Goal: Task Accomplishment & Management: Complete application form

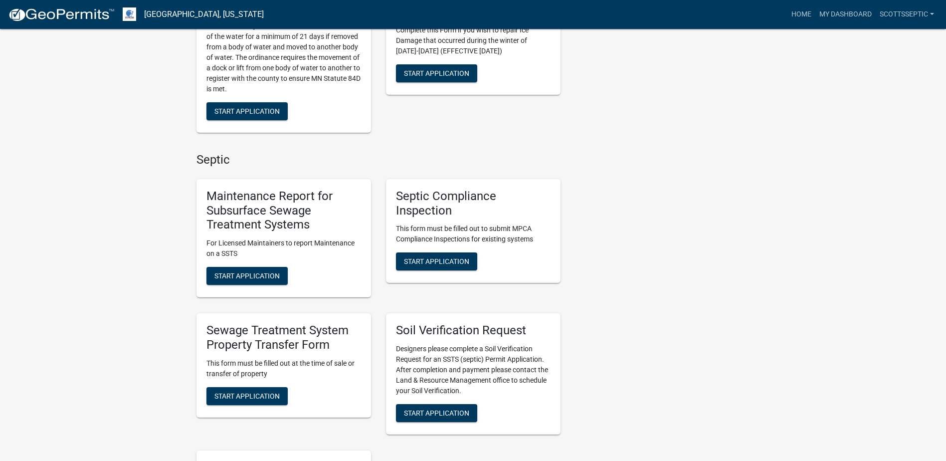
scroll to position [598, 0]
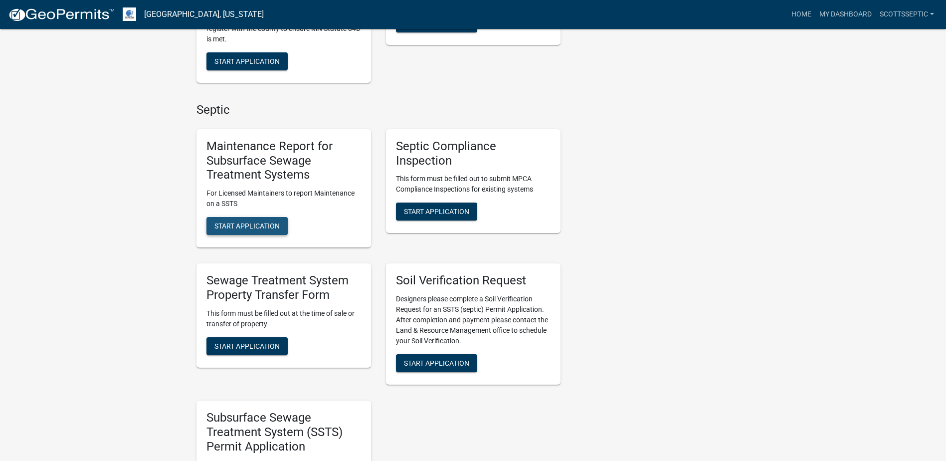
click at [258, 223] on span "Start Application" at bounding box center [246, 226] width 65 height 8
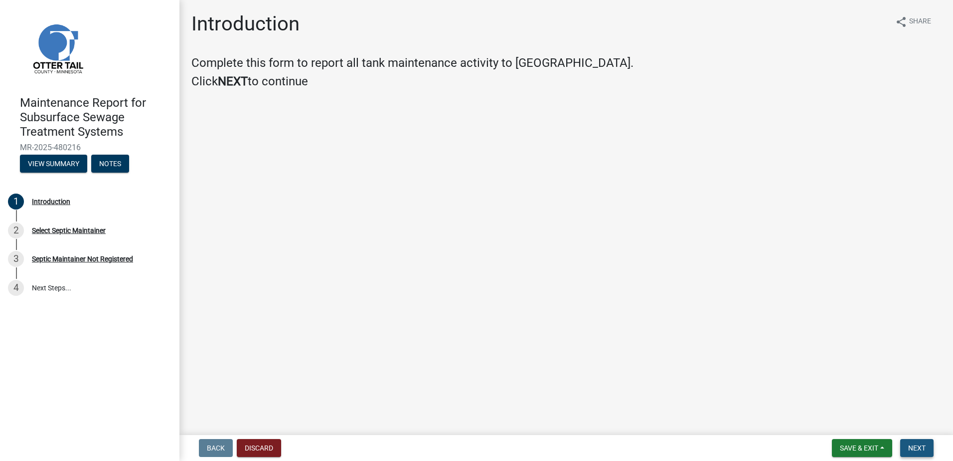
click at [915, 442] on button "Next" at bounding box center [917, 448] width 33 height 18
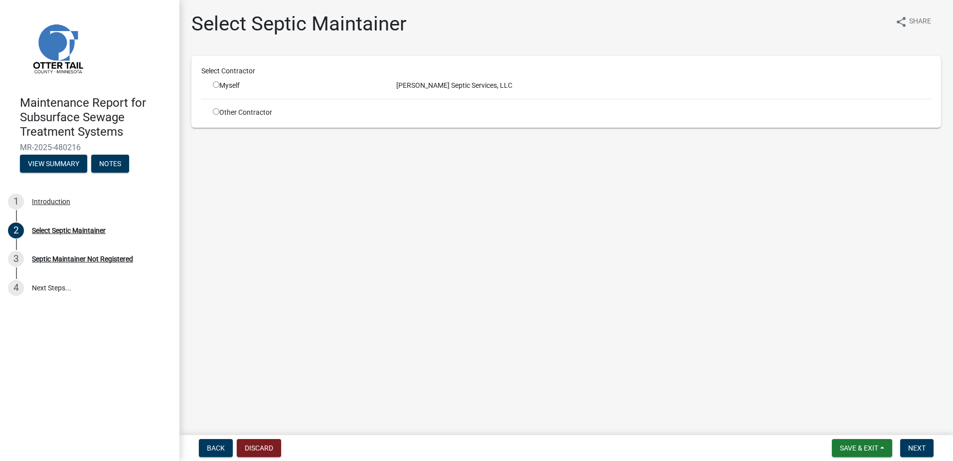
click at [217, 84] on input "radio" at bounding box center [216, 84] width 6 height 6
radio input "true"
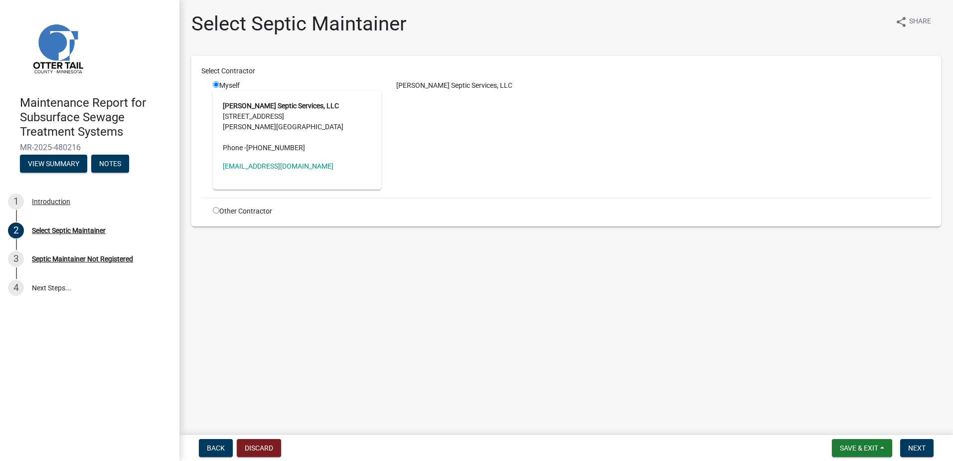
click at [559, 113] on div "[PERSON_NAME] Septic Services, LLC" at bounding box center [664, 134] width 550 height 109
click at [907, 450] on button "Next" at bounding box center [917, 448] width 33 height 18
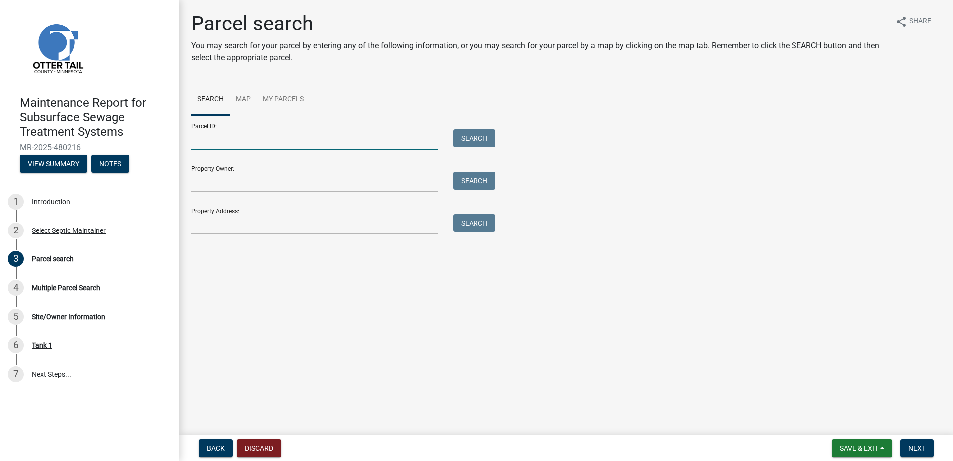
click at [202, 139] on input "Parcel ID:" at bounding box center [314, 139] width 247 height 20
type input "18000340231002"
click at [487, 143] on button "Search" at bounding box center [474, 138] width 42 height 18
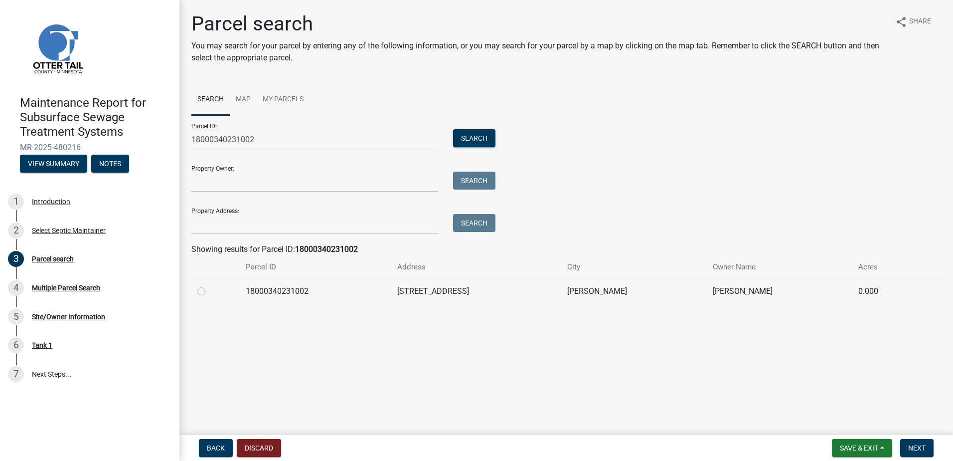
click at [209, 285] on label at bounding box center [209, 285] width 0 height 0
click at [209, 290] on input "radio" at bounding box center [212, 288] width 6 height 6
radio input "true"
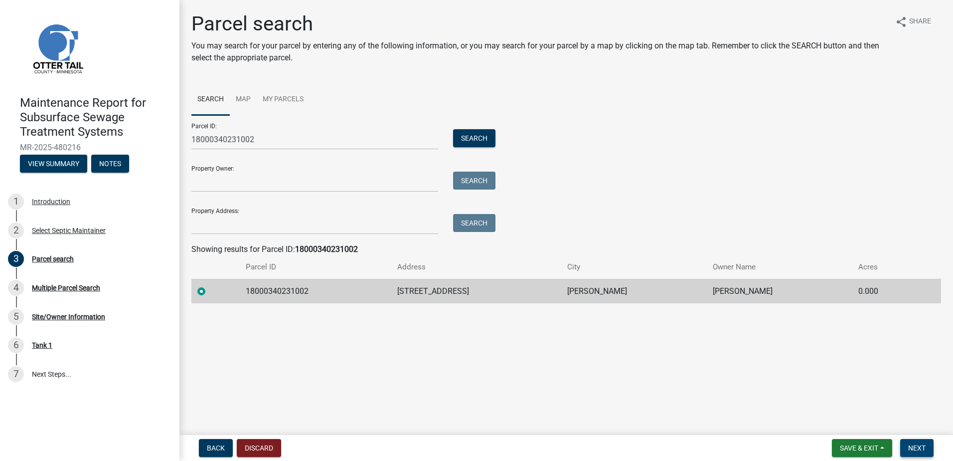
click at [918, 447] on span "Next" at bounding box center [917, 448] width 17 height 8
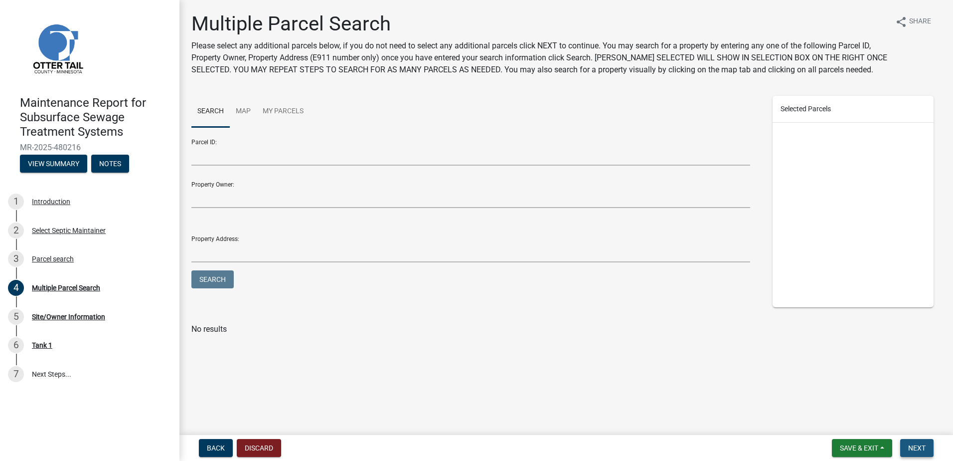
click at [916, 450] on span "Next" at bounding box center [917, 448] width 17 height 8
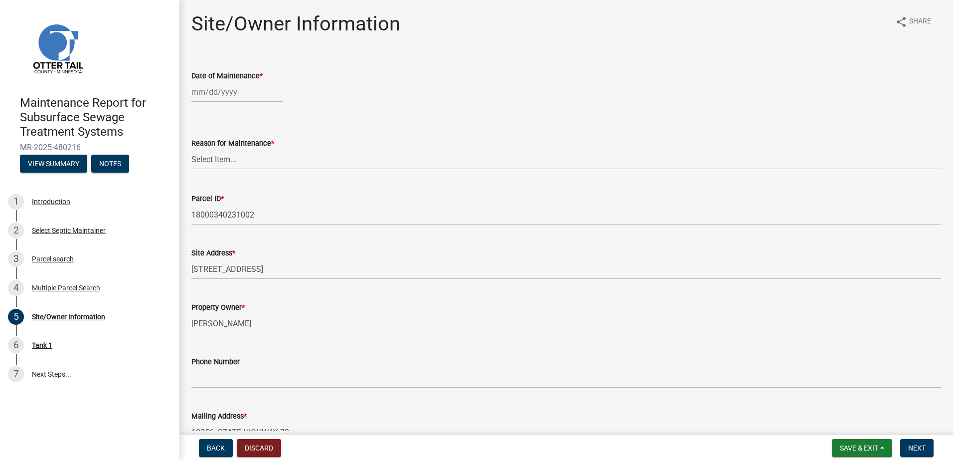
click at [231, 90] on div at bounding box center [236, 92] width 91 height 20
select select "9"
select select "2025"
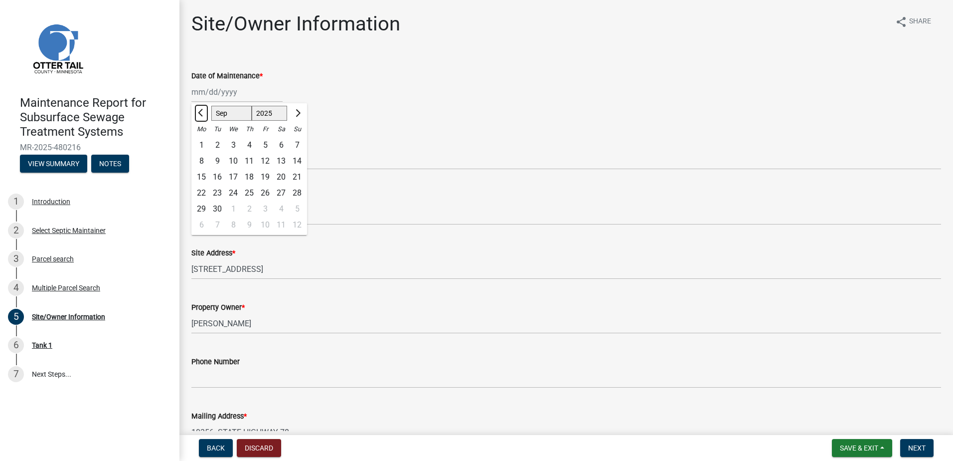
click at [199, 113] on span "Previous month" at bounding box center [201, 112] width 7 height 7
click at [302, 112] on button "Next month" at bounding box center [297, 113] width 12 height 16
select select "7"
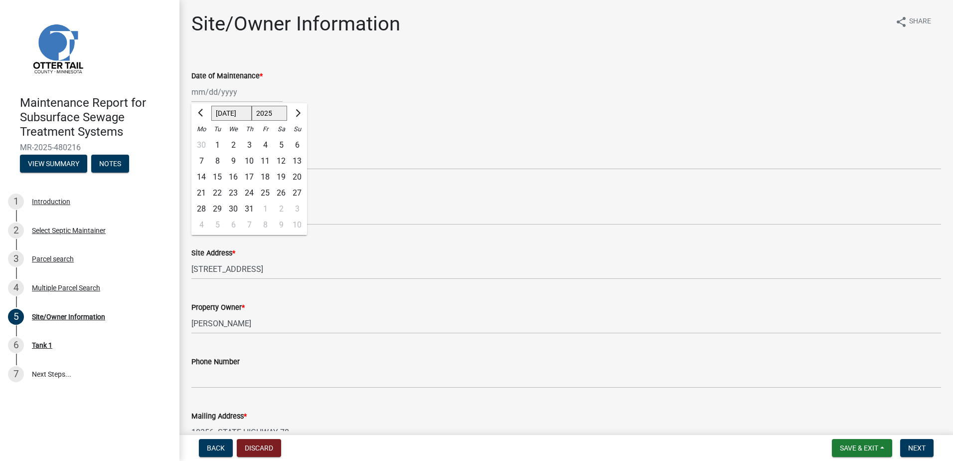
click at [232, 179] on div "16" at bounding box center [233, 177] width 16 height 16
type input "[DATE]"
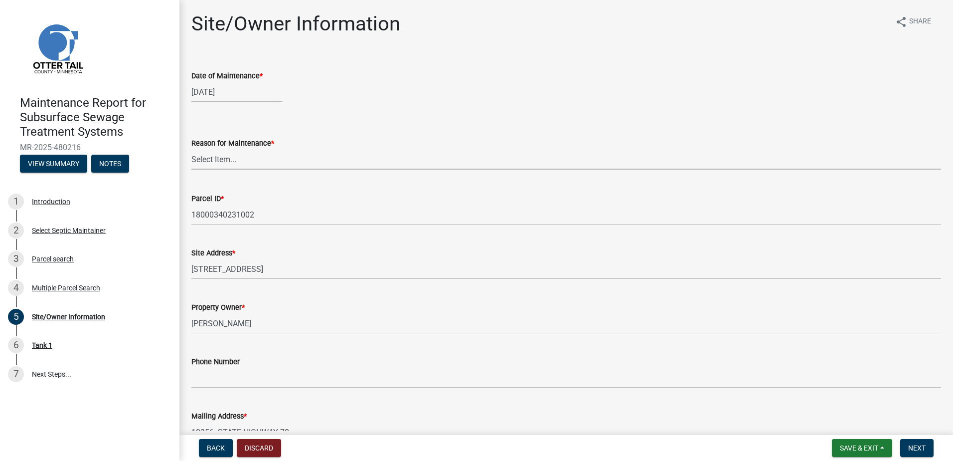
click at [235, 161] on select "Select Item... Called Routine Other" at bounding box center [566, 159] width 750 height 20
click at [191, 149] on select "Select Item... Called Routine Other" at bounding box center [566, 159] width 750 height 20
select select "91d78098-db41-4deb-84e3-b0135354a7e1"
click at [219, 158] on select "Select Item... Called Routine Other" at bounding box center [566, 159] width 750 height 20
click at [328, 251] on div "Site Address *" at bounding box center [566, 253] width 750 height 12
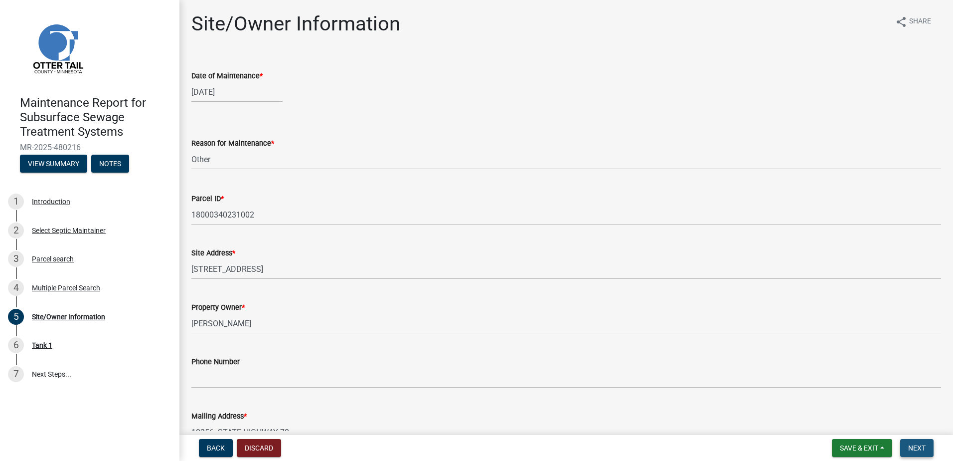
click at [916, 448] on span "Next" at bounding box center [917, 448] width 17 height 8
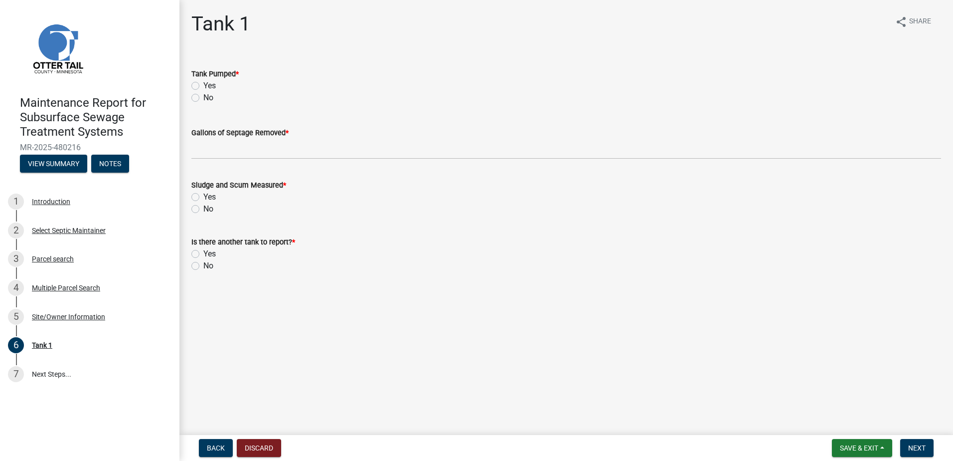
click at [203, 82] on label "Yes" at bounding box center [209, 86] width 12 height 12
click at [203, 82] on input "Yes" at bounding box center [206, 83] width 6 height 6
radio input "true"
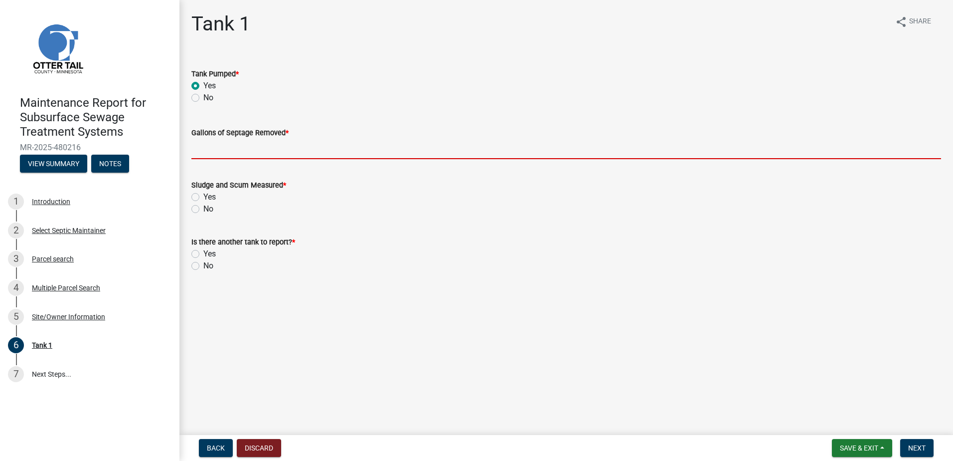
click at [220, 148] on input "Gallons of Septage Removed *" at bounding box center [566, 149] width 750 height 20
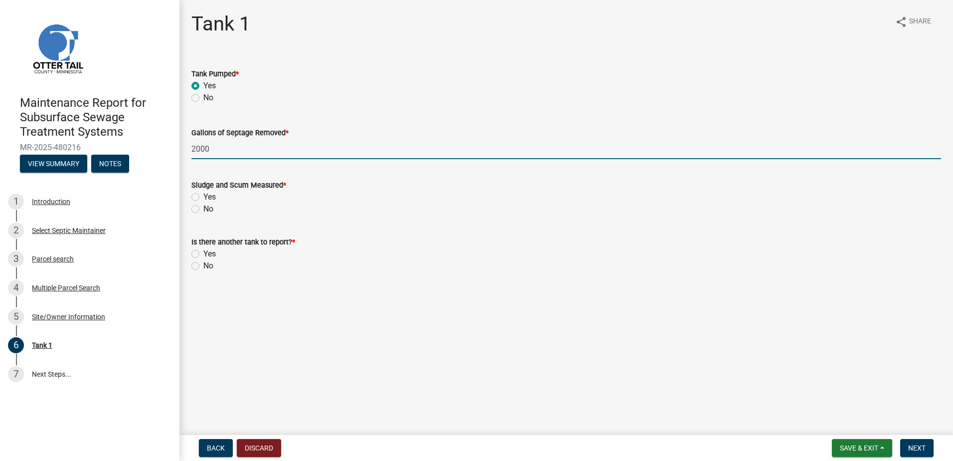
type input "2000"
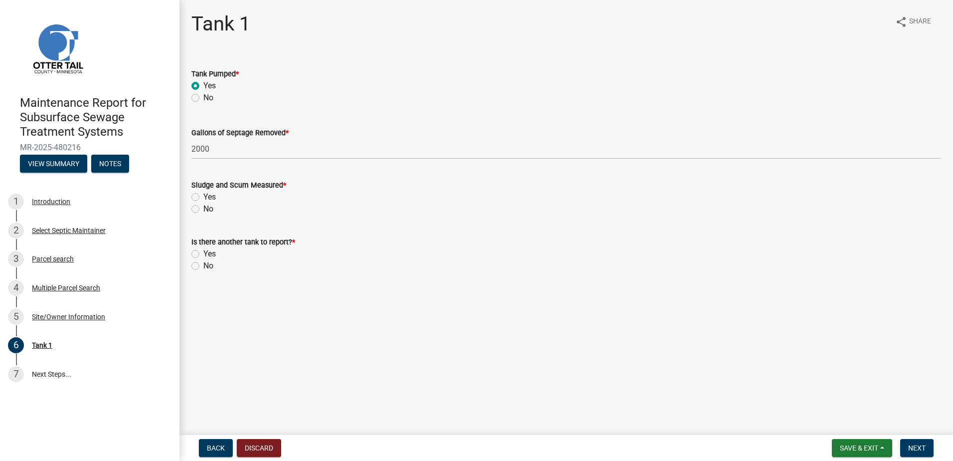
click at [203, 207] on label "No" at bounding box center [208, 209] width 10 height 12
click at [203, 207] on input "No" at bounding box center [206, 206] width 6 height 6
radio input "true"
click at [203, 264] on label "No" at bounding box center [208, 266] width 10 height 12
click at [203, 264] on input "No" at bounding box center [206, 263] width 6 height 6
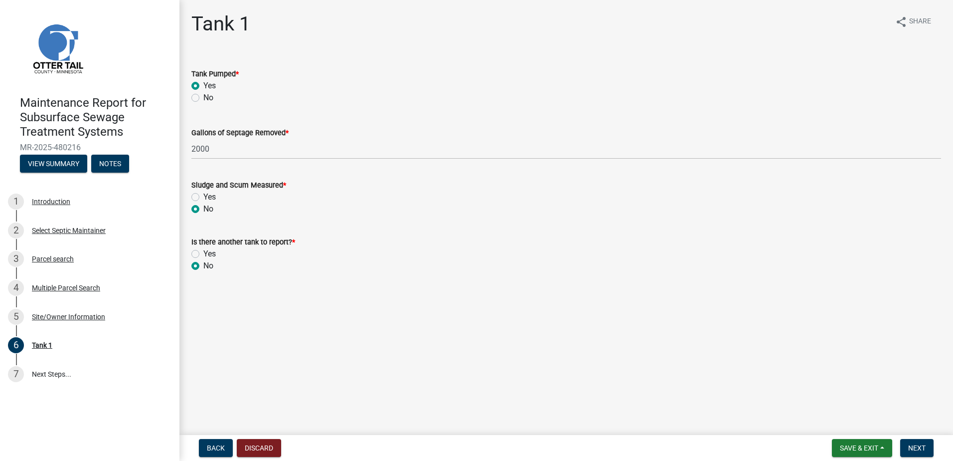
radio input "true"
click at [914, 451] on span "Next" at bounding box center [917, 448] width 17 height 8
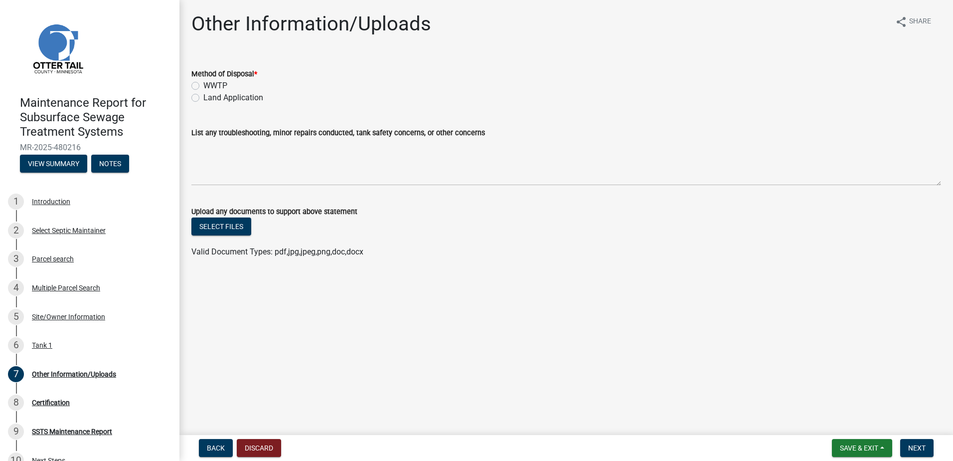
click at [202, 98] on div "Land Application" at bounding box center [566, 98] width 750 height 12
click at [199, 96] on div "Land Application" at bounding box center [566, 98] width 750 height 12
click at [203, 99] on label "Land Application" at bounding box center [233, 98] width 60 height 12
click at [203, 98] on input "Land Application" at bounding box center [206, 95] width 6 height 6
radio input "true"
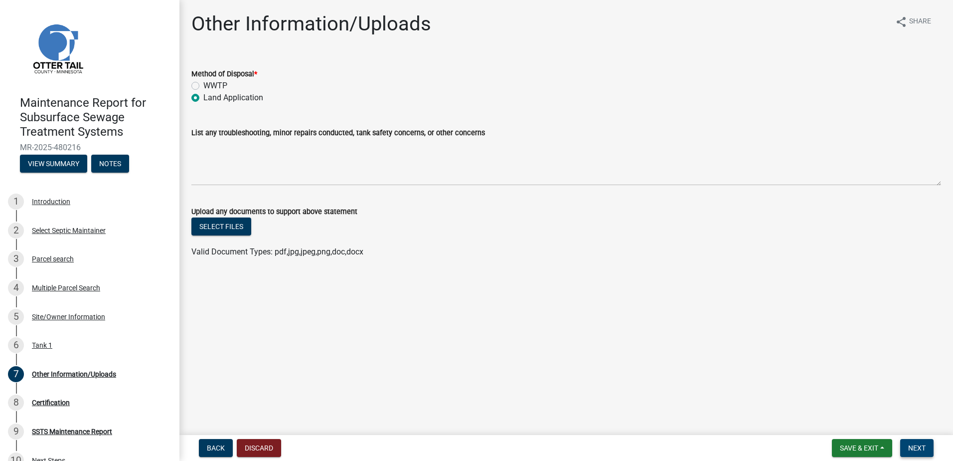
click at [926, 450] on span "Next" at bounding box center [917, 448] width 17 height 8
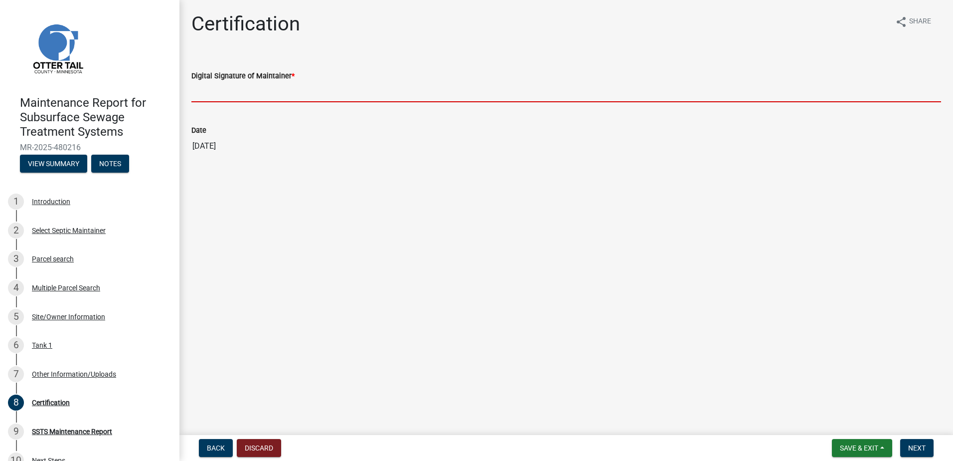
click at [228, 93] on input "Digital Signature of Maintainer *" at bounding box center [566, 92] width 750 height 20
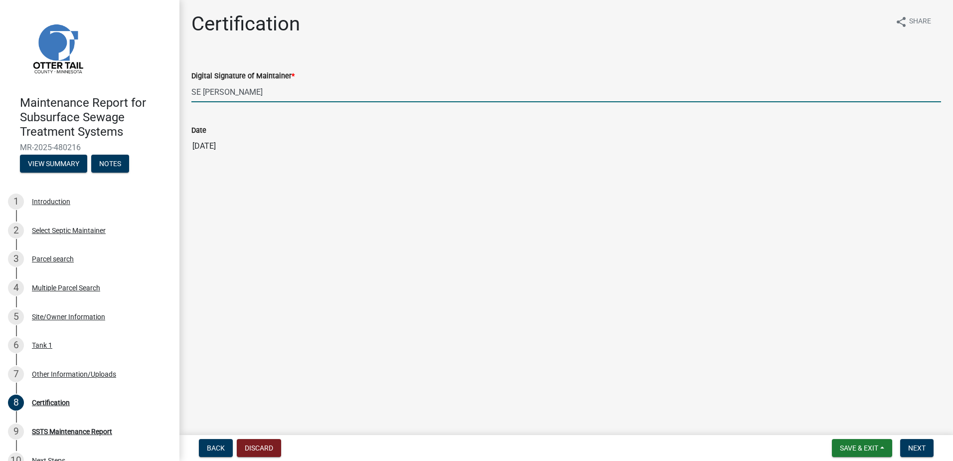
drag, startPoint x: 252, startPoint y: 93, endPoint x: 260, endPoint y: 83, distance: 12.7
click at [255, 89] on input "SE [PERSON_NAME]" at bounding box center [566, 92] width 750 height 20
type input "S"
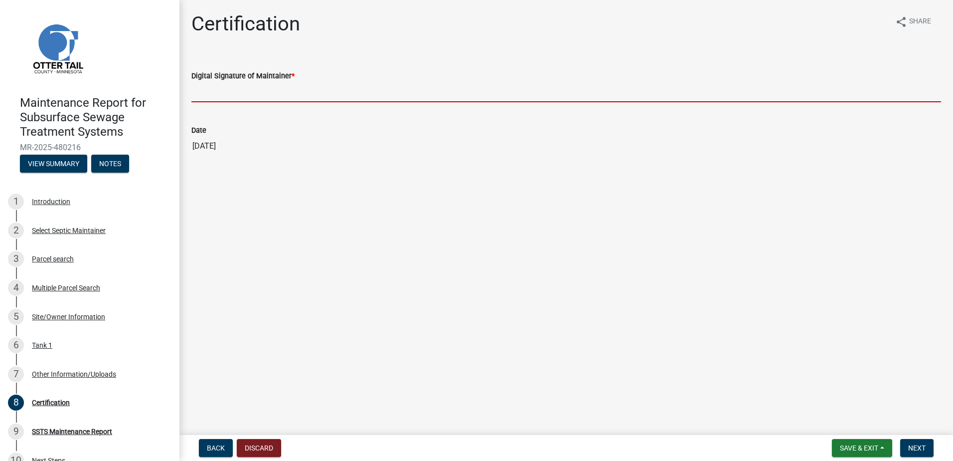
click at [308, 88] on input "Digital Signature of Maintainer *" at bounding box center [566, 92] width 750 height 20
type input "[PERSON_NAME]"
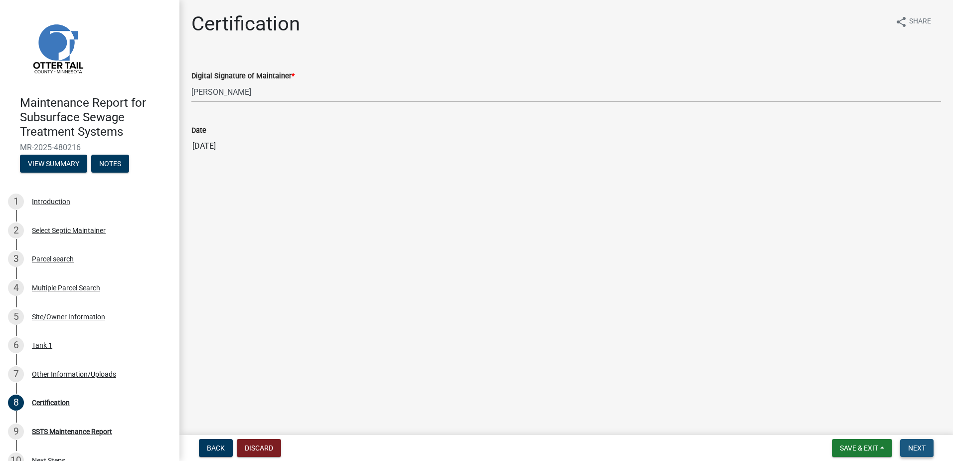
click at [921, 445] on span "Next" at bounding box center [917, 448] width 17 height 8
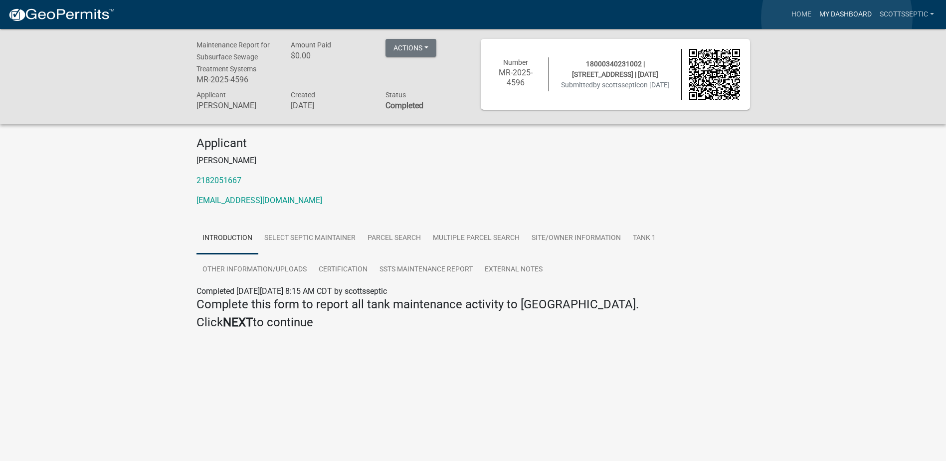
click at [837, 18] on link "My Dashboard" at bounding box center [845, 14] width 60 height 19
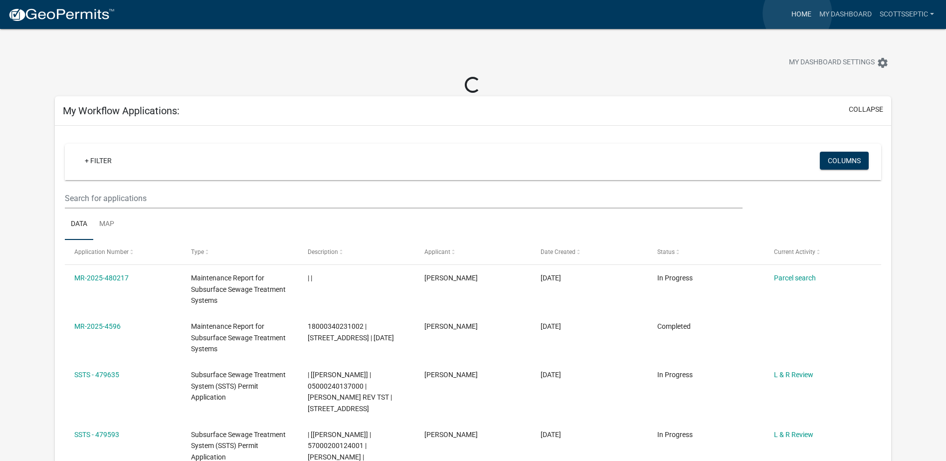
click at [797, 13] on link "Home" at bounding box center [801, 14] width 28 height 19
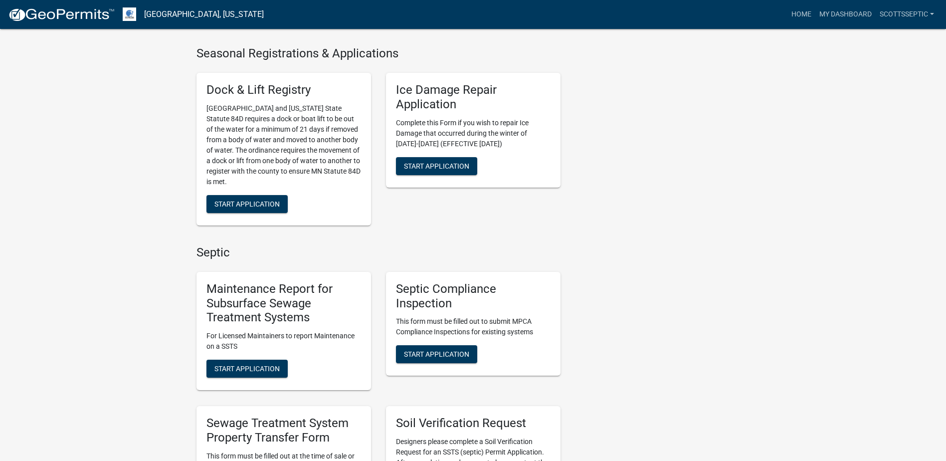
scroll to position [549, 0]
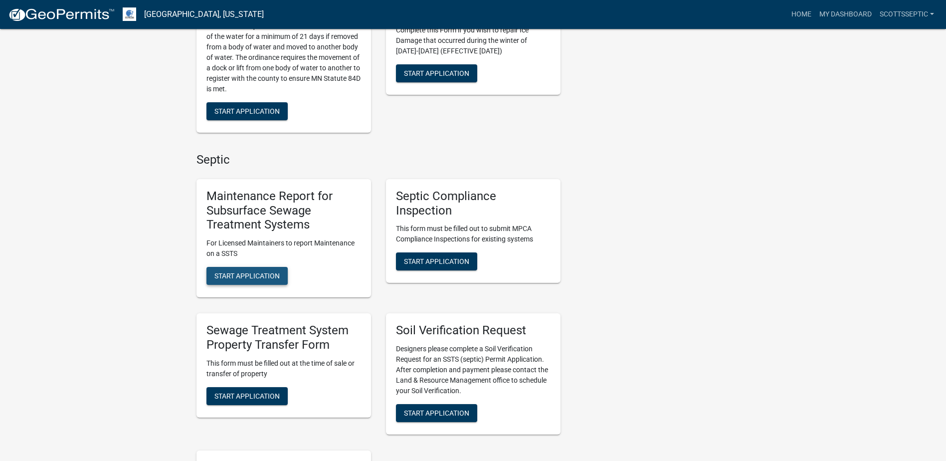
click at [267, 275] on span "Start Application" at bounding box center [246, 276] width 65 height 8
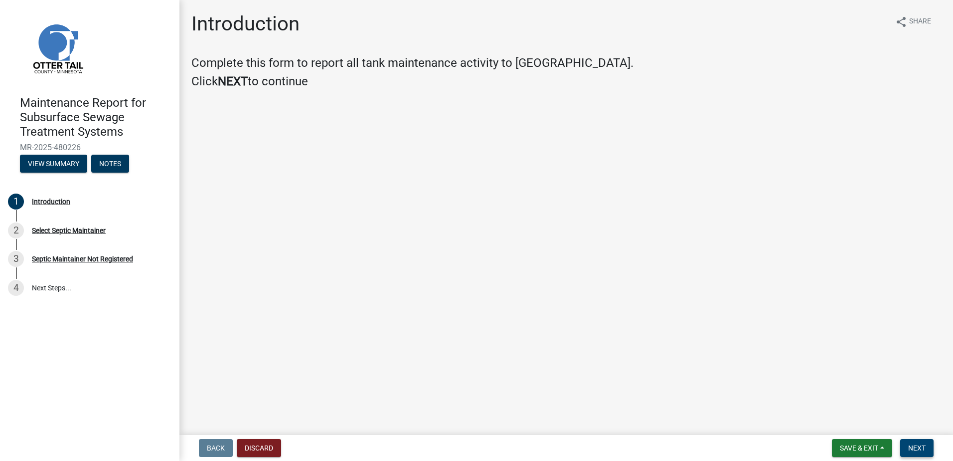
click at [911, 453] on button "Next" at bounding box center [917, 448] width 33 height 18
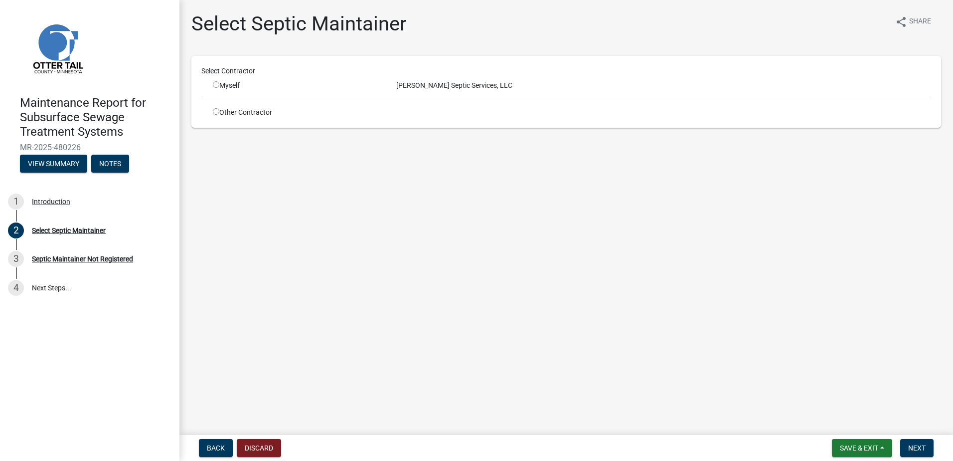
click at [215, 89] on div "Myself" at bounding box center [297, 85] width 169 height 10
click at [218, 86] on input "radio" at bounding box center [216, 84] width 6 height 6
radio input "true"
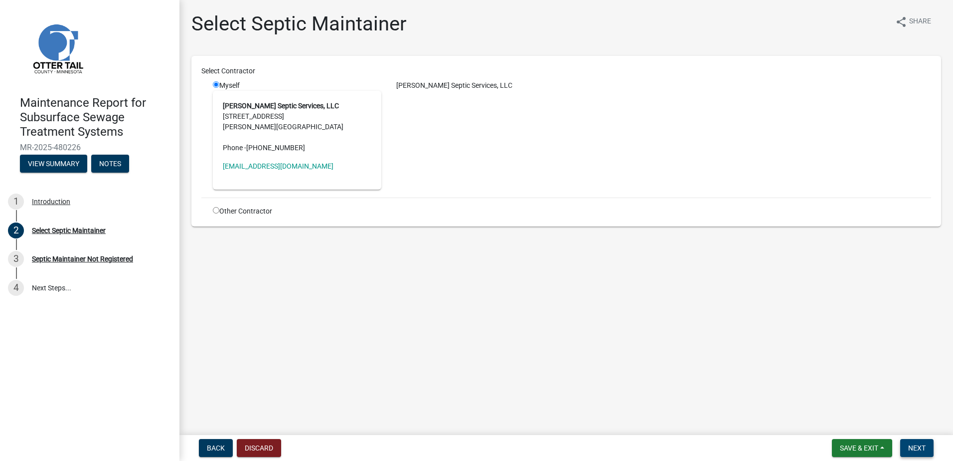
click at [903, 442] on button "Next" at bounding box center [917, 448] width 33 height 18
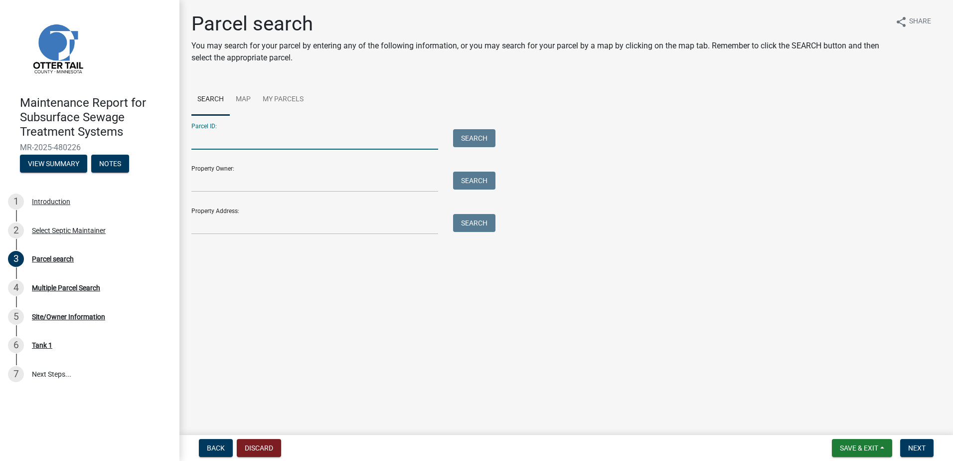
click at [222, 141] on input "Parcel ID:" at bounding box center [314, 139] width 247 height 20
type input "54000990279000"
click at [479, 135] on button "Search" at bounding box center [474, 138] width 42 height 18
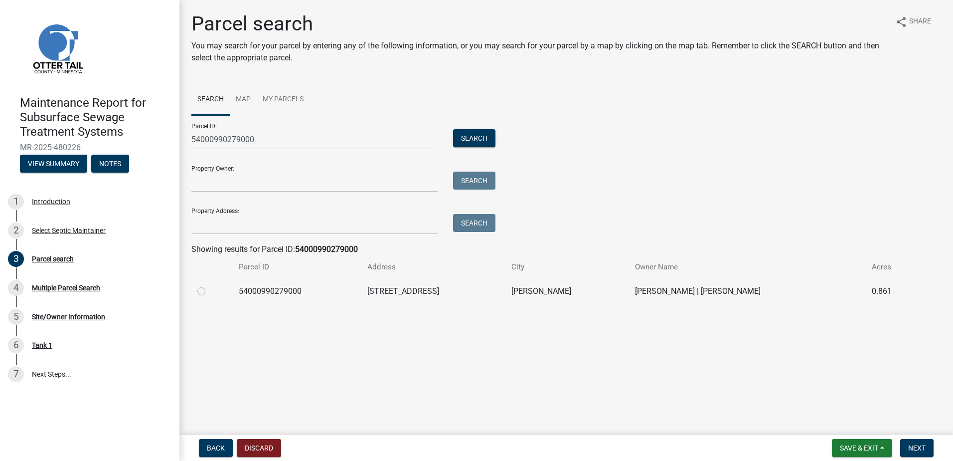
click at [209, 285] on label at bounding box center [209, 285] width 0 height 0
click at [209, 287] on input "radio" at bounding box center [212, 288] width 6 height 6
radio input "true"
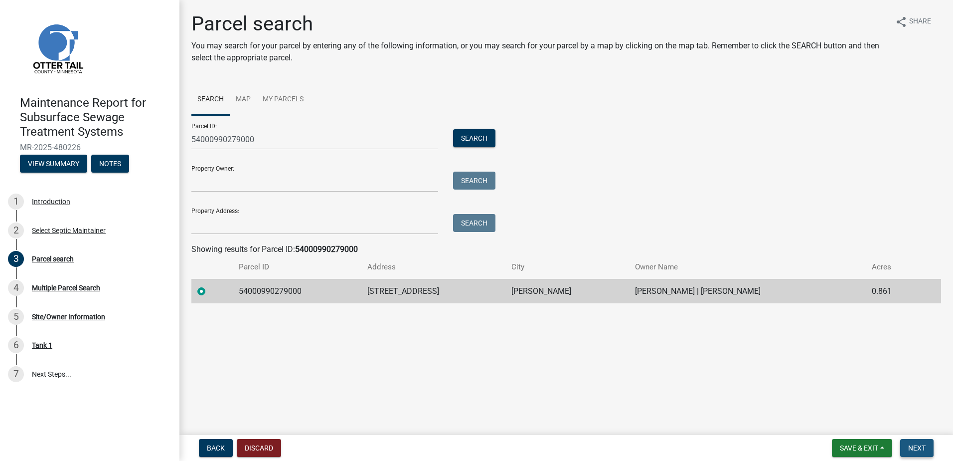
click at [917, 451] on span "Next" at bounding box center [917, 448] width 17 height 8
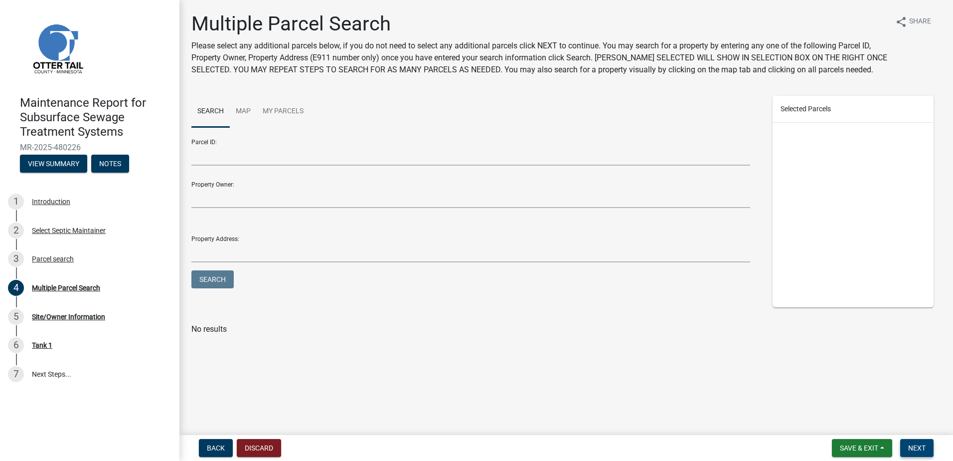
click at [926, 446] on span "Next" at bounding box center [917, 448] width 17 height 8
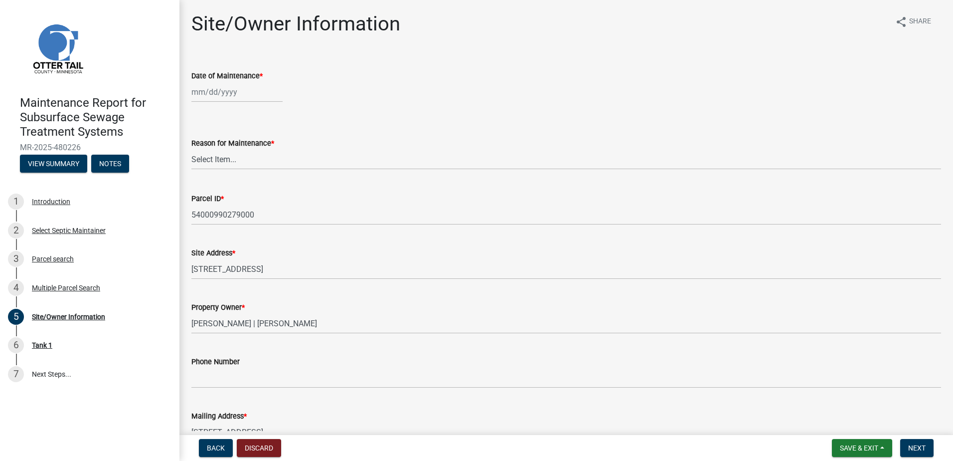
select select "9"
select select "2025"
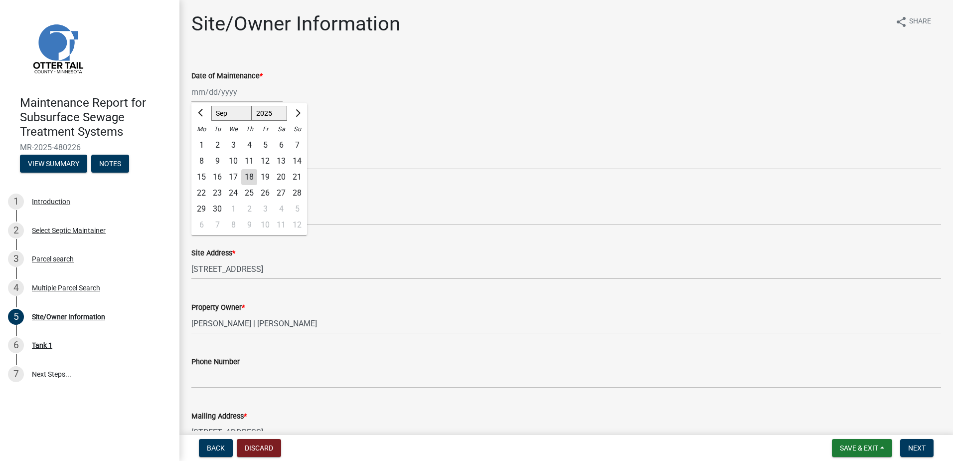
click at [238, 99] on div "[PERSON_NAME] Feb Mar Apr [PERSON_NAME][DATE] Oct Nov [DATE] 1526 1527 1528 152…" at bounding box center [236, 92] width 91 height 20
click at [208, 88] on input "Date of Maintenance *" at bounding box center [236, 92] width 91 height 20
type input "[DATE]"
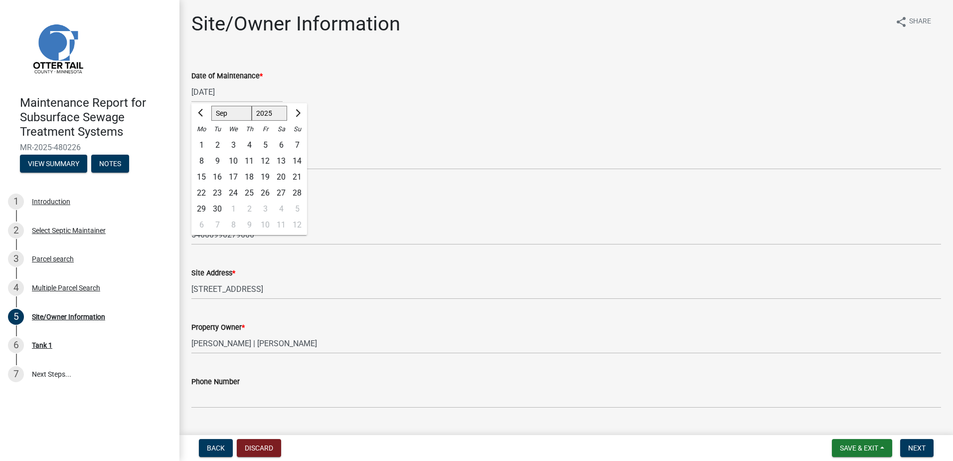
click at [387, 143] on div "Reason for Maintenance *" at bounding box center [566, 143] width 750 height 12
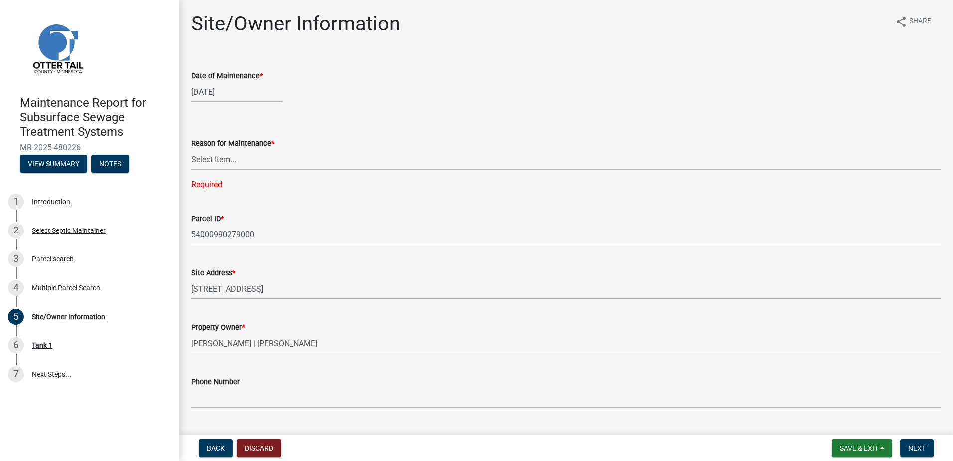
click at [219, 163] on select "Select Item... Called Routine Other" at bounding box center [566, 159] width 750 height 20
click at [191, 149] on select "Select Item... Called Routine Other" at bounding box center [566, 159] width 750 height 20
select select "78493fc6-8c9b-4d4c-b322-7064476e595b"
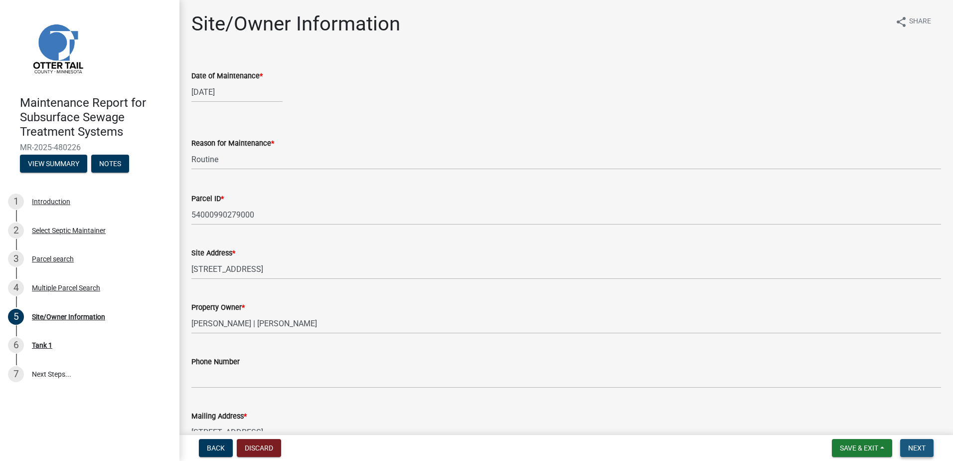
click at [924, 446] on span "Next" at bounding box center [917, 448] width 17 height 8
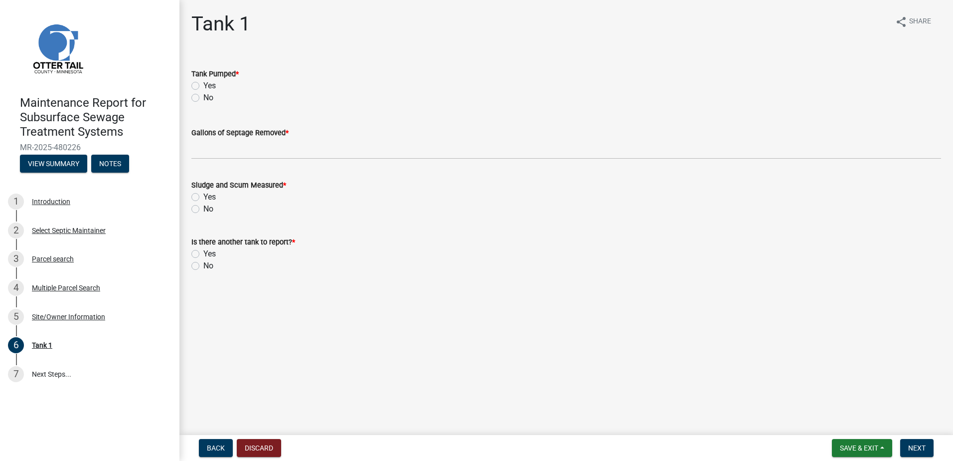
click at [203, 84] on label "Yes" at bounding box center [209, 86] width 12 height 12
click at [203, 84] on input "Yes" at bounding box center [206, 83] width 6 height 6
radio input "true"
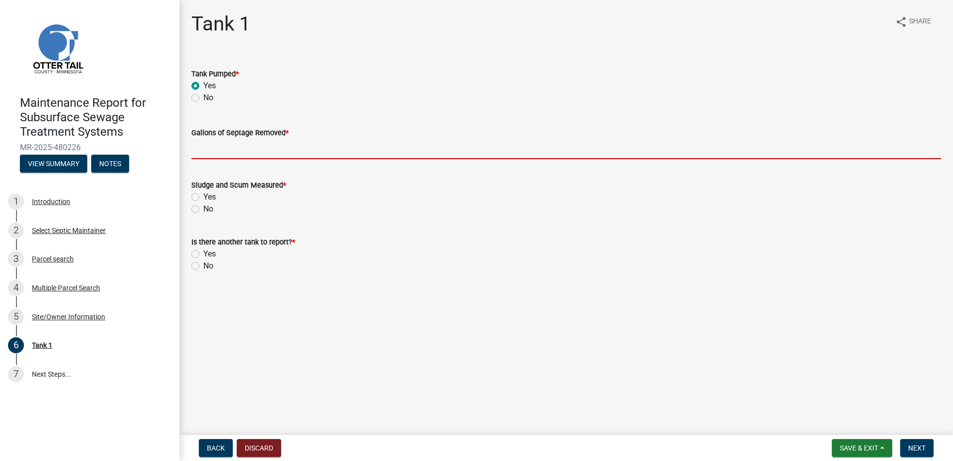
click at [222, 154] on input "Gallons of Septage Removed *" at bounding box center [566, 149] width 750 height 20
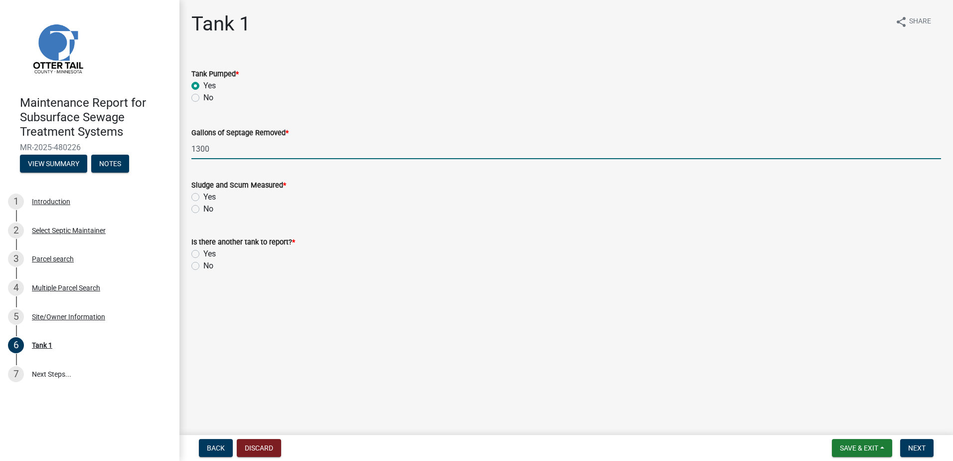
type input "1300"
click at [203, 208] on label "No" at bounding box center [208, 209] width 10 height 12
click at [203, 208] on input "No" at bounding box center [206, 206] width 6 height 6
radio input "true"
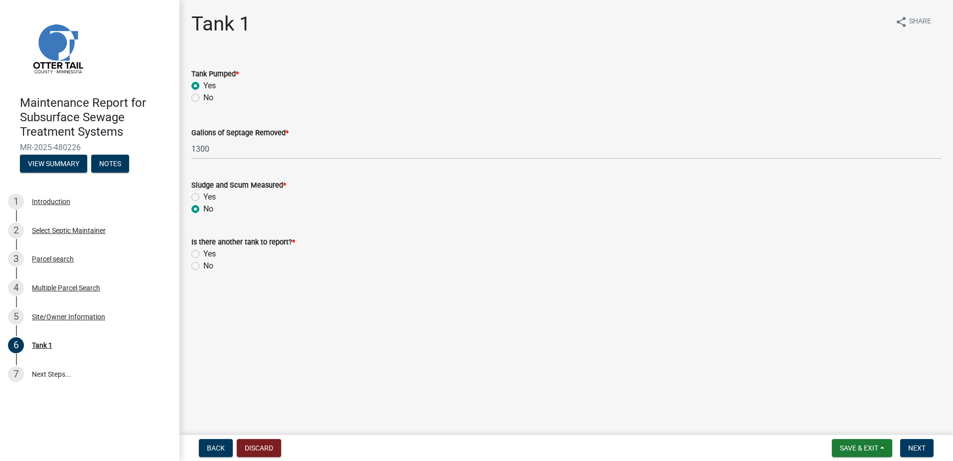
drag, startPoint x: 193, startPoint y: 265, endPoint x: 198, endPoint y: 263, distance: 5.1
click at [203, 265] on label "No" at bounding box center [208, 266] width 10 height 12
click at [203, 265] on input "No" at bounding box center [206, 263] width 6 height 6
radio input "true"
click at [923, 449] on span "Next" at bounding box center [917, 448] width 17 height 8
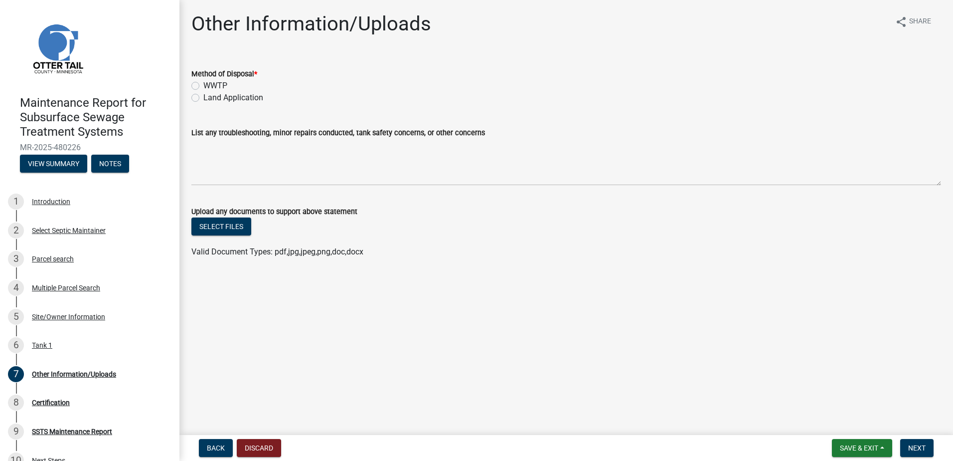
click at [203, 100] on label "Land Application" at bounding box center [233, 98] width 60 height 12
click at [203, 98] on input "Land Application" at bounding box center [206, 95] width 6 height 6
radio input "true"
click at [917, 448] on span "Next" at bounding box center [917, 448] width 17 height 8
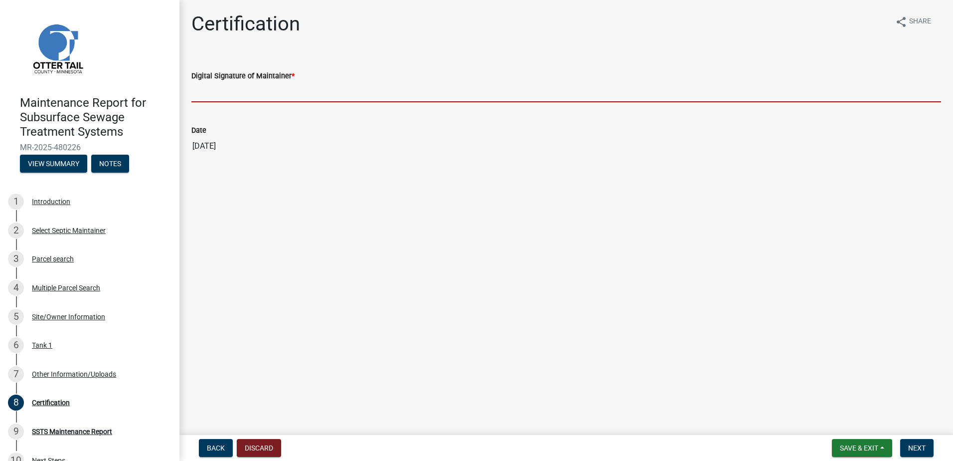
click at [260, 89] on input "Digital Signature of Maintainer *" at bounding box center [566, 92] width 750 height 20
type input "[PERSON_NAME]"
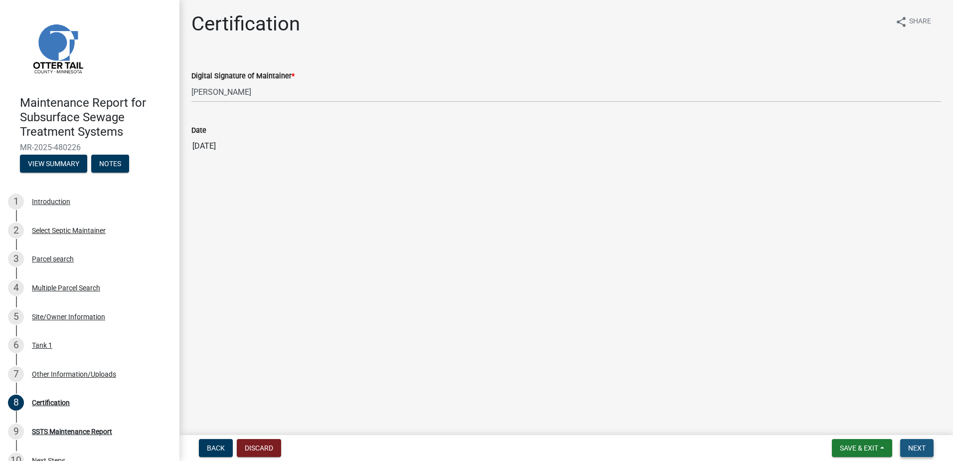
click at [911, 443] on button "Next" at bounding box center [917, 448] width 33 height 18
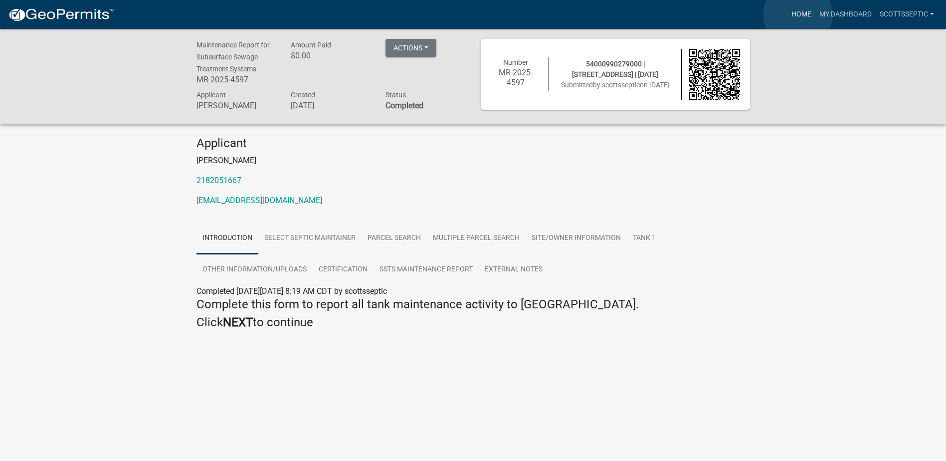
click at [798, 15] on link "Home" at bounding box center [801, 14] width 28 height 19
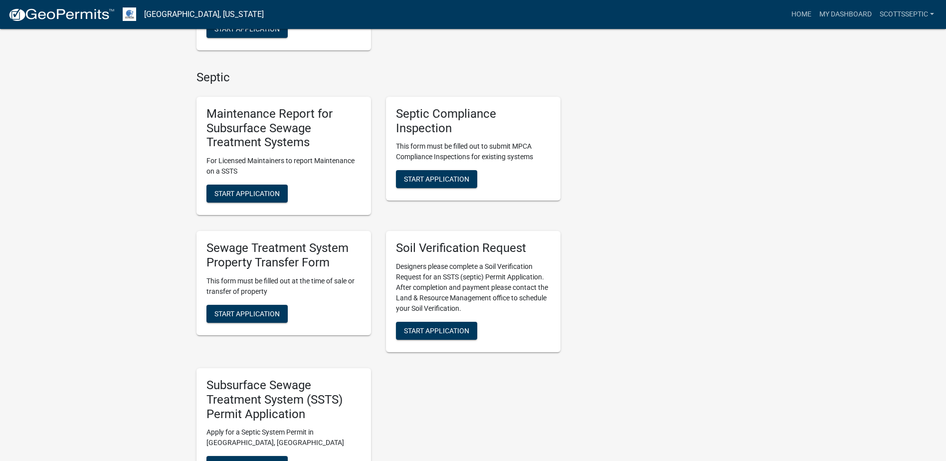
scroll to position [648, 0]
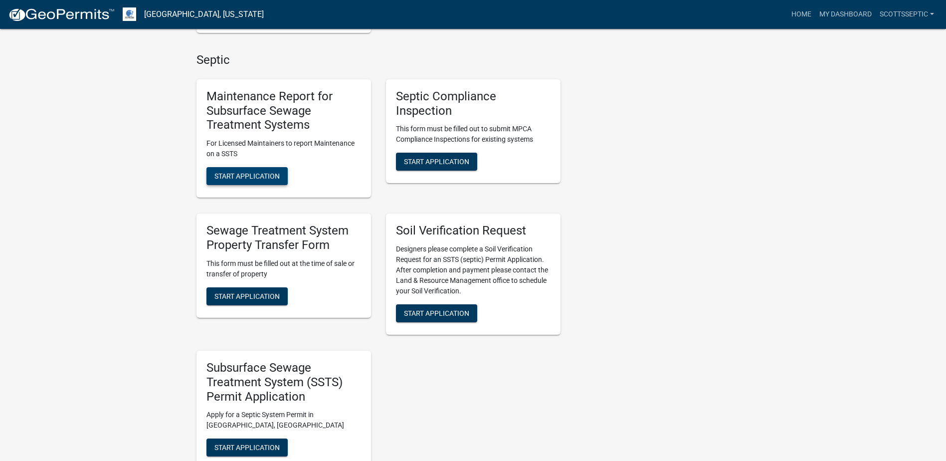
click at [231, 176] on span "Start Application" at bounding box center [246, 176] width 65 height 8
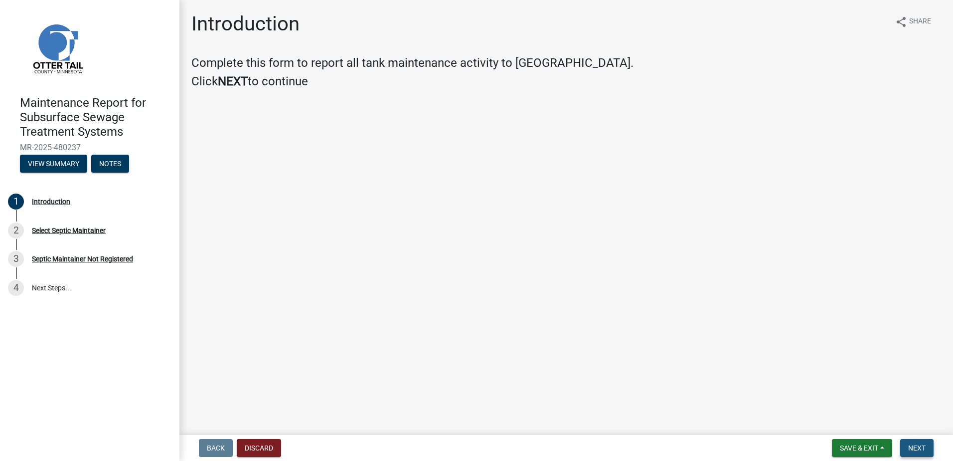
click at [929, 451] on button "Next" at bounding box center [917, 448] width 33 height 18
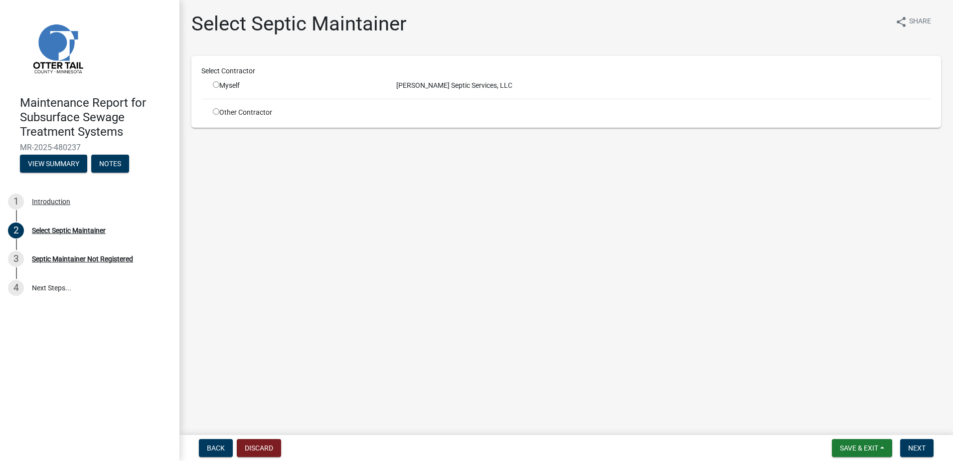
click at [219, 88] on div "Myself" at bounding box center [297, 85] width 169 height 10
click at [210, 79] on div "Select Contractor" at bounding box center [566, 73] width 745 height 14
click at [215, 86] on input "radio" at bounding box center [216, 84] width 6 height 6
radio input "true"
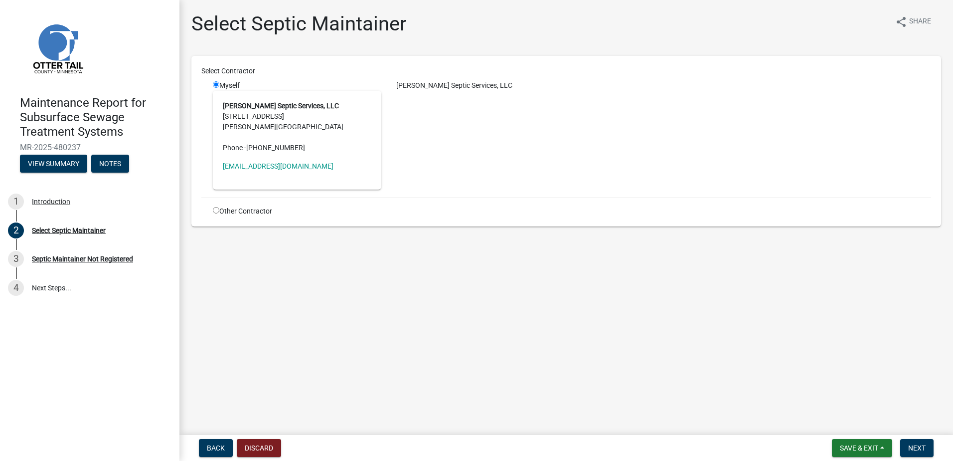
click at [927, 438] on nav "Back Discard Save & Exit Save Save & Exit Next" at bounding box center [567, 448] width 774 height 26
click at [928, 447] on button "Next" at bounding box center [917, 448] width 33 height 18
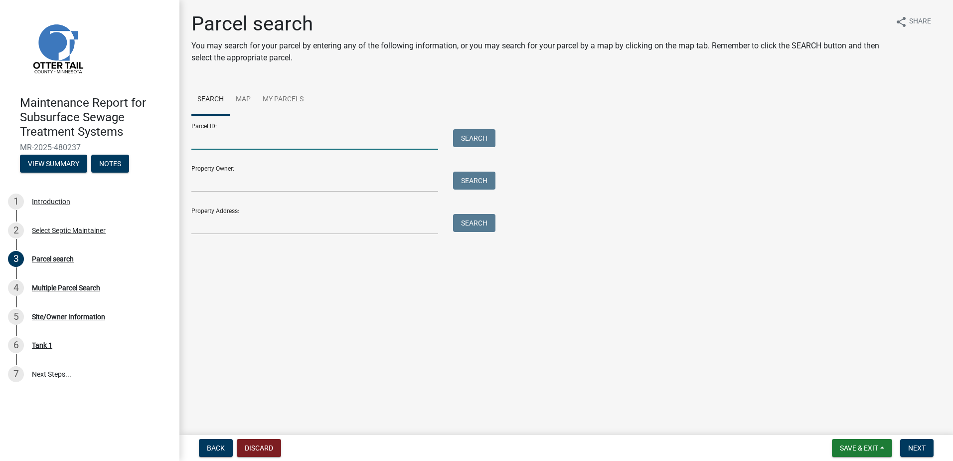
click at [333, 144] on input "Parcel ID:" at bounding box center [314, 139] width 247 height 20
type input "18000990331000"
click at [467, 134] on button "Search" at bounding box center [474, 138] width 42 height 18
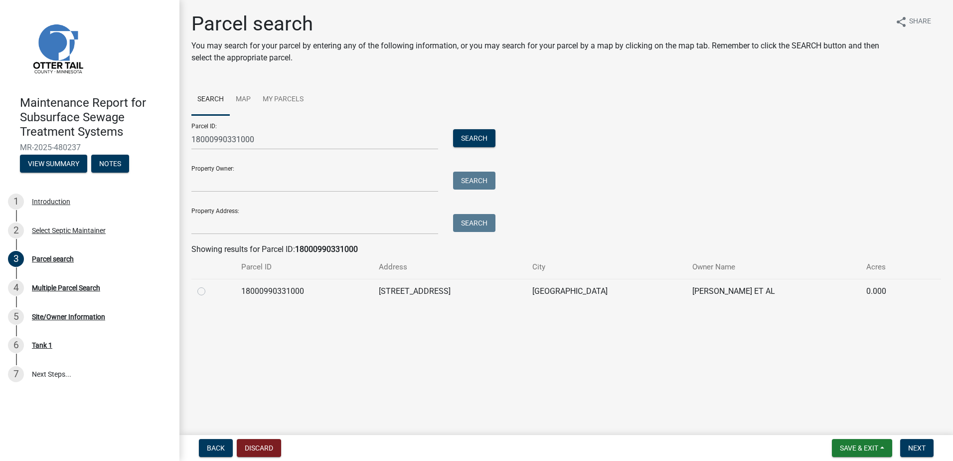
click at [209, 285] on label at bounding box center [209, 285] width 0 height 0
click at [209, 289] on input "radio" at bounding box center [212, 288] width 6 height 6
radio input "true"
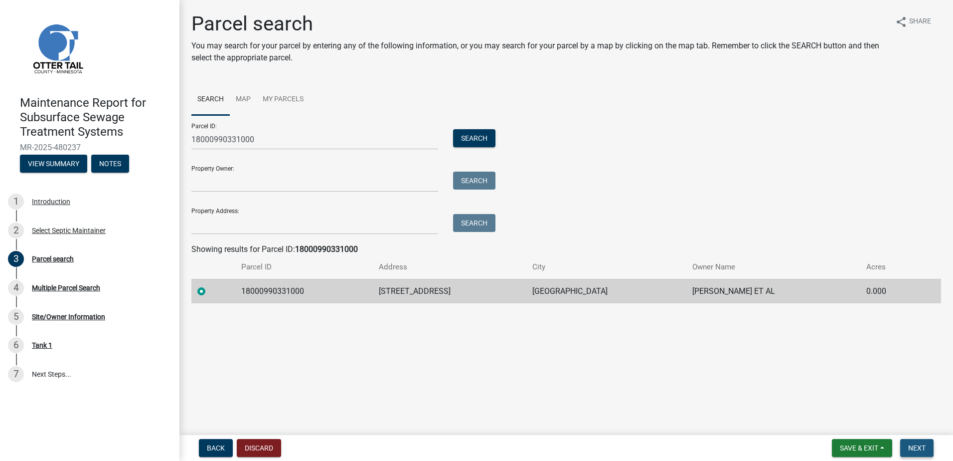
click at [923, 450] on span "Next" at bounding box center [917, 448] width 17 height 8
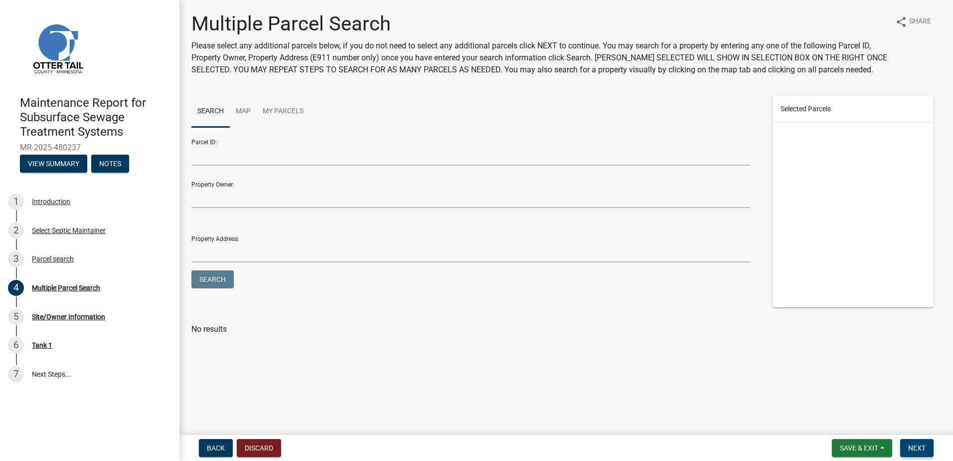
click at [924, 451] on span "Next" at bounding box center [917, 448] width 17 height 8
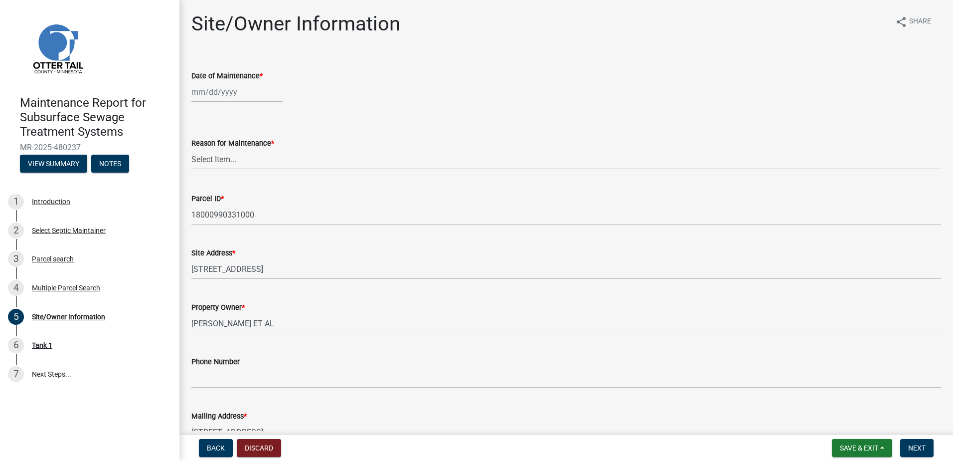
select select "9"
select select "2025"
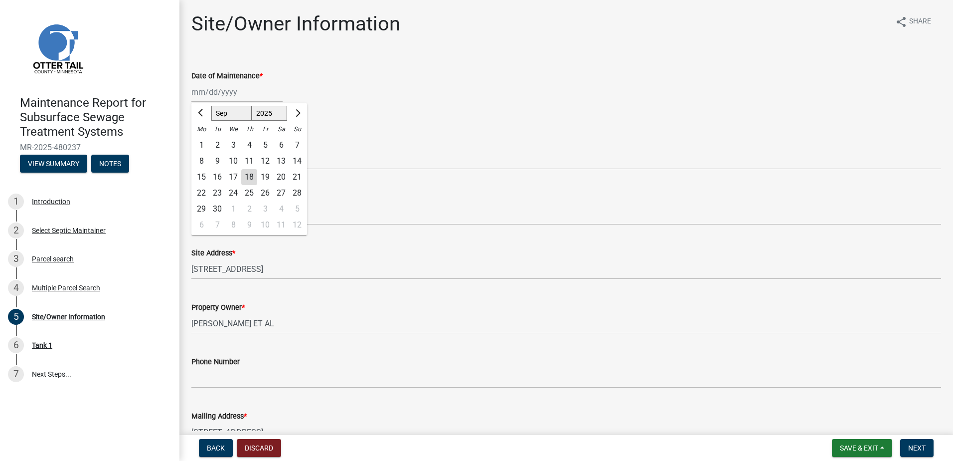
click at [237, 93] on div "[PERSON_NAME] Feb Mar Apr [PERSON_NAME][DATE] Oct Nov [DATE] 1526 1527 1528 152…" at bounding box center [236, 92] width 91 height 20
click at [198, 110] on button "Previous month" at bounding box center [201, 113] width 12 height 16
select select "7"
click at [235, 178] on div "16" at bounding box center [233, 177] width 16 height 16
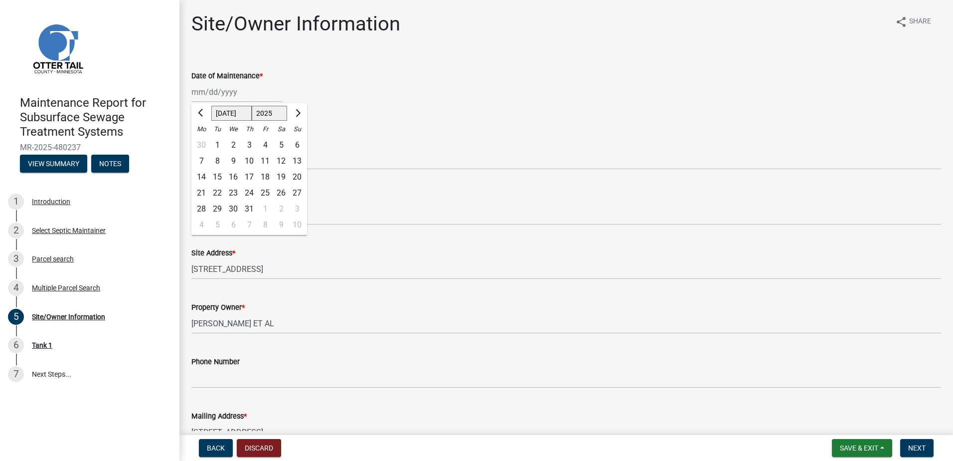
type input "[DATE]"
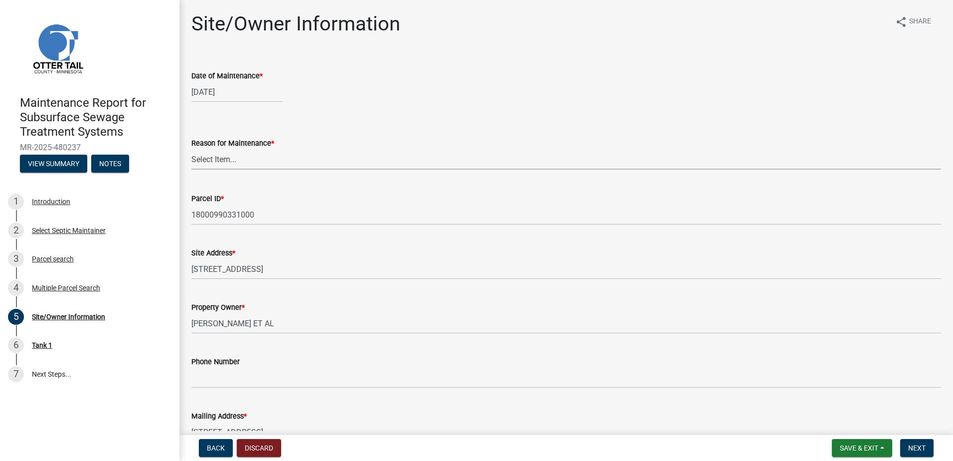
click at [247, 159] on select "Select Item... Called Routine Other" at bounding box center [566, 159] width 750 height 20
click at [191, 149] on select "Select Item... Called Routine Other" at bounding box center [566, 159] width 750 height 20
select select "3ac72b63-7b21-42e4-8192-806faae7a4f1"
click at [925, 450] on span "Next" at bounding box center [917, 448] width 17 height 8
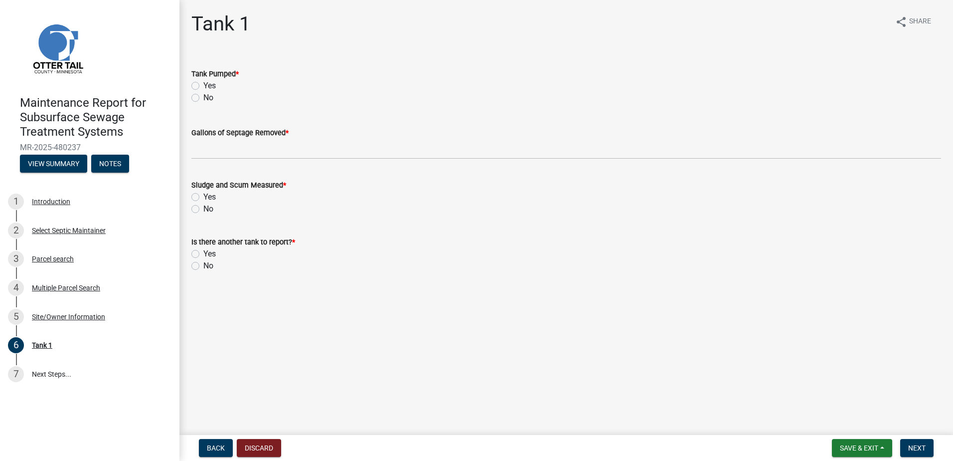
click at [203, 87] on label "Yes" at bounding box center [209, 86] width 12 height 12
click at [203, 86] on input "Yes" at bounding box center [206, 83] width 6 height 6
radio input "true"
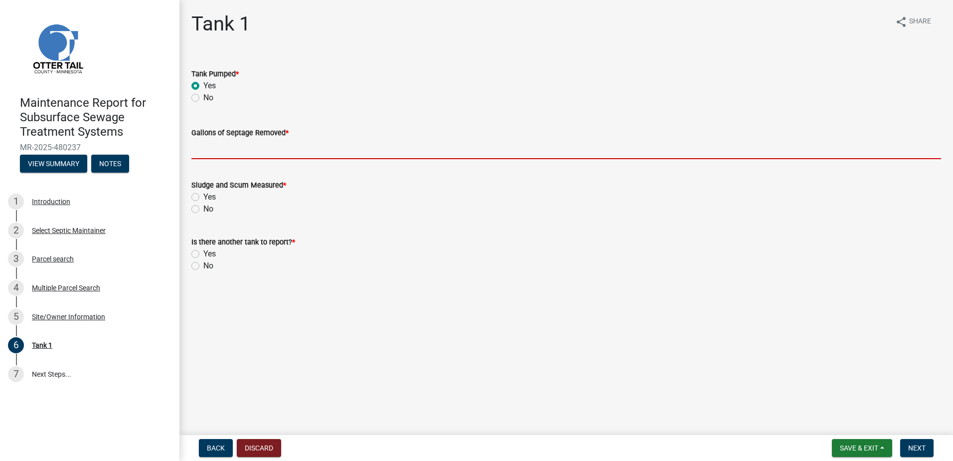
click at [214, 146] on input "Gallons of Septage Removed *" at bounding box center [566, 149] width 750 height 20
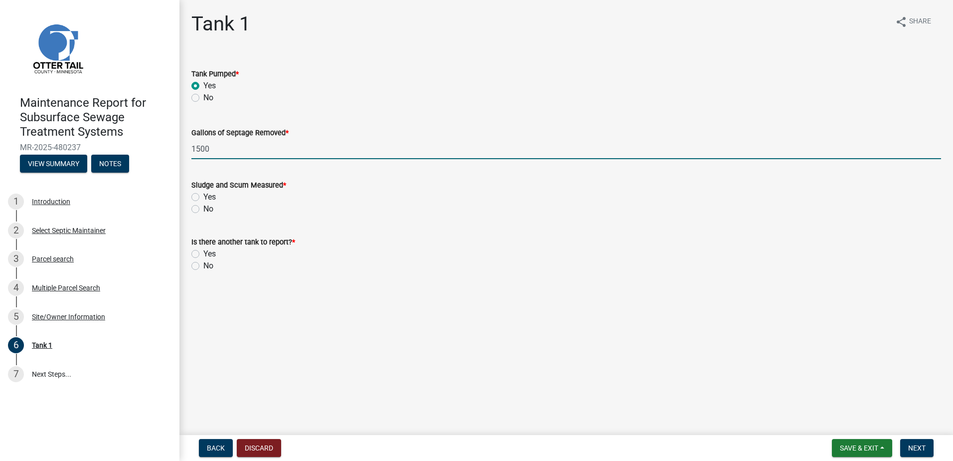
type input "1500"
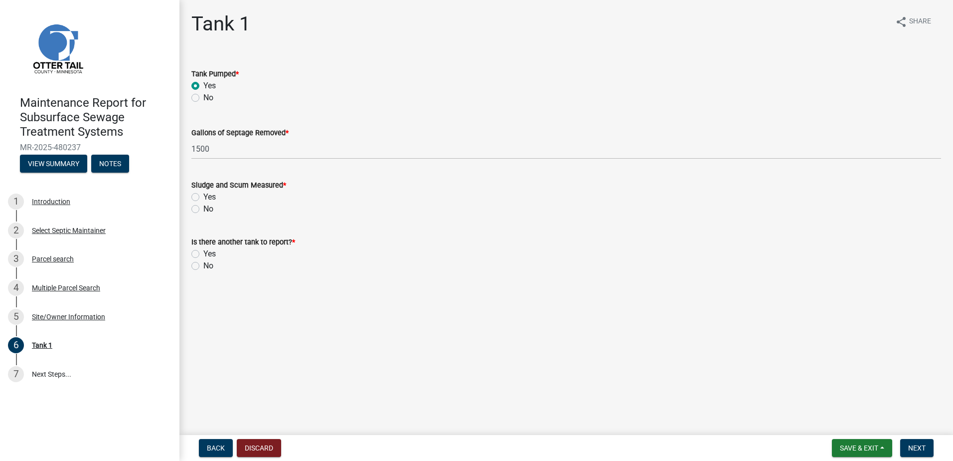
click at [203, 211] on label "No" at bounding box center [208, 209] width 10 height 12
click at [203, 209] on input "No" at bounding box center [206, 206] width 6 height 6
radio input "true"
click at [203, 267] on label "No" at bounding box center [208, 266] width 10 height 12
click at [203, 266] on input "No" at bounding box center [206, 263] width 6 height 6
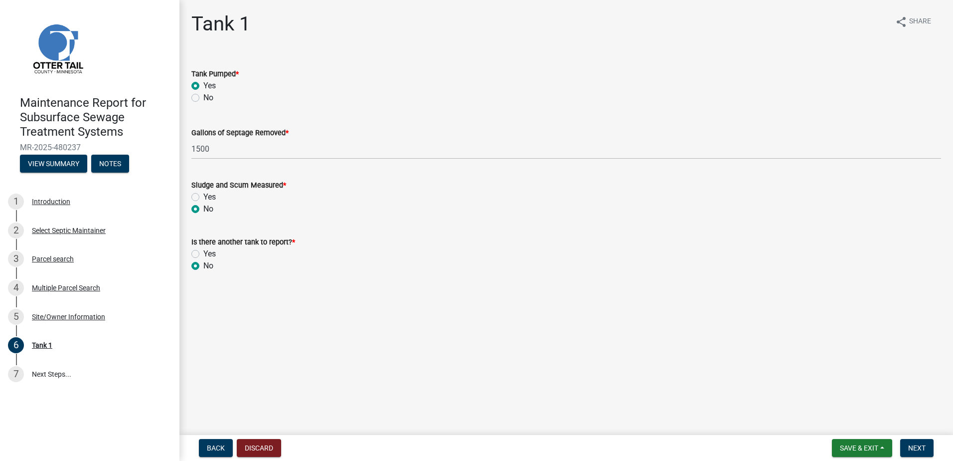
radio input "true"
click at [910, 448] on span "Next" at bounding box center [917, 448] width 17 height 8
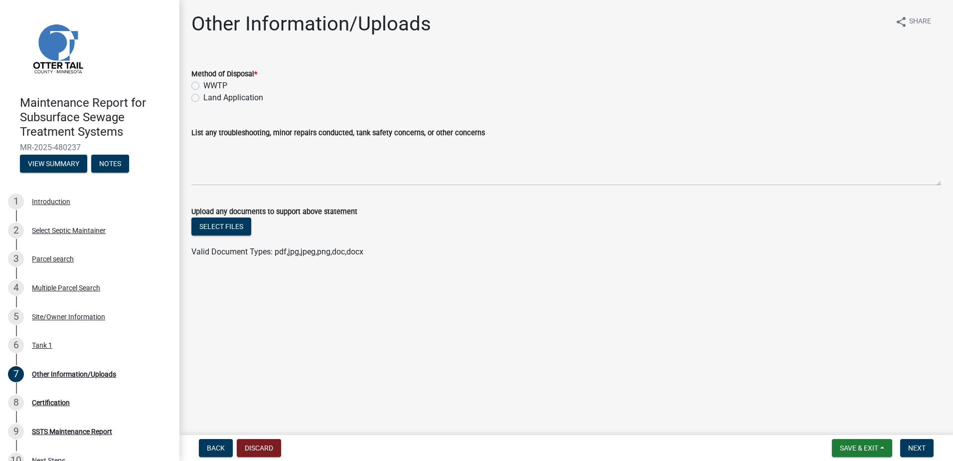
click at [203, 101] on label "Land Application" at bounding box center [233, 98] width 60 height 12
click at [203, 98] on input "Land Application" at bounding box center [206, 95] width 6 height 6
radio input "true"
click at [922, 451] on span "Next" at bounding box center [917, 448] width 17 height 8
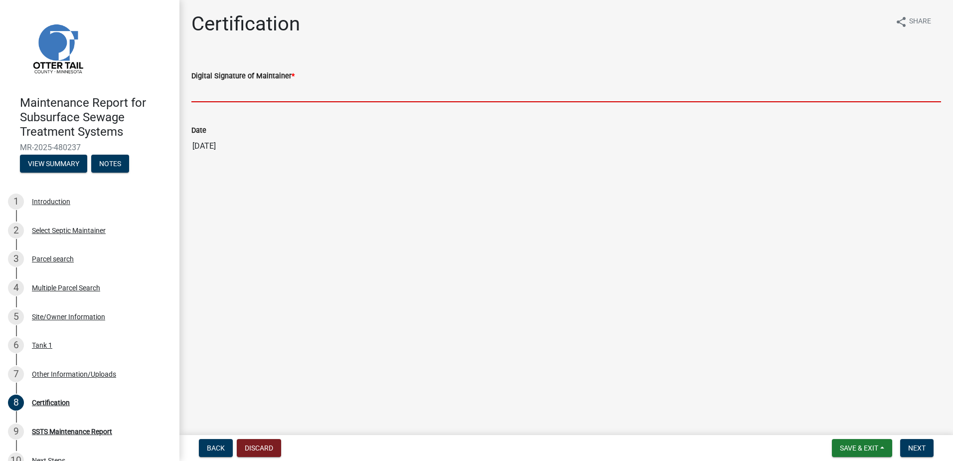
click at [224, 90] on input "Digital Signature of Maintainer *" at bounding box center [566, 92] width 750 height 20
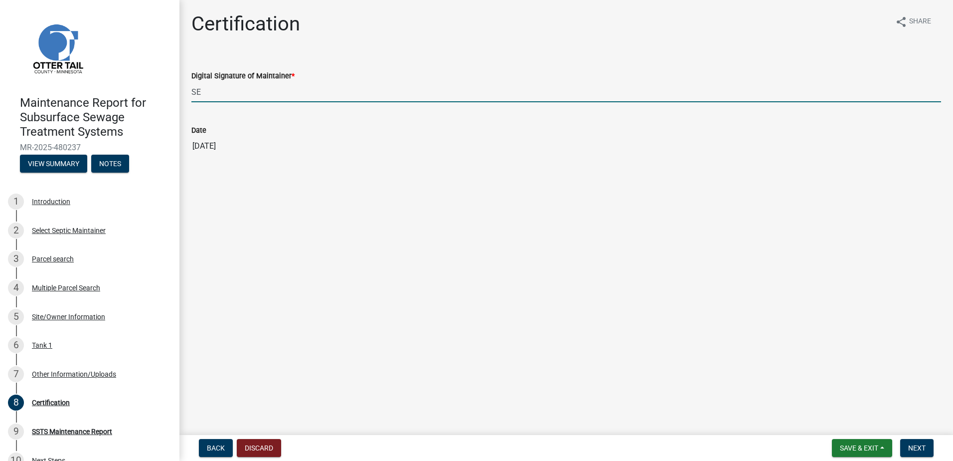
type input "S"
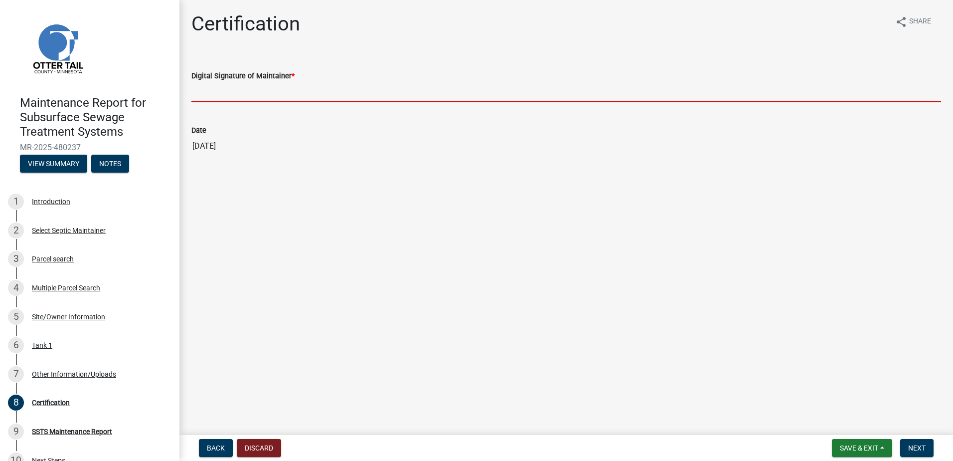
click at [264, 92] on input "Digital Signature of Maintainer *" at bounding box center [566, 92] width 750 height 20
type input "[PERSON_NAME]"
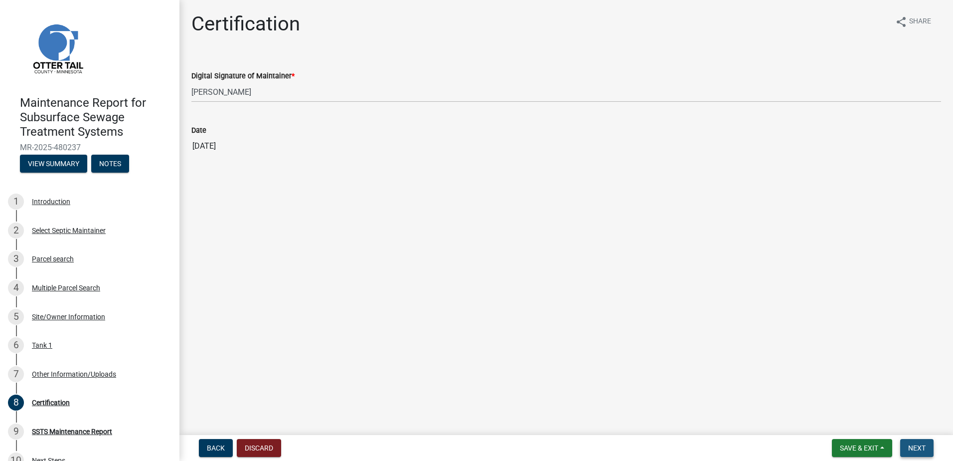
click at [925, 446] on span "Next" at bounding box center [917, 448] width 17 height 8
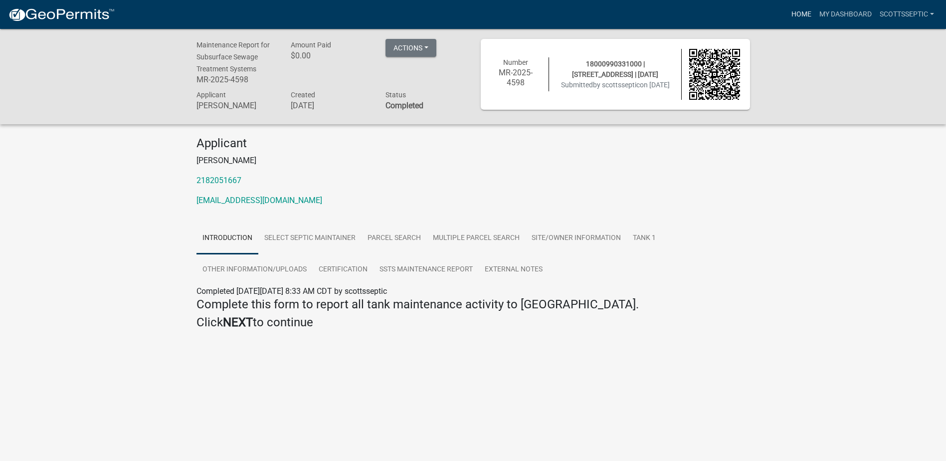
click at [795, 9] on link "Home" at bounding box center [801, 14] width 28 height 19
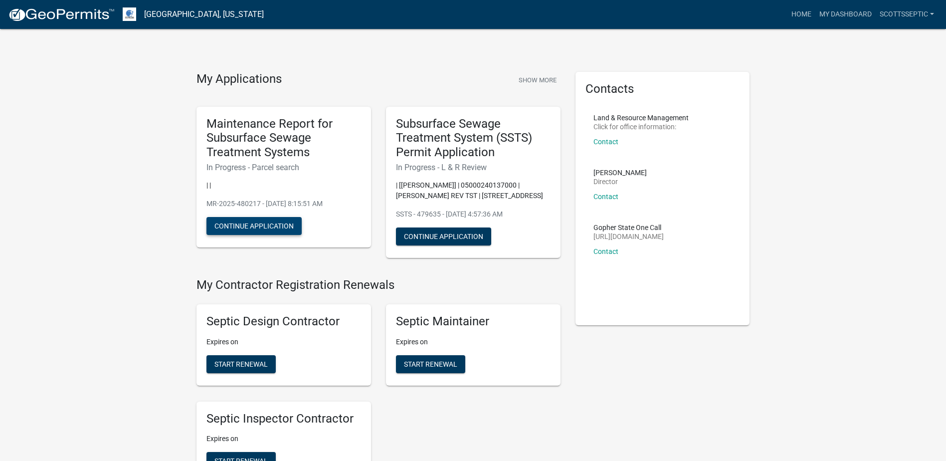
click at [252, 227] on button "Continue Application" at bounding box center [253, 226] width 95 height 18
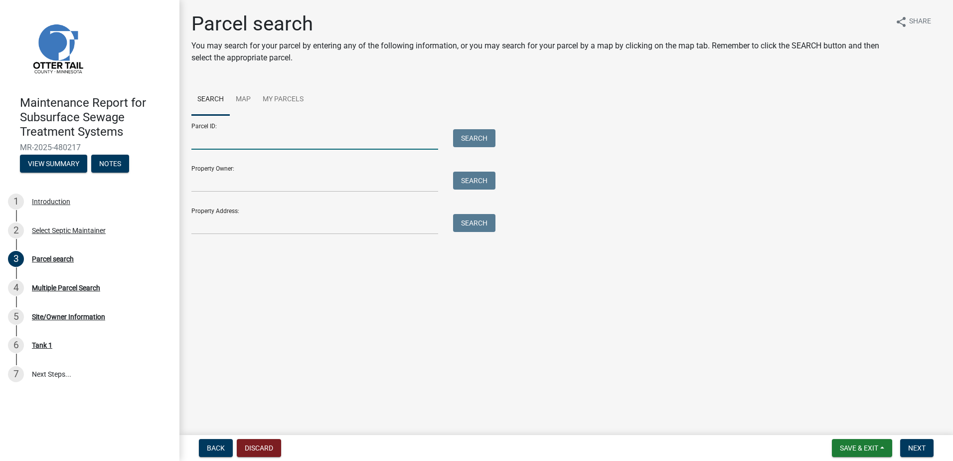
click at [258, 140] on input "Parcel ID:" at bounding box center [314, 139] width 247 height 20
type input "18000990328000"
click at [454, 139] on button "Search" at bounding box center [474, 138] width 42 height 18
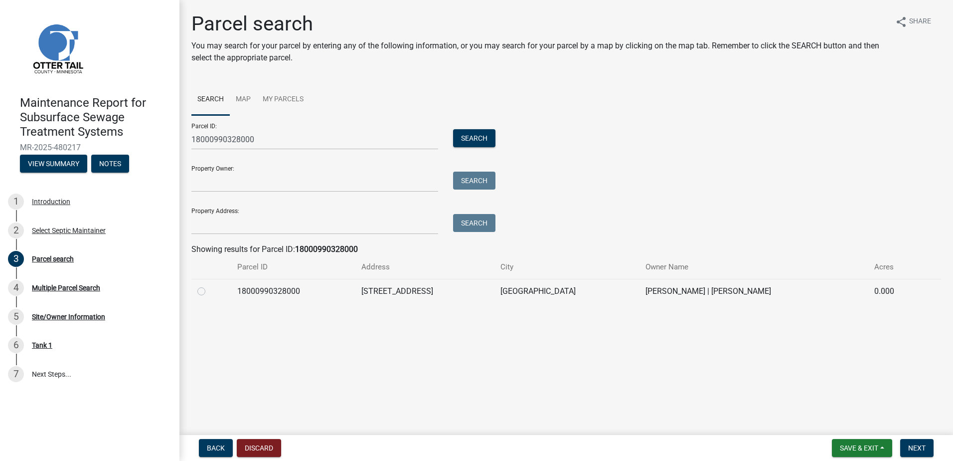
click at [209, 285] on label at bounding box center [209, 285] width 0 height 0
click at [209, 291] on input "radio" at bounding box center [212, 288] width 6 height 6
radio input "true"
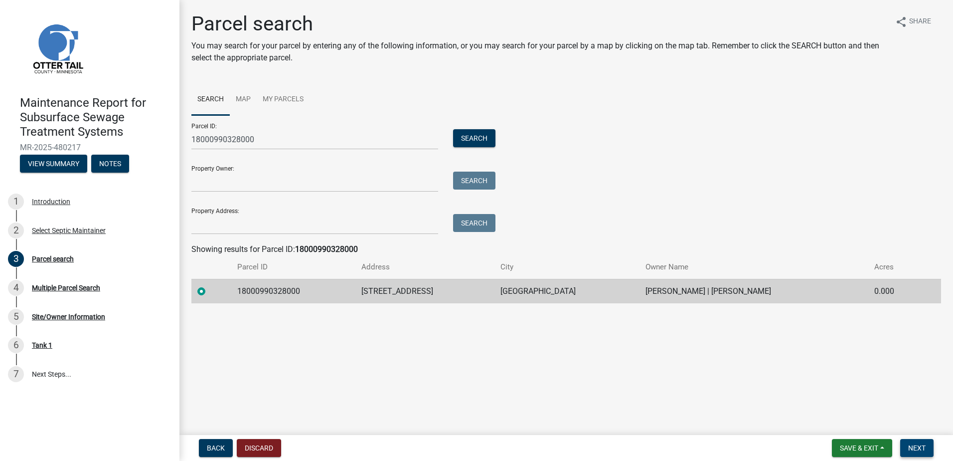
click at [915, 447] on span "Next" at bounding box center [917, 448] width 17 height 8
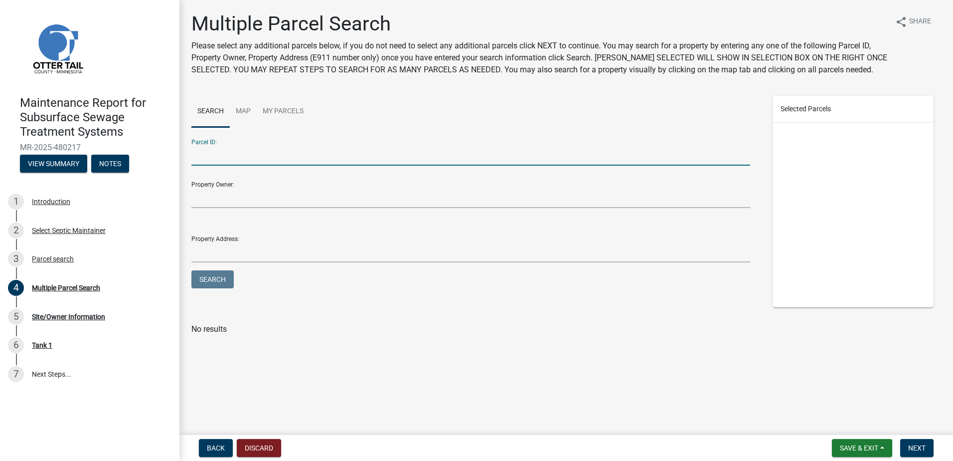
click at [226, 152] on input "Parcel ID:" at bounding box center [470, 155] width 559 height 20
click at [504, 376] on main "Multiple Parcel Search Please select any additional parcels below, if you do no…" at bounding box center [567, 215] width 774 height 431
click at [920, 448] on span "Next" at bounding box center [917, 448] width 17 height 8
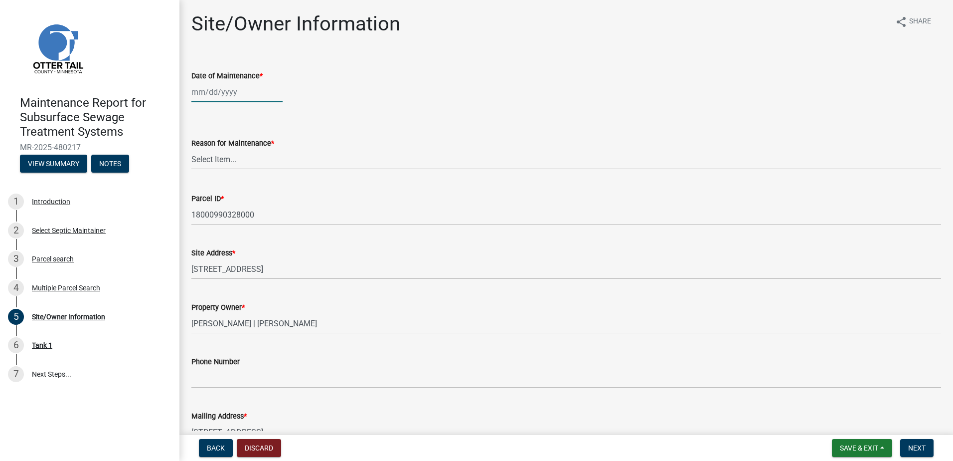
click at [237, 95] on div at bounding box center [236, 92] width 91 height 20
select select "9"
select select "2025"
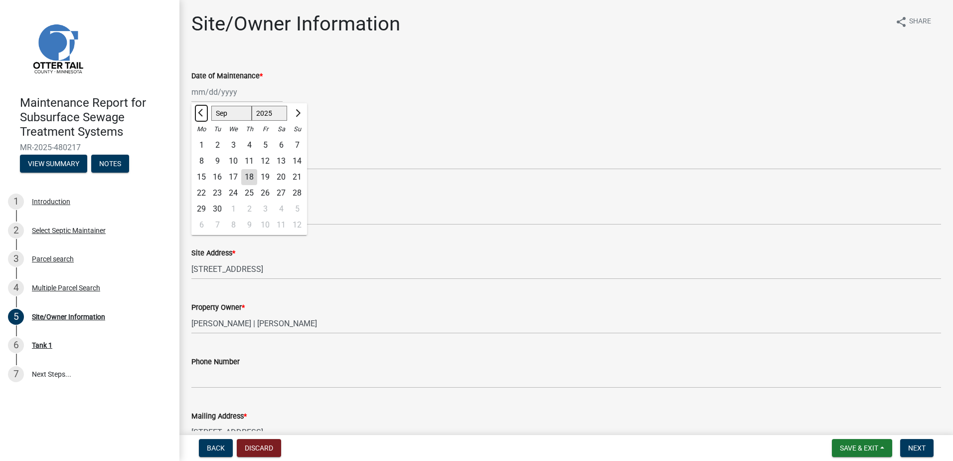
click at [202, 112] on span "Previous month" at bounding box center [201, 112] width 7 height 7
select select "7"
click at [253, 173] on div "17" at bounding box center [249, 177] width 16 height 16
type input "[DATE]"
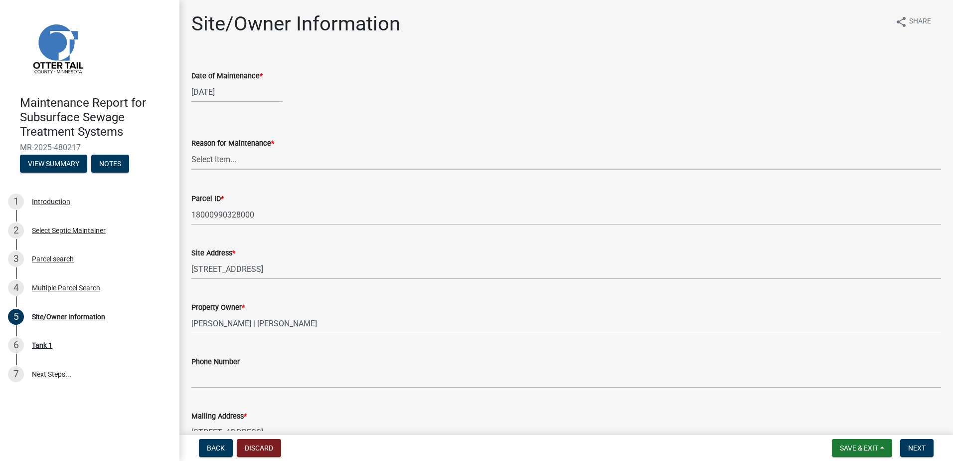
click at [211, 160] on select "Select Item... Called Routine Other" at bounding box center [566, 159] width 750 height 20
click at [191, 149] on select "Select Item... Called Routine Other" at bounding box center [566, 159] width 750 height 20
select select "3ac72b63-7b21-42e4-8192-806faae7a4f1"
click at [916, 453] on button "Next" at bounding box center [917, 448] width 33 height 18
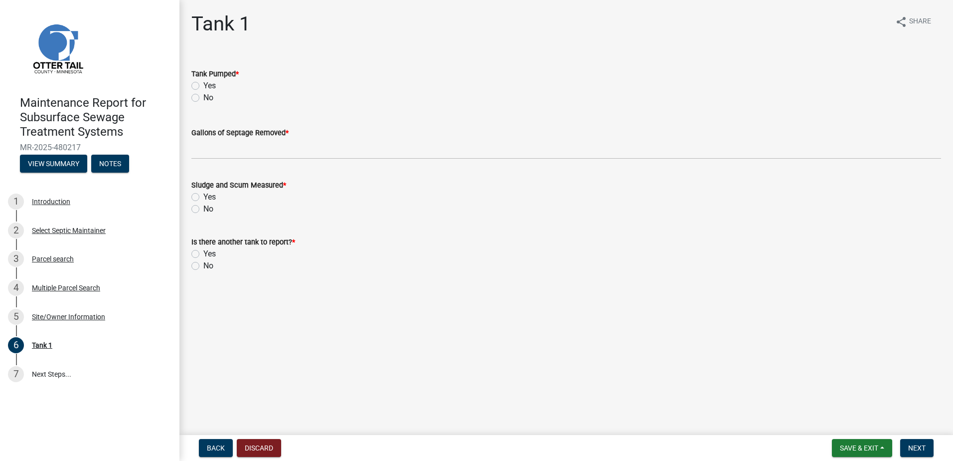
click at [204, 82] on label "Yes" at bounding box center [209, 86] width 12 height 12
click at [204, 82] on input "Yes" at bounding box center [206, 83] width 6 height 6
radio input "true"
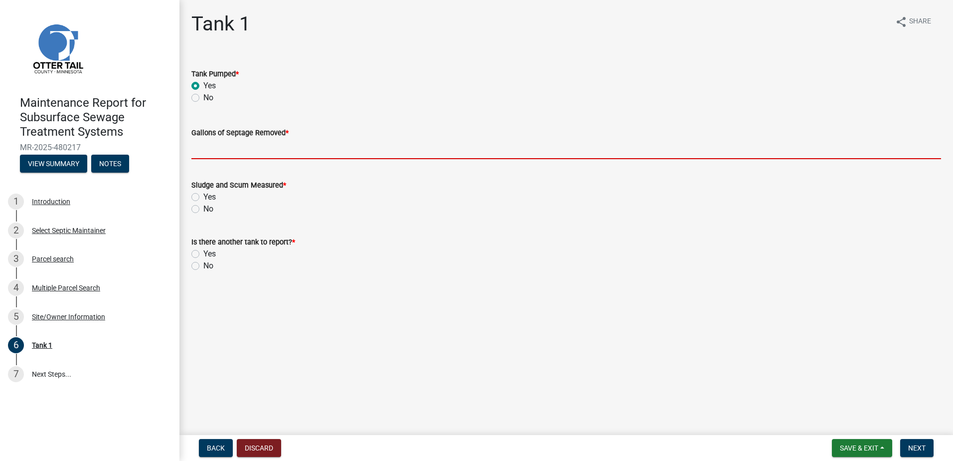
click at [213, 145] on input "Gallons of Septage Removed *" at bounding box center [566, 149] width 750 height 20
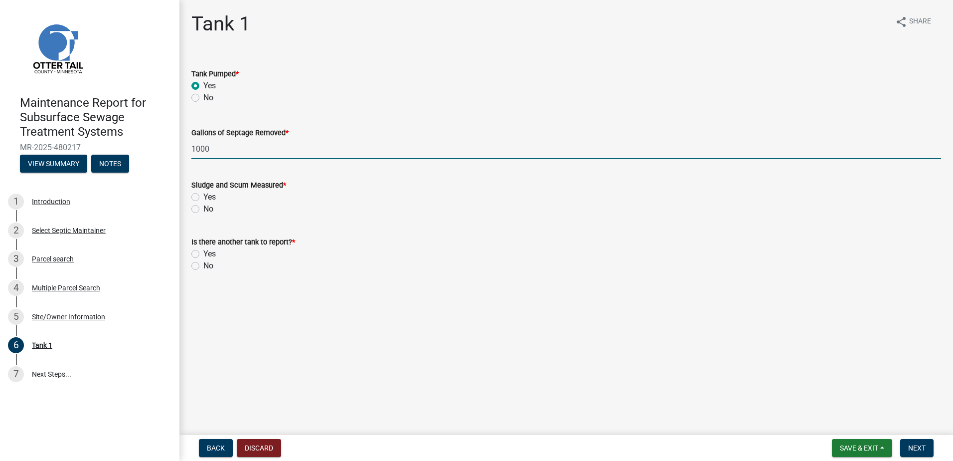
type input "1000"
click at [203, 211] on label "No" at bounding box center [208, 209] width 10 height 12
click at [203, 209] on input "No" at bounding box center [206, 206] width 6 height 6
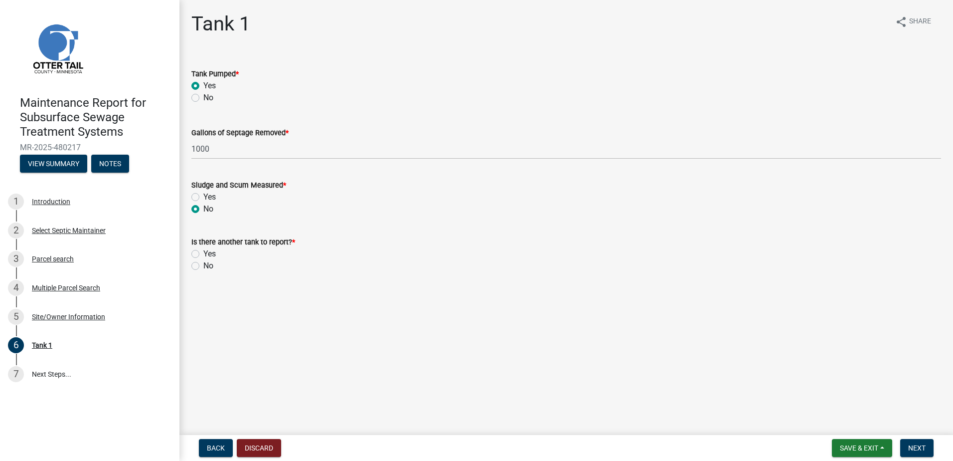
radio input "true"
click at [203, 267] on label "No" at bounding box center [208, 266] width 10 height 12
click at [203, 266] on input "No" at bounding box center [206, 263] width 6 height 6
radio input "true"
click at [926, 451] on button "Next" at bounding box center [917, 448] width 33 height 18
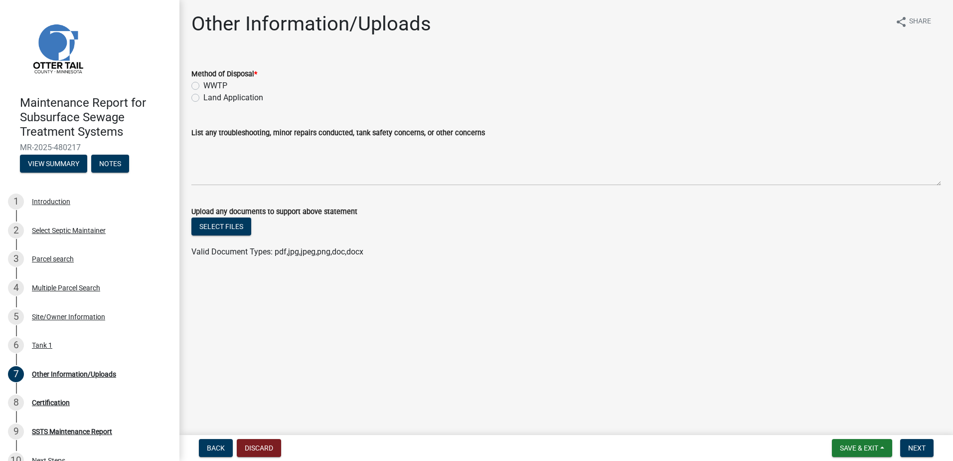
click at [203, 100] on label "Land Application" at bounding box center [233, 98] width 60 height 12
click at [203, 98] on input "Land Application" at bounding box center [206, 95] width 6 height 6
radio input "true"
click at [907, 442] on button "Next" at bounding box center [917, 448] width 33 height 18
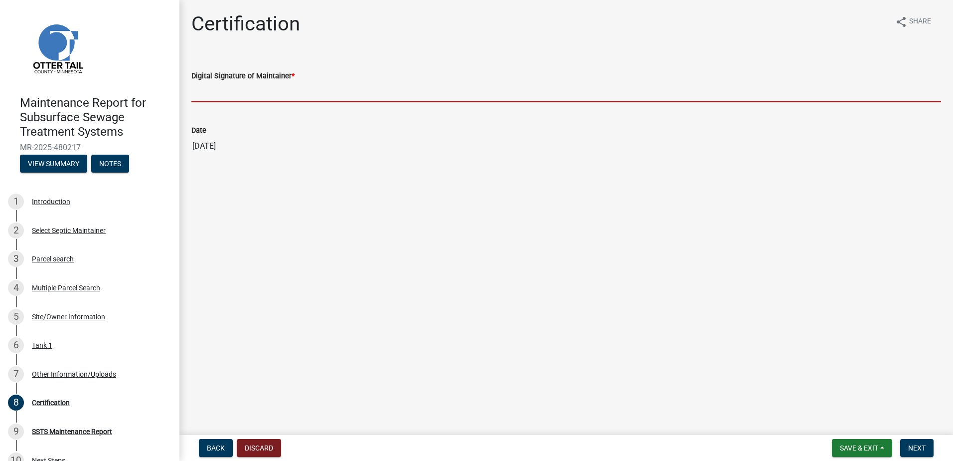
click at [254, 95] on input "Digital Signature of Maintainer *" at bounding box center [566, 92] width 750 height 20
type input "[PERSON_NAME]"
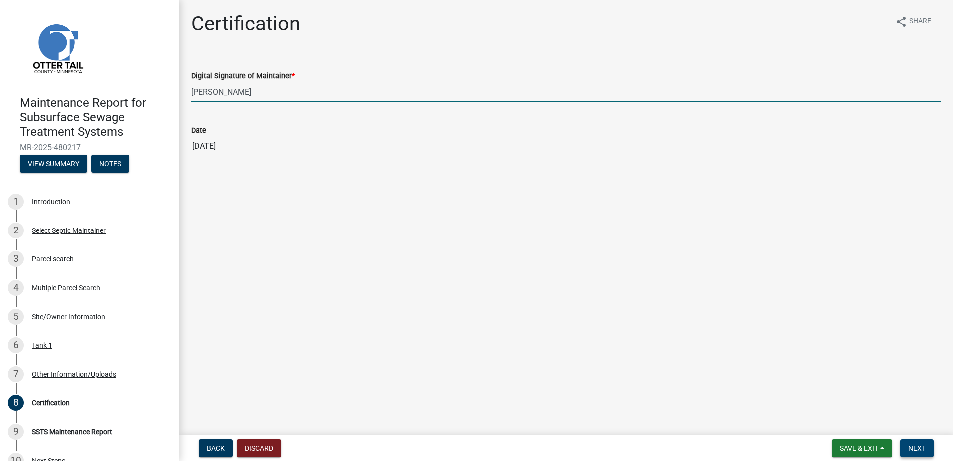
click at [914, 451] on button "Next" at bounding box center [917, 448] width 33 height 18
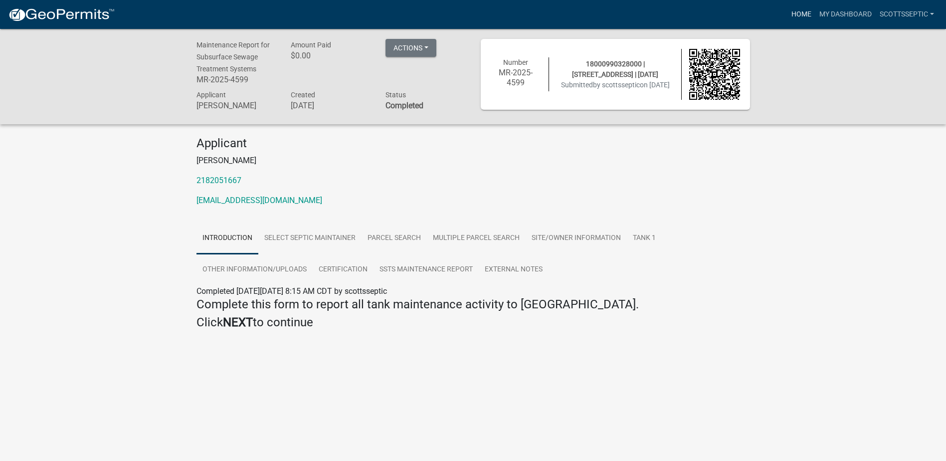
click at [796, 11] on link "Home" at bounding box center [801, 14] width 28 height 19
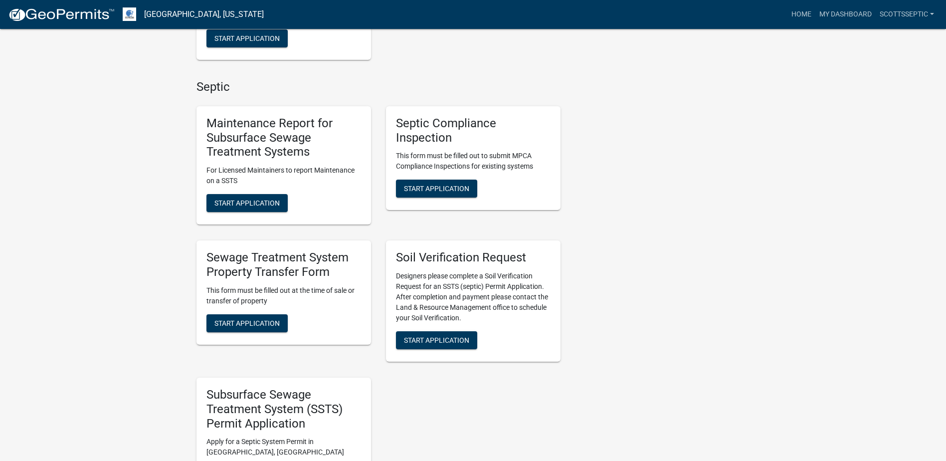
scroll to position [549, 0]
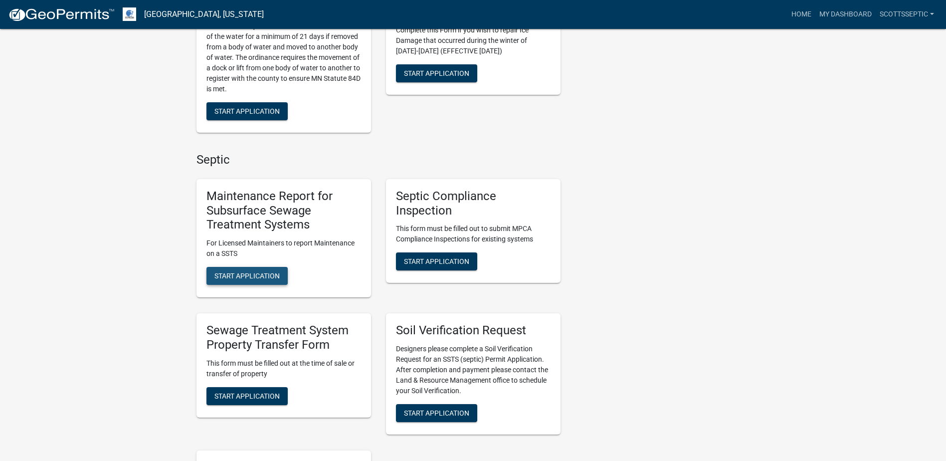
click at [255, 274] on span "Start Application" at bounding box center [246, 276] width 65 height 8
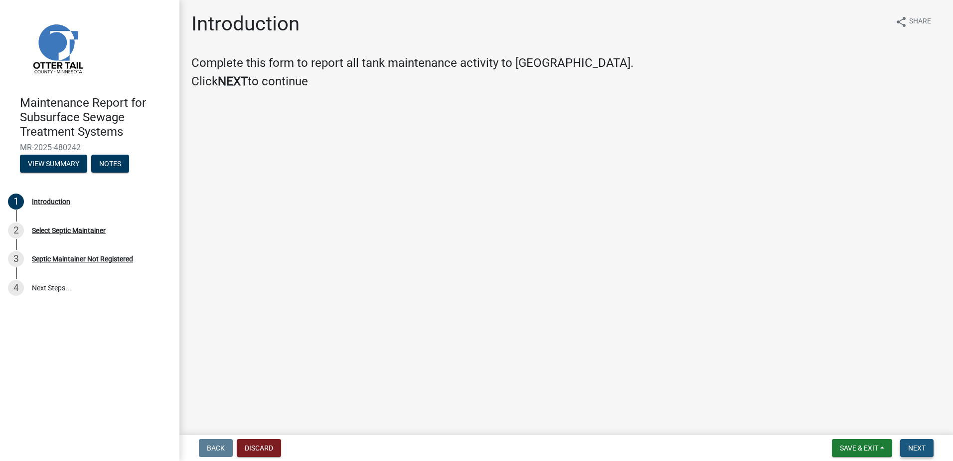
click at [921, 442] on button "Next" at bounding box center [917, 448] width 33 height 18
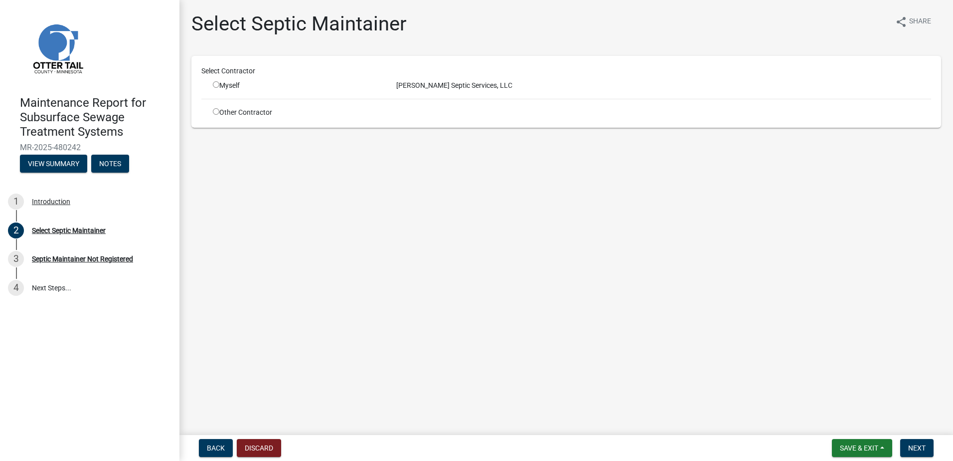
click at [215, 85] on input "radio" at bounding box center [216, 84] width 6 height 6
radio input "true"
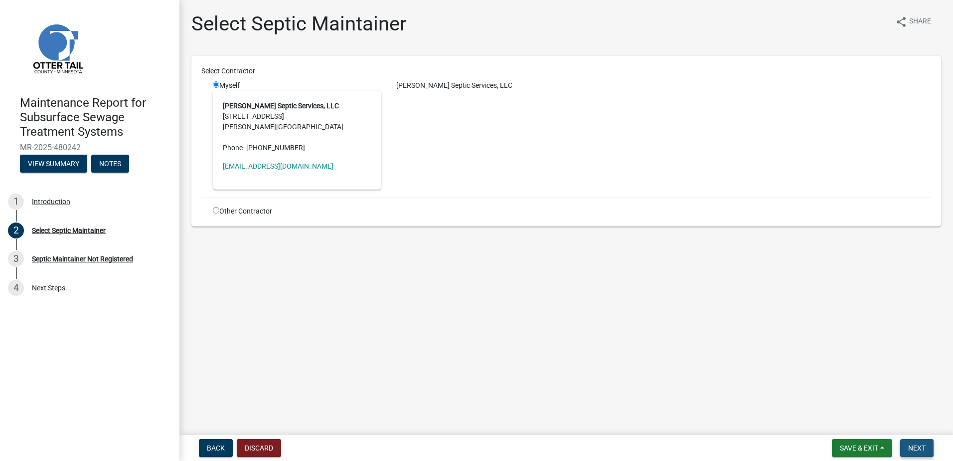
click at [924, 445] on span "Next" at bounding box center [917, 448] width 17 height 8
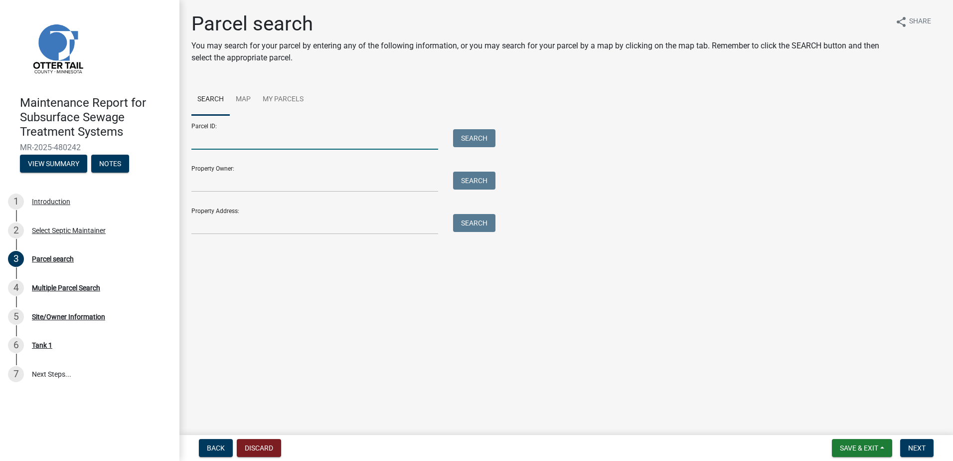
click at [230, 137] on input "Parcel ID:" at bounding box center [314, 139] width 247 height 20
type input "58000330237017"
click at [475, 126] on div "Parcel ID: 58000330237017 Search" at bounding box center [340, 132] width 299 height 34
click at [475, 138] on button "Search" at bounding box center [474, 138] width 42 height 18
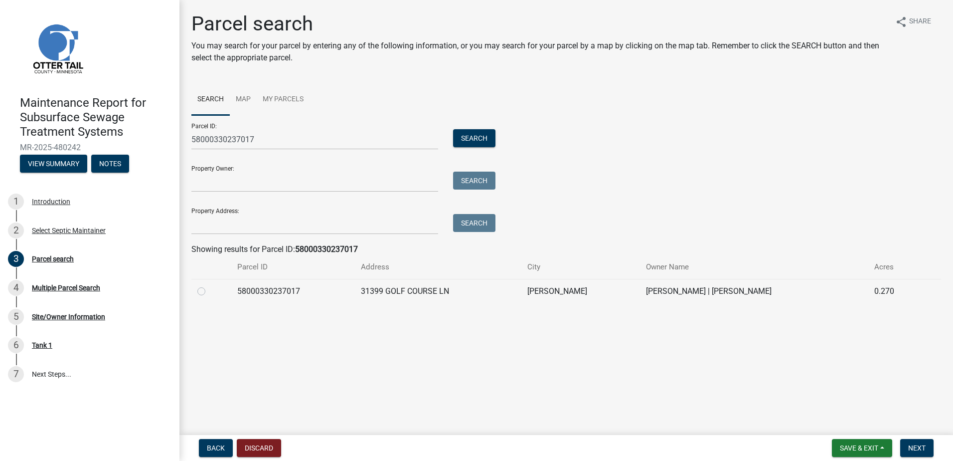
click at [209, 285] on label at bounding box center [209, 285] width 0 height 0
click at [209, 291] on input "radio" at bounding box center [212, 288] width 6 height 6
radio input "true"
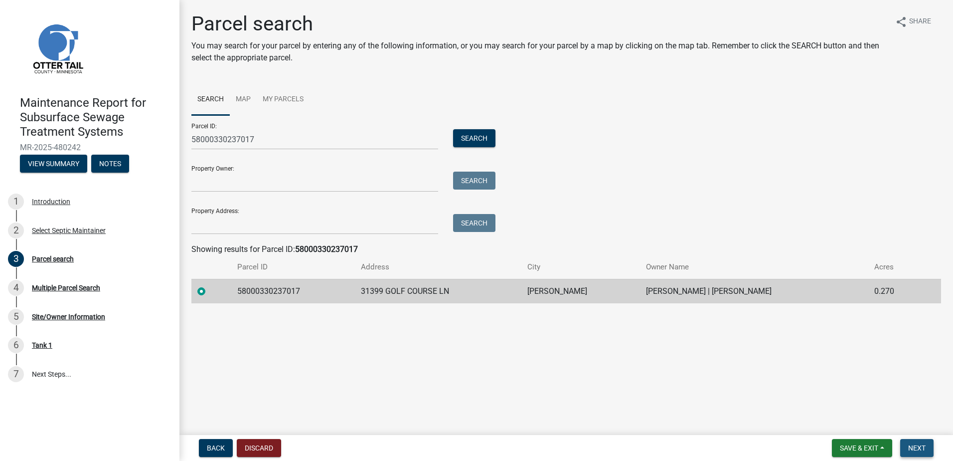
click at [915, 449] on span "Next" at bounding box center [917, 448] width 17 height 8
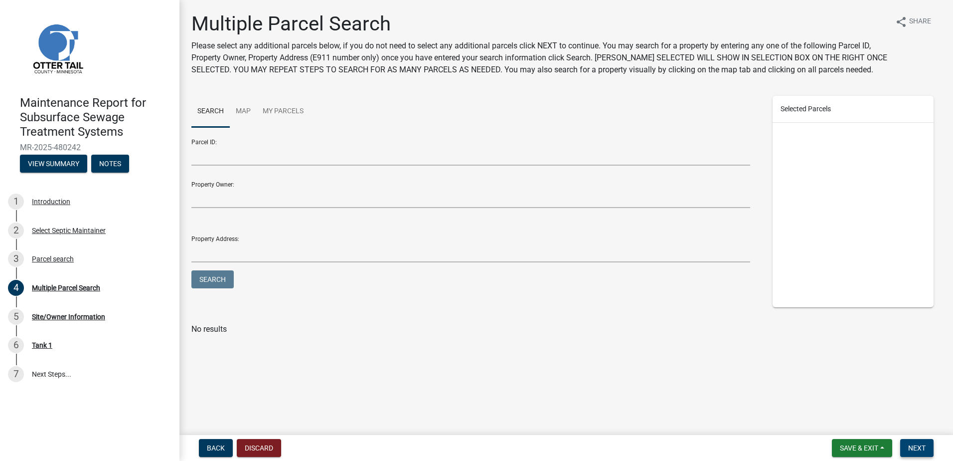
click at [928, 452] on button "Next" at bounding box center [917, 448] width 33 height 18
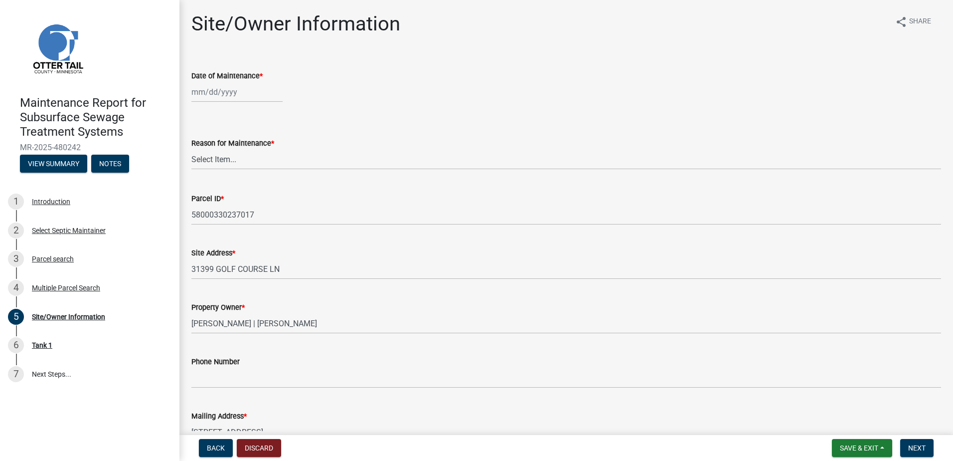
select select "9"
select select "2025"
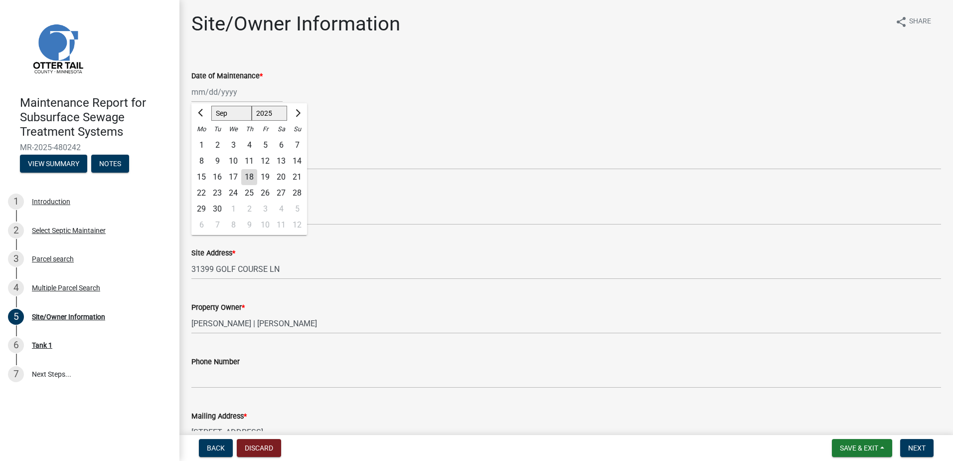
click at [215, 95] on div "[PERSON_NAME] Feb Mar Apr [PERSON_NAME][DATE] Oct Nov [DATE] 1526 1527 1528 152…" at bounding box center [236, 92] width 91 height 20
click at [200, 113] on span "Previous month" at bounding box center [201, 112] width 7 height 7
select select "7"
click at [248, 177] on div "17" at bounding box center [249, 177] width 16 height 16
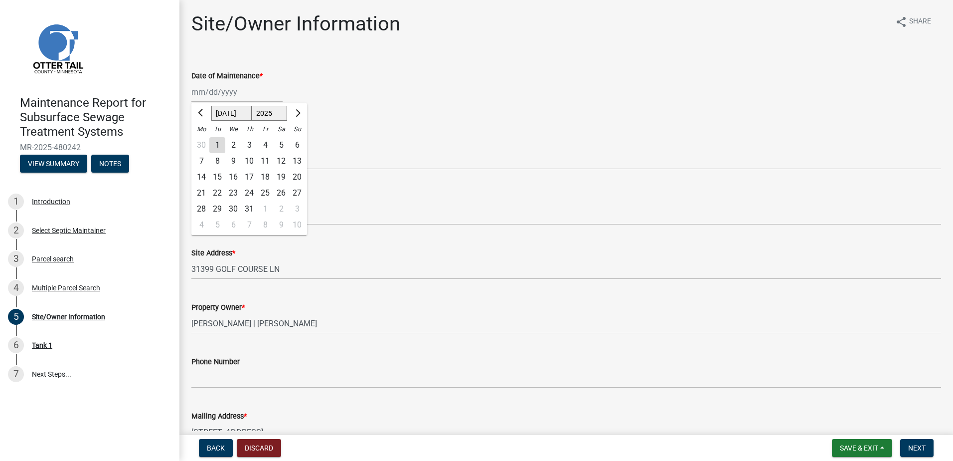
type input "[DATE]"
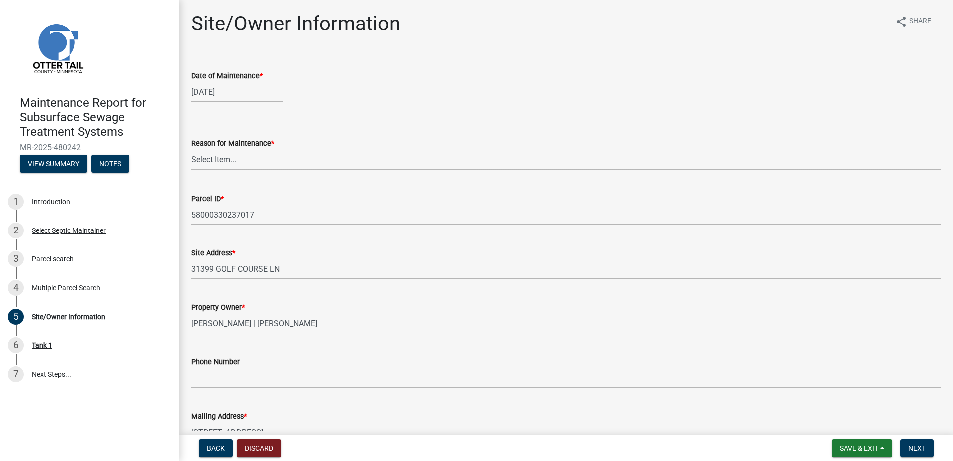
click at [238, 158] on select "Select Item... Called Routine Other" at bounding box center [566, 159] width 750 height 20
click at [191, 149] on select "Select Item... Called Routine Other" at bounding box center [566, 159] width 750 height 20
select select "3ac72b63-7b21-42e4-8192-806faae7a4f1"
click at [911, 451] on span "Next" at bounding box center [917, 448] width 17 height 8
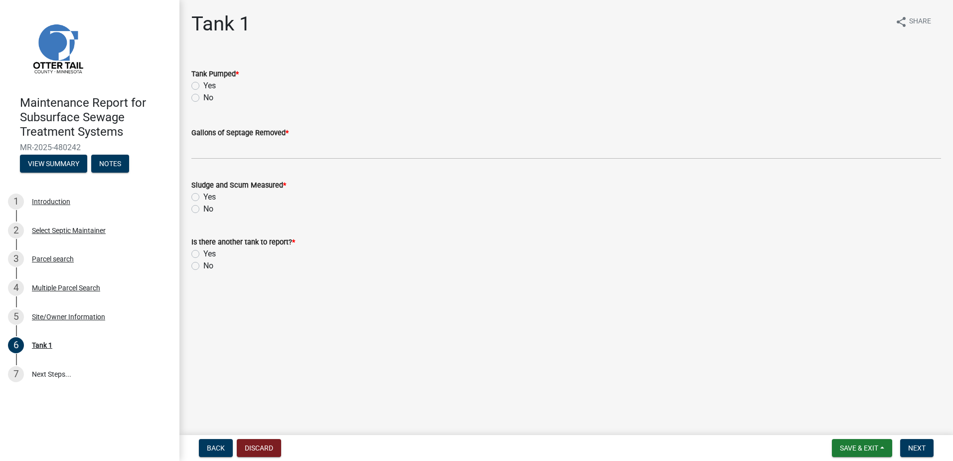
click at [203, 88] on label "Yes" at bounding box center [209, 86] width 12 height 12
click at [203, 86] on input "Yes" at bounding box center [206, 83] width 6 height 6
radio input "true"
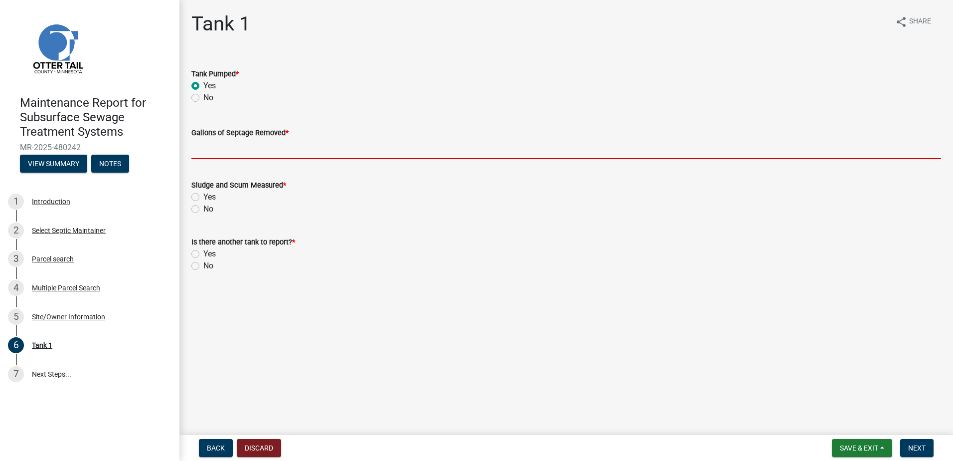
click at [195, 150] on input "Gallons of Septage Removed *" at bounding box center [566, 149] width 750 height 20
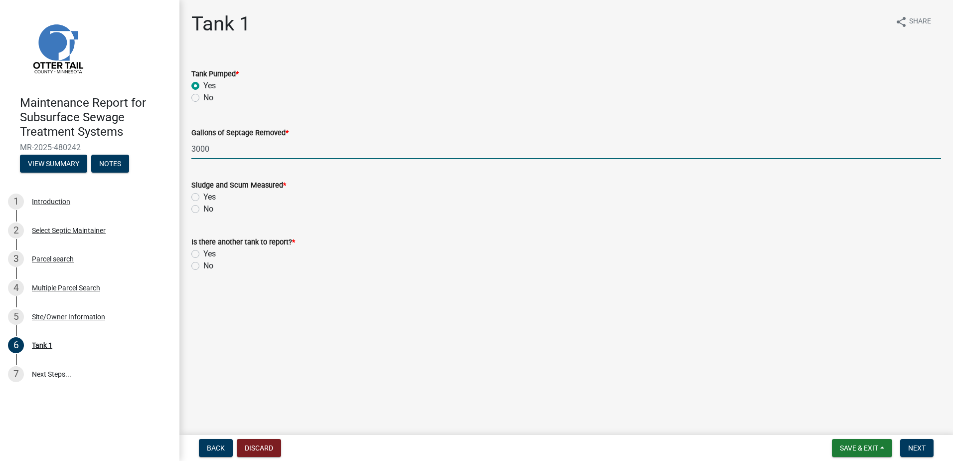
type input "3000"
click at [203, 207] on label "No" at bounding box center [208, 209] width 10 height 12
click at [203, 207] on input "No" at bounding box center [206, 206] width 6 height 6
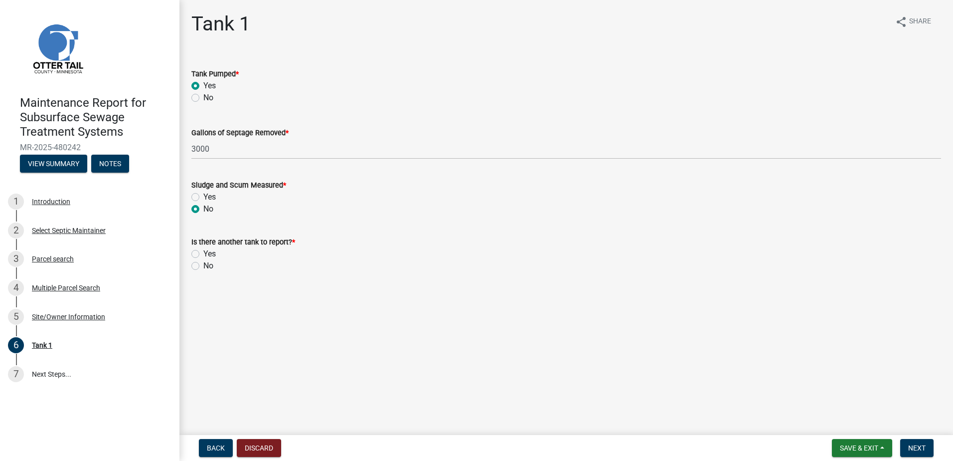
radio input "true"
drag, startPoint x: 196, startPoint y: 264, endPoint x: 203, endPoint y: 269, distance: 9.0
click at [203, 264] on label "No" at bounding box center [208, 266] width 10 height 12
click at [203, 264] on input "No" at bounding box center [206, 263] width 6 height 6
radio input "true"
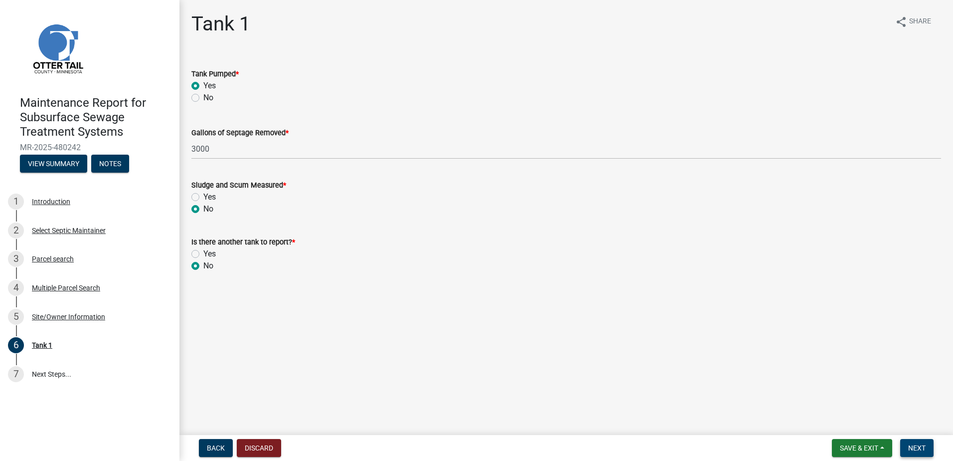
click at [912, 442] on button "Next" at bounding box center [917, 448] width 33 height 18
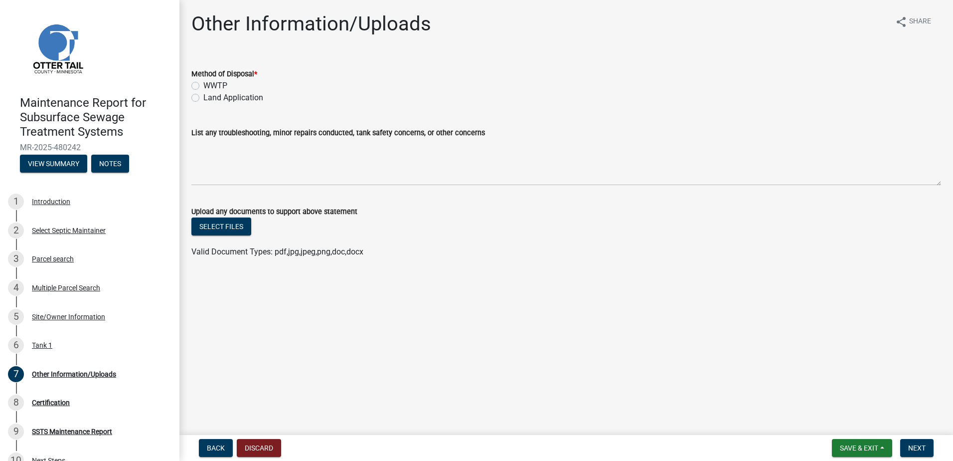
click at [203, 99] on label "Land Application" at bounding box center [233, 98] width 60 height 12
click at [203, 98] on input "Land Application" at bounding box center [206, 95] width 6 height 6
radio input "true"
click at [912, 447] on span "Next" at bounding box center [917, 448] width 17 height 8
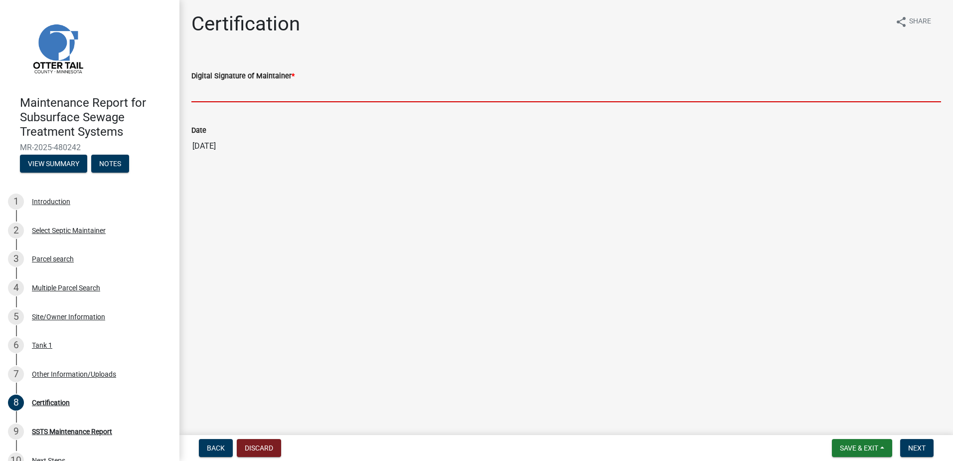
click at [212, 95] on input "Digital Signature of Maintainer *" at bounding box center [566, 92] width 750 height 20
type input "[PERSON_NAME]"
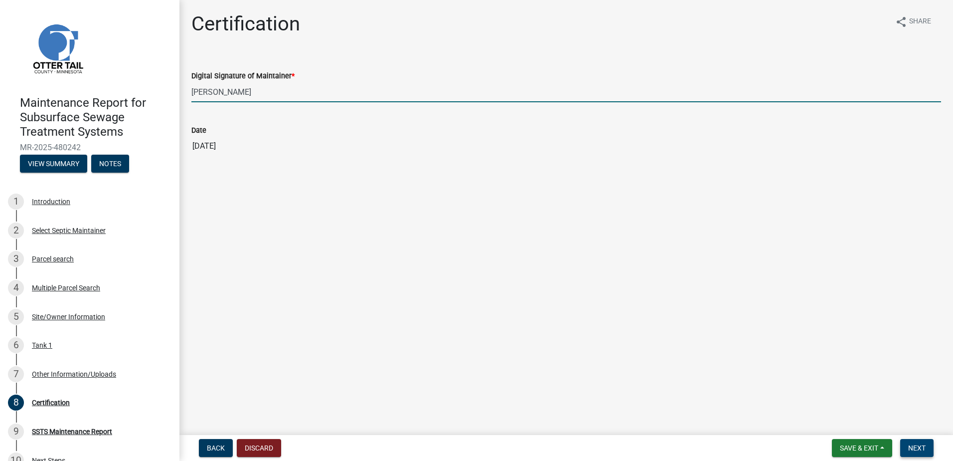
click at [910, 444] on span "Next" at bounding box center [917, 448] width 17 height 8
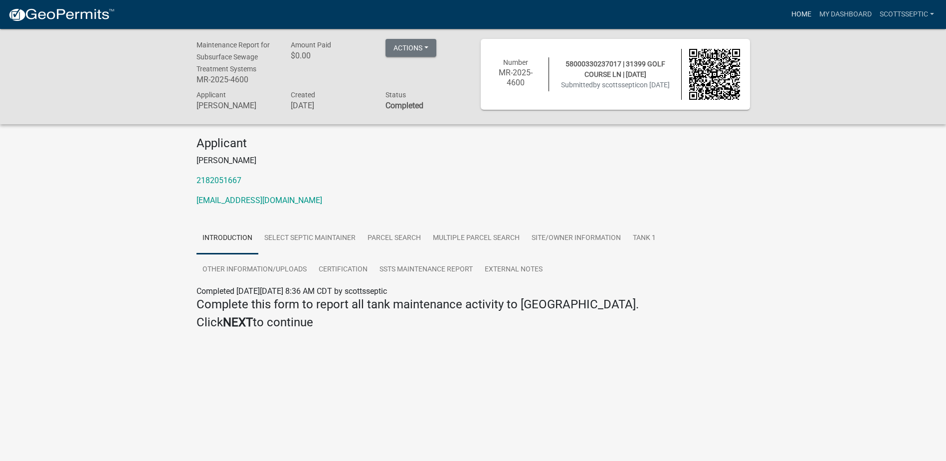
click at [803, 12] on link "Home" at bounding box center [801, 14] width 28 height 19
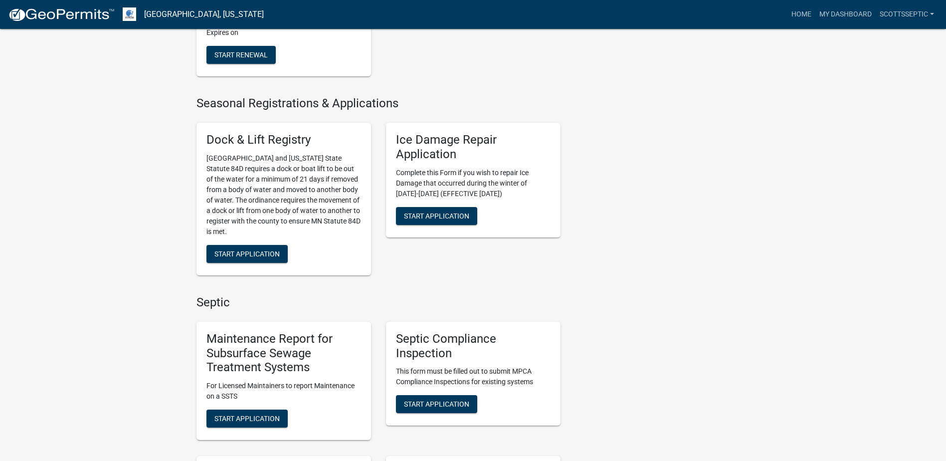
scroll to position [549, 0]
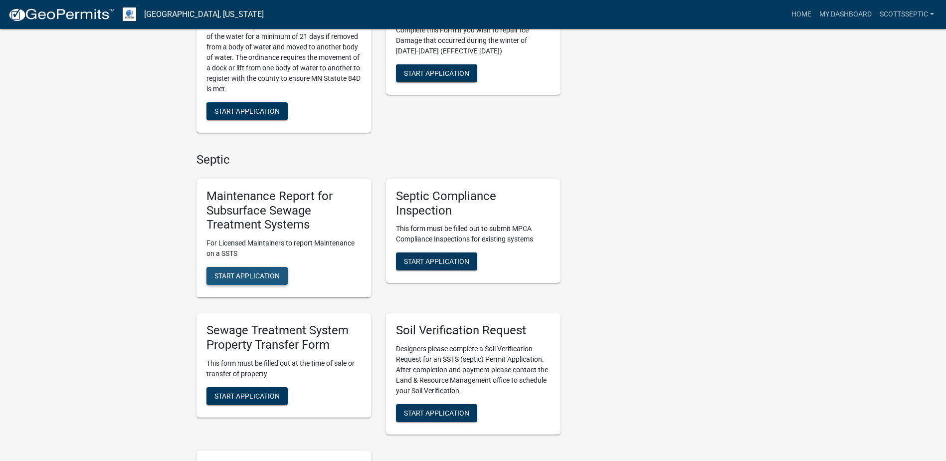
click at [269, 273] on span "Start Application" at bounding box center [246, 276] width 65 height 8
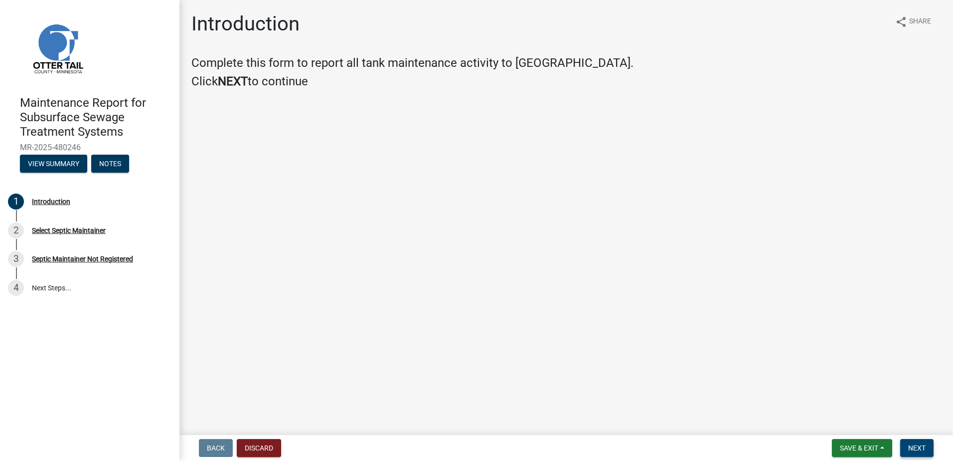
click at [918, 448] on span "Next" at bounding box center [917, 448] width 17 height 8
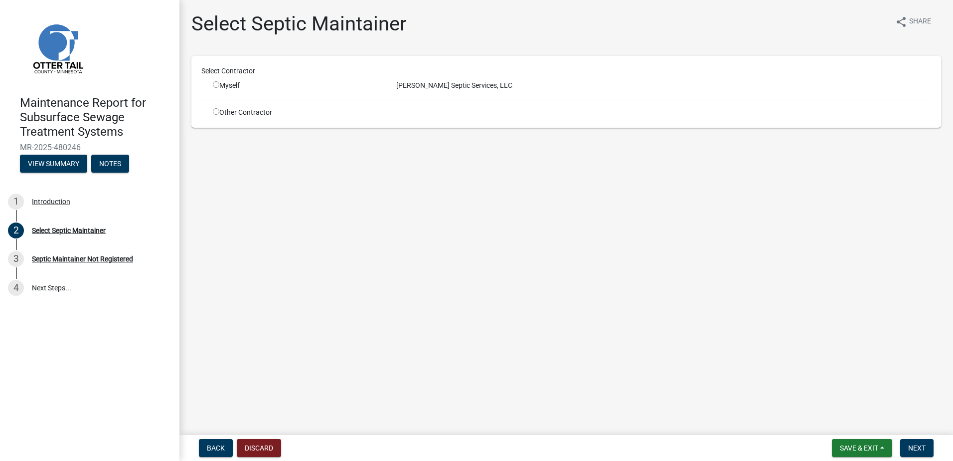
click at [216, 84] on input "radio" at bounding box center [216, 84] width 6 height 6
radio input "true"
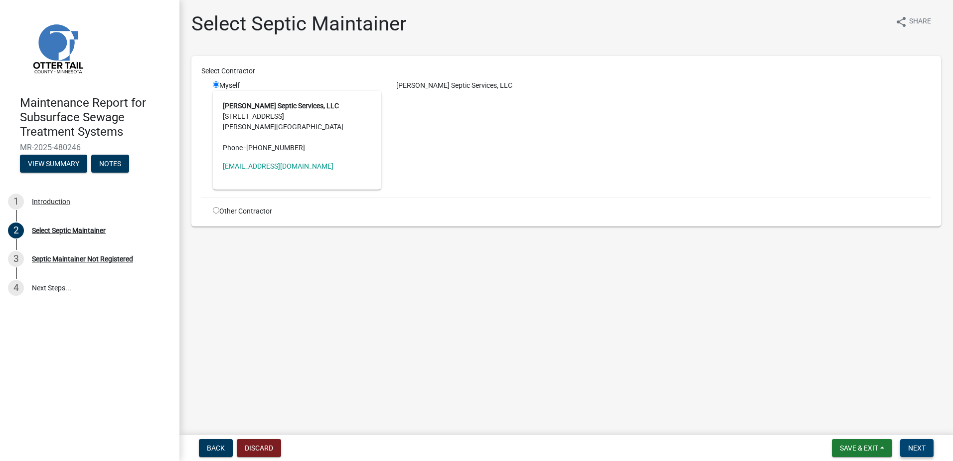
click at [929, 443] on button "Next" at bounding box center [917, 448] width 33 height 18
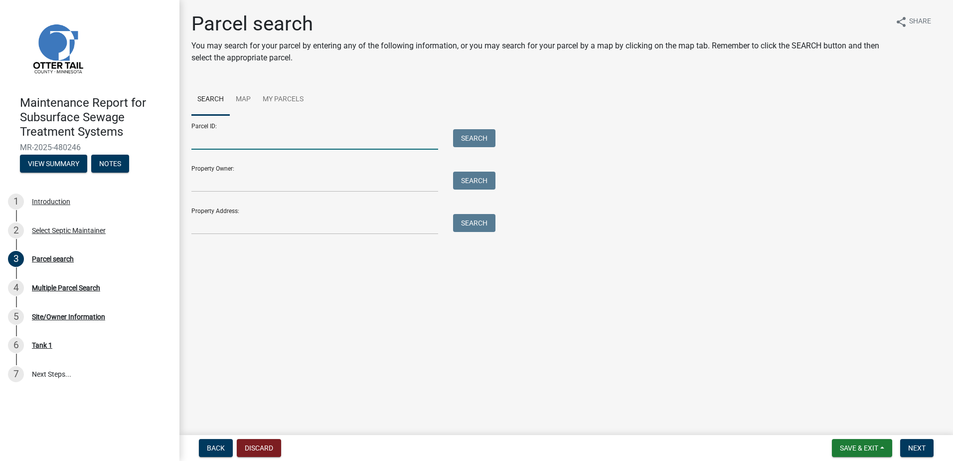
click at [289, 136] on input "Parcel ID:" at bounding box center [314, 139] width 247 height 20
click at [487, 138] on button "Search" at bounding box center [474, 138] width 42 height 18
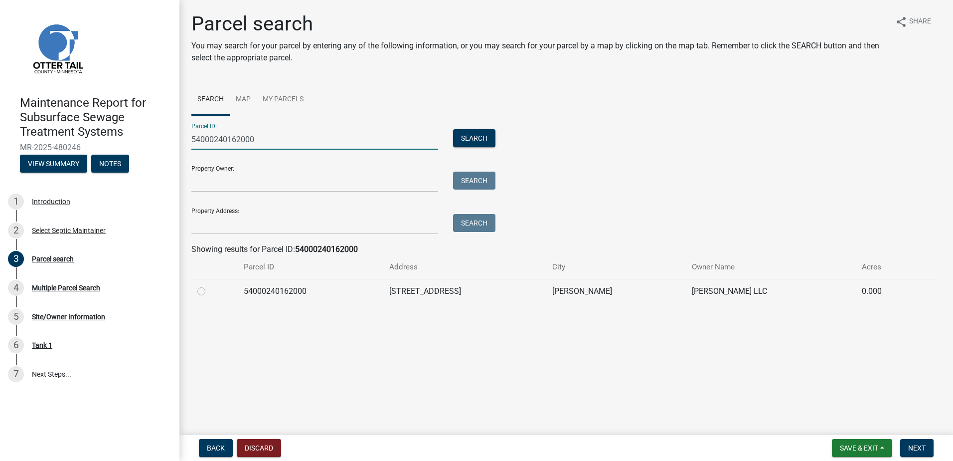
click at [320, 135] on input "54000240162000" at bounding box center [314, 139] width 247 height 20
click at [319, 136] on input "54000240162000" at bounding box center [314, 139] width 247 height 20
type input "18000300205002"
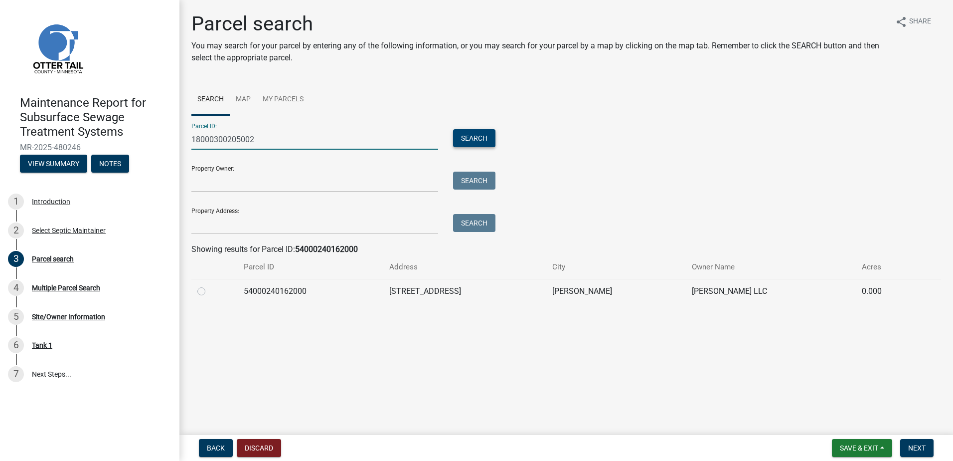
click at [484, 135] on button "Search" at bounding box center [474, 138] width 42 height 18
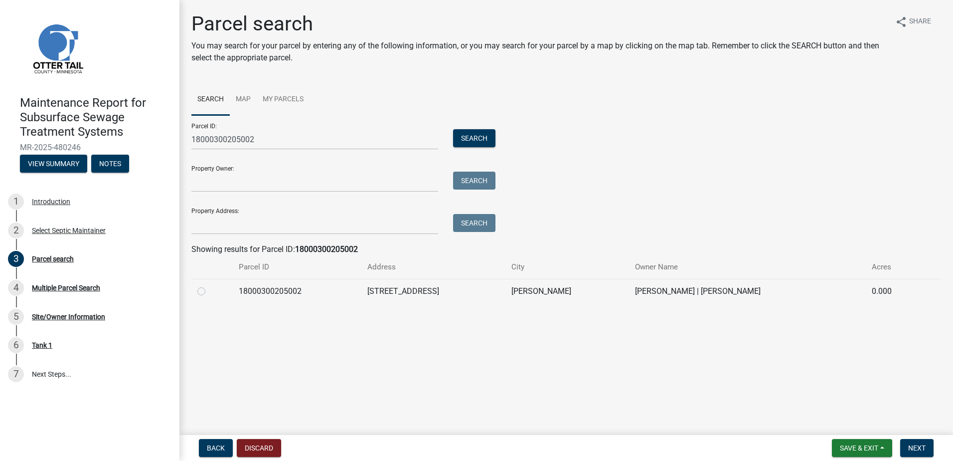
click at [188, 287] on div "Parcel search You may search for your parcel by entering any of the following i…" at bounding box center [566, 162] width 765 height 300
click at [209, 285] on label at bounding box center [209, 285] width 0 height 0
click at [209, 289] on input "radio" at bounding box center [212, 288] width 6 height 6
radio input "true"
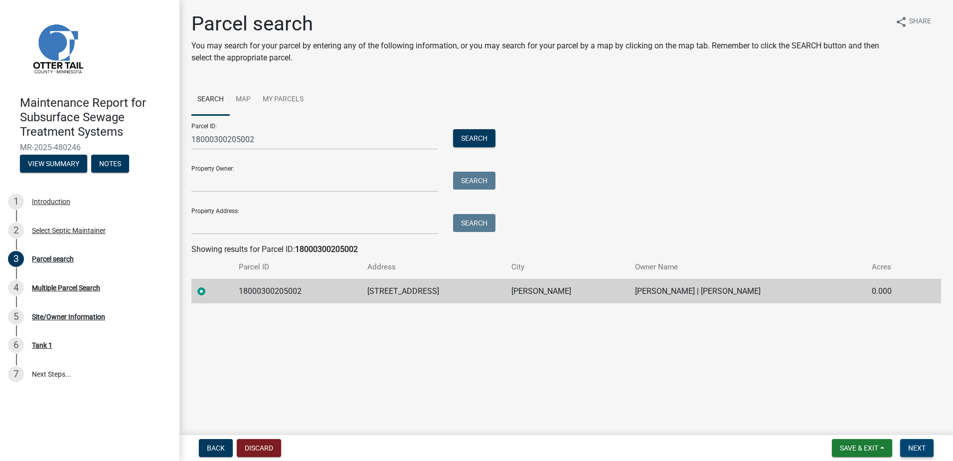
click at [919, 446] on span "Next" at bounding box center [917, 448] width 17 height 8
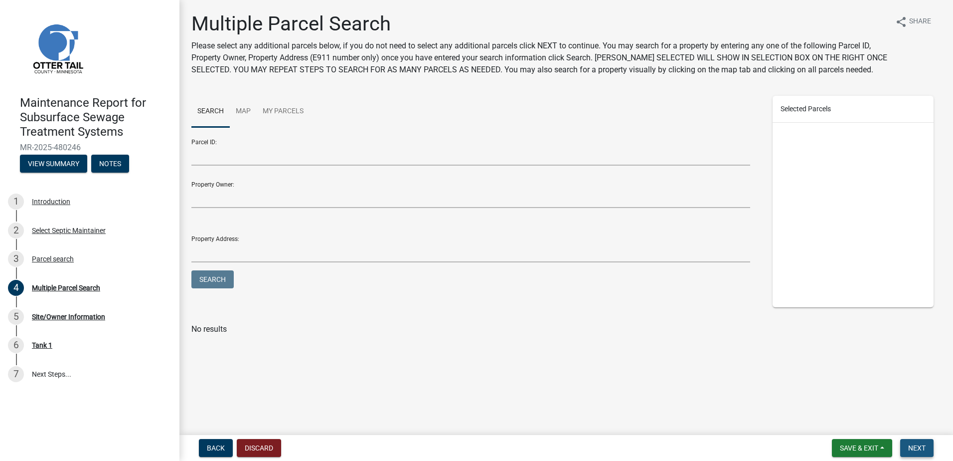
click at [918, 446] on span "Next" at bounding box center [917, 448] width 17 height 8
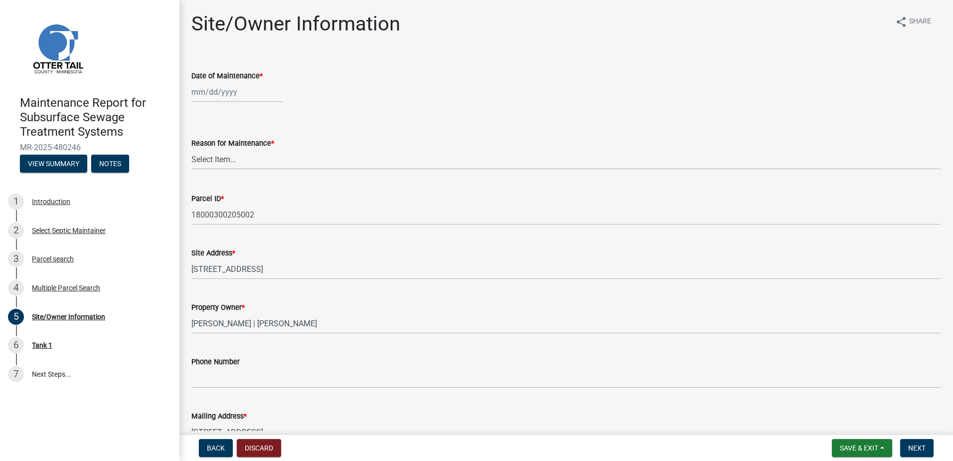
select select "9"
select select "2025"
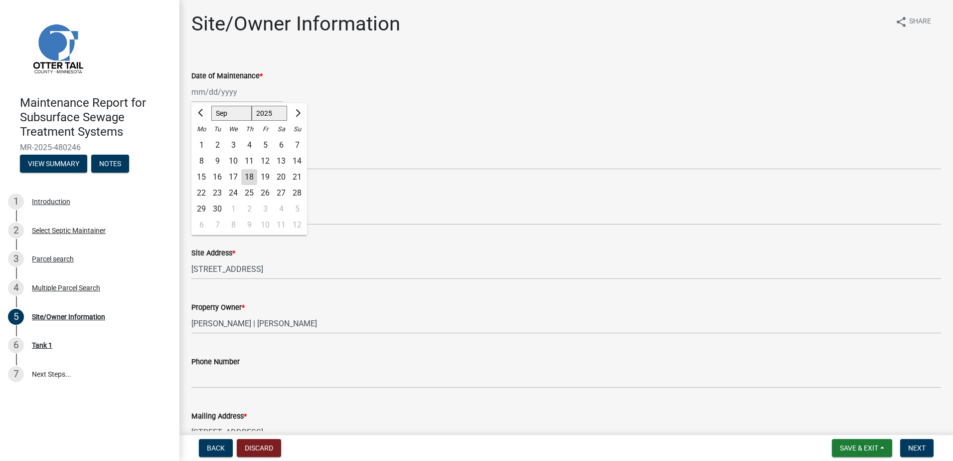
click at [205, 89] on div "[PERSON_NAME] Feb Mar Apr [PERSON_NAME][DATE] Oct Nov [DATE] 1526 1527 1528 152…" at bounding box center [236, 92] width 91 height 20
click at [201, 111] on span "Previous month" at bounding box center [201, 112] width 7 height 7
select select "7"
click at [202, 194] on div "21" at bounding box center [201, 193] width 16 height 16
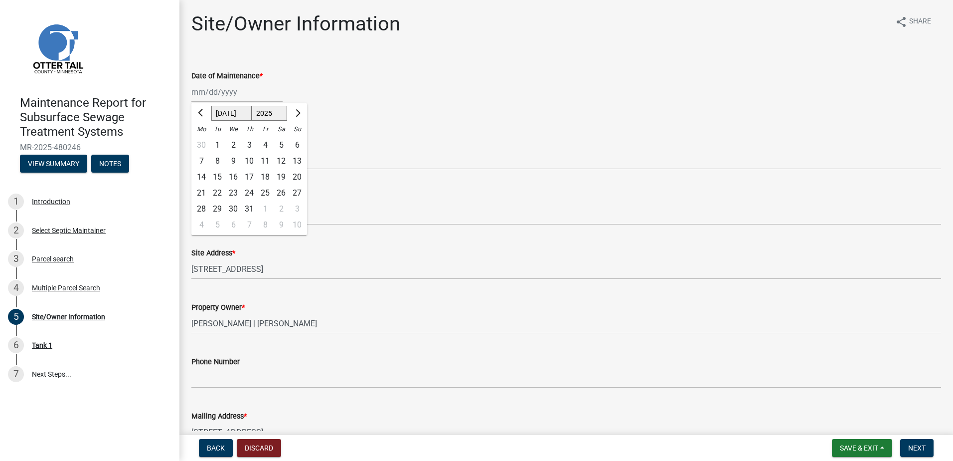
type input "[DATE]"
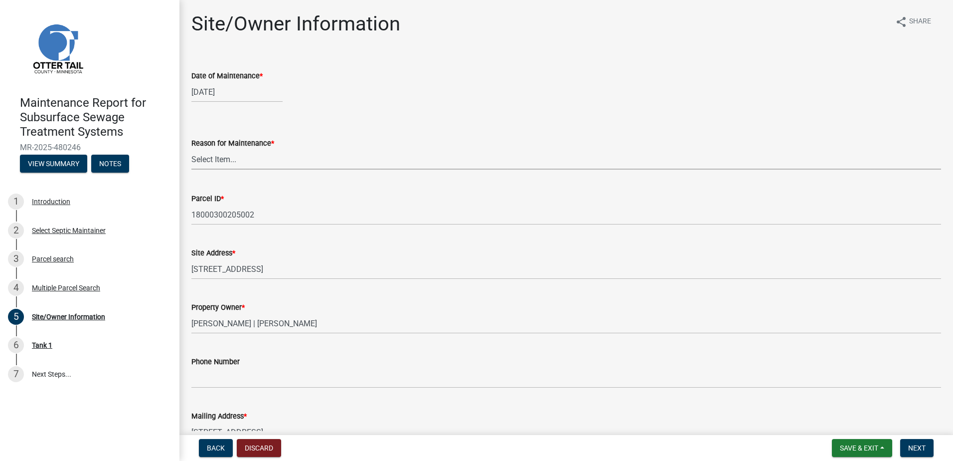
click at [221, 164] on select "Select Item... Called Routine Other" at bounding box center [566, 159] width 750 height 20
click at [191, 149] on select "Select Item... Called Routine Other" at bounding box center [566, 159] width 750 height 20
select select "3ac72b63-7b21-42e4-8192-806faae7a4f1"
click at [926, 440] on button "Next" at bounding box center [917, 448] width 33 height 18
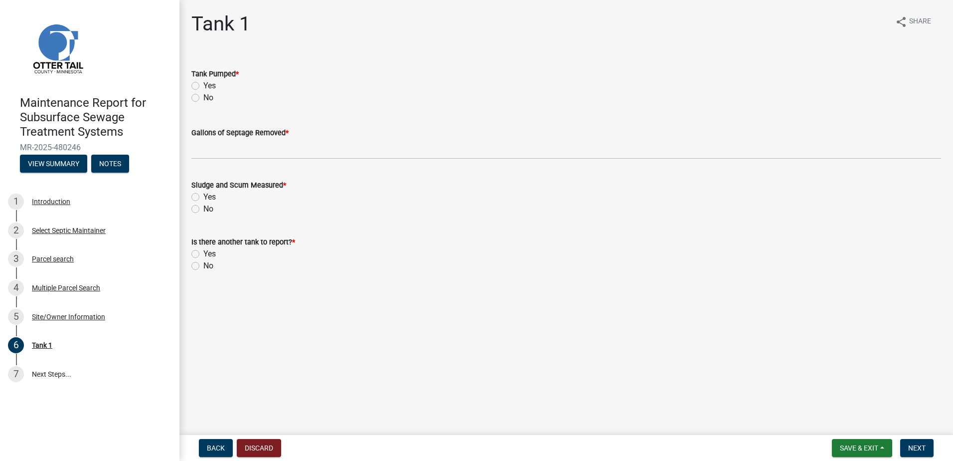
click at [203, 85] on label "Yes" at bounding box center [209, 86] width 12 height 12
click at [203, 85] on input "Yes" at bounding box center [206, 83] width 6 height 6
radio input "true"
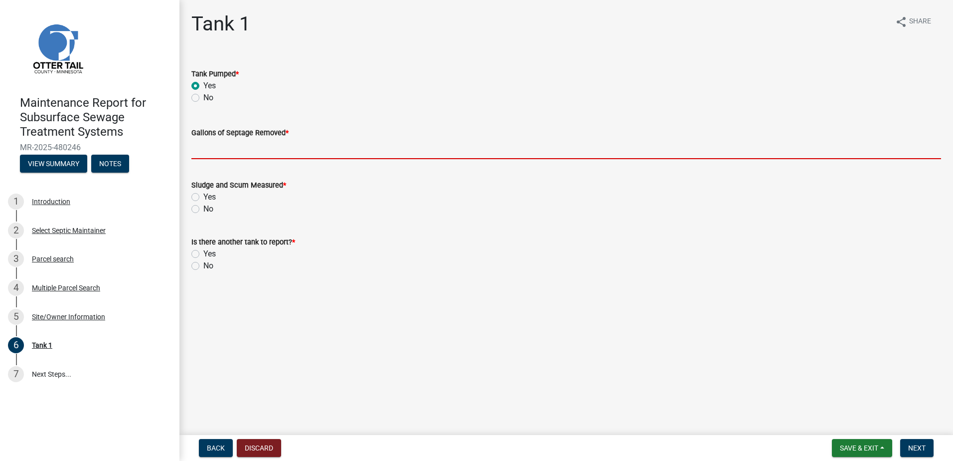
click at [211, 145] on input "Gallons of Septage Removed *" at bounding box center [566, 149] width 750 height 20
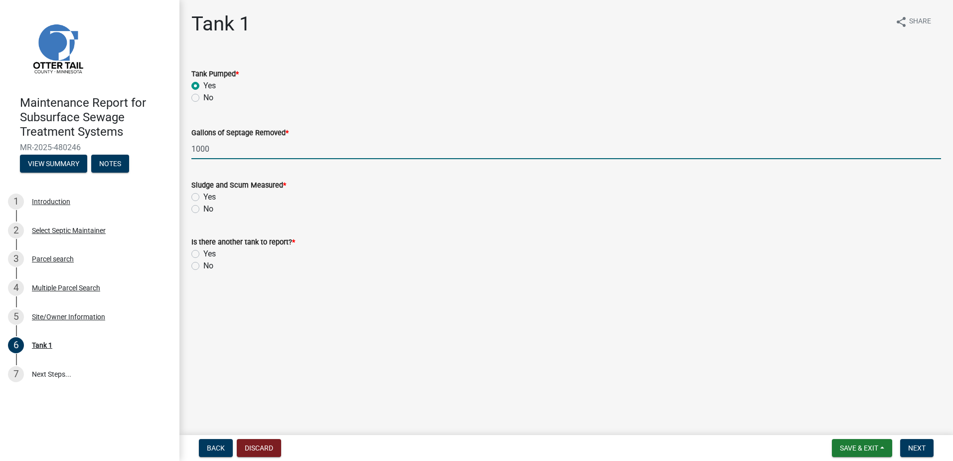
type input "1000"
click at [203, 211] on label "No" at bounding box center [208, 209] width 10 height 12
click at [203, 209] on input "No" at bounding box center [206, 206] width 6 height 6
radio input "true"
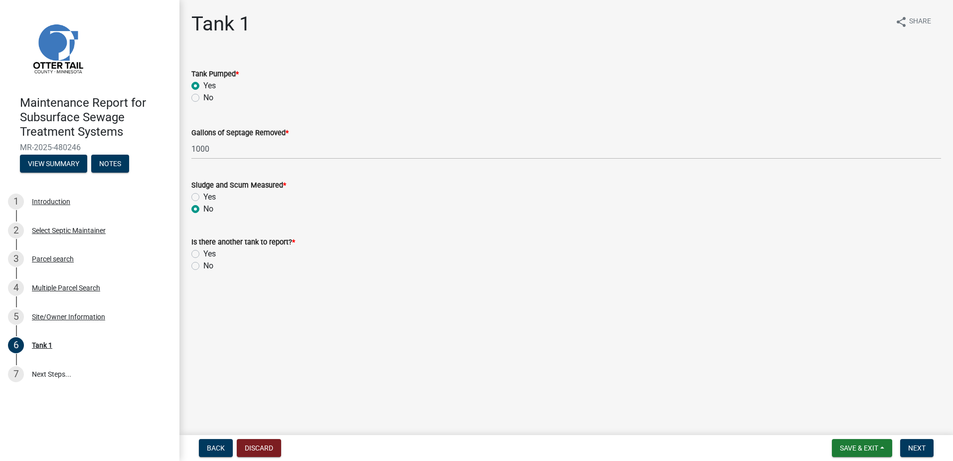
click at [191, 268] on div "Is there another tank to report? * Yes No" at bounding box center [566, 248] width 765 height 48
click at [203, 265] on label "No" at bounding box center [208, 266] width 10 height 12
click at [203, 265] on input "No" at bounding box center [206, 263] width 6 height 6
radio input "true"
click at [918, 448] on span "Next" at bounding box center [917, 448] width 17 height 8
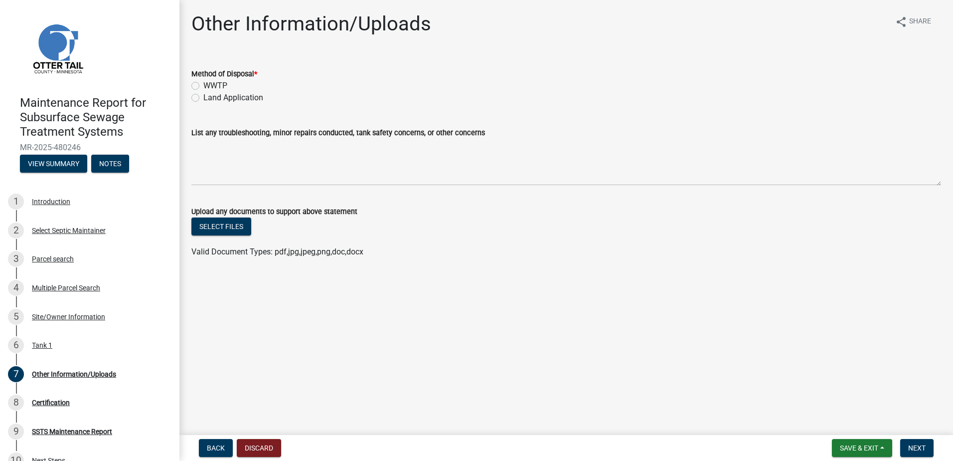
click at [203, 95] on label "Land Application" at bounding box center [233, 98] width 60 height 12
click at [203, 95] on input "Land Application" at bounding box center [206, 95] width 6 height 6
radio input "true"
click at [926, 450] on span "Next" at bounding box center [917, 448] width 17 height 8
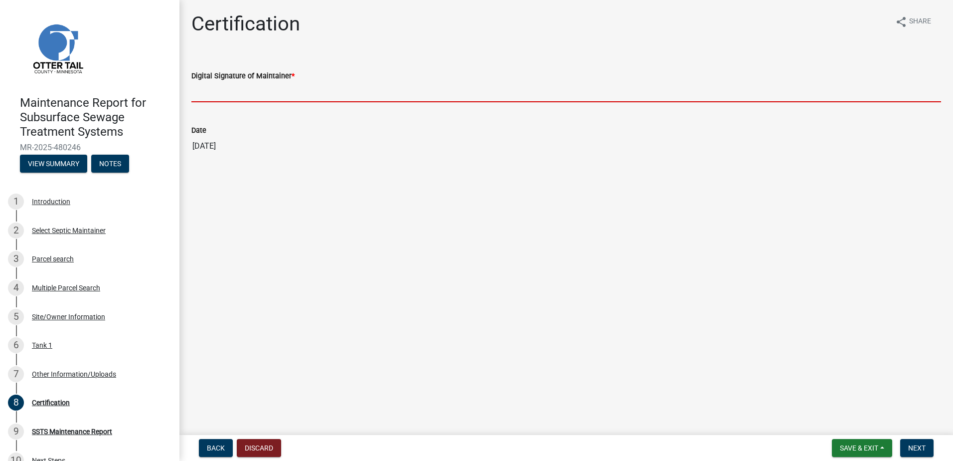
click at [240, 100] on input "Digital Signature of Maintainer *" at bounding box center [566, 92] width 750 height 20
type input "[PERSON_NAME]"
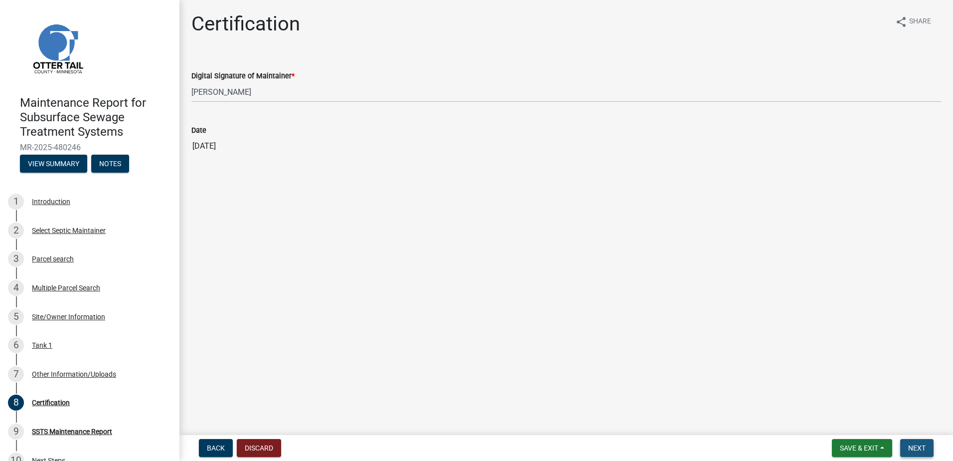
click at [909, 453] on button "Next" at bounding box center [917, 448] width 33 height 18
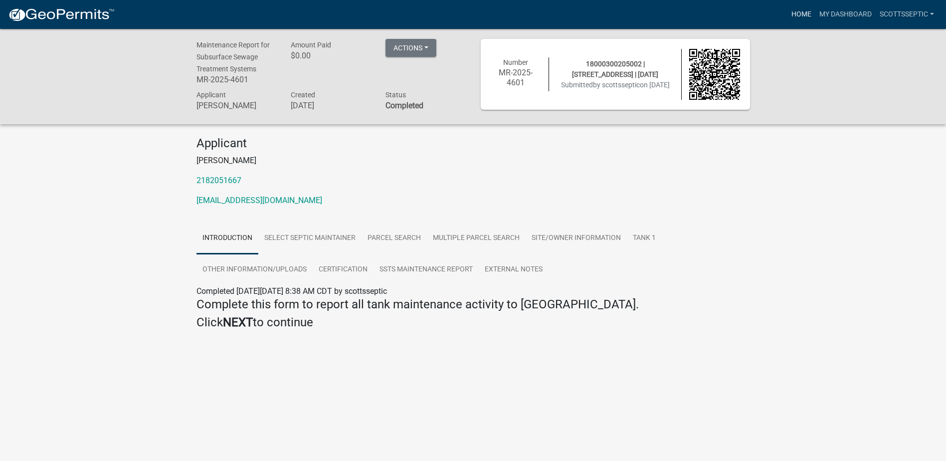
click at [794, 12] on link "Home" at bounding box center [801, 14] width 28 height 19
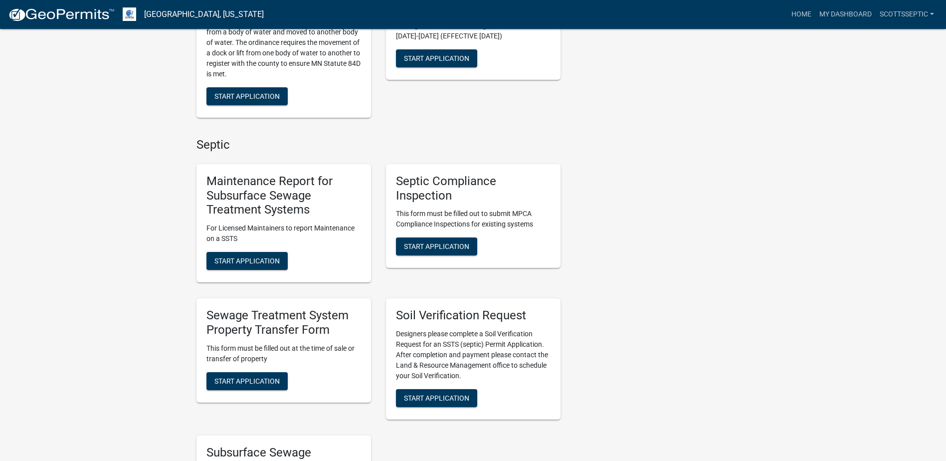
scroll to position [598, 0]
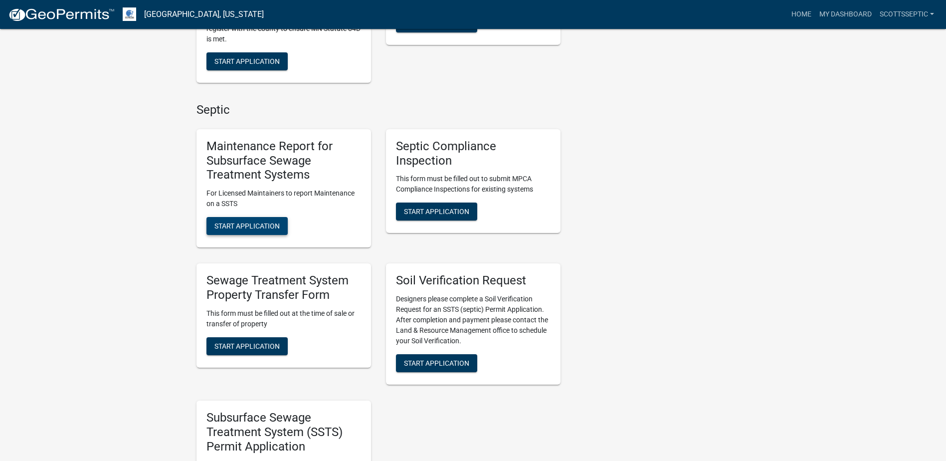
click at [270, 230] on button "Start Application" at bounding box center [246, 226] width 81 height 18
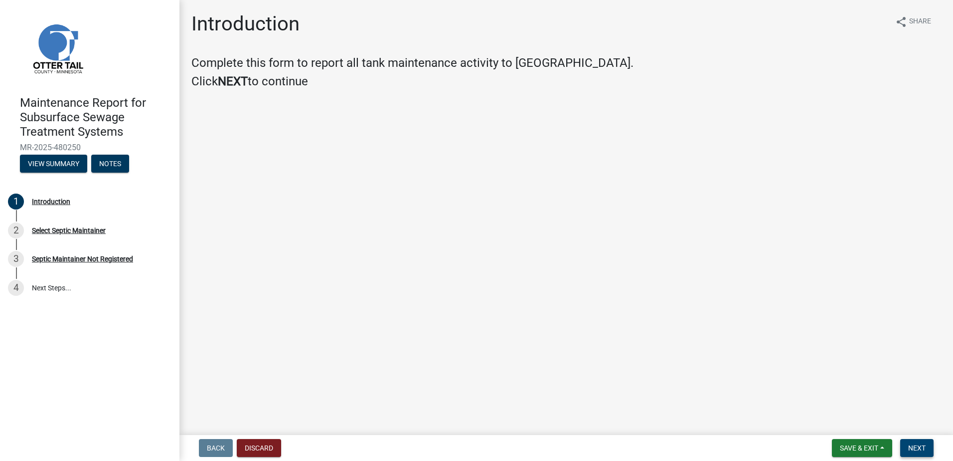
click at [920, 448] on span "Next" at bounding box center [917, 448] width 17 height 8
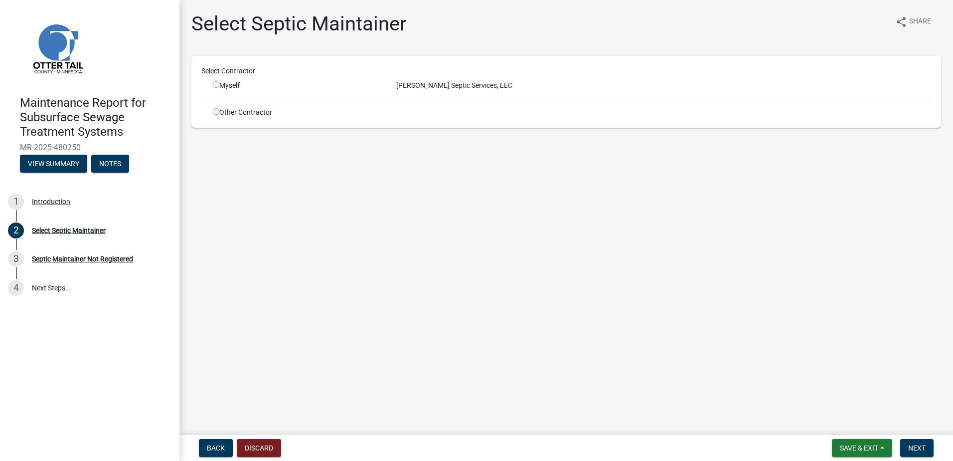
click at [216, 83] on input "radio" at bounding box center [216, 84] width 6 height 6
radio input "true"
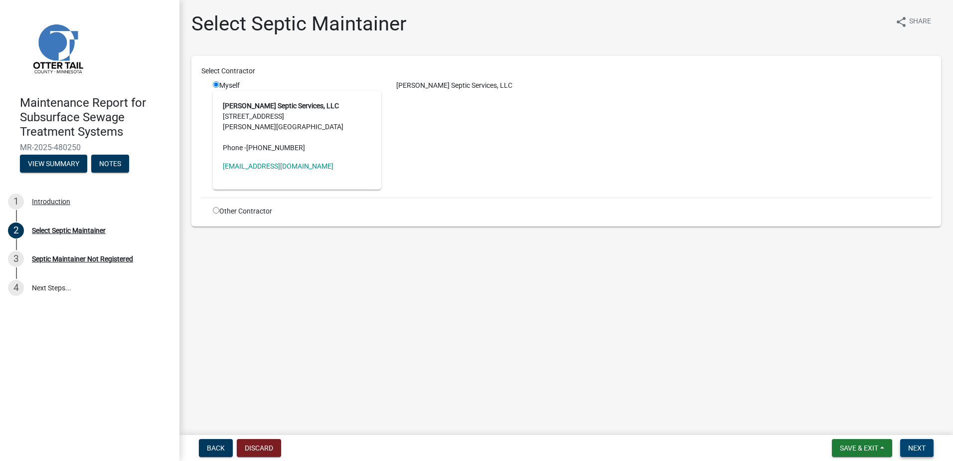
click at [913, 444] on span "Next" at bounding box center [917, 448] width 17 height 8
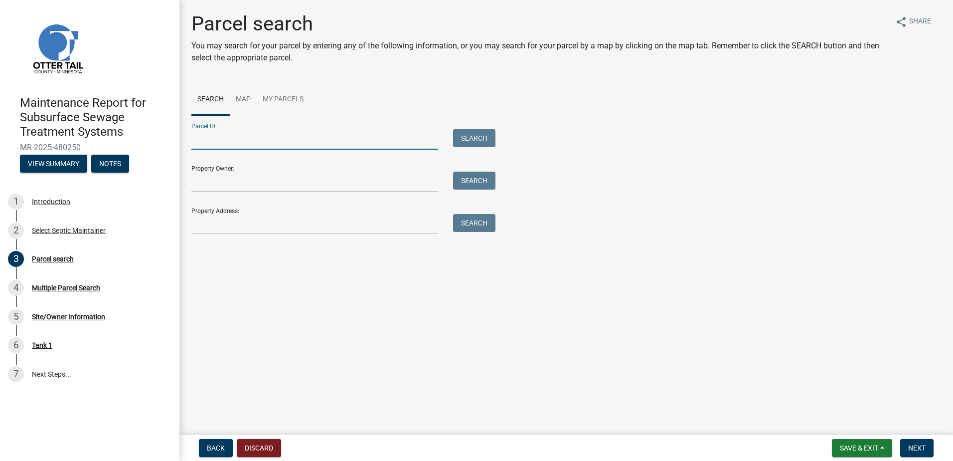
click at [311, 142] on input "Parcel ID:" at bounding box center [314, 139] width 247 height 20
type input "18000990290900"
click at [480, 139] on button "Search" at bounding box center [474, 138] width 42 height 18
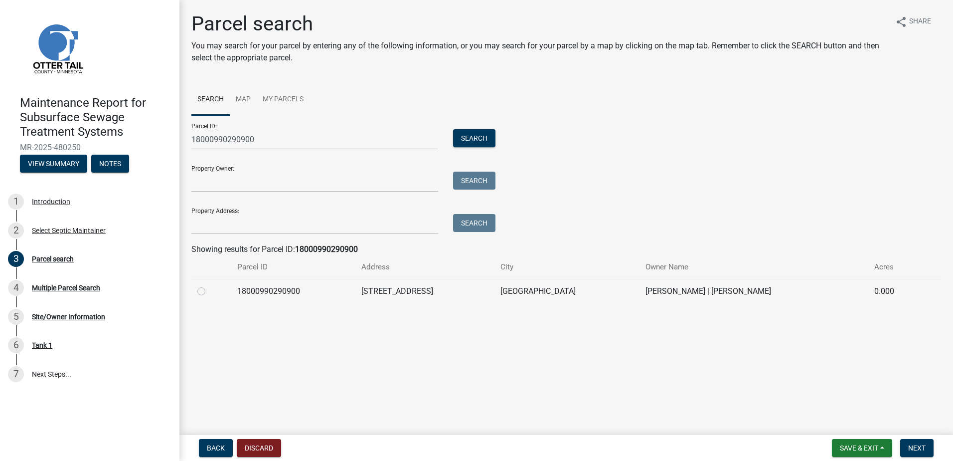
click at [209, 285] on label at bounding box center [209, 285] width 0 height 0
click at [209, 290] on input "radio" at bounding box center [212, 288] width 6 height 6
radio input "true"
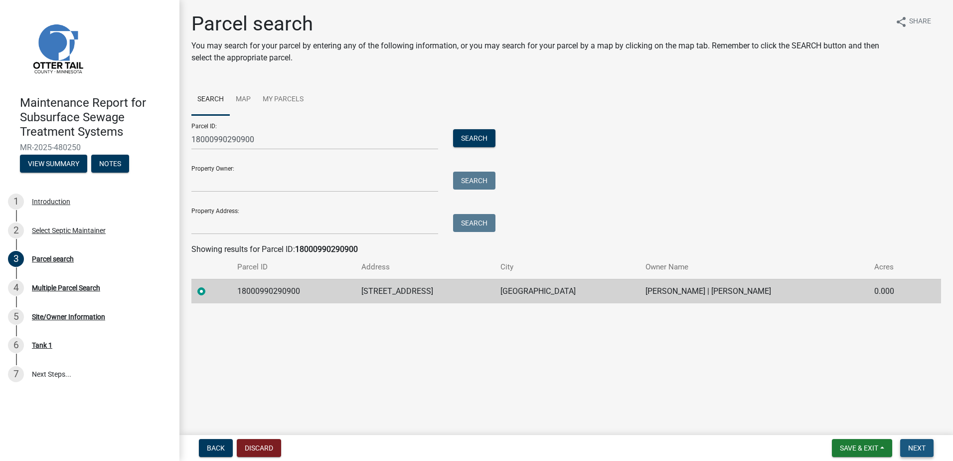
click at [927, 445] on button "Next" at bounding box center [917, 448] width 33 height 18
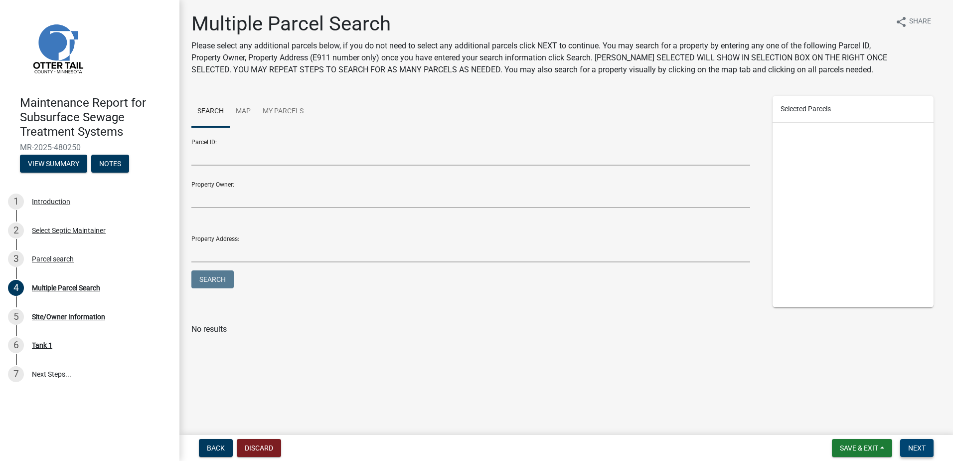
click at [919, 450] on span "Next" at bounding box center [917, 448] width 17 height 8
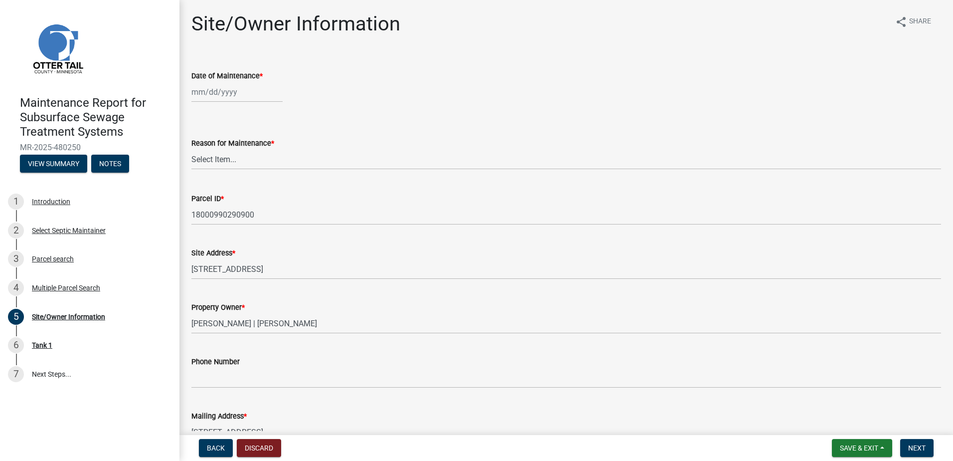
click at [203, 89] on div at bounding box center [236, 92] width 91 height 20
select select "9"
select select "2025"
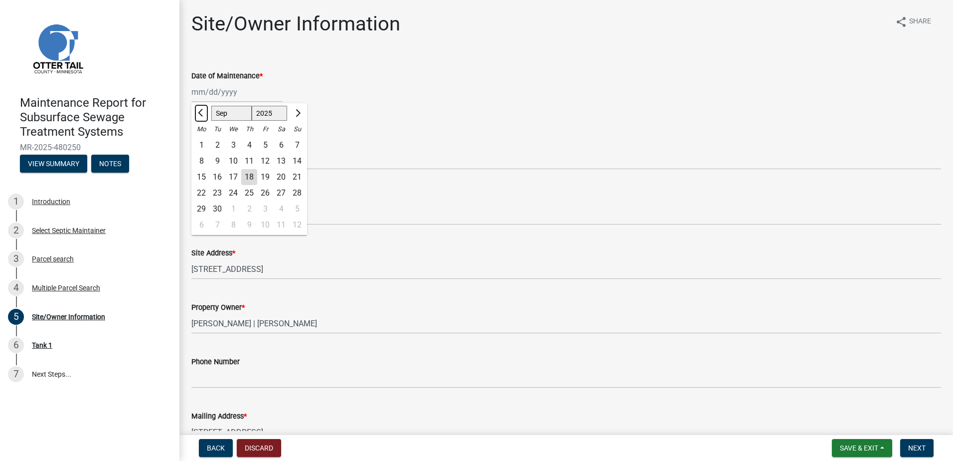
click at [203, 116] on button "Previous month" at bounding box center [201, 113] width 12 height 16
select select "7"
click at [200, 189] on div "21" at bounding box center [201, 193] width 16 height 16
type input "[DATE]"
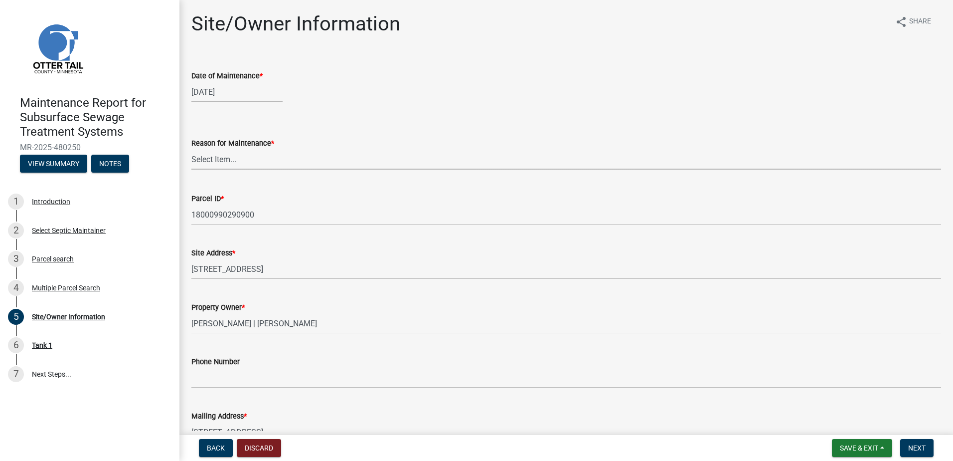
click at [268, 158] on select "Select Item... Called Routine Other" at bounding box center [566, 159] width 750 height 20
click at [191, 149] on select "Select Item... Called Routine Other" at bounding box center [566, 159] width 750 height 20
select select "3ac72b63-7b21-42e4-8192-806faae7a4f1"
click at [910, 448] on span "Next" at bounding box center [917, 448] width 17 height 8
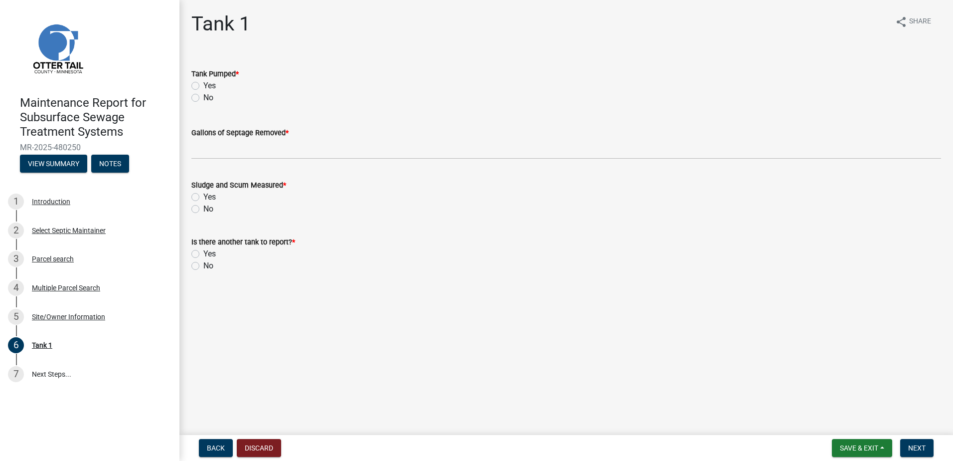
click at [203, 98] on label "No" at bounding box center [208, 98] width 10 height 12
click at [203, 98] on input "No" at bounding box center [206, 95] width 6 height 6
radio input "true"
click at [203, 85] on label "Yes" at bounding box center [209, 86] width 12 height 12
click at [203, 85] on input "Yes" at bounding box center [206, 83] width 6 height 6
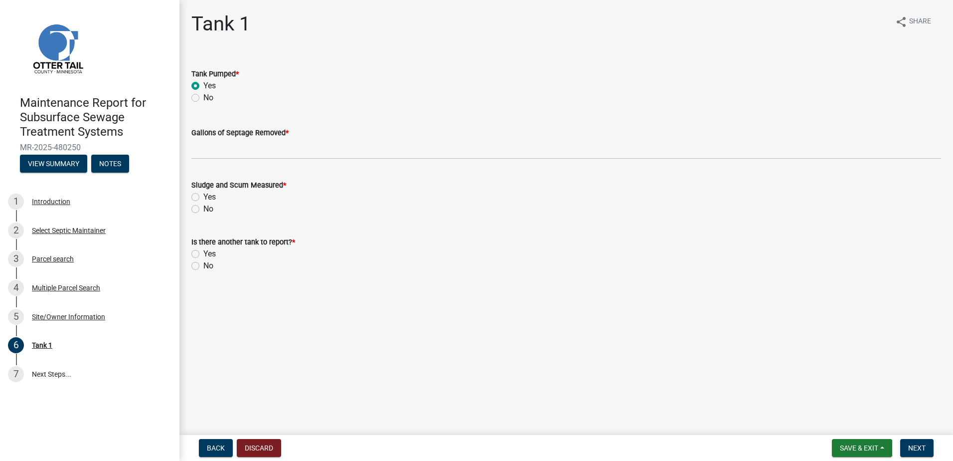
radio input "true"
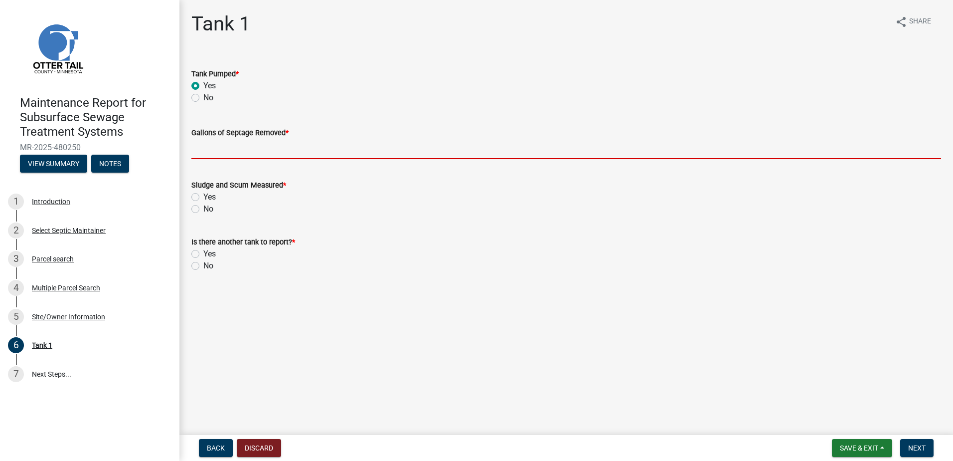
click at [211, 152] on input "Gallons of Septage Removed *" at bounding box center [566, 149] width 750 height 20
type input "1500"
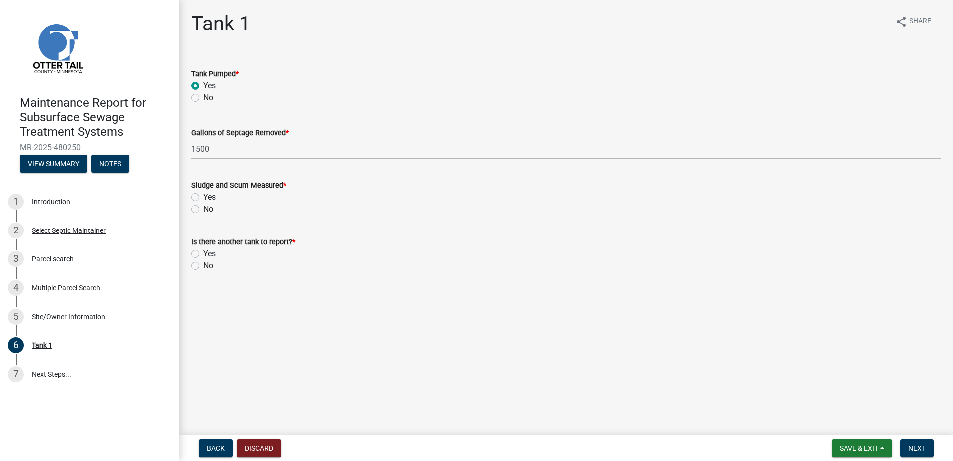
click at [203, 211] on label "No" at bounding box center [208, 209] width 10 height 12
click at [203, 209] on input "No" at bounding box center [206, 206] width 6 height 6
radio input "true"
click at [194, 261] on div "No" at bounding box center [566, 266] width 750 height 12
click at [203, 264] on label "No" at bounding box center [208, 266] width 10 height 12
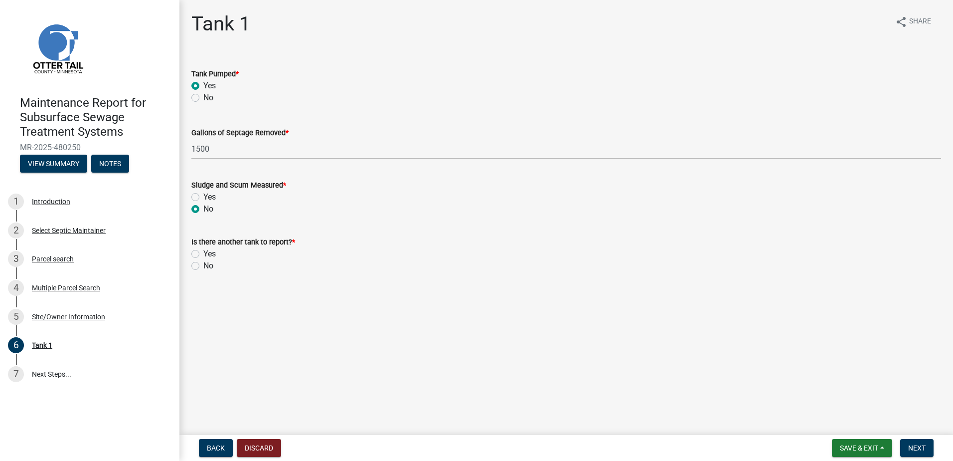
click at [203, 264] on input "No" at bounding box center [206, 263] width 6 height 6
radio input "true"
click at [906, 443] on button "Next" at bounding box center [917, 448] width 33 height 18
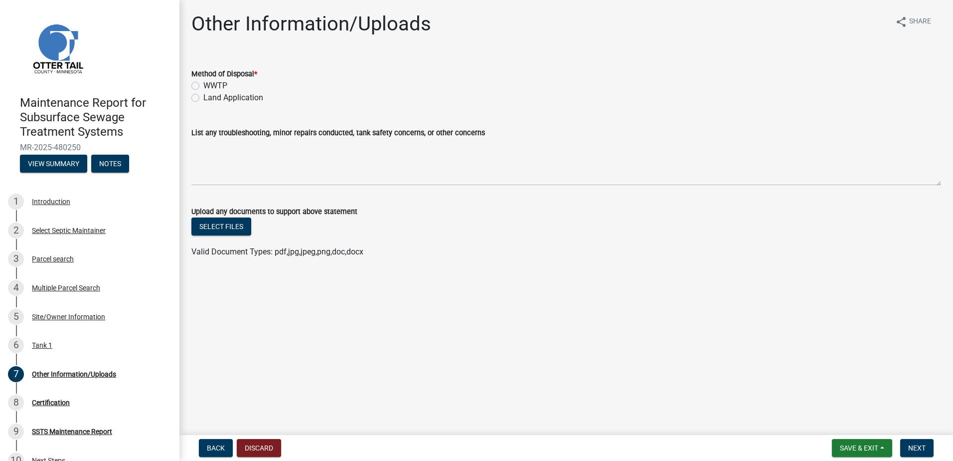
click at [203, 97] on label "Land Application" at bounding box center [233, 98] width 60 height 12
click at [203, 97] on input "Land Application" at bounding box center [206, 95] width 6 height 6
radio input "true"
click at [907, 444] on button "Next" at bounding box center [917, 448] width 33 height 18
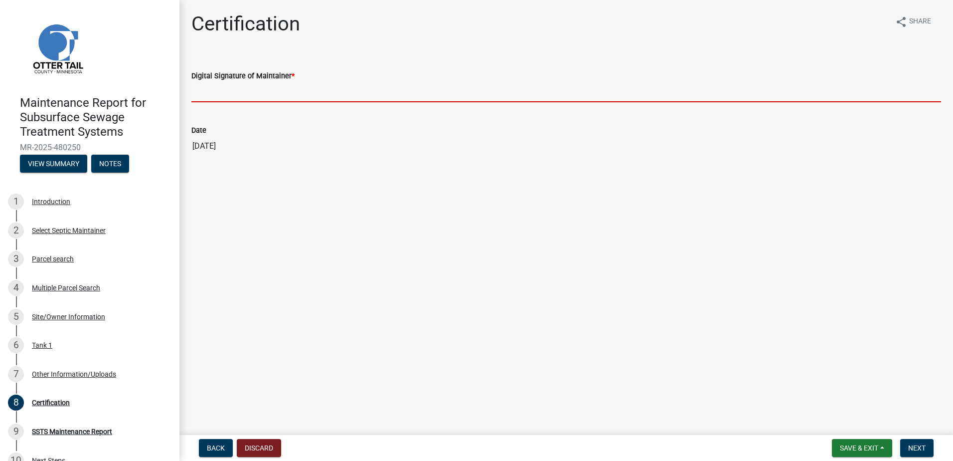
click at [227, 91] on input "Digital Signature of Maintainer *" at bounding box center [566, 92] width 750 height 20
type input "[PERSON_NAME]"
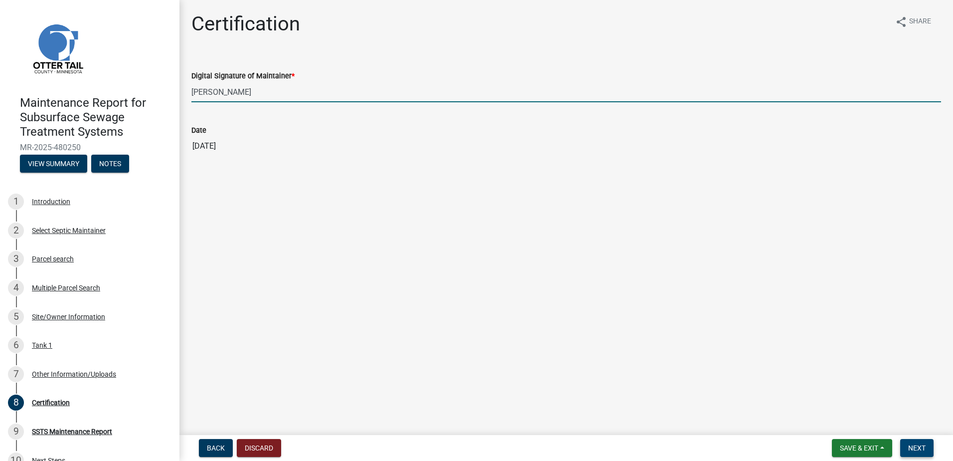
click at [925, 449] on span "Next" at bounding box center [917, 448] width 17 height 8
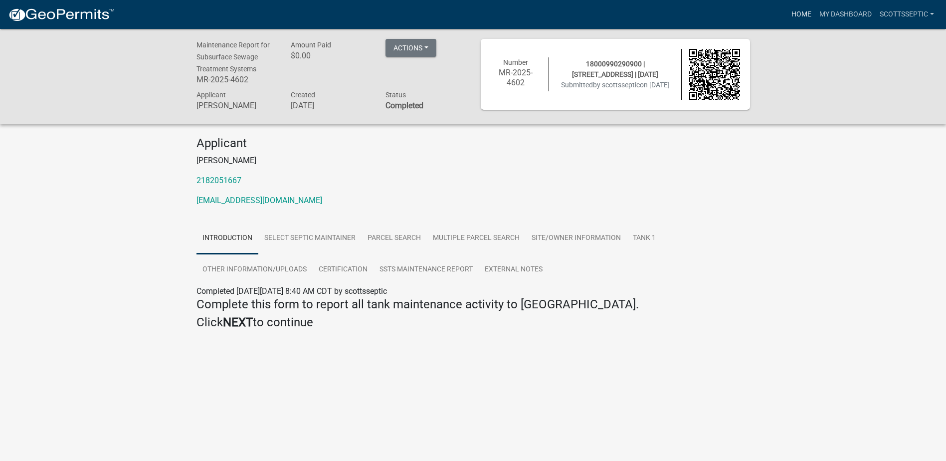
click at [799, 13] on link "Home" at bounding box center [801, 14] width 28 height 19
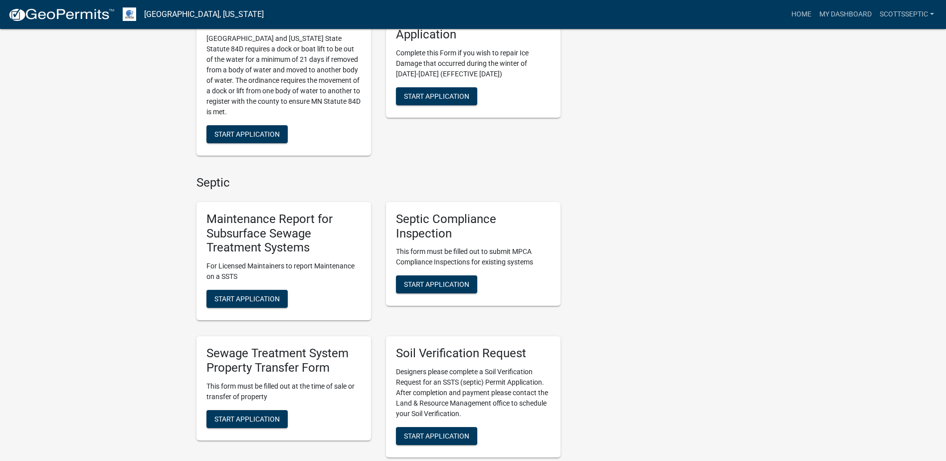
scroll to position [549, 0]
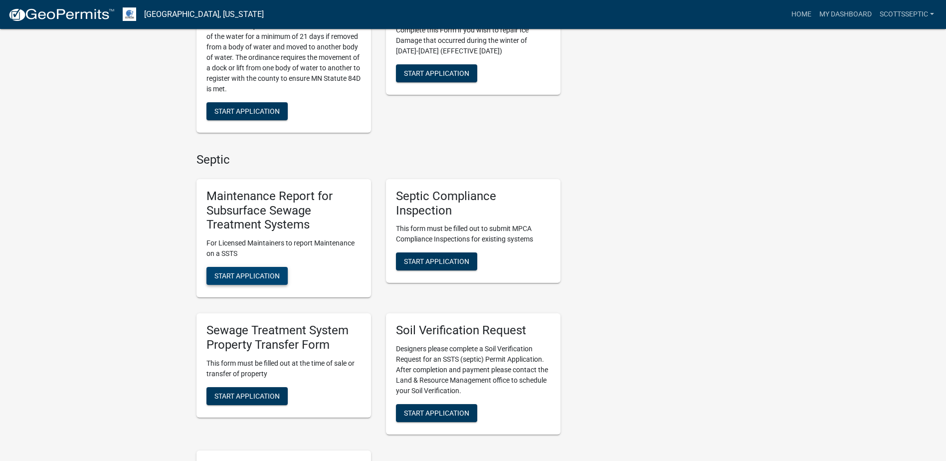
click at [260, 274] on span "Start Application" at bounding box center [246, 276] width 65 height 8
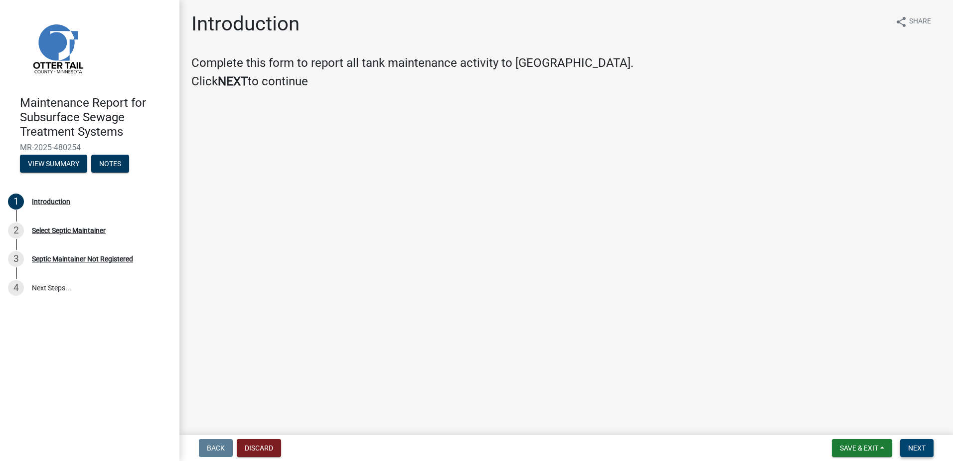
click at [919, 443] on button "Next" at bounding box center [917, 448] width 33 height 18
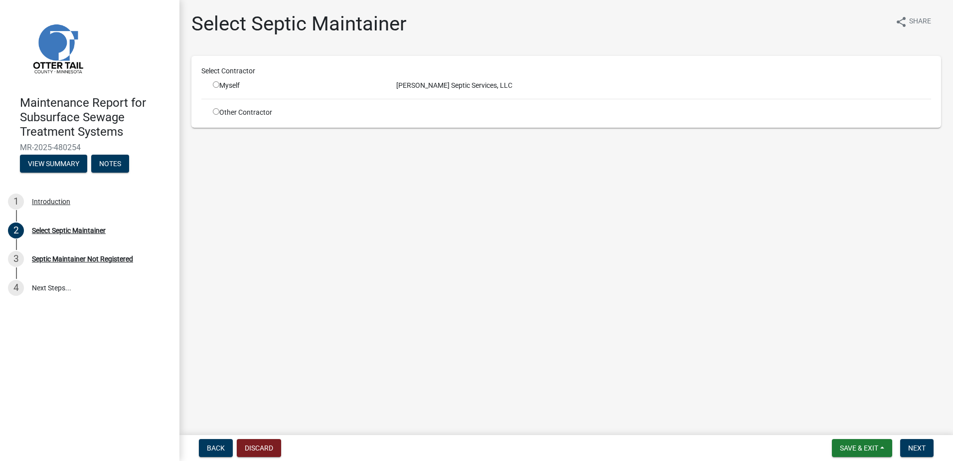
click at [224, 86] on div "Myself" at bounding box center [297, 85] width 169 height 10
click at [216, 85] on input "radio" at bounding box center [216, 84] width 6 height 6
radio input "true"
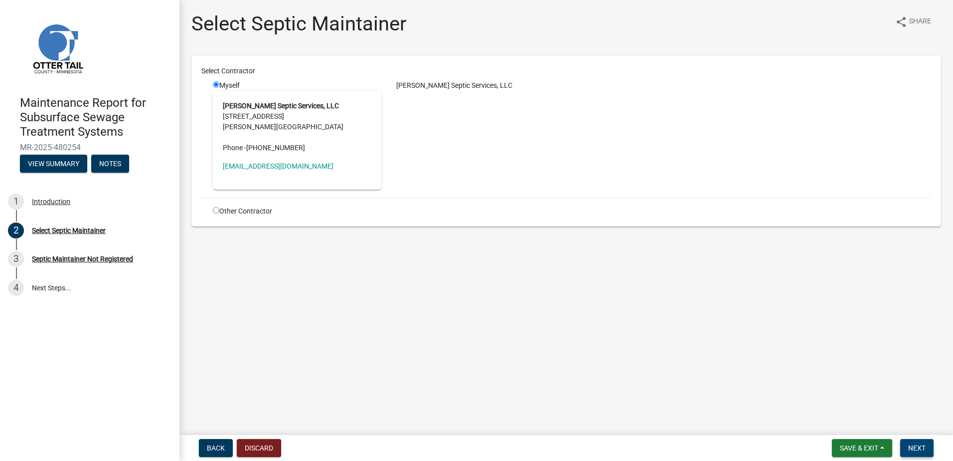
click at [922, 444] on span "Next" at bounding box center [917, 448] width 17 height 8
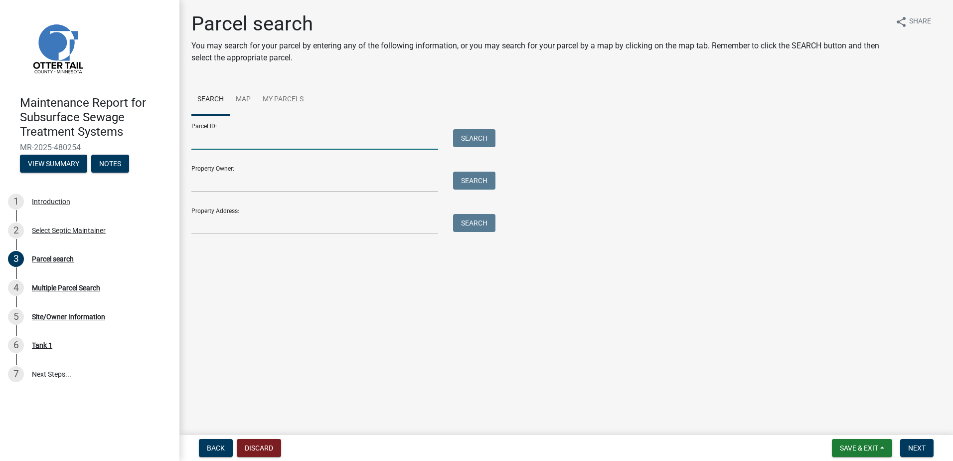
click at [259, 139] on input "Parcel ID:" at bounding box center [314, 139] width 247 height 20
type input "29000990486000"
click at [466, 130] on button "Search" at bounding box center [474, 138] width 42 height 18
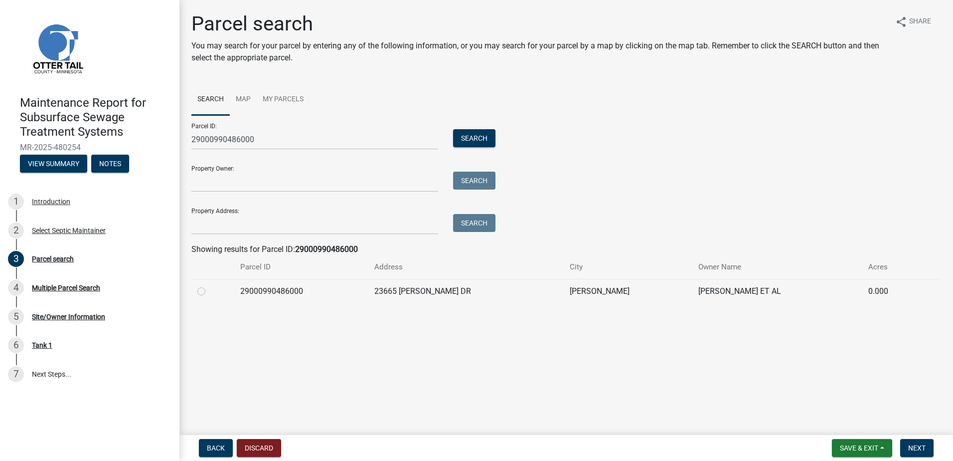
click at [209, 285] on label at bounding box center [209, 285] width 0 height 0
click at [209, 290] on input "radio" at bounding box center [212, 288] width 6 height 6
radio input "true"
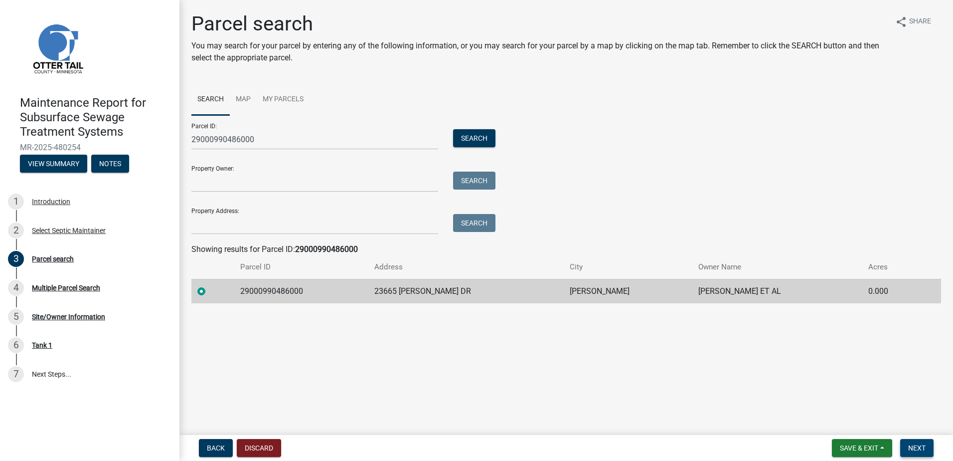
click at [924, 441] on button "Next" at bounding box center [917, 448] width 33 height 18
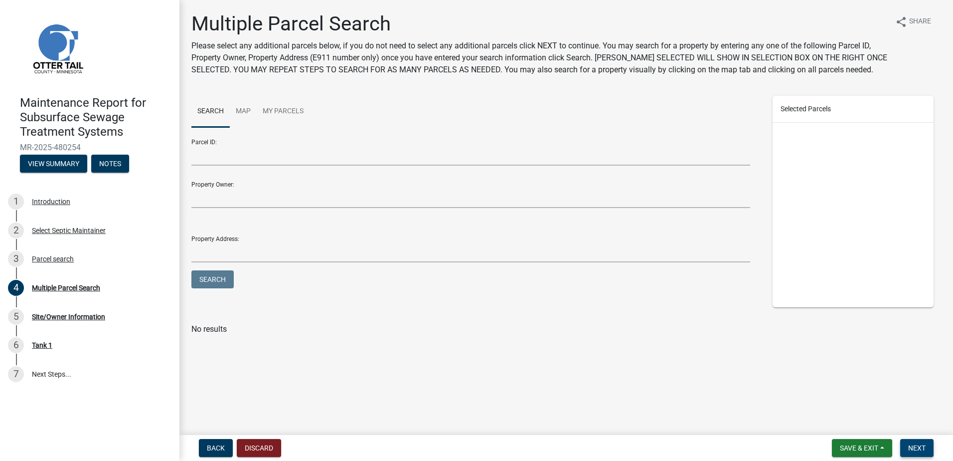
click at [917, 451] on span "Next" at bounding box center [917, 448] width 17 height 8
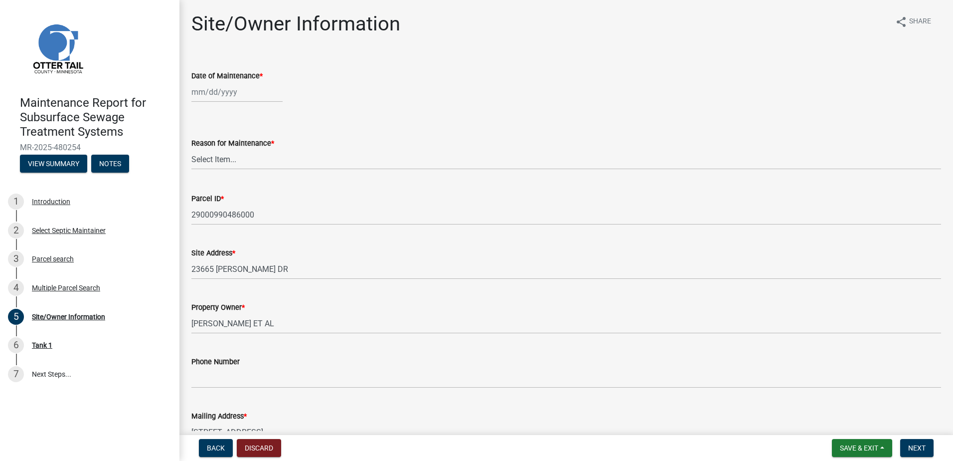
click at [230, 94] on div at bounding box center [236, 92] width 91 height 20
select select "9"
select select "2025"
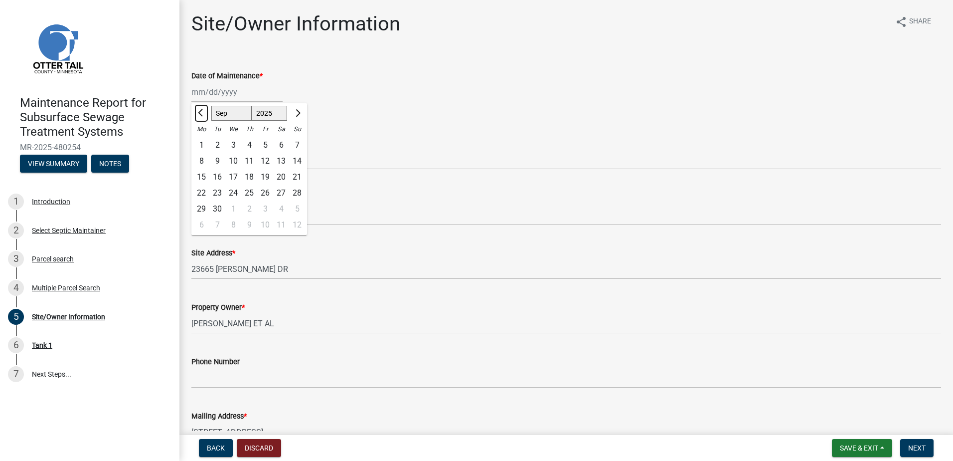
click at [195, 109] on button "Previous month" at bounding box center [201, 113] width 12 height 16
select select "7"
click at [225, 190] on div "23" at bounding box center [233, 193] width 16 height 16
type input "[DATE]"
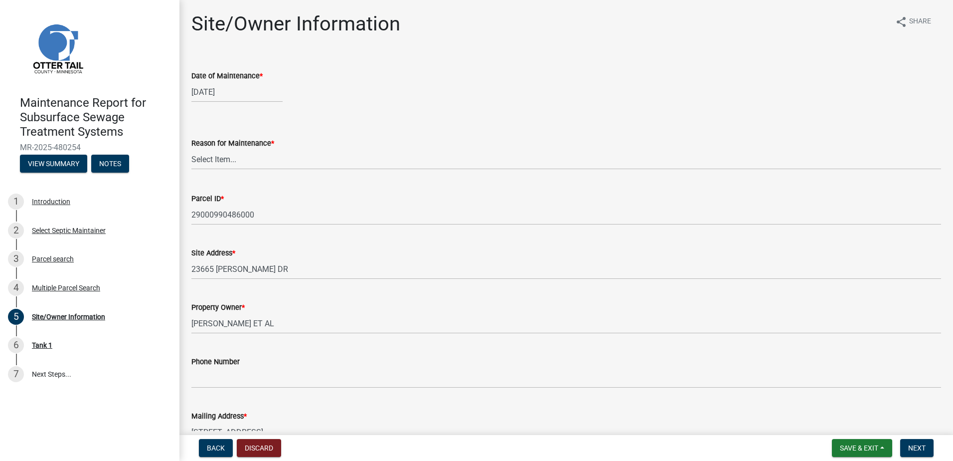
select select "7"
select select "2025"
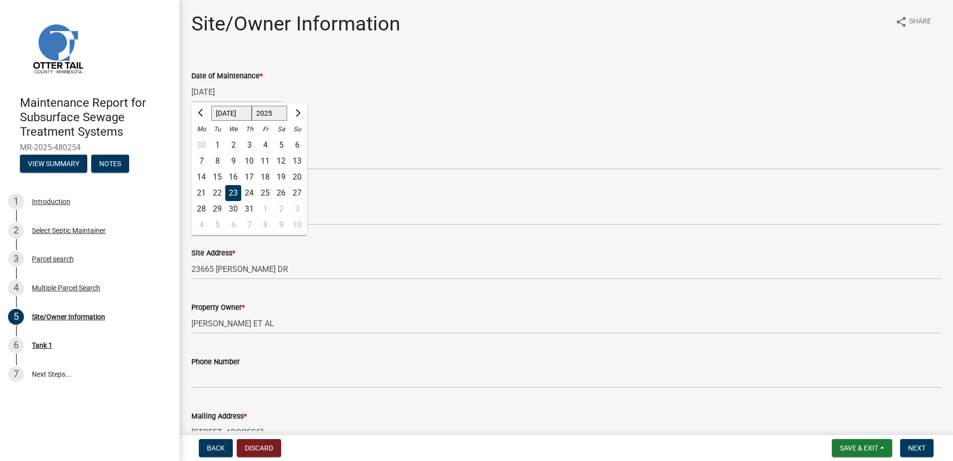
click at [213, 102] on div "[DATE] [PERSON_NAME] Apr May Jun [DATE] Aug Sep Oct Nov [DATE] 1526 1527 1528 1…" at bounding box center [236, 92] width 91 height 20
click at [216, 188] on div "22" at bounding box center [217, 193] width 16 height 16
type input "[DATE]"
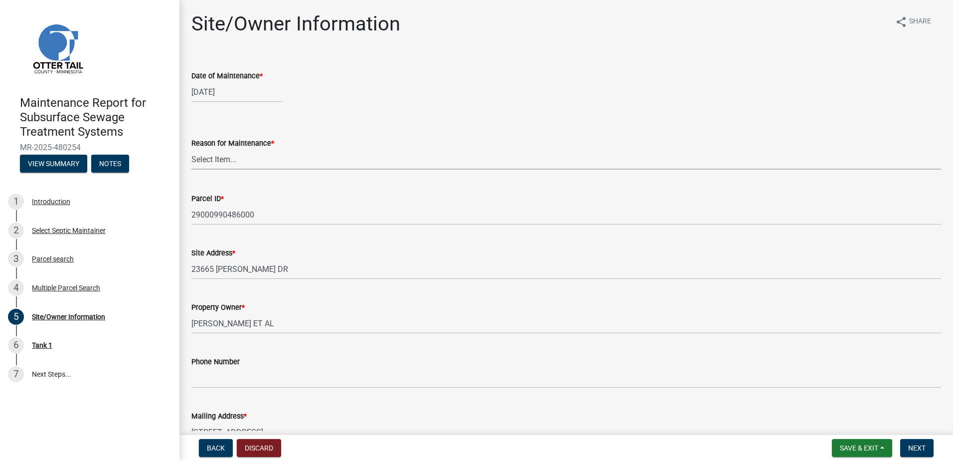
click at [278, 160] on select "Select Item... Called Routine Other" at bounding box center [566, 159] width 750 height 20
click at [191, 149] on select "Select Item... Called Routine Other" at bounding box center [566, 159] width 750 height 20
select select "78493fc6-8c9b-4d4c-b322-7064476e595b"
click at [919, 452] on span "Next" at bounding box center [917, 448] width 17 height 8
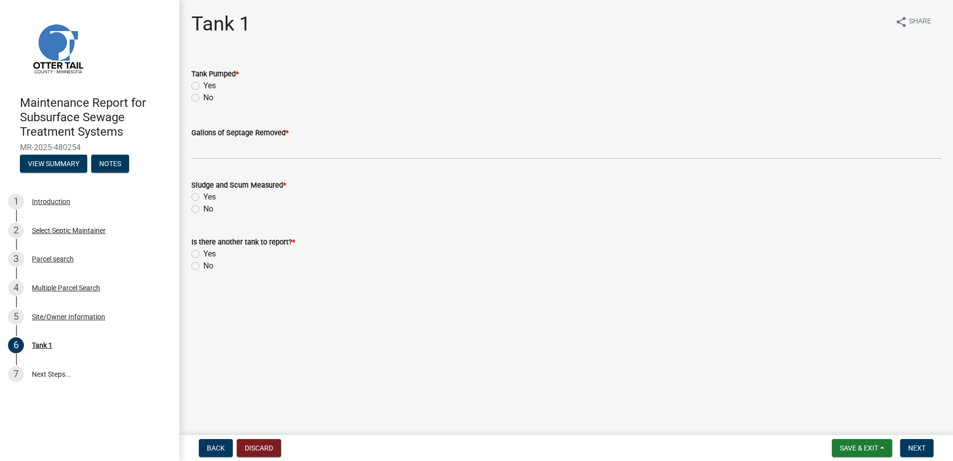
click at [203, 87] on label "Yes" at bounding box center [209, 86] width 12 height 12
click at [203, 86] on input "Yes" at bounding box center [206, 83] width 6 height 6
radio input "true"
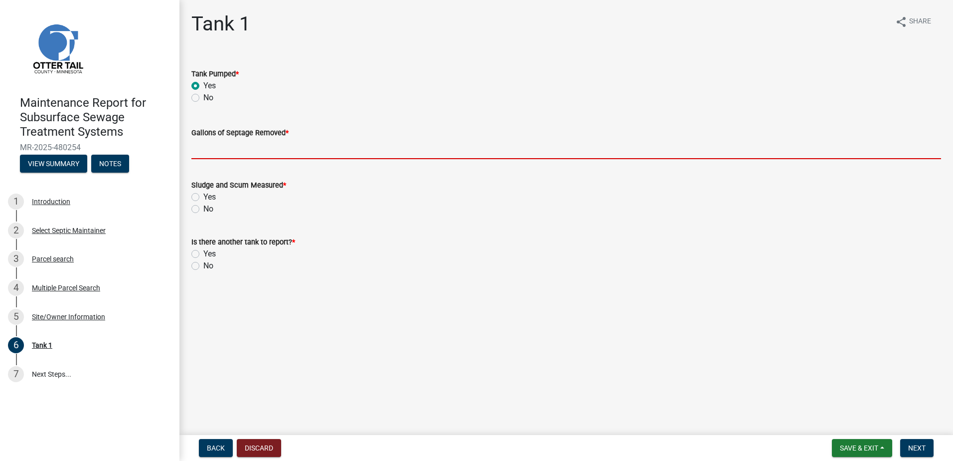
click at [193, 159] on input "Gallons of Septage Removed *" at bounding box center [566, 149] width 750 height 20
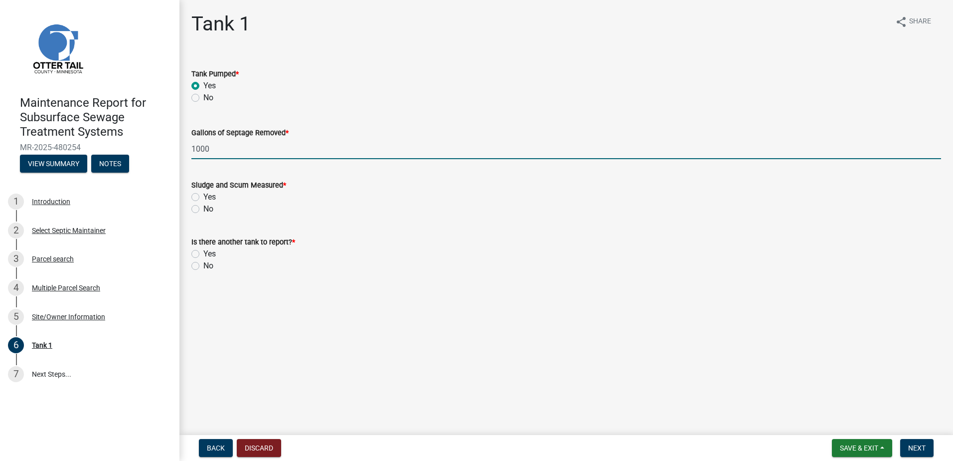
type input "1000"
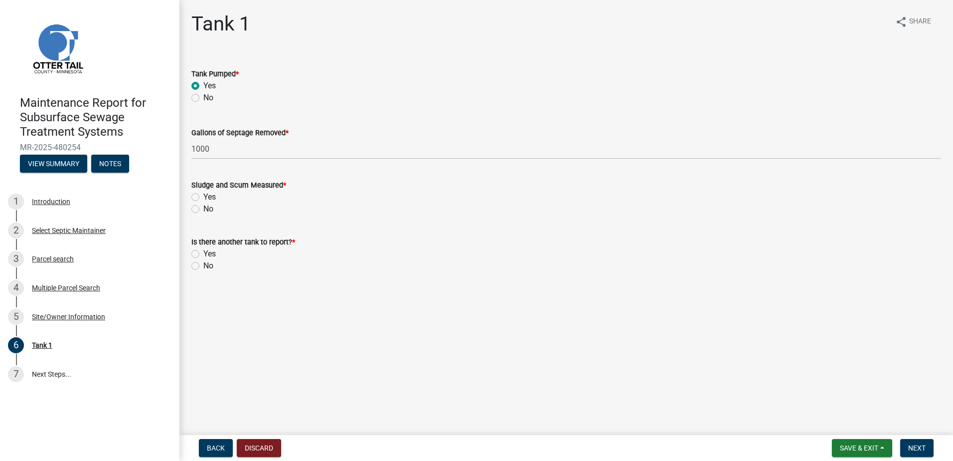
click at [203, 209] on label "No" at bounding box center [208, 209] width 10 height 12
click at [203, 209] on input "No" at bounding box center [206, 206] width 6 height 6
radio input "true"
click at [203, 263] on label "No" at bounding box center [208, 266] width 10 height 12
click at [203, 263] on input "No" at bounding box center [206, 263] width 6 height 6
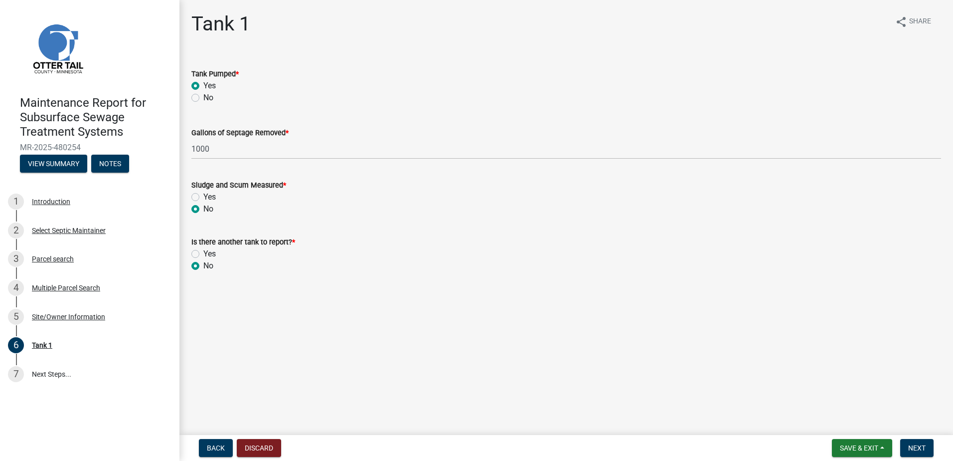
radio input "true"
click at [920, 449] on span "Next" at bounding box center [917, 448] width 17 height 8
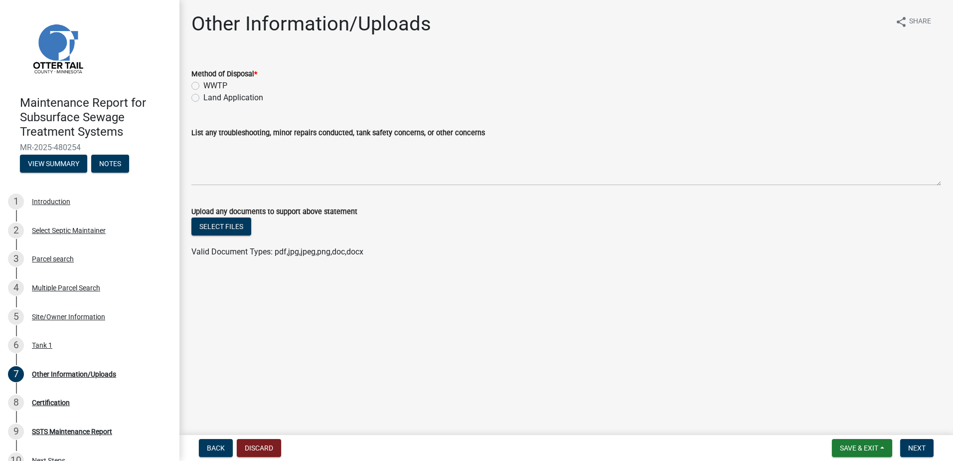
click at [203, 98] on label "Land Application" at bounding box center [233, 98] width 60 height 12
click at [203, 98] on input "Land Application" at bounding box center [206, 95] width 6 height 6
radio input "true"
click at [937, 448] on form "Save & Exit Save Save & Exit Next" at bounding box center [883, 448] width 110 height 18
click at [927, 447] on button "Next" at bounding box center [917, 448] width 33 height 18
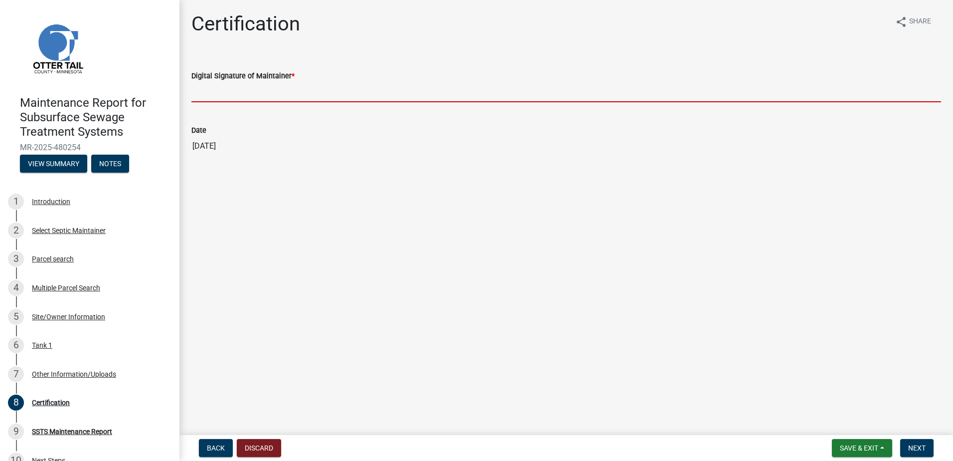
click at [220, 94] on input "Digital Signature of Maintainer *" at bounding box center [566, 92] width 750 height 20
type input "[PERSON_NAME]"
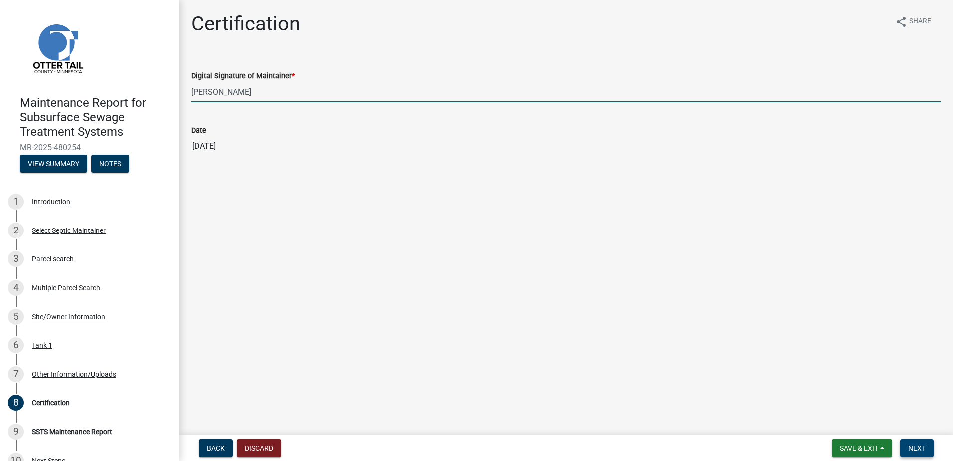
click at [925, 448] on span "Next" at bounding box center [917, 448] width 17 height 8
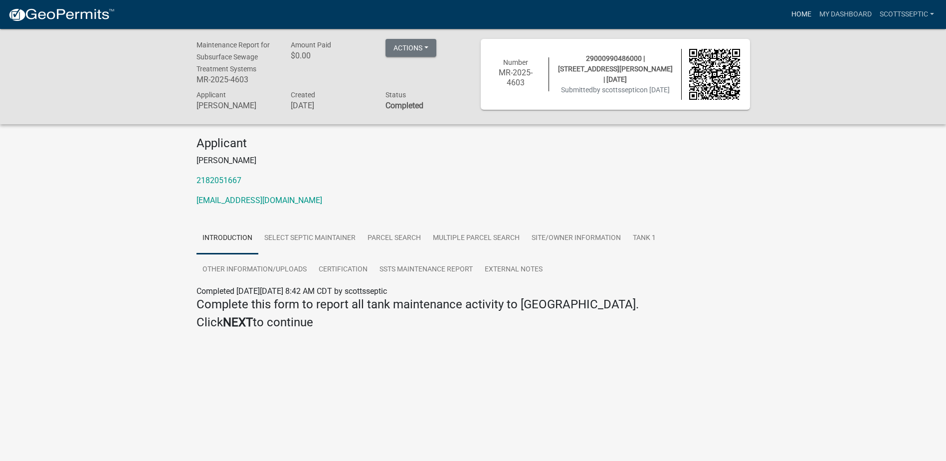
click at [802, 13] on link "Home" at bounding box center [801, 14] width 28 height 19
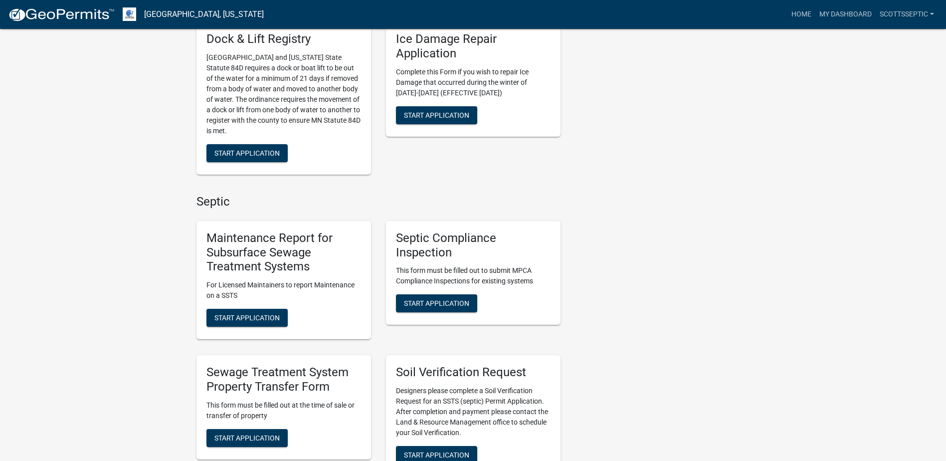
scroll to position [598, 0]
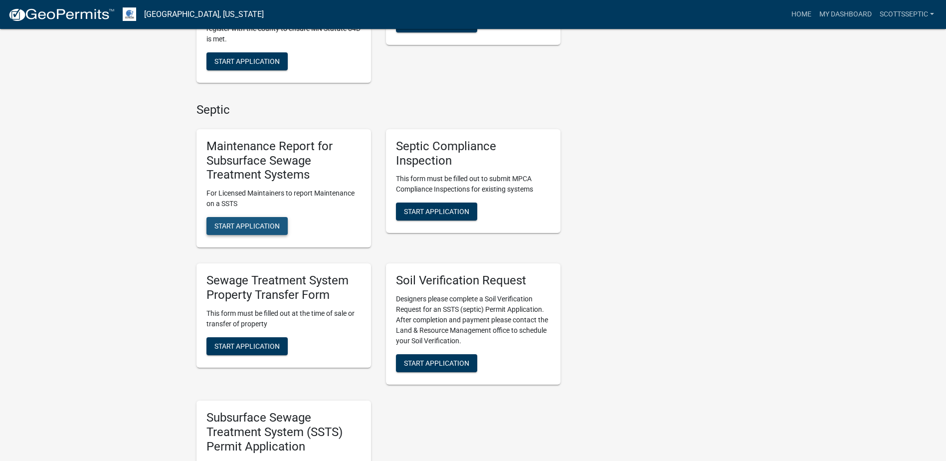
click at [233, 222] on span "Start Application" at bounding box center [246, 226] width 65 height 8
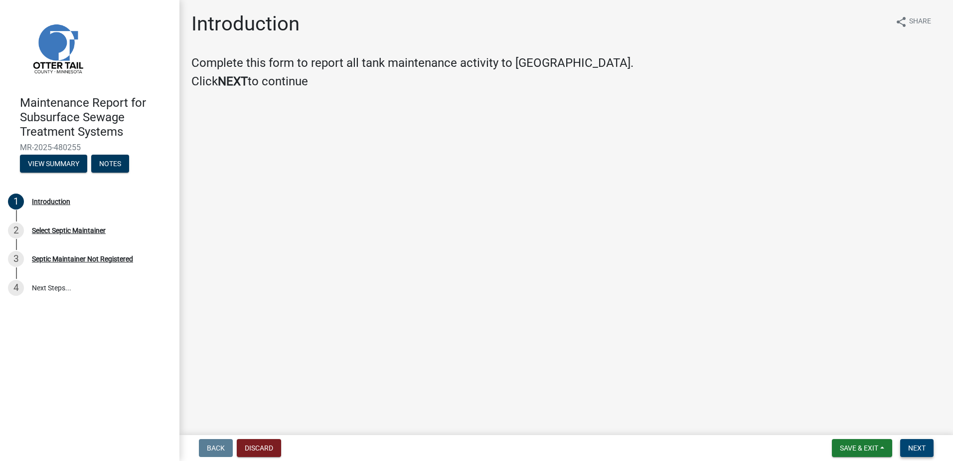
click at [921, 449] on span "Next" at bounding box center [917, 448] width 17 height 8
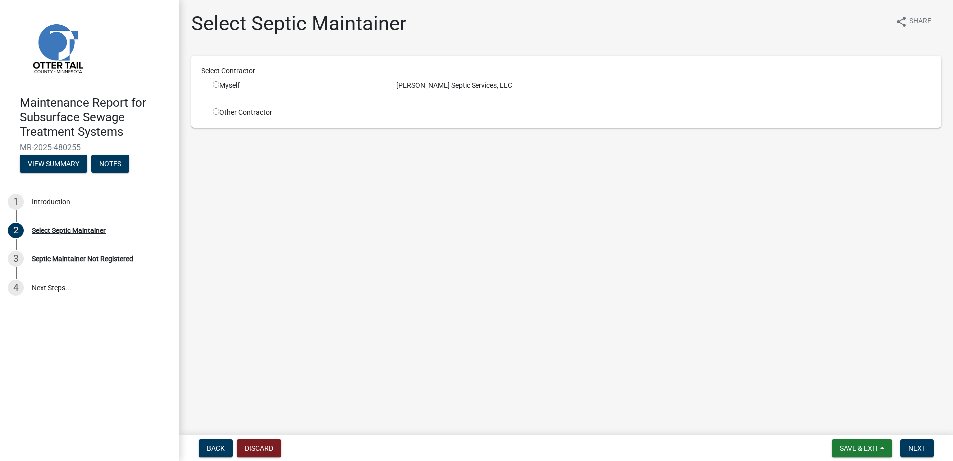
drag, startPoint x: 213, startPoint y: 84, endPoint x: 244, endPoint y: 114, distance: 42.3
click at [214, 85] on input "radio" at bounding box center [216, 84] width 6 height 6
radio input "true"
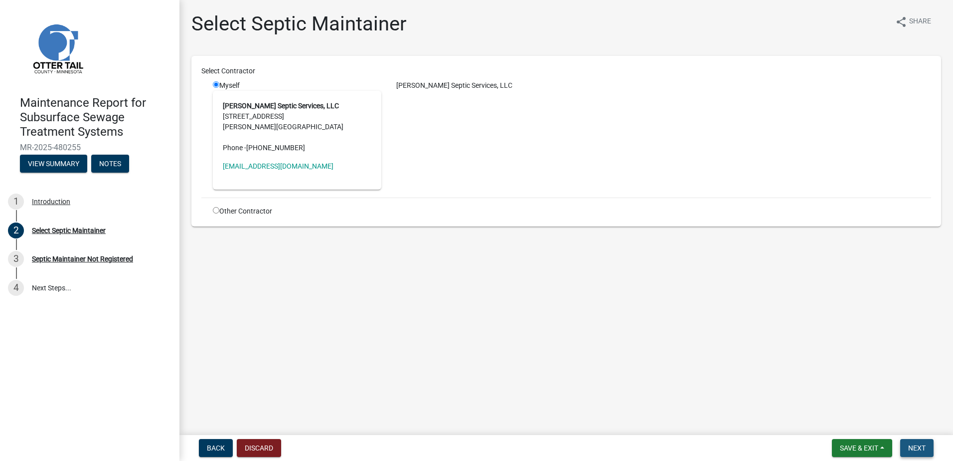
click at [925, 449] on span "Next" at bounding box center [917, 448] width 17 height 8
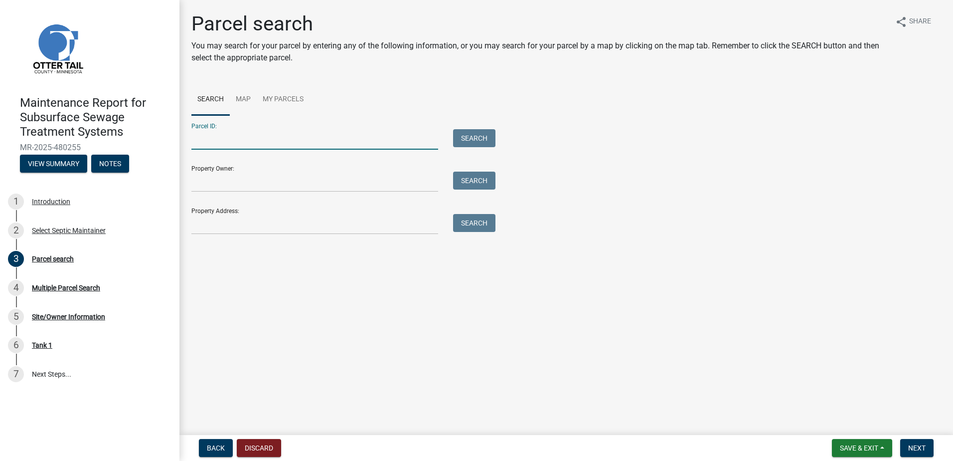
click at [287, 147] on input "Parcel ID:" at bounding box center [314, 139] width 247 height 20
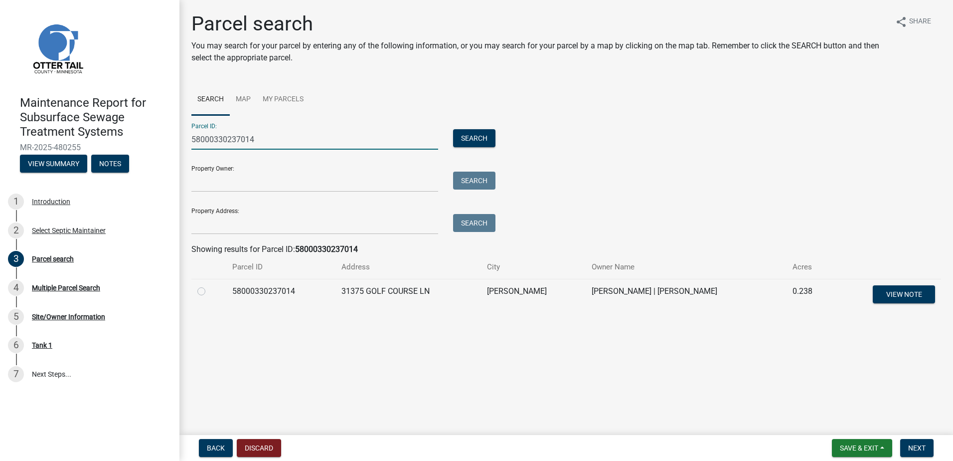
type input "58000330237014"
click at [209, 285] on label at bounding box center [209, 285] width 0 height 0
click at [209, 288] on input "radio" at bounding box center [212, 288] width 6 height 6
radio input "true"
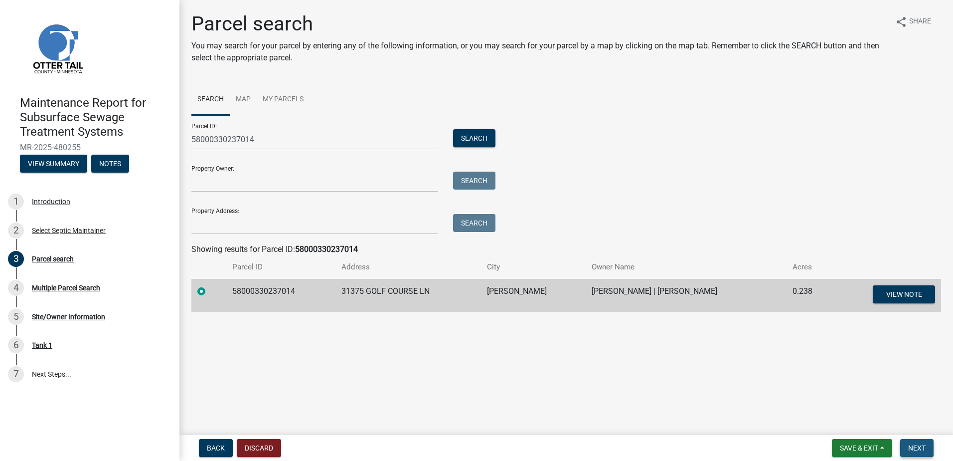
click at [921, 444] on span "Next" at bounding box center [917, 448] width 17 height 8
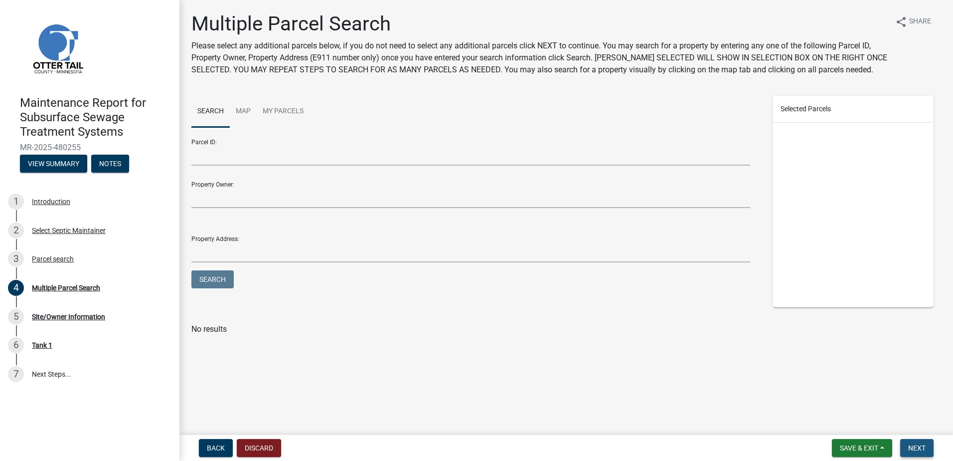
click at [922, 447] on span "Next" at bounding box center [917, 448] width 17 height 8
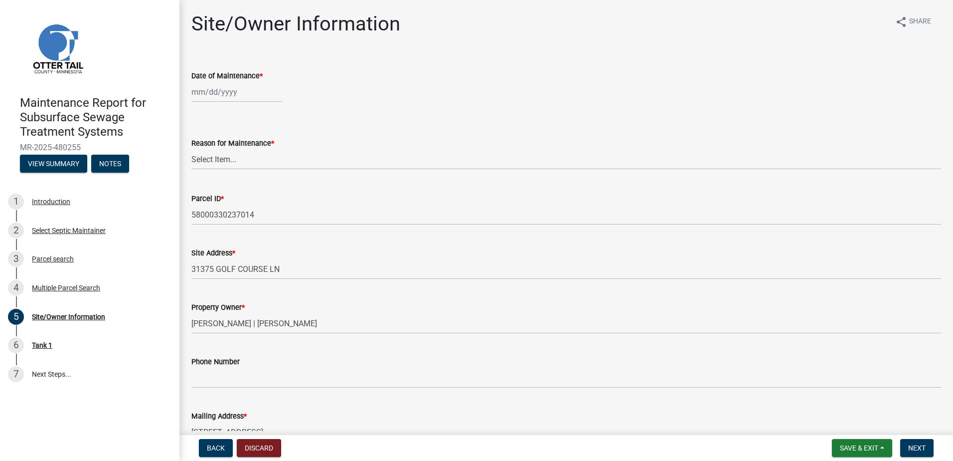
click at [243, 96] on div at bounding box center [236, 92] width 91 height 20
select select "9"
select select "2025"
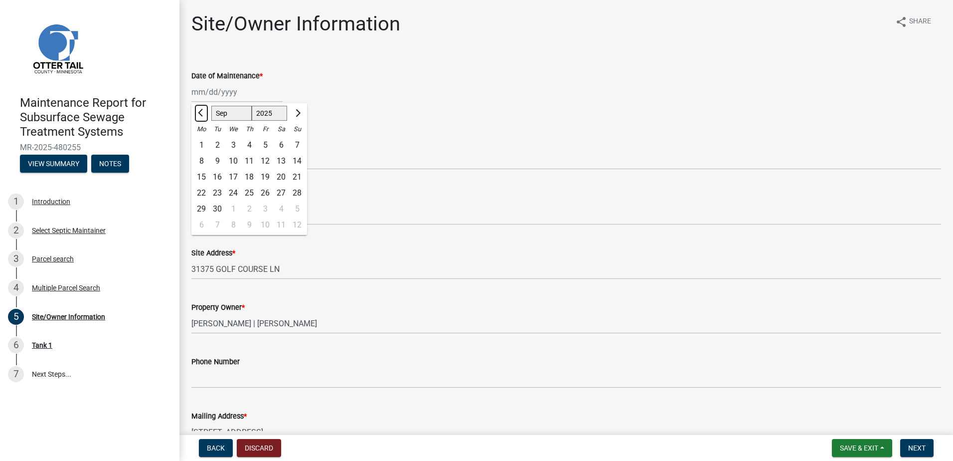
click at [202, 114] on span "Previous month" at bounding box center [201, 112] width 7 height 7
select select "7"
click at [201, 209] on div "28" at bounding box center [201, 209] width 16 height 16
type input "[DATE]"
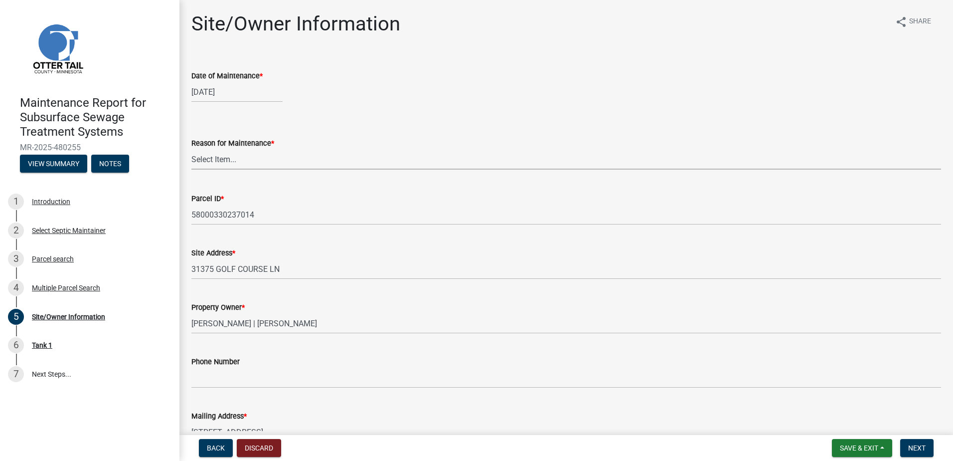
click at [223, 163] on select "Select Item... Called Routine Other" at bounding box center [566, 159] width 750 height 20
click at [191, 149] on select "Select Item... Called Routine Other" at bounding box center [566, 159] width 750 height 20
select select "3ac72b63-7b21-42e4-8192-806faae7a4f1"
click at [926, 448] on span "Next" at bounding box center [917, 448] width 17 height 8
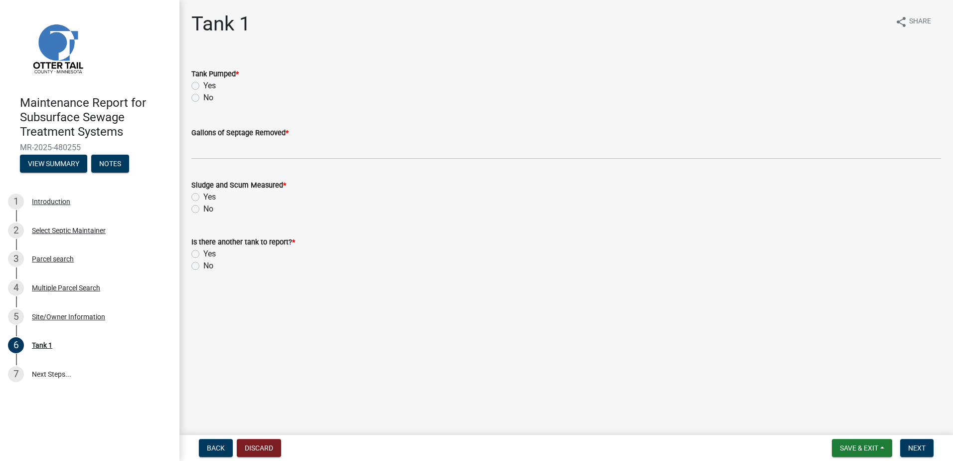
click at [203, 82] on label "Yes" at bounding box center [209, 86] width 12 height 12
click at [203, 82] on input "Yes" at bounding box center [206, 83] width 6 height 6
radio input "true"
click at [190, 151] on div "Gallons of Septage Removed *" at bounding box center [566, 136] width 765 height 46
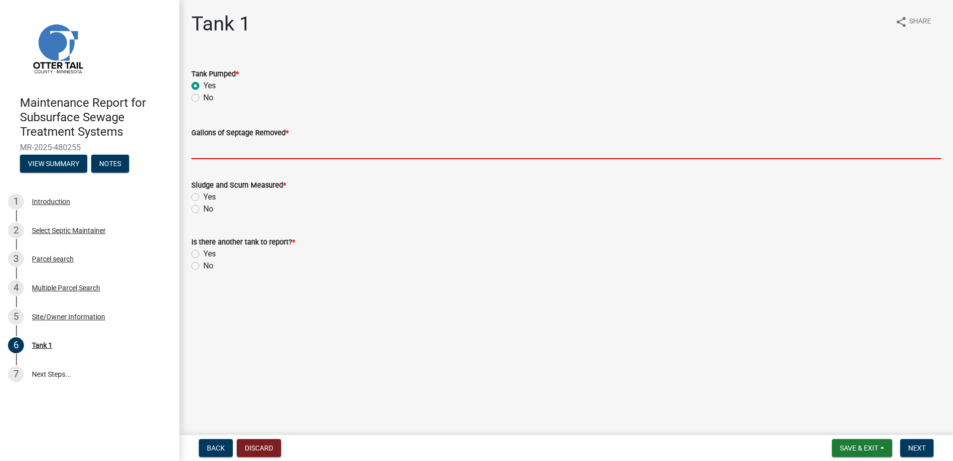
click at [205, 157] on input "Gallons of Septage Removed *" at bounding box center [566, 149] width 750 height 20
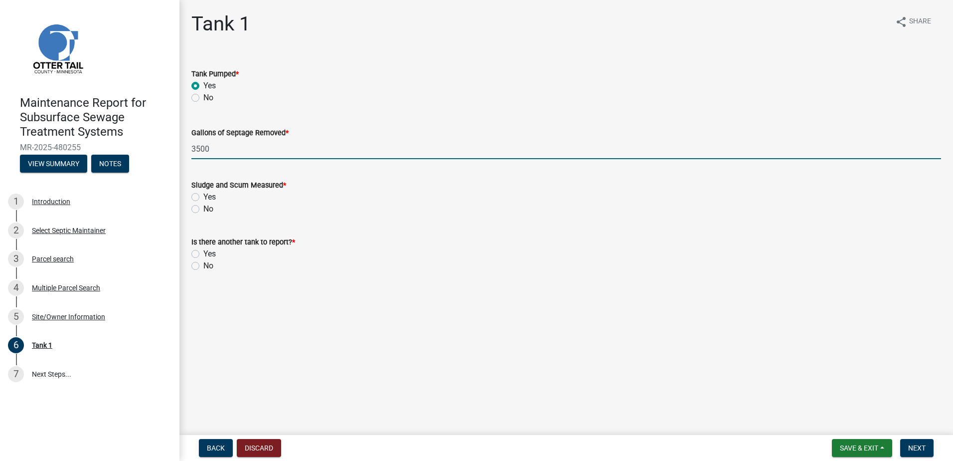
type input "3500"
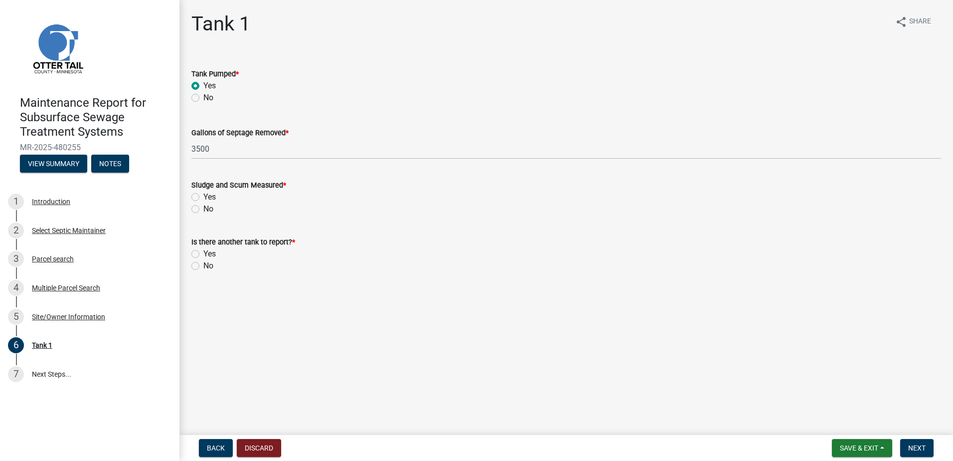
click at [203, 211] on label "No" at bounding box center [208, 209] width 10 height 12
click at [203, 209] on input "No" at bounding box center [206, 206] width 6 height 6
radio input "true"
click at [203, 267] on label "No" at bounding box center [208, 266] width 10 height 12
click at [203, 266] on input "No" at bounding box center [206, 263] width 6 height 6
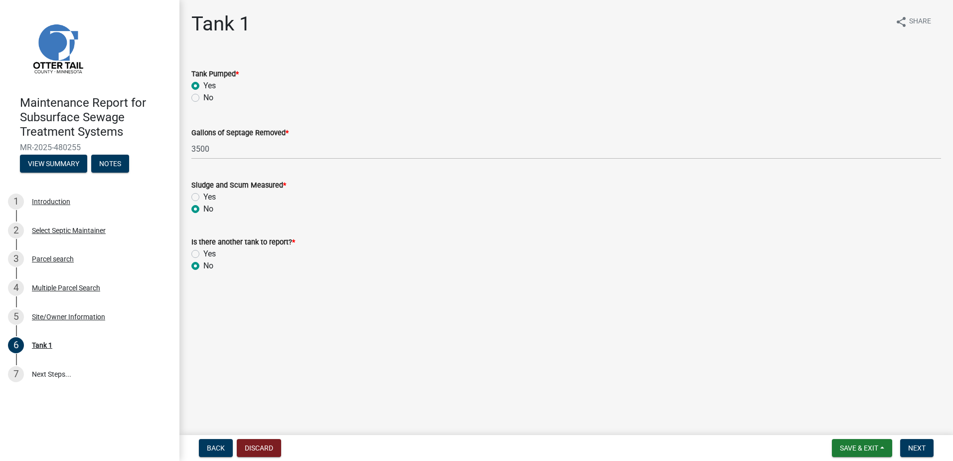
radio input "true"
click at [929, 445] on button "Next" at bounding box center [917, 448] width 33 height 18
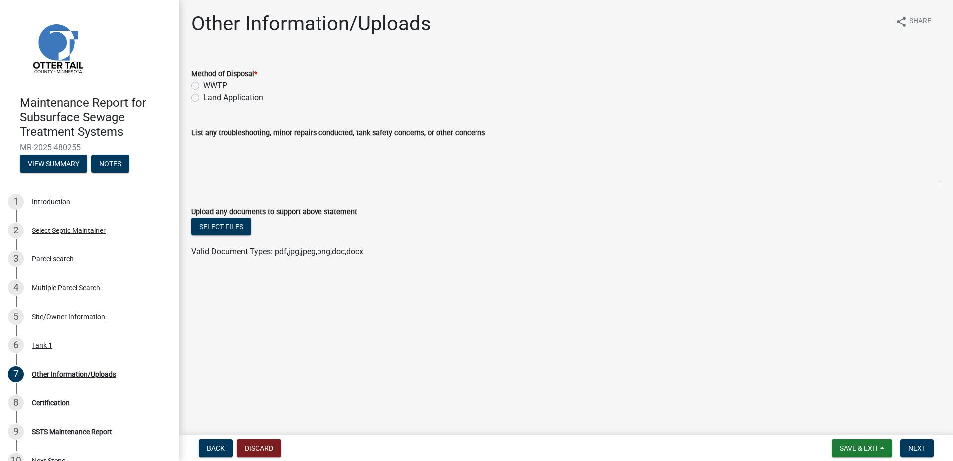
click at [203, 98] on label "Land Application" at bounding box center [233, 98] width 60 height 12
click at [203, 98] on input "Land Application" at bounding box center [206, 95] width 6 height 6
radio input "true"
click at [916, 445] on span "Next" at bounding box center [917, 448] width 17 height 8
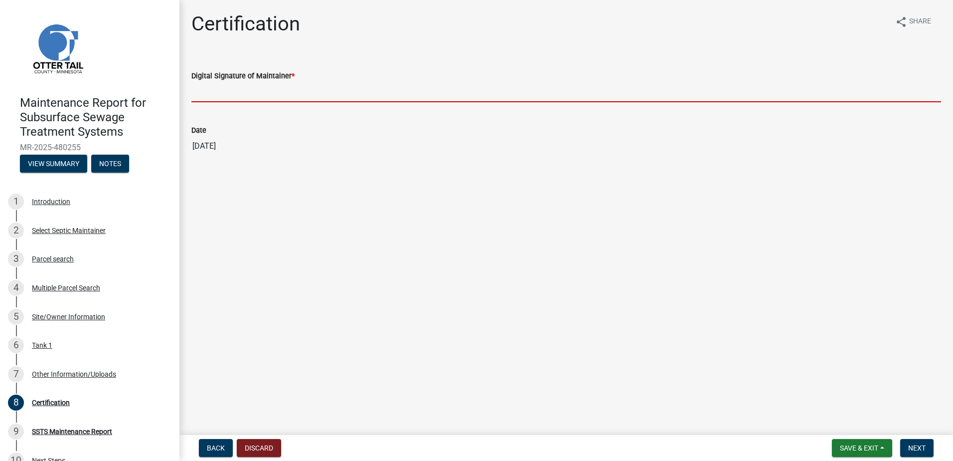
click at [244, 90] on input "Digital Signature of Maintainer *" at bounding box center [566, 92] width 750 height 20
type input "[PERSON_NAME]"
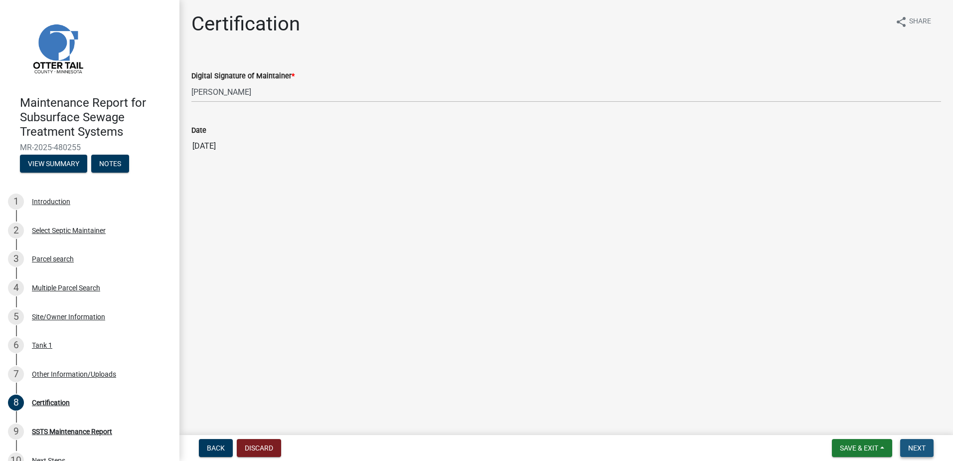
click at [915, 444] on span "Next" at bounding box center [917, 448] width 17 height 8
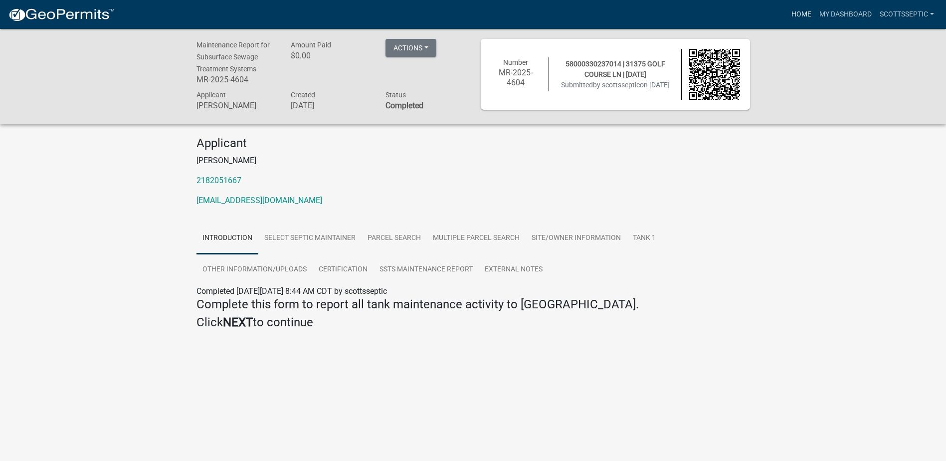
click at [806, 13] on link "Home" at bounding box center [801, 14] width 28 height 19
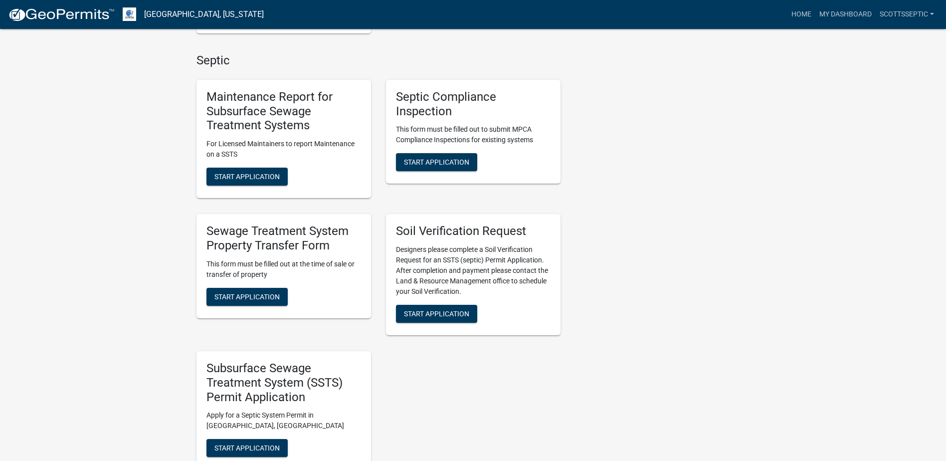
scroll to position [648, 0]
click at [266, 176] on span "Start Application" at bounding box center [246, 176] width 65 height 8
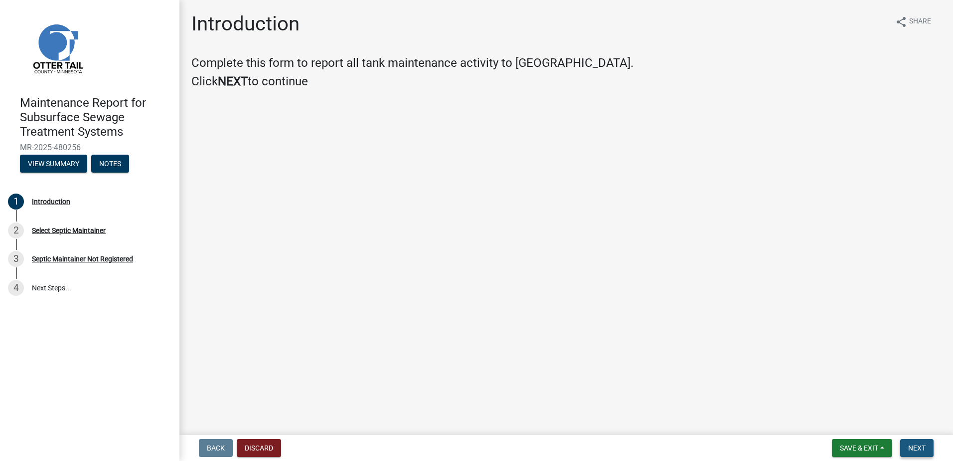
click at [925, 447] on span "Next" at bounding box center [917, 448] width 17 height 8
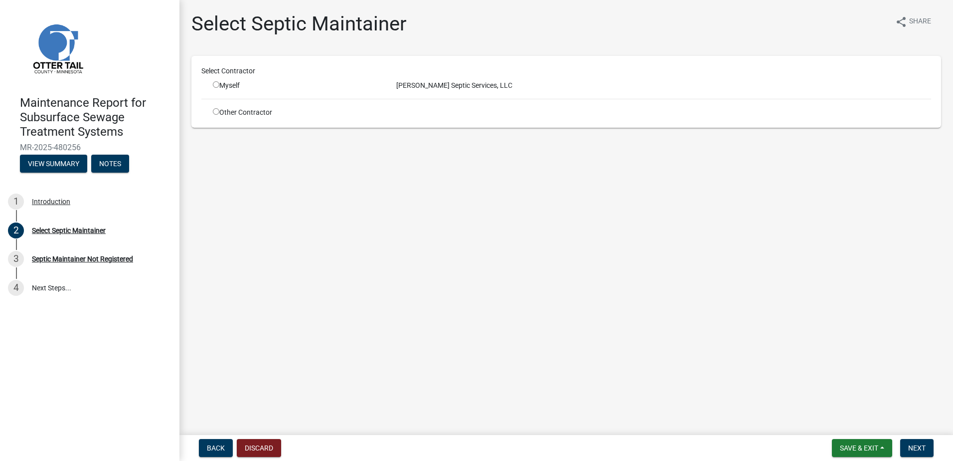
click at [219, 85] on input "radio" at bounding box center [216, 84] width 6 height 6
radio input "true"
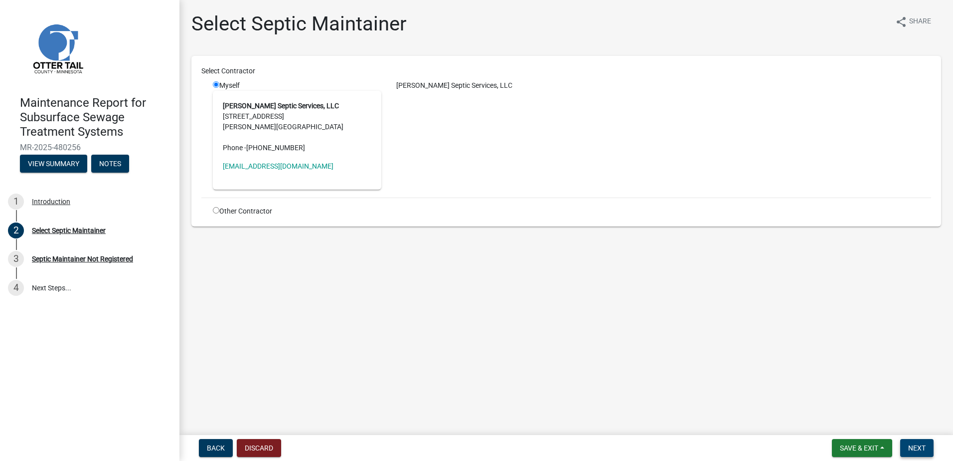
click at [927, 454] on button "Next" at bounding box center [917, 448] width 33 height 18
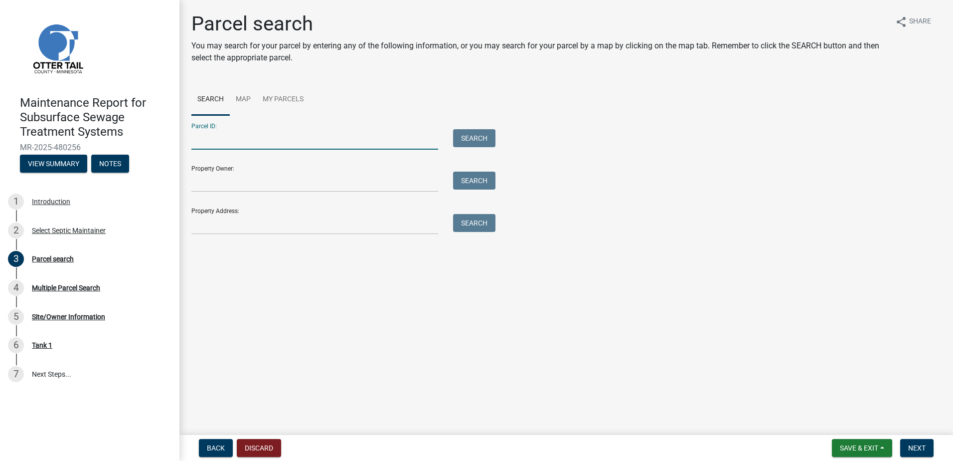
click at [257, 145] on input "Parcel ID:" at bounding box center [314, 139] width 247 height 20
type input "18000990291000"
click at [485, 128] on div "Parcel ID: 18000990291000 Search" at bounding box center [340, 132] width 299 height 34
click at [485, 136] on button "Search" at bounding box center [474, 138] width 42 height 18
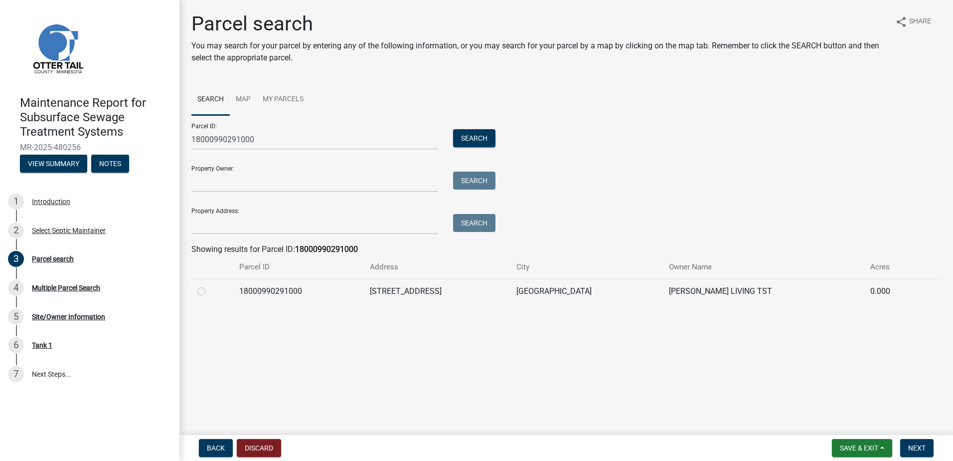
click at [209, 285] on label at bounding box center [209, 285] width 0 height 0
click at [209, 292] on input "radio" at bounding box center [212, 288] width 6 height 6
radio input "true"
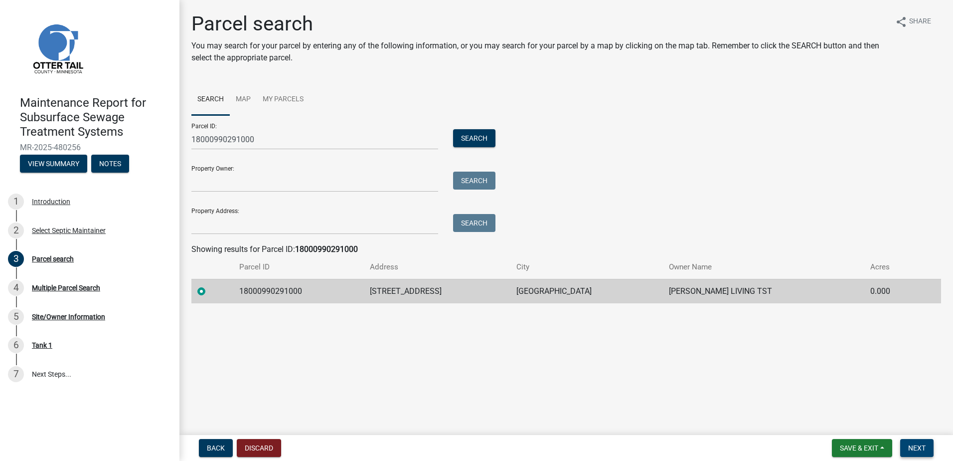
click at [922, 448] on span "Next" at bounding box center [917, 448] width 17 height 8
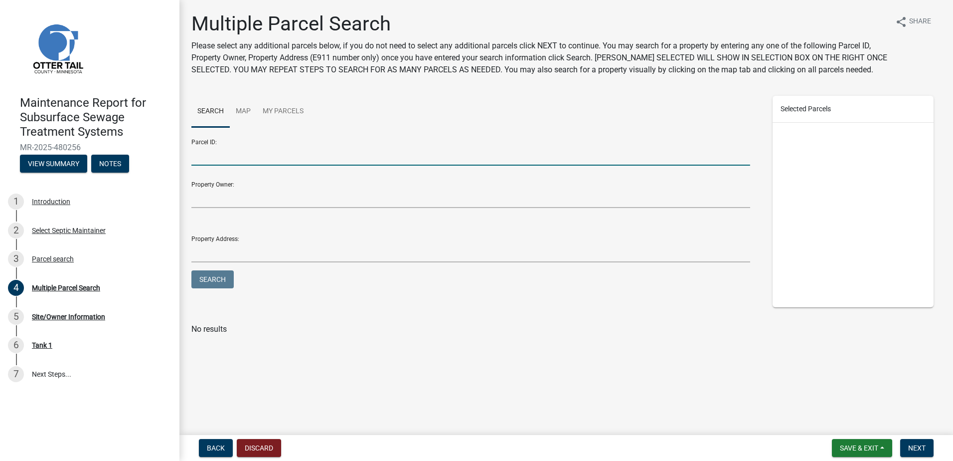
click at [207, 161] on input "Parcel ID:" at bounding box center [470, 155] width 559 height 20
click at [923, 450] on span "Next" at bounding box center [917, 448] width 17 height 8
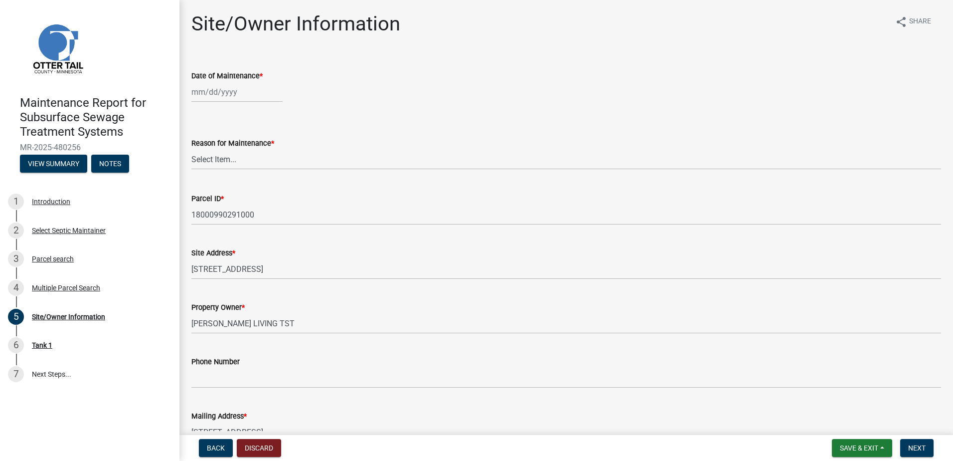
click at [204, 98] on div at bounding box center [236, 92] width 91 height 20
select select "9"
select select "2025"
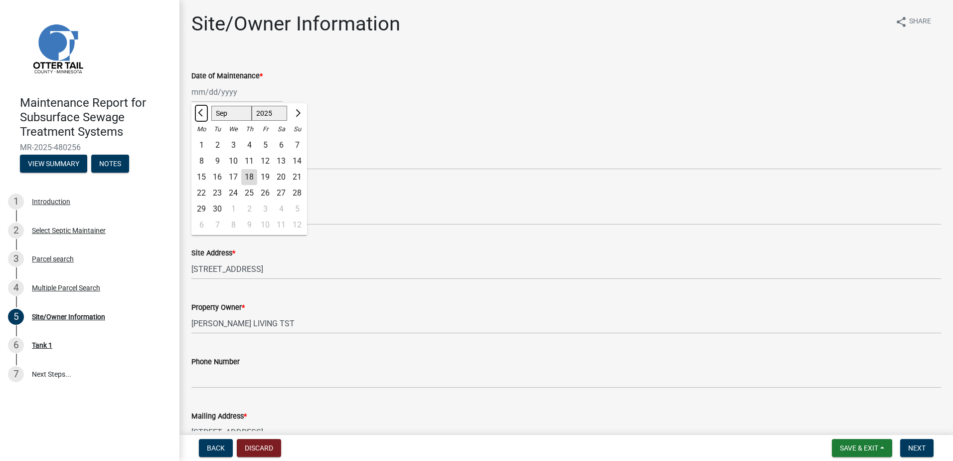
click at [201, 110] on span "Previous month" at bounding box center [201, 112] width 7 height 7
click at [198, 110] on button "Previous month" at bounding box center [201, 113] width 12 height 16
select select "7"
click at [213, 210] on div "29" at bounding box center [217, 209] width 16 height 16
type input "[DATE]"
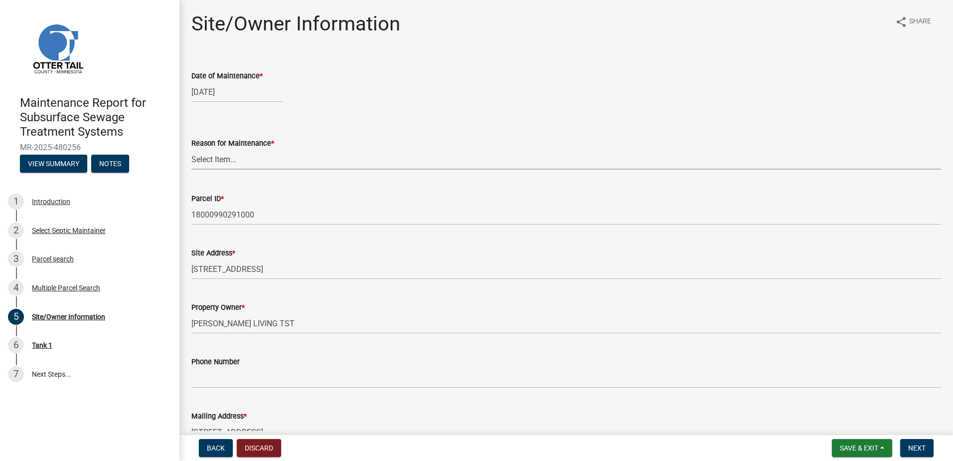
click at [237, 156] on select "Select Item... Called Routine Other" at bounding box center [566, 159] width 750 height 20
click at [191, 149] on select "Select Item... Called Routine Other" at bounding box center [566, 159] width 750 height 20
select select "3ac72b63-7b21-42e4-8192-806faae7a4f1"
click at [915, 451] on span "Next" at bounding box center [917, 448] width 17 height 8
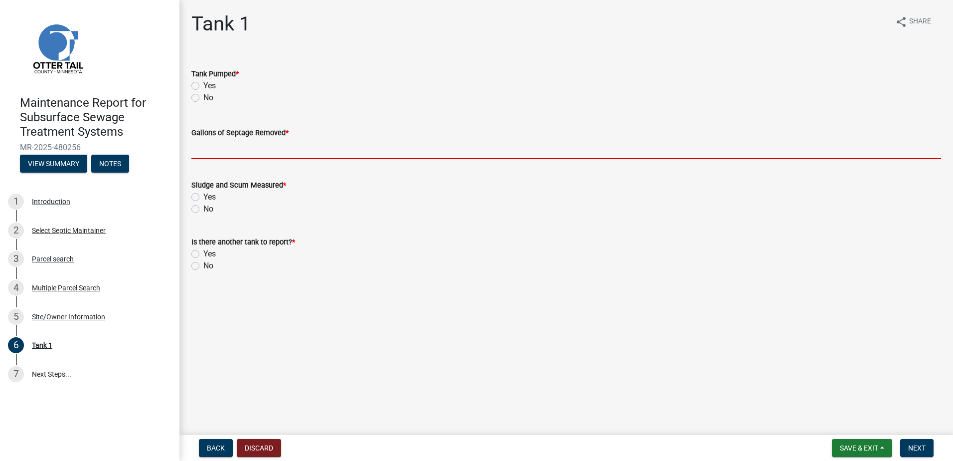
click at [254, 151] on input "Gallons of Septage Removed *" at bounding box center [566, 149] width 750 height 20
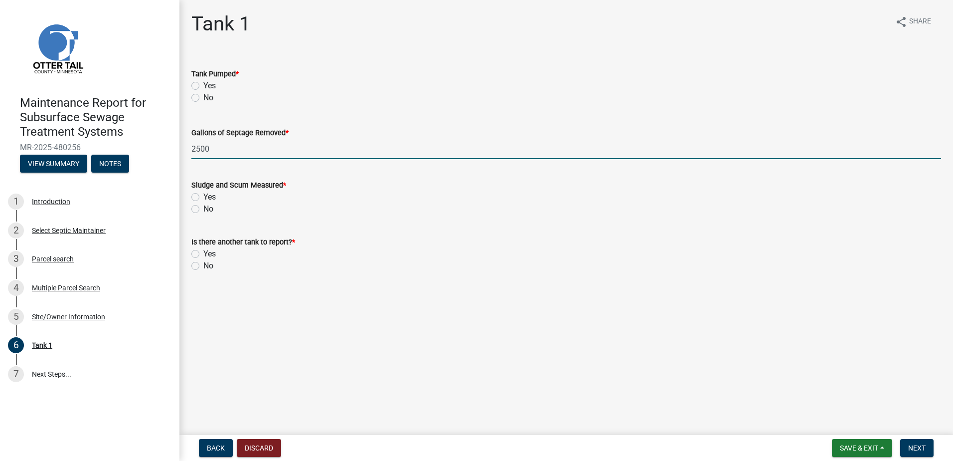
type input "2500"
click at [203, 86] on label "Yes" at bounding box center [209, 86] width 12 height 12
click at [203, 86] on input "Yes" at bounding box center [206, 83] width 6 height 6
radio input "true"
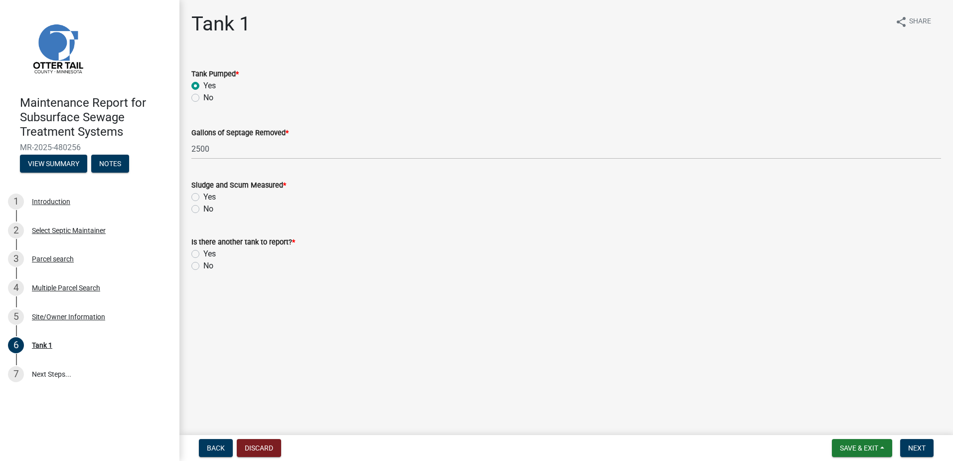
drag, startPoint x: 194, startPoint y: 208, endPoint x: 192, endPoint y: 216, distance: 8.2
click at [203, 209] on label "No" at bounding box center [208, 209] width 10 height 12
click at [203, 209] on input "No" at bounding box center [206, 206] width 6 height 6
radio input "true"
click at [203, 265] on label "No" at bounding box center [208, 266] width 10 height 12
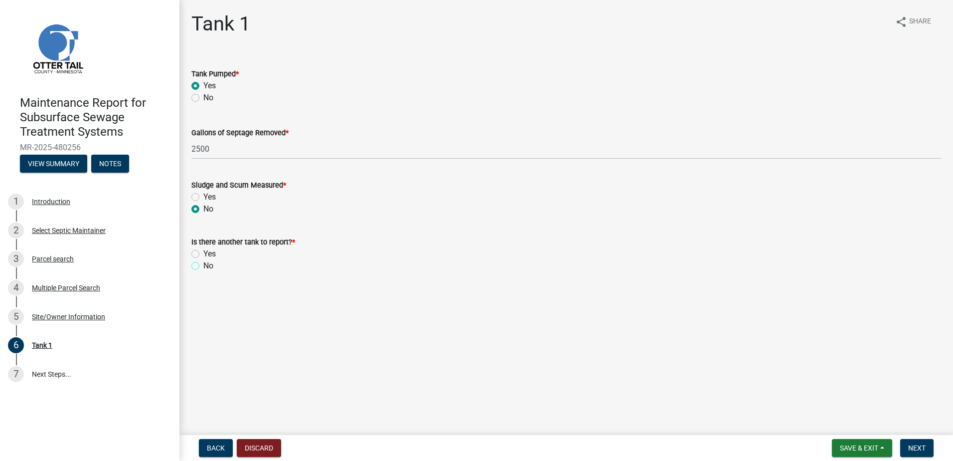
click at [203, 265] on input "No" at bounding box center [206, 263] width 6 height 6
radio input "true"
click at [908, 445] on button "Next" at bounding box center [917, 448] width 33 height 18
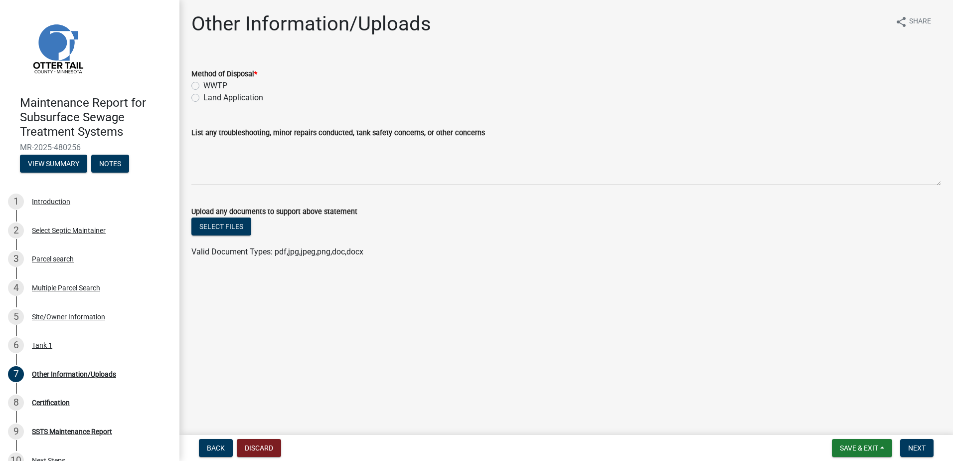
click at [203, 100] on label "Land Application" at bounding box center [233, 98] width 60 height 12
click at [203, 98] on input "Land Application" at bounding box center [206, 95] width 6 height 6
radio input "true"
click at [903, 443] on button "Next" at bounding box center [917, 448] width 33 height 18
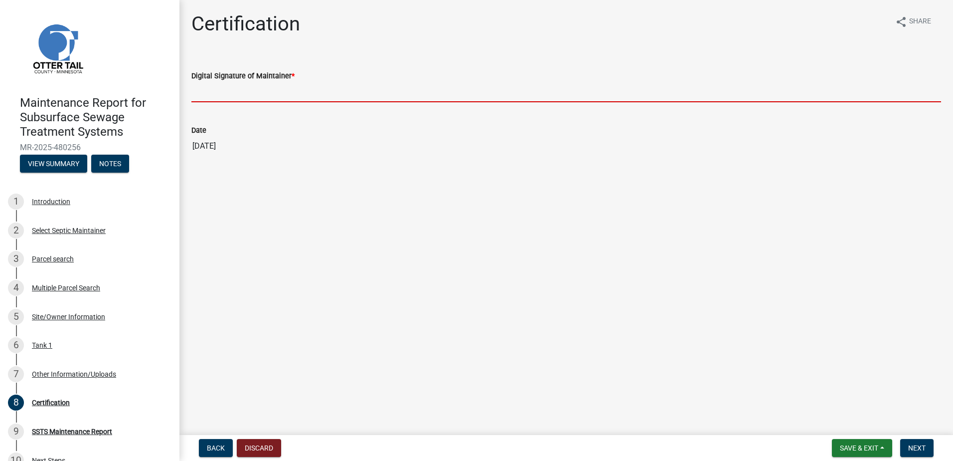
click at [236, 95] on input "Digital Signature of Maintainer *" at bounding box center [566, 92] width 750 height 20
type input "[PERSON_NAME]"
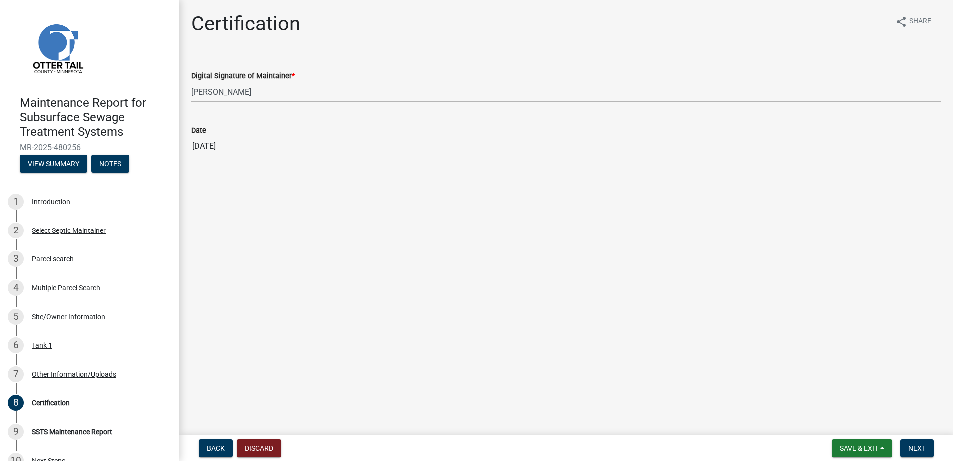
click at [923, 436] on nav "Back Discard Save & Exit Save Save & Exit Next" at bounding box center [567, 448] width 774 height 26
click at [924, 446] on span "Next" at bounding box center [917, 448] width 17 height 8
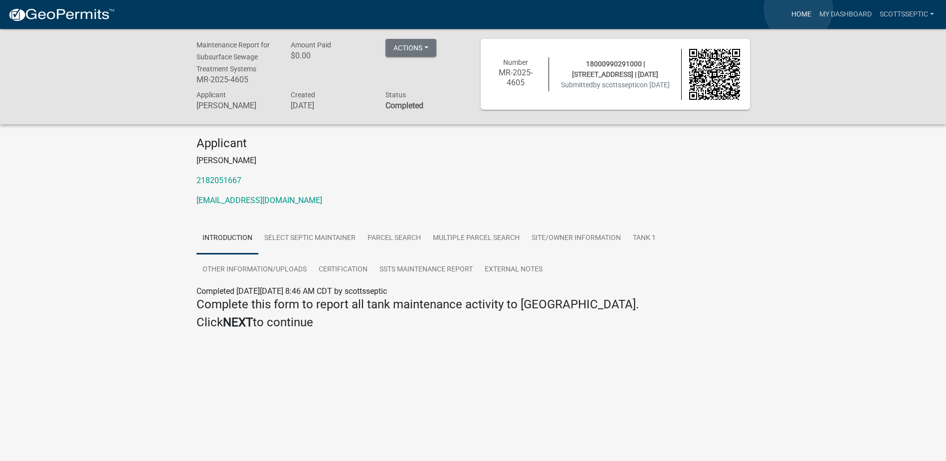
click at [798, 8] on link "Home" at bounding box center [801, 14] width 28 height 19
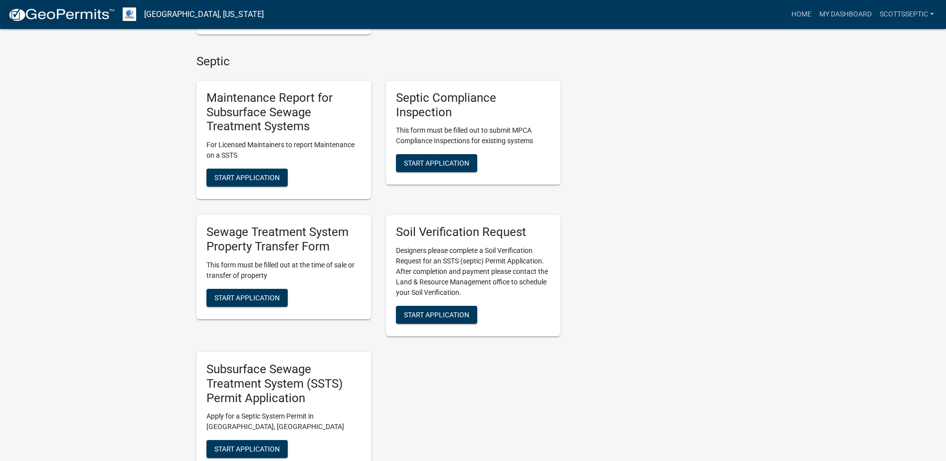
scroll to position [648, 0]
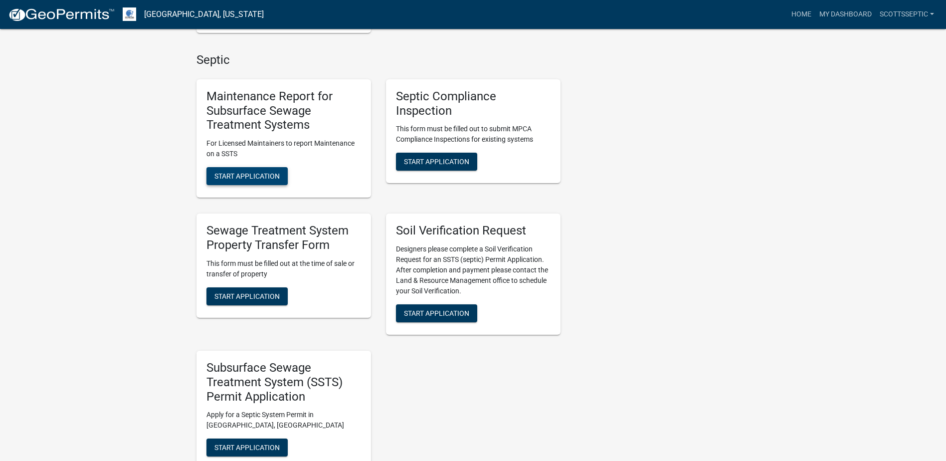
click at [266, 172] on span "Start Application" at bounding box center [246, 176] width 65 height 8
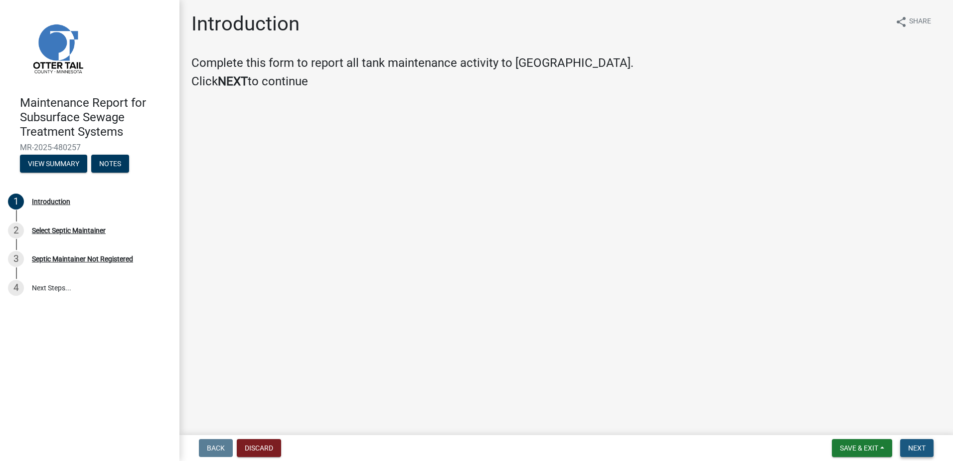
click at [921, 441] on button "Next" at bounding box center [917, 448] width 33 height 18
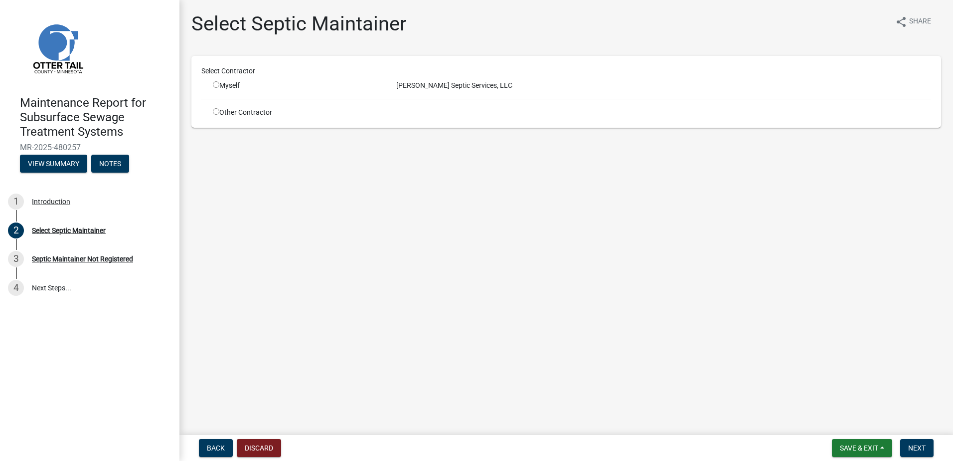
click at [217, 84] on input "radio" at bounding box center [216, 84] width 6 height 6
radio input "true"
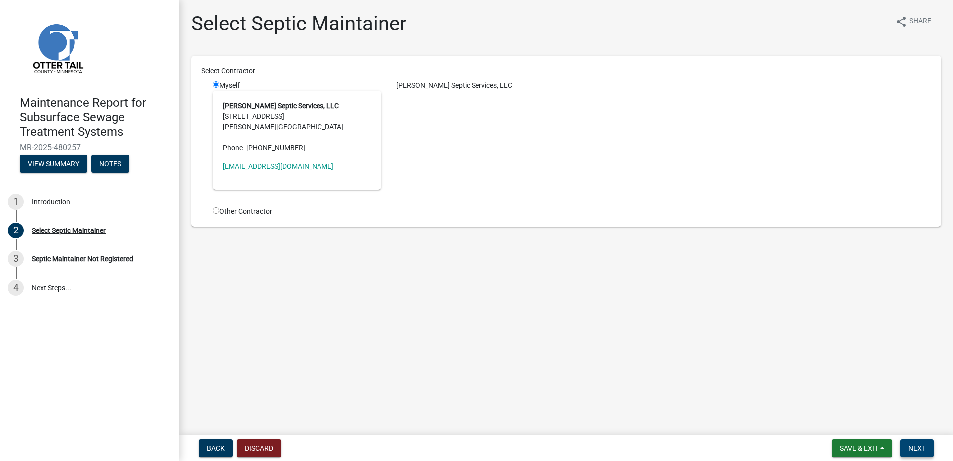
click at [926, 442] on button "Next" at bounding box center [917, 448] width 33 height 18
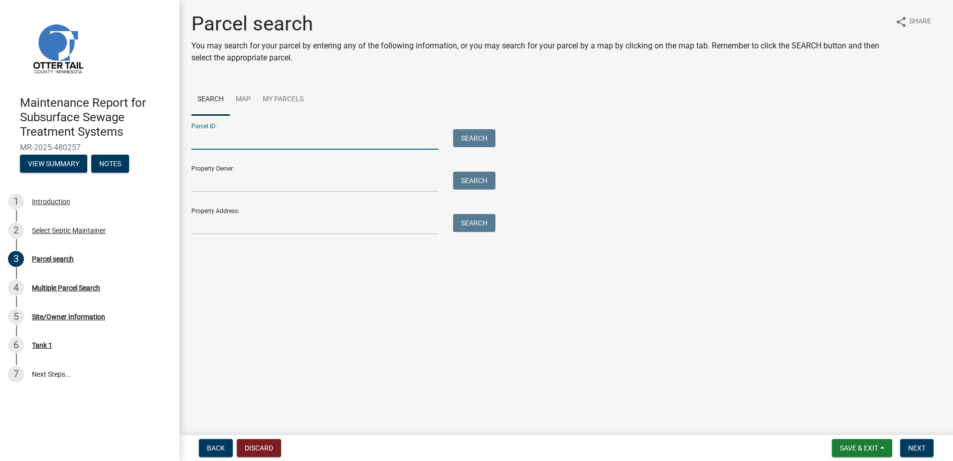
click at [257, 139] on input "Parcel ID:" at bounding box center [314, 139] width 247 height 20
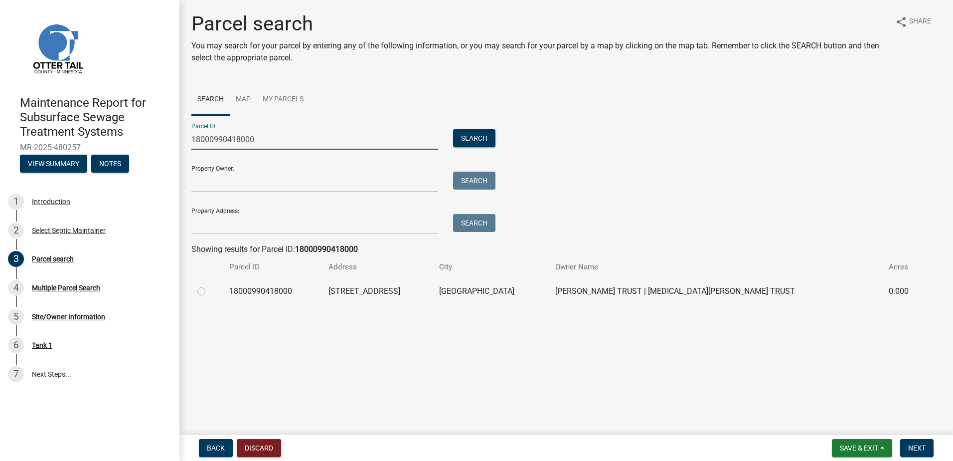
type input "18000990418000"
click at [195, 289] on td at bounding box center [207, 291] width 32 height 24
click at [195, 293] on td at bounding box center [207, 291] width 32 height 24
click at [209, 285] on label at bounding box center [209, 285] width 0 height 0
click at [209, 291] on input "radio" at bounding box center [212, 288] width 6 height 6
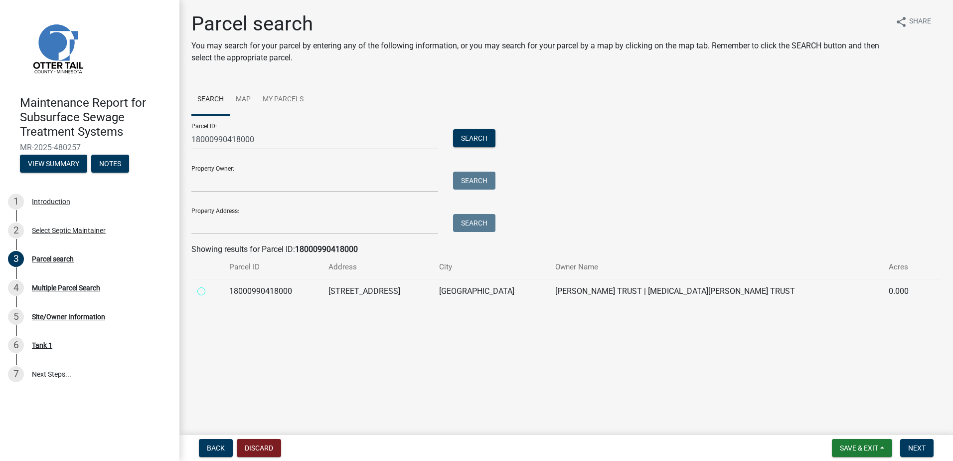
radio input "true"
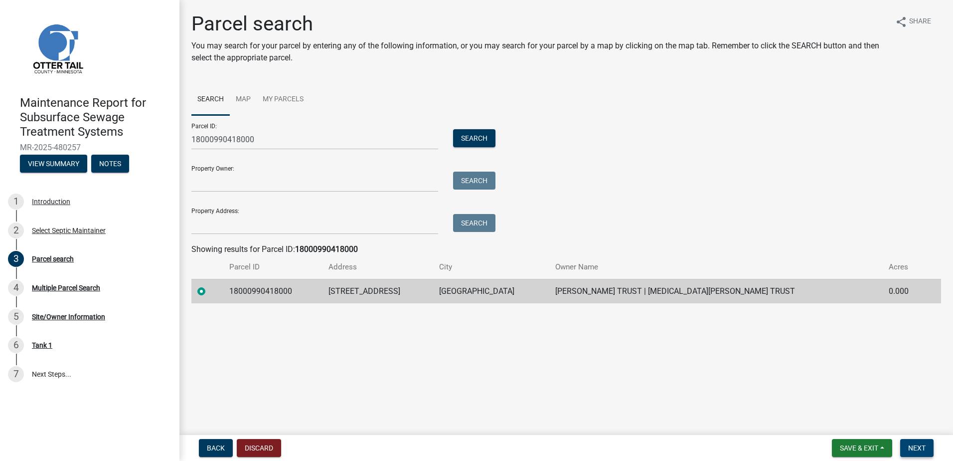
click at [924, 450] on span "Next" at bounding box center [917, 448] width 17 height 8
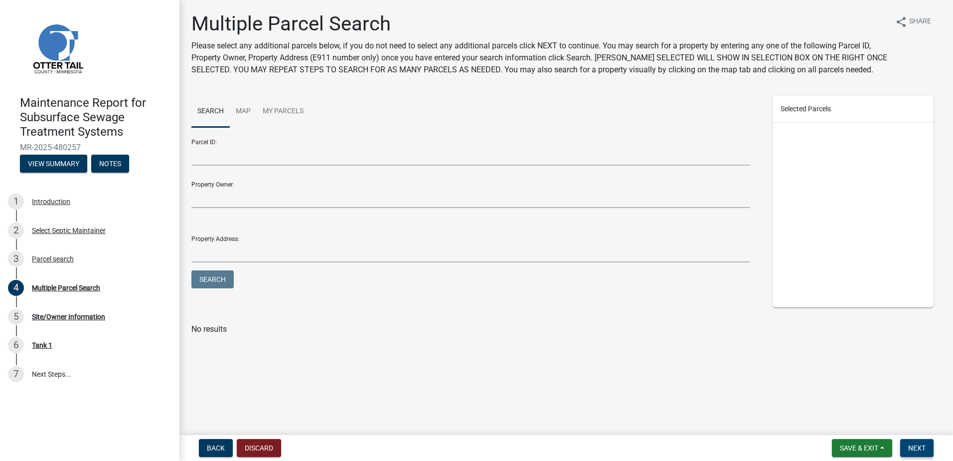
click at [912, 450] on span "Next" at bounding box center [917, 448] width 17 height 8
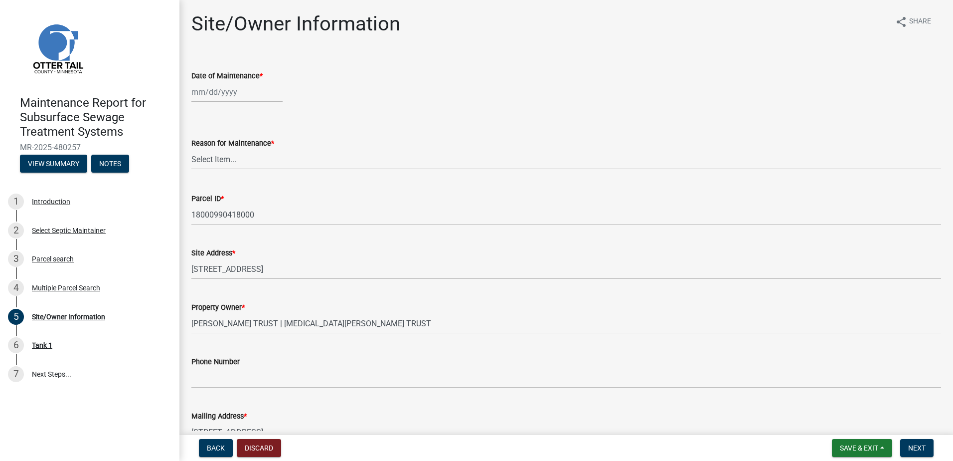
click at [257, 98] on div at bounding box center [236, 92] width 91 height 20
select select "9"
select select "2025"
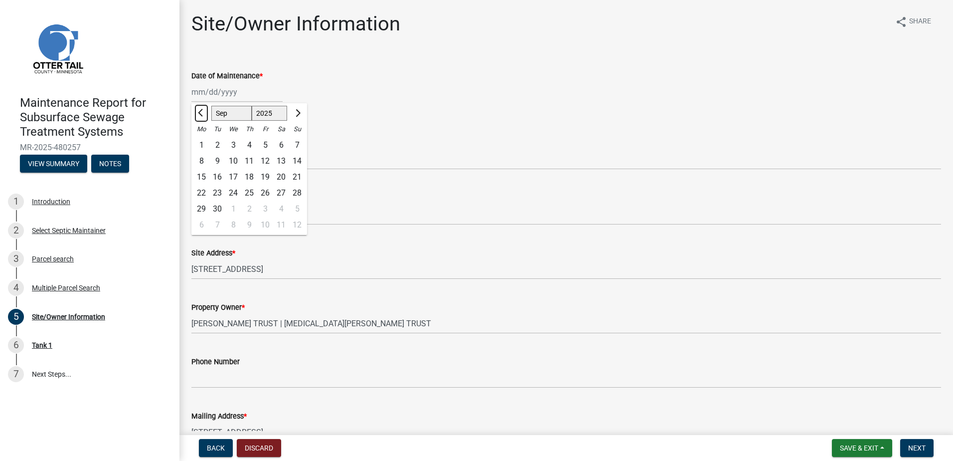
click at [197, 114] on button "Previous month" at bounding box center [201, 113] width 12 height 16
select select "7"
click at [245, 205] on div "31" at bounding box center [249, 209] width 16 height 16
type input "[DATE]"
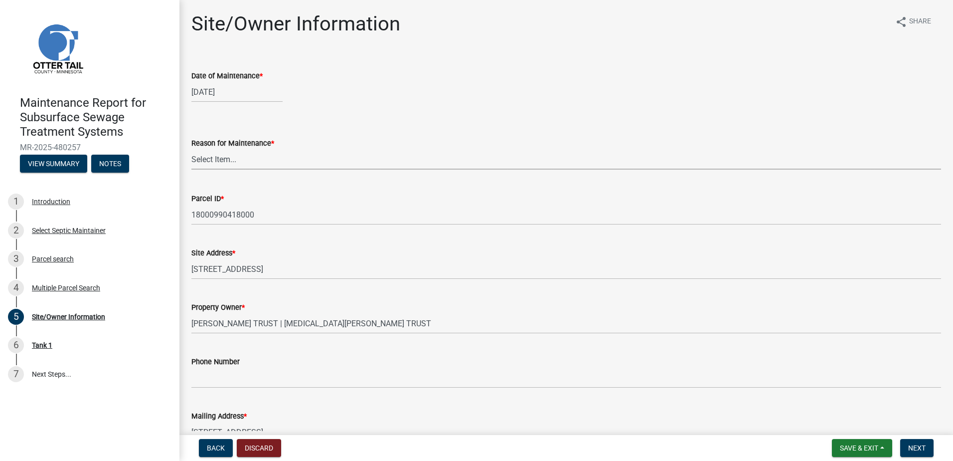
click at [220, 162] on select "Select Item... Called Routine Other" at bounding box center [566, 159] width 750 height 20
click at [191, 149] on select "Select Item... Called Routine Other" at bounding box center [566, 159] width 750 height 20
select select "3ac72b63-7b21-42e4-8192-806faae7a4f1"
click at [918, 445] on span "Next" at bounding box center [917, 448] width 17 height 8
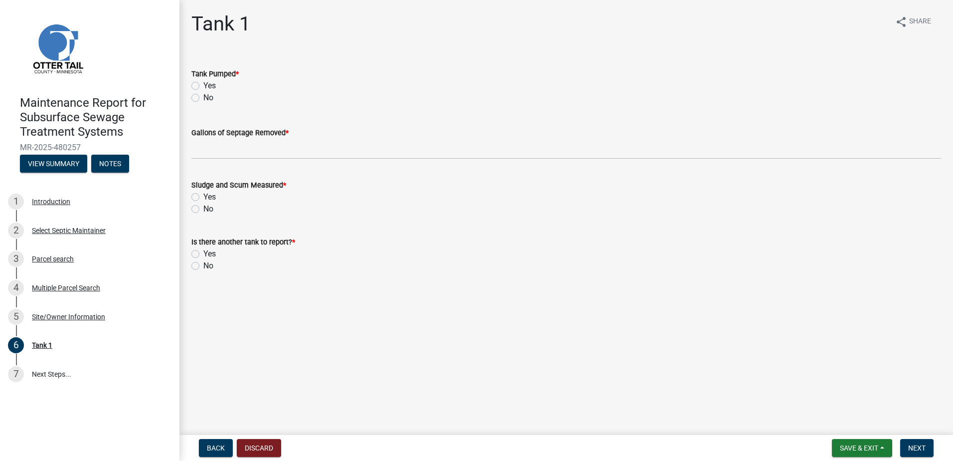
click at [203, 84] on label "Yes" at bounding box center [209, 86] width 12 height 12
click at [203, 84] on input "Yes" at bounding box center [206, 83] width 6 height 6
radio input "true"
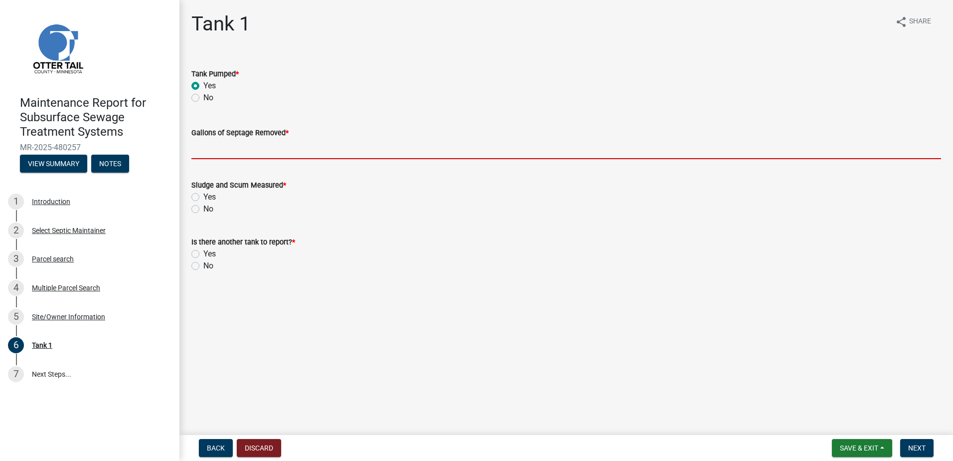
click at [207, 147] on input "Gallons of Septage Removed *" at bounding box center [566, 149] width 750 height 20
type input "2500"
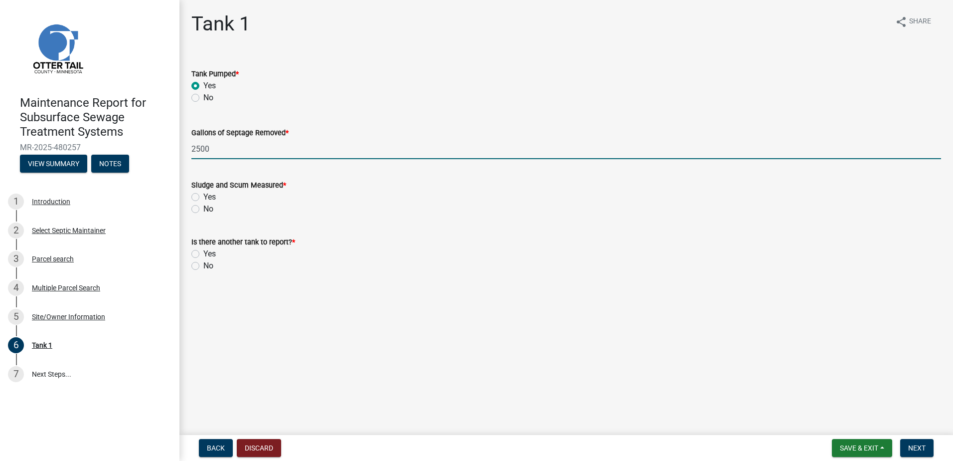
click at [203, 206] on label "No" at bounding box center [208, 209] width 10 height 12
click at [203, 206] on input "No" at bounding box center [206, 206] width 6 height 6
radio input "true"
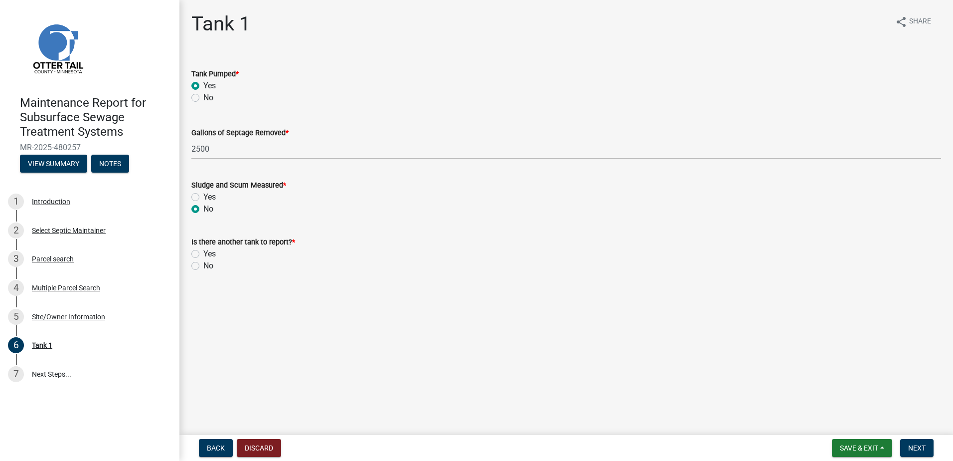
click at [203, 263] on label "No" at bounding box center [208, 266] width 10 height 12
click at [203, 263] on input "No" at bounding box center [206, 263] width 6 height 6
radio input "true"
click at [913, 444] on span "Next" at bounding box center [917, 448] width 17 height 8
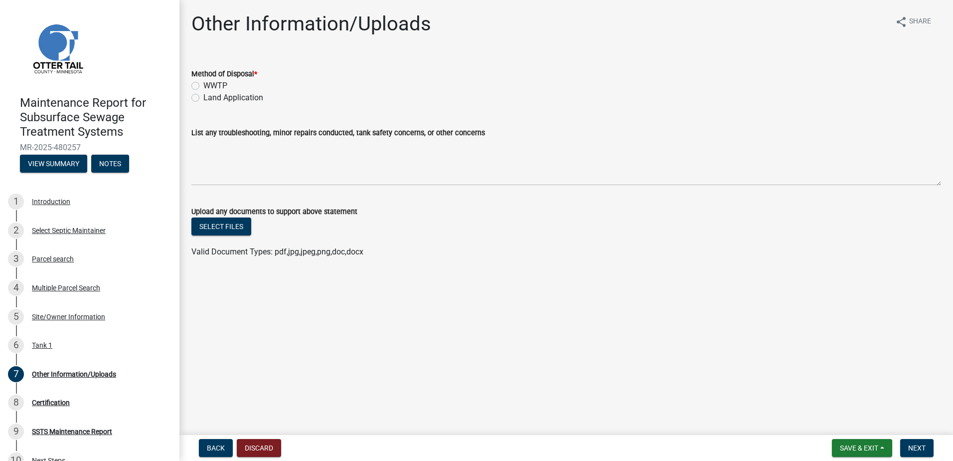
click at [219, 97] on label "Land Application" at bounding box center [233, 98] width 60 height 12
click at [210, 97] on input "Land Application" at bounding box center [206, 95] width 6 height 6
radio input "true"
click at [930, 449] on button "Next" at bounding box center [917, 448] width 33 height 18
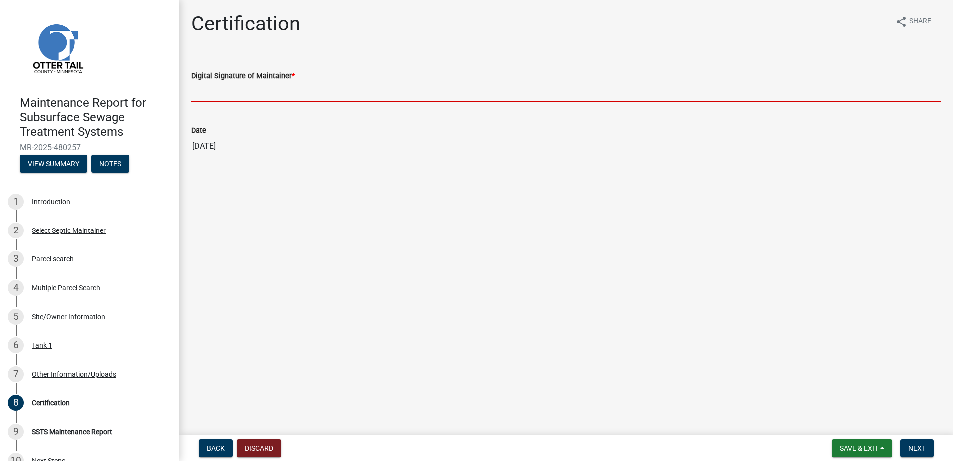
click at [251, 99] on input "Digital Signature of Maintainer *" at bounding box center [566, 92] width 750 height 20
type input "[PERSON_NAME]"
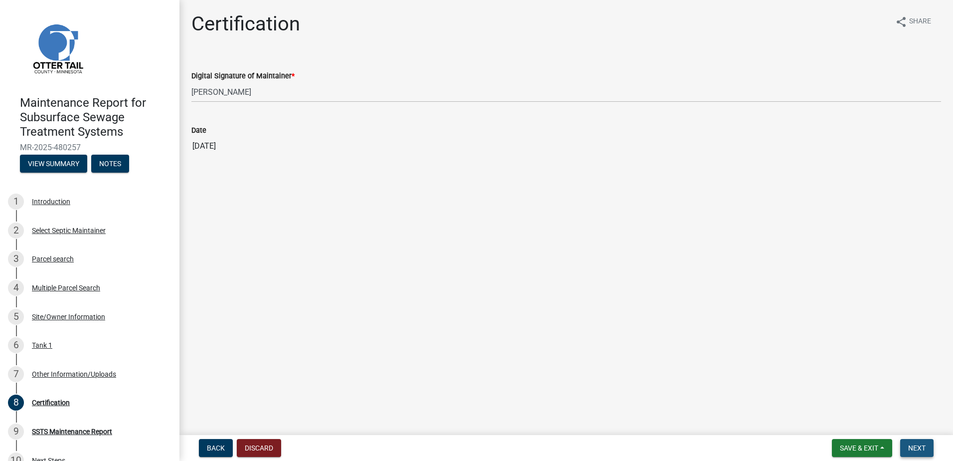
click at [920, 445] on span "Next" at bounding box center [917, 448] width 17 height 8
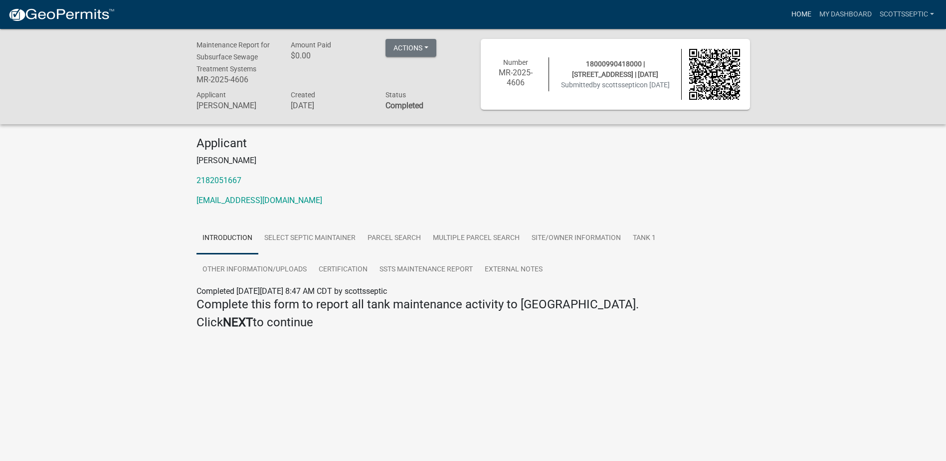
click at [790, 10] on link "Home" at bounding box center [801, 14] width 28 height 19
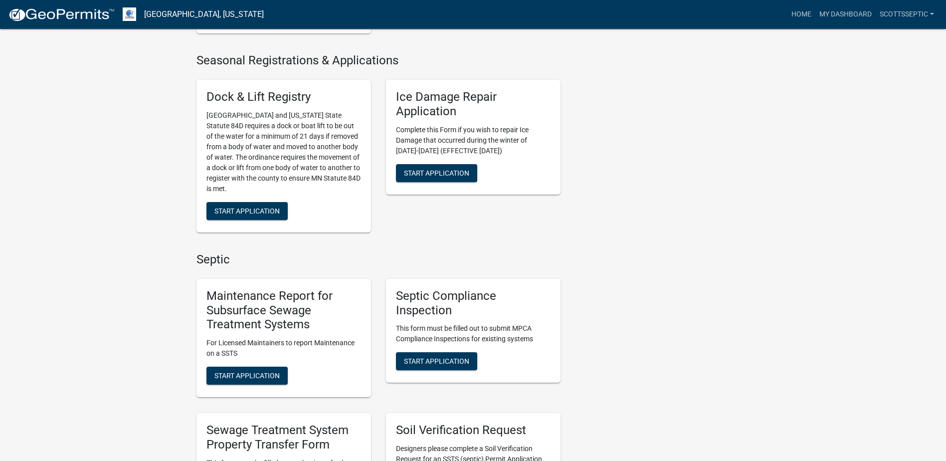
scroll to position [549, 0]
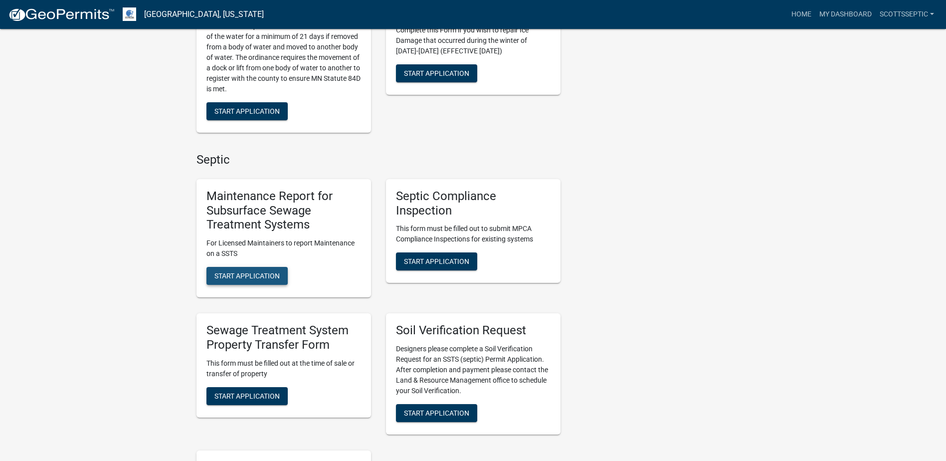
click at [279, 268] on button "Start Application" at bounding box center [246, 276] width 81 height 18
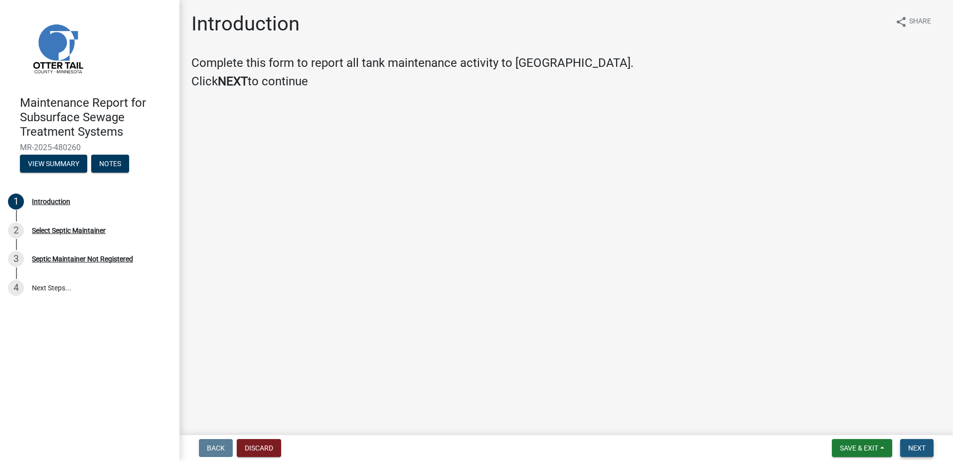
click at [902, 446] on button "Next" at bounding box center [917, 448] width 33 height 18
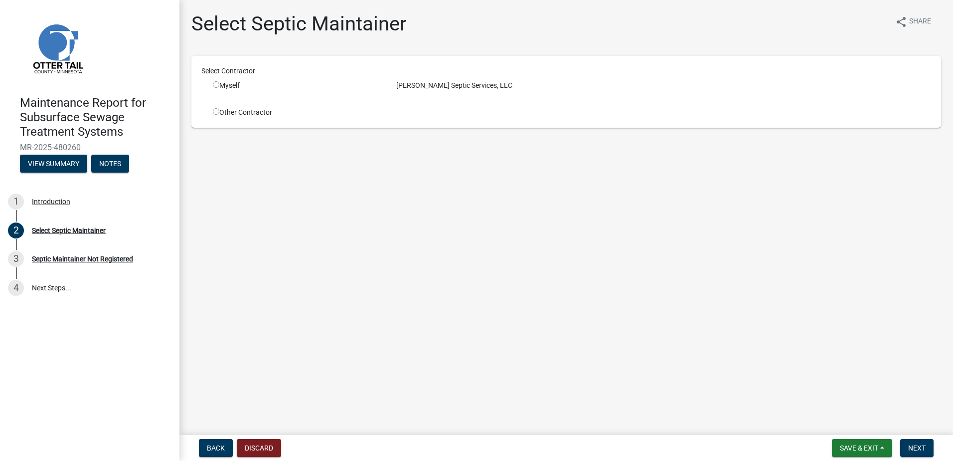
click at [215, 82] on input "radio" at bounding box center [216, 84] width 6 height 6
radio input "true"
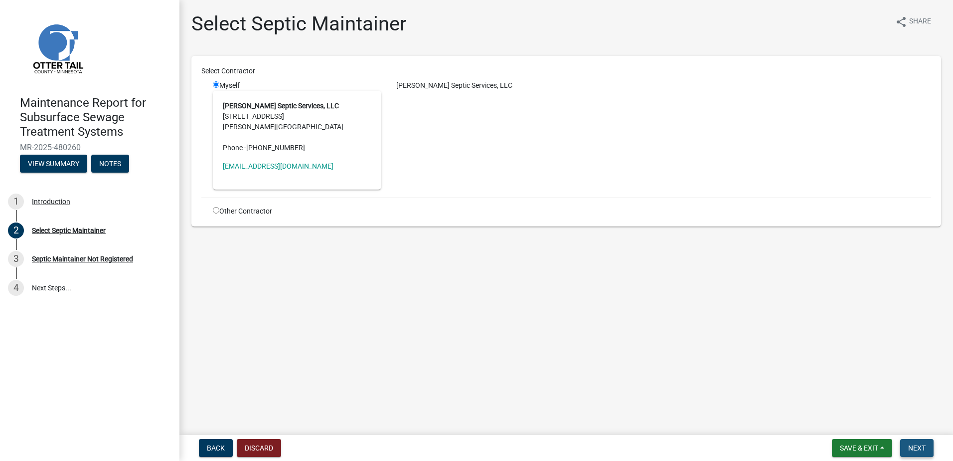
click at [905, 448] on button "Next" at bounding box center [917, 448] width 33 height 18
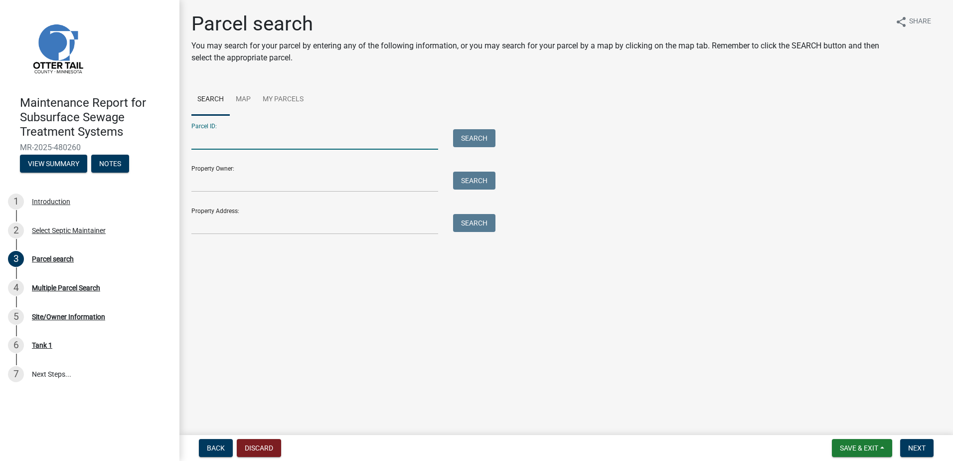
click at [235, 144] on input "Parcel ID:" at bounding box center [314, 139] width 247 height 20
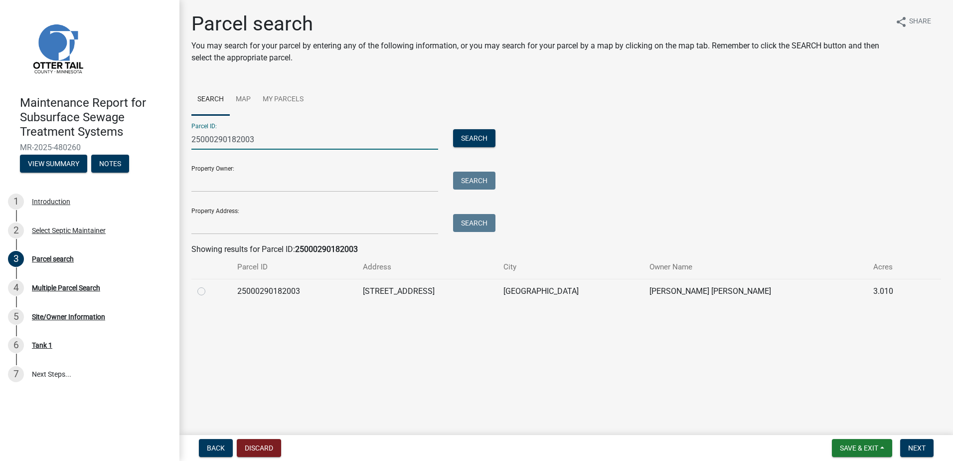
type input "25000290182003"
click at [209, 285] on label at bounding box center [209, 285] width 0 height 0
click at [209, 292] on input "radio" at bounding box center [212, 288] width 6 height 6
radio input "true"
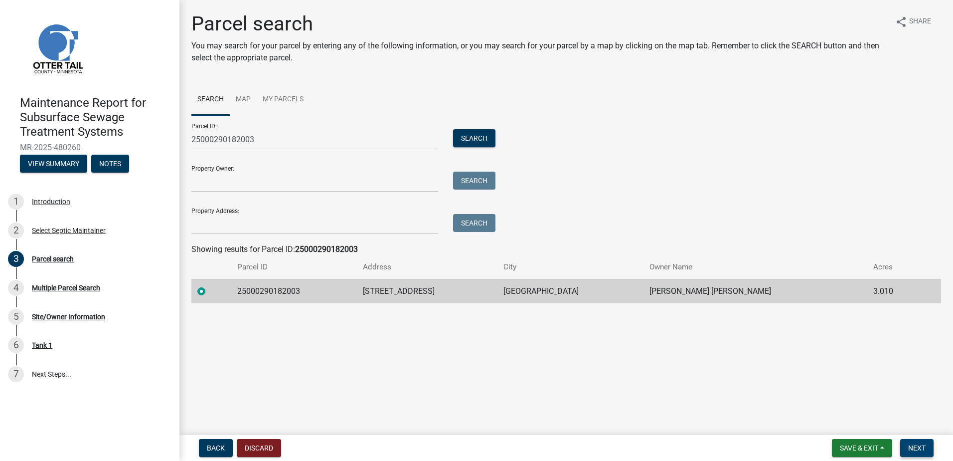
click at [923, 449] on span "Next" at bounding box center [917, 448] width 17 height 8
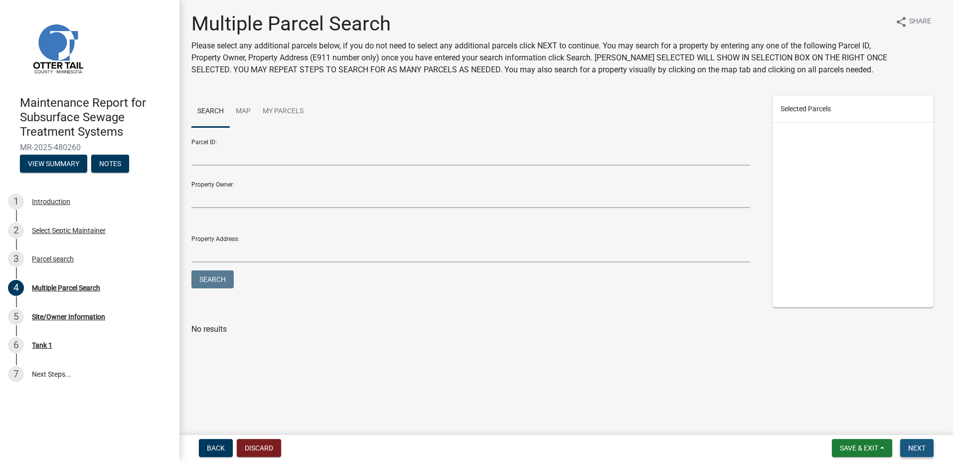
drag, startPoint x: 925, startPoint y: 455, endPoint x: 925, endPoint y: 450, distance: 5.0
click at [925, 455] on button "Next" at bounding box center [917, 448] width 33 height 18
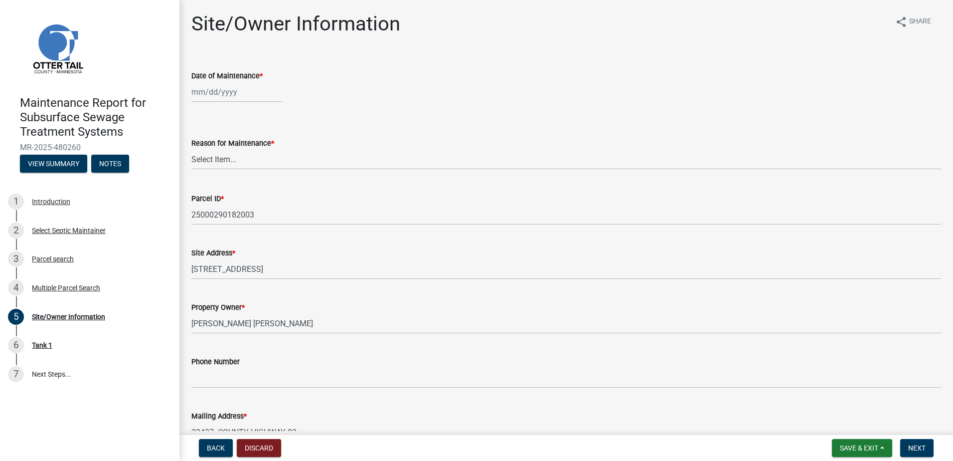
select select "9"
select select "2025"
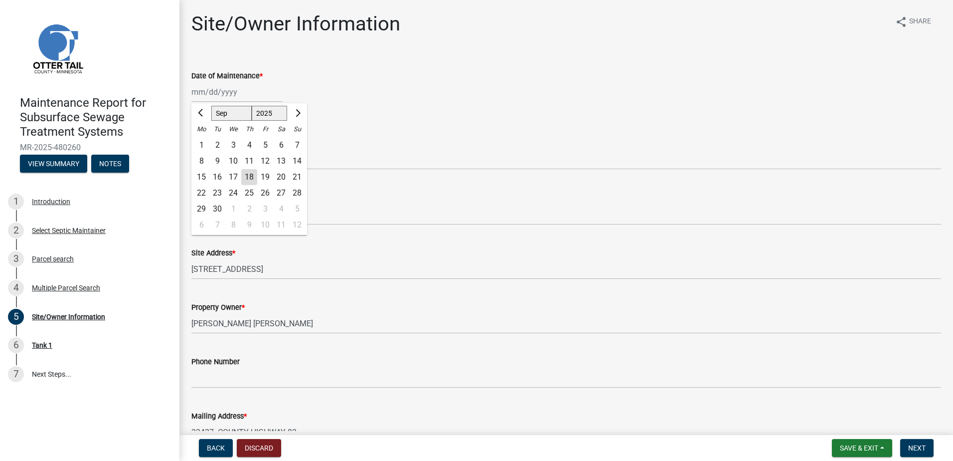
click at [240, 92] on div "[PERSON_NAME] Feb Mar Apr [PERSON_NAME][DATE] Oct Nov [DATE] 1526 1527 1528 152…" at bounding box center [236, 92] width 91 height 20
click at [204, 110] on button "Previous month" at bounding box center [201, 113] width 12 height 16
select select "7"
click at [250, 210] on div "31" at bounding box center [249, 209] width 16 height 16
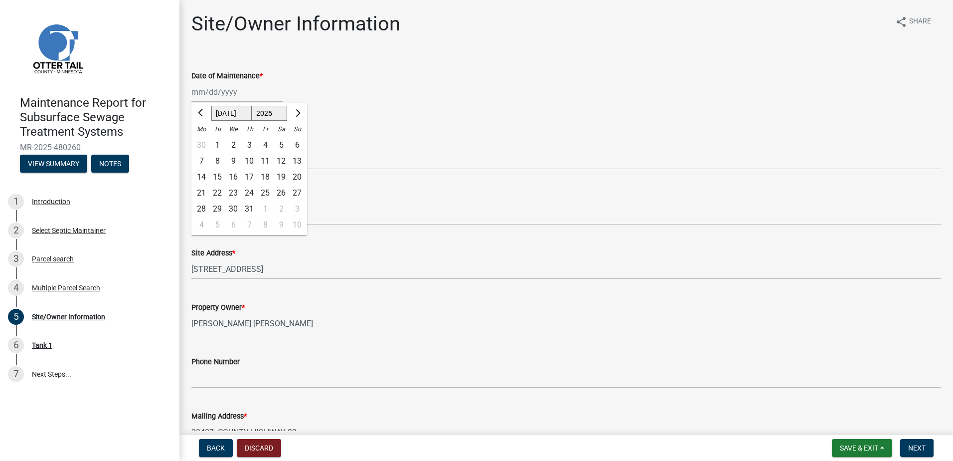
type input "[DATE]"
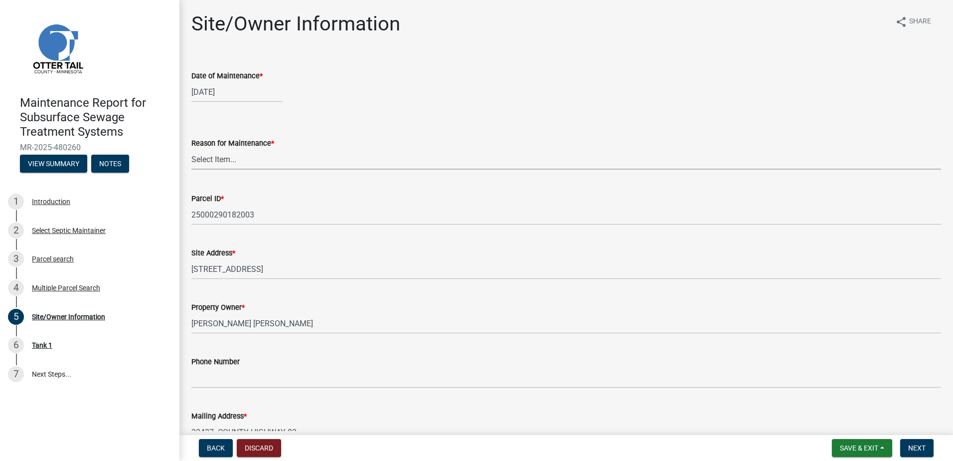
click at [237, 163] on select "Select Item... Called Routine Other" at bounding box center [566, 159] width 750 height 20
click at [191, 149] on select "Select Item... Called Routine Other" at bounding box center [566, 159] width 750 height 20
select select "78493fc6-8c9b-4d4c-b322-7064476e595b"
click at [915, 444] on span "Next" at bounding box center [917, 448] width 17 height 8
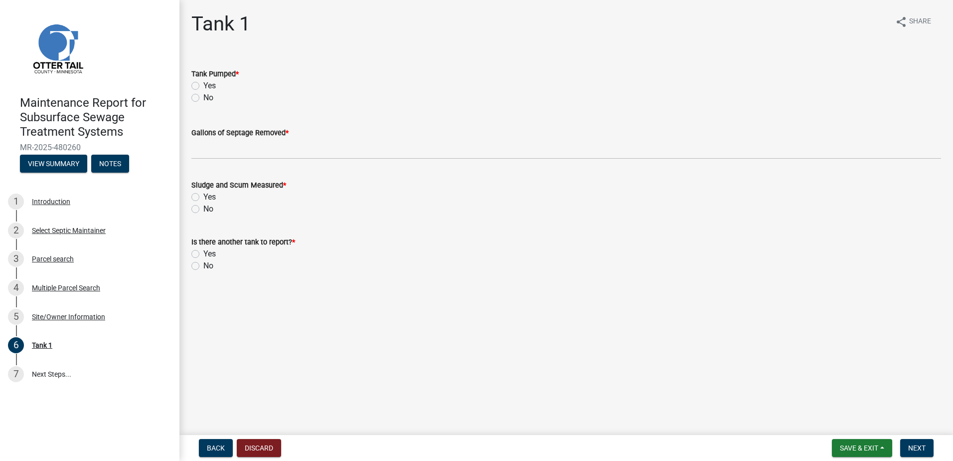
click at [203, 84] on label "Yes" at bounding box center [209, 86] width 12 height 12
click at [203, 84] on input "Yes" at bounding box center [206, 83] width 6 height 6
radio input "true"
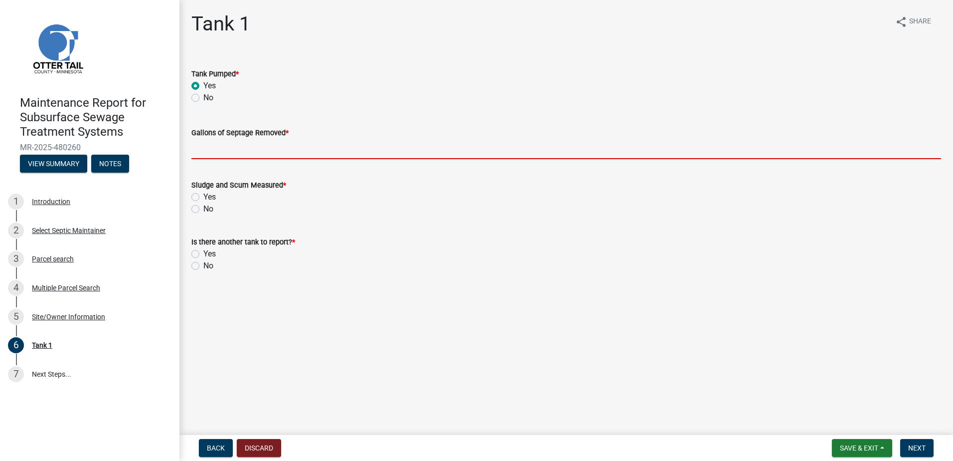
click at [202, 156] on input "Gallons of Septage Removed *" at bounding box center [566, 149] width 750 height 20
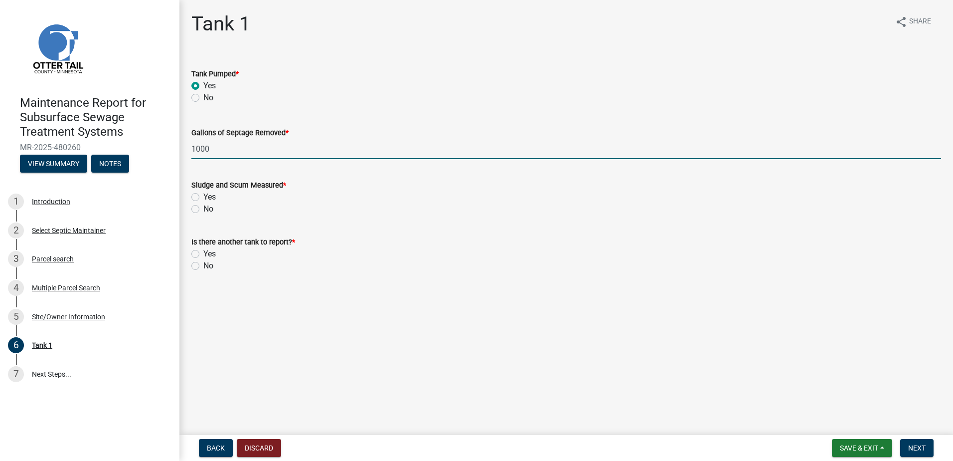
type input "1000"
click at [199, 206] on div "No" at bounding box center [566, 209] width 750 height 12
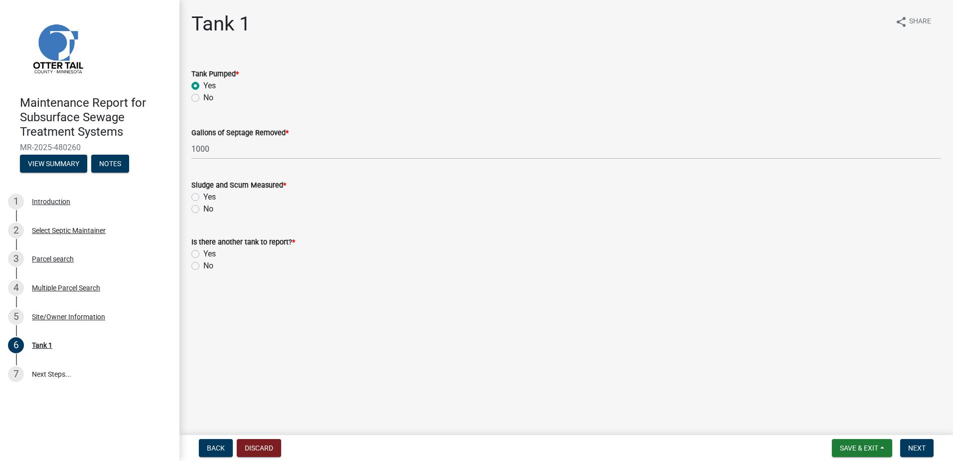
click at [210, 205] on label "No" at bounding box center [208, 209] width 10 height 12
click at [210, 205] on input "No" at bounding box center [206, 206] width 6 height 6
radio input "true"
click at [210, 265] on label "No" at bounding box center [208, 266] width 10 height 12
click at [210, 265] on input "No" at bounding box center [206, 263] width 6 height 6
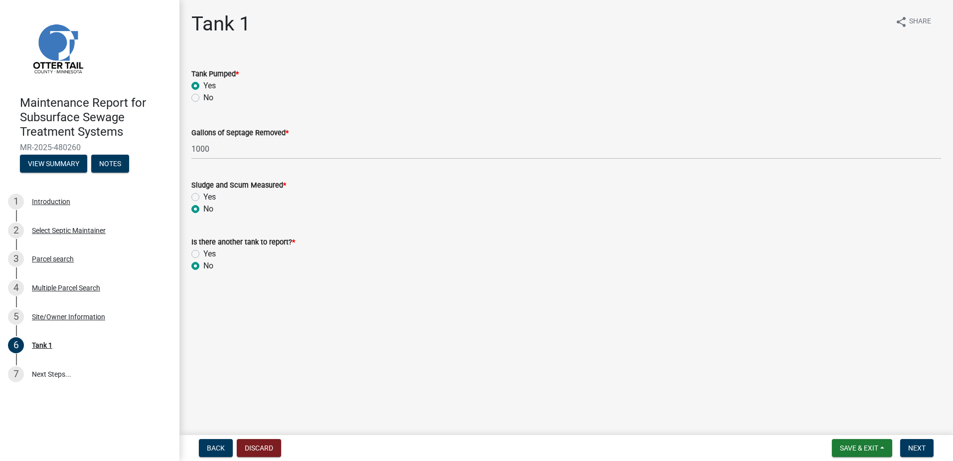
radio input "true"
click at [218, 266] on div "No" at bounding box center [566, 266] width 750 height 12
click at [226, 254] on div "Yes" at bounding box center [566, 254] width 750 height 12
click at [222, 265] on div "No" at bounding box center [566, 266] width 750 height 12
click at [918, 451] on span "Next" at bounding box center [917, 448] width 17 height 8
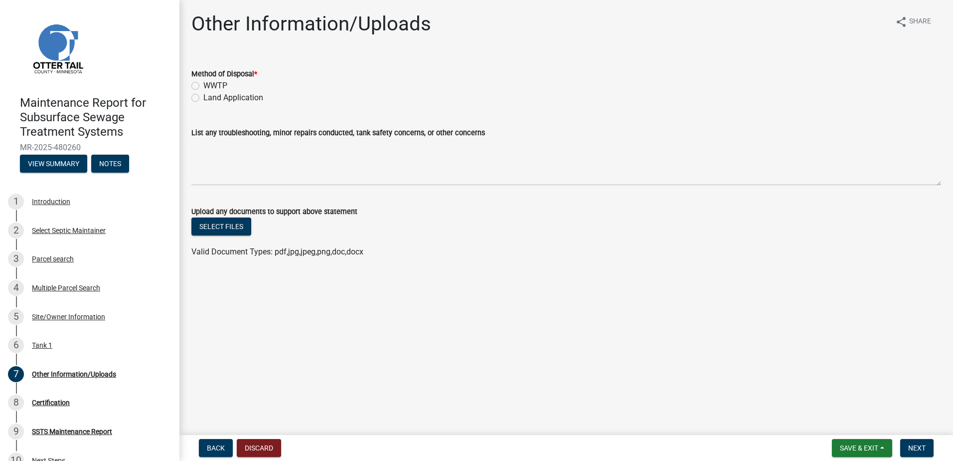
click at [203, 94] on label "Land Application" at bounding box center [233, 98] width 60 height 12
click at [203, 94] on input "Land Application" at bounding box center [206, 95] width 6 height 6
radio input "true"
click at [913, 441] on button "Next" at bounding box center [917, 448] width 33 height 18
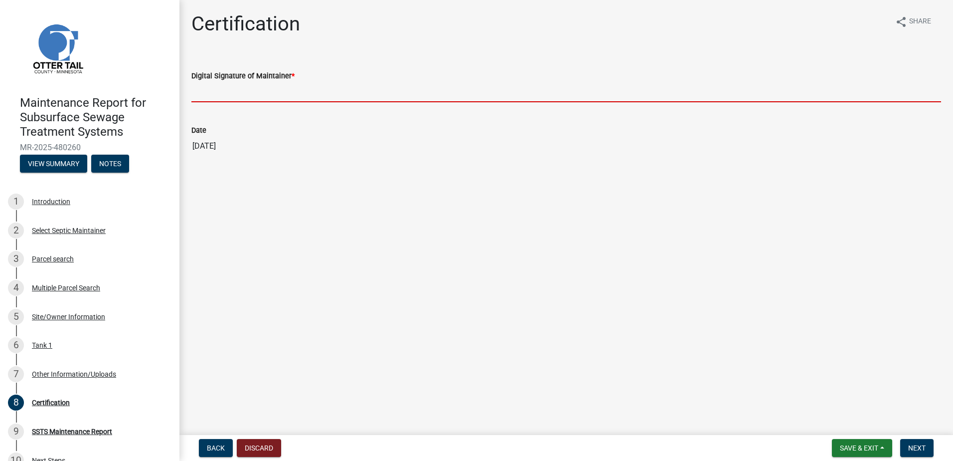
click at [220, 89] on input "Digital Signature of Maintainer *" at bounding box center [566, 92] width 750 height 20
type input "[PERSON_NAME]"
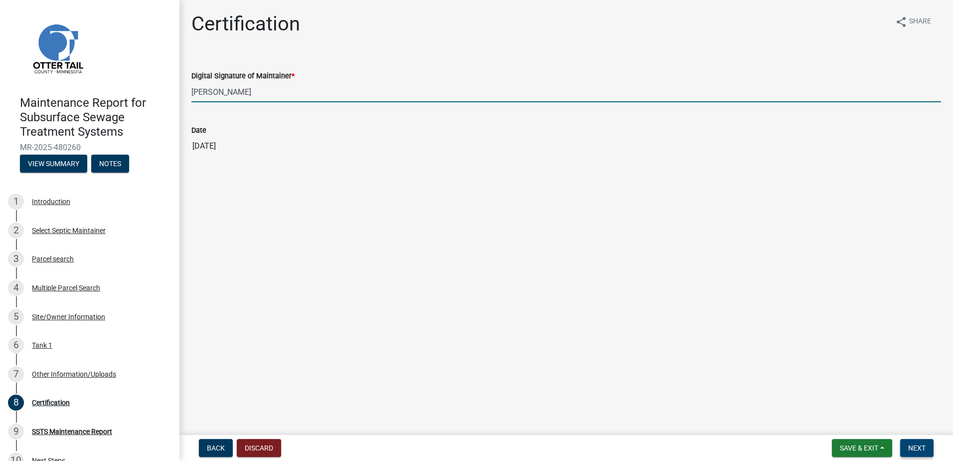
click at [915, 442] on button "Next" at bounding box center [917, 448] width 33 height 18
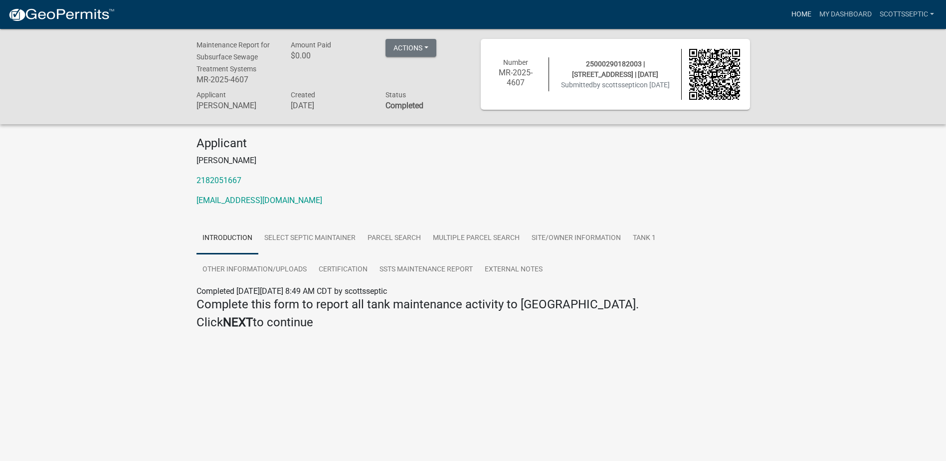
click at [801, 9] on link "Home" at bounding box center [801, 14] width 28 height 19
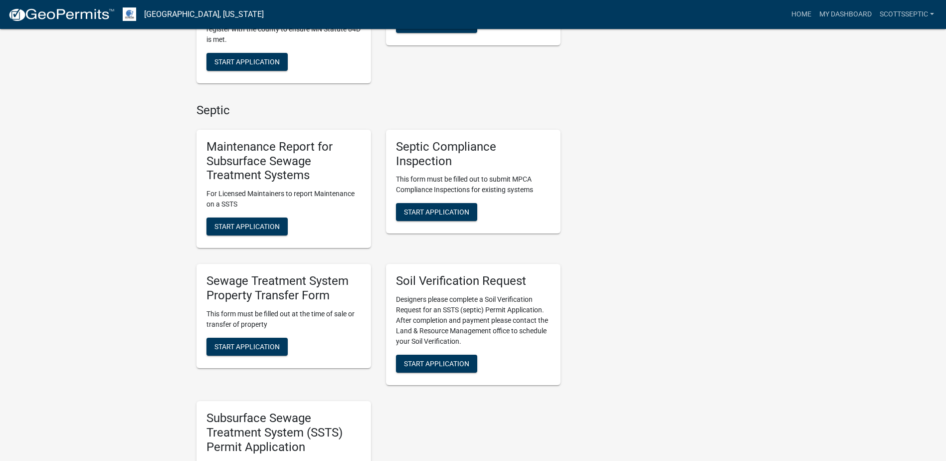
scroll to position [598, 0]
click at [273, 229] on span "Start Application" at bounding box center [246, 226] width 65 height 8
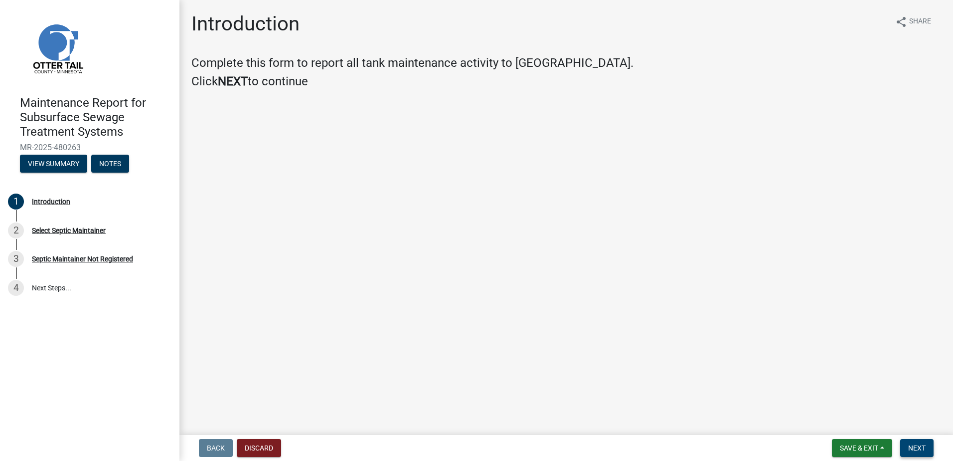
click at [928, 444] on button "Next" at bounding box center [917, 448] width 33 height 18
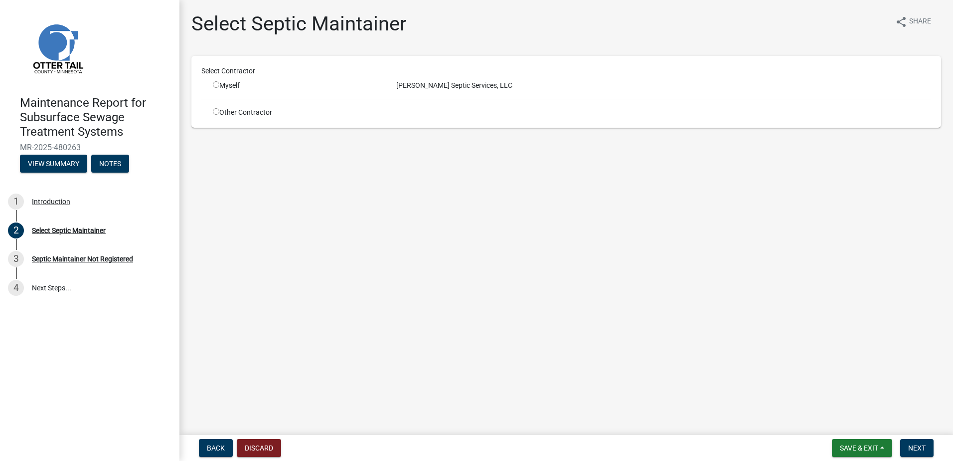
click at [213, 85] on input "radio" at bounding box center [216, 84] width 6 height 6
radio input "true"
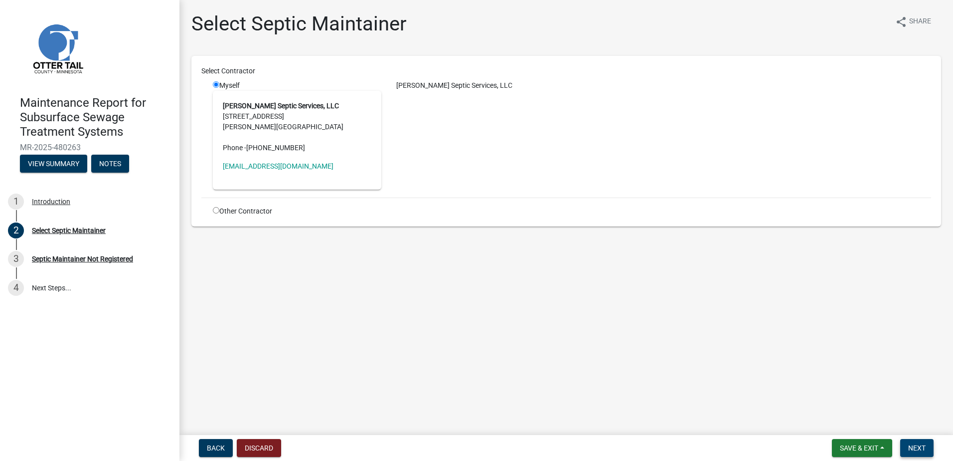
click at [928, 450] on button "Next" at bounding box center [917, 448] width 33 height 18
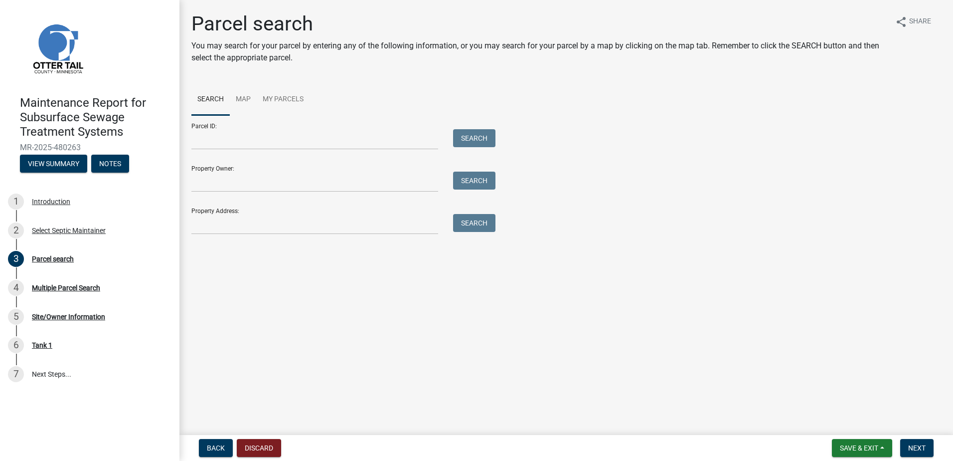
click at [246, 150] on form "Parcel ID: Search Property Owner: Search Property Address: Search" at bounding box center [340, 174] width 299 height 119
click at [243, 139] on input "Parcel ID:" at bounding box center [314, 139] width 247 height 20
type input "18000990428000"
click at [489, 136] on button "Search" at bounding box center [474, 138] width 42 height 18
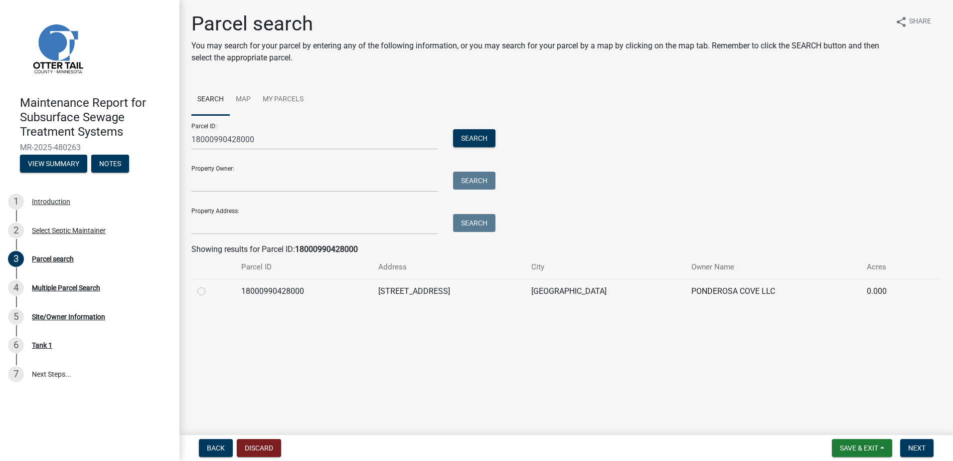
click at [209, 285] on label at bounding box center [209, 285] width 0 height 0
click at [209, 291] on input "radio" at bounding box center [212, 288] width 6 height 6
radio input "true"
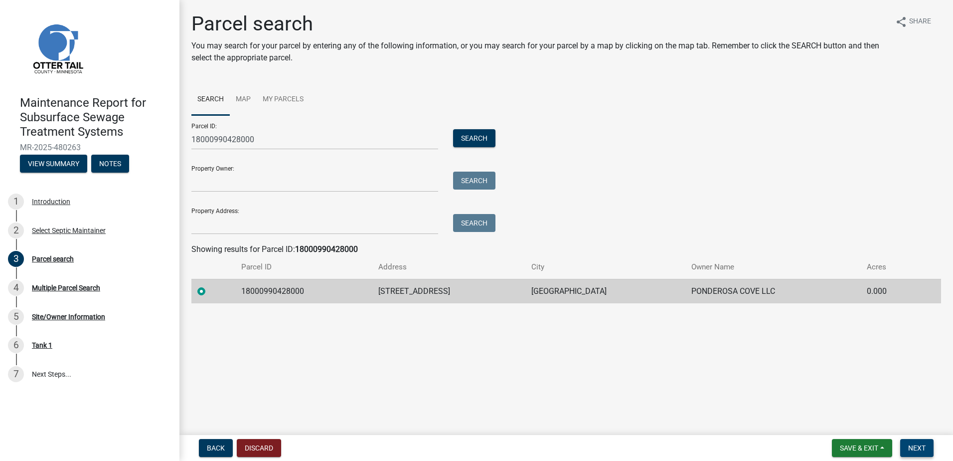
click at [925, 450] on span "Next" at bounding box center [917, 448] width 17 height 8
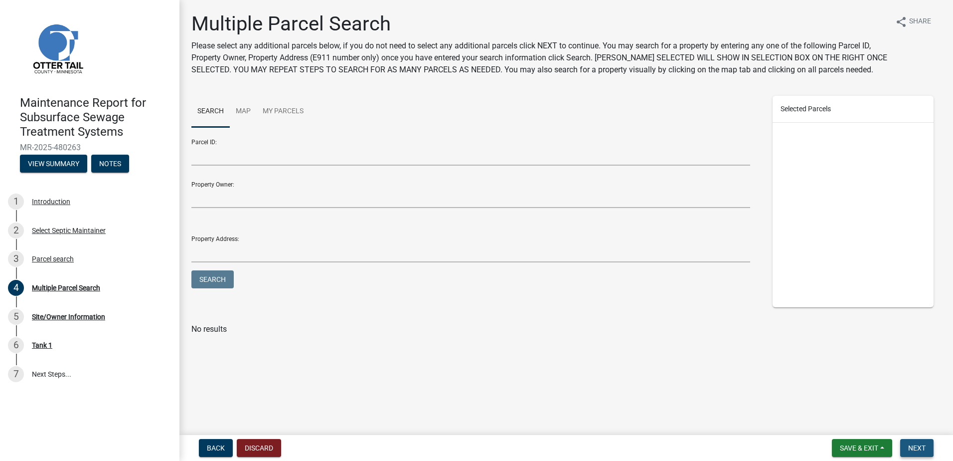
click at [933, 454] on button "Next" at bounding box center [917, 448] width 33 height 18
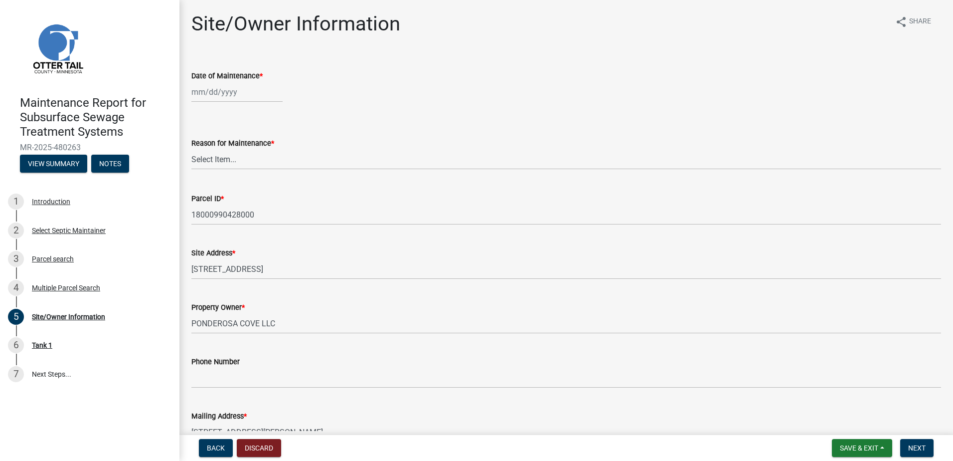
select select "9"
select select "2025"
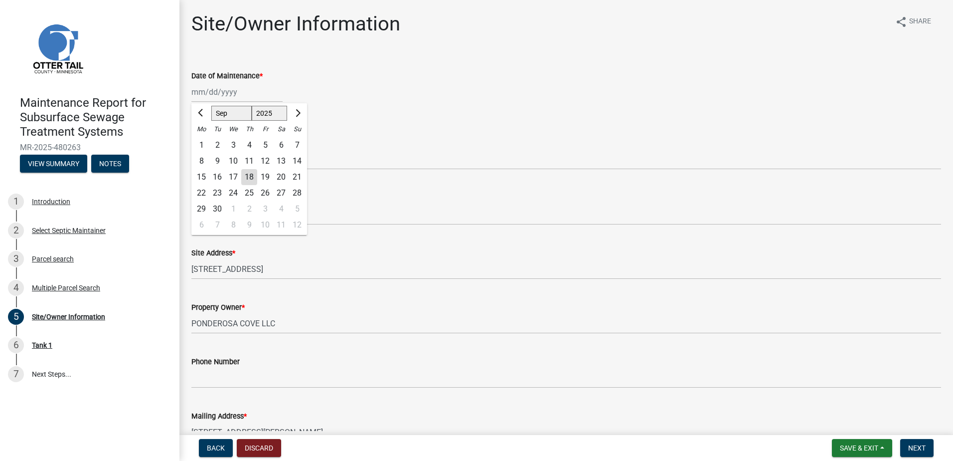
click at [233, 93] on div "[PERSON_NAME] Feb Mar Apr [PERSON_NAME][DATE] Oct Nov [DATE] 1526 1527 1528 152…" at bounding box center [236, 92] width 91 height 20
click at [196, 115] on button "Previous month" at bounding box center [201, 113] width 12 height 16
click at [291, 113] on button "Next month" at bounding box center [297, 113] width 12 height 16
select select "8"
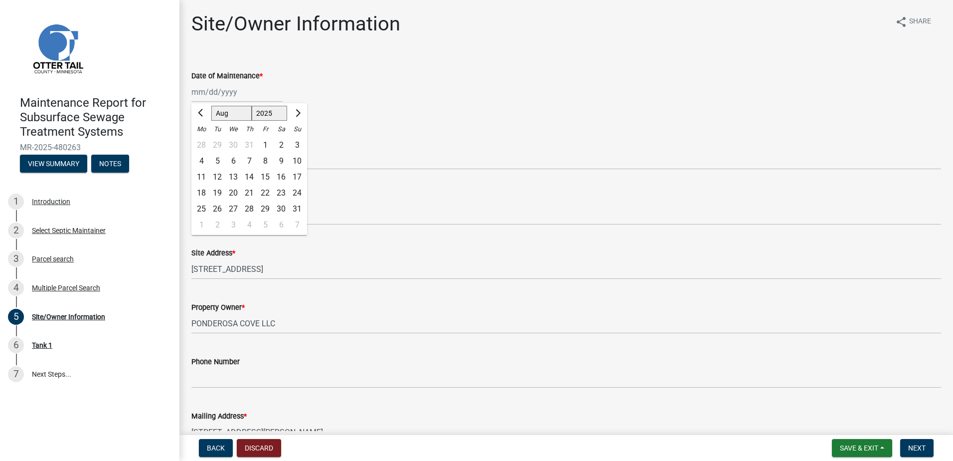
click at [263, 140] on div "1" at bounding box center [265, 145] width 16 height 16
type input "[DATE]"
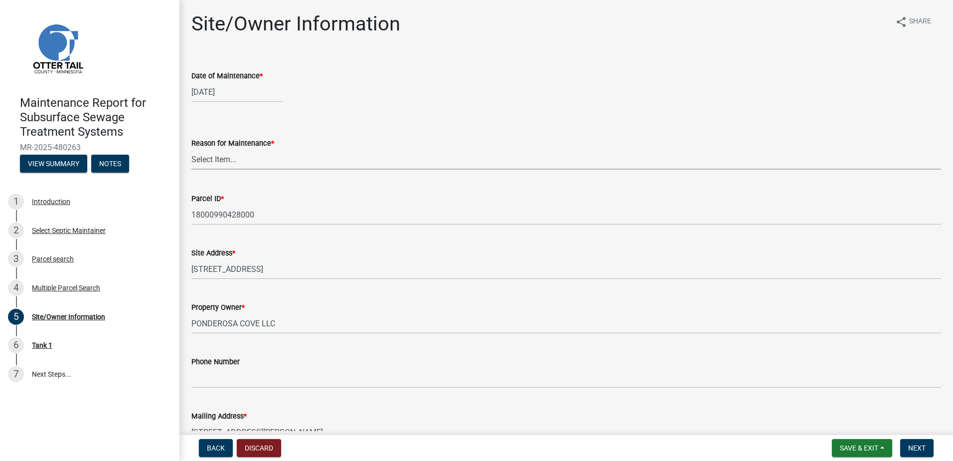
click at [247, 159] on select "Select Item... Called Routine Other" at bounding box center [566, 159] width 750 height 20
click at [191, 149] on select "Select Item... Called Routine Other" at bounding box center [566, 159] width 750 height 20
select select "3ac72b63-7b21-42e4-8192-806faae7a4f1"
click at [923, 447] on span "Next" at bounding box center [917, 448] width 17 height 8
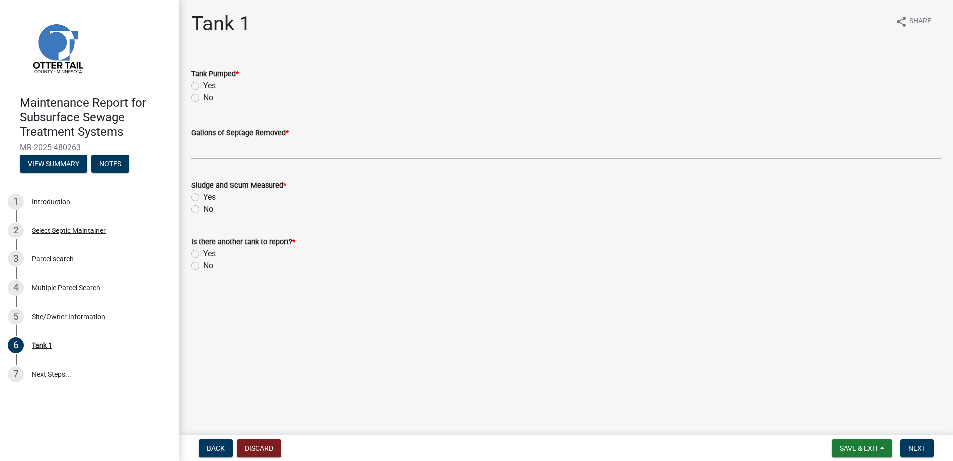
click at [203, 83] on label "Yes" at bounding box center [209, 86] width 12 height 12
click at [203, 83] on input "Yes" at bounding box center [206, 83] width 6 height 6
radio input "true"
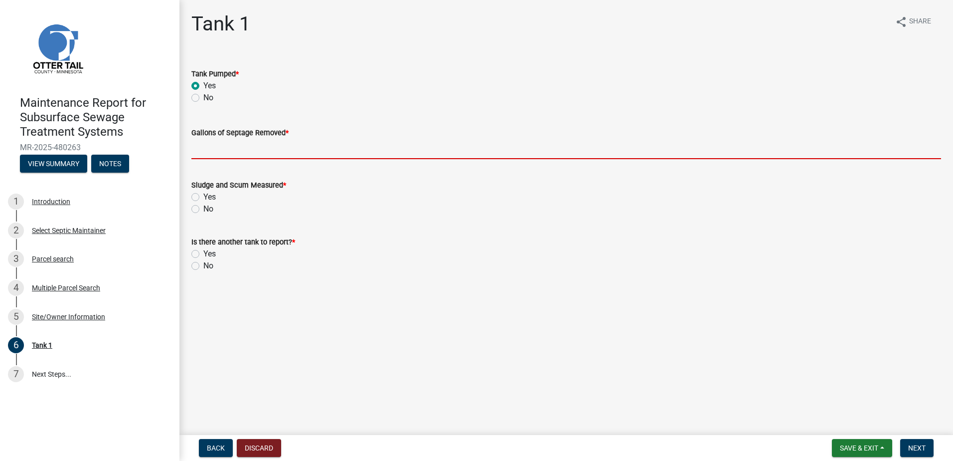
click at [245, 150] on input "Gallons of Septage Removed *" at bounding box center [566, 149] width 750 height 20
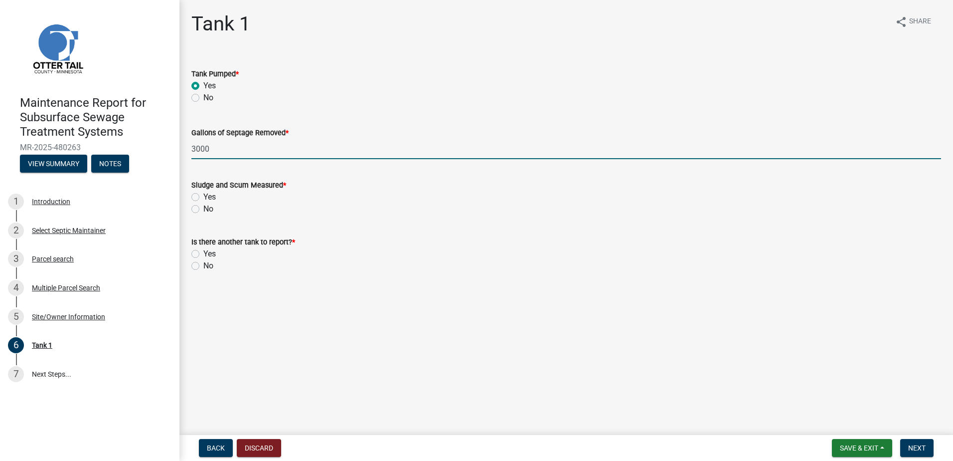
type input "3000"
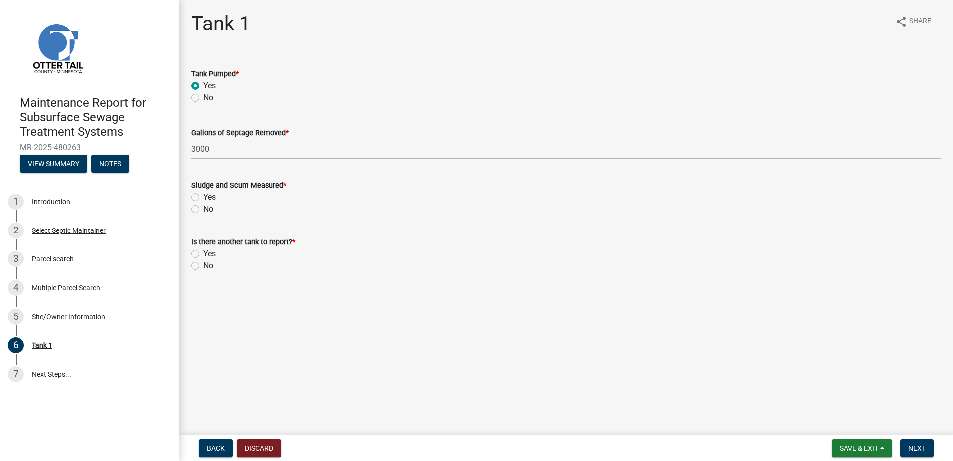
click at [203, 207] on label "No" at bounding box center [208, 209] width 10 height 12
click at [203, 207] on input "No" at bounding box center [206, 206] width 6 height 6
radio input "true"
click at [203, 262] on label "No" at bounding box center [208, 266] width 10 height 12
click at [203, 262] on input "No" at bounding box center [206, 263] width 6 height 6
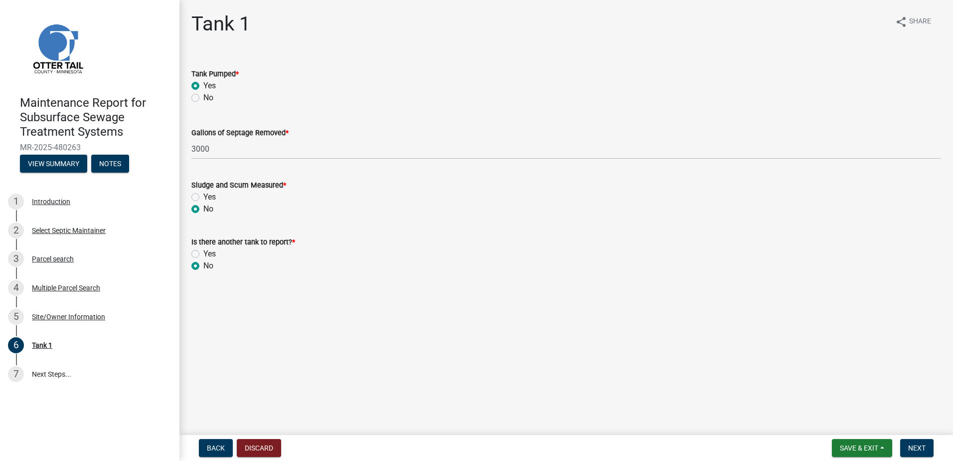
radio input "true"
click at [916, 442] on button "Next" at bounding box center [917, 448] width 33 height 18
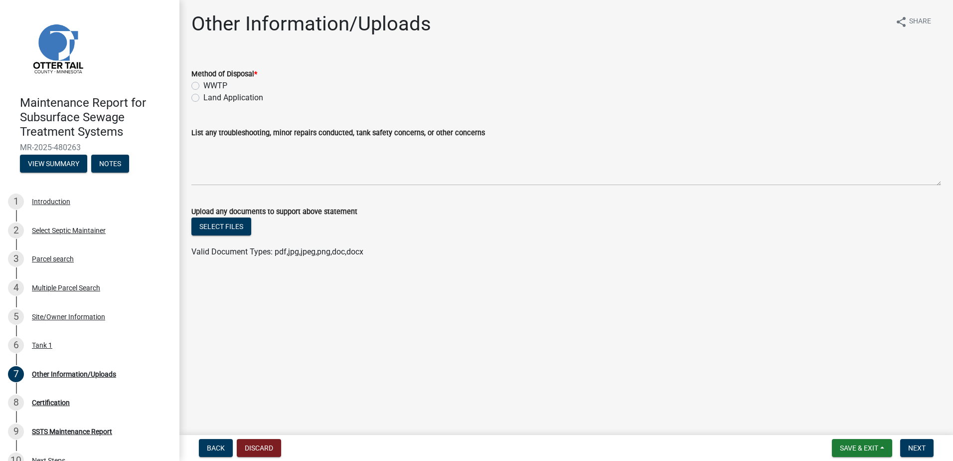
click at [203, 97] on label "Land Application" at bounding box center [233, 98] width 60 height 12
click at [203, 97] on input "Land Application" at bounding box center [206, 95] width 6 height 6
radio input "true"
click at [927, 452] on button "Next" at bounding box center [917, 448] width 33 height 18
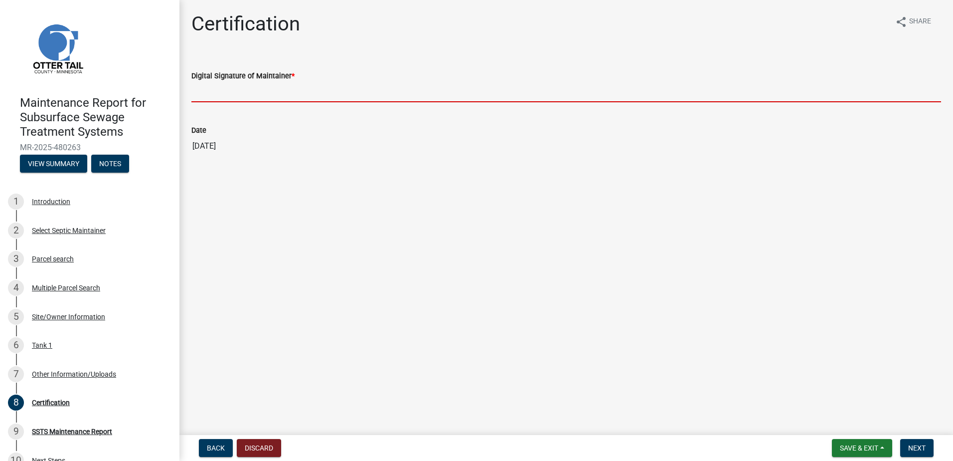
click at [333, 92] on input "Digital Signature of Maintainer *" at bounding box center [566, 92] width 750 height 20
type input "[PERSON_NAME]"
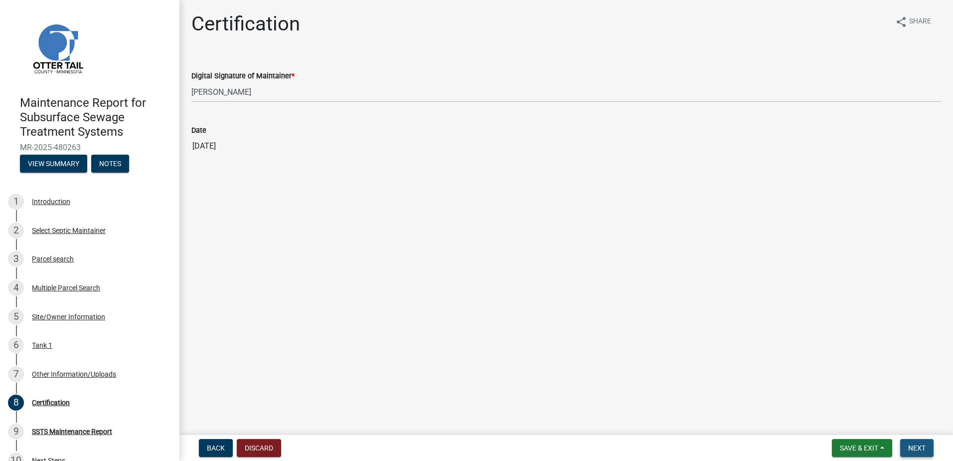
click at [919, 446] on span "Next" at bounding box center [917, 448] width 17 height 8
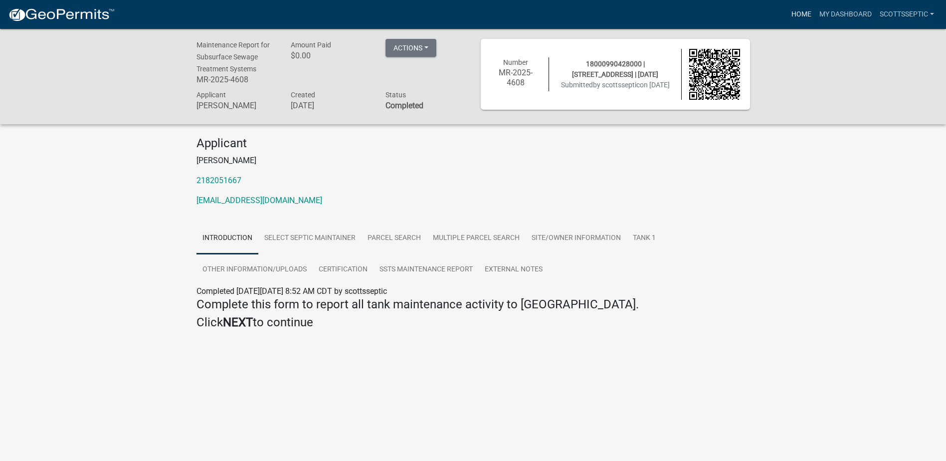
click at [802, 16] on link "Home" at bounding box center [801, 14] width 28 height 19
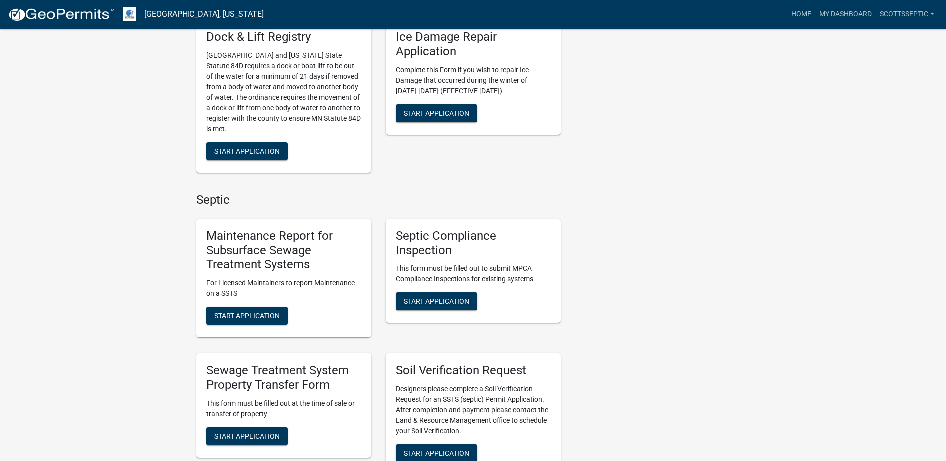
scroll to position [598, 0]
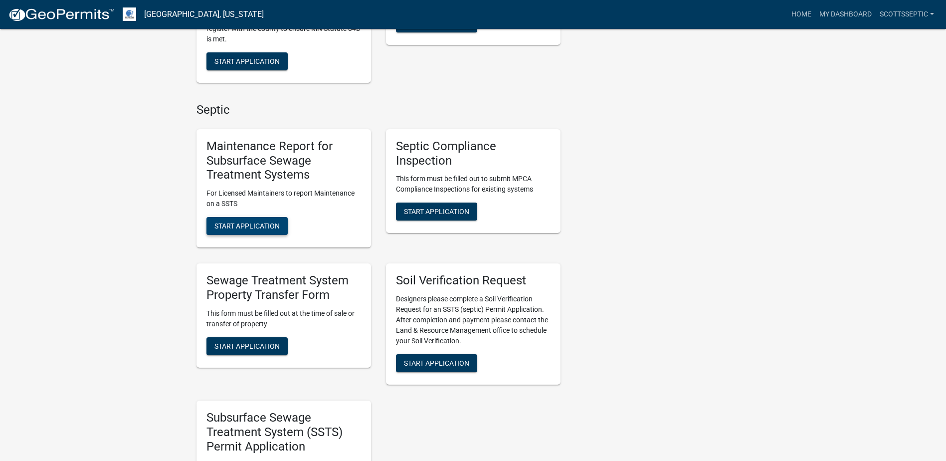
click at [257, 220] on button "Start Application" at bounding box center [246, 226] width 81 height 18
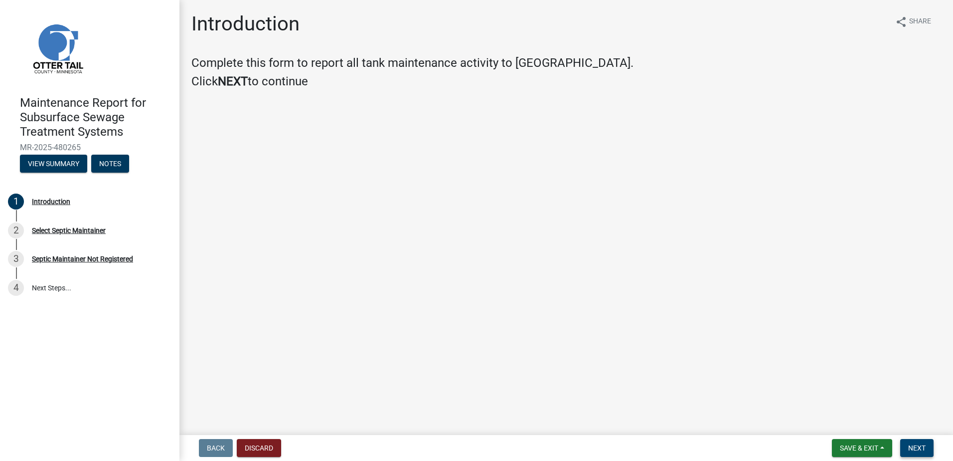
click at [901, 442] on button "Next" at bounding box center [917, 448] width 33 height 18
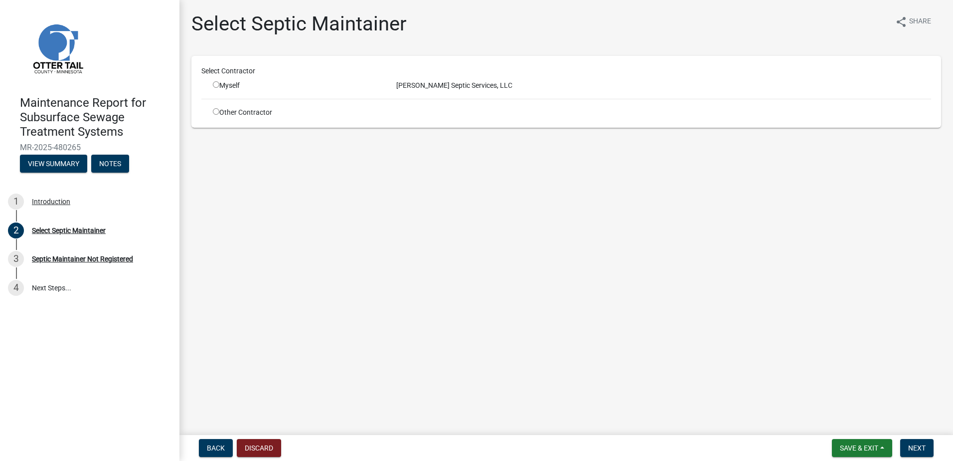
click at [229, 83] on div "Myself" at bounding box center [297, 85] width 169 height 10
drag, startPoint x: 229, startPoint y: 83, endPoint x: 218, endPoint y: 87, distance: 11.7
click at [218, 87] on input "radio" at bounding box center [216, 84] width 6 height 6
radio input "true"
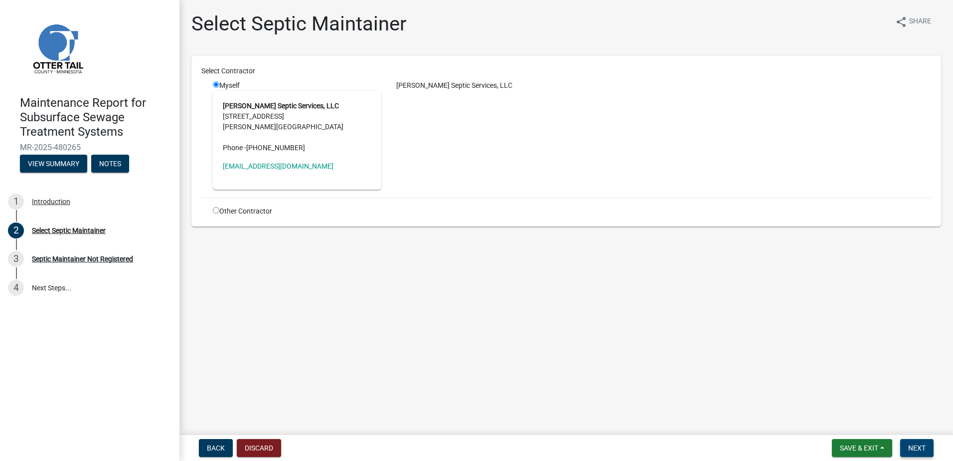
drag, startPoint x: 899, startPoint y: 436, endPoint x: 914, endPoint y: 451, distance: 21.2
click at [901, 443] on nav "Back Discard Save & Exit Save Save & Exit Next" at bounding box center [567, 448] width 774 height 26
click at [914, 451] on span "Next" at bounding box center [917, 448] width 17 height 8
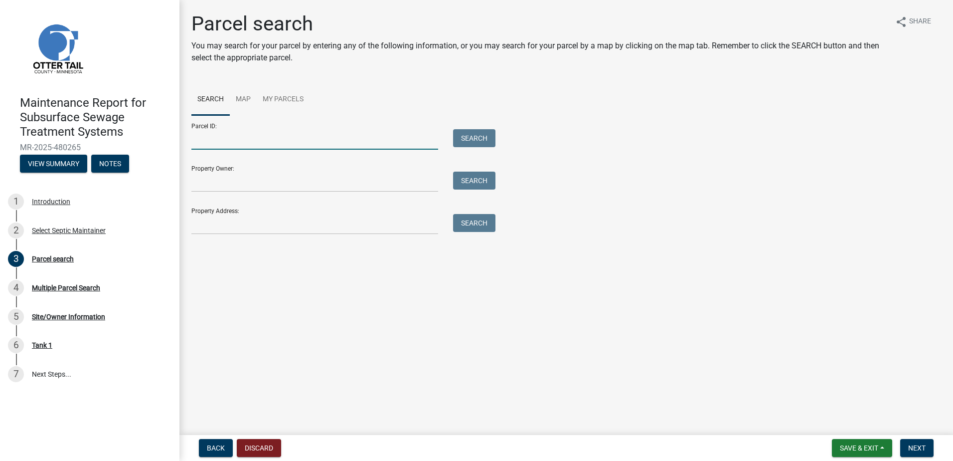
click at [259, 144] on input "Parcel ID:" at bounding box center [314, 139] width 247 height 20
type input "60000990460000"
click at [485, 139] on button "Search" at bounding box center [474, 138] width 42 height 18
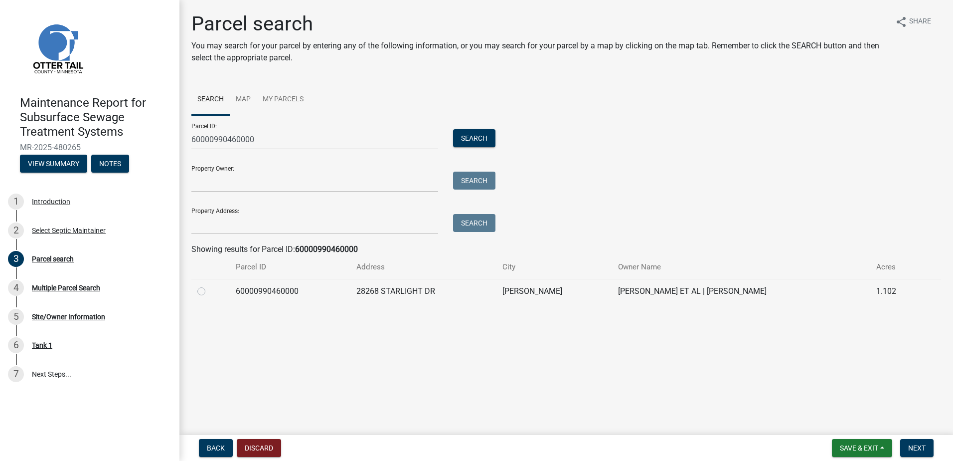
click at [209, 285] on label at bounding box center [209, 285] width 0 height 0
click at [209, 291] on input "radio" at bounding box center [212, 288] width 6 height 6
radio input "true"
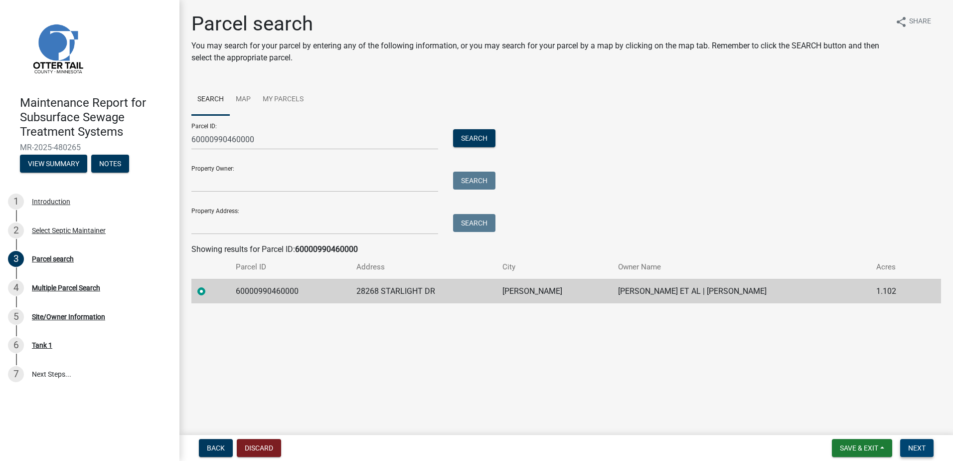
click at [917, 447] on span "Next" at bounding box center [917, 448] width 17 height 8
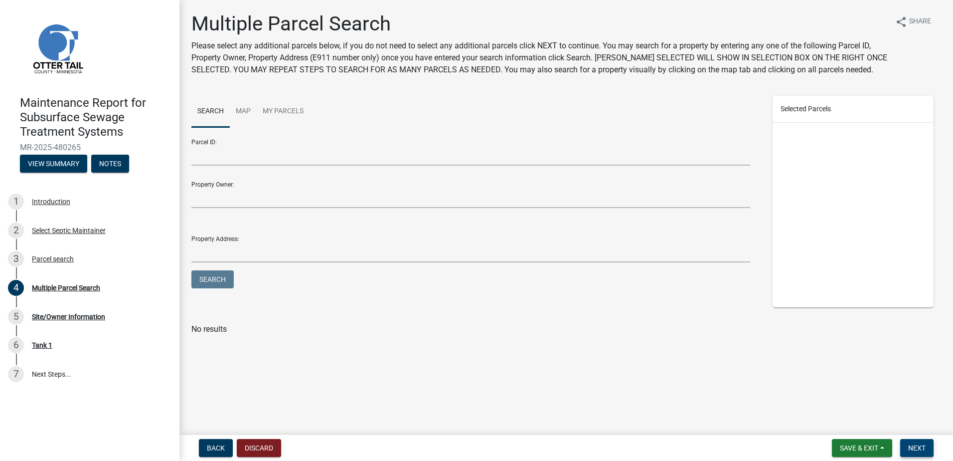
click at [920, 448] on span "Next" at bounding box center [917, 448] width 17 height 8
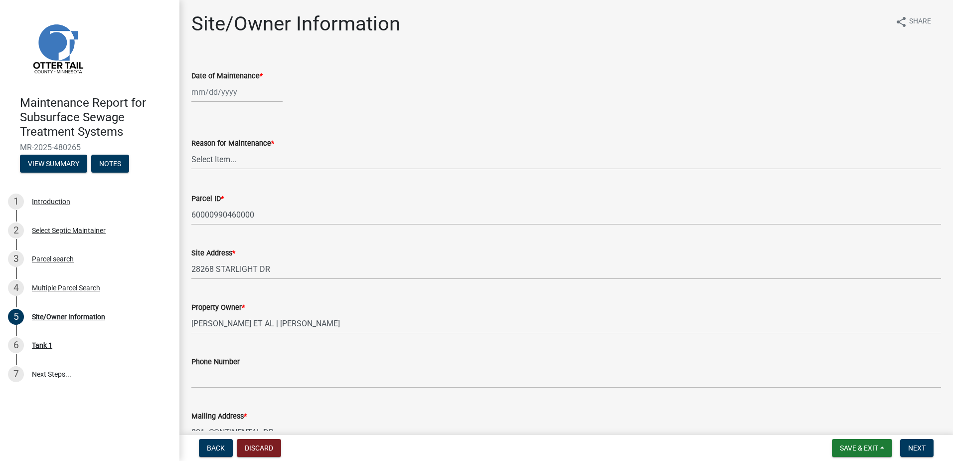
select select "9"
select select "2025"
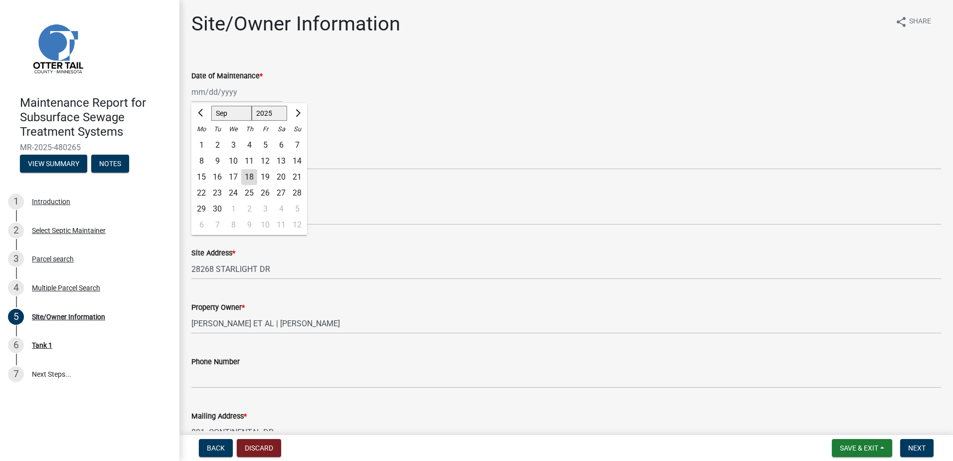
click at [228, 93] on div "[PERSON_NAME] Feb Mar Apr [PERSON_NAME][DATE] Oct Nov [DATE] 1526 1527 1528 152…" at bounding box center [236, 92] width 91 height 20
click at [201, 114] on span "Previous month" at bounding box center [201, 112] width 7 height 7
select select "8"
click at [214, 161] on div "5" at bounding box center [217, 161] width 16 height 16
type input "[DATE]"
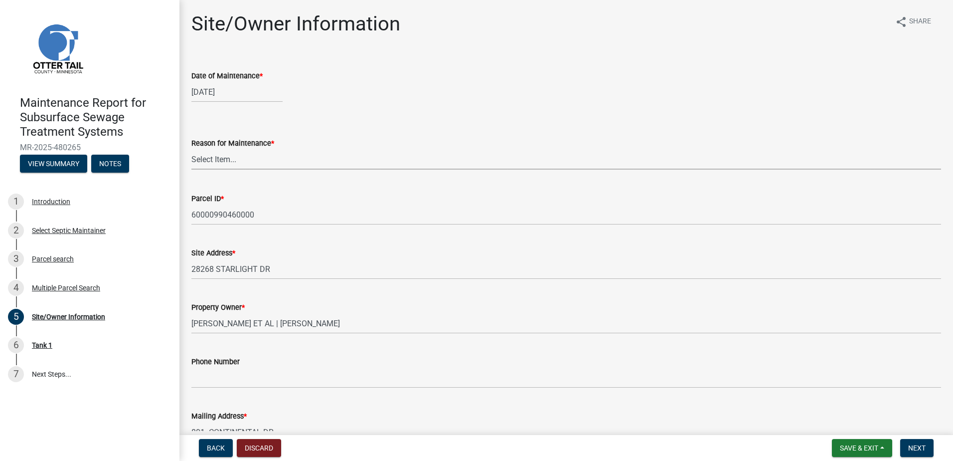
click at [220, 156] on select "Select Item... Called Routine Other" at bounding box center [566, 159] width 750 height 20
click at [191, 149] on select "Select Item... Called Routine Other" at bounding box center [566, 159] width 750 height 20
select select "78493fc6-8c9b-4d4c-b322-7064476e595b"
click at [908, 446] on button "Next" at bounding box center [917, 448] width 33 height 18
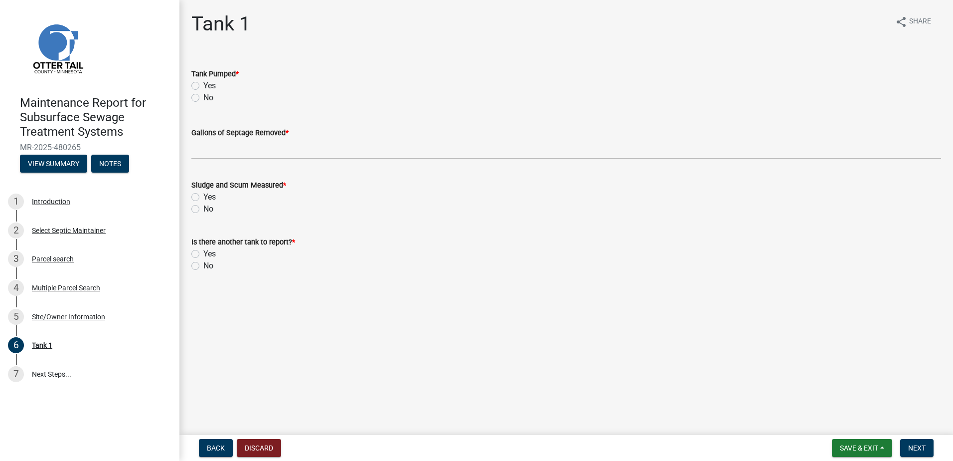
click at [203, 87] on label "Yes" at bounding box center [209, 86] width 12 height 12
click at [203, 86] on input "Yes" at bounding box center [206, 83] width 6 height 6
radio input "true"
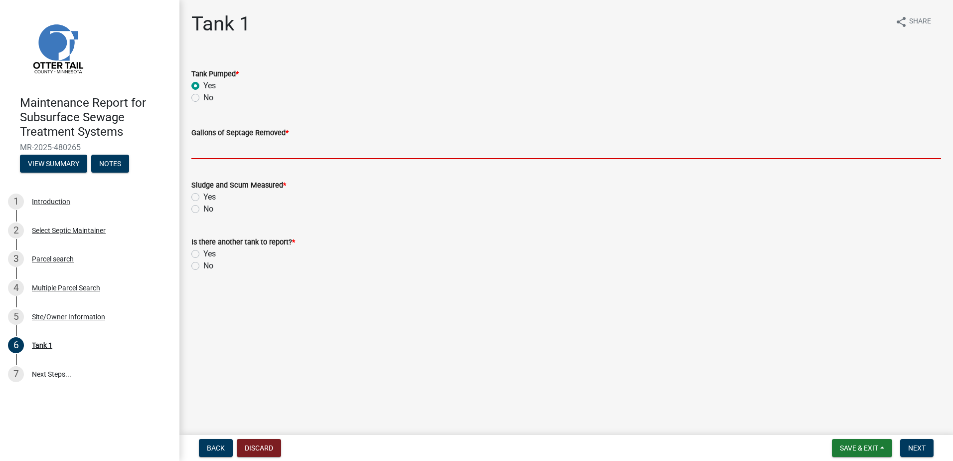
click at [200, 154] on input "Gallons of Septage Removed *" at bounding box center [566, 149] width 750 height 20
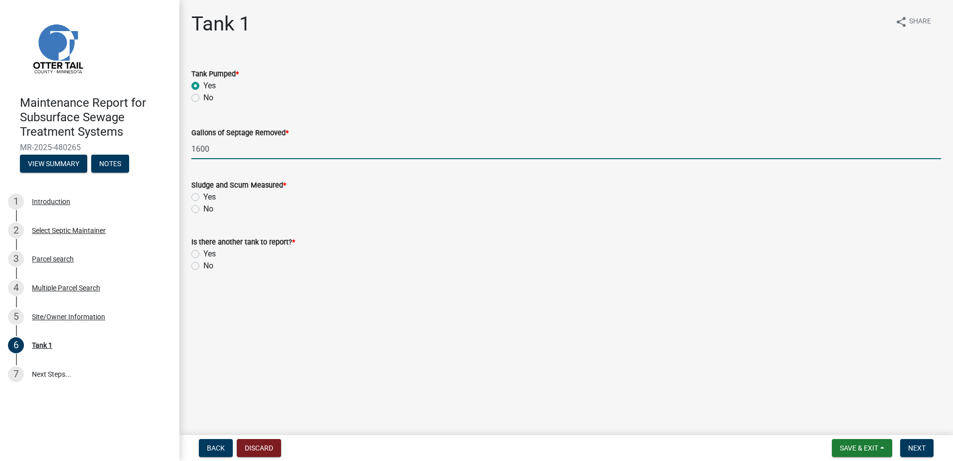
type input "1600"
click at [203, 209] on label "No" at bounding box center [208, 209] width 10 height 12
click at [203, 209] on input "No" at bounding box center [206, 206] width 6 height 6
radio input "true"
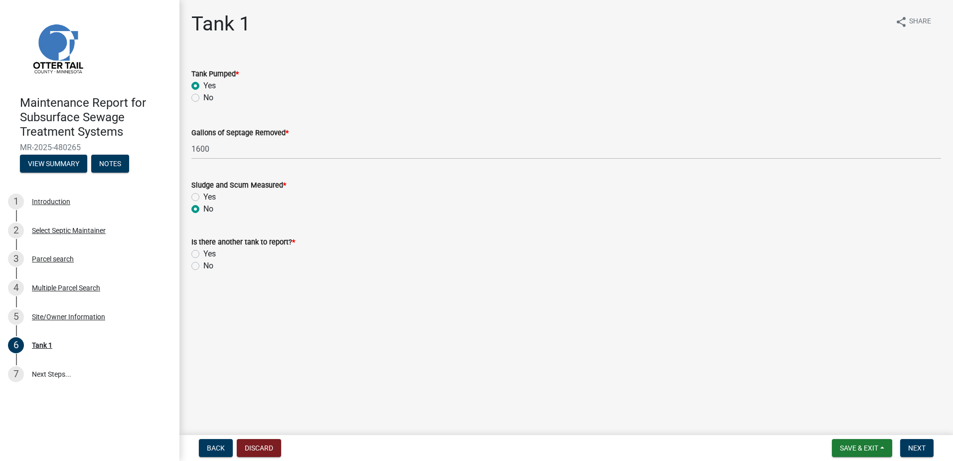
click at [199, 263] on div "No" at bounding box center [566, 266] width 750 height 12
click at [203, 264] on label "No" at bounding box center [208, 266] width 10 height 12
click at [203, 264] on input "No" at bounding box center [206, 263] width 6 height 6
radio input "true"
click at [916, 445] on span "Next" at bounding box center [917, 448] width 17 height 8
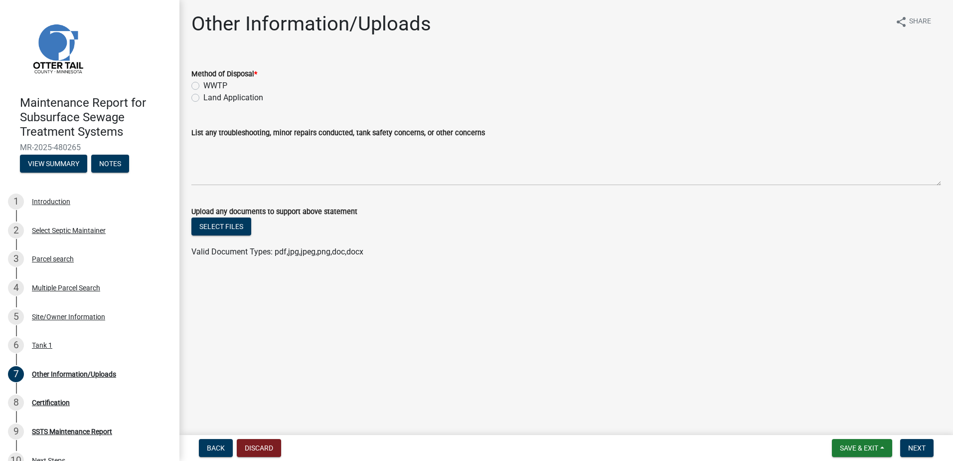
click at [203, 99] on label "Land Application" at bounding box center [233, 98] width 60 height 12
click at [203, 98] on input "Land Application" at bounding box center [206, 95] width 6 height 6
radio input "true"
click at [922, 447] on span "Next" at bounding box center [917, 448] width 17 height 8
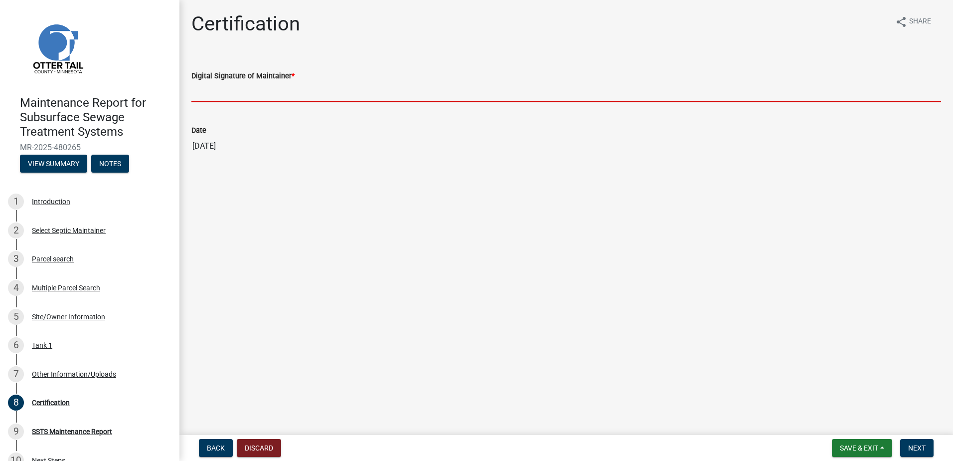
drag, startPoint x: 202, startPoint y: 83, endPoint x: 207, endPoint y: 97, distance: 15.1
click at [205, 92] on input "Digital Signature of Maintainer *" at bounding box center [566, 92] width 750 height 20
type input "[PERSON_NAME]"
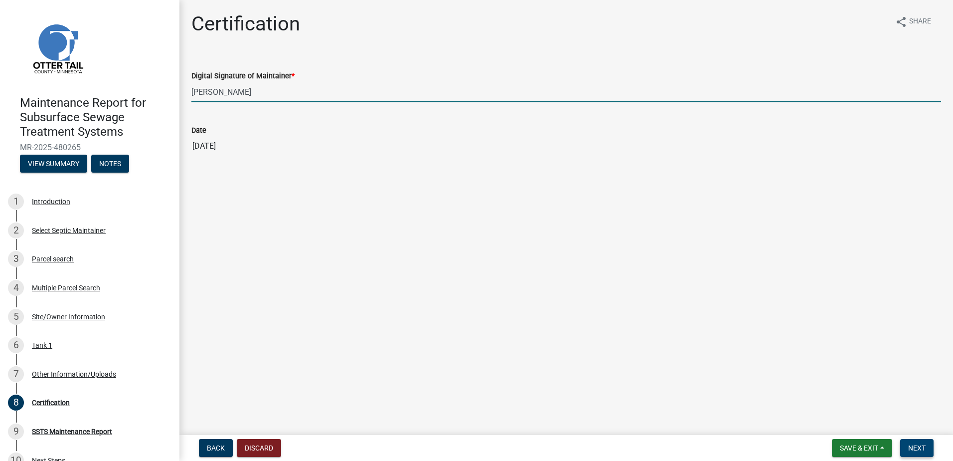
click at [918, 443] on button "Next" at bounding box center [917, 448] width 33 height 18
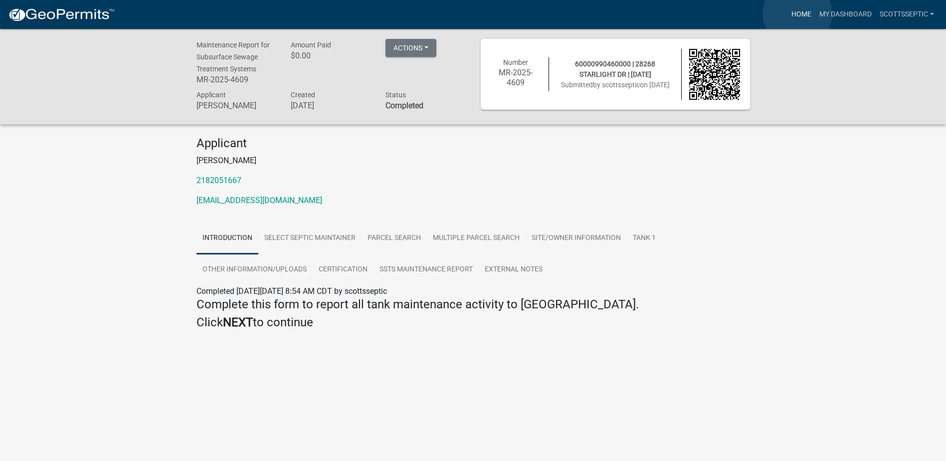
click at [797, 14] on link "Home" at bounding box center [801, 14] width 28 height 19
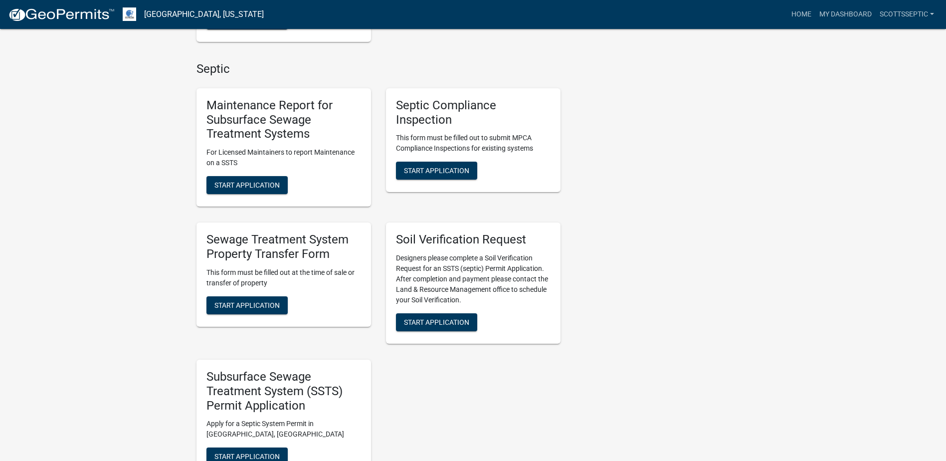
scroll to position [648, 0]
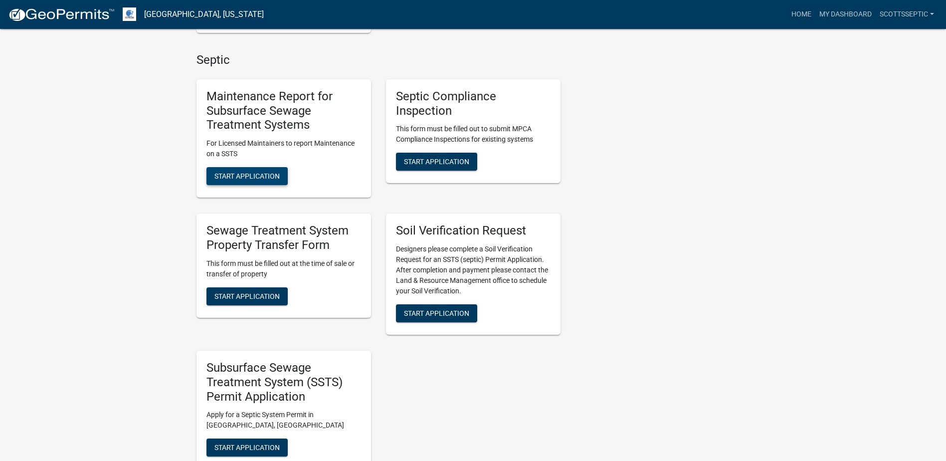
click at [277, 180] on span "Start Application" at bounding box center [246, 176] width 65 height 8
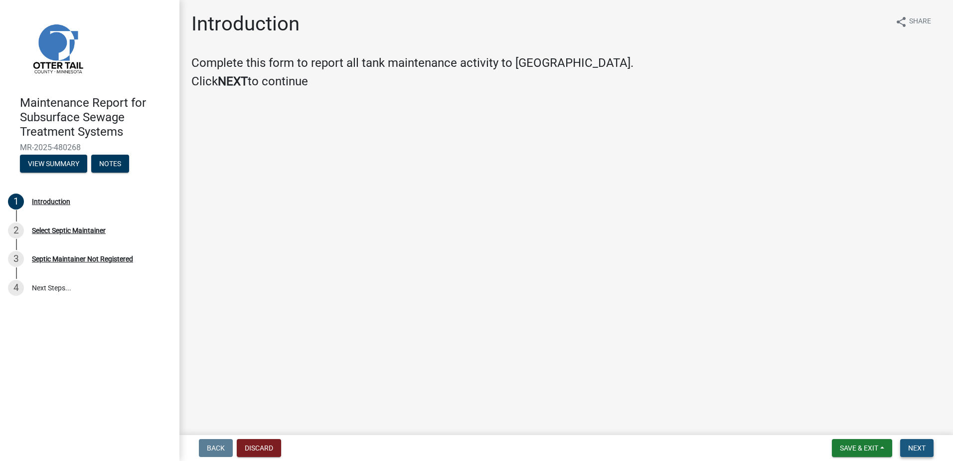
click at [920, 446] on span "Next" at bounding box center [917, 448] width 17 height 8
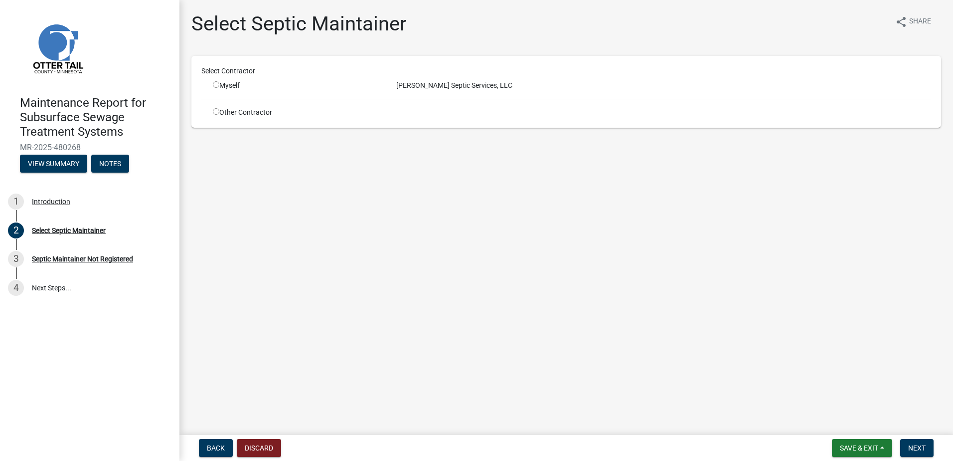
click at [217, 85] on input "radio" at bounding box center [216, 84] width 6 height 6
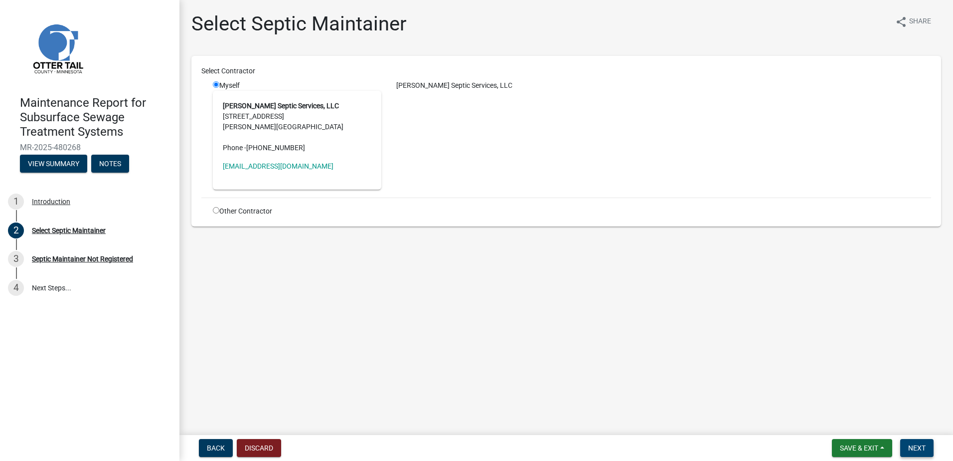
click at [922, 448] on span "Next" at bounding box center [917, 448] width 17 height 8
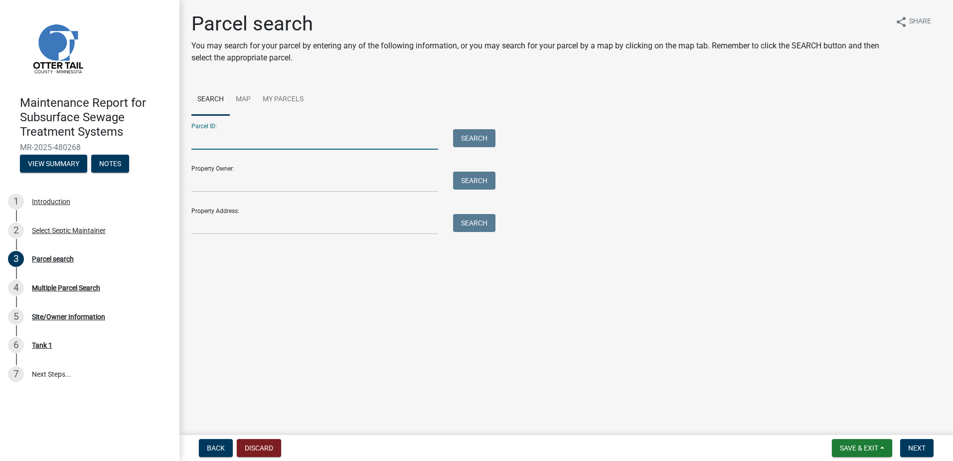
click at [239, 142] on input "Parcel ID:" at bounding box center [314, 139] width 247 height 20
click at [480, 136] on button "Search" at bounding box center [474, 138] width 42 height 18
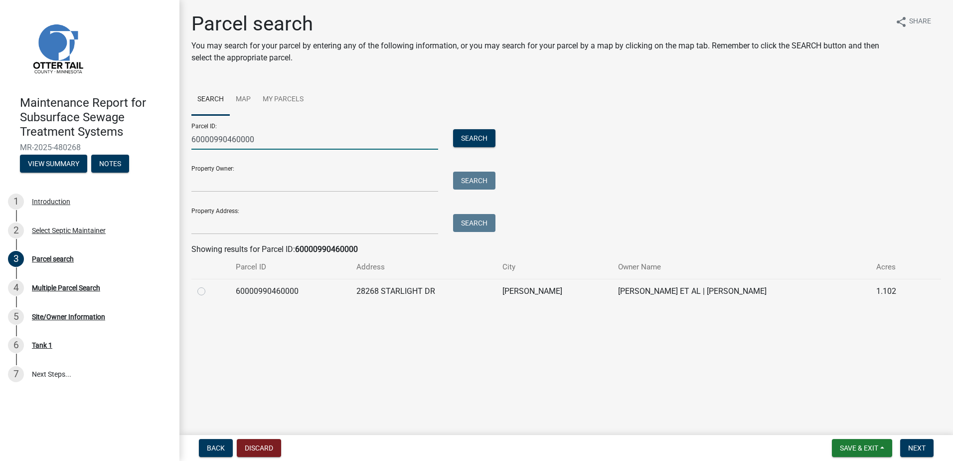
click at [299, 141] on input "60000990460000" at bounding box center [314, 139] width 247 height 20
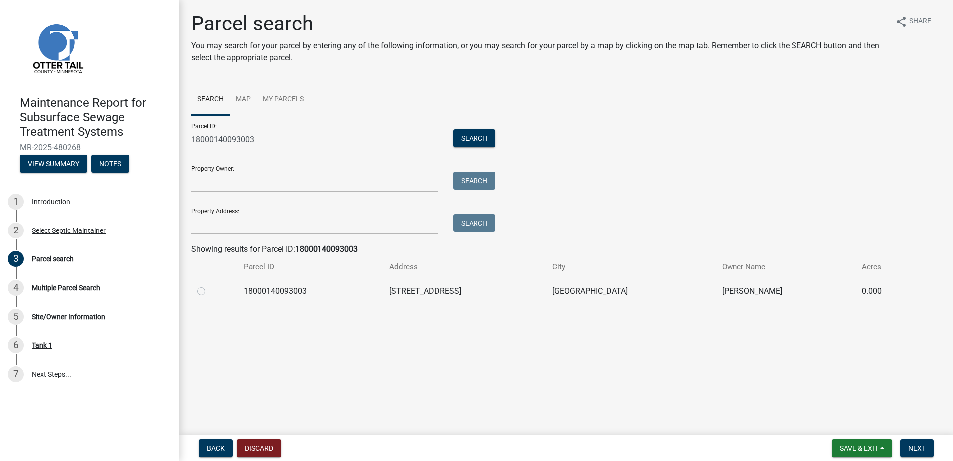
click at [209, 285] on label at bounding box center [209, 285] width 0 height 0
click at [209, 290] on input "radio" at bounding box center [212, 288] width 6 height 6
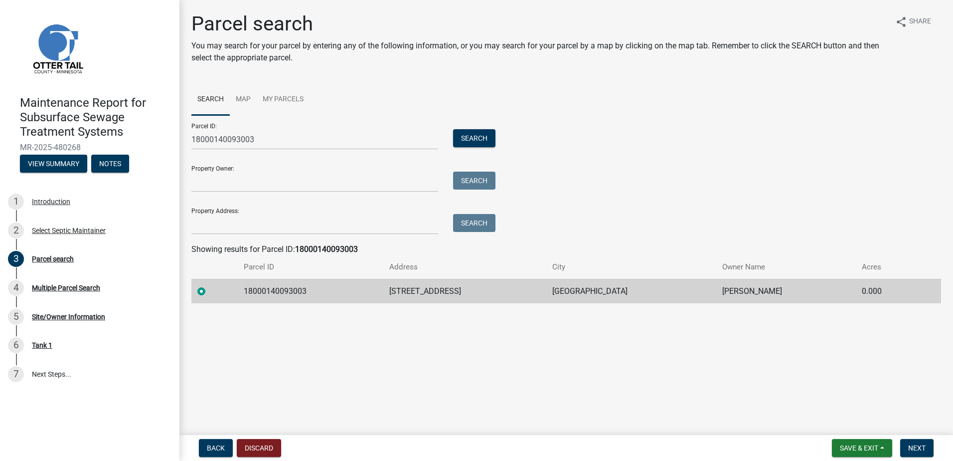
drag, startPoint x: 933, startPoint y: 437, endPoint x: 929, endPoint y: 433, distance: 5.6
click at [929, 433] on wm-app "Maintenance Report for Subsurface Sewage Treatment Systems MR-2025-480268 View …" at bounding box center [476, 230] width 953 height 461
click at [926, 438] on nav "Back Discard Save & Exit Save Save & Exit Next" at bounding box center [567, 448] width 774 height 26
click at [921, 451] on span "Next" at bounding box center [917, 448] width 17 height 8
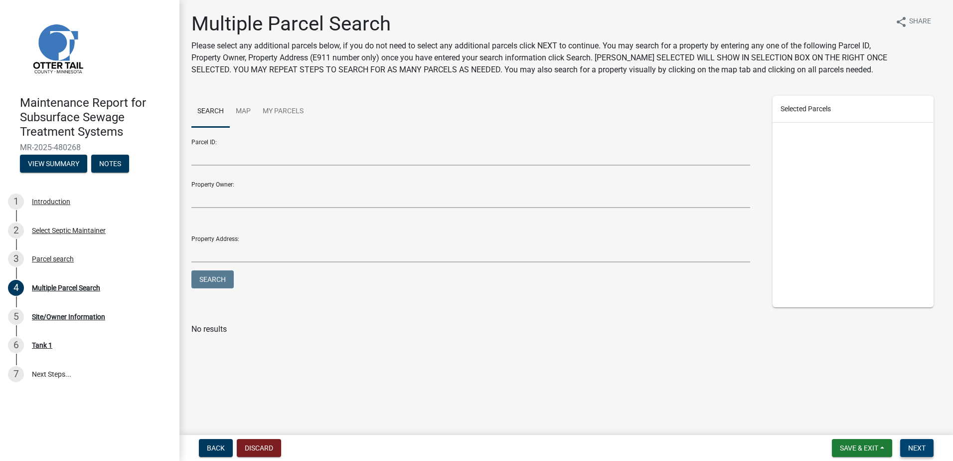
click at [917, 452] on button "Next" at bounding box center [917, 448] width 33 height 18
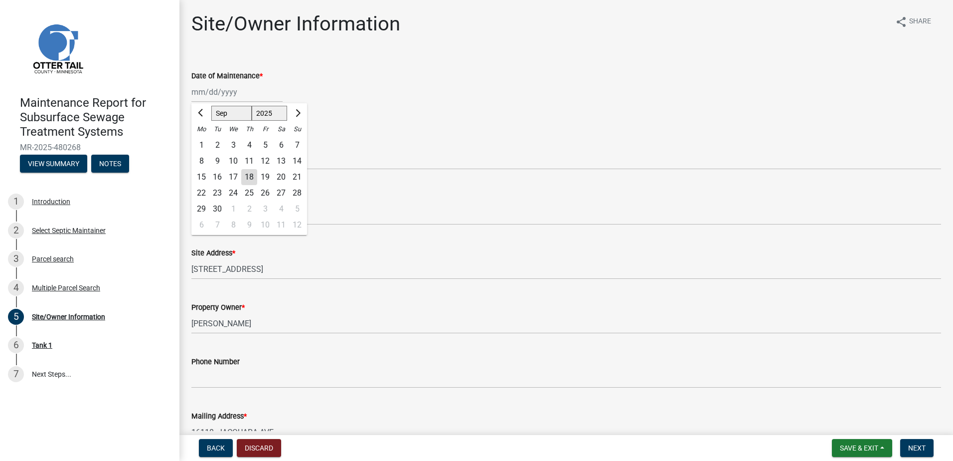
click at [205, 97] on div "[PERSON_NAME] Feb Mar Apr [PERSON_NAME][DATE] Oct Nov [DATE] 1526 1527 1528 152…" at bounding box center [236, 92] width 91 height 20
click at [265, 143] on div "5" at bounding box center [265, 145] width 16 height 16
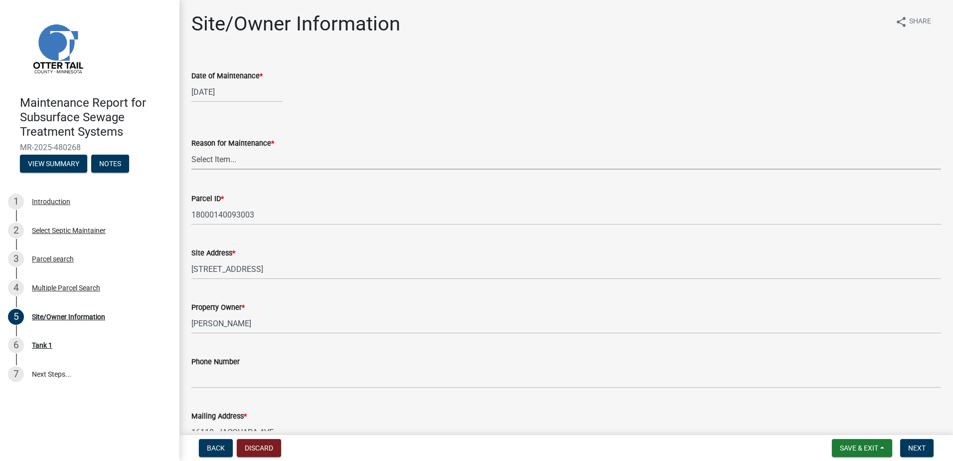
click at [265, 153] on select "Select Item... Called Routine Other" at bounding box center [566, 159] width 750 height 20
click at [191, 149] on select "Select Item... Called Routine Other" at bounding box center [566, 159] width 750 height 20
click at [903, 446] on button "Next" at bounding box center [917, 448] width 33 height 18
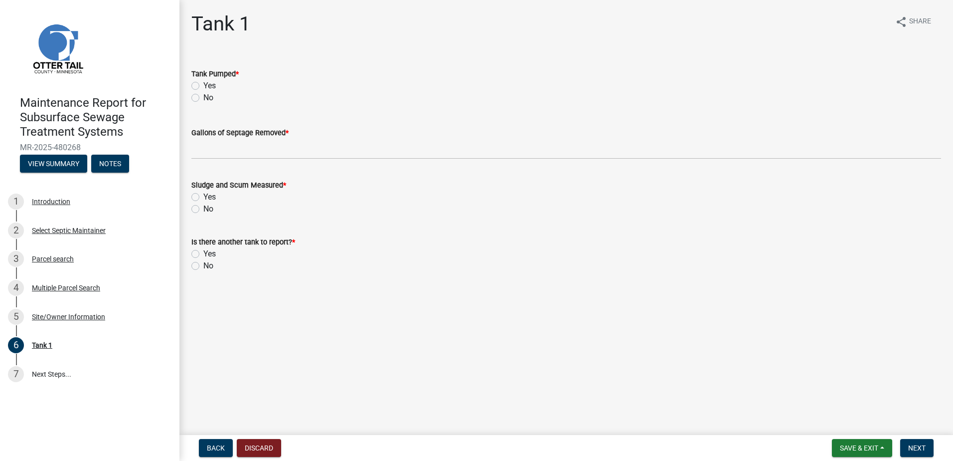
click at [203, 87] on label "Yes" at bounding box center [209, 86] width 12 height 12
click at [203, 86] on input "Yes" at bounding box center [206, 83] width 6 height 6
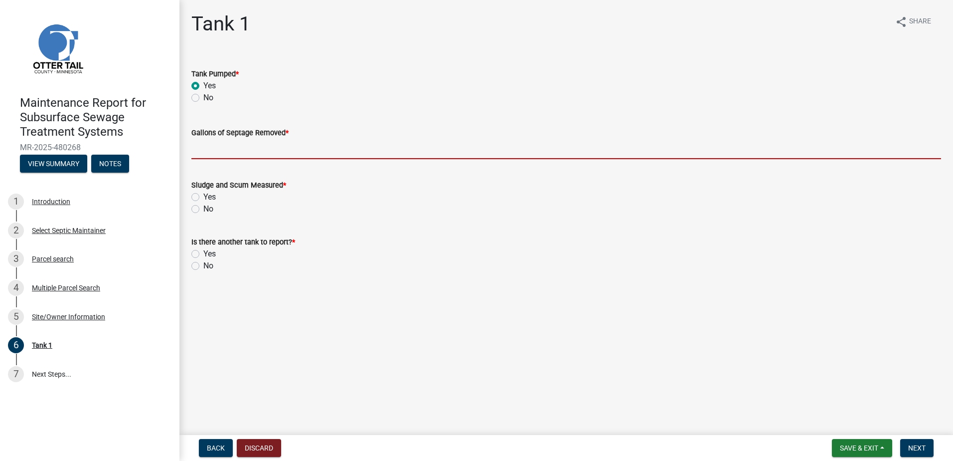
click at [232, 150] on input "Gallons of Septage Removed *" at bounding box center [566, 149] width 750 height 20
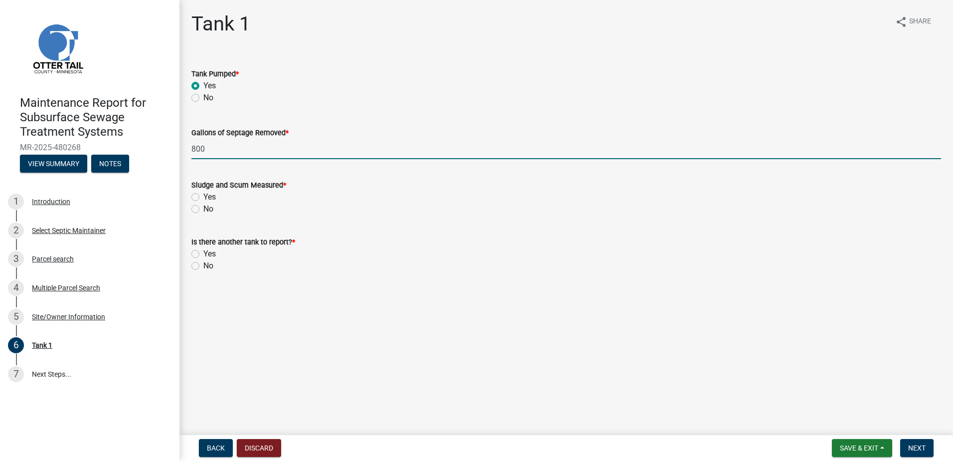
click at [201, 211] on div "No" at bounding box center [566, 209] width 750 height 12
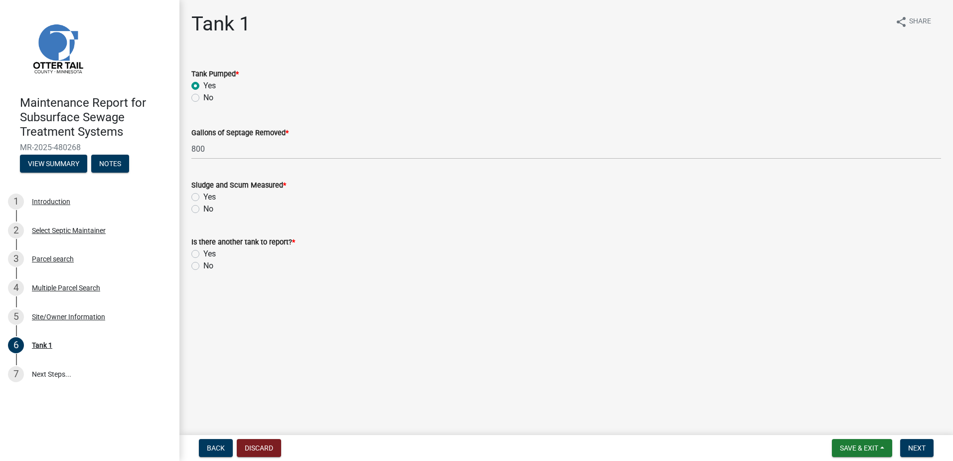
click at [201, 208] on div "No" at bounding box center [566, 209] width 750 height 12
click at [204, 210] on label "No" at bounding box center [208, 209] width 10 height 12
click at [204, 209] on input "No" at bounding box center [206, 206] width 6 height 6
click at [207, 265] on label "No" at bounding box center [208, 266] width 10 height 12
click at [207, 265] on input "No" at bounding box center [206, 263] width 6 height 6
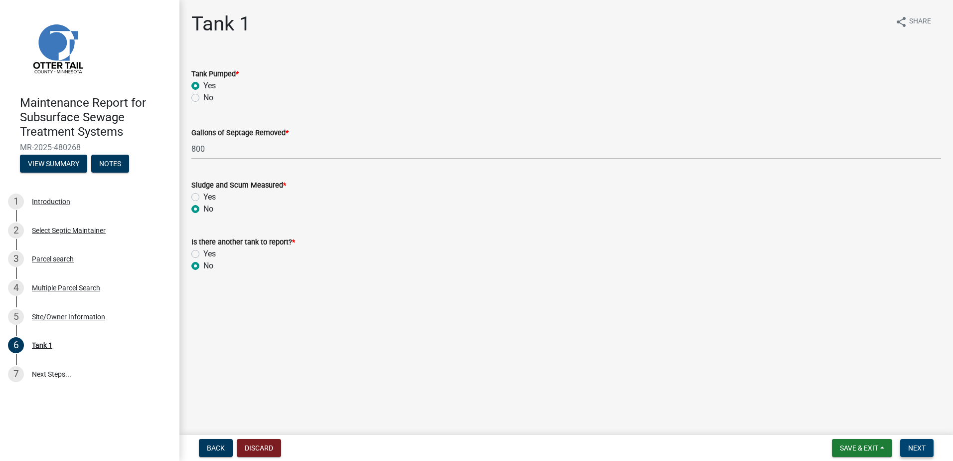
click at [920, 452] on span "Next" at bounding box center [917, 448] width 17 height 8
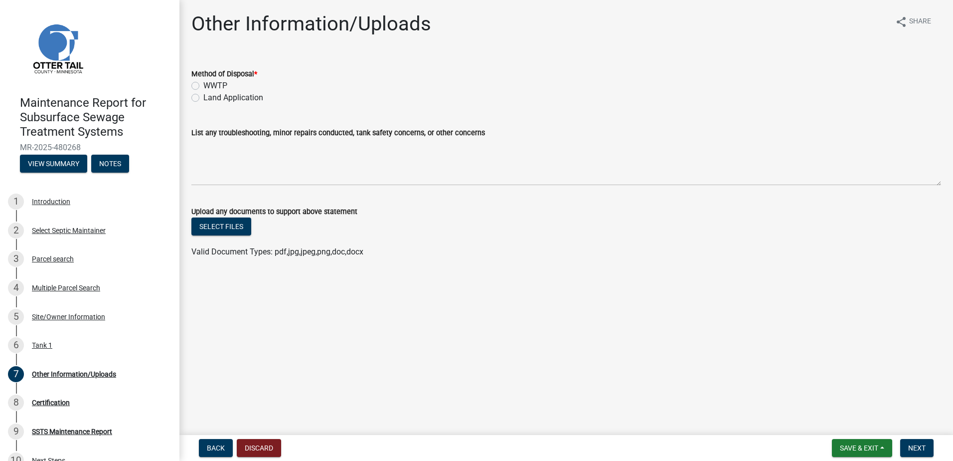
click at [204, 98] on label "Land Application" at bounding box center [233, 98] width 60 height 12
click at [204, 98] on input "Land Application" at bounding box center [206, 95] width 6 height 6
click at [924, 444] on span "Next" at bounding box center [917, 448] width 17 height 8
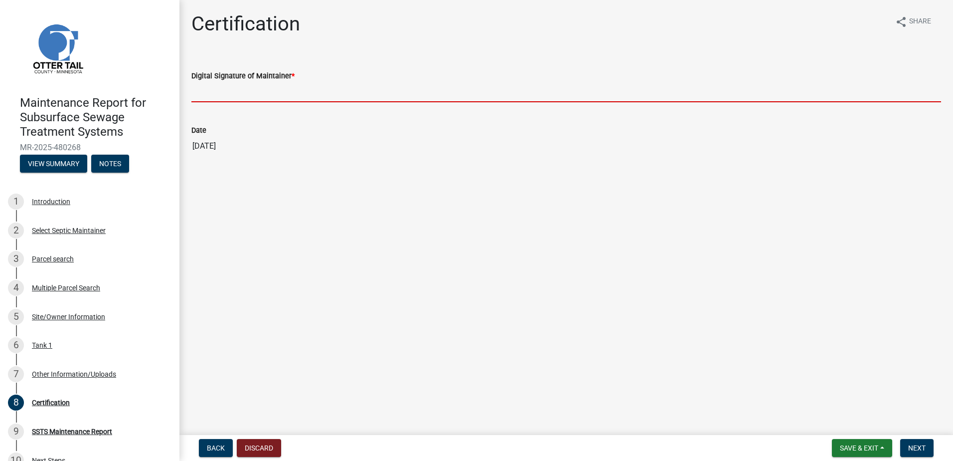
click at [301, 97] on input "Digital Signature of Maintainer *" at bounding box center [566, 92] width 750 height 20
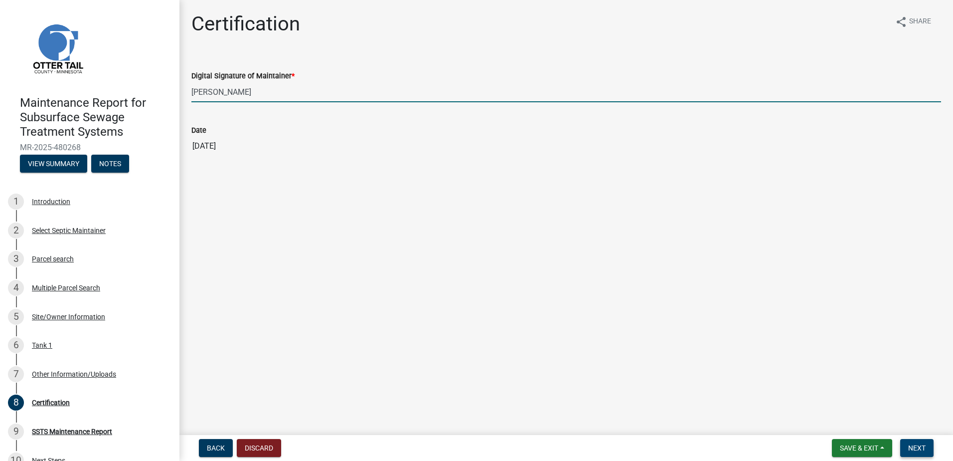
click at [928, 439] on button "Next" at bounding box center [917, 448] width 33 height 18
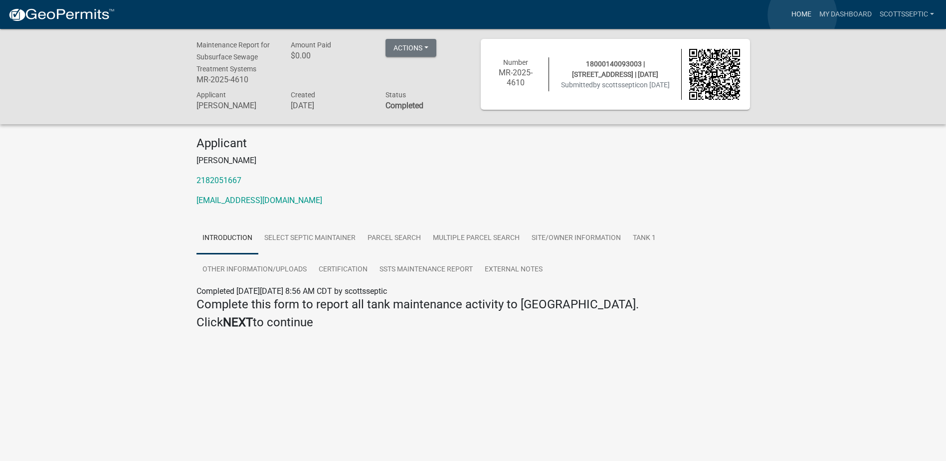
click at [802, 15] on link "Home" at bounding box center [801, 14] width 28 height 19
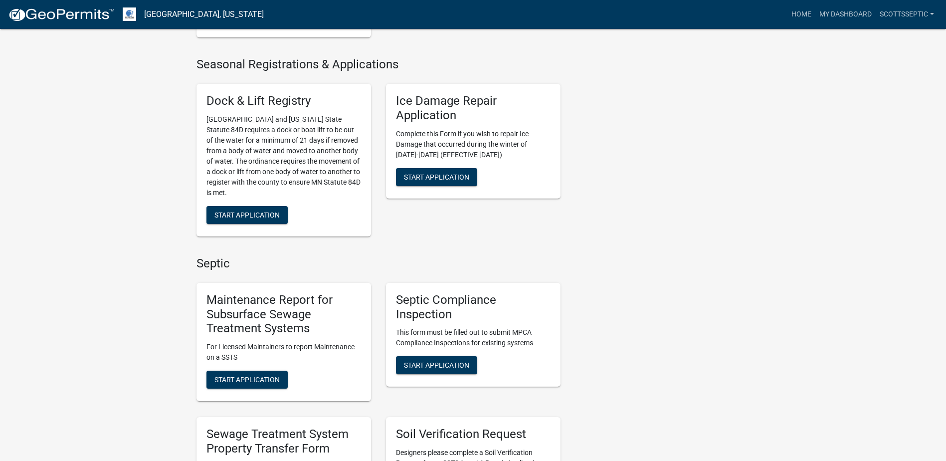
scroll to position [549, 0]
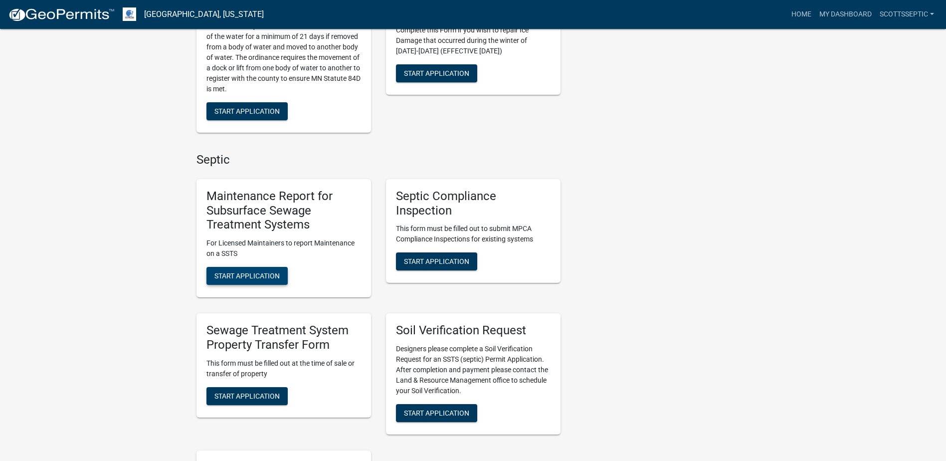
click at [243, 276] on span "Start Application" at bounding box center [246, 276] width 65 height 8
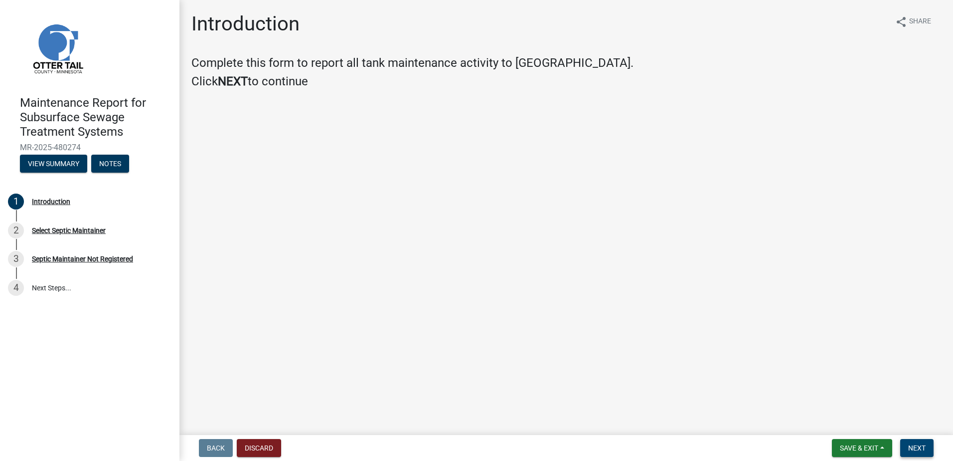
click at [917, 448] on span "Next" at bounding box center [917, 448] width 17 height 8
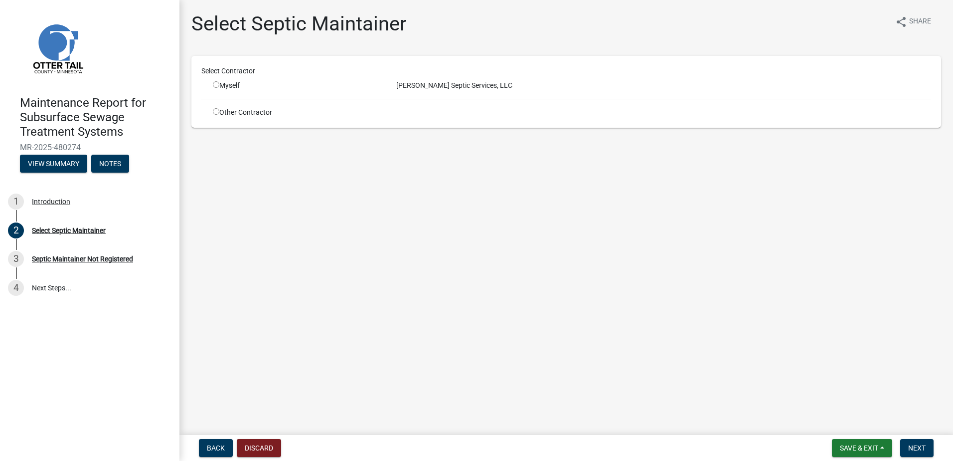
click at [422, 86] on div "[PERSON_NAME] Septic Services, LLC" at bounding box center [664, 85] width 550 height 10
click at [230, 85] on div "Myself" at bounding box center [297, 85] width 169 height 10
click at [215, 86] on input "radio" at bounding box center [216, 84] width 6 height 6
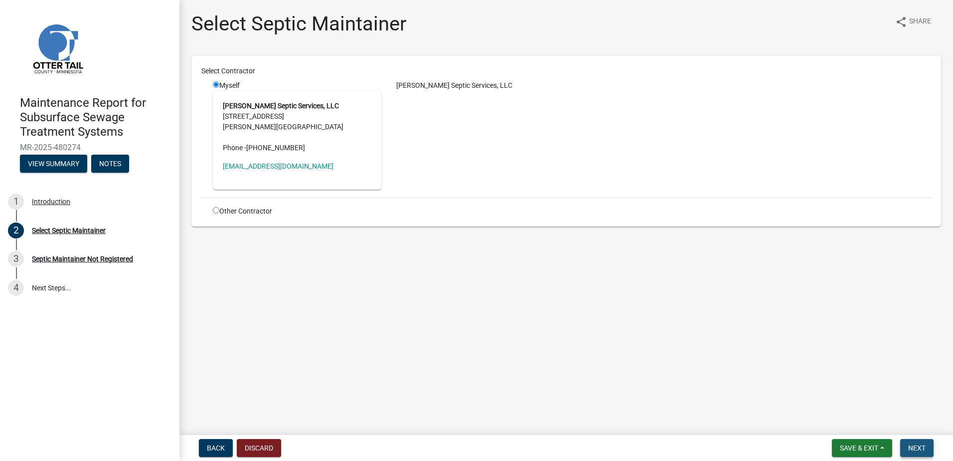
click at [912, 449] on span "Next" at bounding box center [917, 448] width 17 height 8
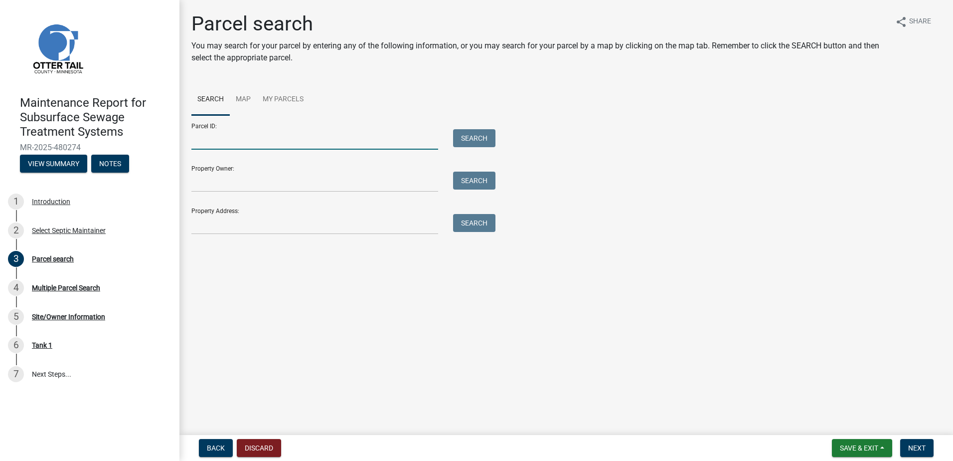
click at [233, 142] on input "Parcel ID:" at bounding box center [314, 139] width 247 height 20
click at [476, 140] on button "Search" at bounding box center [474, 138] width 42 height 18
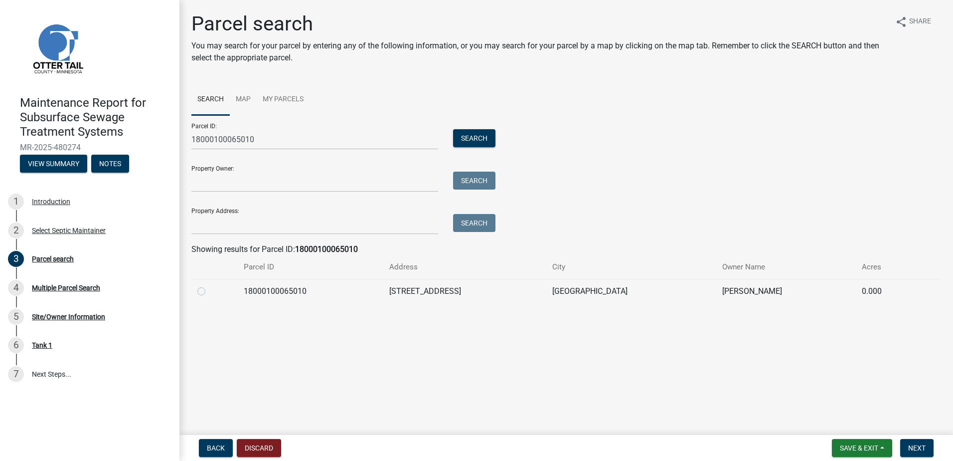
click at [209, 285] on label at bounding box center [209, 285] width 0 height 0
click at [209, 292] on input "radio" at bounding box center [212, 288] width 6 height 6
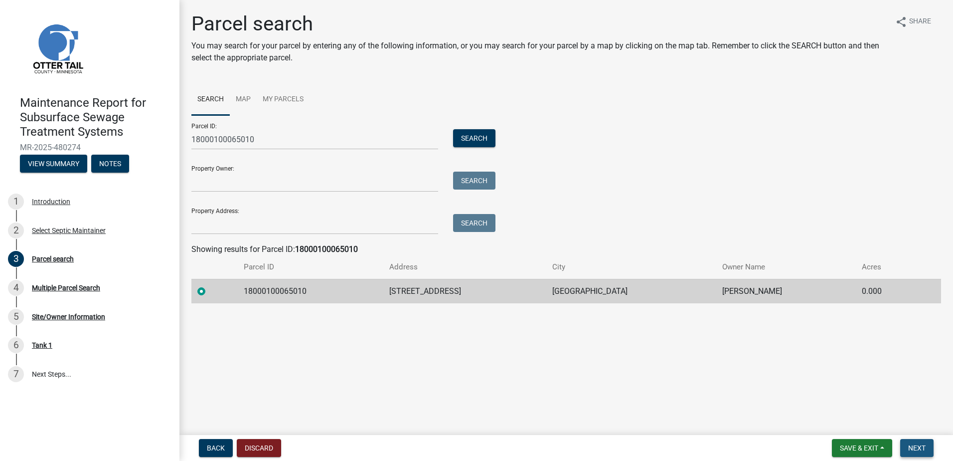
click at [917, 443] on button "Next" at bounding box center [917, 448] width 33 height 18
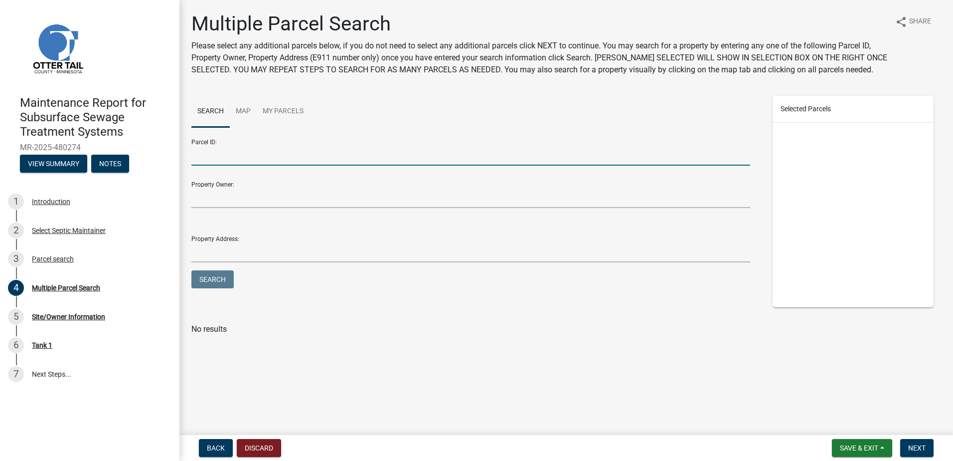
click at [236, 158] on input "Parcel ID:" at bounding box center [470, 155] width 559 height 20
click at [917, 443] on button "Next" at bounding box center [917, 448] width 33 height 18
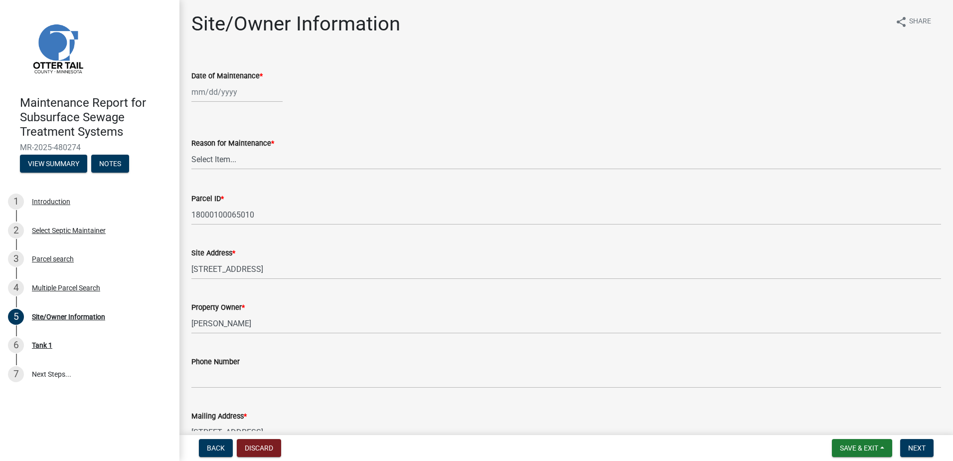
click at [256, 99] on div at bounding box center [236, 92] width 91 height 20
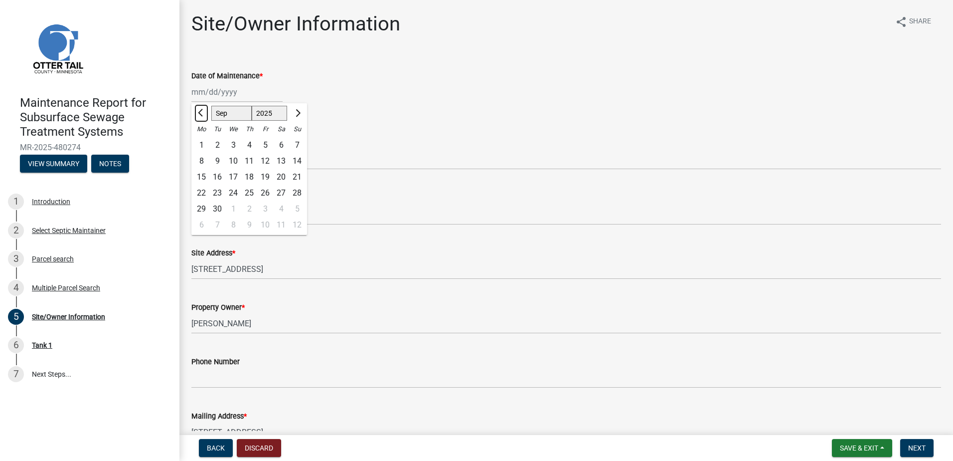
click at [201, 116] on button "Previous month" at bounding box center [201, 113] width 12 height 16
click at [229, 159] on div "6" at bounding box center [233, 161] width 16 height 16
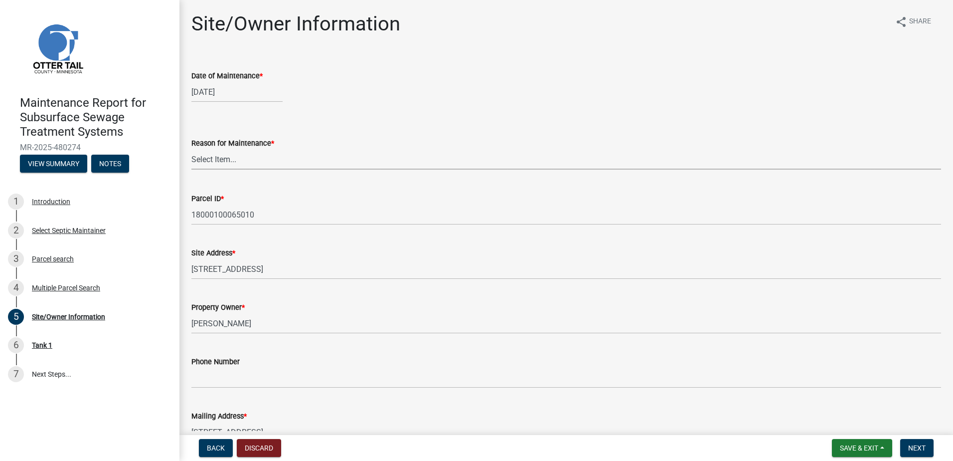
click at [235, 163] on select "Select Item... Called Routine Other" at bounding box center [566, 159] width 750 height 20
click at [191, 149] on select "Select Item... Called Routine Other" at bounding box center [566, 159] width 750 height 20
click at [912, 450] on span "Next" at bounding box center [917, 448] width 17 height 8
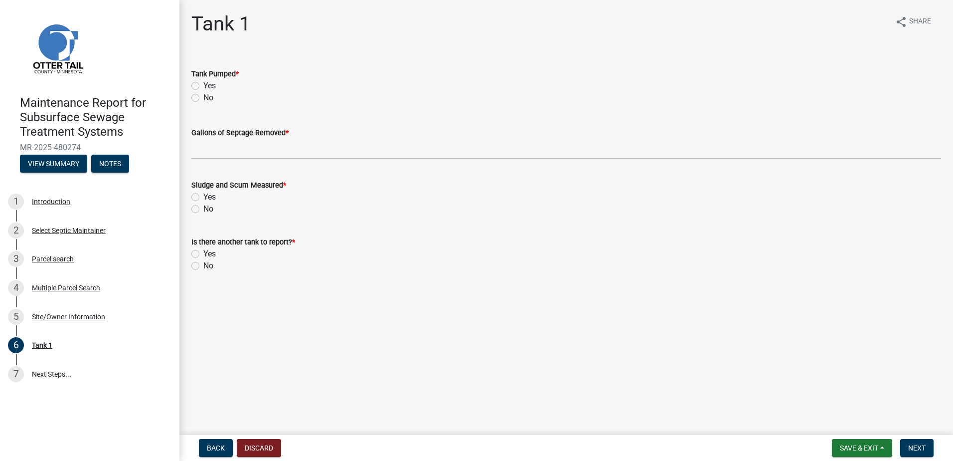
click at [203, 86] on label "Yes" at bounding box center [209, 86] width 12 height 12
click at [203, 86] on input "Yes" at bounding box center [206, 83] width 6 height 6
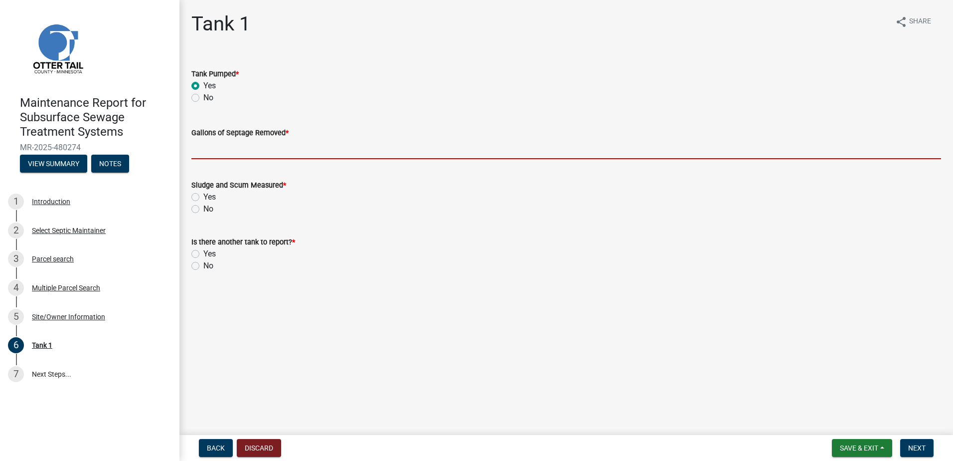
click at [210, 158] on input "Gallons of Septage Removed *" at bounding box center [566, 149] width 750 height 20
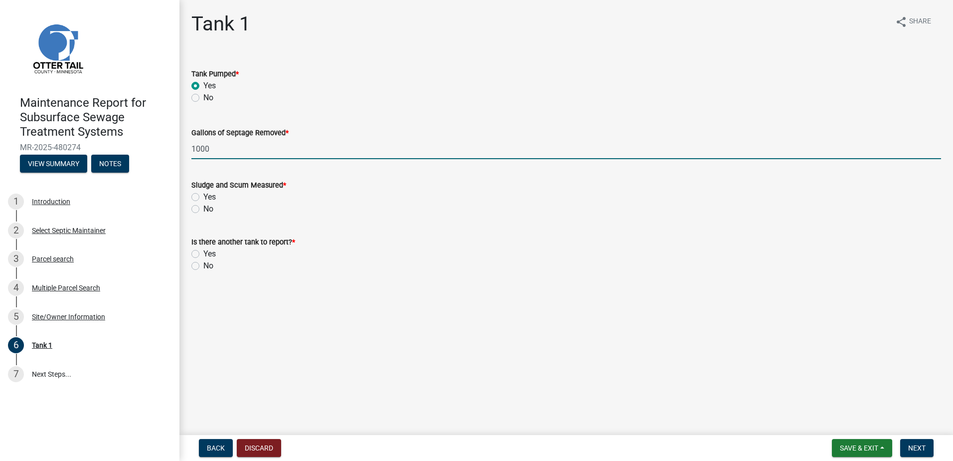
click at [203, 211] on label "No" at bounding box center [208, 209] width 10 height 12
click at [203, 209] on input "No" at bounding box center [206, 206] width 6 height 6
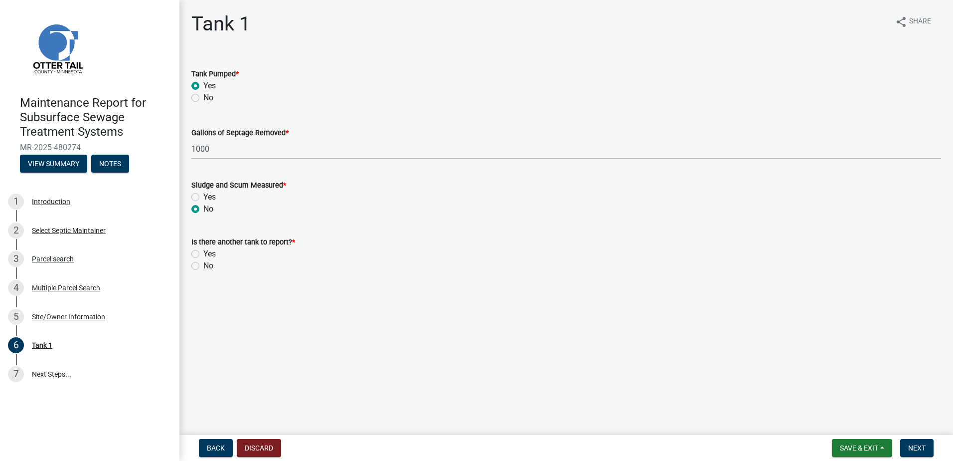
click at [203, 267] on label "No" at bounding box center [208, 266] width 10 height 12
click at [203, 266] on input "No" at bounding box center [206, 263] width 6 height 6
click at [932, 446] on button "Next" at bounding box center [917, 448] width 33 height 18
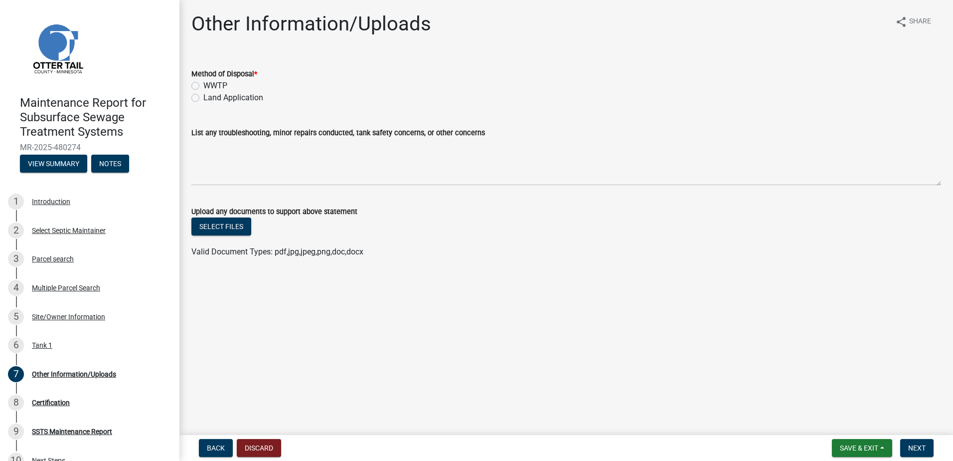
click at [194, 93] on div "Land Application" at bounding box center [566, 98] width 750 height 12
click at [203, 98] on label "Land Application" at bounding box center [233, 98] width 60 height 12
click at [203, 98] on input "Land Application" at bounding box center [206, 95] width 6 height 6
click at [926, 448] on span "Next" at bounding box center [917, 448] width 17 height 8
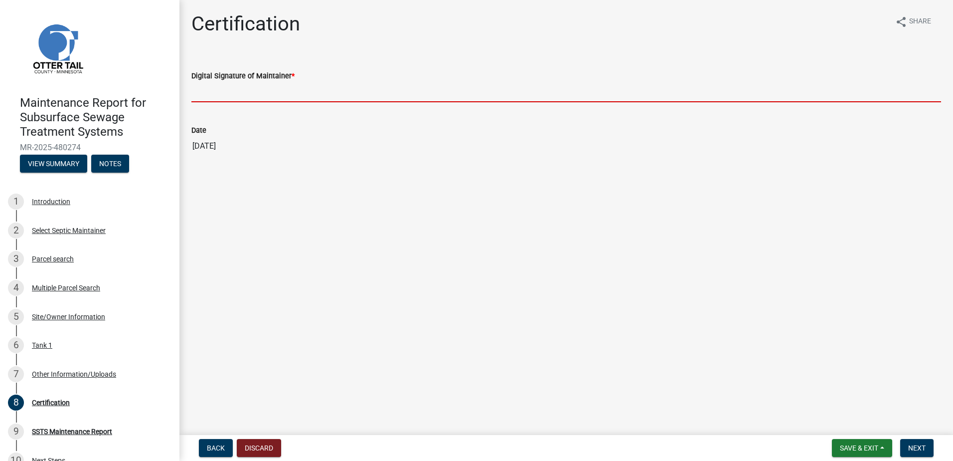
click at [198, 96] on input "Digital Signature of Maintainer *" at bounding box center [566, 92] width 750 height 20
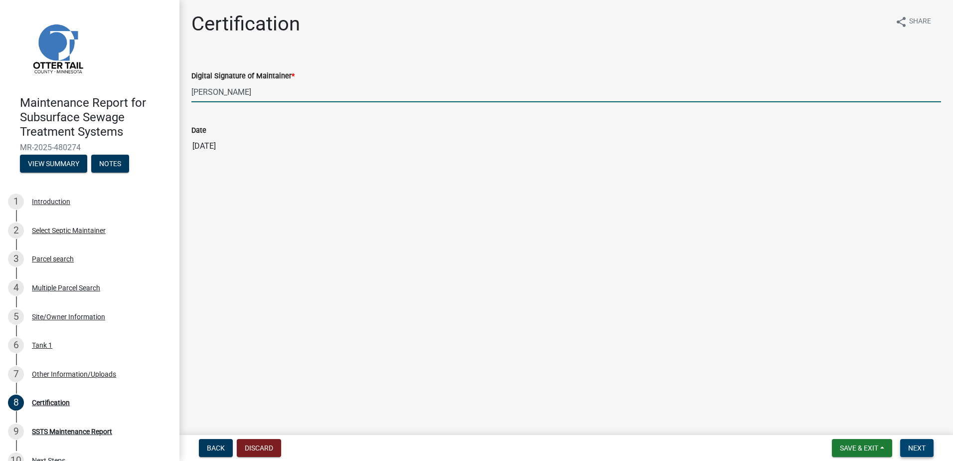
click at [908, 444] on button "Next" at bounding box center [917, 448] width 33 height 18
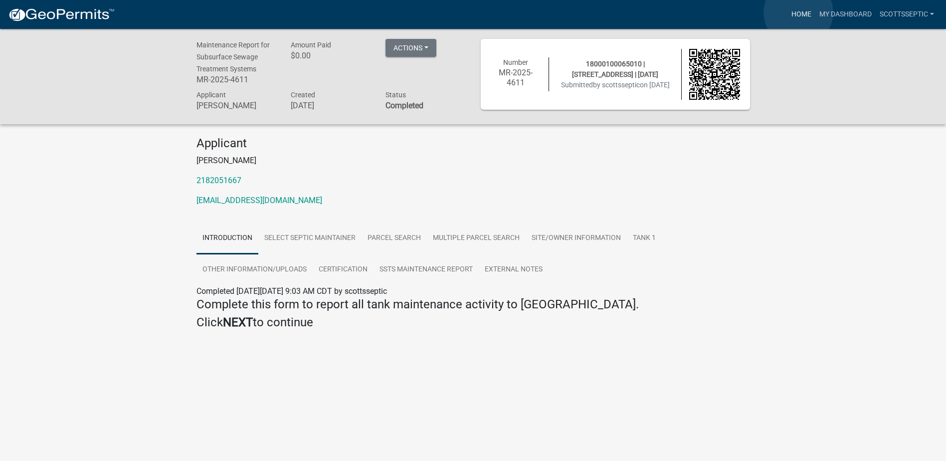
click at [799, 12] on link "Home" at bounding box center [801, 14] width 28 height 19
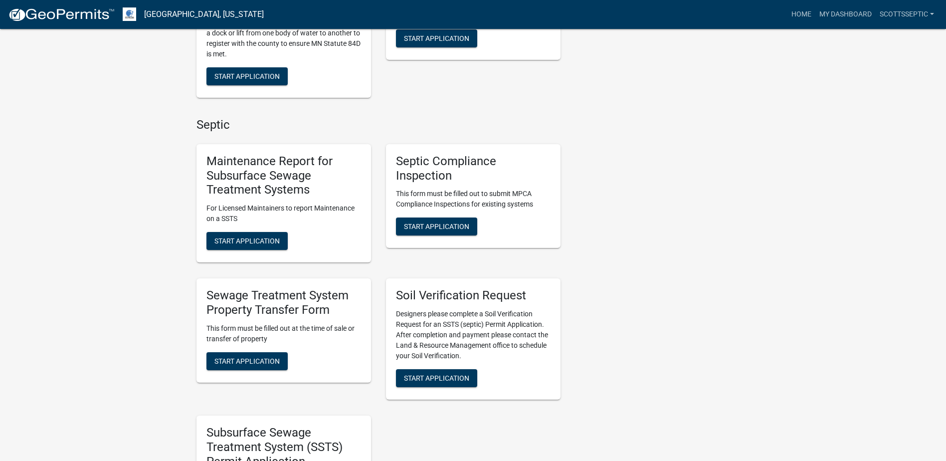
scroll to position [598, 0]
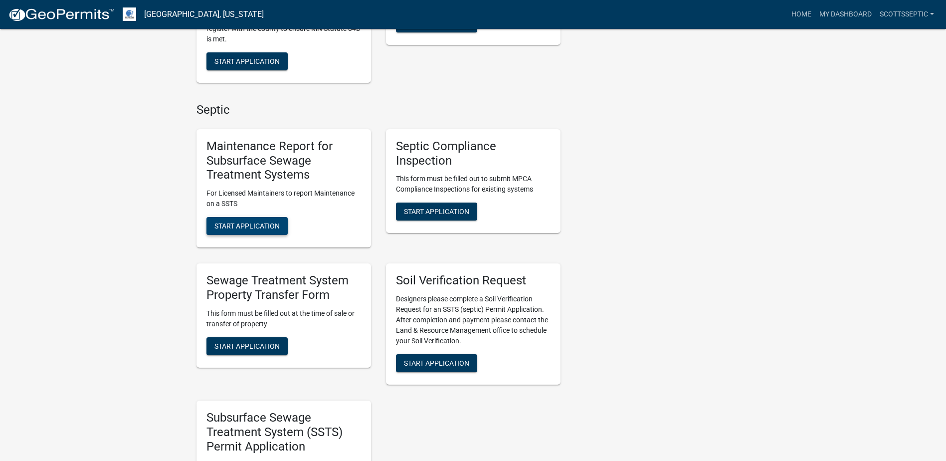
click at [260, 224] on span "Start Application" at bounding box center [246, 226] width 65 height 8
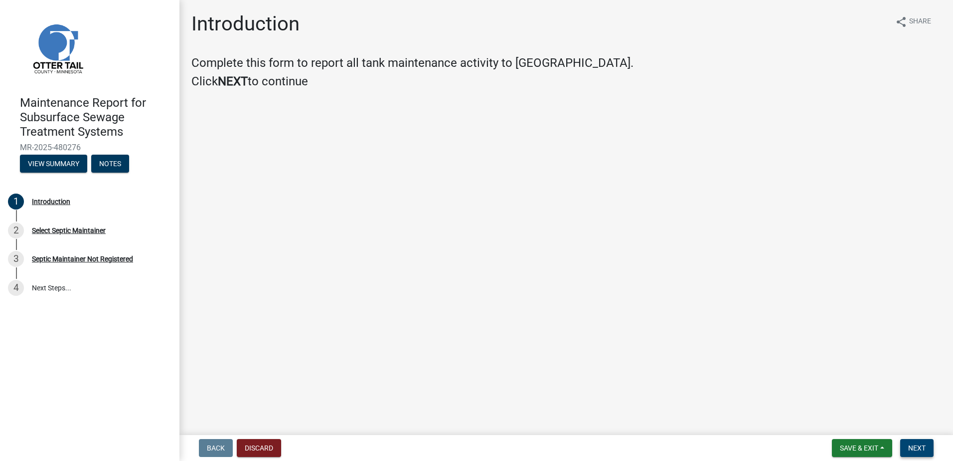
click at [909, 451] on span "Next" at bounding box center [917, 448] width 17 height 8
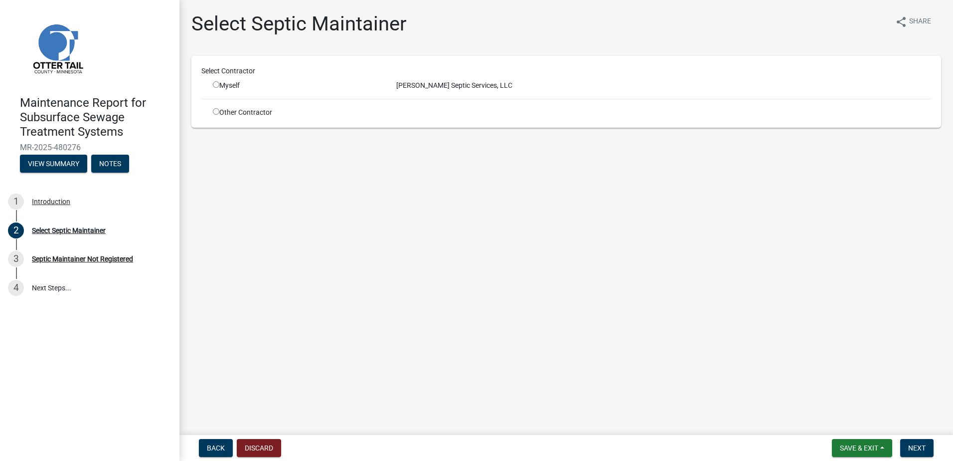
click at [219, 85] on input "radio" at bounding box center [216, 84] width 6 height 6
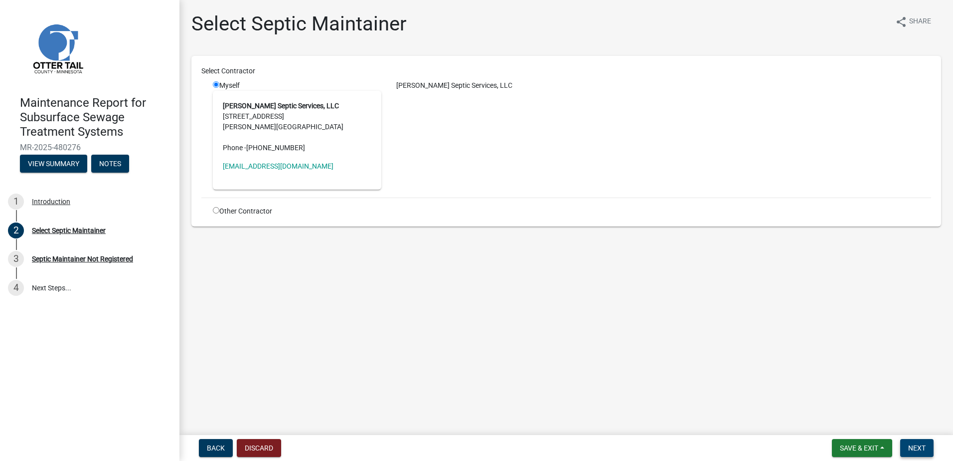
click at [921, 444] on span "Next" at bounding box center [917, 448] width 17 height 8
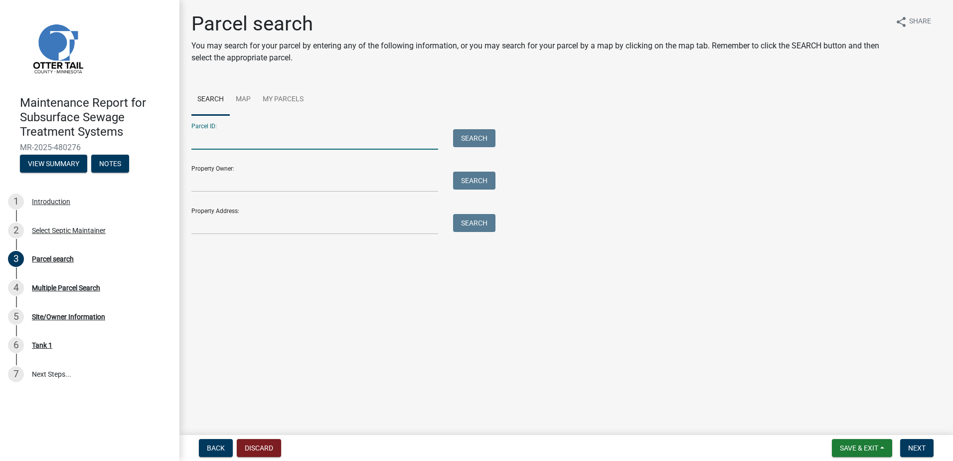
click at [328, 137] on input "Parcel ID:" at bounding box center [314, 139] width 247 height 20
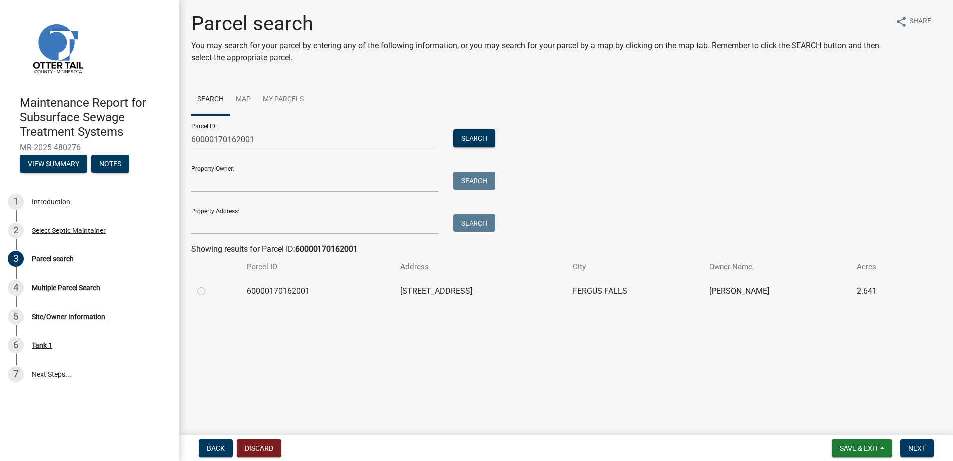
click at [209, 285] on label at bounding box center [209, 285] width 0 height 0
click at [209, 290] on input "radio" at bounding box center [212, 288] width 6 height 6
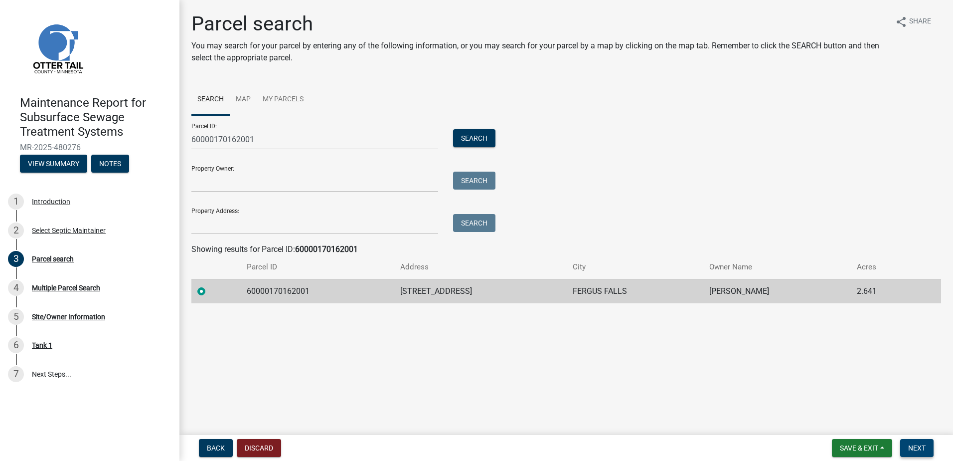
click at [918, 446] on span "Next" at bounding box center [917, 448] width 17 height 8
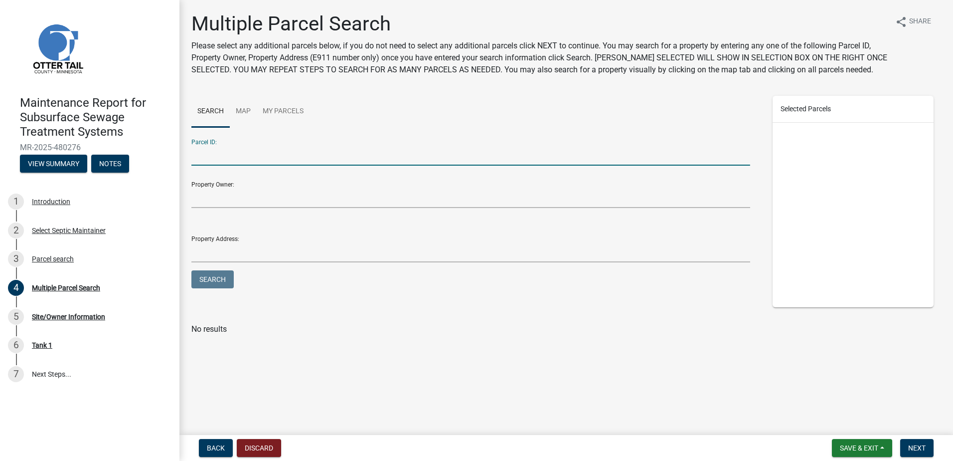
click at [205, 154] on input "Parcel ID:" at bounding box center [470, 155] width 559 height 20
click at [926, 446] on span "Next" at bounding box center [917, 448] width 17 height 8
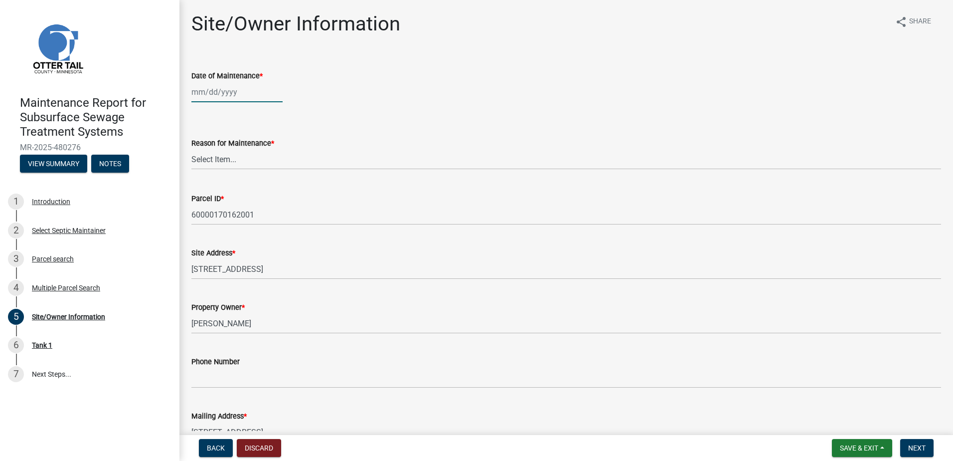
click at [200, 98] on div at bounding box center [236, 92] width 91 height 20
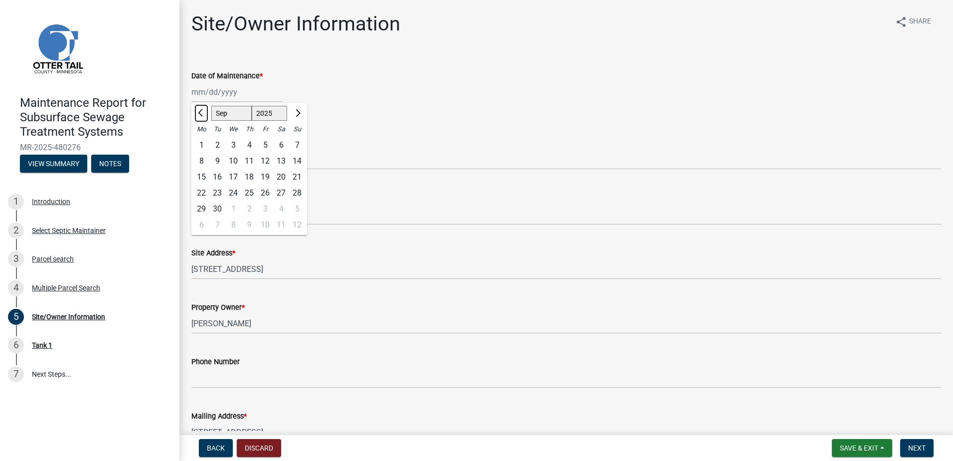
click at [199, 115] on button "Previous month" at bounding box center [201, 113] width 12 height 16
click at [231, 158] on div "6" at bounding box center [233, 161] width 16 height 16
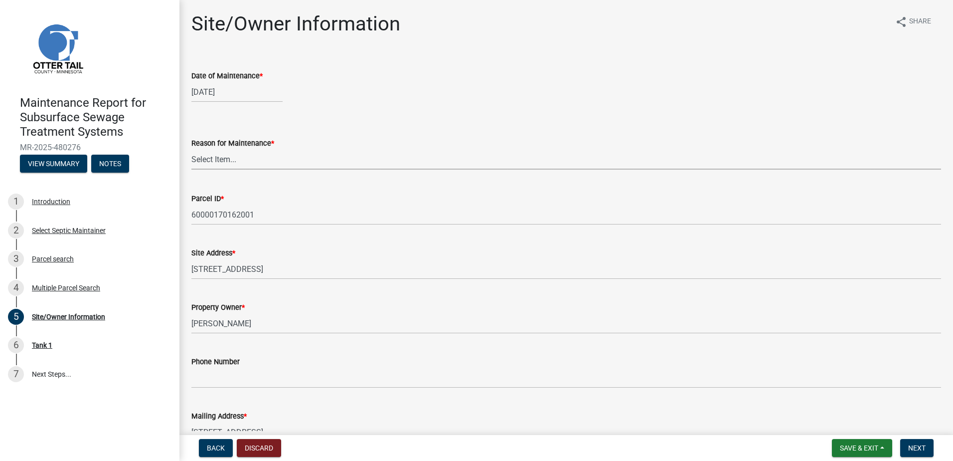
click at [228, 159] on select "Select Item... Called Routine Other" at bounding box center [566, 159] width 750 height 20
click at [191, 149] on select "Select Item... Called Routine Other" at bounding box center [566, 159] width 750 height 20
click at [909, 444] on span "Next" at bounding box center [917, 448] width 17 height 8
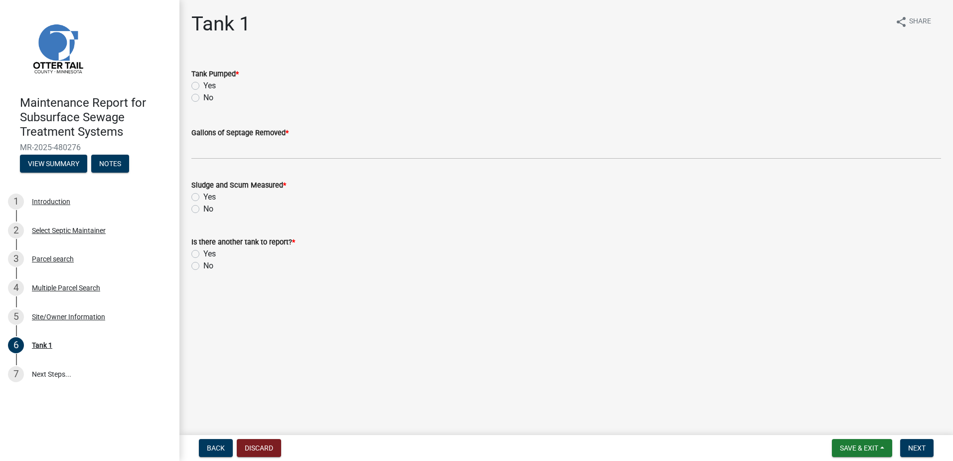
click at [203, 84] on label "Yes" at bounding box center [209, 86] width 12 height 12
click at [203, 84] on input "Yes" at bounding box center [206, 83] width 6 height 6
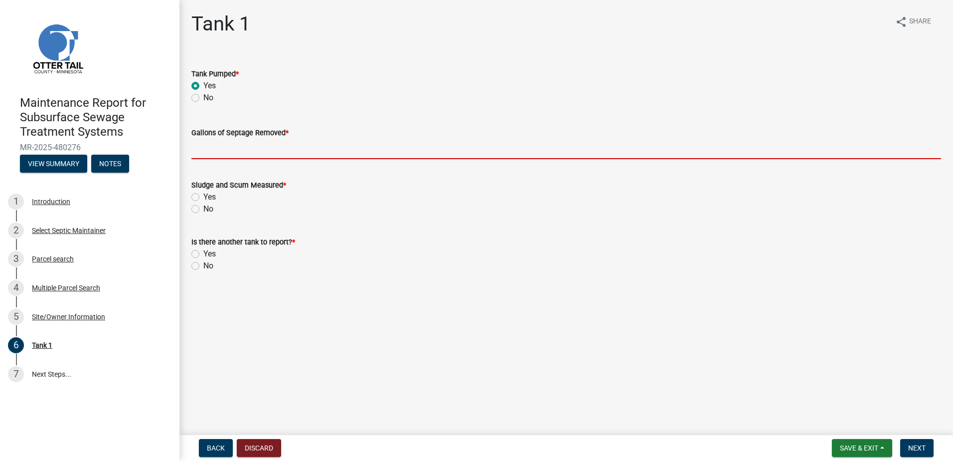
click at [202, 148] on input "Gallons of Septage Removed *" at bounding box center [566, 149] width 750 height 20
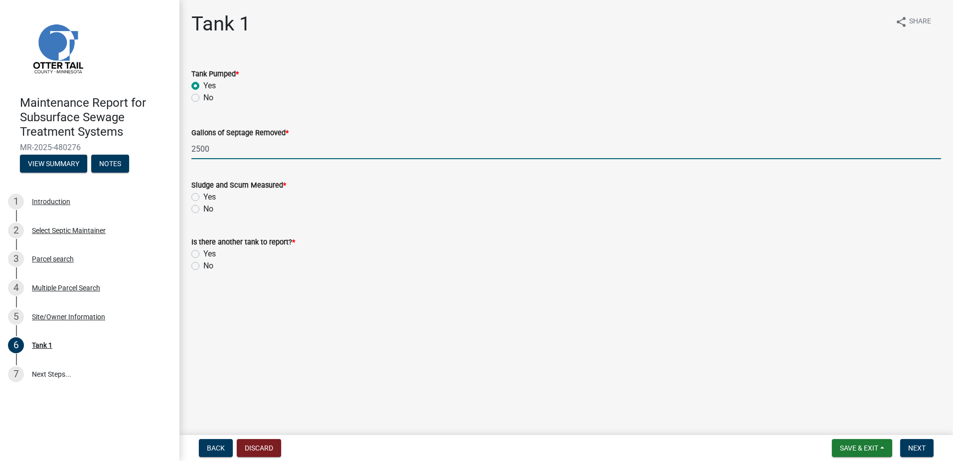
click at [203, 208] on label "No" at bounding box center [208, 209] width 10 height 12
click at [203, 208] on input "No" at bounding box center [206, 206] width 6 height 6
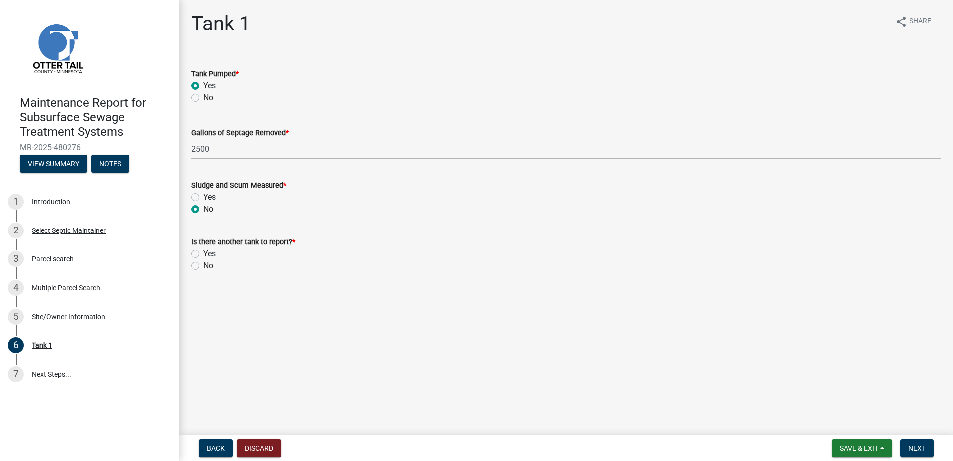
click at [199, 269] on div "No" at bounding box center [566, 266] width 750 height 12
click at [203, 266] on label "No" at bounding box center [208, 266] width 10 height 12
click at [203, 266] on input "No" at bounding box center [206, 263] width 6 height 6
click at [907, 447] on button "Next" at bounding box center [917, 448] width 33 height 18
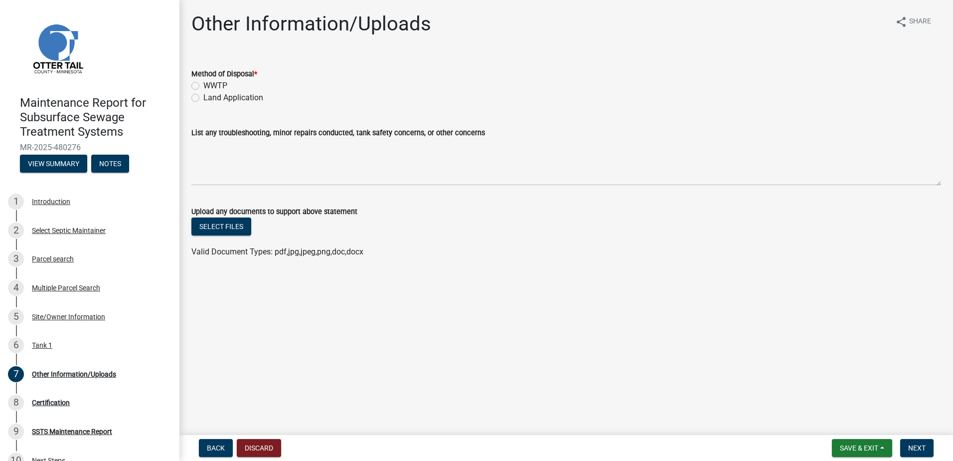
click at [203, 96] on label "Land Application" at bounding box center [233, 98] width 60 height 12
click at [203, 96] on input "Land Application" at bounding box center [206, 95] width 6 height 6
click at [915, 450] on span "Next" at bounding box center [917, 448] width 17 height 8
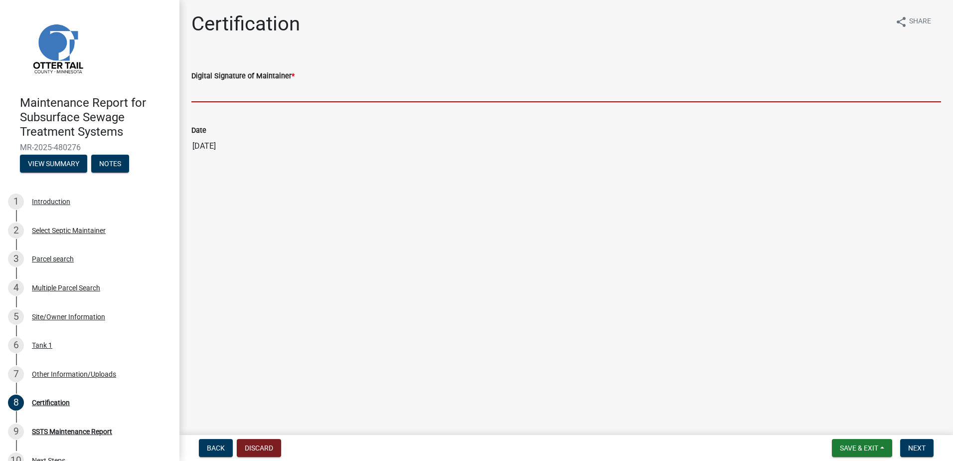
click at [272, 91] on input "Digital Signature of Maintainer *" at bounding box center [566, 92] width 750 height 20
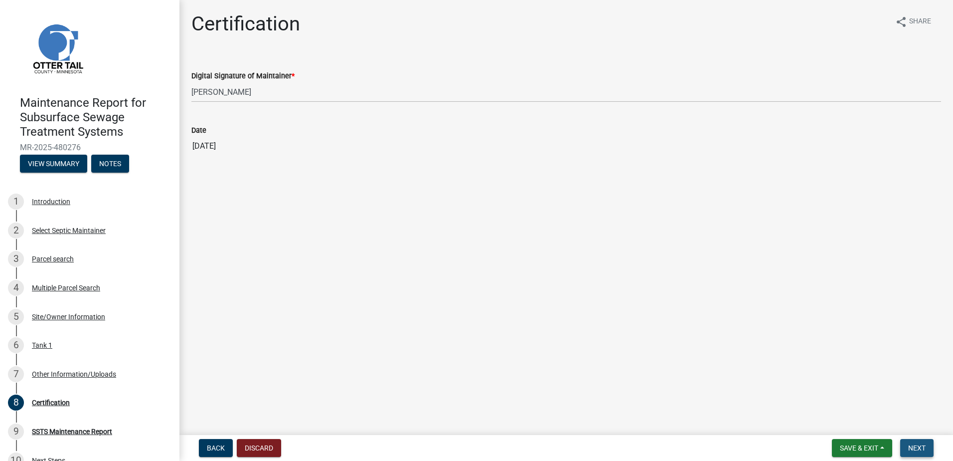
click at [916, 448] on span "Next" at bounding box center [917, 448] width 17 height 8
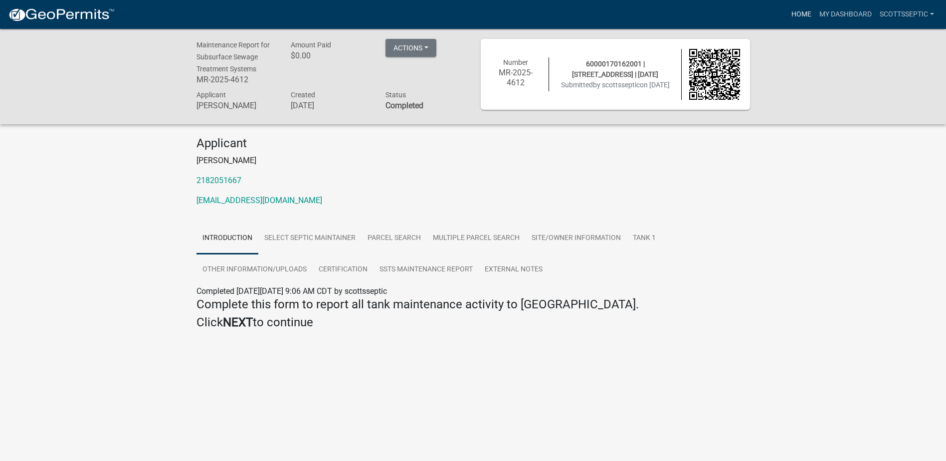
click at [792, 13] on link "Home" at bounding box center [801, 14] width 28 height 19
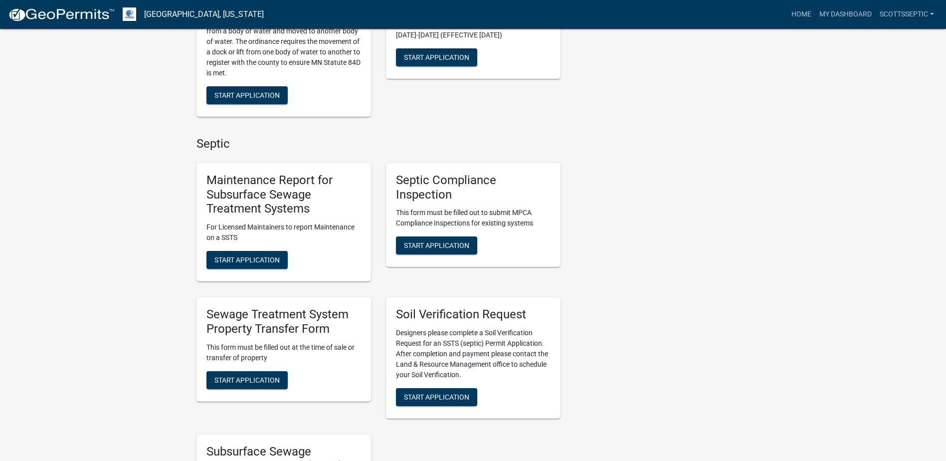
scroll to position [648, 0]
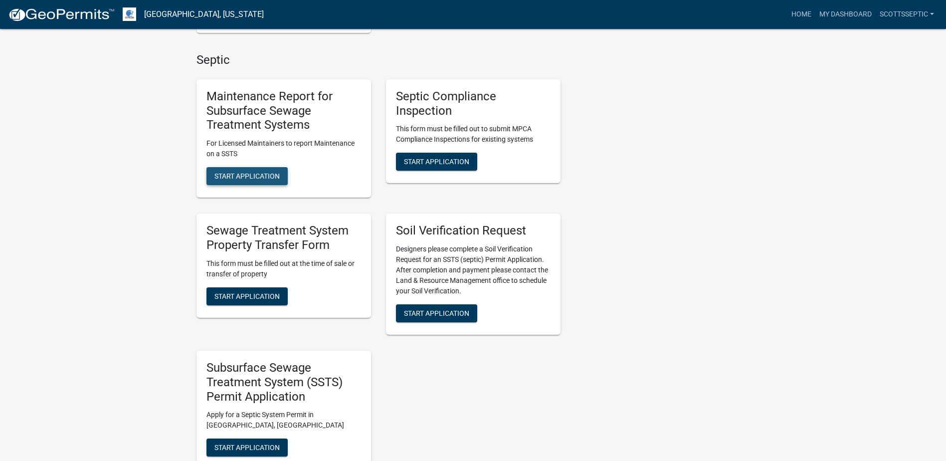
drag, startPoint x: 242, startPoint y: 176, endPoint x: 232, endPoint y: 167, distance: 13.4
click at [241, 176] on span "Start Application" at bounding box center [246, 176] width 65 height 8
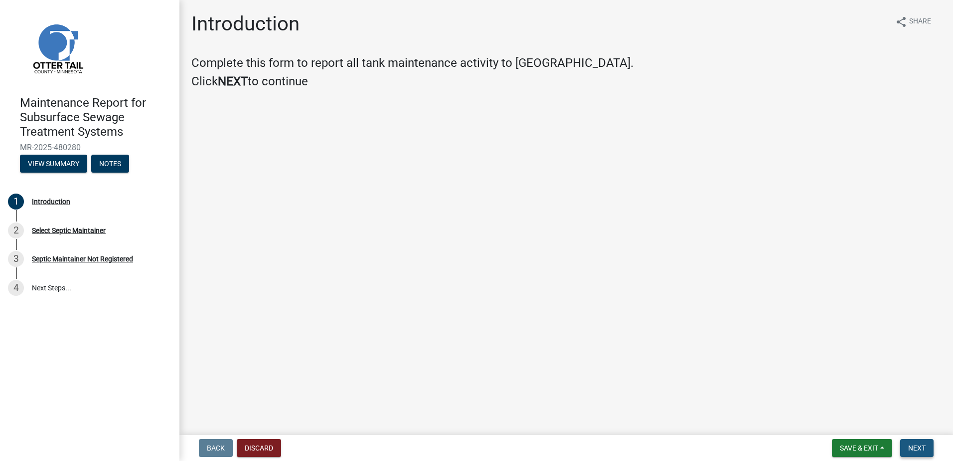
click at [908, 449] on button "Next" at bounding box center [917, 448] width 33 height 18
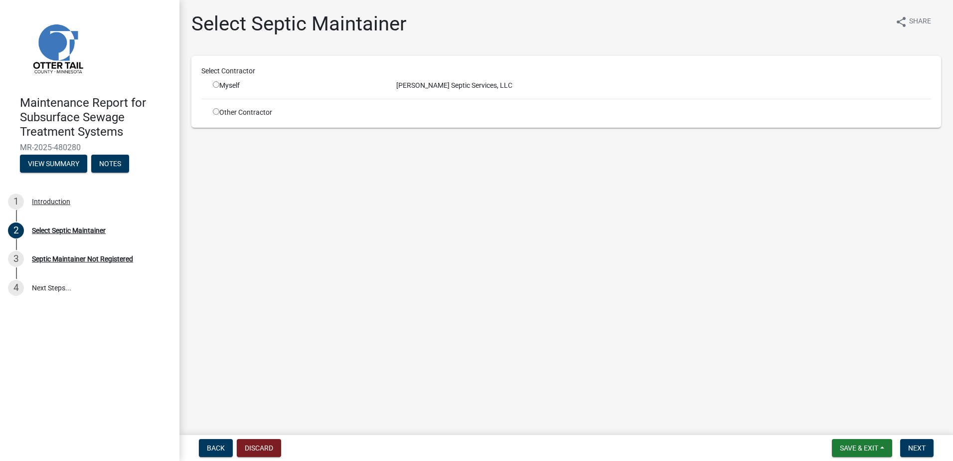
click at [217, 86] on input "radio" at bounding box center [216, 84] width 6 height 6
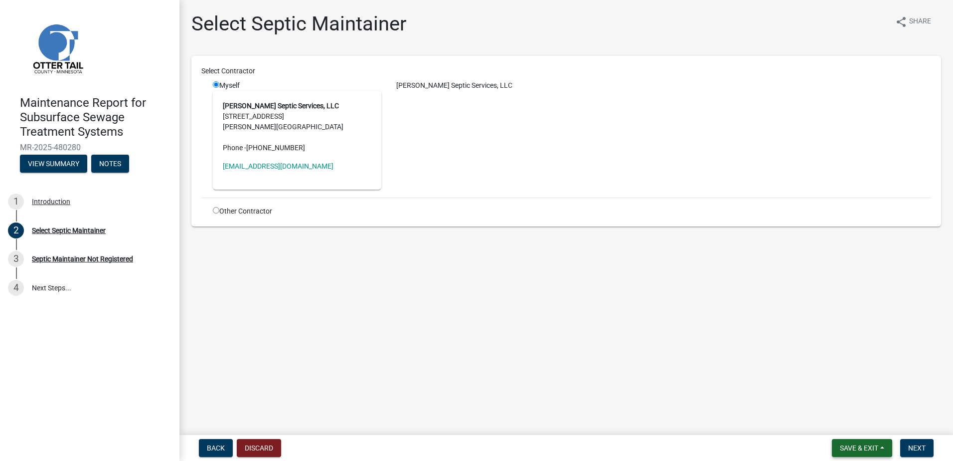
click at [885, 453] on button "Save & Exit" at bounding box center [862, 448] width 60 height 18
click at [930, 450] on button "Next" at bounding box center [917, 448] width 33 height 18
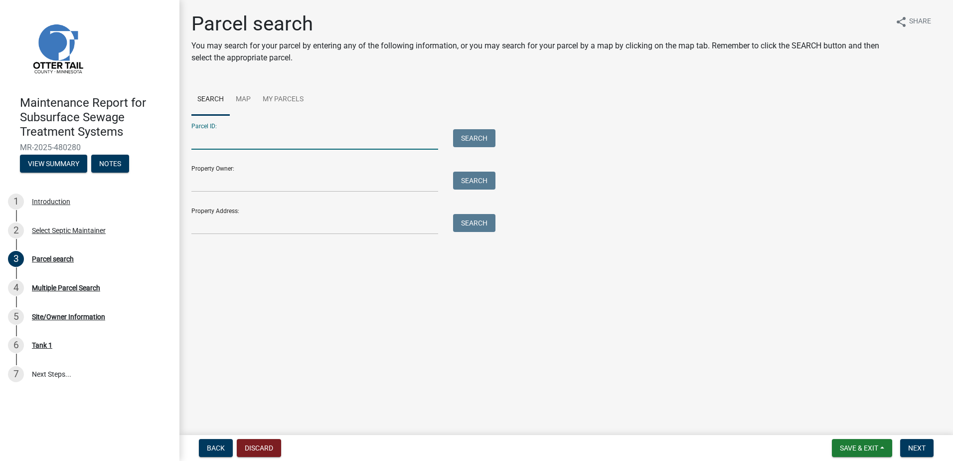
click at [278, 136] on input "Parcel ID:" at bounding box center [314, 139] width 247 height 20
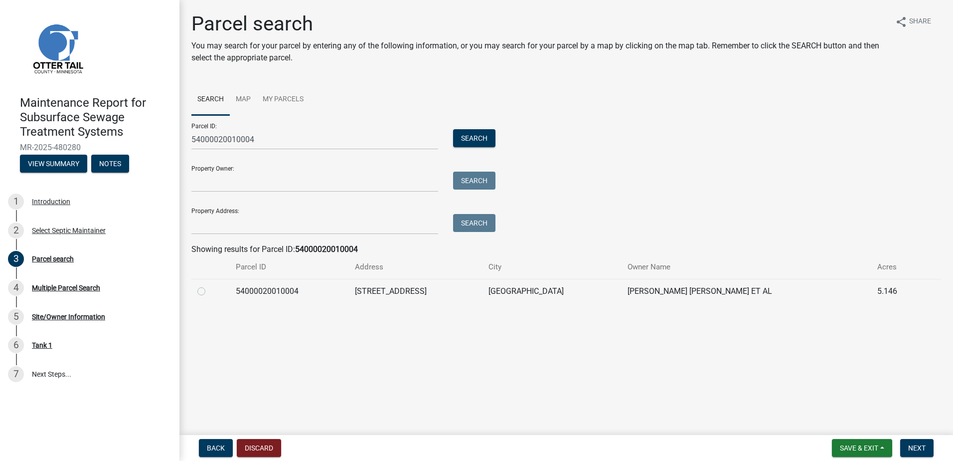
click at [209, 285] on label at bounding box center [209, 285] width 0 height 0
click at [209, 289] on input "radio" at bounding box center [212, 288] width 6 height 6
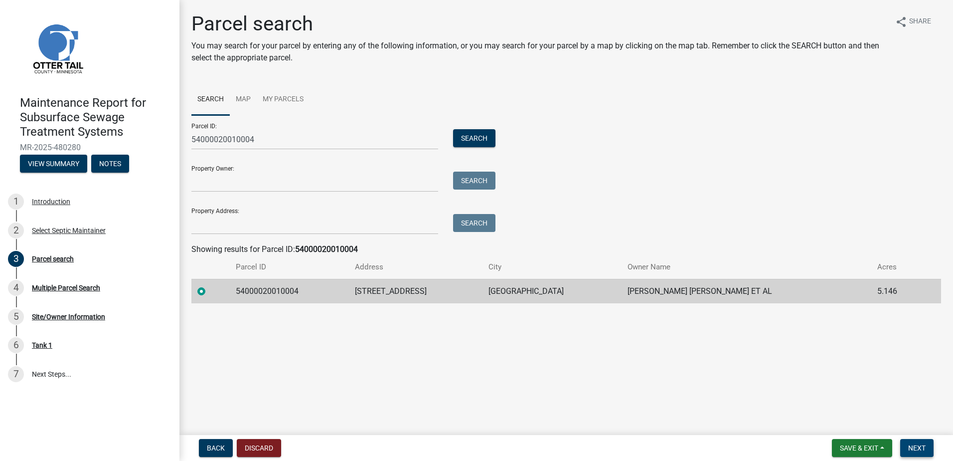
click at [917, 447] on span "Next" at bounding box center [917, 448] width 17 height 8
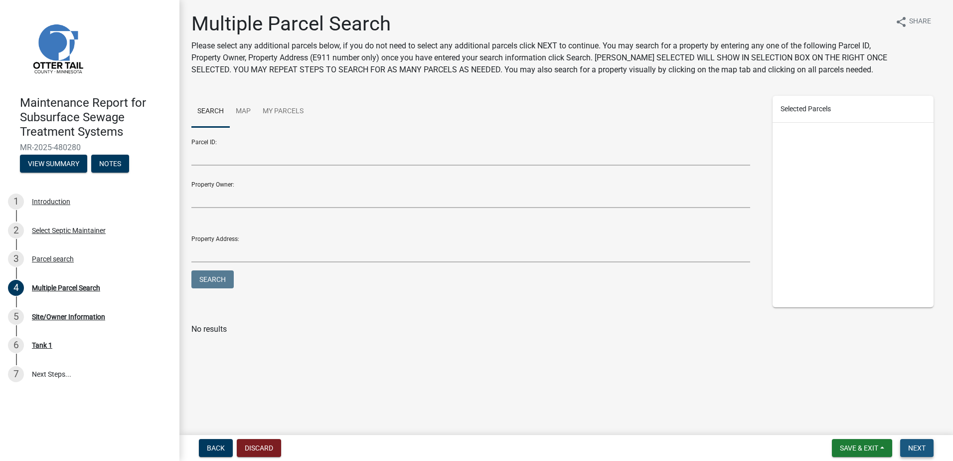
click at [923, 444] on span "Next" at bounding box center [917, 448] width 17 height 8
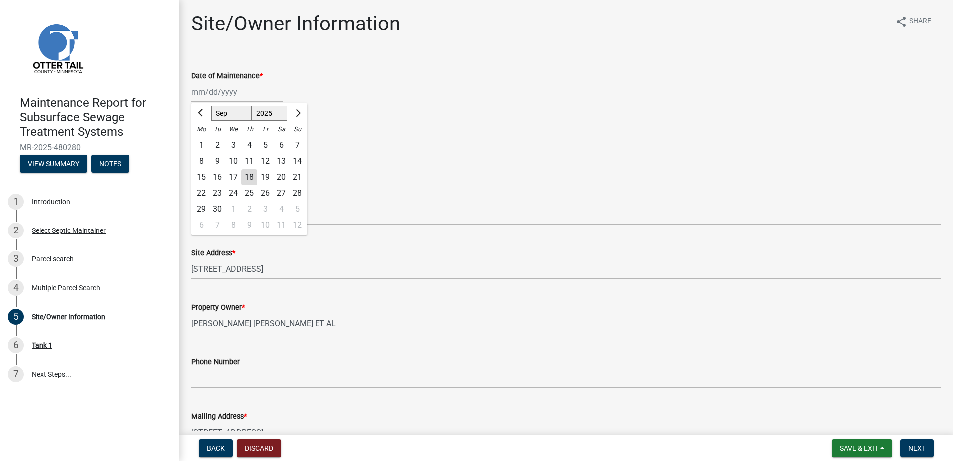
click at [254, 101] on div "[PERSON_NAME] Feb Mar Apr [PERSON_NAME][DATE] Oct Nov [DATE] 1526 1527 1528 152…" at bounding box center [236, 92] width 91 height 20
click at [204, 117] on button "Previous month" at bounding box center [201, 113] width 12 height 16
click at [251, 161] on div "7" at bounding box center [249, 161] width 16 height 16
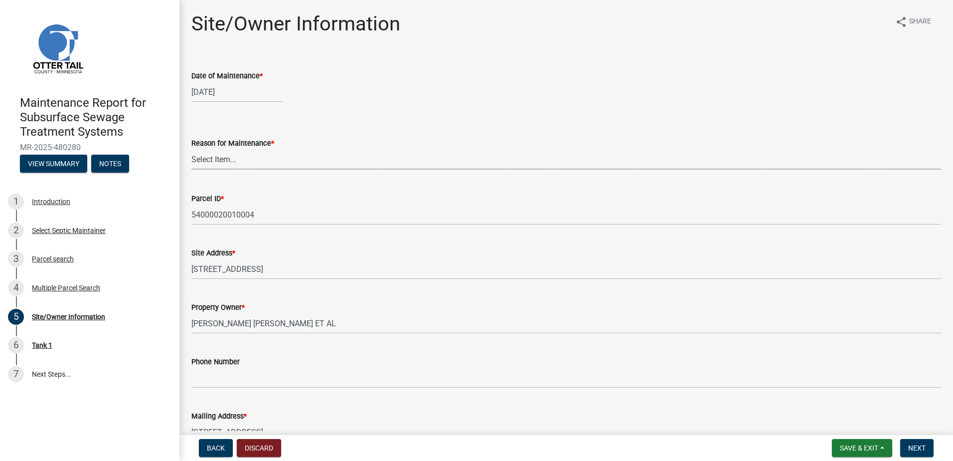
click at [251, 161] on select "Select Item... Called Routine Other" at bounding box center [566, 159] width 750 height 20
click at [191, 149] on select "Select Item... Called Routine Other" at bounding box center [566, 159] width 750 height 20
click at [930, 451] on button "Next" at bounding box center [917, 448] width 33 height 18
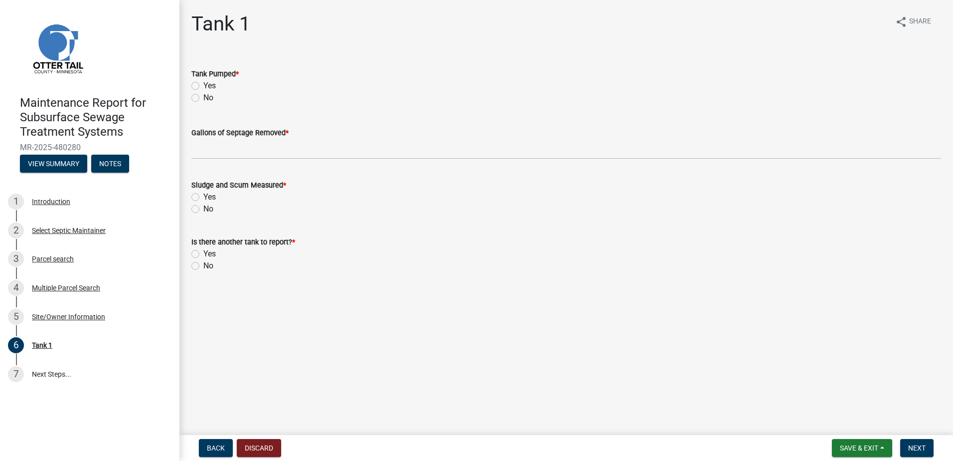
click at [203, 85] on label "Yes" at bounding box center [209, 86] width 12 height 12
click at [203, 85] on input "Yes" at bounding box center [206, 83] width 6 height 6
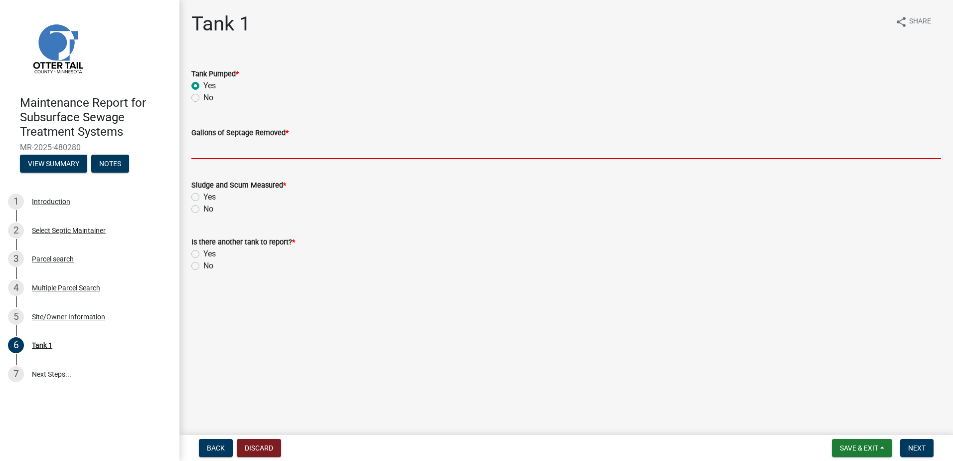
click at [197, 148] on input "Gallons of Septage Removed *" at bounding box center [566, 149] width 750 height 20
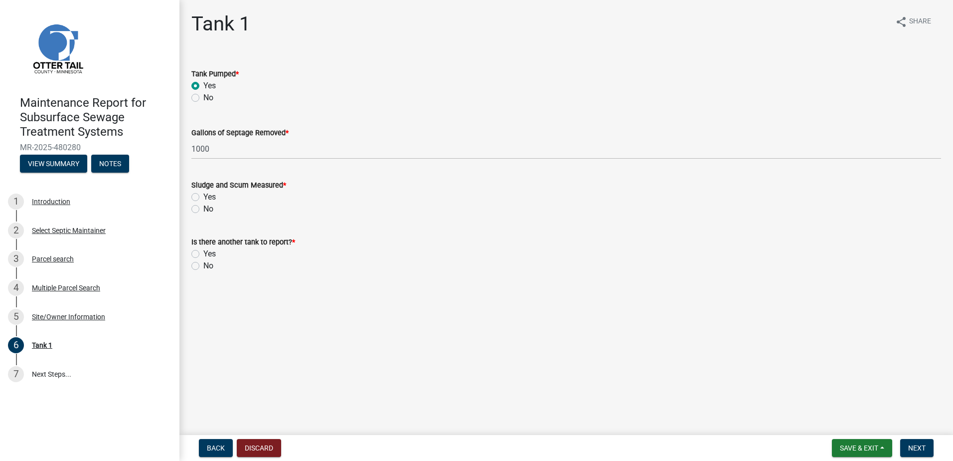
click at [189, 209] on div "Sludge and Scum Measured * Yes No" at bounding box center [566, 191] width 765 height 48
click at [203, 206] on label "No" at bounding box center [208, 209] width 10 height 12
click at [203, 206] on input "No" at bounding box center [206, 206] width 6 height 6
click at [203, 266] on label "No" at bounding box center [208, 266] width 10 height 12
click at [203, 266] on input "No" at bounding box center [206, 263] width 6 height 6
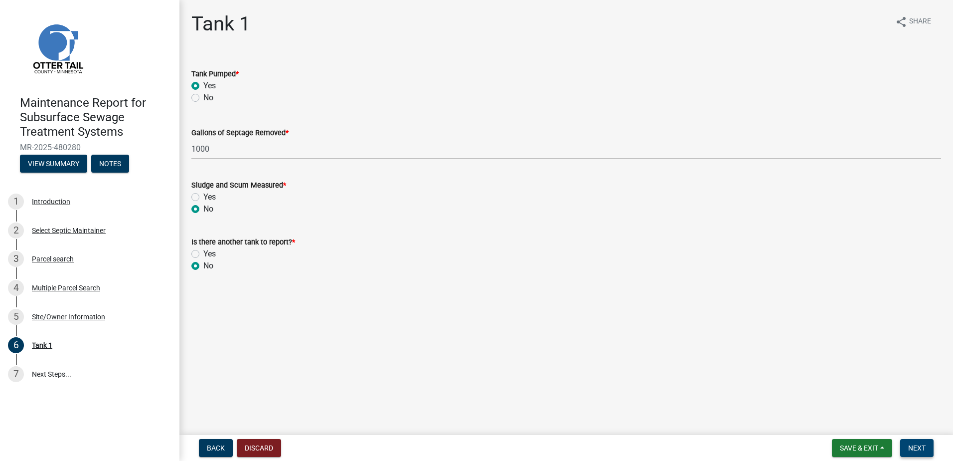
click at [923, 452] on span "Next" at bounding box center [917, 448] width 17 height 8
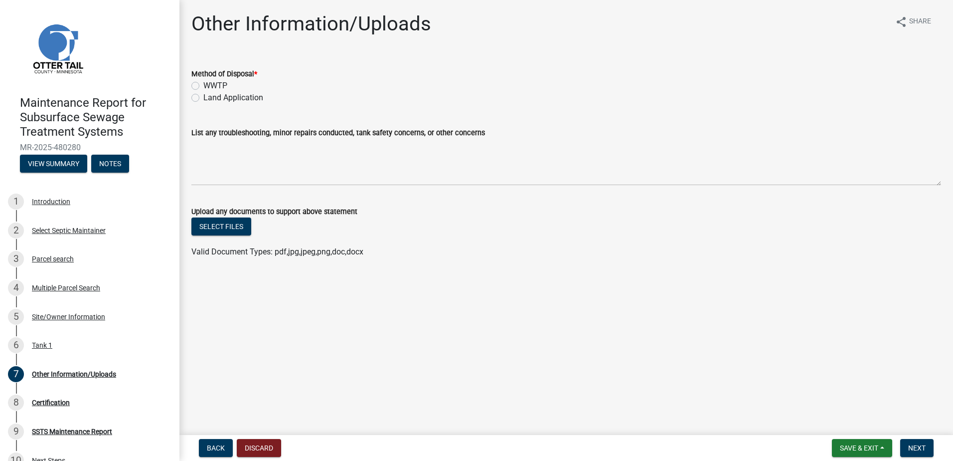
click at [203, 96] on label "Land Application" at bounding box center [233, 98] width 60 height 12
click at [203, 96] on input "Land Application" at bounding box center [206, 95] width 6 height 6
click at [925, 444] on span "Next" at bounding box center [917, 448] width 17 height 8
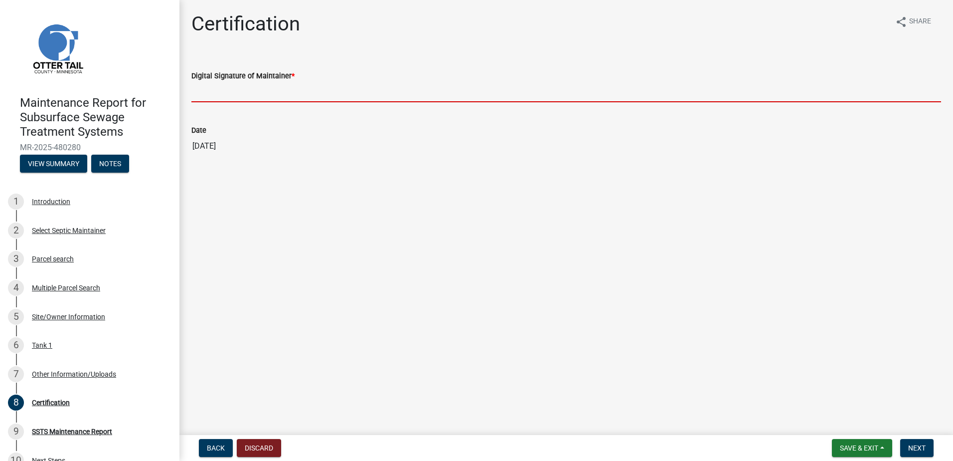
click at [203, 100] on input "Digital Signature of Maintainer *" at bounding box center [566, 92] width 750 height 20
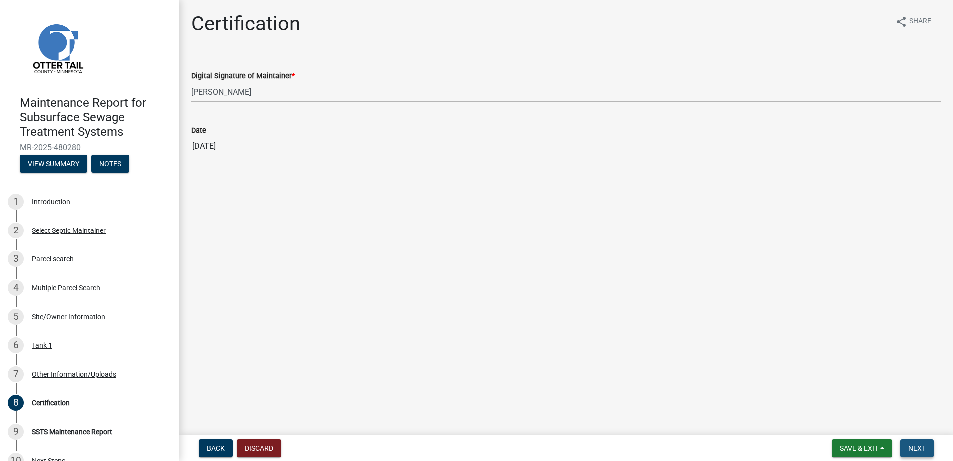
click at [915, 454] on button "Next" at bounding box center [917, 448] width 33 height 18
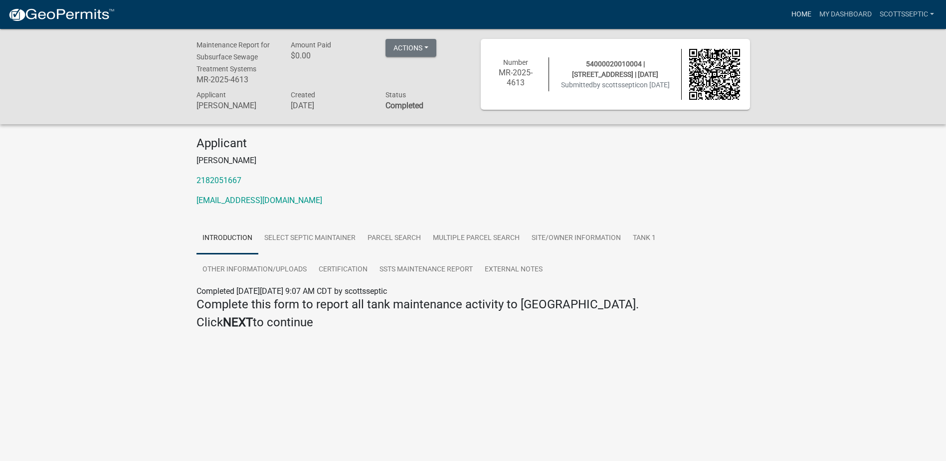
click at [794, 13] on link "Home" at bounding box center [801, 14] width 28 height 19
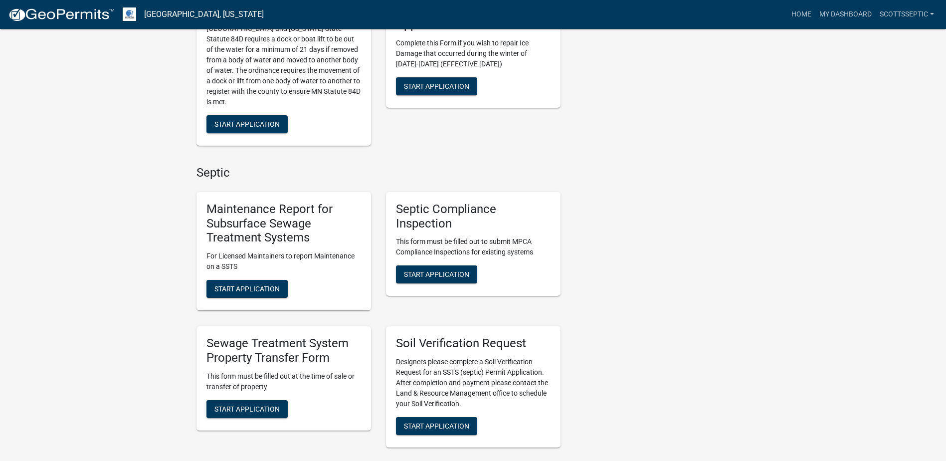
scroll to position [549, 0]
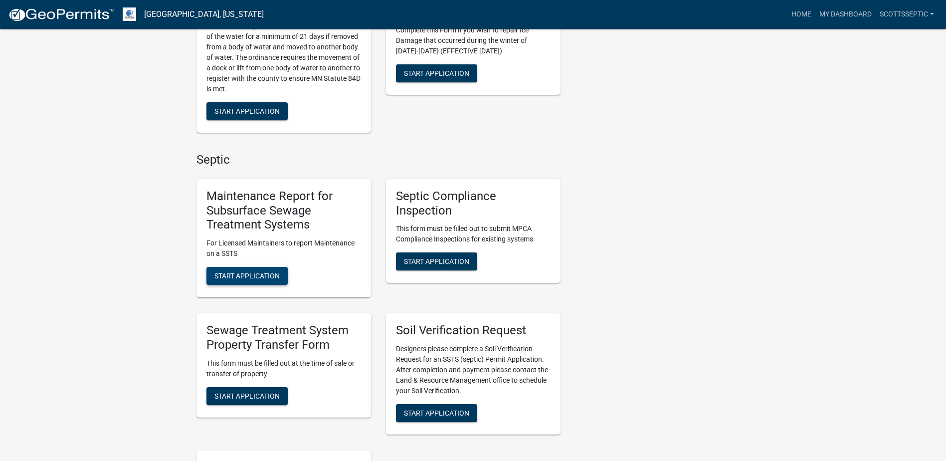
click at [247, 280] on span "Start Application" at bounding box center [246, 276] width 65 height 8
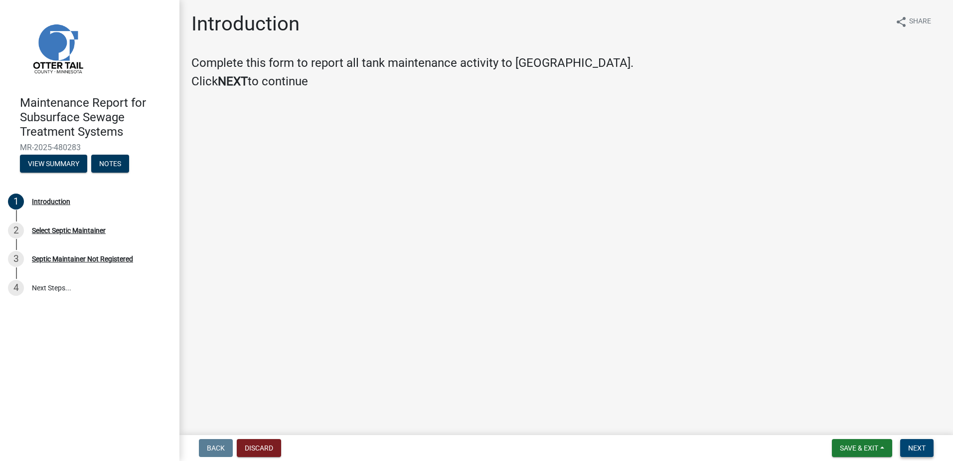
click at [910, 446] on span "Next" at bounding box center [917, 448] width 17 height 8
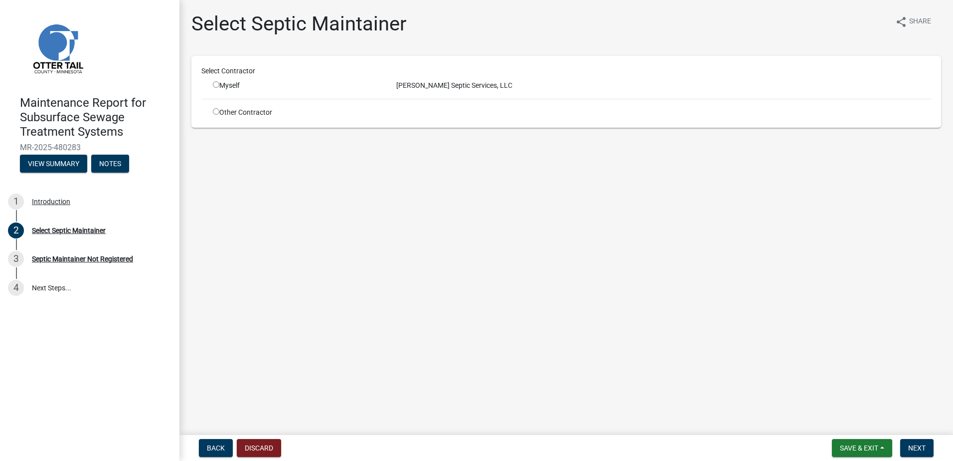
click at [221, 83] on div "Myself" at bounding box center [297, 85] width 169 height 10
click at [216, 83] on input "radio" at bounding box center [216, 84] width 6 height 6
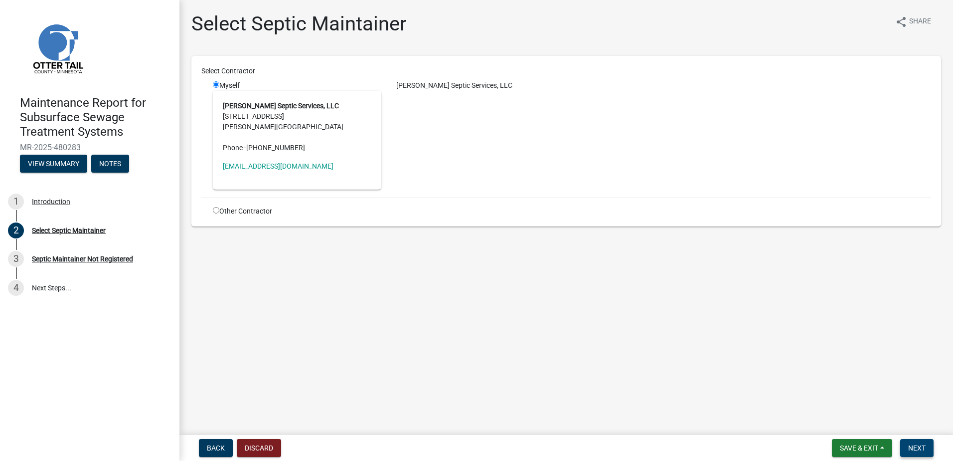
click at [928, 447] on button "Next" at bounding box center [917, 448] width 33 height 18
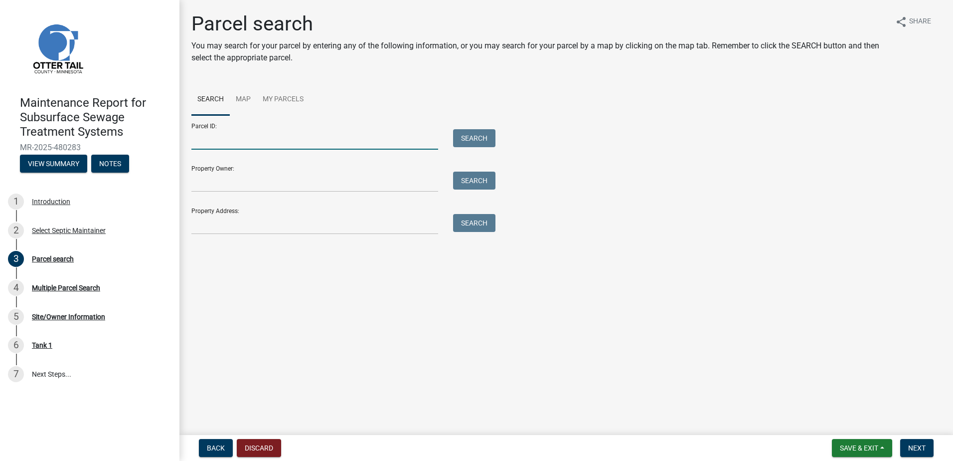
click at [365, 136] on input "Parcel ID:" at bounding box center [314, 139] width 247 height 20
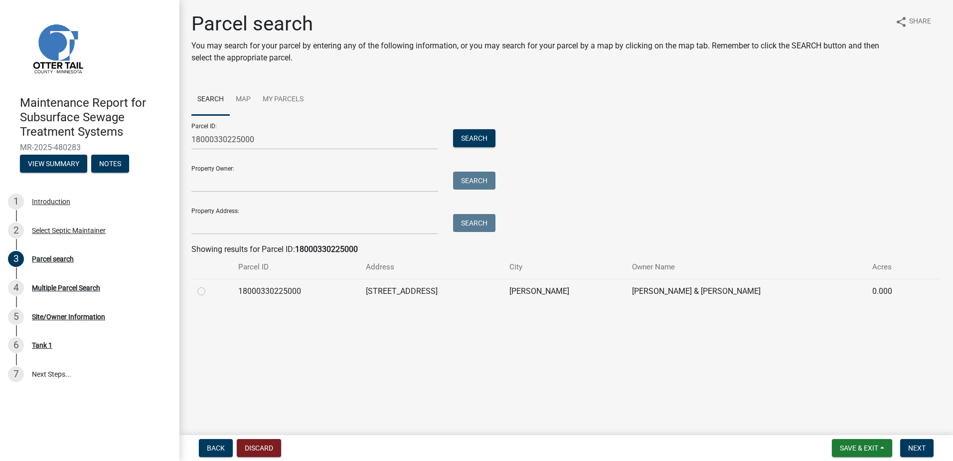
click at [209, 285] on label at bounding box center [209, 285] width 0 height 0
click at [209, 291] on input "radio" at bounding box center [212, 288] width 6 height 6
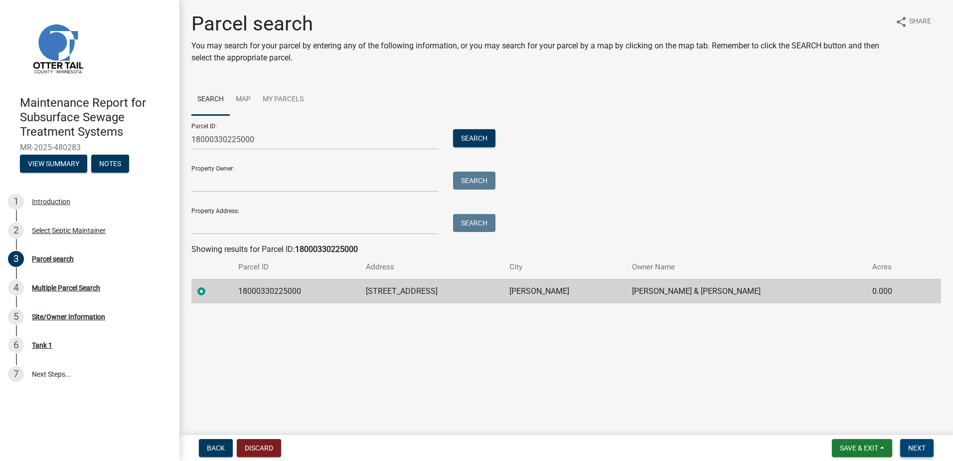
click at [904, 448] on button "Next" at bounding box center [917, 448] width 33 height 18
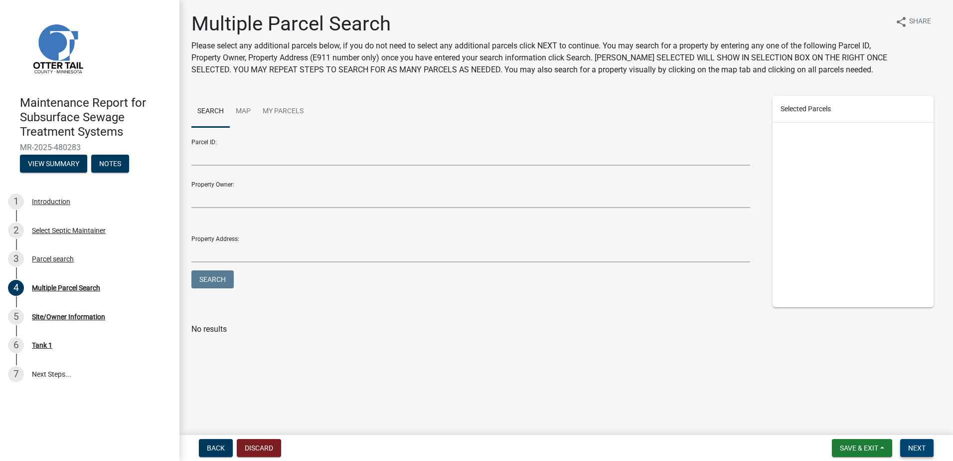
click at [908, 446] on button "Next" at bounding box center [917, 448] width 33 height 18
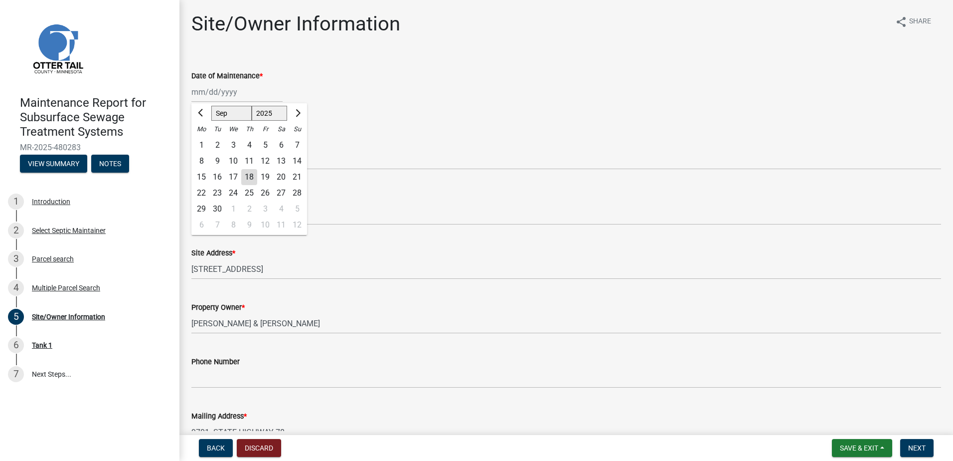
click at [264, 90] on div "[PERSON_NAME] Feb Mar Apr [PERSON_NAME][DATE] Oct Nov [DATE] 1526 1527 1528 152…" at bounding box center [236, 92] width 91 height 20
click at [204, 106] on button "Previous month" at bounding box center [201, 113] width 12 height 16
click at [250, 158] on div "7" at bounding box center [249, 161] width 16 height 16
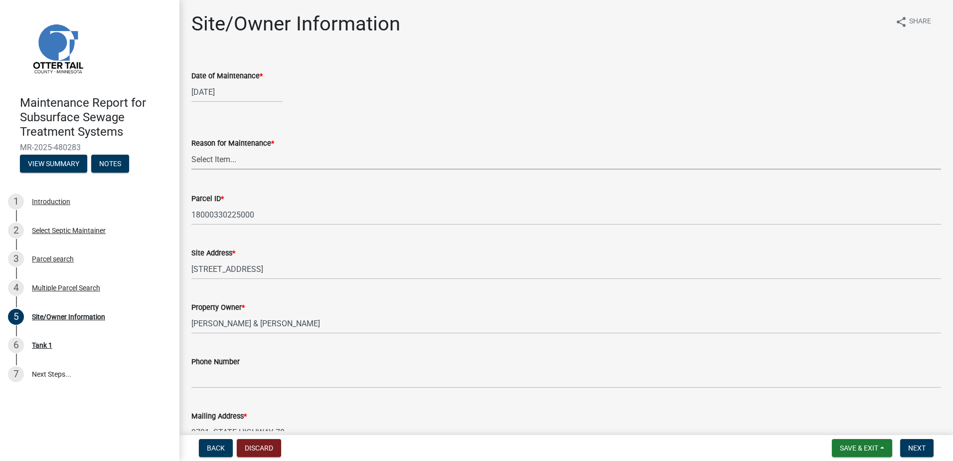
click at [241, 165] on select "Select Item... Called Routine Other" at bounding box center [566, 159] width 750 height 20
click at [191, 149] on select "Select Item... Called Routine Other" at bounding box center [566, 159] width 750 height 20
click at [914, 448] on span "Next" at bounding box center [917, 448] width 17 height 8
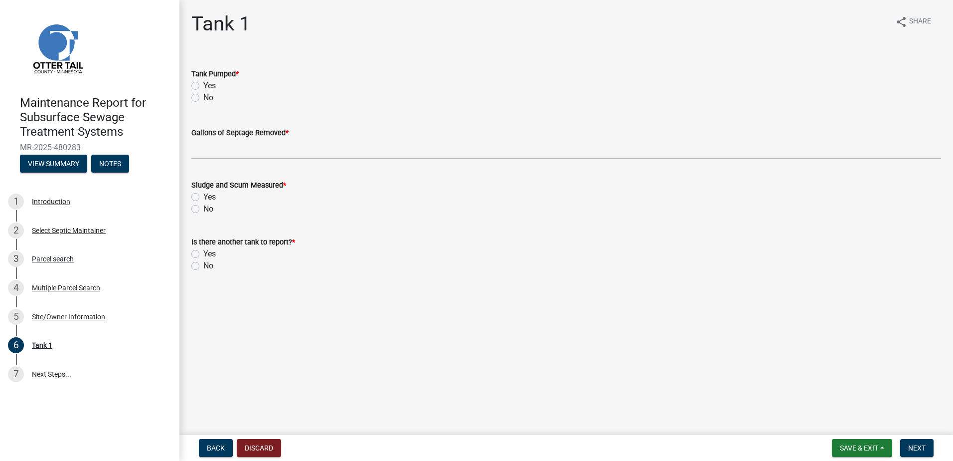
click at [203, 85] on label "Yes" at bounding box center [209, 86] width 12 height 12
click at [203, 85] on input "Yes" at bounding box center [206, 83] width 6 height 6
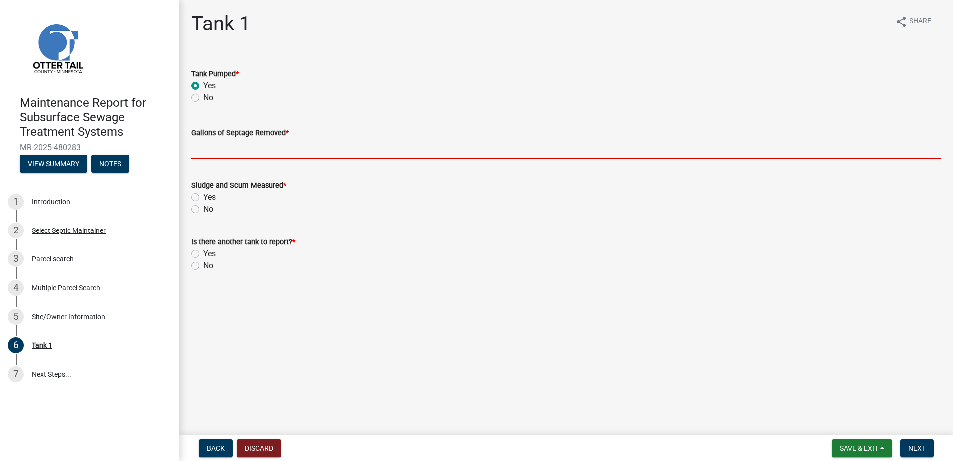
click at [196, 148] on input "Gallons of Septage Removed *" at bounding box center [566, 149] width 750 height 20
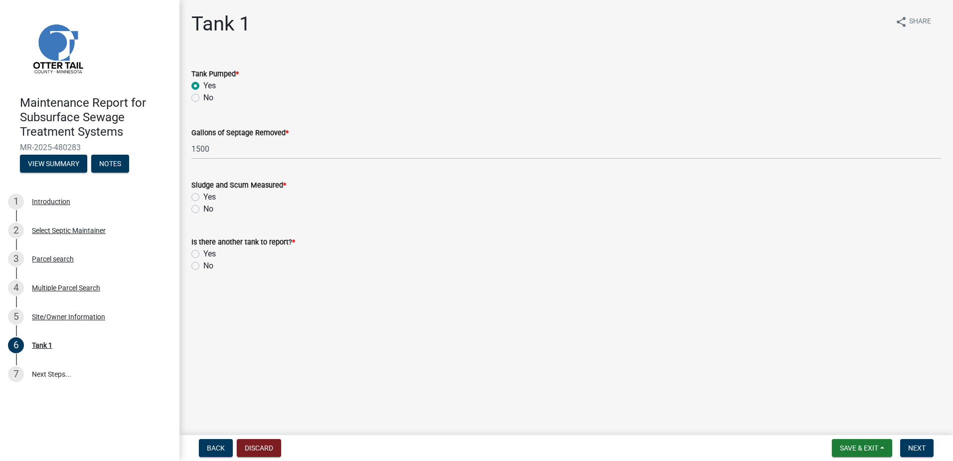
drag, startPoint x: 196, startPoint y: 209, endPoint x: 195, endPoint y: 256, distance: 46.9
click at [203, 209] on label "No" at bounding box center [208, 209] width 10 height 12
click at [203, 209] on input "No" at bounding box center [206, 206] width 6 height 6
click at [203, 265] on label "No" at bounding box center [208, 266] width 10 height 12
click at [203, 265] on input "No" at bounding box center [206, 263] width 6 height 6
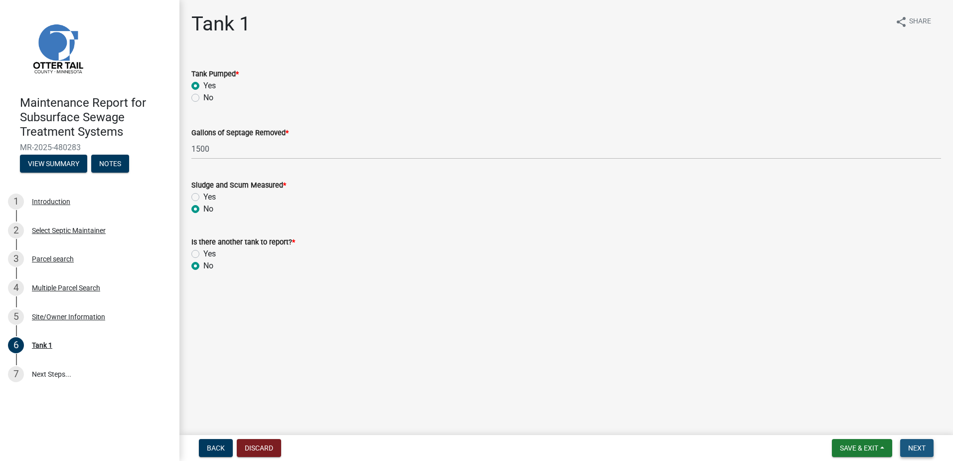
click at [931, 450] on button "Next" at bounding box center [917, 448] width 33 height 18
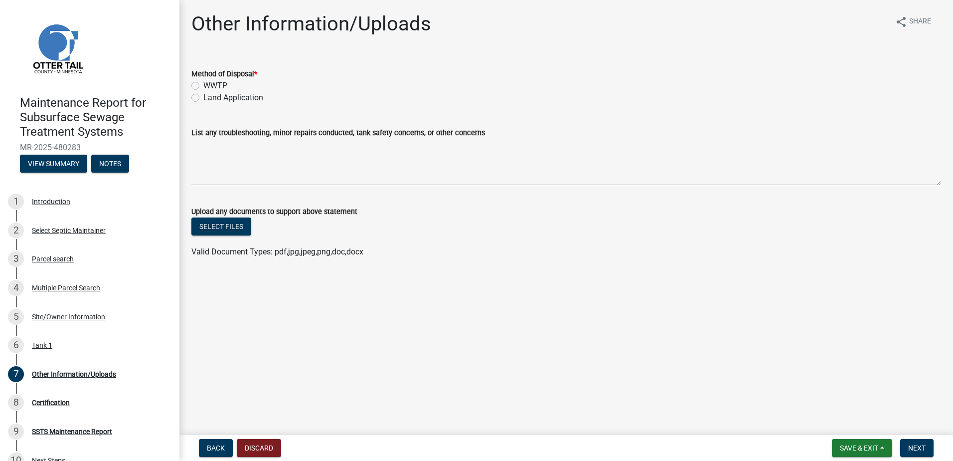
click at [203, 96] on label "Land Application" at bounding box center [233, 98] width 60 height 12
click at [203, 96] on input "Land Application" at bounding box center [206, 95] width 6 height 6
click at [903, 441] on button "Next" at bounding box center [917, 448] width 33 height 18
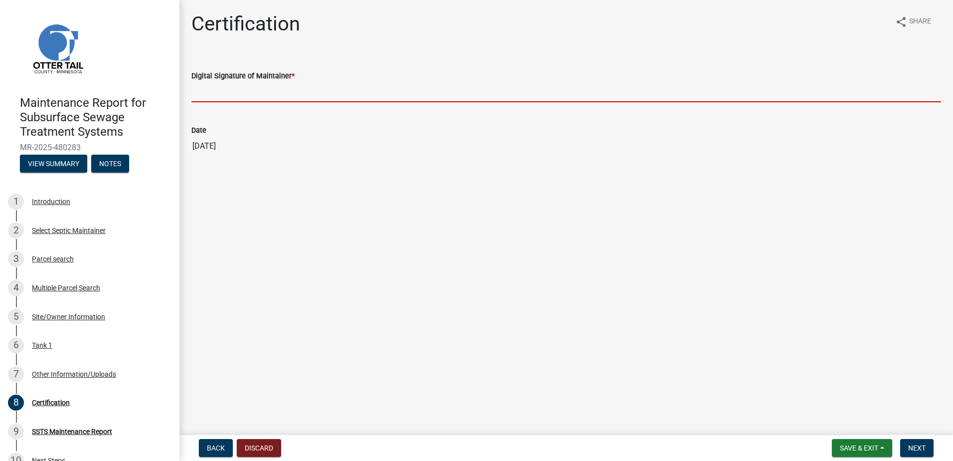
click at [222, 102] on input "Digital Signature of Maintainer *" at bounding box center [566, 92] width 750 height 20
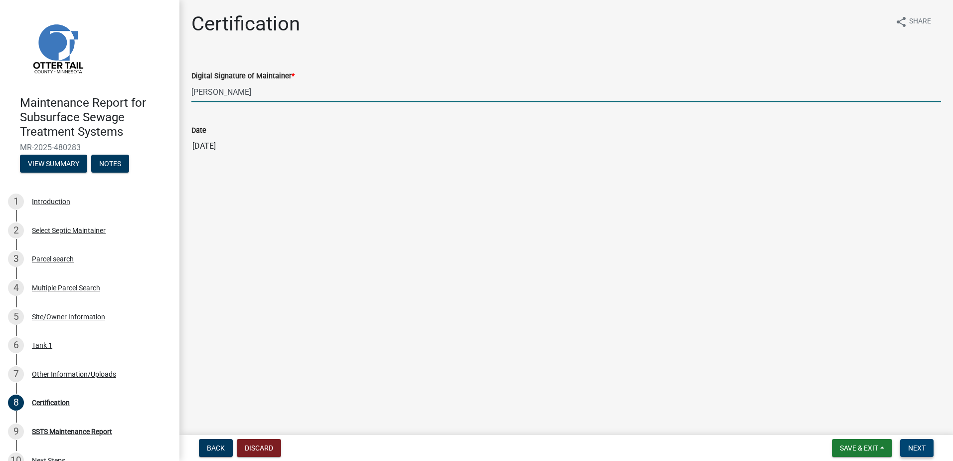
click at [924, 446] on span "Next" at bounding box center [917, 448] width 17 height 8
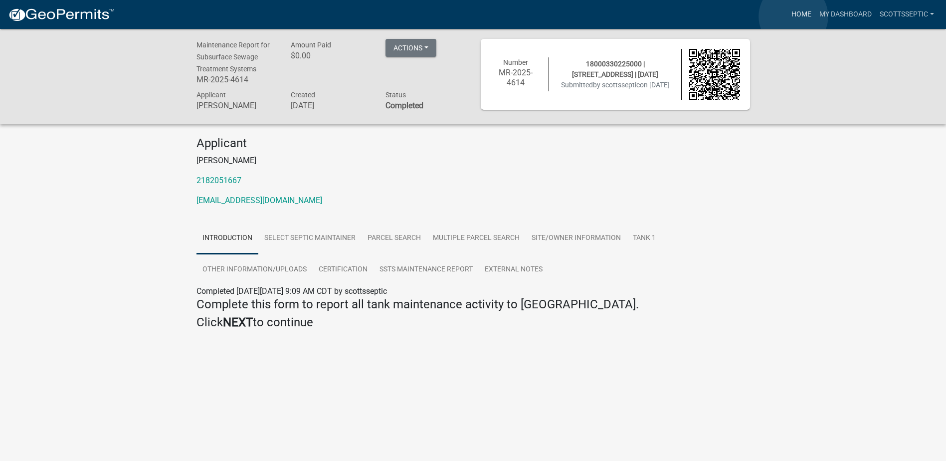
click at [793, 16] on link "Home" at bounding box center [801, 14] width 28 height 19
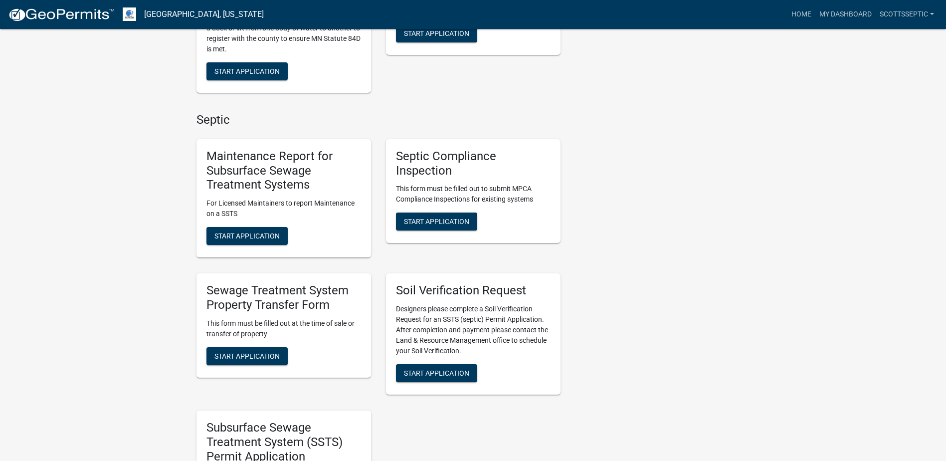
scroll to position [598, 0]
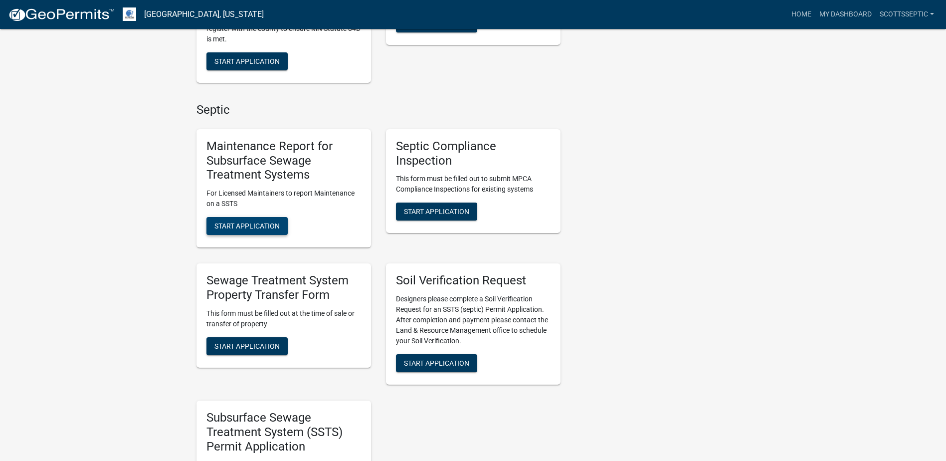
click at [242, 223] on span "Start Application" at bounding box center [246, 226] width 65 height 8
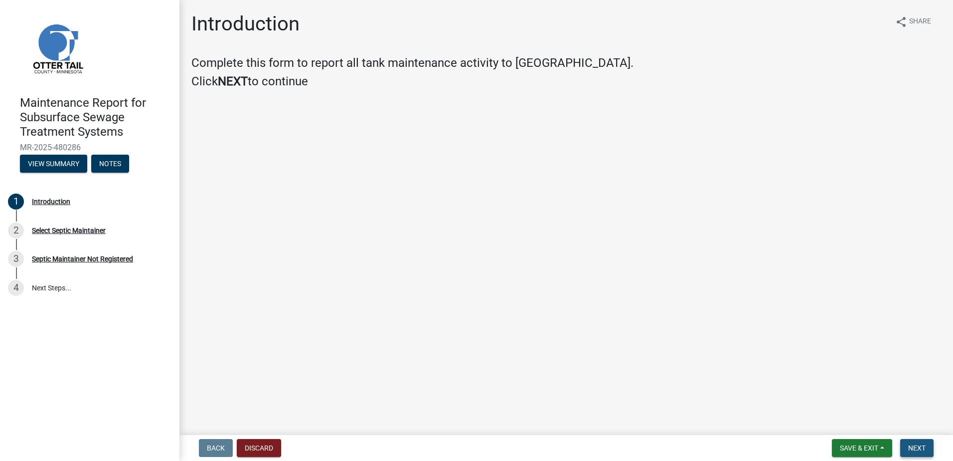
click at [911, 447] on span "Next" at bounding box center [917, 448] width 17 height 8
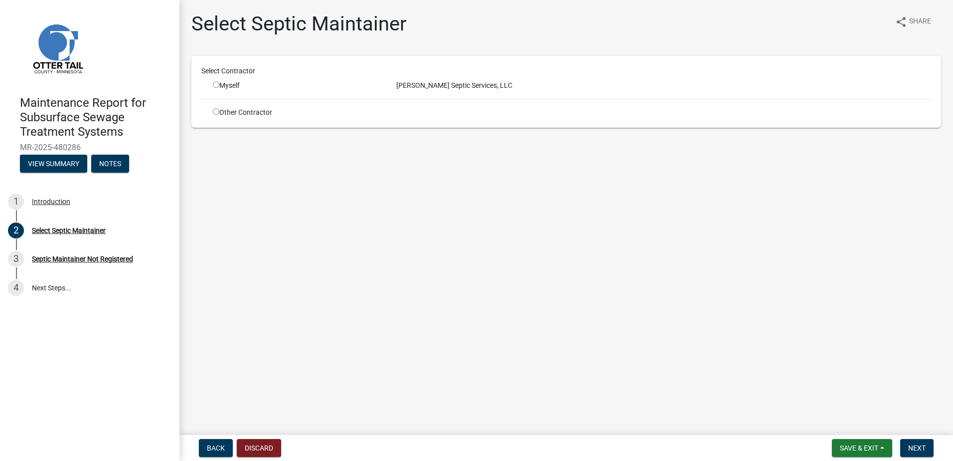
click at [213, 86] on input "radio" at bounding box center [216, 84] width 6 height 6
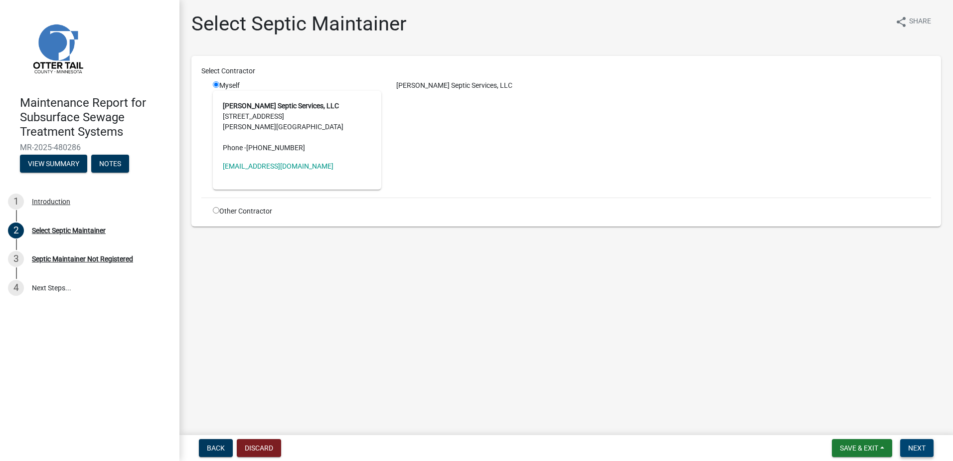
click at [906, 443] on button "Next" at bounding box center [917, 448] width 33 height 18
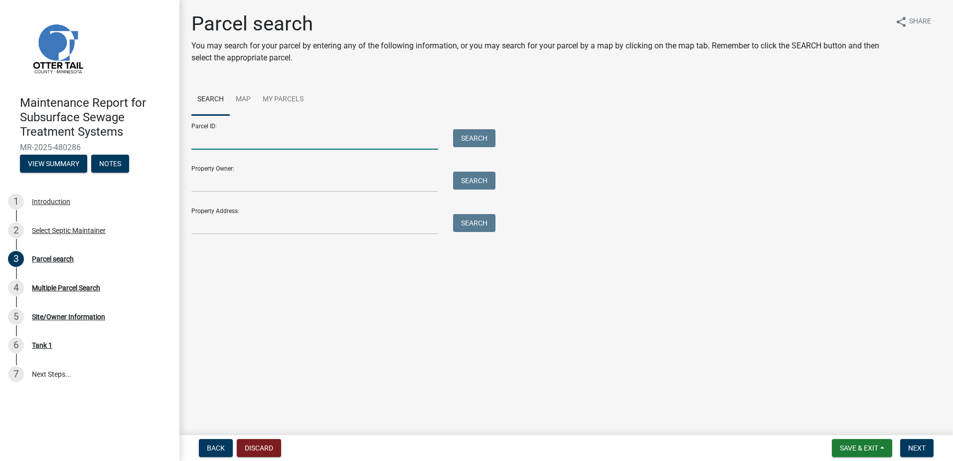
click at [225, 137] on input "Parcel ID:" at bounding box center [314, 139] width 247 height 20
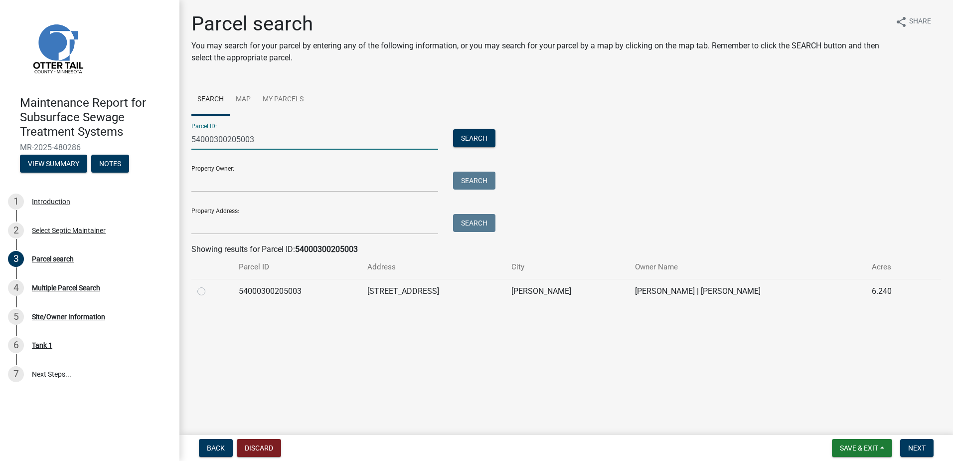
click at [209, 285] on label at bounding box center [209, 285] width 0 height 0
click at [209, 292] on input "radio" at bounding box center [212, 288] width 6 height 6
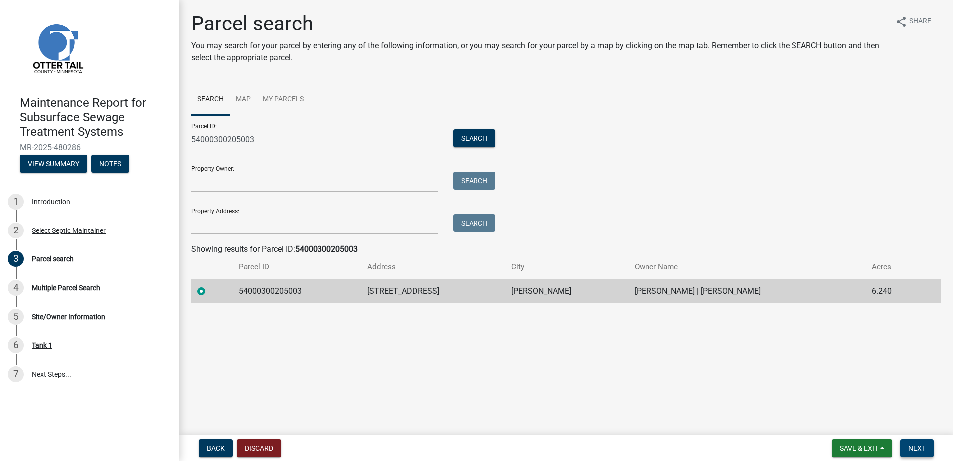
click at [910, 449] on span "Next" at bounding box center [917, 448] width 17 height 8
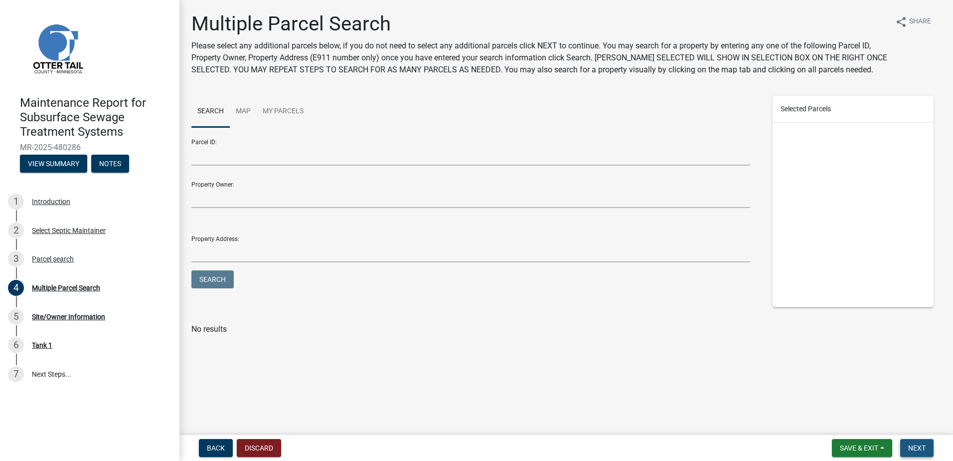
click at [923, 446] on span "Next" at bounding box center [917, 448] width 17 height 8
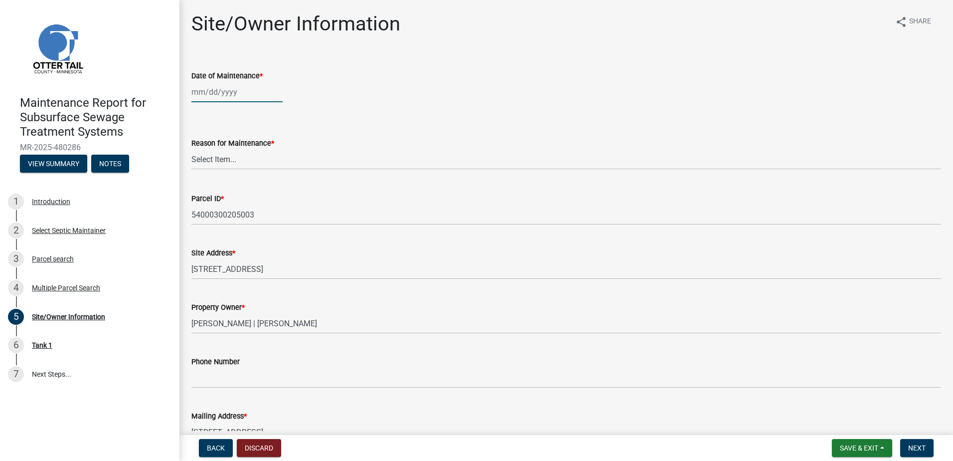
click at [233, 99] on div at bounding box center [236, 92] width 91 height 20
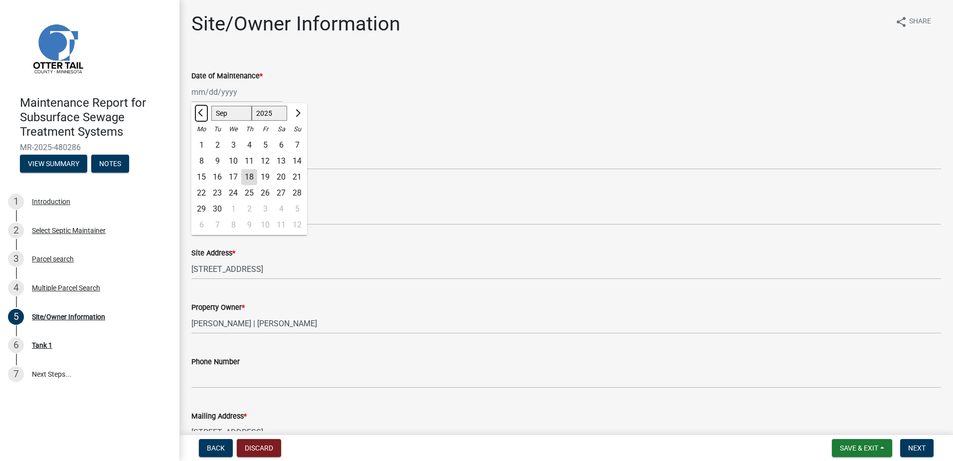
click at [201, 111] on span "Previous month" at bounding box center [201, 112] width 7 height 7
click at [260, 161] on div "8" at bounding box center [265, 161] width 16 height 16
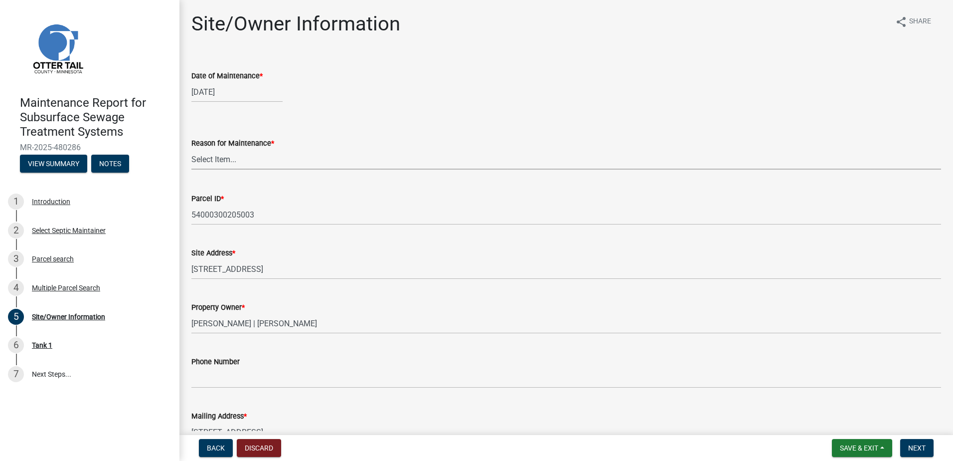
click at [204, 155] on select "Select Item... Called Routine Other" at bounding box center [566, 159] width 750 height 20
click at [191, 149] on select "Select Item... Called Routine Other" at bounding box center [566, 159] width 750 height 20
click at [912, 452] on button "Next" at bounding box center [917, 448] width 33 height 18
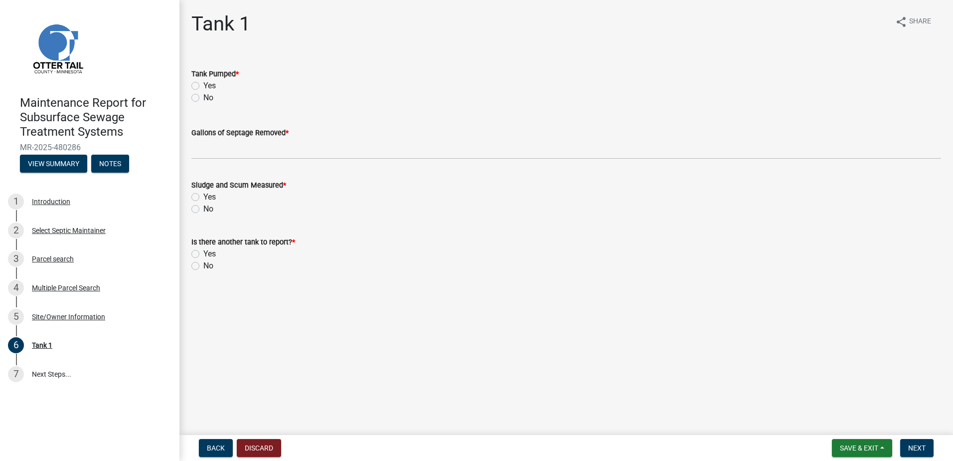
click at [203, 85] on label "Yes" at bounding box center [209, 86] width 12 height 12
click at [203, 85] on input "Yes" at bounding box center [206, 83] width 6 height 6
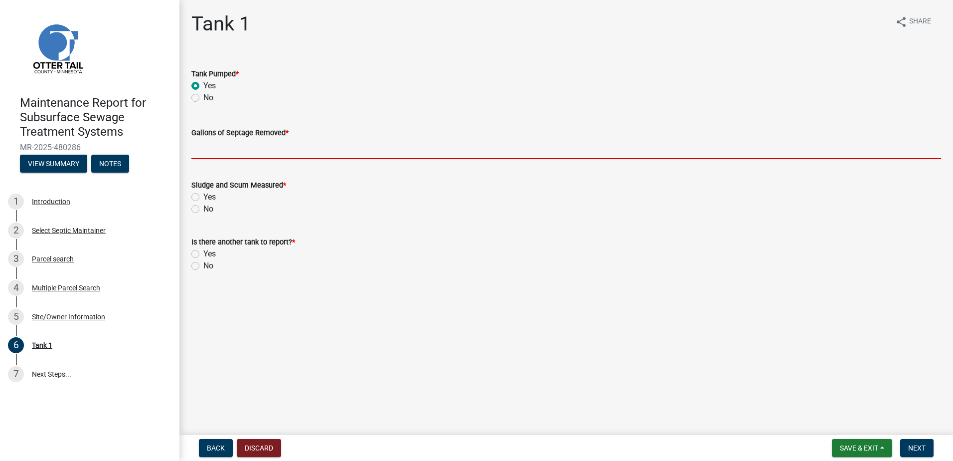
click at [211, 154] on input "Gallons of Septage Removed *" at bounding box center [566, 149] width 750 height 20
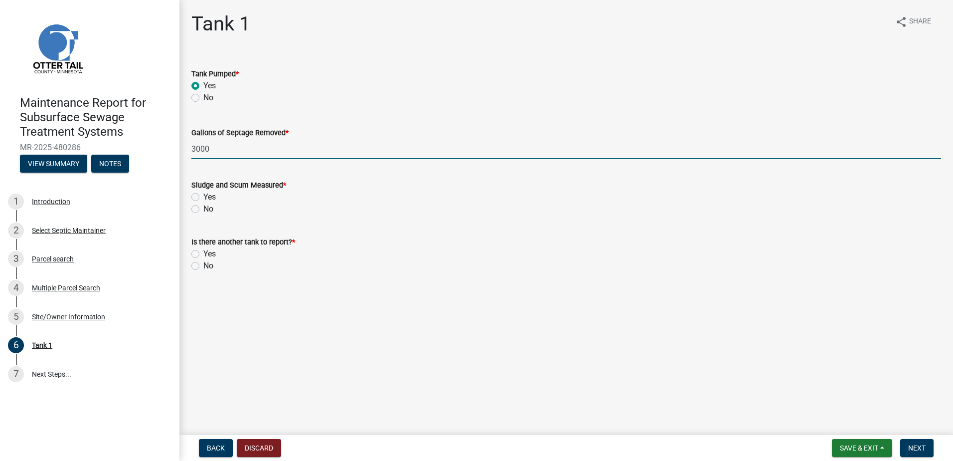
click at [203, 205] on label "No" at bounding box center [208, 209] width 10 height 12
click at [203, 205] on input "No" at bounding box center [206, 206] width 6 height 6
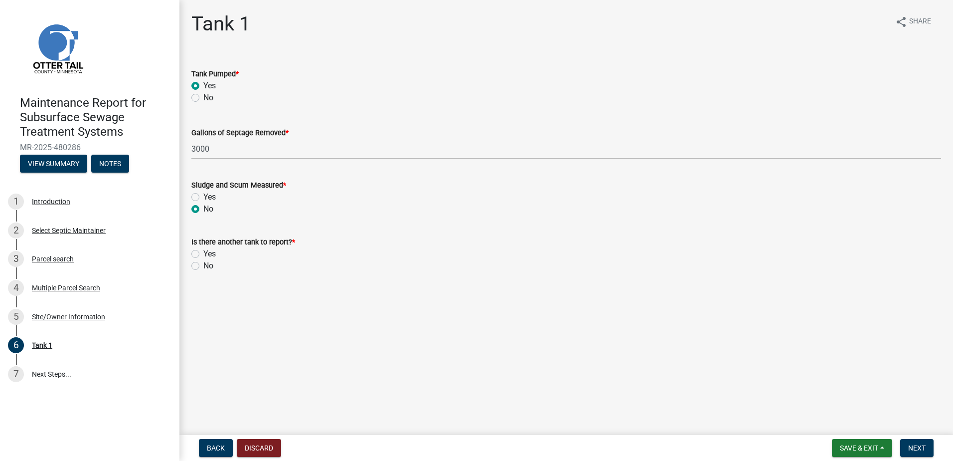
click at [203, 269] on label "No" at bounding box center [208, 266] width 10 height 12
click at [203, 266] on input "No" at bounding box center [206, 263] width 6 height 6
click at [928, 449] on button "Next" at bounding box center [917, 448] width 33 height 18
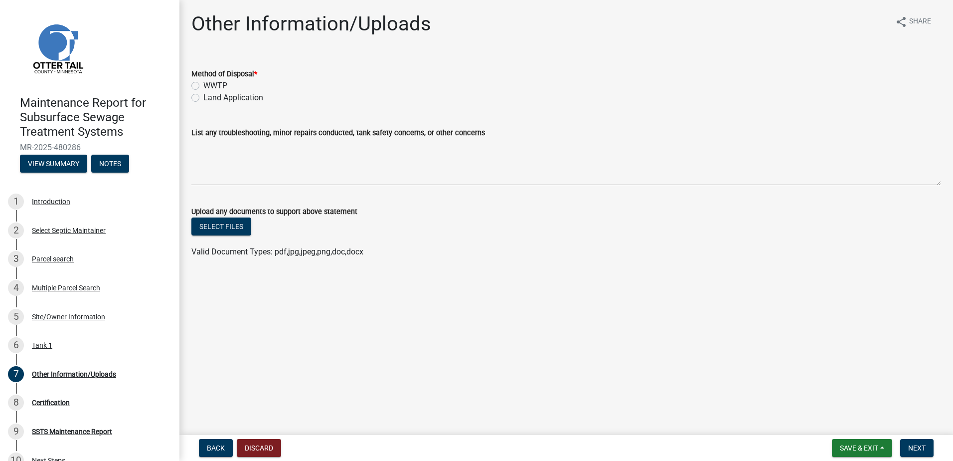
click at [208, 97] on label "Land Application" at bounding box center [233, 98] width 60 height 12
click at [208, 97] on input "Land Application" at bounding box center [206, 95] width 6 height 6
click at [915, 452] on button "Next" at bounding box center [917, 448] width 33 height 18
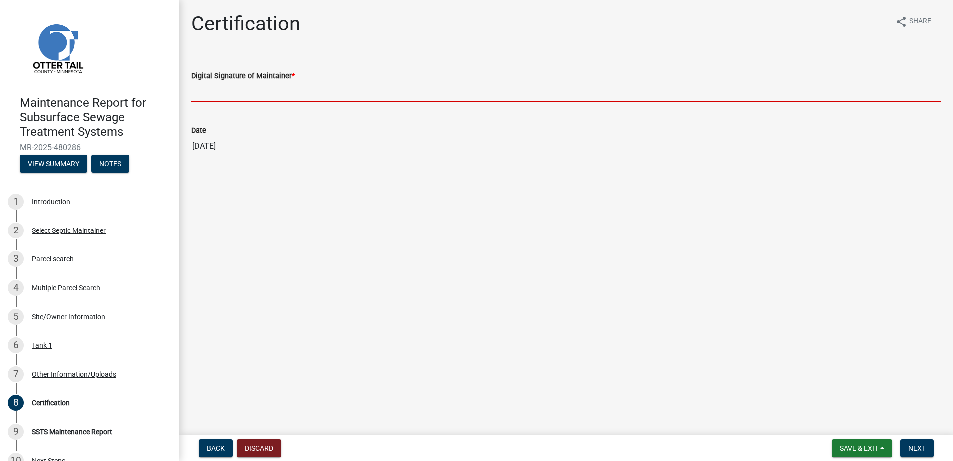
drag, startPoint x: 244, startPoint y: 88, endPoint x: 245, endPoint y: 98, distance: 9.5
click at [244, 88] on input "Digital Signature of Maintainer *" at bounding box center [566, 92] width 750 height 20
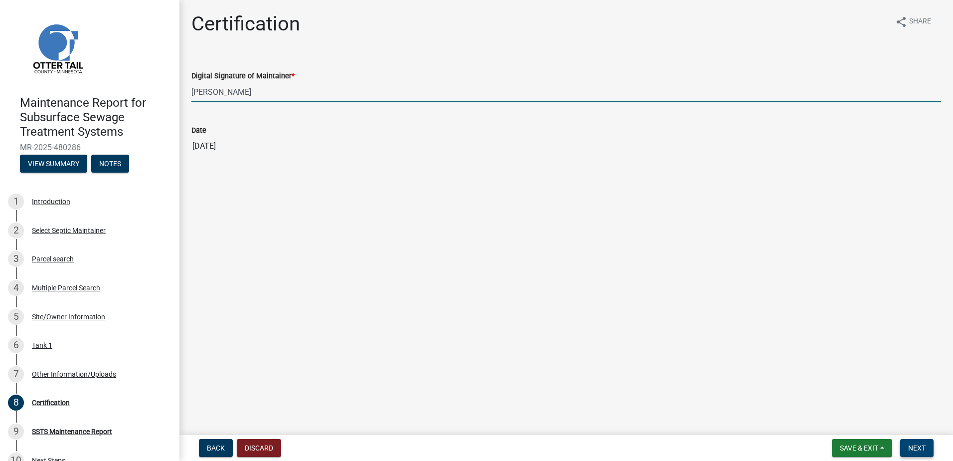
click at [917, 444] on span "Next" at bounding box center [917, 448] width 17 height 8
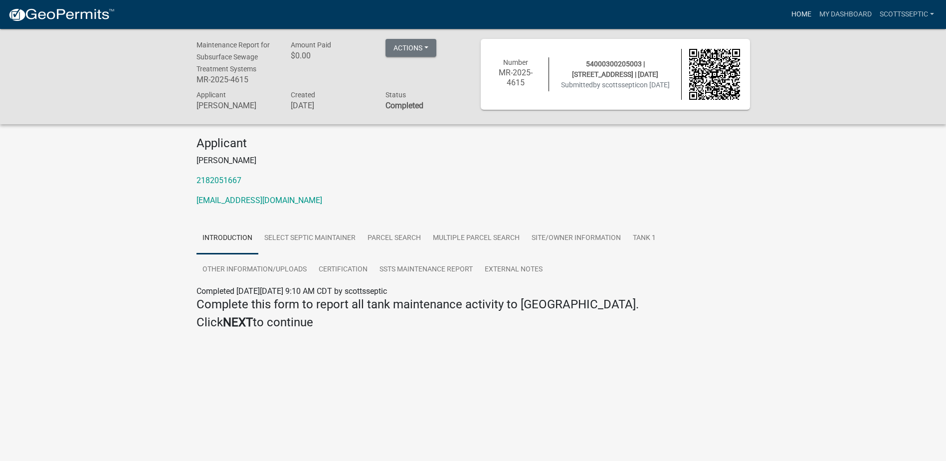
click at [801, 12] on link "Home" at bounding box center [801, 14] width 28 height 19
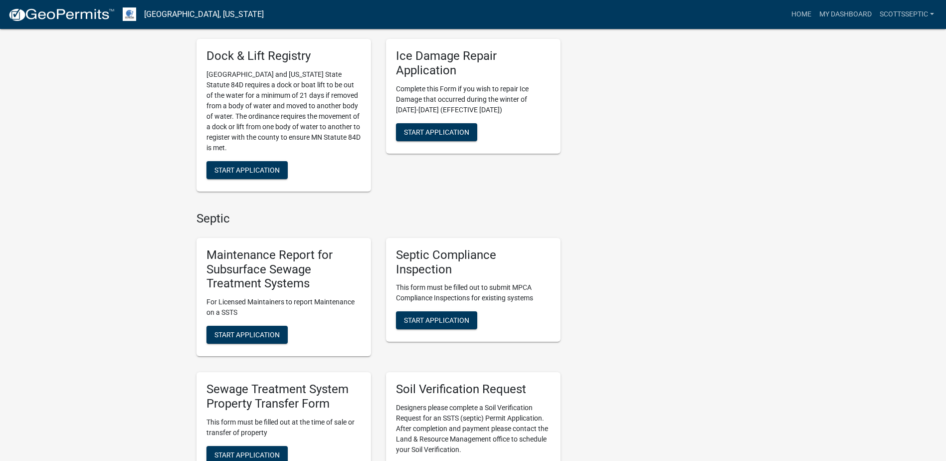
scroll to position [499, 0]
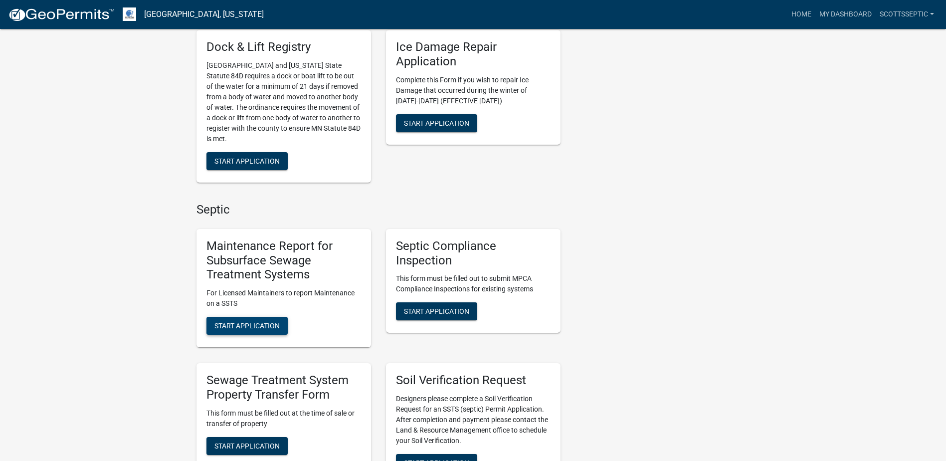
click at [244, 328] on span "Start Application" at bounding box center [246, 326] width 65 height 8
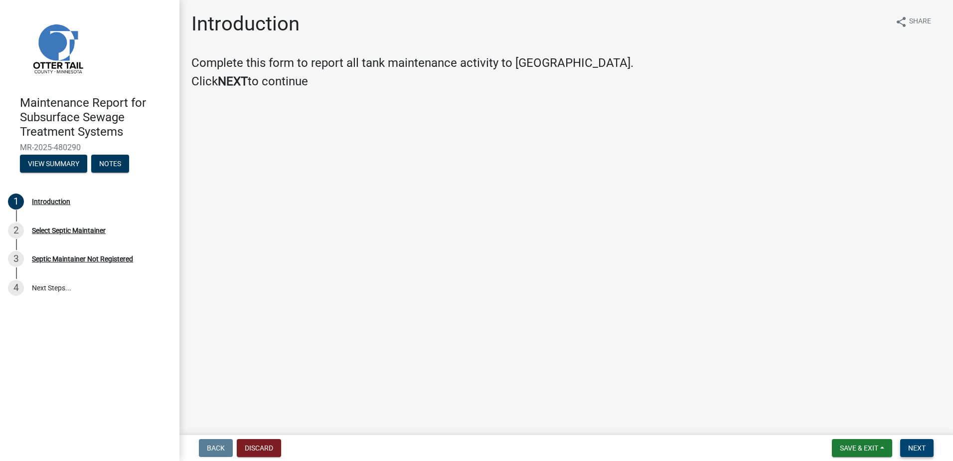
click at [915, 444] on span "Next" at bounding box center [917, 448] width 17 height 8
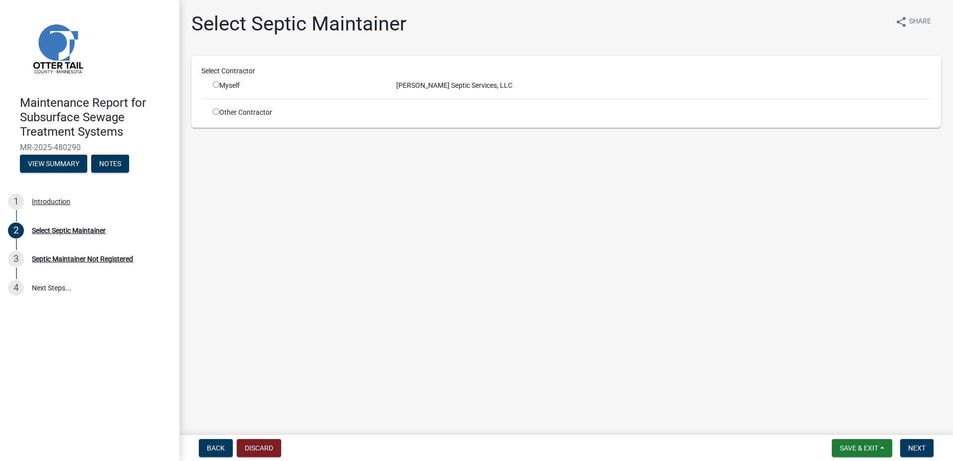
click at [234, 88] on div "Myself" at bounding box center [297, 85] width 169 height 10
click at [219, 85] on input "radio" at bounding box center [216, 84] width 6 height 6
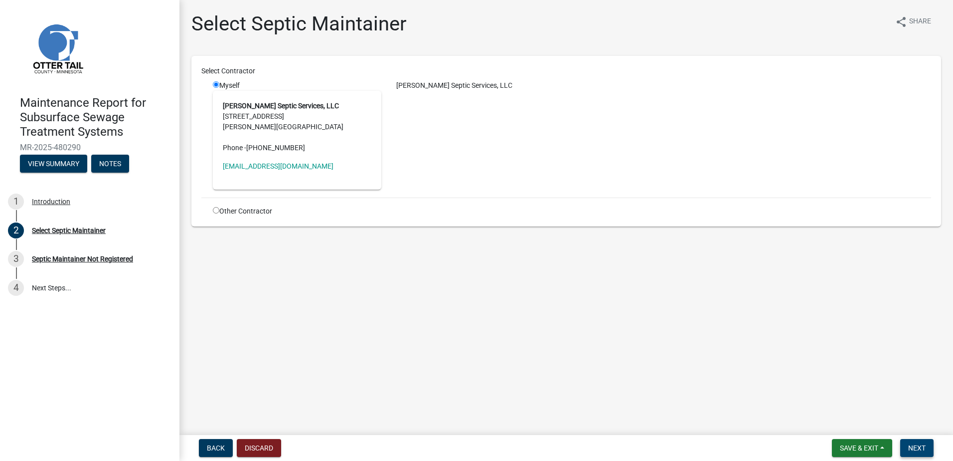
click at [916, 440] on button "Next" at bounding box center [917, 448] width 33 height 18
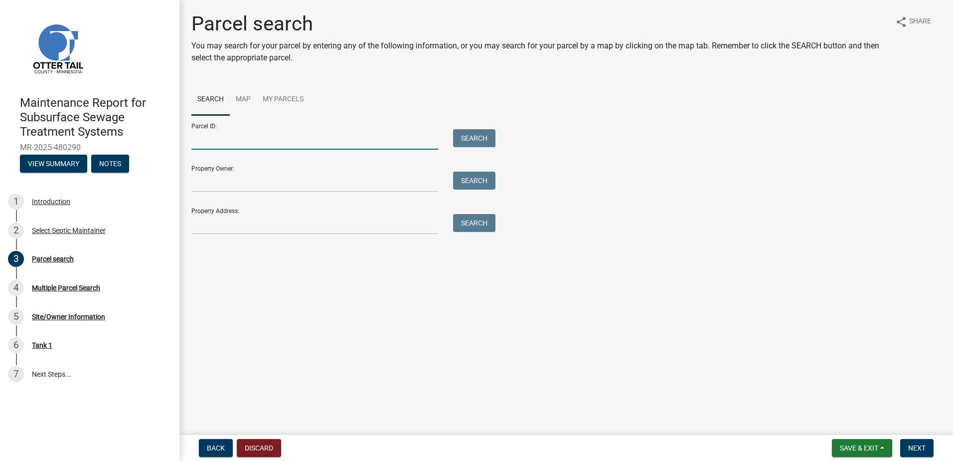
click at [252, 139] on input "Parcel ID:" at bounding box center [314, 139] width 247 height 20
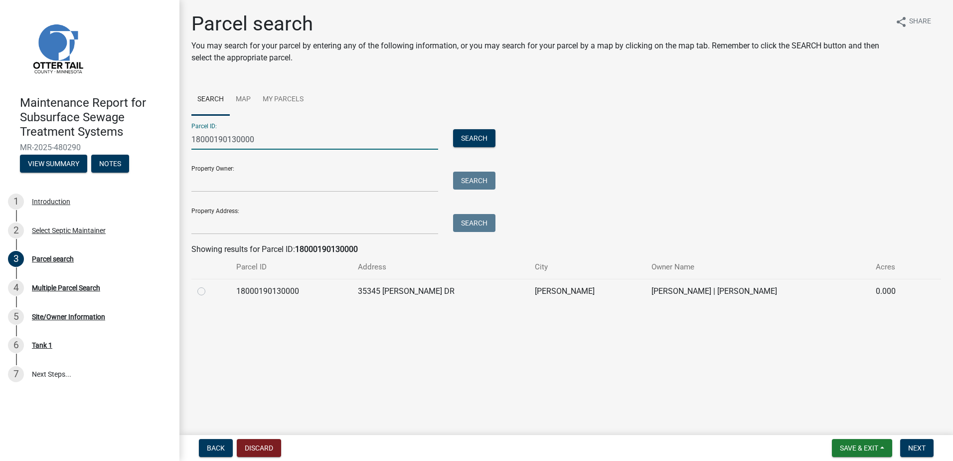
click at [209, 285] on label at bounding box center [209, 285] width 0 height 0
click at [209, 292] on input "radio" at bounding box center [212, 288] width 6 height 6
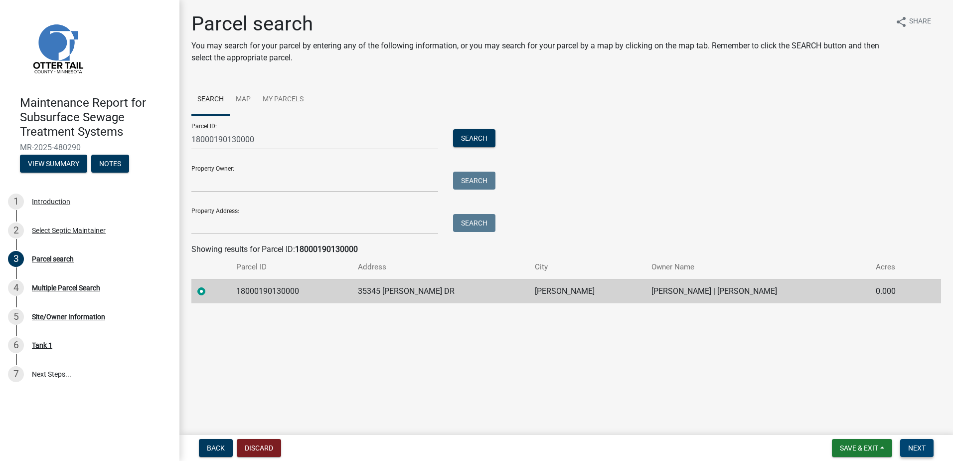
click at [922, 450] on span "Next" at bounding box center [917, 448] width 17 height 8
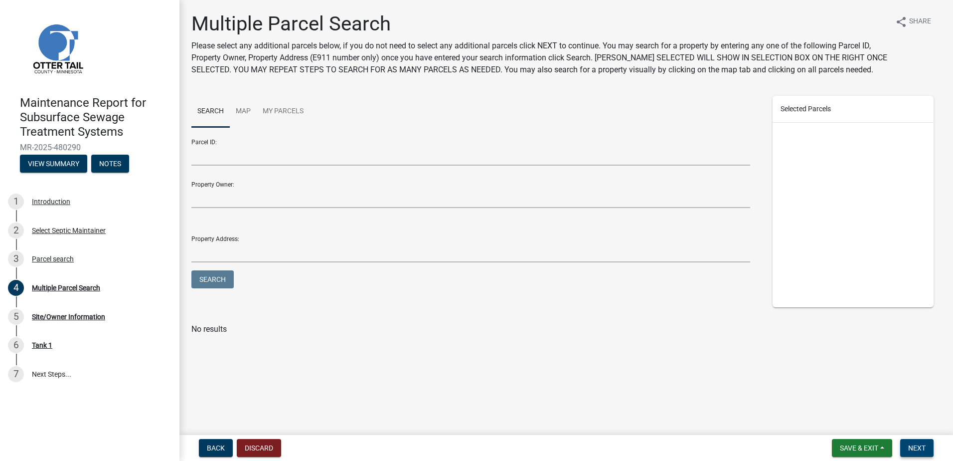
click at [912, 441] on button "Next" at bounding box center [917, 448] width 33 height 18
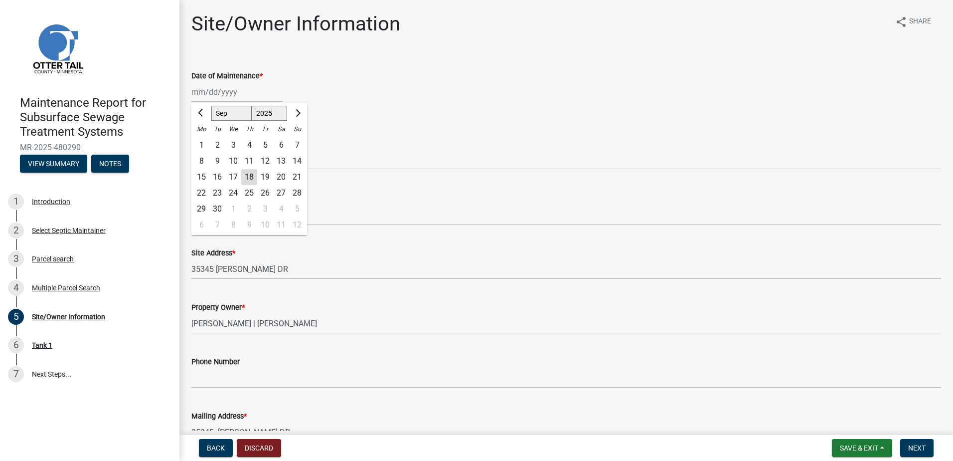
click at [231, 98] on div "[PERSON_NAME] Feb Mar Apr [PERSON_NAME][DATE] Oct Nov [DATE] 1526 1527 1528 152…" at bounding box center [236, 92] width 91 height 20
click at [198, 111] on button "Previous month" at bounding box center [201, 113] width 12 height 16
click at [204, 177] on div "11" at bounding box center [201, 177] width 16 height 16
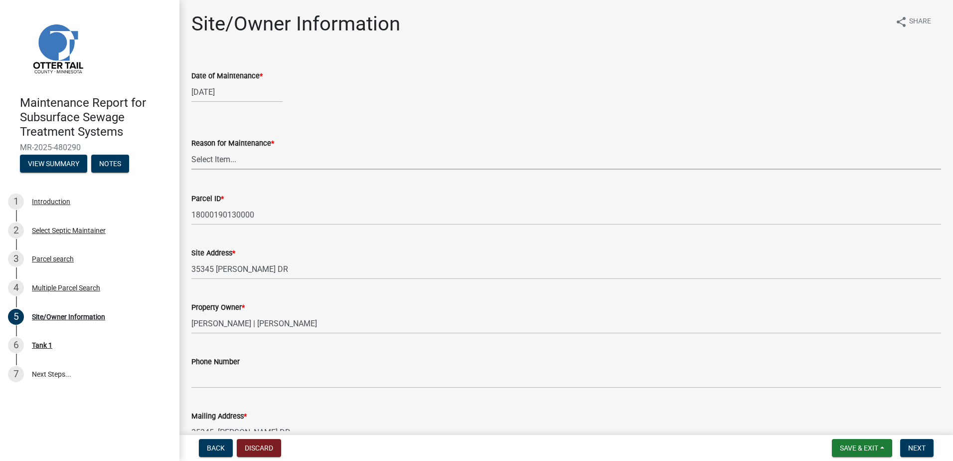
click at [208, 162] on select "Select Item... Called Routine Other" at bounding box center [566, 159] width 750 height 20
click at [191, 149] on select "Select Item... Called Routine Other" at bounding box center [566, 159] width 750 height 20
click at [930, 448] on button "Next" at bounding box center [917, 448] width 33 height 18
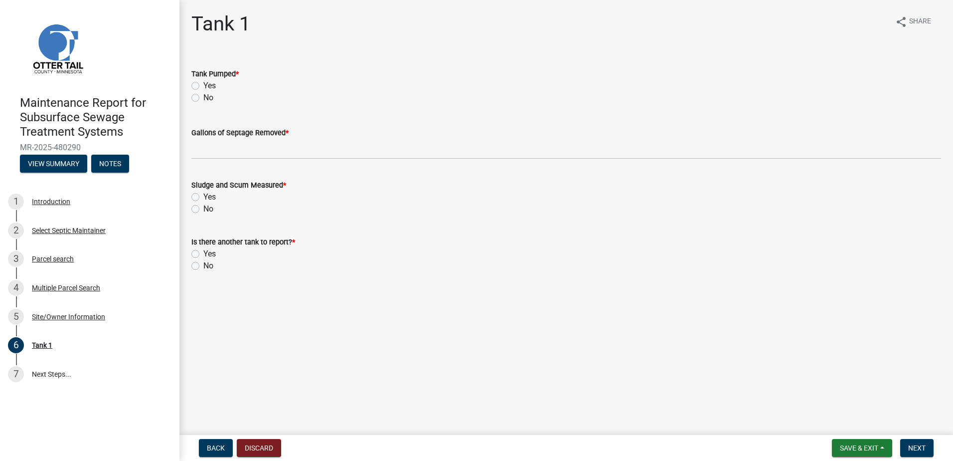
click at [203, 83] on label "Yes" at bounding box center [209, 86] width 12 height 12
click at [203, 83] on input "Yes" at bounding box center [206, 83] width 6 height 6
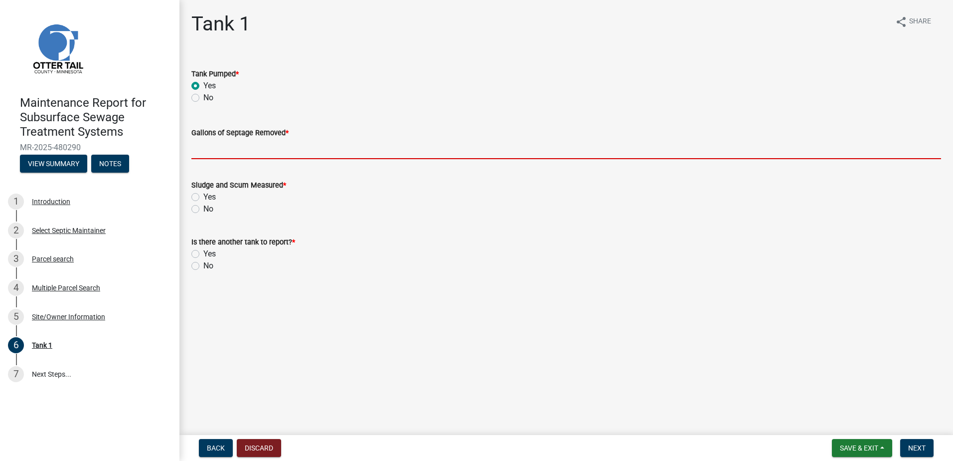
click at [198, 151] on input "Gallons of Septage Removed *" at bounding box center [566, 149] width 750 height 20
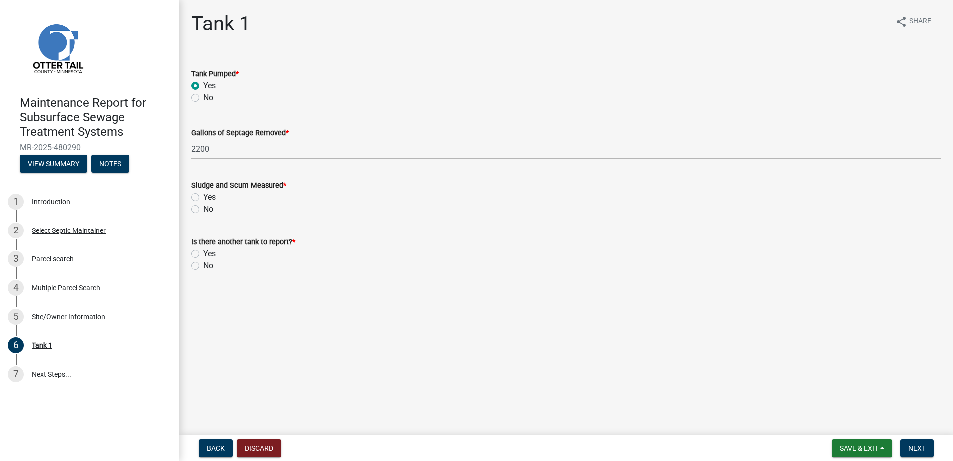
click at [203, 209] on label "No" at bounding box center [208, 209] width 10 height 12
click at [203, 209] on input "No" at bounding box center [206, 206] width 6 height 6
click at [203, 267] on label "No" at bounding box center [208, 266] width 10 height 12
click at [203, 266] on input "No" at bounding box center [206, 263] width 6 height 6
click at [922, 441] on button "Next" at bounding box center [917, 448] width 33 height 18
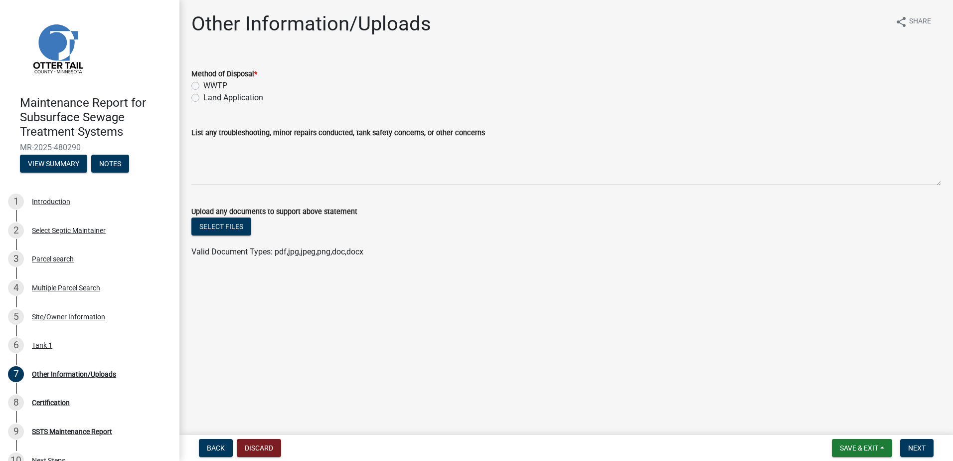
click at [203, 99] on label "Land Application" at bounding box center [233, 98] width 60 height 12
click at [203, 98] on input "Land Application" at bounding box center [206, 95] width 6 height 6
click at [913, 450] on span "Next" at bounding box center [917, 448] width 17 height 8
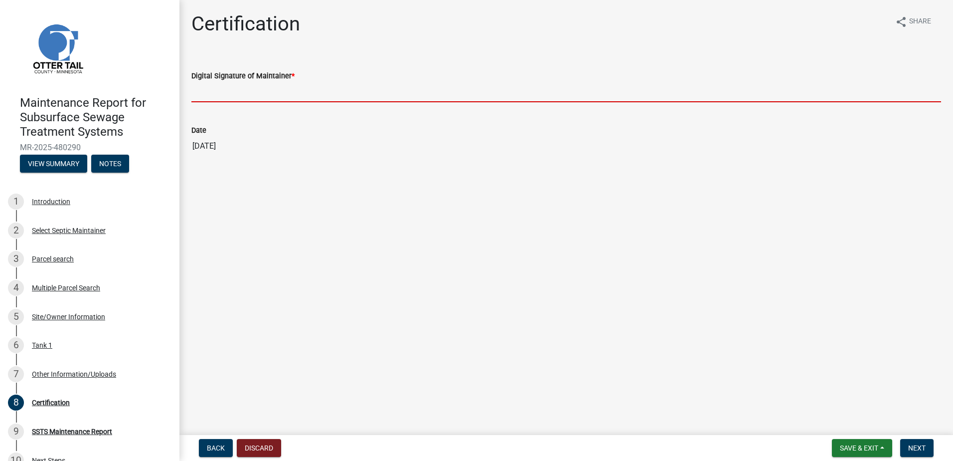
click at [250, 94] on input "Digital Signature of Maintainer *" at bounding box center [566, 92] width 750 height 20
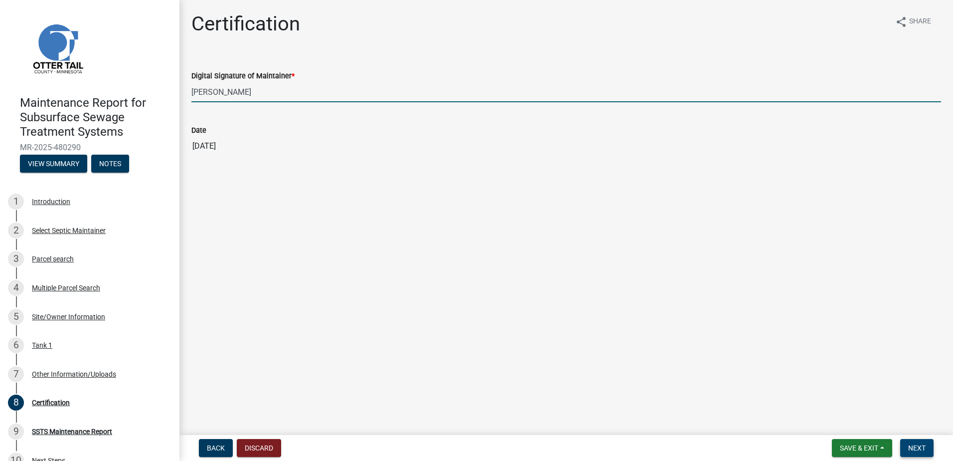
click at [929, 445] on button "Next" at bounding box center [917, 448] width 33 height 18
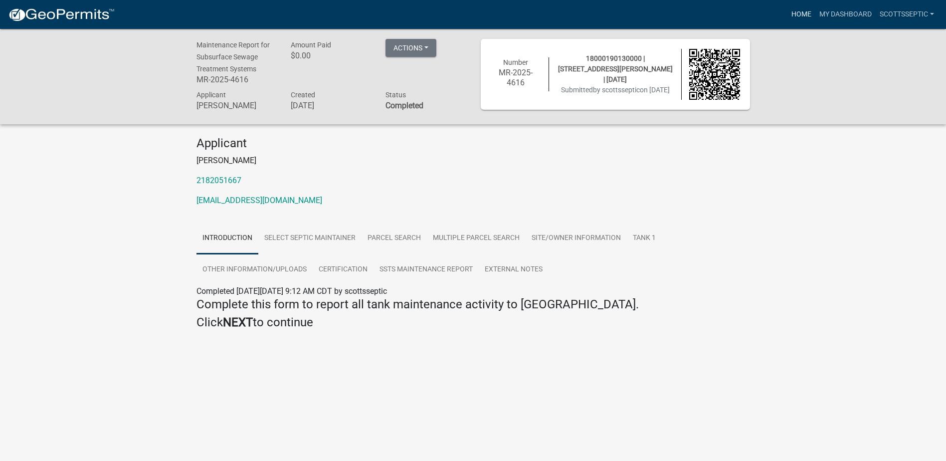
click at [806, 15] on link "Home" at bounding box center [801, 14] width 28 height 19
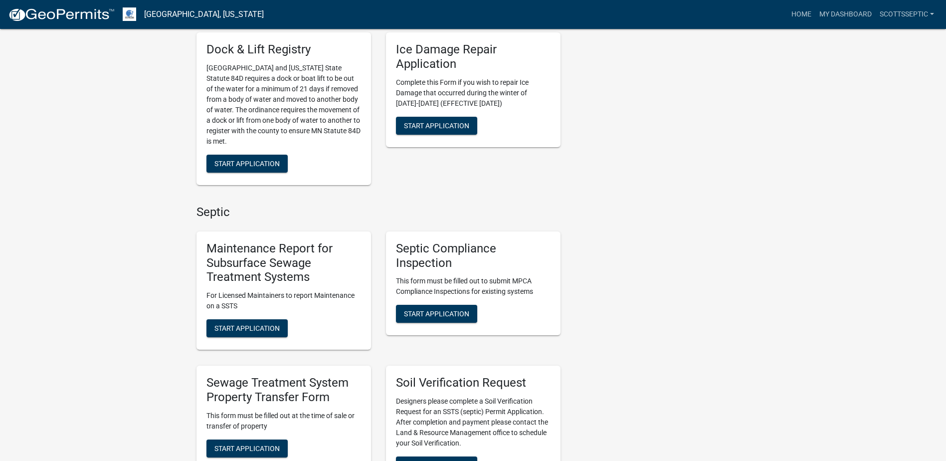
scroll to position [499, 0]
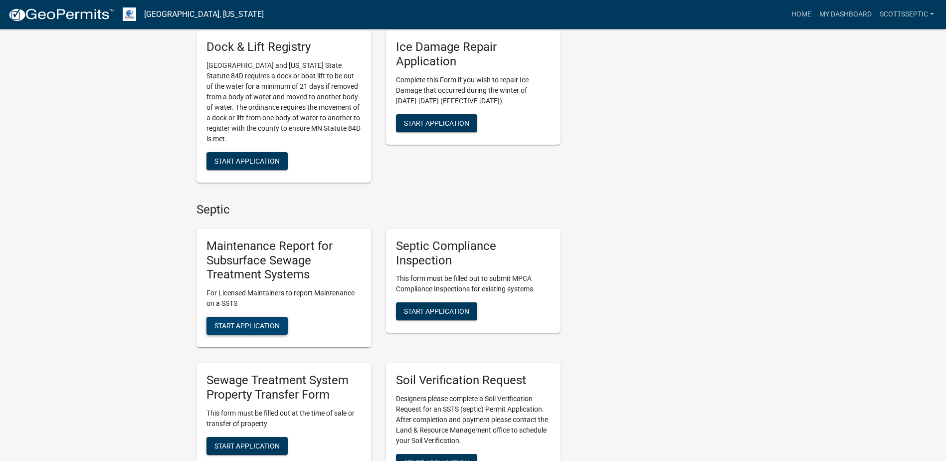
click at [273, 324] on span "Start Application" at bounding box center [246, 326] width 65 height 8
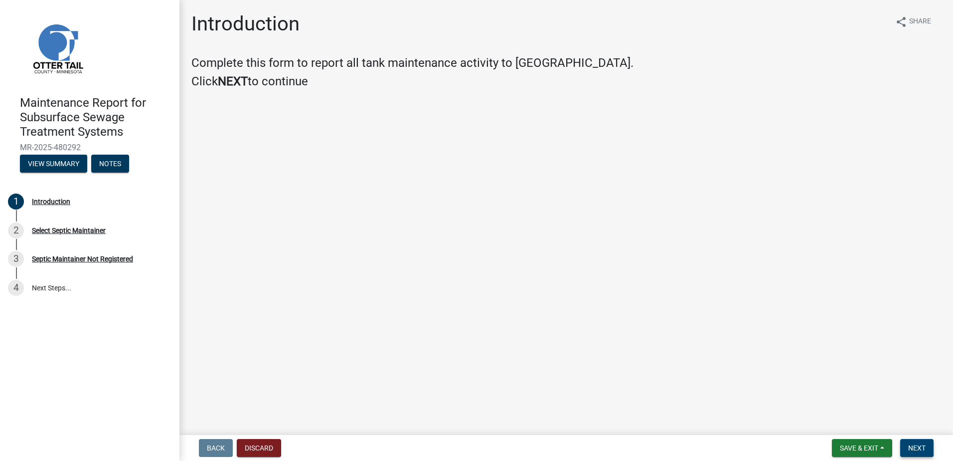
click at [916, 448] on span "Next" at bounding box center [917, 448] width 17 height 8
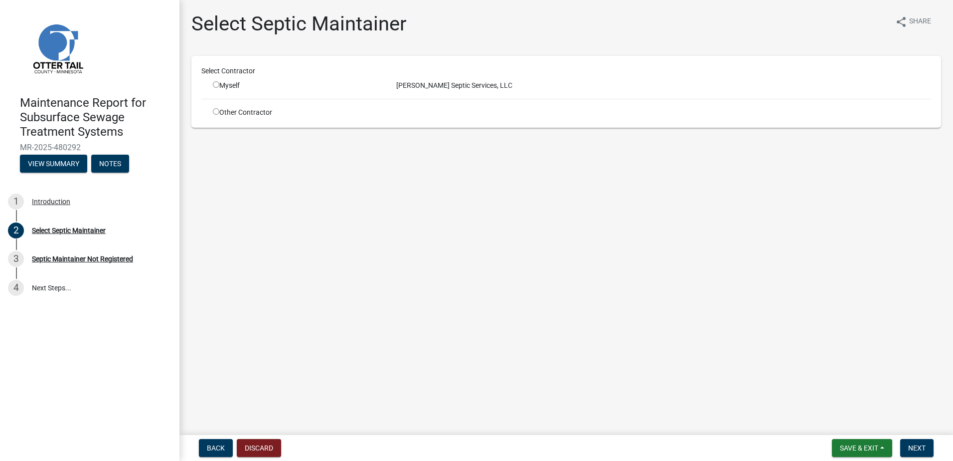
click at [240, 88] on div "Myself" at bounding box center [297, 85] width 169 height 10
click at [226, 87] on div "Myself" at bounding box center [297, 85] width 169 height 10
drag, startPoint x: 226, startPoint y: 87, endPoint x: 217, endPoint y: 85, distance: 9.2
click at [217, 85] on input "radio" at bounding box center [216, 84] width 6 height 6
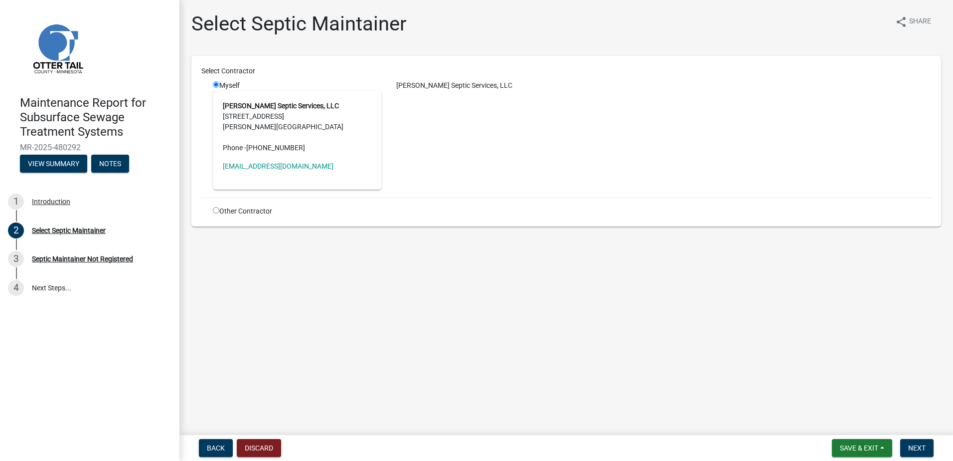
click at [910, 438] on nav "Back Discard Save & Exit Save Save & Exit Next" at bounding box center [567, 448] width 774 height 26
click at [910, 445] on span "Next" at bounding box center [917, 448] width 17 height 8
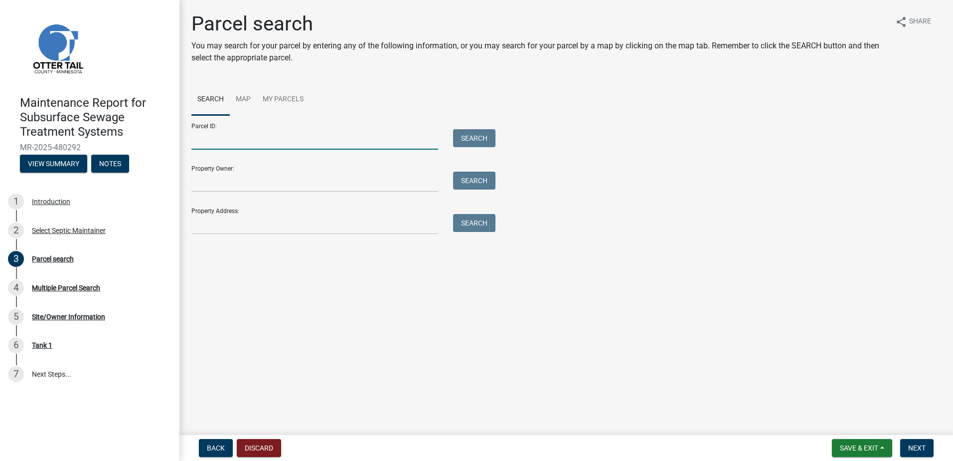
click at [239, 142] on input "Parcel ID:" at bounding box center [314, 139] width 247 height 20
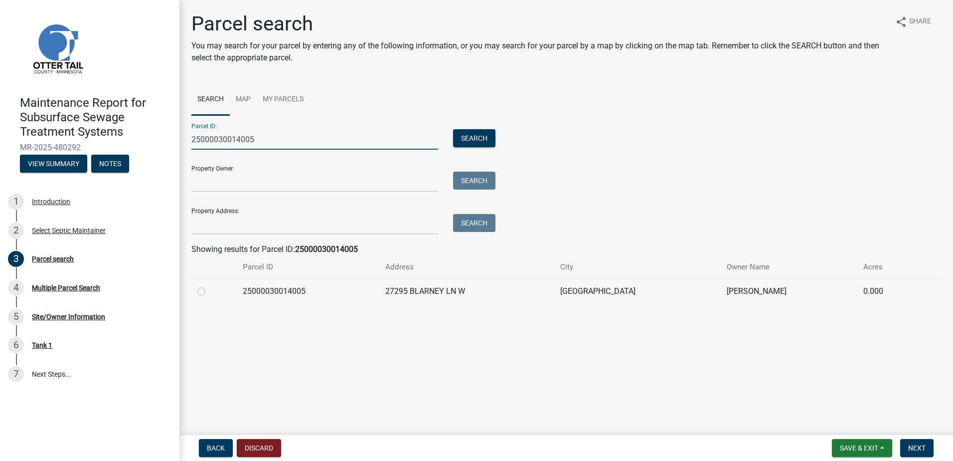
click at [209, 285] on label at bounding box center [209, 285] width 0 height 0
click at [209, 291] on input "radio" at bounding box center [212, 288] width 6 height 6
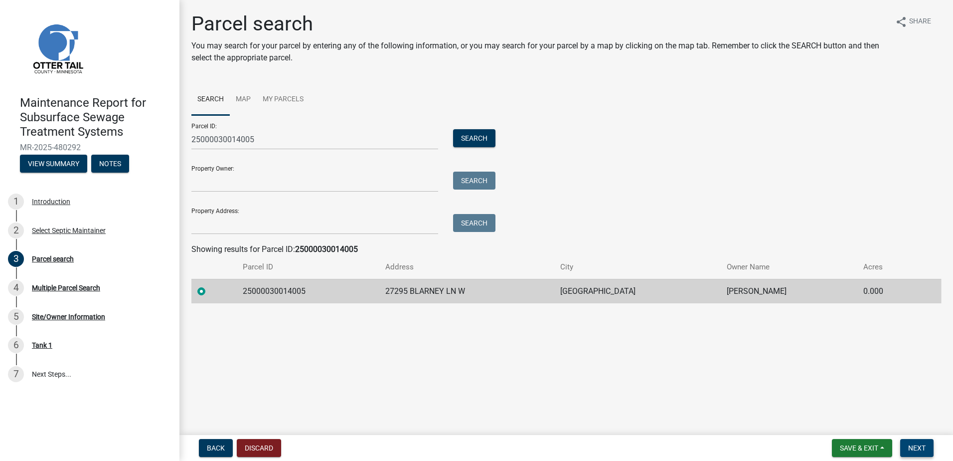
click at [914, 446] on span "Next" at bounding box center [917, 448] width 17 height 8
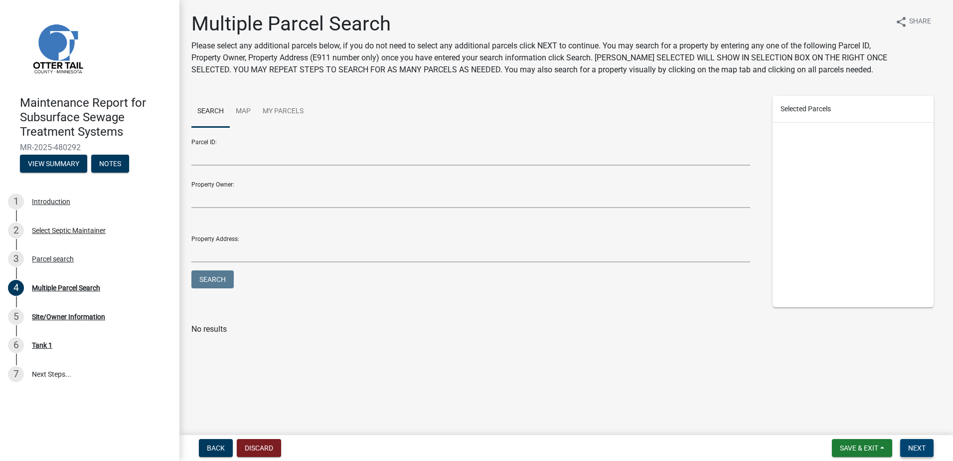
click at [925, 449] on span "Next" at bounding box center [917, 448] width 17 height 8
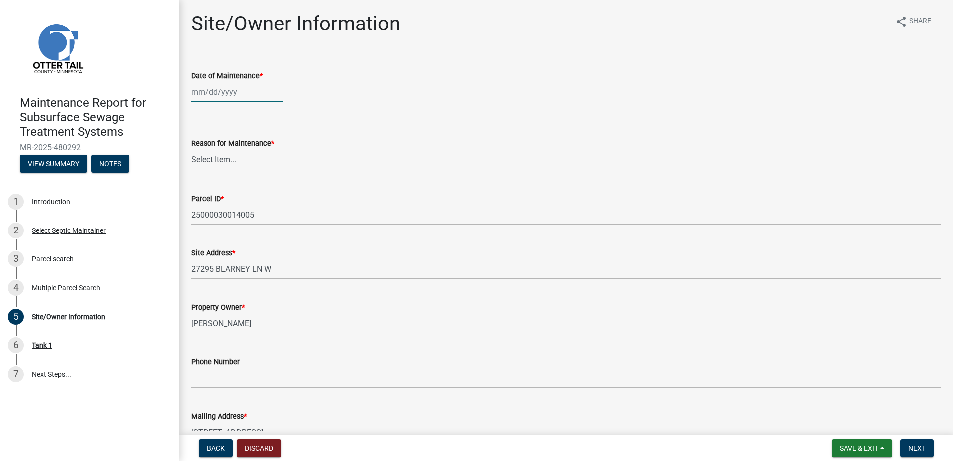
click at [240, 95] on div at bounding box center [236, 92] width 91 height 20
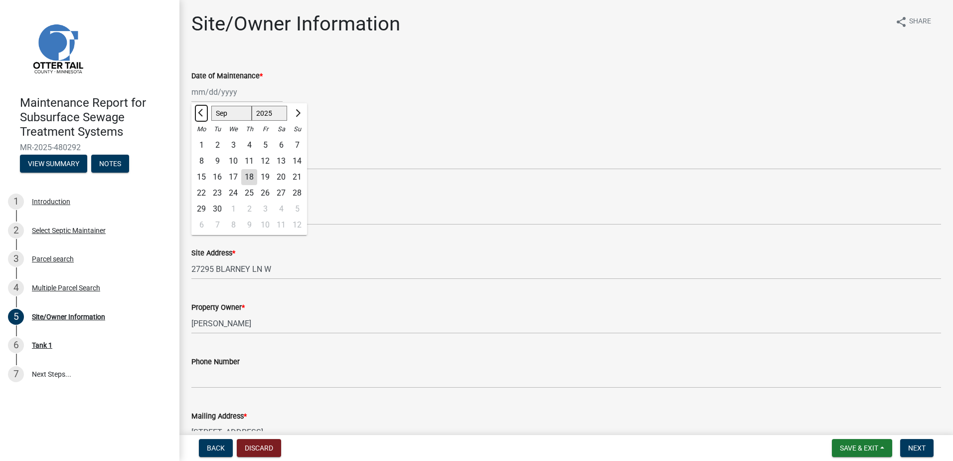
click at [197, 112] on button "Previous month" at bounding box center [201, 113] width 12 height 16
click at [200, 173] on div "11" at bounding box center [201, 177] width 16 height 16
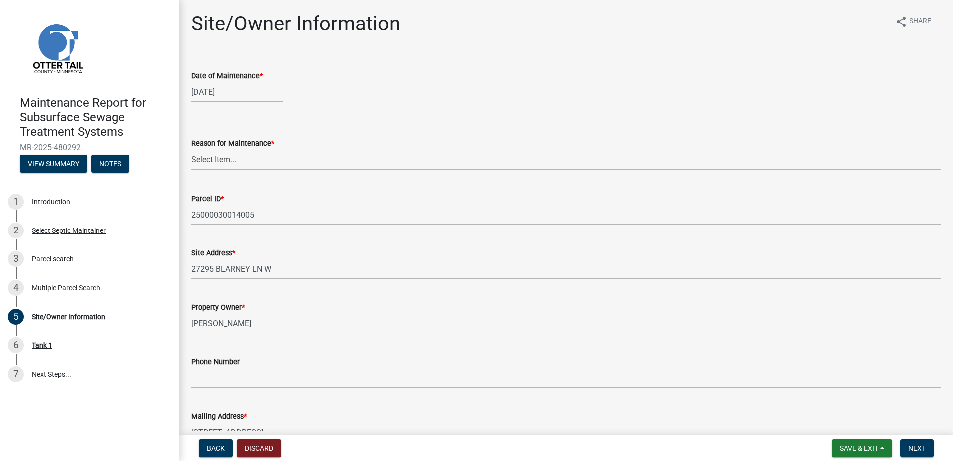
click at [283, 154] on select "Select Item... Called Routine Other" at bounding box center [566, 159] width 750 height 20
click at [191, 149] on select "Select Item... Called Routine Other" at bounding box center [566, 159] width 750 height 20
click at [210, 149] on div "Reason for Maintenance *" at bounding box center [566, 143] width 750 height 12
drag, startPoint x: 209, startPoint y: 158, endPoint x: 208, endPoint y: 167, distance: 9.5
click at [209, 158] on select "Select Item... Called Routine Other" at bounding box center [566, 159] width 750 height 20
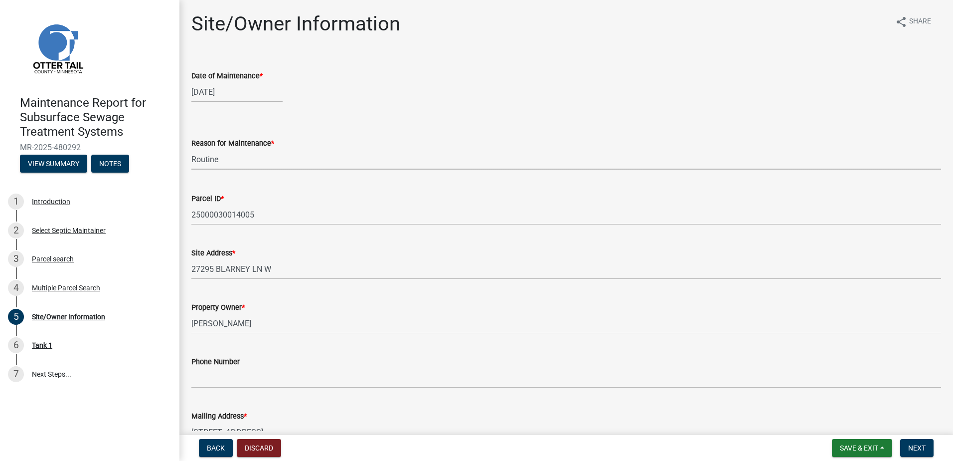
click at [191, 149] on select "Select Item... Called Routine Other" at bounding box center [566, 159] width 750 height 20
click at [908, 446] on button "Next" at bounding box center [917, 448] width 33 height 18
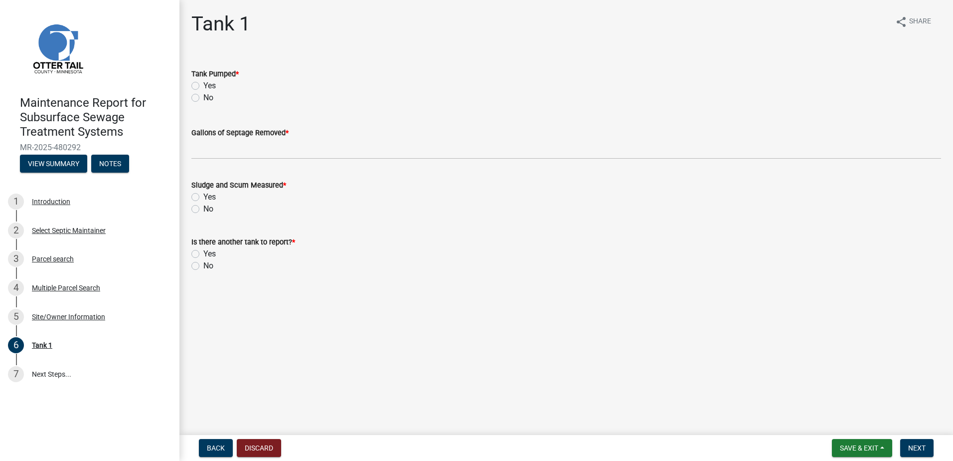
click at [203, 85] on label "Yes" at bounding box center [209, 86] width 12 height 12
click at [203, 85] on input "Yes" at bounding box center [206, 83] width 6 height 6
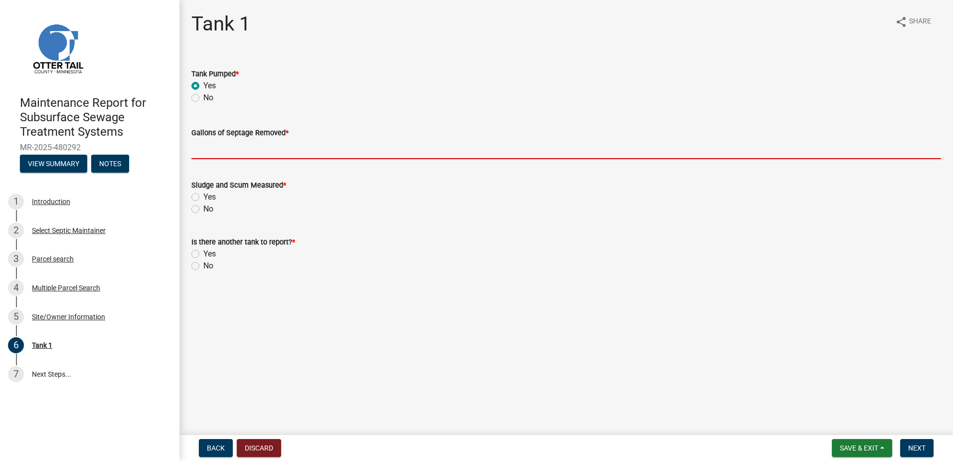
drag, startPoint x: 208, startPoint y: 149, endPoint x: 209, endPoint y: 156, distance: 7.1
click at [208, 150] on input "Gallons of Septage Removed *" at bounding box center [566, 149] width 750 height 20
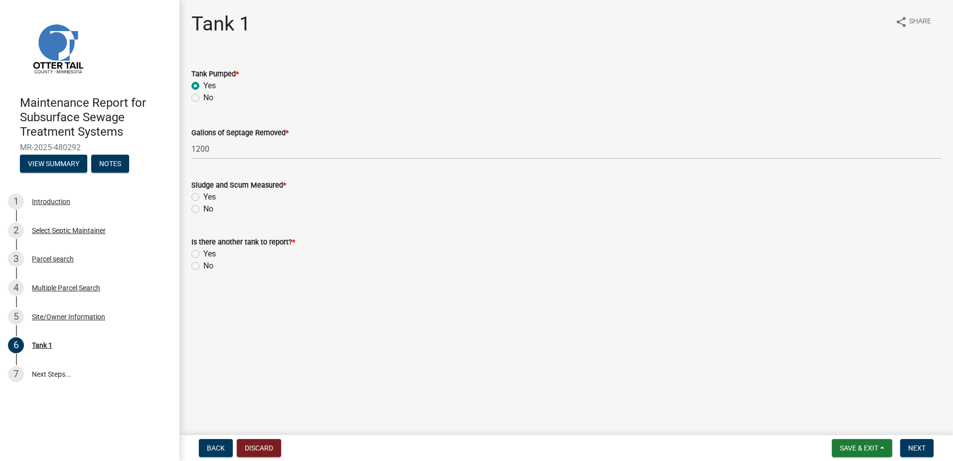
click at [205, 212] on label "No" at bounding box center [208, 209] width 10 height 12
click at [205, 209] on input "No" at bounding box center [206, 206] width 6 height 6
click at [207, 259] on label "Yes" at bounding box center [209, 254] width 12 height 12
click at [207, 254] on input "Yes" at bounding box center [206, 251] width 6 height 6
click at [206, 266] on label "No" at bounding box center [208, 266] width 10 height 12
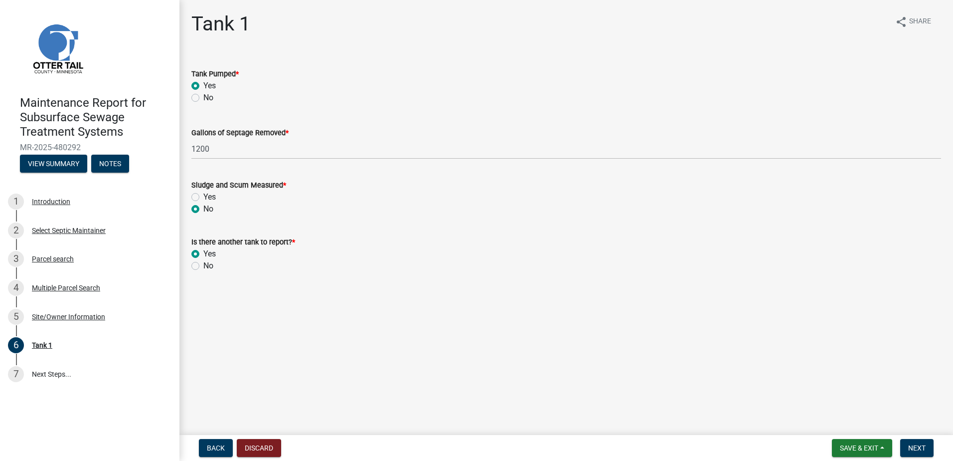
click at [206, 266] on input "No" at bounding box center [206, 263] width 6 height 6
click at [908, 449] on button "Next" at bounding box center [917, 448] width 33 height 18
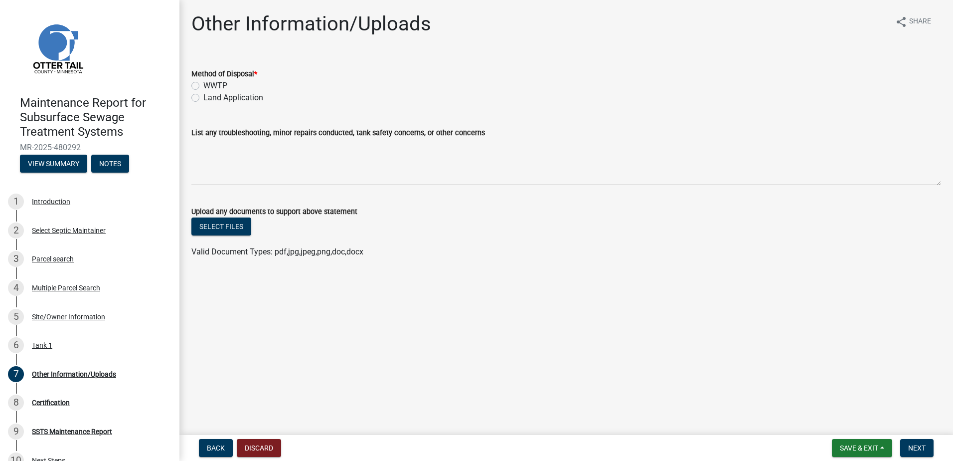
click at [243, 97] on label "Land Application" at bounding box center [233, 98] width 60 height 12
click at [210, 97] on input "Land Application" at bounding box center [206, 95] width 6 height 6
click at [933, 452] on button "Next" at bounding box center [917, 448] width 33 height 18
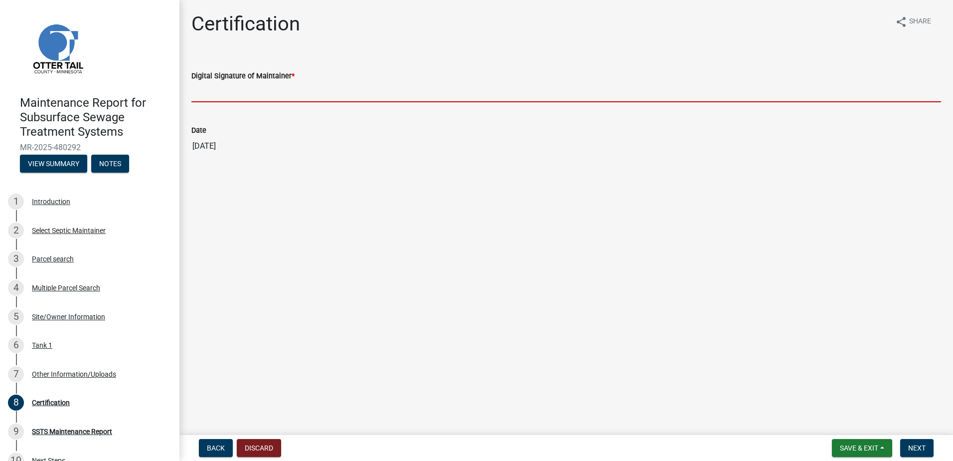
click at [222, 91] on input "Digital Signature of Maintainer *" at bounding box center [566, 92] width 750 height 20
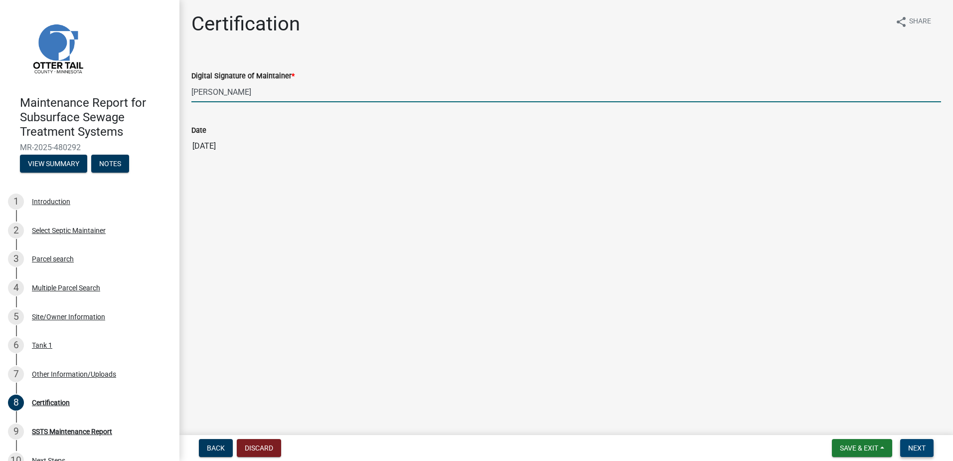
click at [920, 451] on span "Next" at bounding box center [917, 448] width 17 height 8
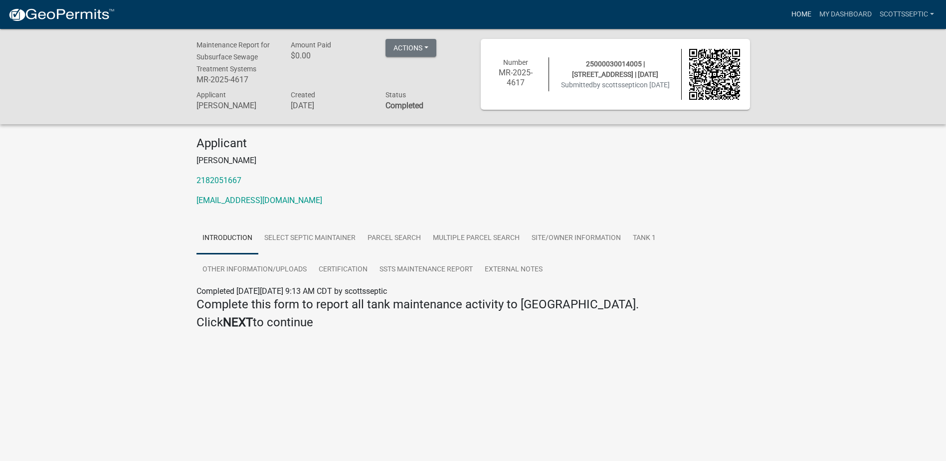
click at [801, 15] on link "Home" at bounding box center [801, 14] width 28 height 19
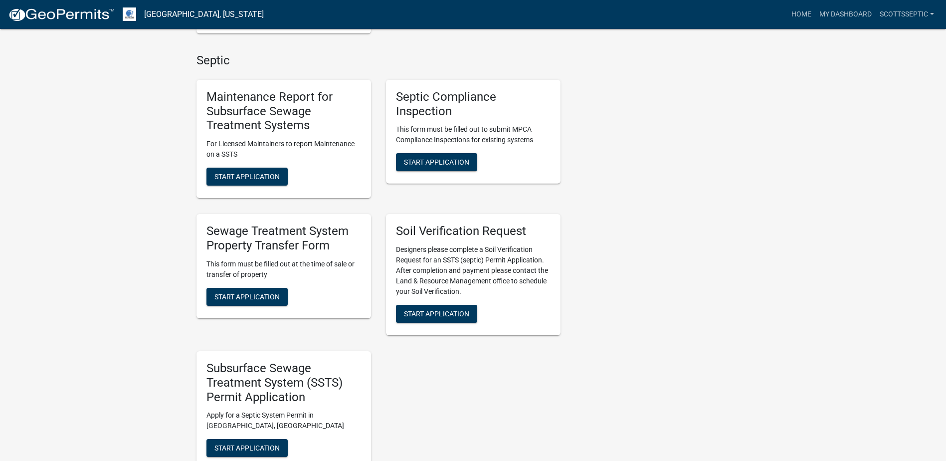
scroll to position [648, 0]
click at [235, 177] on span "Start Application" at bounding box center [246, 176] width 65 height 8
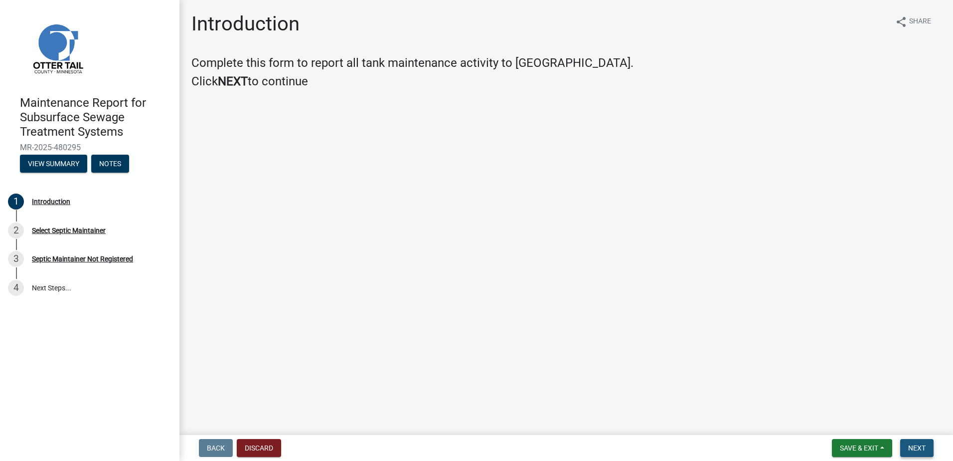
click at [923, 447] on span "Next" at bounding box center [917, 448] width 17 height 8
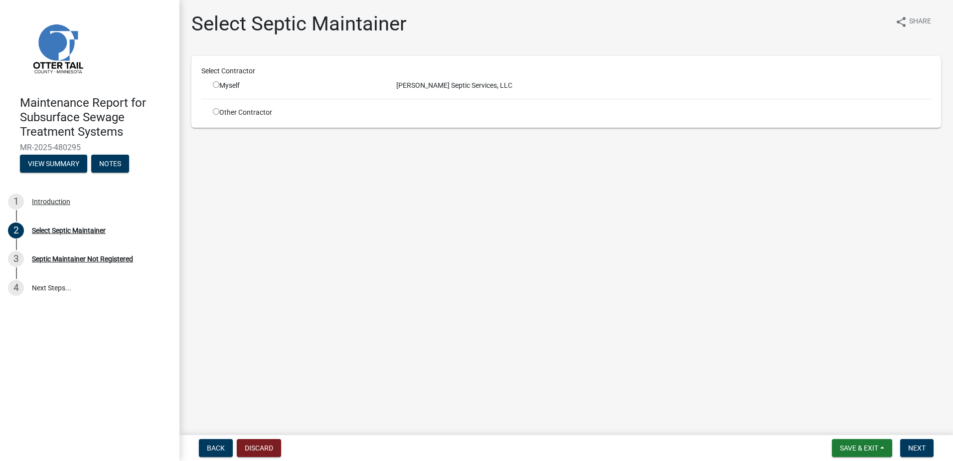
click at [216, 86] on input "radio" at bounding box center [216, 84] width 6 height 6
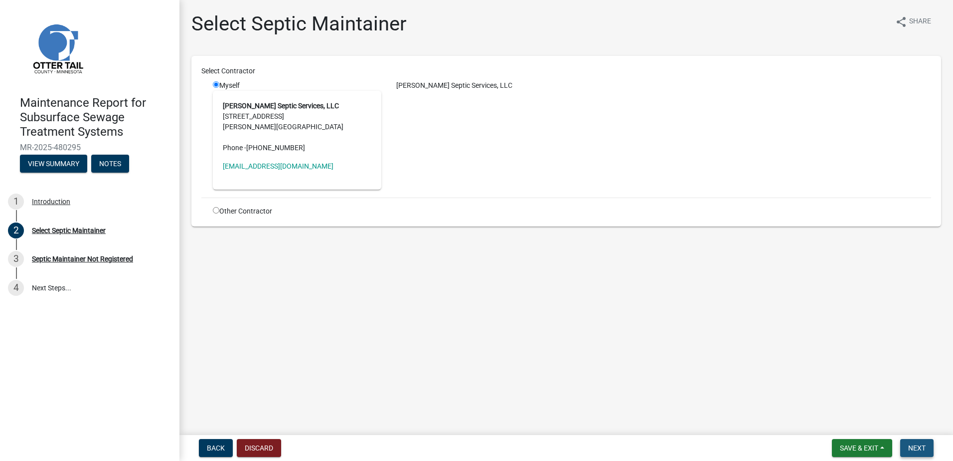
click at [928, 452] on button "Next" at bounding box center [917, 448] width 33 height 18
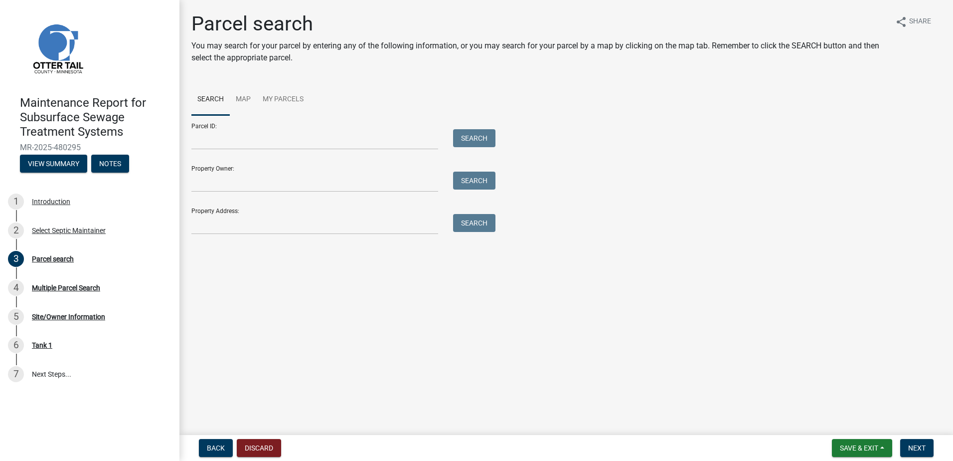
click at [190, 137] on div at bounding box center [315, 139] width 262 height 20
click at [195, 147] on input "Parcel ID:" at bounding box center [314, 139] width 247 height 20
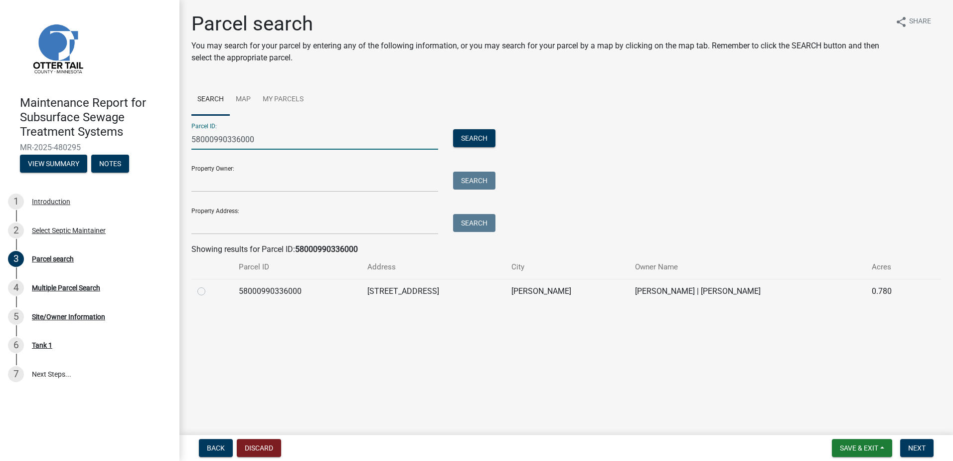
click at [209, 285] on label at bounding box center [209, 285] width 0 height 0
click at [209, 292] on input "radio" at bounding box center [212, 288] width 6 height 6
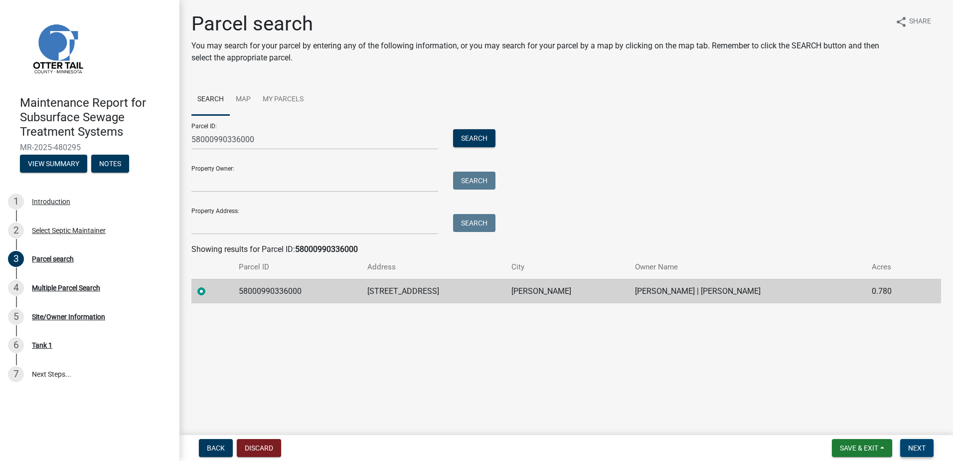
click at [929, 439] on button "Next" at bounding box center [917, 448] width 33 height 18
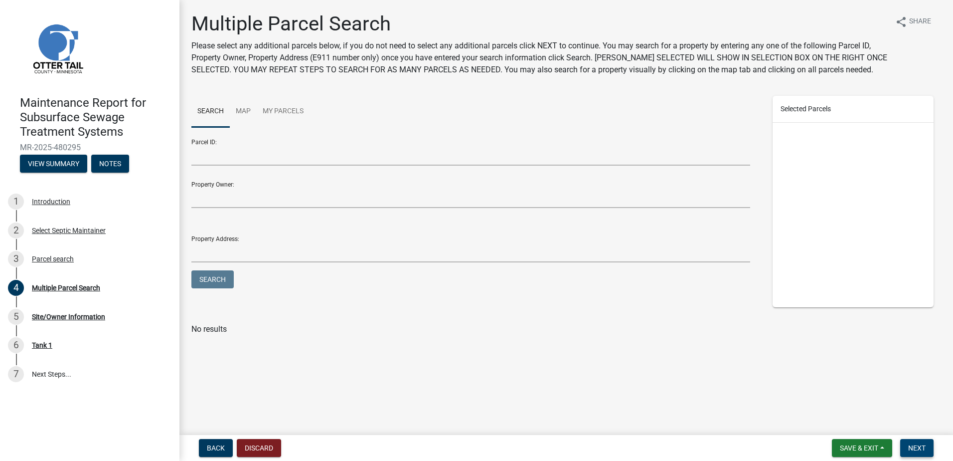
click at [924, 447] on span "Next" at bounding box center [917, 448] width 17 height 8
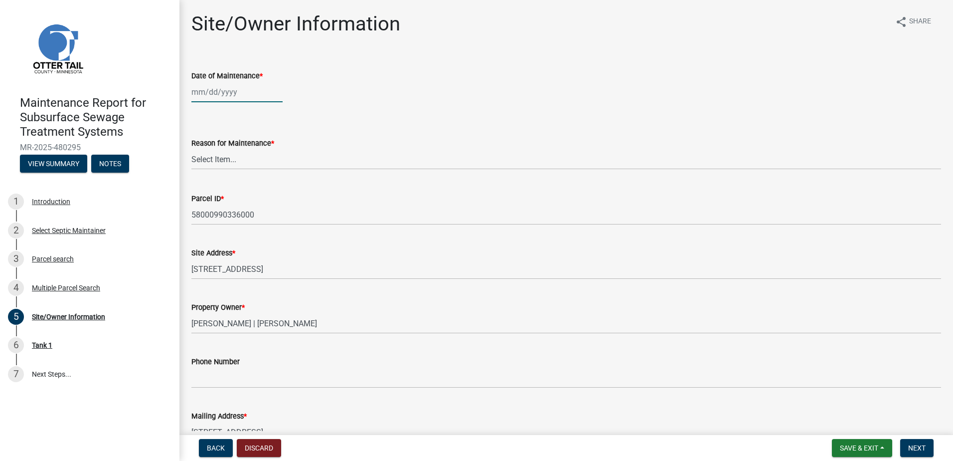
click at [228, 95] on div at bounding box center [236, 92] width 91 height 20
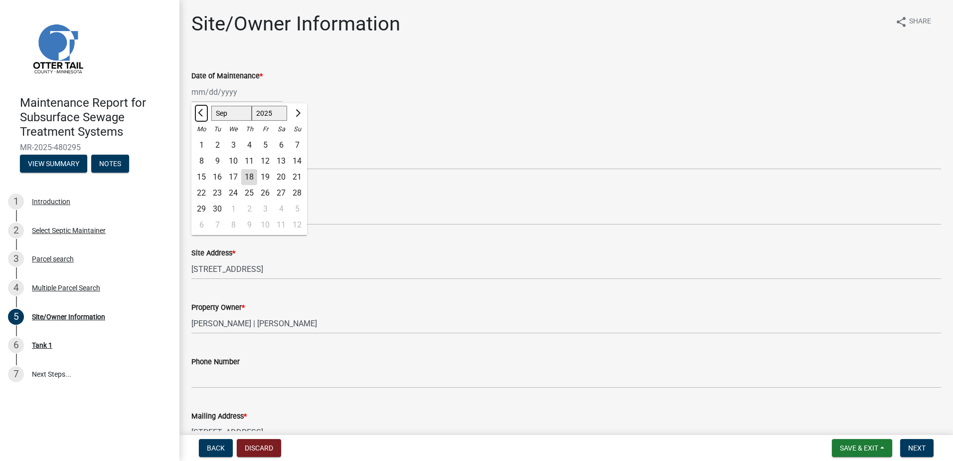
click at [203, 111] on span "Previous month" at bounding box center [201, 112] width 7 height 7
click at [214, 179] on div "12" at bounding box center [217, 177] width 16 height 16
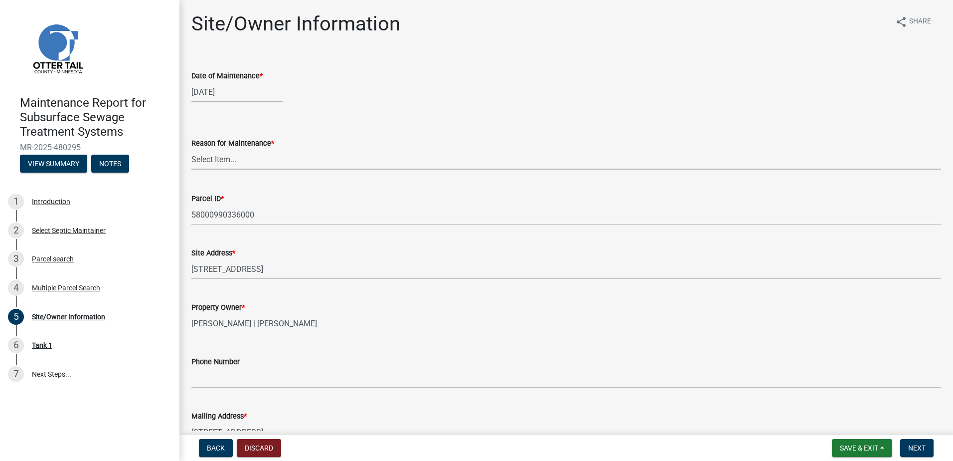
click at [248, 153] on select "Select Item... Called Routine Other" at bounding box center [566, 159] width 750 height 20
click at [191, 149] on select "Select Item... Called Routine Other" at bounding box center [566, 159] width 750 height 20
click at [929, 454] on button "Next" at bounding box center [917, 448] width 33 height 18
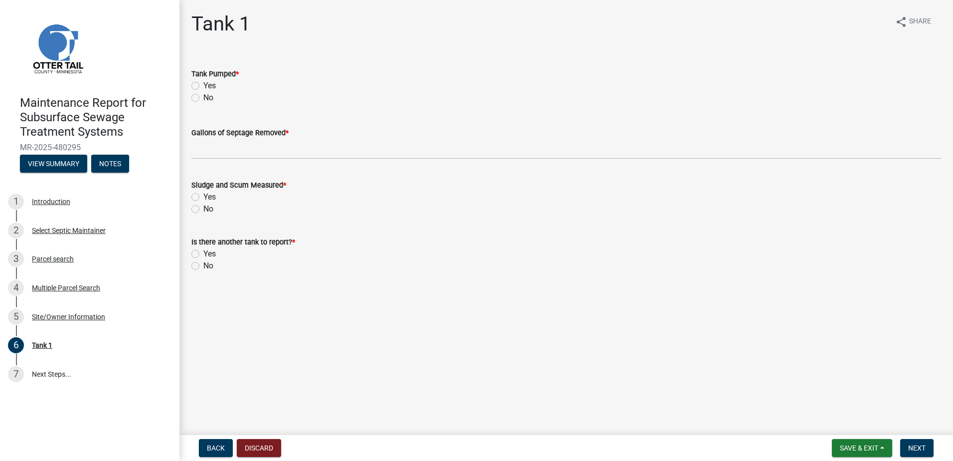
click at [203, 86] on label "Yes" at bounding box center [209, 86] width 12 height 12
click at [203, 86] on input "Yes" at bounding box center [206, 83] width 6 height 6
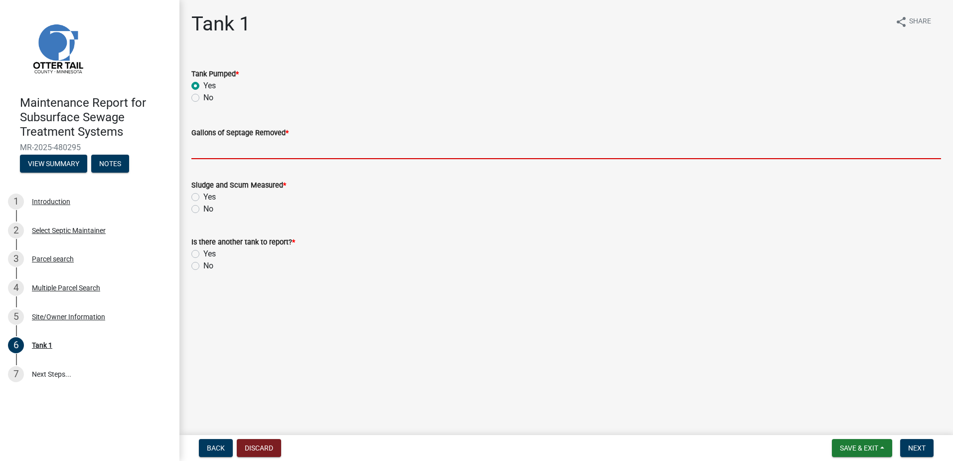
click at [201, 152] on input "Gallons of Septage Removed *" at bounding box center [566, 149] width 750 height 20
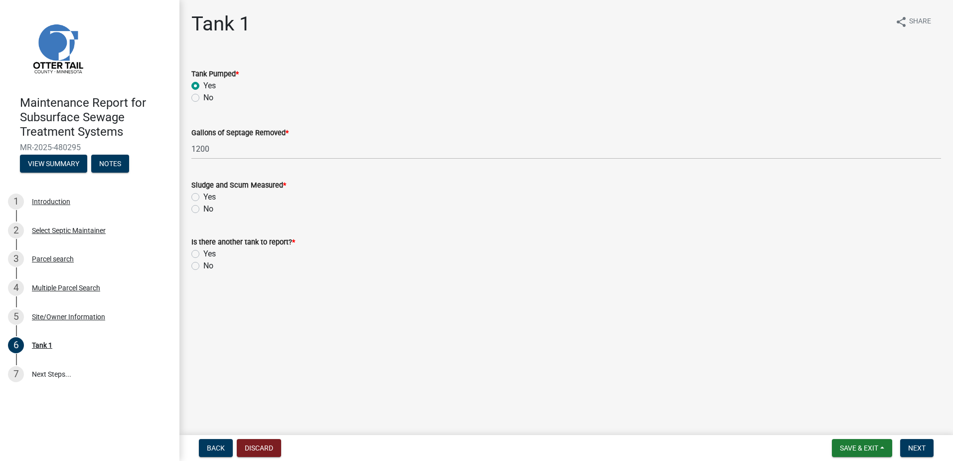
click at [203, 211] on label "No" at bounding box center [208, 209] width 10 height 12
click at [203, 209] on input "No" at bounding box center [206, 206] width 6 height 6
click at [203, 263] on label "No" at bounding box center [208, 266] width 10 height 12
click at [203, 263] on input "No" at bounding box center [206, 263] width 6 height 6
click at [903, 446] on button "Next" at bounding box center [917, 448] width 33 height 18
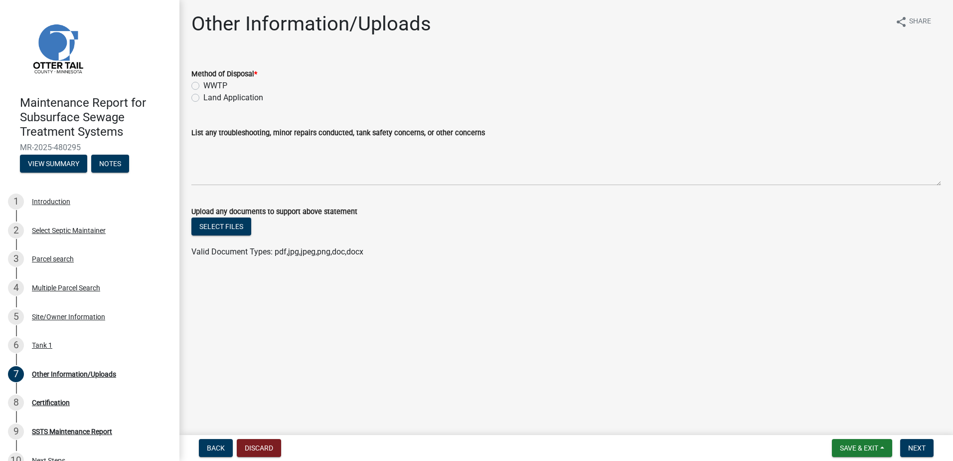
click at [203, 96] on label "Land Application" at bounding box center [233, 98] width 60 height 12
click at [203, 96] on input "Land Application" at bounding box center [206, 95] width 6 height 6
click at [916, 443] on button "Next" at bounding box center [917, 448] width 33 height 18
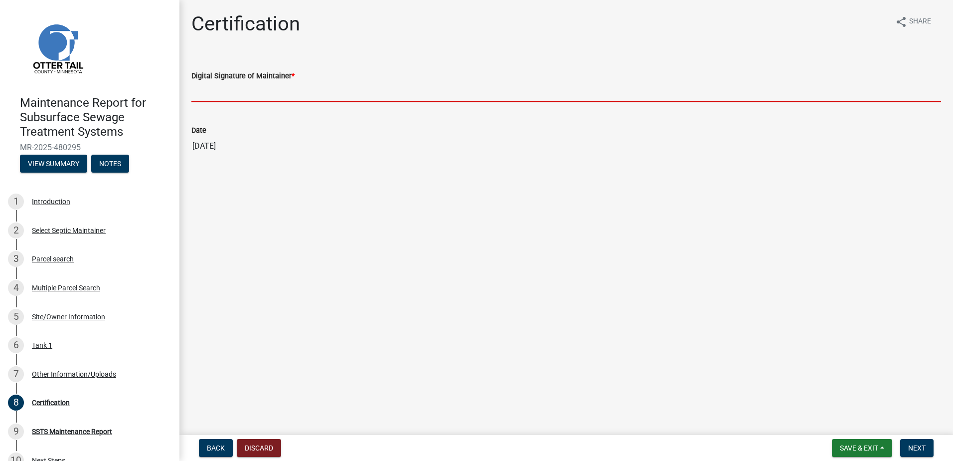
click at [224, 86] on input "Digital Signature of Maintainer *" at bounding box center [566, 92] width 750 height 20
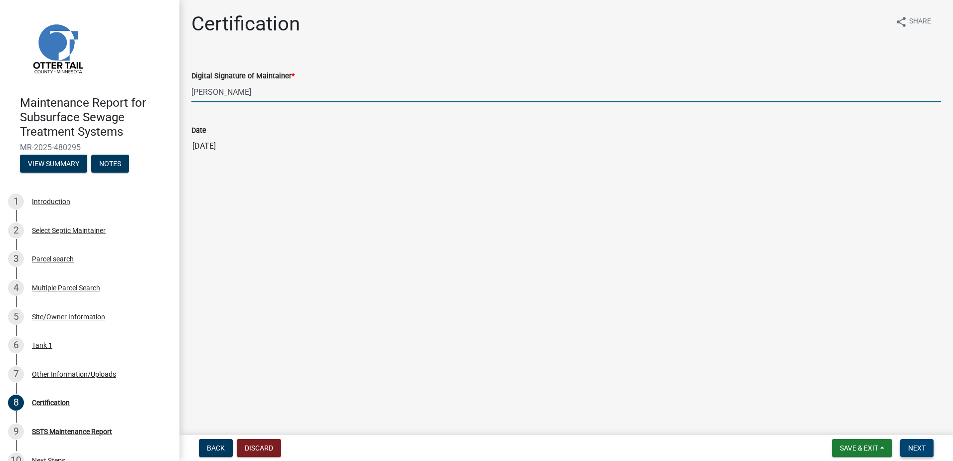
click at [924, 449] on span "Next" at bounding box center [917, 448] width 17 height 8
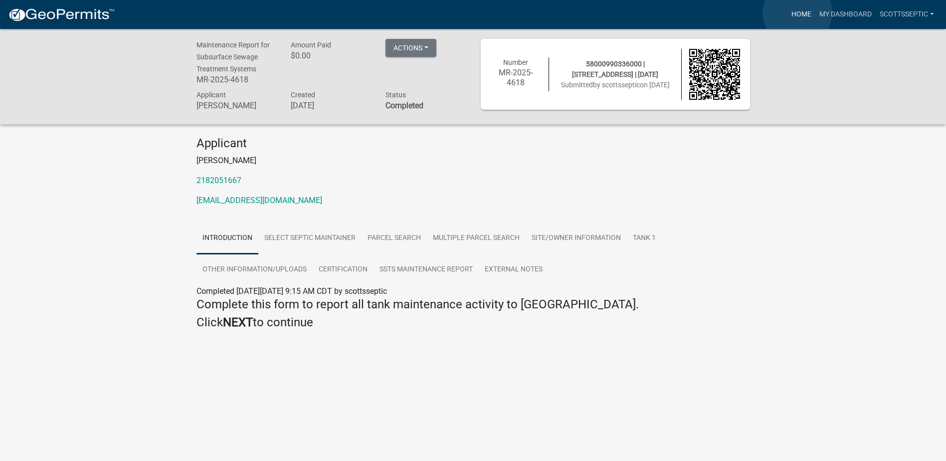
click at [797, 13] on link "Home" at bounding box center [801, 14] width 28 height 19
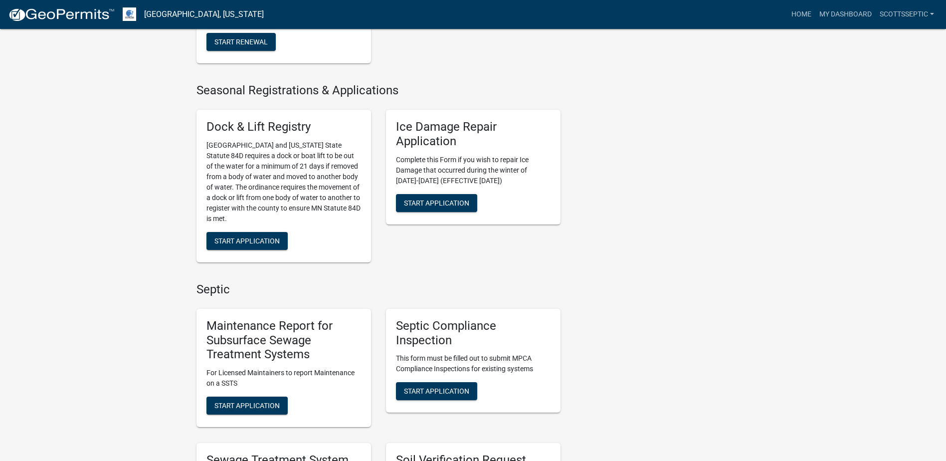
scroll to position [598, 0]
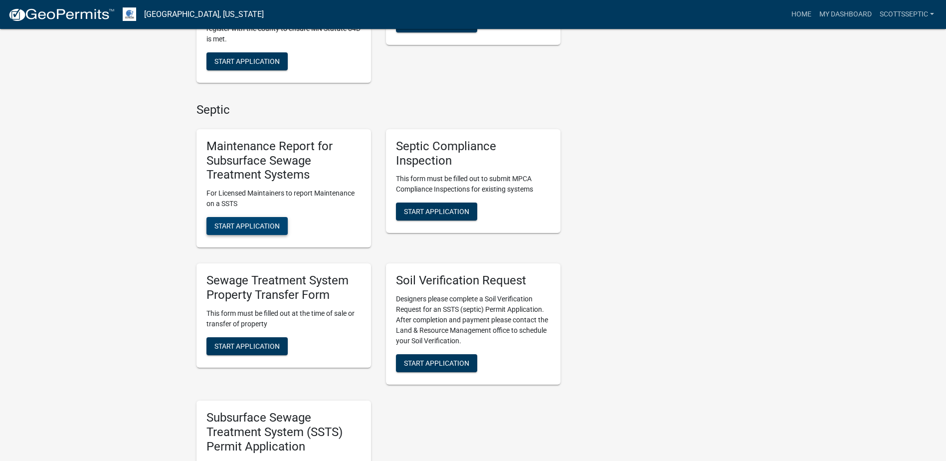
click at [248, 223] on span "Start Application" at bounding box center [246, 226] width 65 height 8
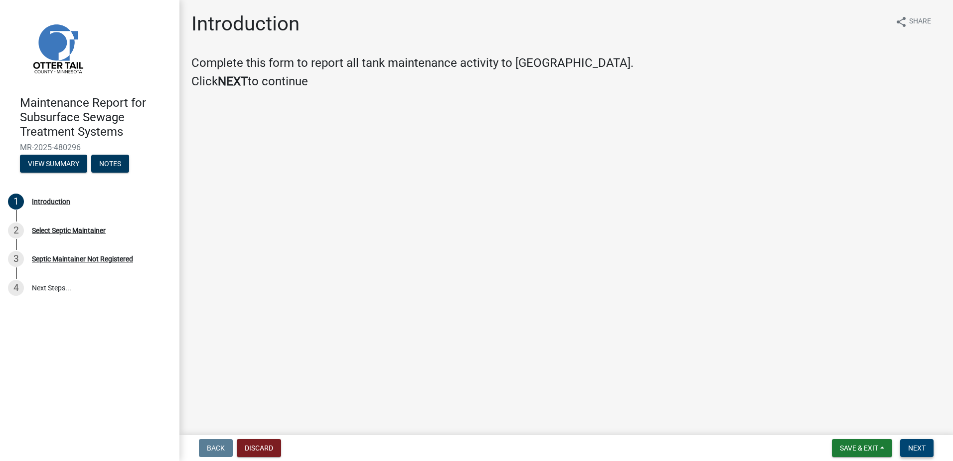
click at [909, 448] on span "Next" at bounding box center [917, 448] width 17 height 8
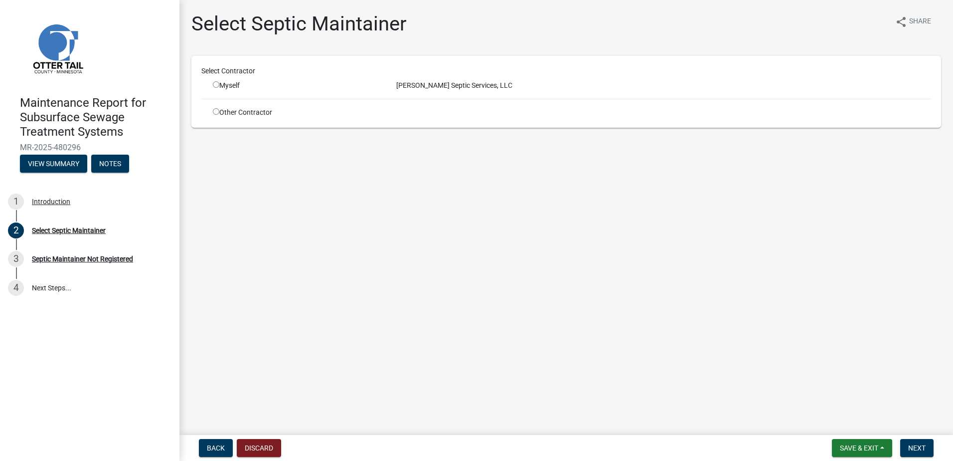
click at [217, 84] on input "radio" at bounding box center [216, 84] width 6 height 6
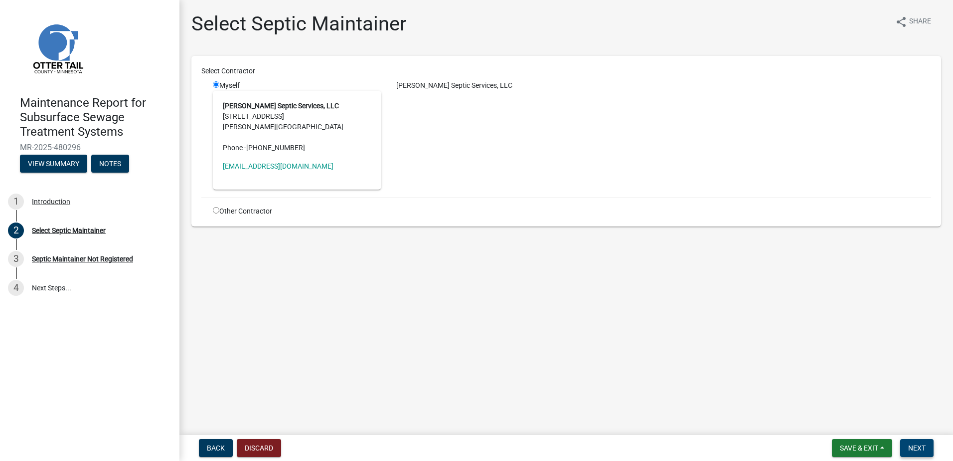
click at [915, 443] on button "Next" at bounding box center [917, 448] width 33 height 18
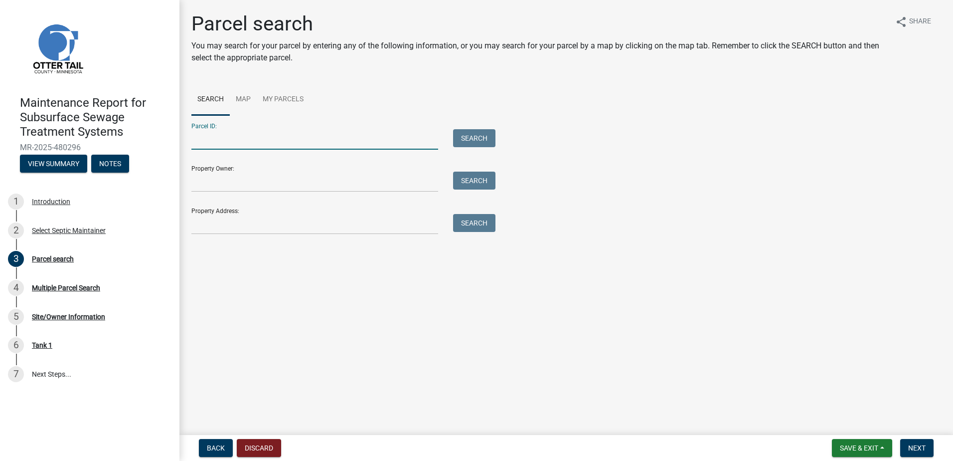
click at [252, 142] on input "Parcel ID:" at bounding box center [314, 139] width 247 height 20
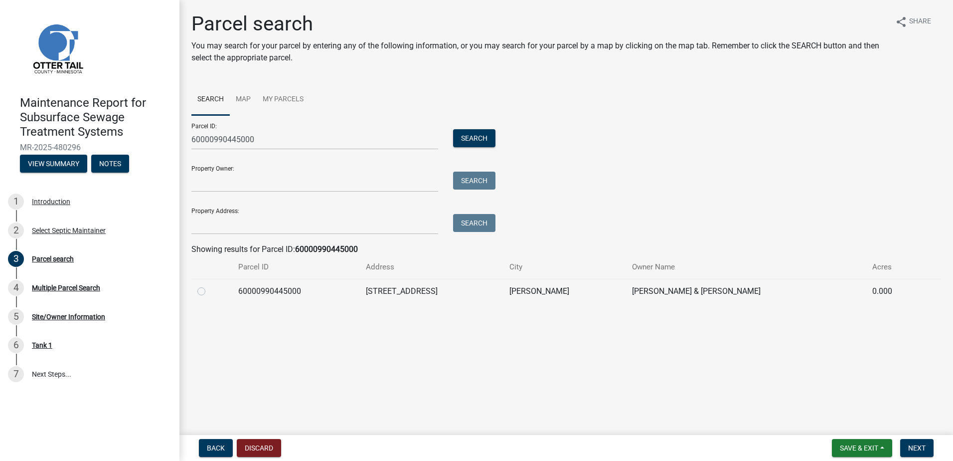
click at [209, 285] on label at bounding box center [209, 285] width 0 height 0
click at [209, 290] on input "radio" at bounding box center [212, 288] width 6 height 6
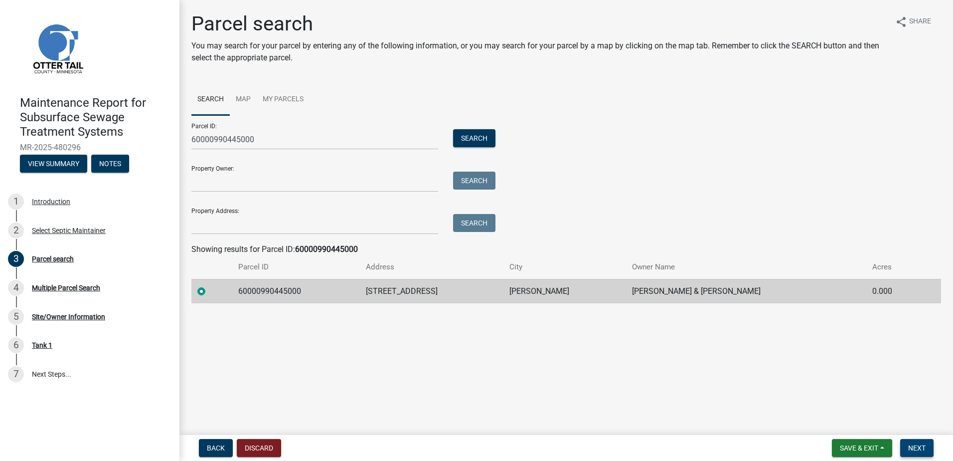
click at [927, 453] on button "Next" at bounding box center [917, 448] width 33 height 18
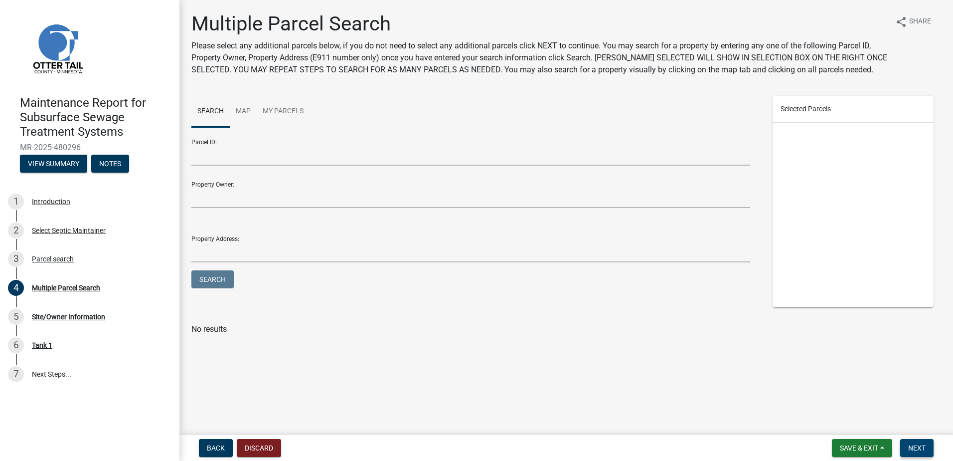
click at [931, 449] on button "Next" at bounding box center [917, 448] width 33 height 18
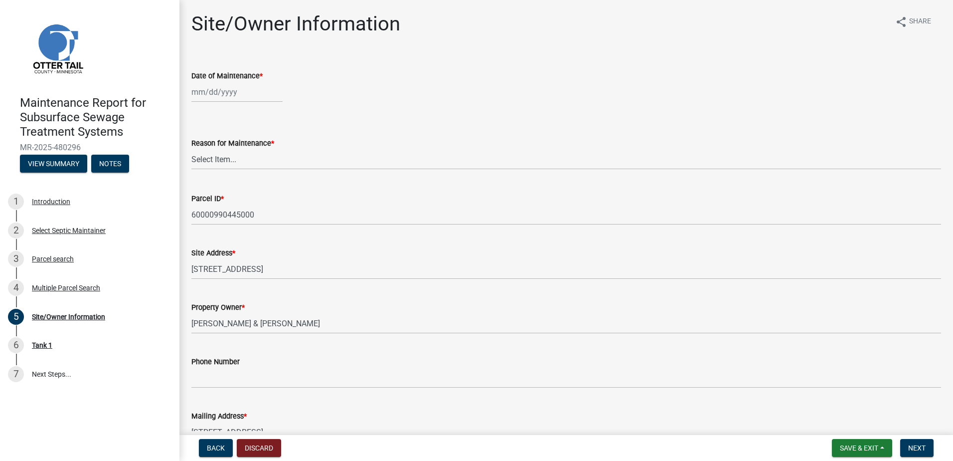
click at [244, 95] on div at bounding box center [236, 92] width 91 height 20
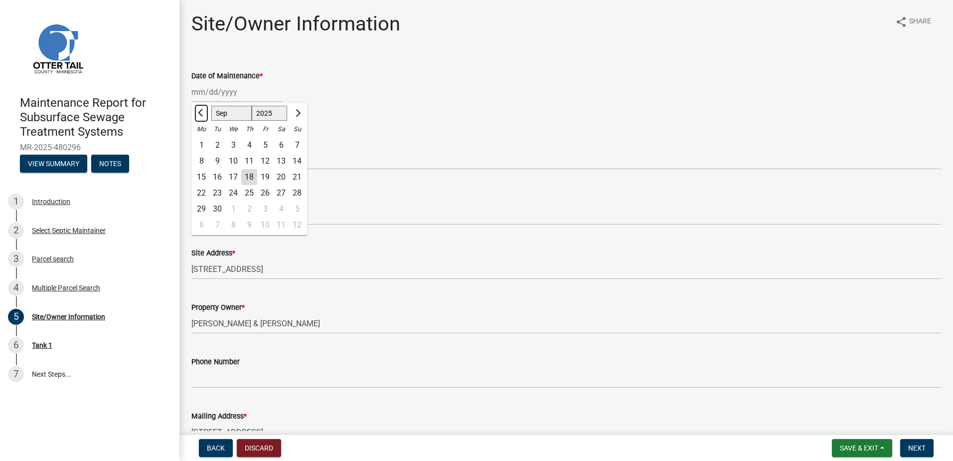
click at [203, 115] on span "Previous month" at bounding box center [201, 112] width 7 height 7
click at [214, 177] on div "12" at bounding box center [217, 177] width 16 height 16
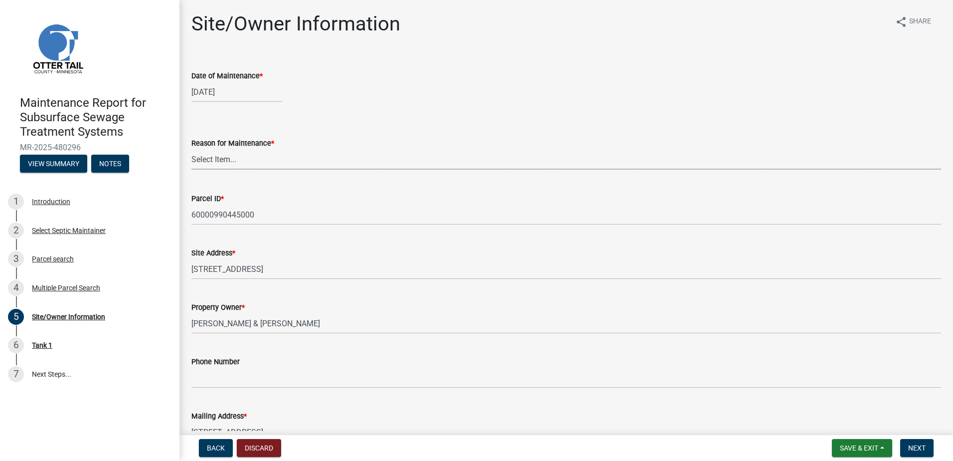
click at [247, 169] on select "Select Item... Called Routine Other" at bounding box center [566, 159] width 750 height 20
click at [191, 149] on select "Select Item... Called Routine Other" at bounding box center [566, 159] width 750 height 20
click at [924, 442] on button "Next" at bounding box center [917, 448] width 33 height 18
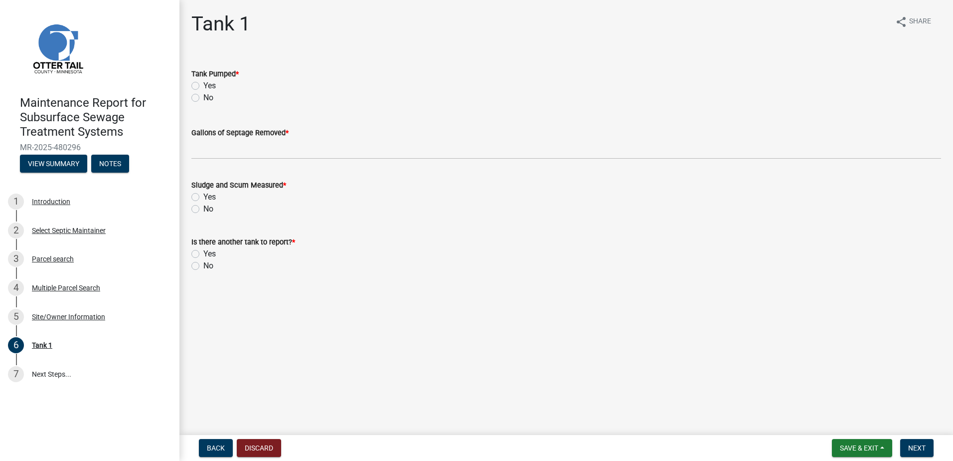
click at [203, 86] on label "Yes" at bounding box center [209, 86] width 12 height 12
click at [203, 86] on input "Yes" at bounding box center [206, 83] width 6 height 6
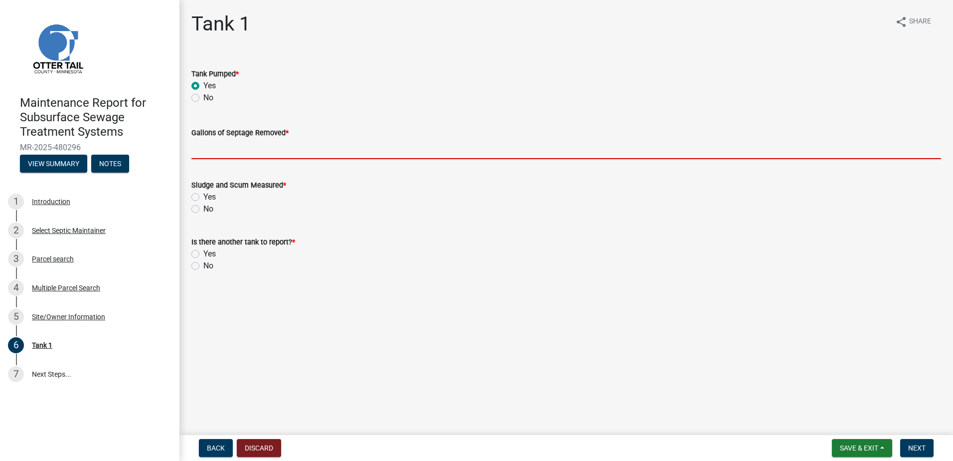
click at [207, 152] on input "Gallons of Septage Removed *" at bounding box center [566, 149] width 750 height 20
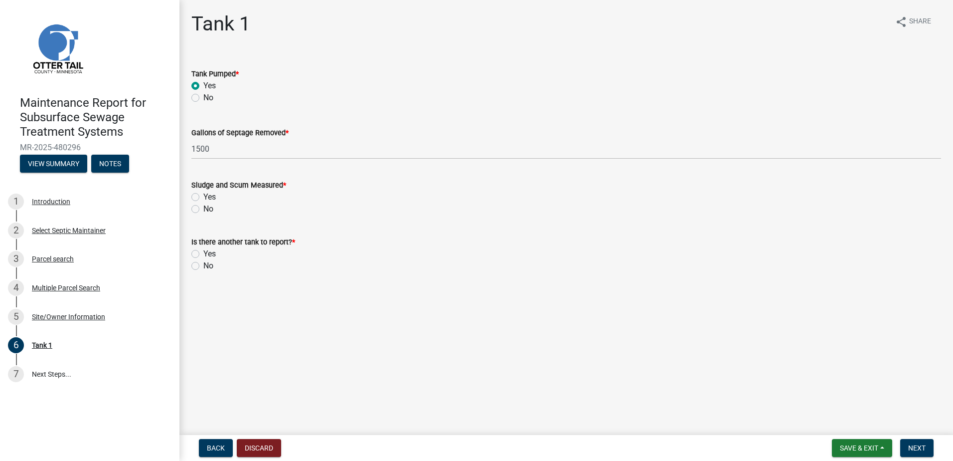
click at [202, 207] on div "No" at bounding box center [566, 209] width 750 height 12
click at [212, 211] on label "No" at bounding box center [208, 209] width 10 height 12
click at [210, 209] on input "No" at bounding box center [206, 206] width 6 height 6
click at [206, 268] on label "No" at bounding box center [208, 266] width 10 height 12
click at [206, 266] on input "No" at bounding box center [206, 263] width 6 height 6
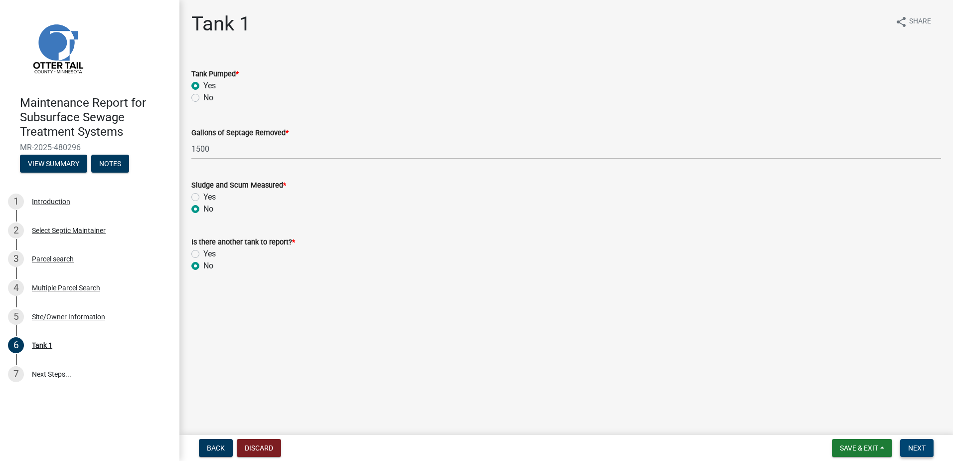
drag, startPoint x: 920, startPoint y: 452, endPoint x: 915, endPoint y: 453, distance: 5.6
click at [919, 452] on button "Next" at bounding box center [917, 448] width 33 height 18
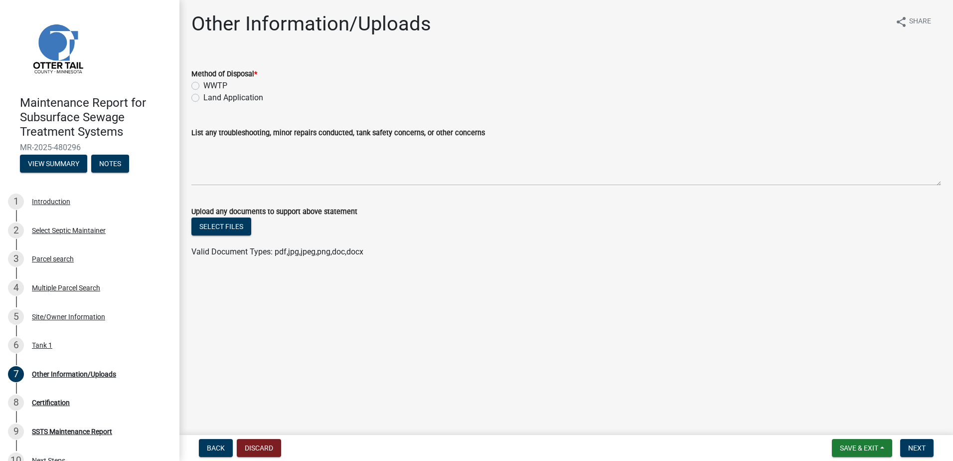
click at [207, 99] on label "Land Application" at bounding box center [233, 98] width 60 height 12
click at [207, 98] on input "Land Application" at bounding box center [206, 95] width 6 height 6
click at [934, 452] on button "Next" at bounding box center [917, 448] width 33 height 18
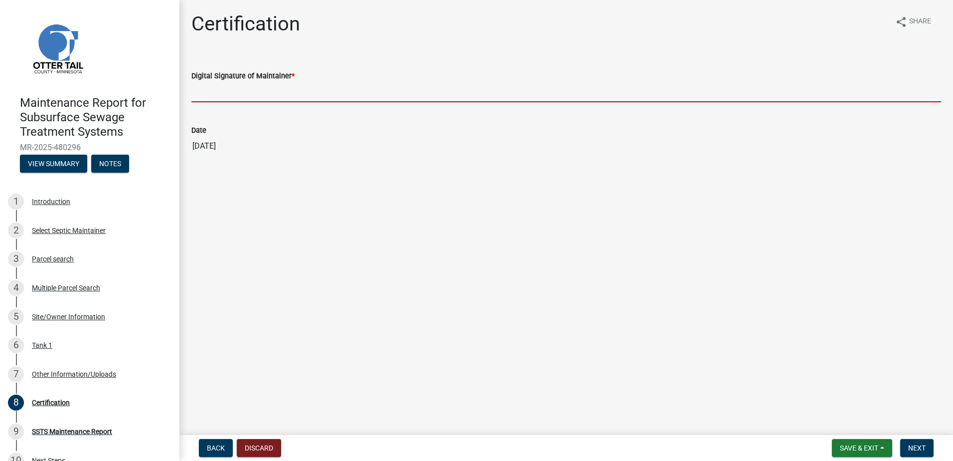
click at [256, 88] on input "Digital Signature of Maintainer *" at bounding box center [566, 92] width 750 height 20
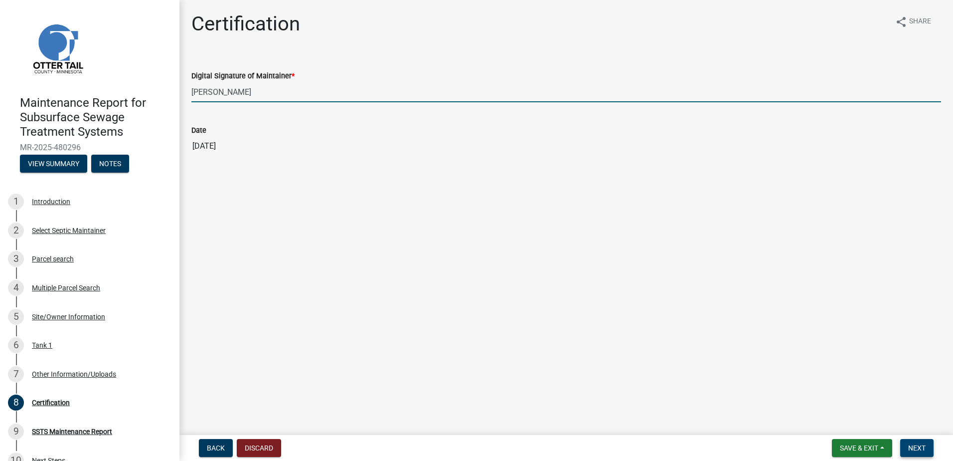
click at [921, 447] on span "Next" at bounding box center [917, 448] width 17 height 8
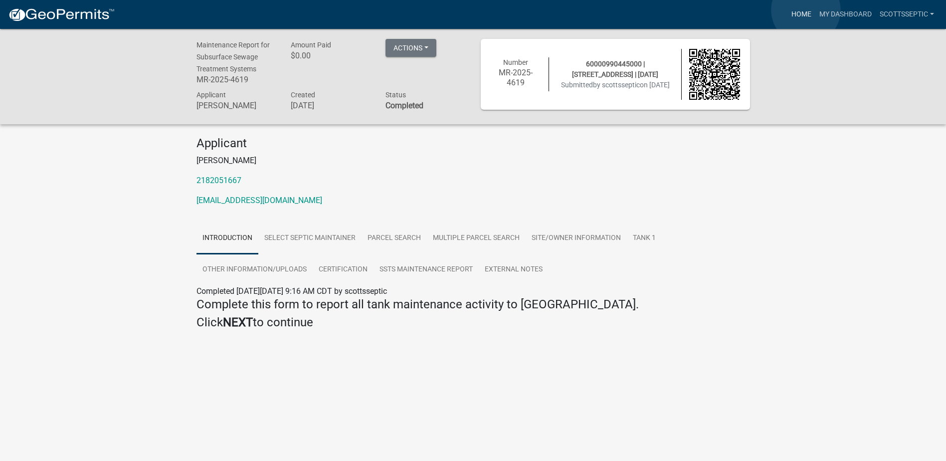
click at [806, 10] on link "Home" at bounding box center [801, 14] width 28 height 19
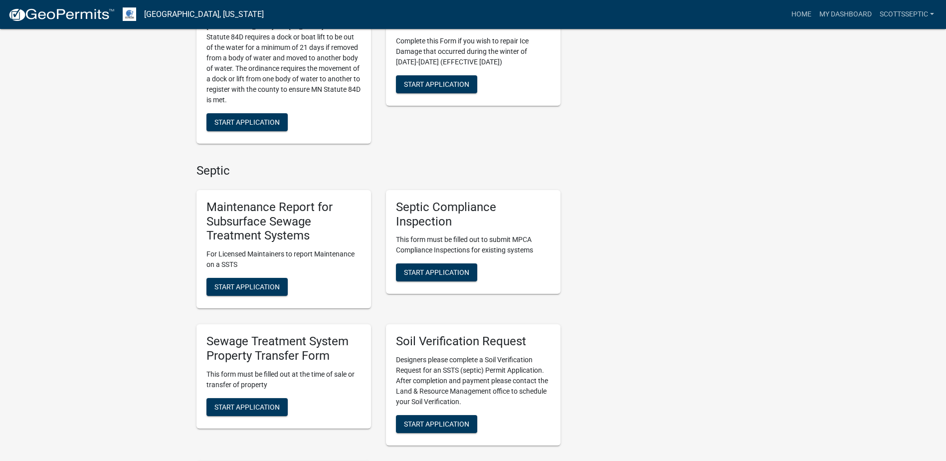
scroll to position [549, 0]
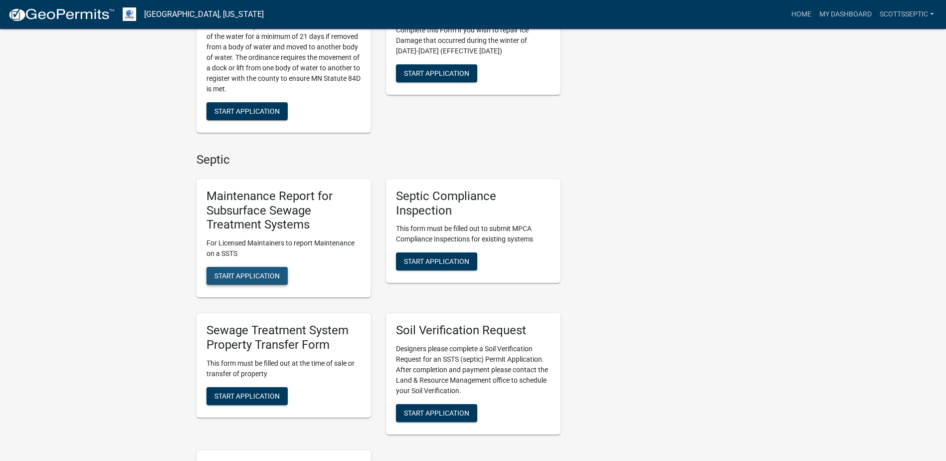
click at [239, 273] on span "Start Application" at bounding box center [246, 276] width 65 height 8
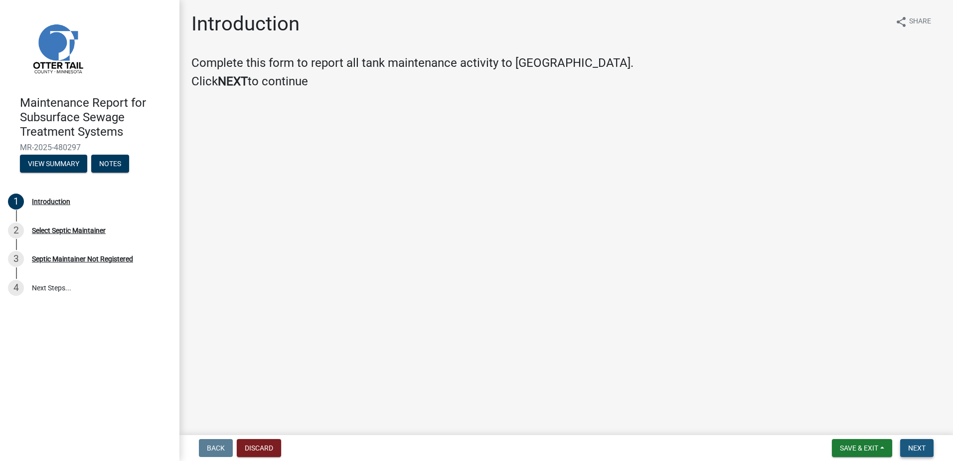
click at [908, 443] on button "Next" at bounding box center [917, 448] width 33 height 18
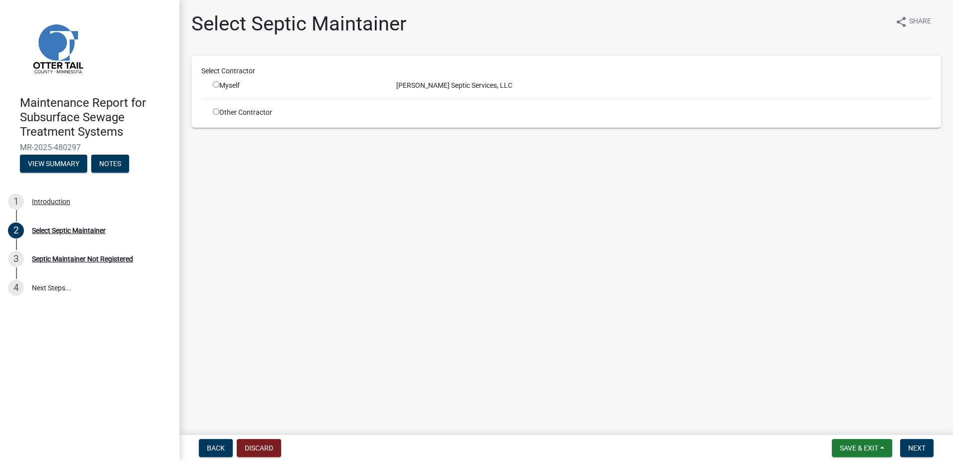
click at [215, 85] on input "radio" at bounding box center [216, 84] width 6 height 6
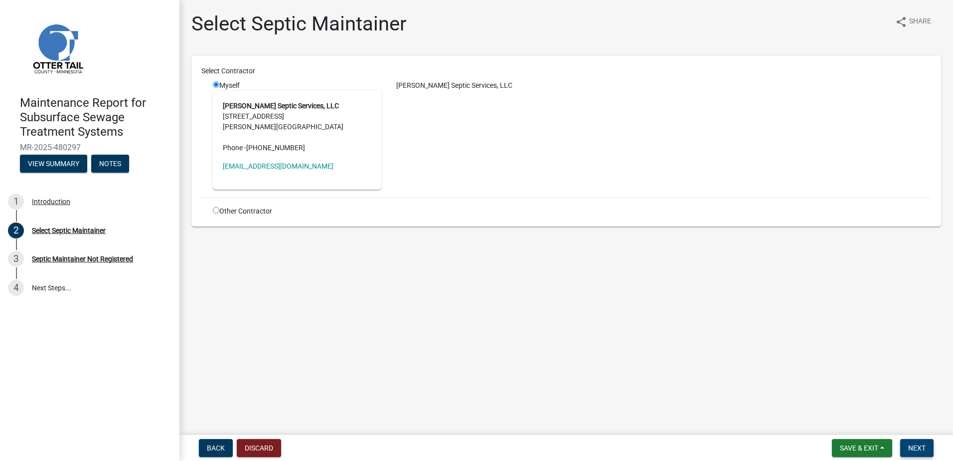
click at [923, 448] on span "Next" at bounding box center [917, 448] width 17 height 8
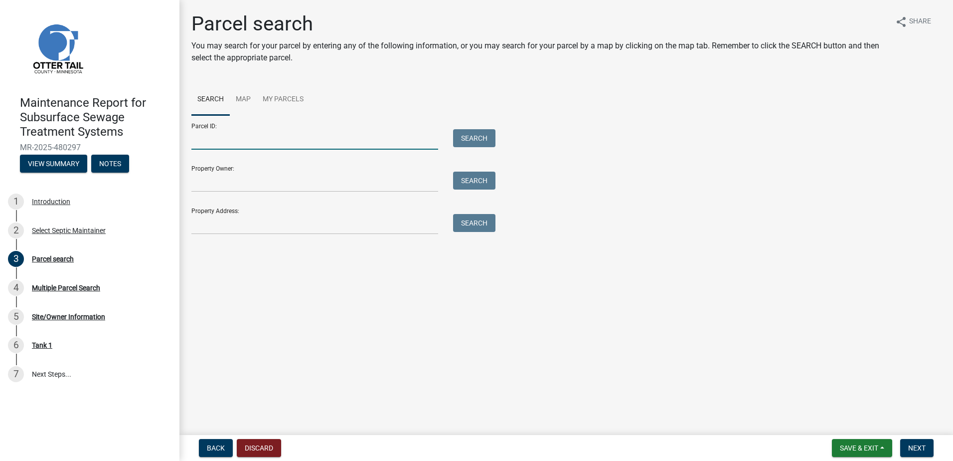
click at [232, 146] on input "Parcel ID:" at bounding box center [314, 139] width 247 height 20
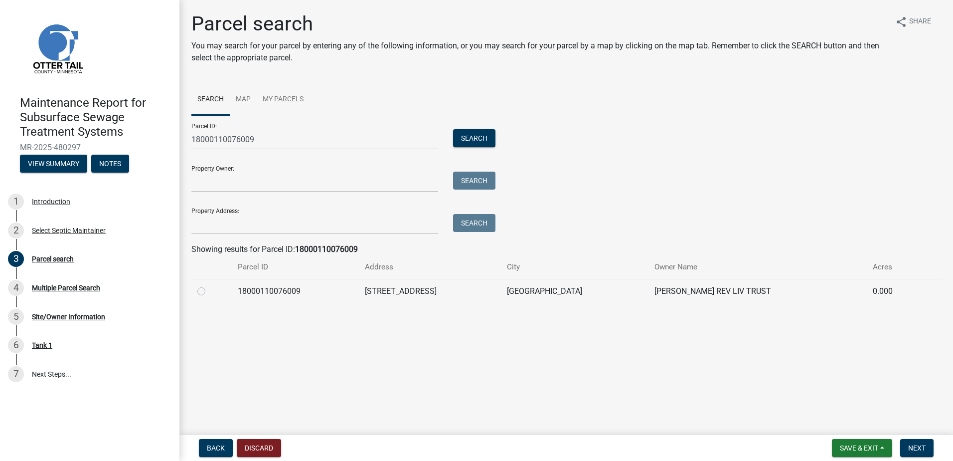
click at [209, 285] on label at bounding box center [209, 285] width 0 height 0
click at [209, 292] on input "radio" at bounding box center [212, 288] width 6 height 6
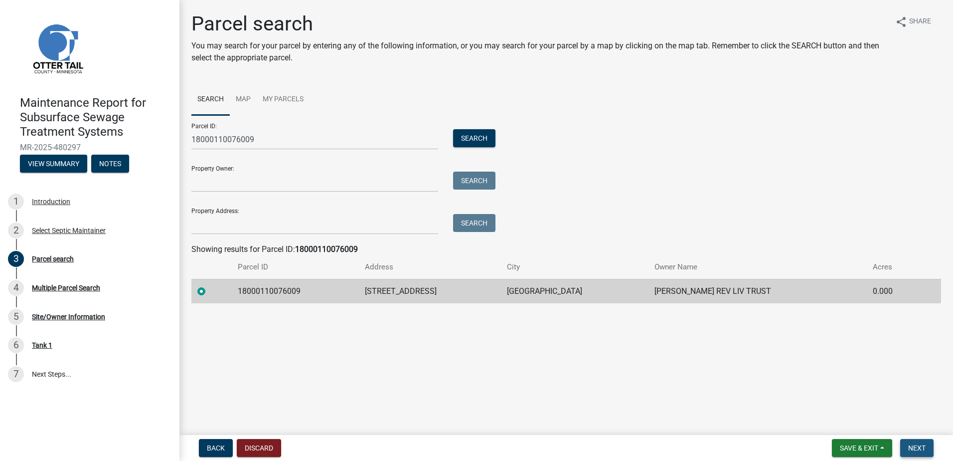
click at [917, 445] on span "Next" at bounding box center [917, 448] width 17 height 8
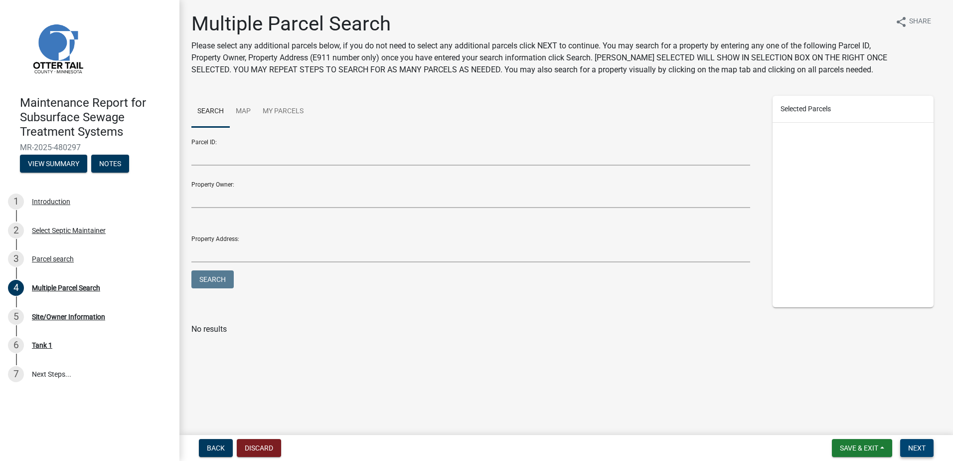
click at [913, 447] on span "Next" at bounding box center [917, 448] width 17 height 8
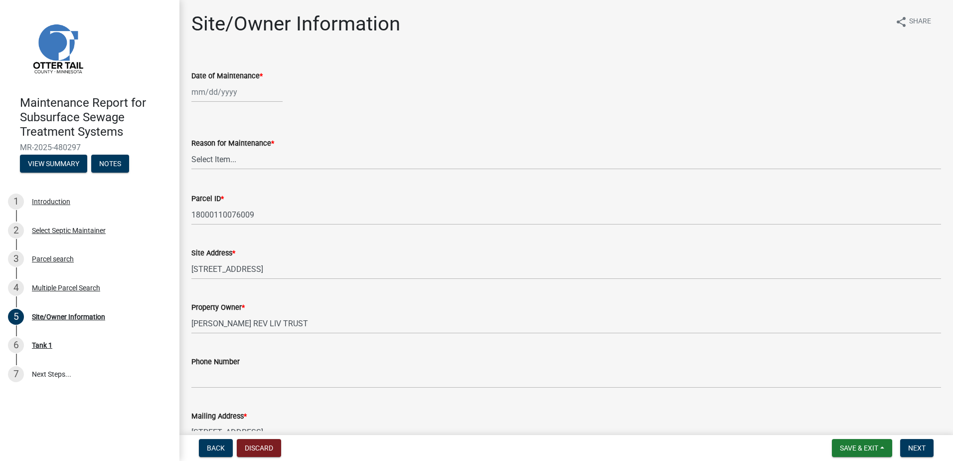
click at [245, 95] on div at bounding box center [236, 92] width 91 height 20
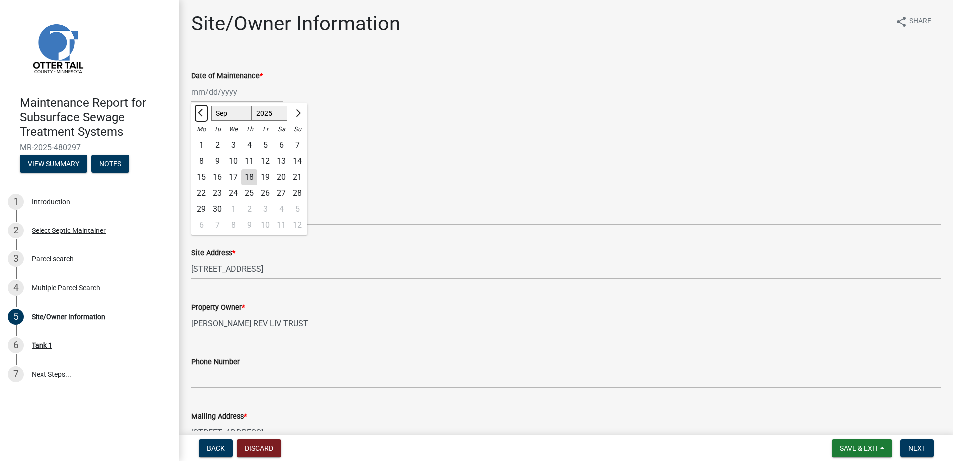
click at [205, 116] on button "Previous month" at bounding box center [201, 113] width 12 height 16
click at [222, 178] on div "12" at bounding box center [217, 177] width 16 height 16
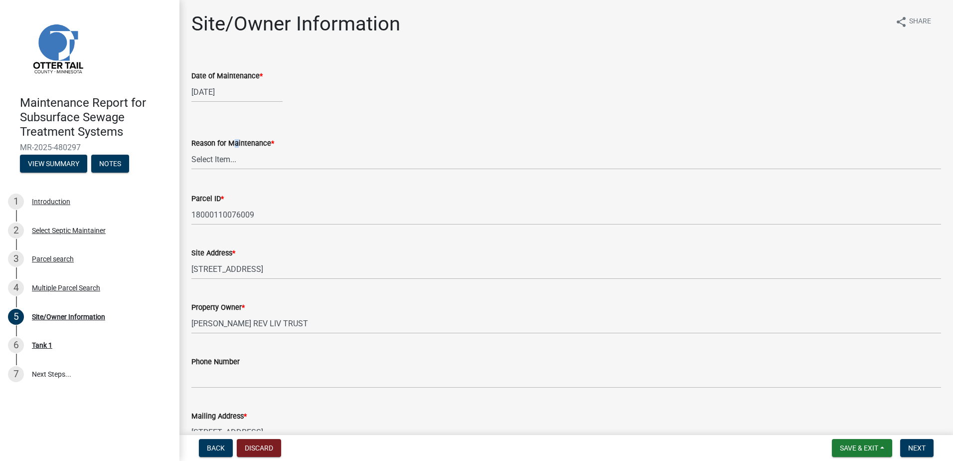
drag, startPoint x: 231, startPoint y: 145, endPoint x: 230, endPoint y: 151, distance: 5.6
click at [230, 151] on div "Reason for Maintenance * Select Item... Called Routine Other" at bounding box center [566, 153] width 750 height 32
drag, startPoint x: 230, startPoint y: 151, endPoint x: 232, endPoint y: 159, distance: 8.1
click at [232, 159] on select "Select Item... Called Routine Other" at bounding box center [566, 159] width 750 height 20
click at [191, 149] on select "Select Item... Called Routine Other" at bounding box center [566, 159] width 750 height 20
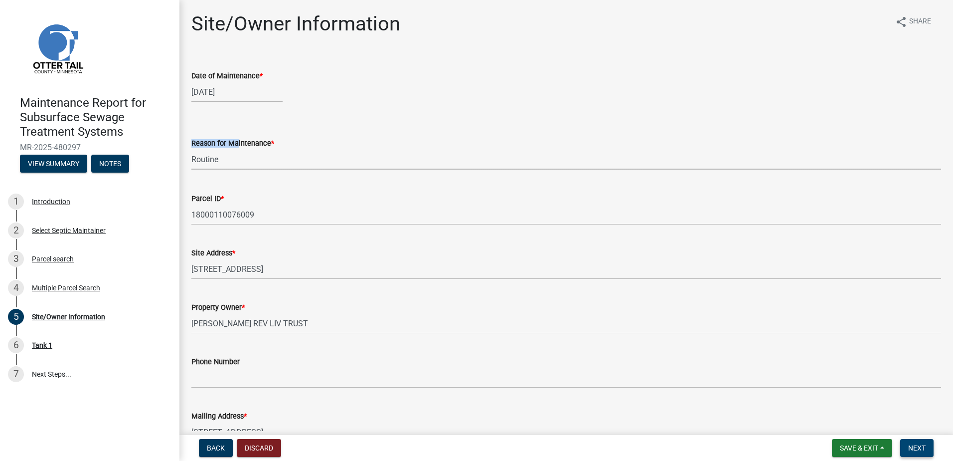
click at [926, 449] on span "Next" at bounding box center [917, 448] width 17 height 8
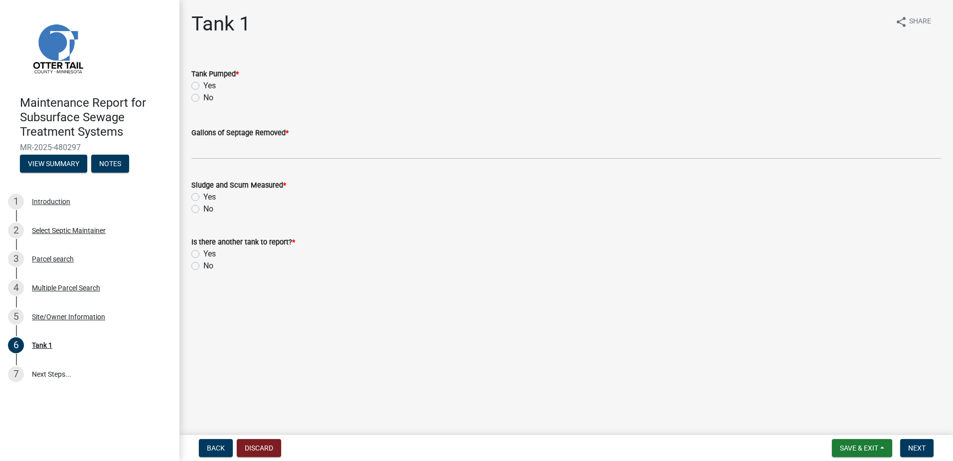
click at [203, 86] on label "Yes" at bounding box center [209, 86] width 12 height 12
click at [203, 86] on input "Yes" at bounding box center [206, 83] width 6 height 6
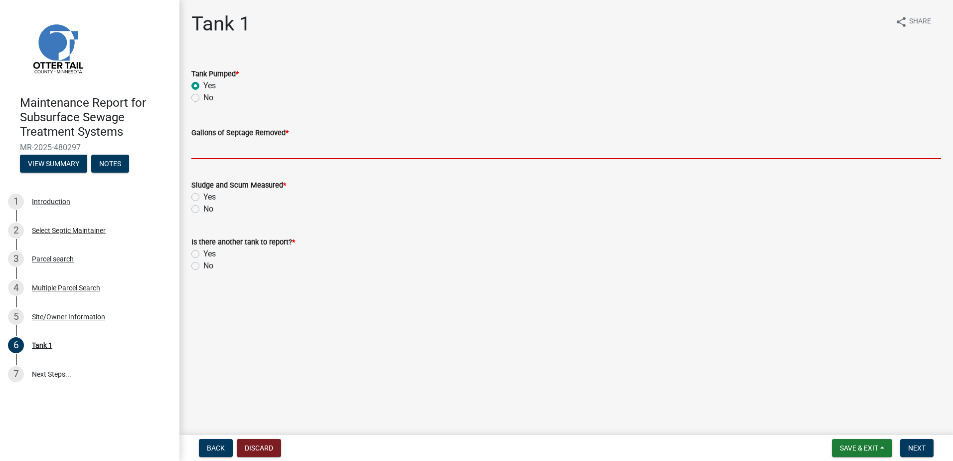
click at [203, 154] on input "Gallons of Septage Removed *" at bounding box center [566, 149] width 750 height 20
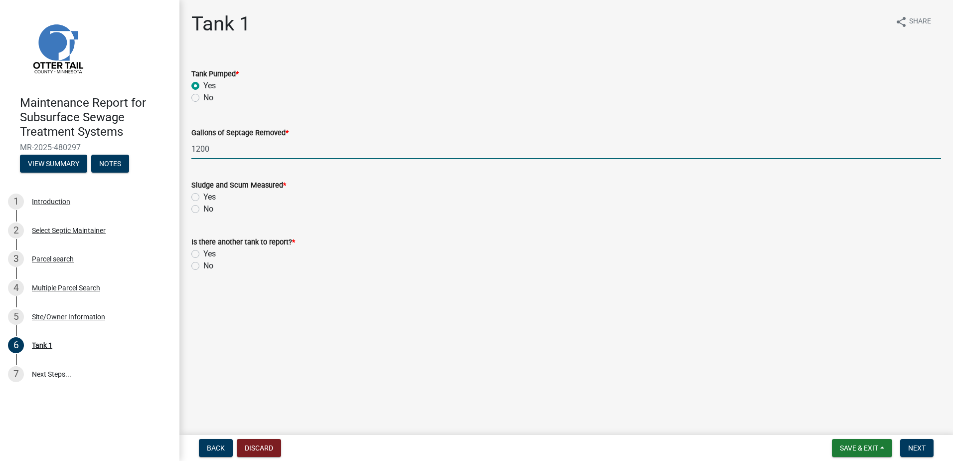
click at [203, 209] on label "No" at bounding box center [208, 209] width 10 height 12
click at [203, 209] on input "No" at bounding box center [206, 206] width 6 height 6
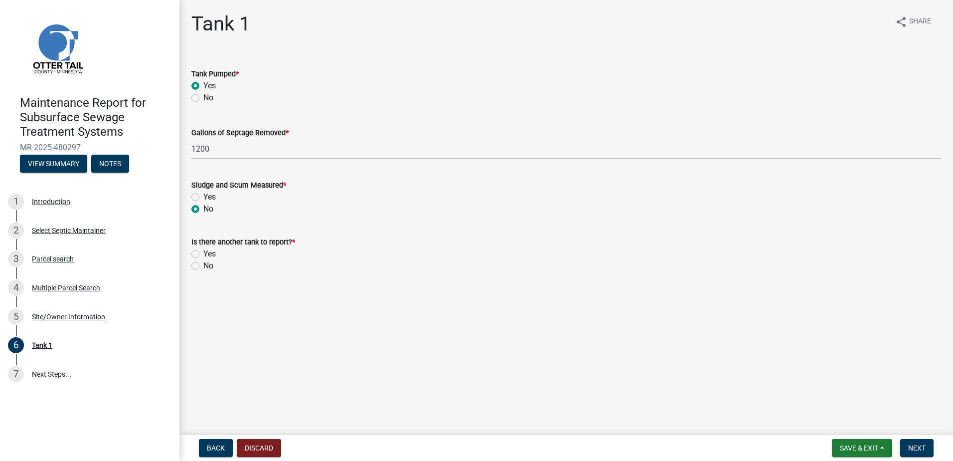
click at [203, 266] on label "No" at bounding box center [208, 266] width 10 height 12
click at [203, 266] on input "No" at bounding box center [206, 263] width 6 height 6
click at [917, 452] on button "Next" at bounding box center [917, 448] width 33 height 18
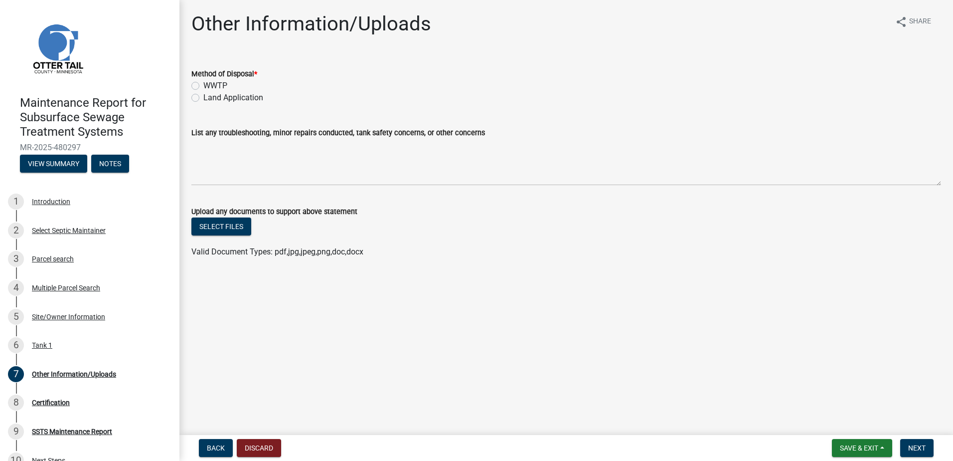
click at [214, 96] on label "Land Application" at bounding box center [233, 98] width 60 height 12
click at [210, 96] on input "Land Application" at bounding box center [206, 95] width 6 height 6
click at [930, 445] on button "Next" at bounding box center [917, 448] width 33 height 18
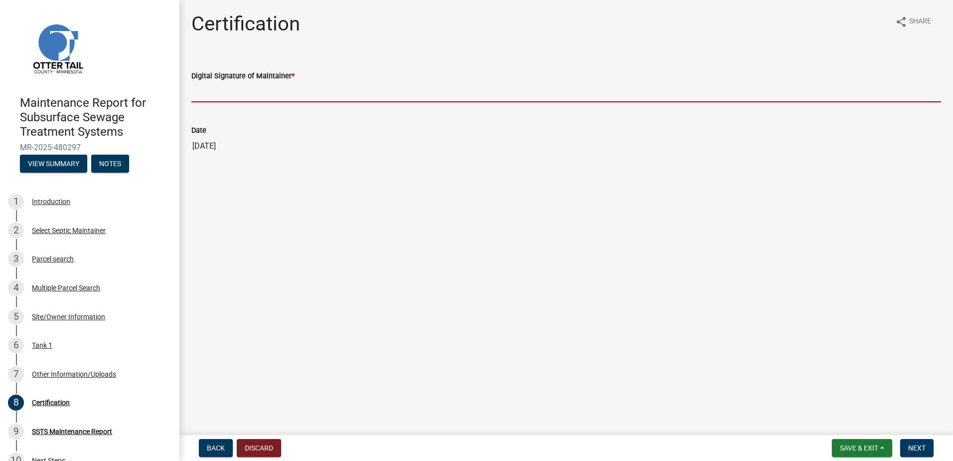
click at [263, 89] on input "Digital Signature of Maintainer *" at bounding box center [566, 92] width 750 height 20
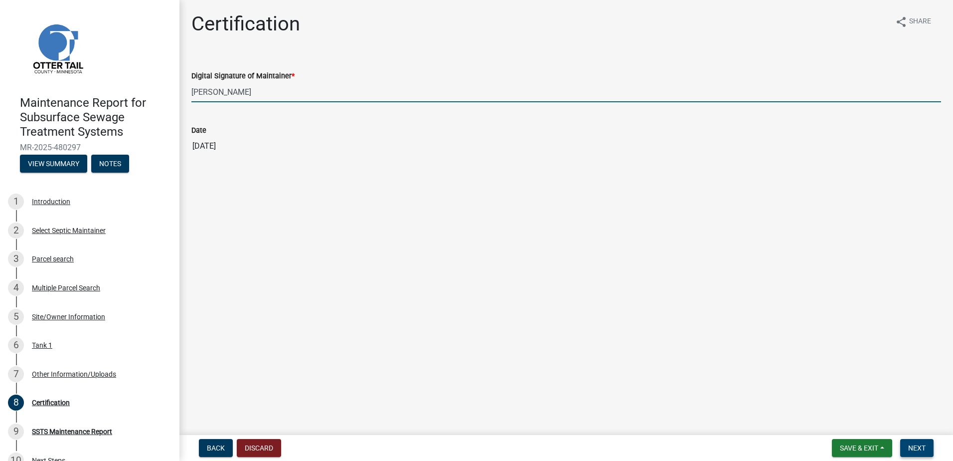
click at [924, 445] on span "Next" at bounding box center [917, 448] width 17 height 8
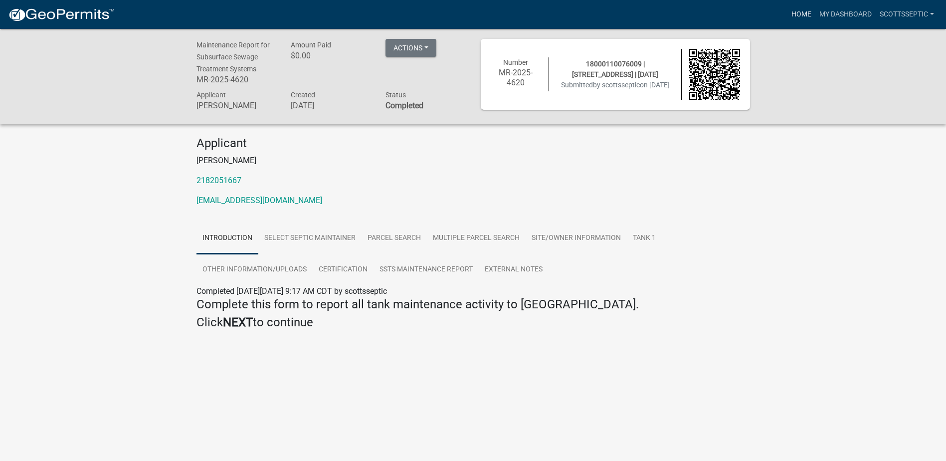
click at [794, 12] on link "Home" at bounding box center [801, 14] width 28 height 19
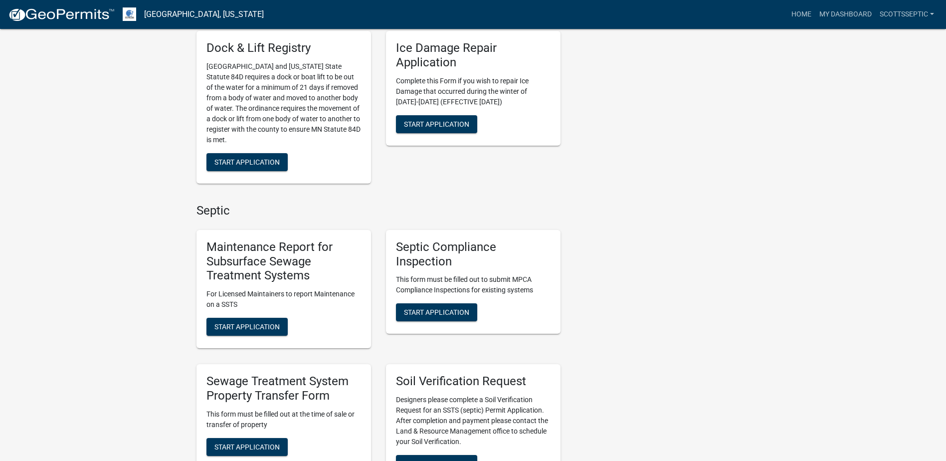
scroll to position [499, 0]
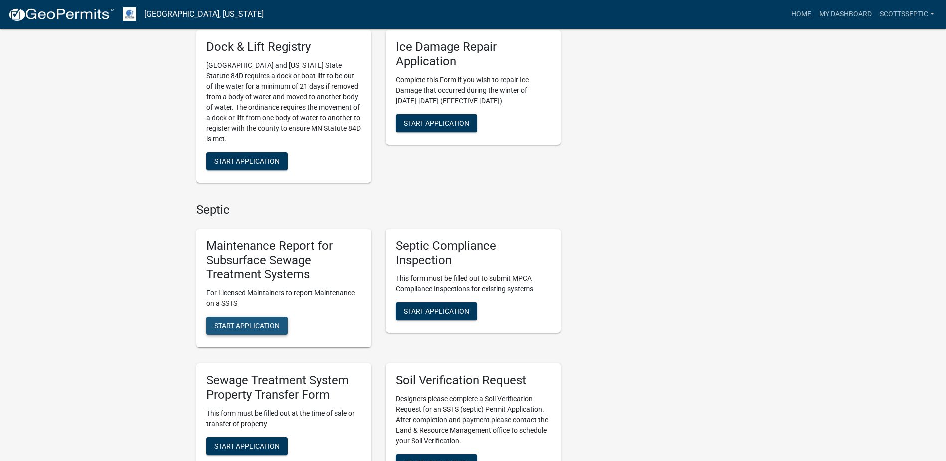
click at [235, 330] on button "Start Application" at bounding box center [246, 326] width 81 height 18
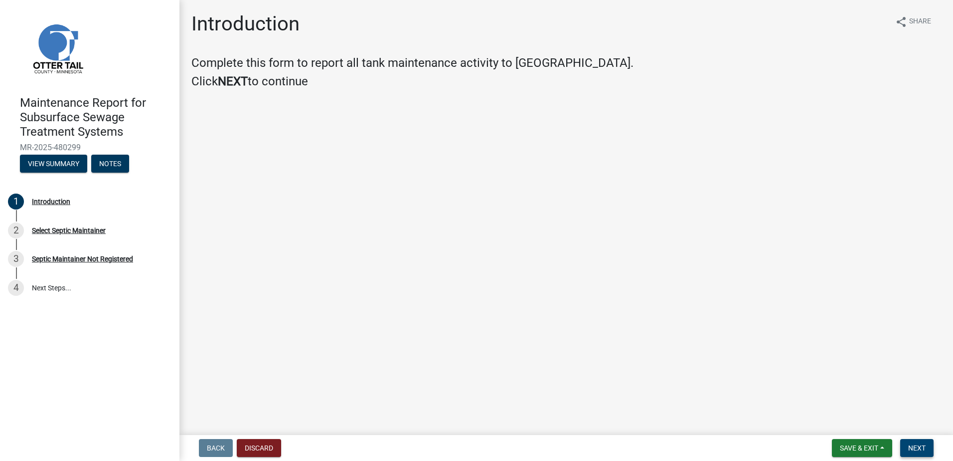
click at [913, 445] on span "Next" at bounding box center [917, 448] width 17 height 8
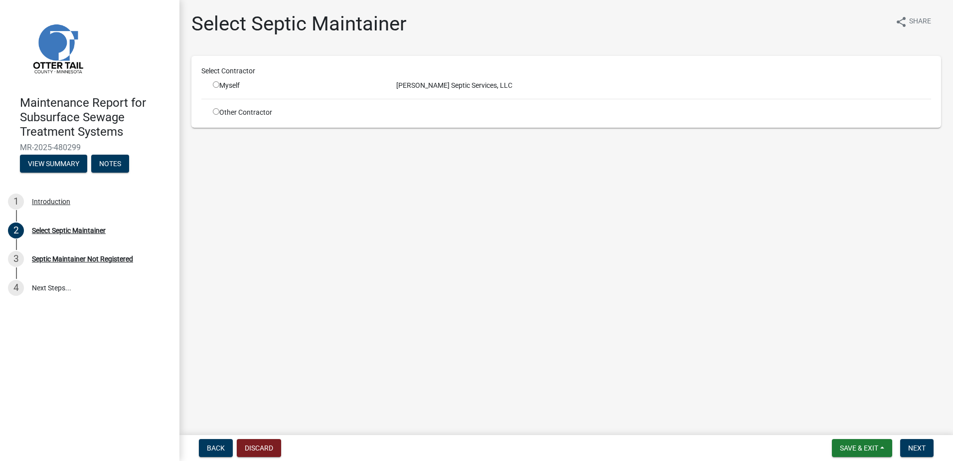
click at [217, 81] on div "Myself" at bounding box center [297, 85] width 169 height 10
click at [215, 85] on input "radio" at bounding box center [216, 84] width 6 height 6
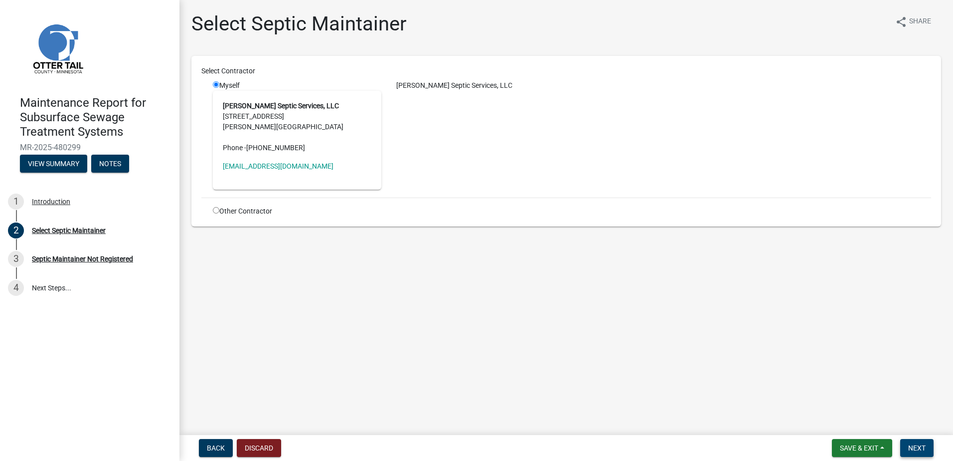
click at [909, 447] on span "Next" at bounding box center [917, 448] width 17 height 8
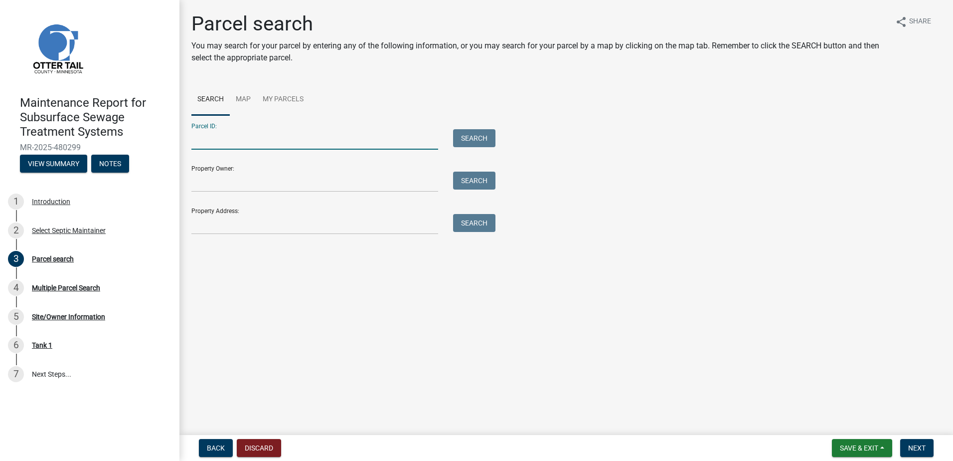
click at [231, 137] on input "Parcel ID:" at bounding box center [314, 139] width 247 height 20
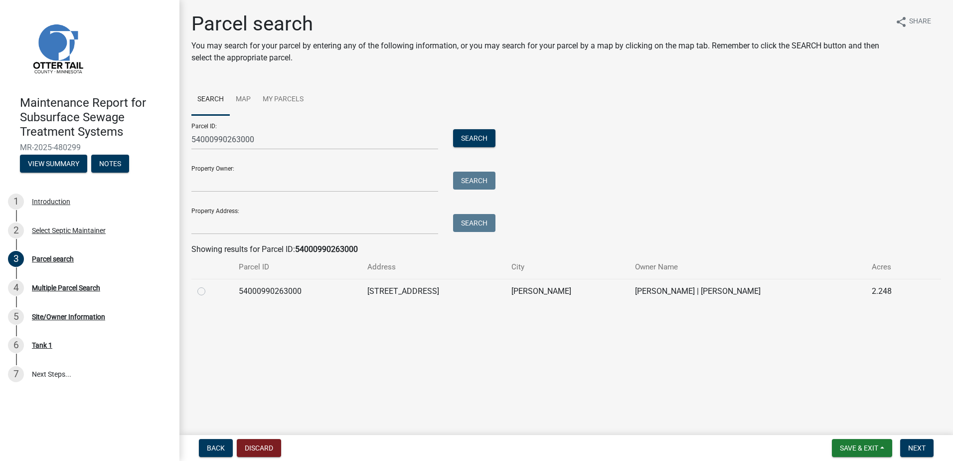
click at [209, 285] on label at bounding box center [209, 285] width 0 height 0
click at [209, 291] on input "radio" at bounding box center [212, 288] width 6 height 6
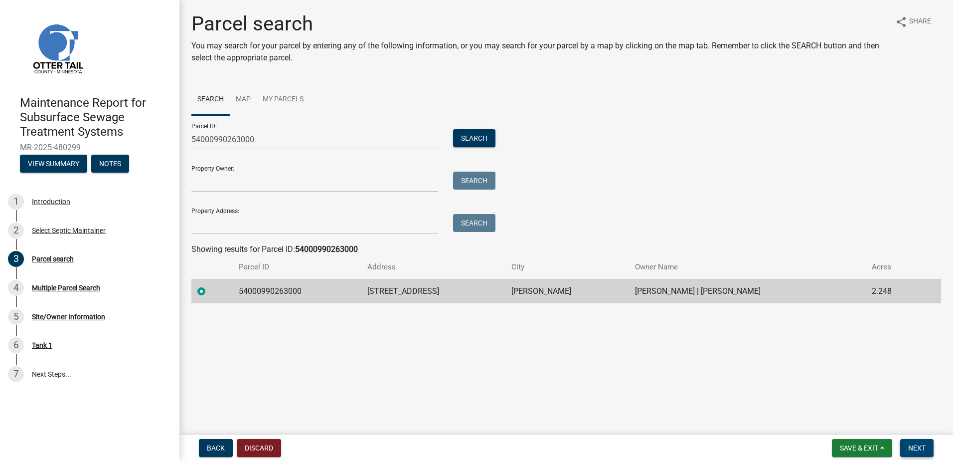
click at [906, 444] on button "Next" at bounding box center [917, 448] width 33 height 18
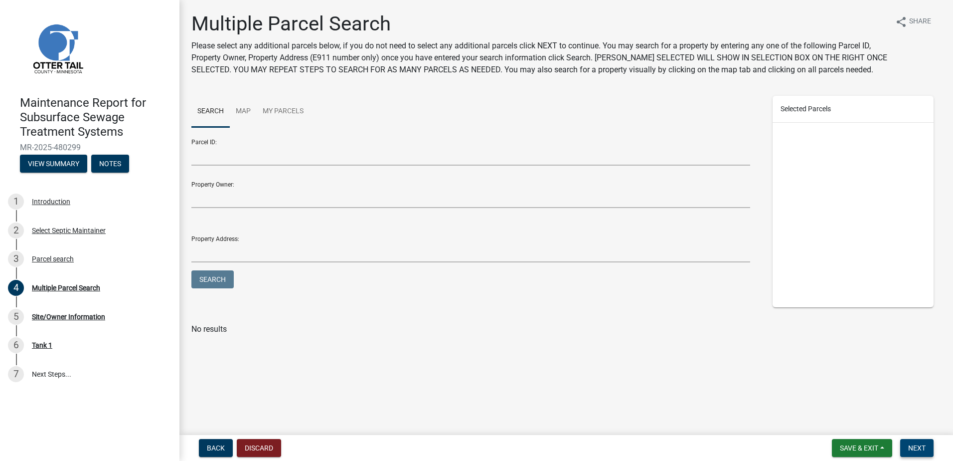
click at [932, 450] on button "Next" at bounding box center [917, 448] width 33 height 18
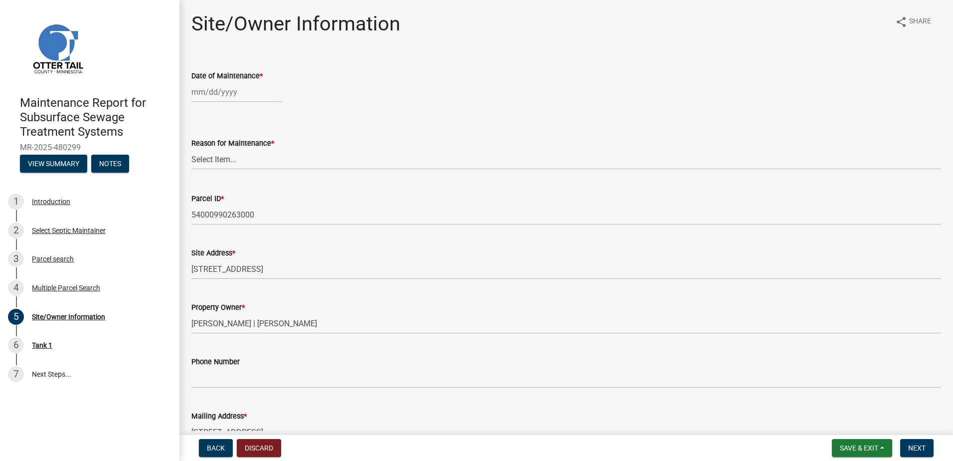
click at [228, 89] on div at bounding box center [236, 92] width 91 height 20
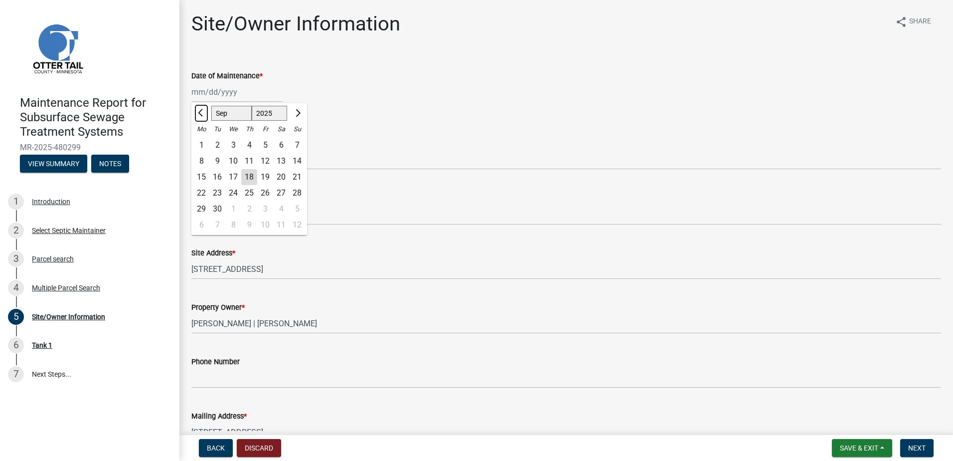
click at [196, 113] on button "Previous month" at bounding box center [201, 113] width 12 height 16
click at [216, 178] on div "12" at bounding box center [217, 177] width 16 height 16
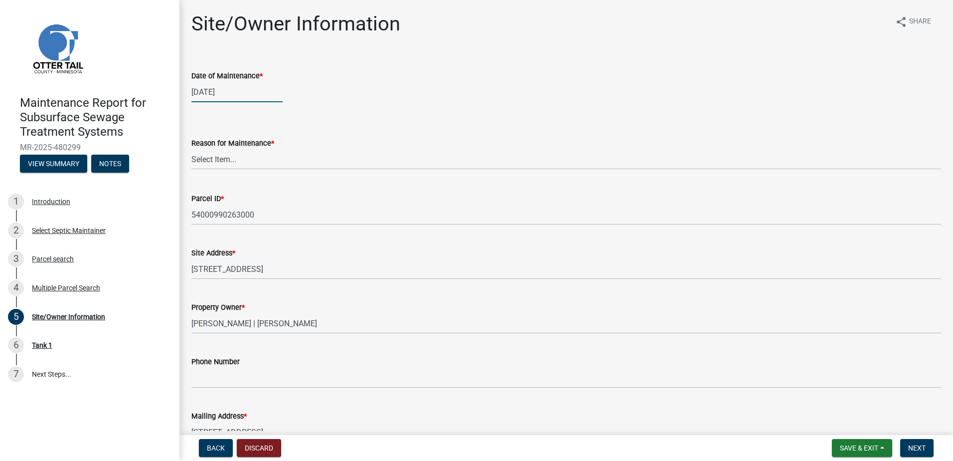
click at [210, 93] on div "[DATE]" at bounding box center [236, 92] width 91 height 20
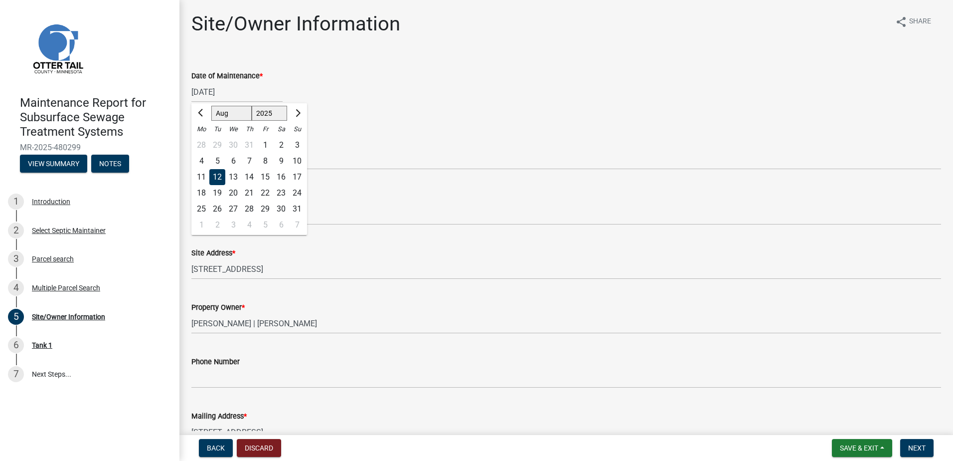
drag, startPoint x: 234, startPoint y: 176, endPoint x: 227, endPoint y: 169, distance: 9.9
click at [233, 175] on div "13" at bounding box center [233, 177] width 16 height 16
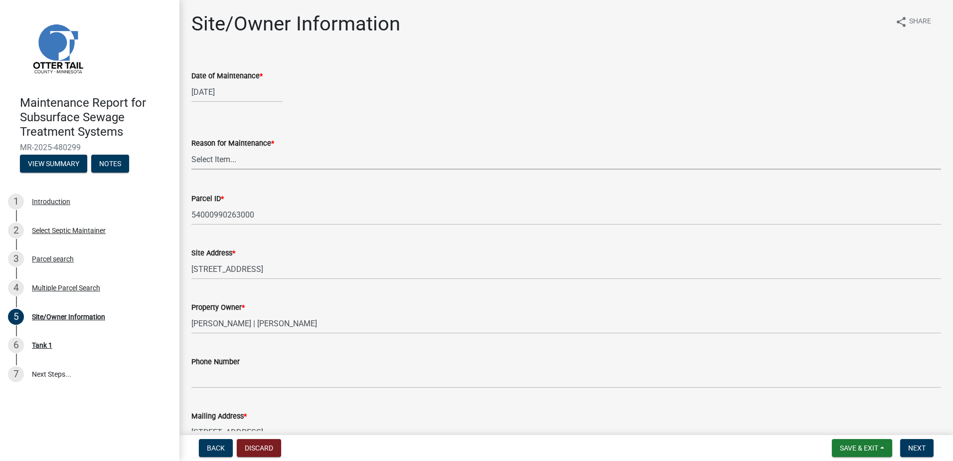
click at [230, 161] on select "Select Item... Called Routine Other" at bounding box center [566, 159] width 750 height 20
click at [191, 149] on select "Select Item... Called Routine Other" at bounding box center [566, 159] width 750 height 20
click at [917, 445] on span "Next" at bounding box center [917, 448] width 17 height 8
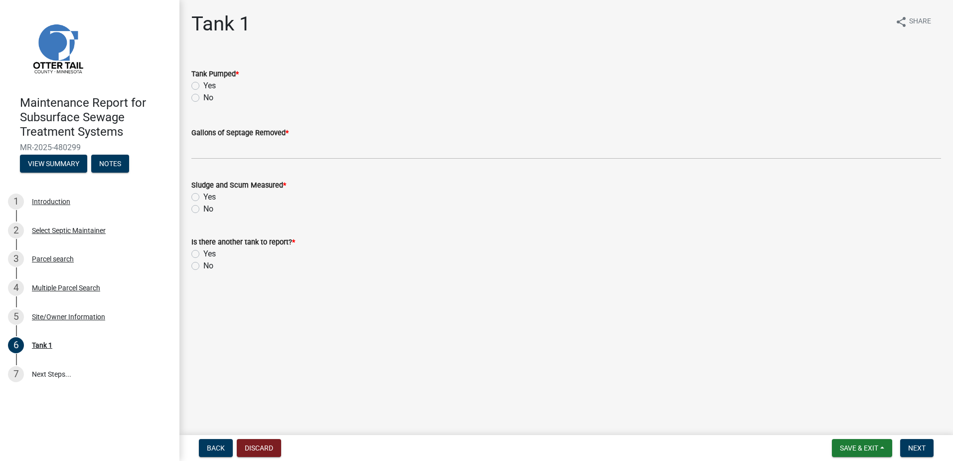
click at [203, 83] on label "Yes" at bounding box center [209, 86] width 12 height 12
click at [203, 83] on input "Yes" at bounding box center [206, 83] width 6 height 6
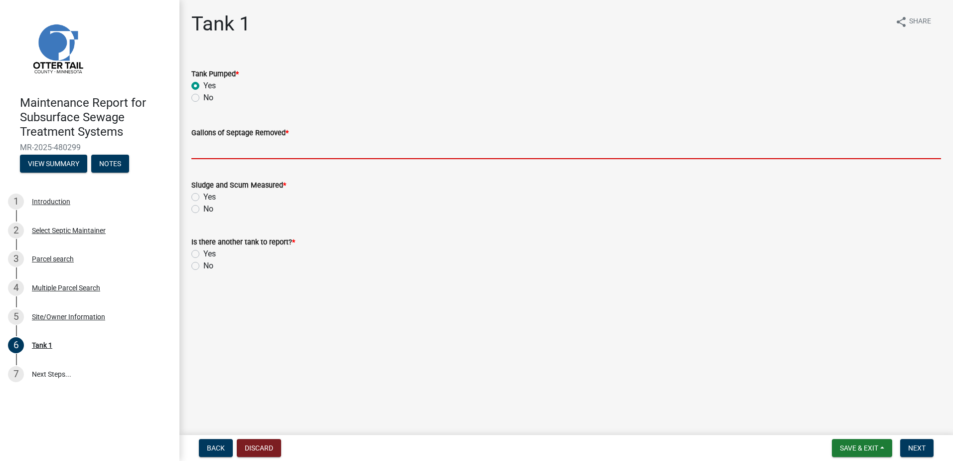
click at [197, 149] on input "Gallons of Septage Removed *" at bounding box center [566, 149] width 750 height 20
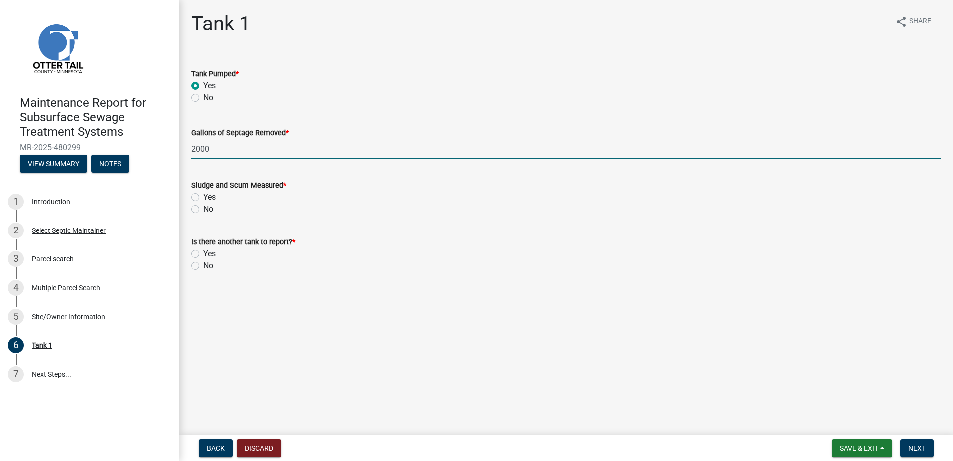
click at [204, 200] on label "Yes" at bounding box center [209, 197] width 12 height 12
click at [204, 197] on input "Yes" at bounding box center [206, 194] width 6 height 6
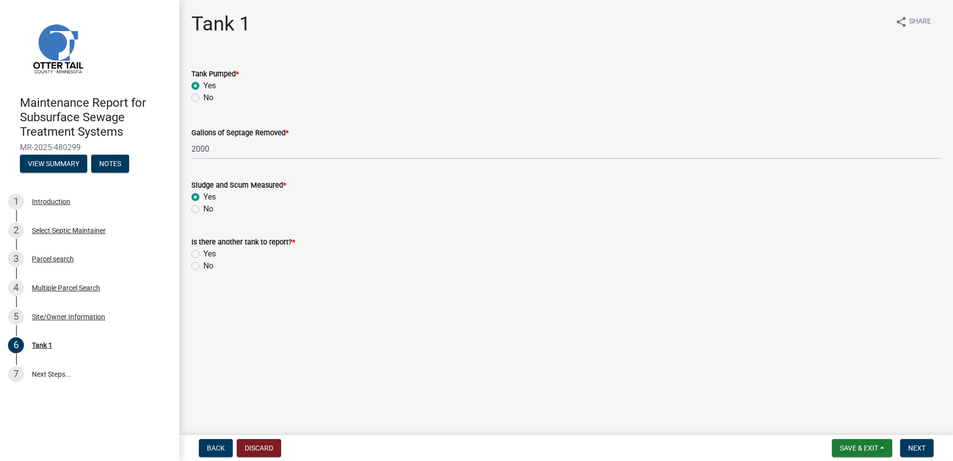
click at [203, 208] on label "No" at bounding box center [208, 209] width 10 height 12
click at [203, 208] on input "No" at bounding box center [206, 206] width 6 height 6
click at [203, 265] on label "No" at bounding box center [208, 266] width 10 height 12
click at [203, 265] on input "No" at bounding box center [206, 263] width 6 height 6
click at [909, 449] on span "Next" at bounding box center [917, 448] width 17 height 8
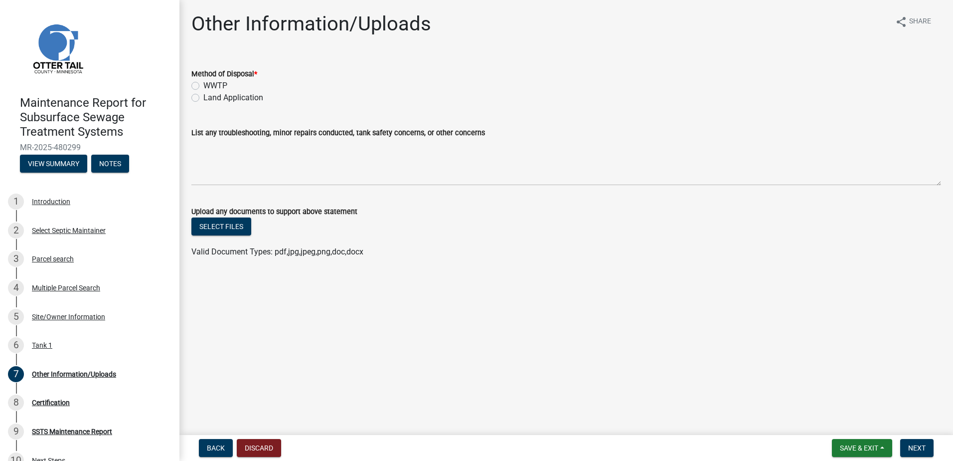
click at [220, 96] on label "Land Application" at bounding box center [233, 98] width 60 height 12
click at [210, 96] on input "Land Application" at bounding box center [206, 95] width 6 height 6
click at [917, 439] on button "Next" at bounding box center [917, 448] width 33 height 18
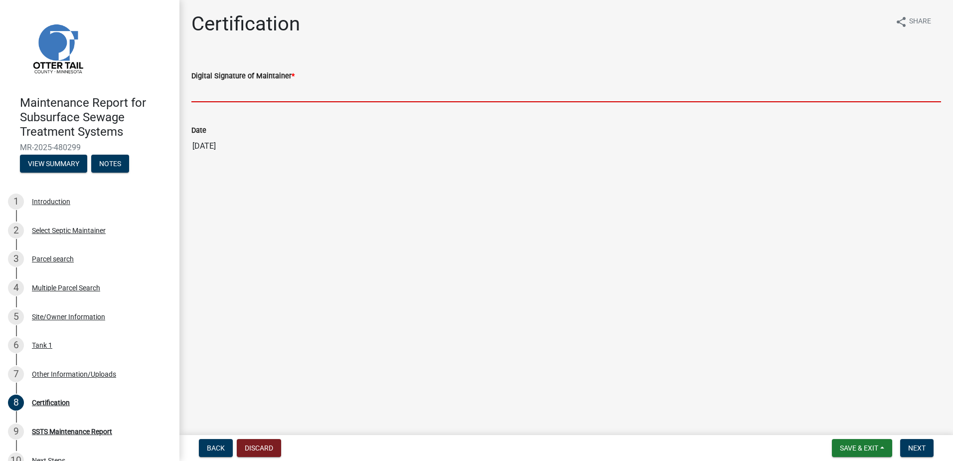
click at [220, 91] on input "Digital Signature of Maintainer *" at bounding box center [566, 92] width 750 height 20
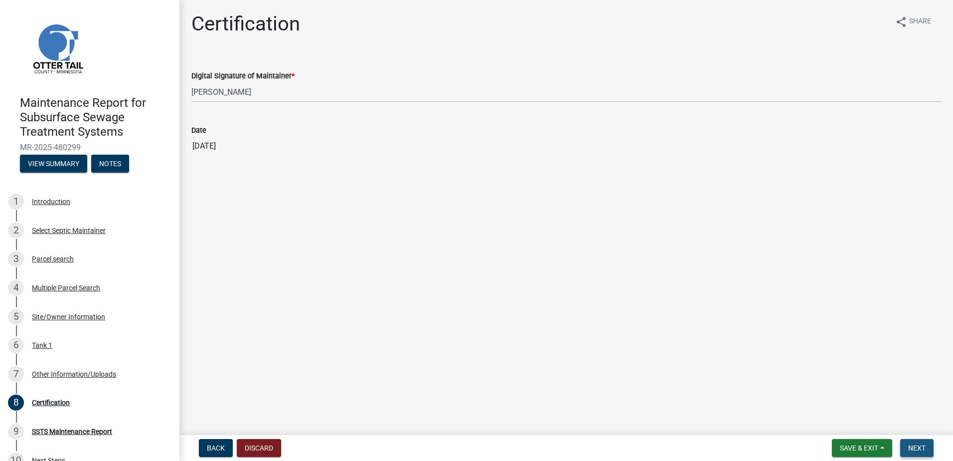
click at [929, 449] on button "Next" at bounding box center [917, 448] width 33 height 18
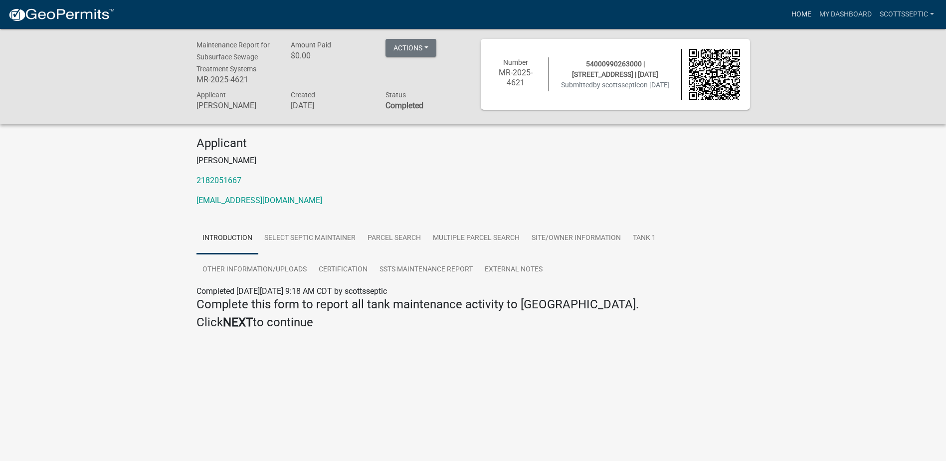
click at [801, 17] on link "Home" at bounding box center [801, 14] width 28 height 19
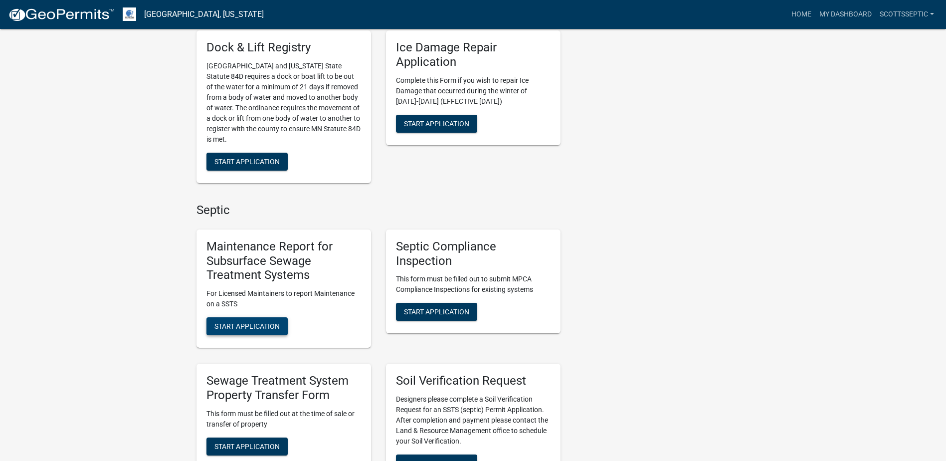
scroll to position [499, 0]
click at [226, 329] on span "Start Application" at bounding box center [246, 326] width 65 height 8
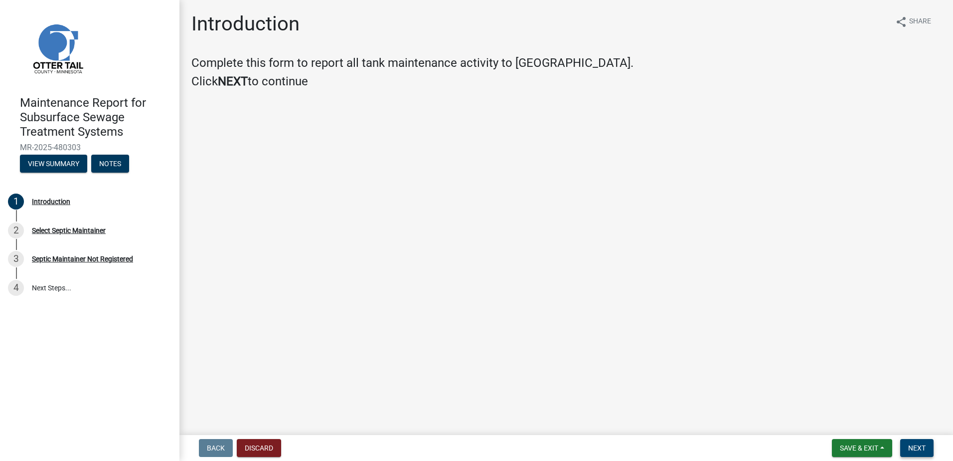
click at [909, 441] on button "Next" at bounding box center [917, 448] width 33 height 18
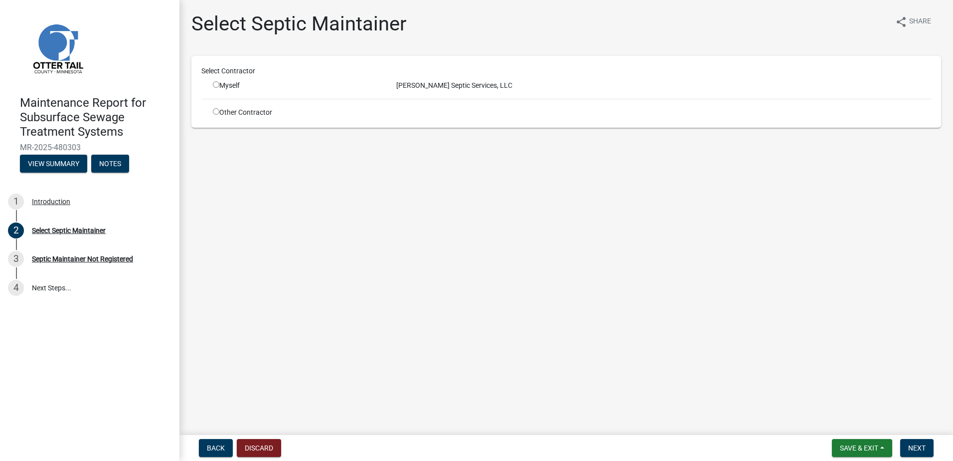
click at [212, 85] on div "Myself" at bounding box center [297, 85] width 184 height 10
click at [217, 85] on input "radio" at bounding box center [216, 84] width 6 height 6
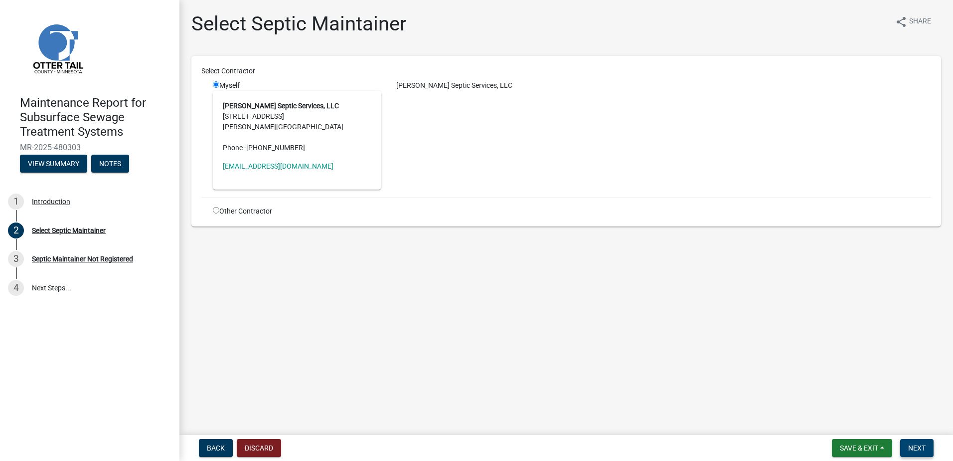
click at [908, 447] on button "Next" at bounding box center [917, 448] width 33 height 18
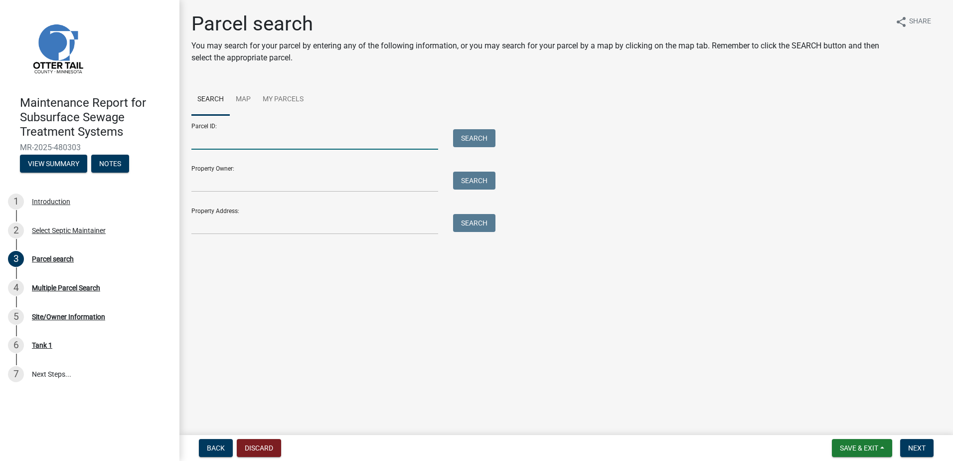
click at [285, 140] on input "Parcel ID:" at bounding box center [314, 139] width 247 height 20
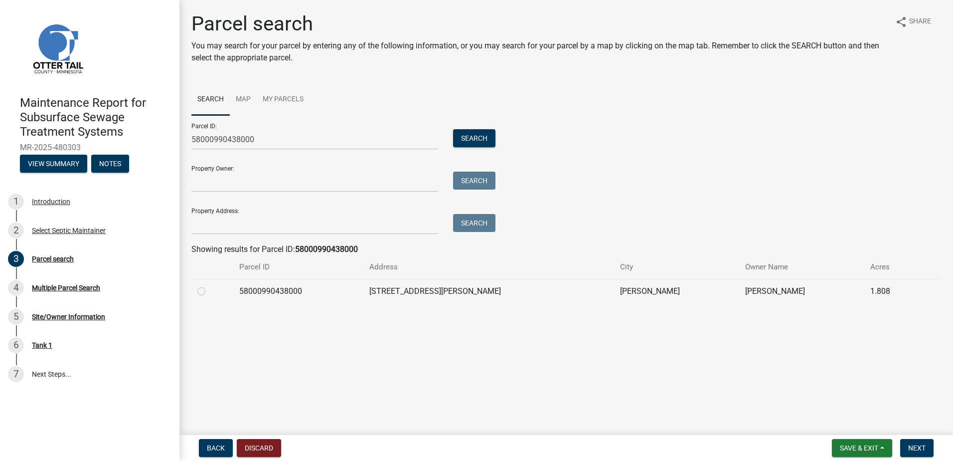
click at [209, 285] on label at bounding box center [209, 285] width 0 height 0
click at [209, 292] on input "radio" at bounding box center [212, 288] width 6 height 6
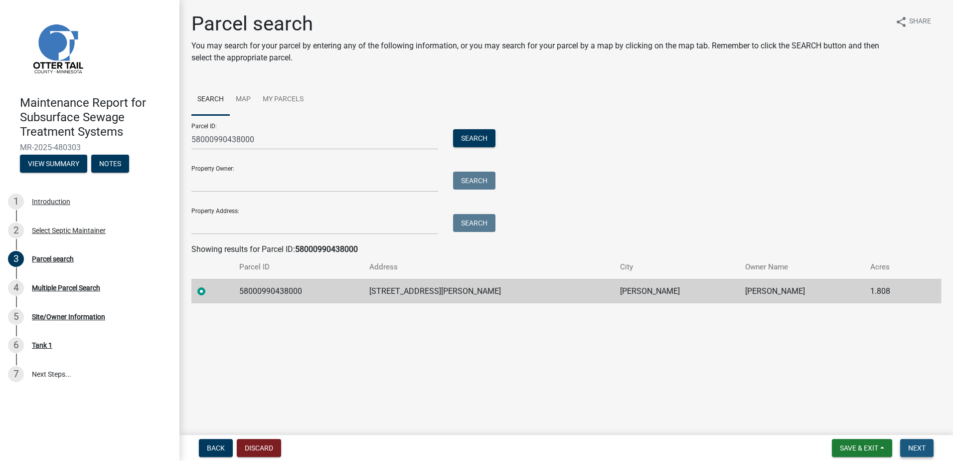
click at [927, 447] on button "Next" at bounding box center [917, 448] width 33 height 18
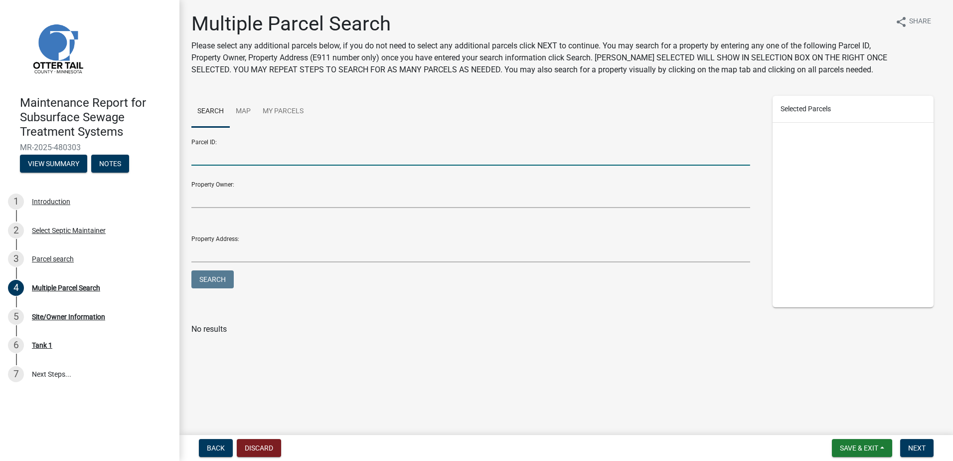
click at [211, 155] on input "Parcel ID:" at bounding box center [470, 155] width 559 height 20
click at [919, 449] on span "Next" at bounding box center [917, 448] width 17 height 8
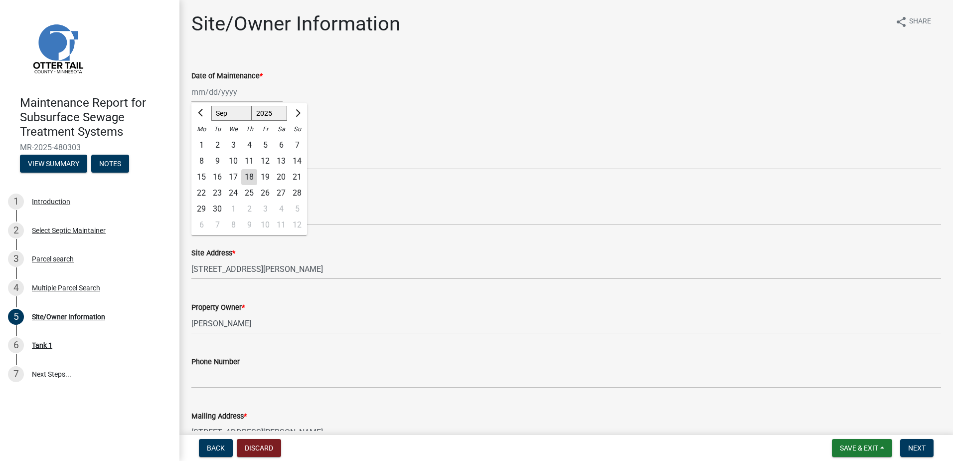
click at [229, 85] on div "[PERSON_NAME] Feb Mar Apr [PERSON_NAME][DATE] Oct Nov [DATE] 1526 1527 1528 152…" at bounding box center [236, 92] width 91 height 20
click at [198, 105] on button "Previous month" at bounding box center [201, 113] width 12 height 16
click at [246, 177] on div "14" at bounding box center [249, 177] width 16 height 16
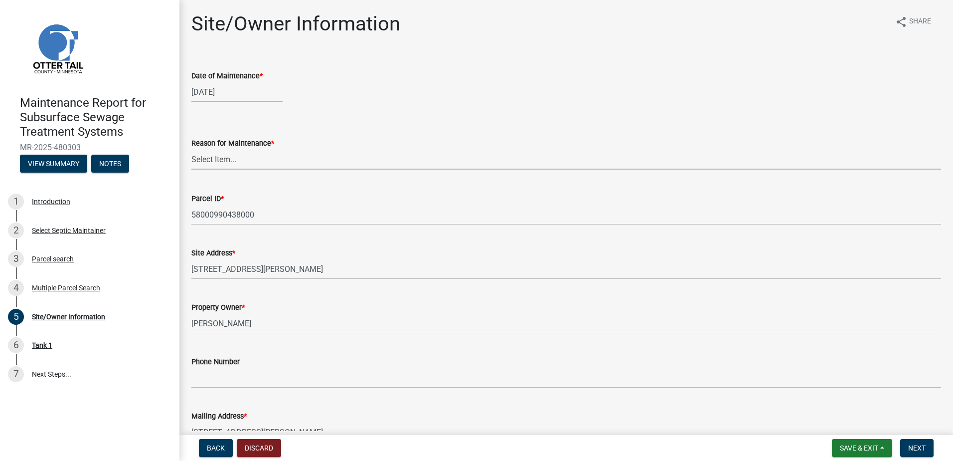
click at [279, 160] on select "Select Item... Called Routine Other" at bounding box center [566, 159] width 750 height 20
click at [191, 149] on select "Select Item... Called Routine Other" at bounding box center [566, 159] width 750 height 20
click at [936, 455] on form "Save & Exit Save Save & Exit Next" at bounding box center [883, 448] width 110 height 18
click at [916, 446] on span "Next" at bounding box center [917, 448] width 17 height 8
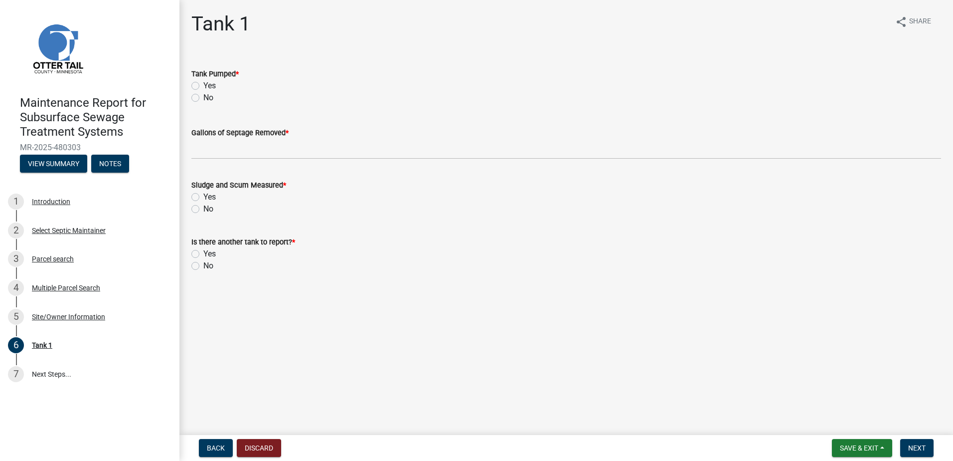
click at [203, 82] on label "Yes" at bounding box center [209, 86] width 12 height 12
click at [203, 82] on input "Yes" at bounding box center [206, 83] width 6 height 6
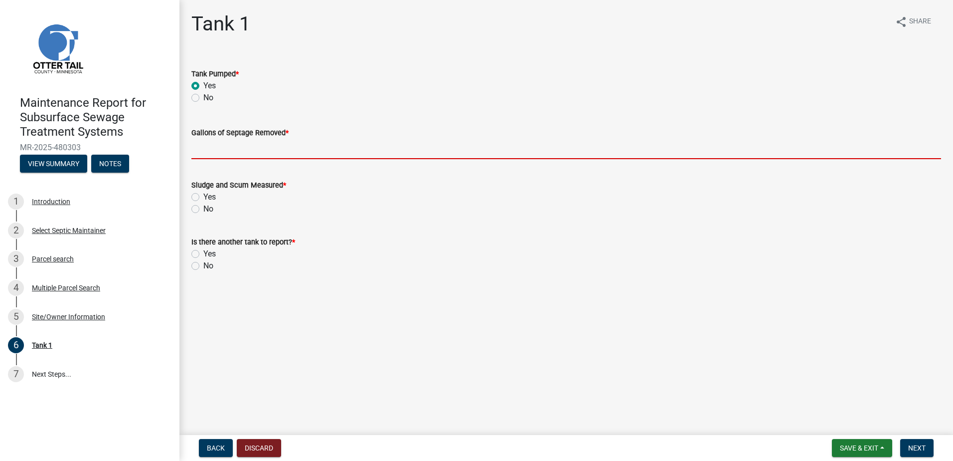
click at [208, 150] on input "Gallons of Septage Removed *" at bounding box center [566, 149] width 750 height 20
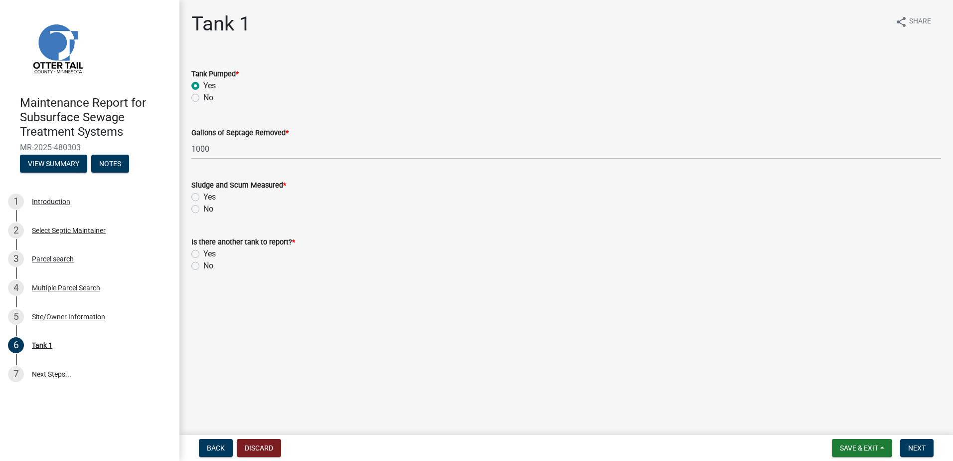
click at [208, 207] on label "No" at bounding box center [208, 209] width 10 height 12
click at [208, 207] on input "No" at bounding box center [206, 206] width 6 height 6
click at [208, 264] on label "No" at bounding box center [208, 266] width 10 height 12
click at [208, 264] on input "No" at bounding box center [206, 263] width 6 height 6
click at [910, 442] on button "Next" at bounding box center [917, 448] width 33 height 18
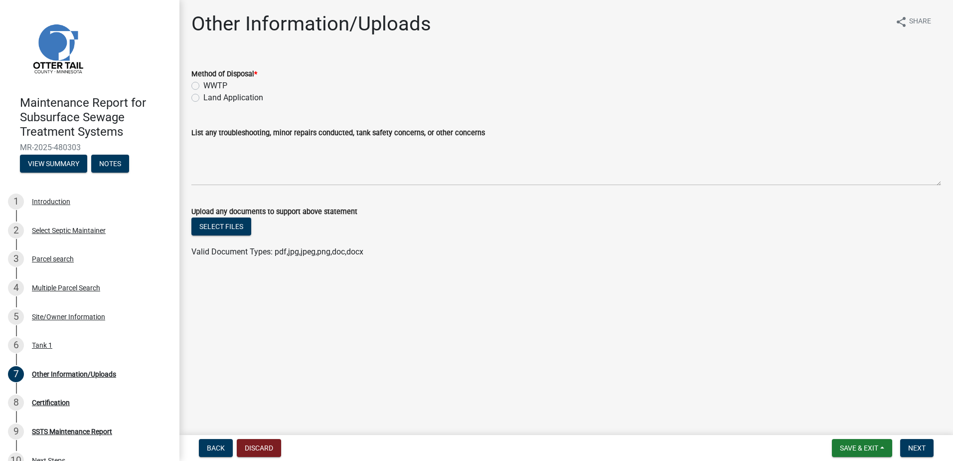
click at [207, 102] on label "Land Application" at bounding box center [233, 98] width 60 height 12
click at [207, 98] on input "Land Application" at bounding box center [206, 95] width 6 height 6
click at [931, 443] on button "Next" at bounding box center [917, 448] width 33 height 18
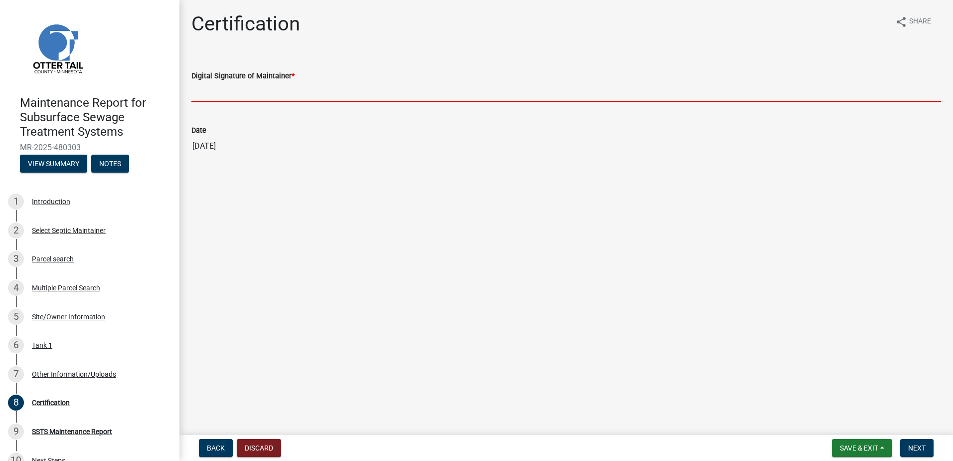
click at [222, 94] on input "Digital Signature of Maintainer *" at bounding box center [566, 92] width 750 height 20
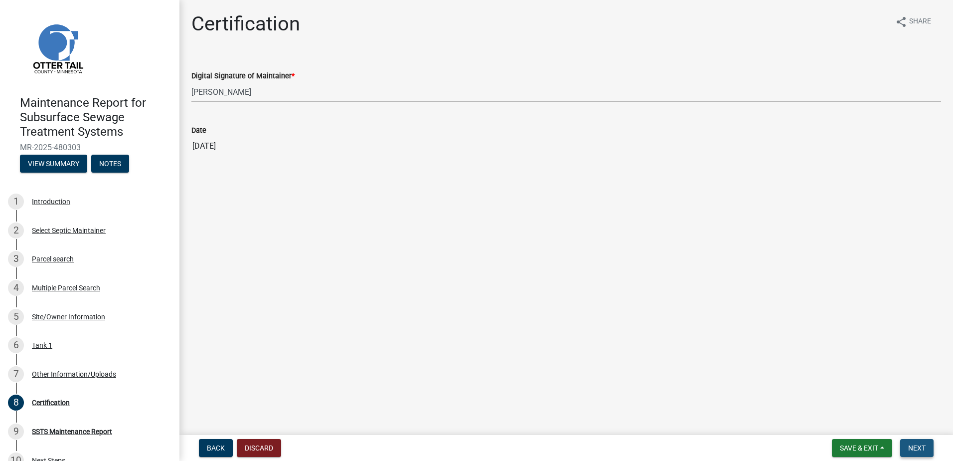
click at [912, 443] on button "Next" at bounding box center [917, 448] width 33 height 18
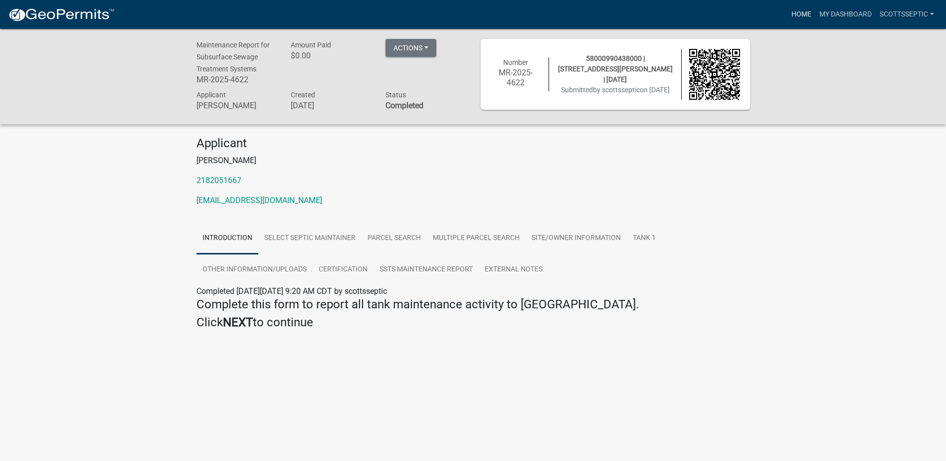
click at [793, 13] on link "Home" at bounding box center [801, 14] width 28 height 19
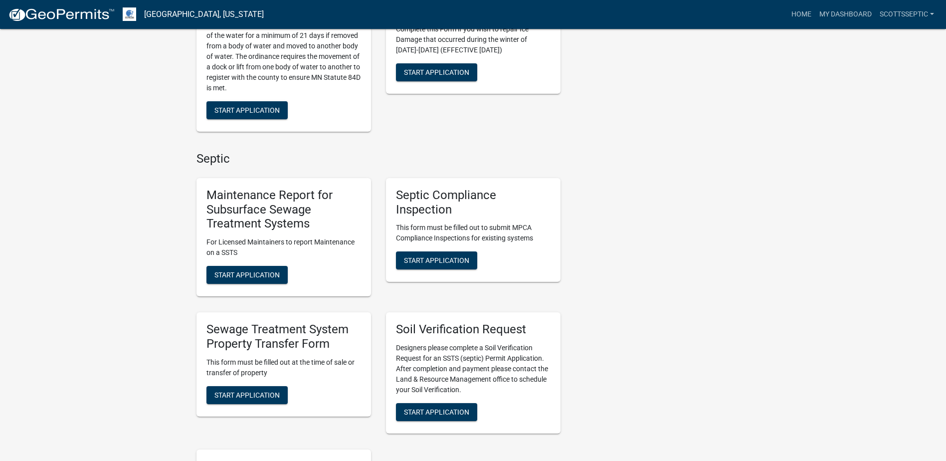
scroll to position [598, 0]
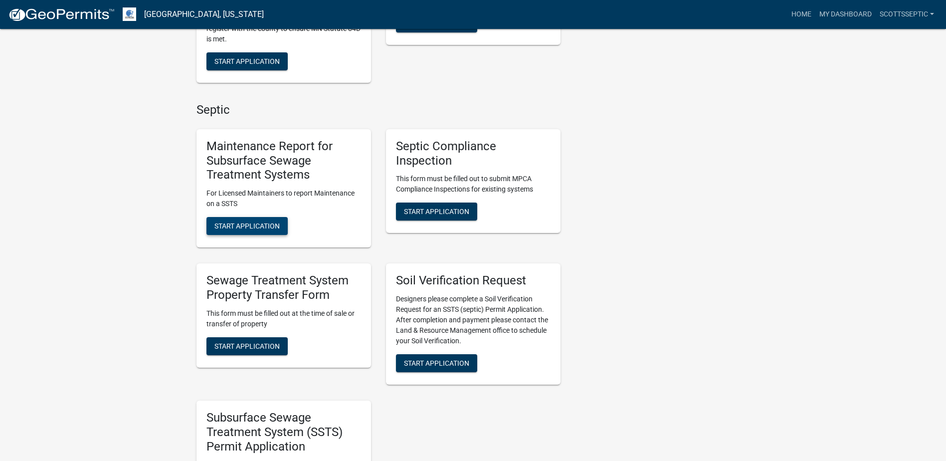
click at [238, 228] on span "Start Application" at bounding box center [246, 226] width 65 height 8
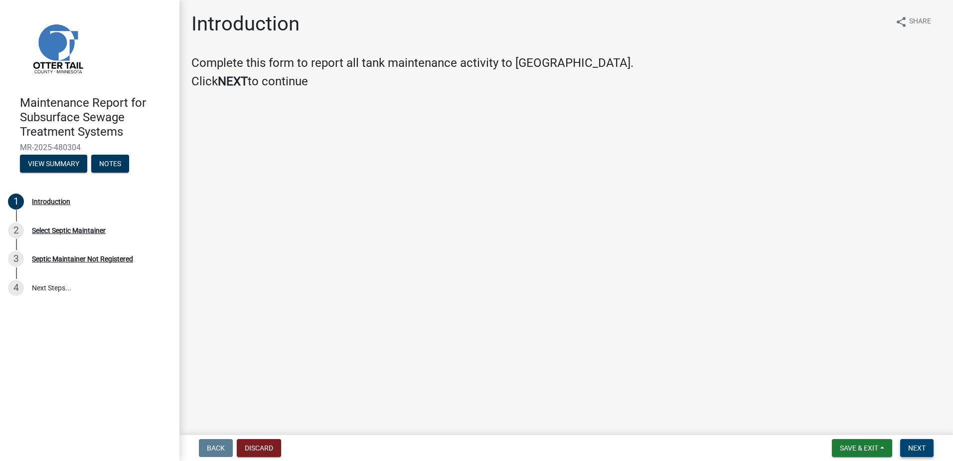
click at [907, 450] on button "Next" at bounding box center [917, 448] width 33 height 18
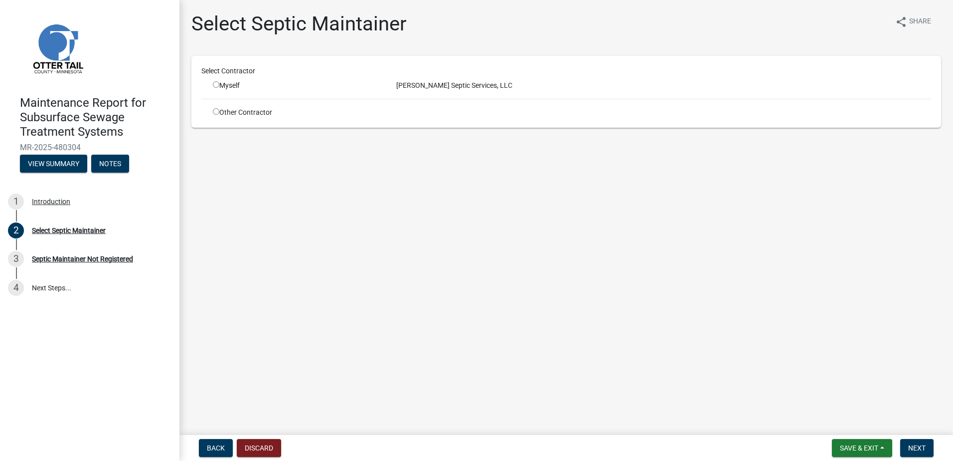
click at [218, 86] on input "radio" at bounding box center [216, 84] width 6 height 6
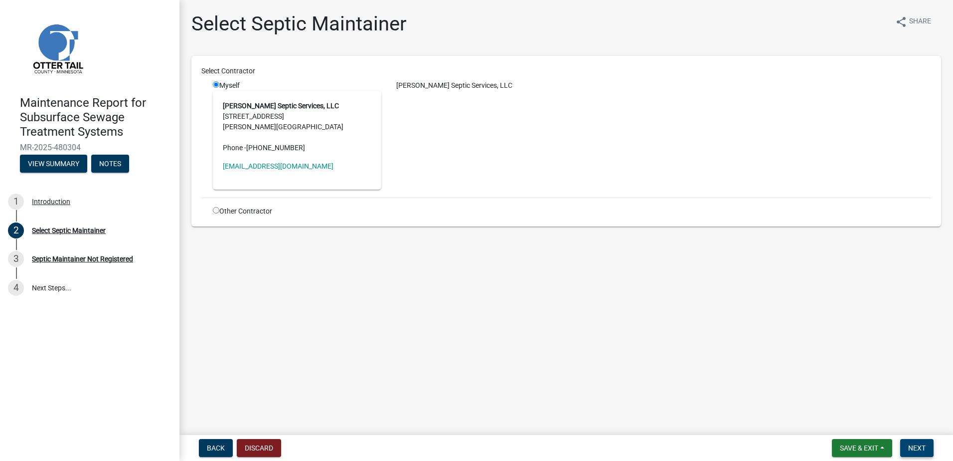
click at [927, 446] on button "Next" at bounding box center [917, 448] width 33 height 18
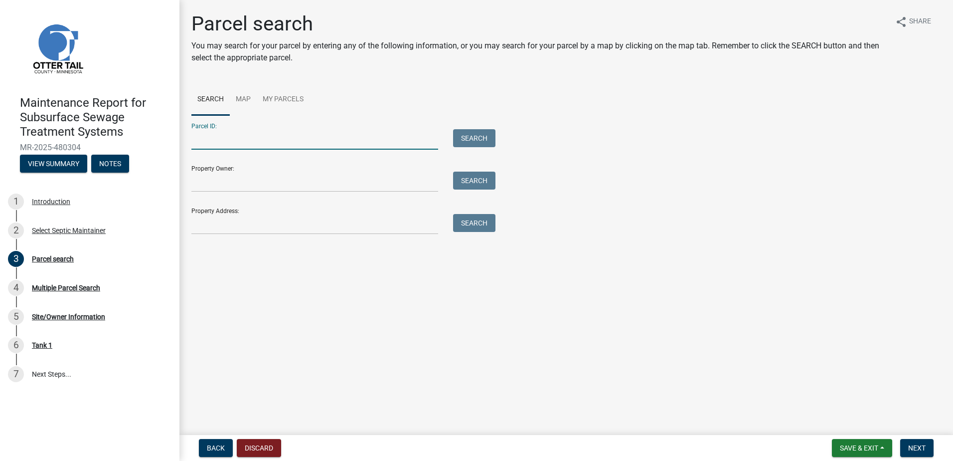
click at [237, 144] on input "Parcel ID:" at bounding box center [314, 139] width 247 height 20
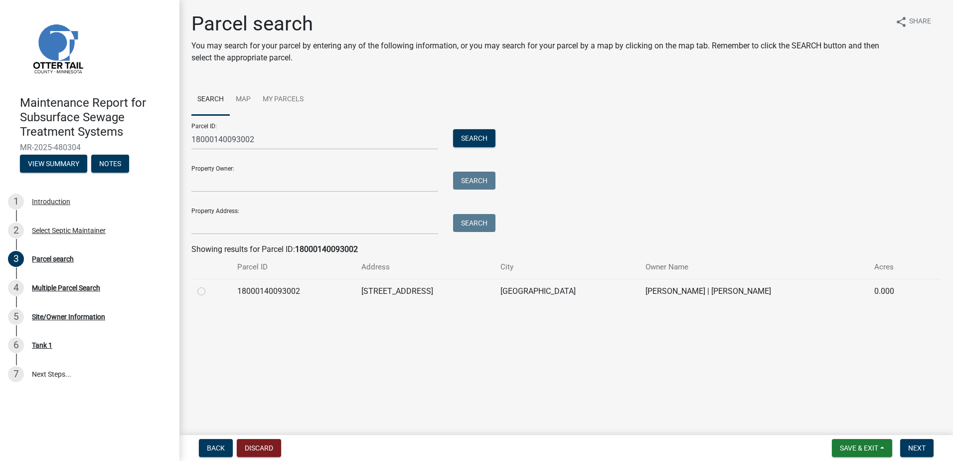
click at [209, 285] on label at bounding box center [209, 285] width 0 height 0
click at [209, 291] on input "radio" at bounding box center [212, 288] width 6 height 6
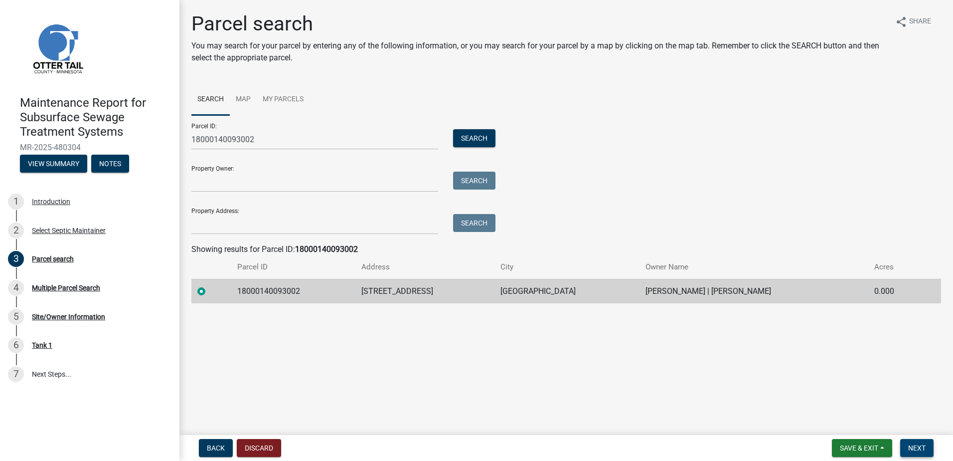
click at [907, 448] on button "Next" at bounding box center [917, 448] width 33 height 18
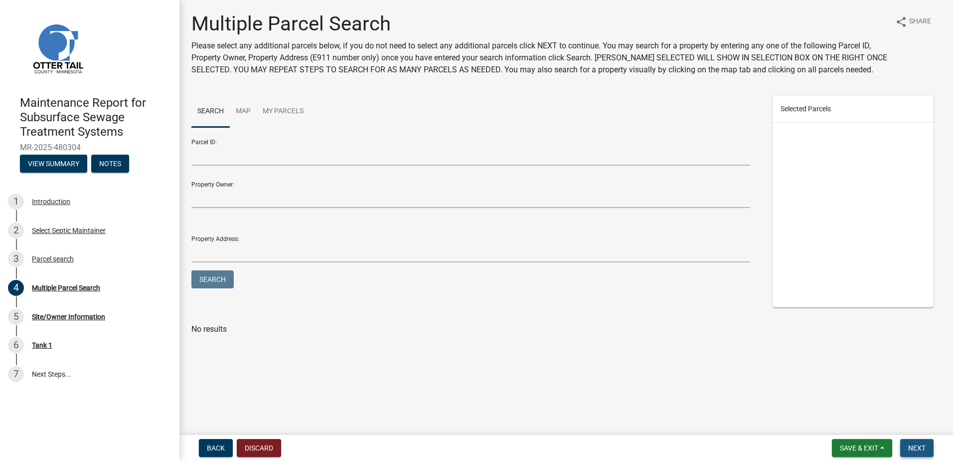
click at [920, 453] on button "Next" at bounding box center [917, 448] width 33 height 18
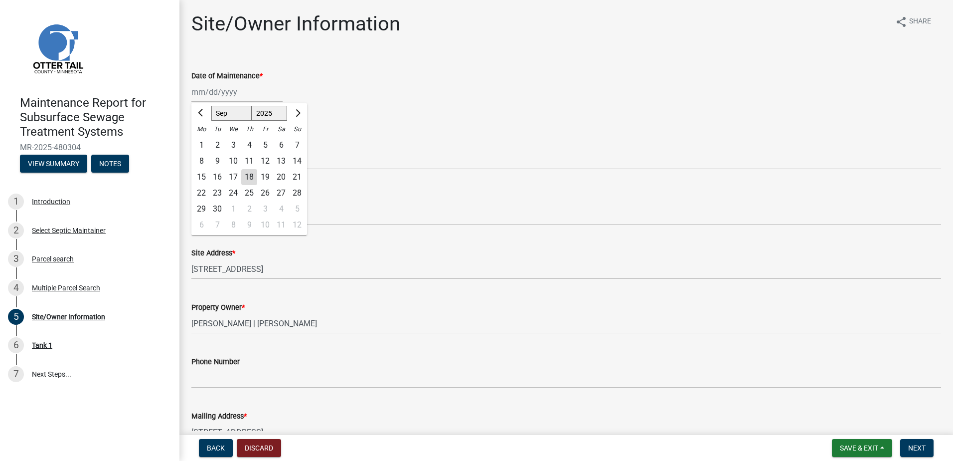
click at [217, 96] on div "[PERSON_NAME] Feb Mar Apr [PERSON_NAME][DATE] Oct Nov [DATE] 1526 1527 1528 152…" at bounding box center [236, 92] width 91 height 20
click at [196, 113] on button "Previous month" at bounding box center [201, 113] width 12 height 16
click at [266, 175] on div "15" at bounding box center [265, 177] width 16 height 16
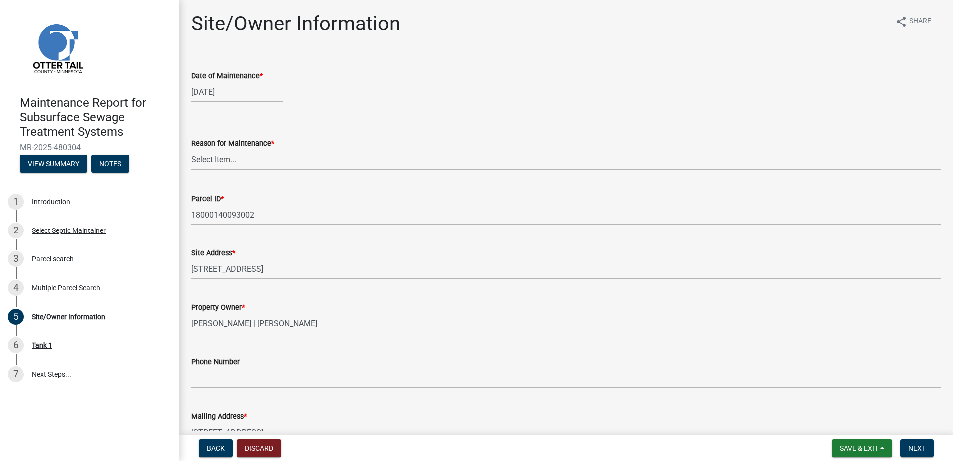
click at [265, 165] on select "Select Item... Called Routine Other" at bounding box center [566, 159] width 750 height 20
click at [191, 149] on select "Select Item... Called Routine Other" at bounding box center [566, 159] width 750 height 20
click at [930, 446] on button "Next" at bounding box center [917, 448] width 33 height 18
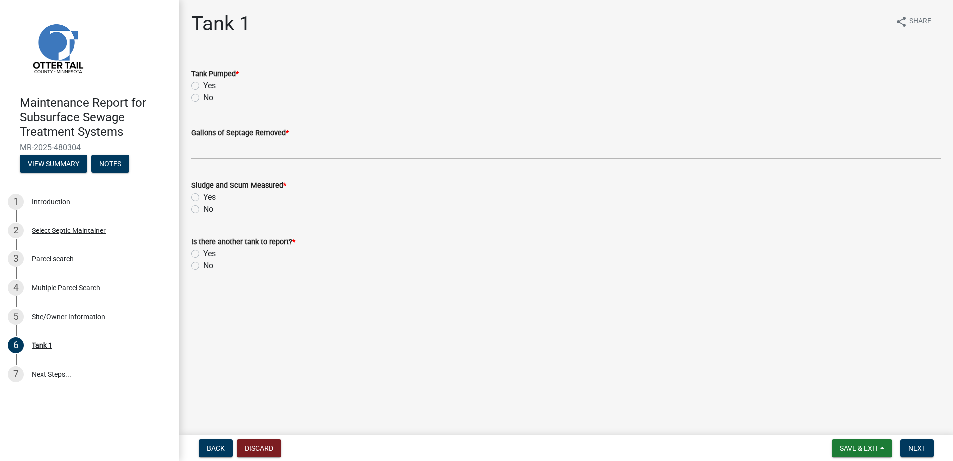
click at [203, 84] on label "Yes" at bounding box center [209, 86] width 12 height 12
click at [203, 84] on input "Yes" at bounding box center [206, 83] width 6 height 6
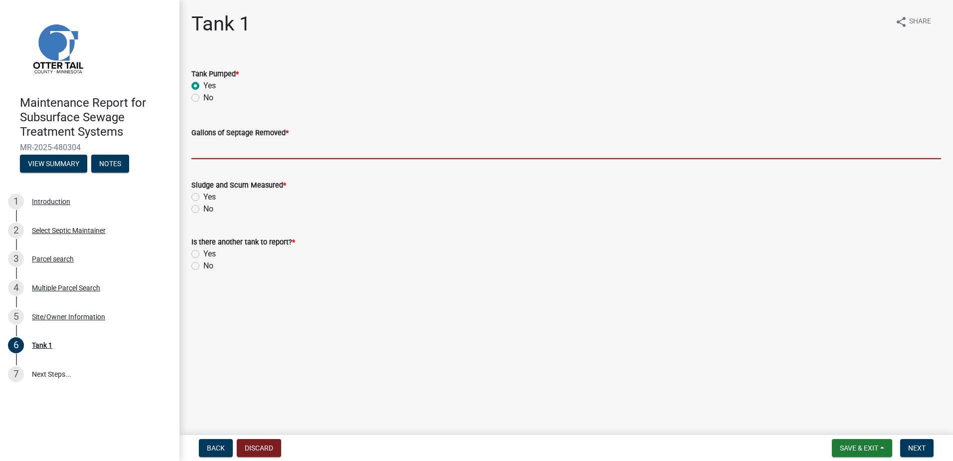
click at [199, 153] on input "Gallons of Septage Removed *" at bounding box center [566, 149] width 750 height 20
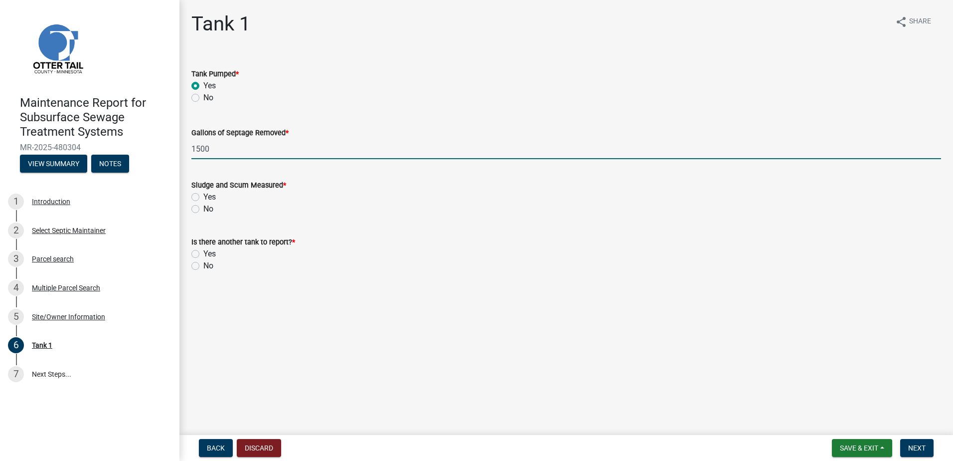
click at [203, 212] on label "No" at bounding box center [208, 209] width 10 height 12
click at [203, 209] on input "No" at bounding box center [206, 206] width 6 height 6
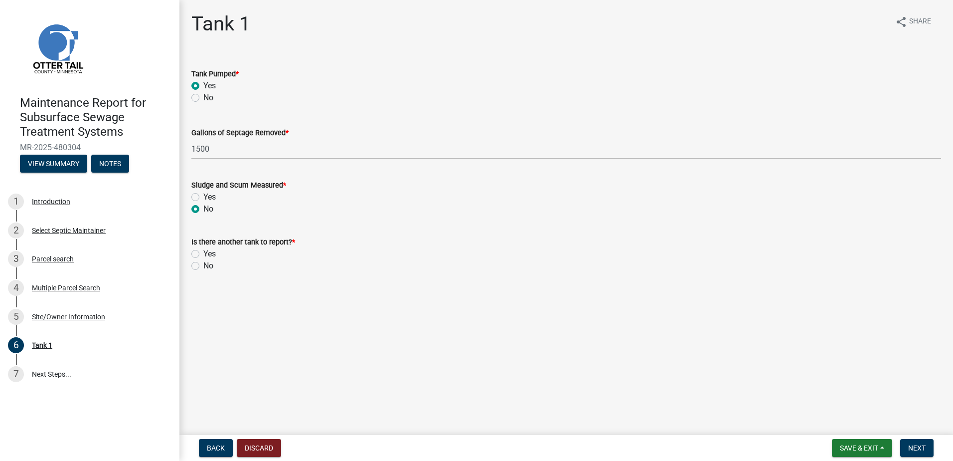
click at [203, 265] on label "No" at bounding box center [208, 266] width 10 height 12
click at [203, 265] on input "No" at bounding box center [206, 263] width 6 height 6
click at [917, 448] on span "Next" at bounding box center [917, 448] width 17 height 8
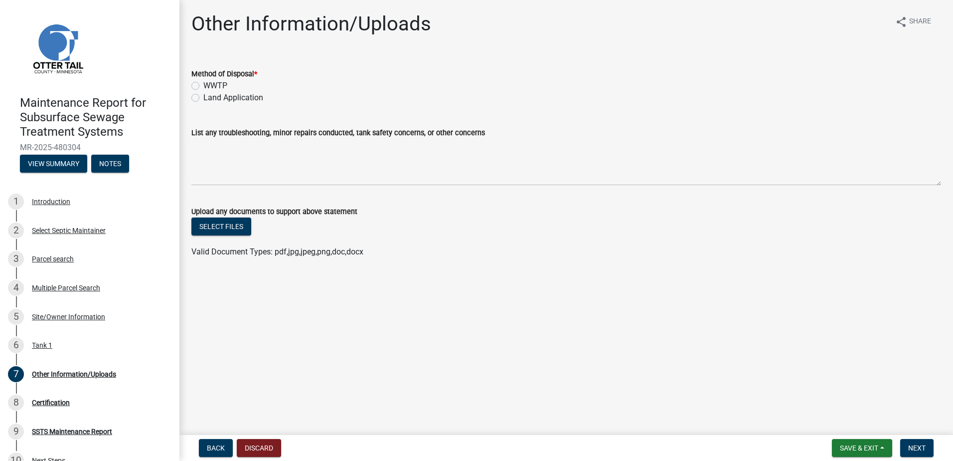
click at [203, 98] on label "Land Application" at bounding box center [233, 98] width 60 height 12
click at [203, 98] on input "Land Application" at bounding box center [206, 95] width 6 height 6
click at [913, 444] on span "Next" at bounding box center [917, 448] width 17 height 8
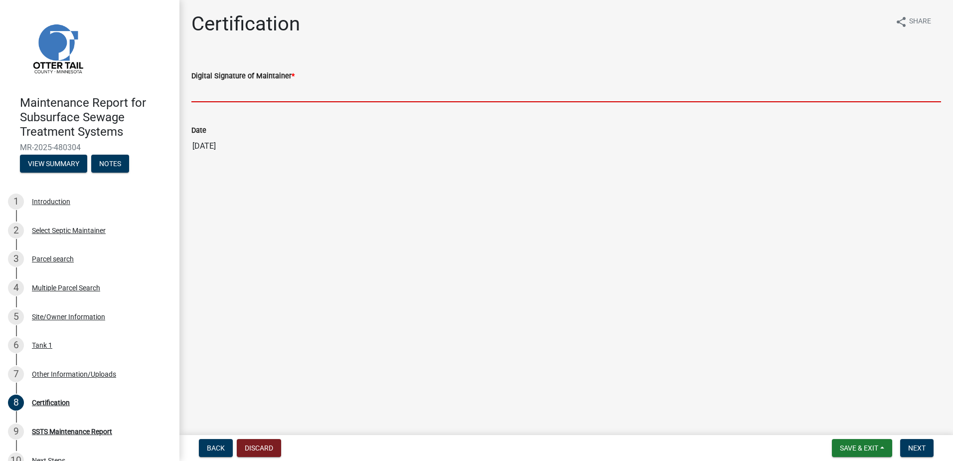
click at [266, 96] on input "Digital Signature of Maintainer *" at bounding box center [566, 92] width 750 height 20
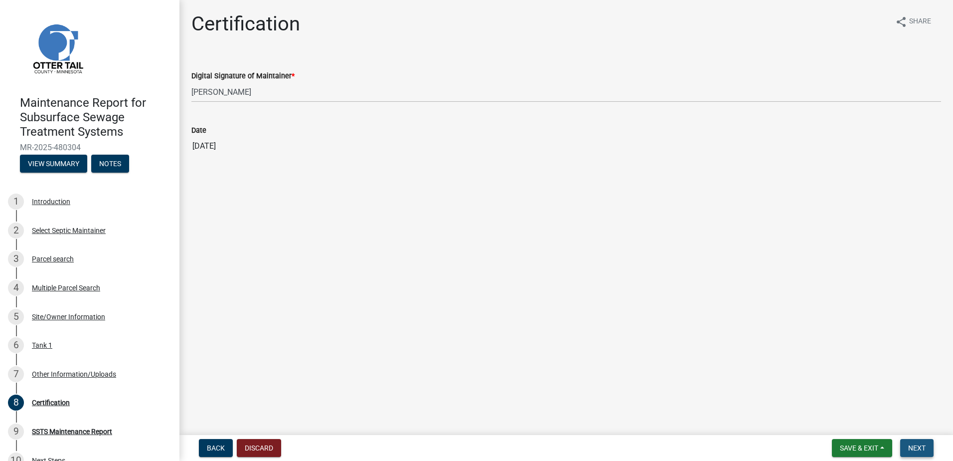
click at [923, 442] on button "Next" at bounding box center [917, 448] width 33 height 18
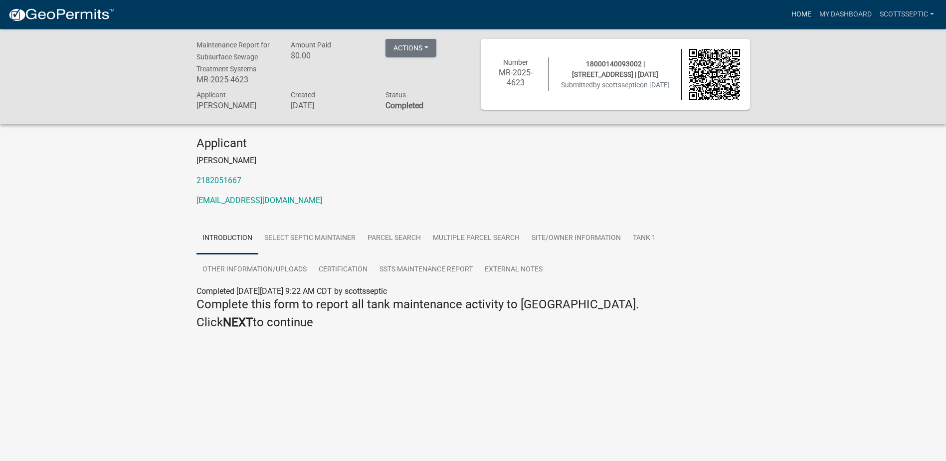
click at [801, 16] on link "Home" at bounding box center [801, 14] width 28 height 19
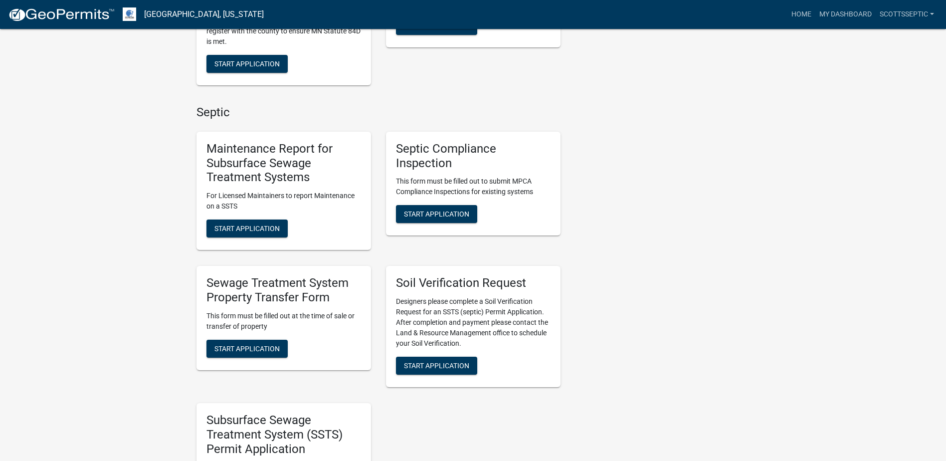
scroll to position [648, 0]
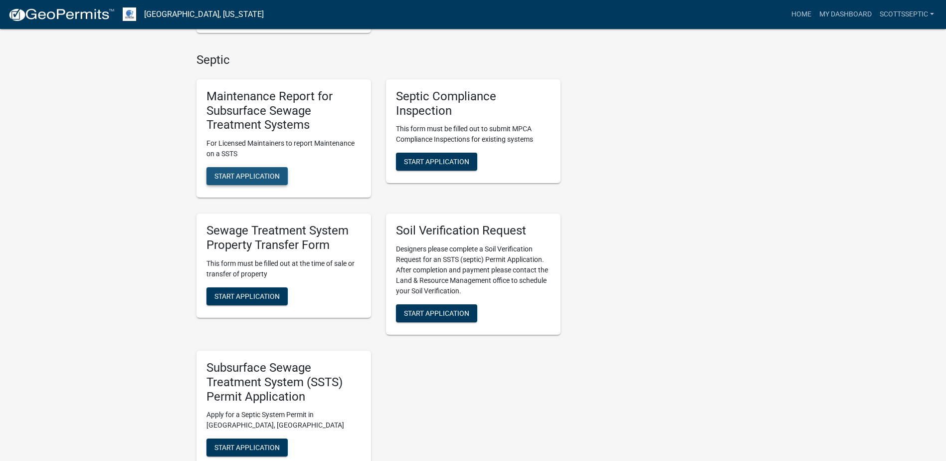
click at [250, 180] on span "Start Application" at bounding box center [246, 176] width 65 height 8
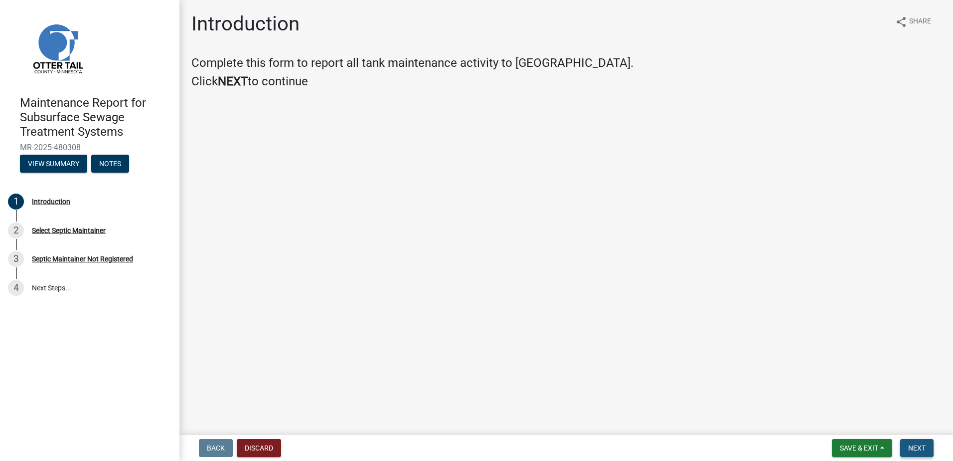
click at [919, 450] on span "Next" at bounding box center [917, 448] width 17 height 8
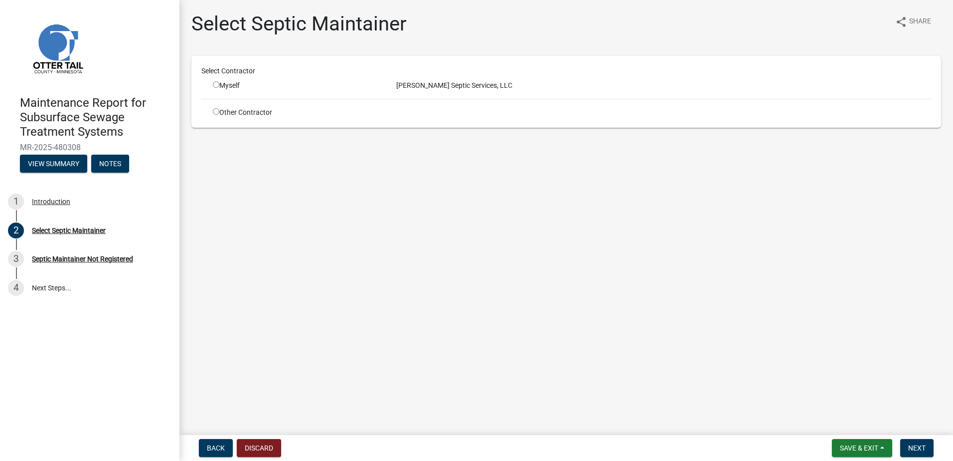
click at [214, 82] on input "radio" at bounding box center [216, 84] width 6 height 6
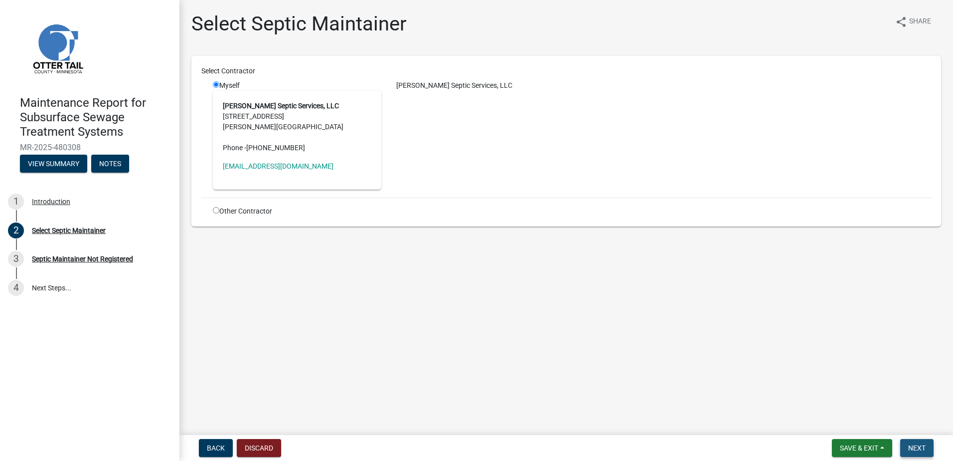
click at [925, 445] on span "Next" at bounding box center [917, 448] width 17 height 8
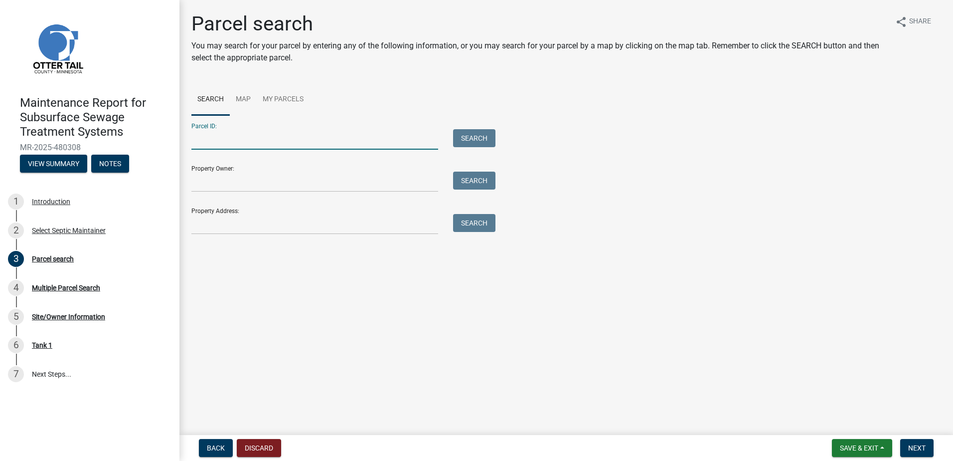
click at [221, 141] on input "Parcel ID:" at bounding box center [314, 139] width 247 height 20
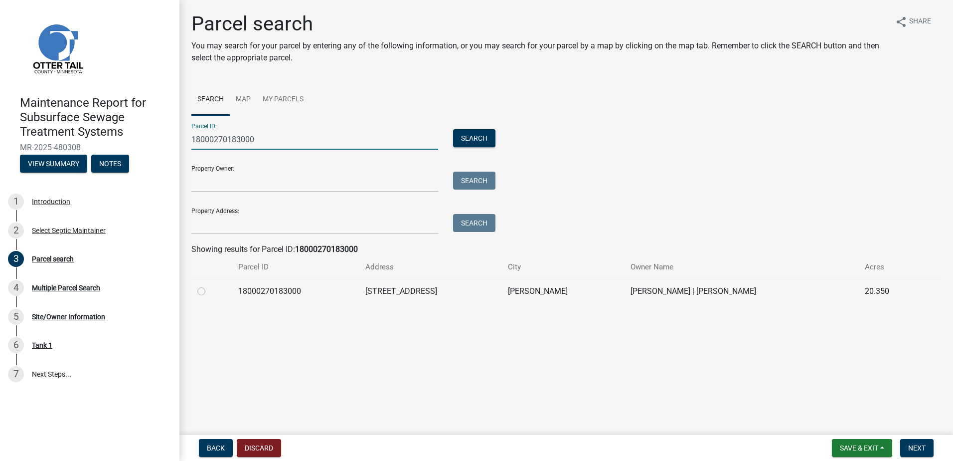
click at [209, 285] on label at bounding box center [209, 285] width 0 height 0
click at [209, 291] on input "radio" at bounding box center [212, 288] width 6 height 6
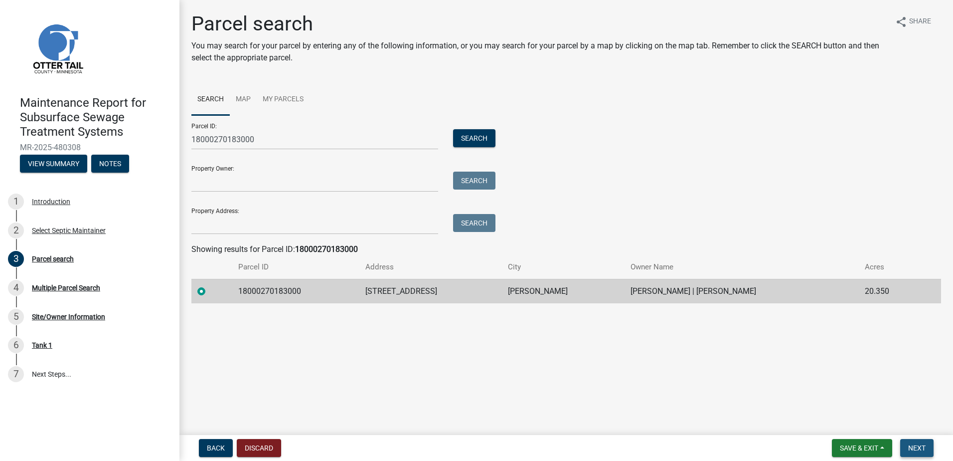
click at [910, 446] on span "Next" at bounding box center [917, 448] width 17 height 8
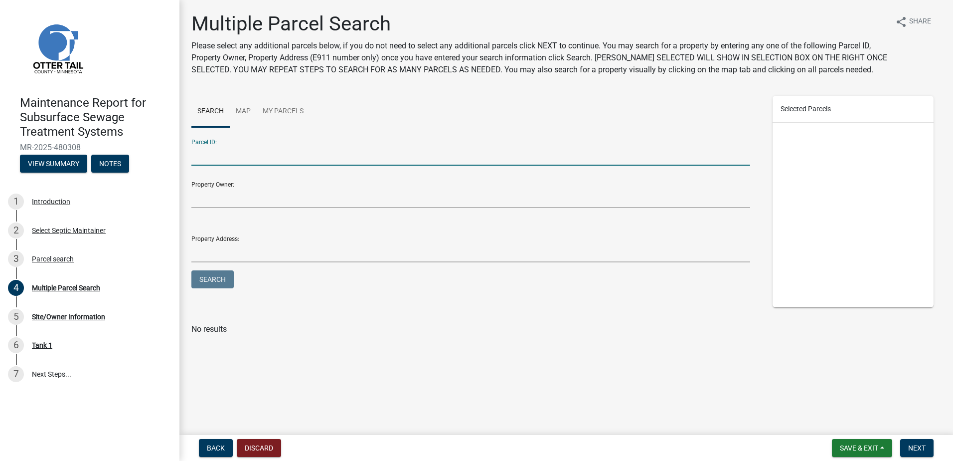
click at [208, 165] on input "Parcel ID:" at bounding box center [470, 155] width 559 height 20
click at [915, 448] on span "Next" at bounding box center [917, 448] width 17 height 8
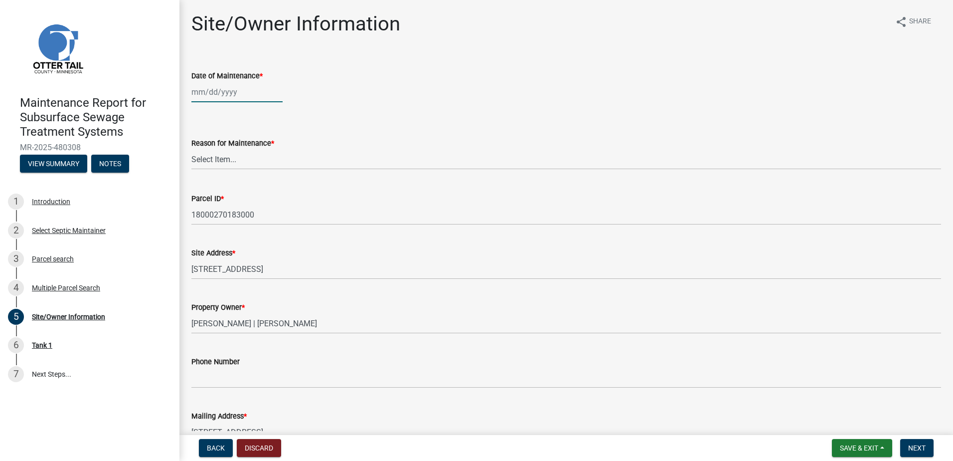
click at [209, 92] on div at bounding box center [236, 92] width 91 height 20
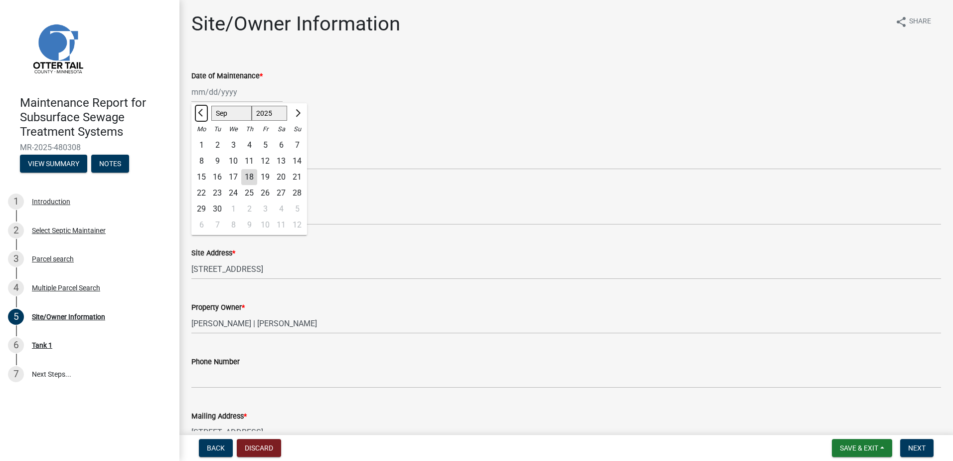
click at [202, 110] on span "Previous month" at bounding box center [201, 112] width 7 height 7
click at [203, 191] on div "18" at bounding box center [201, 193] width 16 height 16
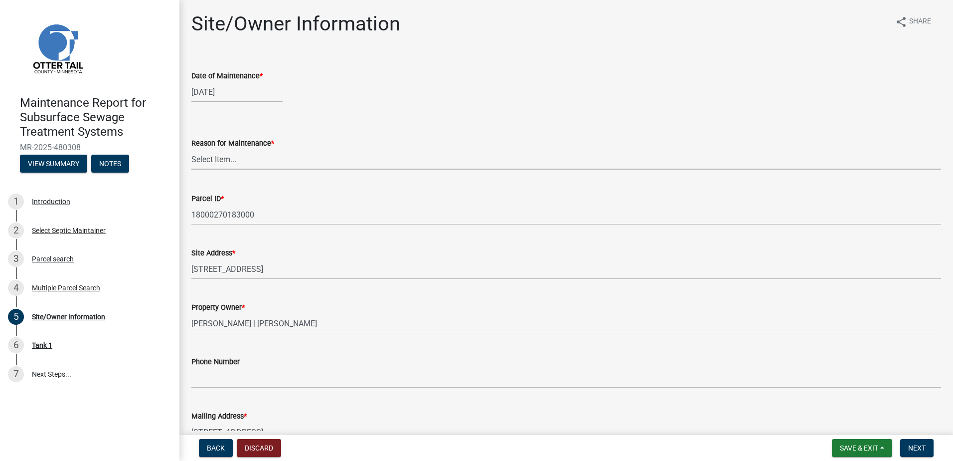
click at [231, 154] on select "Select Item... Called Routine Other" at bounding box center [566, 159] width 750 height 20
click at [191, 149] on select "Select Item... Called Routine Other" at bounding box center [566, 159] width 750 height 20
click at [907, 444] on button "Next" at bounding box center [917, 448] width 33 height 18
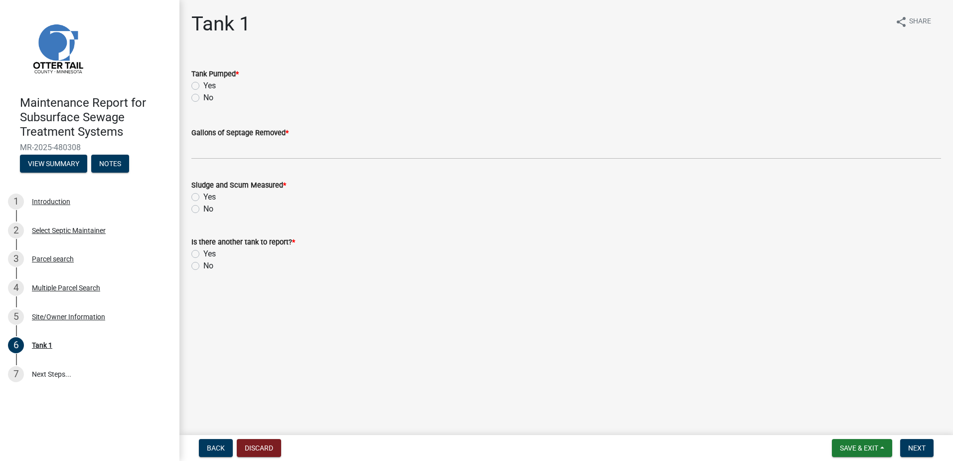
click at [202, 84] on div "Yes" at bounding box center [566, 86] width 750 height 12
click at [211, 82] on label "Yes" at bounding box center [209, 86] width 12 height 12
click at [210, 82] on input "Yes" at bounding box center [206, 83] width 6 height 6
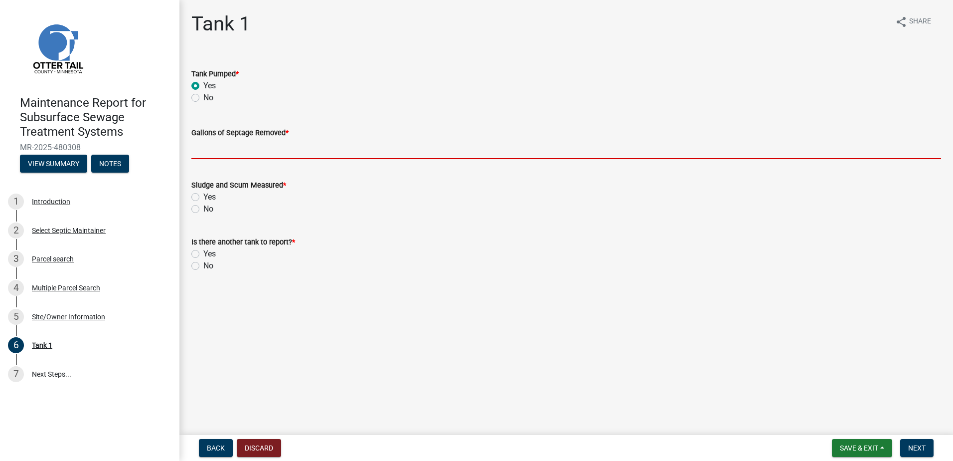
click at [232, 150] on input "Gallons of Septage Removed *" at bounding box center [566, 149] width 750 height 20
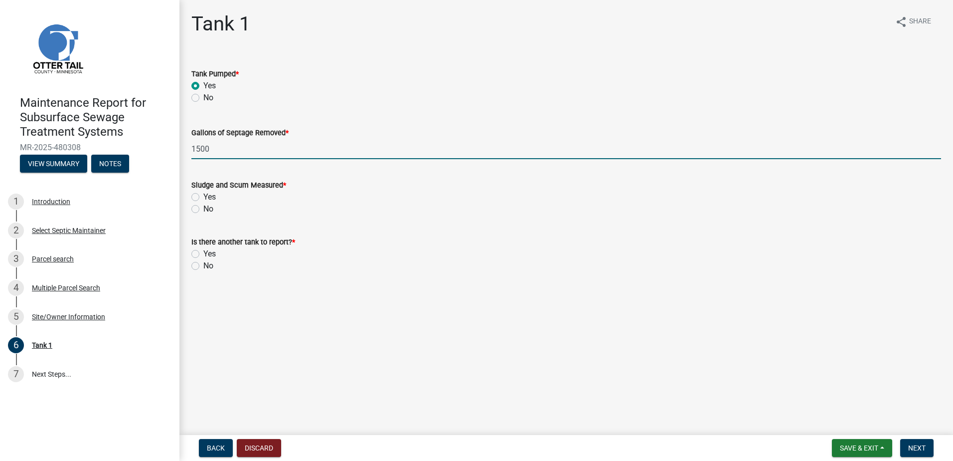
click at [203, 209] on label "No" at bounding box center [208, 209] width 10 height 12
click at [203, 209] on input "No" at bounding box center [206, 206] width 6 height 6
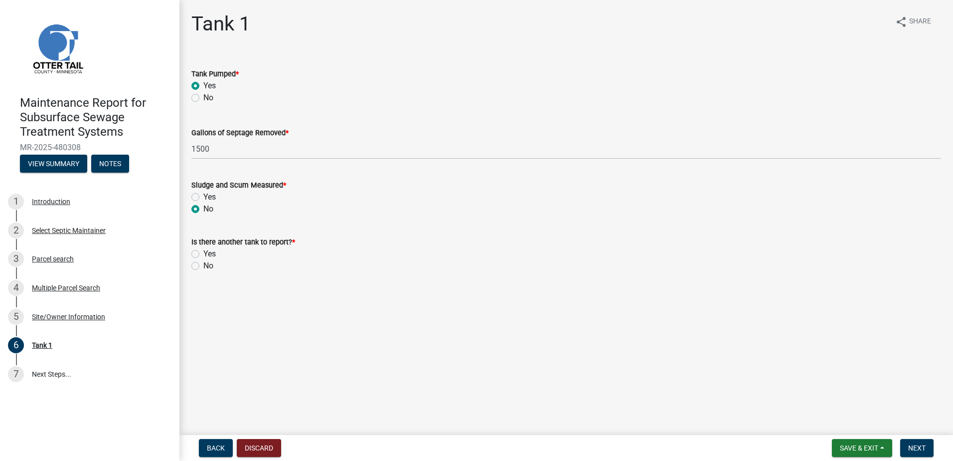
drag, startPoint x: 210, startPoint y: 264, endPoint x: 389, endPoint y: 352, distance: 199.2
click at [210, 265] on label "No" at bounding box center [208, 266] width 10 height 12
click at [210, 265] on input "No" at bounding box center [206, 263] width 6 height 6
click at [927, 450] on button "Next" at bounding box center [917, 448] width 33 height 18
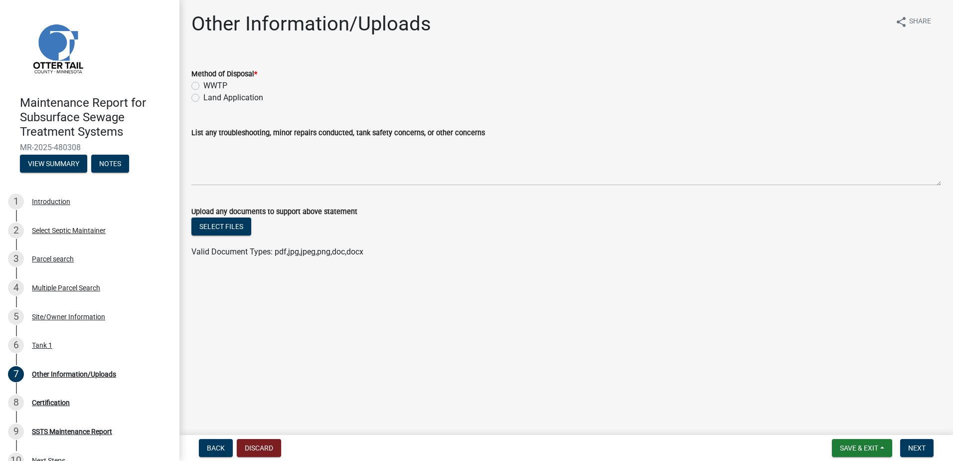
click at [203, 97] on label "Land Application" at bounding box center [233, 98] width 60 height 12
click at [203, 97] on input "Land Application" at bounding box center [206, 95] width 6 height 6
click at [919, 447] on span "Next" at bounding box center [917, 448] width 17 height 8
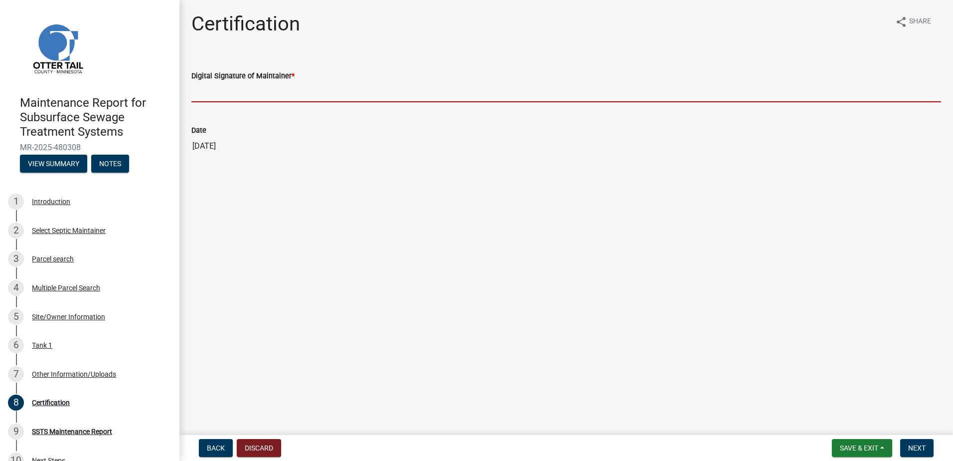
click at [301, 86] on input "Digital Signature of Maintainer *" at bounding box center [566, 92] width 750 height 20
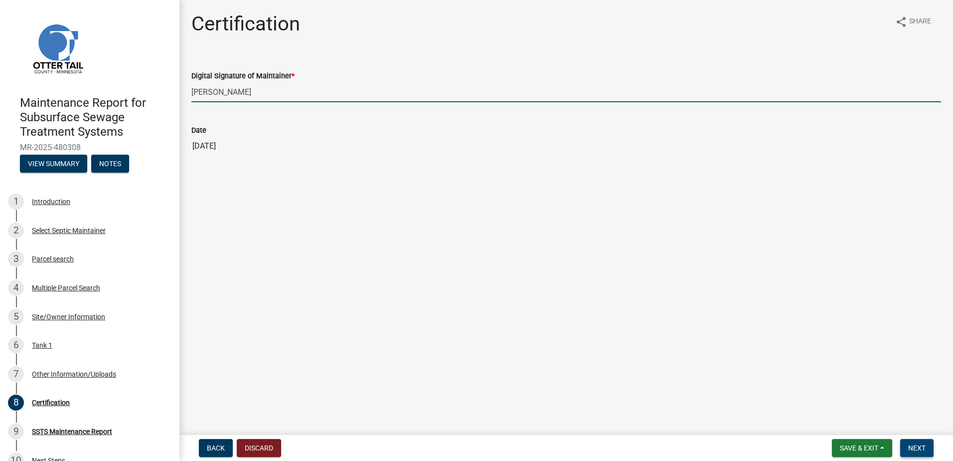
click at [921, 445] on span "Next" at bounding box center [917, 448] width 17 height 8
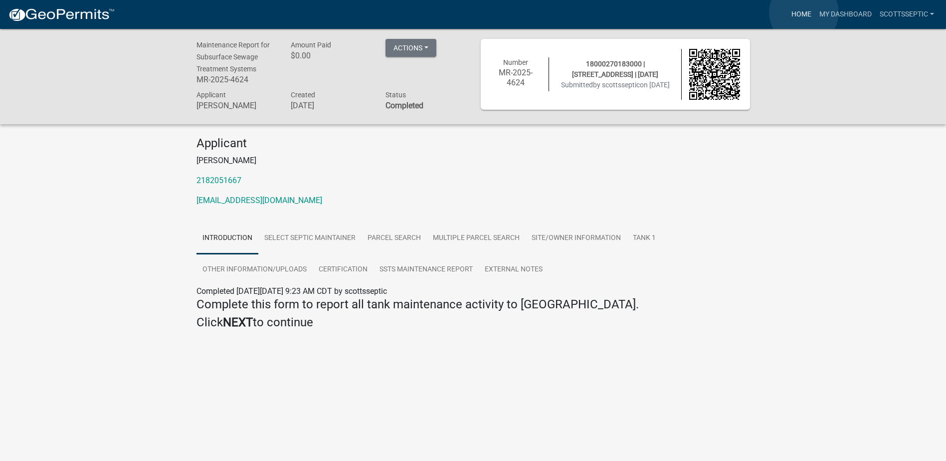
click at [804, 12] on link "Home" at bounding box center [801, 14] width 28 height 19
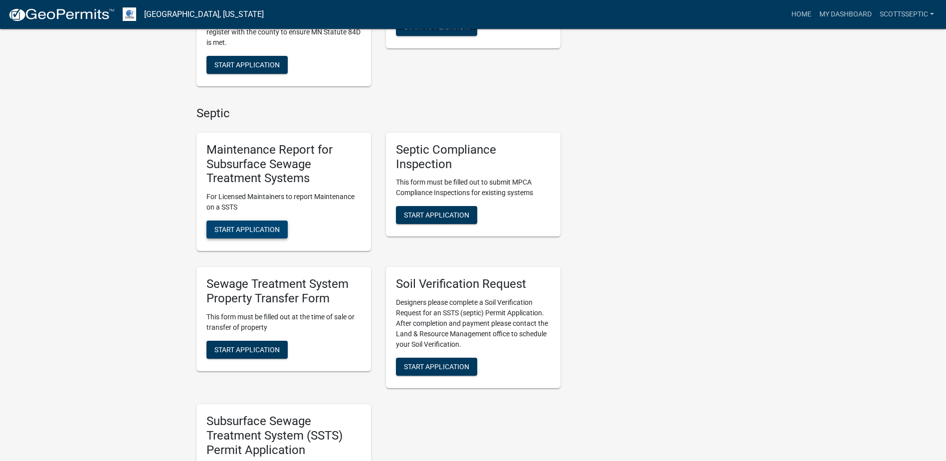
scroll to position [598, 0]
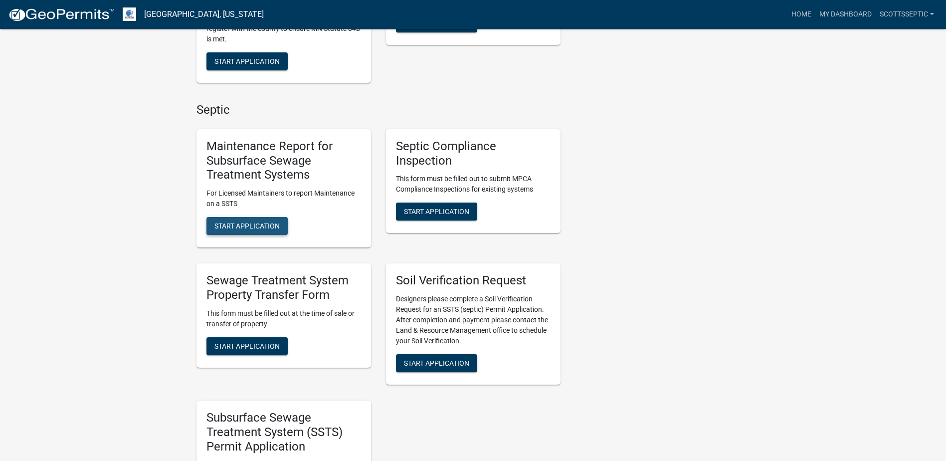
click at [248, 226] on span "Start Application" at bounding box center [246, 226] width 65 height 8
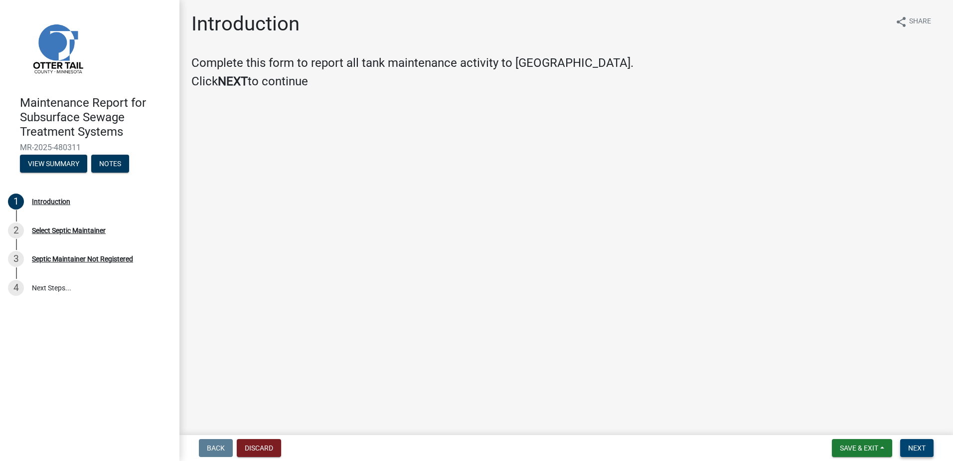
click at [926, 451] on span "Next" at bounding box center [917, 448] width 17 height 8
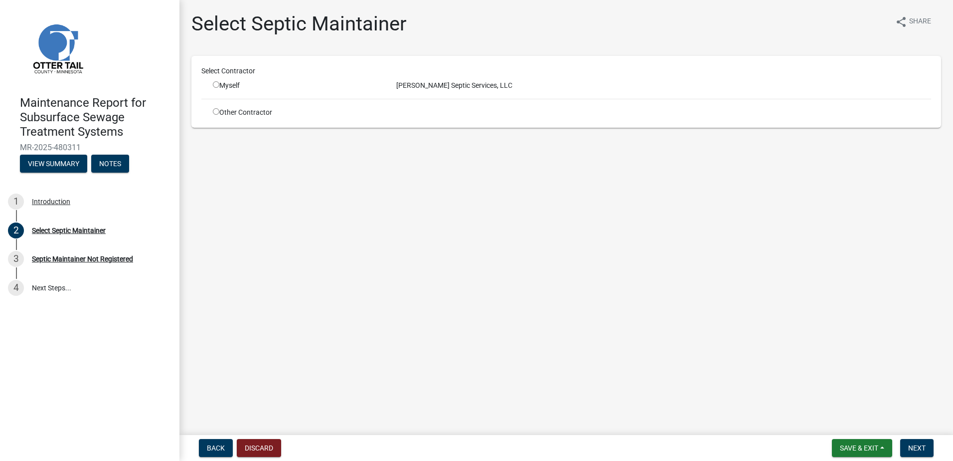
click at [302, 91] on div "Select Contractor Myself [PERSON_NAME] Septic Services, LLC Other Contractor" at bounding box center [566, 92] width 730 height 52
click at [299, 87] on div "Myself" at bounding box center [297, 85] width 169 height 10
click at [217, 82] on input "radio" at bounding box center [216, 84] width 6 height 6
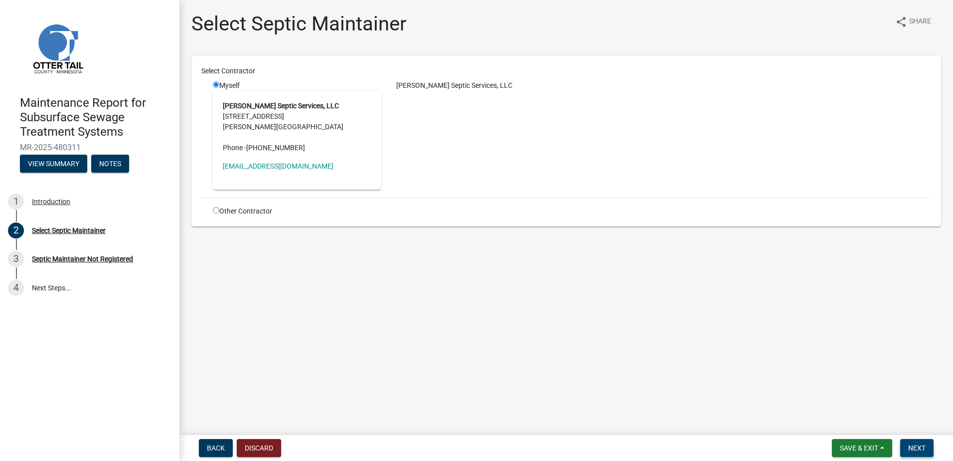
click at [920, 445] on span "Next" at bounding box center [917, 448] width 17 height 8
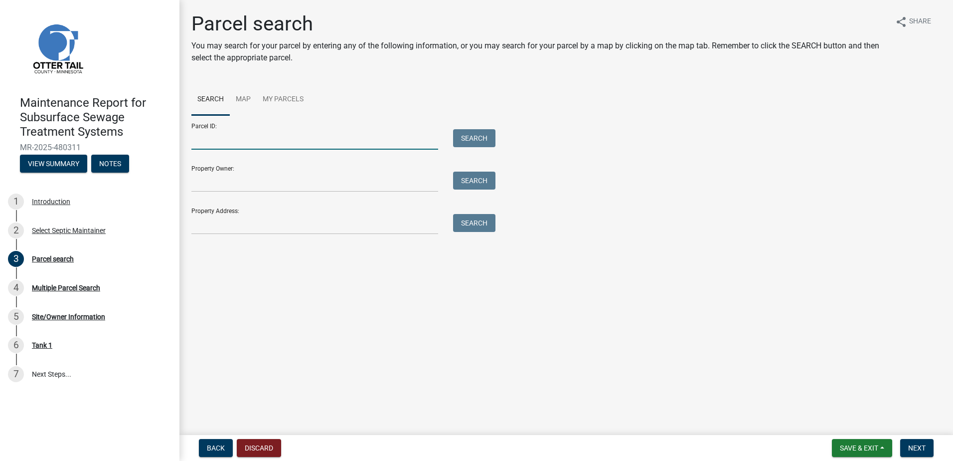
click at [213, 135] on input "Parcel ID:" at bounding box center [314, 139] width 247 height 20
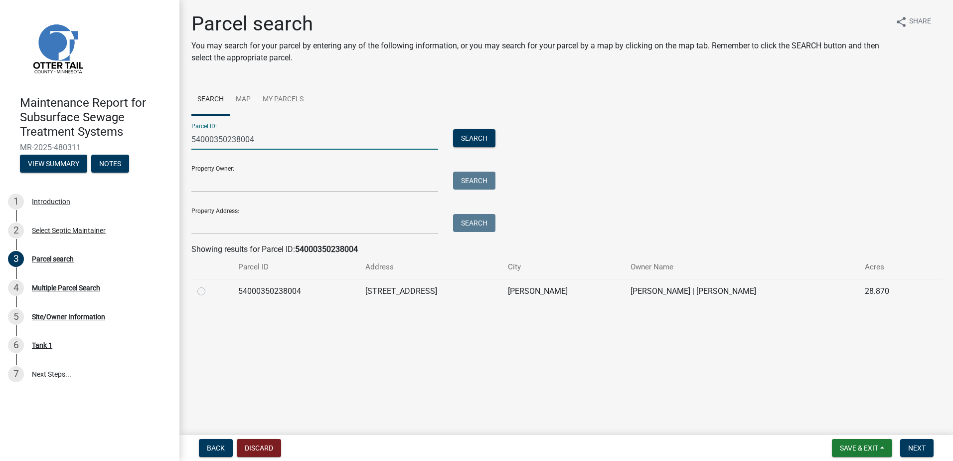
click at [209, 285] on label at bounding box center [209, 285] width 0 height 0
click at [209, 292] on input "radio" at bounding box center [212, 288] width 6 height 6
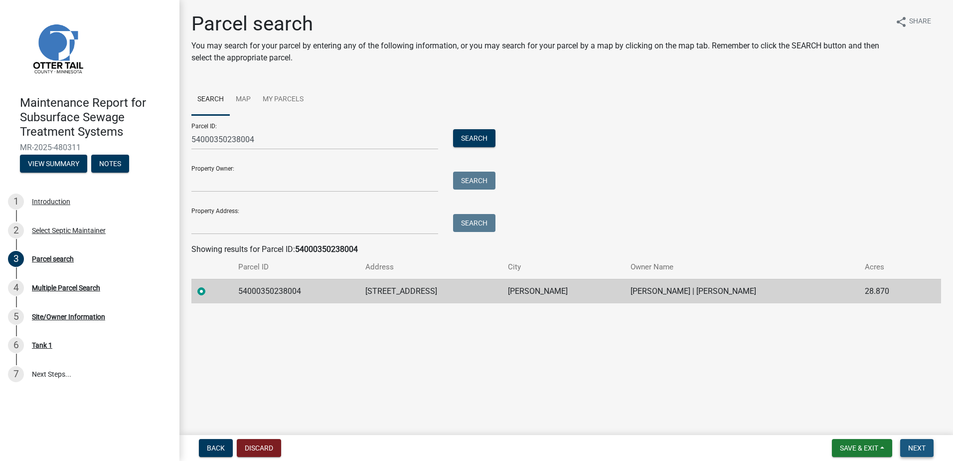
click at [919, 444] on span "Next" at bounding box center [917, 448] width 17 height 8
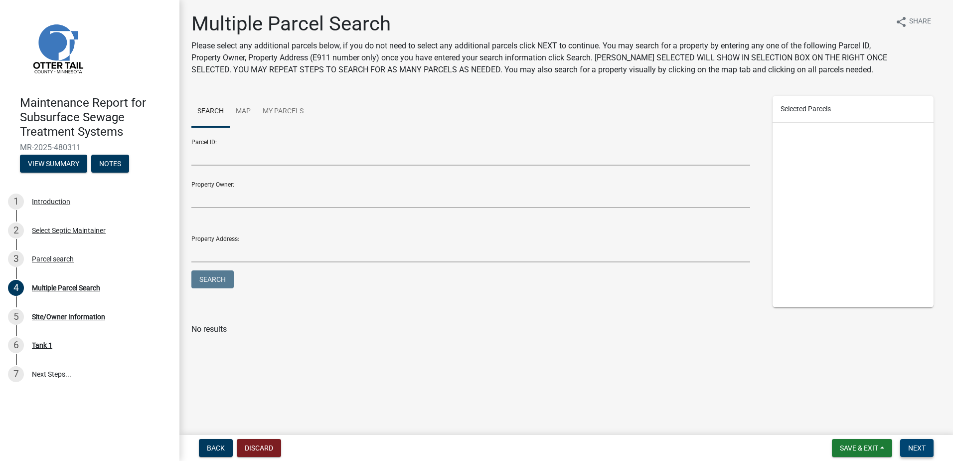
click at [921, 450] on span "Next" at bounding box center [917, 448] width 17 height 8
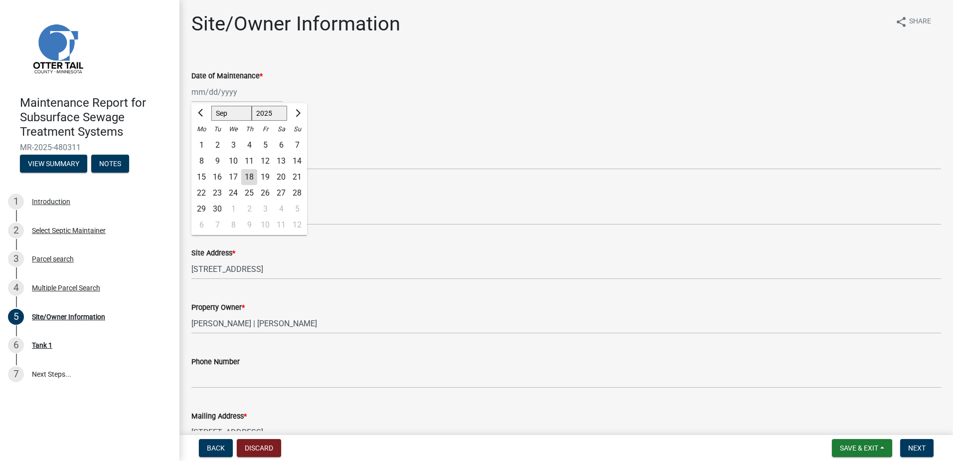
click at [238, 97] on div "[PERSON_NAME] Feb Mar Apr [PERSON_NAME][DATE] Oct Nov [DATE] 1526 1527 1528 152…" at bounding box center [236, 92] width 91 height 20
click at [202, 112] on span "Previous month" at bounding box center [201, 112] width 7 height 7
click at [218, 188] on div "19" at bounding box center [217, 193] width 16 height 16
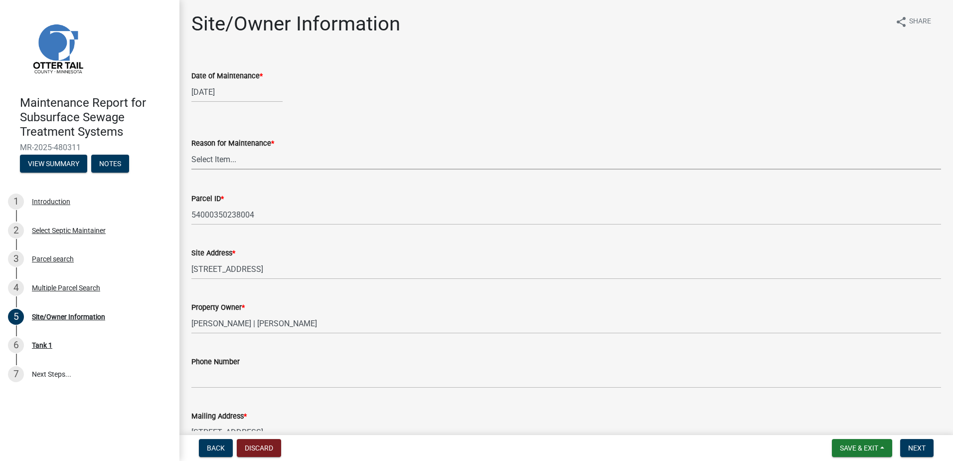
click at [236, 150] on select "Select Item... Called Routine Other" at bounding box center [566, 159] width 750 height 20
click at [191, 149] on select "Select Item... Called Routine Other" at bounding box center [566, 159] width 750 height 20
click at [928, 446] on button "Next" at bounding box center [917, 448] width 33 height 18
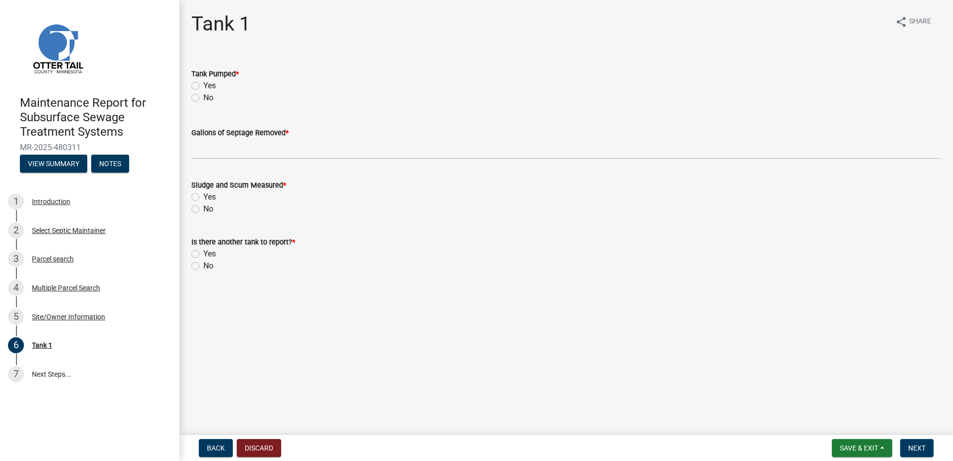
click at [203, 84] on label "Yes" at bounding box center [209, 86] width 12 height 12
click at [203, 84] on input "Yes" at bounding box center [206, 83] width 6 height 6
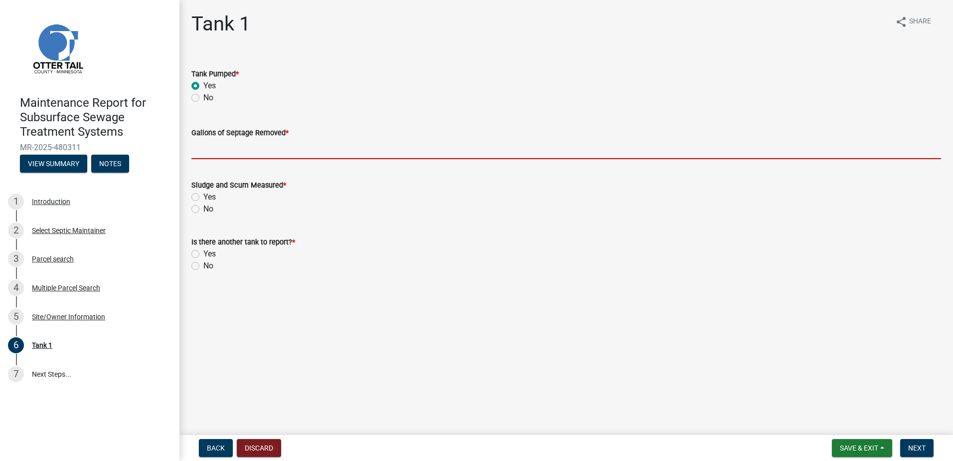
click at [207, 153] on input "Gallons of Septage Removed *" at bounding box center [566, 149] width 750 height 20
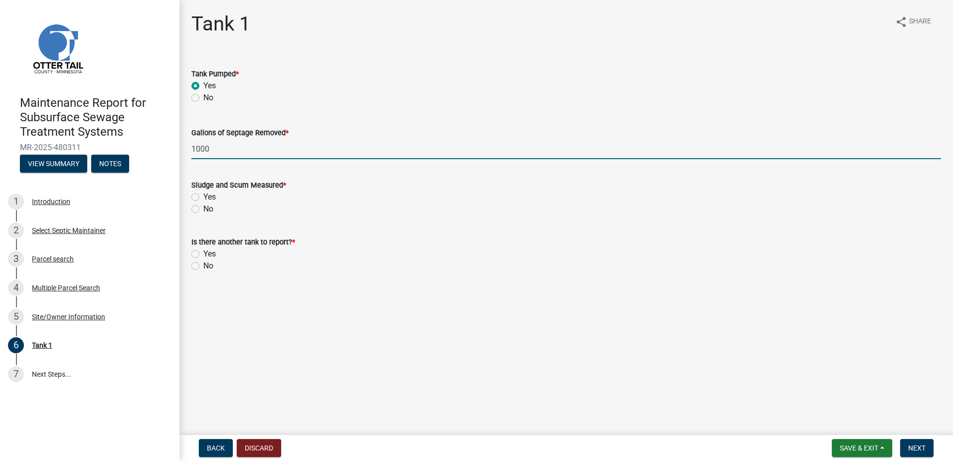
click at [203, 212] on label "No" at bounding box center [208, 209] width 10 height 12
click at [203, 209] on input "No" at bounding box center [206, 206] width 6 height 6
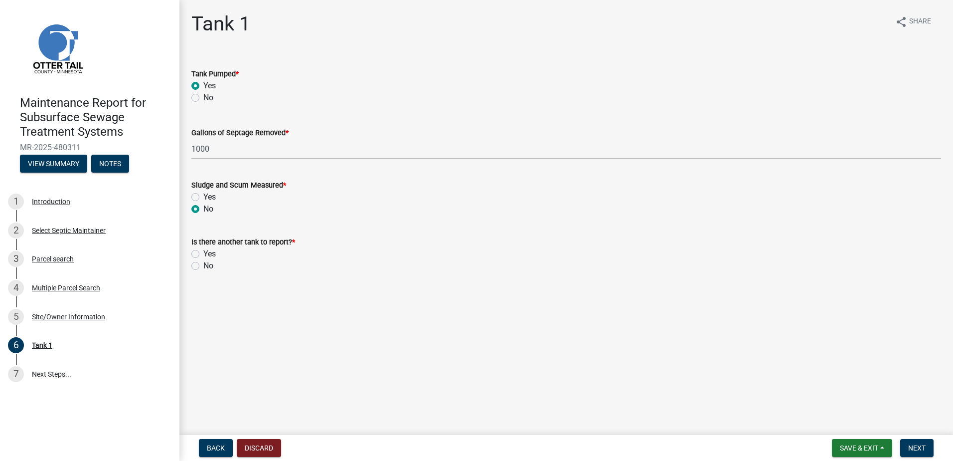
click at [203, 268] on label "No" at bounding box center [208, 266] width 10 height 12
click at [203, 266] on input "No" at bounding box center [206, 263] width 6 height 6
click at [937, 454] on form "Save & Exit Save Save & Exit Next" at bounding box center [883, 448] width 110 height 18
click at [933, 452] on button "Next" at bounding box center [917, 448] width 33 height 18
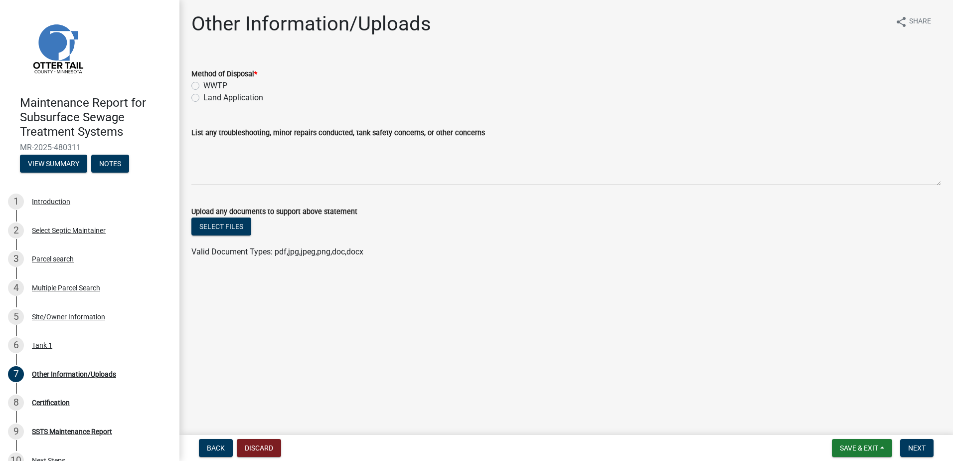
click at [203, 98] on label "Land Application" at bounding box center [233, 98] width 60 height 12
click at [203, 98] on input "Land Application" at bounding box center [206, 95] width 6 height 6
click at [925, 442] on button "Next" at bounding box center [917, 448] width 33 height 18
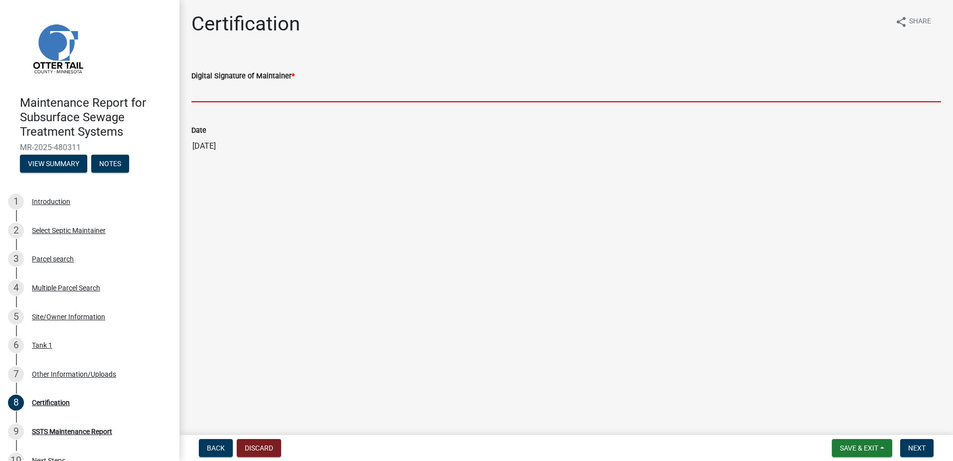
click at [236, 92] on input "Digital Signature of Maintainer *" at bounding box center [566, 92] width 750 height 20
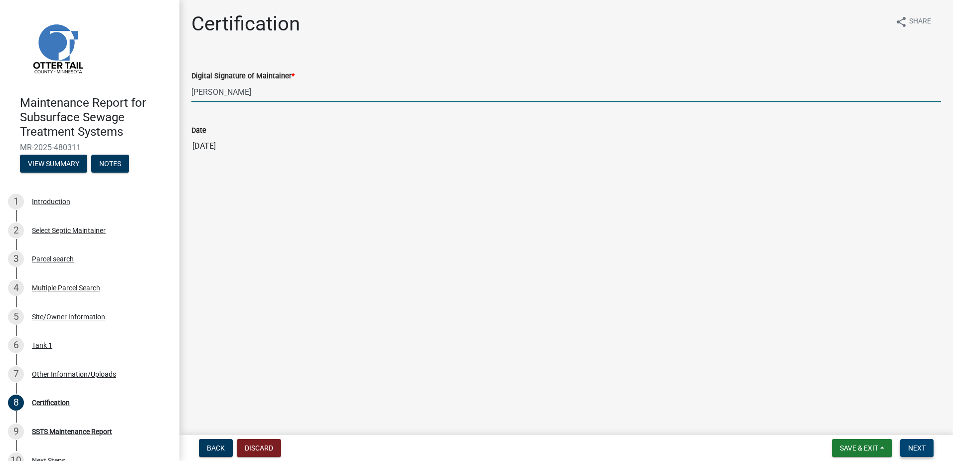
click at [913, 444] on span "Next" at bounding box center [917, 448] width 17 height 8
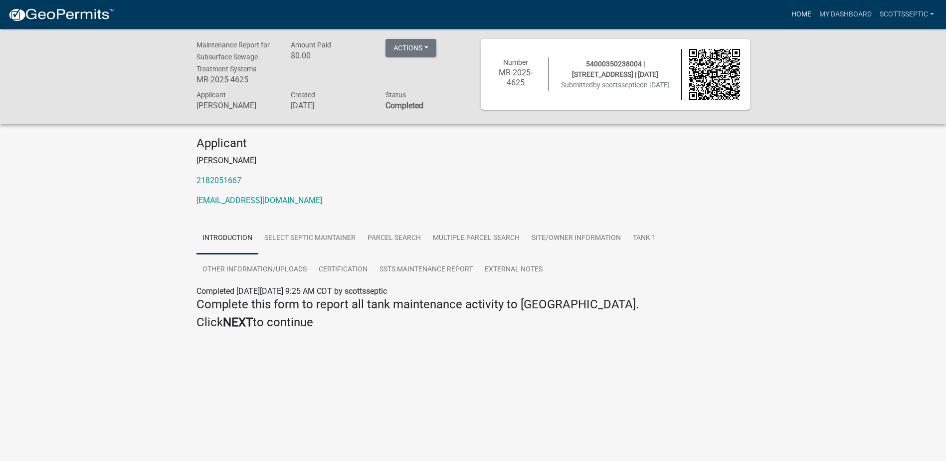
click at [803, 17] on link "Home" at bounding box center [801, 14] width 28 height 19
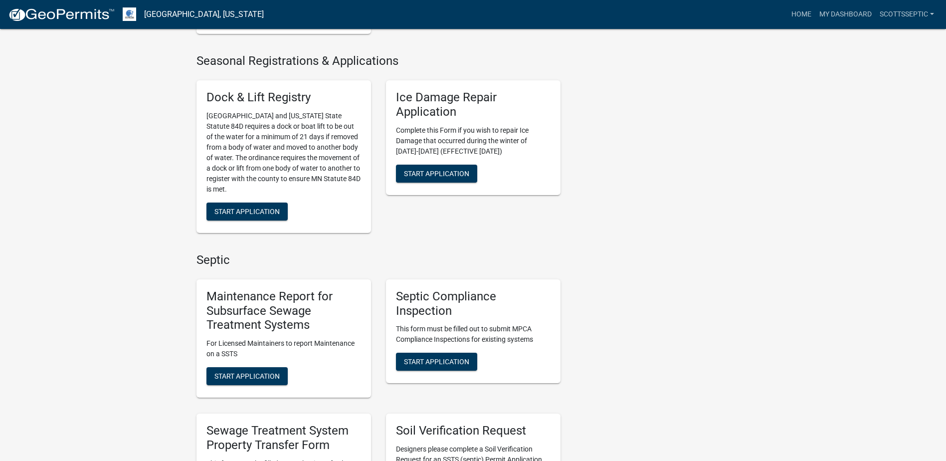
scroll to position [449, 0]
click at [232, 376] on span "Start Application" at bounding box center [246, 376] width 65 height 8
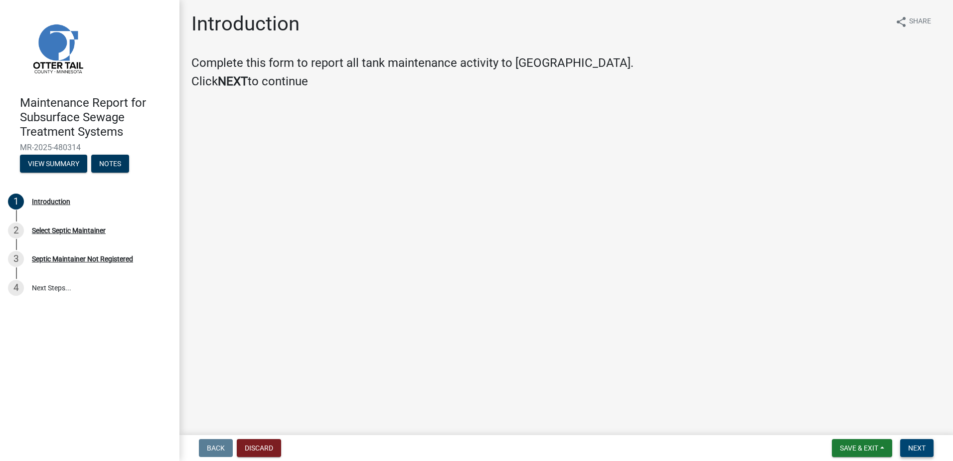
click at [924, 449] on span "Next" at bounding box center [917, 448] width 17 height 8
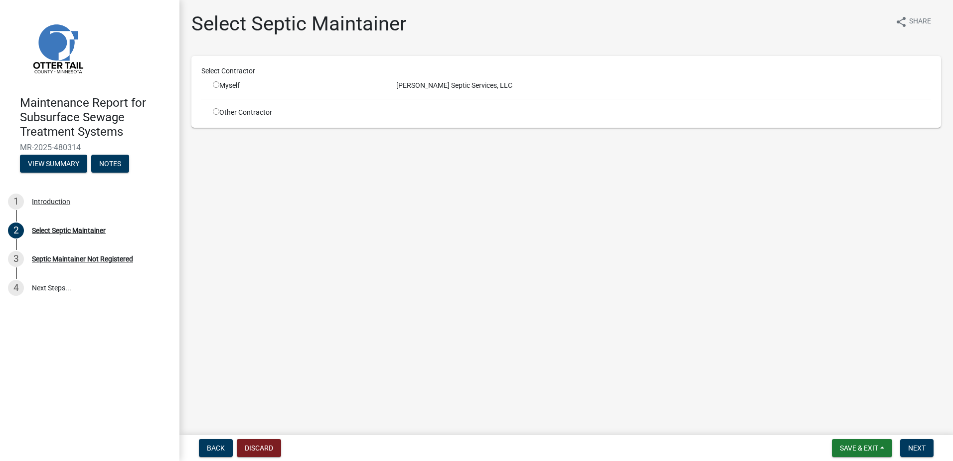
click at [216, 85] on input "radio" at bounding box center [216, 84] width 6 height 6
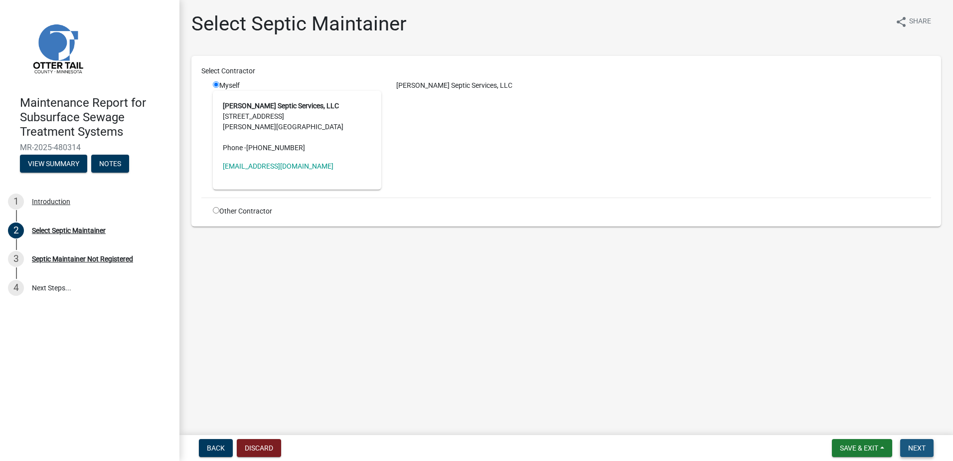
click at [914, 450] on span "Next" at bounding box center [917, 448] width 17 height 8
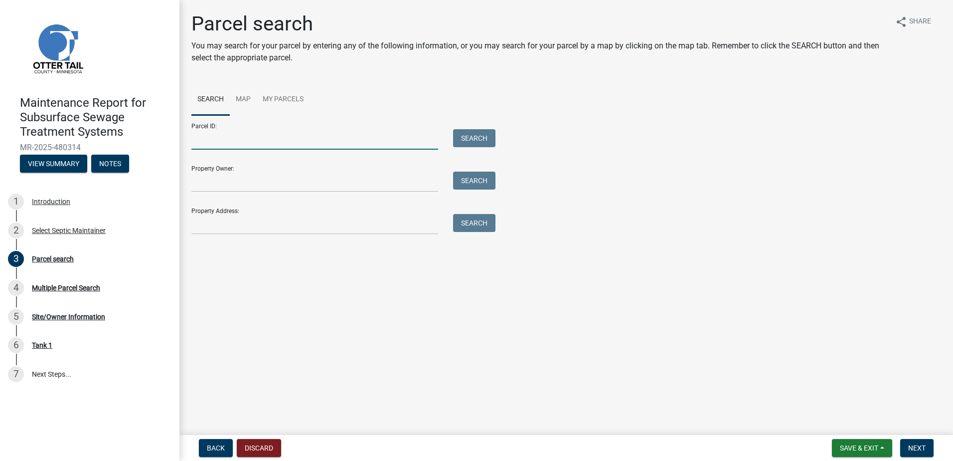
click at [213, 145] on input "Parcel ID:" at bounding box center [314, 139] width 247 height 20
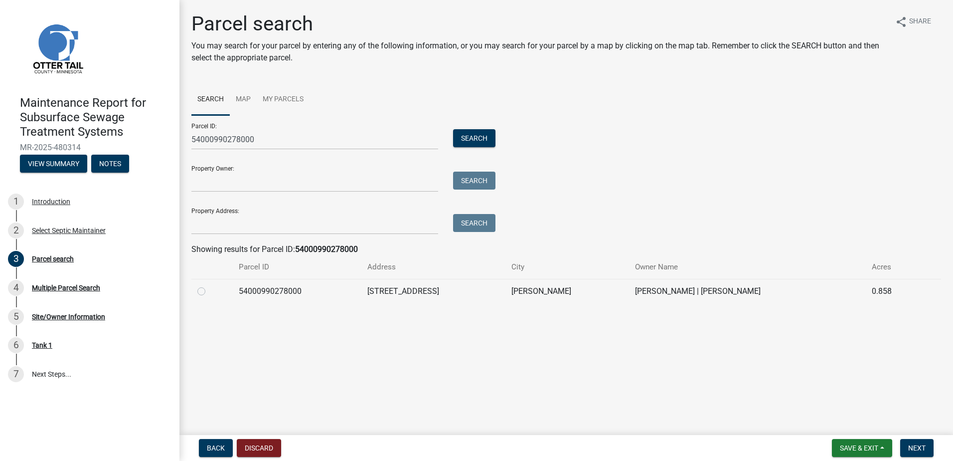
click at [209, 285] on label at bounding box center [209, 285] width 0 height 0
click at [209, 292] on input "radio" at bounding box center [212, 288] width 6 height 6
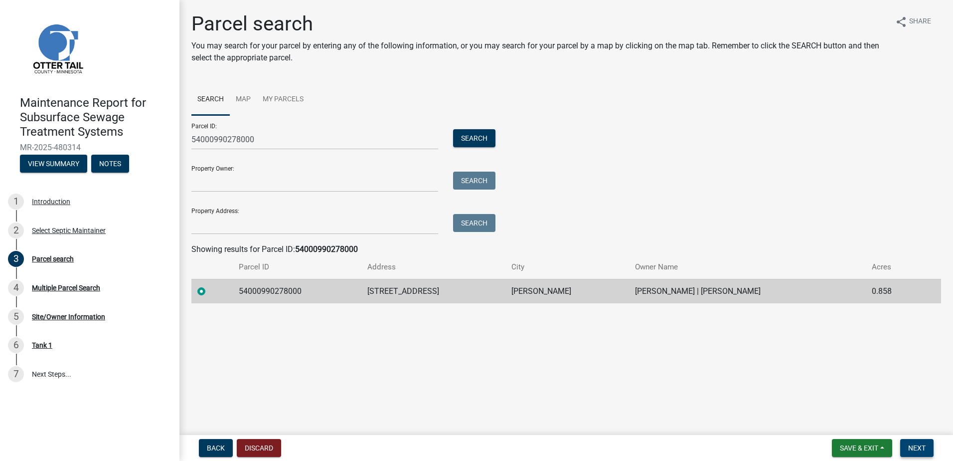
click at [908, 445] on button "Next" at bounding box center [917, 448] width 33 height 18
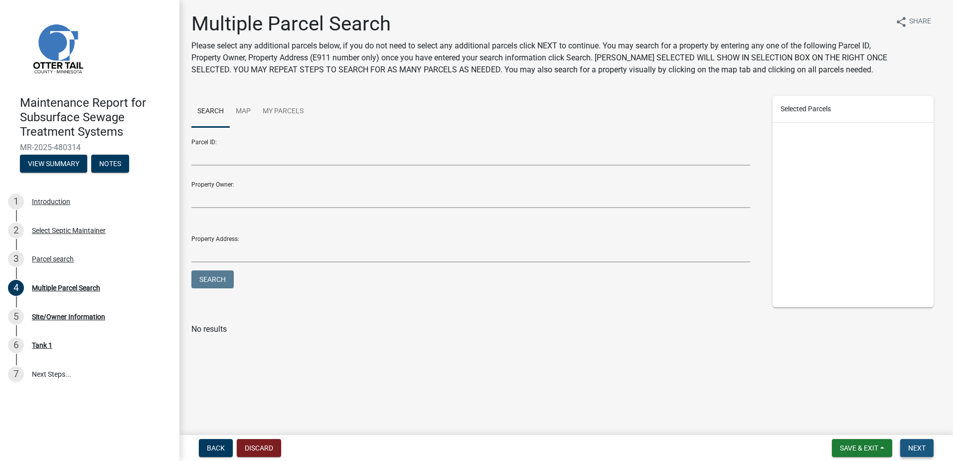
click at [910, 446] on span "Next" at bounding box center [917, 448] width 17 height 8
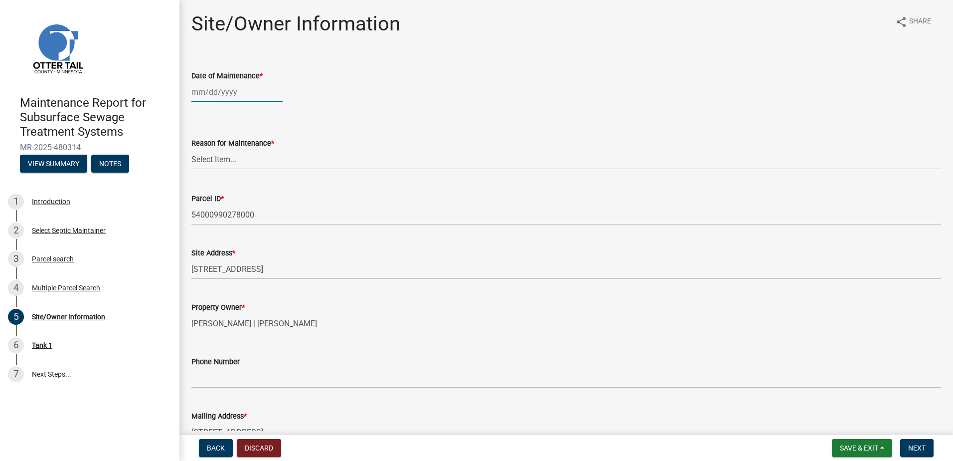
click at [224, 91] on div at bounding box center [236, 92] width 91 height 20
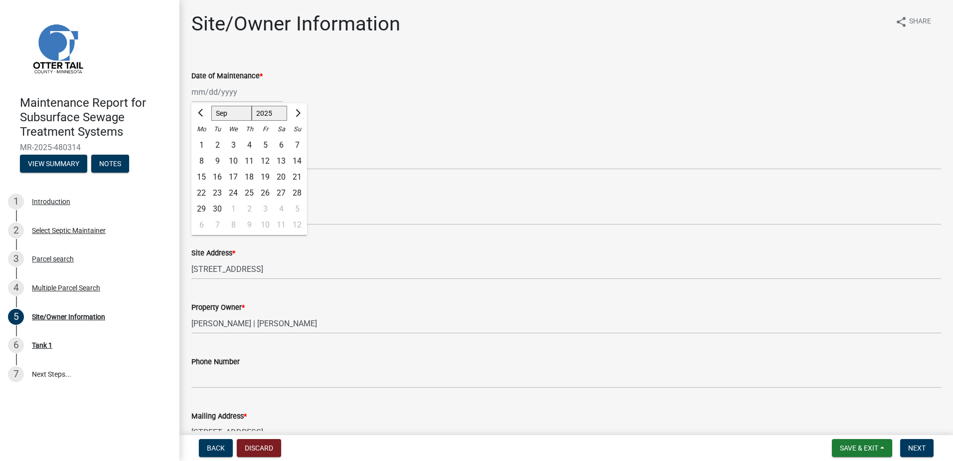
click at [192, 113] on div at bounding box center [201, 113] width 20 height 16
click at [196, 113] on button "Previous month" at bounding box center [201, 113] width 12 height 16
click at [232, 191] on div "20" at bounding box center [233, 193] width 16 height 16
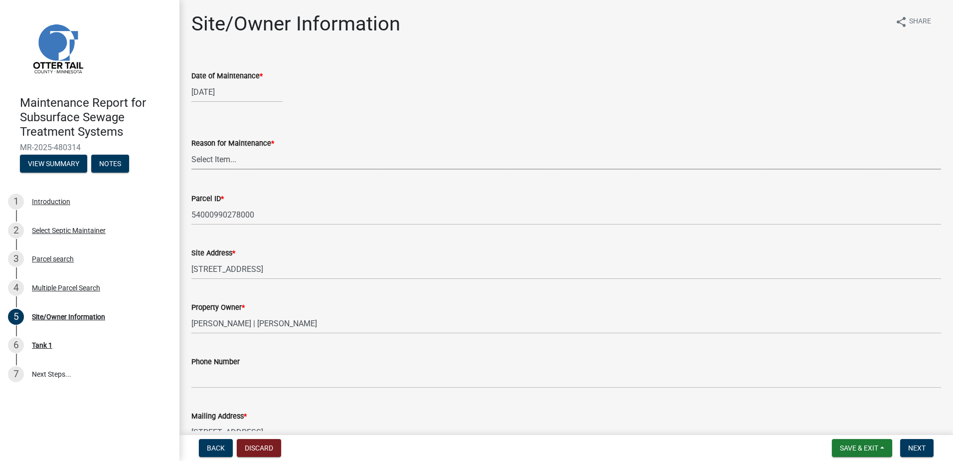
click at [273, 163] on select "Select Item... Called Routine Other" at bounding box center [566, 159] width 750 height 20
click at [191, 149] on select "Select Item... Called Routine Other" at bounding box center [566, 159] width 750 height 20
click at [912, 446] on span "Next" at bounding box center [917, 448] width 17 height 8
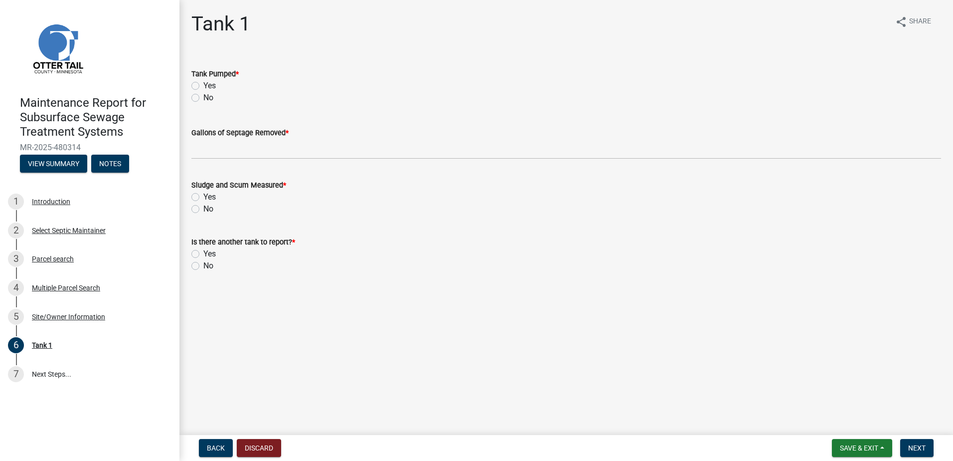
click at [195, 81] on div "Yes" at bounding box center [566, 86] width 750 height 12
click at [203, 85] on label "Yes" at bounding box center [209, 86] width 12 height 12
click at [203, 85] on input "Yes" at bounding box center [206, 83] width 6 height 6
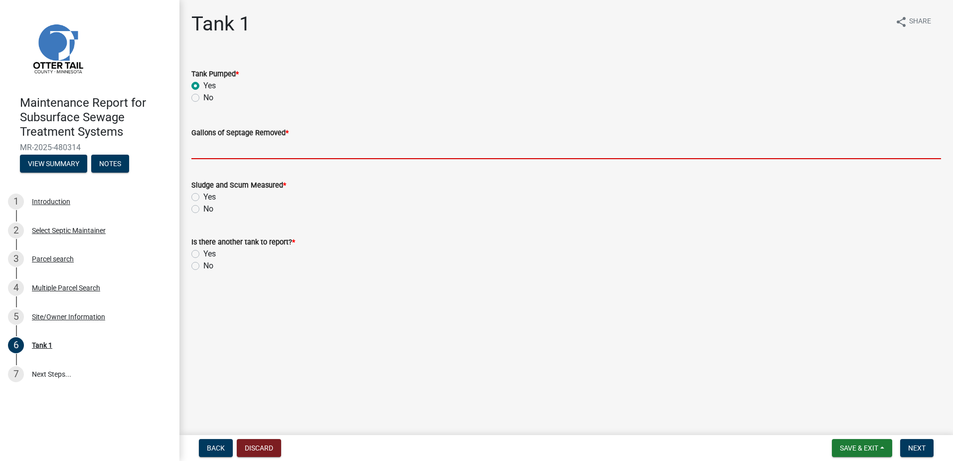
click at [212, 148] on input "Gallons of Septage Removed *" at bounding box center [566, 149] width 750 height 20
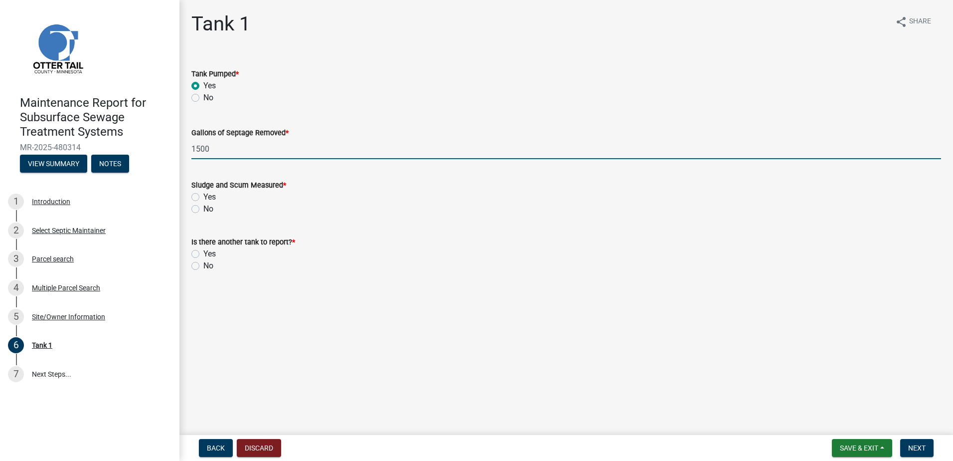
click at [203, 211] on label "No" at bounding box center [208, 209] width 10 height 12
click at [203, 209] on input "No" at bounding box center [206, 206] width 6 height 6
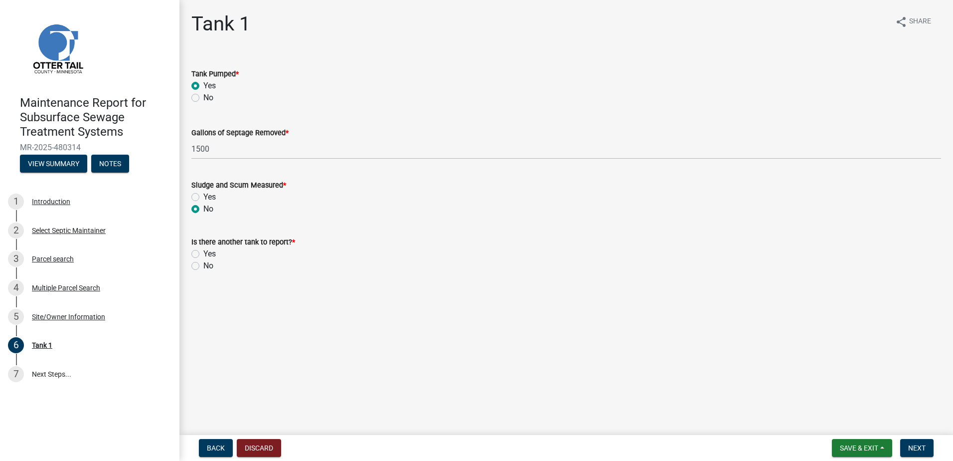
click at [203, 262] on label "No" at bounding box center [208, 266] width 10 height 12
click at [203, 262] on input "No" at bounding box center [206, 263] width 6 height 6
click at [931, 447] on button "Next" at bounding box center [917, 448] width 33 height 18
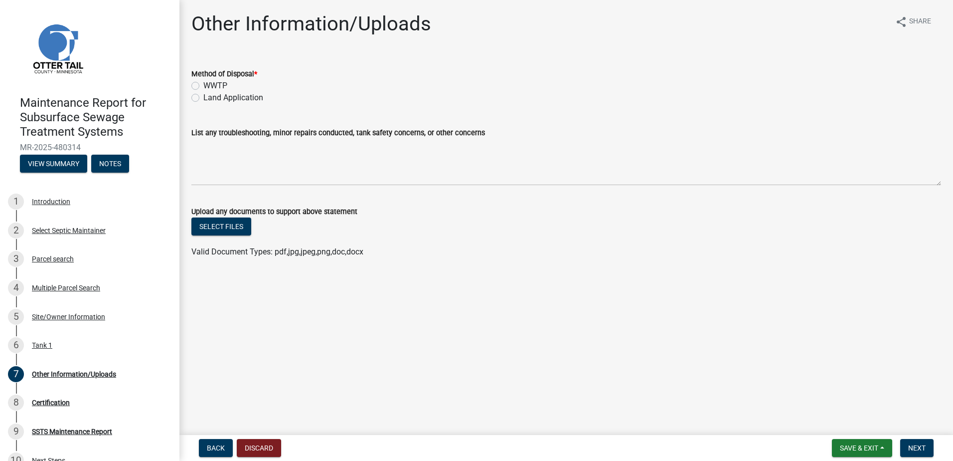
click at [203, 99] on div "Land Application" at bounding box center [566, 98] width 750 height 12
click at [241, 98] on div "Method of Disposal * WWTP Land Application" at bounding box center [566, 86] width 750 height 36
click at [242, 98] on label "Land Application" at bounding box center [233, 98] width 60 height 12
click at [210, 98] on input "Land Application" at bounding box center [206, 95] width 6 height 6
click at [930, 446] on button "Next" at bounding box center [917, 448] width 33 height 18
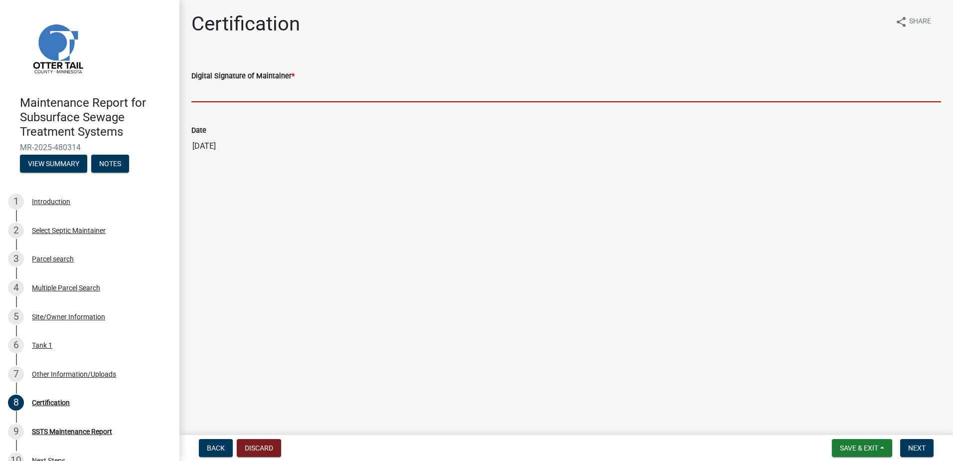
click at [199, 94] on input "Digital Signature of Maintainer *" at bounding box center [566, 92] width 750 height 20
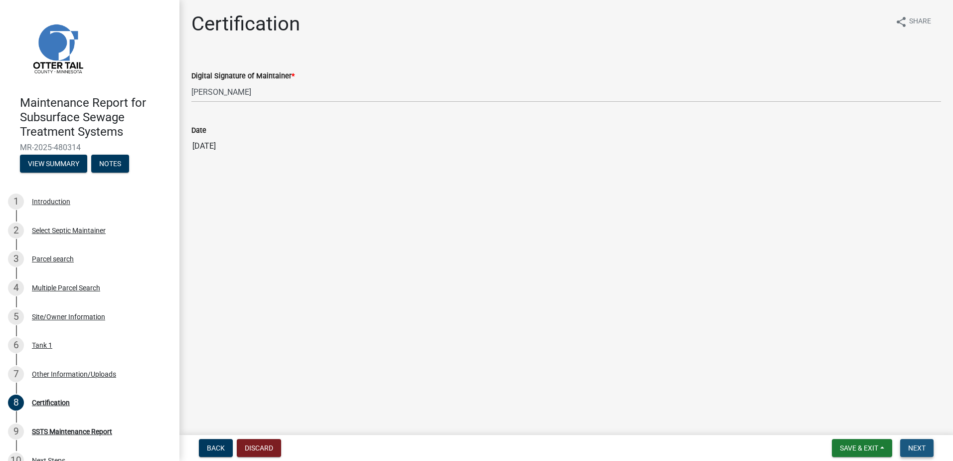
click at [929, 442] on button "Next" at bounding box center [917, 448] width 33 height 18
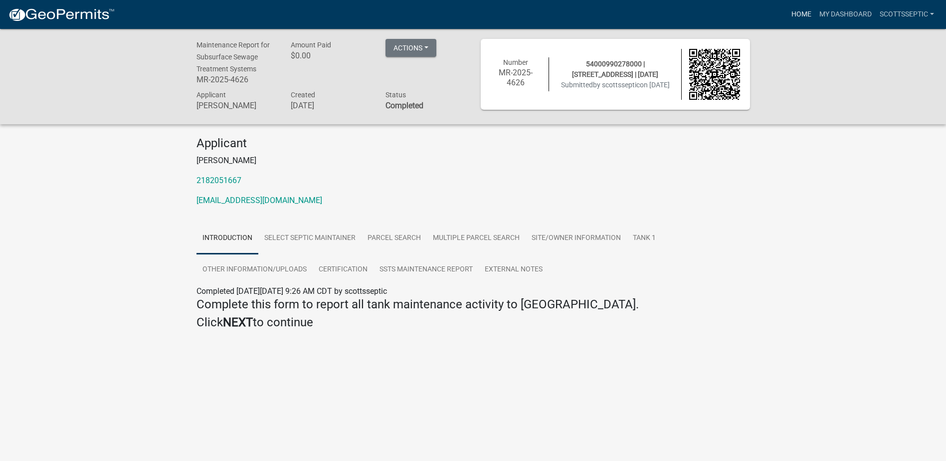
click at [789, 14] on link "Home" at bounding box center [801, 14] width 28 height 19
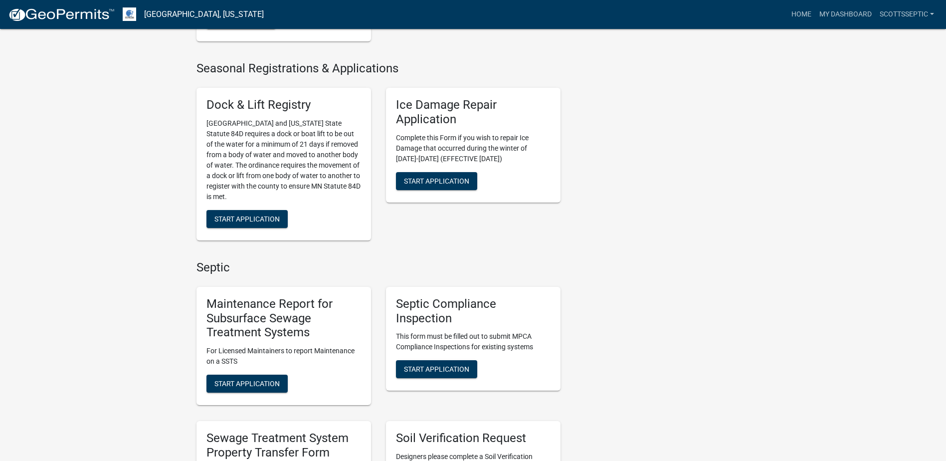
scroll to position [449, 0]
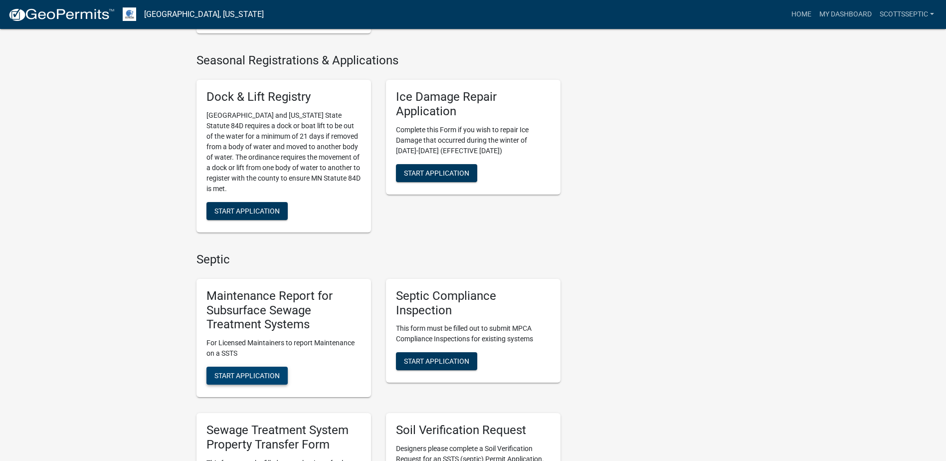
click at [232, 368] on button "Start Application" at bounding box center [246, 376] width 81 height 18
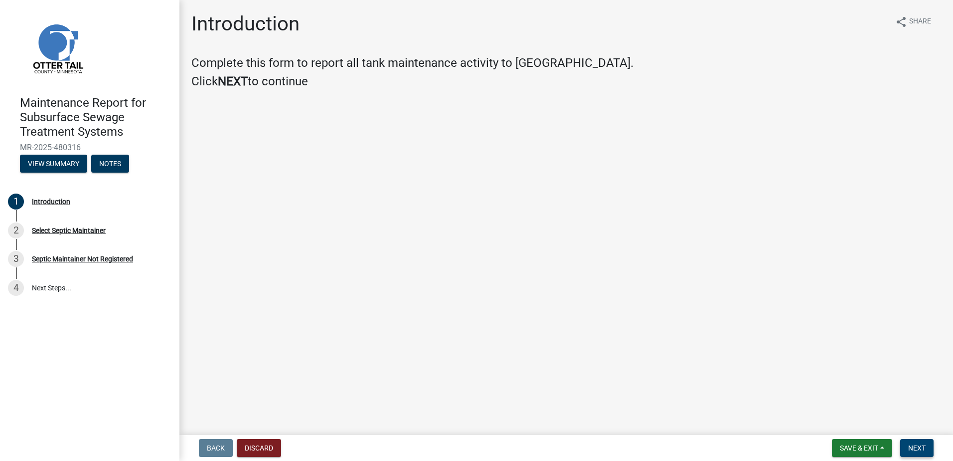
click at [901, 449] on button "Next" at bounding box center [917, 448] width 33 height 18
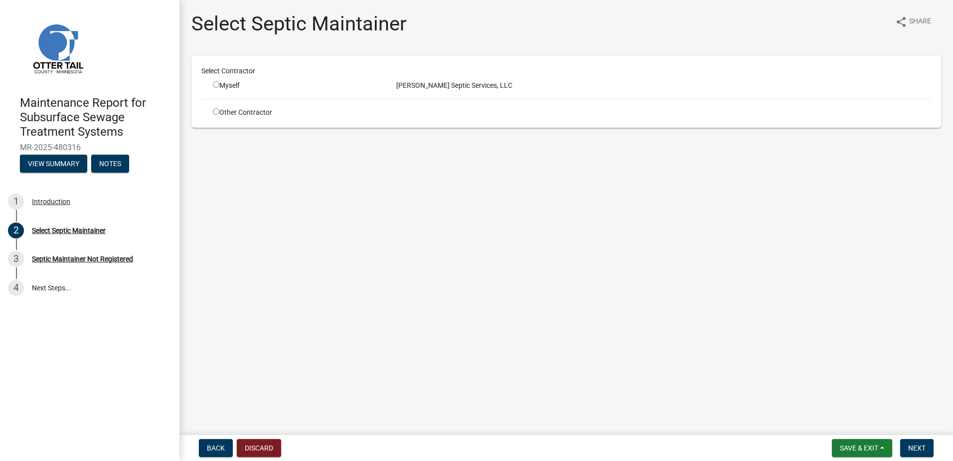
click at [216, 83] on input "radio" at bounding box center [216, 84] width 6 height 6
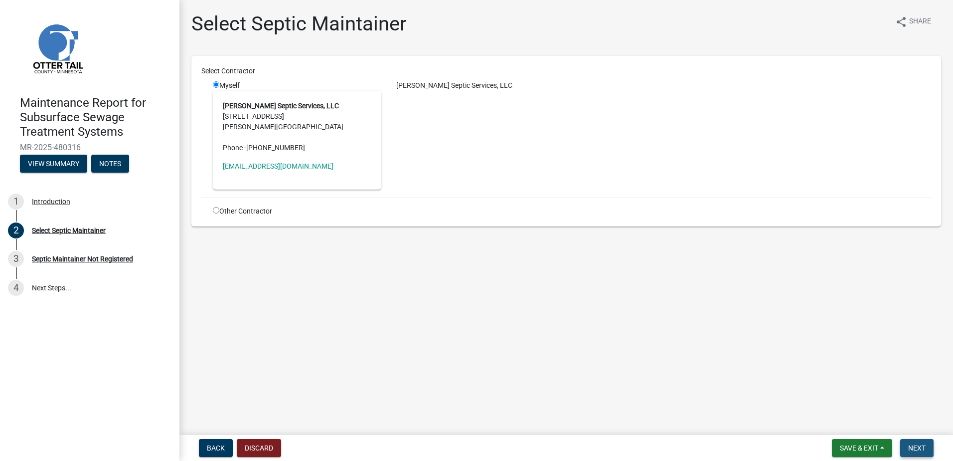
drag, startPoint x: 916, startPoint y: 447, endPoint x: 900, endPoint y: 446, distance: 16.0
click at [914, 447] on span "Next" at bounding box center [917, 448] width 17 height 8
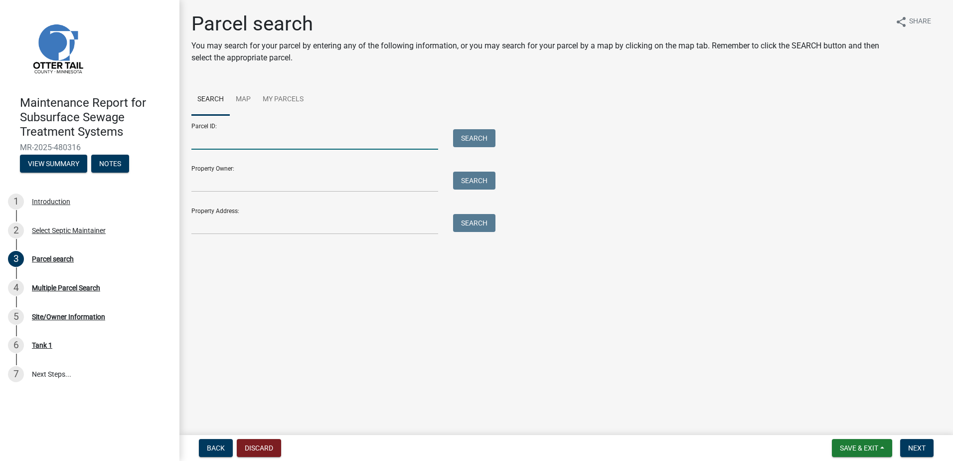
click at [218, 141] on input "Parcel ID:" at bounding box center [314, 139] width 247 height 20
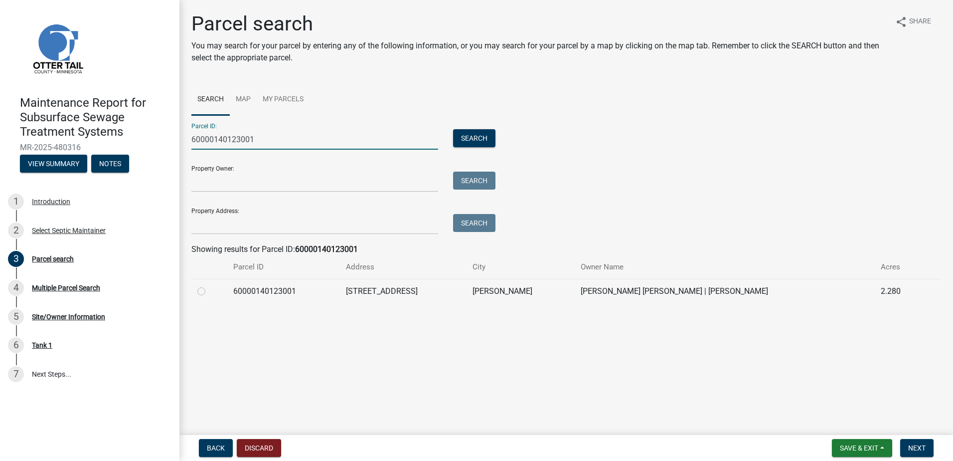
click at [209, 285] on label at bounding box center [209, 285] width 0 height 0
click at [209, 289] on input "radio" at bounding box center [212, 288] width 6 height 6
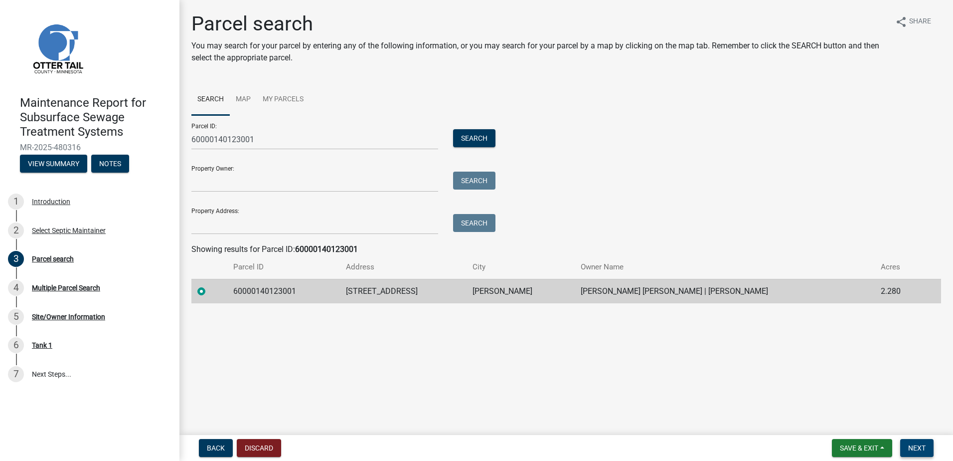
click at [917, 447] on span "Next" at bounding box center [917, 448] width 17 height 8
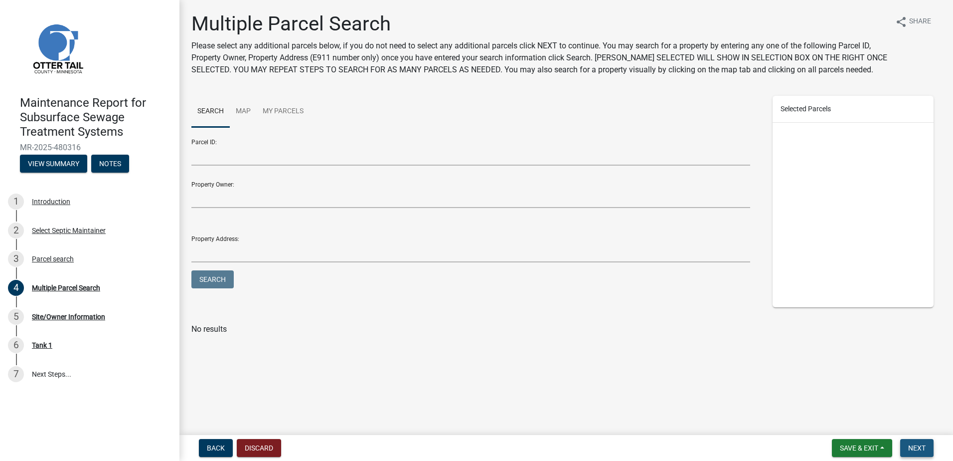
drag, startPoint x: 919, startPoint y: 444, endPoint x: 909, endPoint y: 425, distance: 21.0
click at [917, 440] on button "Next" at bounding box center [917, 448] width 33 height 18
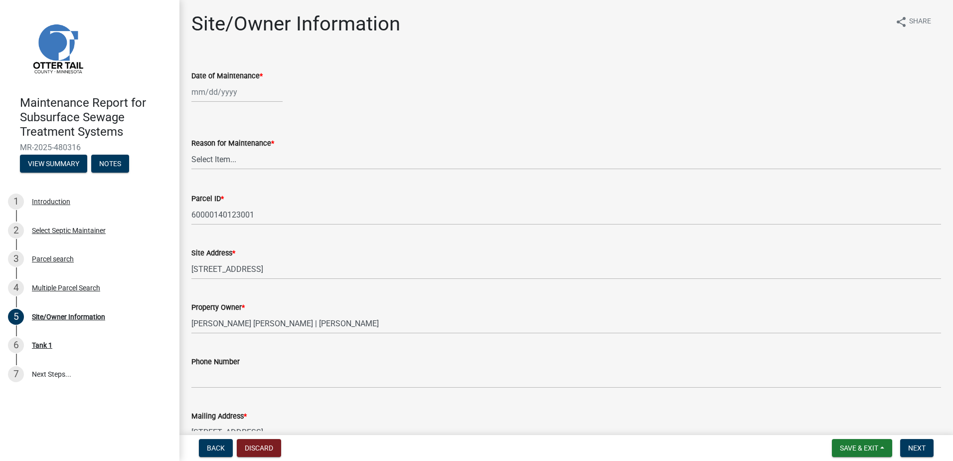
click at [198, 96] on div at bounding box center [236, 92] width 91 height 20
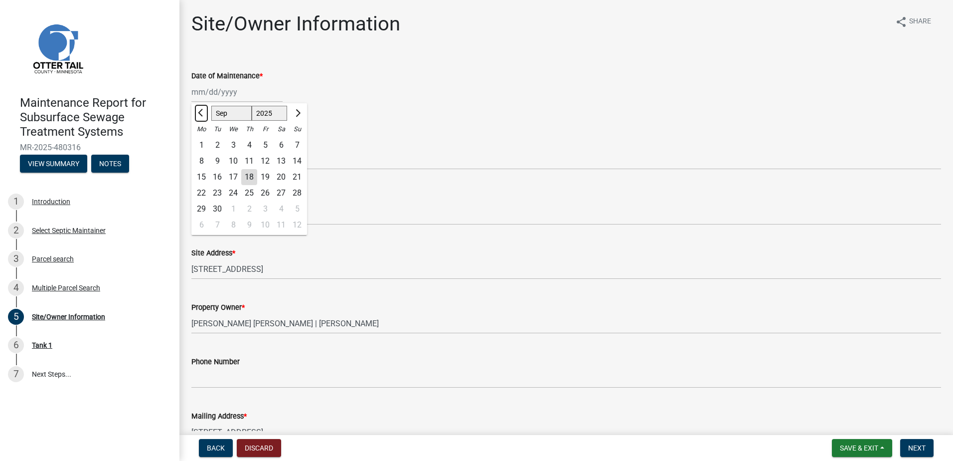
click at [198, 111] on button "Previous month" at bounding box center [201, 113] width 12 height 16
click at [247, 190] on div "21" at bounding box center [249, 193] width 16 height 16
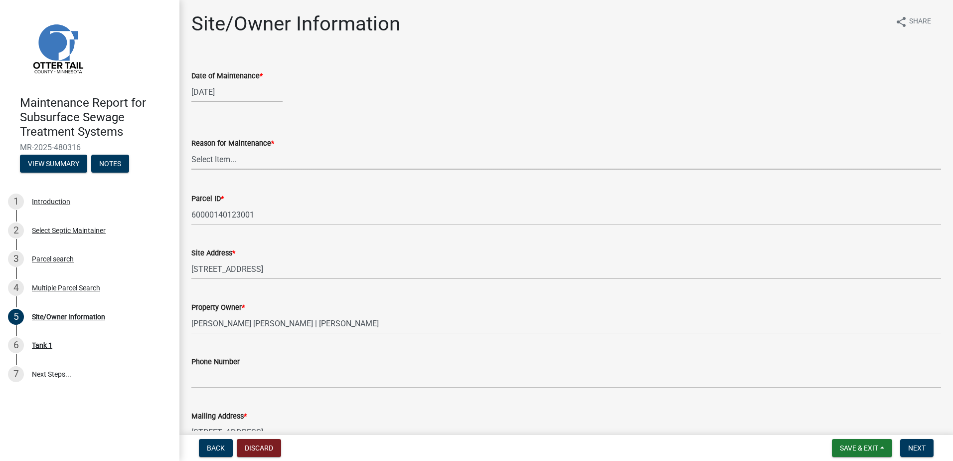
click at [255, 161] on select "Select Item... Called Routine Other" at bounding box center [566, 159] width 750 height 20
click at [191, 149] on select "Select Item... Called Routine Other" at bounding box center [566, 159] width 750 height 20
click at [911, 447] on span "Next" at bounding box center [917, 448] width 17 height 8
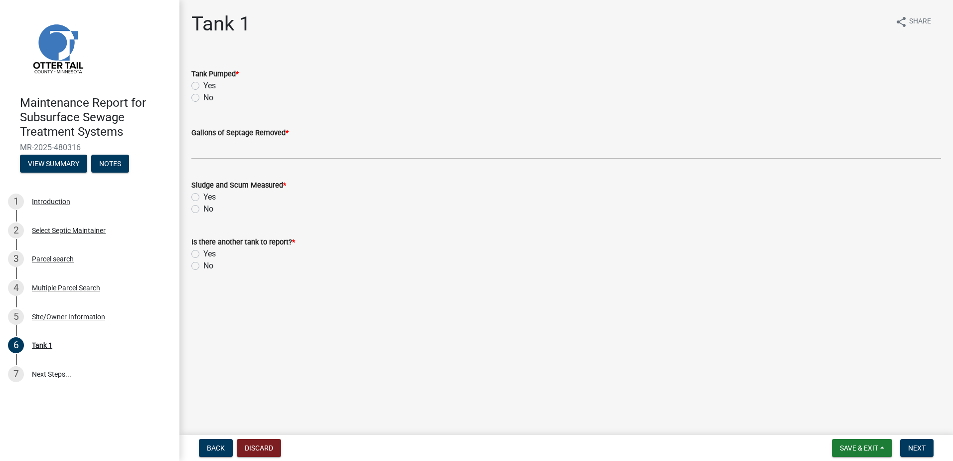
click at [203, 89] on label "Yes" at bounding box center [209, 86] width 12 height 12
click at [203, 86] on input "Yes" at bounding box center [206, 83] width 6 height 6
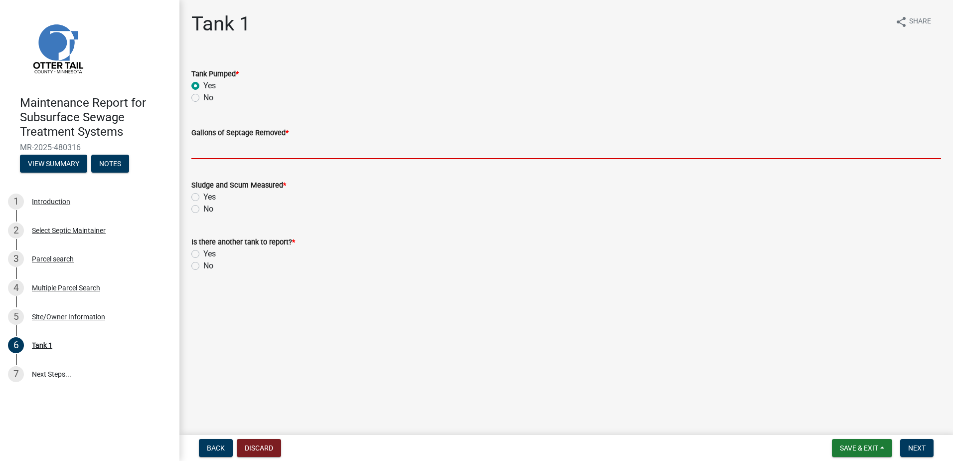
click at [214, 152] on input "Gallons of Septage Removed *" at bounding box center [566, 149] width 750 height 20
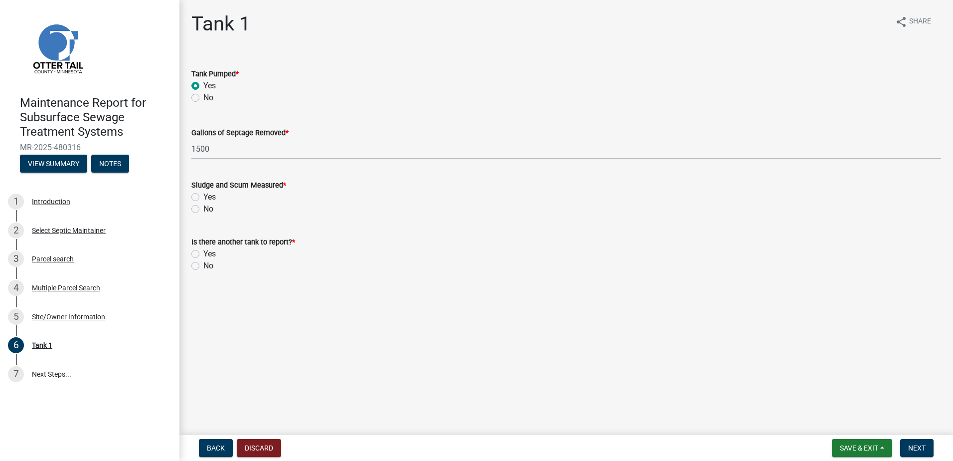
click at [203, 209] on label "No" at bounding box center [208, 209] width 10 height 12
click at [203, 209] on input "No" at bounding box center [206, 206] width 6 height 6
click at [191, 263] on div "Is there another tank to report? * Yes No" at bounding box center [566, 248] width 765 height 48
click at [203, 264] on label "No" at bounding box center [208, 266] width 10 height 12
click at [203, 264] on input "No" at bounding box center [206, 263] width 6 height 6
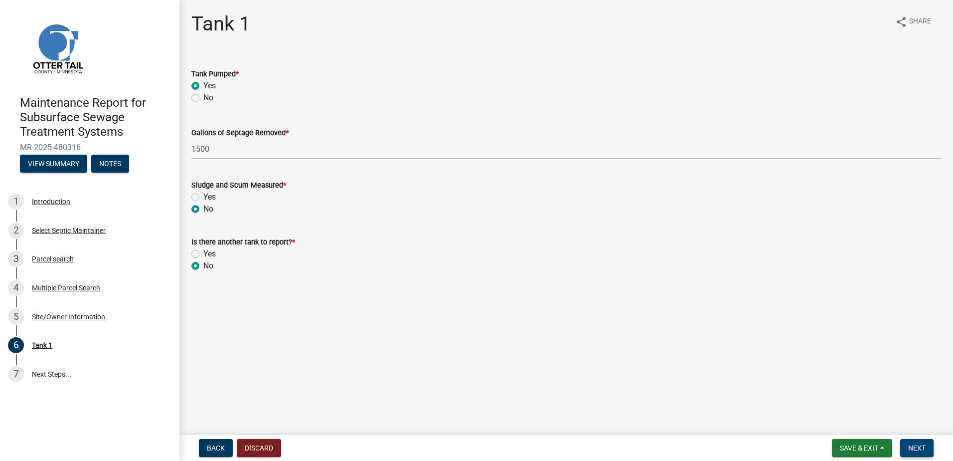
click at [917, 452] on span "Next" at bounding box center [917, 448] width 17 height 8
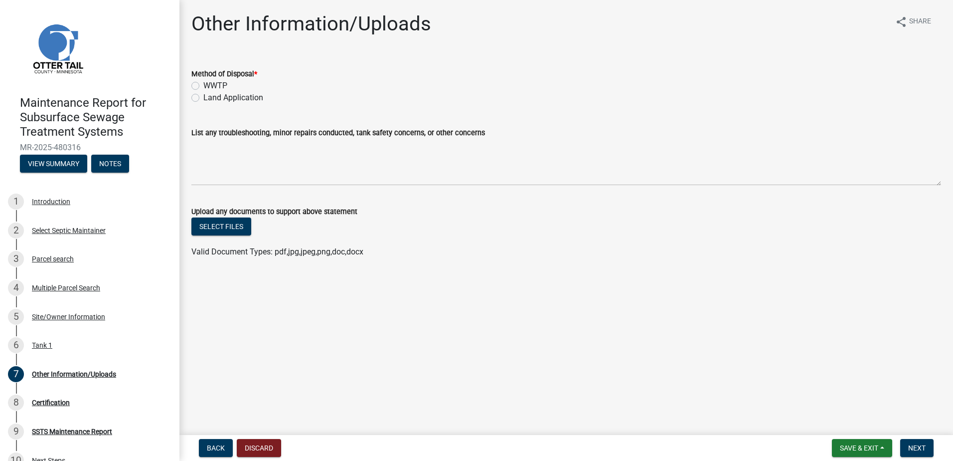
click at [216, 99] on label "Land Application" at bounding box center [233, 98] width 60 height 12
click at [210, 98] on input "Land Application" at bounding box center [206, 95] width 6 height 6
click at [905, 450] on button "Next" at bounding box center [917, 448] width 33 height 18
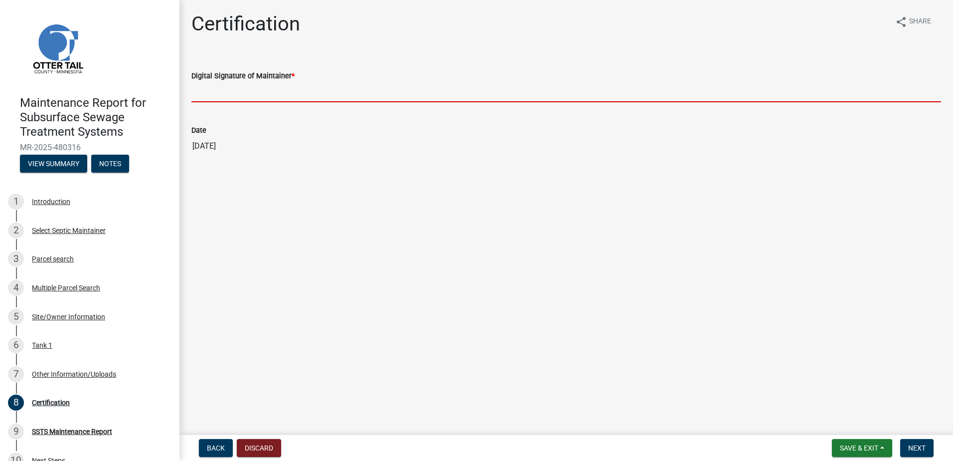
click at [232, 94] on input "Digital Signature of Maintainer *" at bounding box center [566, 92] width 750 height 20
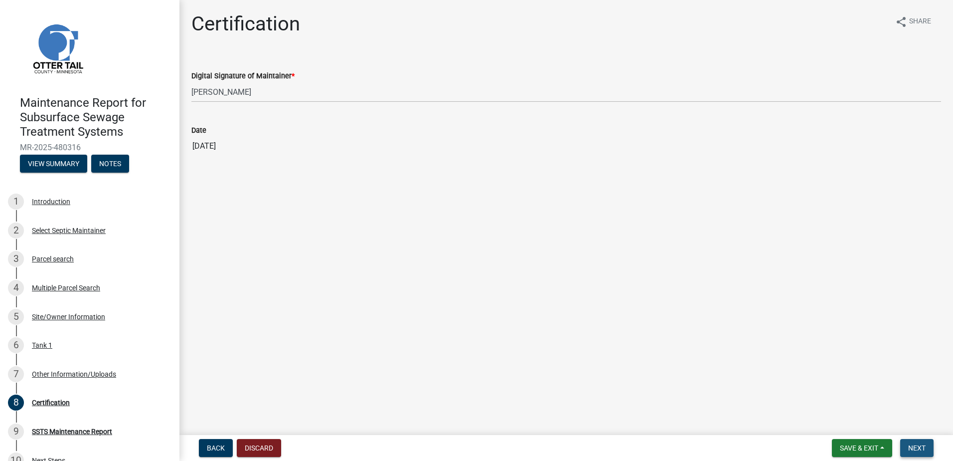
click at [922, 451] on span "Next" at bounding box center [917, 448] width 17 height 8
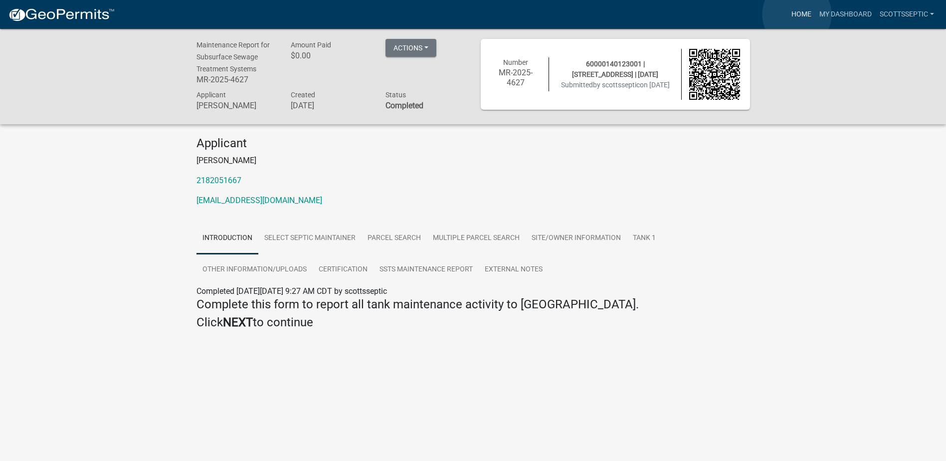
click at [797, 14] on link "Home" at bounding box center [801, 14] width 28 height 19
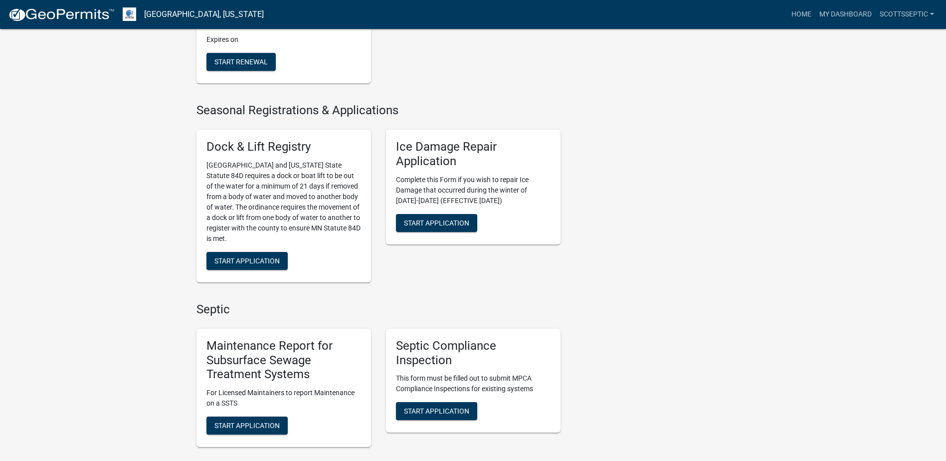
scroll to position [598, 0]
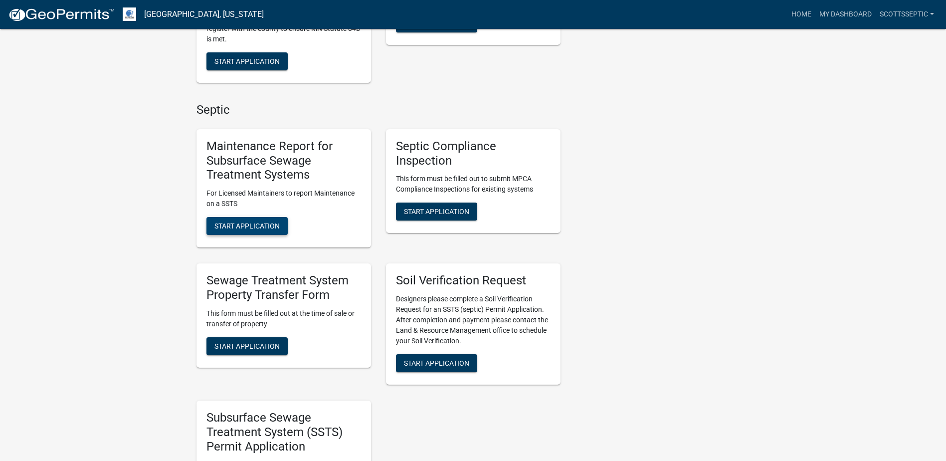
click at [249, 221] on button "Start Application" at bounding box center [246, 226] width 81 height 18
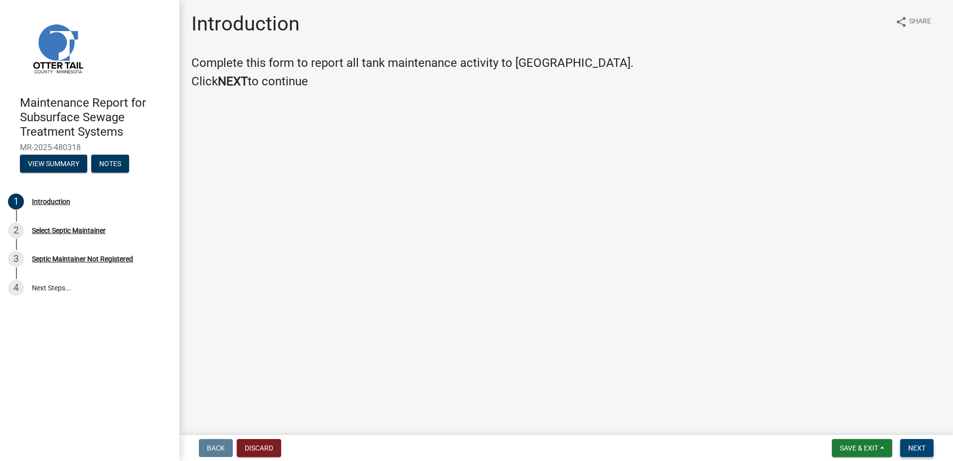
click at [923, 448] on span "Next" at bounding box center [917, 448] width 17 height 8
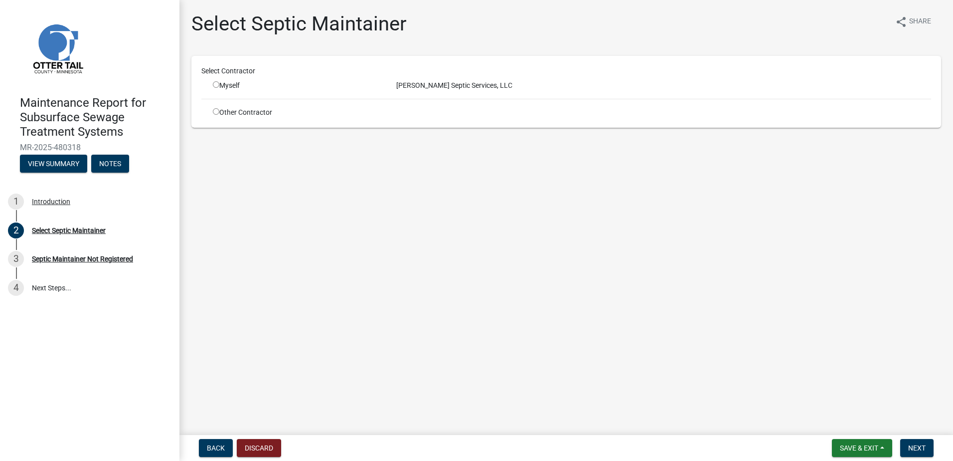
click at [214, 84] on input "radio" at bounding box center [216, 84] width 6 height 6
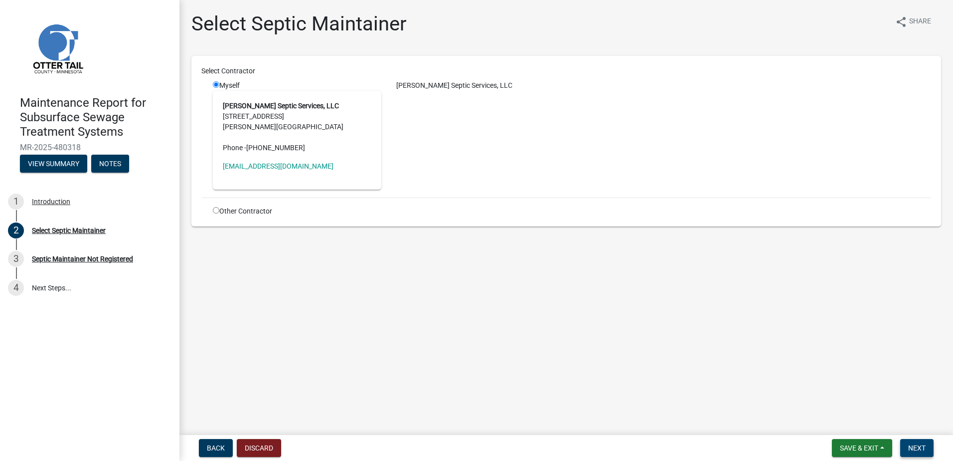
click at [923, 446] on span "Next" at bounding box center [917, 448] width 17 height 8
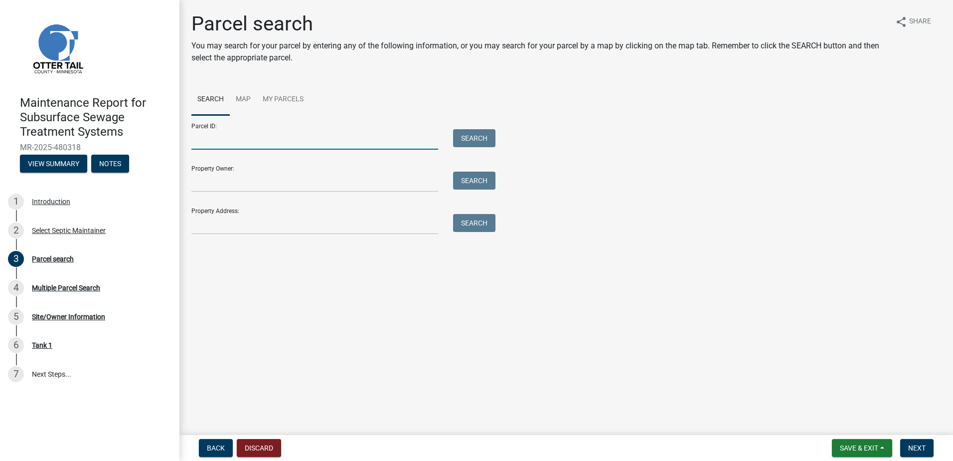
click at [220, 143] on input "Parcel ID:" at bounding box center [314, 139] width 247 height 20
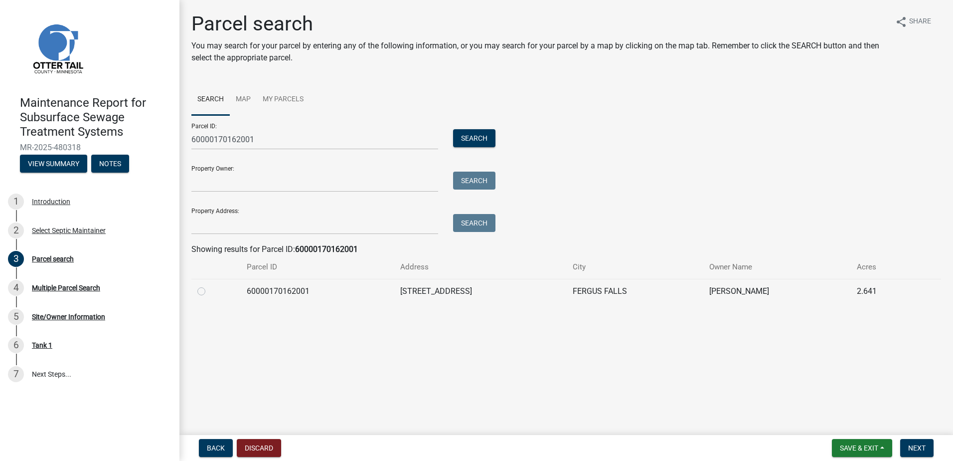
click at [209, 285] on label at bounding box center [209, 285] width 0 height 0
click at [209, 288] on input "radio" at bounding box center [212, 288] width 6 height 6
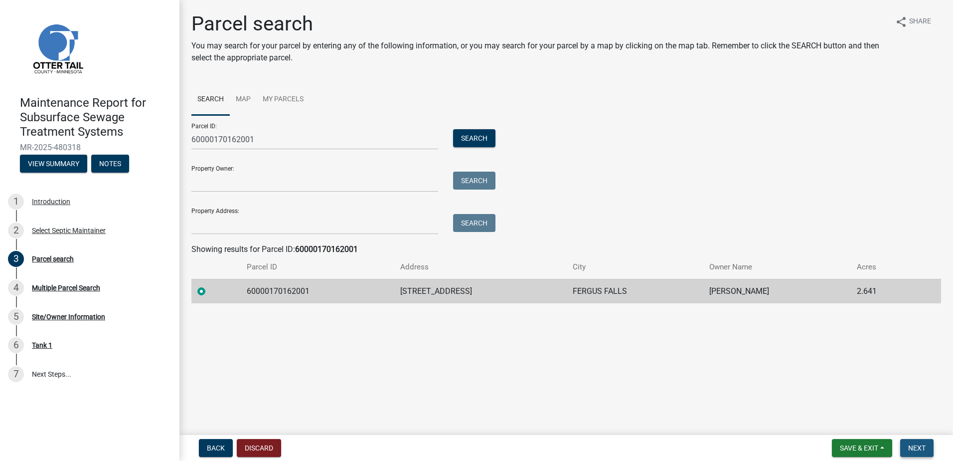
drag, startPoint x: 914, startPoint y: 443, endPoint x: 907, endPoint y: 445, distance: 7.3
click at [915, 444] on button "Next" at bounding box center [917, 448] width 33 height 18
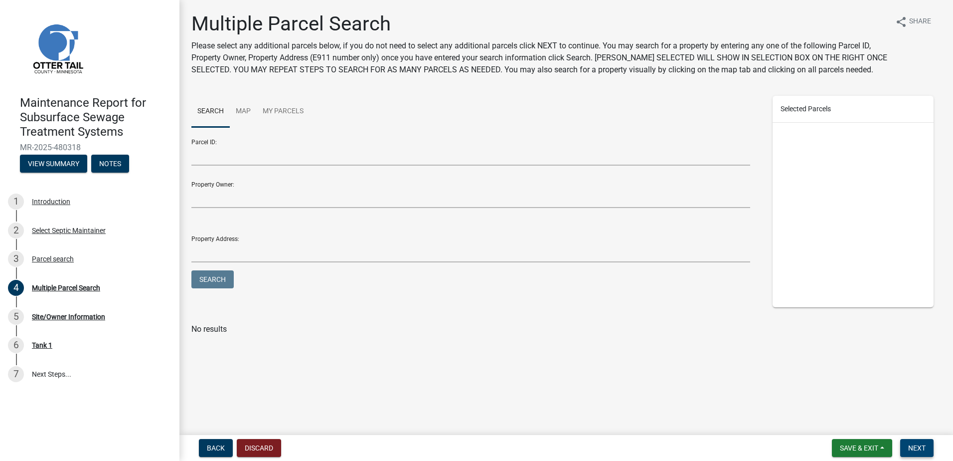
click at [927, 446] on button "Next" at bounding box center [917, 448] width 33 height 18
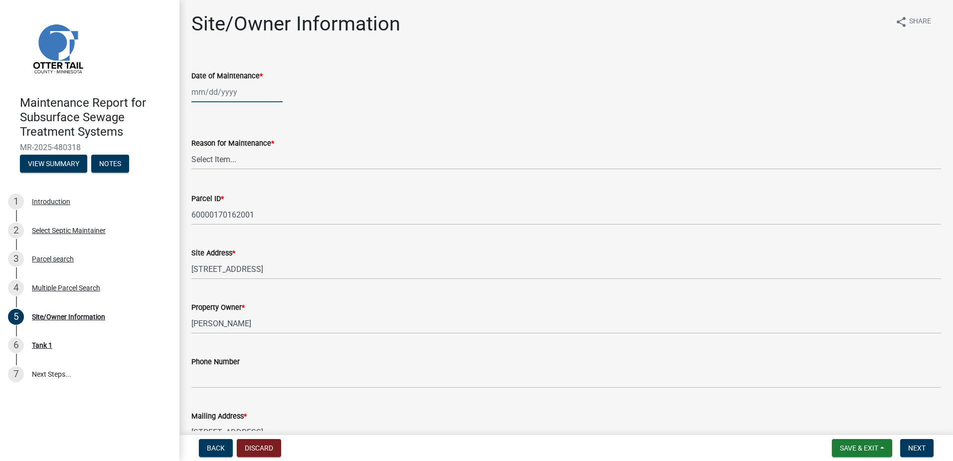
click at [241, 92] on div at bounding box center [236, 92] width 91 height 20
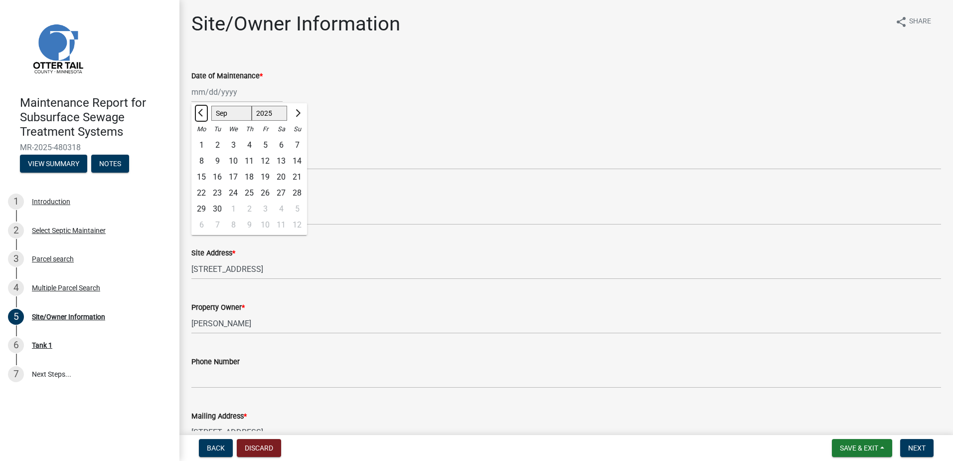
click at [200, 112] on span "Previous month" at bounding box center [201, 112] width 7 height 7
click at [260, 192] on div "22" at bounding box center [265, 193] width 16 height 16
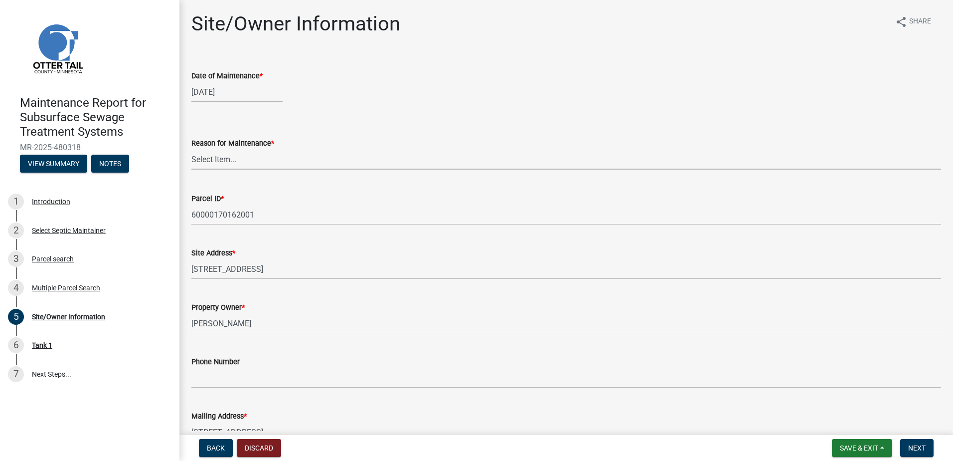
click at [230, 159] on select "Select Item... Called Routine Other" at bounding box center [566, 159] width 750 height 20
click at [191, 149] on select "Select Item... Called Routine Other" at bounding box center [566, 159] width 750 height 20
click at [920, 444] on span "Next" at bounding box center [917, 448] width 17 height 8
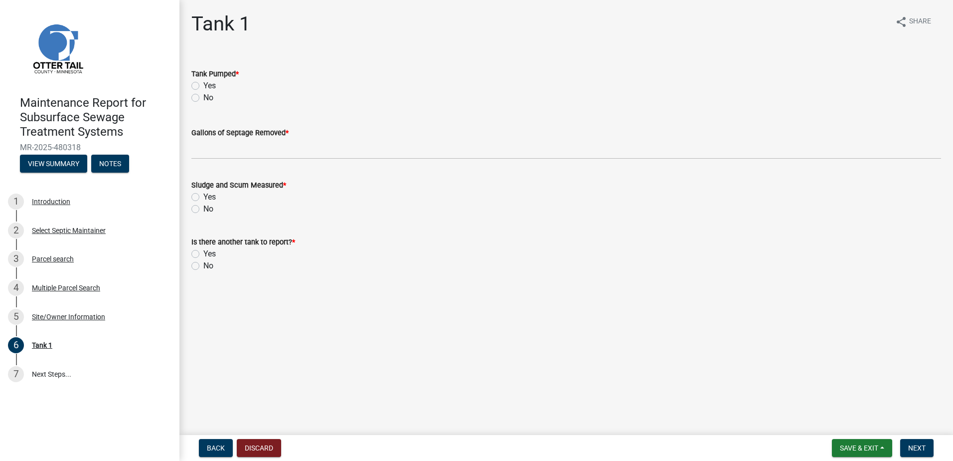
click at [203, 86] on label "Yes" at bounding box center [209, 86] width 12 height 12
click at [203, 86] on input "Yes" at bounding box center [206, 83] width 6 height 6
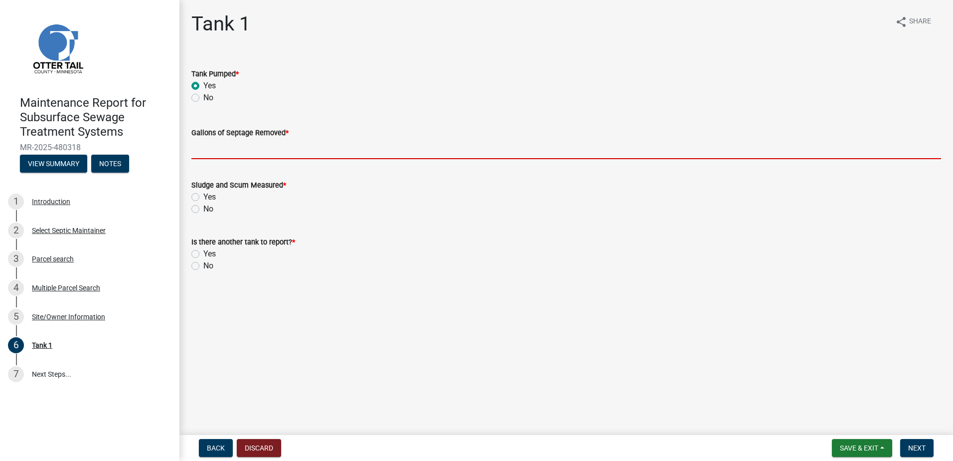
click at [203, 151] on input "Gallons of Septage Removed *" at bounding box center [566, 149] width 750 height 20
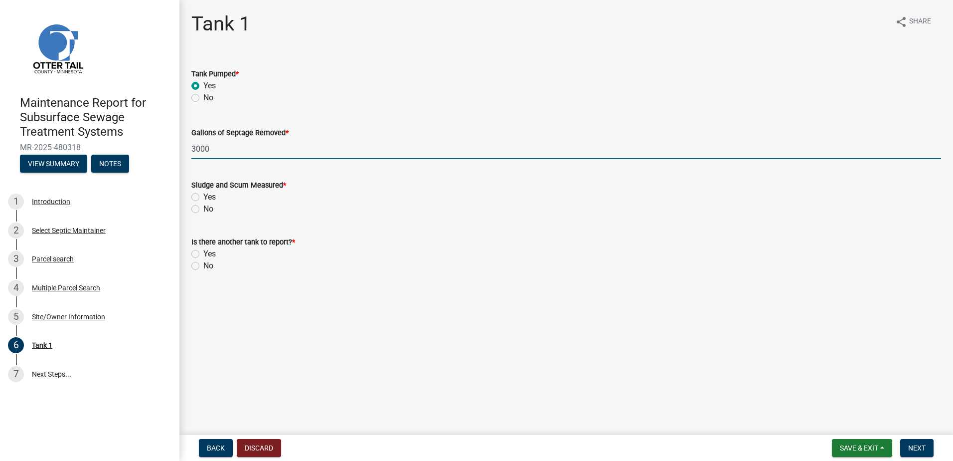
click at [207, 212] on label "No" at bounding box center [208, 209] width 10 height 12
click at [207, 209] on input "No" at bounding box center [206, 206] width 6 height 6
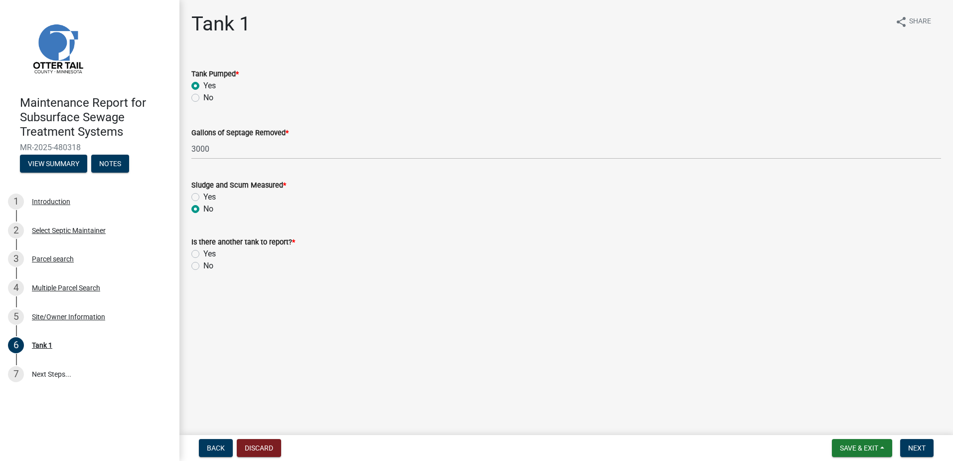
click at [208, 265] on label "No" at bounding box center [208, 266] width 10 height 12
click at [208, 265] on input "No" at bounding box center [206, 263] width 6 height 6
click at [915, 442] on button "Next" at bounding box center [917, 448] width 33 height 18
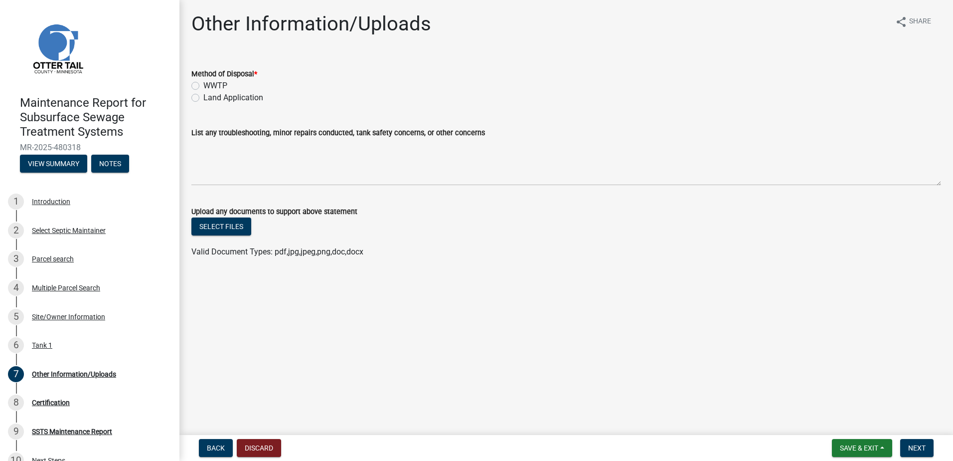
click at [203, 101] on div "Land Application" at bounding box center [566, 98] width 750 height 12
click at [203, 98] on div "Land Application" at bounding box center [566, 98] width 750 height 12
click at [234, 98] on label "Land Application" at bounding box center [233, 98] width 60 height 12
click at [210, 98] on input "Land Application" at bounding box center [206, 95] width 6 height 6
click at [916, 449] on span "Next" at bounding box center [917, 448] width 17 height 8
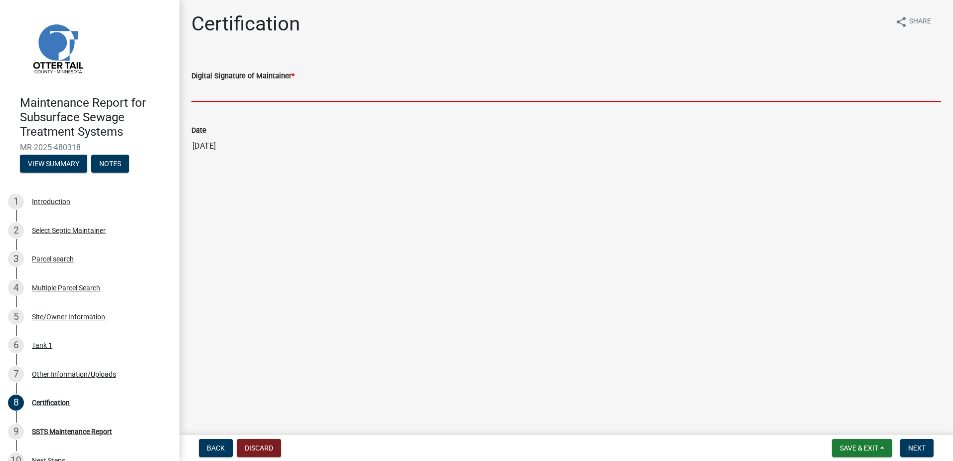
drag, startPoint x: 273, startPoint y: 90, endPoint x: 271, endPoint y: 98, distance: 7.6
click at [273, 90] on input "Digital Signature of Maintainer *" at bounding box center [566, 92] width 750 height 20
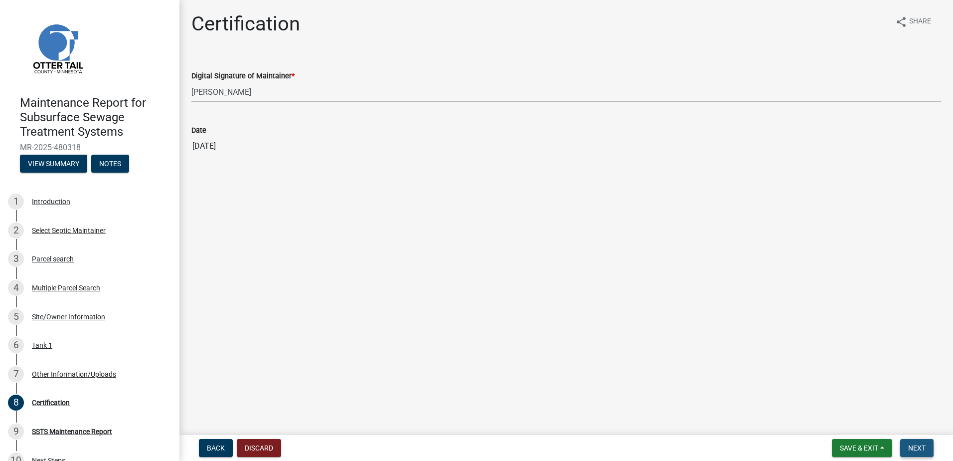
click at [914, 444] on span "Next" at bounding box center [917, 448] width 17 height 8
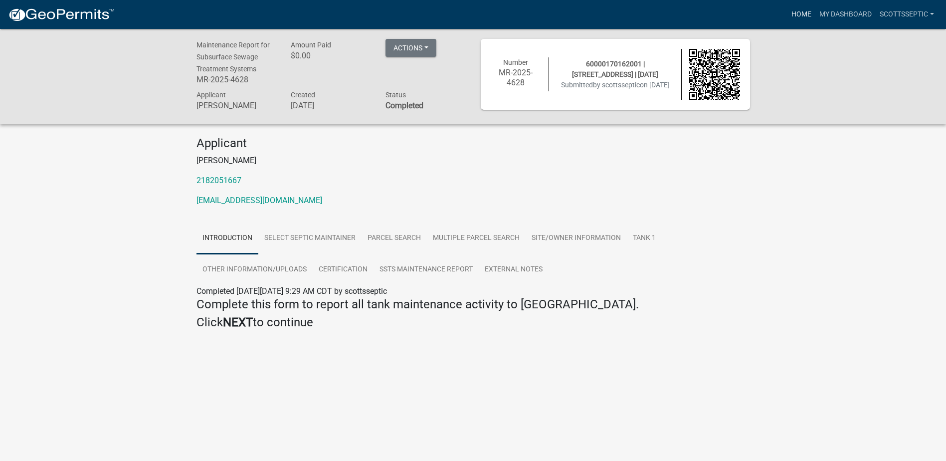
click at [804, 13] on link "Home" at bounding box center [801, 14] width 28 height 19
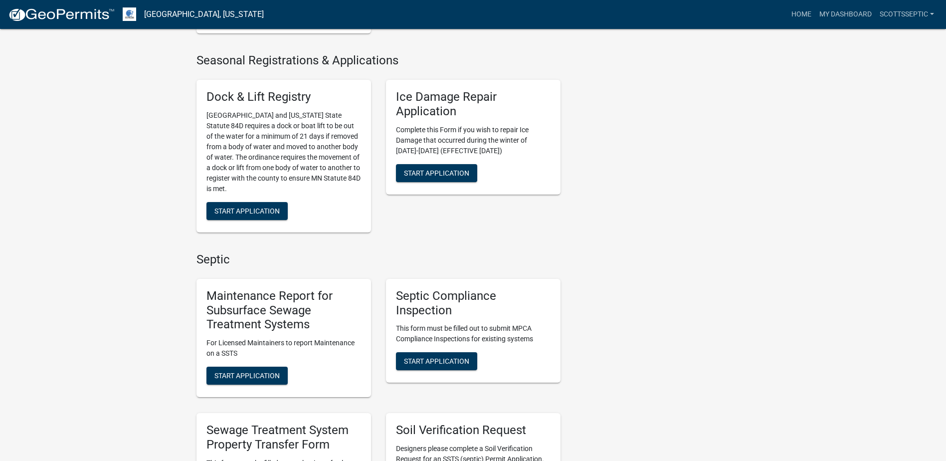
scroll to position [598, 0]
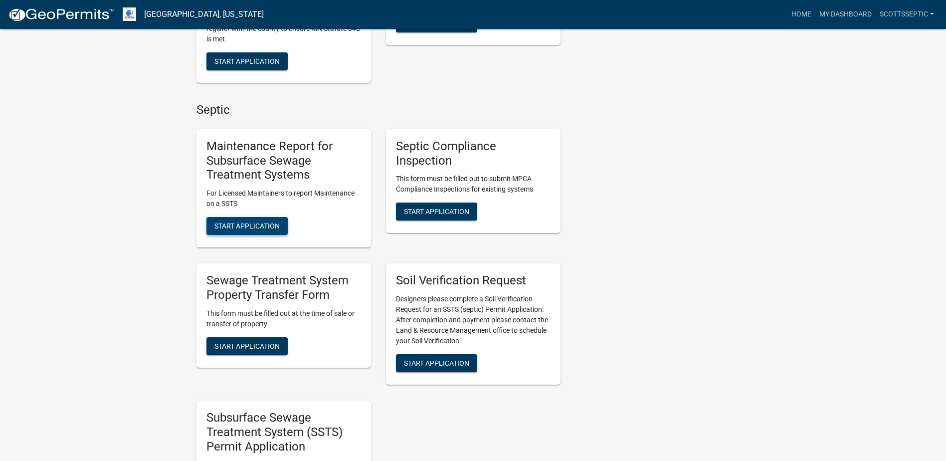
click at [254, 229] on span "Start Application" at bounding box center [246, 226] width 65 height 8
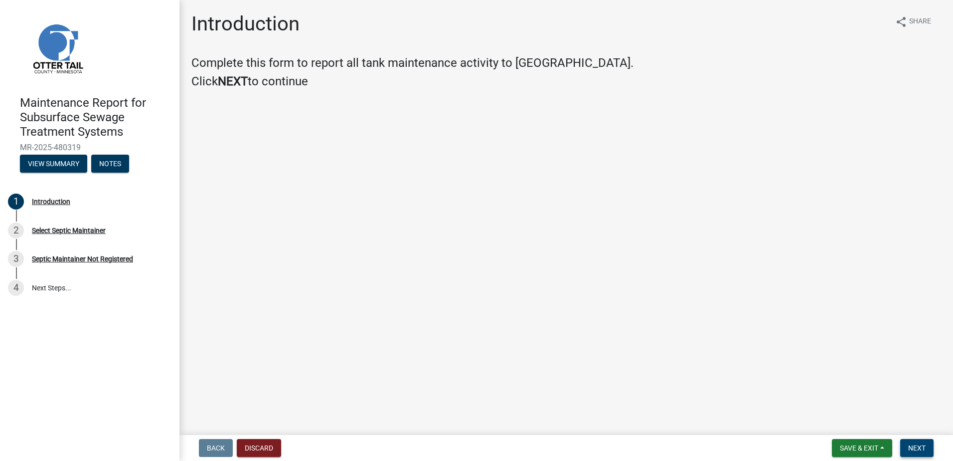
click at [918, 445] on span "Next" at bounding box center [917, 448] width 17 height 8
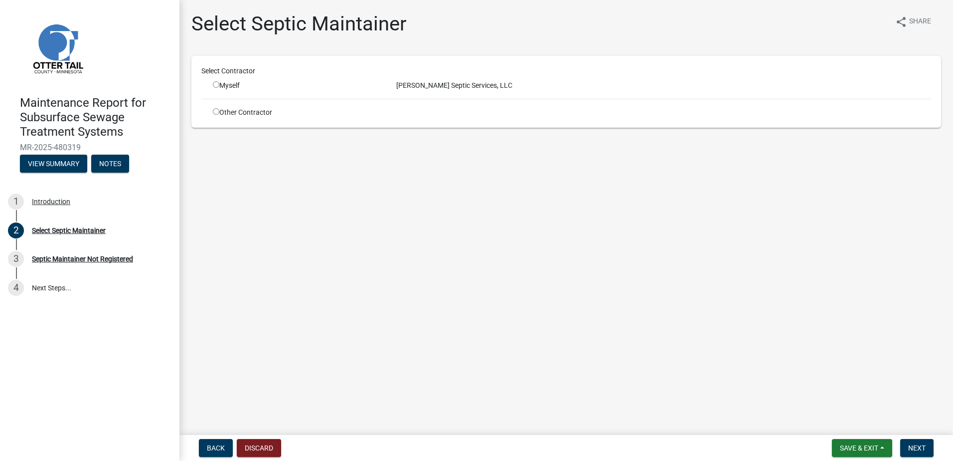
click at [225, 84] on div "Myself" at bounding box center [297, 85] width 169 height 10
click at [214, 86] on input "radio" at bounding box center [216, 84] width 6 height 6
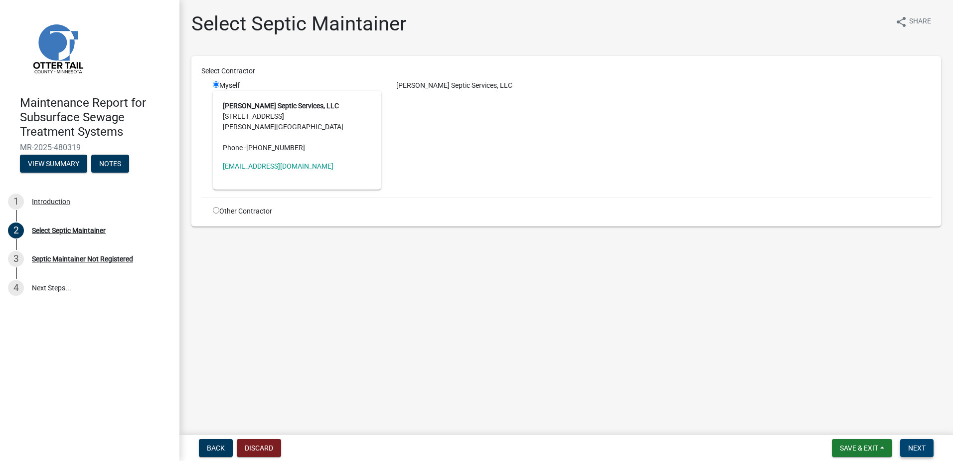
click at [910, 446] on span "Next" at bounding box center [917, 448] width 17 height 8
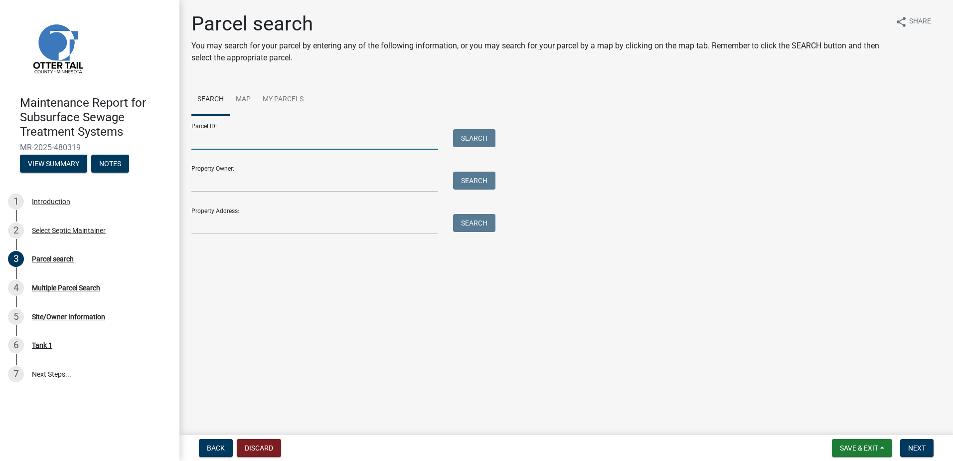
click at [243, 142] on input "Parcel ID:" at bounding box center [314, 139] width 247 height 20
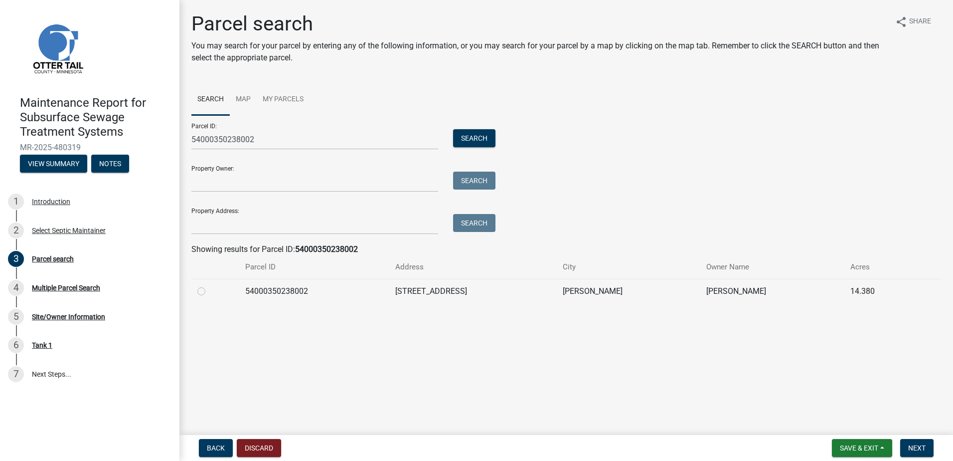
click at [209, 285] on label at bounding box center [209, 285] width 0 height 0
click at [209, 289] on input "radio" at bounding box center [212, 288] width 6 height 6
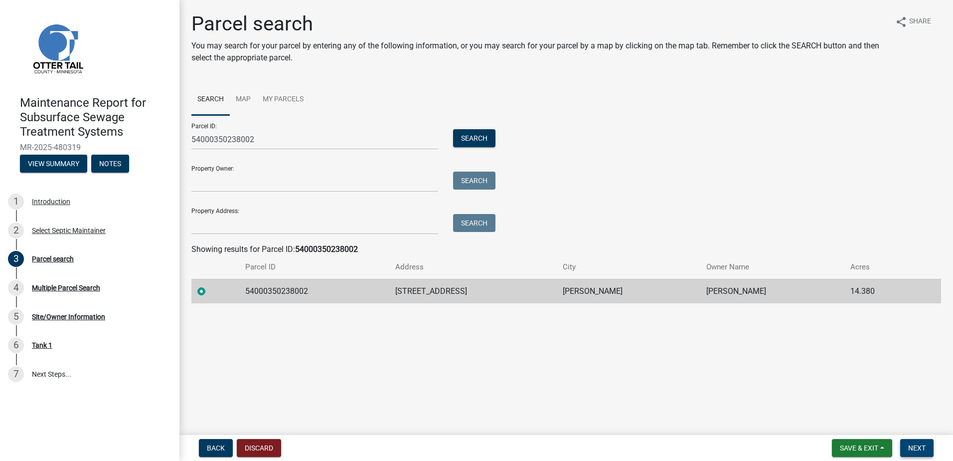
click at [929, 448] on button "Next" at bounding box center [917, 448] width 33 height 18
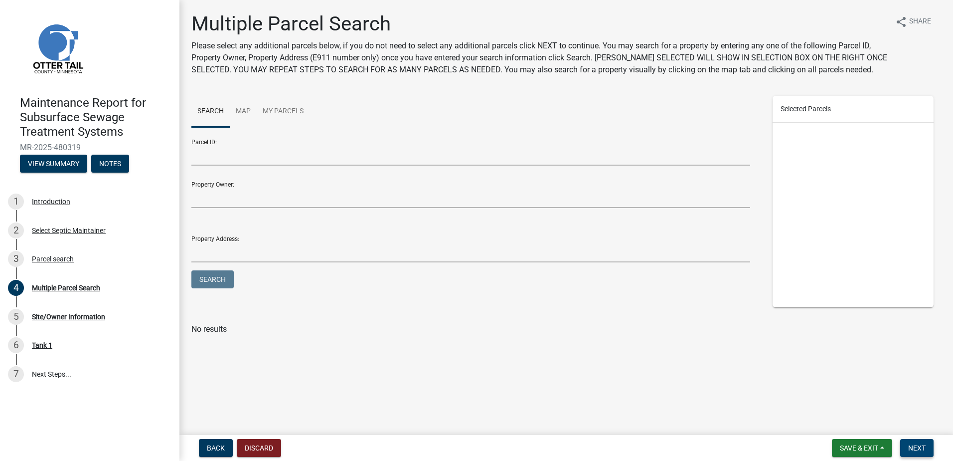
click at [911, 452] on button "Next" at bounding box center [917, 448] width 33 height 18
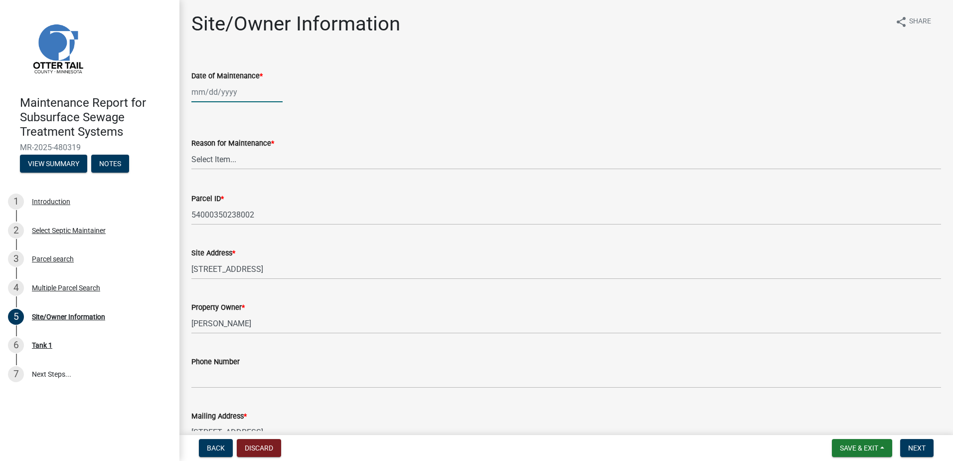
click at [231, 88] on div at bounding box center [236, 92] width 91 height 20
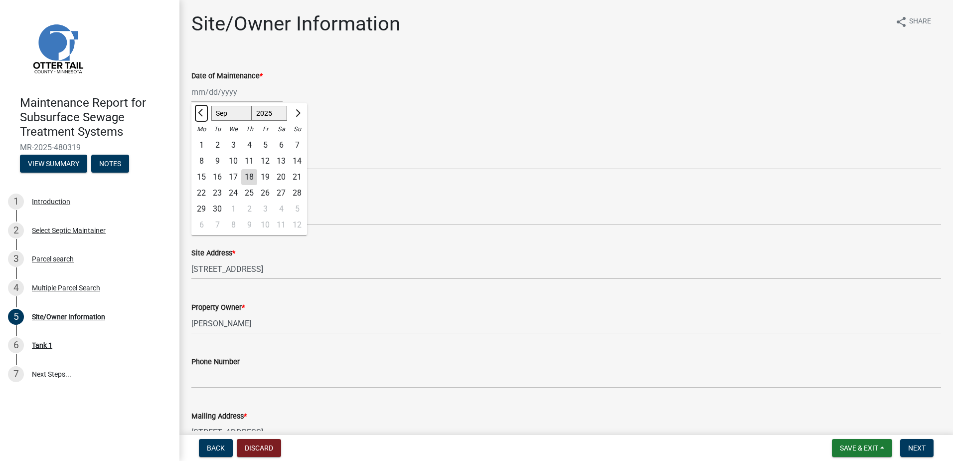
click at [198, 112] on button "Previous month" at bounding box center [201, 113] width 12 height 16
click at [265, 194] on div "22" at bounding box center [265, 193] width 16 height 16
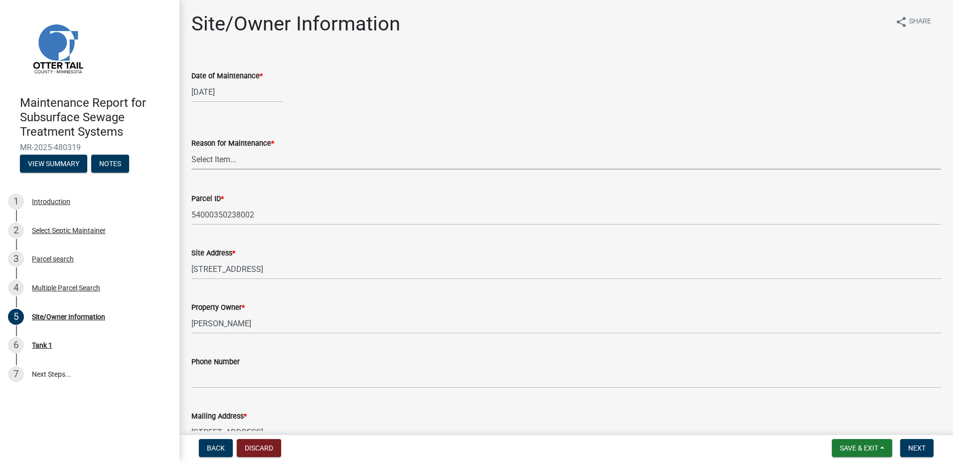
click at [214, 161] on select "Select Item... Called Routine Other" at bounding box center [566, 159] width 750 height 20
click at [191, 149] on select "Select Item... Called Routine Other" at bounding box center [566, 159] width 750 height 20
click at [925, 452] on span "Next" at bounding box center [917, 448] width 17 height 8
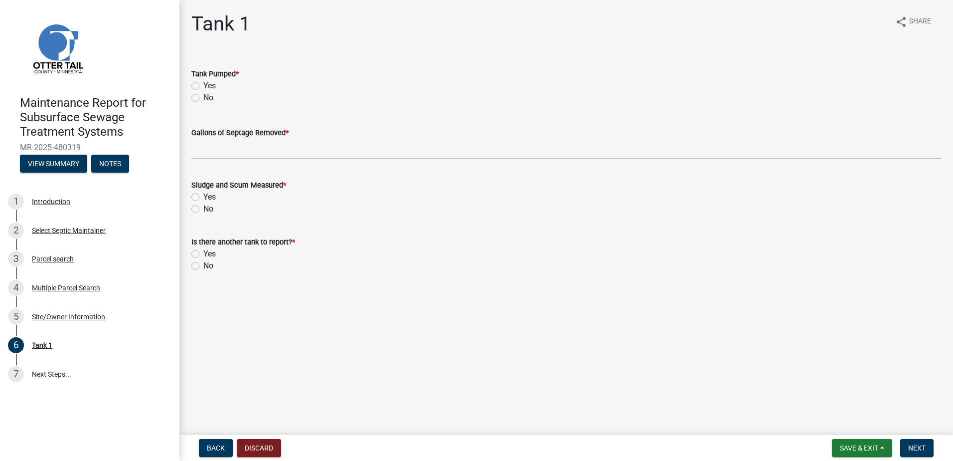
click at [203, 88] on label "Yes" at bounding box center [209, 86] width 12 height 12
click at [203, 86] on input "Yes" at bounding box center [206, 83] width 6 height 6
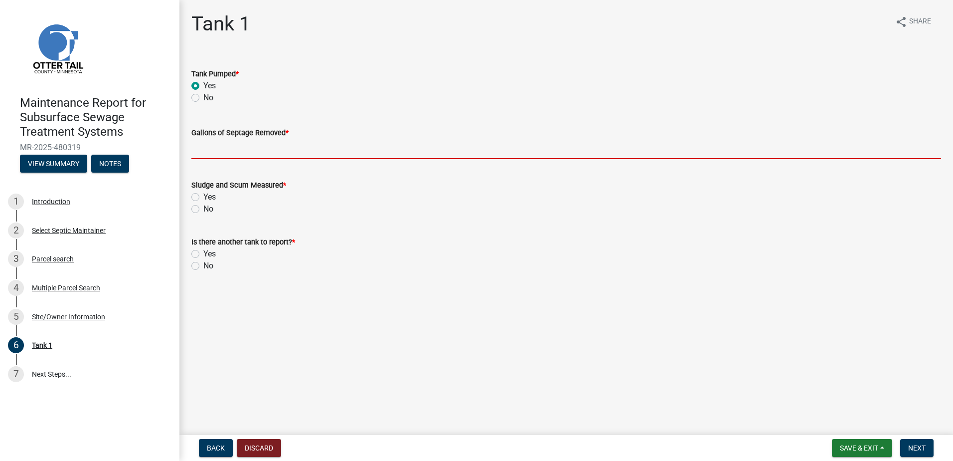
click at [239, 154] on input "Gallons of Septage Removed *" at bounding box center [566, 149] width 750 height 20
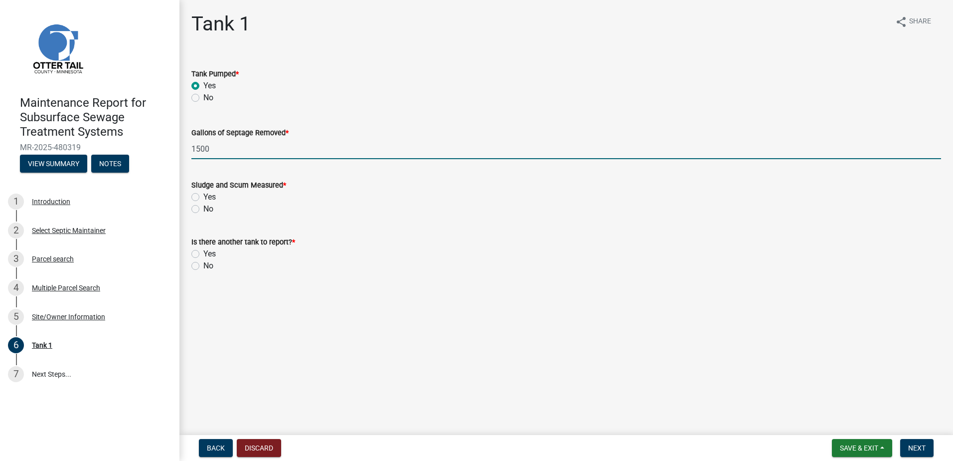
click at [203, 209] on label "No" at bounding box center [208, 209] width 10 height 12
click at [203, 209] on input "No" at bounding box center [206, 206] width 6 height 6
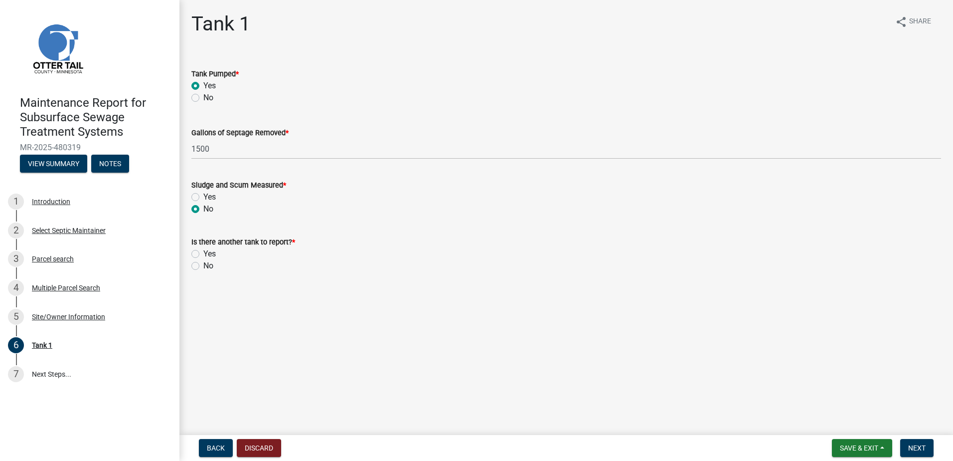
click at [203, 269] on label "No" at bounding box center [208, 266] width 10 height 12
click at [203, 266] on input "No" at bounding box center [206, 263] width 6 height 6
click at [912, 442] on button "Next" at bounding box center [917, 448] width 33 height 18
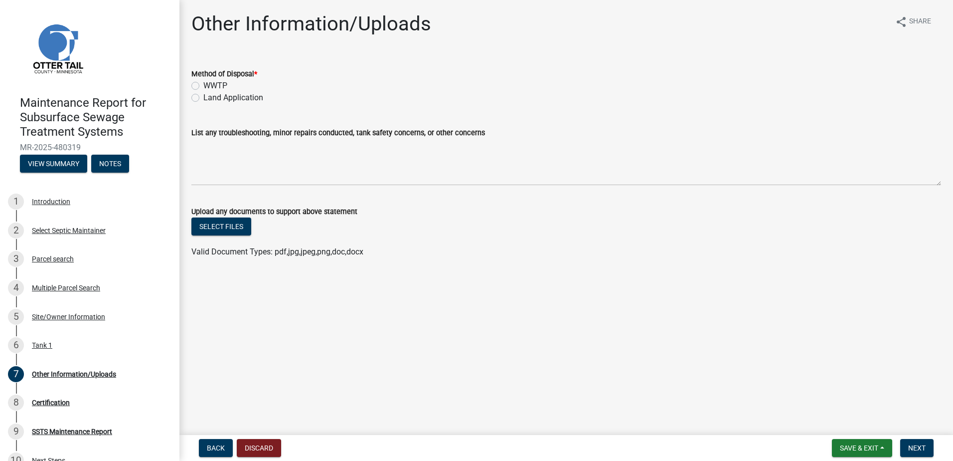
click at [219, 95] on label "Land Application" at bounding box center [233, 98] width 60 height 12
click at [210, 95] on input "Land Application" at bounding box center [206, 95] width 6 height 6
click at [929, 449] on button "Next" at bounding box center [917, 448] width 33 height 18
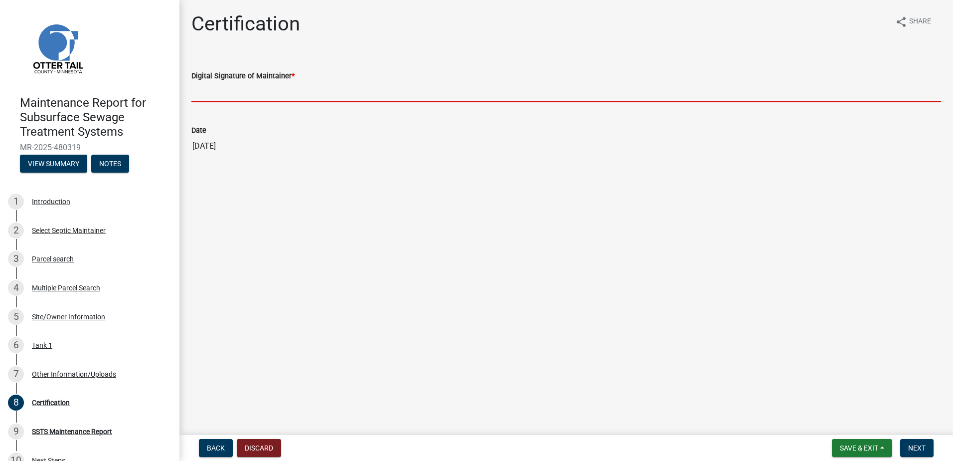
click at [216, 93] on input "Digital Signature of Maintainer *" at bounding box center [566, 92] width 750 height 20
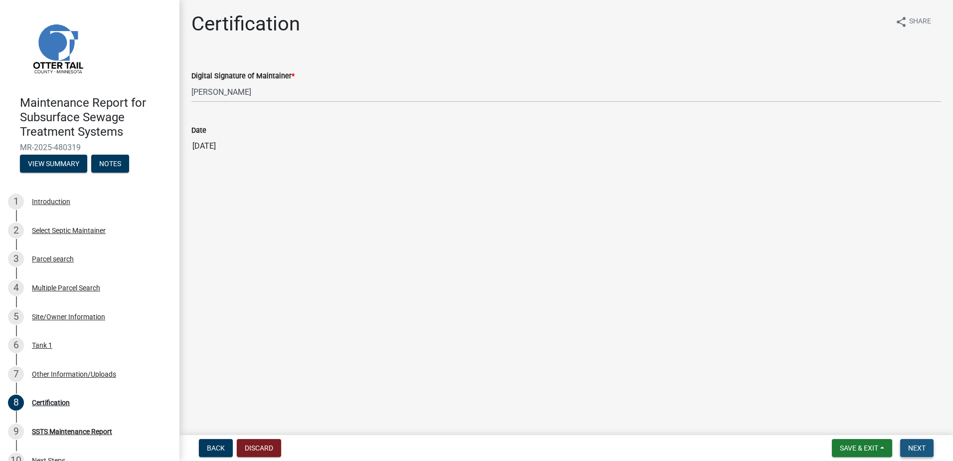
click at [914, 445] on span "Next" at bounding box center [917, 448] width 17 height 8
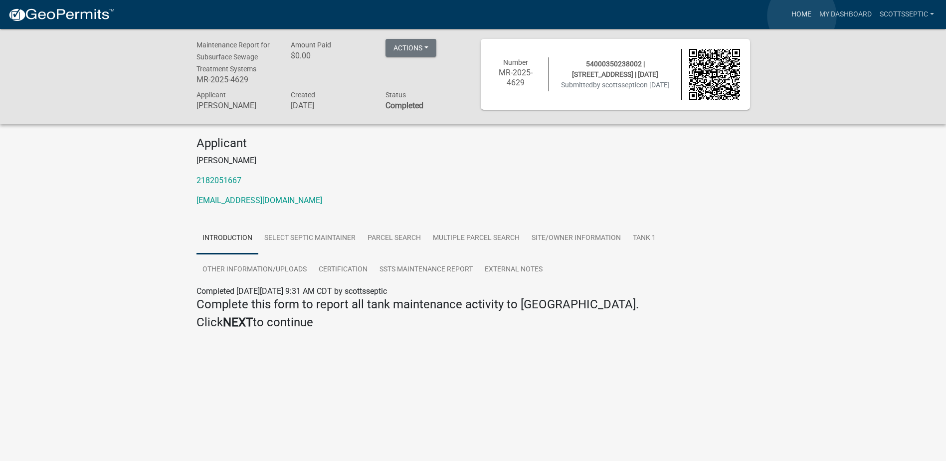
click at [802, 16] on link "Home" at bounding box center [801, 14] width 28 height 19
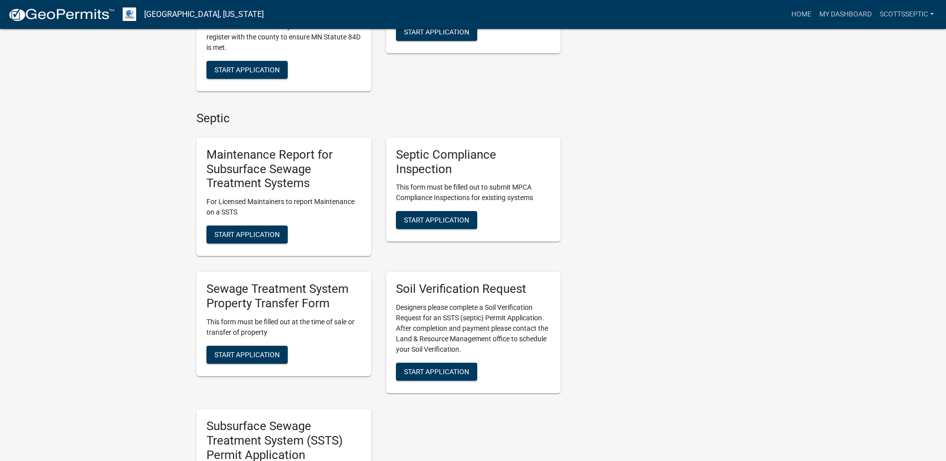
scroll to position [698, 0]
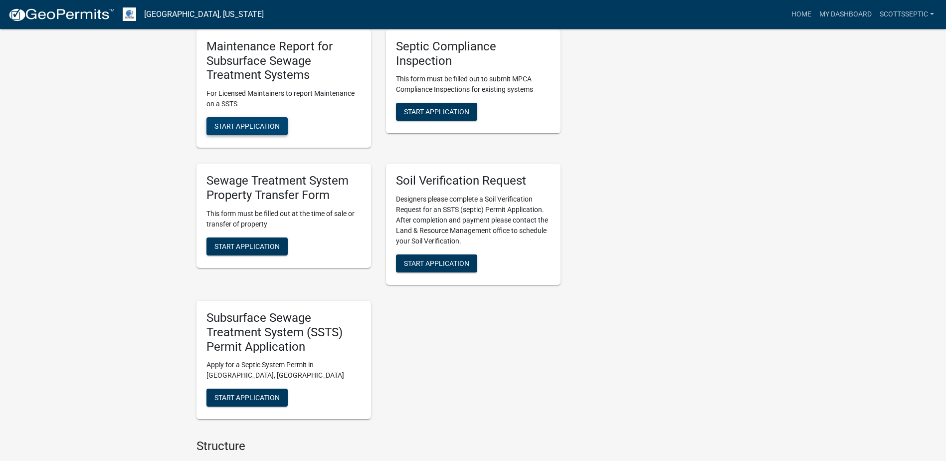
click at [243, 123] on span "Start Application" at bounding box center [246, 126] width 65 height 8
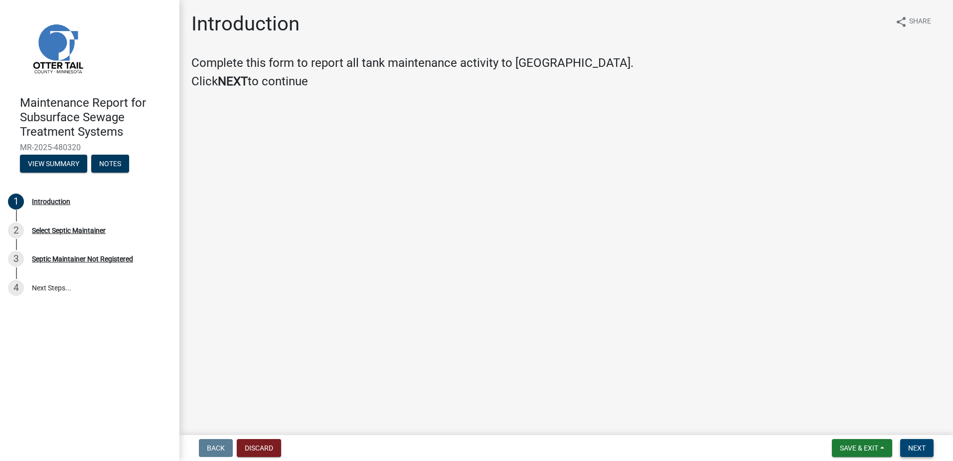
click at [918, 444] on span "Next" at bounding box center [917, 448] width 17 height 8
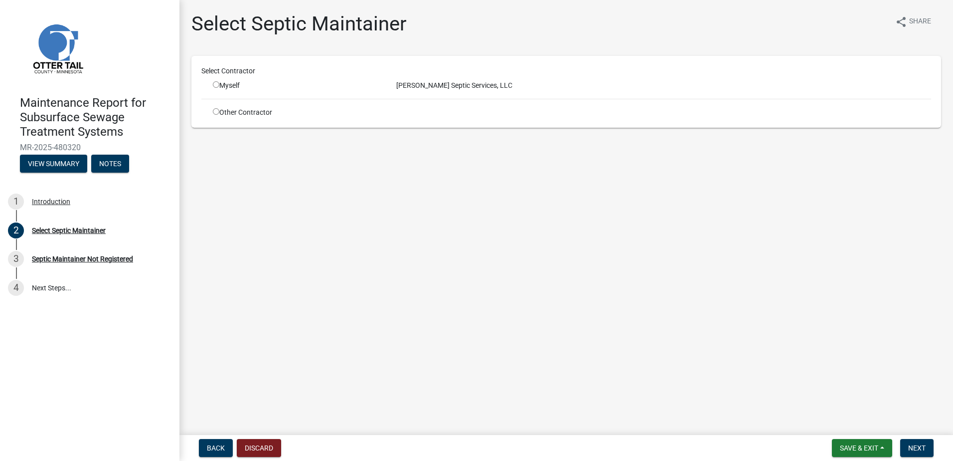
click at [217, 85] on input "radio" at bounding box center [216, 84] width 6 height 6
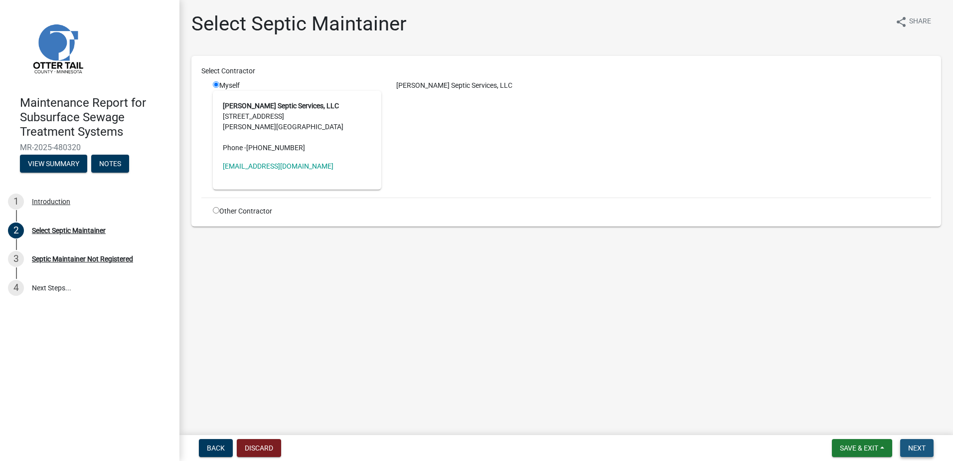
click at [910, 443] on button "Next" at bounding box center [917, 448] width 33 height 18
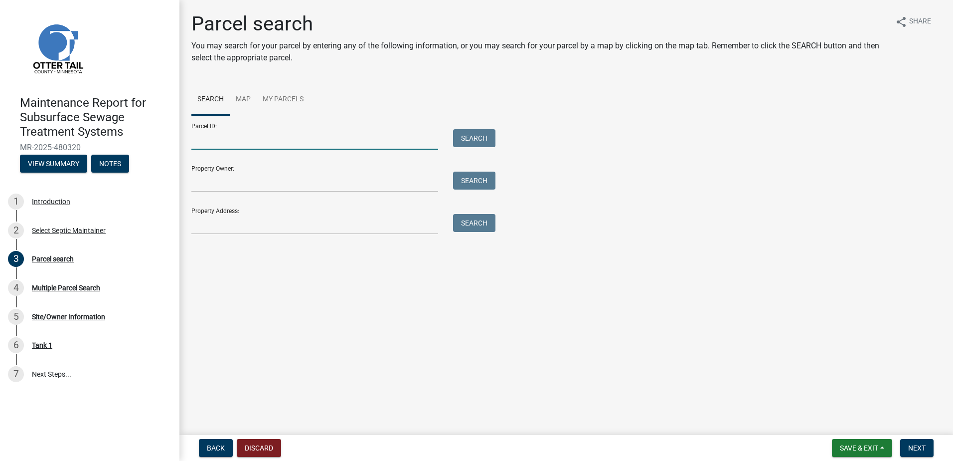
click at [220, 138] on input "Parcel ID:" at bounding box center [314, 139] width 247 height 20
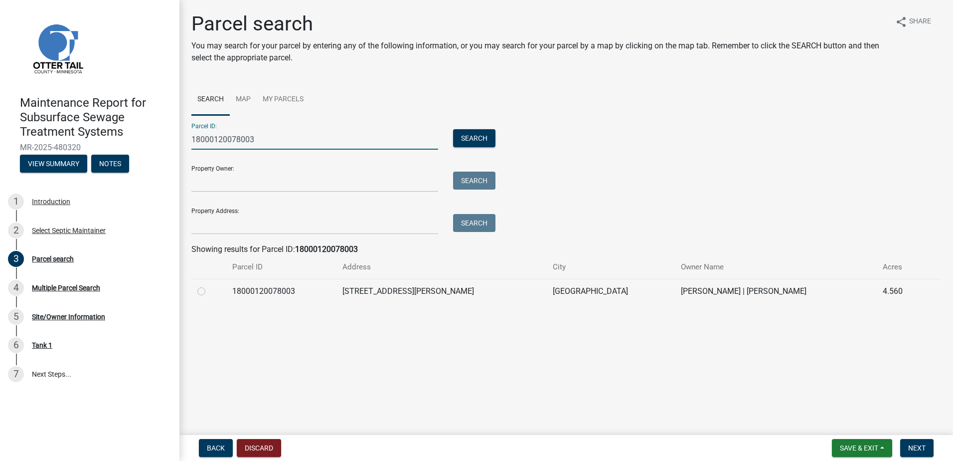
click at [209, 285] on label at bounding box center [209, 285] width 0 height 0
click at [209, 291] on input "radio" at bounding box center [212, 288] width 6 height 6
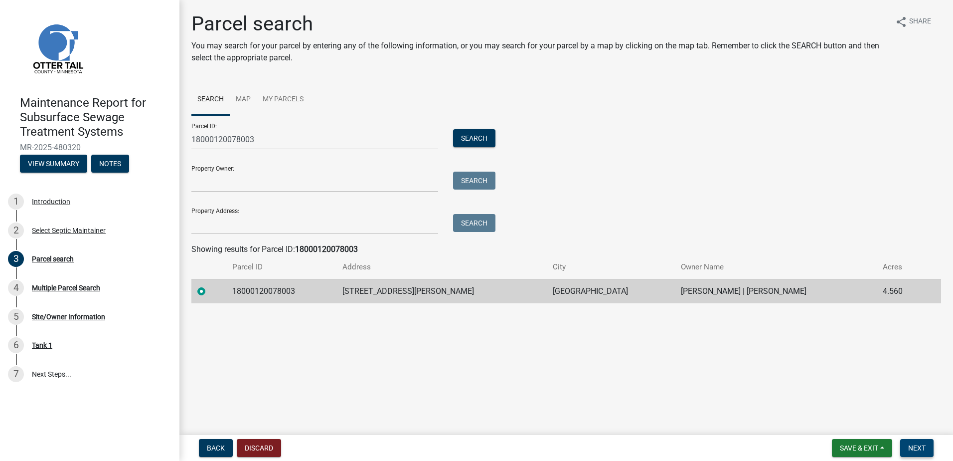
click at [918, 447] on span "Next" at bounding box center [917, 448] width 17 height 8
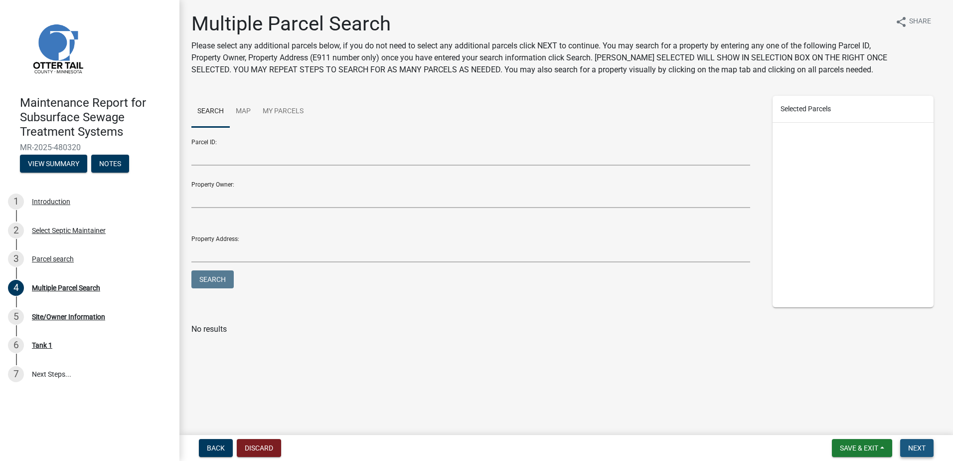
click at [916, 455] on button "Next" at bounding box center [917, 448] width 33 height 18
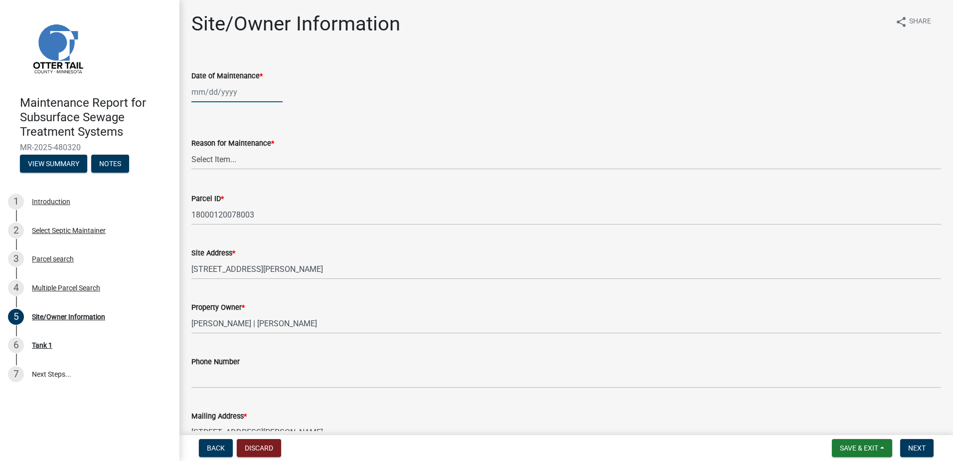
click at [258, 93] on div at bounding box center [236, 92] width 91 height 20
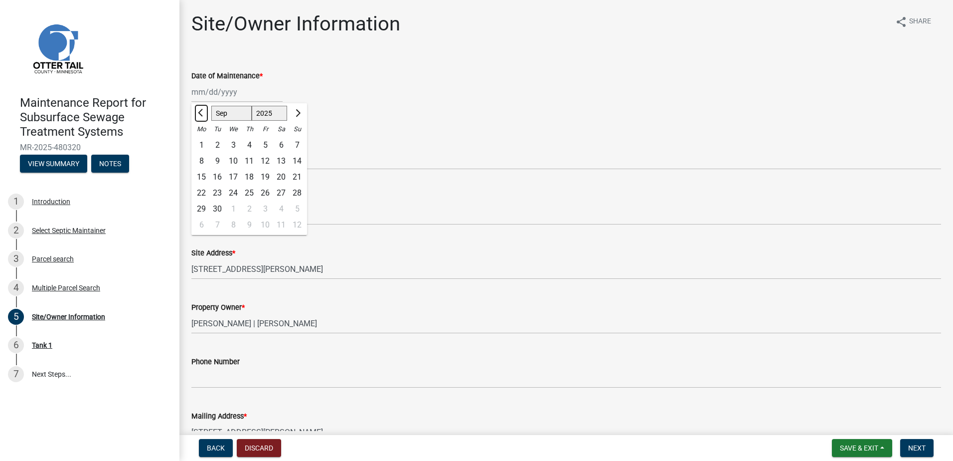
click at [199, 112] on span "Previous month" at bounding box center [201, 112] width 7 height 7
click at [263, 195] on div "22" at bounding box center [265, 193] width 16 height 16
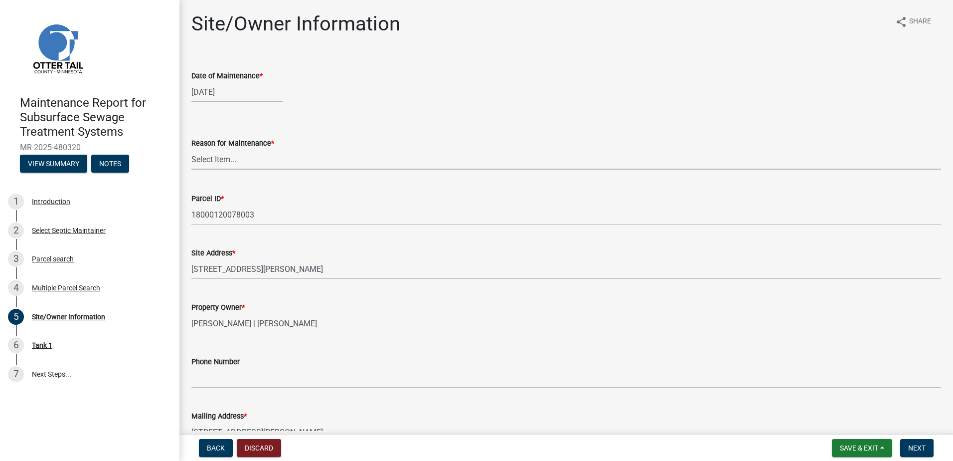
drag, startPoint x: 274, startPoint y: 159, endPoint x: 272, endPoint y: 167, distance: 8.2
click at [274, 159] on select "Select Item... Called Routine Other" at bounding box center [566, 159] width 750 height 20
click at [191, 149] on select "Select Item... Called Routine Other" at bounding box center [566, 159] width 750 height 20
click at [910, 450] on span "Next" at bounding box center [917, 448] width 17 height 8
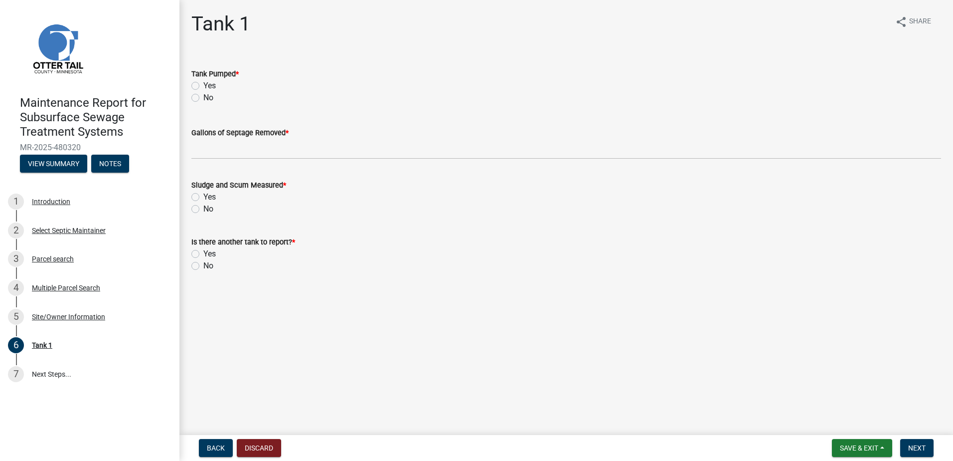
click at [203, 86] on label "Yes" at bounding box center [209, 86] width 12 height 12
click at [203, 86] on input "Yes" at bounding box center [206, 83] width 6 height 6
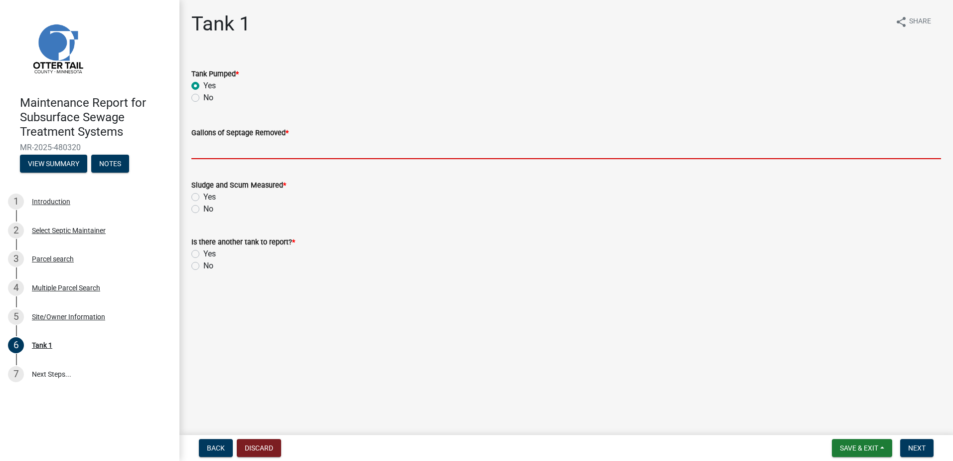
click at [197, 149] on input "Gallons of Septage Removed *" at bounding box center [566, 149] width 750 height 20
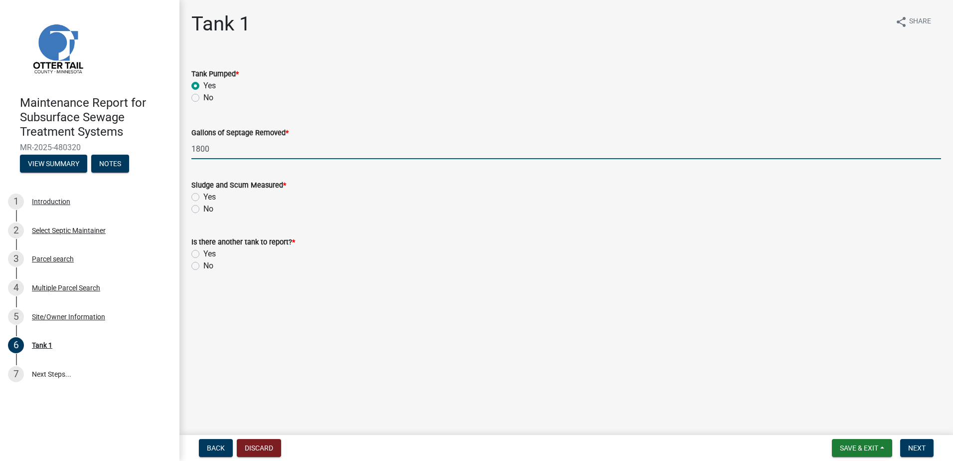
drag, startPoint x: 194, startPoint y: 208, endPoint x: 196, endPoint y: 220, distance: 12.1
click at [203, 208] on label "No" at bounding box center [208, 209] width 10 height 12
click at [203, 208] on input "No" at bounding box center [206, 206] width 6 height 6
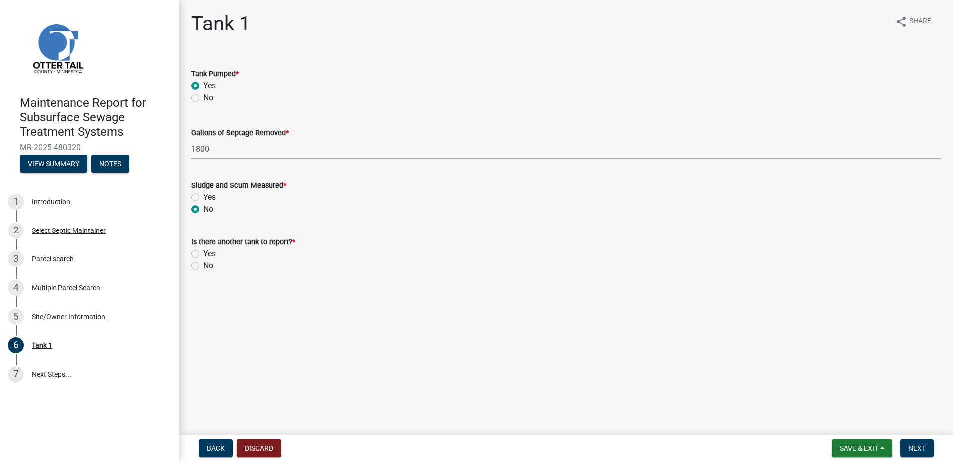
drag, startPoint x: 193, startPoint y: 266, endPoint x: 217, endPoint y: 274, distance: 25.2
click at [203, 267] on label "No" at bounding box center [208, 266] width 10 height 12
click at [203, 266] on input "No" at bounding box center [206, 263] width 6 height 6
click at [917, 445] on span "Next" at bounding box center [917, 448] width 17 height 8
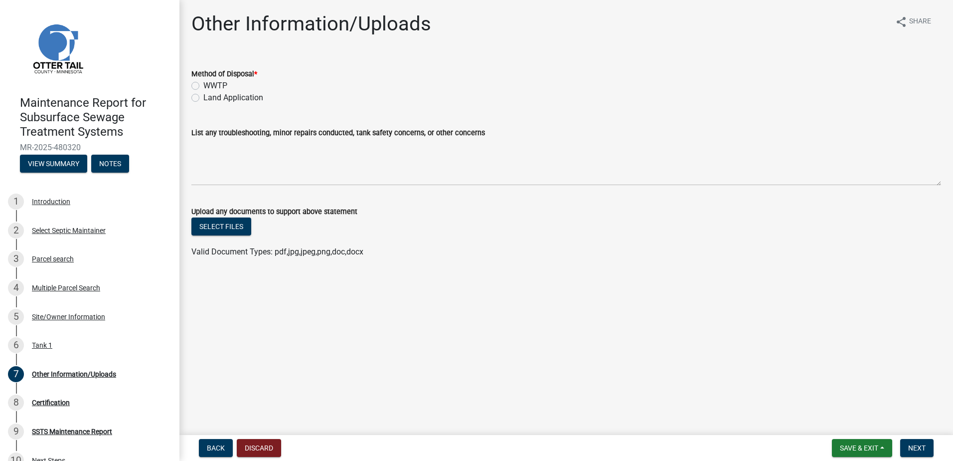
click at [207, 93] on label "Land Application" at bounding box center [233, 98] width 60 height 12
click at [207, 93] on input "Land Application" at bounding box center [206, 95] width 6 height 6
click at [912, 441] on button "Next" at bounding box center [917, 448] width 33 height 18
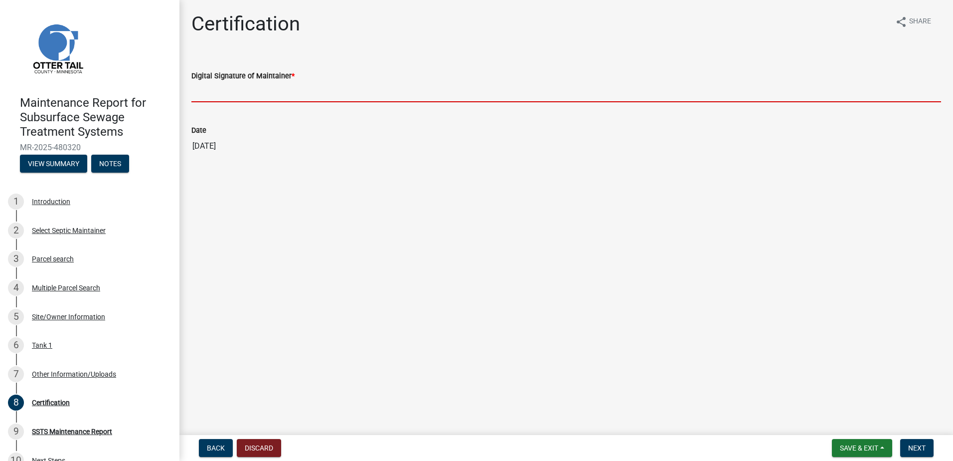
drag, startPoint x: 356, startPoint y: 89, endPoint x: 349, endPoint y: 97, distance: 9.9
click at [356, 89] on input "Digital Signature of Maintainer *" at bounding box center [566, 92] width 750 height 20
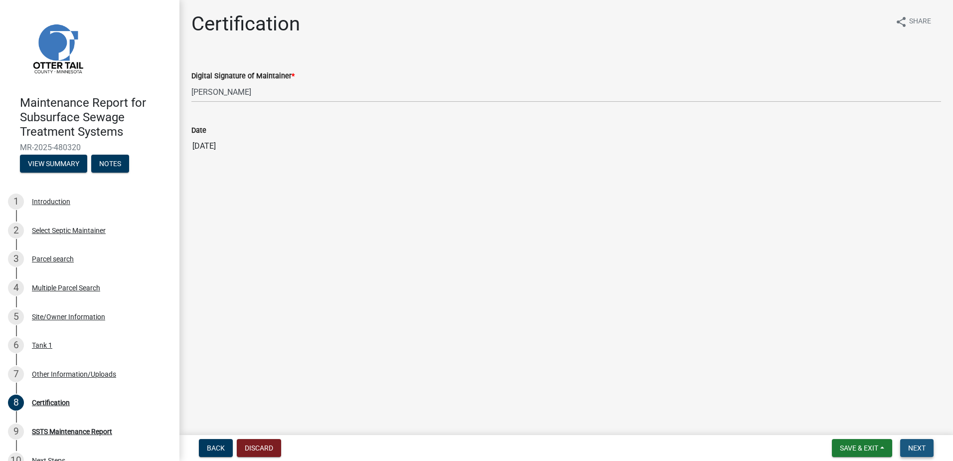
click at [921, 443] on button "Next" at bounding box center [917, 448] width 33 height 18
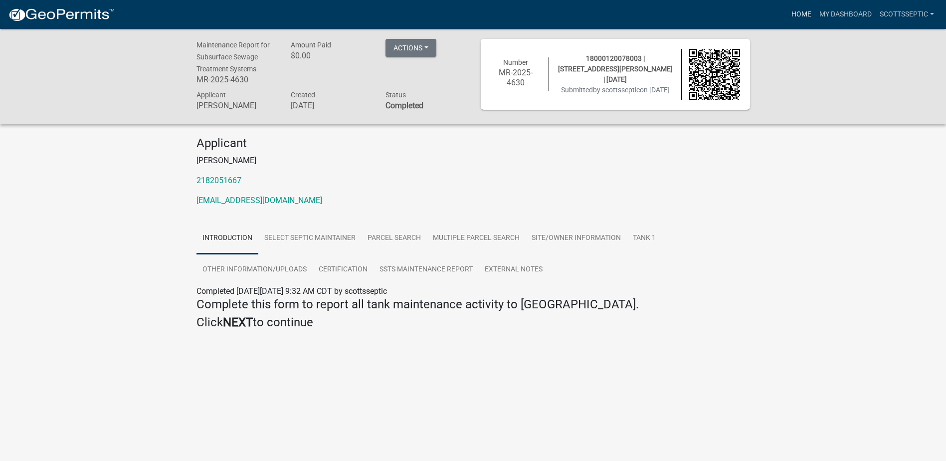
click at [792, 10] on link "Home" at bounding box center [801, 14] width 28 height 19
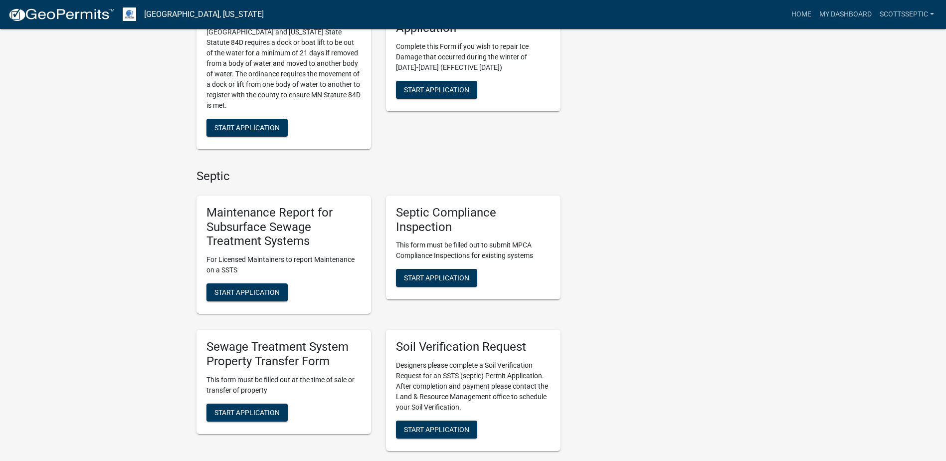
scroll to position [549, 0]
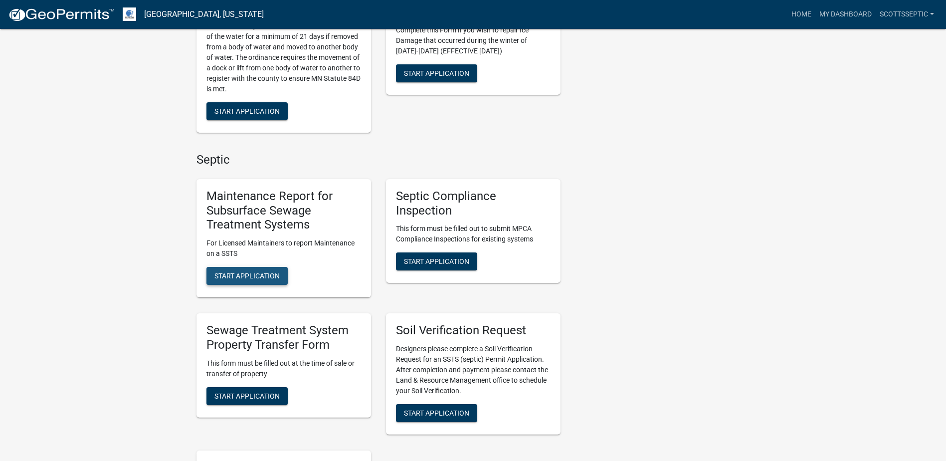
click at [244, 277] on span "Start Application" at bounding box center [246, 276] width 65 height 8
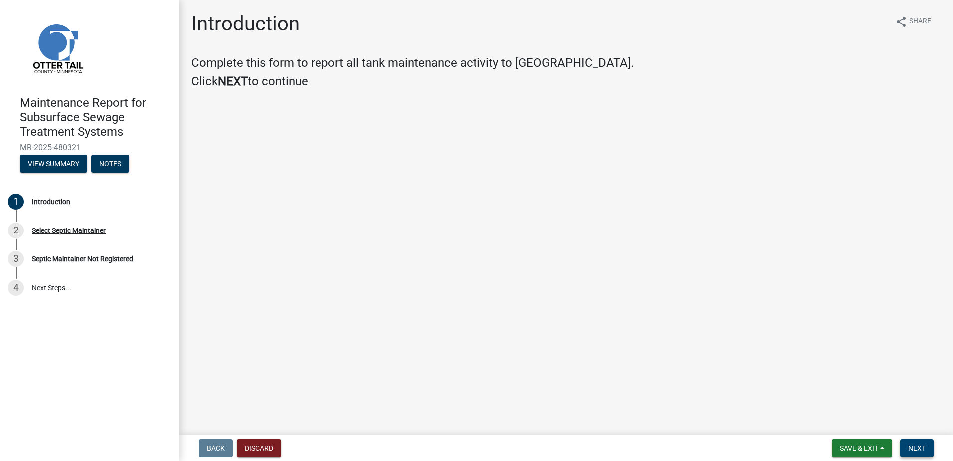
click at [911, 440] on button "Next" at bounding box center [917, 448] width 33 height 18
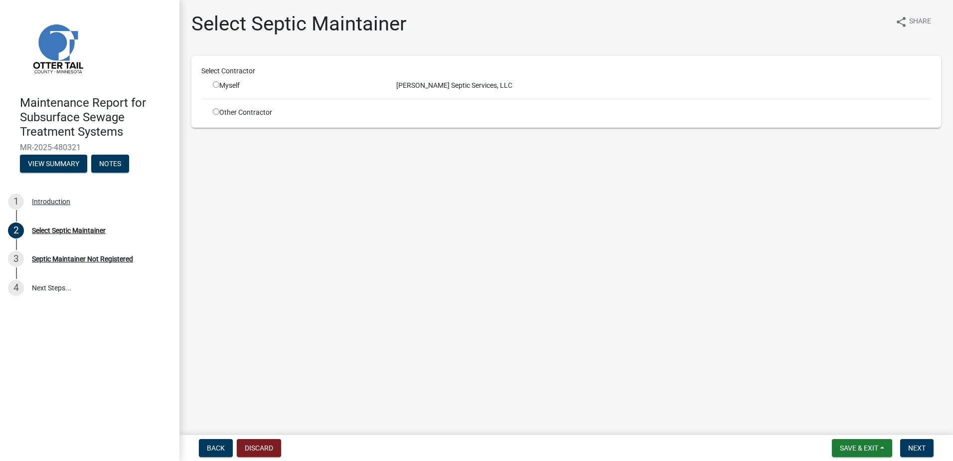
click at [211, 90] on div "Select Contractor Myself [PERSON_NAME] Septic Services, LLC Other Contractor" at bounding box center [566, 92] width 730 height 52
drag, startPoint x: 211, startPoint y: 90, endPoint x: 212, endPoint y: 84, distance: 6.1
click at [212, 84] on div "Myself" at bounding box center [297, 85] width 184 height 10
click at [263, 92] on div "Select Contractor Myself [PERSON_NAME] Septic Services, LLC Other Contractor" at bounding box center [566, 92] width 730 height 52
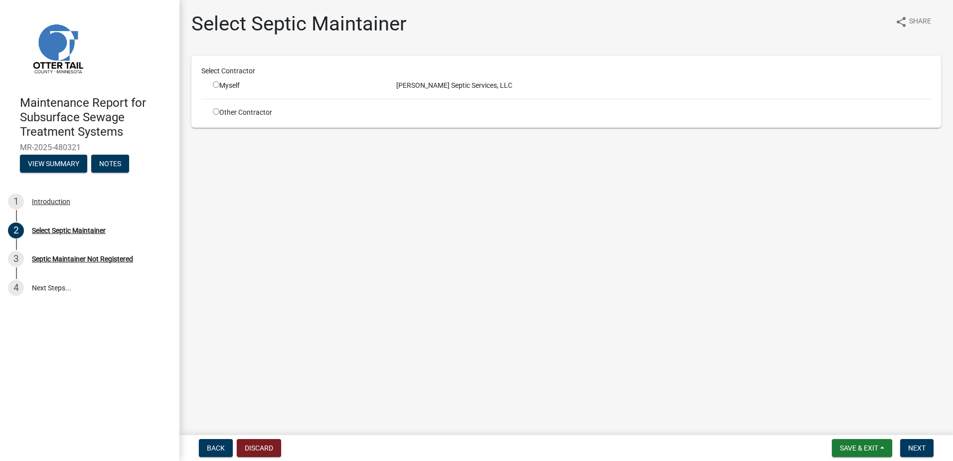
click at [217, 84] on input "radio" at bounding box center [216, 84] width 6 height 6
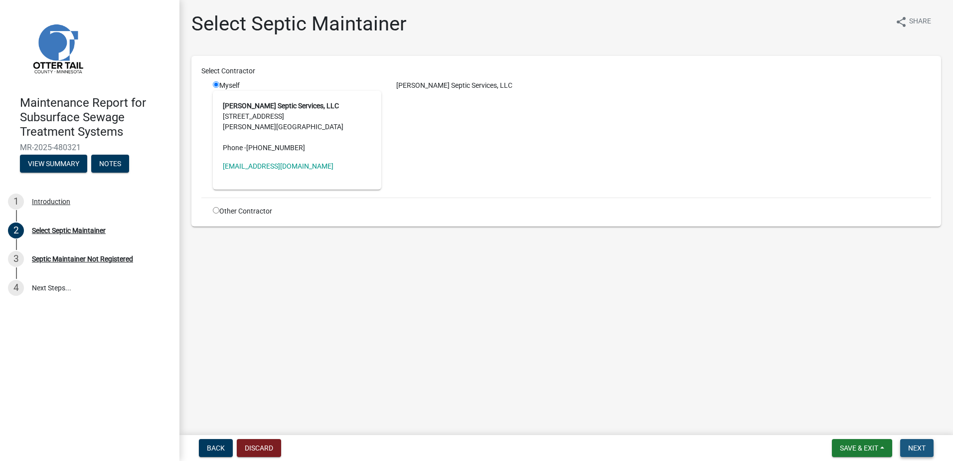
click at [910, 441] on button "Next" at bounding box center [917, 448] width 33 height 18
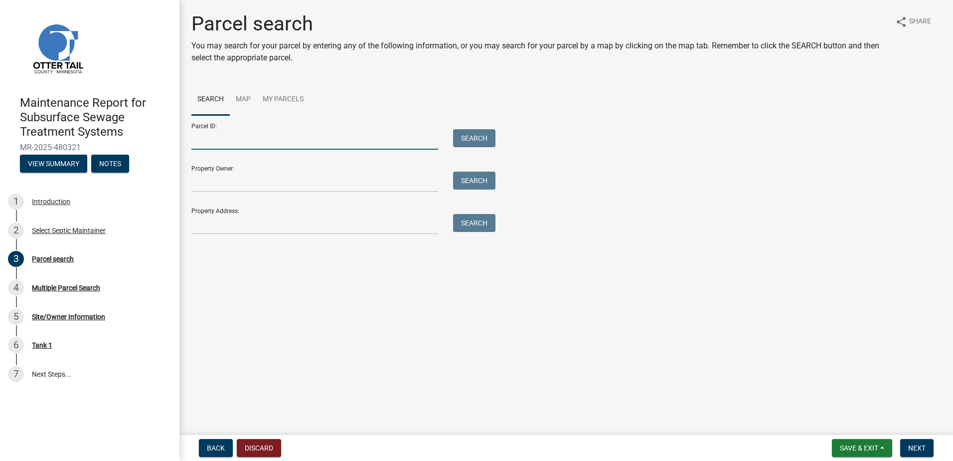
click at [319, 138] on input "Parcel ID:" at bounding box center [314, 139] width 247 height 20
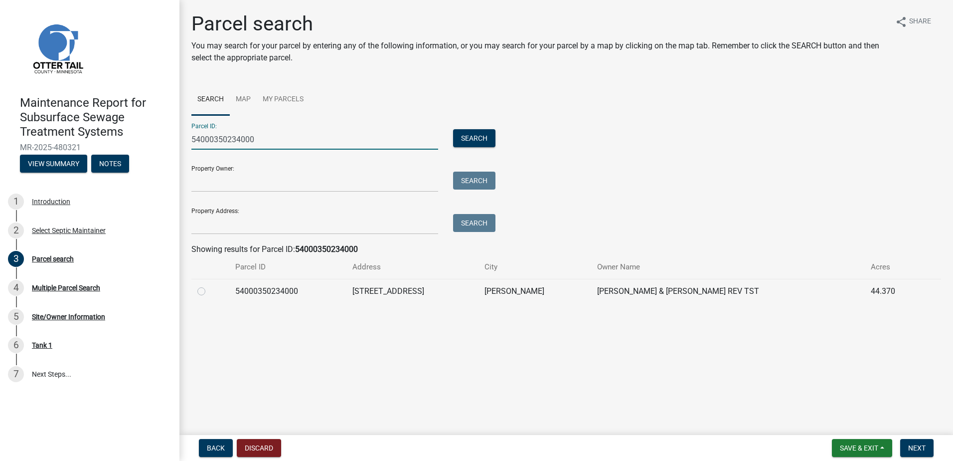
click at [209, 285] on label at bounding box center [209, 285] width 0 height 0
click at [209, 289] on input "radio" at bounding box center [212, 288] width 6 height 6
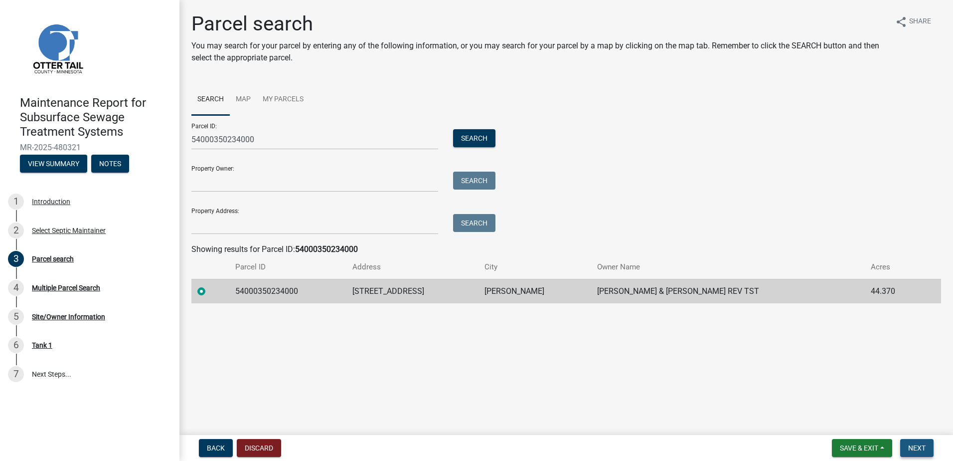
click at [913, 444] on span "Next" at bounding box center [917, 448] width 17 height 8
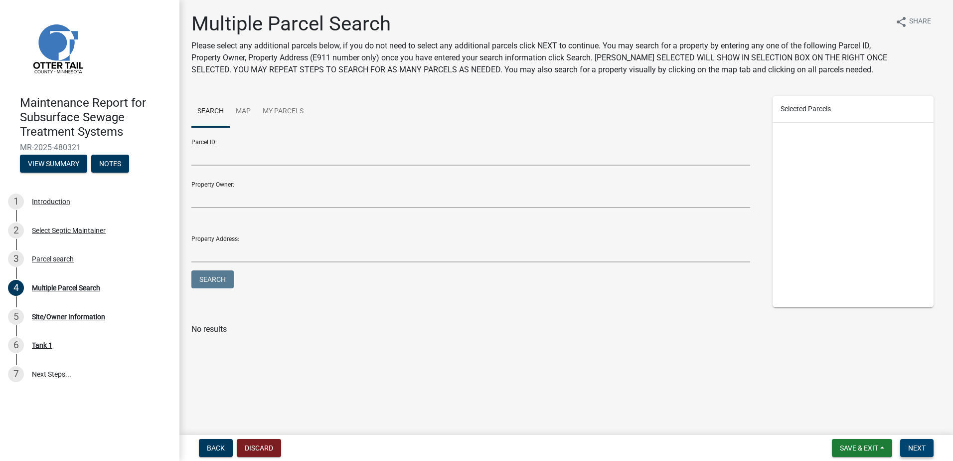
click at [928, 443] on button "Next" at bounding box center [917, 448] width 33 height 18
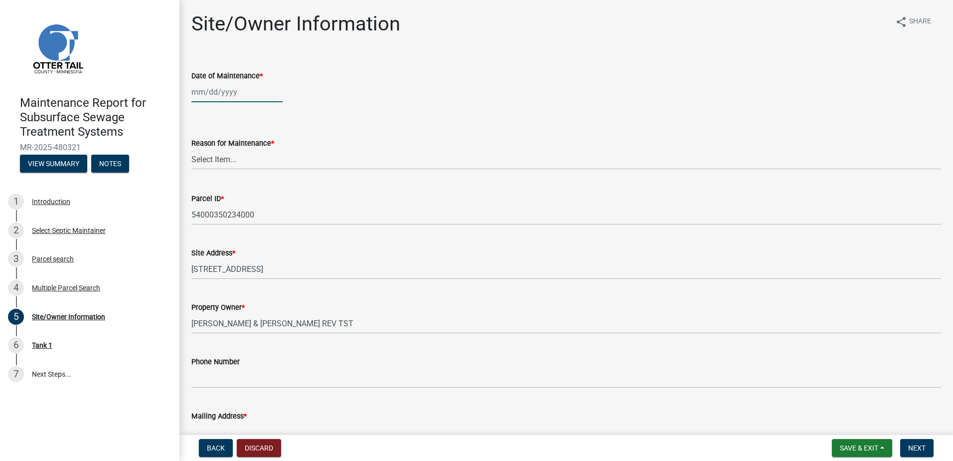
click at [232, 89] on div at bounding box center [236, 92] width 91 height 20
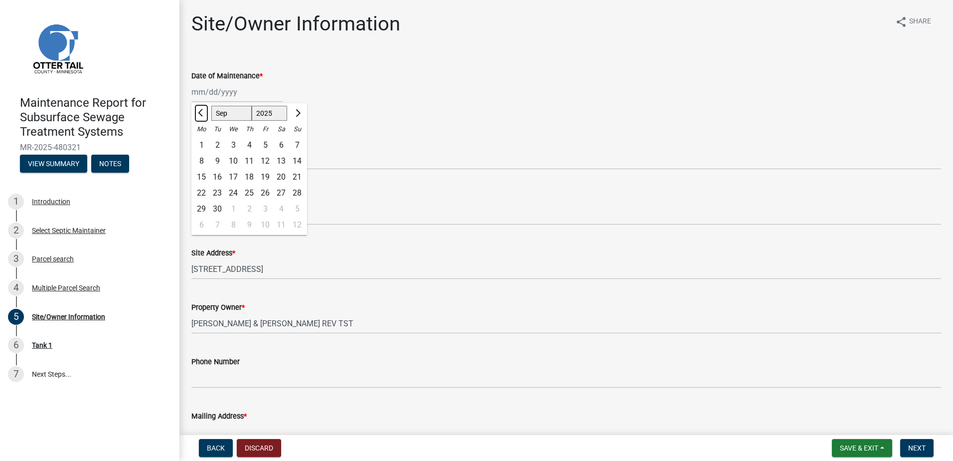
click at [204, 113] on span "Previous month" at bounding box center [201, 112] width 7 height 7
click at [220, 209] on div "26" at bounding box center [217, 209] width 16 height 16
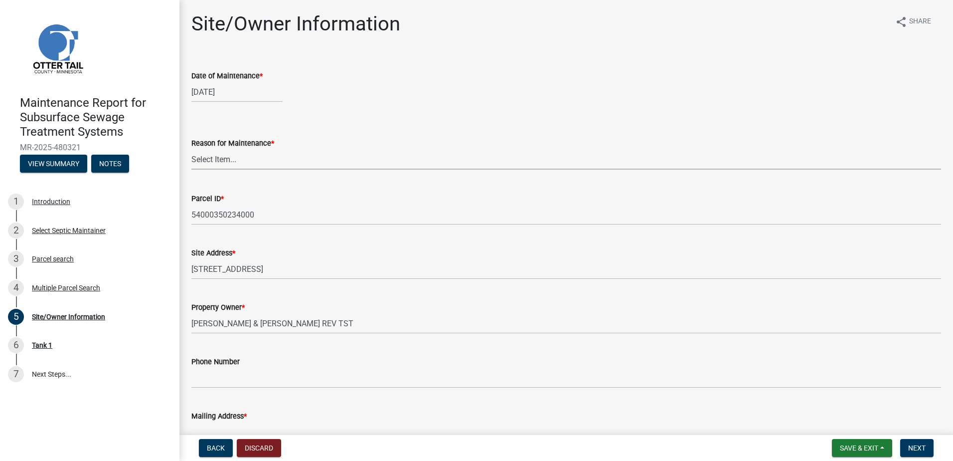
click at [201, 158] on select "Select Item... Called Routine Other" at bounding box center [566, 159] width 750 height 20
click at [191, 149] on select "Select Item... Called Routine Other" at bounding box center [566, 159] width 750 height 20
click at [910, 446] on span "Next" at bounding box center [917, 448] width 17 height 8
click at [918, 448] on span "Next" at bounding box center [917, 448] width 17 height 8
click at [929, 446] on button "Next" at bounding box center [917, 448] width 33 height 18
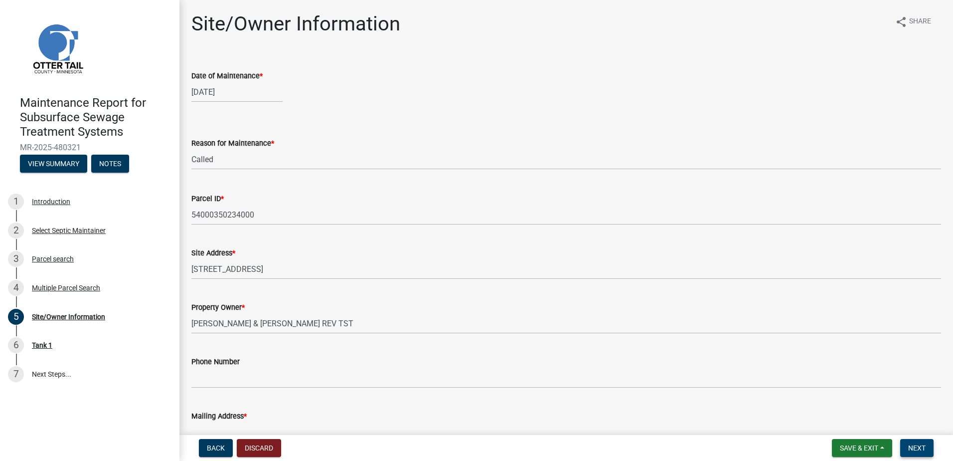
click at [928, 446] on button "Next" at bounding box center [917, 448] width 33 height 18
click at [226, 162] on select "Select Item... Called Routine Other" at bounding box center [566, 159] width 750 height 20
click at [191, 149] on select "Select Item... Called Routine Other" at bounding box center [566, 159] width 750 height 20
click at [927, 449] on button "Next" at bounding box center [917, 448] width 33 height 18
click at [253, 93] on div "[DATE]" at bounding box center [236, 92] width 91 height 20
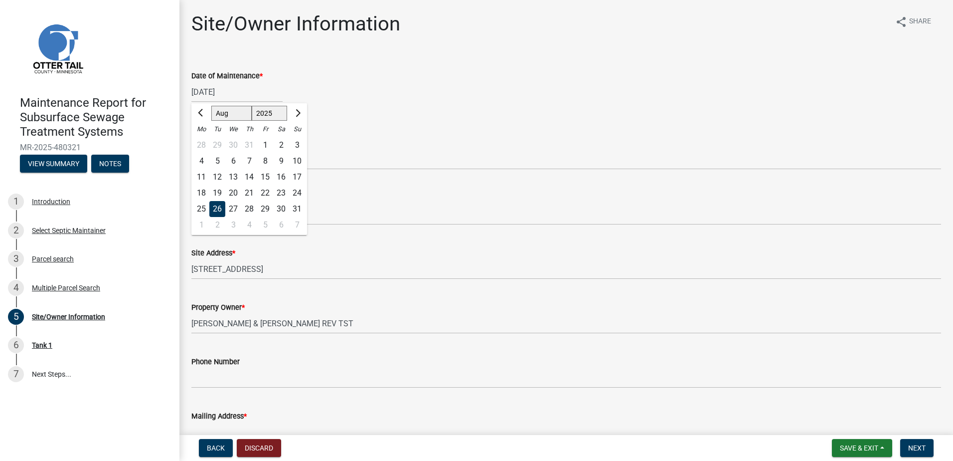
click at [211, 207] on div "26" at bounding box center [217, 209] width 16 height 16
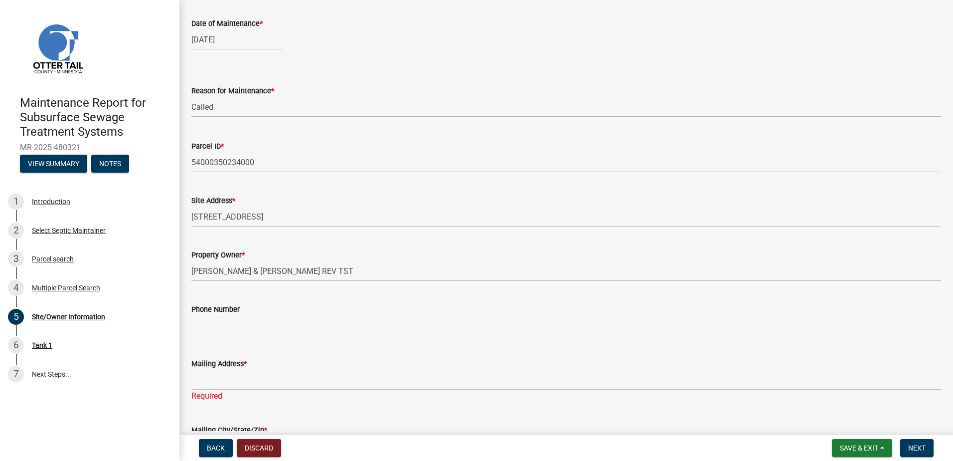
scroll to position [180, 0]
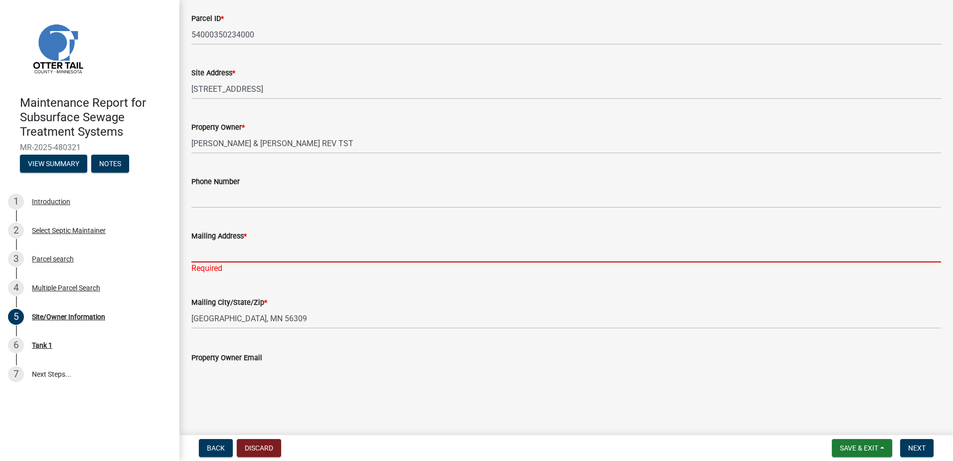
click at [224, 253] on input "Mailing Address *" at bounding box center [566, 252] width 750 height 20
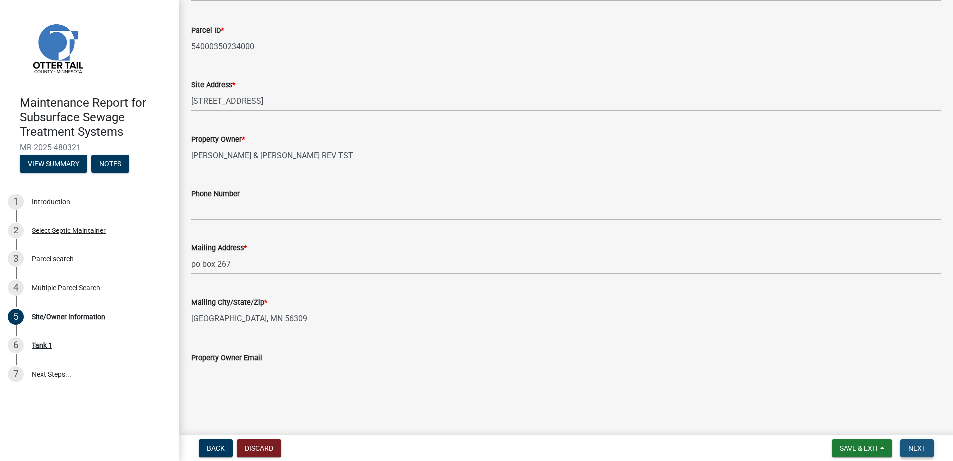
click at [901, 451] on button "Next" at bounding box center [917, 448] width 33 height 18
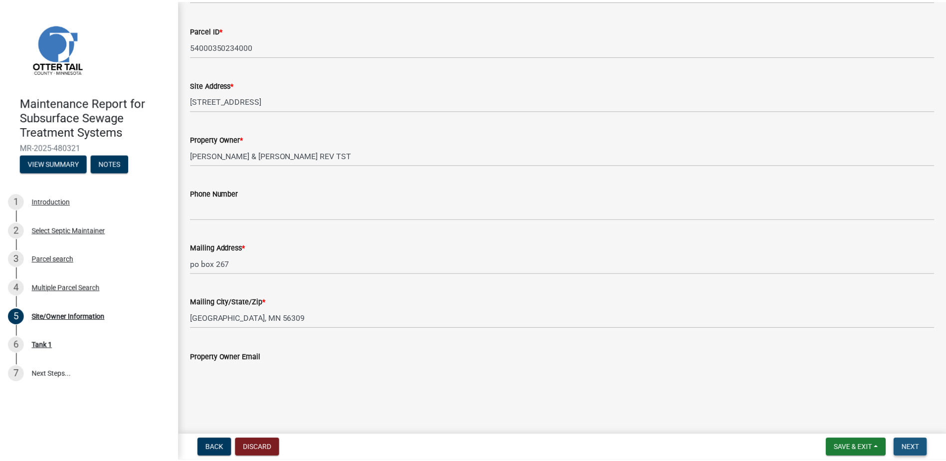
scroll to position [0, 0]
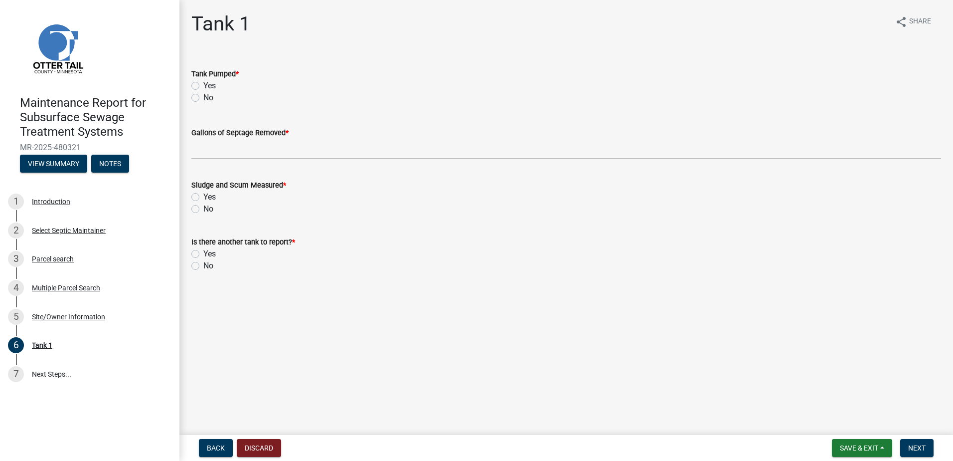
click at [203, 83] on label "Yes" at bounding box center [209, 86] width 12 height 12
click at [203, 83] on input "Yes" at bounding box center [206, 83] width 6 height 6
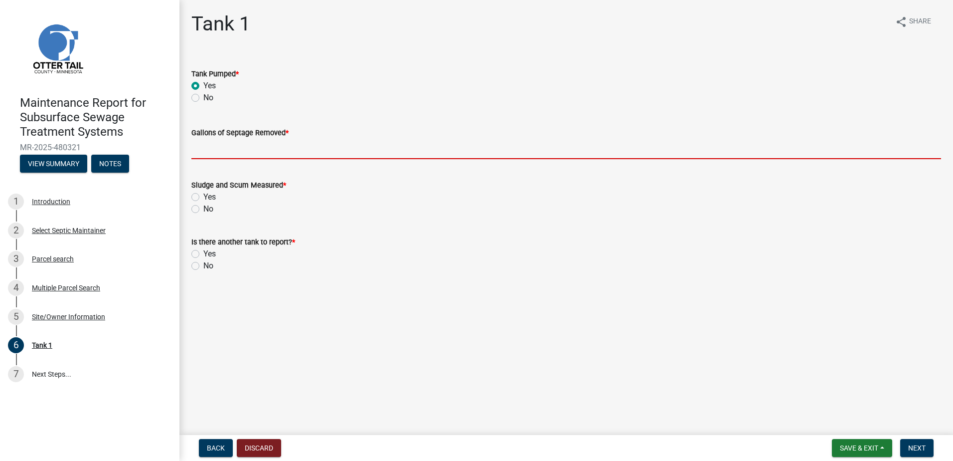
click at [208, 148] on input "Gallons of Septage Removed *" at bounding box center [566, 149] width 750 height 20
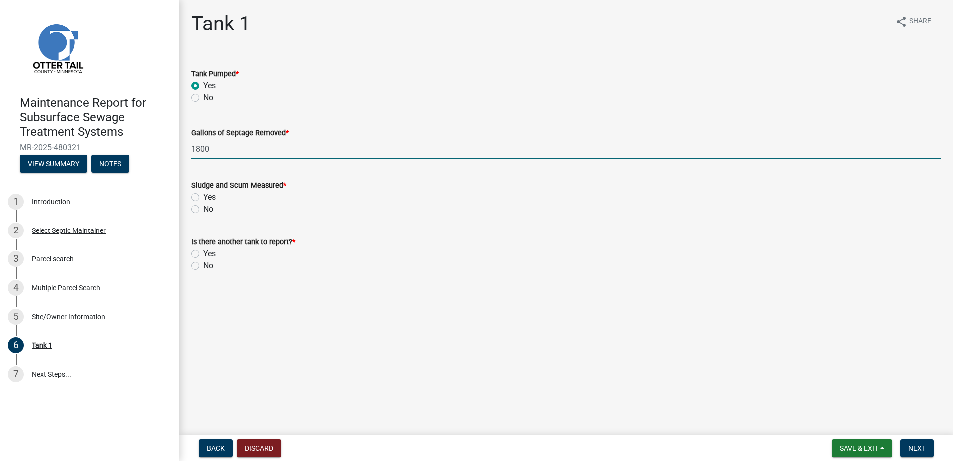
click at [203, 211] on label "No" at bounding box center [208, 209] width 10 height 12
click at [203, 209] on input "No" at bounding box center [206, 206] width 6 height 6
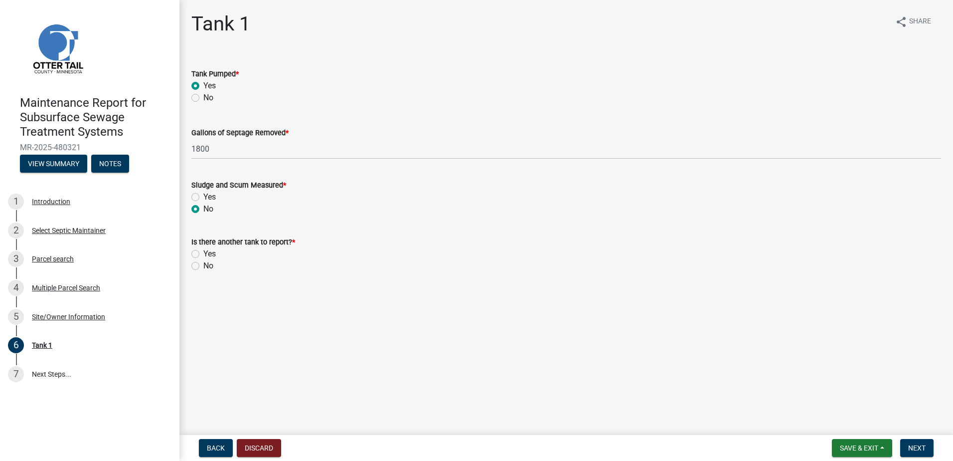
click at [204, 270] on label "No" at bounding box center [208, 266] width 10 height 12
click at [204, 266] on input "No" at bounding box center [206, 263] width 6 height 6
click at [909, 444] on span "Next" at bounding box center [917, 448] width 17 height 8
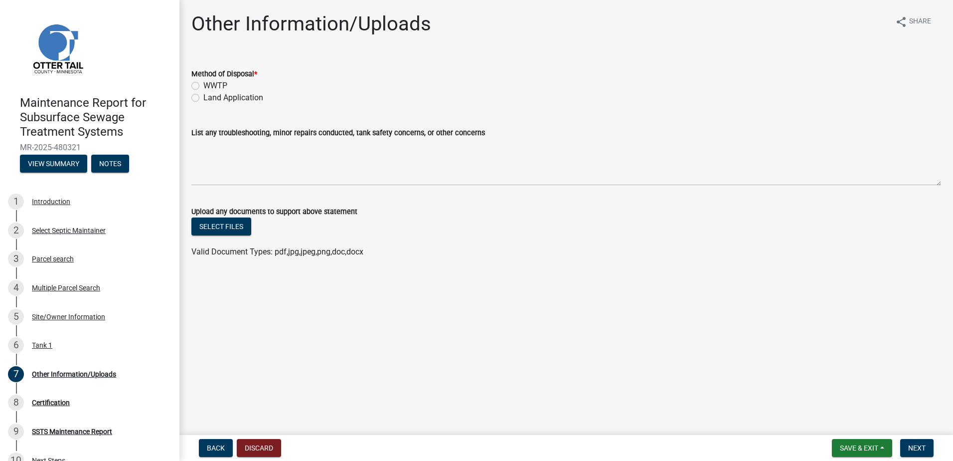
click at [200, 99] on div "Land Application" at bounding box center [566, 98] width 750 height 12
click at [207, 97] on label "Land Application" at bounding box center [233, 98] width 60 height 12
click at [207, 97] on input "Land Application" at bounding box center [206, 95] width 6 height 6
click at [924, 446] on span "Next" at bounding box center [917, 448] width 17 height 8
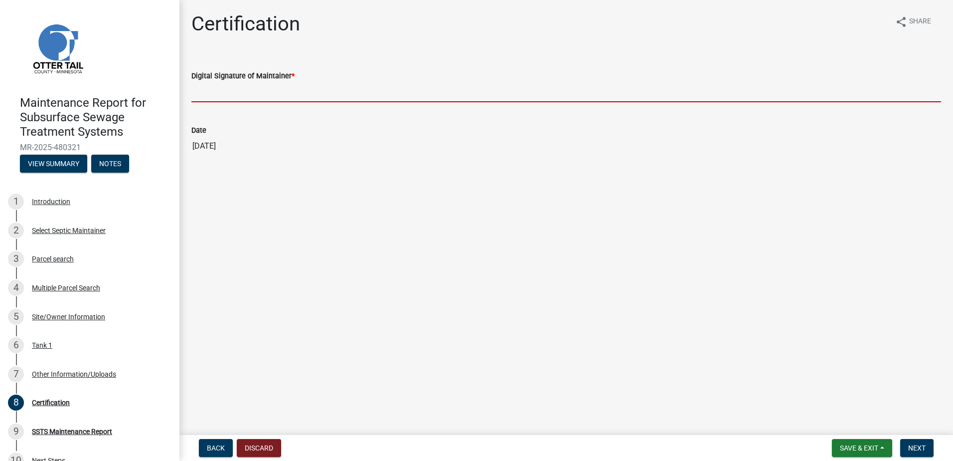
click at [248, 90] on input "Digital Signature of Maintainer *" at bounding box center [566, 92] width 750 height 20
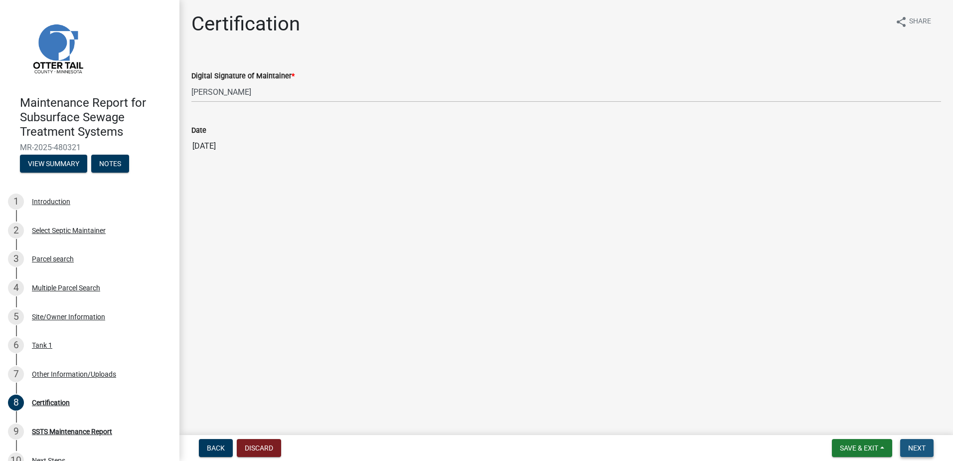
click at [923, 442] on button "Next" at bounding box center [917, 448] width 33 height 18
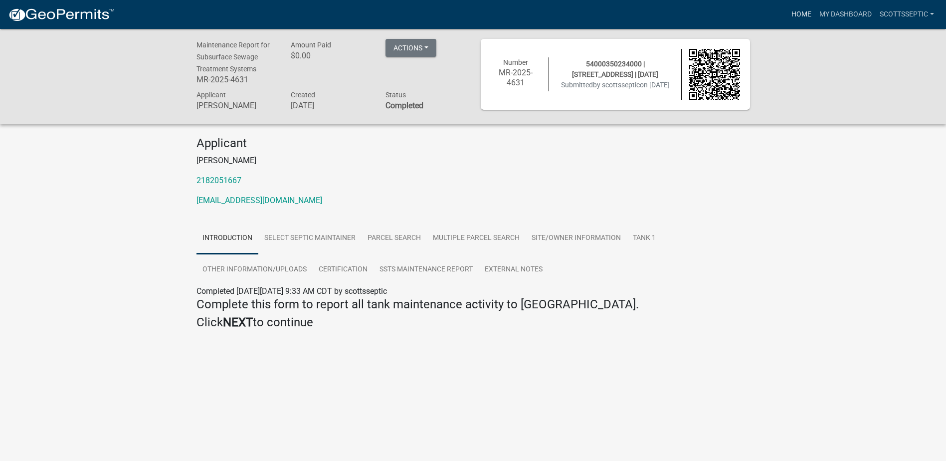
click at [801, 15] on link "Home" at bounding box center [801, 14] width 28 height 19
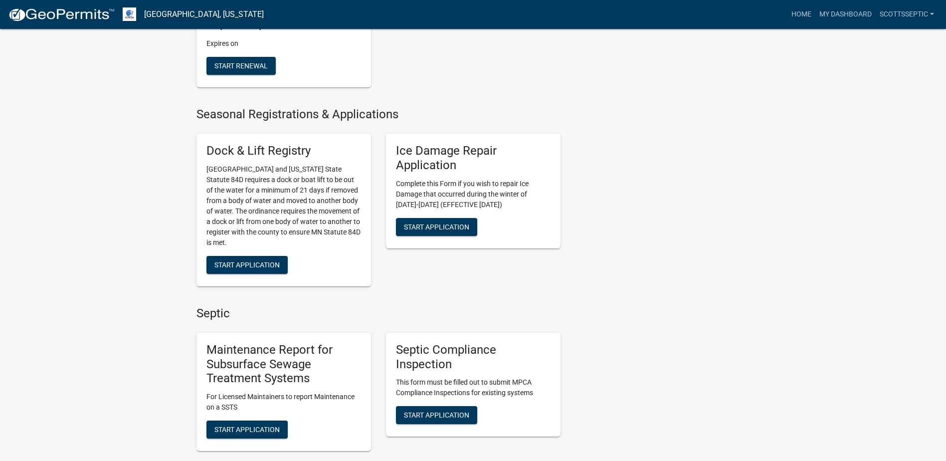
scroll to position [499, 0]
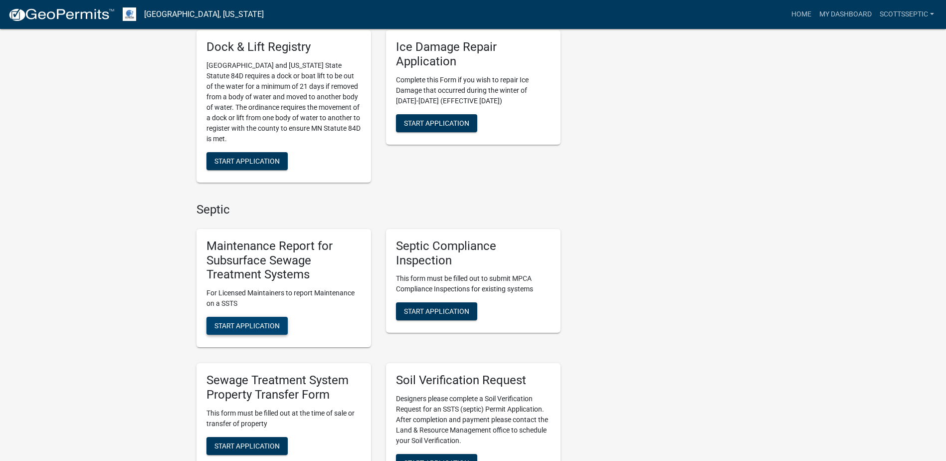
click at [251, 325] on span "Start Application" at bounding box center [246, 326] width 65 height 8
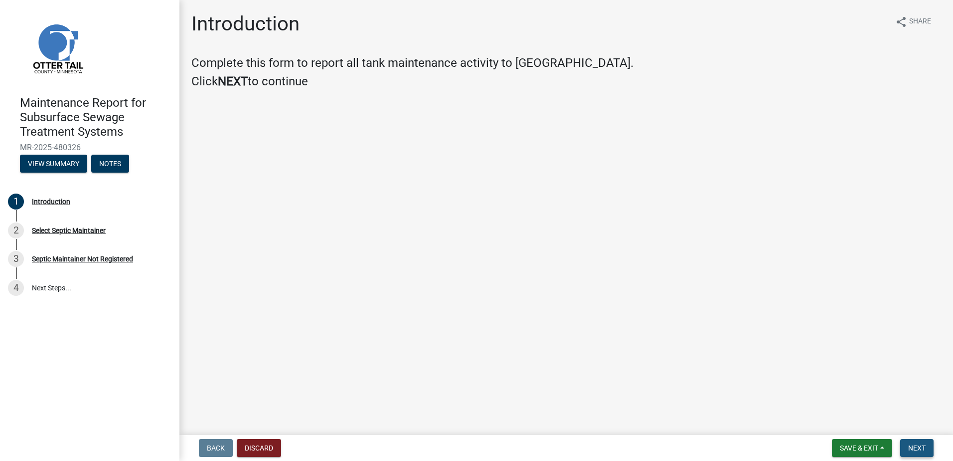
click at [930, 447] on button "Next" at bounding box center [917, 448] width 33 height 18
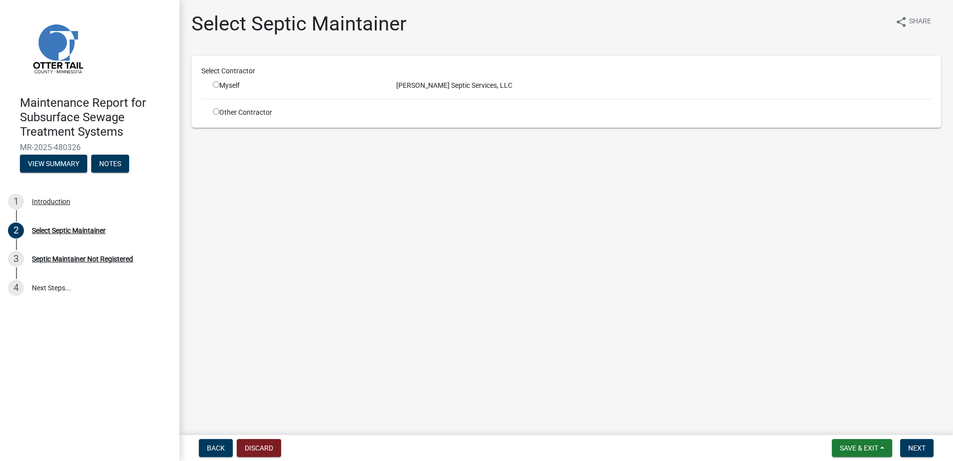
click at [216, 85] on input "radio" at bounding box center [216, 84] width 6 height 6
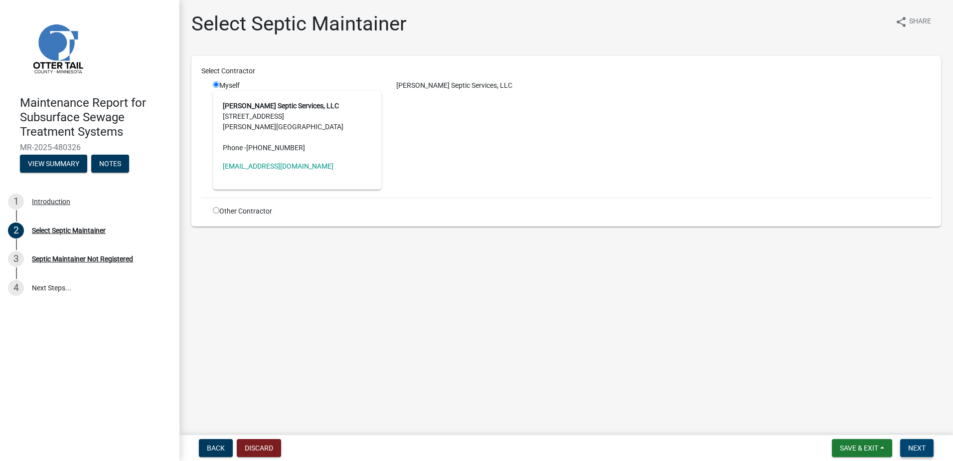
click at [908, 447] on button "Next" at bounding box center [917, 448] width 33 height 18
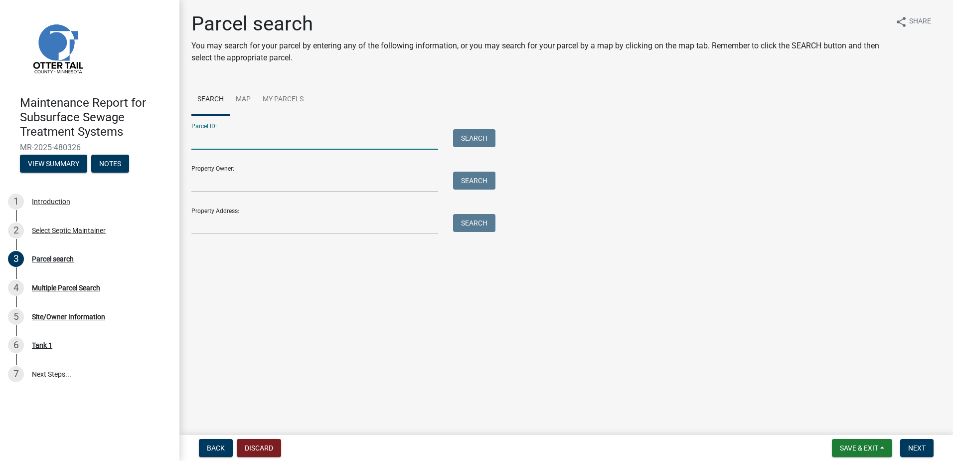
click at [260, 136] on input "Parcel ID:" at bounding box center [314, 139] width 247 height 20
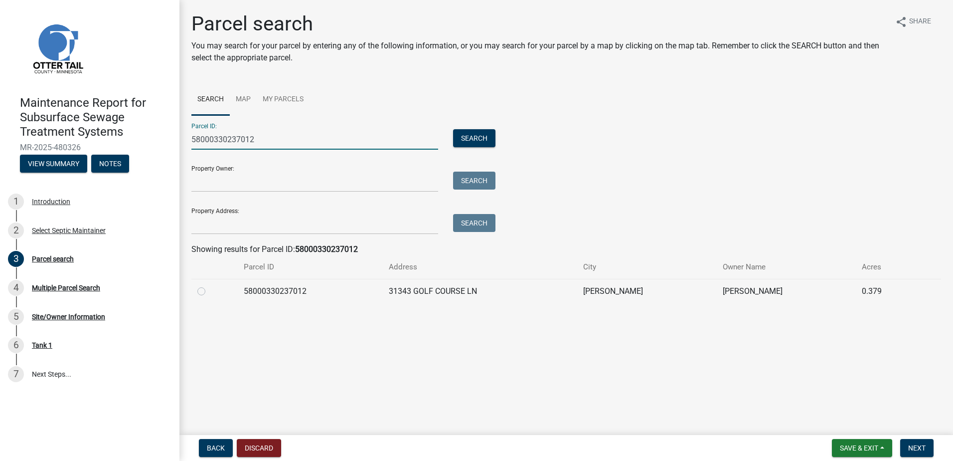
click at [209, 285] on label at bounding box center [209, 285] width 0 height 0
click at [209, 290] on input "radio" at bounding box center [212, 288] width 6 height 6
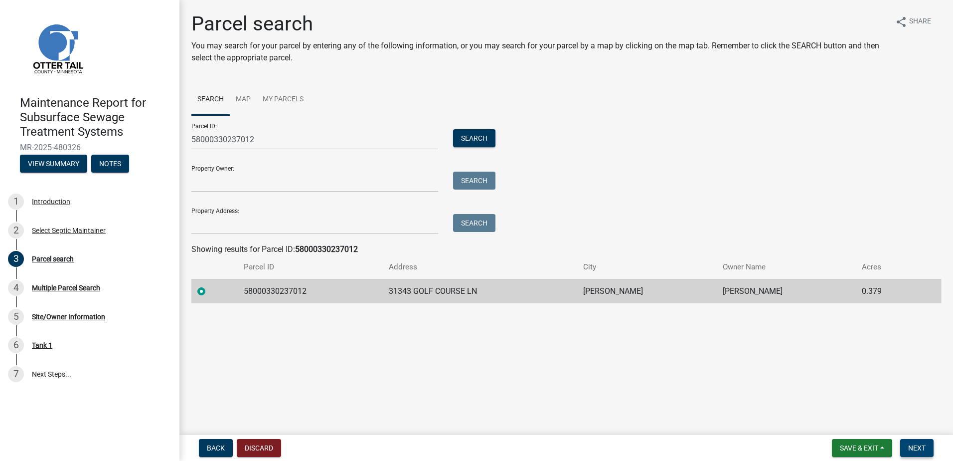
click at [909, 444] on span "Next" at bounding box center [917, 448] width 17 height 8
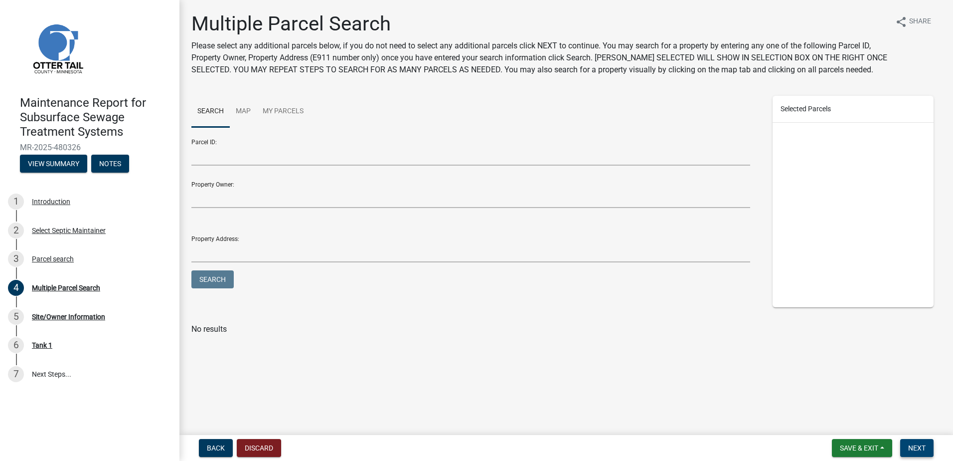
click at [906, 446] on button "Next" at bounding box center [917, 448] width 33 height 18
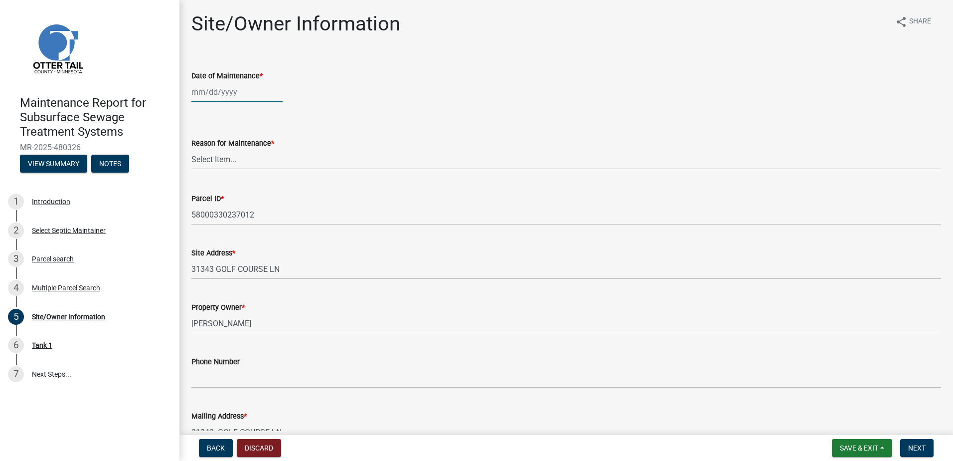
click at [240, 95] on div at bounding box center [236, 92] width 91 height 20
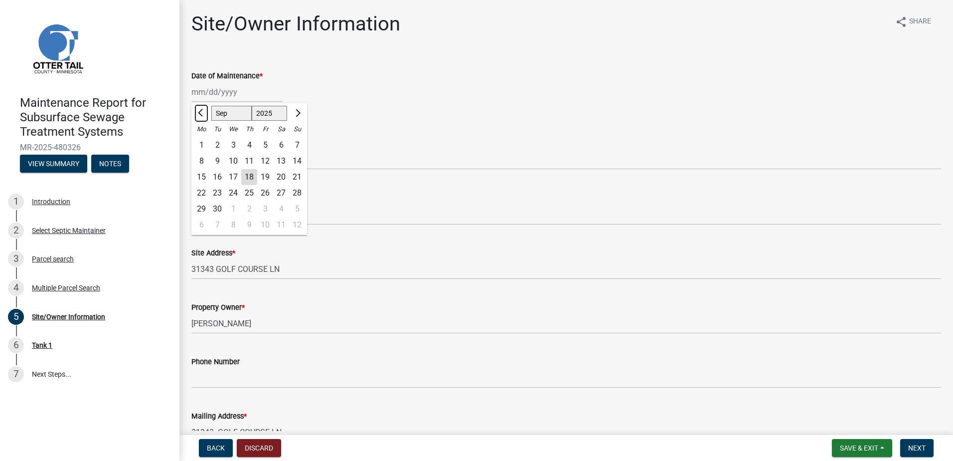
drag, startPoint x: 200, startPoint y: 111, endPoint x: 211, endPoint y: 127, distance: 19.4
click at [201, 111] on span "Previous month" at bounding box center [201, 112] width 7 height 7
click at [234, 206] on div "27" at bounding box center [233, 209] width 16 height 16
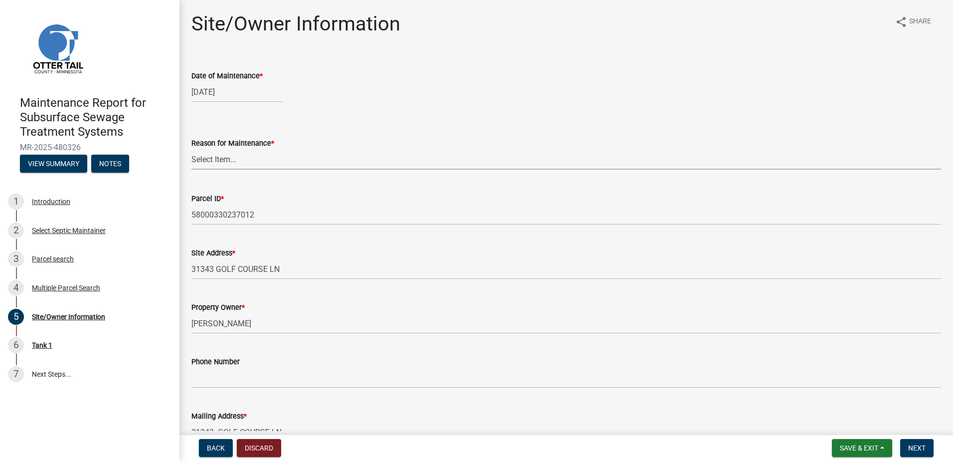
click at [246, 159] on select "Select Item... Called Routine Other" at bounding box center [566, 159] width 750 height 20
click at [191, 149] on select "Select Item... Called Routine Other" at bounding box center [566, 159] width 750 height 20
click at [919, 444] on span "Next" at bounding box center [917, 448] width 17 height 8
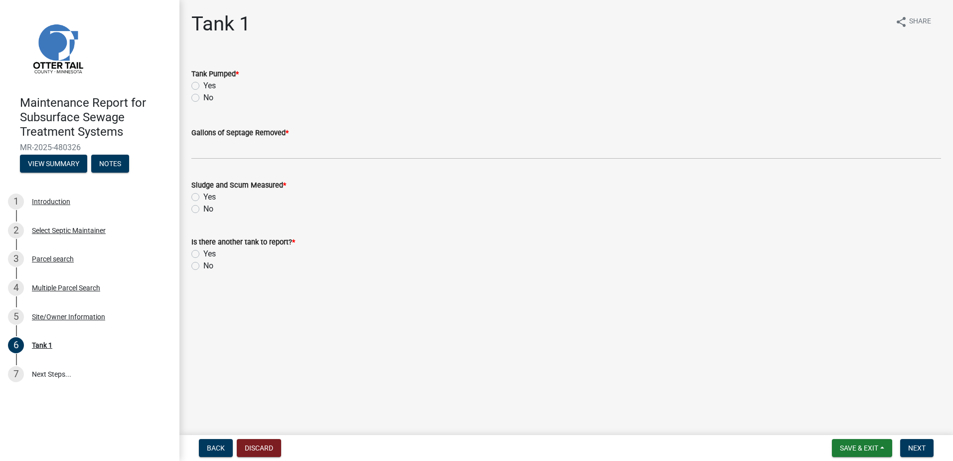
click at [203, 82] on label "Yes" at bounding box center [209, 86] width 12 height 12
click at [203, 82] on input "Yes" at bounding box center [206, 83] width 6 height 6
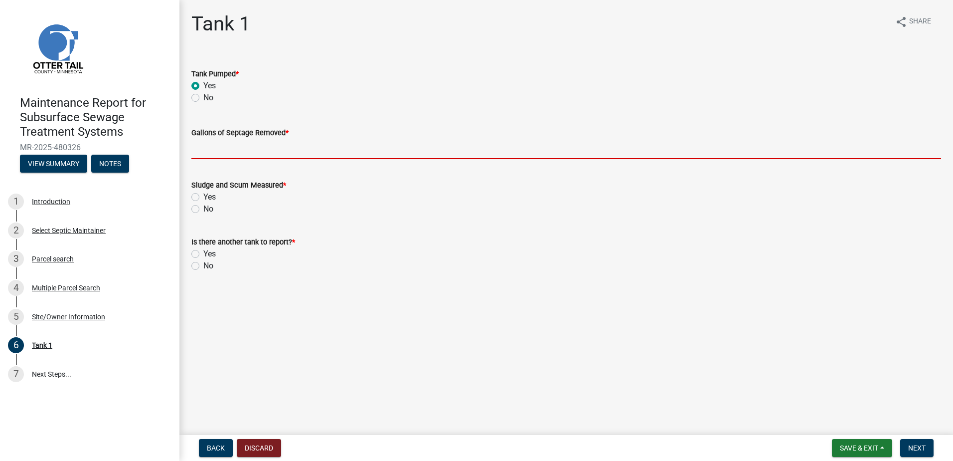
click at [210, 156] on input "Gallons of Septage Removed *" at bounding box center [566, 149] width 750 height 20
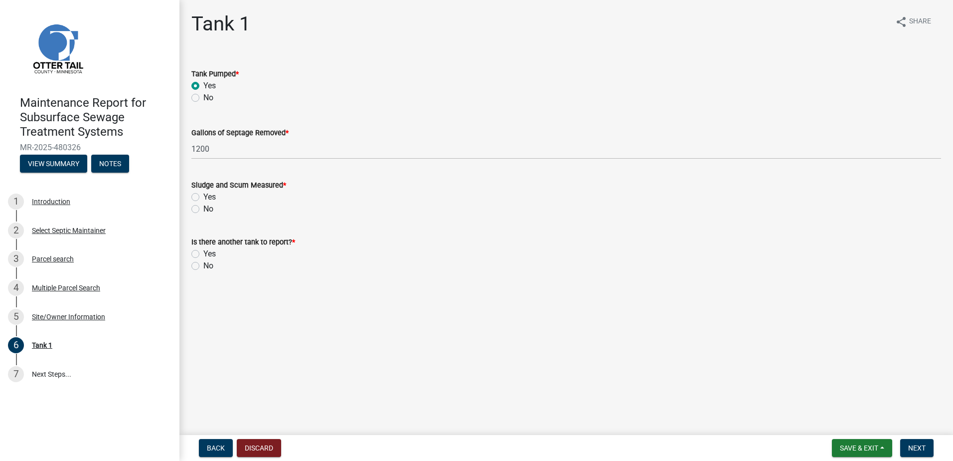
click at [205, 209] on label "No" at bounding box center [208, 209] width 10 height 12
click at [205, 209] on input "No" at bounding box center [206, 206] width 6 height 6
click at [205, 265] on label "No" at bounding box center [208, 266] width 10 height 12
click at [205, 265] on input "No" at bounding box center [206, 263] width 6 height 6
click at [922, 449] on span "Next" at bounding box center [917, 448] width 17 height 8
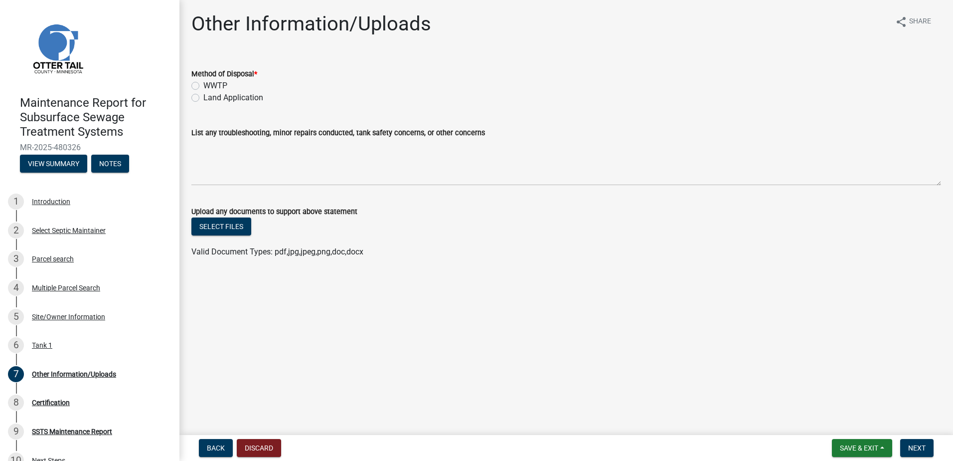
click at [238, 96] on label "Land Application" at bounding box center [233, 98] width 60 height 12
click at [210, 96] on input "Land Application" at bounding box center [206, 95] width 6 height 6
click at [925, 449] on span "Next" at bounding box center [917, 448] width 17 height 8
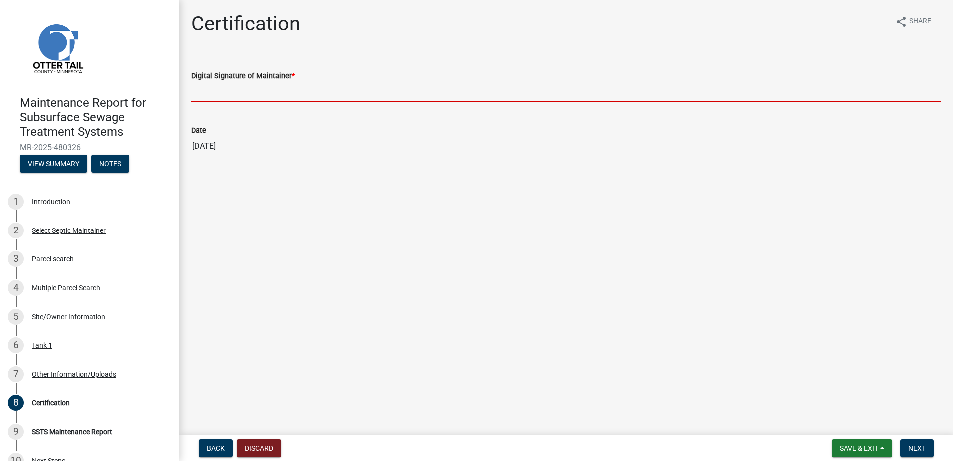
click at [229, 82] on input "Digital Signature of Maintainer *" at bounding box center [566, 92] width 750 height 20
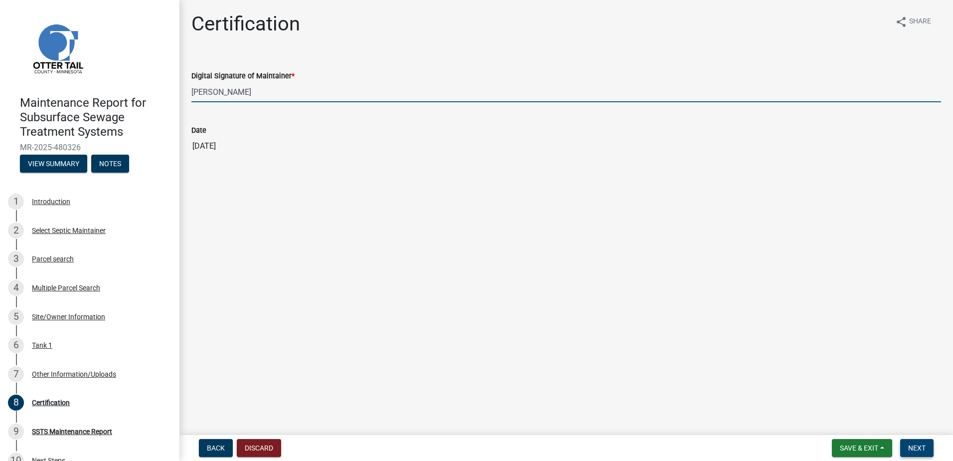
click at [915, 439] on button "Next" at bounding box center [917, 448] width 33 height 18
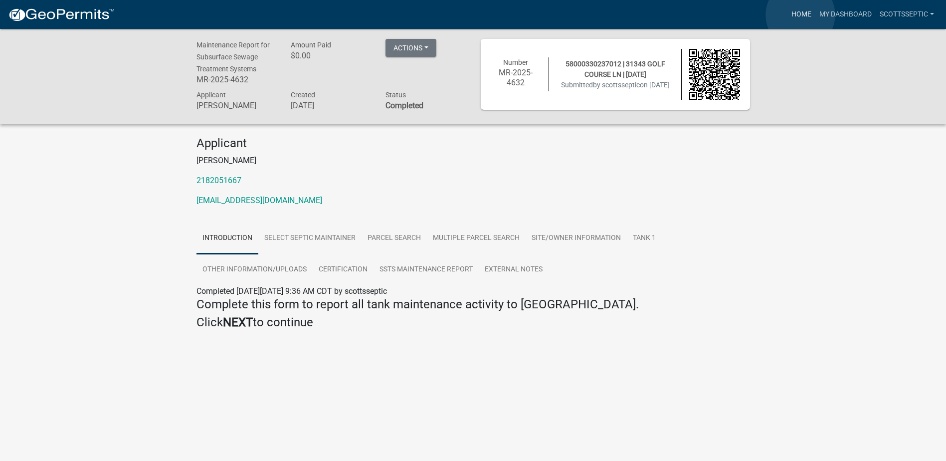
click at [797, 15] on link "Home" at bounding box center [801, 14] width 28 height 19
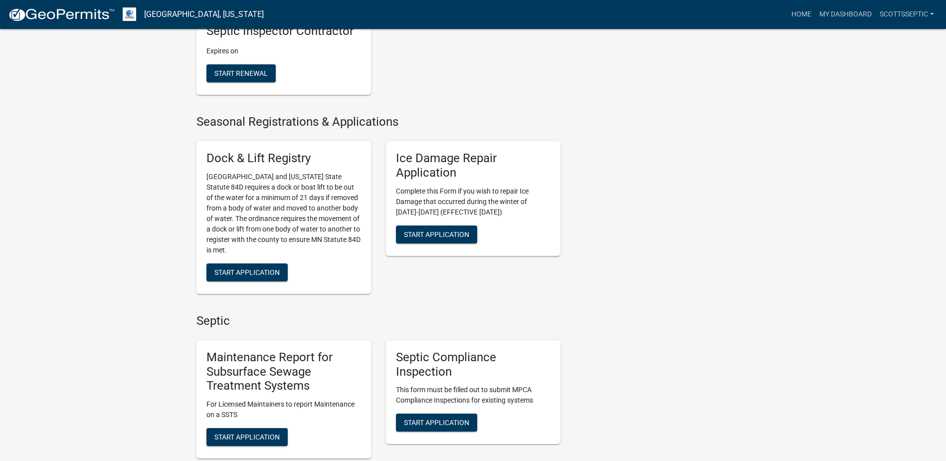
scroll to position [399, 0]
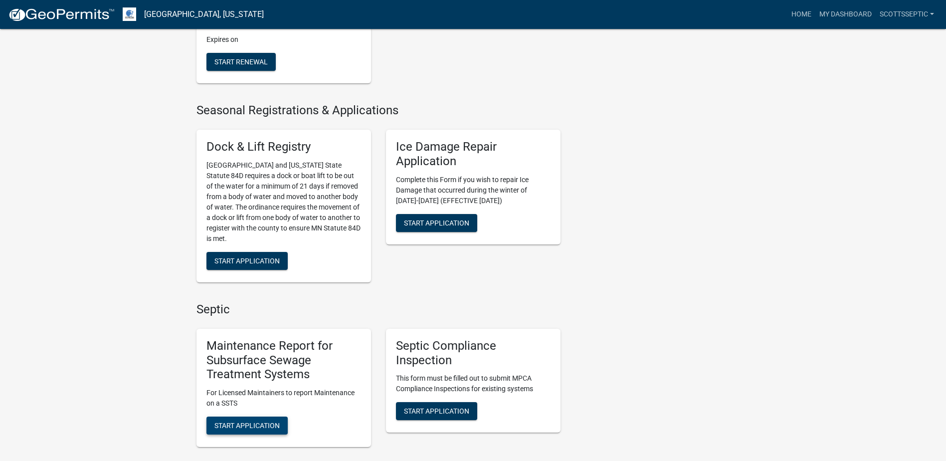
click at [255, 426] on span "Start Application" at bounding box center [246, 425] width 65 height 8
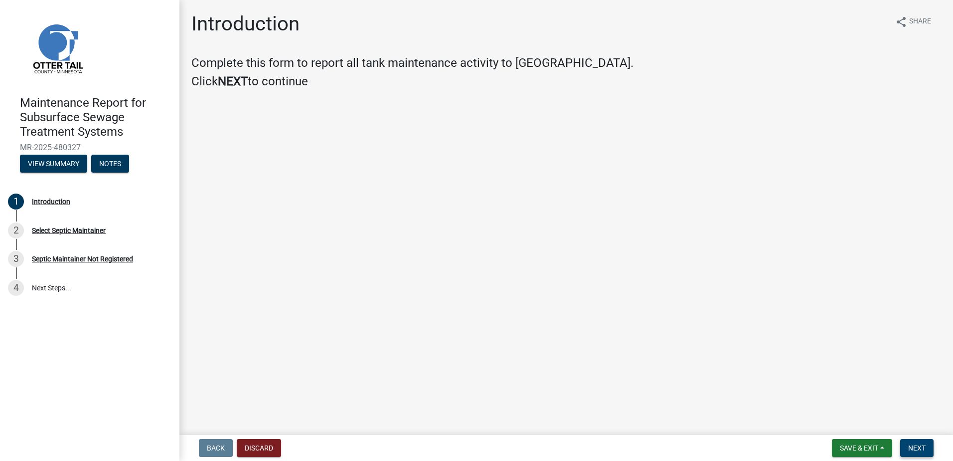
click at [925, 449] on span "Next" at bounding box center [917, 448] width 17 height 8
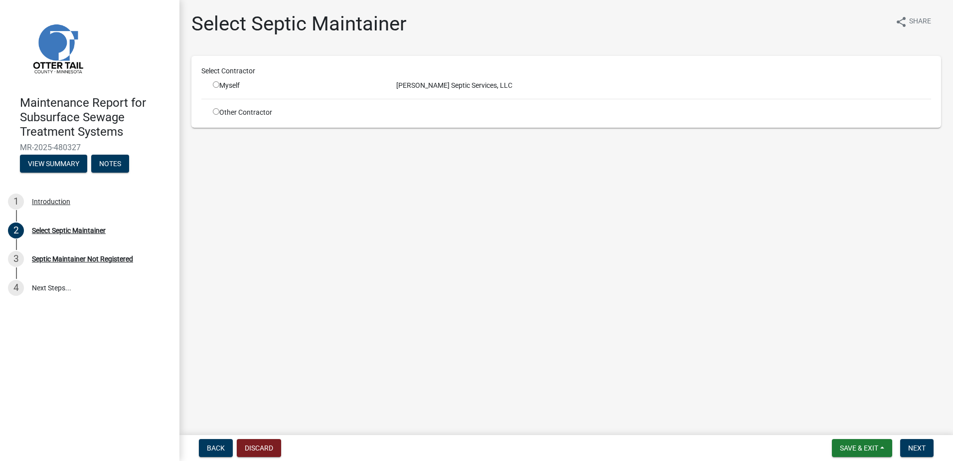
click at [229, 88] on div "Myself" at bounding box center [297, 85] width 169 height 10
click at [216, 84] on input "radio" at bounding box center [216, 84] width 6 height 6
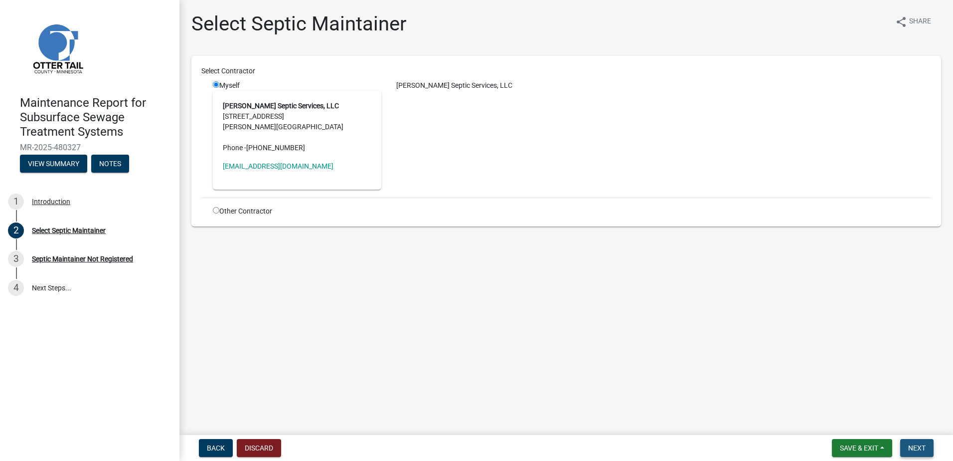
click at [918, 444] on span "Next" at bounding box center [917, 448] width 17 height 8
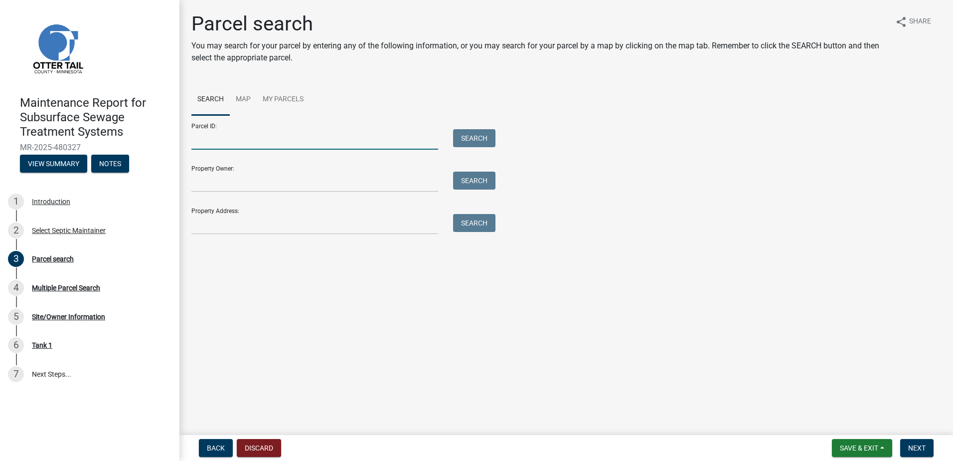
click at [258, 138] on input "Parcel ID:" at bounding box center [314, 139] width 247 height 20
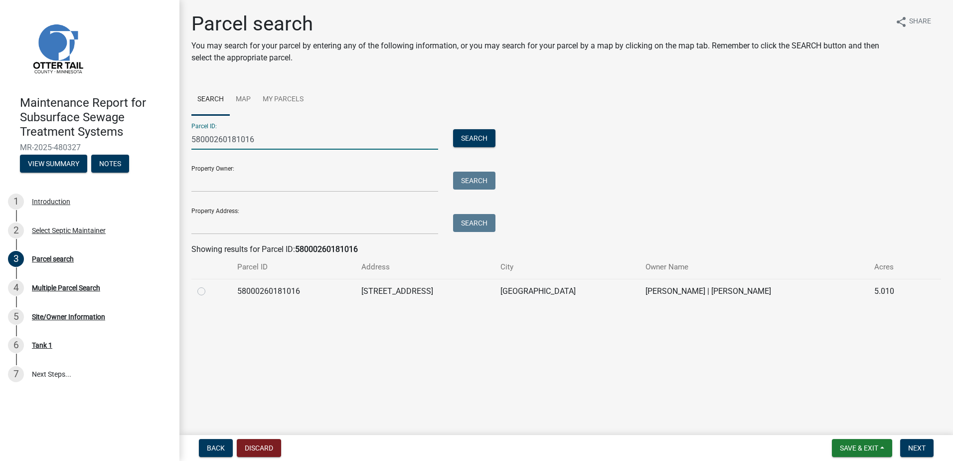
click at [209, 285] on label at bounding box center [209, 285] width 0 height 0
click at [209, 288] on input "radio" at bounding box center [212, 288] width 6 height 6
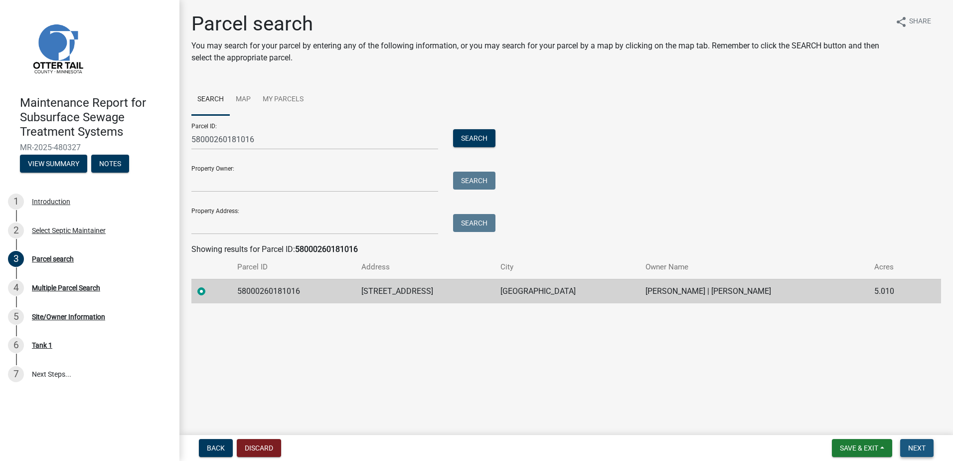
click at [913, 450] on span "Next" at bounding box center [917, 448] width 17 height 8
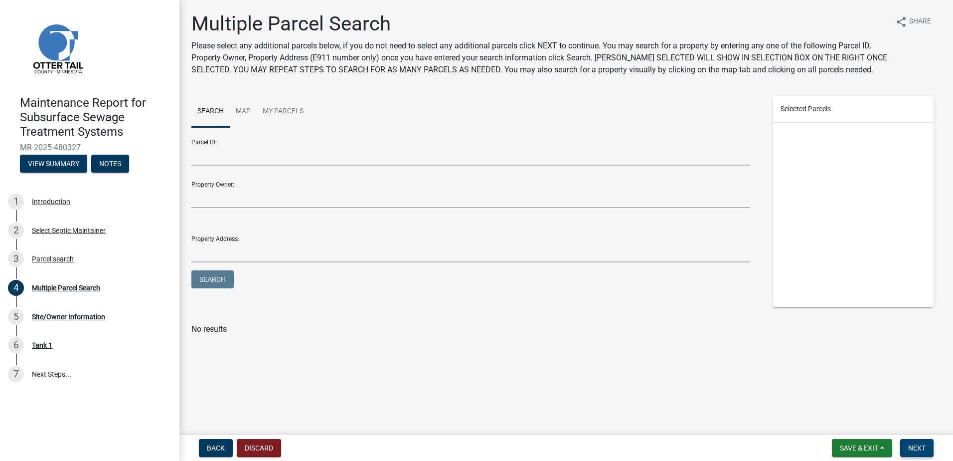
click at [908, 445] on button "Next" at bounding box center [917, 448] width 33 height 18
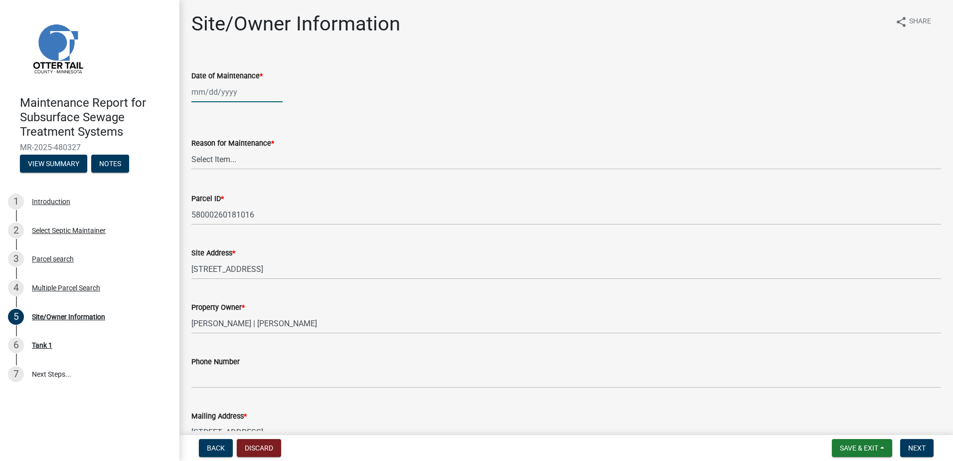
click at [240, 93] on div at bounding box center [236, 92] width 91 height 20
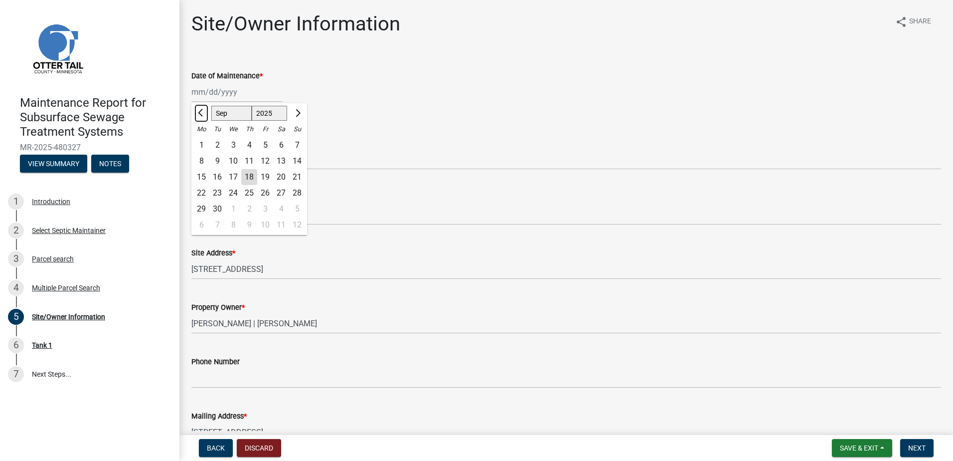
click at [196, 111] on button "Previous month" at bounding box center [201, 113] width 12 height 16
click at [233, 207] on div "27" at bounding box center [233, 209] width 16 height 16
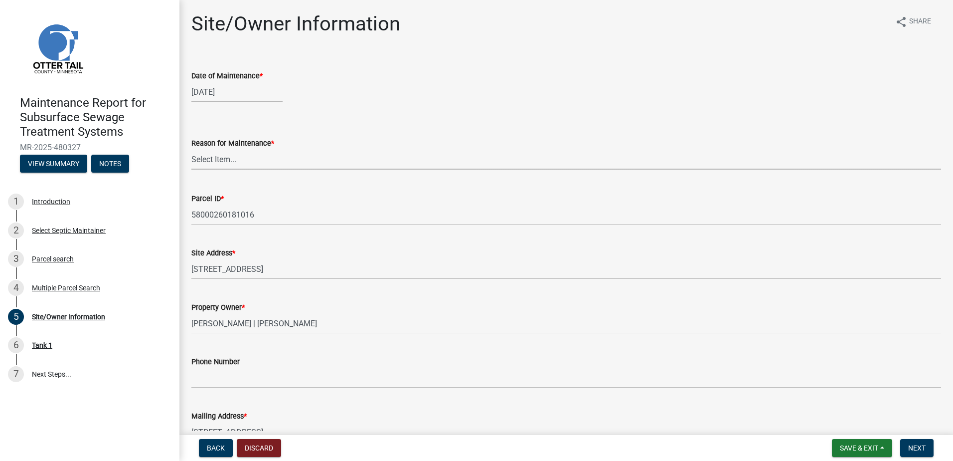
click at [235, 154] on select "Select Item... Called Routine Other" at bounding box center [566, 159] width 750 height 20
click at [191, 149] on select "Select Item... Called Routine Other" at bounding box center [566, 159] width 750 height 20
click at [920, 452] on button "Next" at bounding box center [917, 448] width 33 height 18
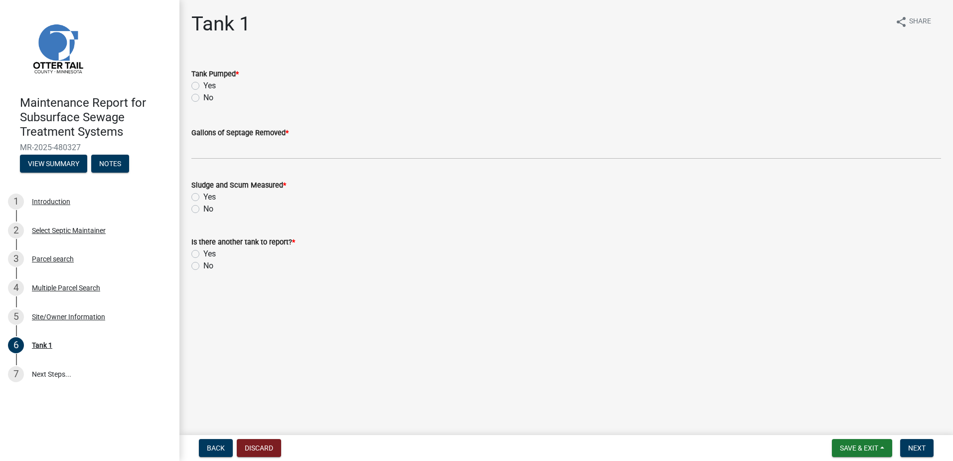
click at [203, 85] on label "Yes" at bounding box center [209, 86] width 12 height 12
click at [203, 85] on input "Yes" at bounding box center [206, 83] width 6 height 6
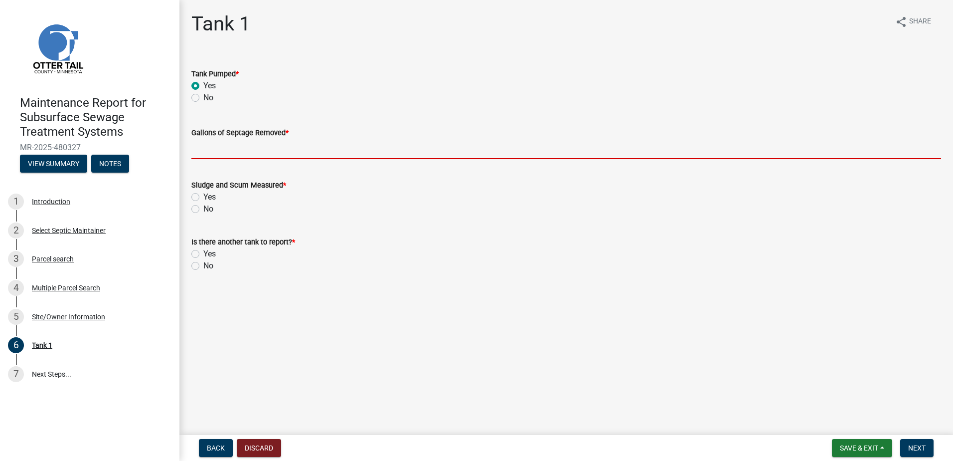
drag, startPoint x: 210, startPoint y: 150, endPoint x: 210, endPoint y: 155, distance: 5.0
click at [210, 153] on input "Gallons of Septage Removed *" at bounding box center [566, 149] width 750 height 20
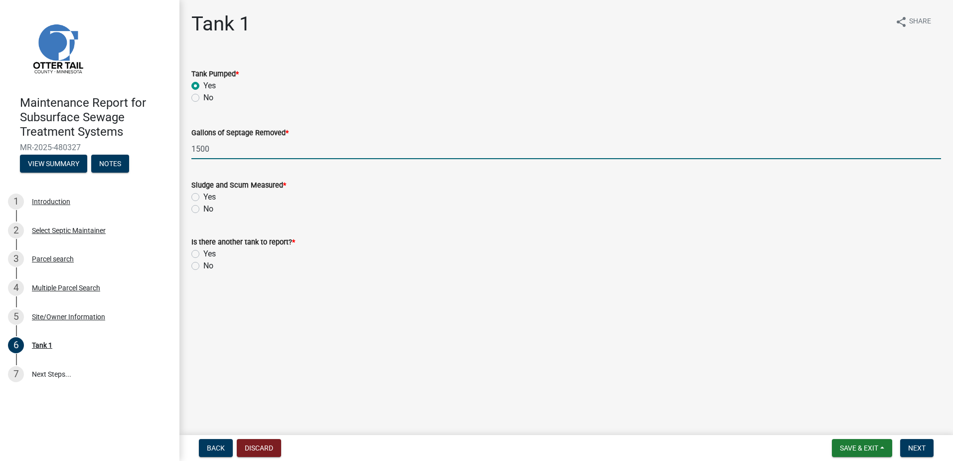
drag, startPoint x: 194, startPoint y: 205, endPoint x: 198, endPoint y: 209, distance: 5.6
click at [203, 208] on label "No" at bounding box center [208, 209] width 10 height 12
click at [203, 208] on input "No" at bounding box center [206, 206] width 6 height 6
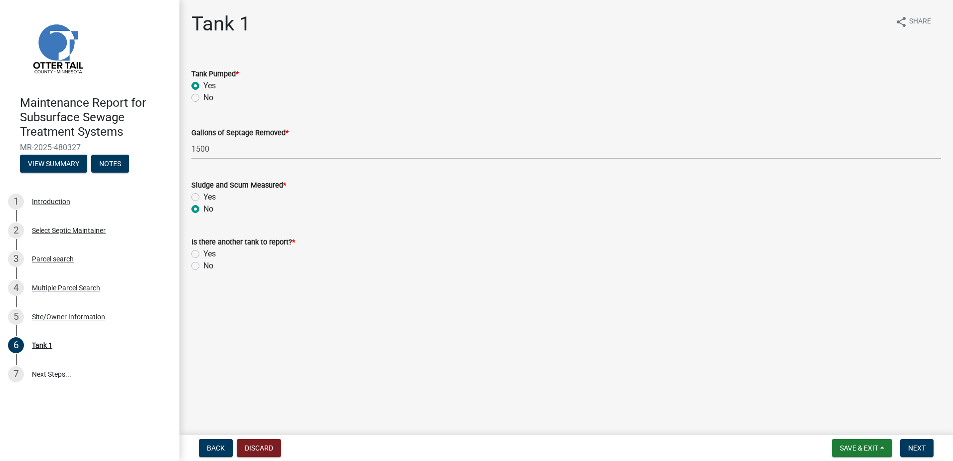
click at [201, 269] on div "No" at bounding box center [566, 266] width 750 height 12
click at [202, 267] on div "No" at bounding box center [566, 266] width 750 height 12
click at [207, 265] on label "No" at bounding box center [208, 266] width 10 height 12
click at [207, 265] on input "No" at bounding box center [206, 263] width 6 height 6
click at [923, 444] on span "Next" at bounding box center [917, 448] width 17 height 8
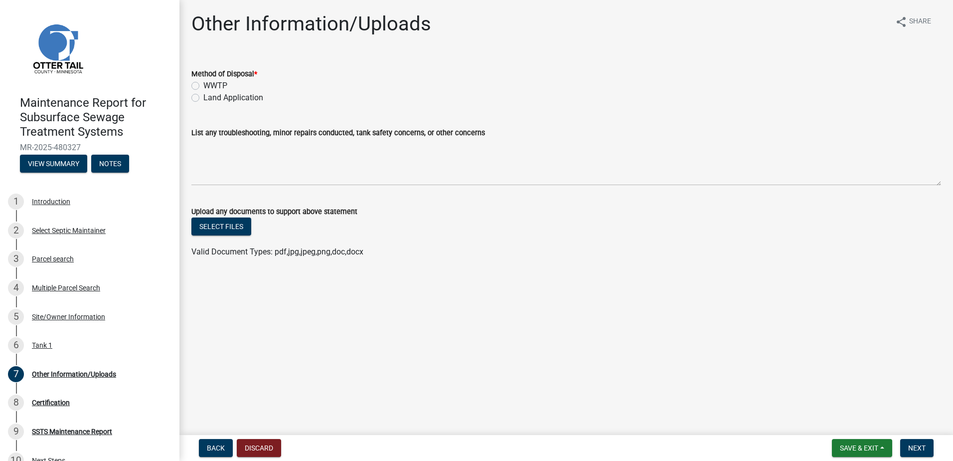
click at [218, 95] on label "Land Application" at bounding box center [233, 98] width 60 height 12
click at [210, 95] on input "Land Application" at bounding box center [206, 95] width 6 height 6
click at [922, 444] on span "Next" at bounding box center [917, 448] width 17 height 8
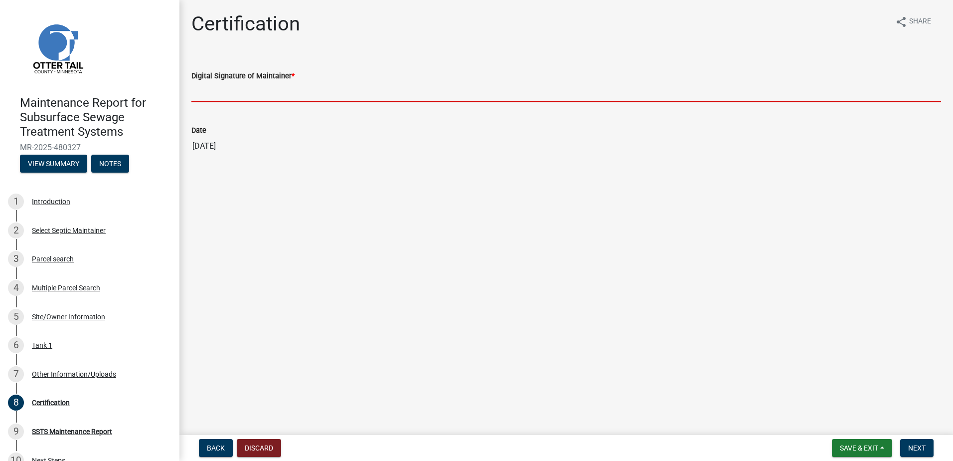
click at [252, 88] on input "Digital Signature of Maintainer *" at bounding box center [566, 92] width 750 height 20
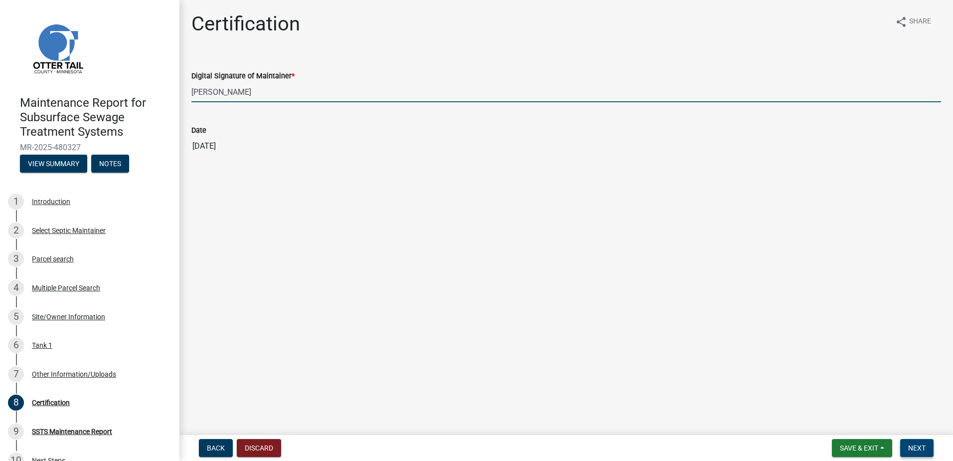
click at [926, 447] on span "Next" at bounding box center [917, 448] width 17 height 8
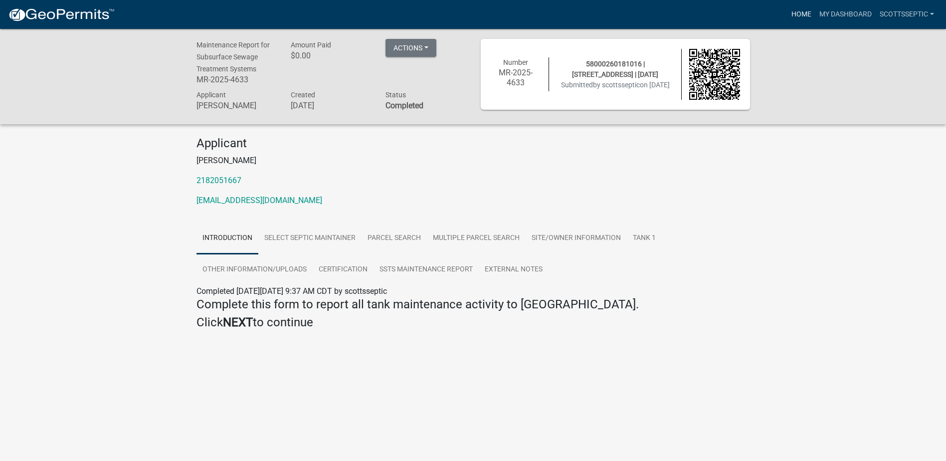
click at [796, 18] on link "Home" at bounding box center [801, 14] width 28 height 19
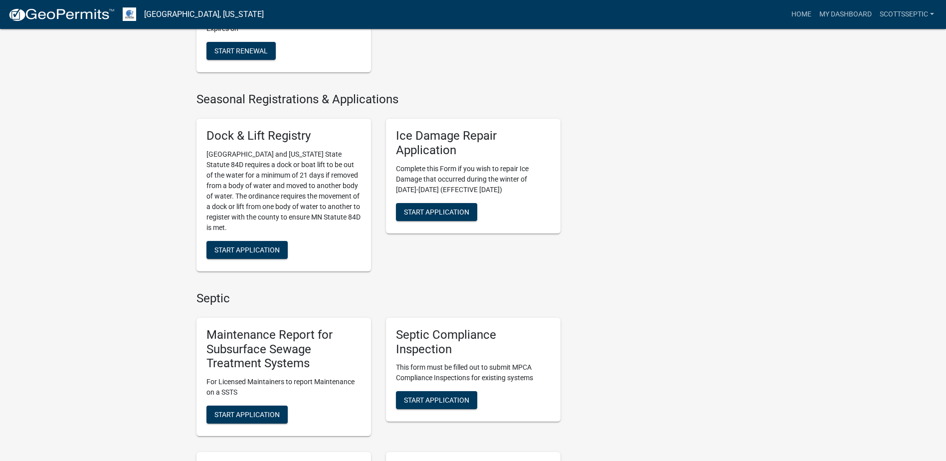
scroll to position [549, 0]
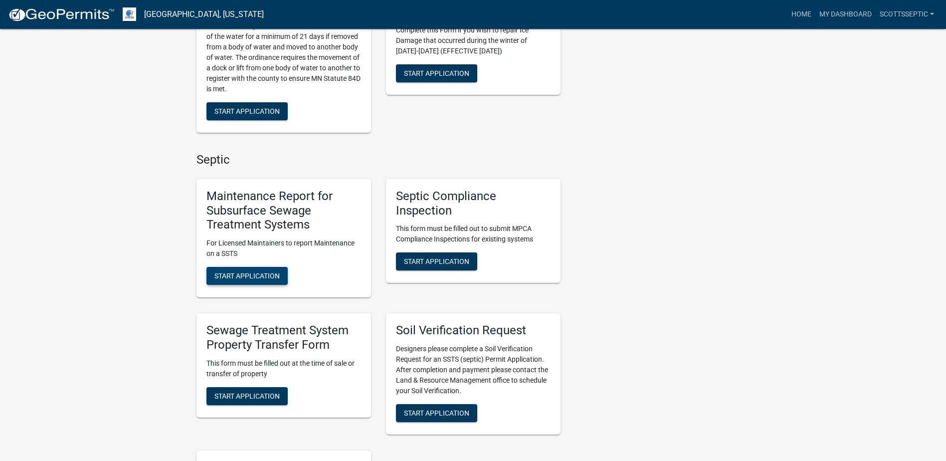
click at [235, 275] on span "Start Application" at bounding box center [246, 276] width 65 height 8
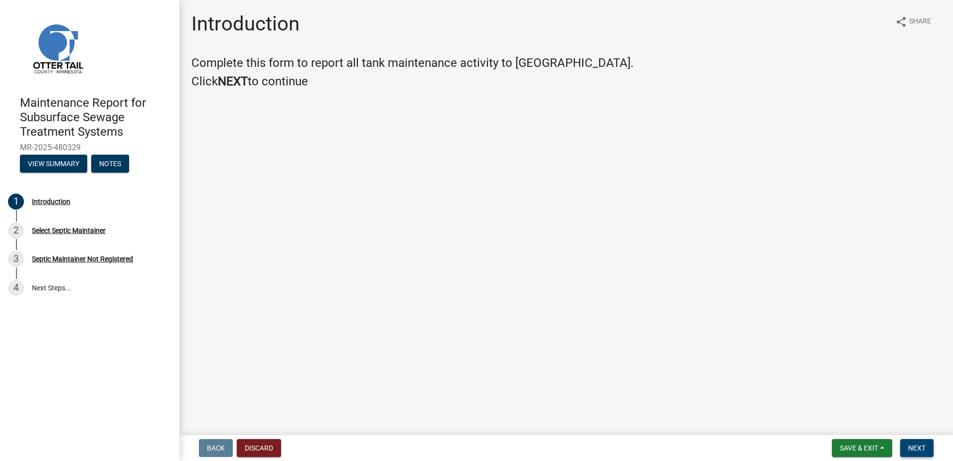
click at [914, 445] on span "Next" at bounding box center [917, 448] width 17 height 8
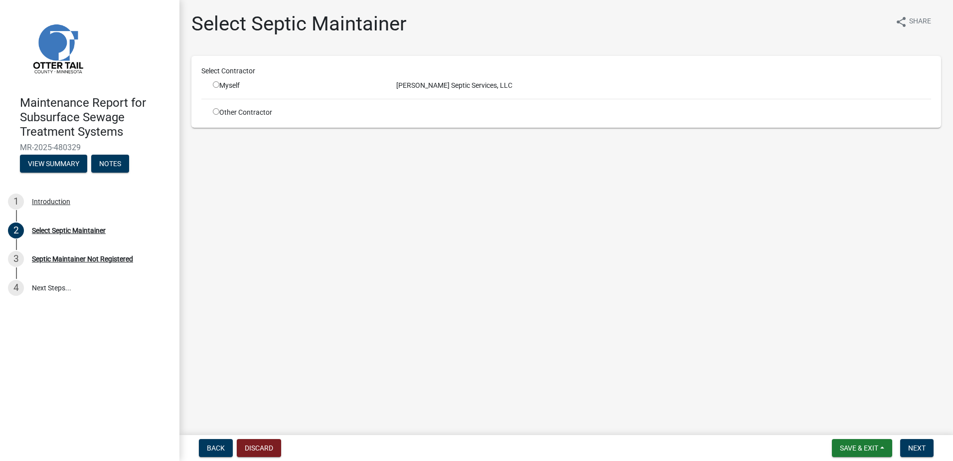
click at [219, 83] on input "radio" at bounding box center [216, 84] width 6 height 6
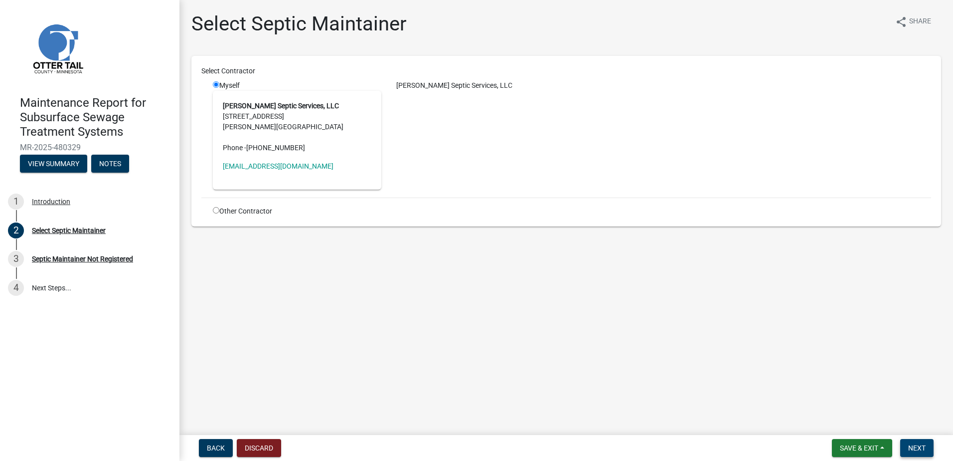
click at [928, 445] on button "Next" at bounding box center [917, 448] width 33 height 18
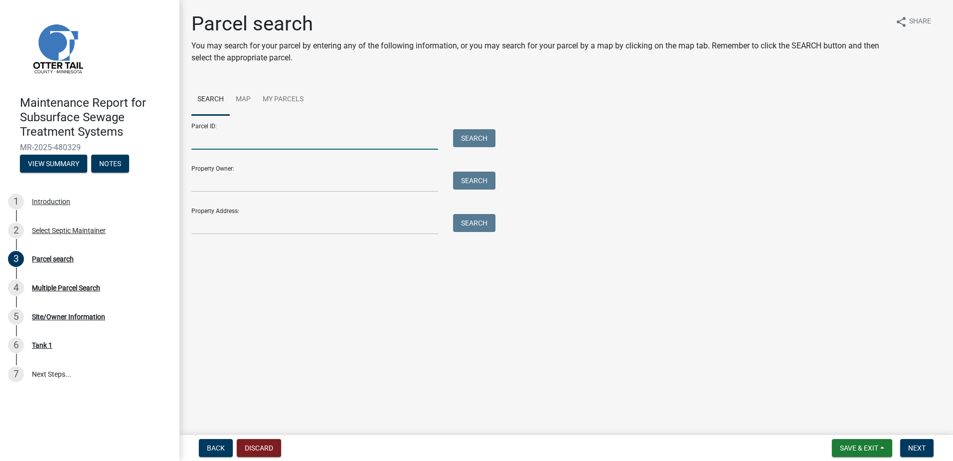
click at [328, 144] on input "Parcel ID:" at bounding box center [314, 139] width 247 height 20
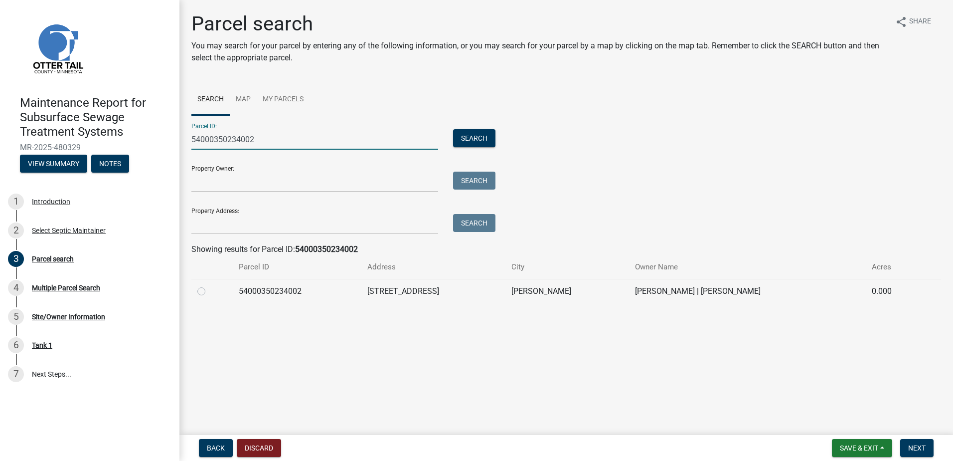
click at [209, 285] on label at bounding box center [209, 285] width 0 height 0
click at [209, 292] on input "radio" at bounding box center [212, 288] width 6 height 6
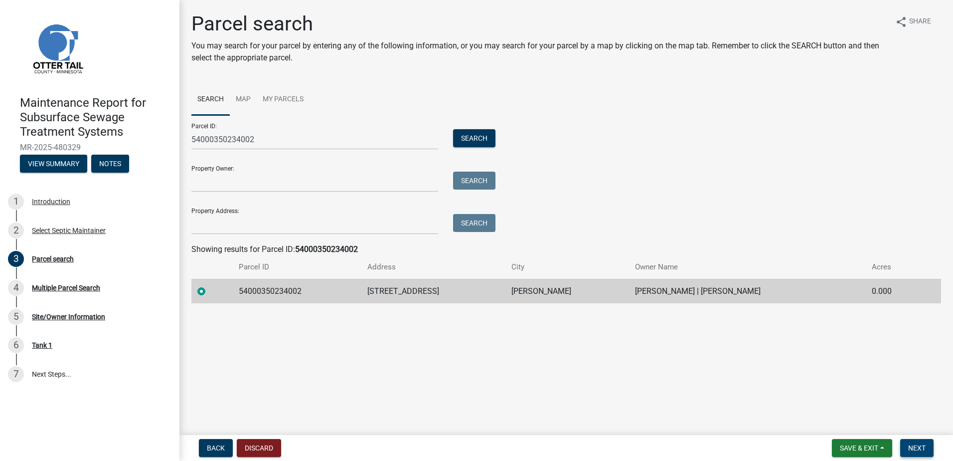
click at [910, 449] on span "Next" at bounding box center [917, 448] width 17 height 8
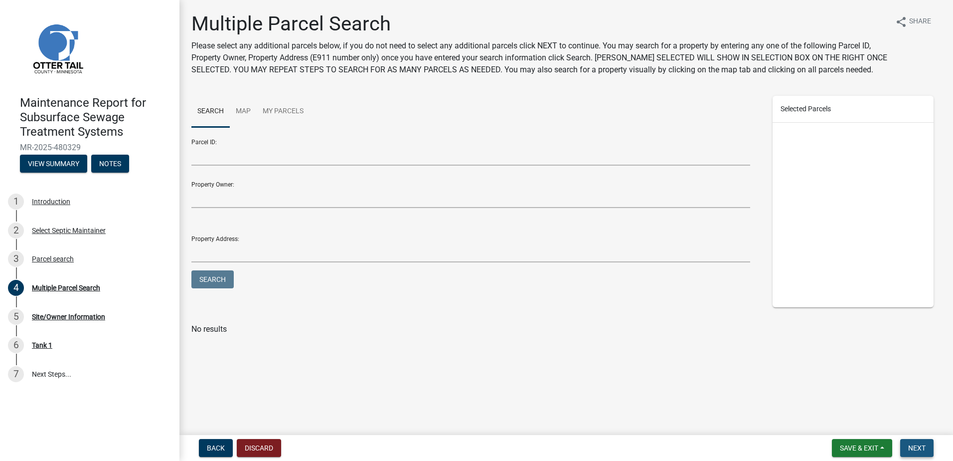
click at [913, 449] on span "Next" at bounding box center [917, 448] width 17 height 8
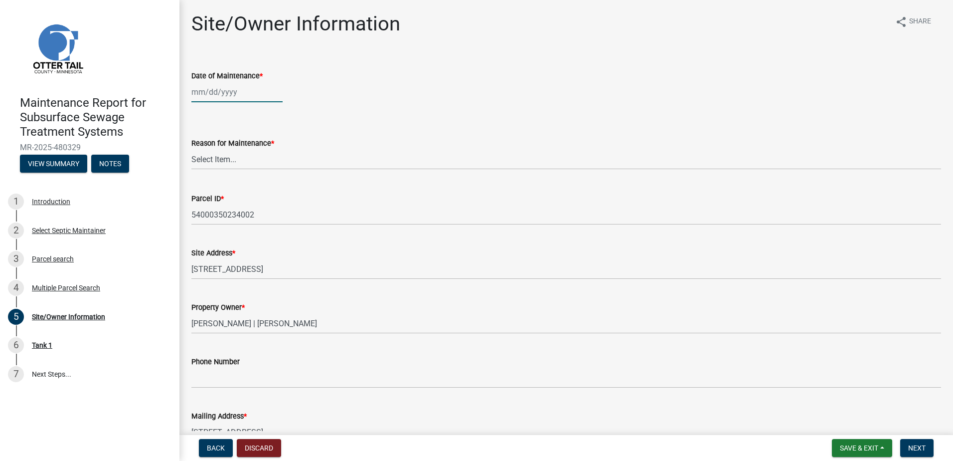
click at [210, 97] on div at bounding box center [236, 92] width 91 height 20
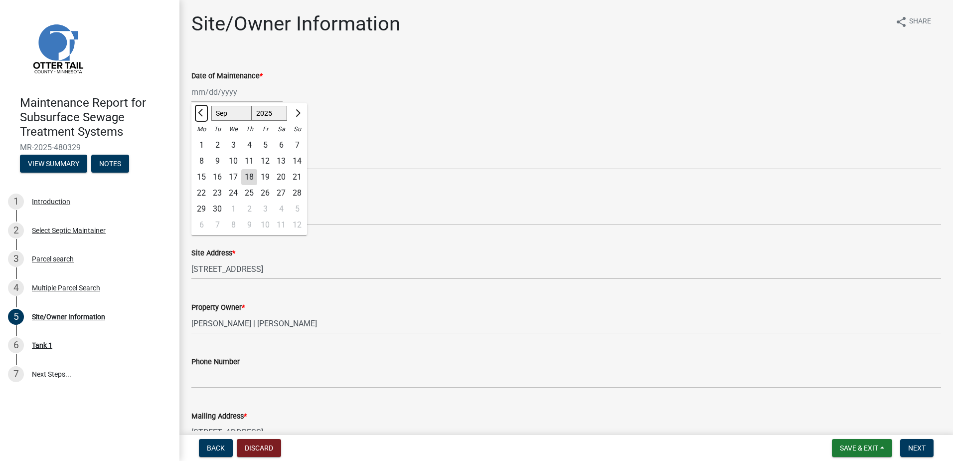
click at [202, 112] on span "Previous month" at bounding box center [201, 112] width 7 height 7
click at [231, 211] on div "27" at bounding box center [233, 209] width 16 height 16
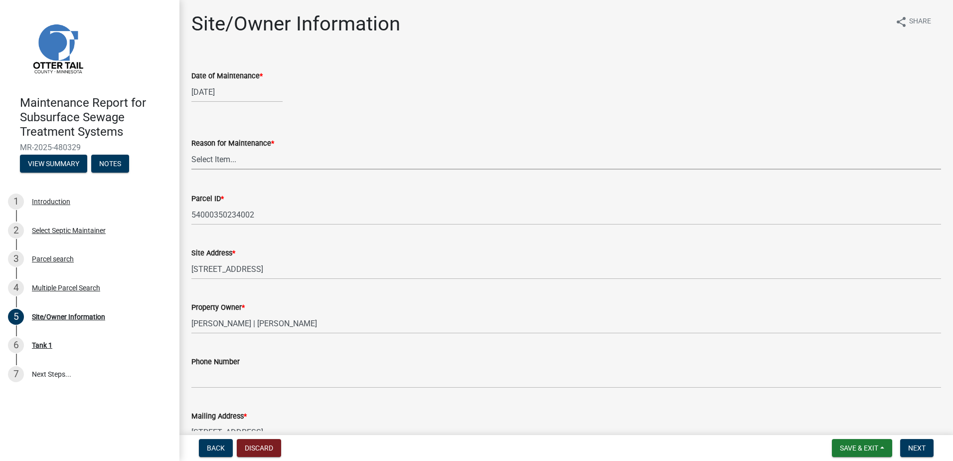
click at [235, 165] on select "Select Item... Called Routine Other" at bounding box center [566, 159] width 750 height 20
click at [191, 149] on select "Select Item... Called Routine Other" at bounding box center [566, 159] width 750 height 20
click at [926, 447] on span "Next" at bounding box center [917, 448] width 17 height 8
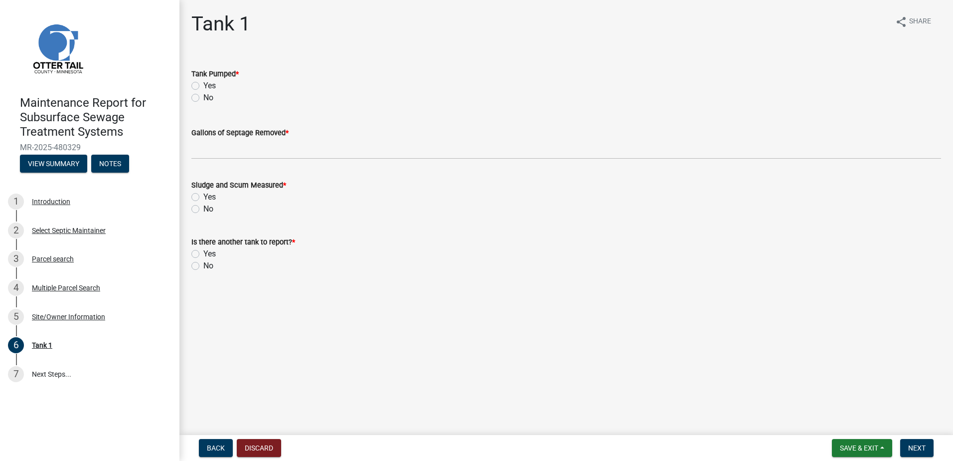
click at [203, 88] on label "Yes" at bounding box center [209, 86] width 12 height 12
click at [203, 86] on input "Yes" at bounding box center [206, 83] width 6 height 6
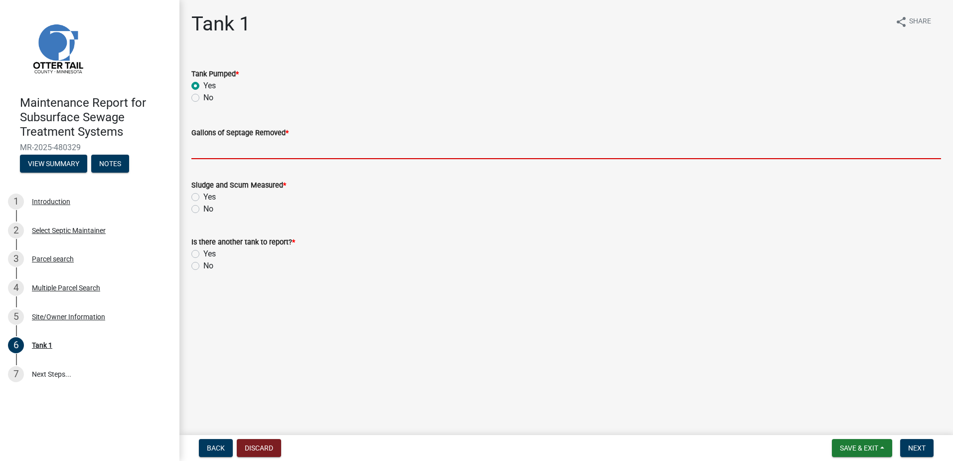
drag, startPoint x: 200, startPoint y: 148, endPoint x: 201, endPoint y: 159, distance: 11.0
click at [200, 148] on input "Gallons of Septage Removed *" at bounding box center [566, 149] width 750 height 20
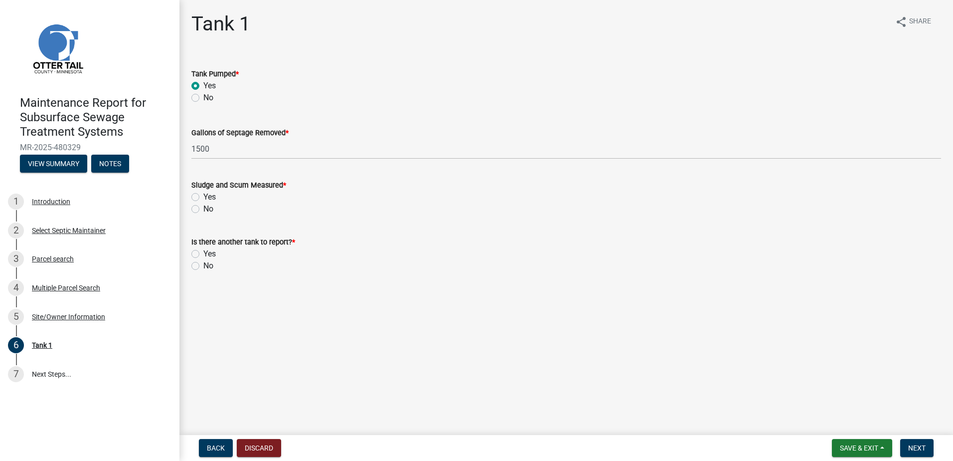
click at [203, 210] on label "No" at bounding box center [208, 209] width 10 height 12
click at [203, 209] on input "No" at bounding box center [206, 206] width 6 height 6
click at [203, 266] on label "No" at bounding box center [208, 266] width 10 height 12
click at [203, 266] on input "No" at bounding box center [206, 263] width 6 height 6
click at [918, 448] on span "Next" at bounding box center [917, 448] width 17 height 8
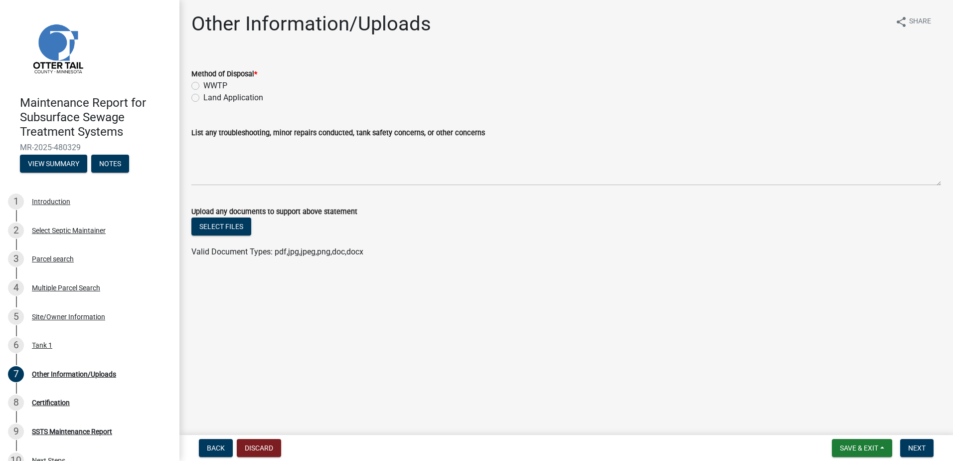
click at [218, 100] on label "Land Application" at bounding box center [233, 98] width 60 height 12
click at [210, 98] on input "Land Application" at bounding box center [206, 95] width 6 height 6
click at [914, 448] on span "Next" at bounding box center [917, 448] width 17 height 8
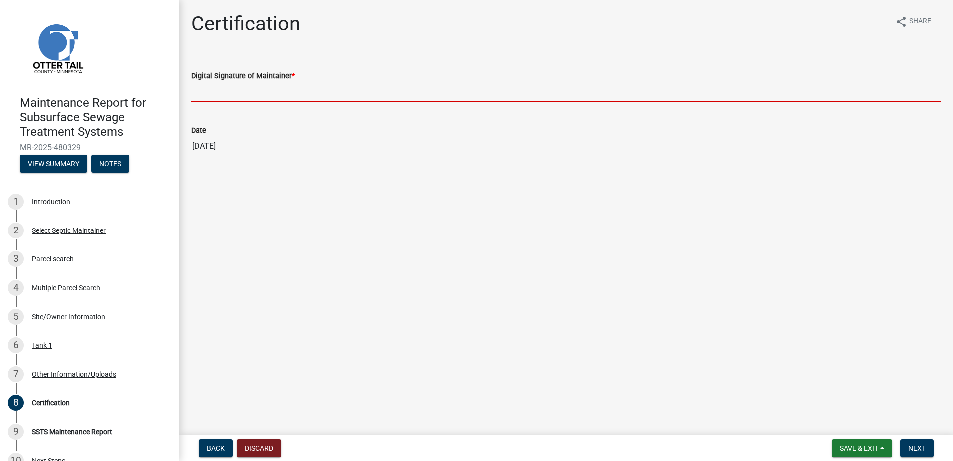
click at [328, 95] on input "Digital Signature of Maintainer *" at bounding box center [566, 92] width 750 height 20
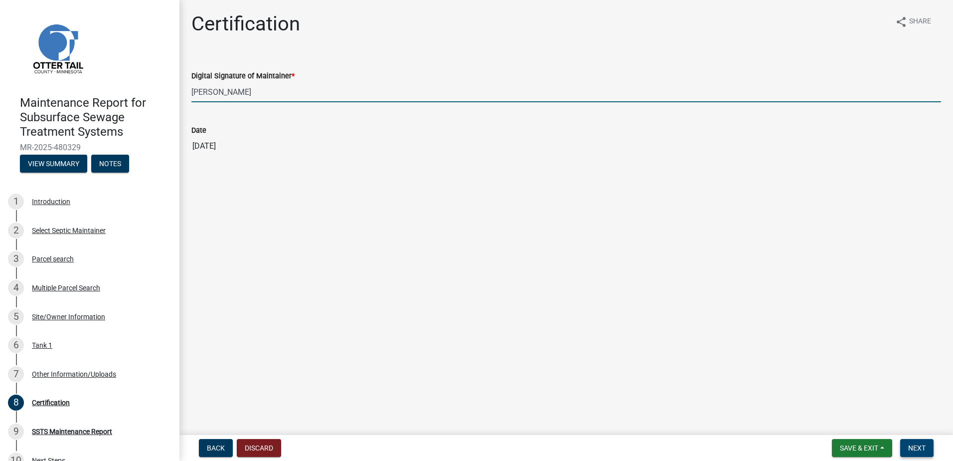
click at [907, 450] on button "Next" at bounding box center [917, 448] width 33 height 18
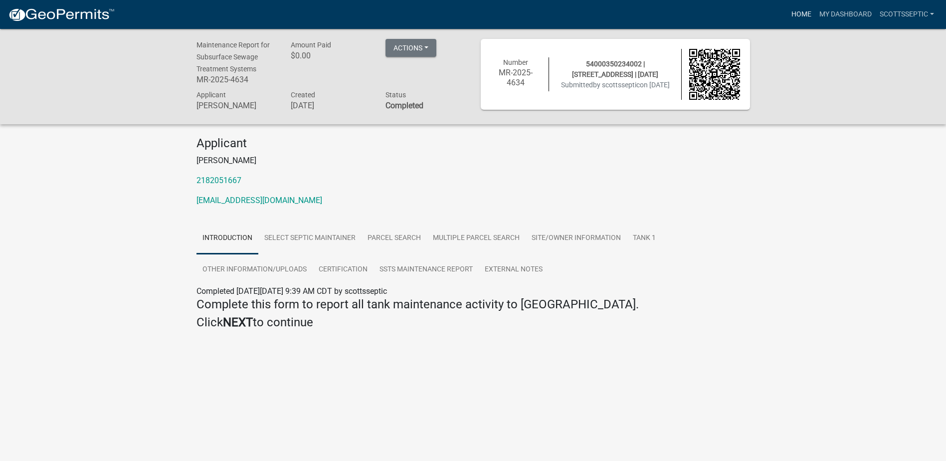
click at [808, 10] on link "Home" at bounding box center [801, 14] width 28 height 19
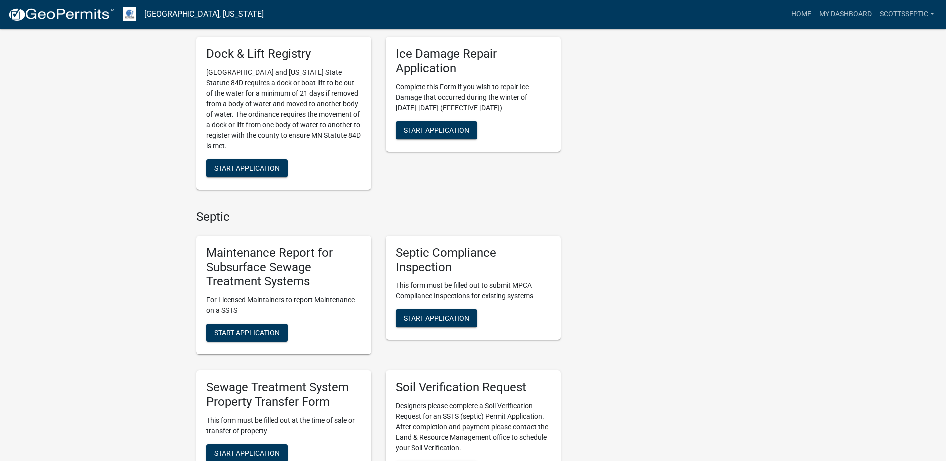
scroll to position [499, 0]
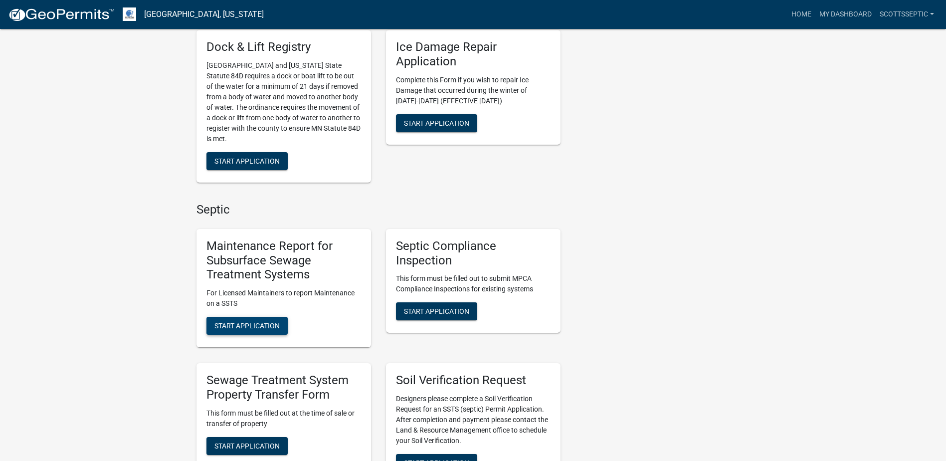
click at [221, 319] on button "Start Application" at bounding box center [246, 326] width 81 height 18
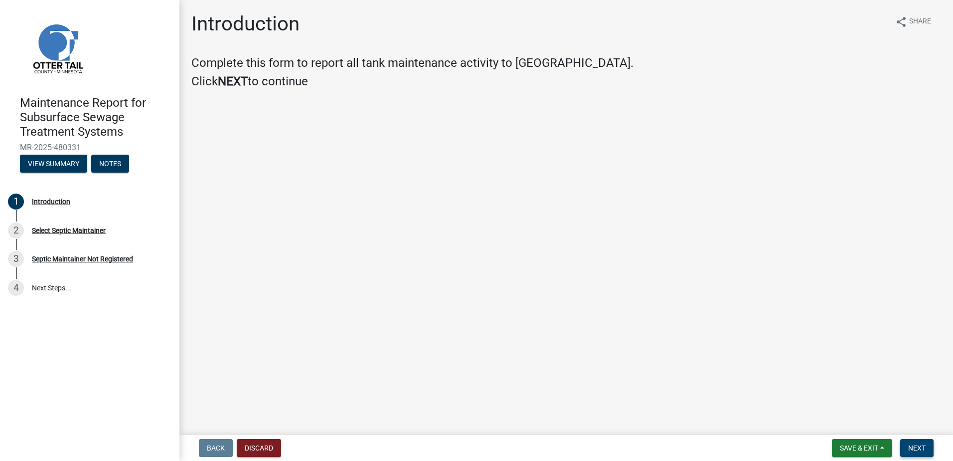
click at [932, 444] on button "Next" at bounding box center [917, 448] width 33 height 18
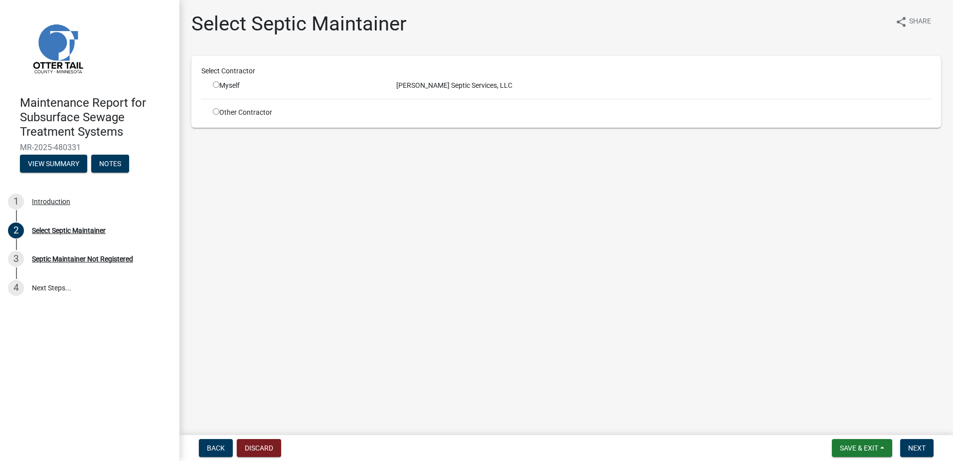
click at [218, 85] on input "radio" at bounding box center [216, 84] width 6 height 6
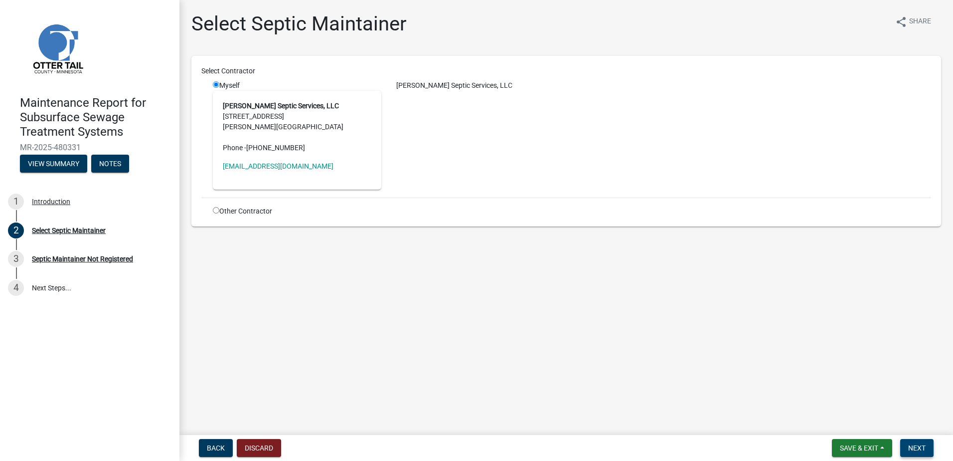
click at [920, 445] on span "Next" at bounding box center [917, 448] width 17 height 8
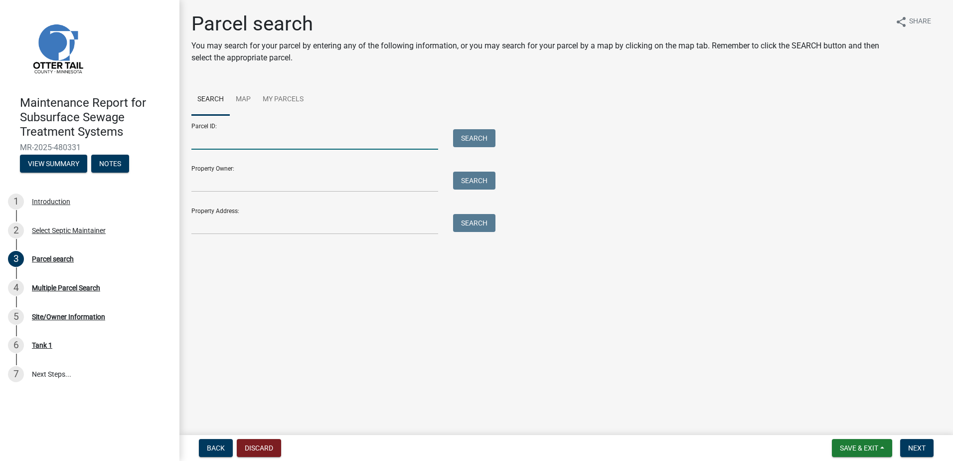
click at [309, 143] on input "Parcel ID:" at bounding box center [314, 139] width 247 height 20
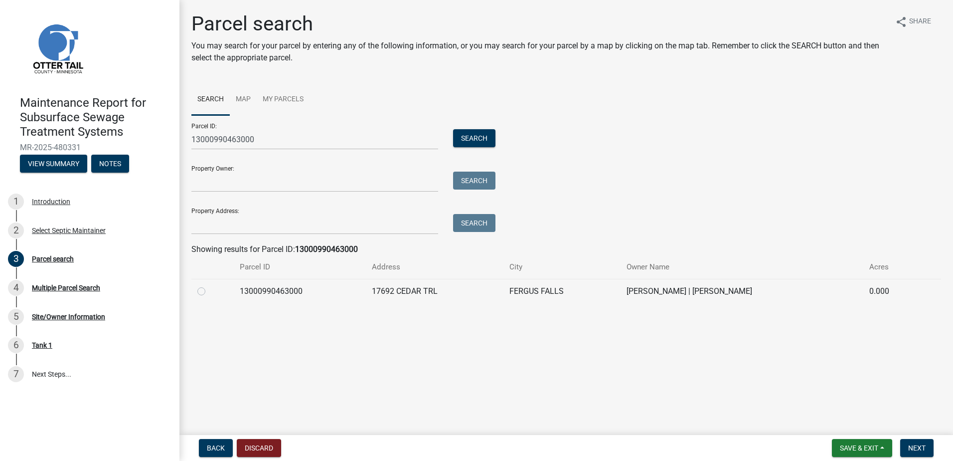
click at [209, 285] on label at bounding box center [209, 285] width 0 height 0
click at [209, 290] on input "radio" at bounding box center [212, 288] width 6 height 6
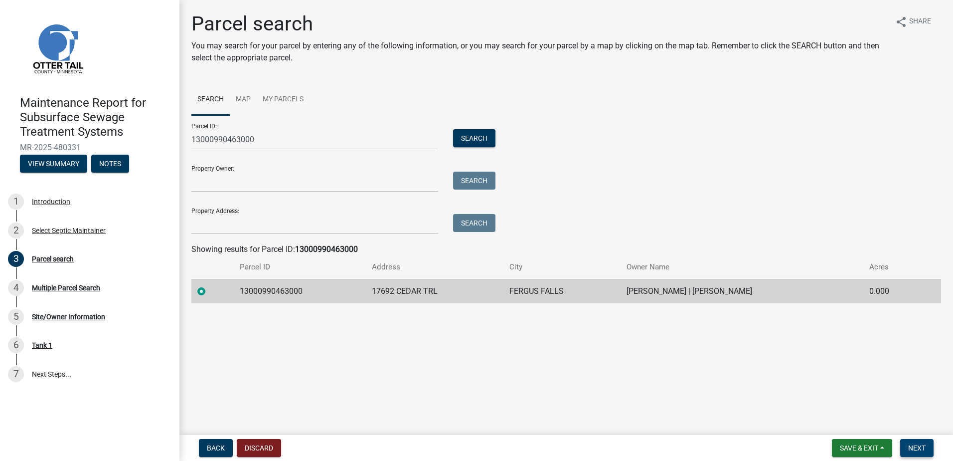
click at [914, 445] on span "Next" at bounding box center [917, 448] width 17 height 8
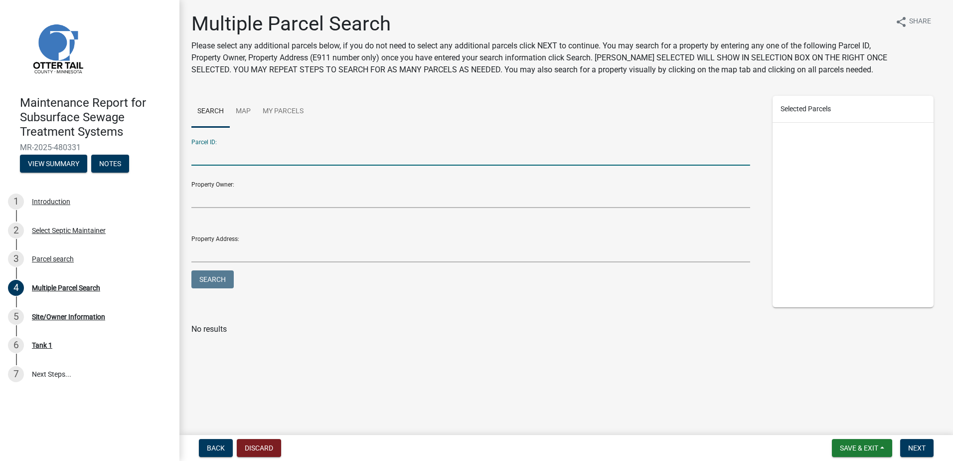
click at [232, 158] on input "Parcel ID:" at bounding box center [470, 155] width 559 height 20
click at [924, 444] on span "Next" at bounding box center [917, 448] width 17 height 8
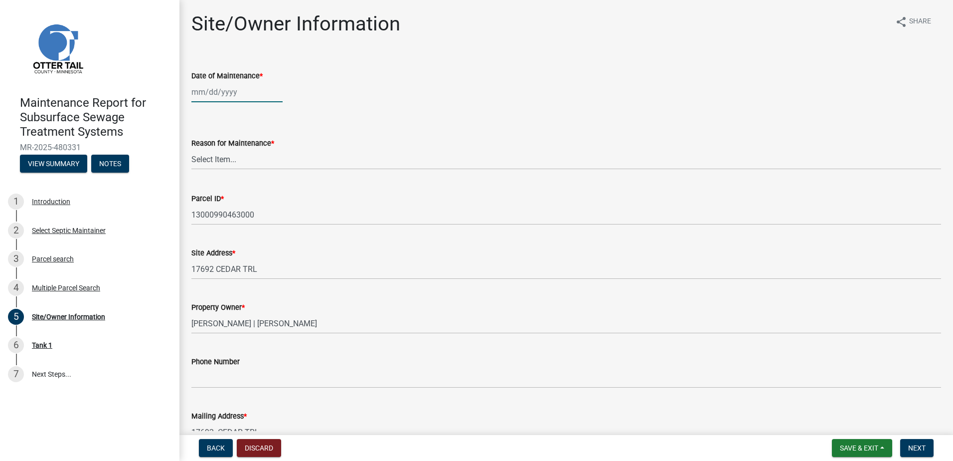
click at [222, 99] on div at bounding box center [236, 92] width 91 height 20
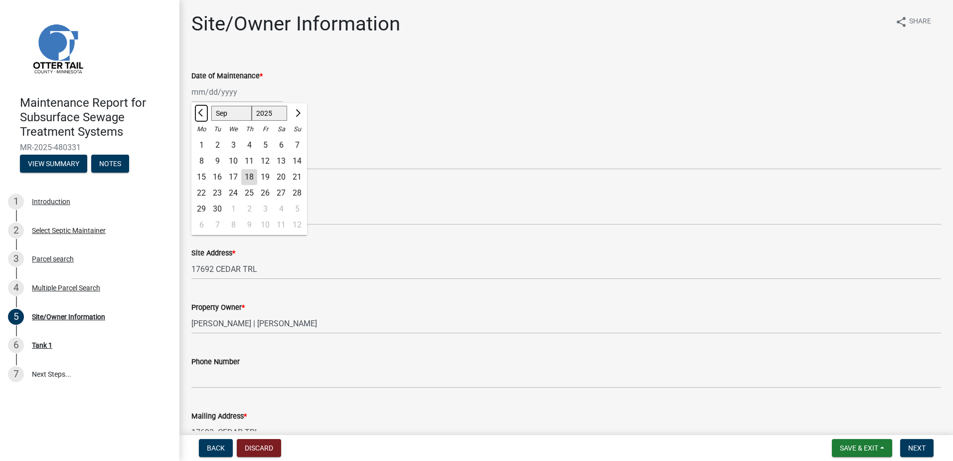
click at [202, 113] on span "Previous month" at bounding box center [201, 112] width 7 height 7
click at [245, 208] on div "28" at bounding box center [249, 209] width 16 height 16
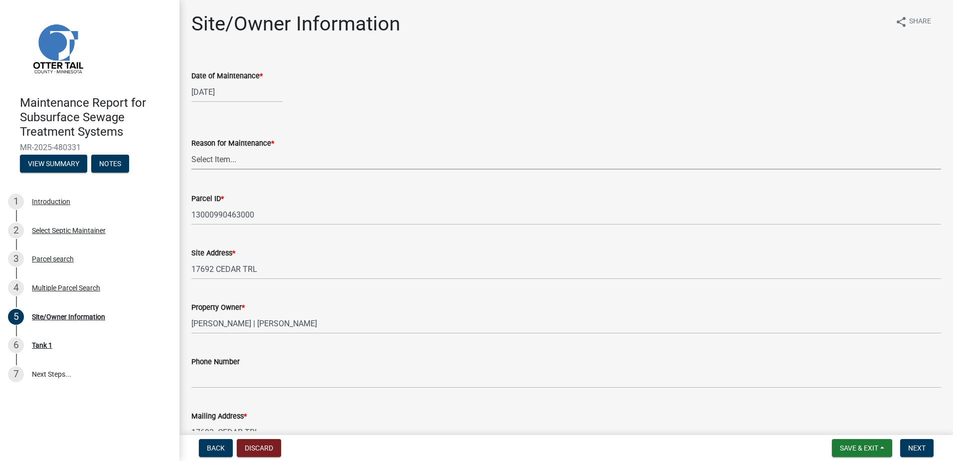
click at [244, 167] on select "Select Item... Called Routine Other" at bounding box center [566, 159] width 750 height 20
click at [191, 149] on select "Select Item... Called Routine Other" at bounding box center [566, 159] width 750 height 20
click at [911, 444] on span "Next" at bounding box center [917, 448] width 17 height 8
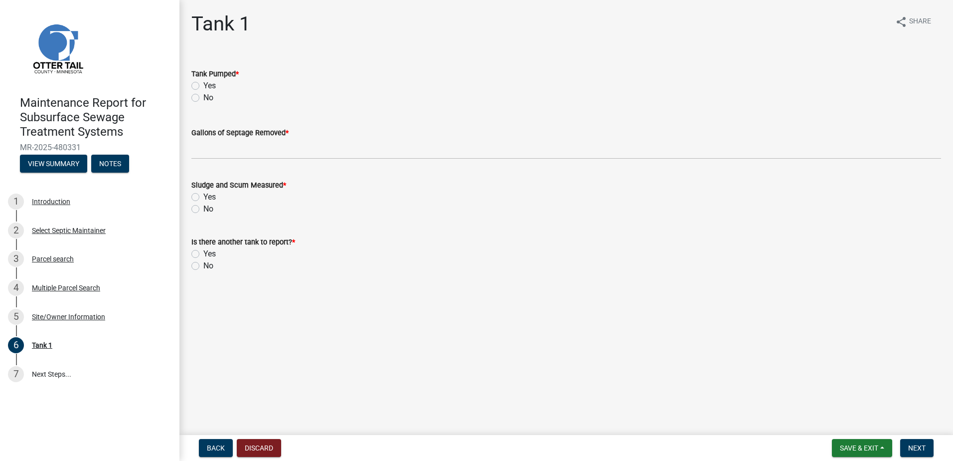
click at [195, 90] on div "Yes" at bounding box center [566, 86] width 750 height 12
click at [203, 84] on label "Yes" at bounding box center [209, 86] width 12 height 12
click at [203, 84] on input "Yes" at bounding box center [206, 83] width 6 height 6
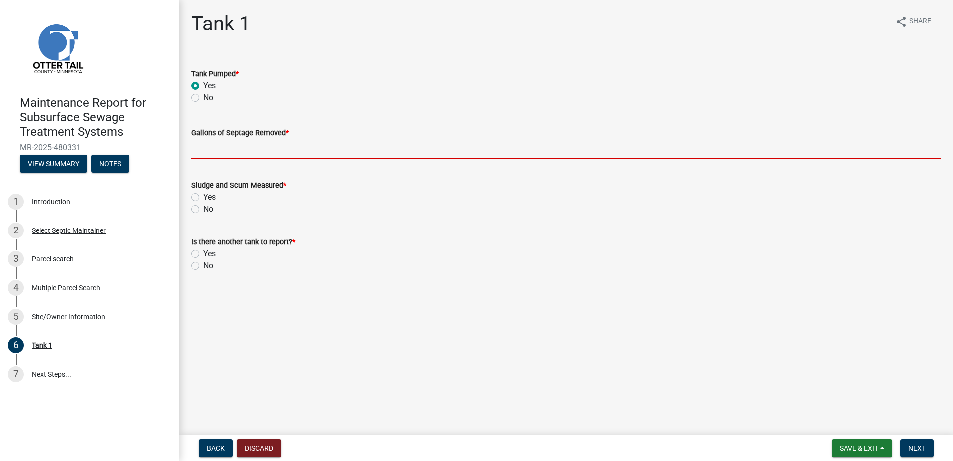
click at [194, 156] on input "Gallons of Septage Removed *" at bounding box center [566, 149] width 750 height 20
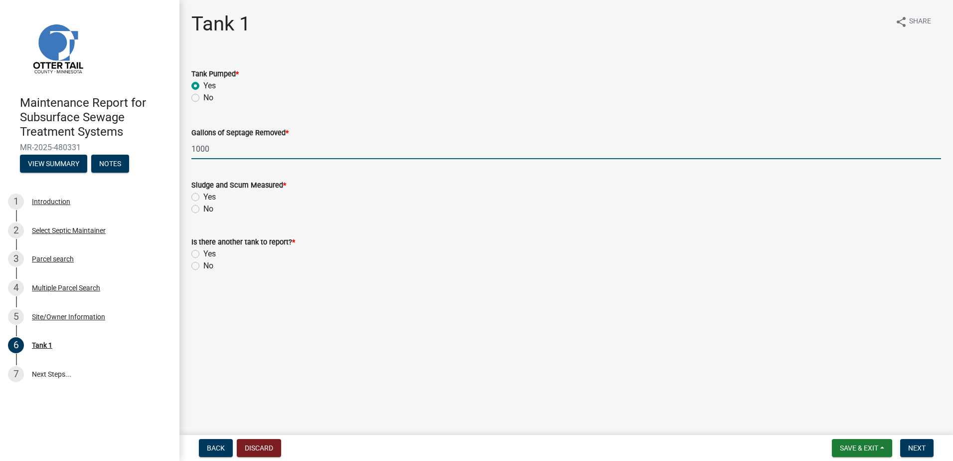
click at [203, 206] on label "No" at bounding box center [208, 209] width 10 height 12
click at [203, 206] on input "No" at bounding box center [206, 206] width 6 height 6
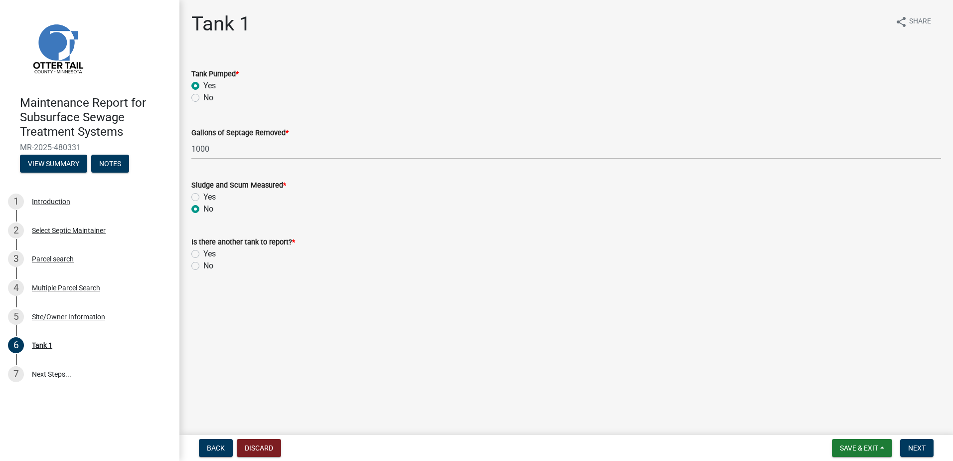
click at [203, 263] on label "No" at bounding box center [208, 266] width 10 height 12
click at [203, 263] on input "No" at bounding box center [206, 263] width 6 height 6
click at [910, 452] on span "Next" at bounding box center [917, 448] width 17 height 8
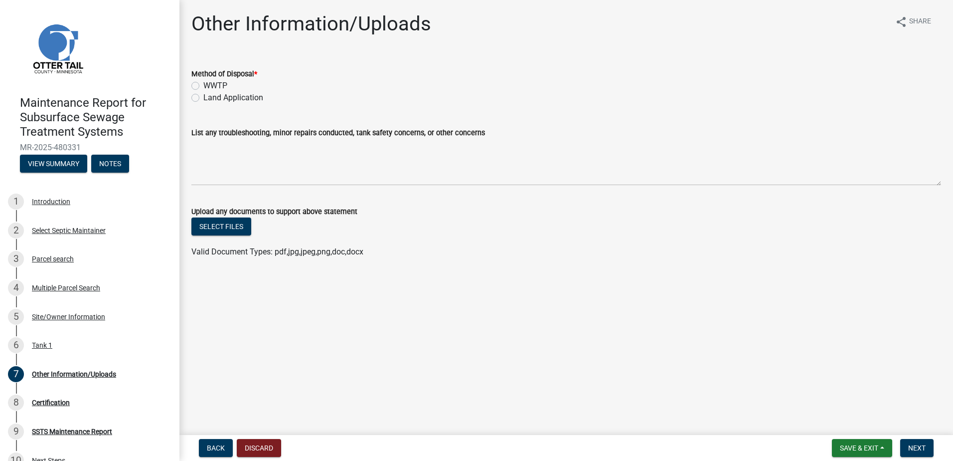
click at [203, 97] on label "Land Application" at bounding box center [233, 98] width 60 height 12
click at [203, 97] on input "Land Application" at bounding box center [206, 95] width 6 height 6
click at [926, 450] on button "Next" at bounding box center [917, 448] width 33 height 18
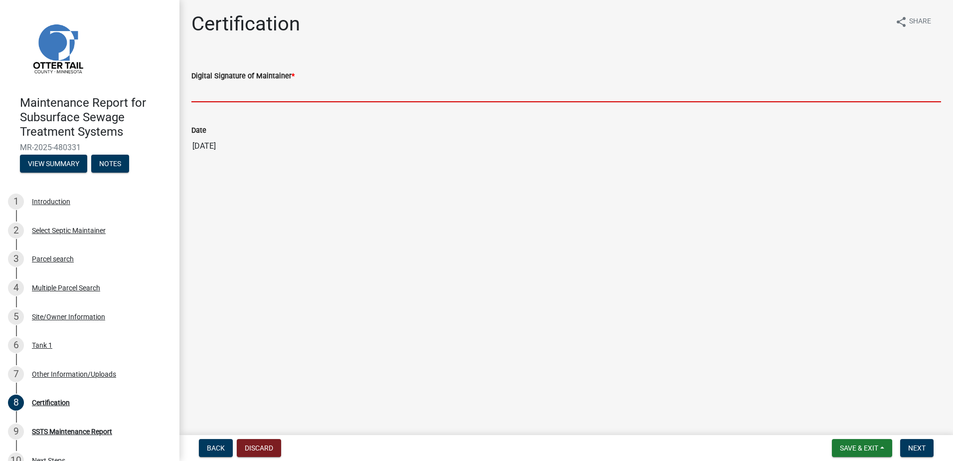
drag, startPoint x: 227, startPoint y: 86, endPoint x: 226, endPoint y: 96, distance: 10.0
click at [227, 86] on input "Digital Signature of Maintainer *" at bounding box center [566, 92] width 750 height 20
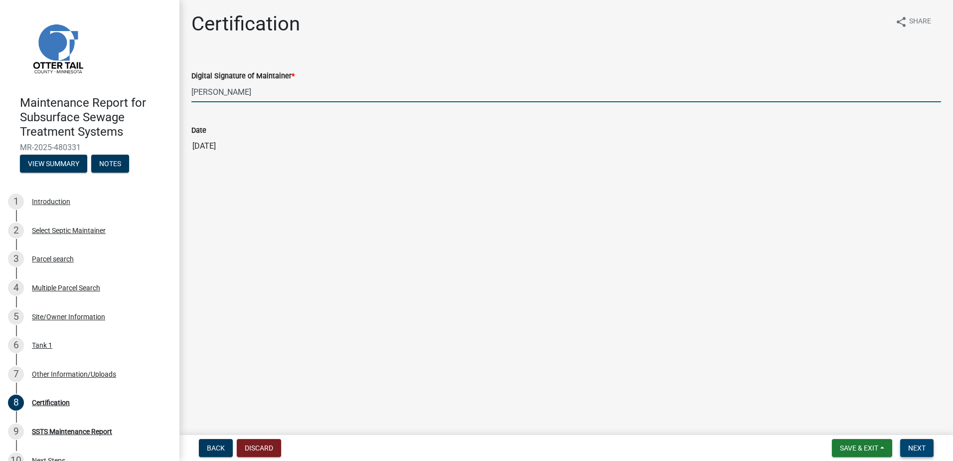
click at [920, 440] on button "Next" at bounding box center [917, 448] width 33 height 18
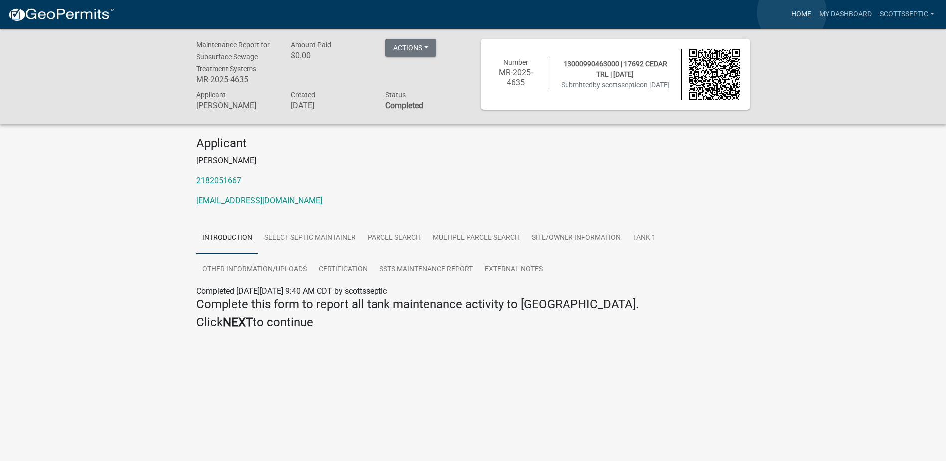
click at [792, 12] on link "Home" at bounding box center [801, 14] width 28 height 19
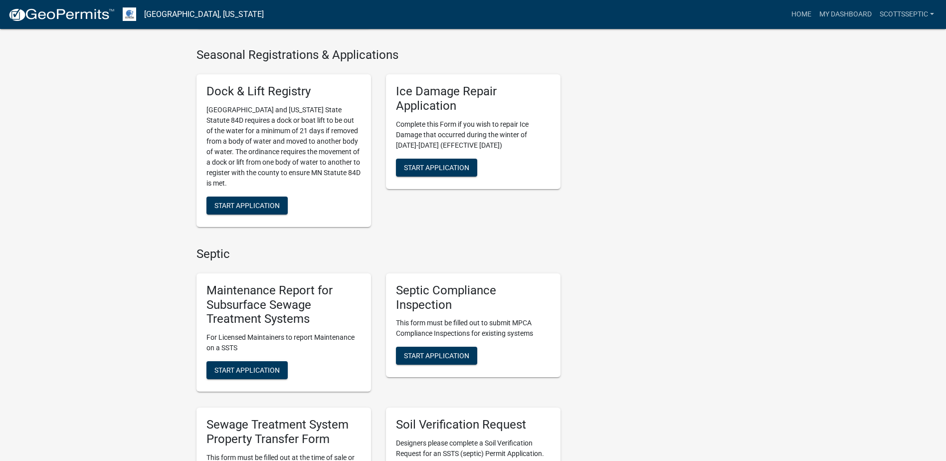
scroll to position [499, 0]
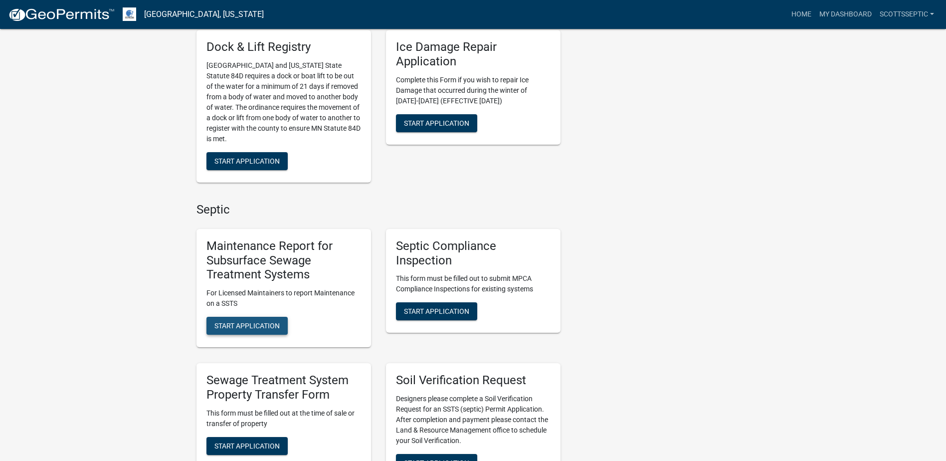
click at [225, 323] on span "Start Application" at bounding box center [246, 326] width 65 height 8
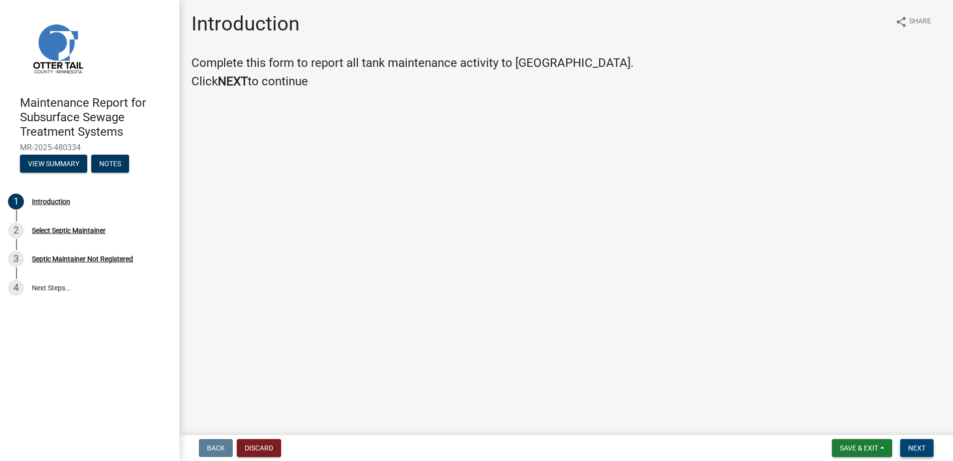
click at [928, 449] on button "Next" at bounding box center [917, 448] width 33 height 18
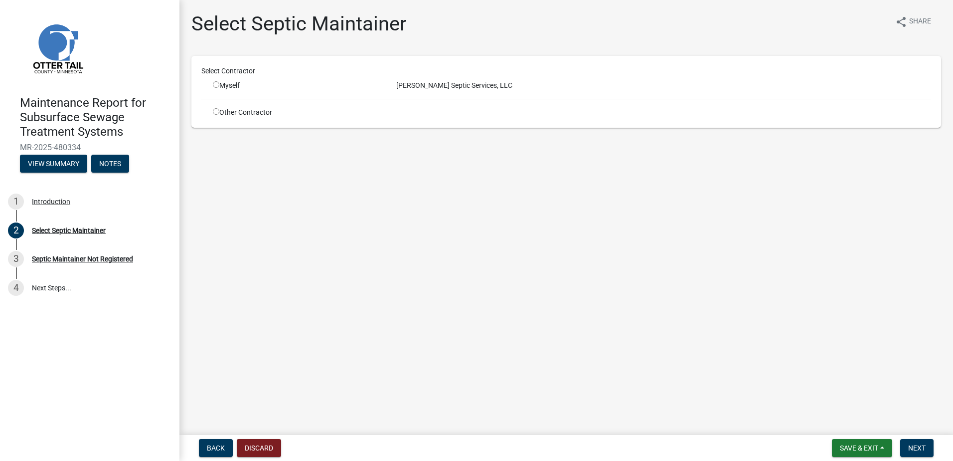
click at [217, 86] on input "radio" at bounding box center [216, 84] width 6 height 6
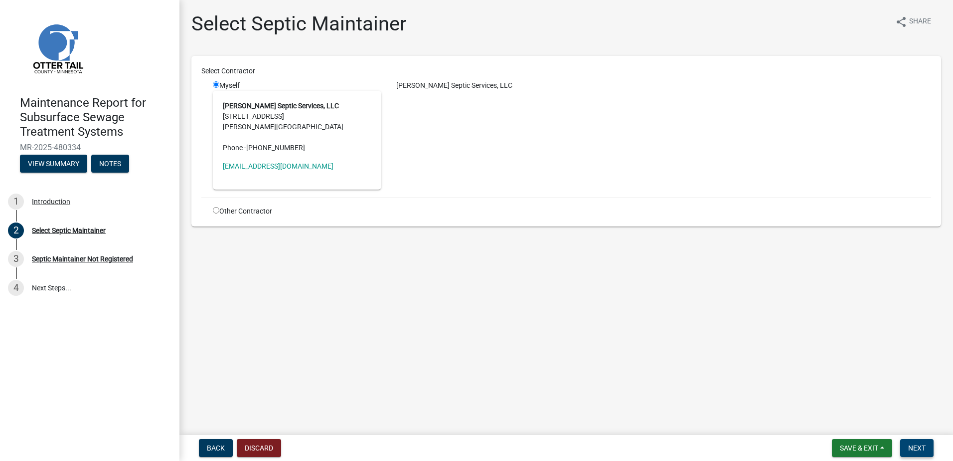
click at [918, 444] on span "Next" at bounding box center [917, 448] width 17 height 8
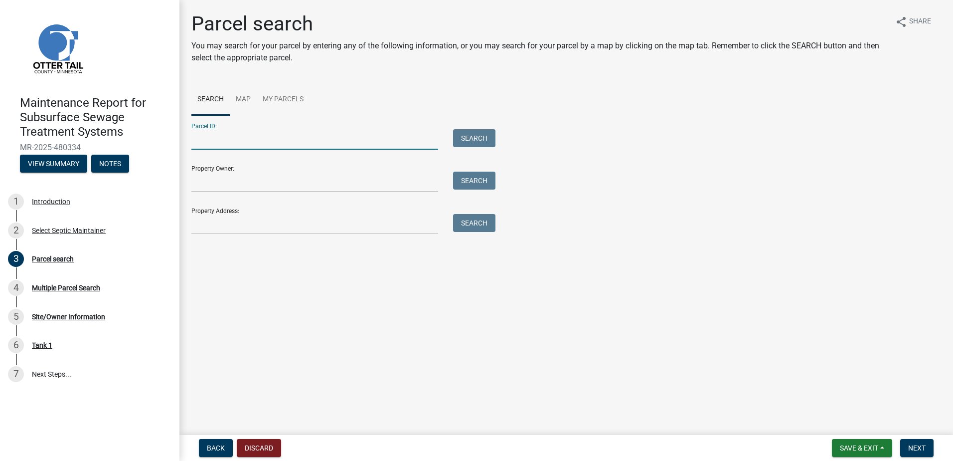
click at [272, 135] on input "Parcel ID:" at bounding box center [314, 139] width 247 height 20
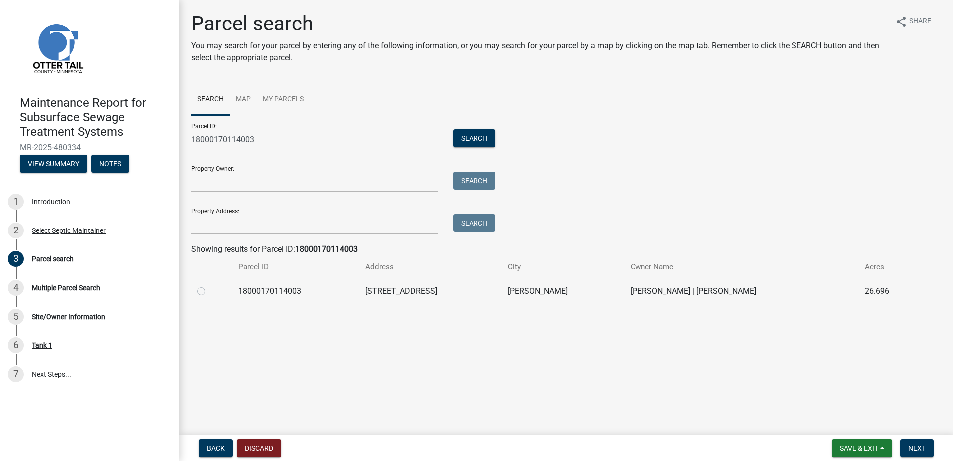
drag, startPoint x: 198, startPoint y: 290, endPoint x: 300, endPoint y: 330, distance: 108.8
click at [209, 285] on label at bounding box center [209, 285] width 0 height 0
click at [209, 290] on input "radio" at bounding box center [212, 288] width 6 height 6
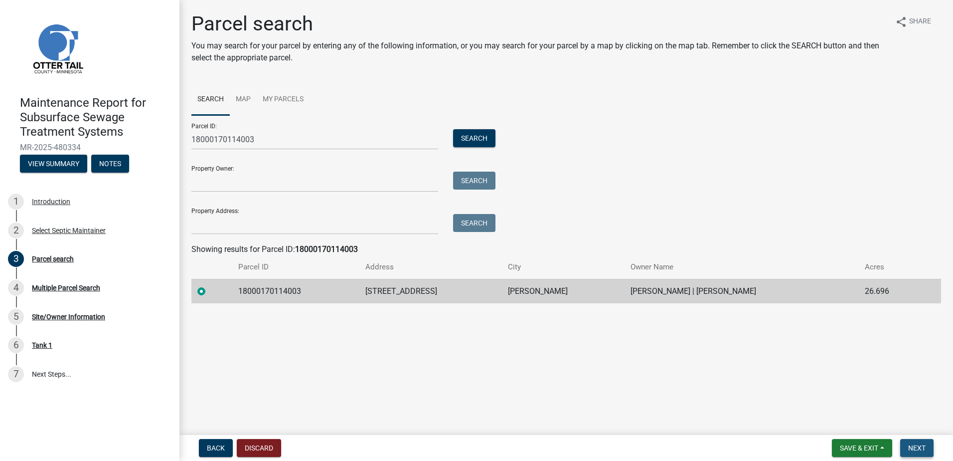
click at [909, 447] on span "Next" at bounding box center [917, 448] width 17 height 8
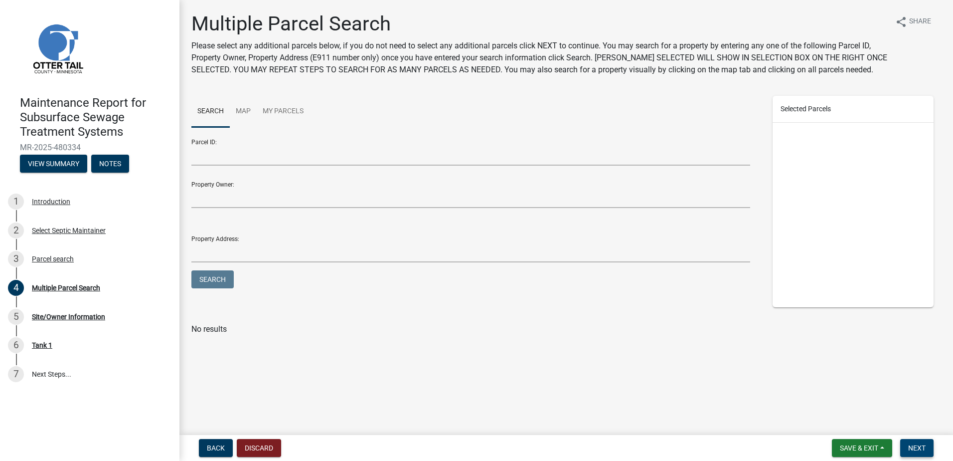
click at [923, 448] on span "Next" at bounding box center [917, 448] width 17 height 8
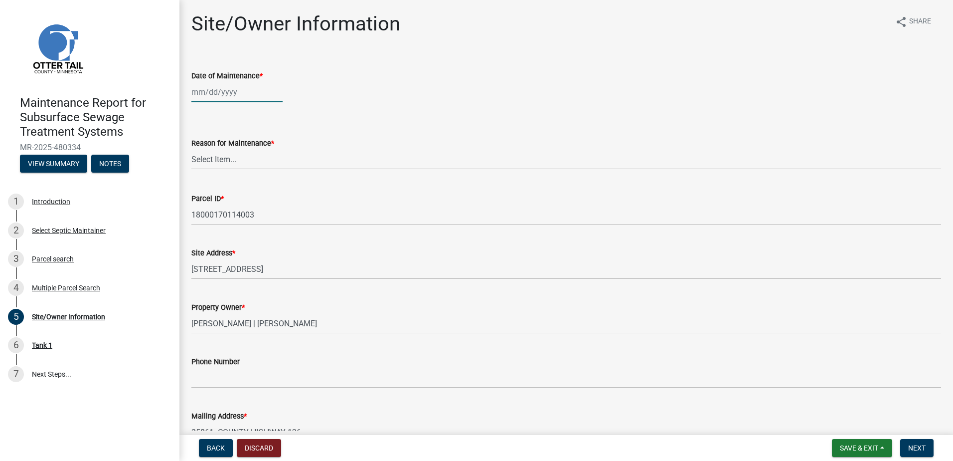
click at [223, 95] on div at bounding box center [236, 92] width 91 height 20
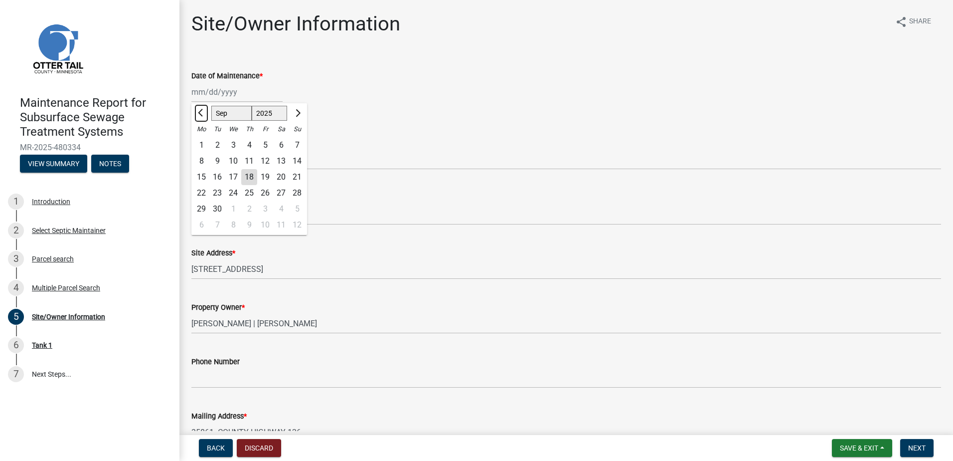
click at [202, 111] on span "Previous month" at bounding box center [201, 112] width 7 height 7
click at [249, 206] on div "28" at bounding box center [249, 209] width 16 height 16
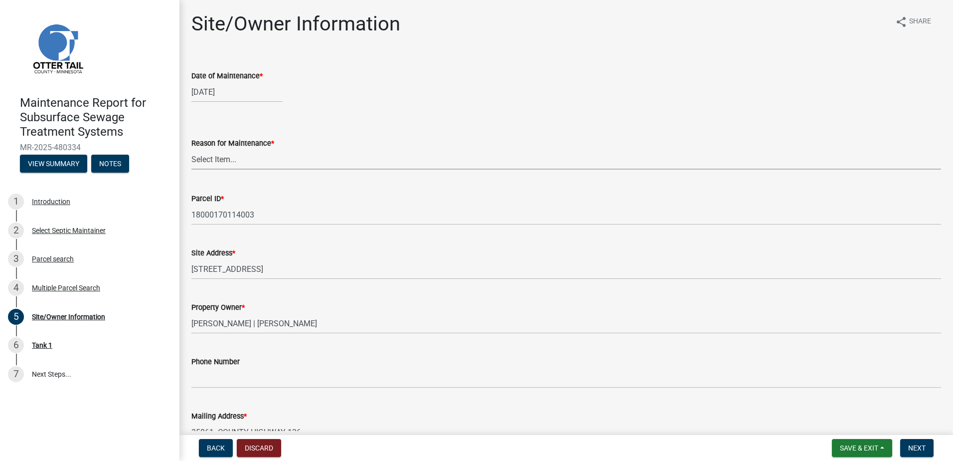
click at [248, 163] on select "Select Item... Called Routine Other" at bounding box center [566, 159] width 750 height 20
click at [191, 149] on select "Select Item... Called Routine Other" at bounding box center [566, 159] width 750 height 20
click at [918, 451] on span "Next" at bounding box center [917, 448] width 17 height 8
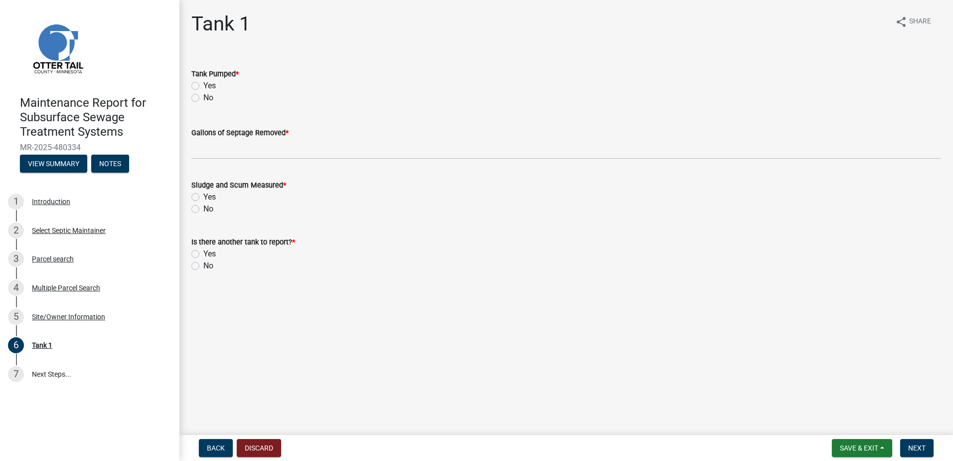
click at [203, 87] on label "Yes" at bounding box center [209, 86] width 12 height 12
click at [203, 86] on input "Yes" at bounding box center [206, 83] width 6 height 6
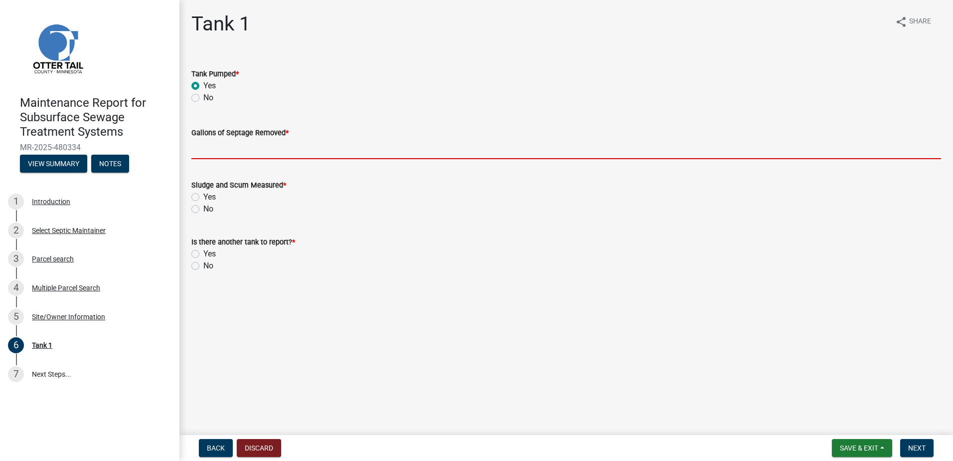
click at [203, 155] on input "Gallons of Septage Removed *" at bounding box center [566, 149] width 750 height 20
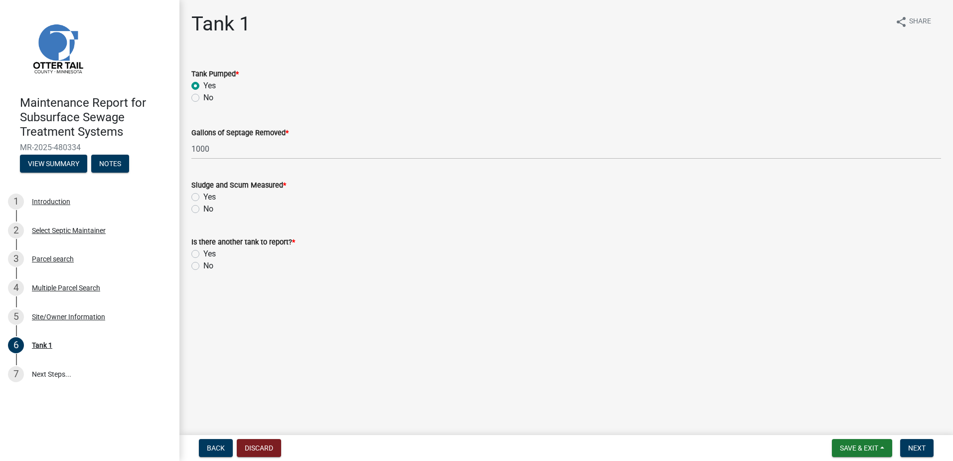
click at [203, 208] on label "No" at bounding box center [208, 209] width 10 height 12
click at [203, 208] on input "No" at bounding box center [206, 206] width 6 height 6
click at [203, 266] on label "No" at bounding box center [208, 266] width 10 height 12
click at [203, 266] on input "No" at bounding box center [206, 263] width 6 height 6
click at [912, 446] on span "Next" at bounding box center [917, 448] width 17 height 8
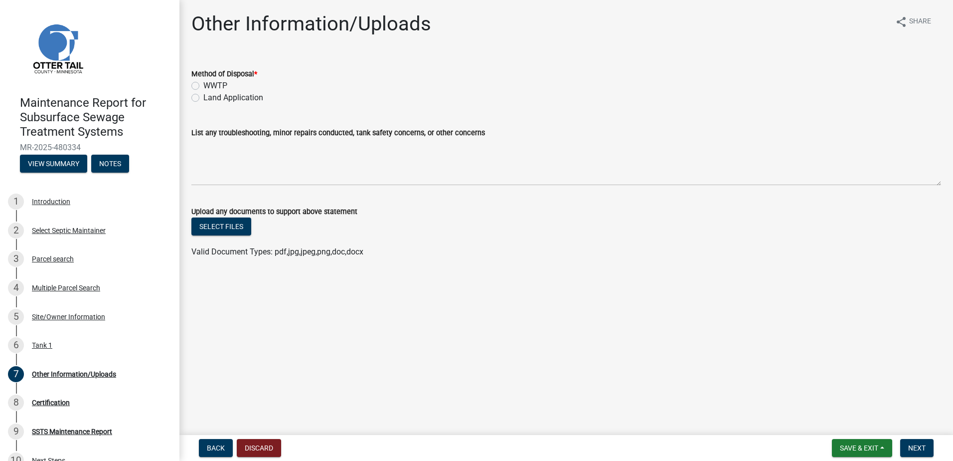
drag, startPoint x: 223, startPoint y: 98, endPoint x: 252, endPoint y: 110, distance: 30.7
click at [224, 98] on label "Land Application" at bounding box center [233, 98] width 60 height 12
click at [210, 98] on input "Land Application" at bounding box center [206, 95] width 6 height 6
click at [914, 445] on span "Next" at bounding box center [917, 448] width 17 height 8
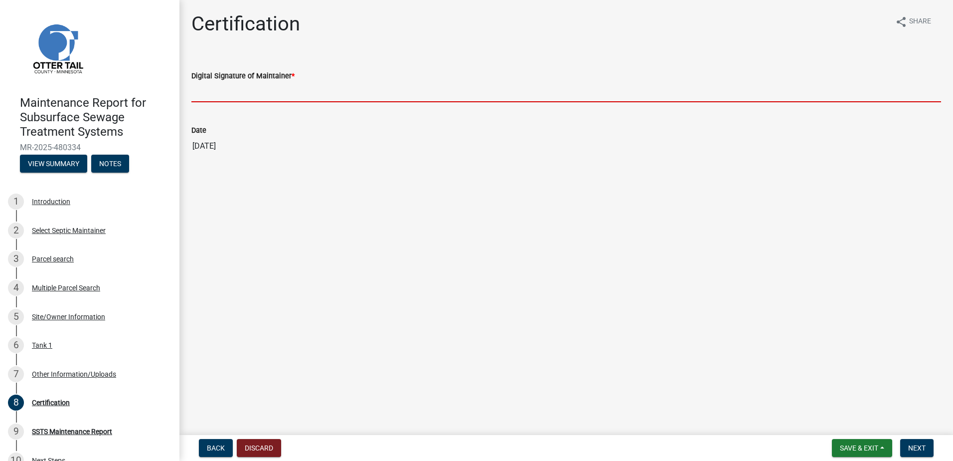
click at [258, 96] on input "Digital Signature of Maintainer *" at bounding box center [566, 92] width 750 height 20
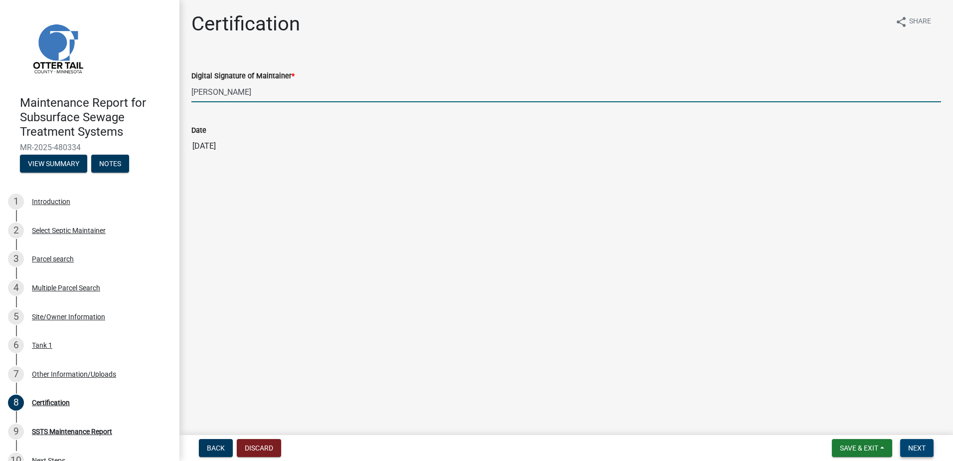
click at [921, 444] on span "Next" at bounding box center [917, 448] width 17 height 8
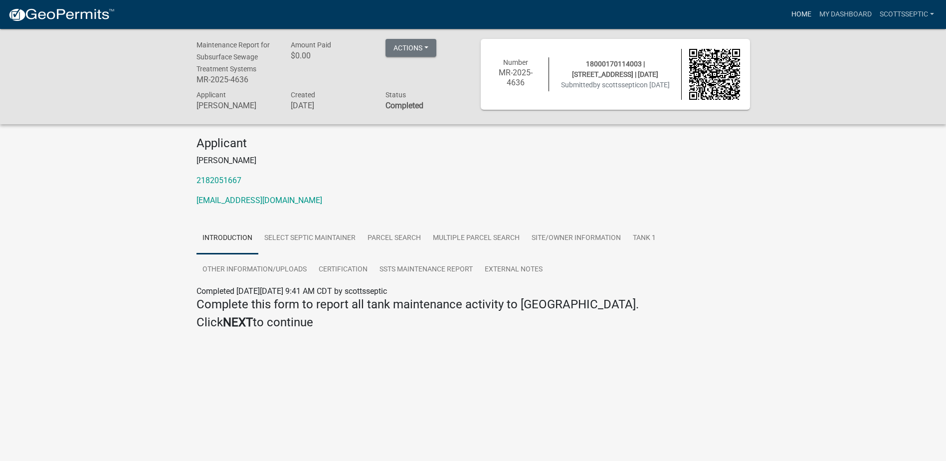
click at [802, 17] on link "Home" at bounding box center [801, 14] width 28 height 19
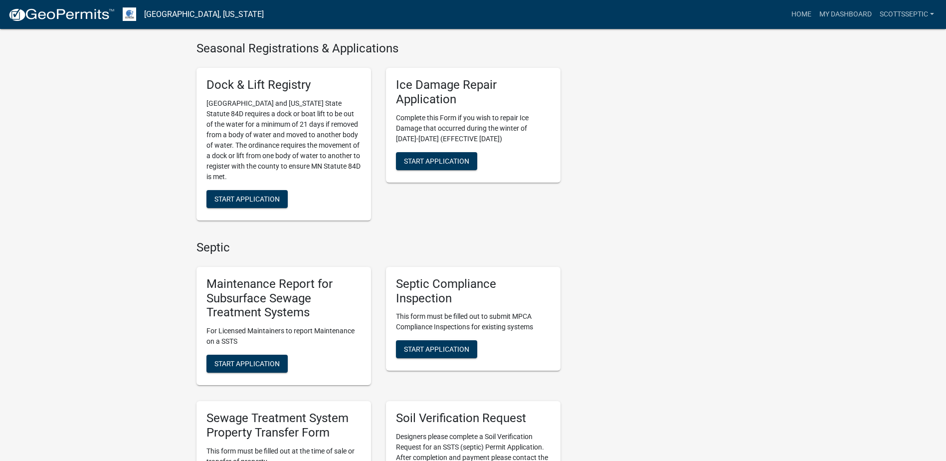
scroll to position [549, 0]
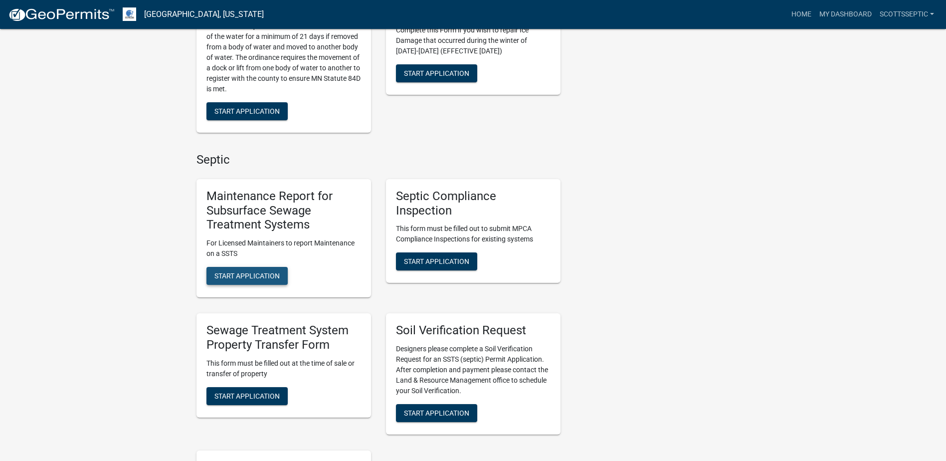
click at [246, 279] on span "Start Application" at bounding box center [246, 276] width 65 height 8
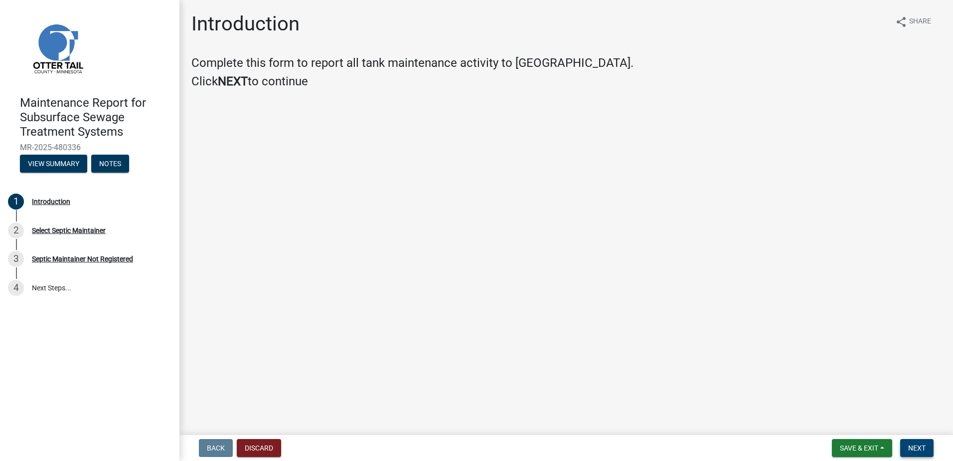
click at [919, 445] on span "Next" at bounding box center [917, 448] width 17 height 8
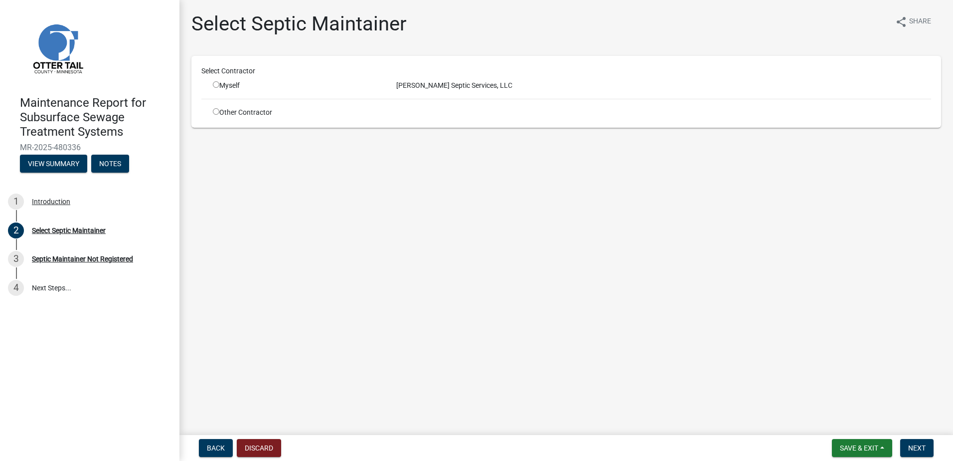
click at [217, 86] on input "radio" at bounding box center [216, 84] width 6 height 6
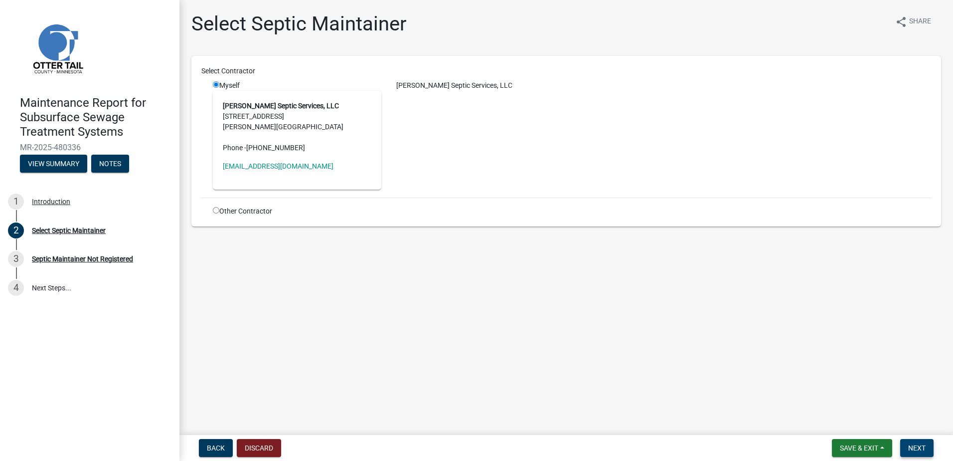
click at [916, 444] on span "Next" at bounding box center [917, 448] width 17 height 8
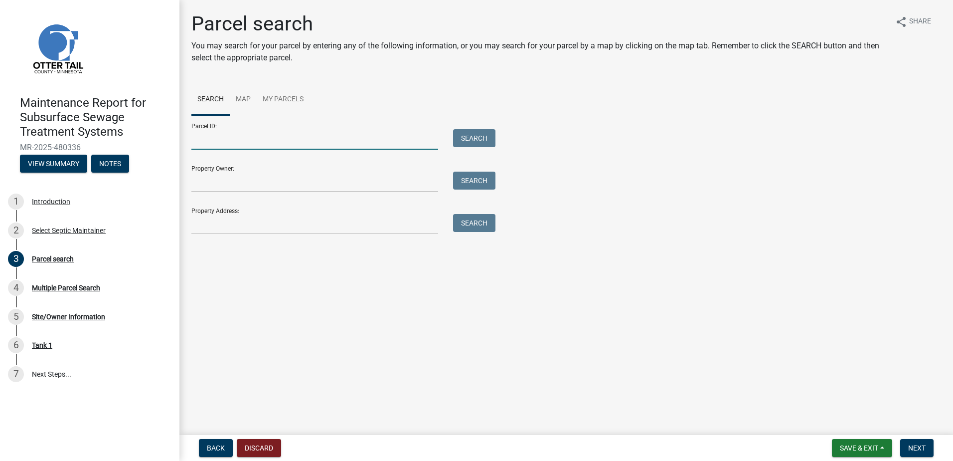
click at [257, 143] on input "Parcel ID:" at bounding box center [314, 139] width 247 height 20
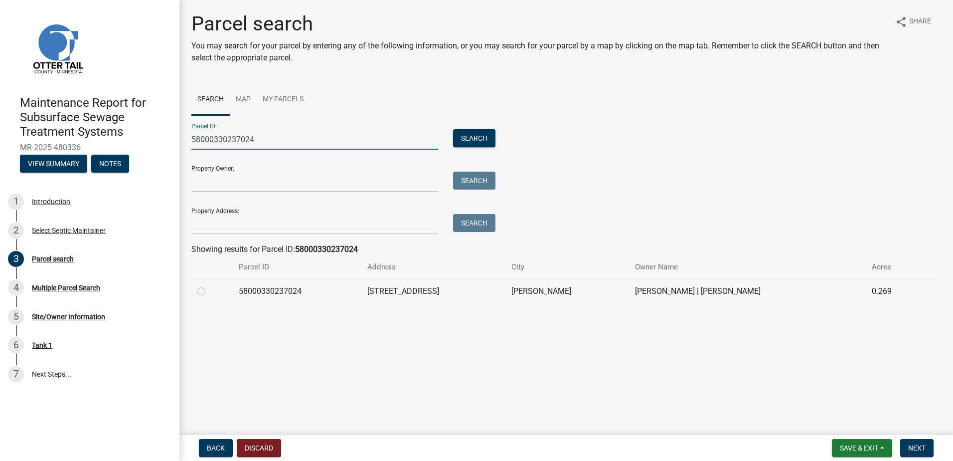
drag, startPoint x: 200, startPoint y: 292, endPoint x: 251, endPoint y: 306, distance: 52.6
click at [209, 285] on label at bounding box center [209, 285] width 0 height 0
click at [209, 292] on input "radio" at bounding box center [212, 288] width 6 height 6
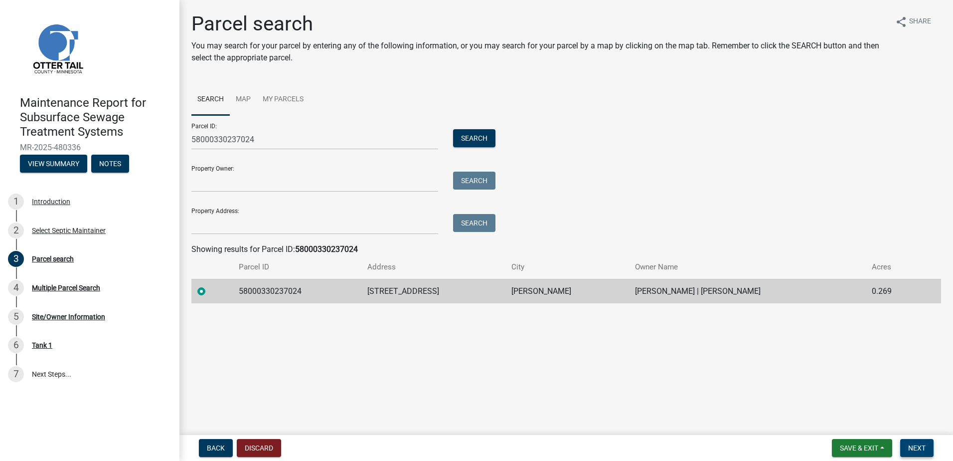
click at [914, 450] on span "Next" at bounding box center [917, 448] width 17 height 8
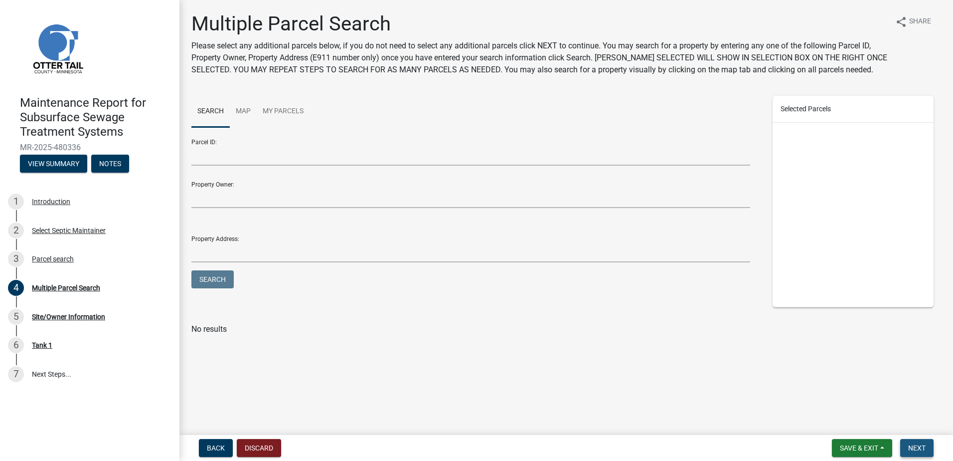
click at [910, 449] on span "Next" at bounding box center [917, 448] width 17 height 8
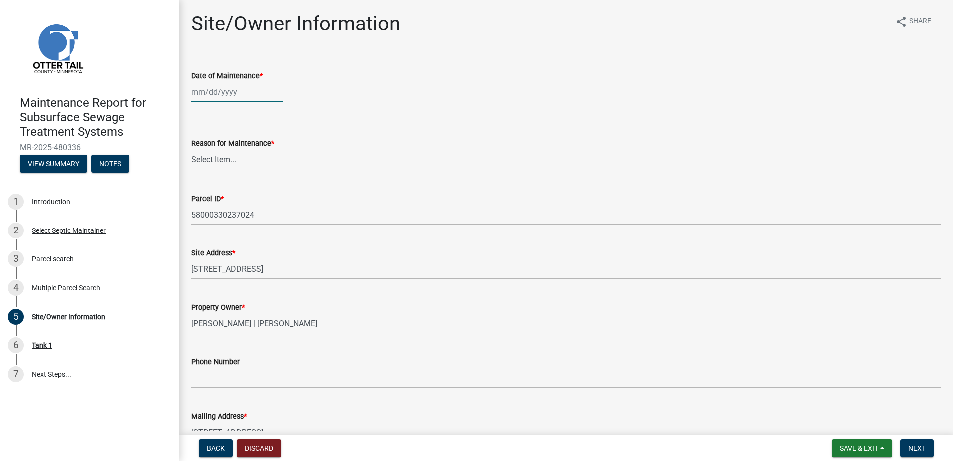
click at [228, 96] on div at bounding box center [236, 92] width 91 height 20
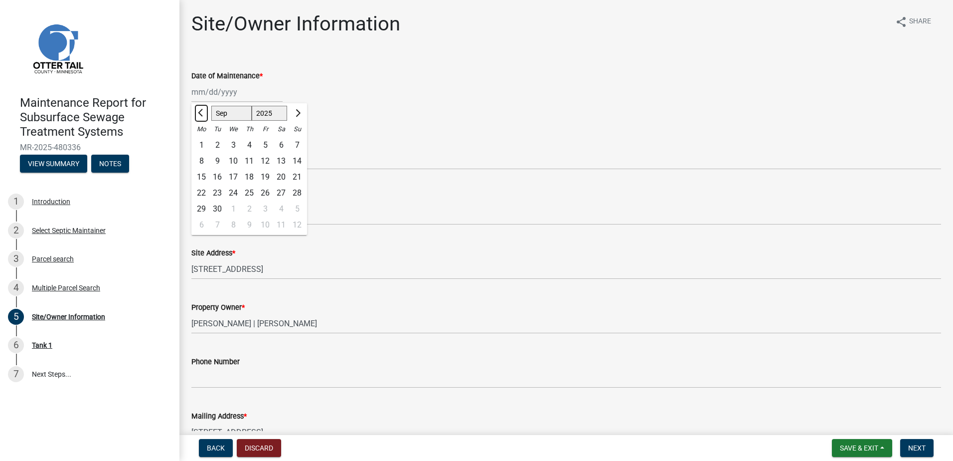
click at [197, 108] on button "Previous month" at bounding box center [201, 113] width 12 height 16
click at [260, 207] on div "29" at bounding box center [265, 209] width 16 height 16
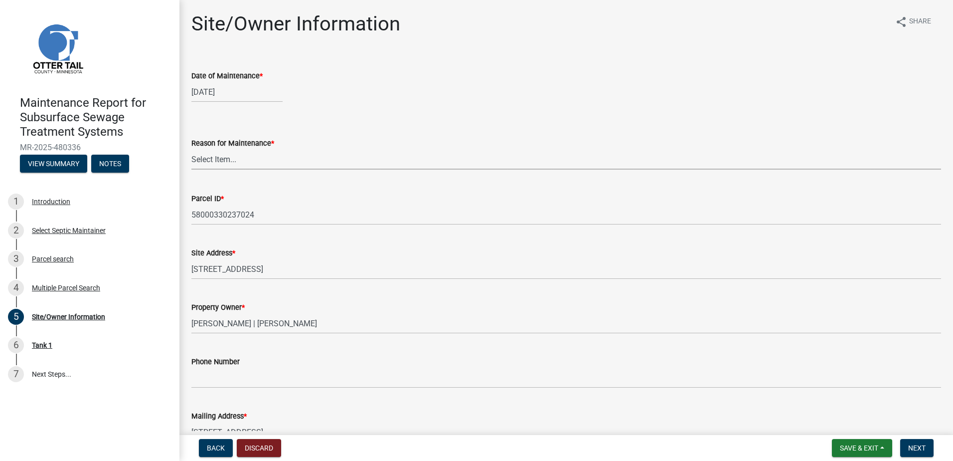
click at [250, 165] on select "Select Item... Called Routine Other" at bounding box center [566, 159] width 750 height 20
click at [191, 149] on select "Select Item... Called Routine Other" at bounding box center [566, 159] width 750 height 20
click at [917, 445] on span "Next" at bounding box center [917, 448] width 17 height 8
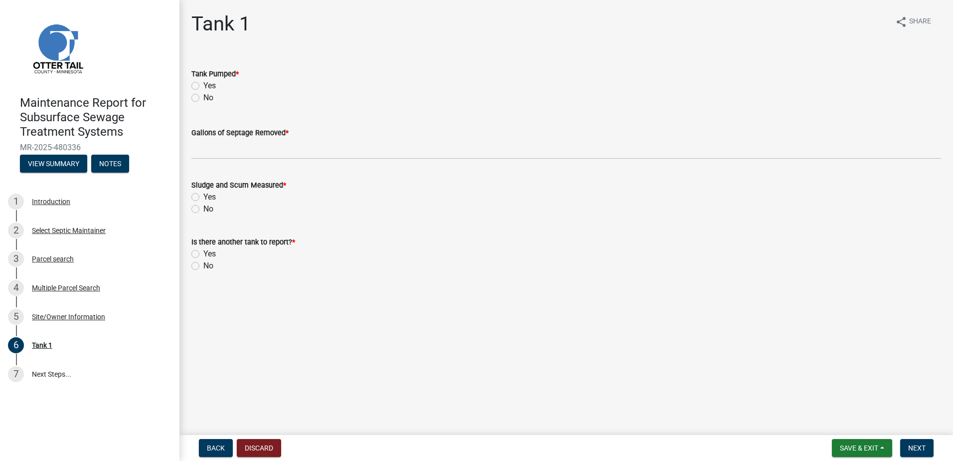
click at [203, 84] on label "Yes" at bounding box center [209, 86] width 12 height 12
click at [203, 84] on input "Yes" at bounding box center [206, 83] width 6 height 6
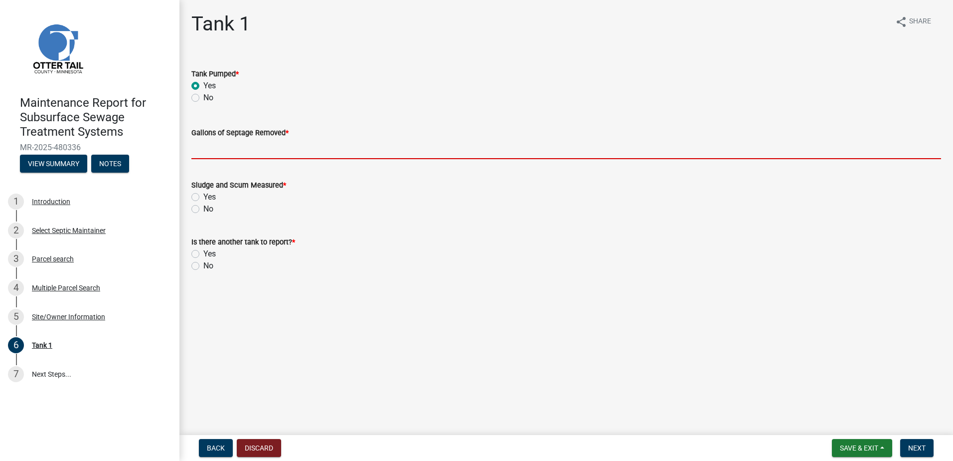
click at [205, 151] on input "Gallons of Septage Removed *" at bounding box center [566, 149] width 750 height 20
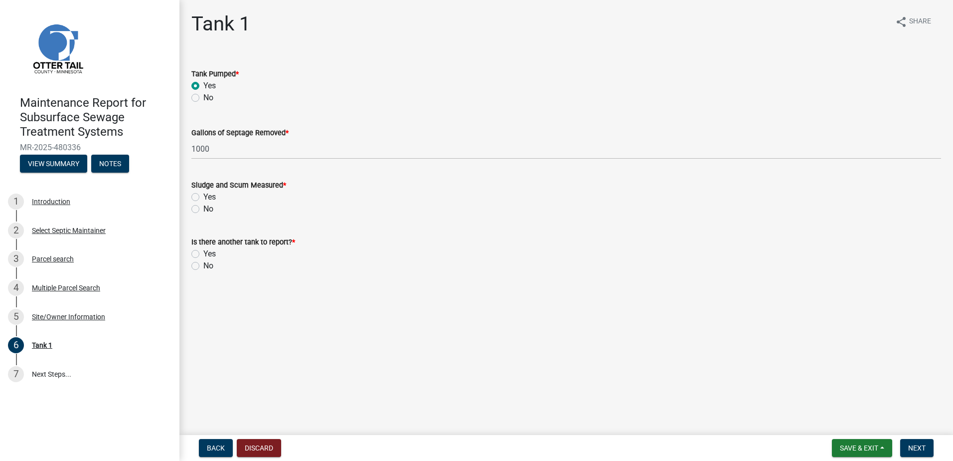
click at [211, 208] on label "No" at bounding box center [208, 209] width 10 height 12
click at [210, 208] on input "No" at bounding box center [206, 206] width 6 height 6
click at [214, 267] on div "No" at bounding box center [566, 266] width 750 height 12
click at [208, 266] on label "No" at bounding box center [208, 266] width 10 height 12
click at [208, 266] on input "No" at bounding box center [206, 263] width 6 height 6
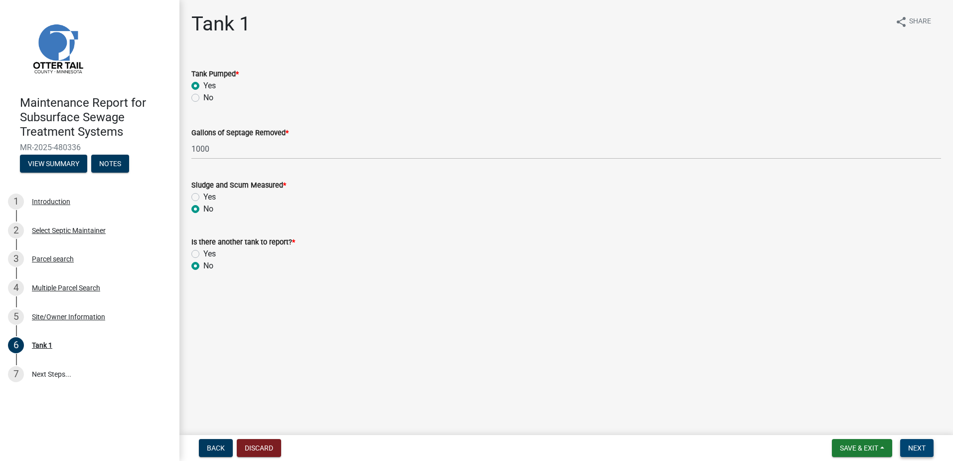
click at [931, 444] on button "Next" at bounding box center [917, 448] width 33 height 18
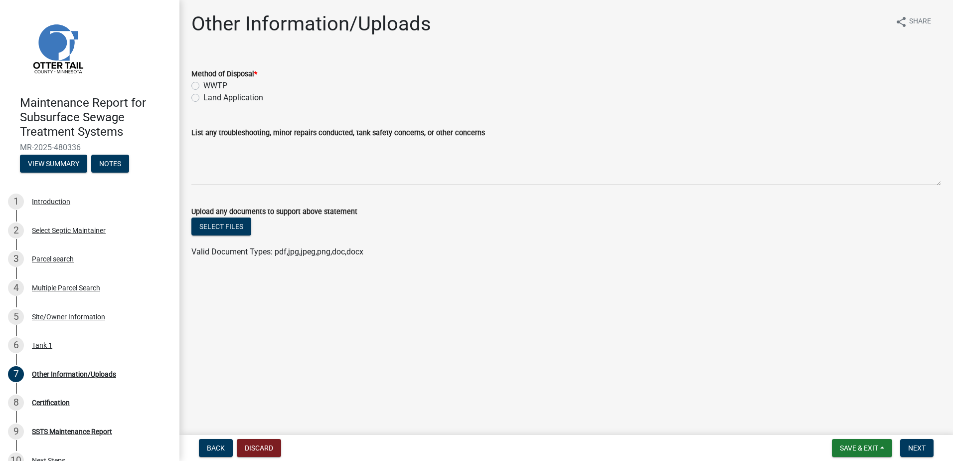
click at [203, 97] on label "Land Application" at bounding box center [233, 98] width 60 height 12
click at [203, 97] on input "Land Application" at bounding box center [206, 95] width 6 height 6
click at [904, 444] on button "Next" at bounding box center [917, 448] width 33 height 18
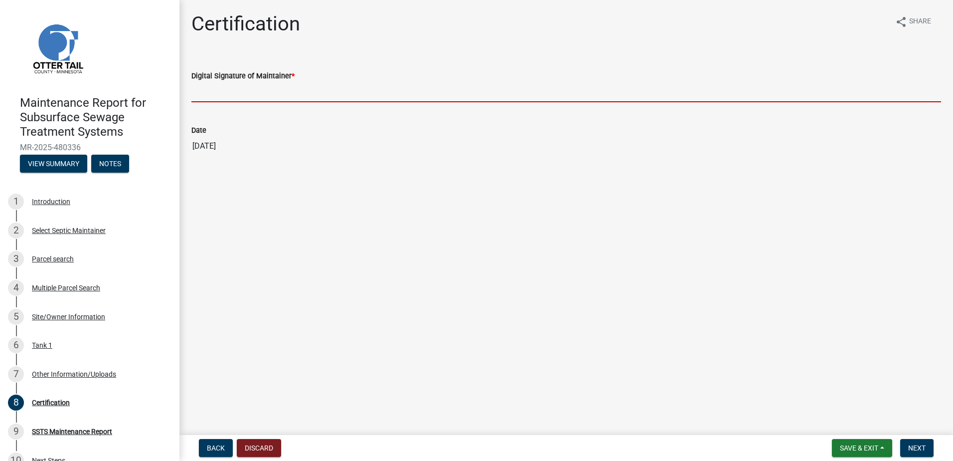
click at [204, 90] on input "Digital Signature of Maintainer *" at bounding box center [566, 92] width 750 height 20
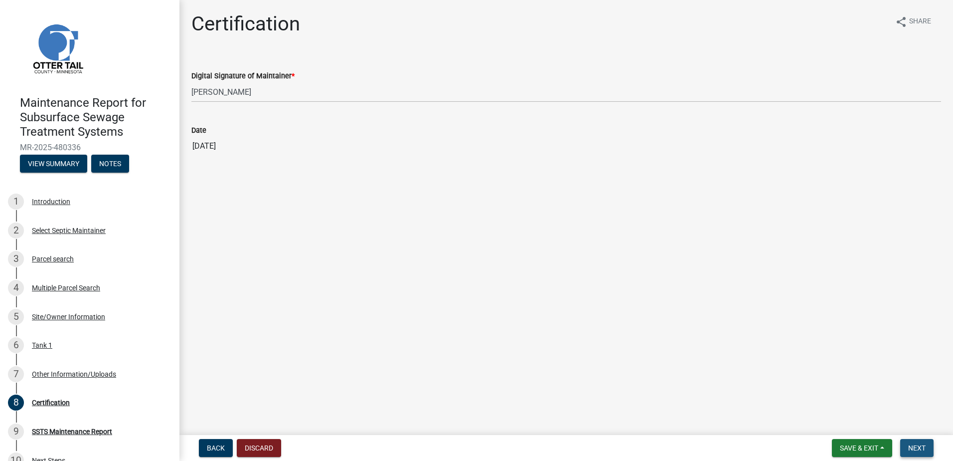
click at [907, 444] on button "Next" at bounding box center [917, 448] width 33 height 18
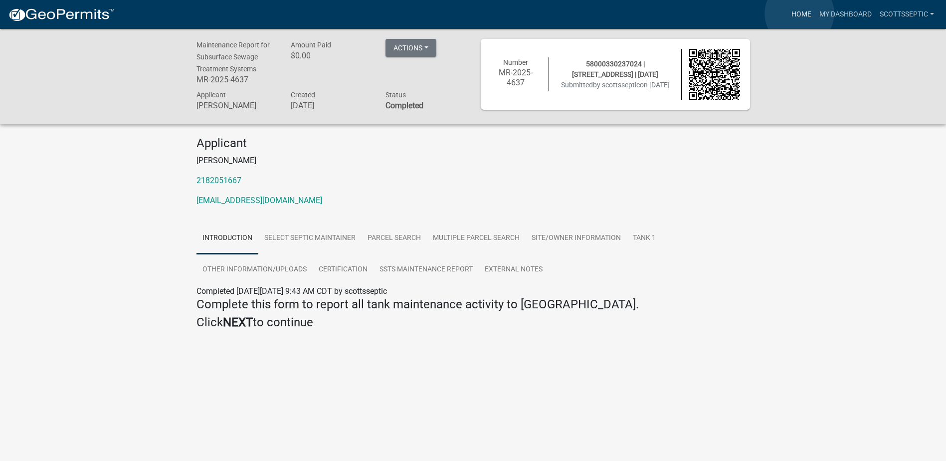
click at [799, 13] on link "Home" at bounding box center [801, 14] width 28 height 19
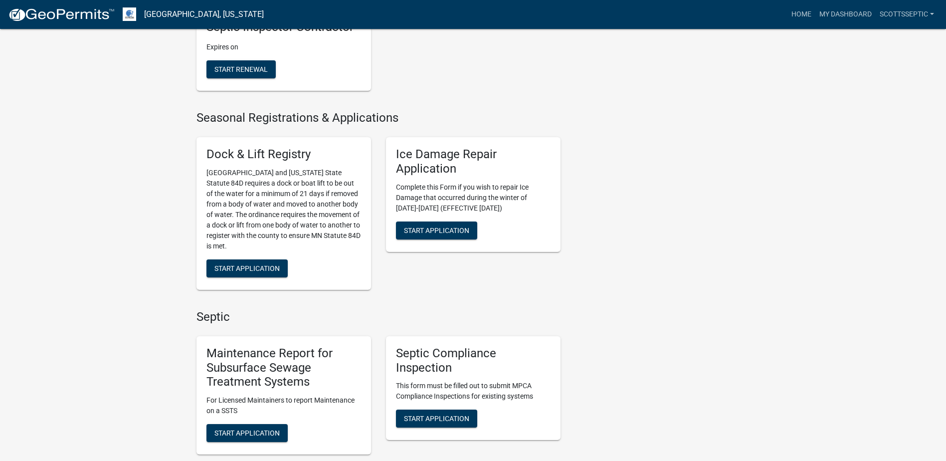
scroll to position [449, 0]
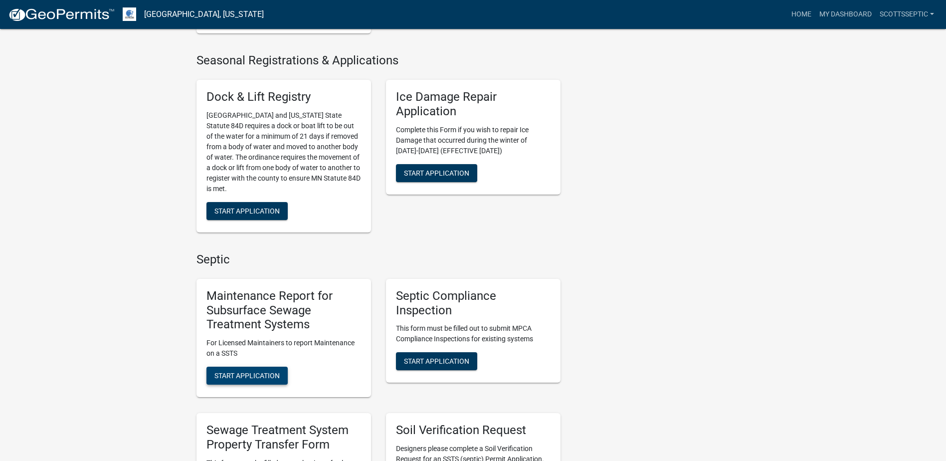
click at [240, 373] on span "Start Application" at bounding box center [246, 376] width 65 height 8
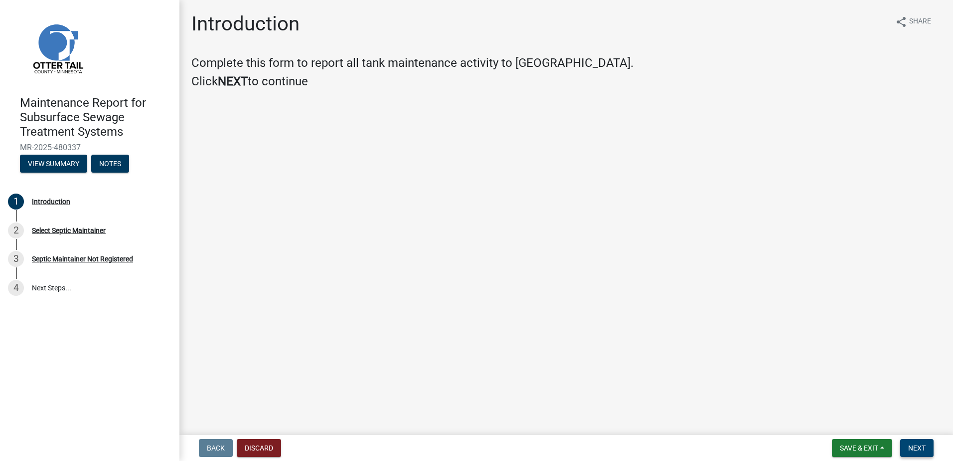
click at [931, 449] on button "Next" at bounding box center [917, 448] width 33 height 18
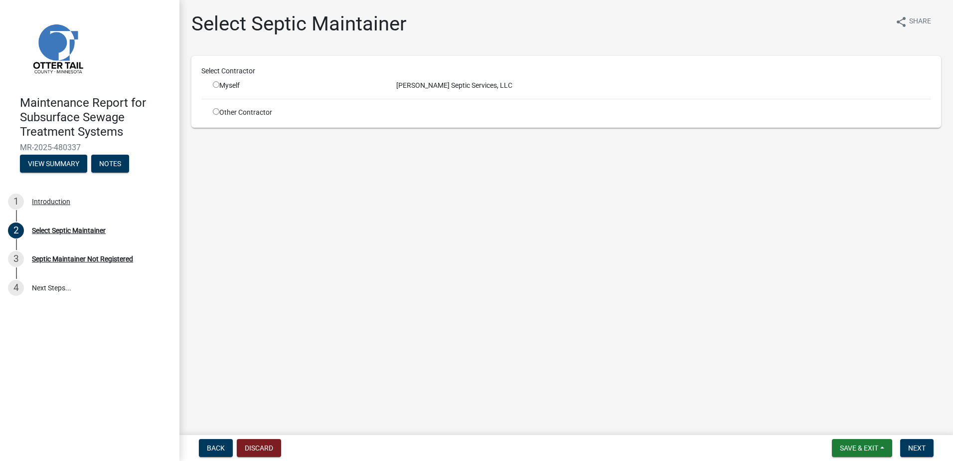
click at [215, 83] on input "radio" at bounding box center [216, 84] width 6 height 6
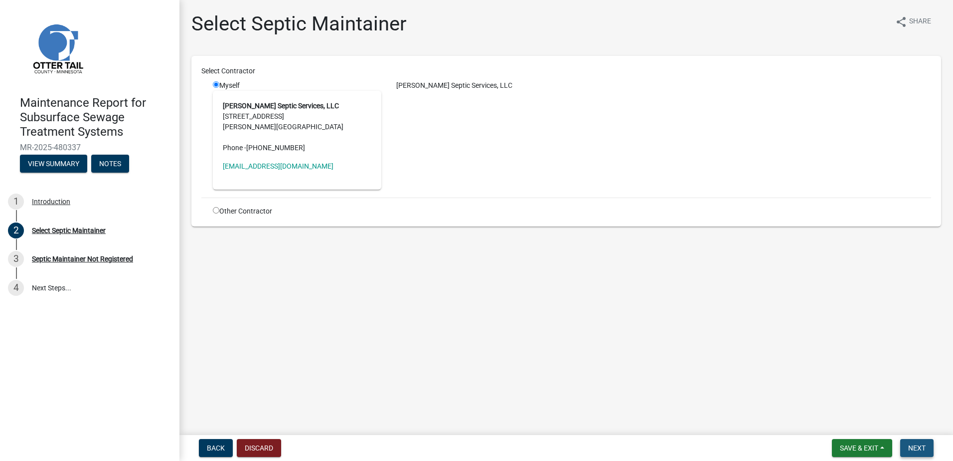
click at [912, 449] on span "Next" at bounding box center [917, 448] width 17 height 8
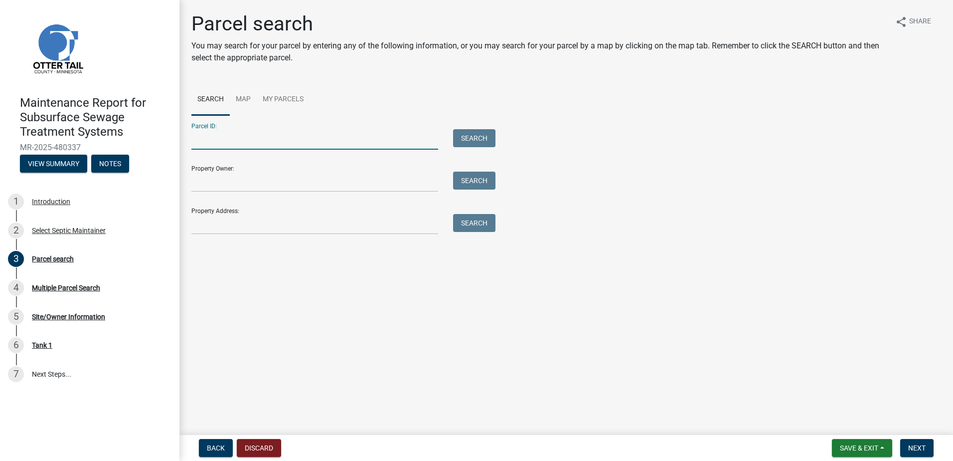
click at [223, 144] on input "Parcel ID:" at bounding box center [314, 139] width 247 height 20
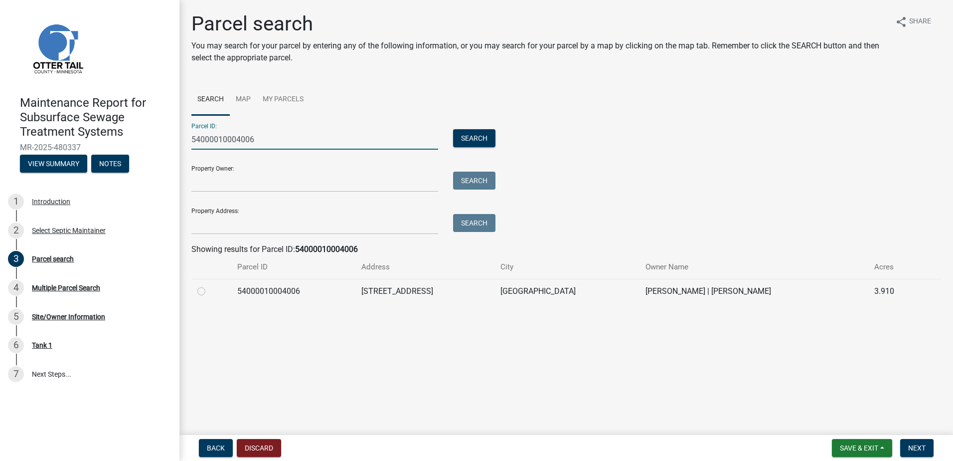
click at [209, 285] on label at bounding box center [209, 285] width 0 height 0
click at [209, 291] on input "radio" at bounding box center [212, 288] width 6 height 6
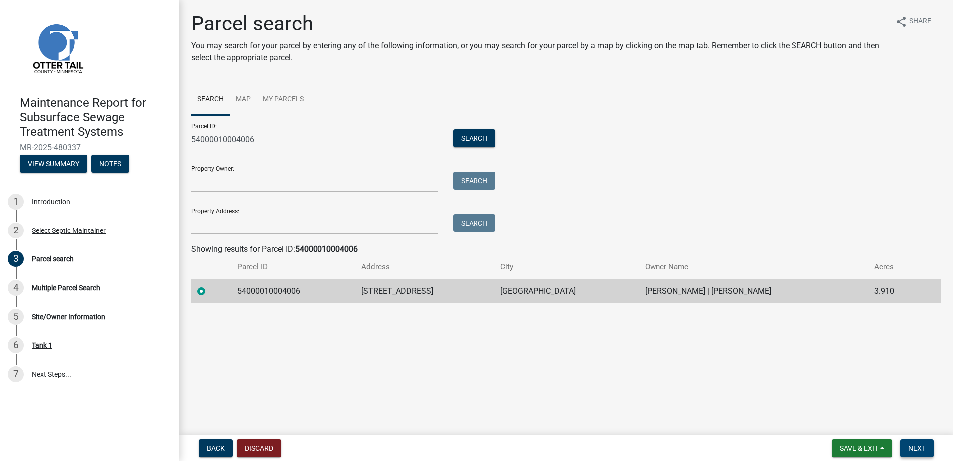
click at [921, 446] on span "Next" at bounding box center [917, 448] width 17 height 8
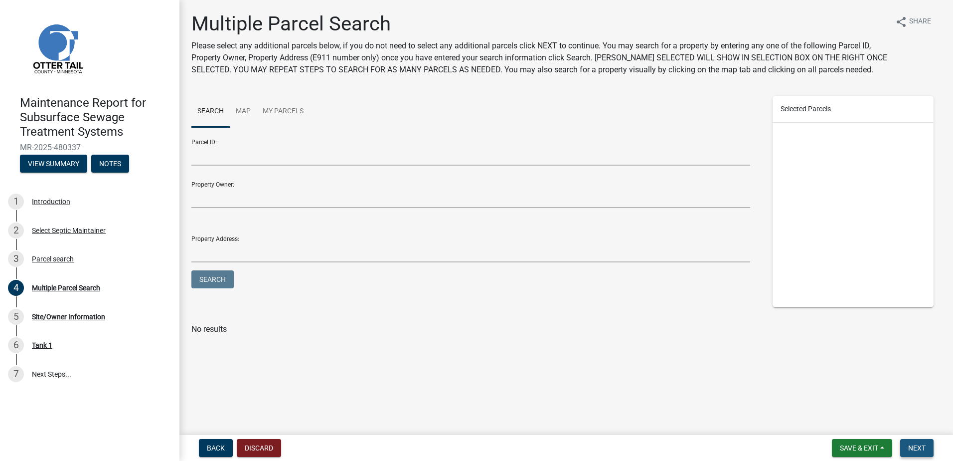
click at [917, 444] on span "Next" at bounding box center [917, 448] width 17 height 8
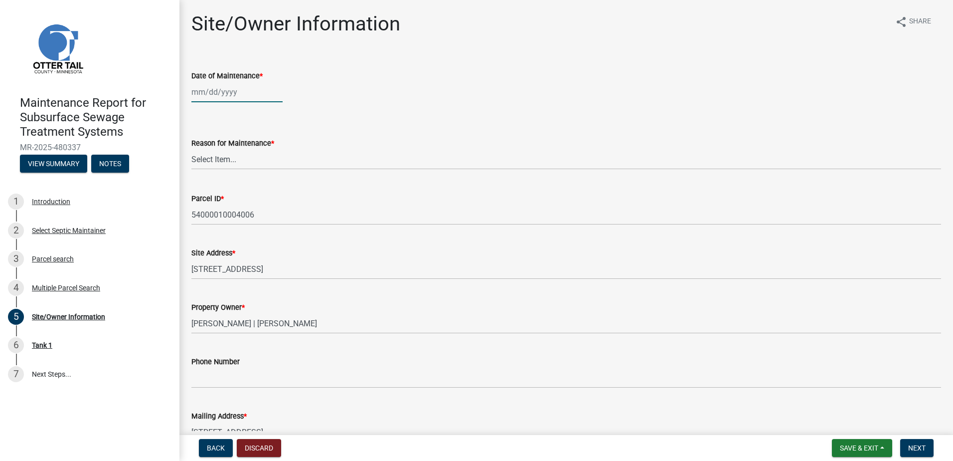
click at [245, 94] on div at bounding box center [236, 92] width 91 height 20
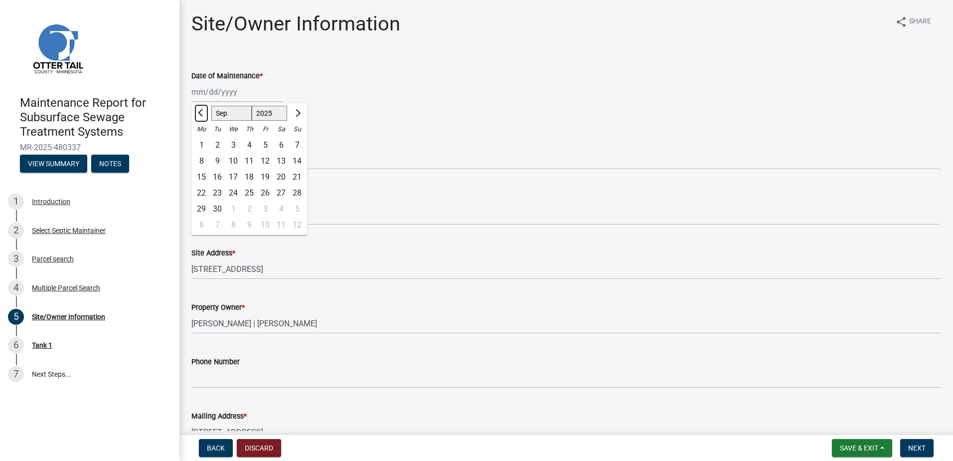
click at [201, 116] on span "Previous month" at bounding box center [201, 112] width 7 height 7
click at [268, 210] on div "29" at bounding box center [265, 209] width 16 height 16
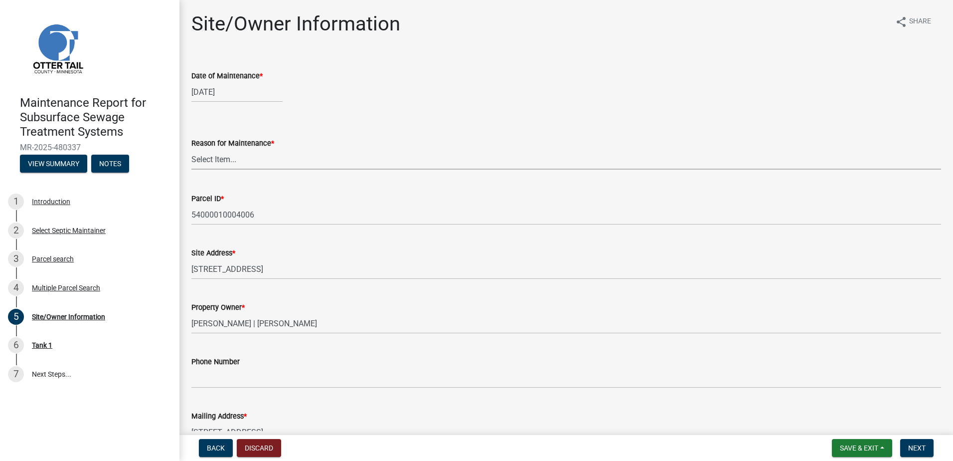
click at [289, 156] on select "Select Item... Called Routine Other" at bounding box center [566, 159] width 750 height 20
click at [191, 149] on select "Select Item... Called Routine Other" at bounding box center [566, 159] width 750 height 20
click at [926, 447] on span "Next" at bounding box center [917, 448] width 17 height 8
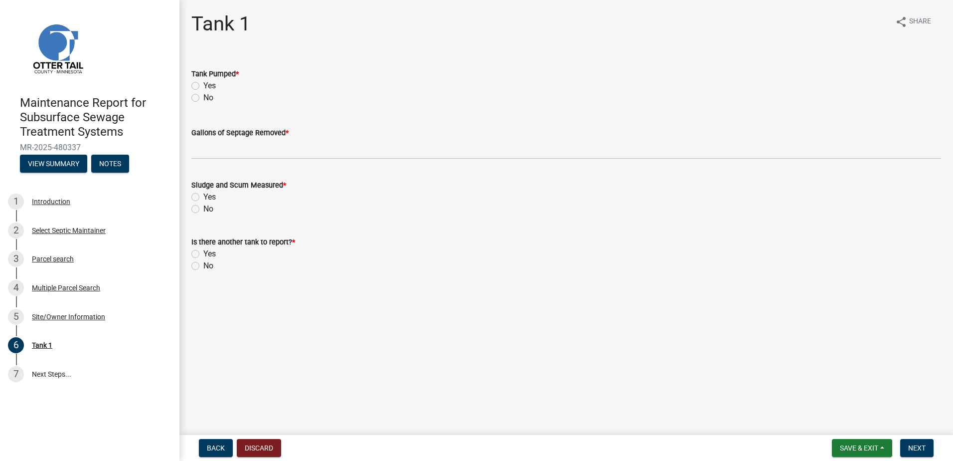
click at [203, 83] on label "Yes" at bounding box center [209, 86] width 12 height 12
click at [203, 83] on input "Yes" at bounding box center [206, 83] width 6 height 6
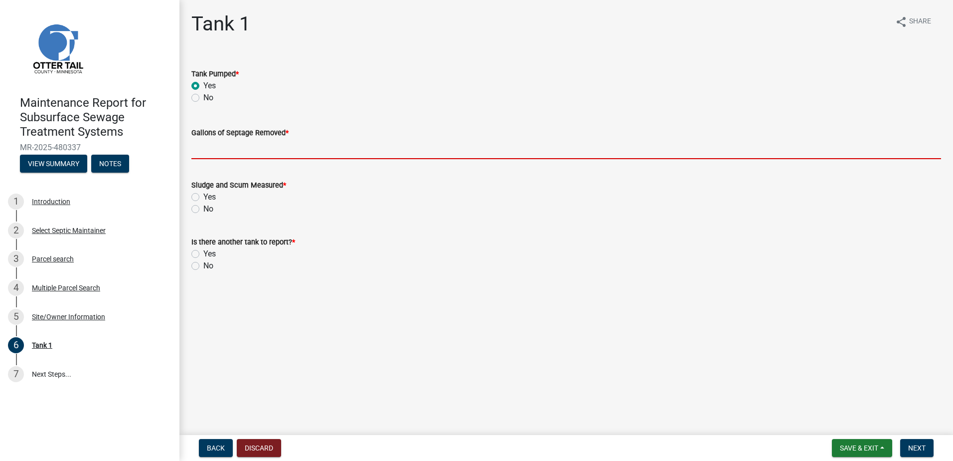
click at [229, 144] on input "Gallons of Septage Removed *" at bounding box center [566, 149] width 750 height 20
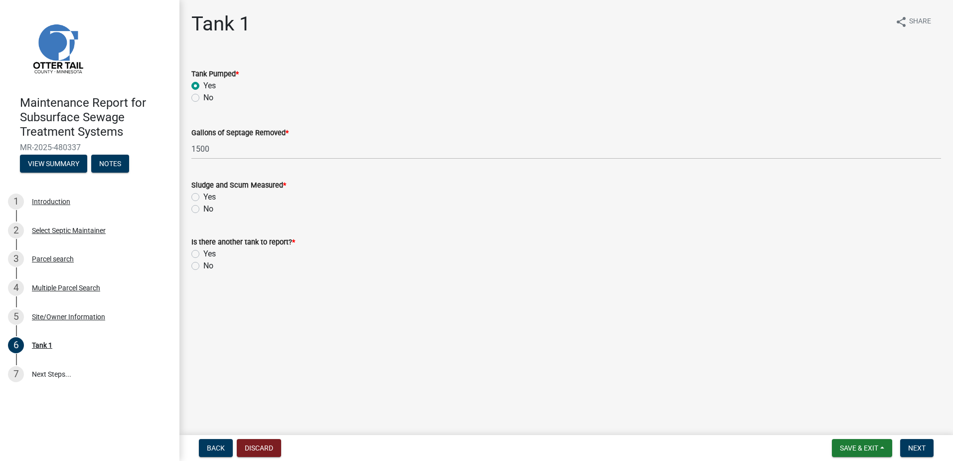
click at [203, 210] on div "No" at bounding box center [566, 209] width 750 height 12
click at [212, 207] on label "No" at bounding box center [208, 209] width 10 height 12
click at [210, 207] on input "No" at bounding box center [206, 206] width 6 height 6
click at [211, 261] on label "No" at bounding box center [208, 266] width 10 height 12
click at [210, 261] on input "No" at bounding box center [206, 263] width 6 height 6
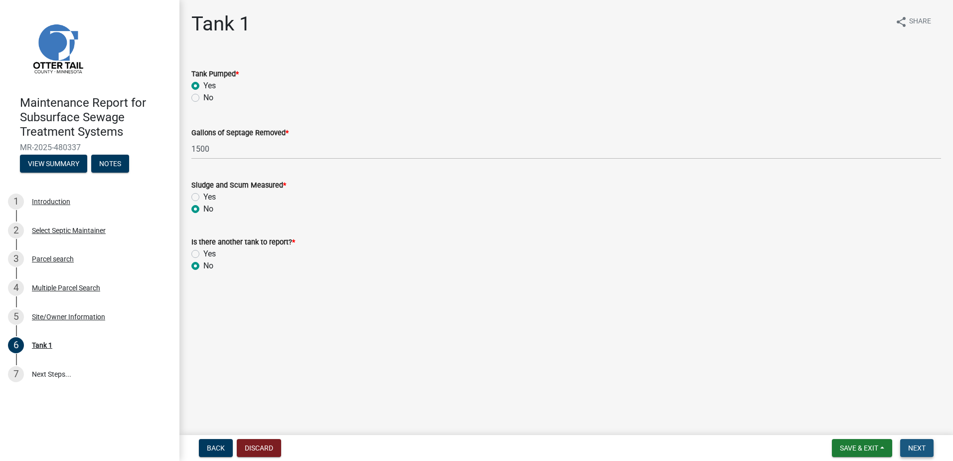
click at [927, 447] on button "Next" at bounding box center [917, 448] width 33 height 18
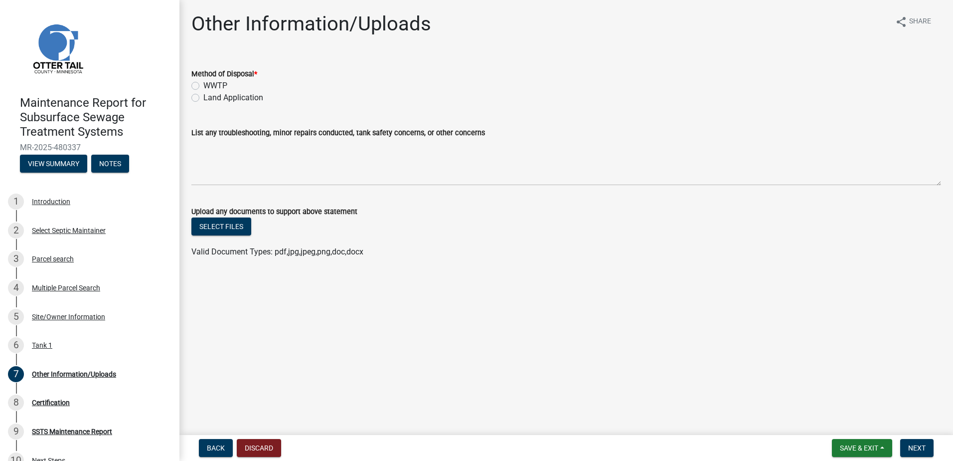
click at [252, 101] on label "Land Application" at bounding box center [233, 98] width 60 height 12
click at [210, 98] on input "Land Application" at bounding box center [206, 95] width 6 height 6
click at [918, 442] on button "Next" at bounding box center [917, 448] width 33 height 18
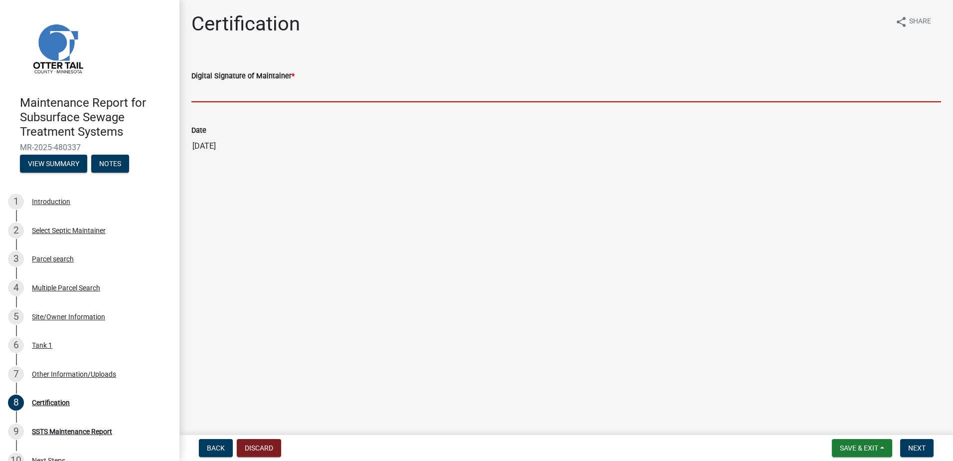
drag, startPoint x: 240, startPoint y: 99, endPoint x: 217, endPoint y: 90, distance: 24.6
click at [217, 90] on input "Digital Signature of Maintainer *" at bounding box center [566, 92] width 750 height 20
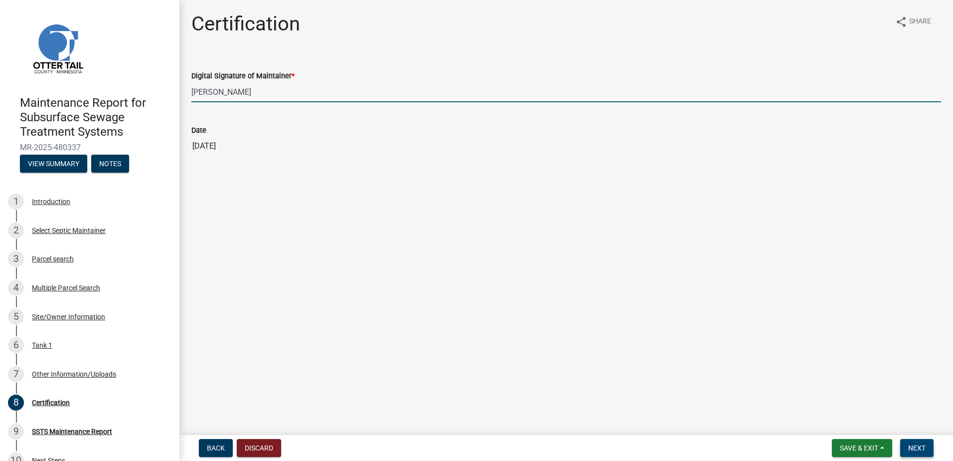
drag, startPoint x: 919, startPoint y: 457, endPoint x: 919, endPoint y: 450, distance: 7.0
click at [919, 453] on nav "Back Discard Save & Exit Save Save & Exit Next" at bounding box center [567, 448] width 774 height 26
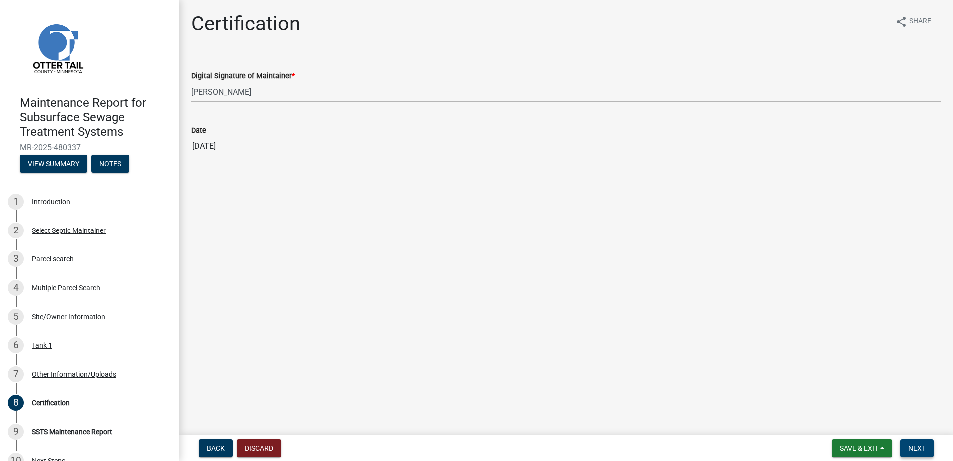
click at [919, 447] on span "Next" at bounding box center [917, 448] width 17 height 8
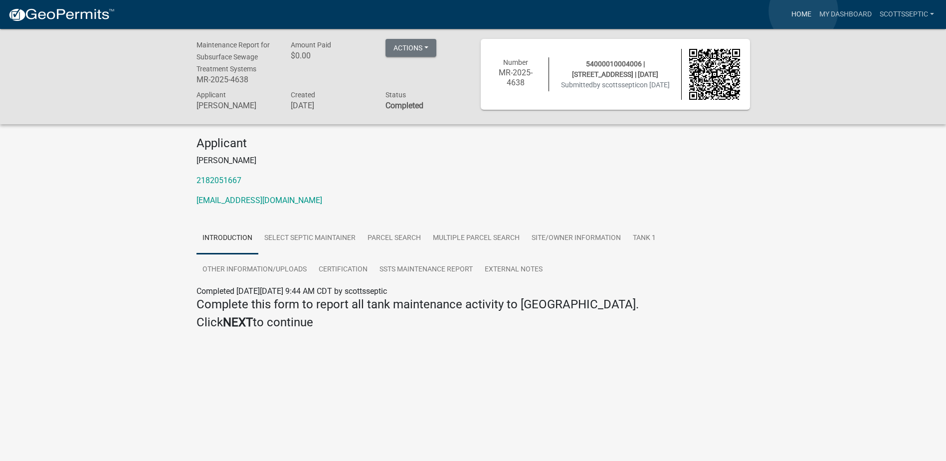
click at [803, 11] on link "Home" at bounding box center [801, 14] width 28 height 19
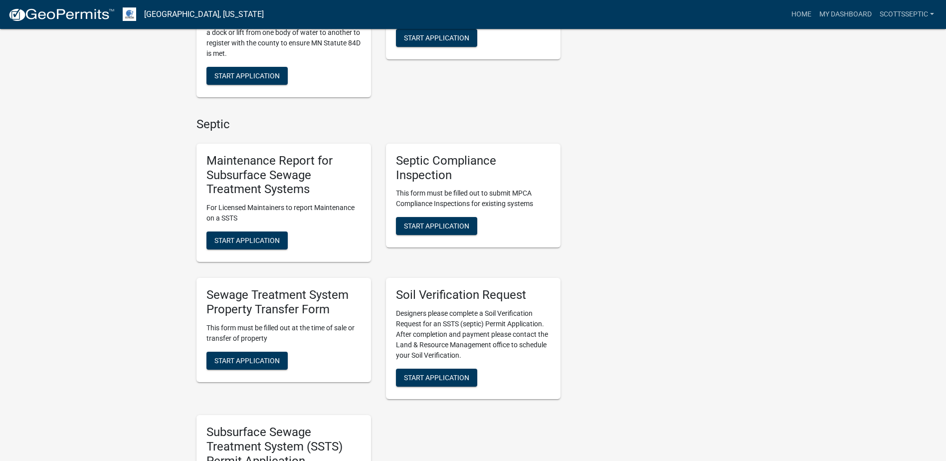
scroll to position [598, 0]
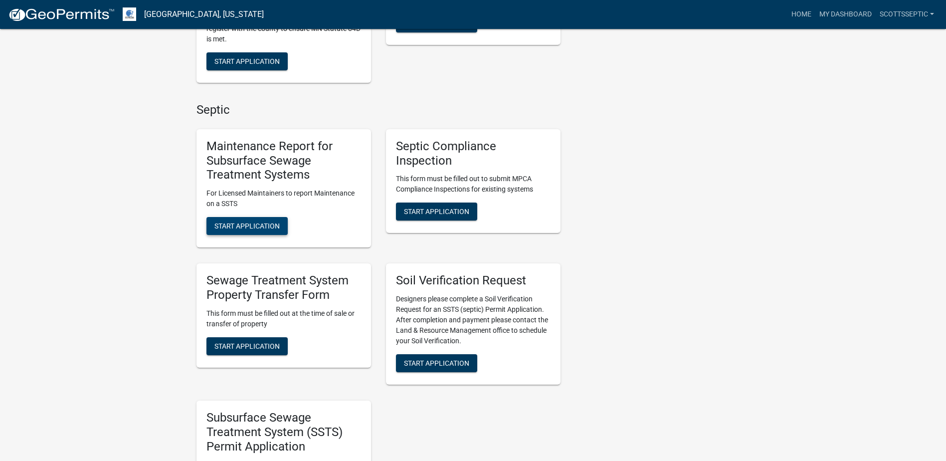
click at [262, 230] on span "Start Application" at bounding box center [246, 226] width 65 height 8
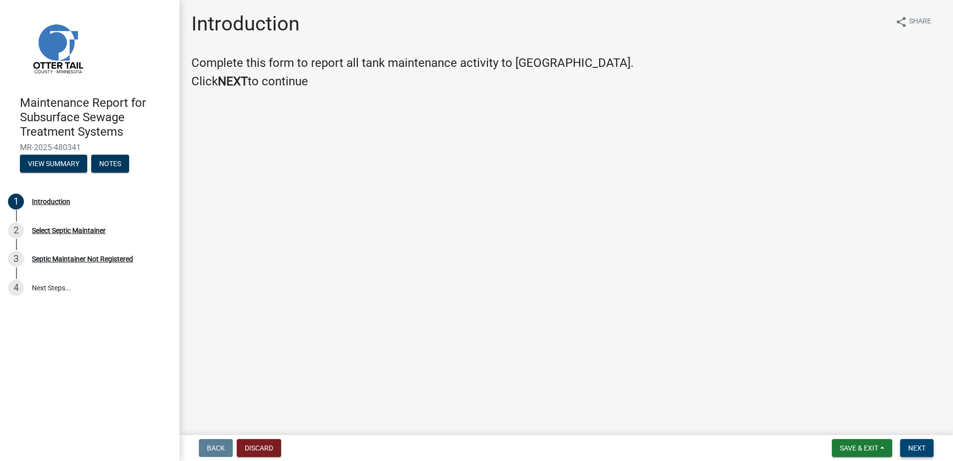
click at [911, 449] on span "Next" at bounding box center [917, 448] width 17 height 8
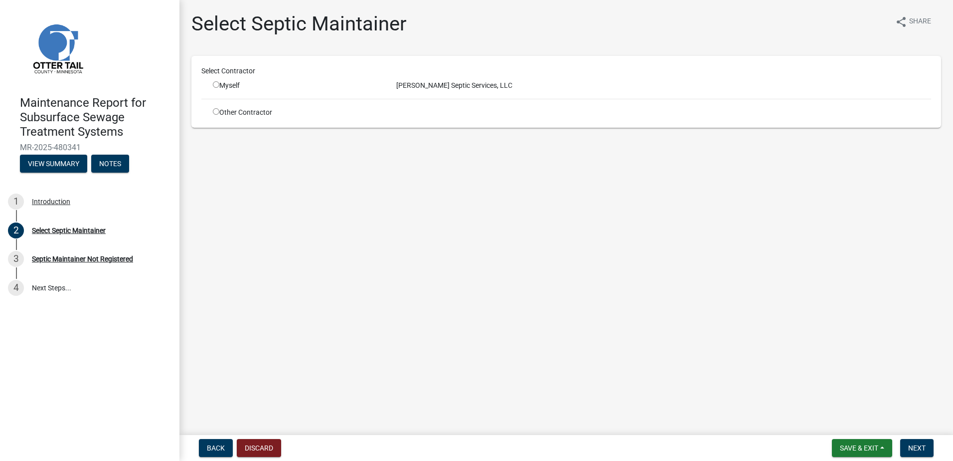
click at [213, 86] on input "radio" at bounding box center [216, 84] width 6 height 6
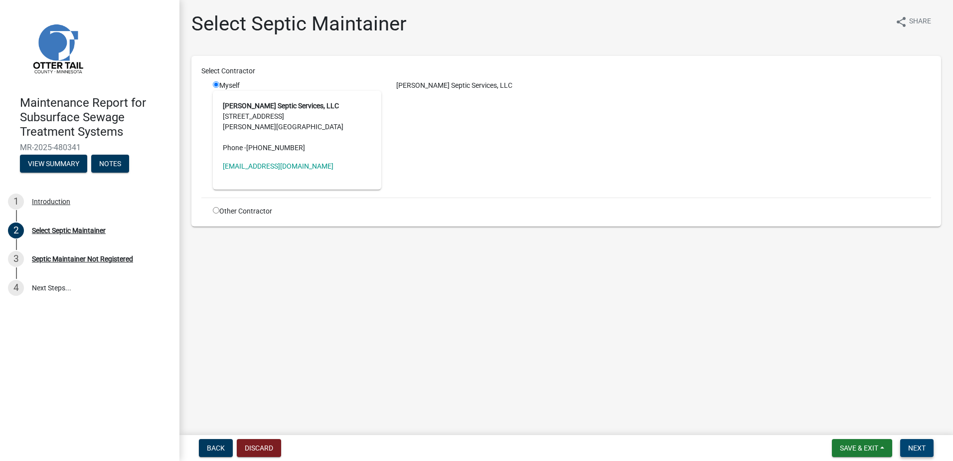
click at [918, 448] on span "Next" at bounding box center [917, 448] width 17 height 8
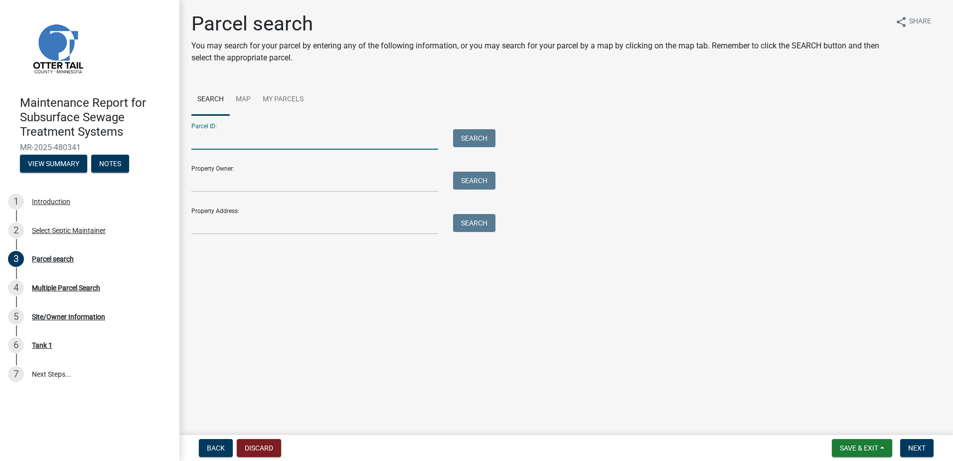
click at [302, 147] on input "Parcel ID:" at bounding box center [314, 139] width 247 height 20
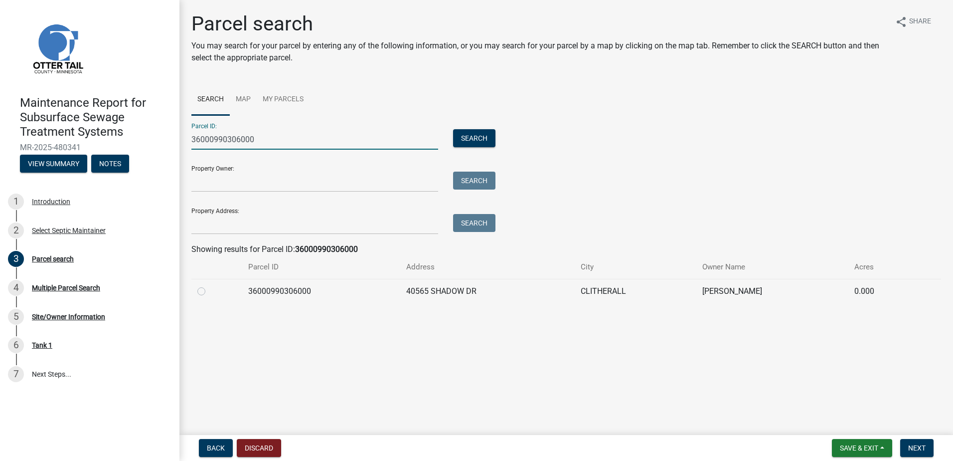
click at [209, 285] on label at bounding box center [209, 285] width 0 height 0
click at [209, 291] on input "radio" at bounding box center [212, 288] width 6 height 6
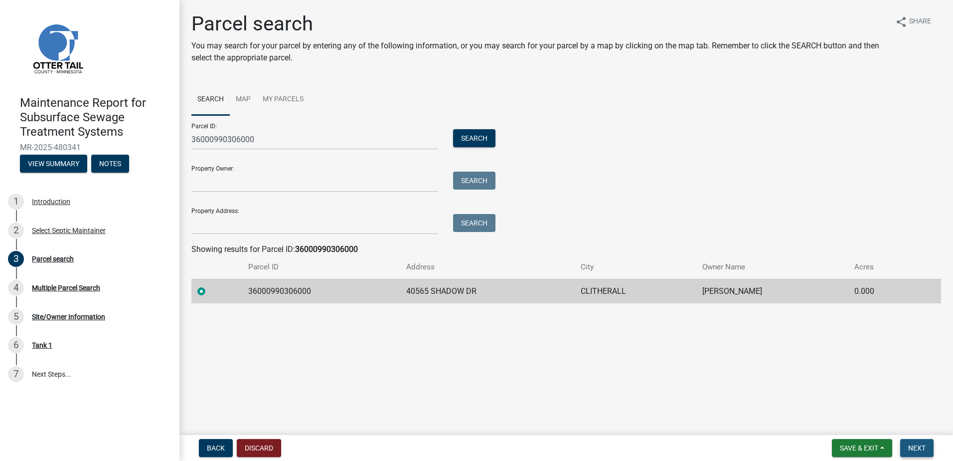
click at [910, 448] on span "Next" at bounding box center [917, 448] width 17 height 8
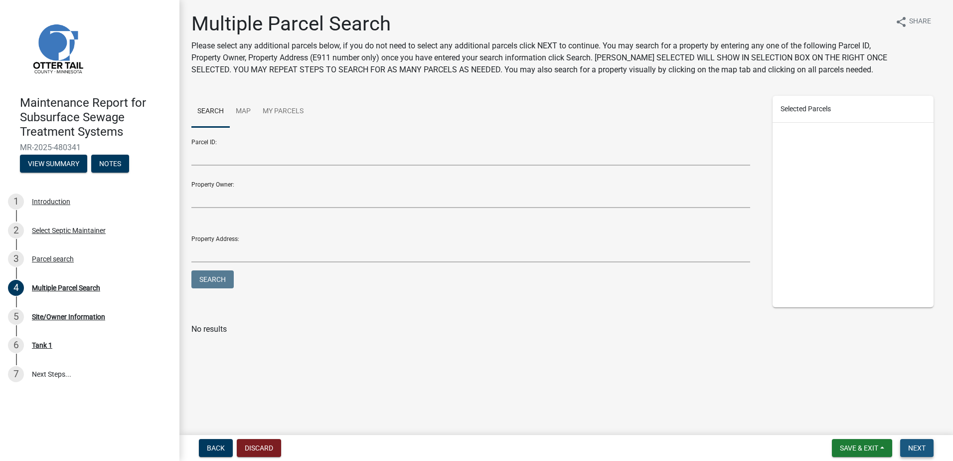
click at [905, 445] on button "Next" at bounding box center [917, 448] width 33 height 18
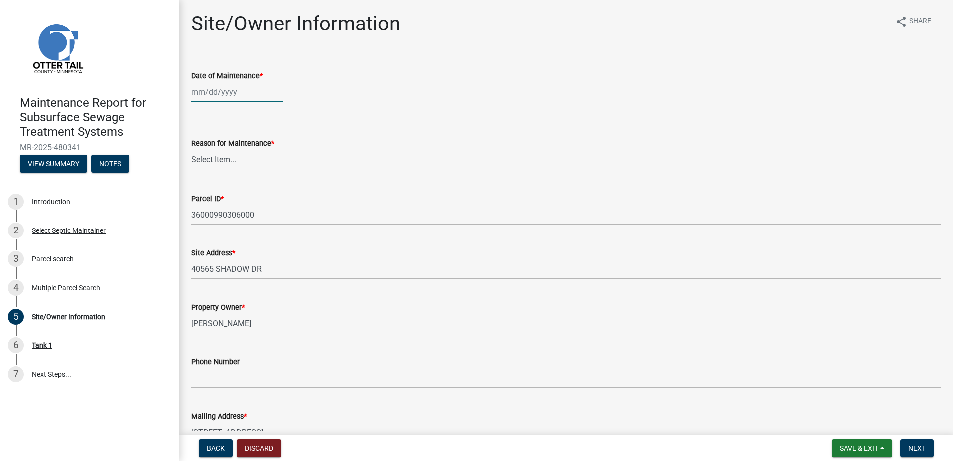
click at [235, 89] on div at bounding box center [236, 92] width 91 height 20
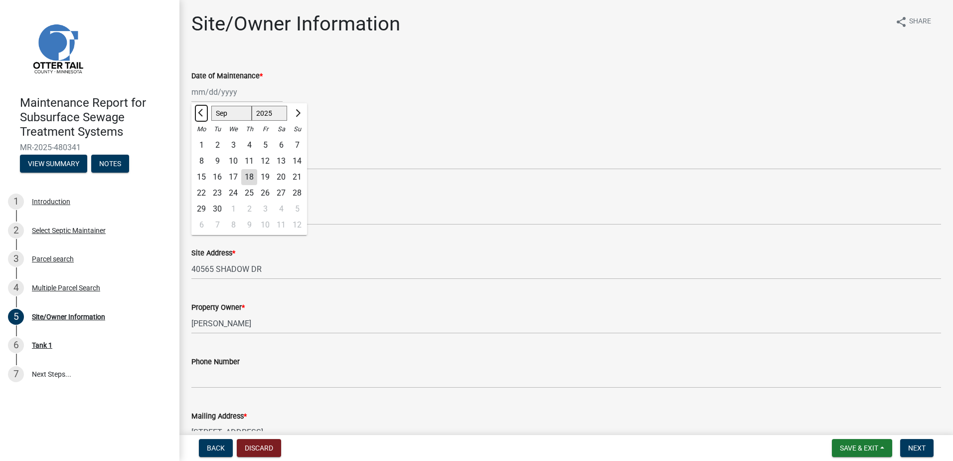
click at [201, 112] on span "Previous month" at bounding box center [201, 112] width 7 height 7
click at [266, 208] on div "29" at bounding box center [265, 209] width 16 height 16
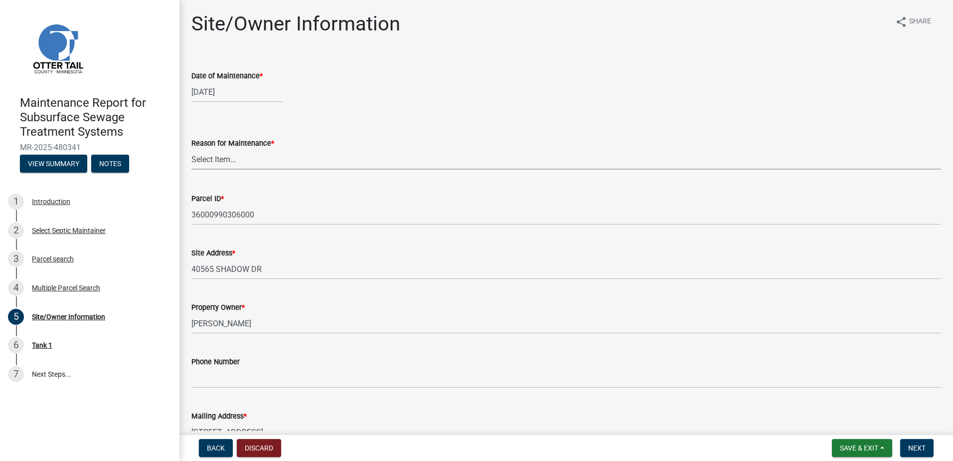
click at [269, 163] on select "Select Item... Called Routine Other" at bounding box center [566, 159] width 750 height 20
click at [191, 149] on select "Select Item... Called Routine Other" at bounding box center [566, 159] width 750 height 20
click at [932, 451] on button "Next" at bounding box center [917, 448] width 33 height 18
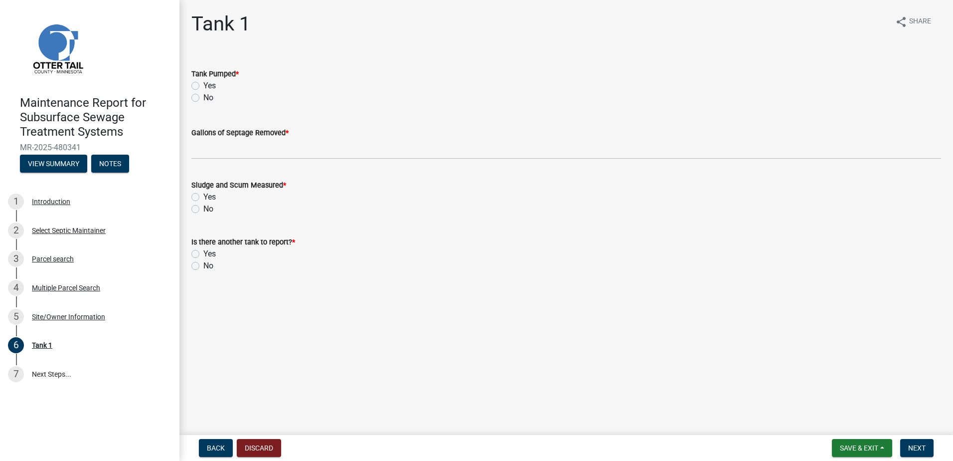
drag, startPoint x: 195, startPoint y: 84, endPoint x: 193, endPoint y: 94, distance: 10.7
click at [203, 84] on label "Yes" at bounding box center [209, 86] width 12 height 12
click at [203, 84] on input "Yes" at bounding box center [206, 83] width 6 height 6
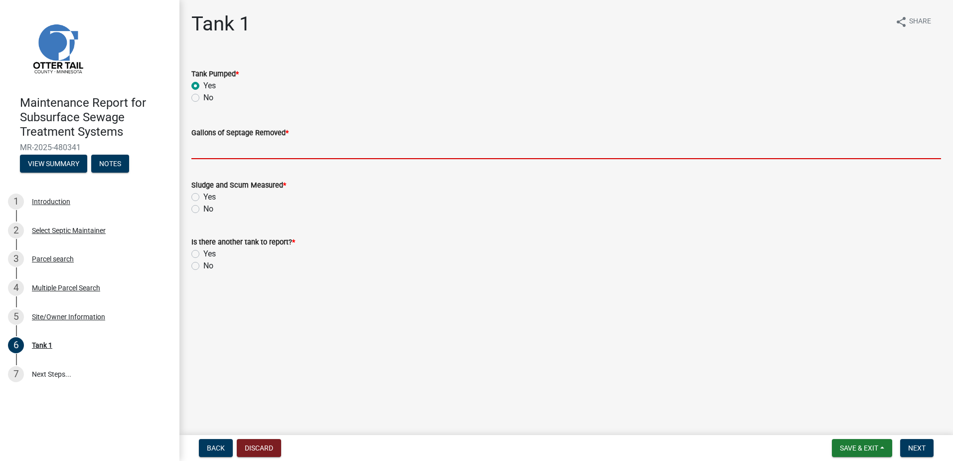
click at [199, 147] on input "Gallons of Septage Removed *" at bounding box center [566, 149] width 750 height 20
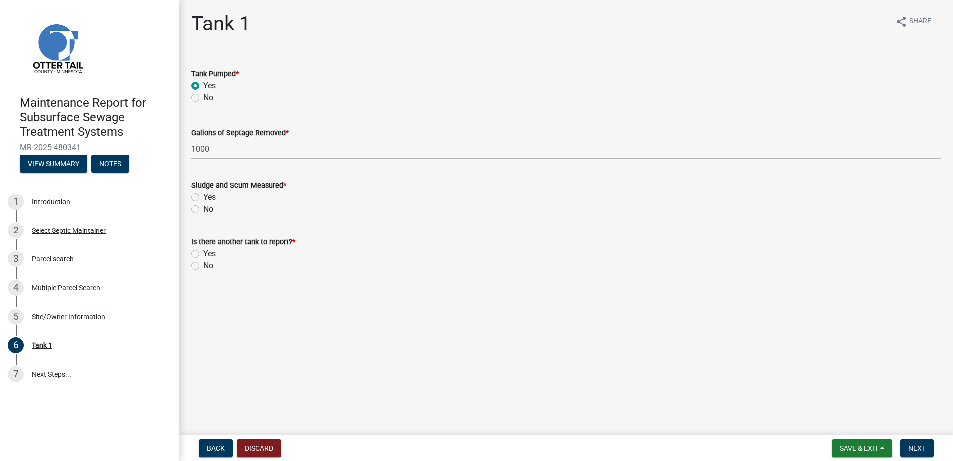
click at [211, 210] on label "No" at bounding box center [208, 209] width 10 height 12
click at [210, 209] on input "No" at bounding box center [206, 206] width 6 height 6
click at [204, 264] on label "No" at bounding box center [208, 266] width 10 height 12
click at [204, 264] on input "No" at bounding box center [206, 263] width 6 height 6
click at [933, 450] on button "Next" at bounding box center [917, 448] width 33 height 18
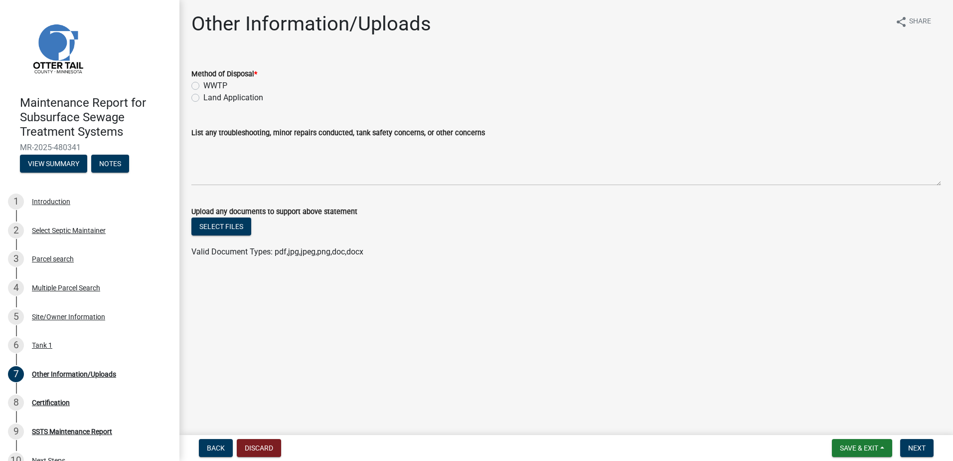
click at [248, 101] on label "Land Application" at bounding box center [233, 98] width 60 height 12
click at [210, 98] on input "Land Application" at bounding box center [206, 95] width 6 height 6
click at [928, 442] on button "Next" at bounding box center [917, 448] width 33 height 18
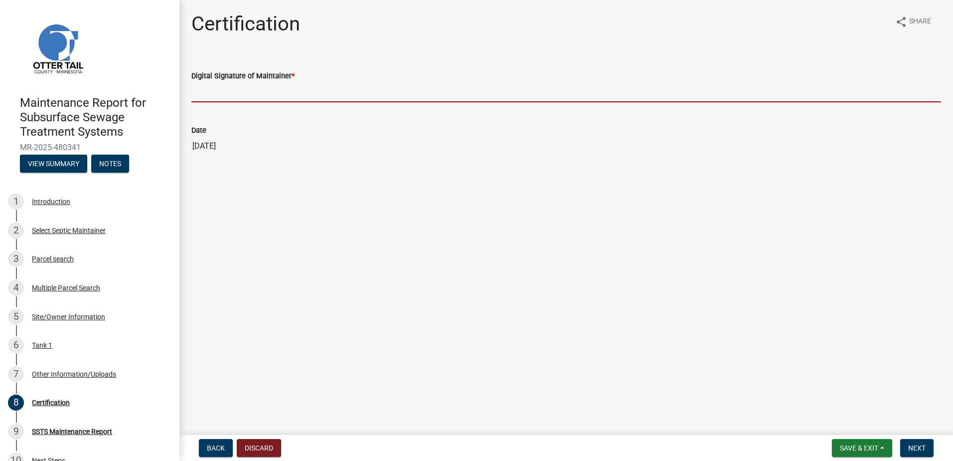
click at [334, 88] on input "Digital Signature of Maintainer *" at bounding box center [566, 92] width 750 height 20
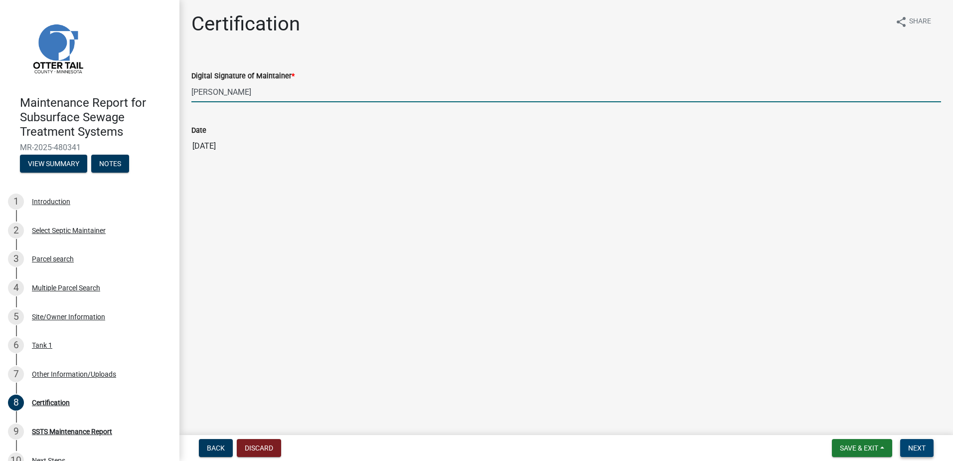
click at [925, 448] on span "Next" at bounding box center [917, 448] width 17 height 8
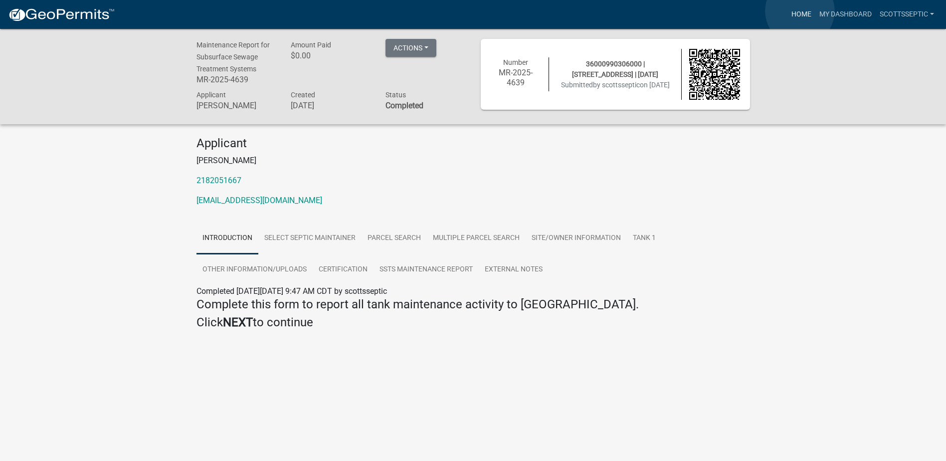
click at [800, 11] on link "Home" at bounding box center [801, 14] width 28 height 19
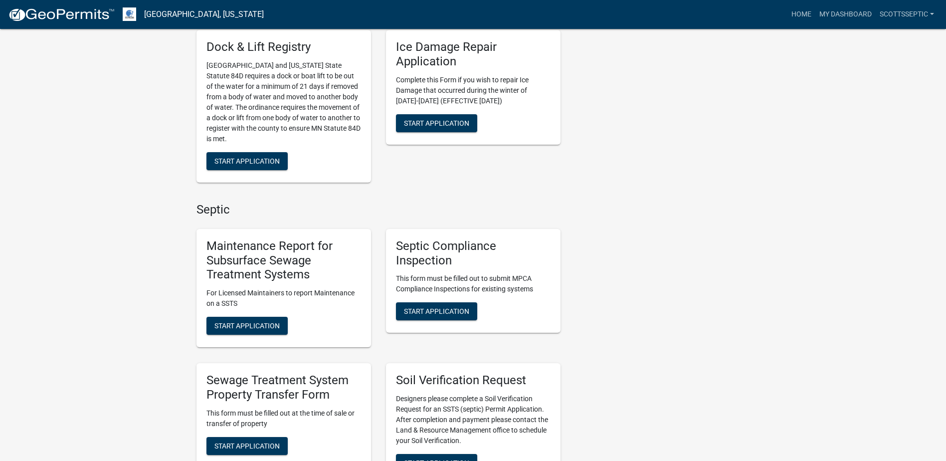
scroll to position [549, 0]
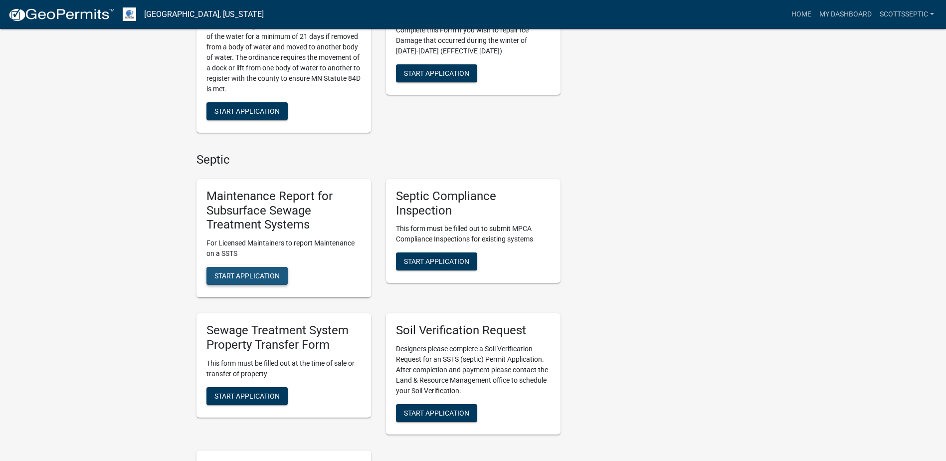
click at [222, 273] on span "Start Application" at bounding box center [246, 276] width 65 height 8
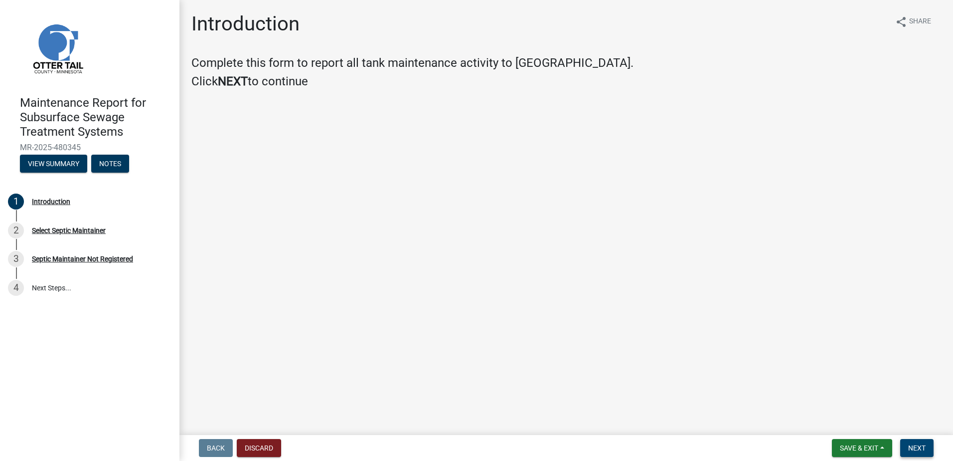
click at [923, 452] on button "Next" at bounding box center [917, 448] width 33 height 18
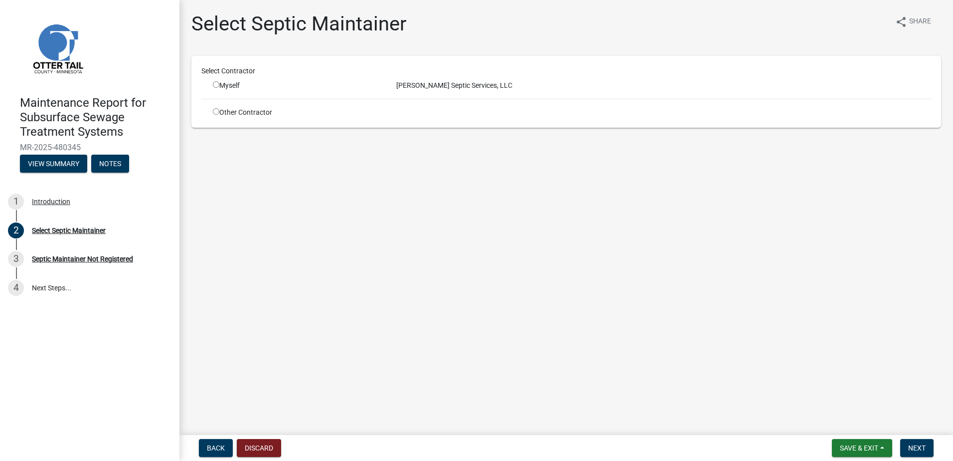
click at [213, 84] on input "radio" at bounding box center [216, 84] width 6 height 6
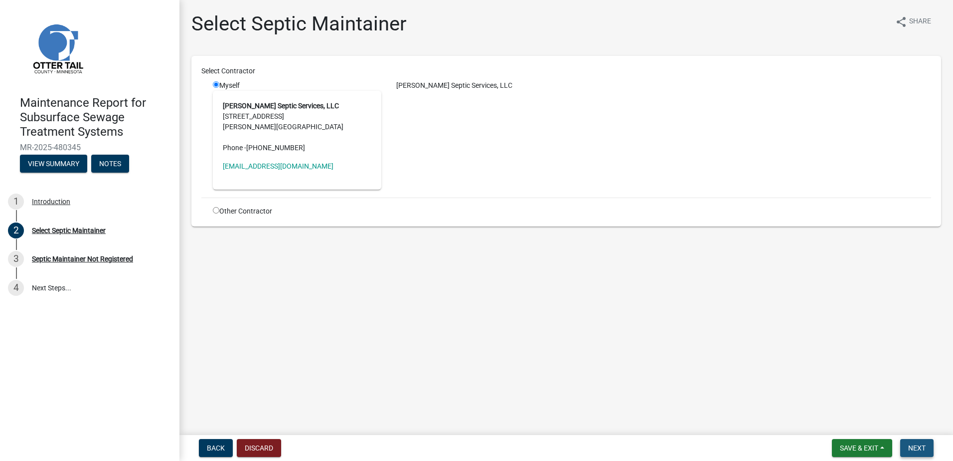
click at [909, 445] on span "Next" at bounding box center [917, 448] width 17 height 8
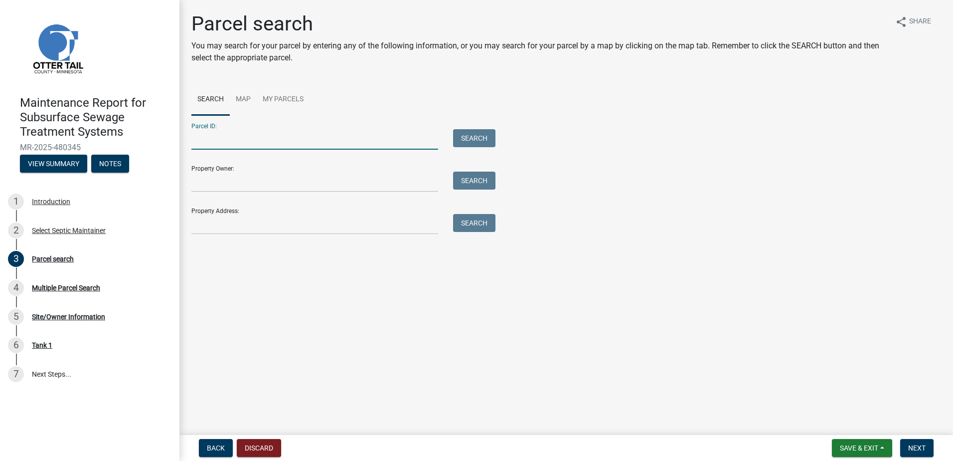
click at [232, 135] on input "Parcel ID:" at bounding box center [314, 139] width 247 height 20
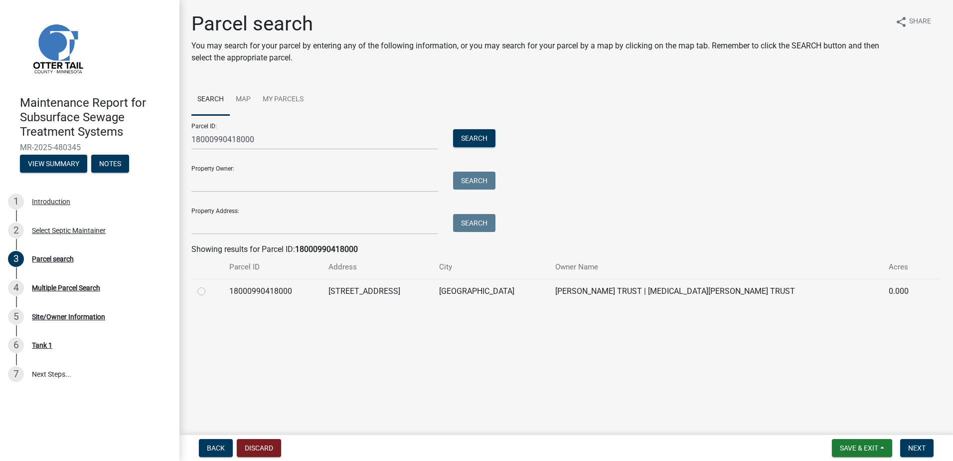
click at [209, 285] on label at bounding box center [209, 285] width 0 height 0
click at [209, 291] on input "radio" at bounding box center [212, 288] width 6 height 6
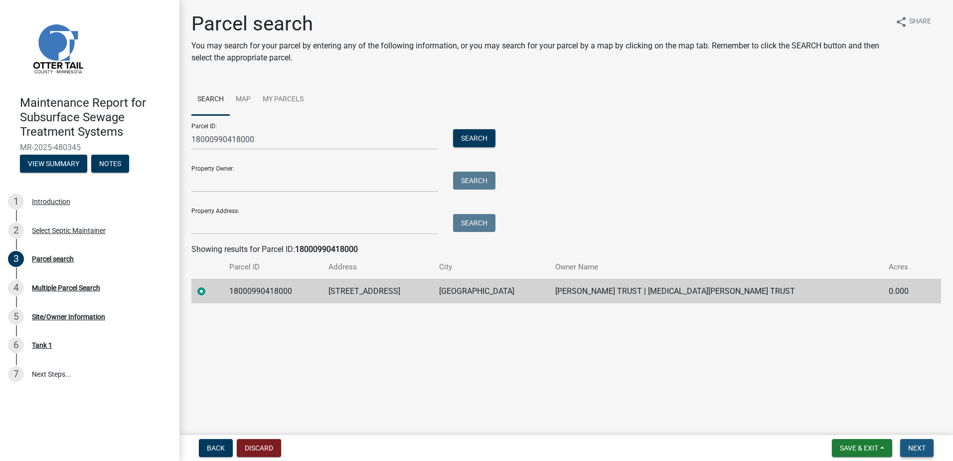
click at [918, 446] on span "Next" at bounding box center [917, 448] width 17 height 8
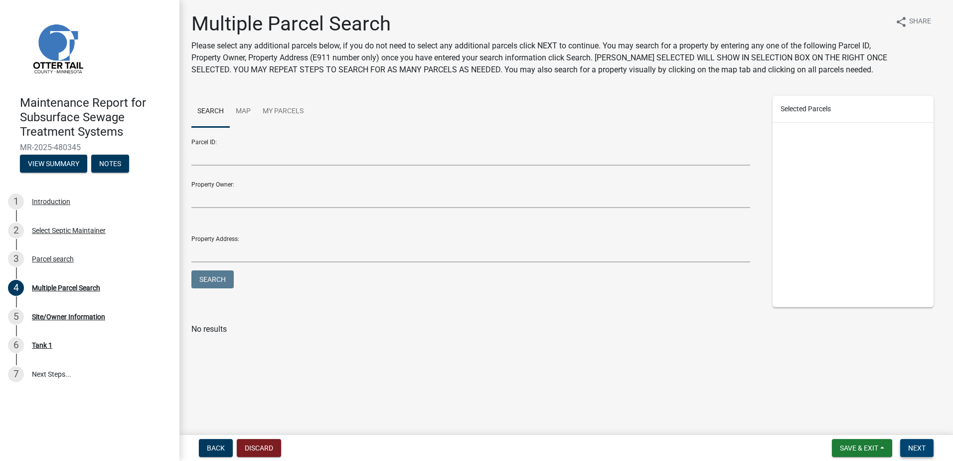
click at [930, 443] on button "Next" at bounding box center [917, 448] width 33 height 18
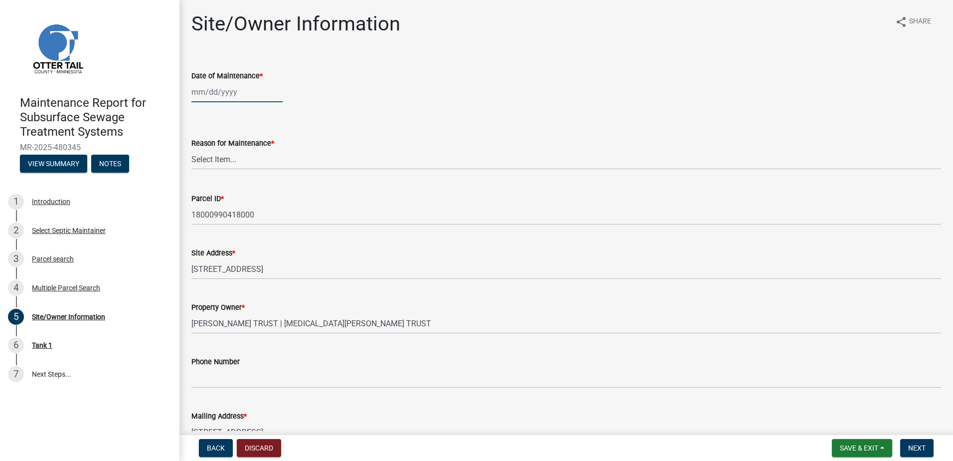
click at [216, 99] on div at bounding box center [236, 92] width 91 height 20
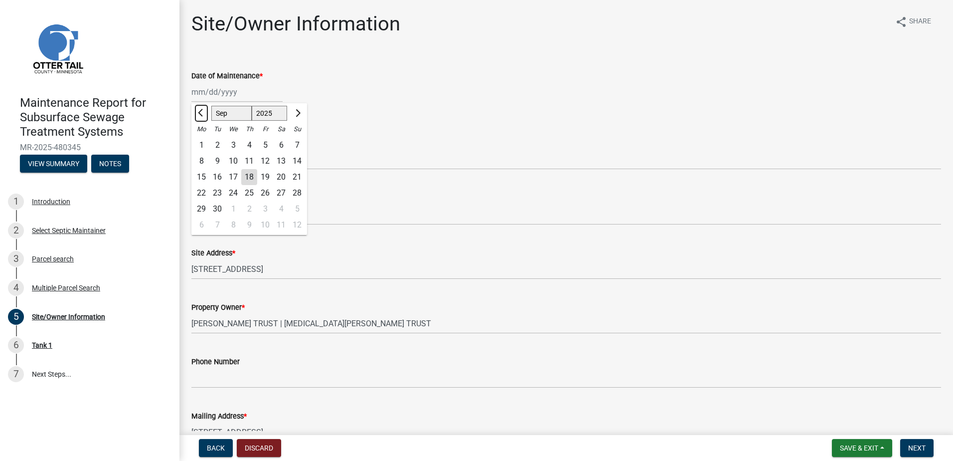
drag, startPoint x: 200, startPoint y: 110, endPoint x: 203, endPoint y: 123, distance: 13.4
click at [199, 110] on button "Previous month" at bounding box center [201, 113] width 12 height 16
click at [265, 205] on div "29" at bounding box center [265, 209] width 16 height 16
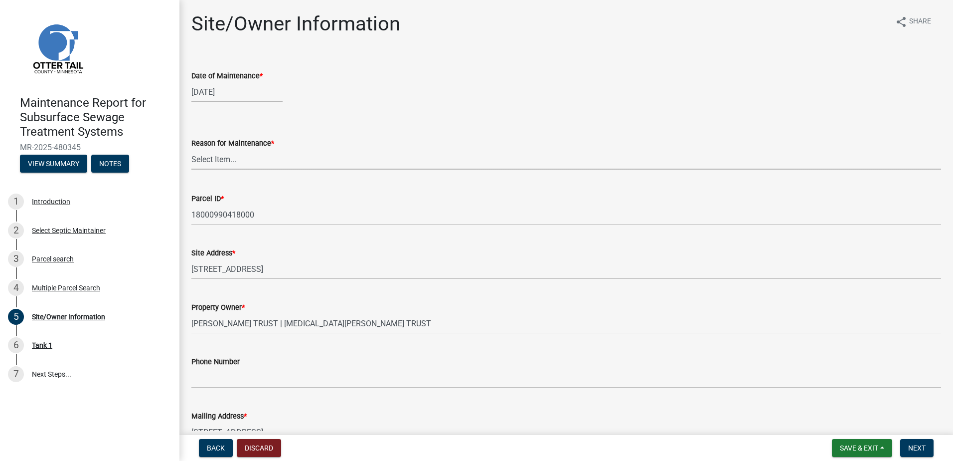
click at [255, 156] on select "Select Item... Called Routine Other" at bounding box center [566, 159] width 750 height 20
click at [191, 149] on select "Select Item... Called Routine Other" at bounding box center [566, 159] width 750 height 20
click at [928, 446] on button "Next" at bounding box center [917, 448] width 33 height 18
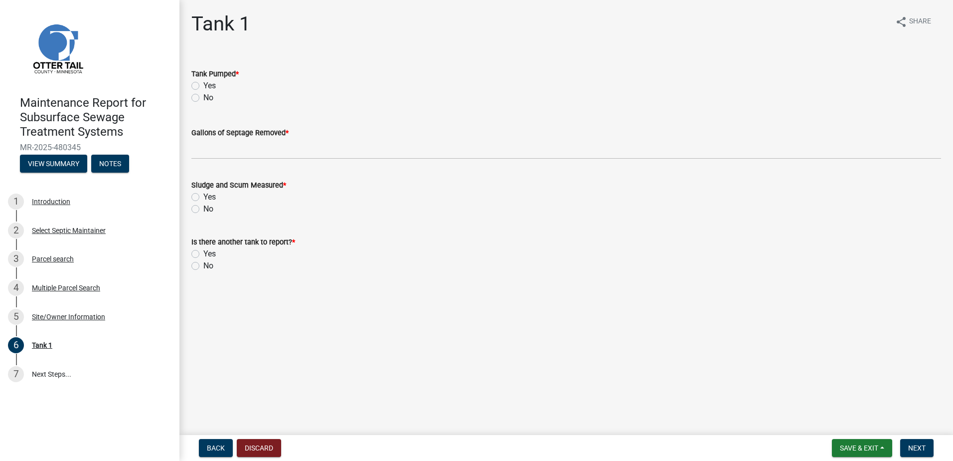
click at [203, 84] on label "Yes" at bounding box center [209, 86] width 12 height 12
click at [203, 84] on input "Yes" at bounding box center [206, 83] width 6 height 6
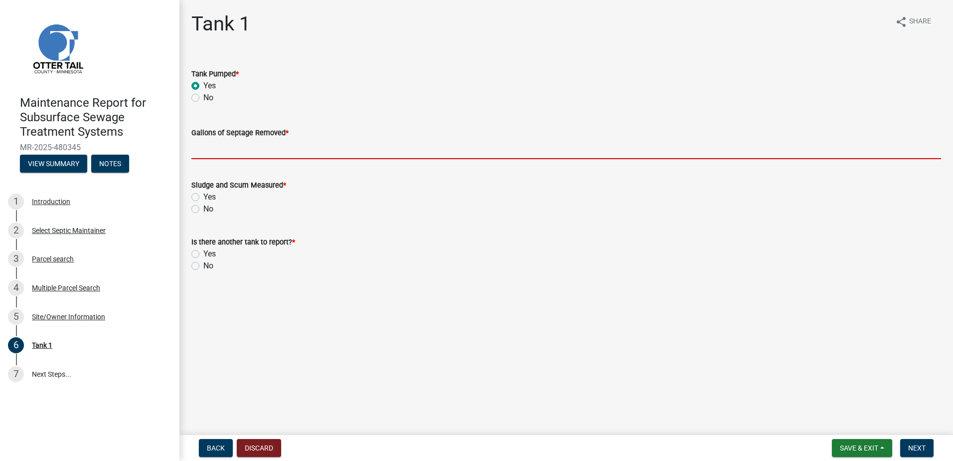
drag, startPoint x: 194, startPoint y: 147, endPoint x: 195, endPoint y: 155, distance: 8.0
click at [194, 147] on input "Gallons of Septage Removed *" at bounding box center [566, 149] width 750 height 20
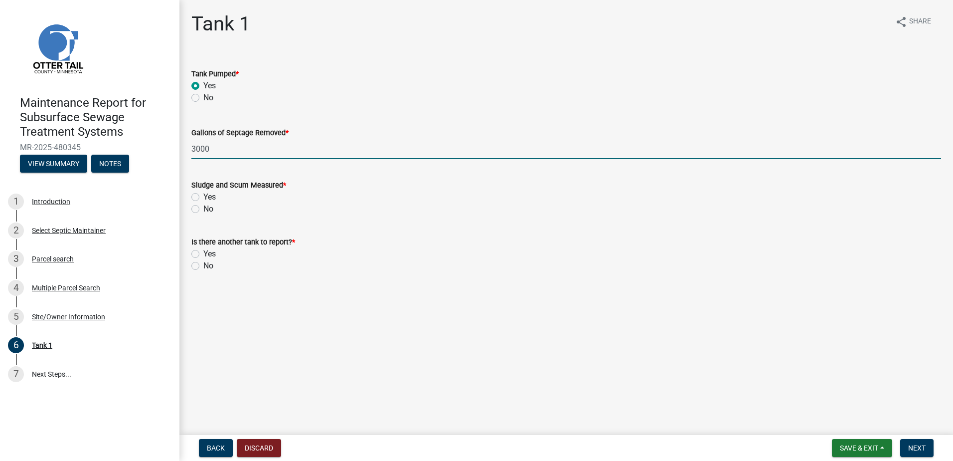
click at [203, 210] on label "No" at bounding box center [208, 209] width 10 height 12
click at [203, 209] on input "No" at bounding box center [206, 206] width 6 height 6
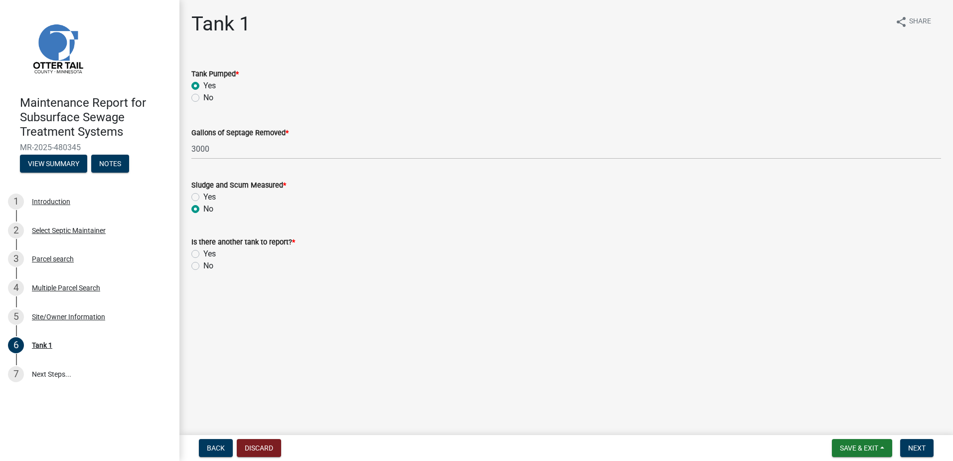
click at [203, 267] on label "No" at bounding box center [208, 266] width 10 height 12
click at [203, 266] on input "No" at bounding box center [206, 263] width 6 height 6
click at [911, 444] on span "Next" at bounding box center [917, 448] width 17 height 8
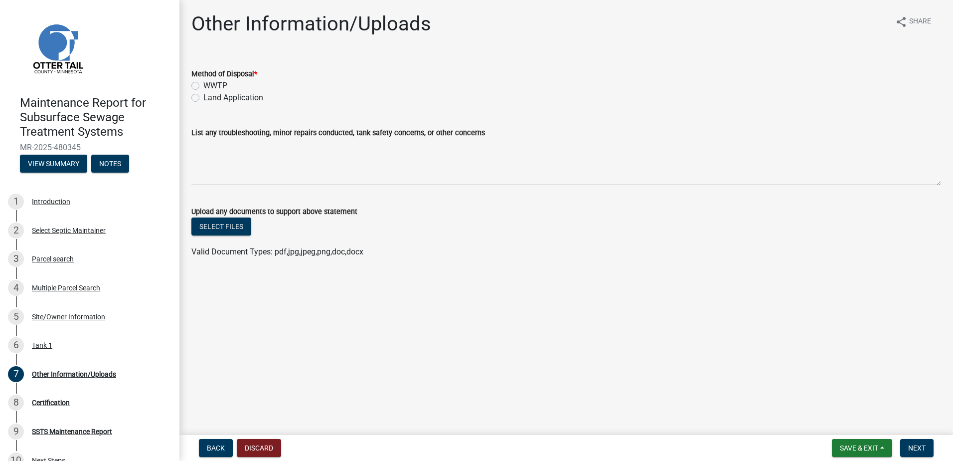
click at [210, 98] on label "Land Application" at bounding box center [233, 98] width 60 height 12
click at [210, 98] on input "Land Application" at bounding box center [206, 95] width 6 height 6
click at [912, 446] on span "Next" at bounding box center [917, 448] width 17 height 8
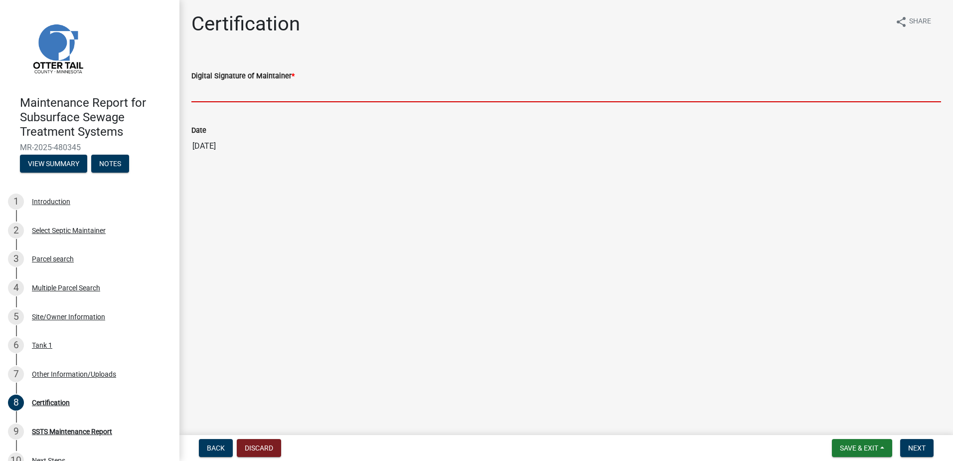
click at [321, 96] on input "Digital Signature of Maintainer *" at bounding box center [566, 92] width 750 height 20
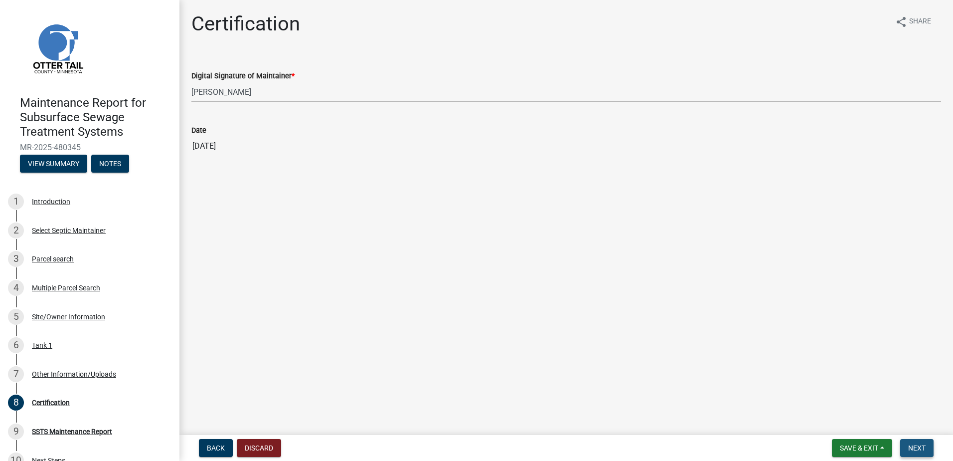
click at [923, 444] on span "Next" at bounding box center [917, 448] width 17 height 8
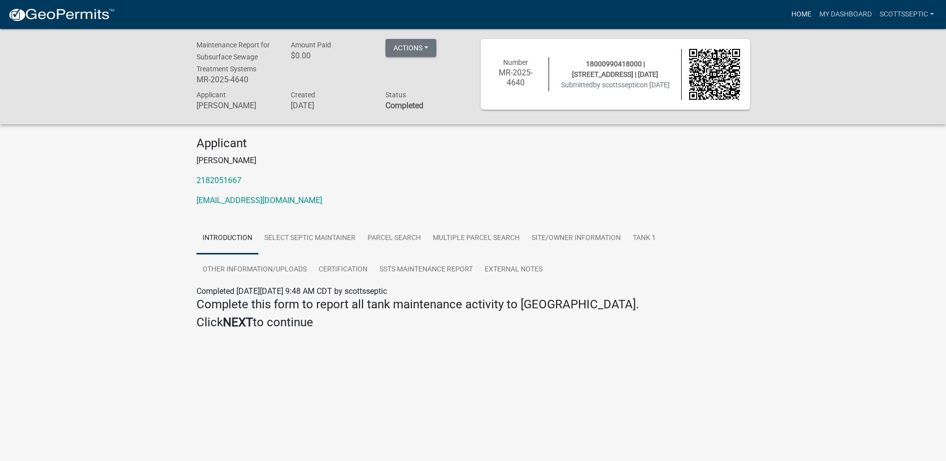
click at [799, 14] on link "Home" at bounding box center [801, 14] width 28 height 19
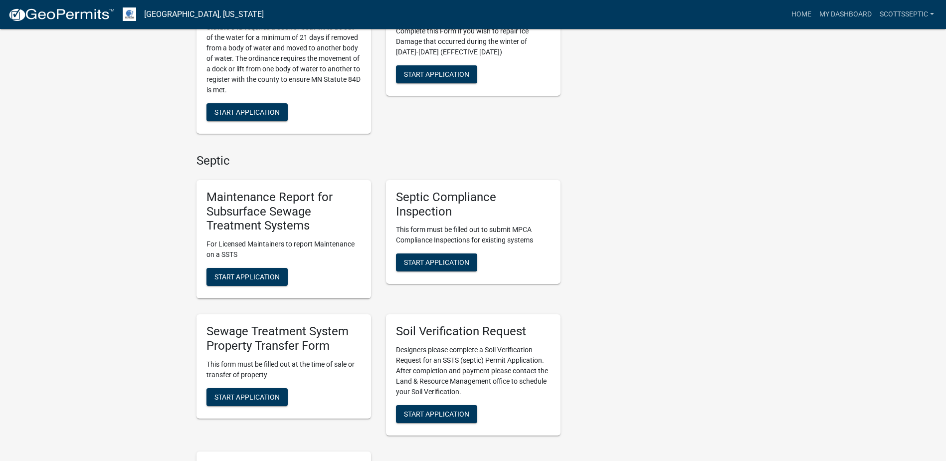
scroll to position [549, 0]
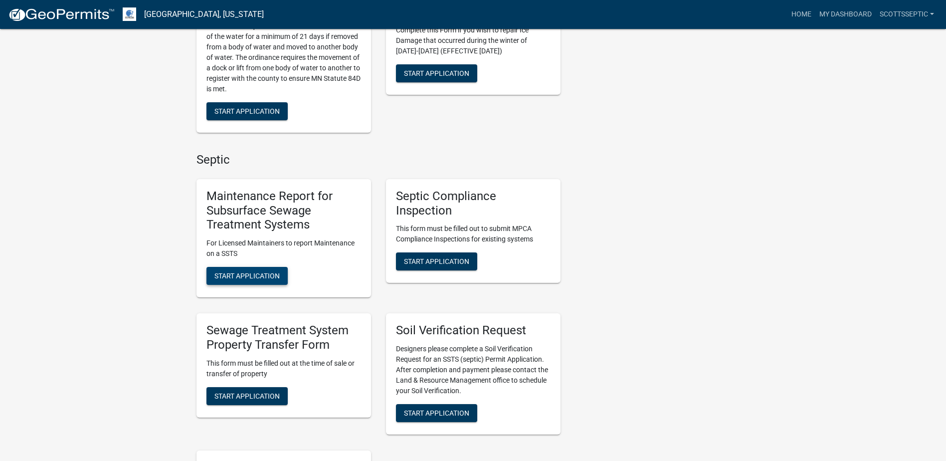
click at [252, 274] on span "Start Application" at bounding box center [246, 276] width 65 height 8
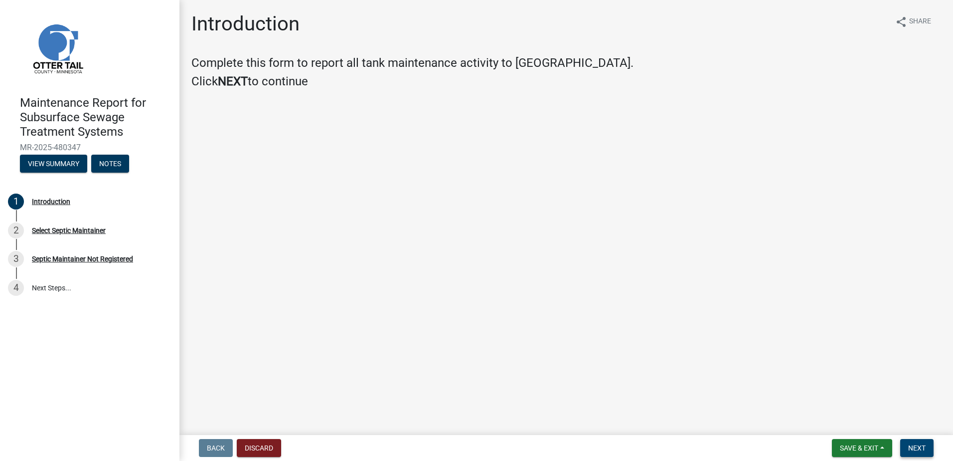
click at [920, 447] on span "Next" at bounding box center [917, 448] width 17 height 8
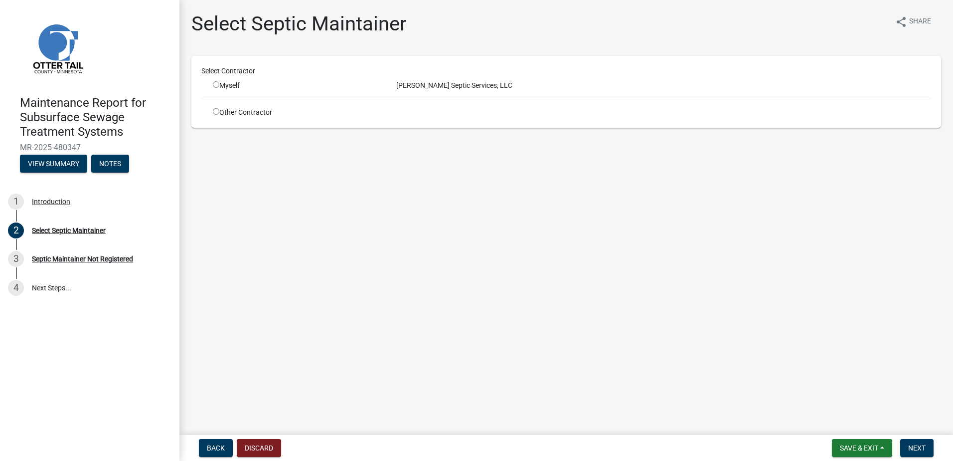
click at [212, 86] on div "Myself" at bounding box center [297, 85] width 184 height 10
click at [216, 86] on input "radio" at bounding box center [216, 84] width 6 height 6
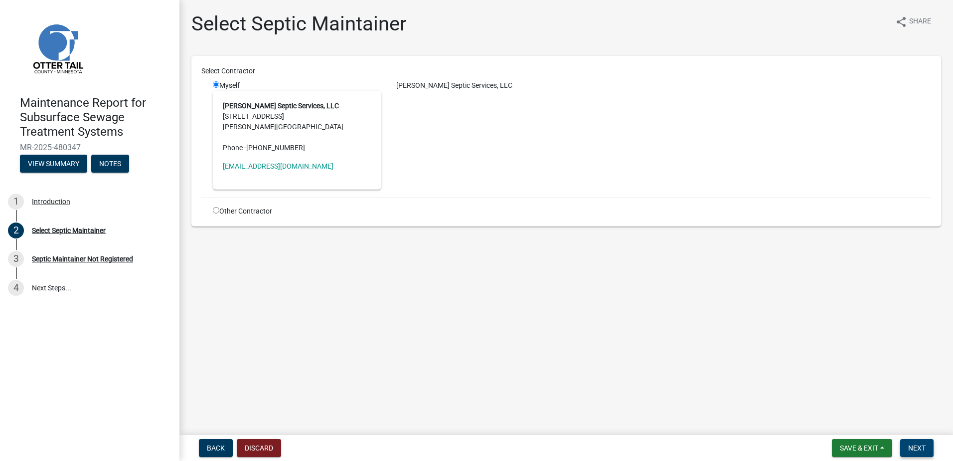
click at [922, 445] on span "Next" at bounding box center [917, 448] width 17 height 8
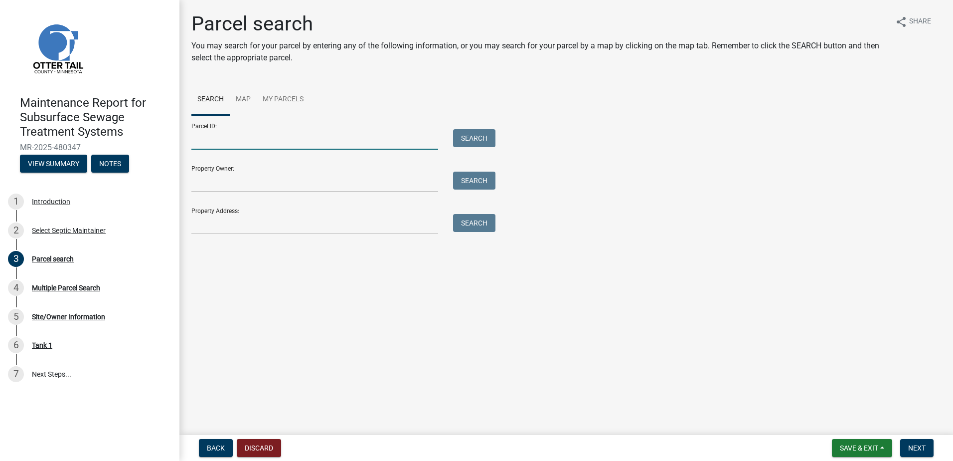
click at [225, 140] on input "Parcel ID:" at bounding box center [314, 139] width 247 height 20
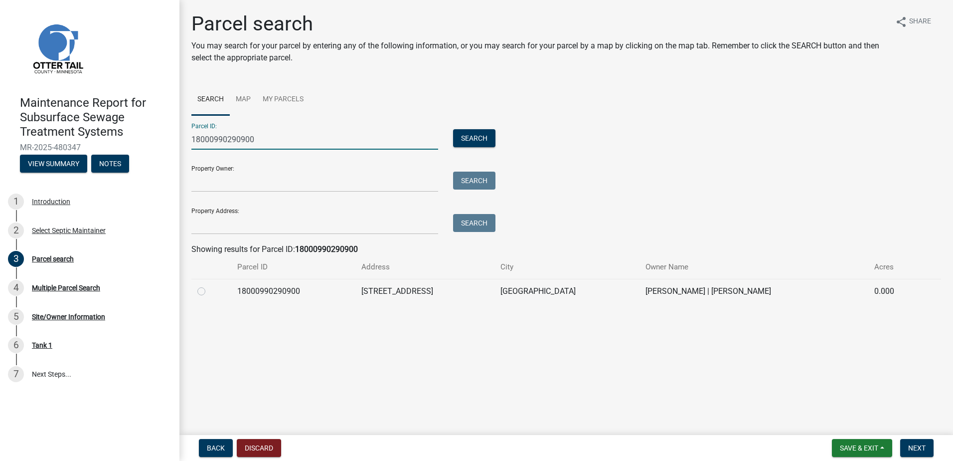
click at [209, 285] on label at bounding box center [209, 285] width 0 height 0
click at [209, 292] on input "radio" at bounding box center [212, 288] width 6 height 6
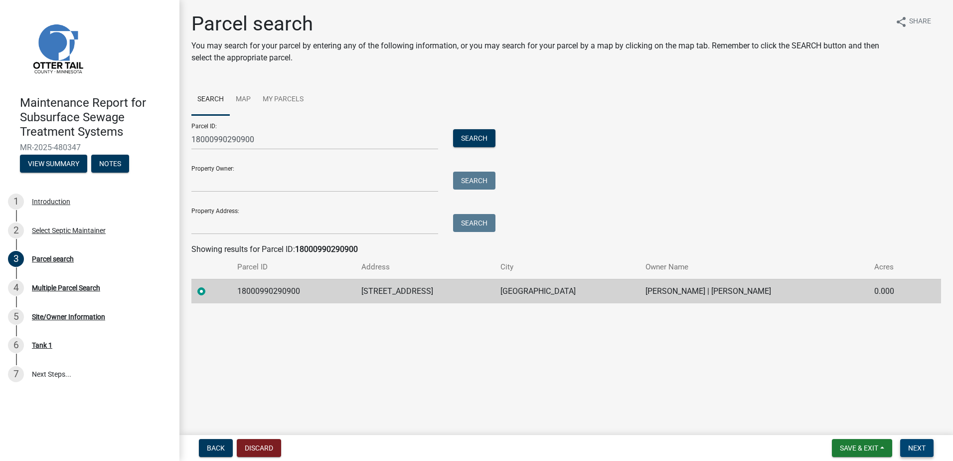
click at [913, 453] on button "Next" at bounding box center [917, 448] width 33 height 18
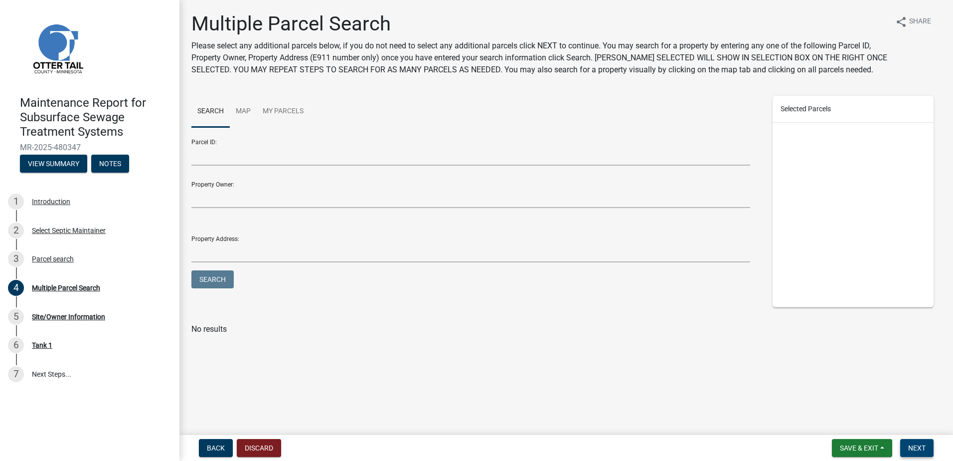
click at [921, 448] on span "Next" at bounding box center [917, 448] width 17 height 8
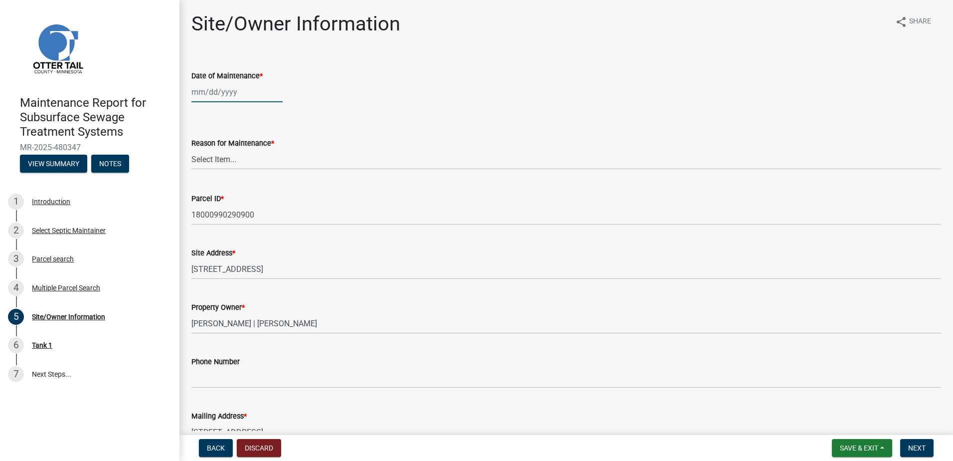
click at [235, 93] on div at bounding box center [236, 92] width 91 height 20
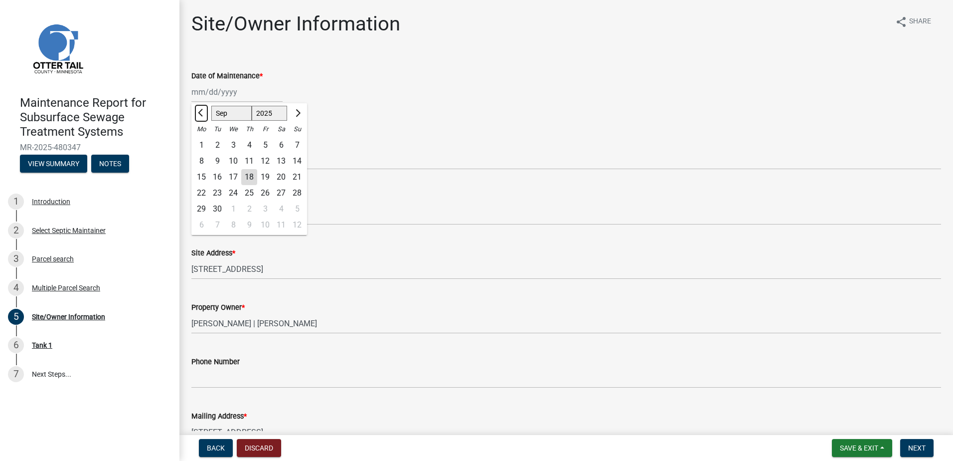
click at [200, 113] on span "Previous month" at bounding box center [201, 112] width 7 height 7
click at [298, 111] on span "Next month" at bounding box center [296, 112] width 7 height 7
click at [217, 139] on div "2" at bounding box center [217, 145] width 16 height 16
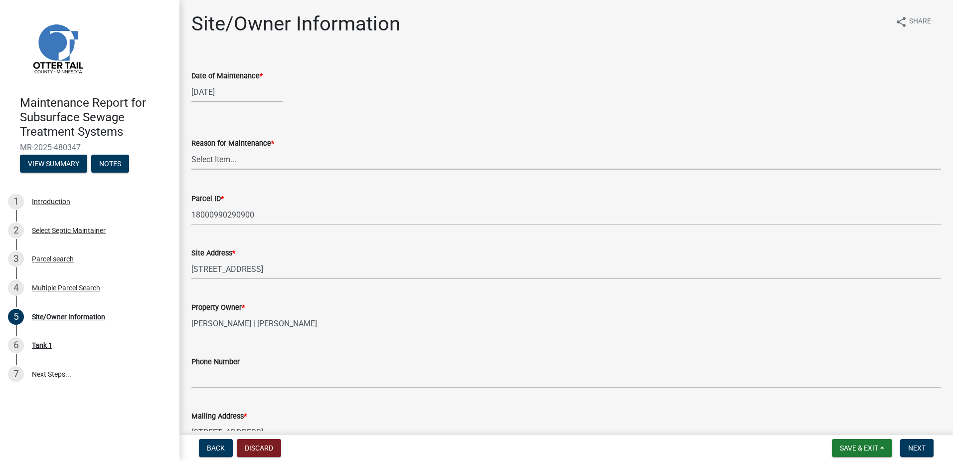
click at [224, 157] on select "Select Item... Called Routine Other" at bounding box center [566, 159] width 750 height 20
click at [191, 149] on select "Select Item... Called Routine Other" at bounding box center [566, 159] width 750 height 20
click at [919, 444] on span "Next" at bounding box center [917, 448] width 17 height 8
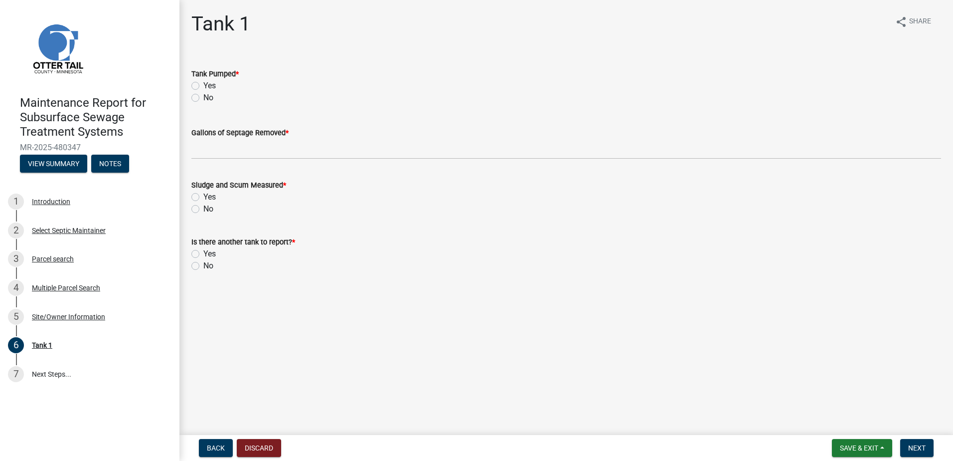
click at [199, 86] on div "Yes" at bounding box center [566, 86] width 750 height 12
click at [203, 85] on label "Yes" at bounding box center [209, 86] width 12 height 12
click at [203, 85] on input "Yes" at bounding box center [206, 83] width 6 height 6
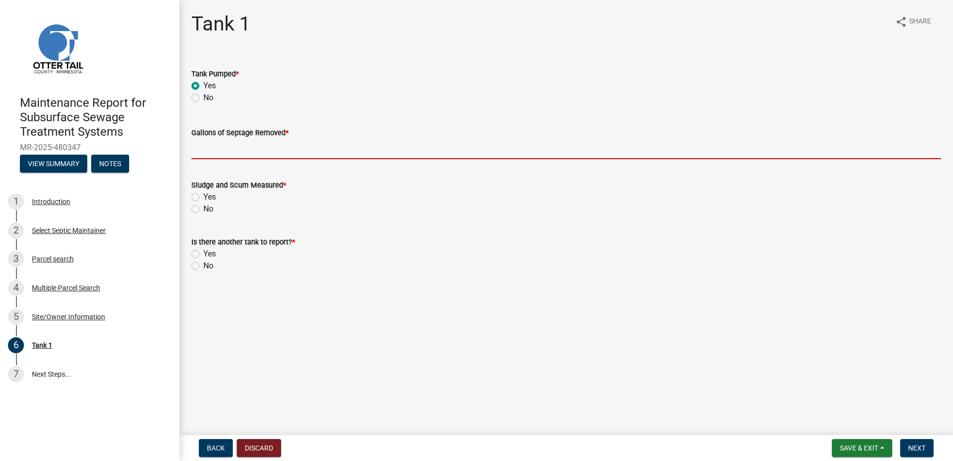
click at [210, 152] on input "Gallons of Septage Removed *" at bounding box center [566, 149] width 750 height 20
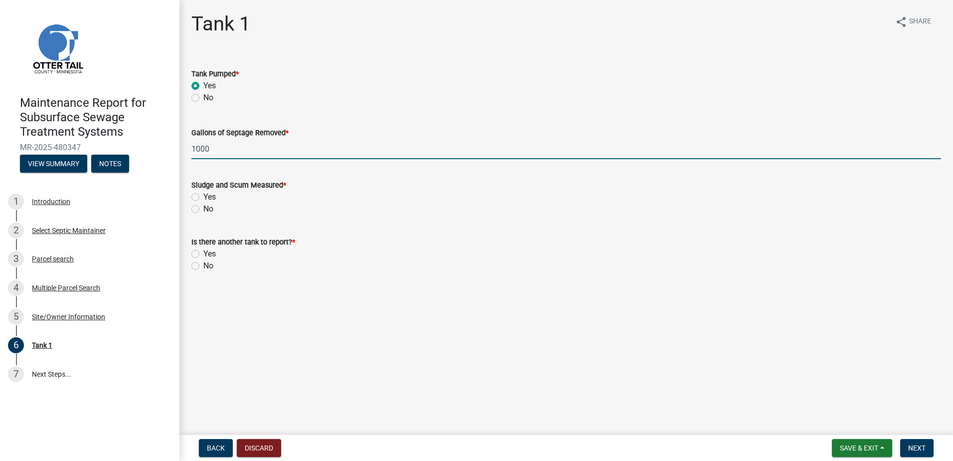
click at [217, 146] on input "1000" at bounding box center [566, 149] width 750 height 20
drag, startPoint x: 211, startPoint y: 152, endPoint x: 185, endPoint y: 151, distance: 26.5
click at [185, 151] on div "Gallons of Septage Removed * 1000" at bounding box center [566, 136] width 765 height 46
click at [204, 213] on label "No" at bounding box center [208, 209] width 10 height 12
click at [204, 209] on input "No" at bounding box center [206, 206] width 6 height 6
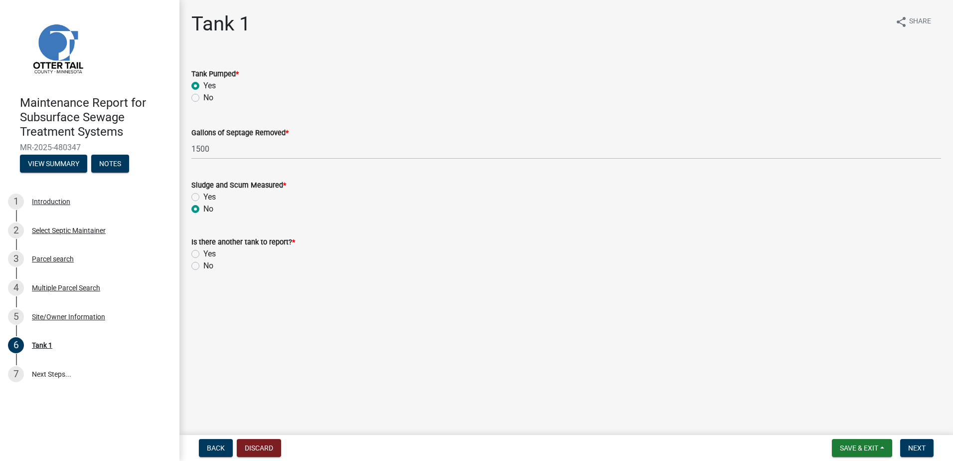
click at [199, 268] on div "No" at bounding box center [566, 266] width 750 height 12
click at [201, 264] on div "No" at bounding box center [566, 266] width 750 height 12
click at [210, 265] on label "No" at bounding box center [208, 266] width 10 height 12
click at [210, 265] on input "No" at bounding box center [206, 263] width 6 height 6
click at [929, 450] on button "Next" at bounding box center [917, 448] width 33 height 18
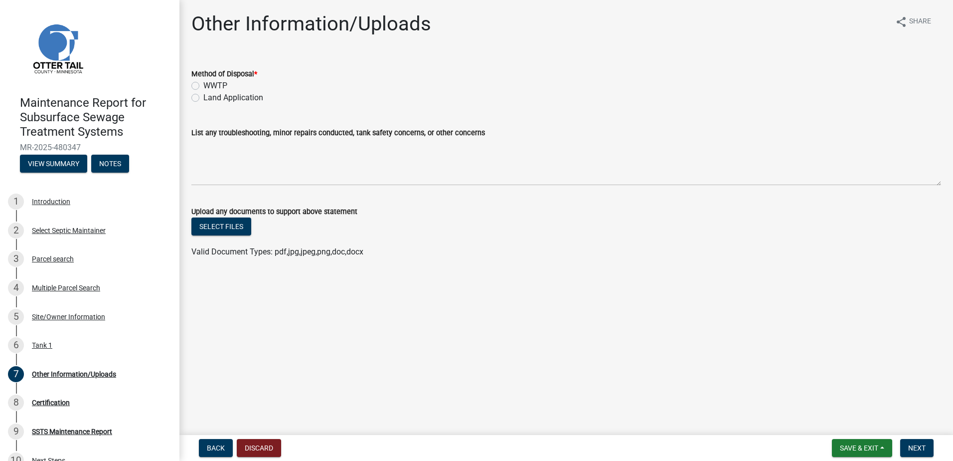
drag, startPoint x: 197, startPoint y: 98, endPoint x: 211, endPoint y: 115, distance: 22.0
click at [203, 98] on label "Land Application" at bounding box center [233, 98] width 60 height 12
click at [203, 98] on input "Land Application" at bounding box center [206, 95] width 6 height 6
click at [917, 446] on span "Next" at bounding box center [917, 448] width 17 height 8
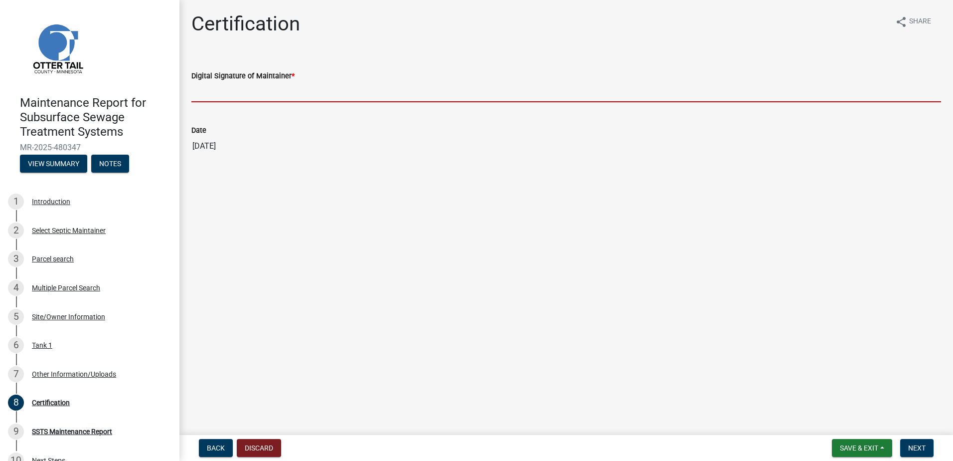
click at [271, 96] on input "Digital Signature of Maintainer *" at bounding box center [566, 92] width 750 height 20
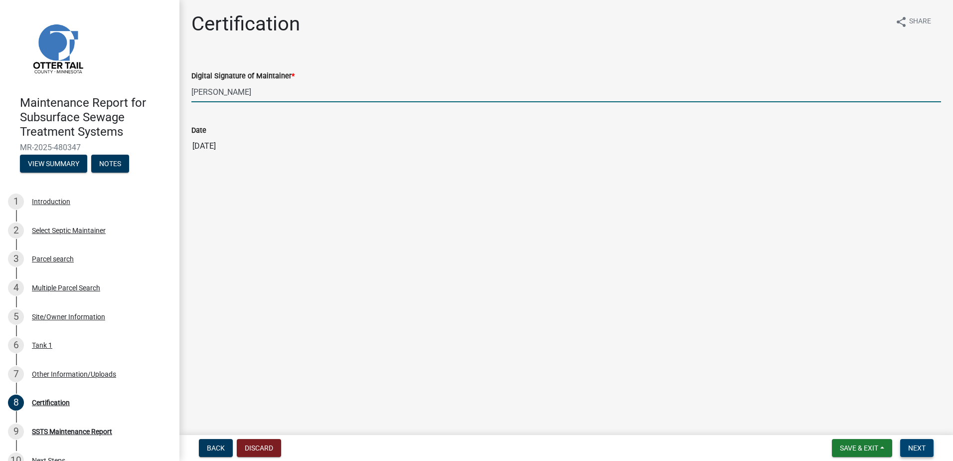
click at [919, 443] on button "Next" at bounding box center [917, 448] width 33 height 18
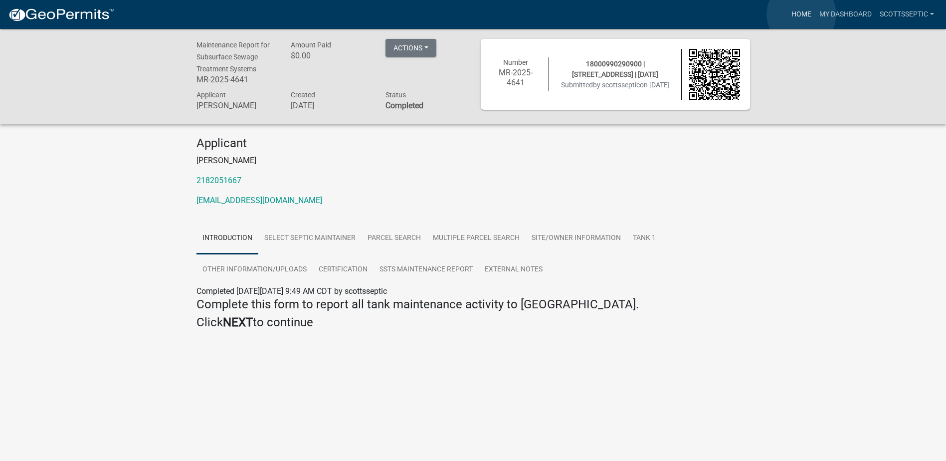
click at [801, 14] on link "Home" at bounding box center [801, 14] width 28 height 19
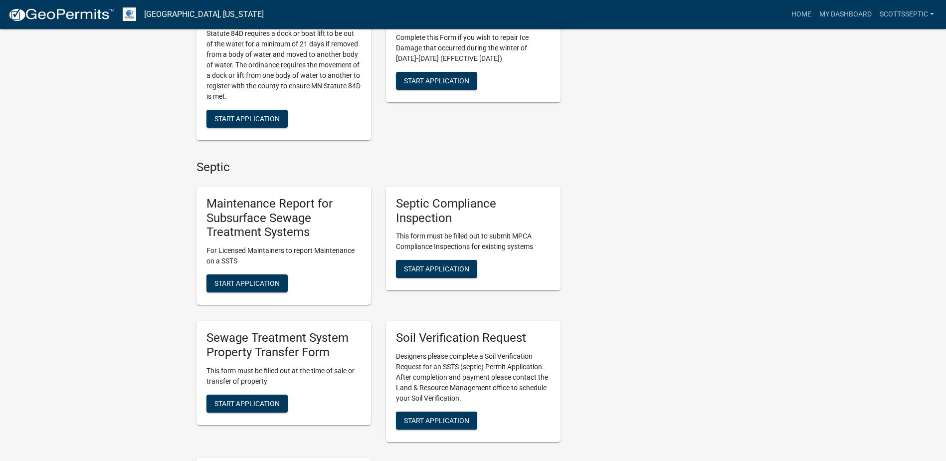
scroll to position [598, 0]
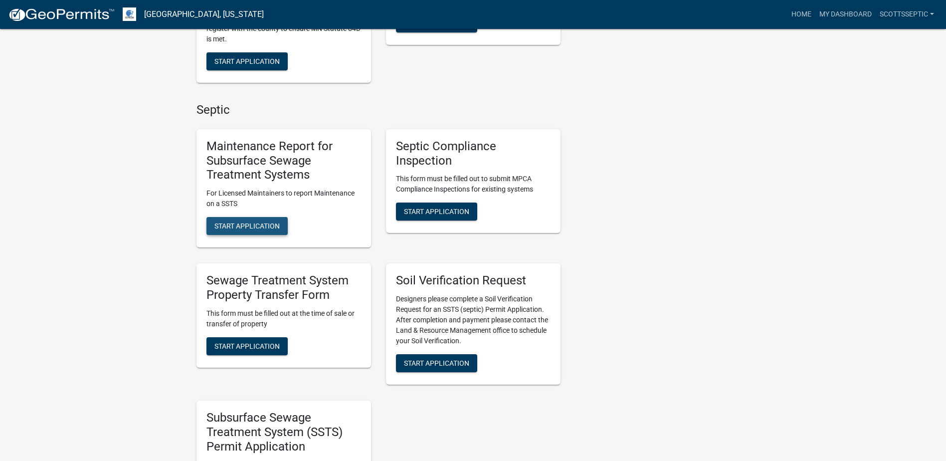
click at [235, 229] on span "Start Application" at bounding box center [246, 226] width 65 height 8
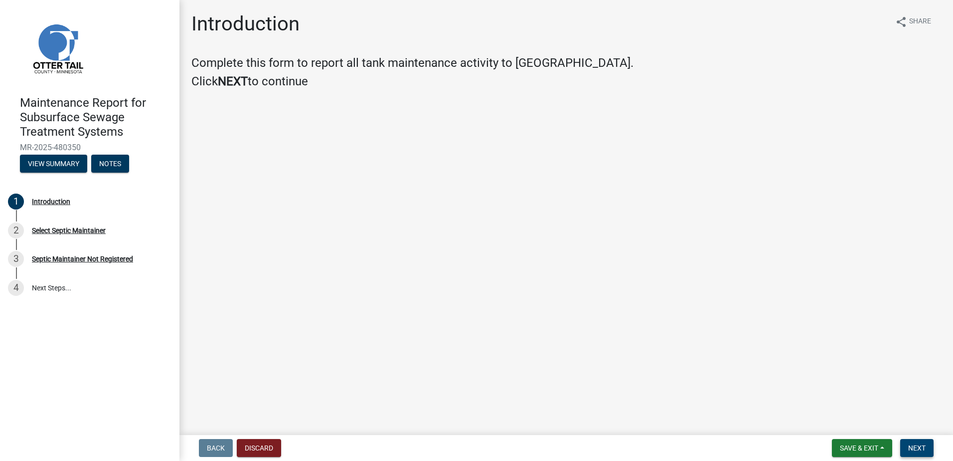
click at [921, 448] on span "Next" at bounding box center [917, 448] width 17 height 8
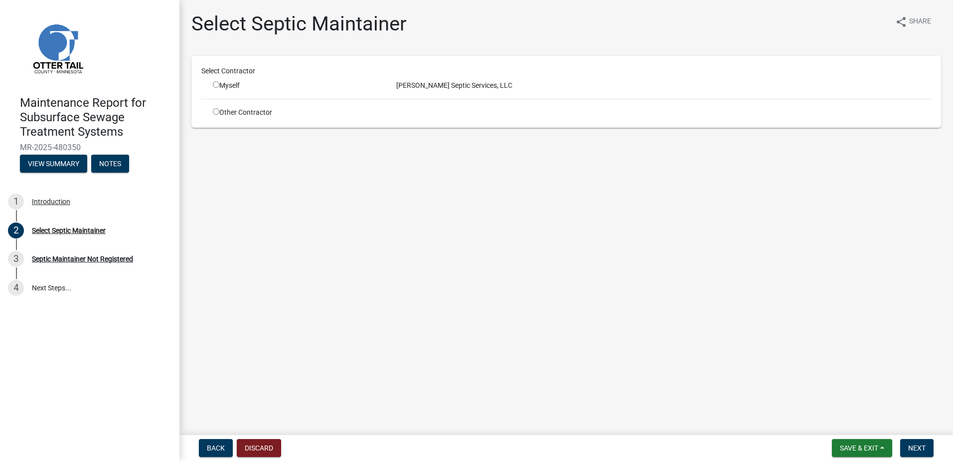
click at [215, 85] on input "radio" at bounding box center [216, 84] width 6 height 6
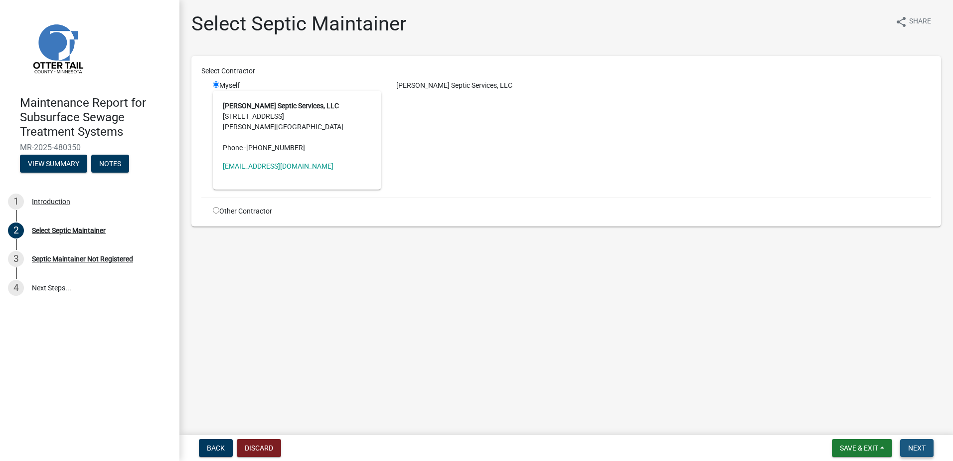
click at [928, 448] on button "Next" at bounding box center [917, 448] width 33 height 18
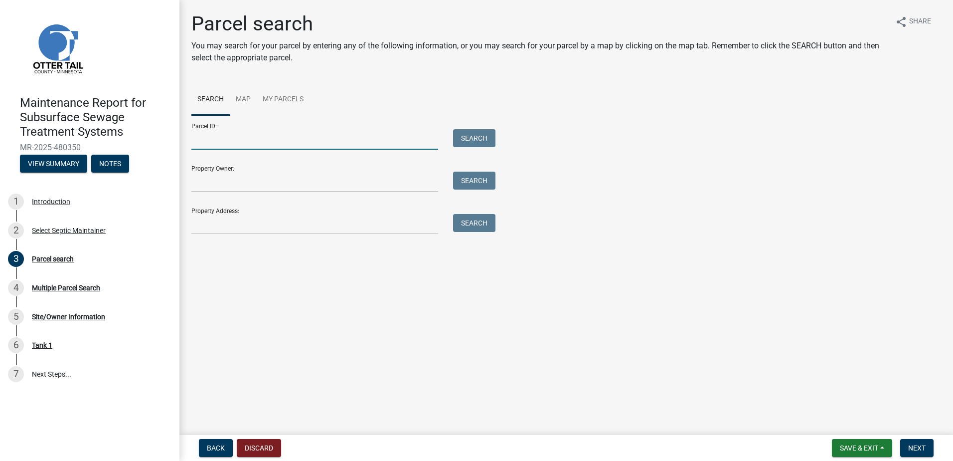
click at [232, 134] on input "Parcel ID:" at bounding box center [314, 139] width 247 height 20
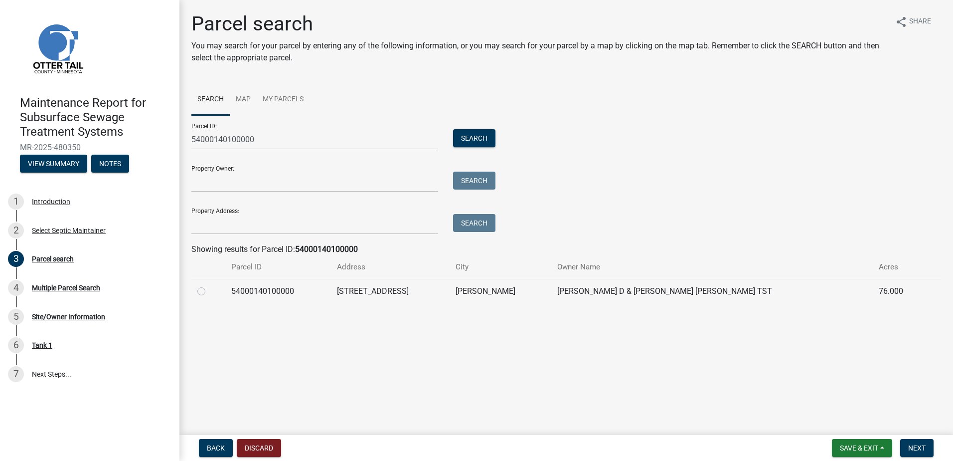
click at [209, 285] on label at bounding box center [209, 285] width 0 height 0
click at [209, 288] on input "radio" at bounding box center [212, 288] width 6 height 6
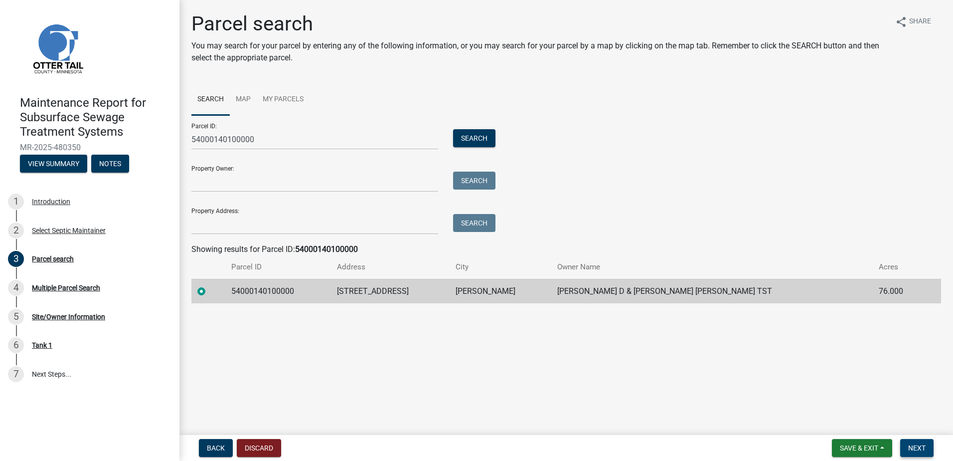
click at [906, 451] on button "Next" at bounding box center [917, 448] width 33 height 18
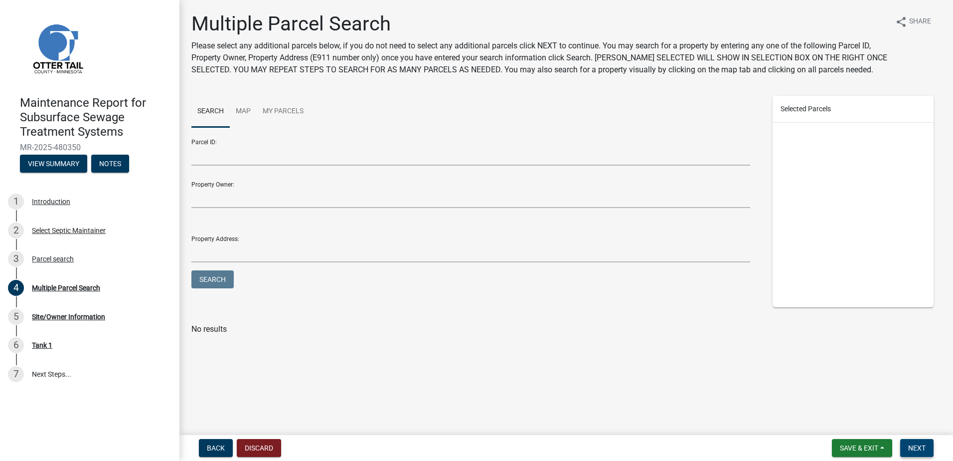
click at [920, 447] on span "Next" at bounding box center [917, 448] width 17 height 8
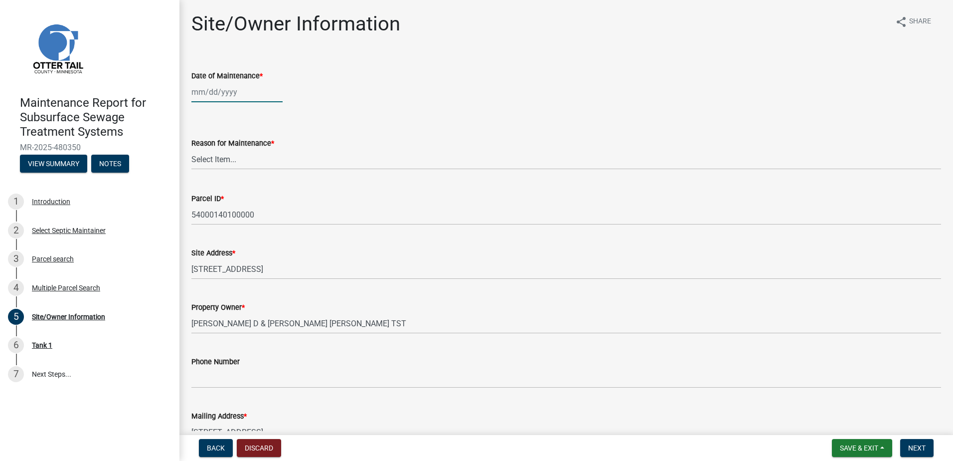
click at [208, 94] on div at bounding box center [236, 92] width 91 height 20
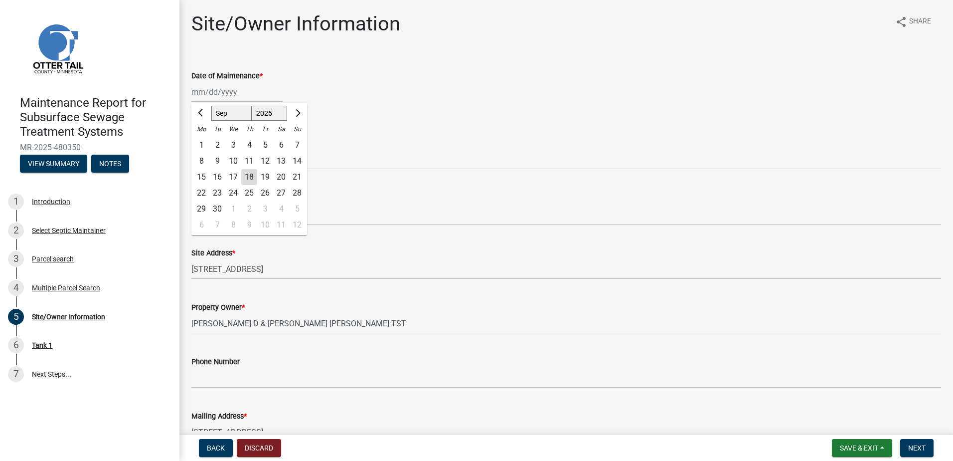
click at [251, 142] on div "4" at bounding box center [249, 145] width 16 height 16
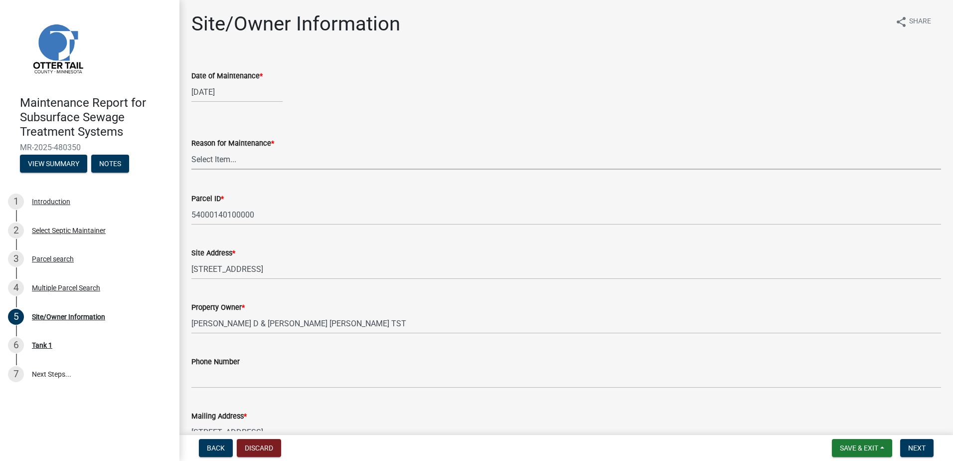
drag, startPoint x: 242, startPoint y: 157, endPoint x: 240, endPoint y: 163, distance: 6.8
click at [242, 157] on select "Select Item... Called Routine Other" at bounding box center [566, 159] width 750 height 20
click at [191, 149] on select "Select Item... Called Routine Other" at bounding box center [566, 159] width 750 height 20
click at [931, 450] on button "Next" at bounding box center [917, 448] width 33 height 18
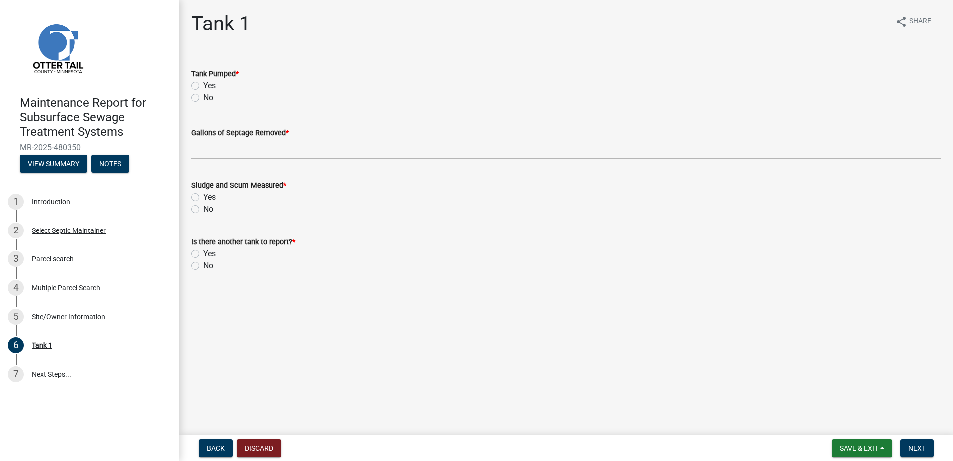
click at [203, 84] on label "Yes" at bounding box center [209, 86] width 12 height 12
click at [203, 84] on input "Yes" at bounding box center [206, 83] width 6 height 6
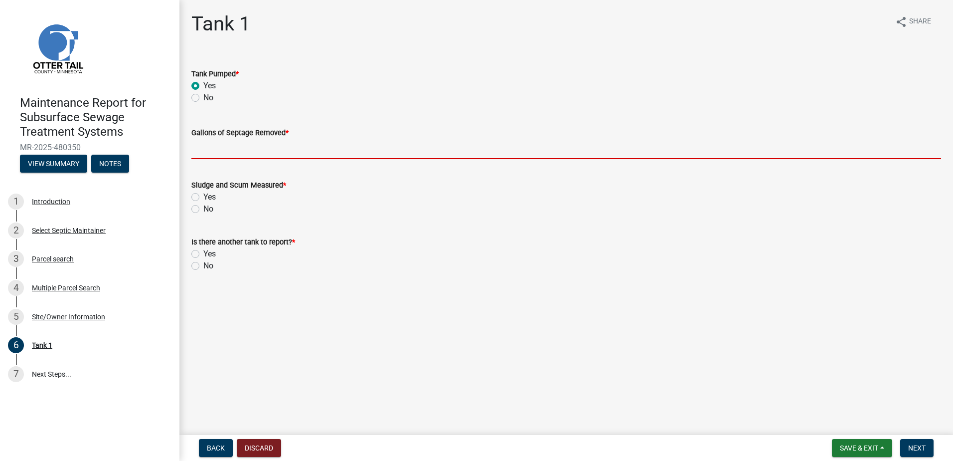
click at [216, 156] on input "Gallons of Septage Removed *" at bounding box center [566, 149] width 750 height 20
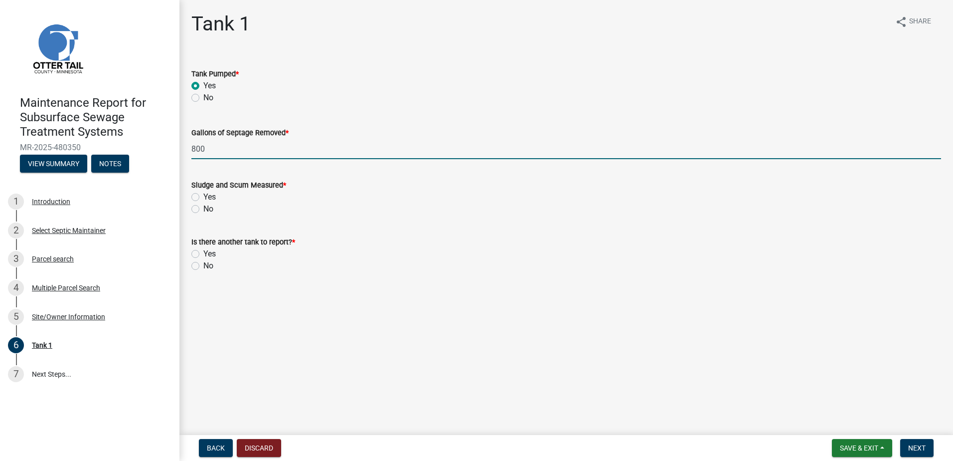
click at [203, 209] on label "No" at bounding box center [208, 209] width 10 height 12
click at [203, 209] on input "No" at bounding box center [206, 206] width 6 height 6
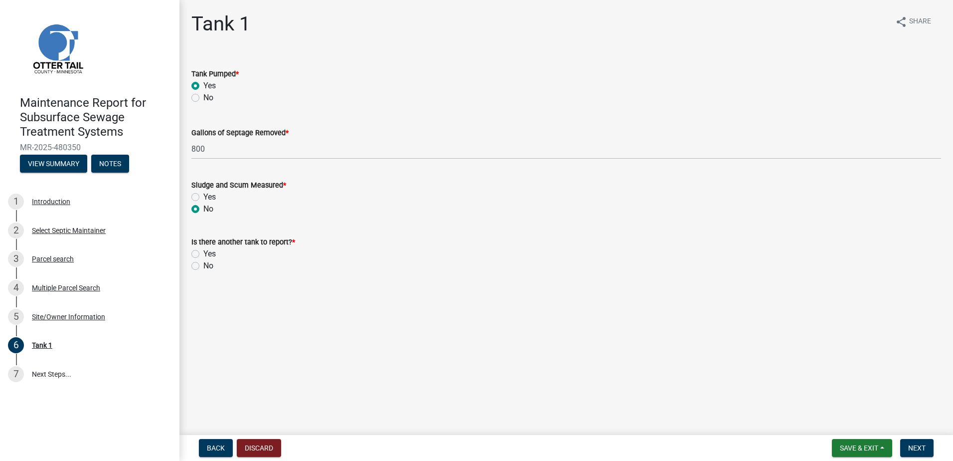
click at [203, 267] on label "No" at bounding box center [208, 266] width 10 height 12
click at [203, 266] on input "No" at bounding box center [206, 263] width 6 height 6
click at [908, 451] on button "Next" at bounding box center [917, 448] width 33 height 18
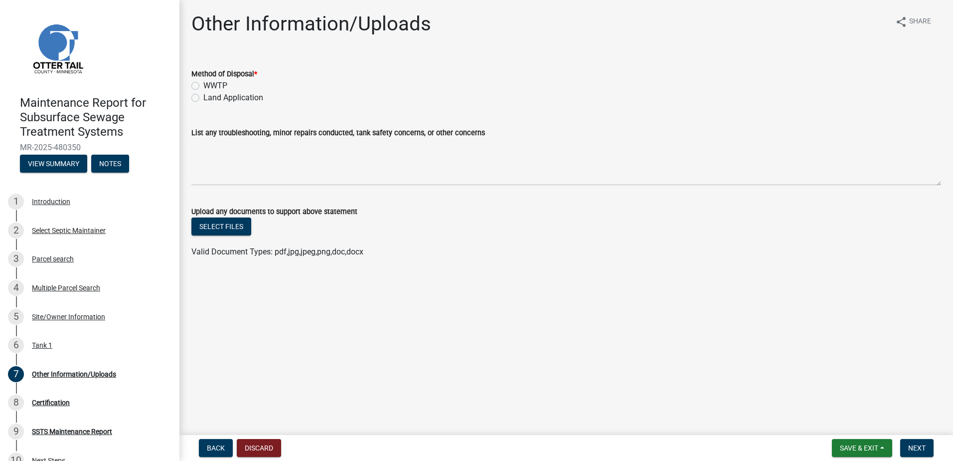
click at [203, 99] on label "Land Application" at bounding box center [233, 98] width 60 height 12
click at [203, 98] on input "Land Application" at bounding box center [206, 95] width 6 height 6
click at [912, 441] on button "Next" at bounding box center [917, 448] width 33 height 18
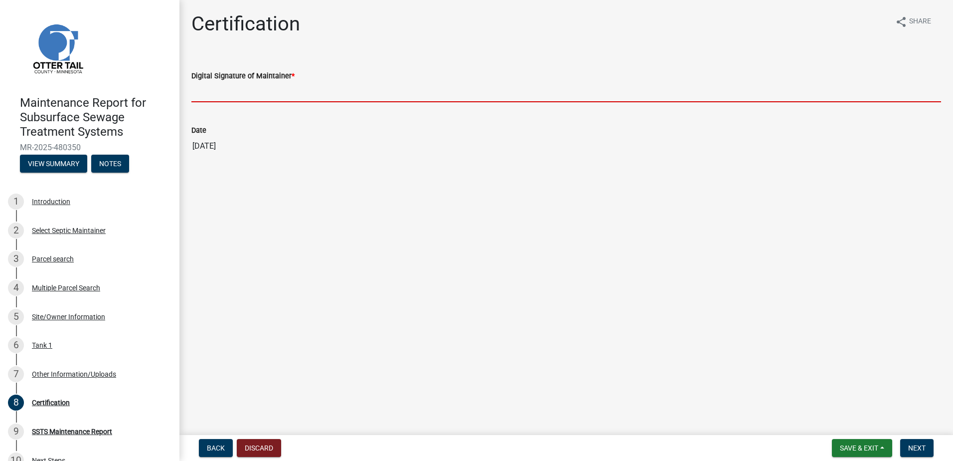
click at [207, 97] on input "Digital Signature of Maintainer *" at bounding box center [566, 92] width 750 height 20
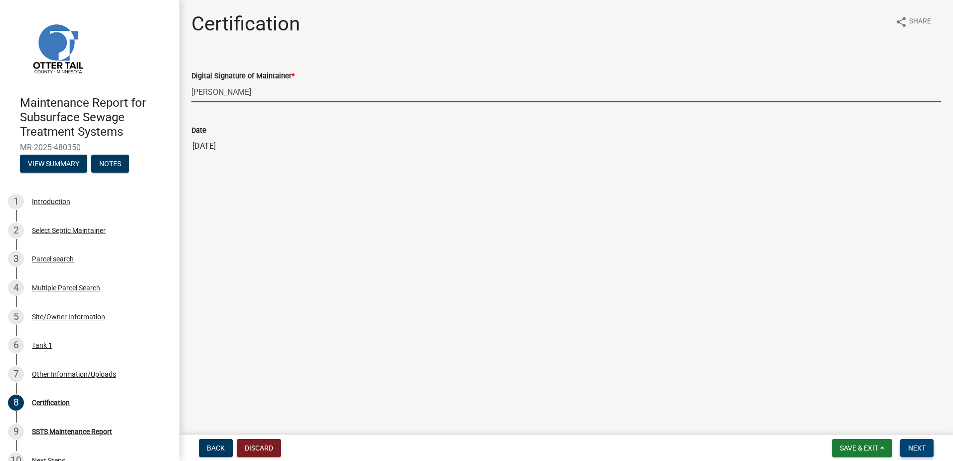
click at [921, 447] on span "Next" at bounding box center [917, 448] width 17 height 8
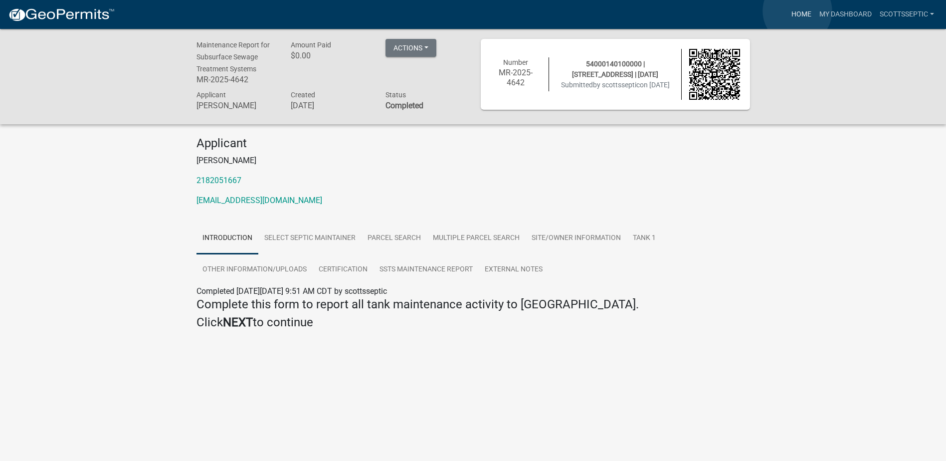
click at [797, 11] on link "Home" at bounding box center [801, 14] width 28 height 19
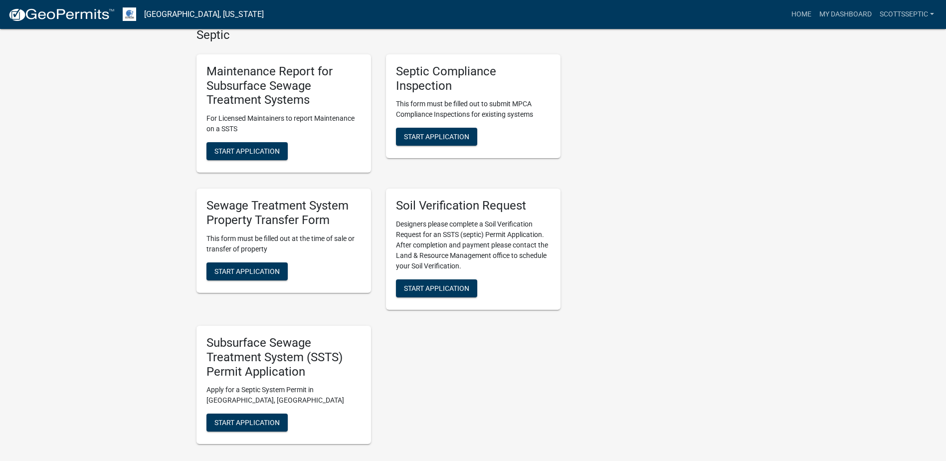
scroll to position [698, 0]
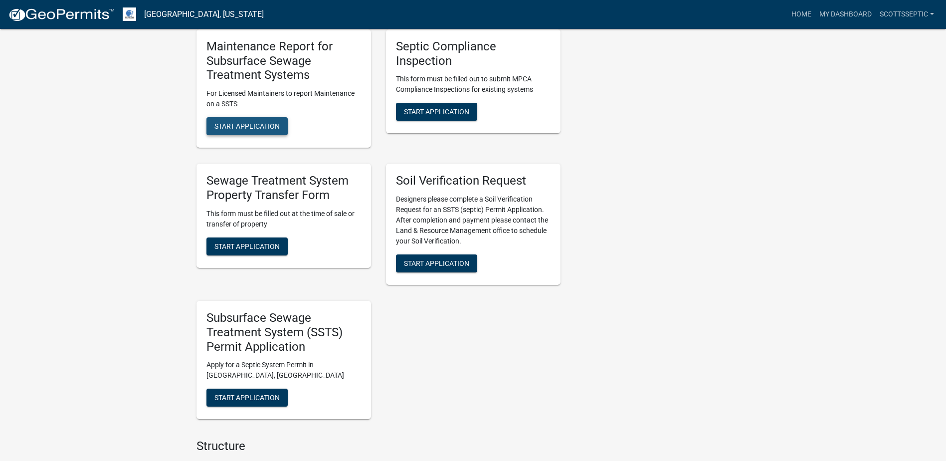
click at [264, 122] on span "Start Application" at bounding box center [246, 126] width 65 height 8
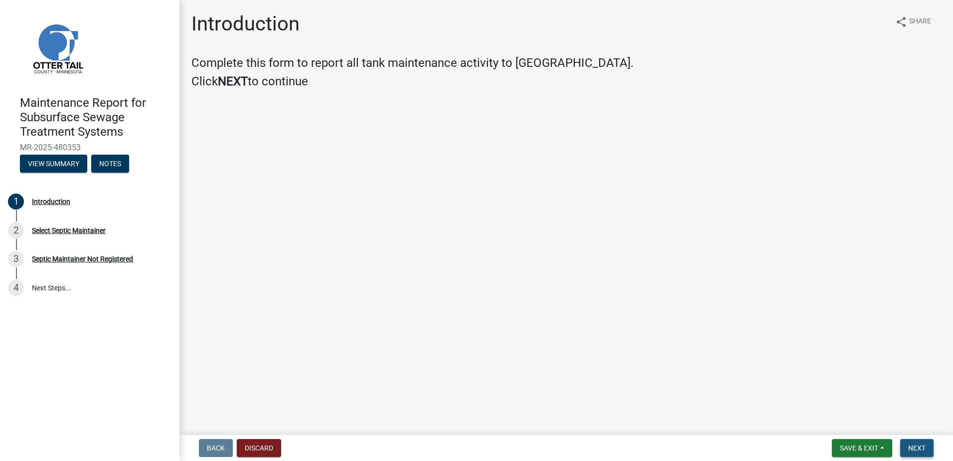
click at [918, 449] on span "Next" at bounding box center [917, 448] width 17 height 8
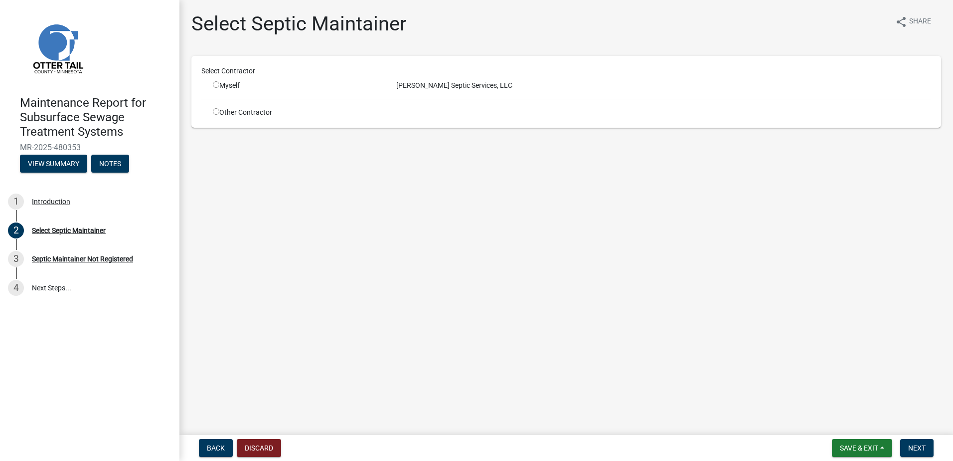
click at [215, 86] on input "radio" at bounding box center [216, 84] width 6 height 6
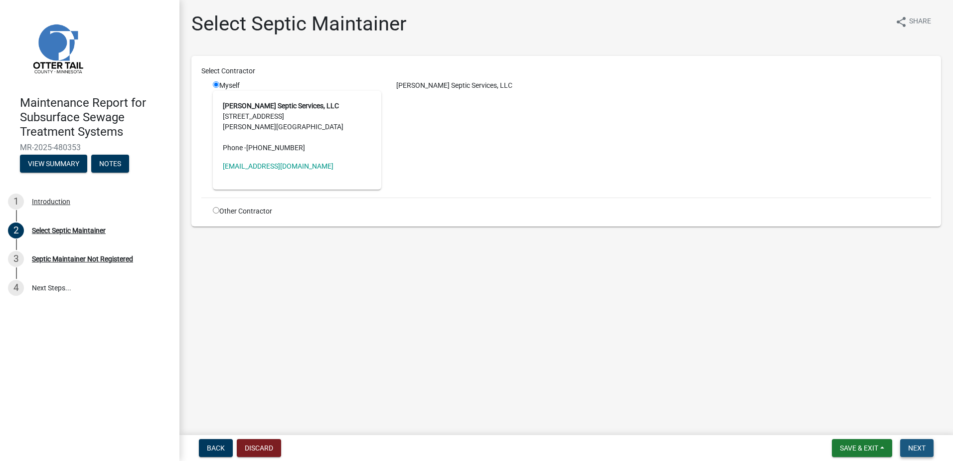
click at [927, 449] on button "Next" at bounding box center [917, 448] width 33 height 18
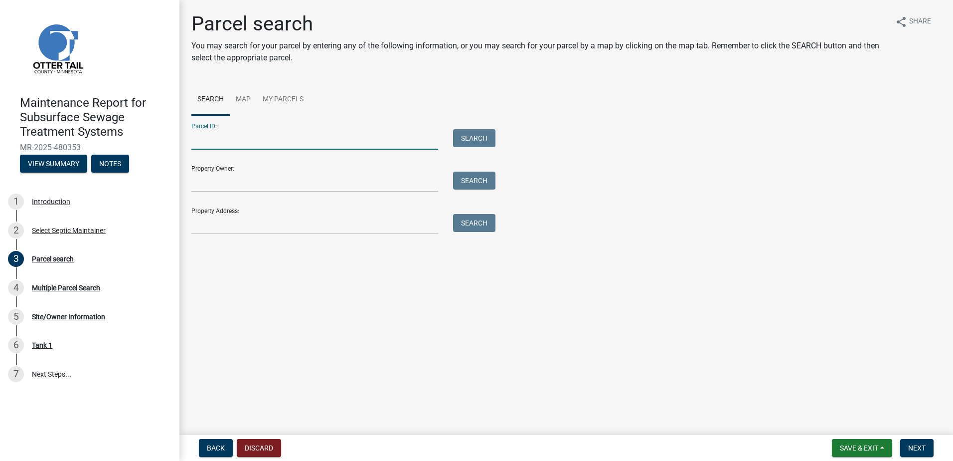
click at [238, 149] on input "Parcel ID:" at bounding box center [314, 139] width 247 height 20
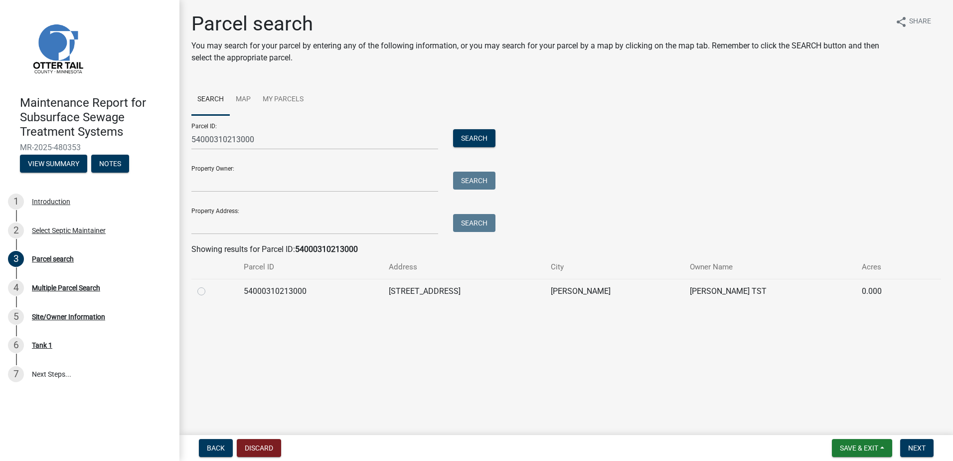
click at [209, 285] on label at bounding box center [209, 285] width 0 height 0
click at [209, 289] on input "radio" at bounding box center [212, 288] width 6 height 6
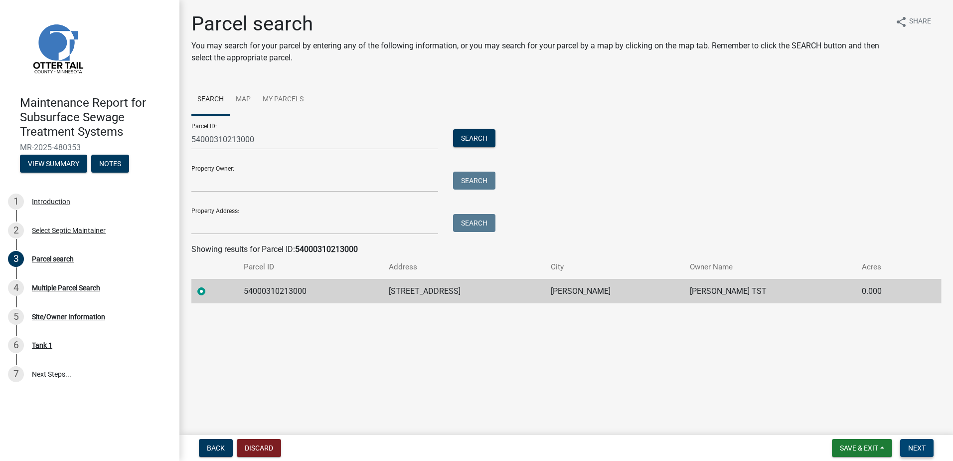
click at [906, 449] on button "Next" at bounding box center [917, 448] width 33 height 18
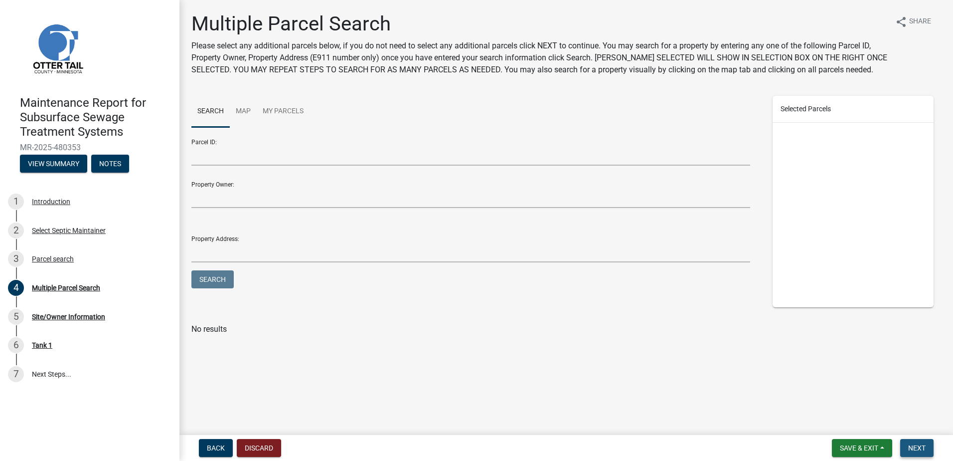
click at [927, 448] on button "Next" at bounding box center [917, 448] width 33 height 18
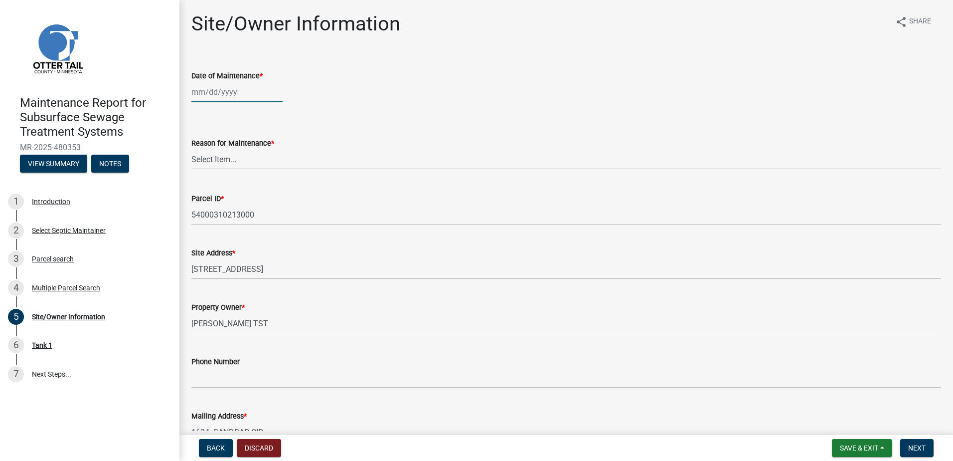
click at [243, 89] on div at bounding box center [236, 92] width 91 height 20
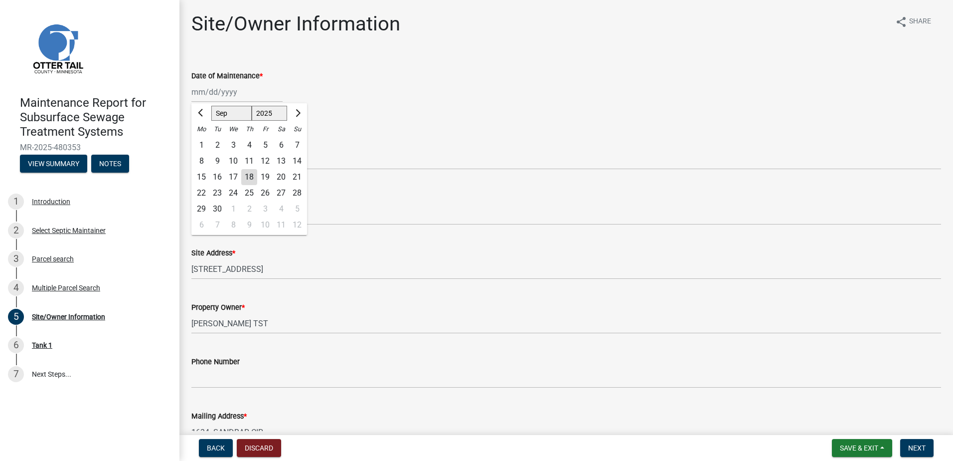
click at [262, 149] on div "5" at bounding box center [265, 145] width 16 height 16
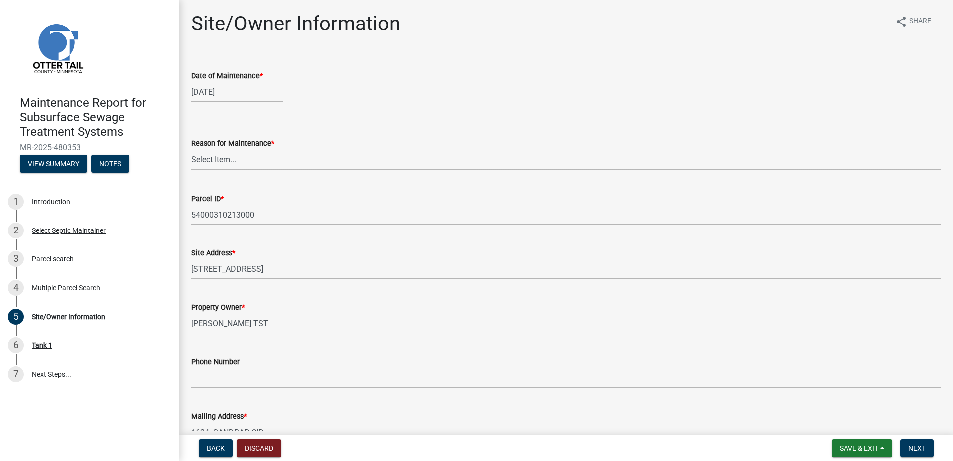
click at [229, 165] on select "Select Item... Called Routine Other" at bounding box center [566, 159] width 750 height 20
click at [191, 149] on select "Select Item... Called Routine Other" at bounding box center [566, 159] width 750 height 20
click at [918, 444] on span "Next" at bounding box center [917, 448] width 17 height 8
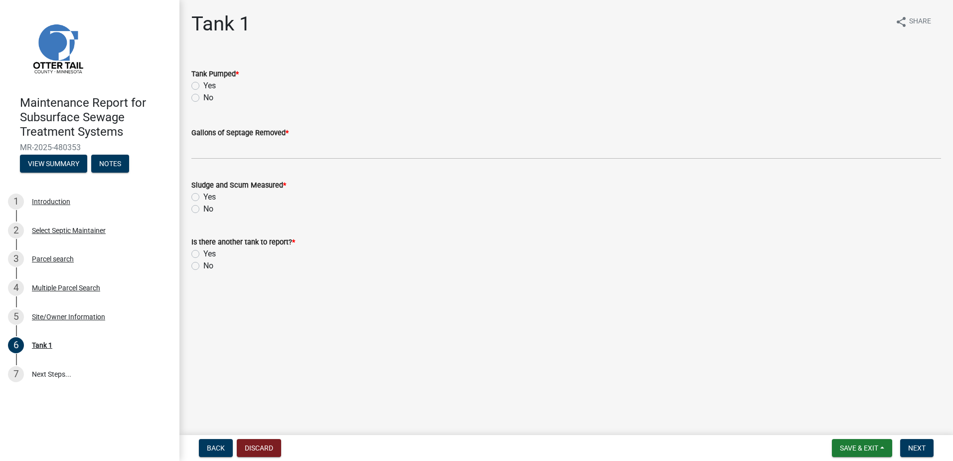
drag, startPoint x: 197, startPoint y: 83, endPoint x: 202, endPoint y: 97, distance: 15.0
click at [203, 83] on label "Yes" at bounding box center [209, 86] width 12 height 12
click at [203, 83] on input "Yes" at bounding box center [206, 83] width 6 height 6
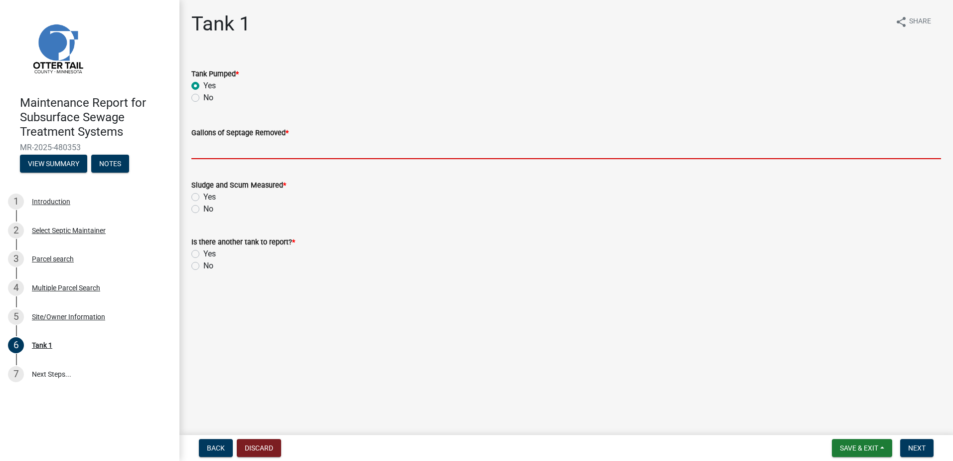
click at [217, 143] on input "Gallons of Septage Removed *" at bounding box center [566, 149] width 750 height 20
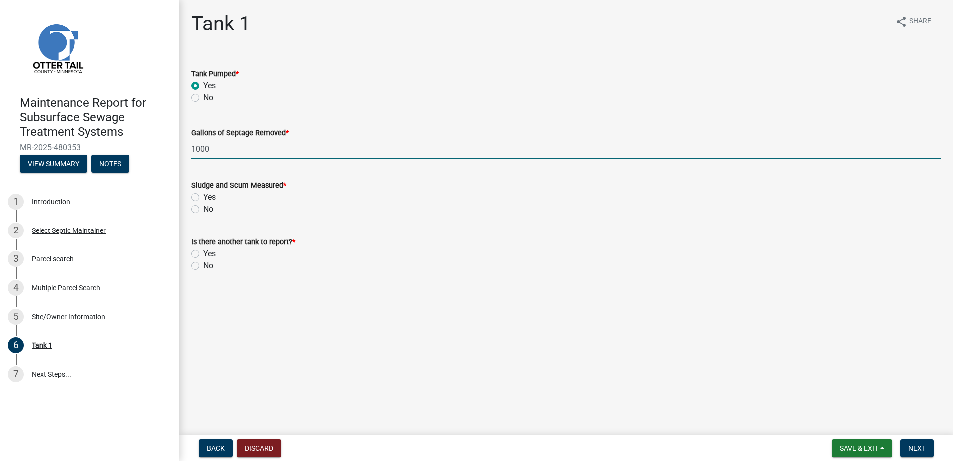
click at [207, 214] on label "No" at bounding box center [208, 209] width 10 height 12
click at [207, 209] on input "No" at bounding box center [206, 206] width 6 height 6
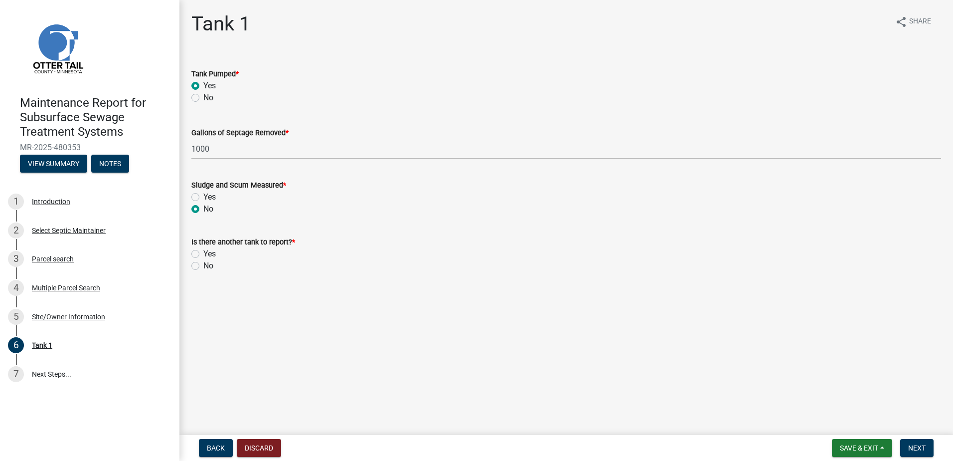
click at [211, 270] on label "No" at bounding box center [208, 266] width 10 height 12
click at [210, 266] on input "No" at bounding box center [206, 263] width 6 height 6
click at [928, 451] on button "Next" at bounding box center [917, 448] width 33 height 18
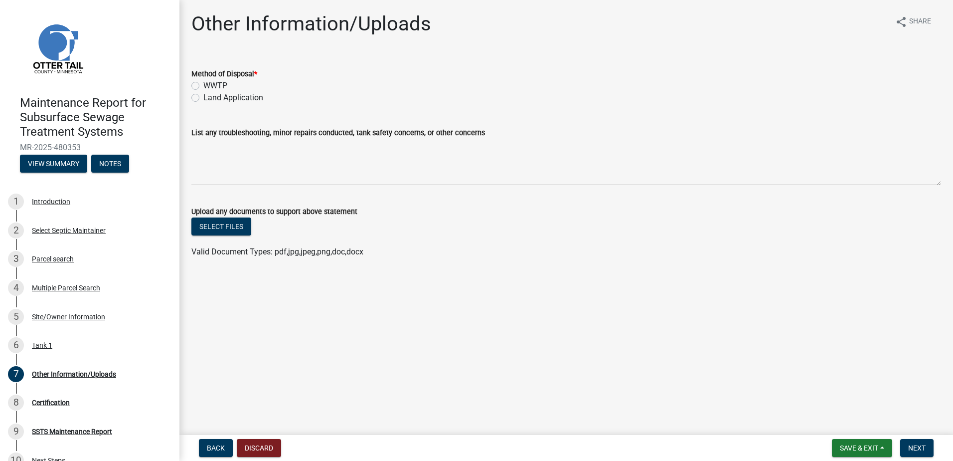
click at [222, 101] on label "Land Application" at bounding box center [233, 98] width 60 height 12
click at [210, 98] on input "Land Application" at bounding box center [206, 95] width 6 height 6
click at [912, 446] on span "Next" at bounding box center [917, 448] width 17 height 8
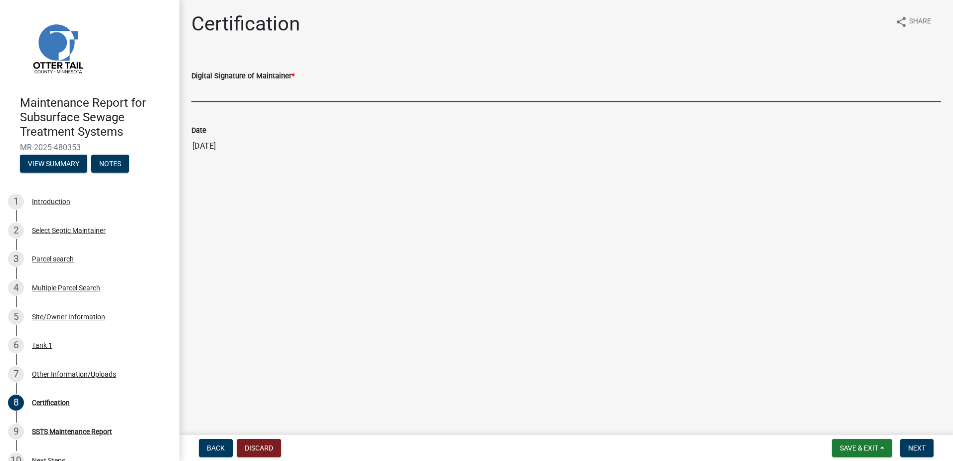
click at [323, 92] on input "Digital Signature of Maintainer *" at bounding box center [566, 92] width 750 height 20
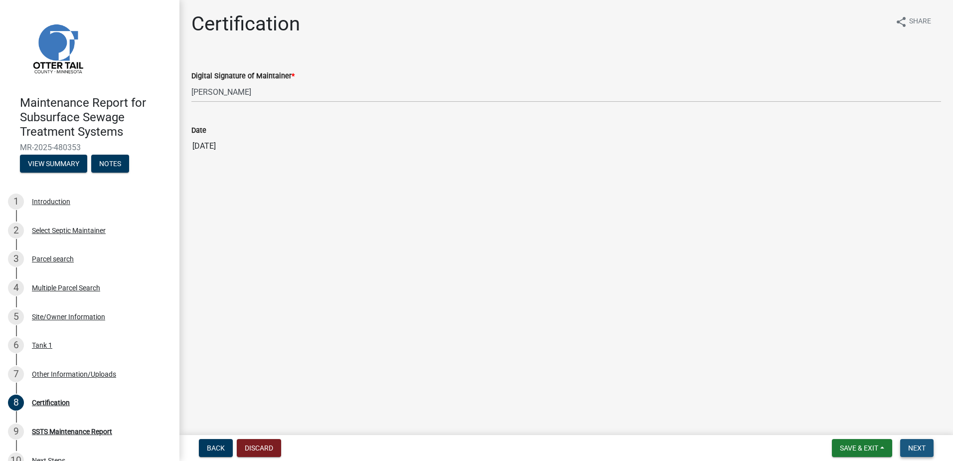
click at [929, 448] on button "Next" at bounding box center [917, 448] width 33 height 18
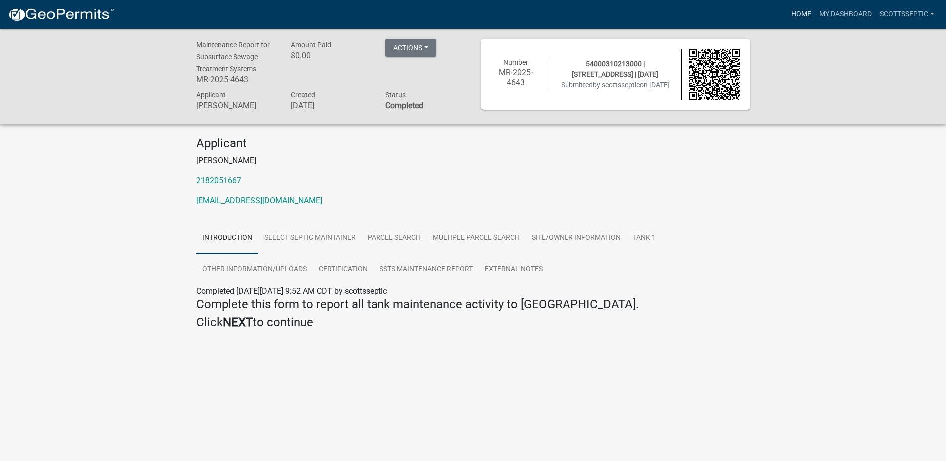
click at [799, 10] on link "Home" at bounding box center [801, 14] width 28 height 19
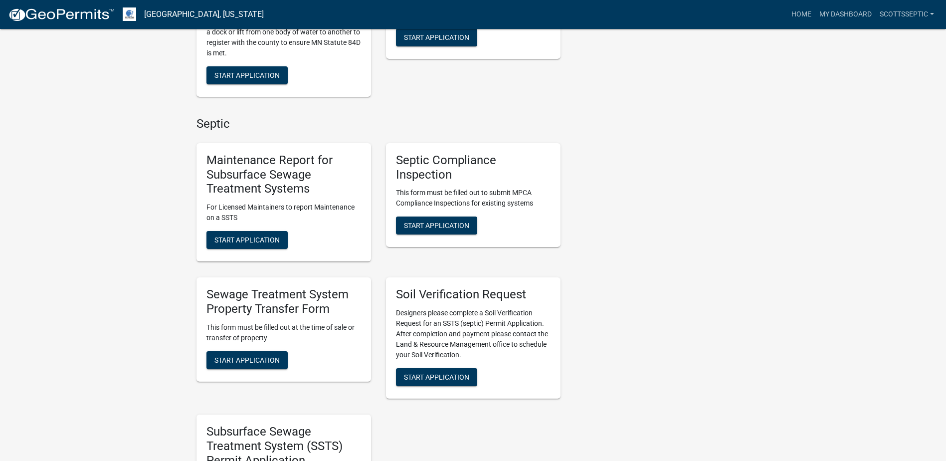
scroll to position [598, 0]
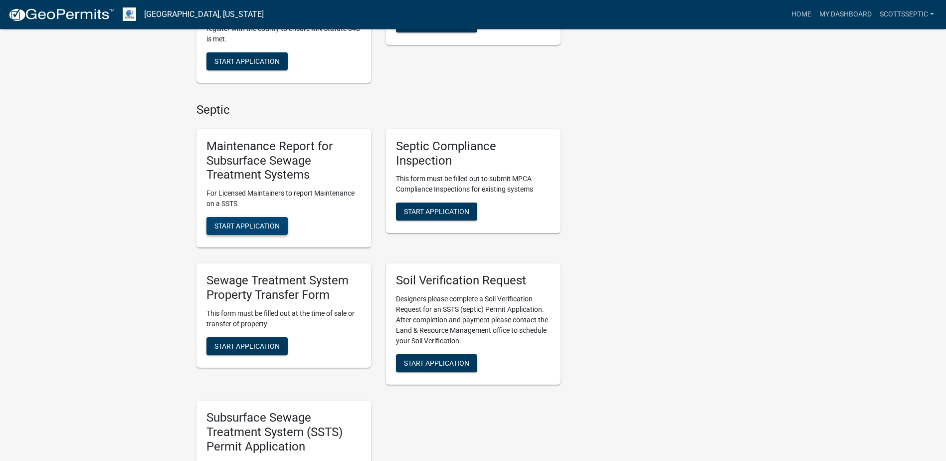
click at [272, 222] on span "Start Application" at bounding box center [246, 226] width 65 height 8
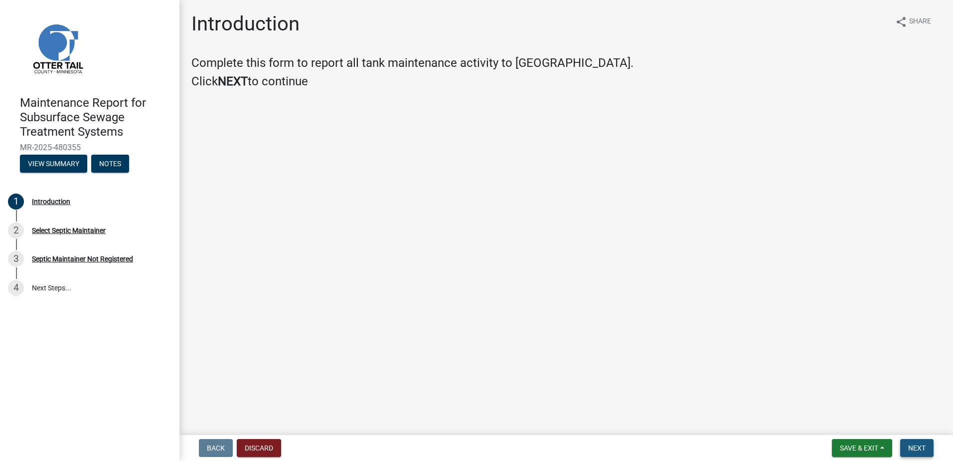
click at [917, 446] on span "Next" at bounding box center [917, 448] width 17 height 8
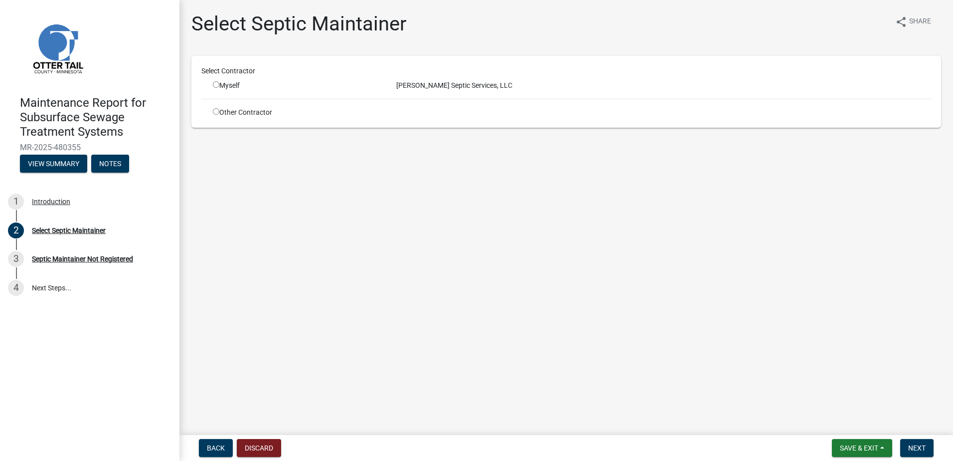
click at [219, 84] on div "Myself" at bounding box center [297, 85] width 169 height 10
click at [216, 89] on div "Myself" at bounding box center [297, 85] width 169 height 10
click at [218, 84] on input "radio" at bounding box center [216, 84] width 6 height 6
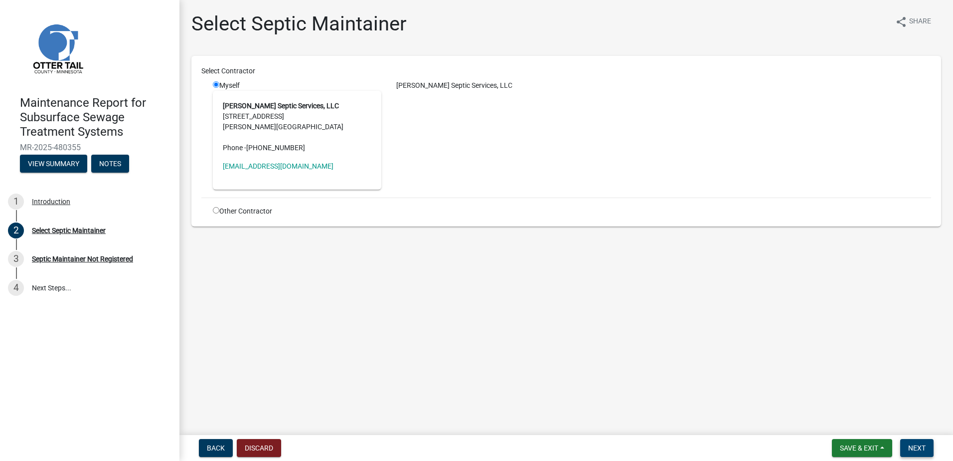
click at [907, 444] on button "Next" at bounding box center [917, 448] width 33 height 18
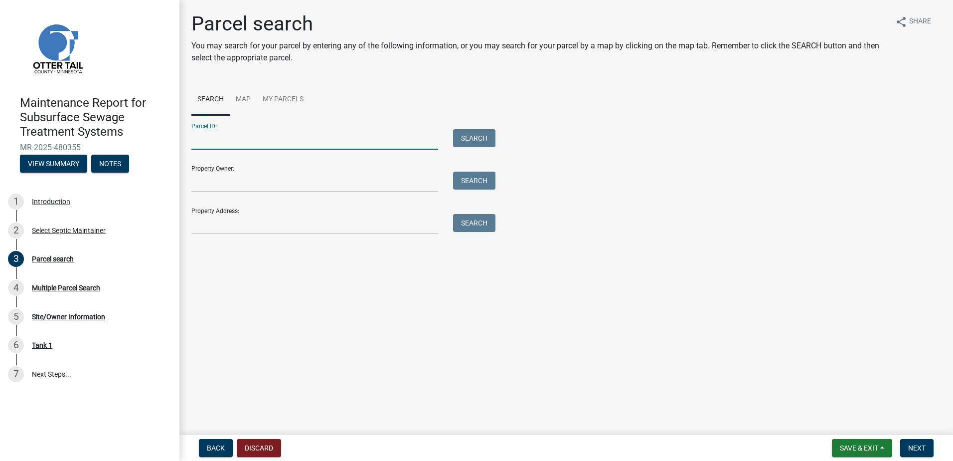
click at [326, 138] on input "Parcel ID:" at bounding box center [314, 139] width 247 height 20
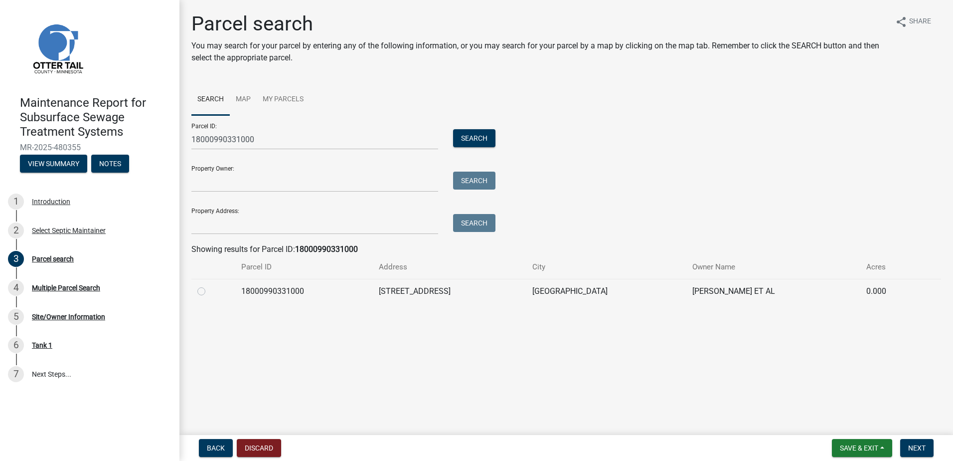
click at [209, 285] on label at bounding box center [209, 285] width 0 height 0
click at [209, 287] on input "radio" at bounding box center [212, 288] width 6 height 6
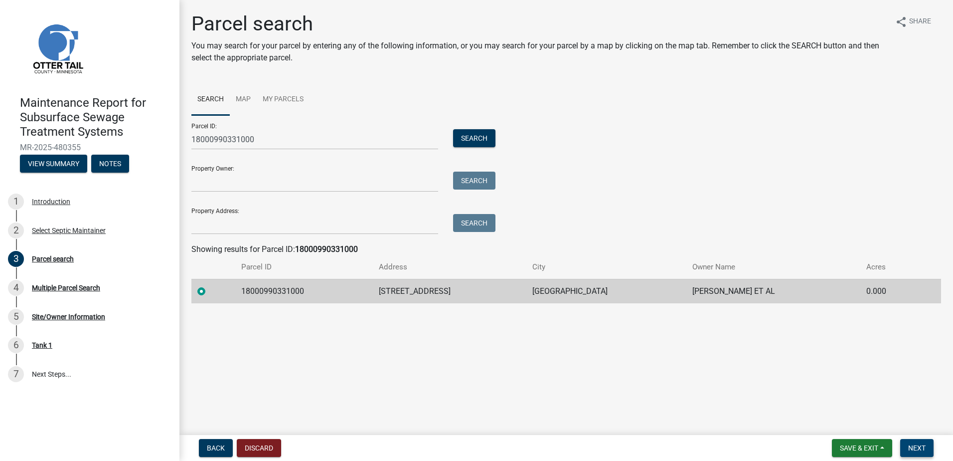
click at [922, 450] on span "Next" at bounding box center [917, 448] width 17 height 8
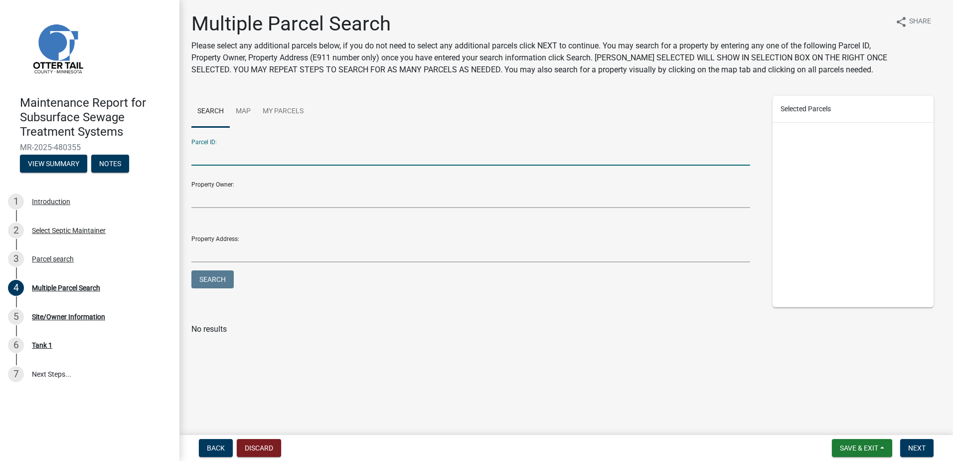
click at [224, 158] on input "Parcel ID:" at bounding box center [470, 155] width 559 height 20
click at [914, 450] on span "Next" at bounding box center [917, 448] width 17 height 8
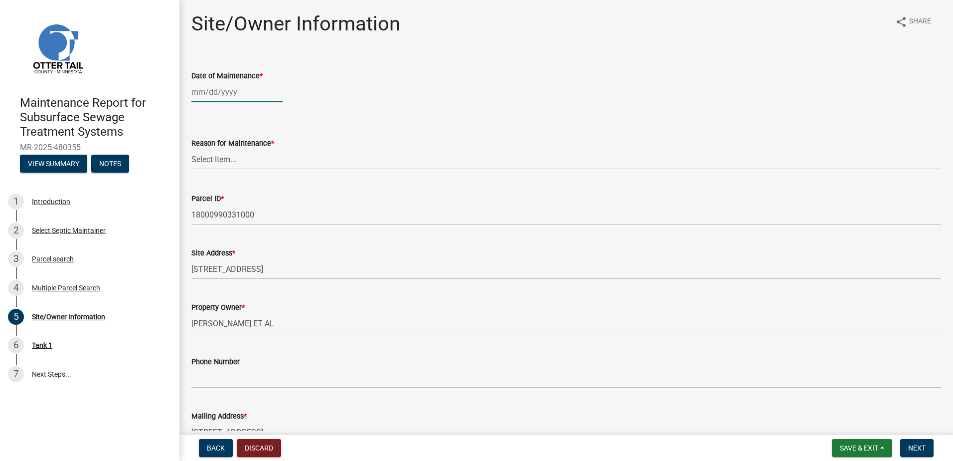
click at [236, 88] on div at bounding box center [236, 92] width 91 height 20
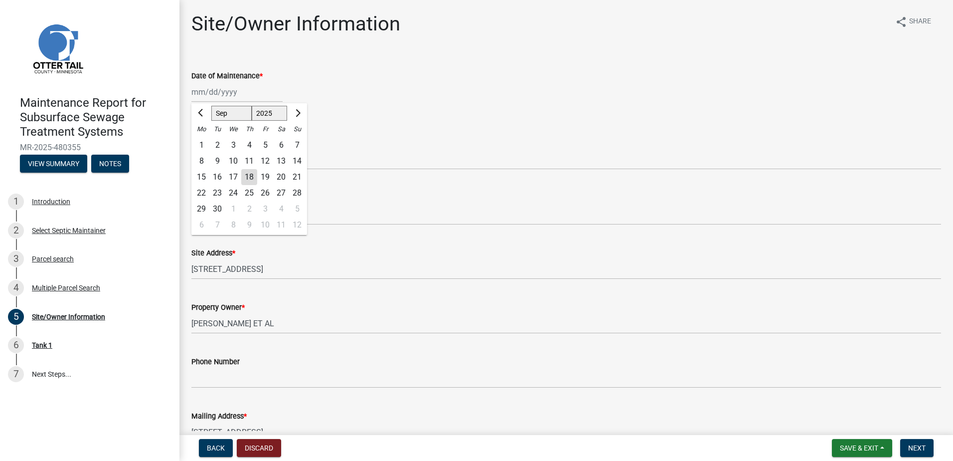
click at [203, 159] on div "8" at bounding box center [201, 161] width 16 height 16
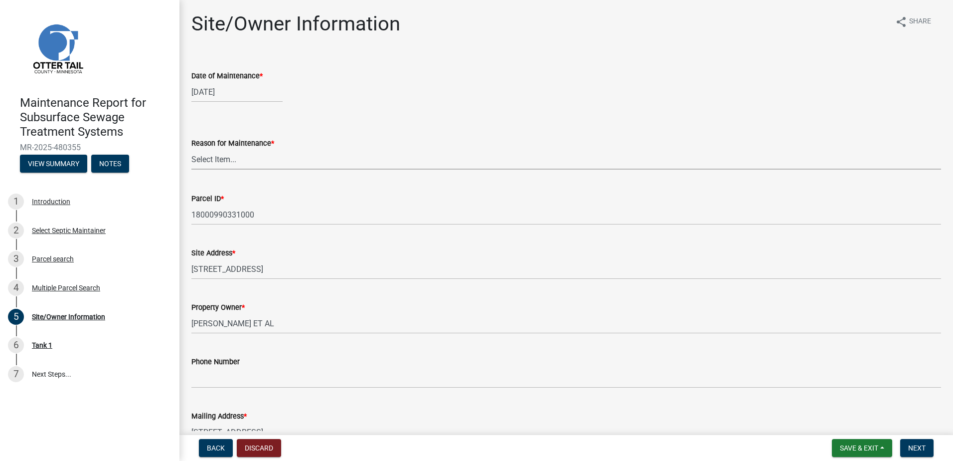
click at [203, 159] on select "Select Item... Called Routine Other" at bounding box center [566, 159] width 750 height 20
click at [191, 149] on select "Select Item... Called Routine Other" at bounding box center [566, 159] width 750 height 20
click at [928, 448] on button "Next" at bounding box center [917, 448] width 33 height 18
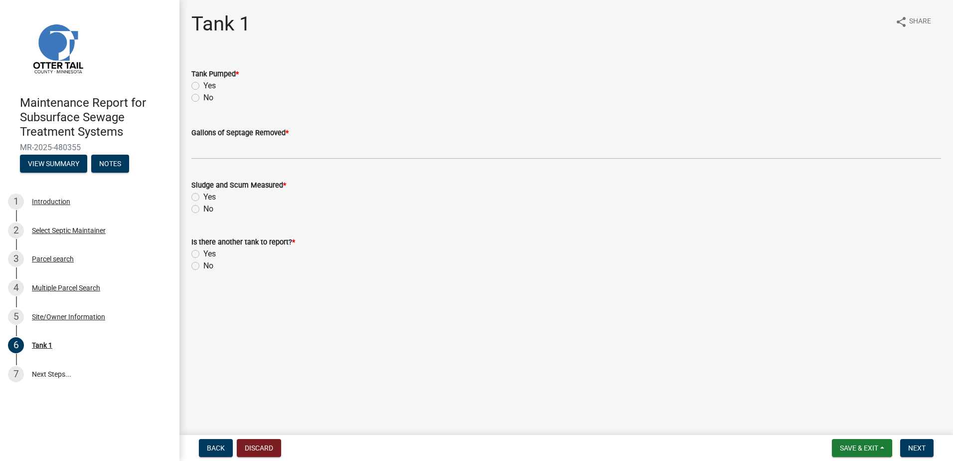
click at [203, 87] on label "Yes" at bounding box center [209, 86] width 12 height 12
click at [203, 86] on input "Yes" at bounding box center [206, 83] width 6 height 6
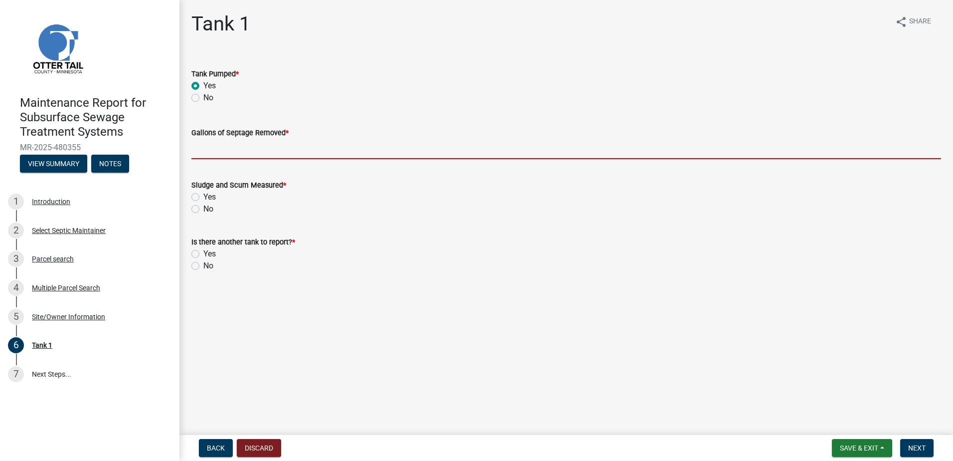
click at [201, 150] on input "Gallons of Septage Removed *" at bounding box center [566, 149] width 750 height 20
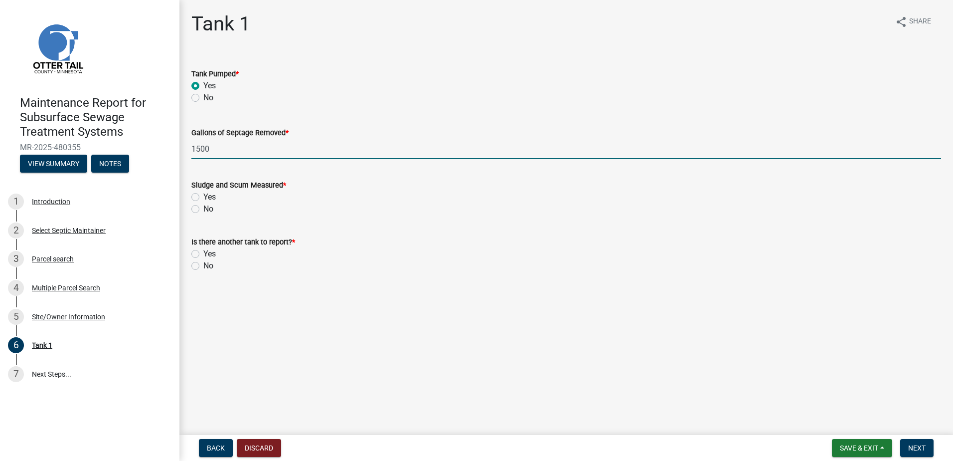
click at [205, 211] on label "No" at bounding box center [208, 209] width 10 height 12
click at [205, 209] on input "No" at bounding box center [206, 206] width 6 height 6
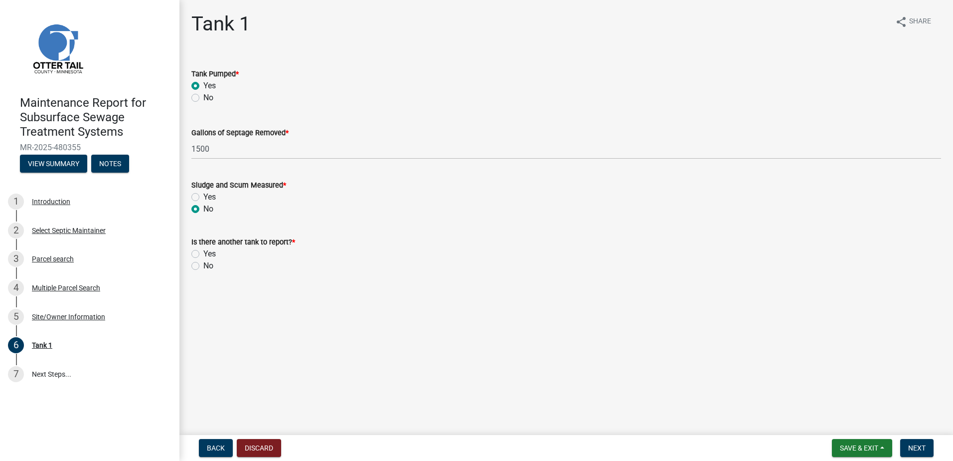
click at [208, 264] on label "No" at bounding box center [208, 266] width 10 height 12
click at [208, 264] on input "No" at bounding box center [206, 263] width 6 height 6
click at [924, 447] on span "Next" at bounding box center [917, 448] width 17 height 8
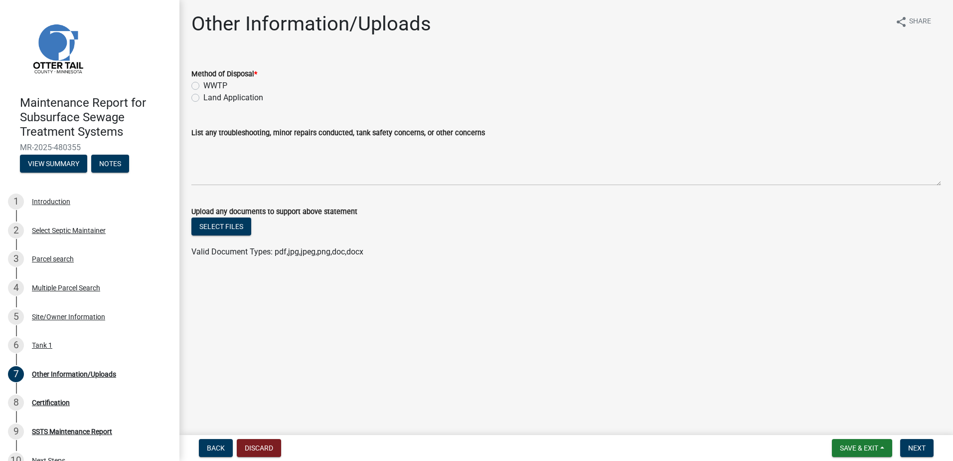
click at [257, 99] on label "Land Application" at bounding box center [233, 98] width 60 height 12
click at [210, 98] on input "Land Application" at bounding box center [206, 95] width 6 height 6
click at [910, 447] on span "Next" at bounding box center [917, 448] width 17 height 8
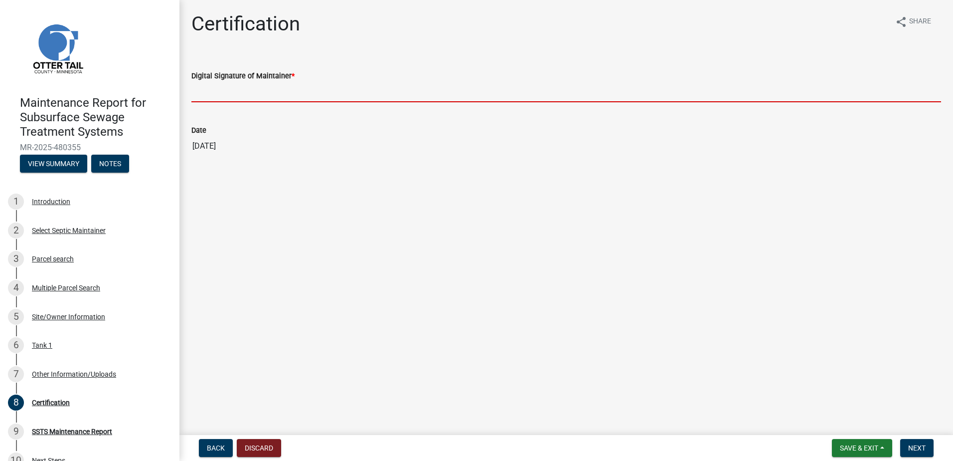
click at [229, 97] on input "Digital Signature of Maintainer *" at bounding box center [566, 92] width 750 height 20
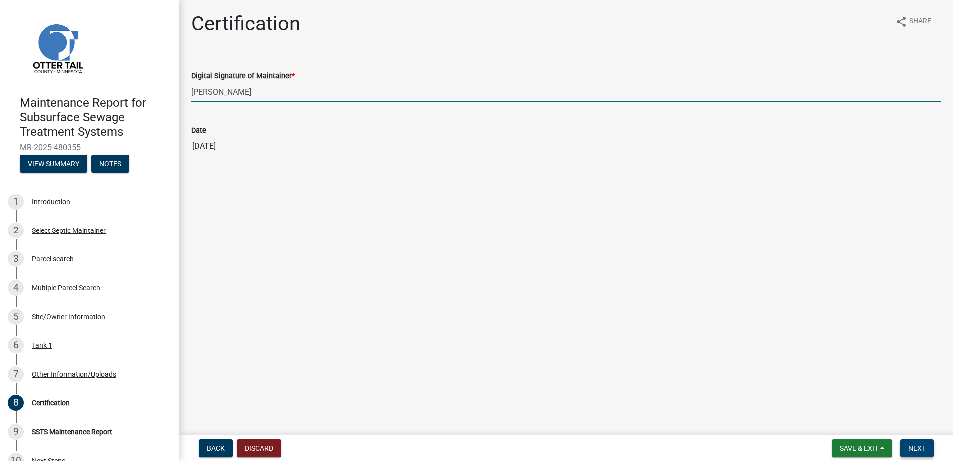
click at [918, 448] on span "Next" at bounding box center [917, 448] width 17 height 8
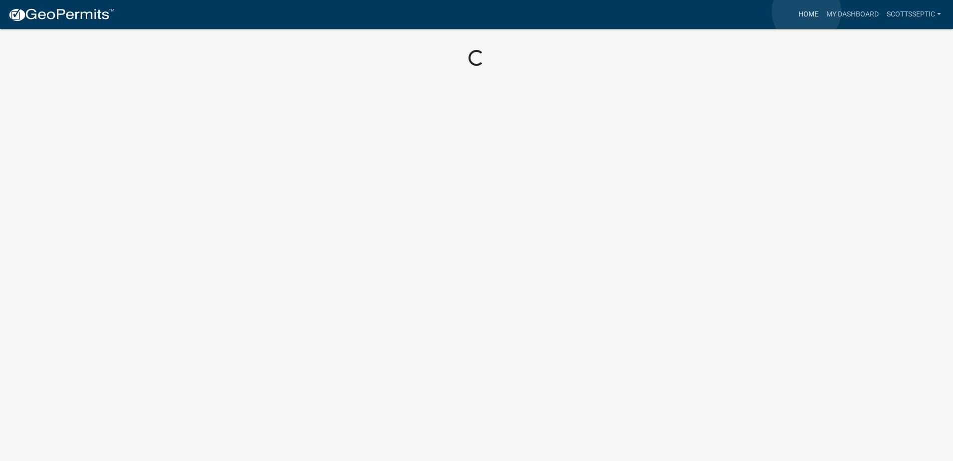
click at [807, 11] on link "Home" at bounding box center [809, 14] width 28 height 19
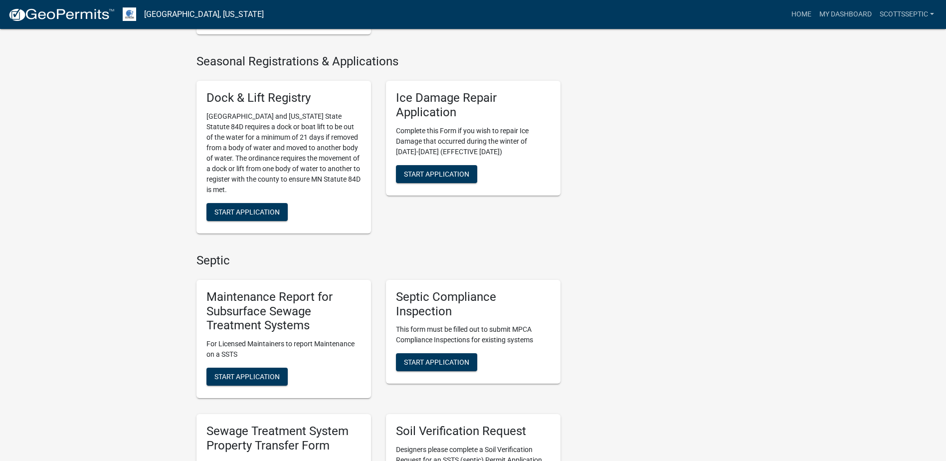
scroll to position [449, 0]
click at [230, 372] on span "Start Application" at bounding box center [246, 376] width 65 height 8
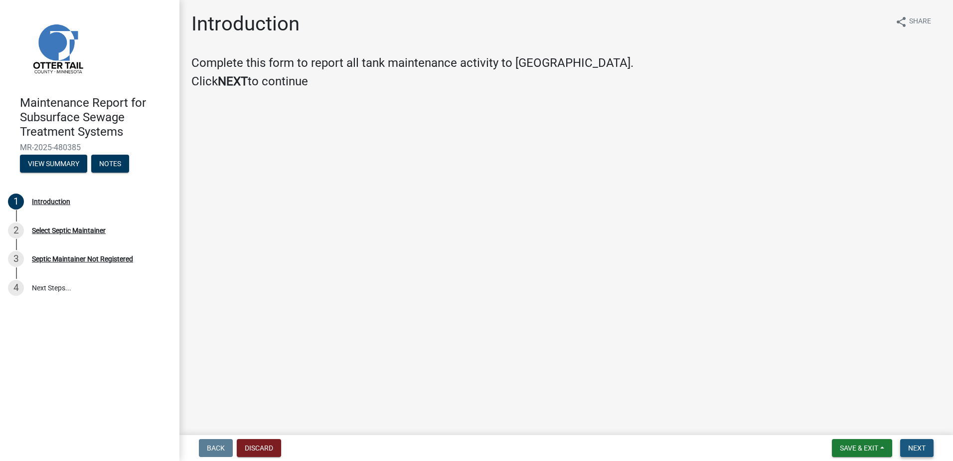
click at [927, 445] on button "Next" at bounding box center [917, 448] width 33 height 18
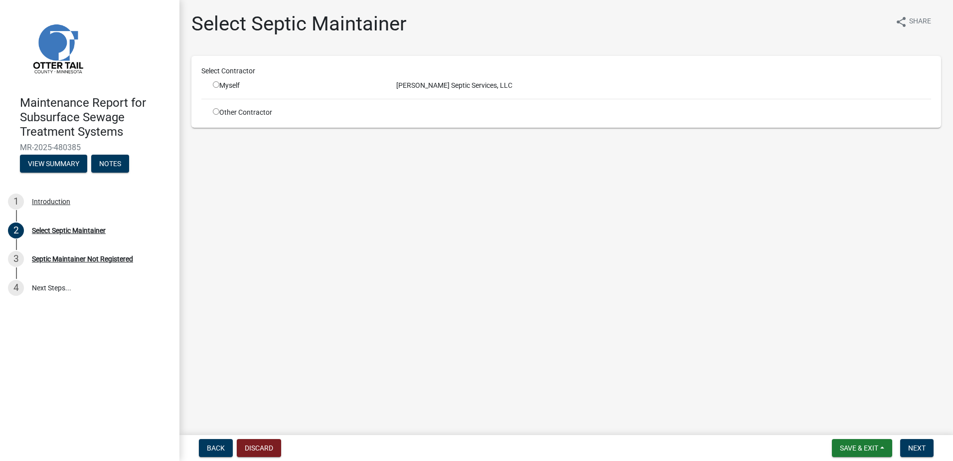
click at [232, 86] on div "Myself" at bounding box center [297, 85] width 169 height 10
click at [217, 87] on input "radio" at bounding box center [216, 84] width 6 height 6
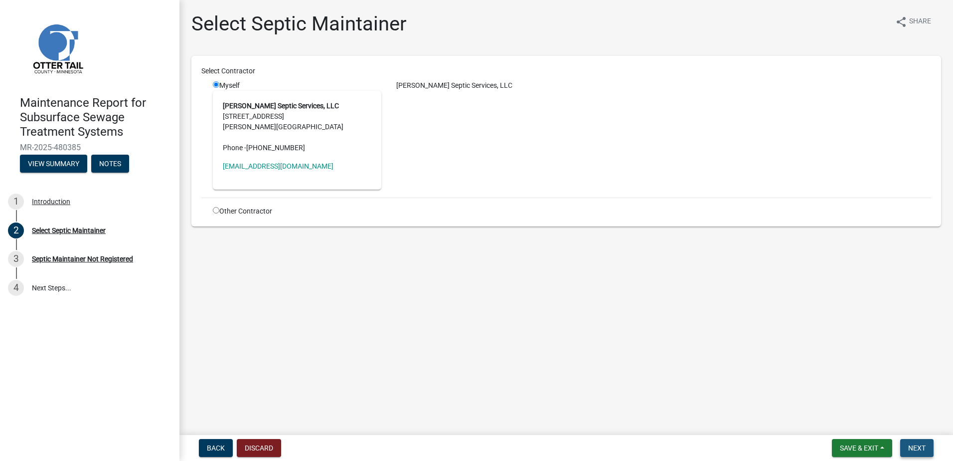
click at [914, 446] on span "Next" at bounding box center [917, 448] width 17 height 8
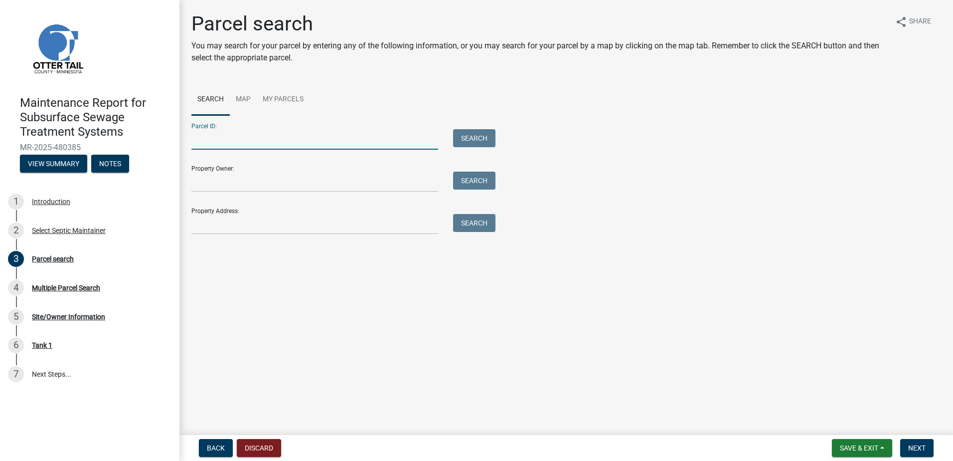
click at [225, 139] on input "Parcel ID:" at bounding box center [314, 139] width 247 height 20
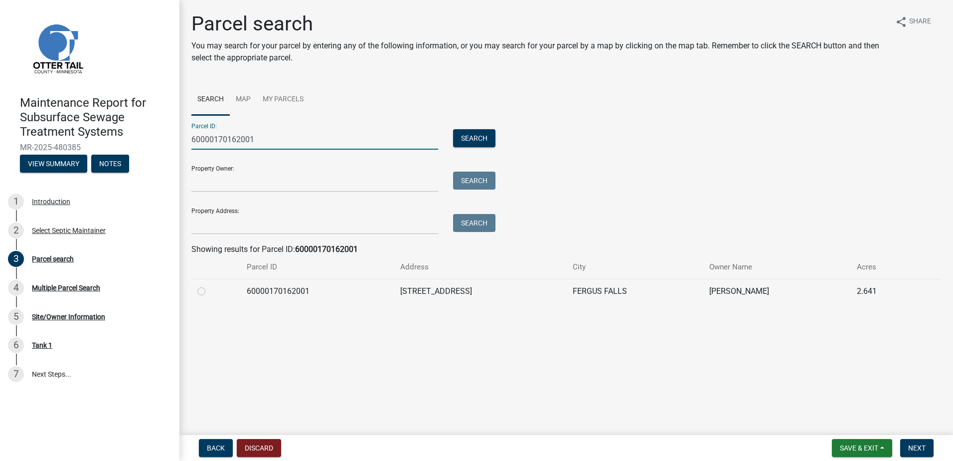
click at [209, 285] on label at bounding box center [209, 285] width 0 height 0
click at [209, 291] on input "radio" at bounding box center [212, 288] width 6 height 6
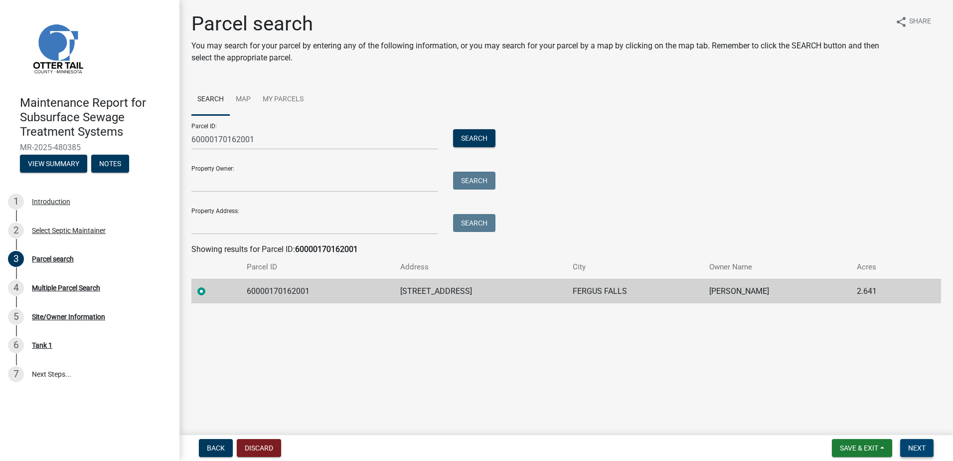
click at [921, 447] on span "Next" at bounding box center [917, 448] width 17 height 8
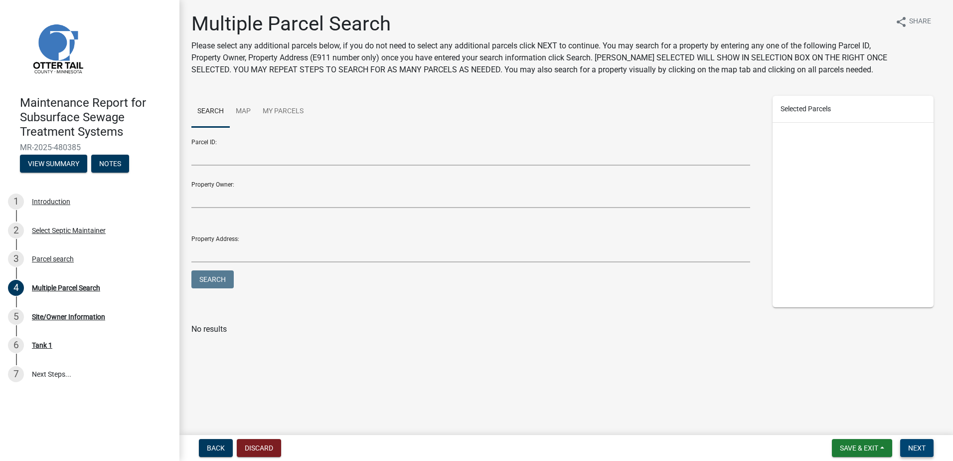
click at [932, 446] on button "Next" at bounding box center [917, 448] width 33 height 18
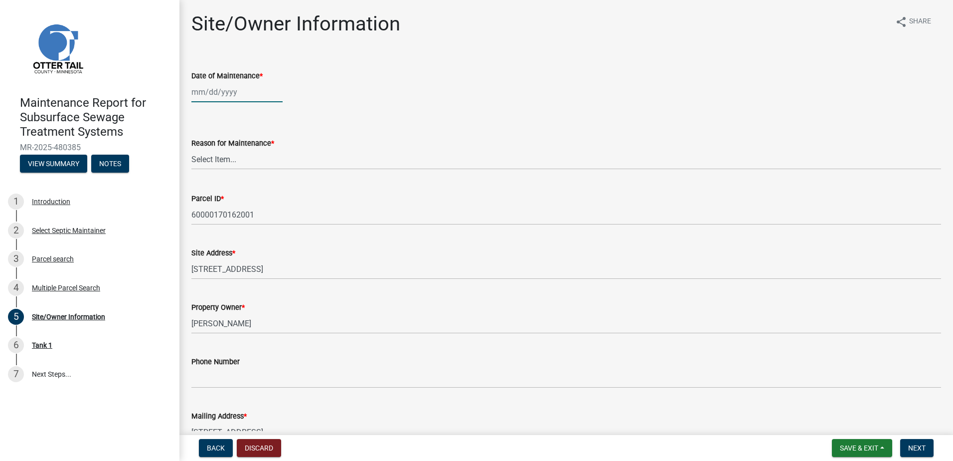
click at [232, 88] on div at bounding box center [236, 92] width 91 height 20
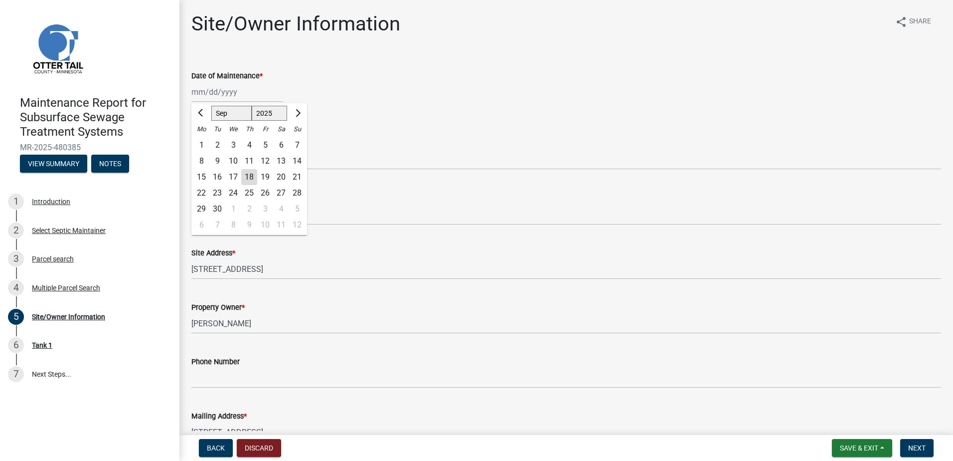
click at [204, 162] on div "8" at bounding box center [201, 161] width 16 height 16
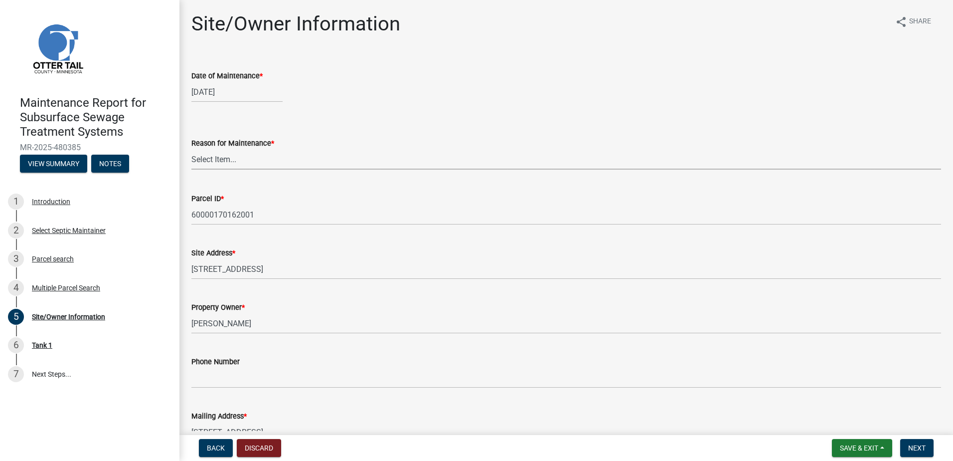
click at [204, 162] on select "Select Item... Called Routine Other" at bounding box center [566, 159] width 750 height 20
click at [191, 149] on select "Select Item... Called Routine Other" at bounding box center [566, 159] width 750 height 20
click at [925, 452] on button "Next" at bounding box center [917, 448] width 33 height 18
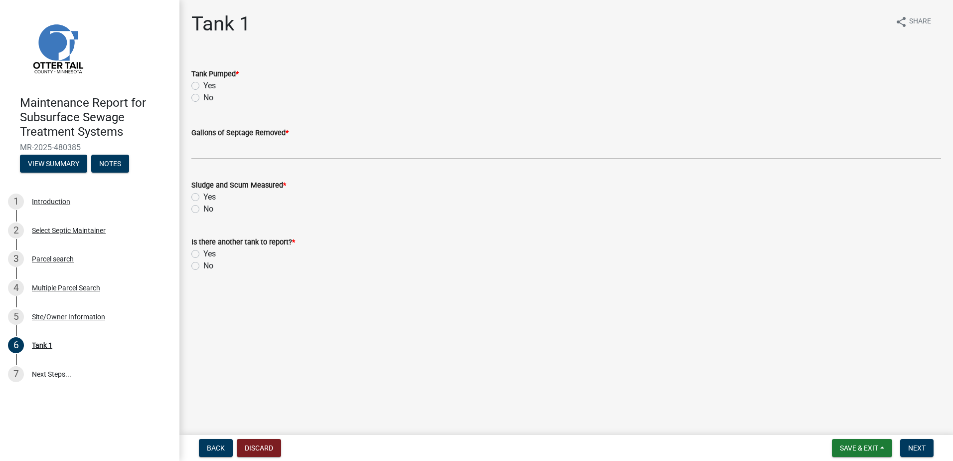
click at [203, 85] on label "Yes" at bounding box center [209, 86] width 12 height 12
click at [203, 85] on input "Yes" at bounding box center [206, 83] width 6 height 6
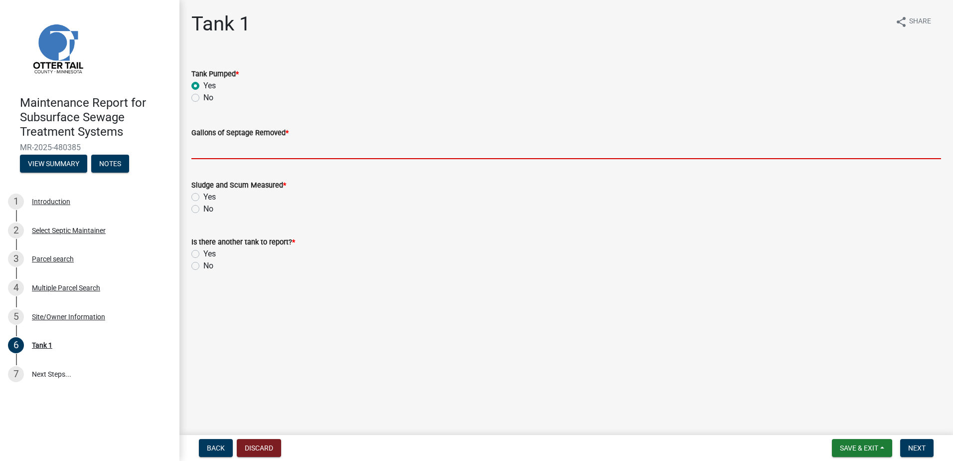
click at [199, 154] on input "Gallons of Septage Removed *" at bounding box center [566, 149] width 750 height 20
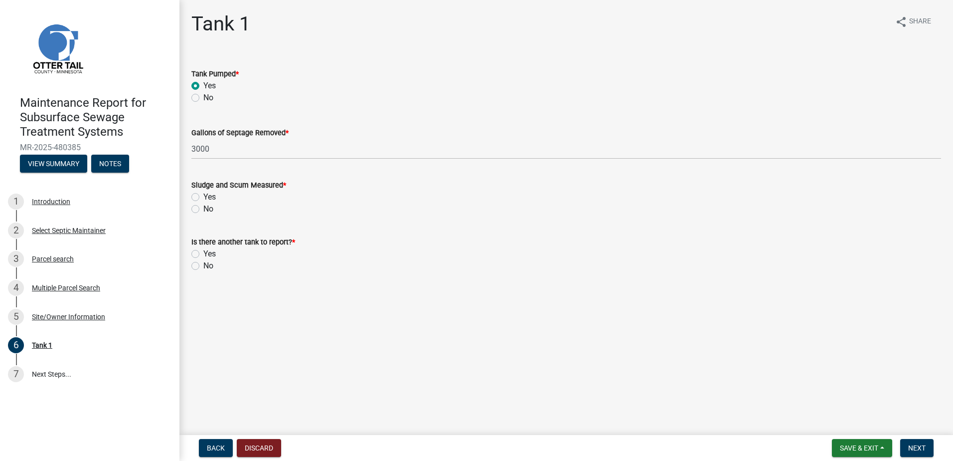
click at [203, 211] on label "No" at bounding box center [208, 209] width 10 height 12
click at [203, 209] on input "No" at bounding box center [206, 206] width 6 height 6
click at [203, 267] on label "No" at bounding box center [208, 266] width 10 height 12
click at [203, 266] on input "No" at bounding box center [206, 263] width 6 height 6
click at [910, 448] on span "Next" at bounding box center [917, 448] width 17 height 8
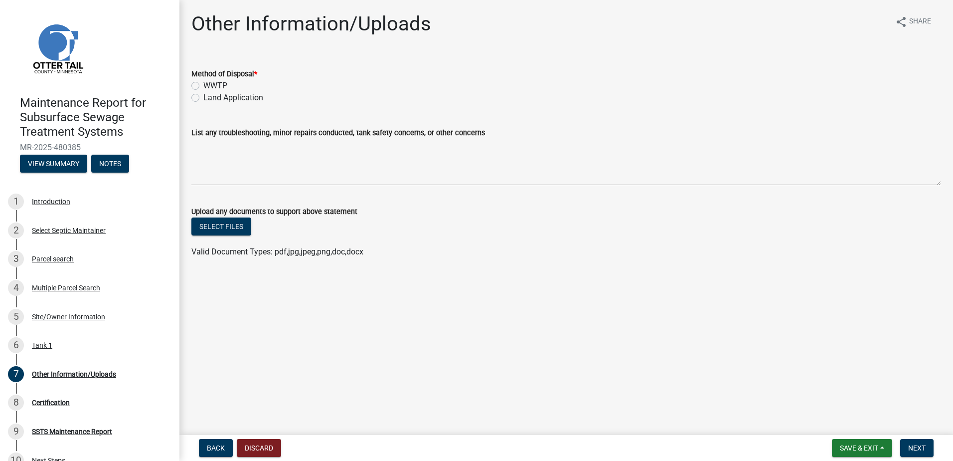
click at [209, 101] on label "Land Application" at bounding box center [233, 98] width 60 height 12
click at [209, 98] on input "Land Application" at bounding box center [206, 95] width 6 height 6
click at [922, 446] on span "Next" at bounding box center [917, 448] width 17 height 8
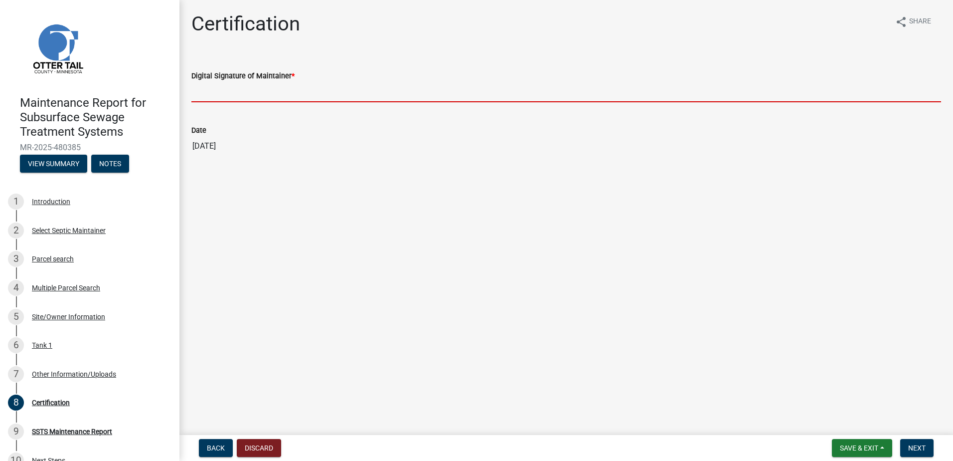
click at [211, 88] on input "Digital Signature of Maintainer *" at bounding box center [566, 92] width 750 height 20
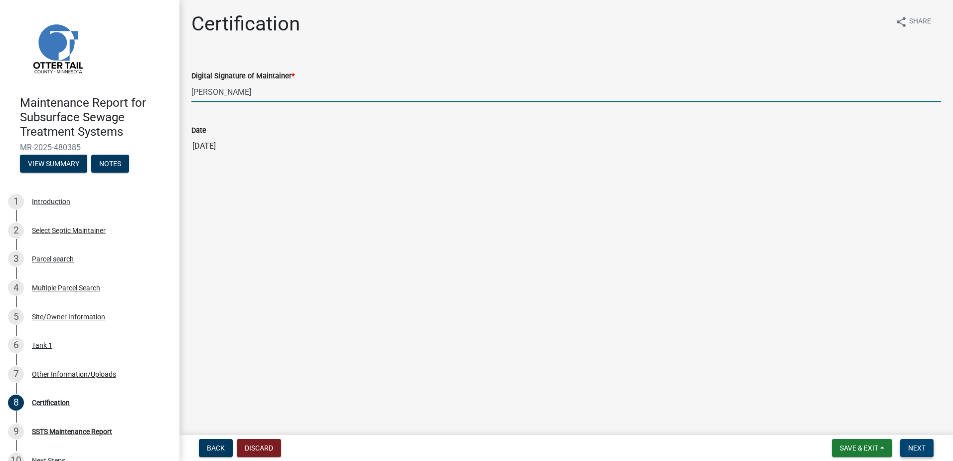
click at [910, 449] on span "Next" at bounding box center [917, 448] width 17 height 8
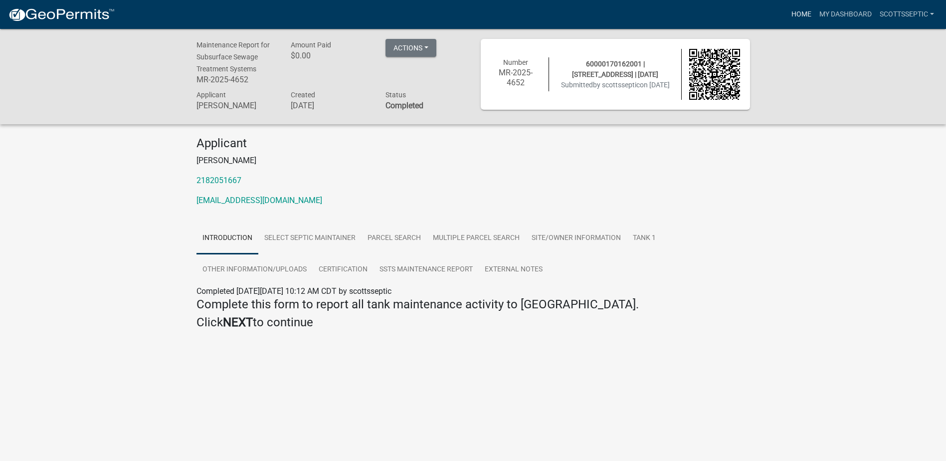
click at [799, 13] on link "Home" at bounding box center [801, 14] width 28 height 19
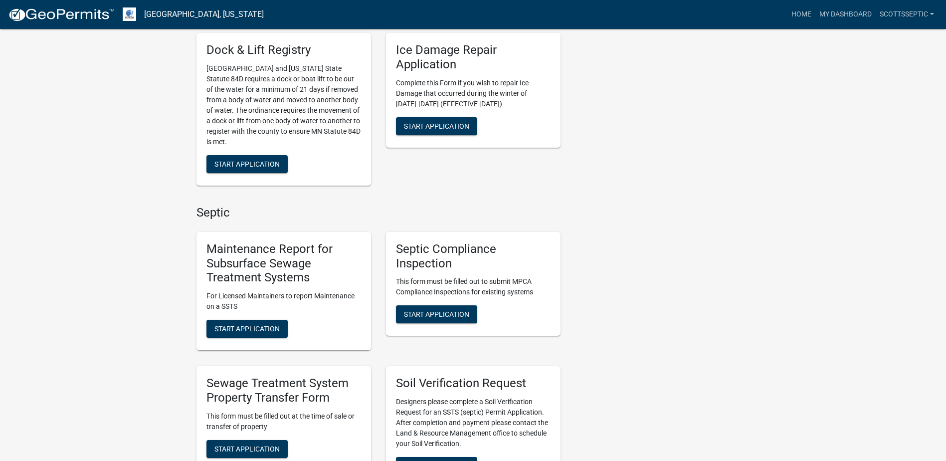
scroll to position [499, 0]
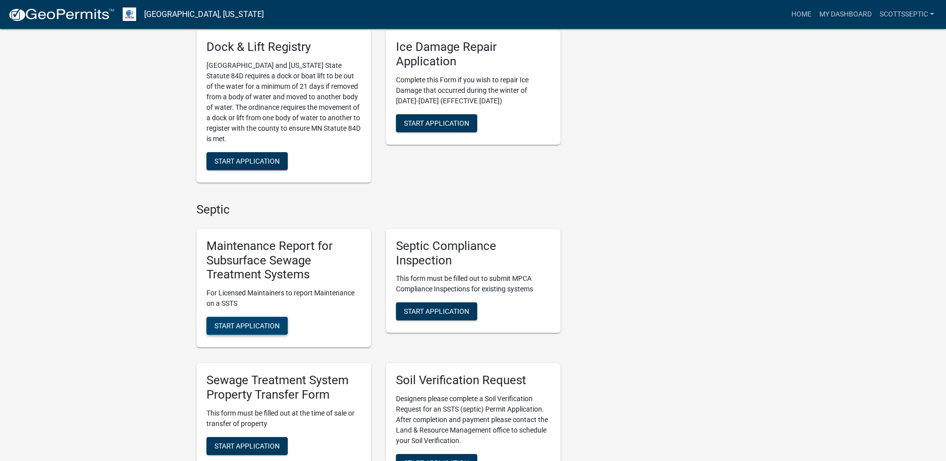
click at [240, 324] on span "Start Application" at bounding box center [246, 326] width 65 height 8
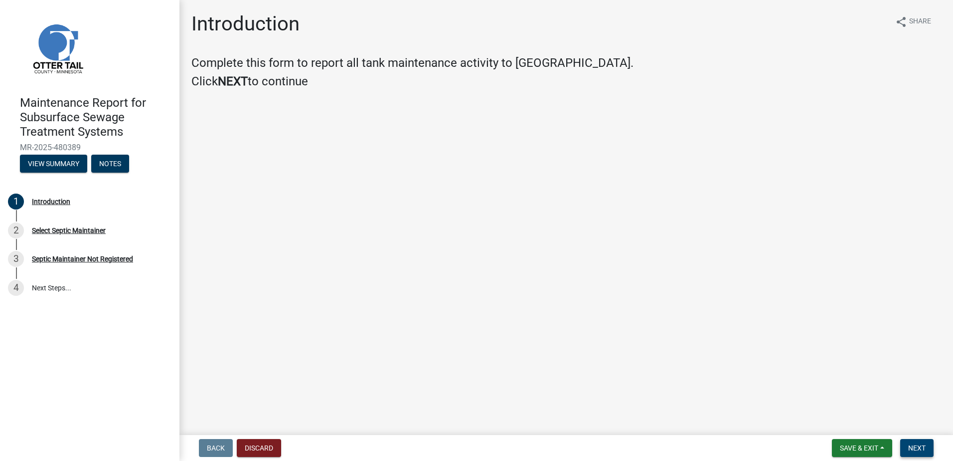
click at [926, 446] on span "Next" at bounding box center [917, 448] width 17 height 8
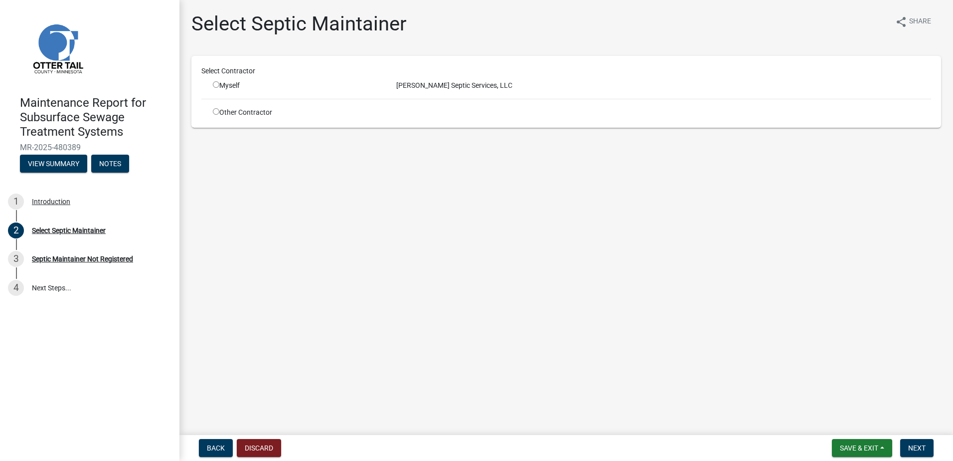
click at [216, 84] on input "radio" at bounding box center [216, 84] width 6 height 6
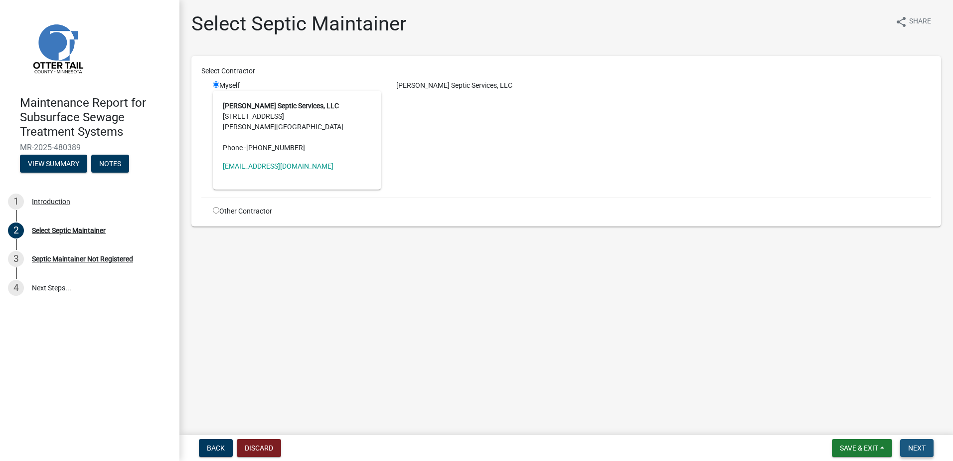
click at [926, 444] on span "Next" at bounding box center [917, 448] width 17 height 8
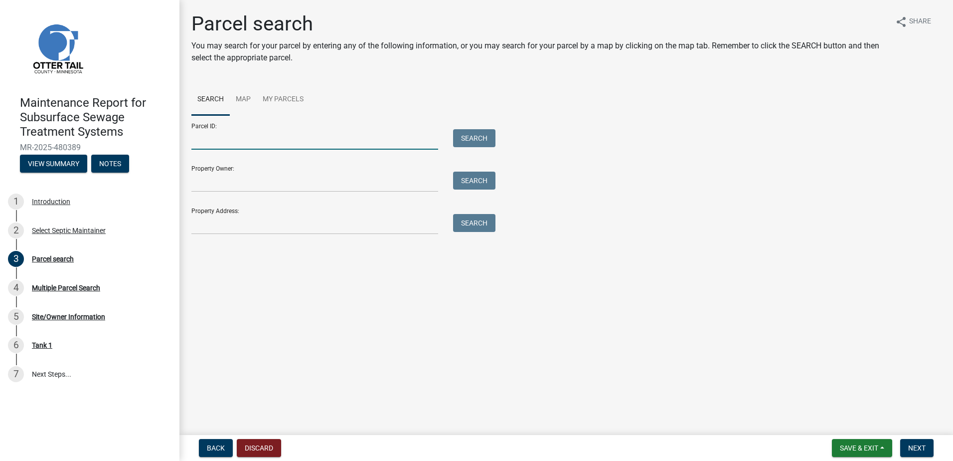
click at [246, 140] on input "Parcel ID:" at bounding box center [314, 139] width 247 height 20
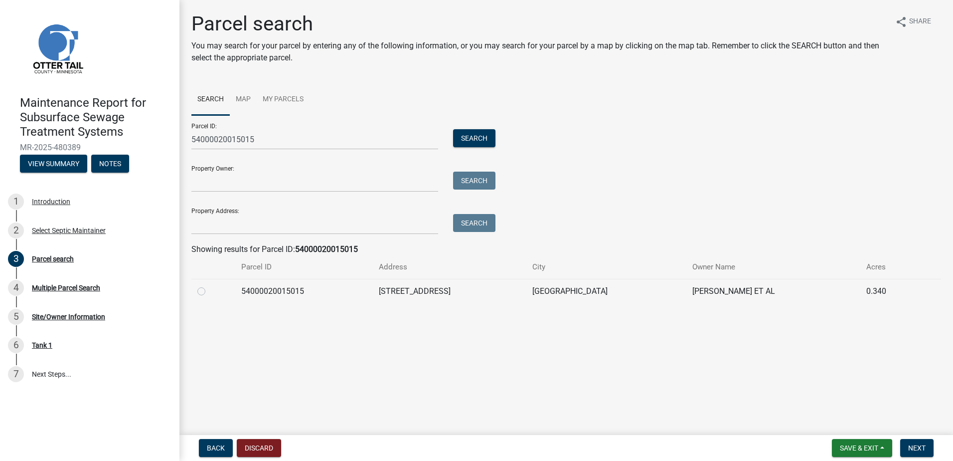
click at [209, 285] on label at bounding box center [209, 285] width 0 height 0
click at [209, 289] on input "radio" at bounding box center [212, 288] width 6 height 6
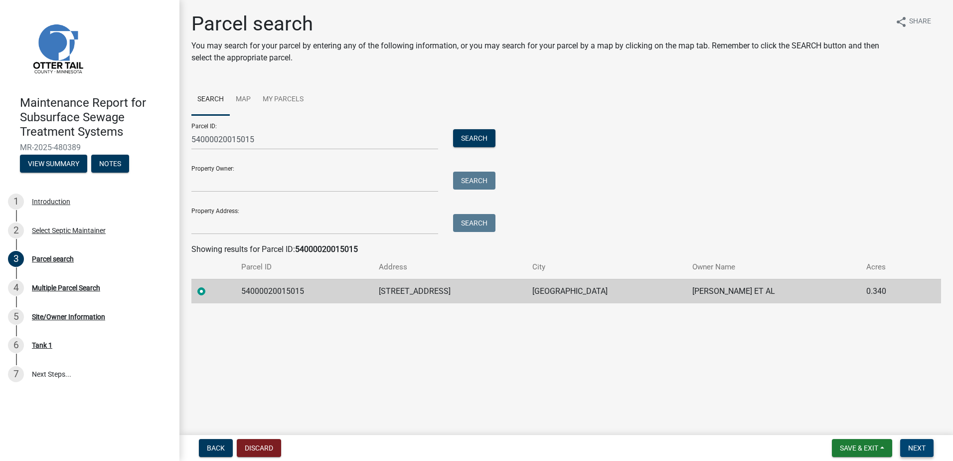
click at [922, 446] on button "Next" at bounding box center [917, 448] width 33 height 18
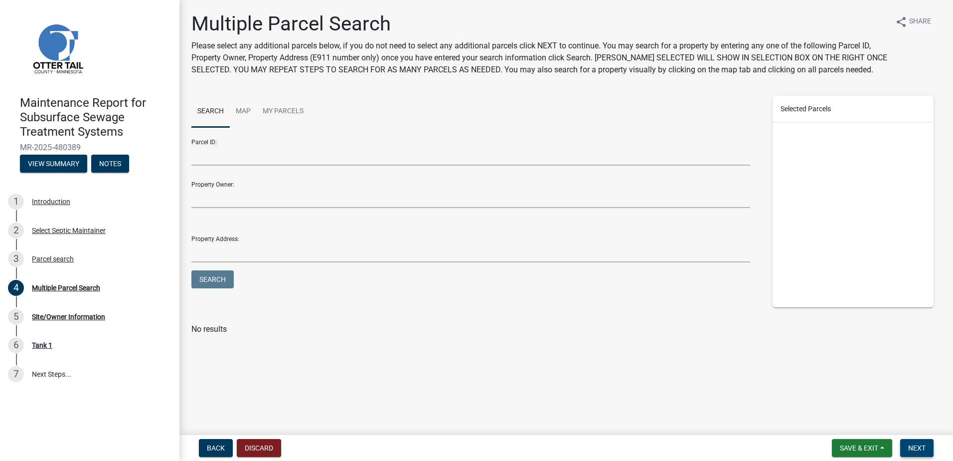
click at [912, 447] on span "Next" at bounding box center [917, 448] width 17 height 8
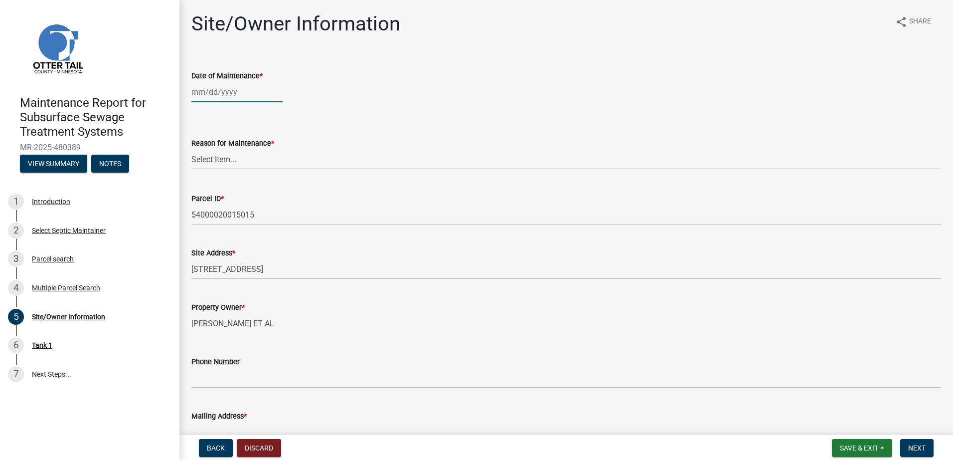
click at [226, 98] on div at bounding box center [236, 92] width 91 height 20
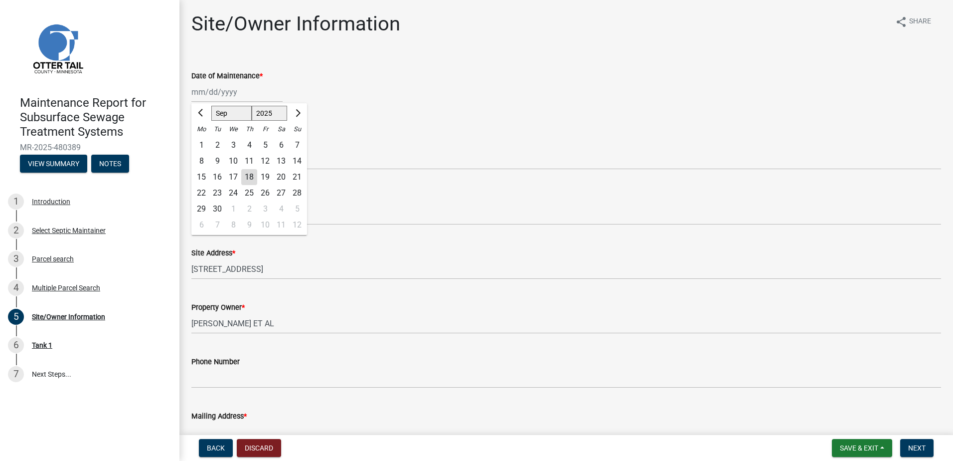
click at [201, 160] on div "8" at bounding box center [201, 161] width 16 height 16
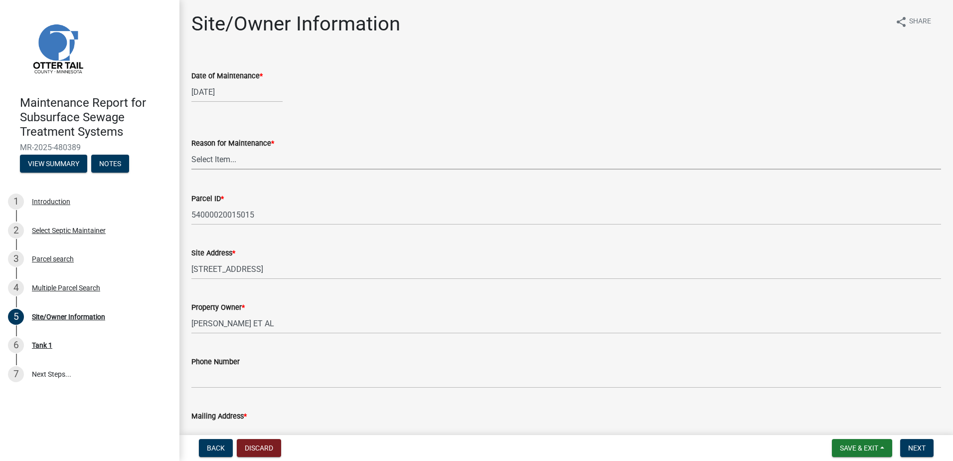
click at [230, 161] on select "Select Item... Called Routine Other" at bounding box center [566, 159] width 750 height 20
click at [191, 149] on select "Select Item... Called Routine Other" at bounding box center [566, 159] width 750 height 20
click at [913, 450] on span "Next" at bounding box center [917, 448] width 17 height 8
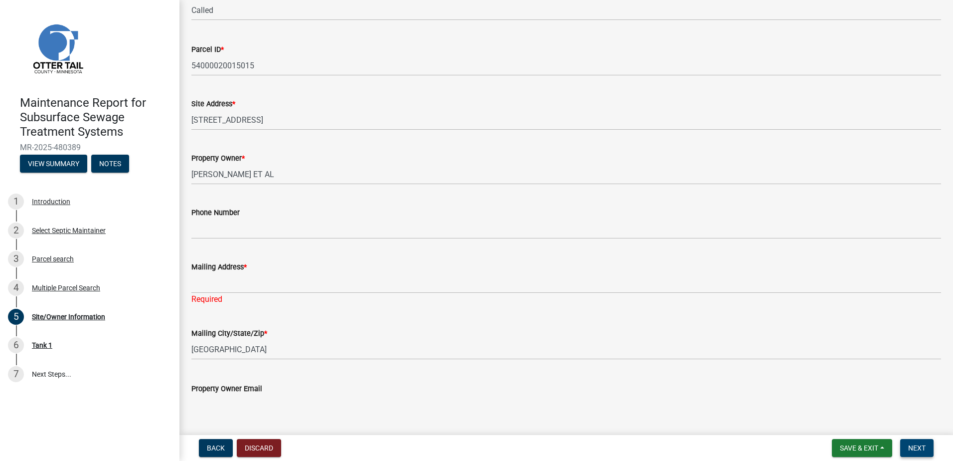
scroll to position [150, 0]
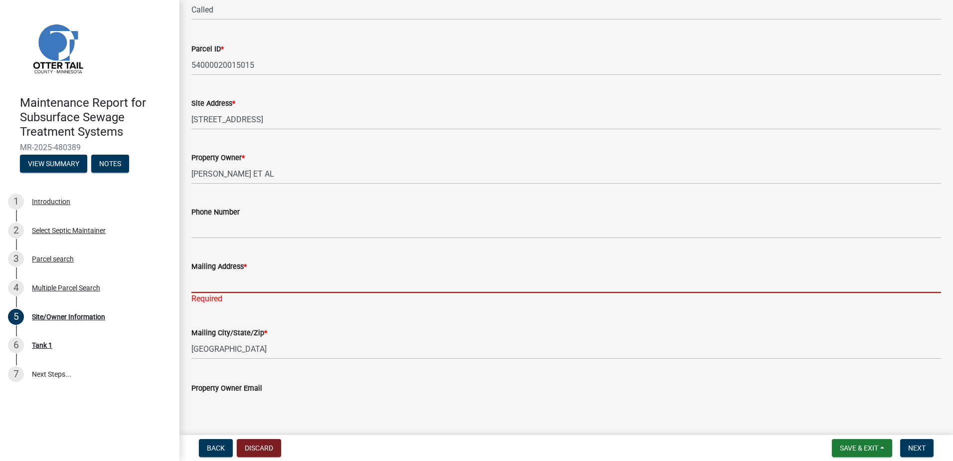
click at [254, 283] on input "Mailing Address *" at bounding box center [566, 282] width 750 height 20
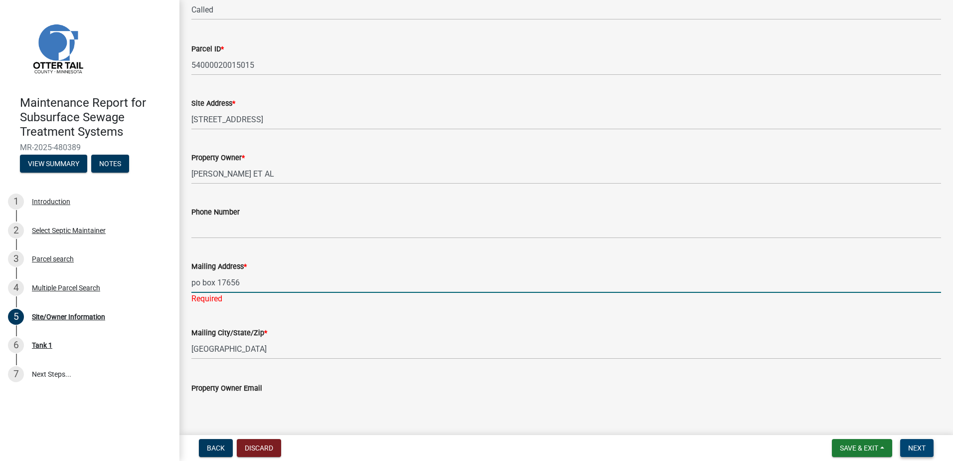
click at [915, 440] on button "Next" at bounding box center [917, 448] width 33 height 18
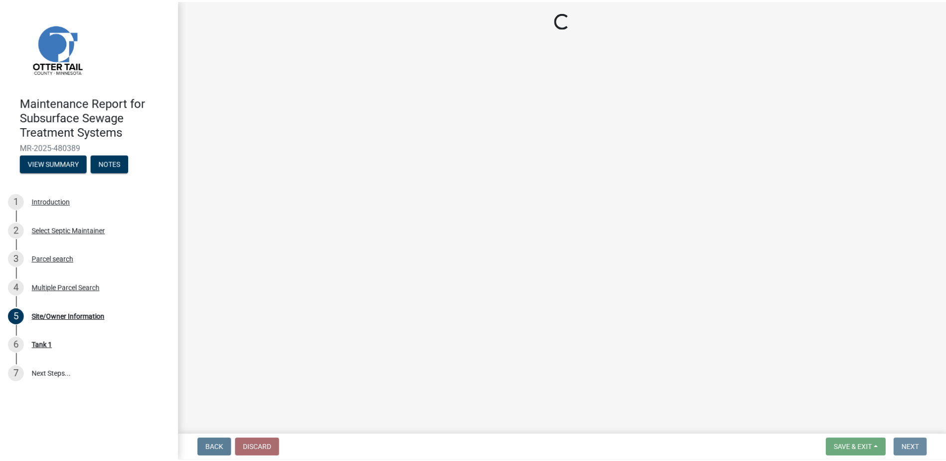
scroll to position [0, 0]
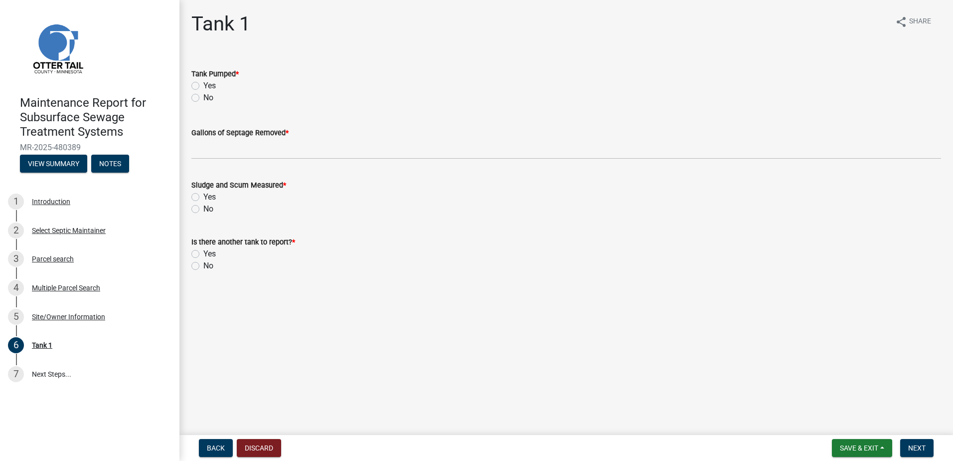
click at [191, 84] on div "Tank Pumped * Yes No" at bounding box center [566, 80] width 765 height 48
click at [198, 90] on div "Yes" at bounding box center [566, 86] width 750 height 12
click at [203, 88] on label "Yes" at bounding box center [209, 86] width 12 height 12
click at [203, 86] on input "Yes" at bounding box center [206, 83] width 6 height 6
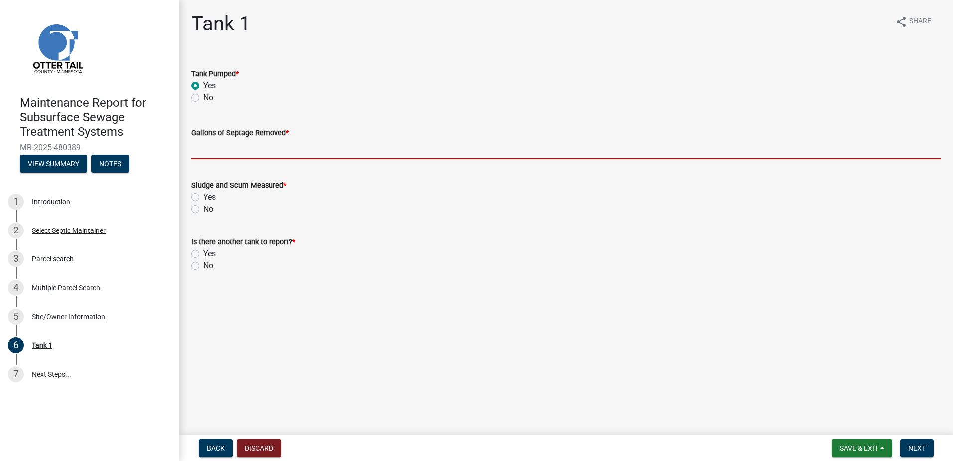
click at [208, 149] on input "Gallons of Septage Removed *" at bounding box center [566, 149] width 750 height 20
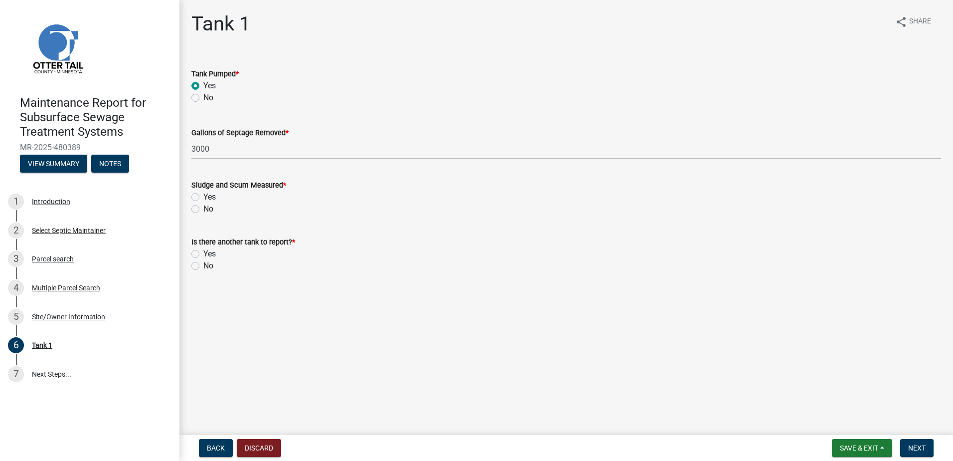
click at [213, 209] on label "No" at bounding box center [208, 209] width 10 height 12
click at [210, 209] on input "No" at bounding box center [206, 206] width 6 height 6
click at [215, 262] on div "No" at bounding box center [566, 266] width 750 height 12
click at [215, 266] on div "No" at bounding box center [566, 266] width 750 height 12
click at [209, 265] on label "No" at bounding box center [208, 266] width 10 height 12
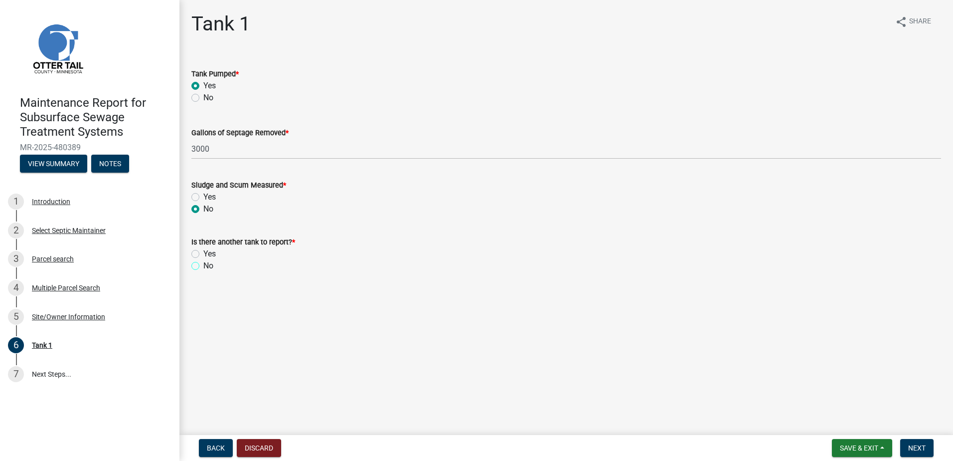
click at [209, 265] on input "No" at bounding box center [206, 263] width 6 height 6
click at [926, 455] on button "Next" at bounding box center [917, 448] width 33 height 18
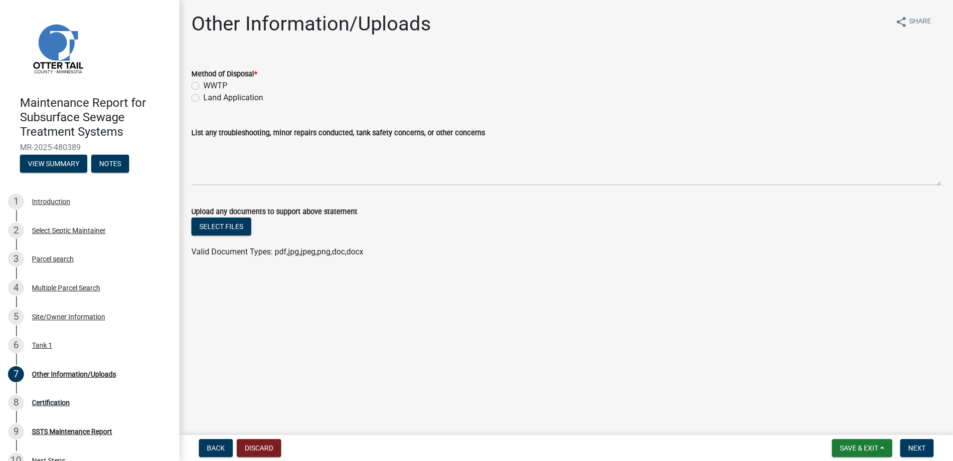
click at [226, 101] on label "Land Application" at bounding box center [233, 98] width 60 height 12
click at [210, 98] on input "Land Application" at bounding box center [206, 95] width 6 height 6
click at [918, 449] on span "Next" at bounding box center [917, 448] width 17 height 8
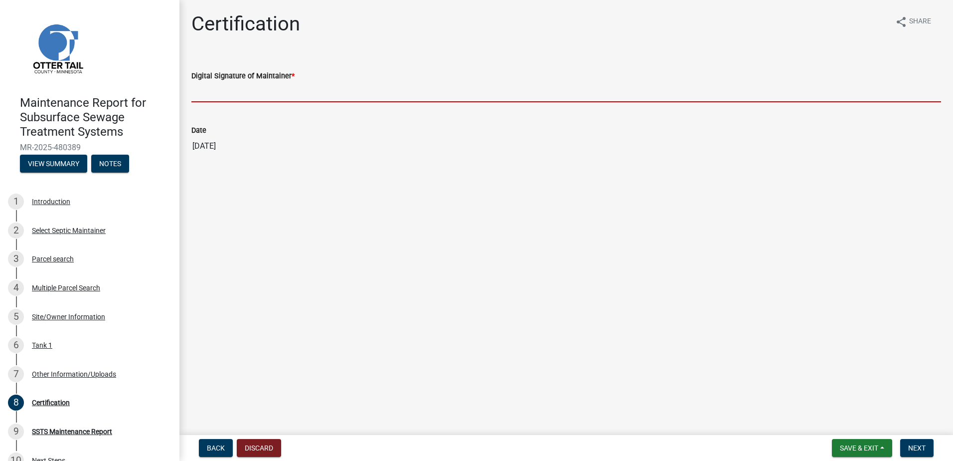
click at [330, 88] on input "Digital Signature of Maintainer *" at bounding box center [566, 92] width 750 height 20
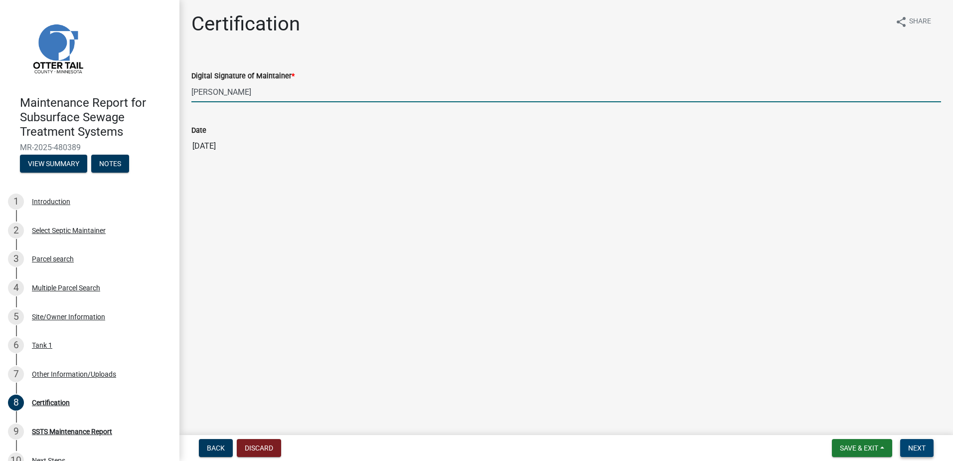
click at [907, 444] on button "Next" at bounding box center [917, 448] width 33 height 18
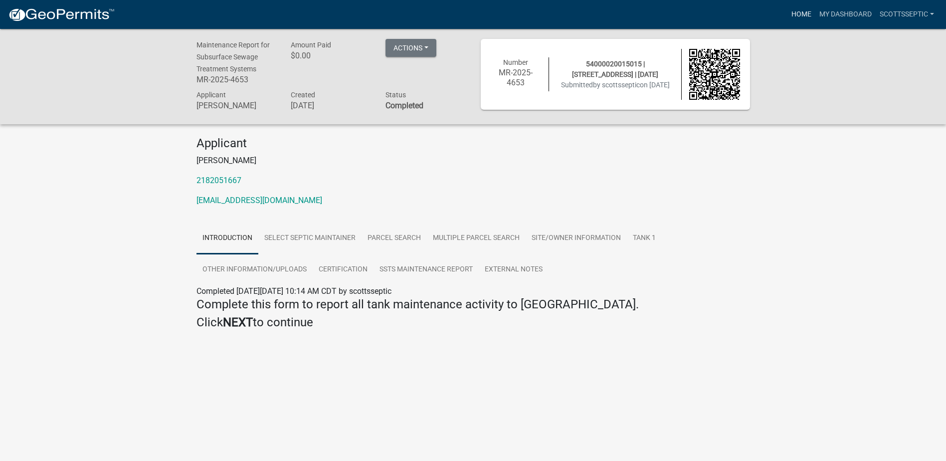
click at [799, 13] on link "Home" at bounding box center [801, 14] width 28 height 19
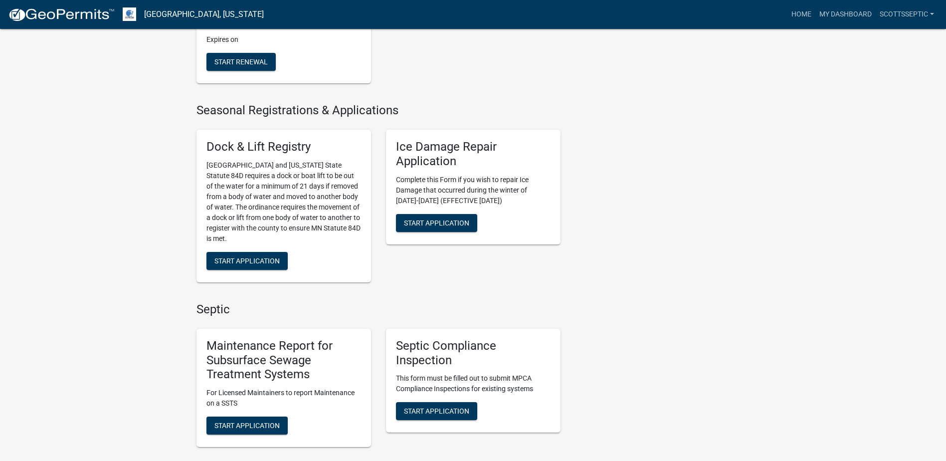
scroll to position [499, 0]
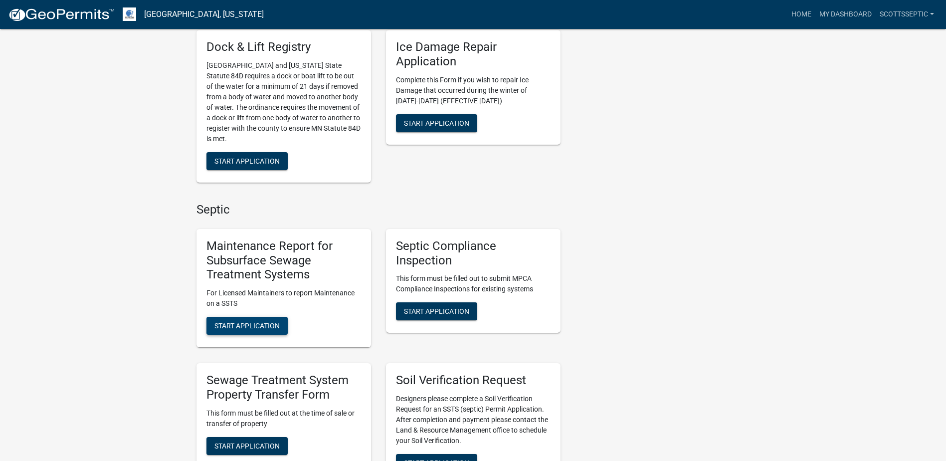
click at [236, 323] on span "Start Application" at bounding box center [246, 326] width 65 height 8
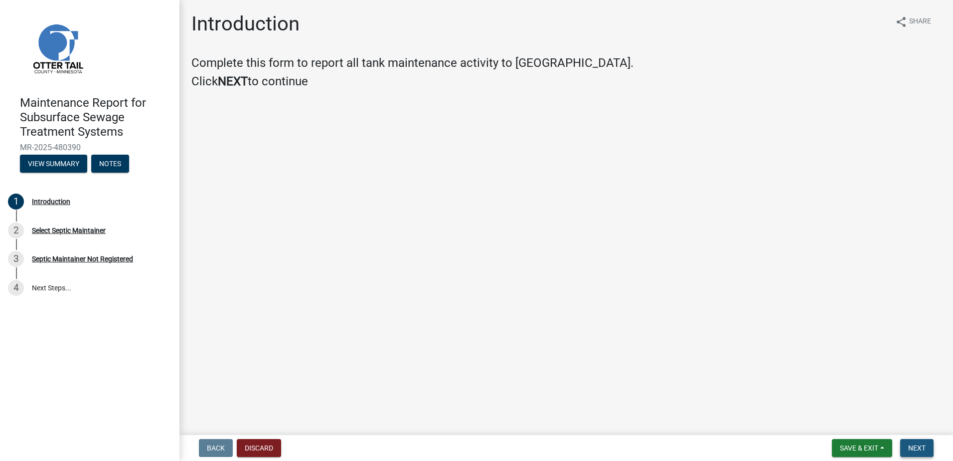
click at [930, 449] on button "Next" at bounding box center [917, 448] width 33 height 18
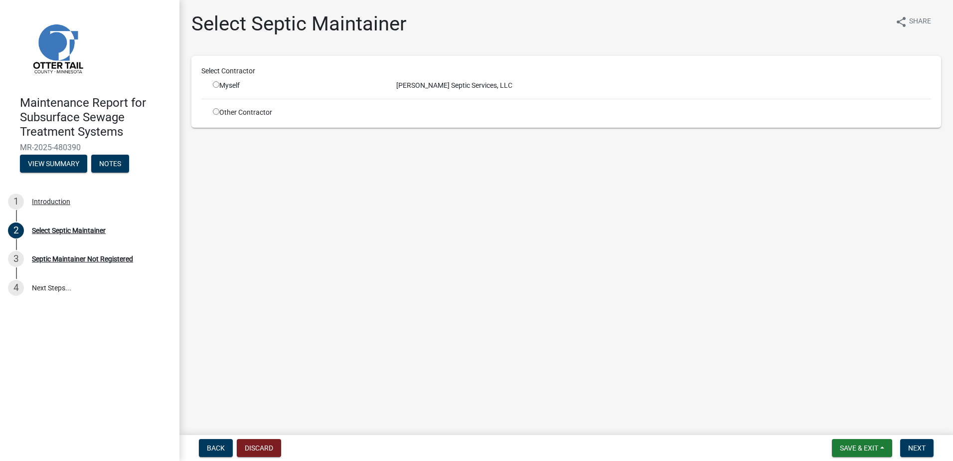
click at [218, 82] on input "radio" at bounding box center [216, 84] width 6 height 6
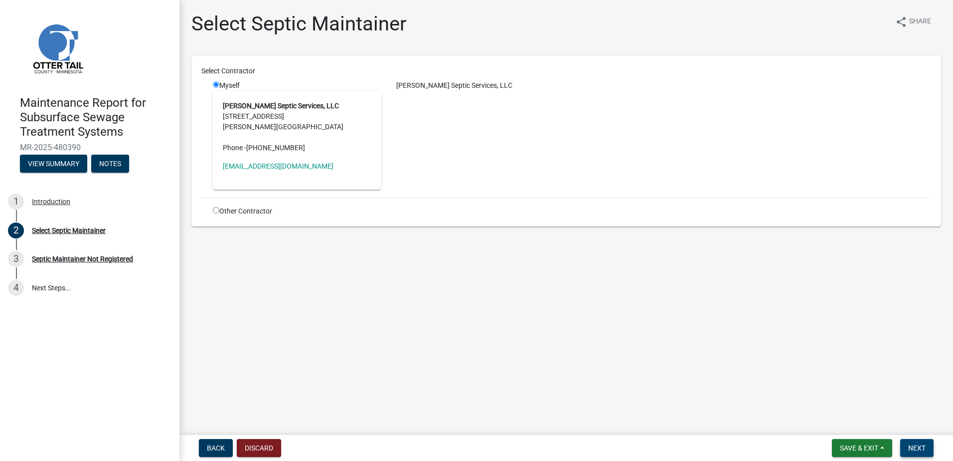
click at [928, 451] on button "Next" at bounding box center [917, 448] width 33 height 18
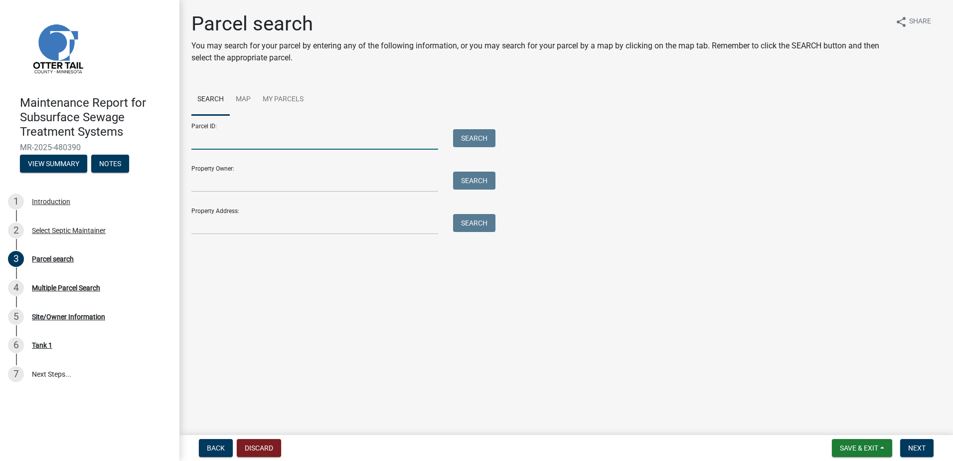
click at [260, 141] on input "Parcel ID:" at bounding box center [314, 139] width 247 height 20
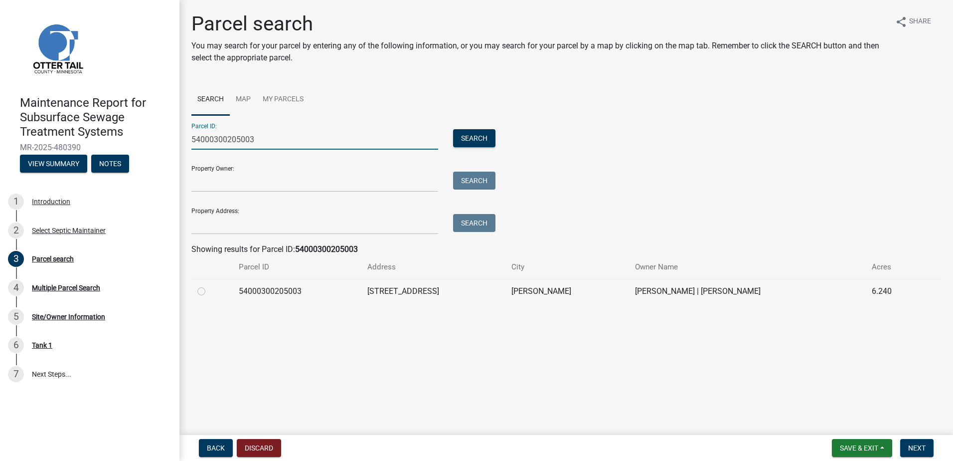
click at [212, 289] on div at bounding box center [211, 291] width 29 height 12
click at [209, 285] on label at bounding box center [209, 285] width 0 height 0
click at [209, 289] on input "radio" at bounding box center [212, 288] width 6 height 6
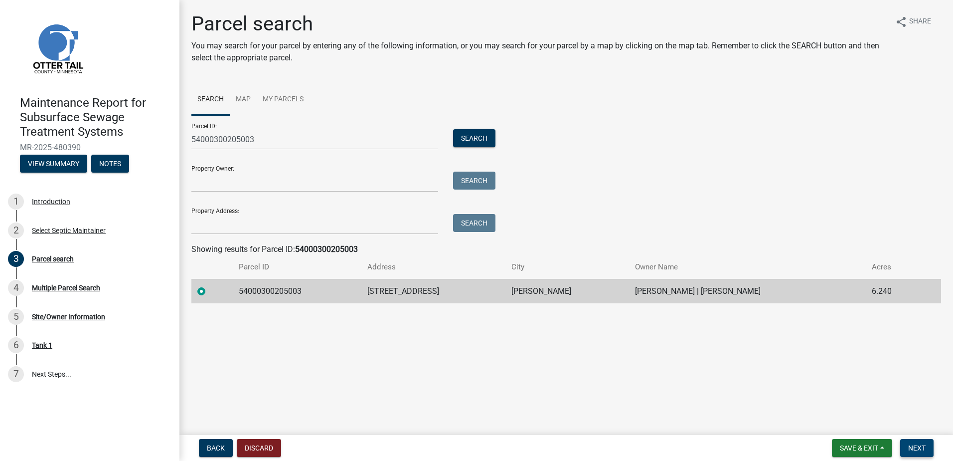
click at [909, 450] on span "Next" at bounding box center [917, 448] width 17 height 8
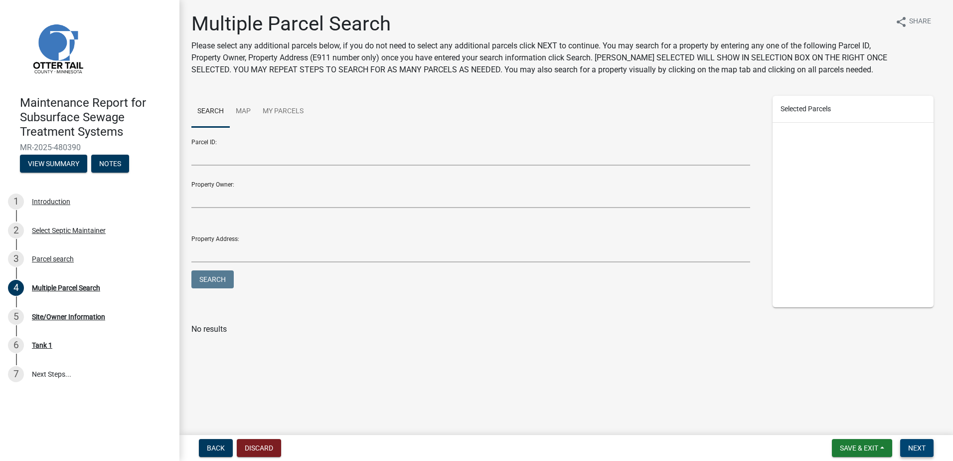
click at [911, 450] on span "Next" at bounding box center [917, 448] width 17 height 8
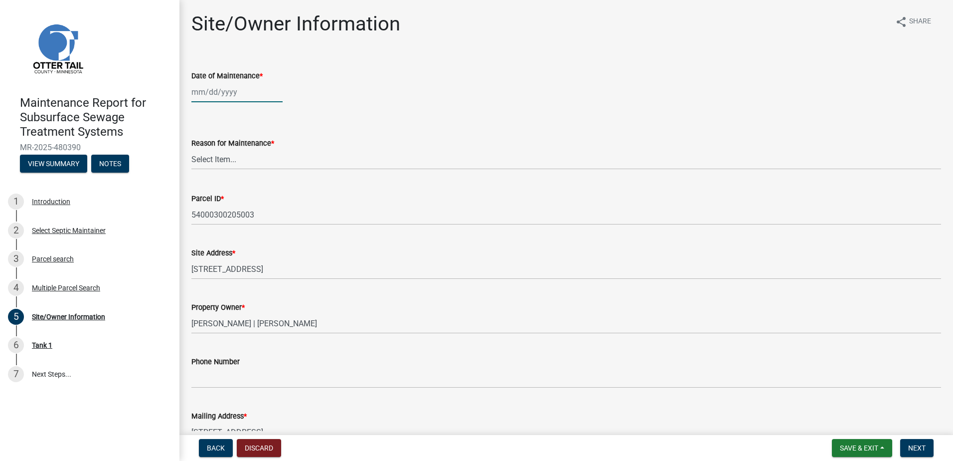
click at [231, 88] on div at bounding box center [236, 92] width 91 height 20
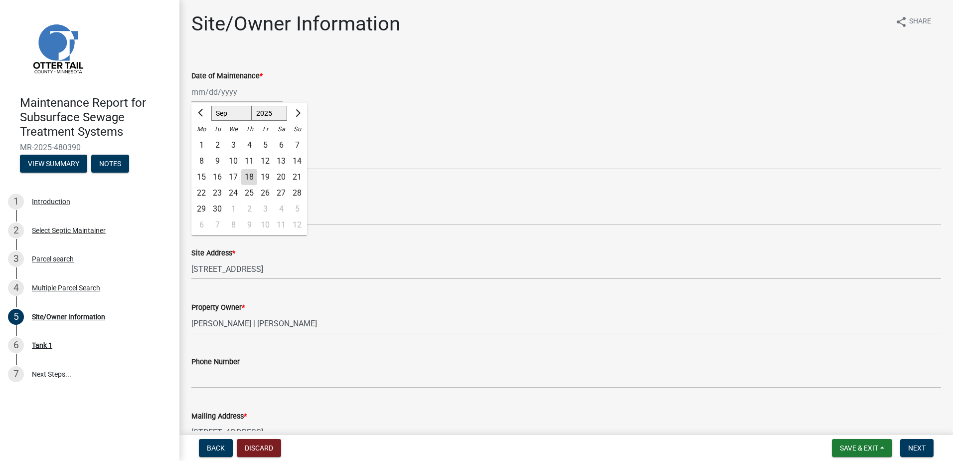
click at [220, 160] on div "9" at bounding box center [217, 161] width 16 height 16
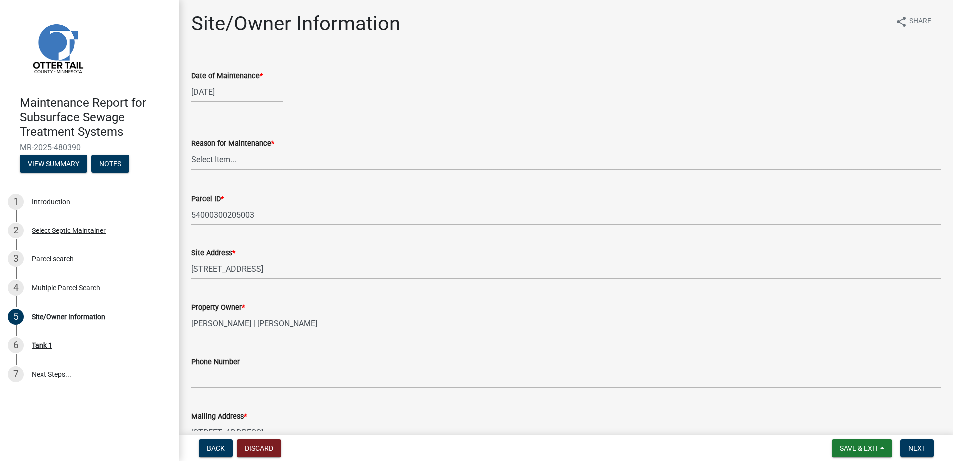
click at [245, 156] on select "Select Item... Called Routine Other" at bounding box center [566, 159] width 750 height 20
click at [191, 149] on select "Select Item... Called Routine Other" at bounding box center [566, 159] width 750 height 20
click at [927, 450] on button "Next" at bounding box center [917, 448] width 33 height 18
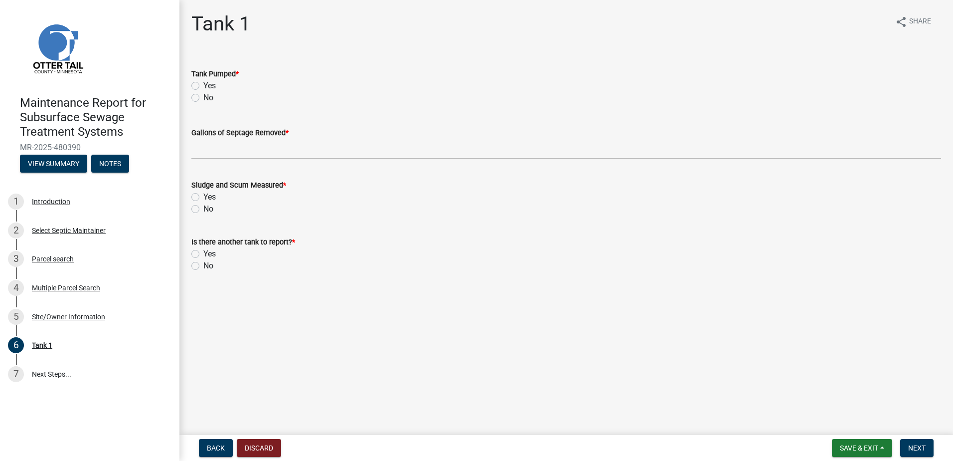
click at [203, 82] on label "Yes" at bounding box center [209, 86] width 12 height 12
click at [203, 82] on input "Yes" at bounding box center [206, 83] width 6 height 6
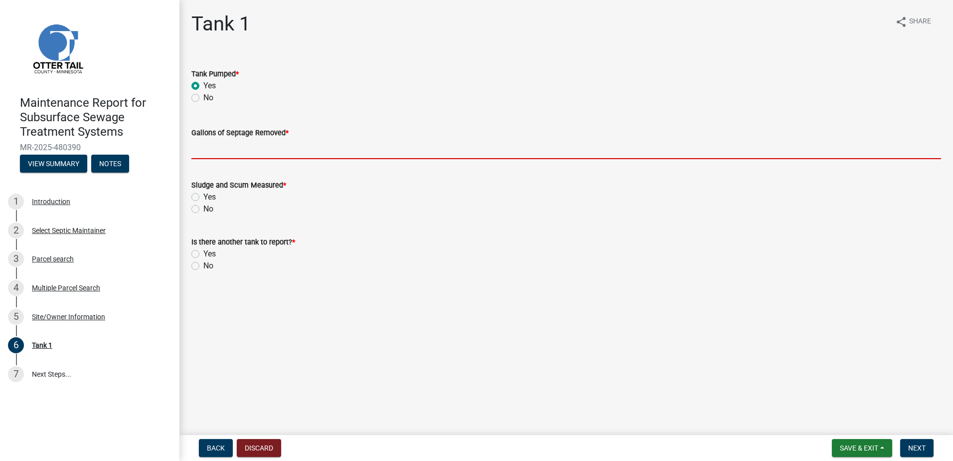
click at [207, 145] on input "Gallons of Septage Removed *" at bounding box center [566, 149] width 750 height 20
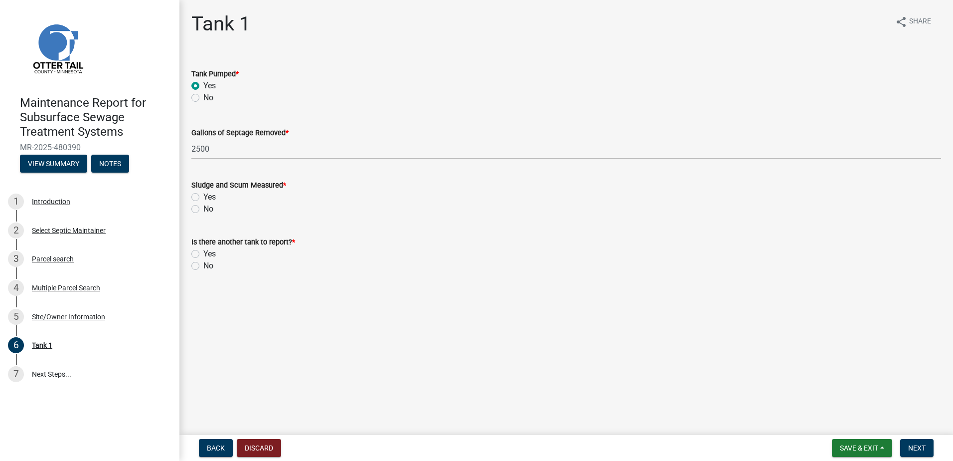
click at [204, 208] on label "No" at bounding box center [208, 209] width 10 height 12
click at [204, 208] on input "No" at bounding box center [206, 206] width 6 height 6
click at [206, 264] on label "No" at bounding box center [208, 266] width 10 height 12
click at [206, 264] on input "No" at bounding box center [206, 263] width 6 height 6
click at [913, 447] on span "Next" at bounding box center [917, 448] width 17 height 8
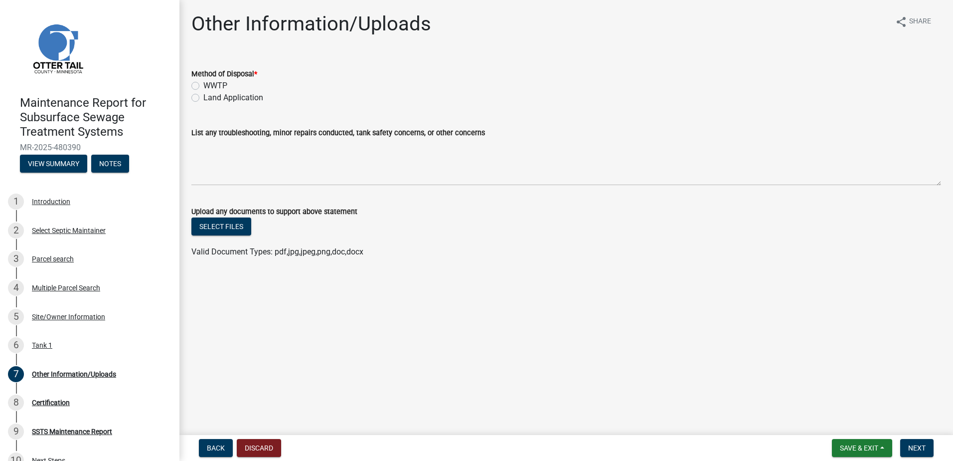
click at [203, 97] on label "Land Application" at bounding box center [233, 98] width 60 height 12
click at [203, 97] on input "Land Application" at bounding box center [206, 95] width 6 height 6
click at [908, 447] on button "Next" at bounding box center [917, 448] width 33 height 18
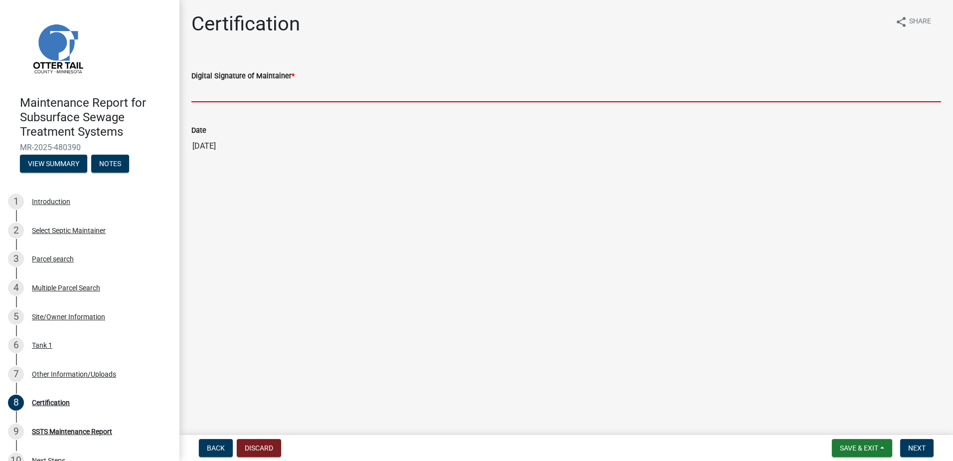
click at [310, 88] on input "Digital Signature of Maintainer *" at bounding box center [566, 92] width 750 height 20
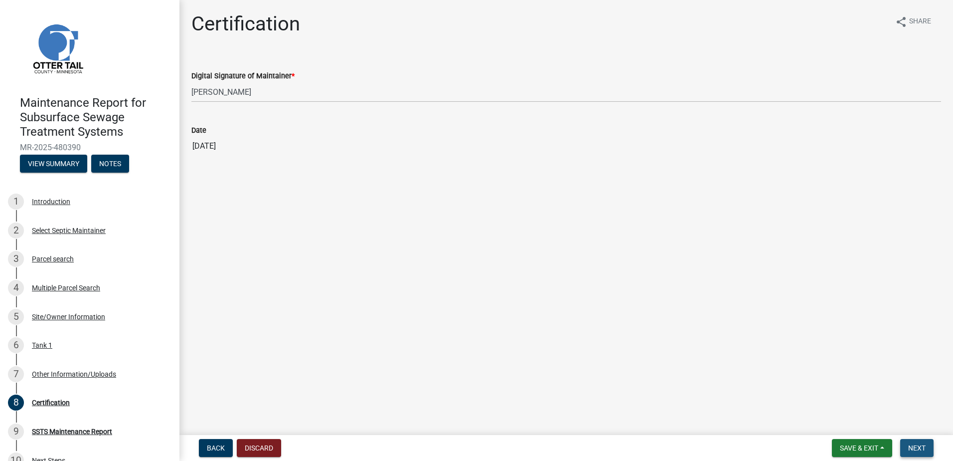
click at [925, 444] on span "Next" at bounding box center [917, 448] width 17 height 8
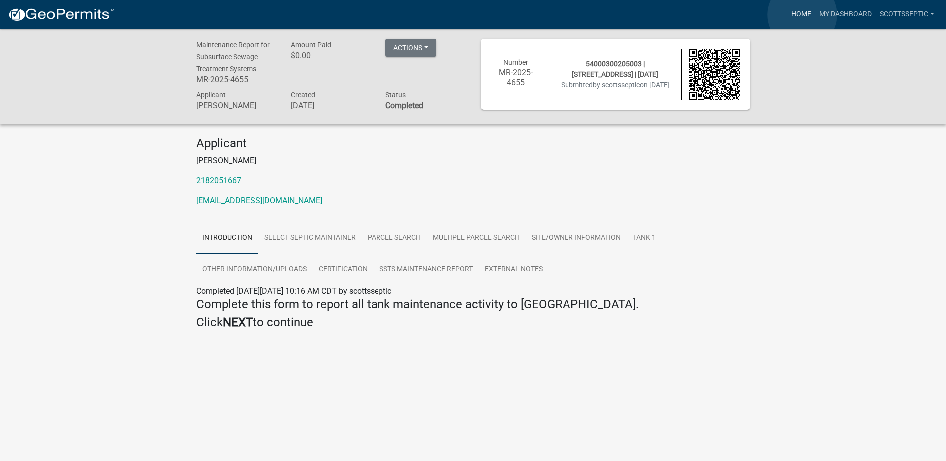
click at [802, 15] on link "Home" at bounding box center [801, 14] width 28 height 19
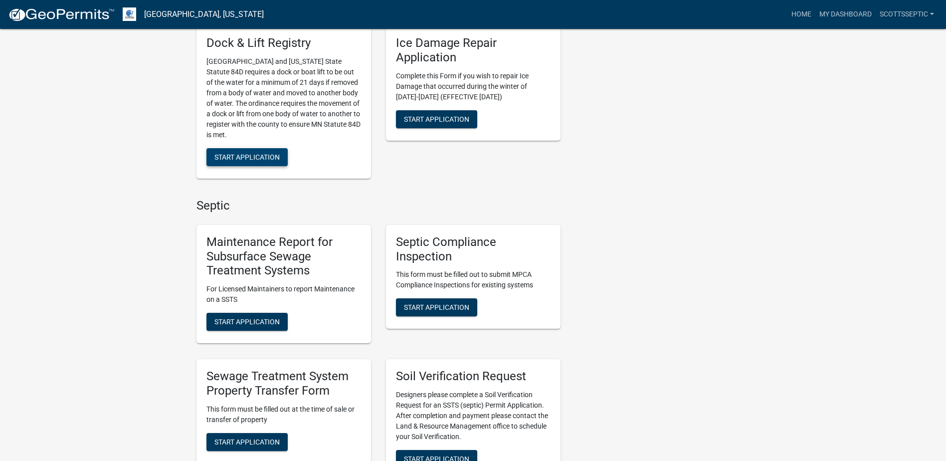
scroll to position [598, 0]
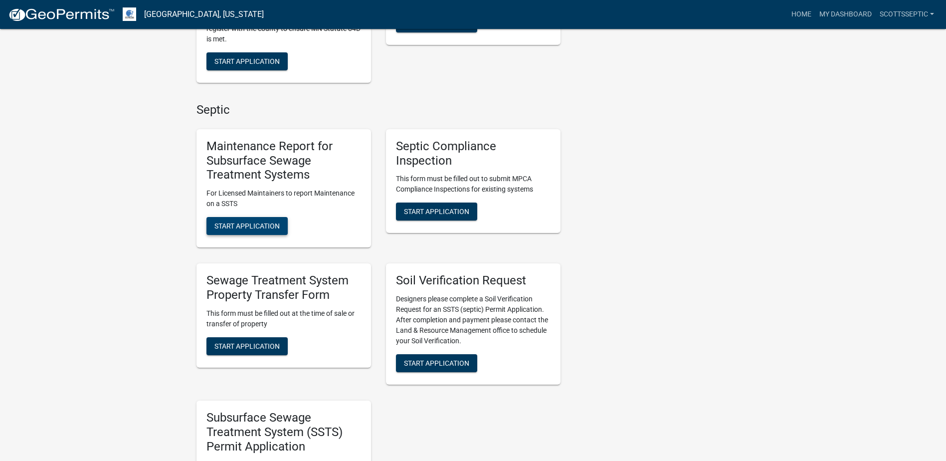
click at [248, 227] on span "Start Application" at bounding box center [246, 226] width 65 height 8
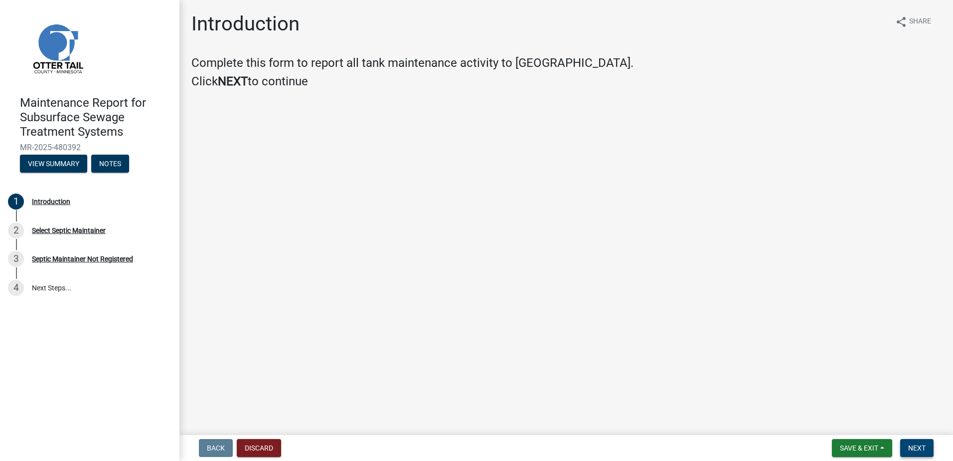
click at [924, 446] on span "Next" at bounding box center [917, 448] width 17 height 8
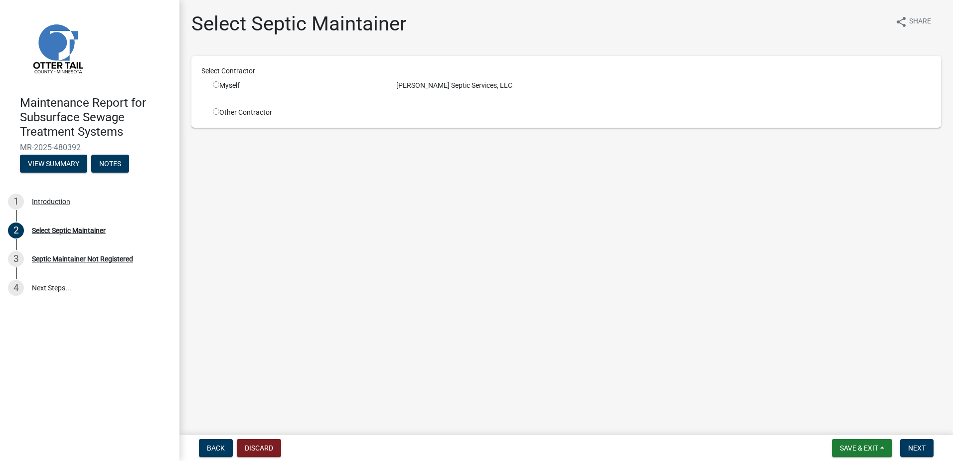
click at [218, 86] on input "radio" at bounding box center [216, 84] width 6 height 6
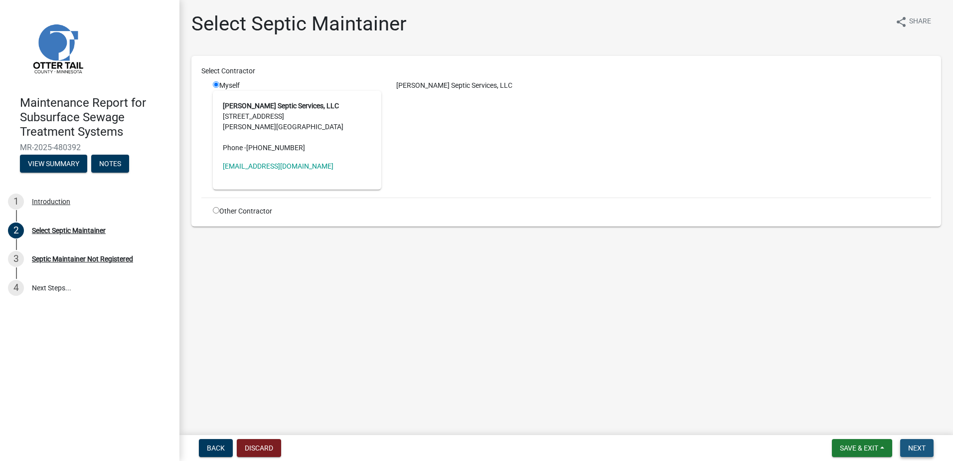
click at [906, 441] on button "Next" at bounding box center [917, 448] width 33 height 18
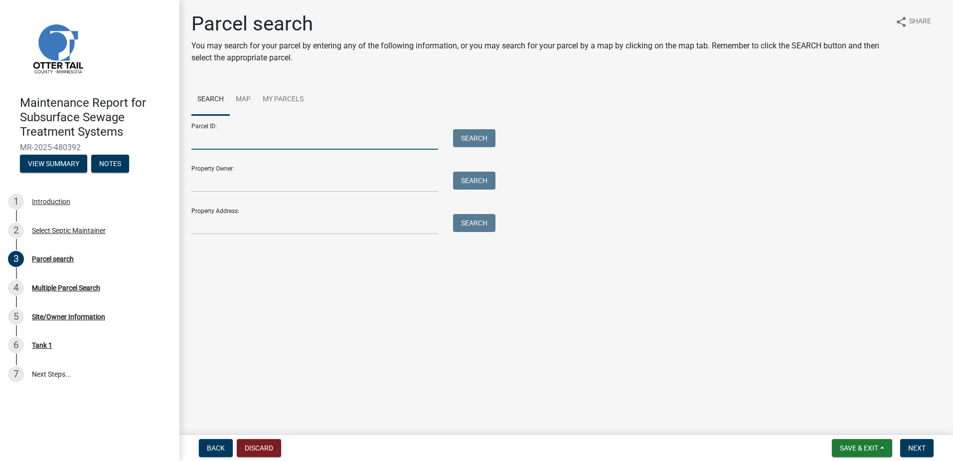
click at [224, 135] on input "Parcel ID:" at bounding box center [314, 139] width 247 height 20
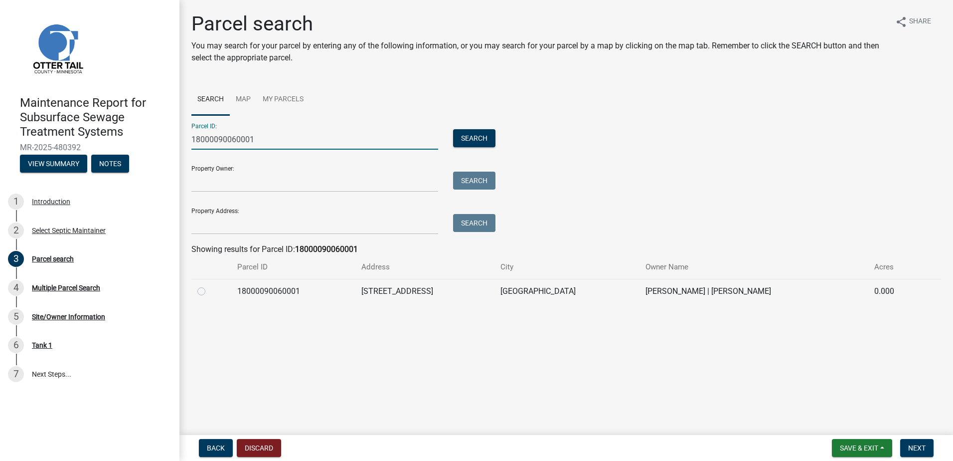
click at [209, 285] on label at bounding box center [209, 285] width 0 height 0
click at [209, 292] on input "radio" at bounding box center [212, 288] width 6 height 6
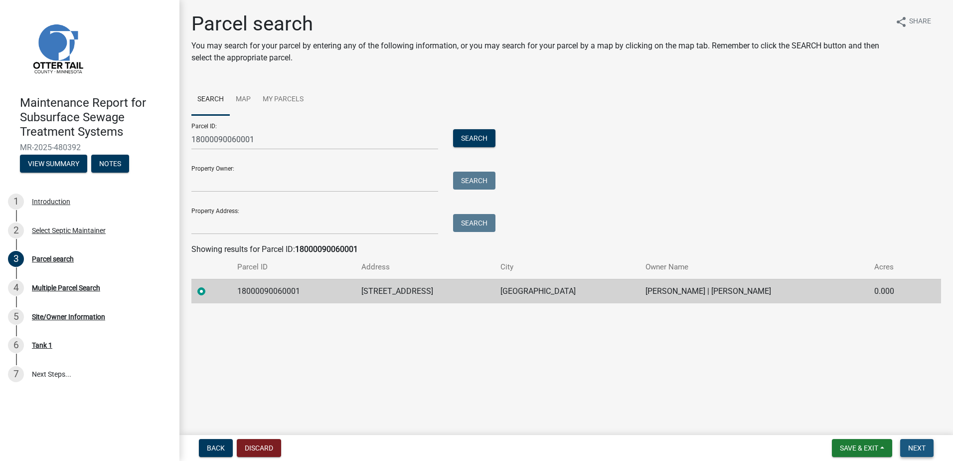
click at [906, 443] on button "Next" at bounding box center [917, 448] width 33 height 18
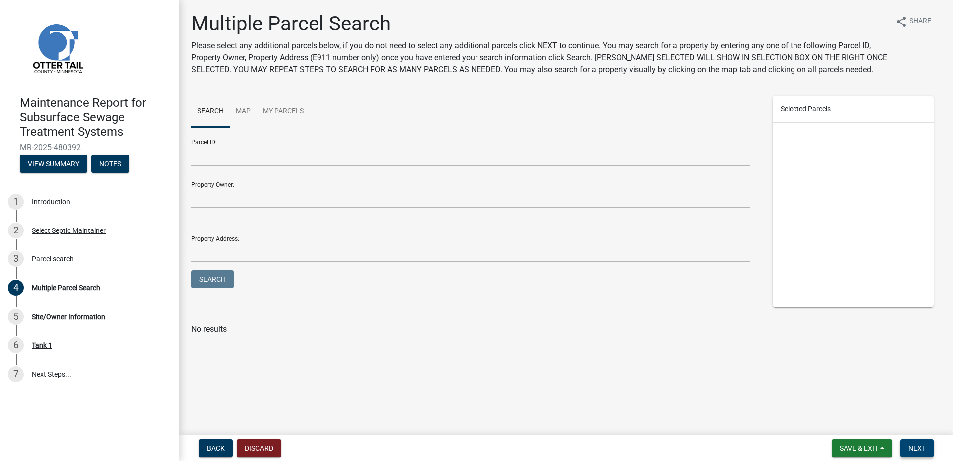
click at [917, 443] on button "Next" at bounding box center [917, 448] width 33 height 18
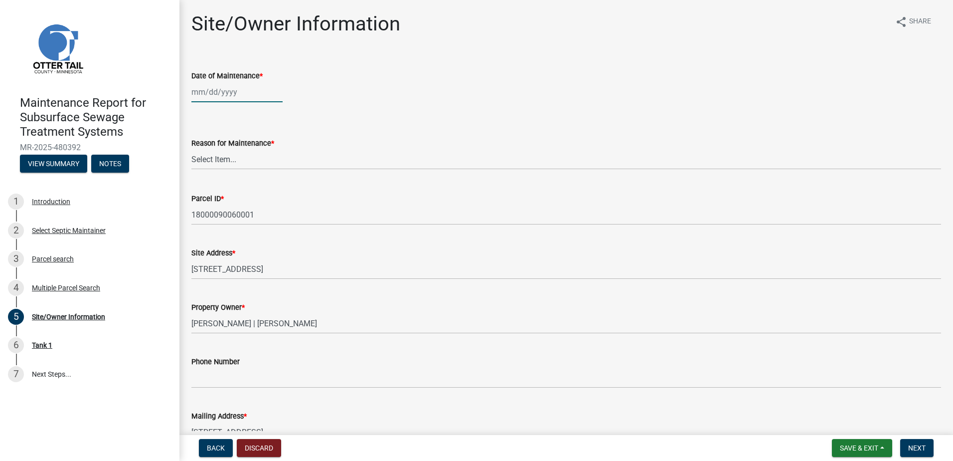
click at [215, 85] on div at bounding box center [236, 92] width 91 height 20
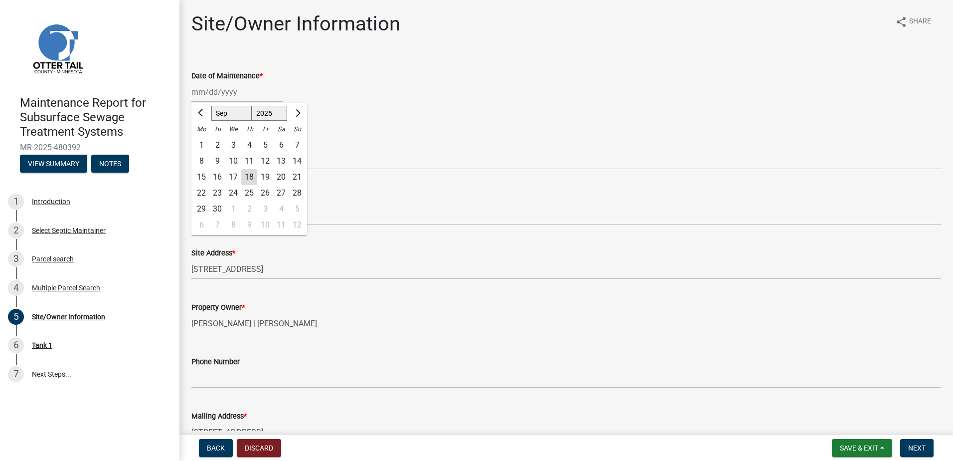
click at [242, 159] on div "11" at bounding box center [249, 161] width 16 height 16
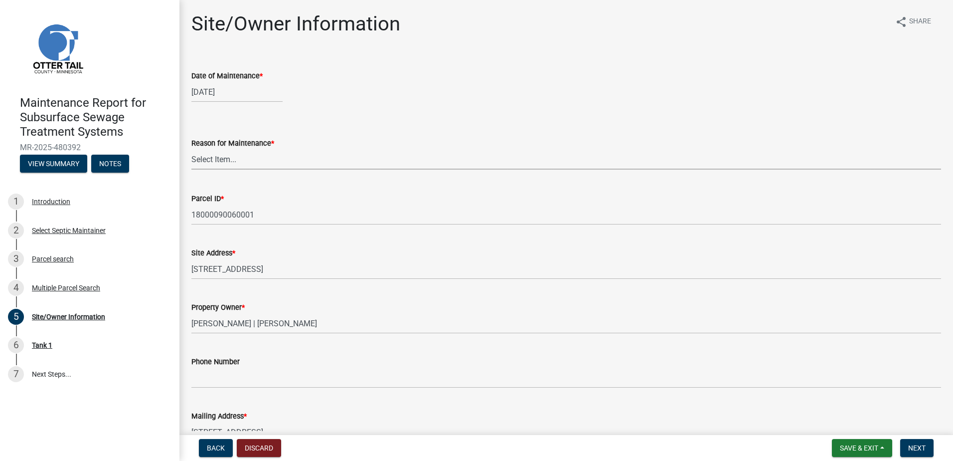
click at [226, 162] on select "Select Item... Called Routine Other" at bounding box center [566, 159] width 750 height 20
click at [191, 149] on select "Select Item... Called Routine Other" at bounding box center [566, 159] width 750 height 20
click at [918, 453] on button "Next" at bounding box center [917, 448] width 33 height 18
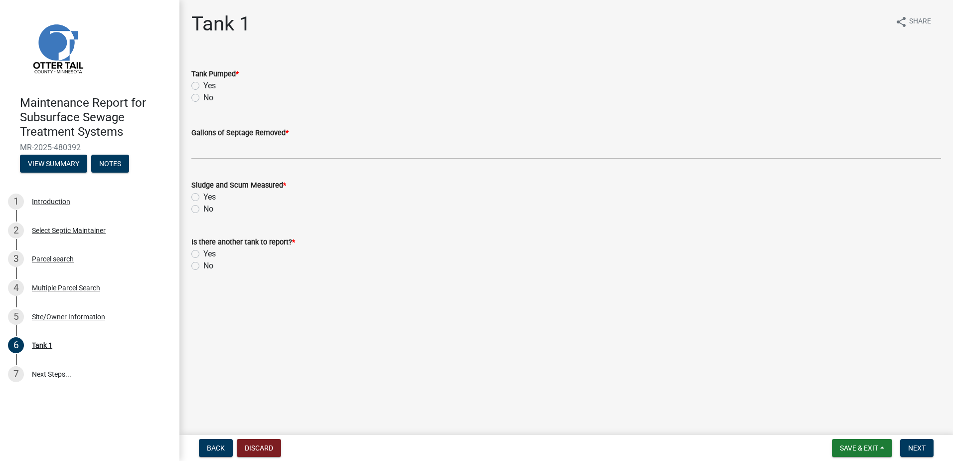
click at [203, 84] on label "Yes" at bounding box center [209, 86] width 12 height 12
click at [203, 84] on input "Yes" at bounding box center [206, 83] width 6 height 6
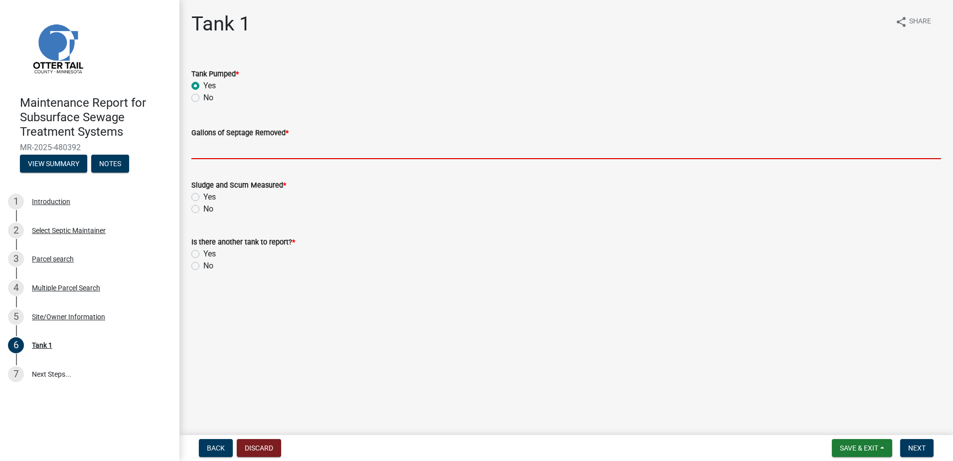
click at [198, 155] on input "Gallons of Septage Removed *" at bounding box center [566, 149] width 750 height 20
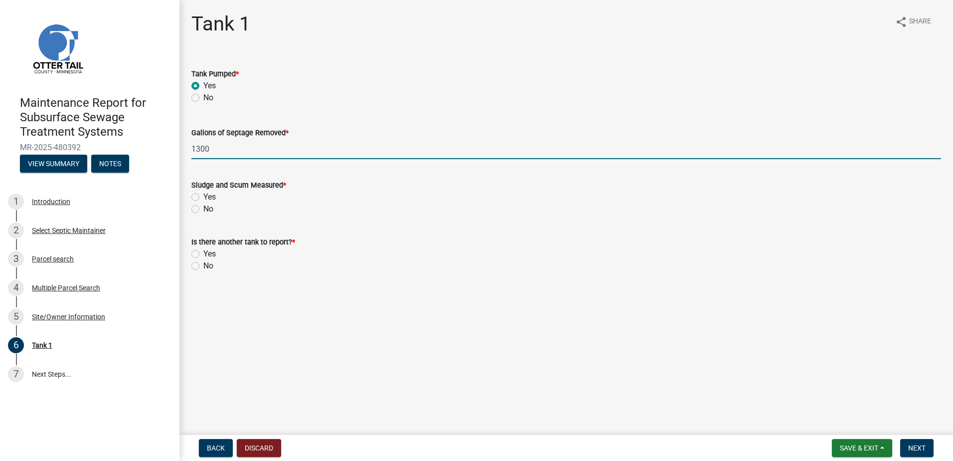
click at [203, 206] on label "No" at bounding box center [208, 209] width 10 height 12
click at [203, 206] on input "No" at bounding box center [206, 206] width 6 height 6
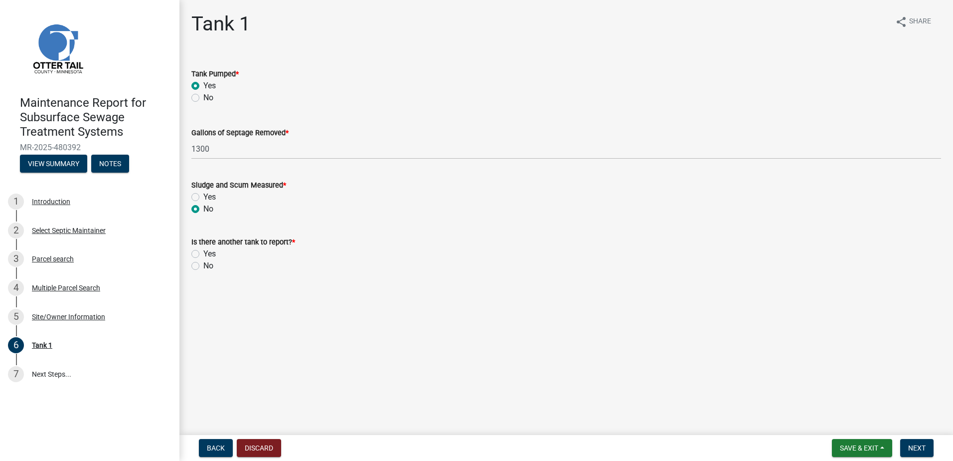
click at [205, 267] on label "No" at bounding box center [208, 266] width 10 height 12
click at [205, 266] on input "No" at bounding box center [206, 263] width 6 height 6
click at [925, 446] on span "Next" at bounding box center [917, 448] width 17 height 8
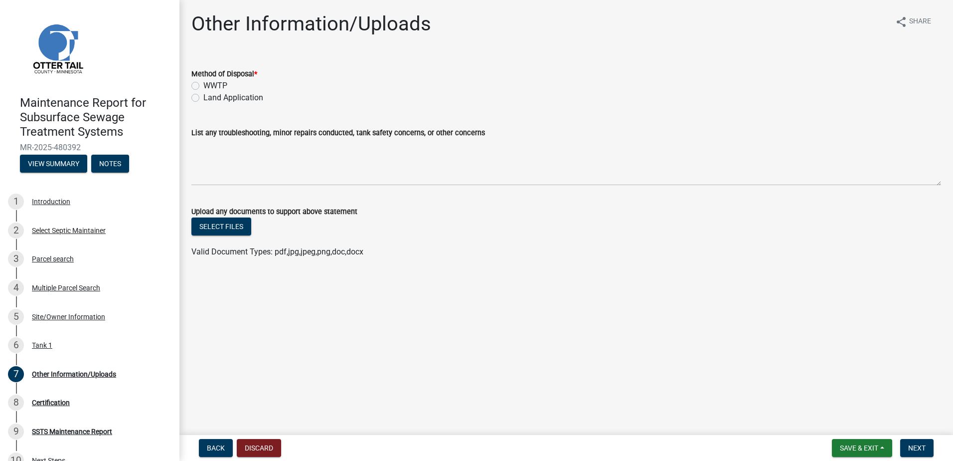
click at [229, 100] on label "Land Application" at bounding box center [233, 98] width 60 height 12
click at [210, 98] on input "Land Application" at bounding box center [206, 95] width 6 height 6
click at [925, 444] on span "Next" at bounding box center [917, 448] width 17 height 8
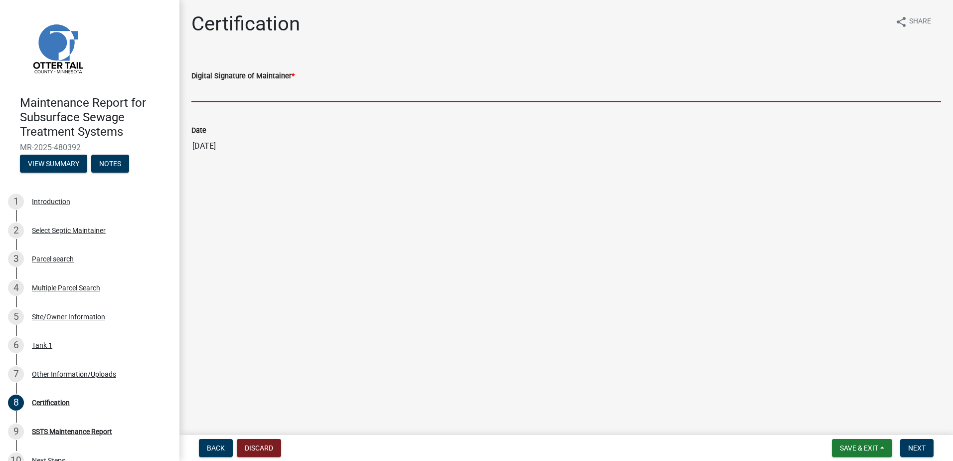
click at [222, 85] on input "Digital Signature of Maintainer *" at bounding box center [566, 92] width 750 height 20
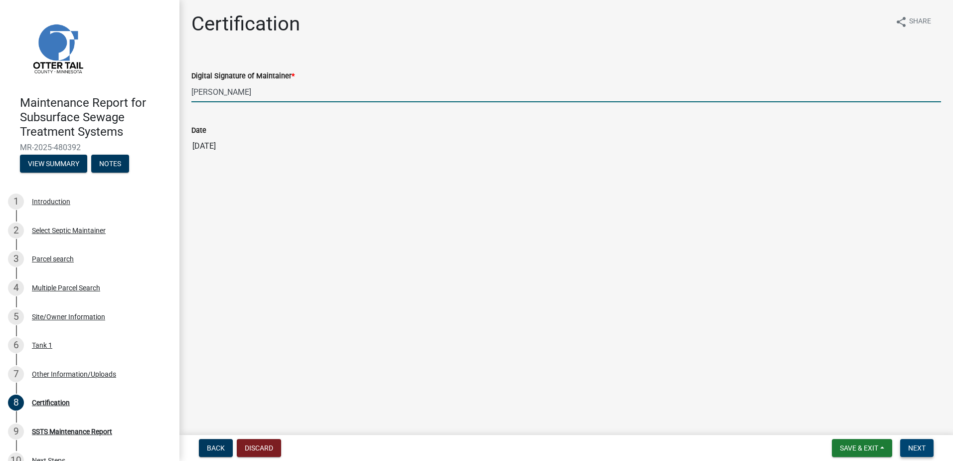
click at [919, 449] on span "Next" at bounding box center [917, 448] width 17 height 8
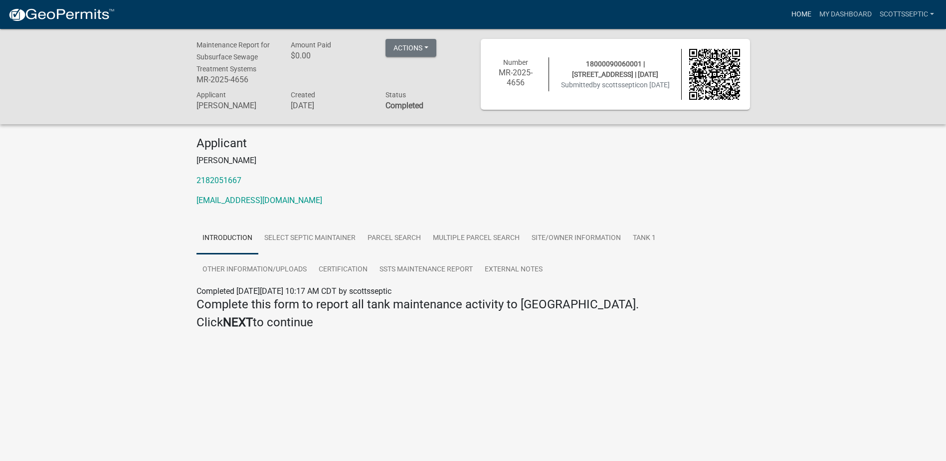
click at [805, 16] on link "Home" at bounding box center [801, 14] width 28 height 19
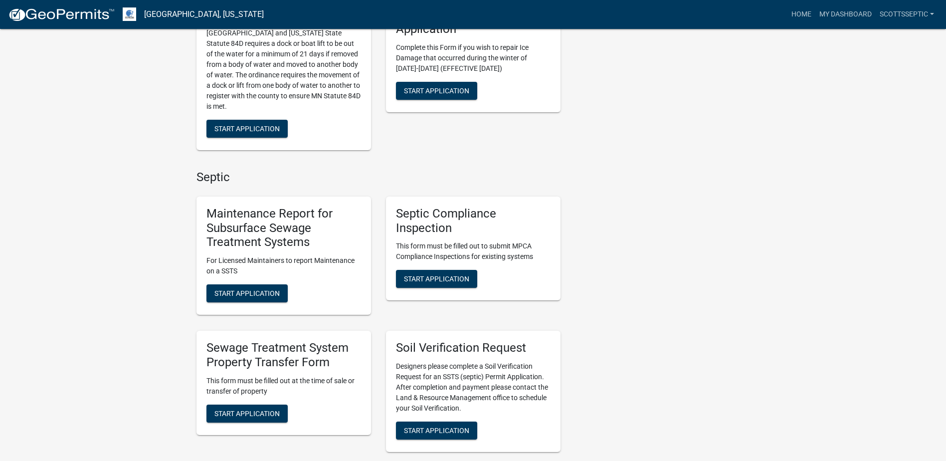
scroll to position [549, 0]
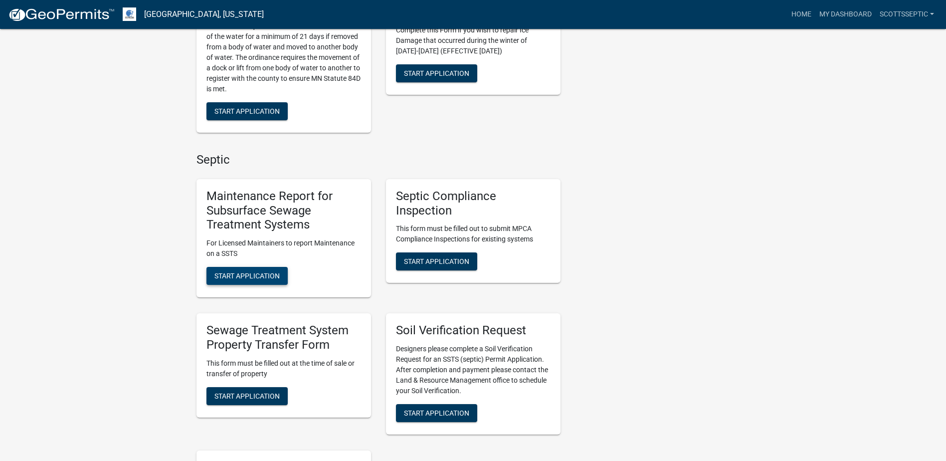
click at [228, 273] on span "Start Application" at bounding box center [246, 276] width 65 height 8
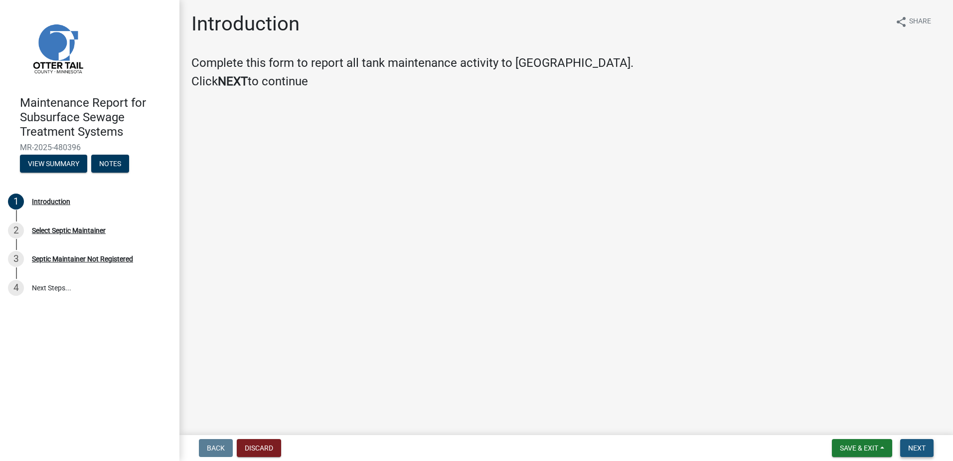
click at [926, 453] on button "Next" at bounding box center [917, 448] width 33 height 18
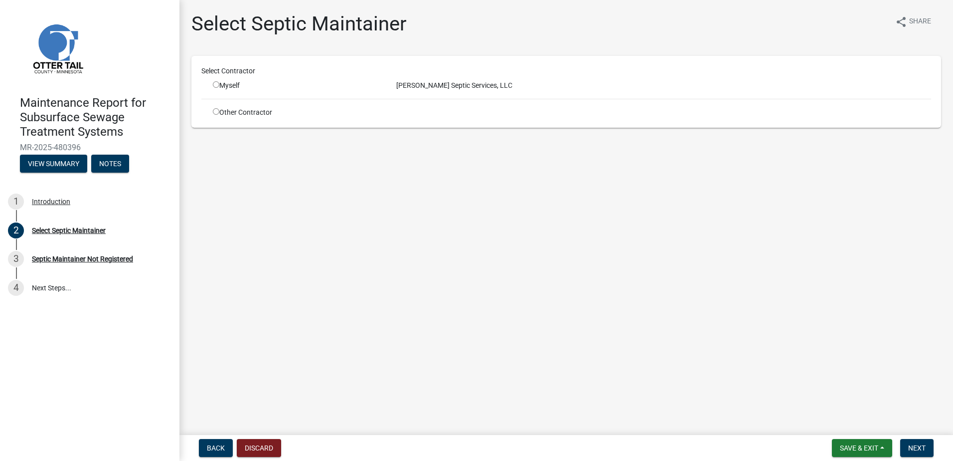
click at [217, 82] on input "radio" at bounding box center [216, 84] width 6 height 6
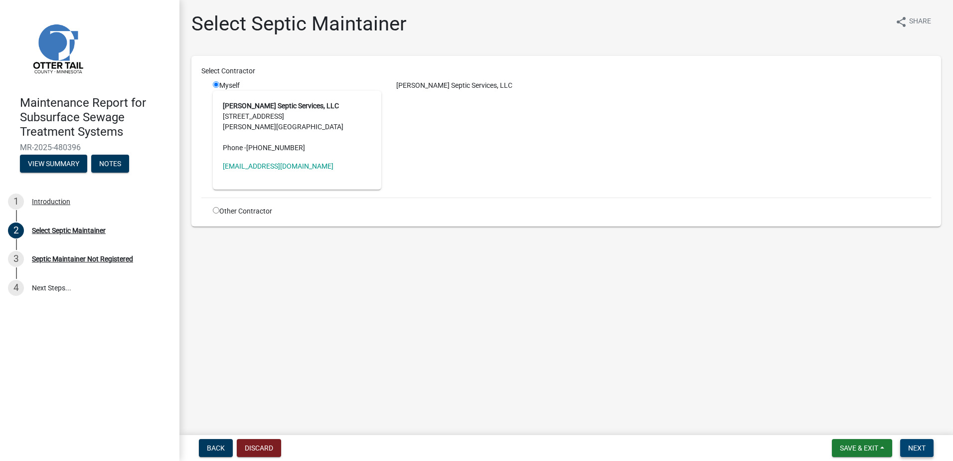
click at [924, 439] on button "Next" at bounding box center [917, 448] width 33 height 18
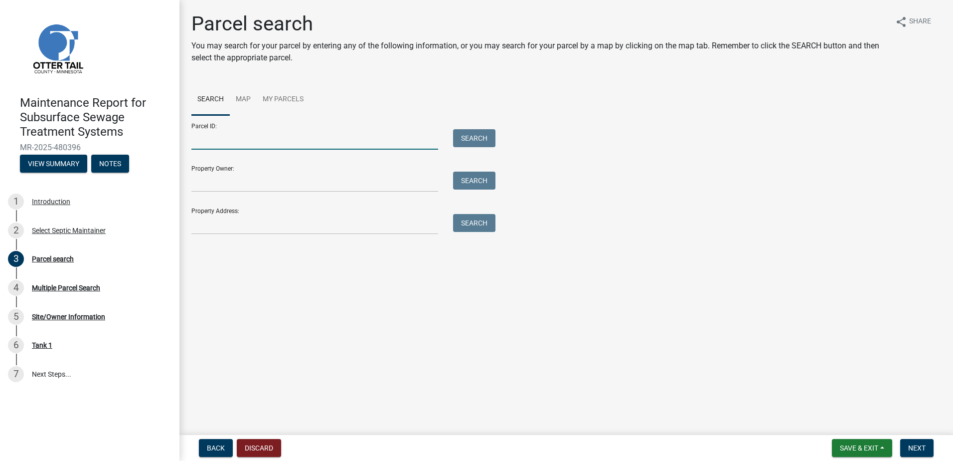
click at [260, 143] on input "Parcel ID:" at bounding box center [314, 139] width 247 height 20
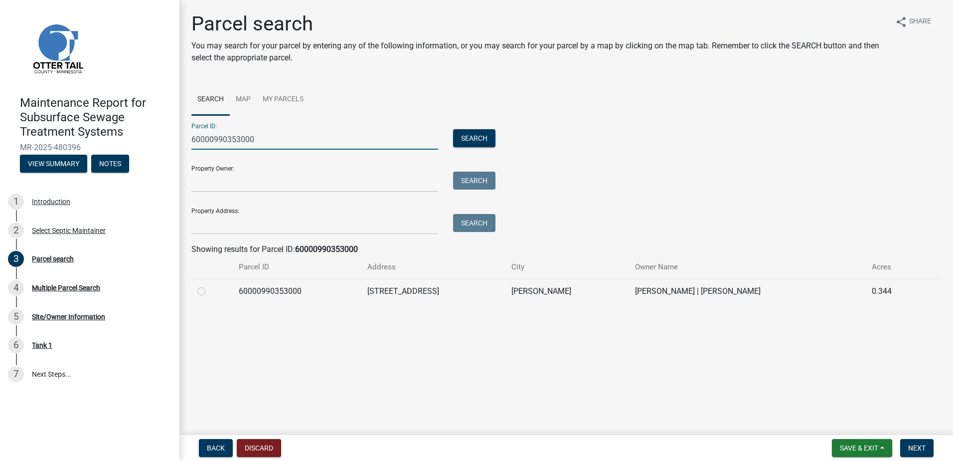
drag, startPoint x: 200, startPoint y: 291, endPoint x: 211, endPoint y: 294, distance: 11.5
click at [209, 285] on label at bounding box center [209, 285] width 0 height 0
click at [209, 291] on input "radio" at bounding box center [212, 288] width 6 height 6
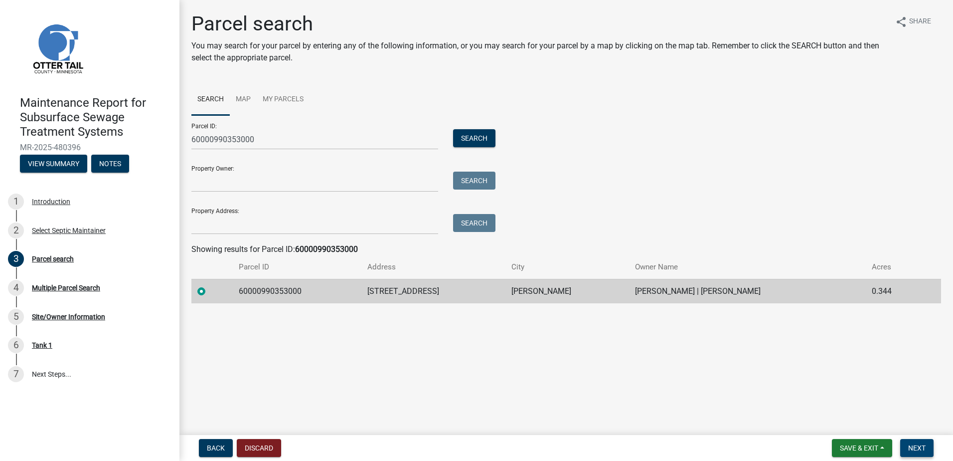
click at [910, 444] on span "Next" at bounding box center [917, 448] width 17 height 8
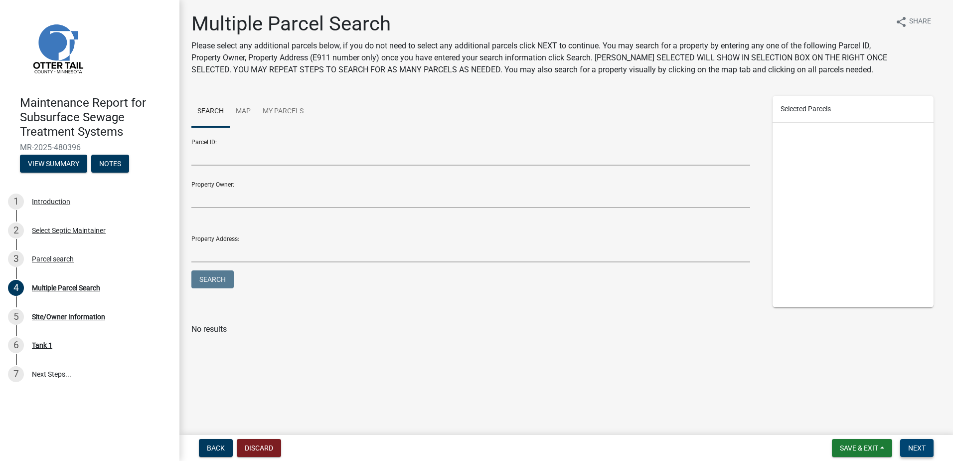
click at [917, 442] on button "Next" at bounding box center [917, 448] width 33 height 18
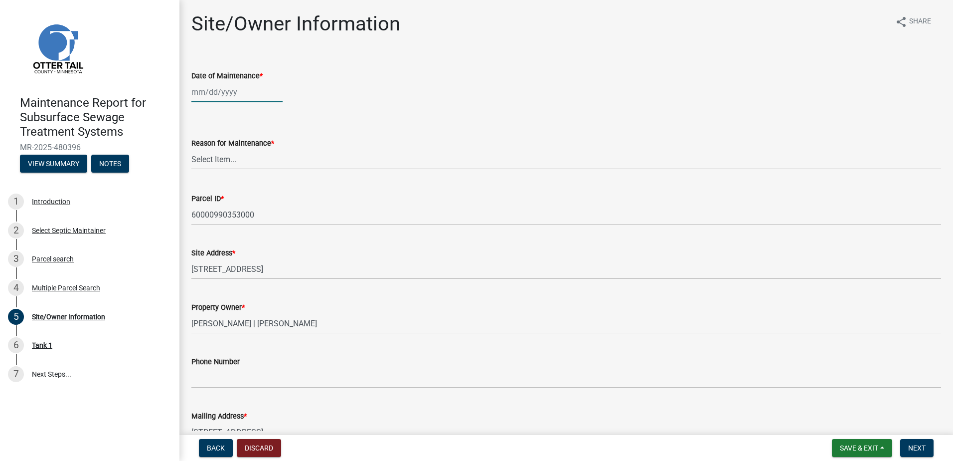
click at [217, 91] on div at bounding box center [236, 92] width 91 height 20
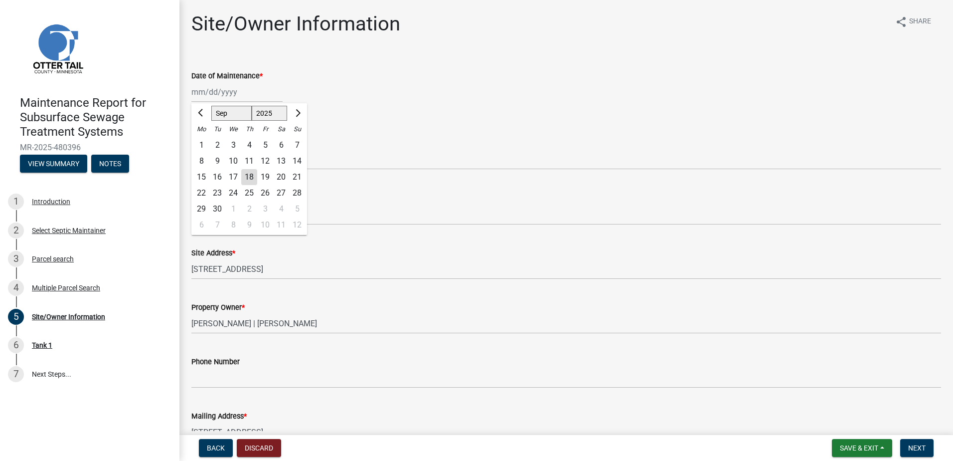
click at [215, 172] on div "16" at bounding box center [217, 177] width 16 height 16
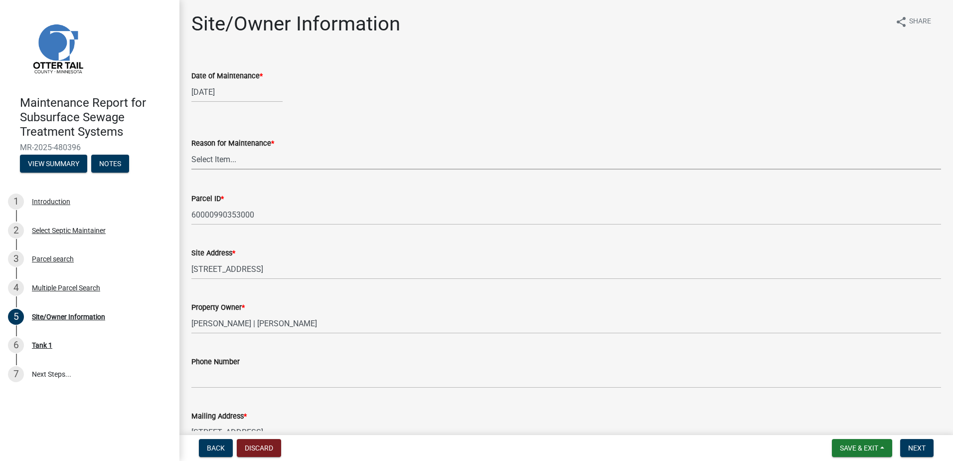
click at [217, 154] on select "Select Item... Called Routine Other" at bounding box center [566, 159] width 750 height 20
click at [191, 149] on select "Select Item... Called Routine Other" at bounding box center [566, 159] width 750 height 20
click at [926, 447] on span "Next" at bounding box center [917, 448] width 17 height 8
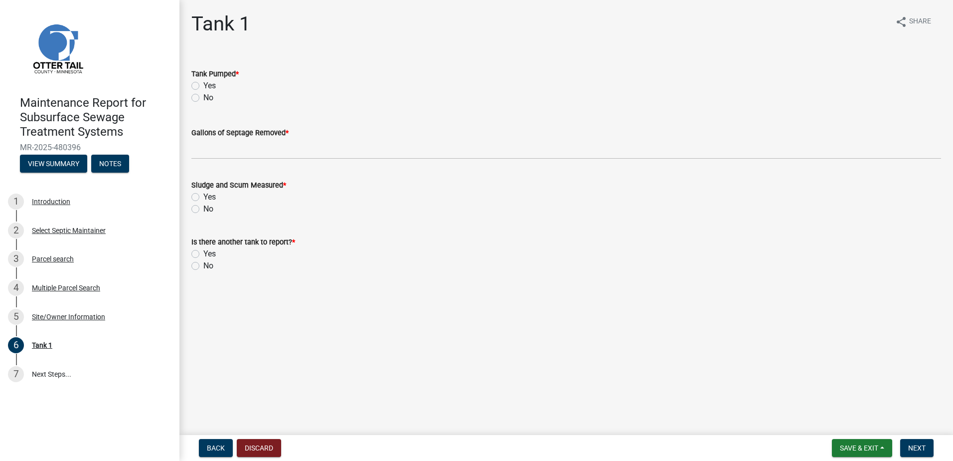
drag, startPoint x: 196, startPoint y: 83, endPoint x: 200, endPoint y: 88, distance: 6.0
click at [203, 83] on label "Yes" at bounding box center [209, 86] width 12 height 12
click at [203, 83] on input "Yes" at bounding box center [206, 83] width 6 height 6
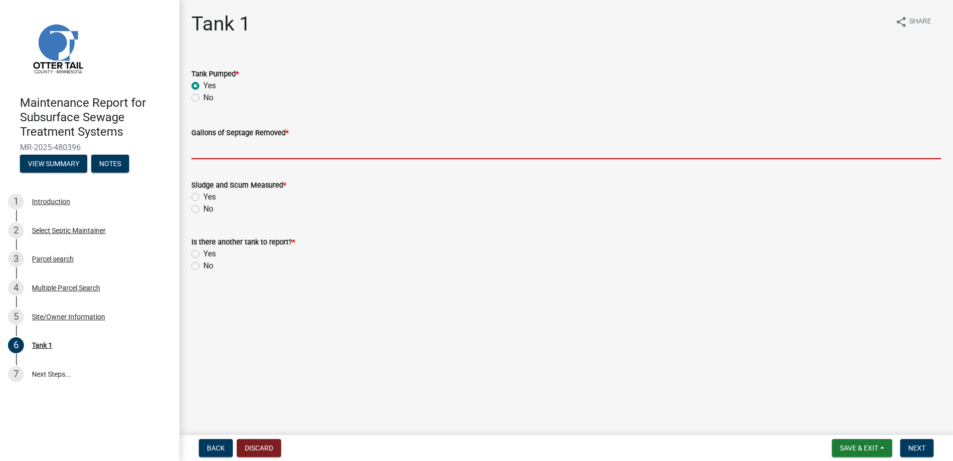
click at [241, 143] on input "Gallons of Septage Removed *" at bounding box center [566, 149] width 750 height 20
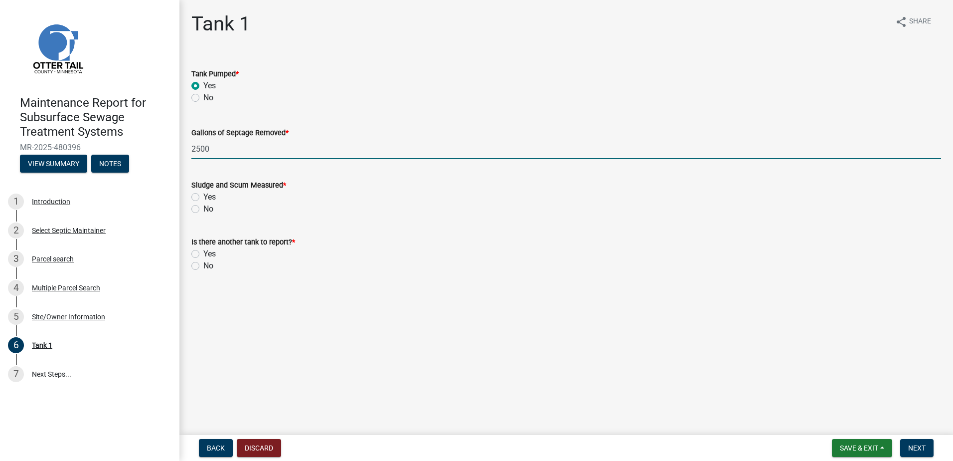
click at [207, 208] on label "No" at bounding box center [208, 209] width 10 height 12
click at [207, 208] on input "No" at bounding box center [206, 206] width 6 height 6
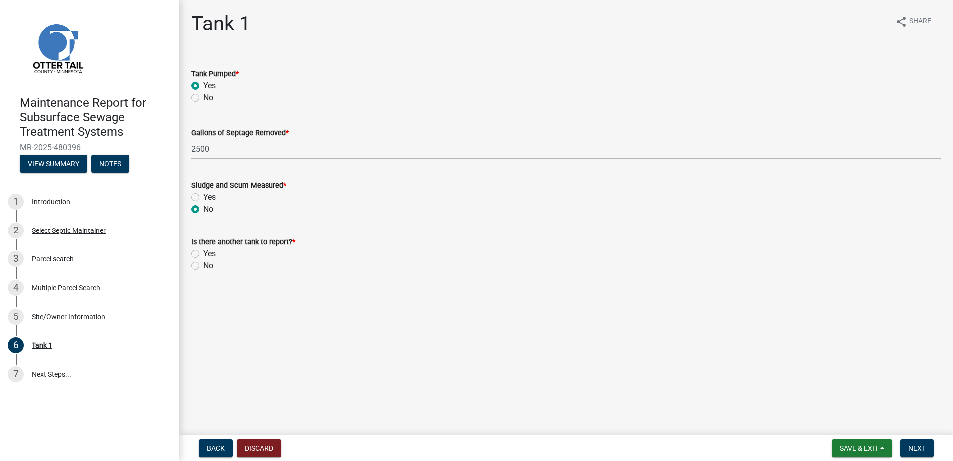
click at [203, 263] on div "No" at bounding box center [566, 266] width 750 height 12
click at [203, 266] on label "No" at bounding box center [208, 266] width 10 height 12
click at [203, 266] on input "No" at bounding box center [206, 263] width 6 height 6
click at [918, 455] on button "Next" at bounding box center [917, 448] width 33 height 18
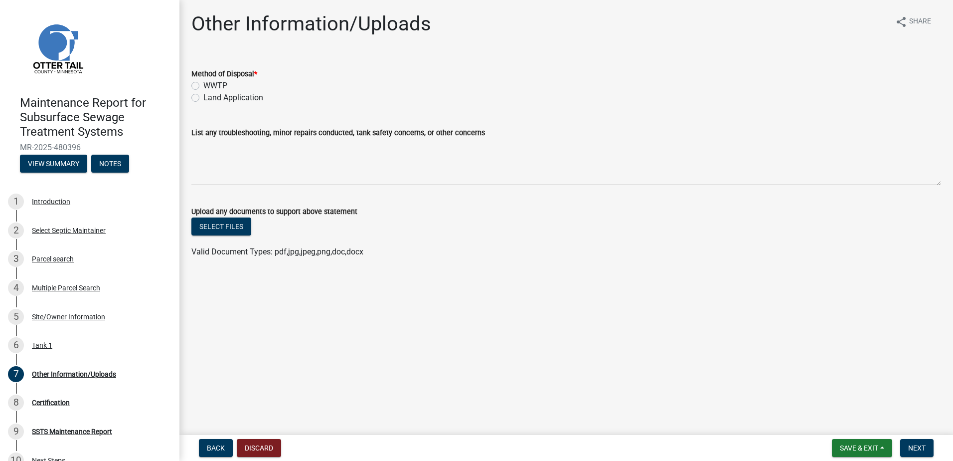
drag, startPoint x: 226, startPoint y: 95, endPoint x: 292, endPoint y: 126, distance: 72.5
click at [226, 96] on label "Land Application" at bounding box center [233, 98] width 60 height 12
click at [210, 96] on input "Land Application" at bounding box center [206, 95] width 6 height 6
click at [914, 445] on span "Next" at bounding box center [917, 448] width 17 height 8
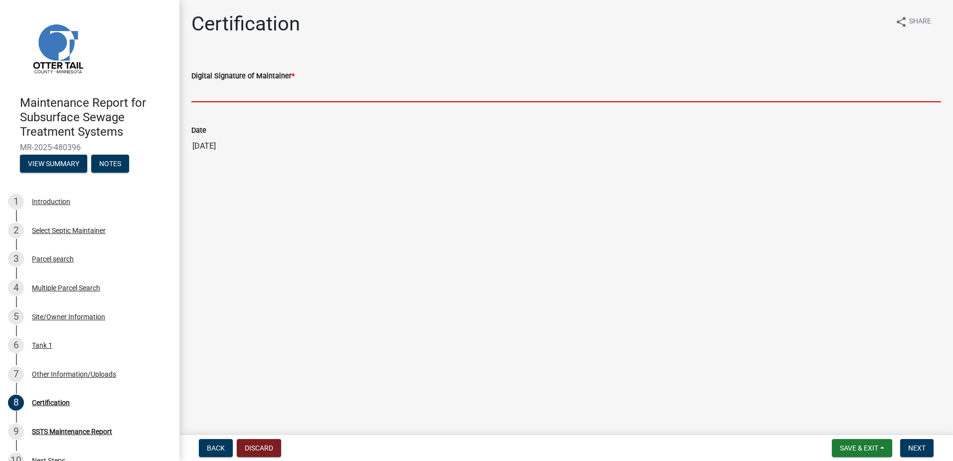
click at [381, 86] on input "Digital Signature of Maintainer *" at bounding box center [566, 92] width 750 height 20
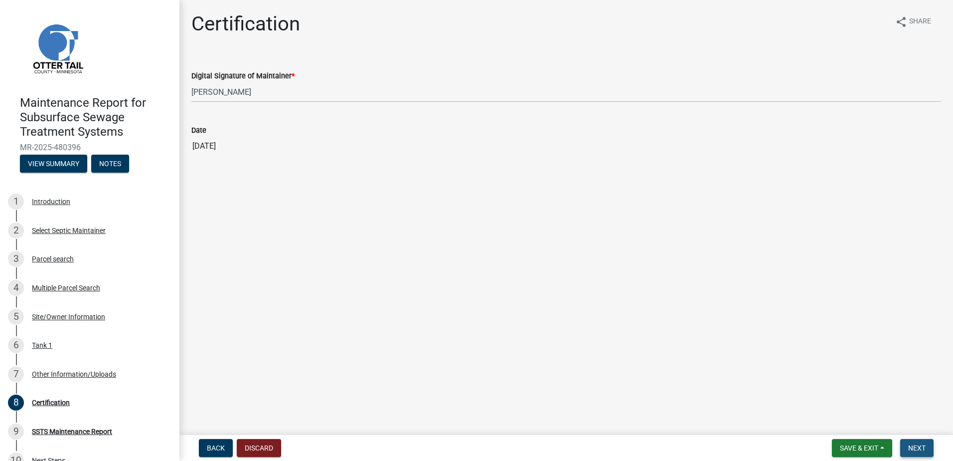
click at [908, 447] on button "Next" at bounding box center [917, 448] width 33 height 18
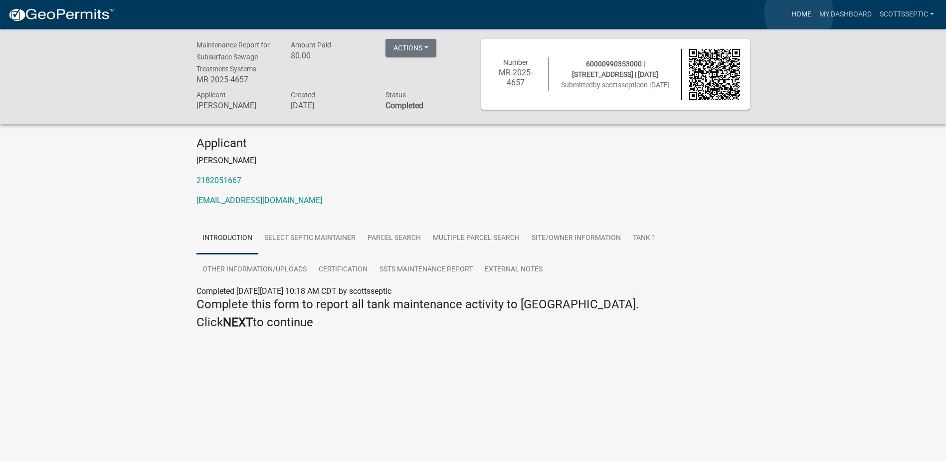
click at [799, 13] on link "Home" at bounding box center [801, 14] width 28 height 19
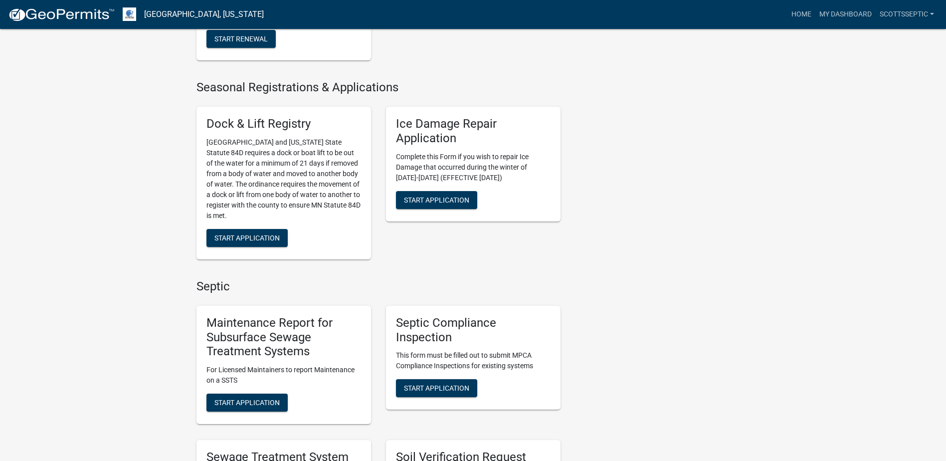
scroll to position [499, 0]
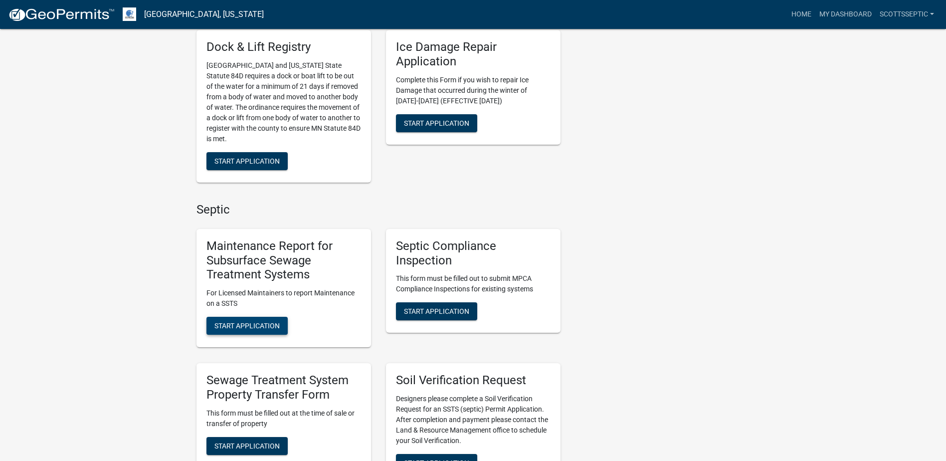
click at [231, 324] on span "Start Application" at bounding box center [246, 326] width 65 height 8
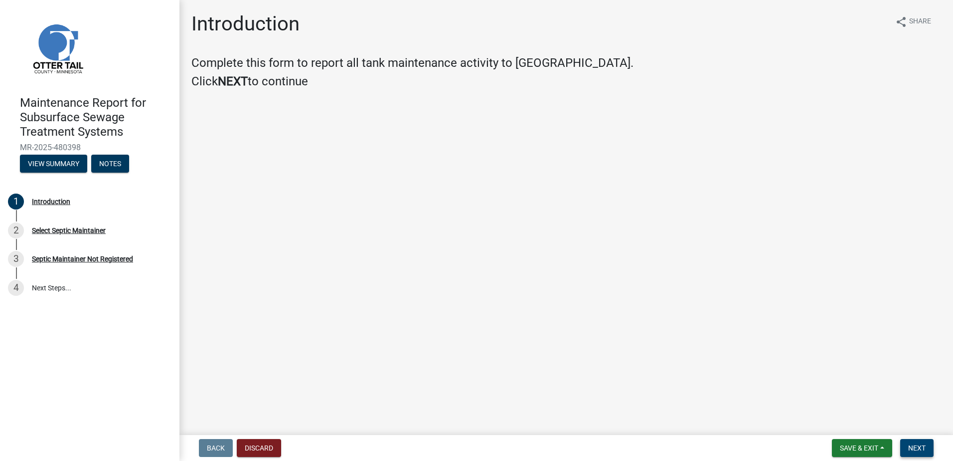
click at [906, 444] on button "Next" at bounding box center [917, 448] width 33 height 18
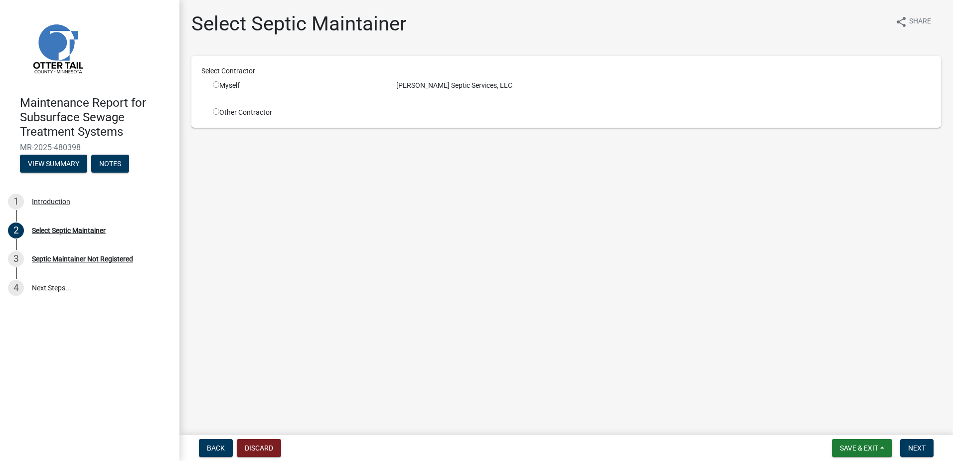
click at [215, 84] on input "radio" at bounding box center [216, 84] width 6 height 6
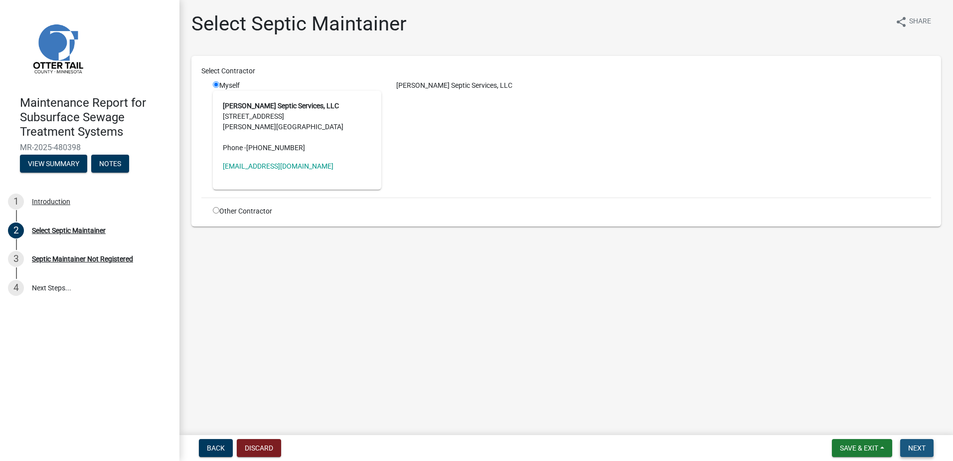
click at [904, 447] on button "Next" at bounding box center [917, 448] width 33 height 18
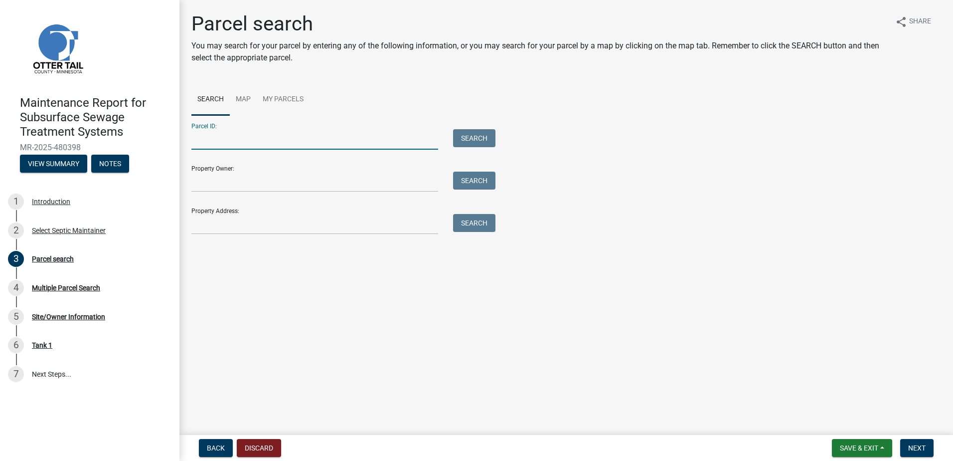
click at [229, 144] on input "Parcel ID:" at bounding box center [314, 139] width 247 height 20
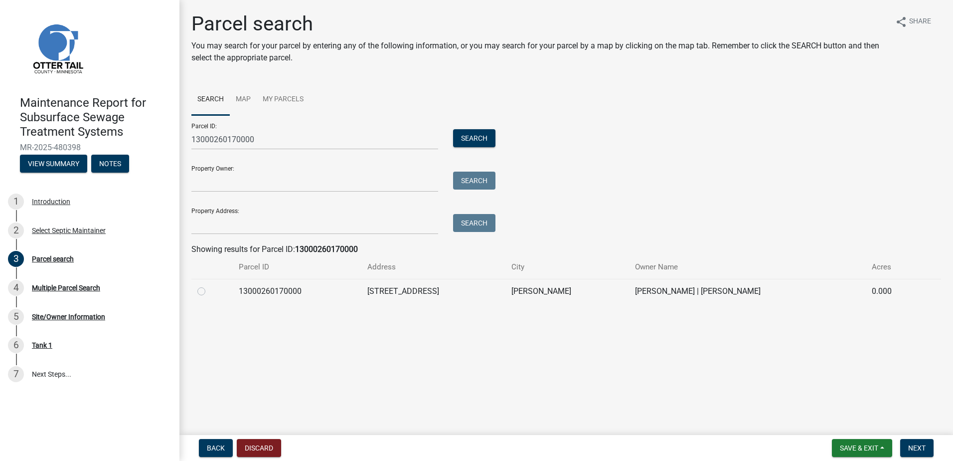
click at [209, 285] on label at bounding box center [209, 285] width 0 height 0
click at [209, 291] on input "radio" at bounding box center [212, 288] width 6 height 6
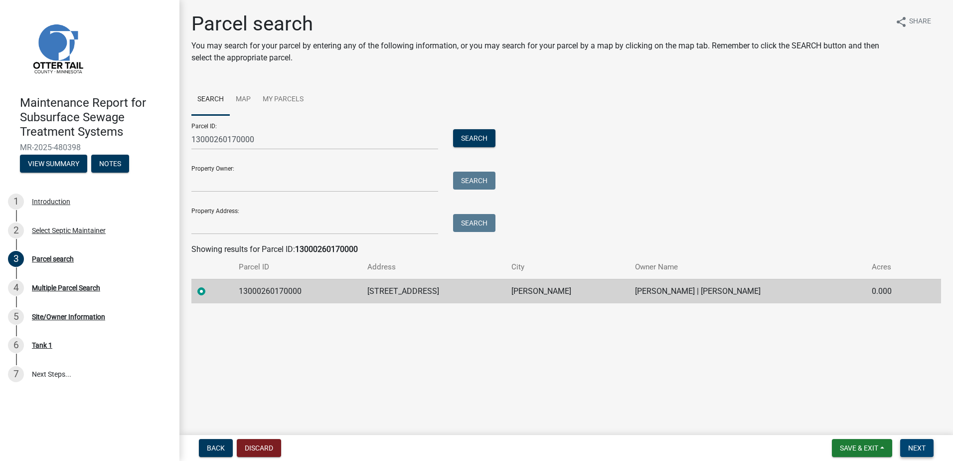
click at [918, 447] on span "Next" at bounding box center [917, 448] width 17 height 8
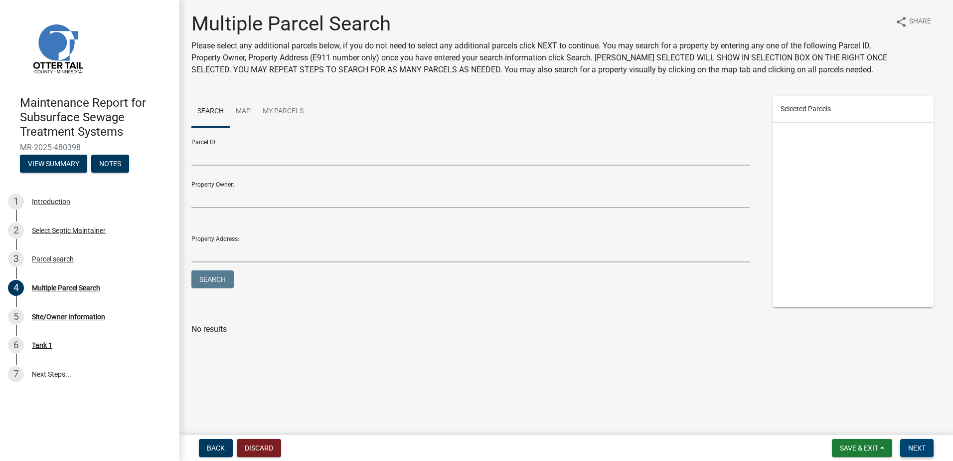
click at [926, 451] on button "Next" at bounding box center [917, 448] width 33 height 18
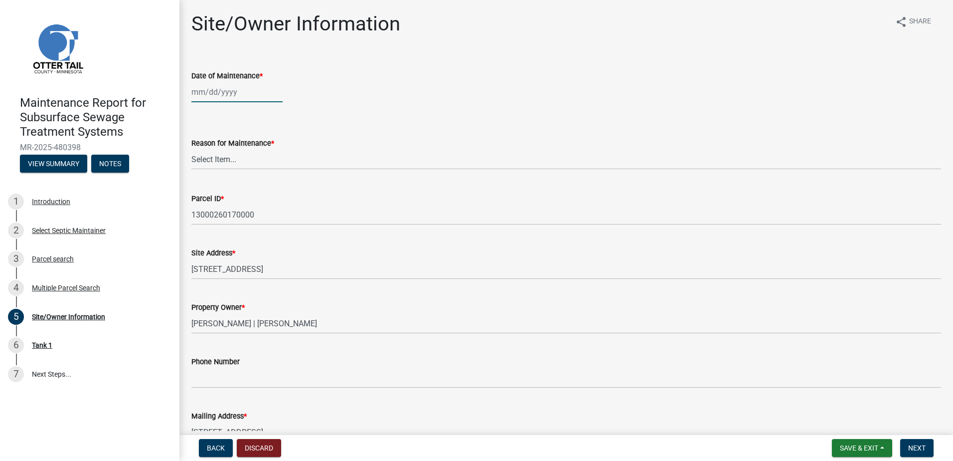
click at [209, 86] on div at bounding box center [236, 92] width 91 height 20
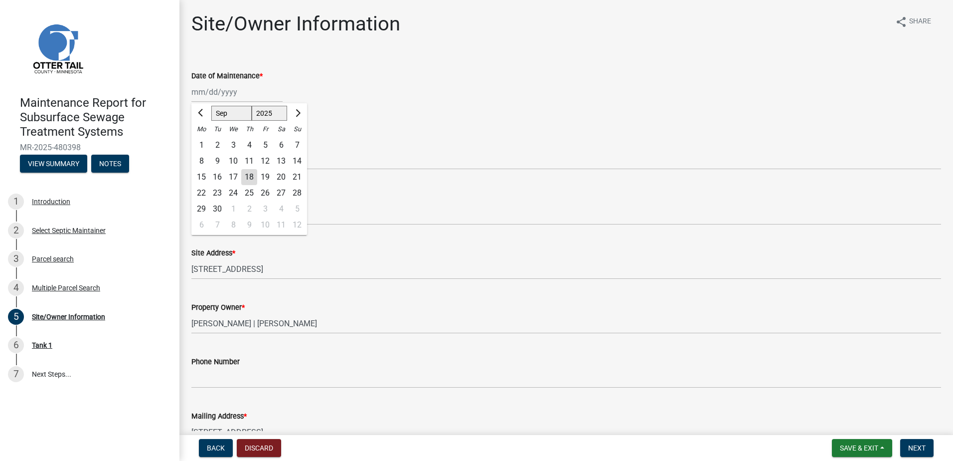
click at [217, 177] on div "16" at bounding box center [217, 177] width 16 height 16
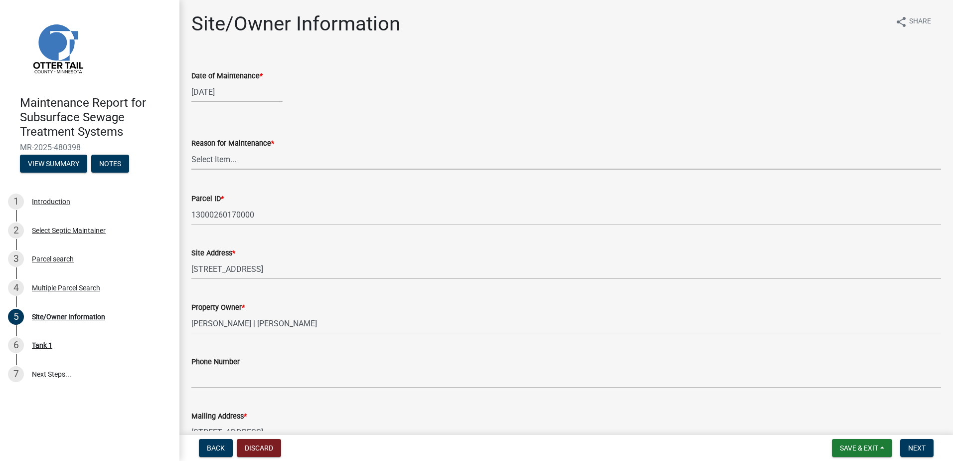
click at [221, 162] on select "Select Item... Called Routine Other" at bounding box center [566, 159] width 750 height 20
click at [191, 149] on select "Select Item... Called Routine Other" at bounding box center [566, 159] width 750 height 20
click at [914, 449] on span "Next" at bounding box center [917, 448] width 17 height 8
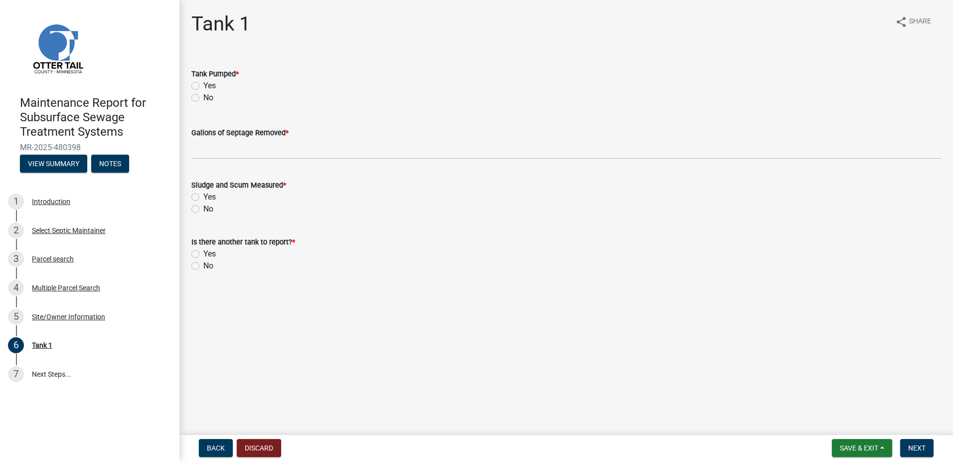
click at [210, 83] on label "Yes" at bounding box center [209, 86] width 12 height 12
click at [210, 83] on input "Yes" at bounding box center [206, 83] width 6 height 6
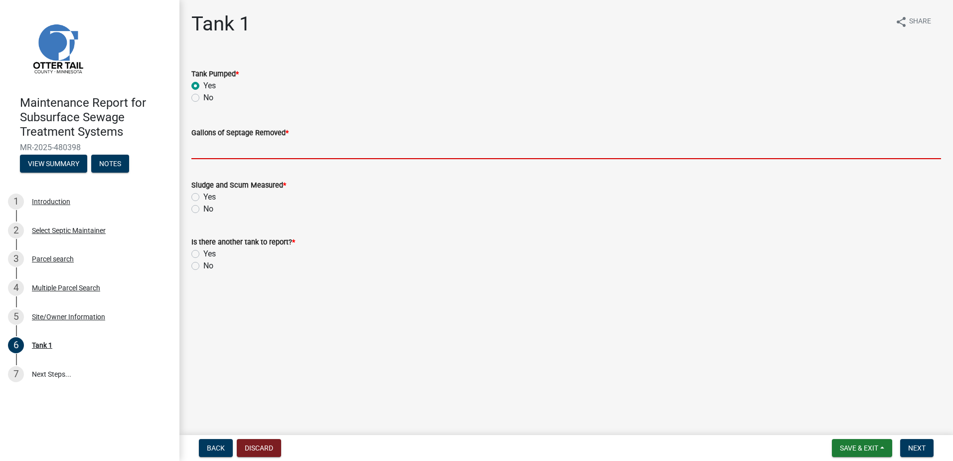
click at [210, 150] on input "Gallons of Septage Removed *" at bounding box center [566, 149] width 750 height 20
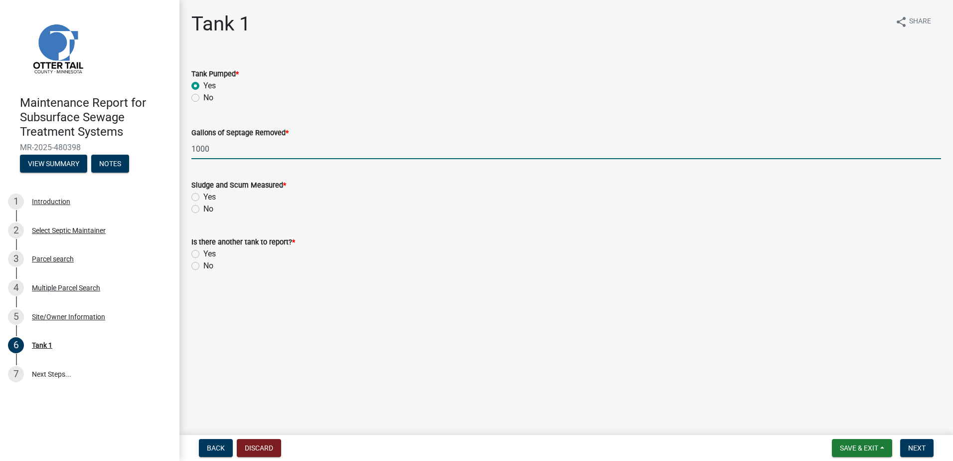
click at [203, 211] on label "No" at bounding box center [208, 209] width 10 height 12
click at [203, 209] on input "No" at bounding box center [206, 206] width 6 height 6
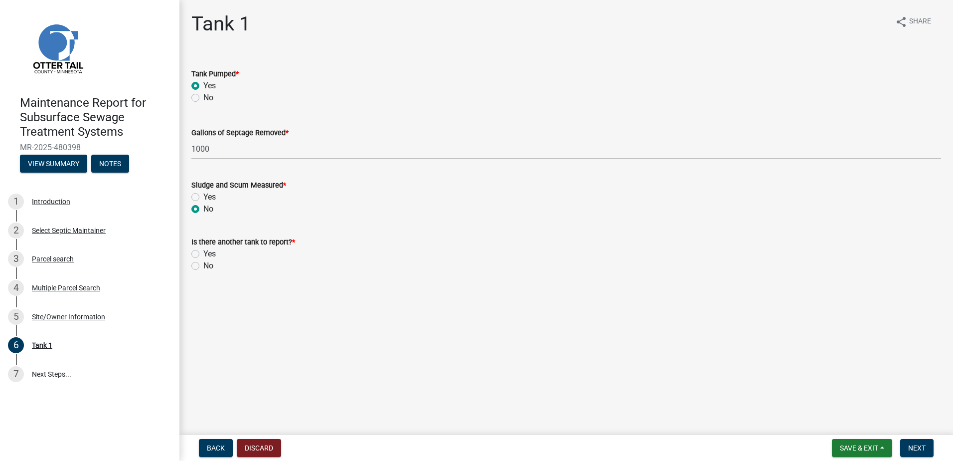
click at [203, 263] on label "No" at bounding box center [208, 266] width 10 height 12
click at [203, 263] on input "No" at bounding box center [206, 263] width 6 height 6
click at [904, 446] on button "Next" at bounding box center [917, 448] width 33 height 18
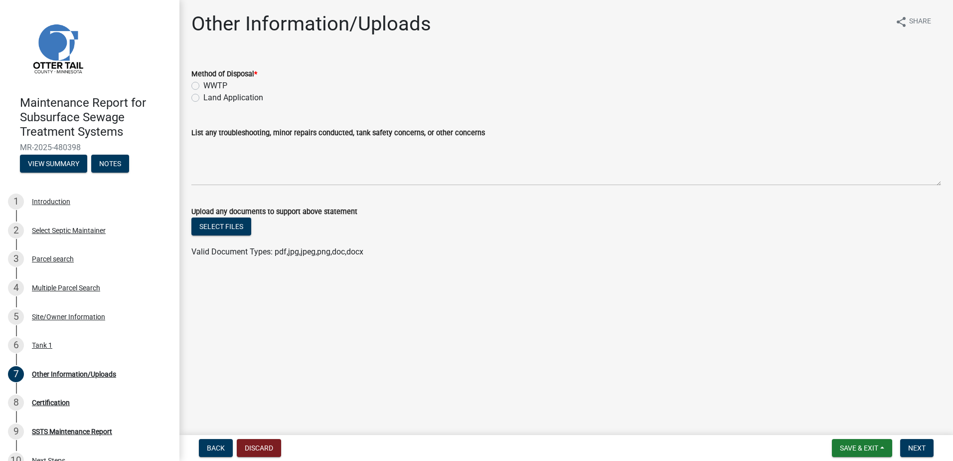
click at [223, 100] on label "Land Application" at bounding box center [233, 98] width 60 height 12
click at [210, 98] on input "Land Application" at bounding box center [206, 95] width 6 height 6
click at [923, 441] on button "Next" at bounding box center [917, 448] width 33 height 18
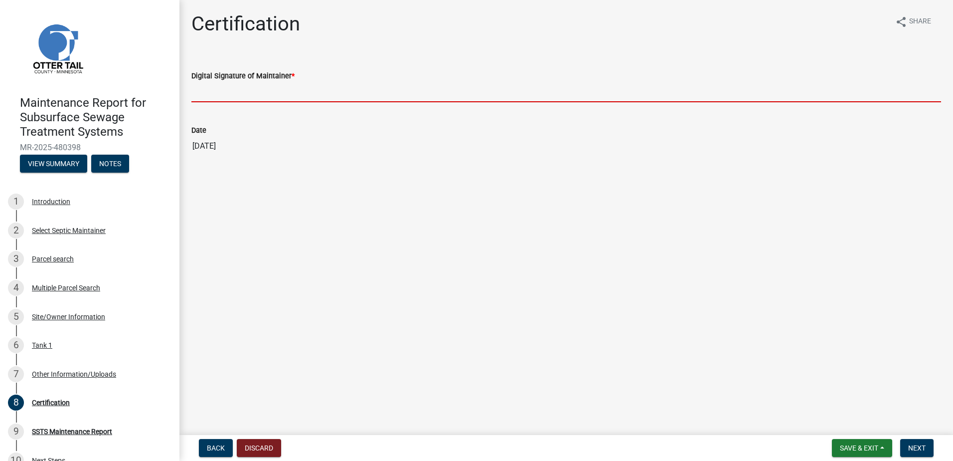
drag, startPoint x: 269, startPoint y: 87, endPoint x: 269, endPoint y: 95, distance: 8.0
click at [269, 87] on input "Digital Signature of Maintainer *" at bounding box center [566, 92] width 750 height 20
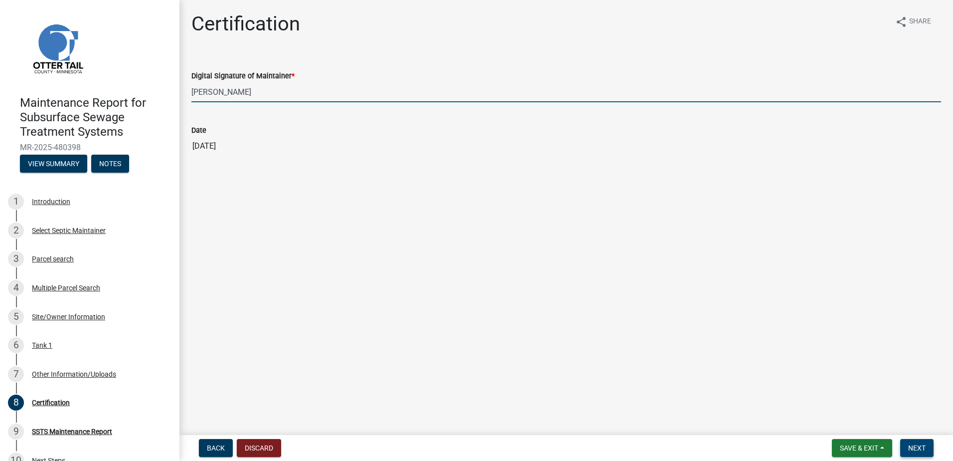
click at [923, 445] on span "Next" at bounding box center [917, 448] width 17 height 8
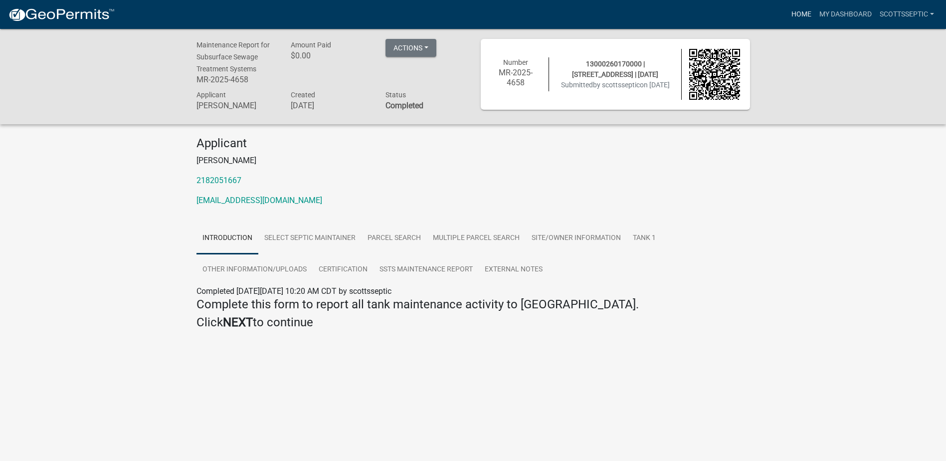
click at [794, 13] on link "Home" at bounding box center [801, 14] width 28 height 19
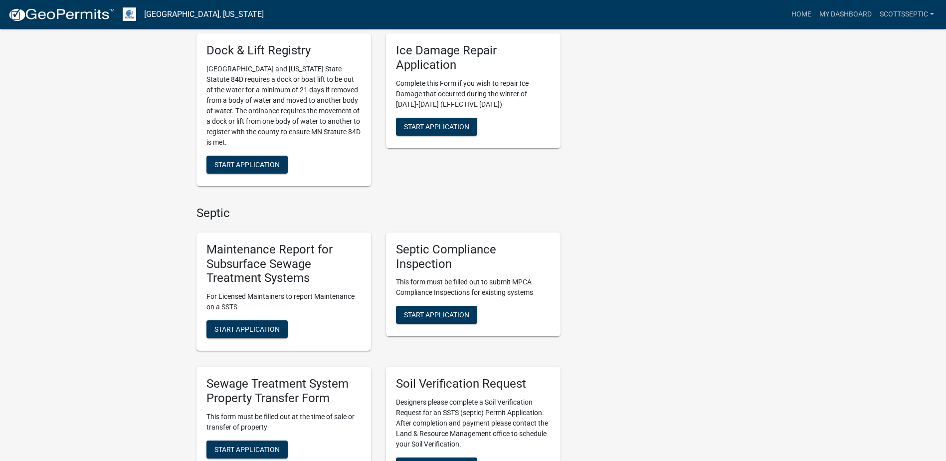
scroll to position [549, 0]
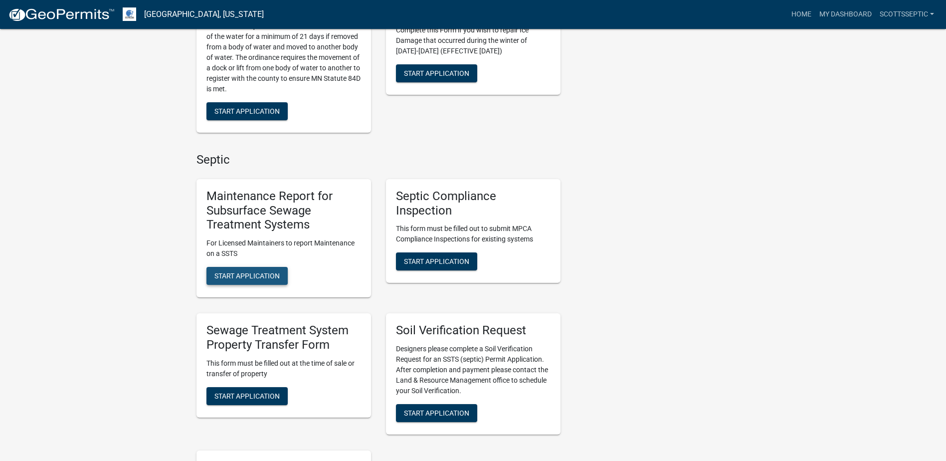
click at [246, 278] on span "Start Application" at bounding box center [246, 276] width 65 height 8
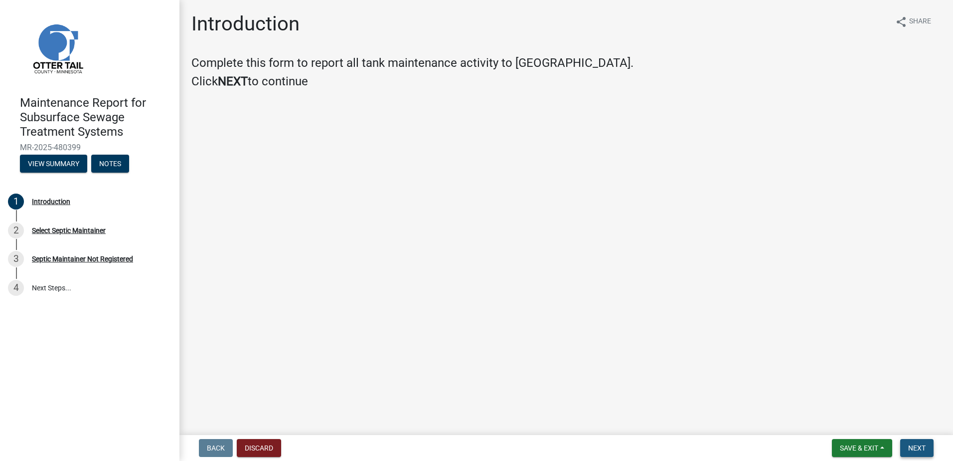
click at [924, 449] on button "Next" at bounding box center [917, 448] width 33 height 18
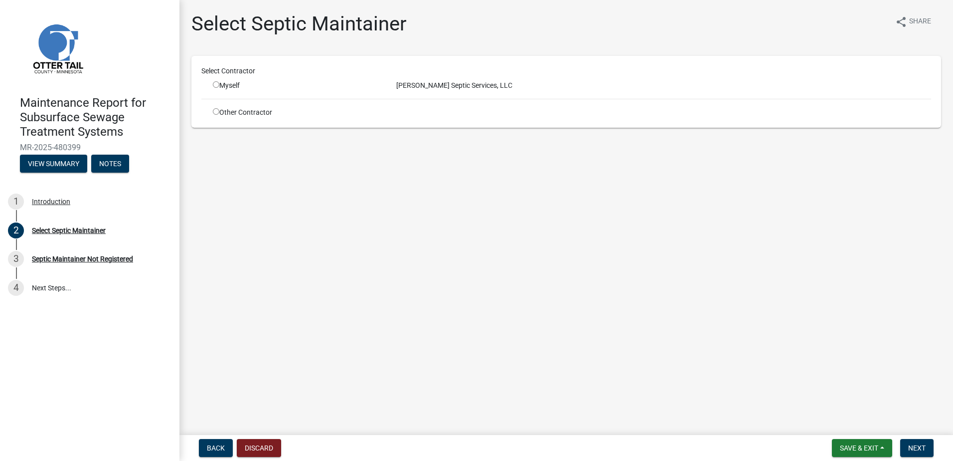
click at [217, 87] on input "radio" at bounding box center [216, 84] width 6 height 6
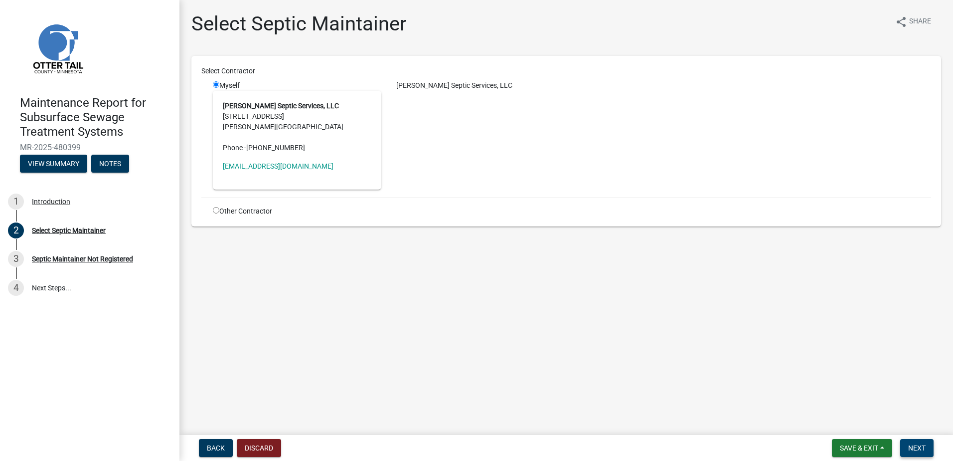
click at [931, 442] on button "Next" at bounding box center [917, 448] width 33 height 18
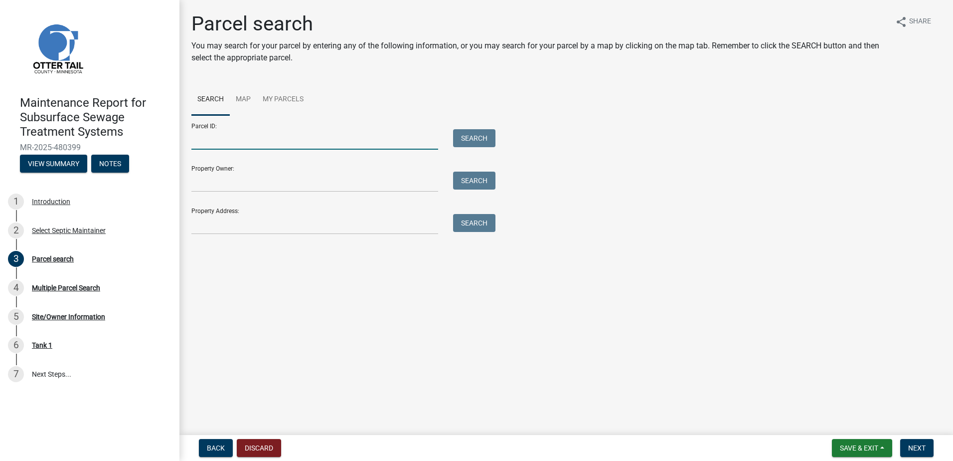
click at [290, 144] on input "Parcel ID:" at bounding box center [314, 139] width 247 height 20
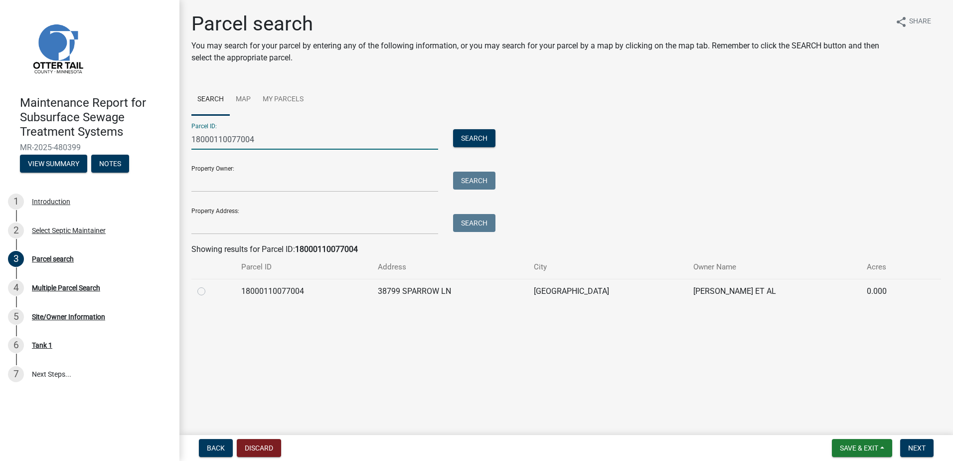
click at [196, 290] on td at bounding box center [213, 291] width 44 height 24
click at [209, 285] on label at bounding box center [209, 285] width 0 height 0
click at [209, 289] on input "radio" at bounding box center [212, 288] width 6 height 6
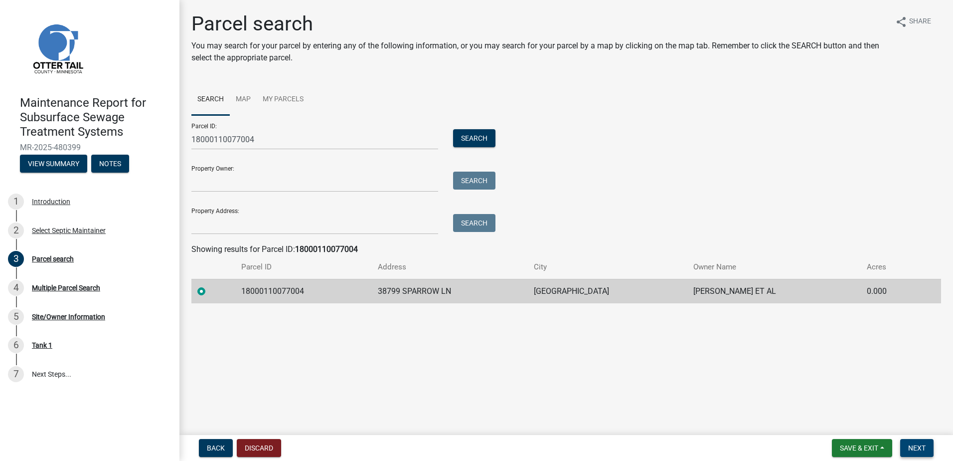
click at [920, 447] on span "Next" at bounding box center [917, 448] width 17 height 8
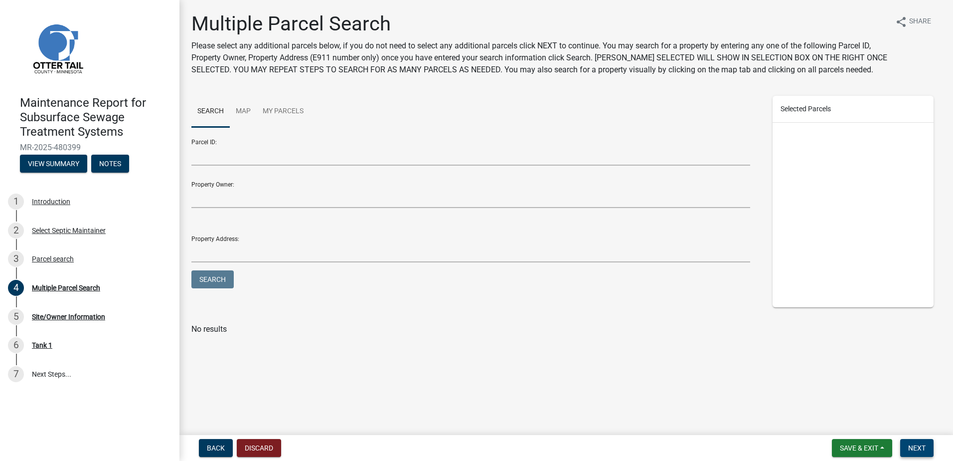
click at [907, 443] on button "Next" at bounding box center [917, 448] width 33 height 18
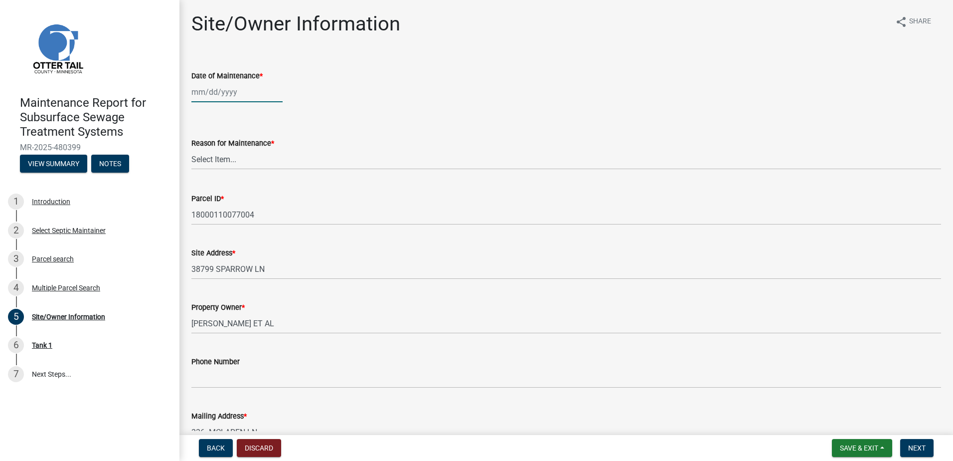
click at [222, 91] on div at bounding box center [236, 92] width 91 height 20
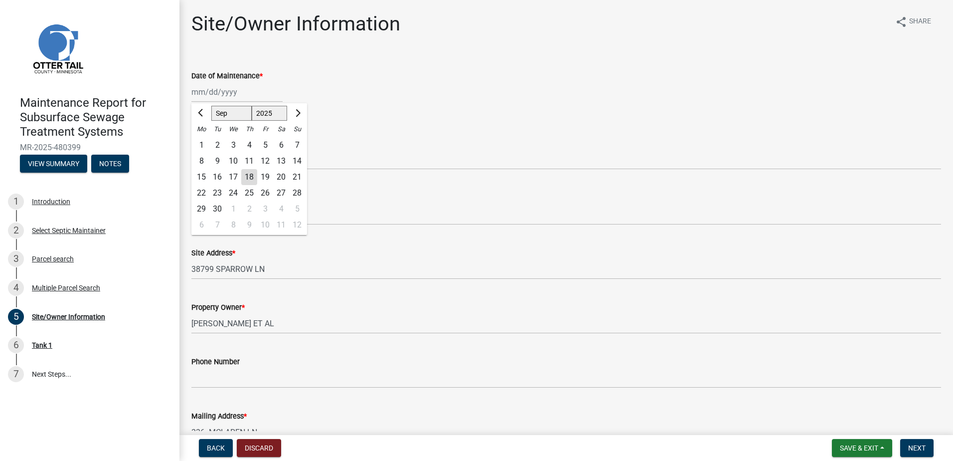
click at [221, 173] on div "16" at bounding box center [217, 177] width 16 height 16
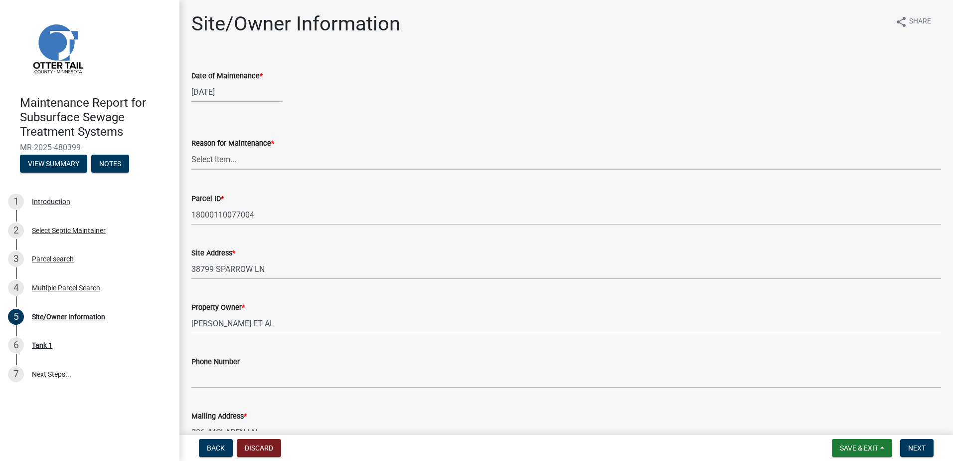
click at [224, 157] on select "Select Item... Called Routine Other" at bounding box center [566, 159] width 750 height 20
click at [191, 149] on select "Select Item... Called Routine Other" at bounding box center [566, 159] width 750 height 20
click at [924, 451] on span "Next" at bounding box center [917, 448] width 17 height 8
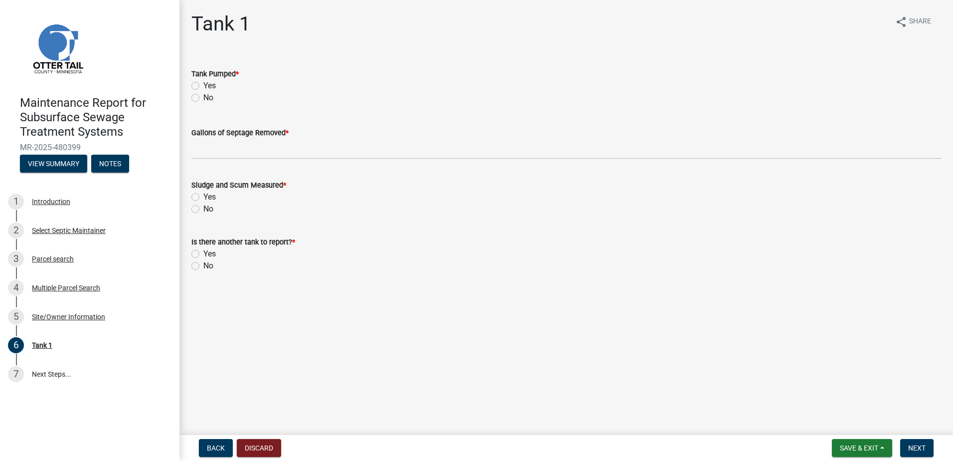
click at [203, 83] on label "Yes" at bounding box center [209, 86] width 12 height 12
click at [203, 83] on input "Yes" at bounding box center [206, 83] width 6 height 6
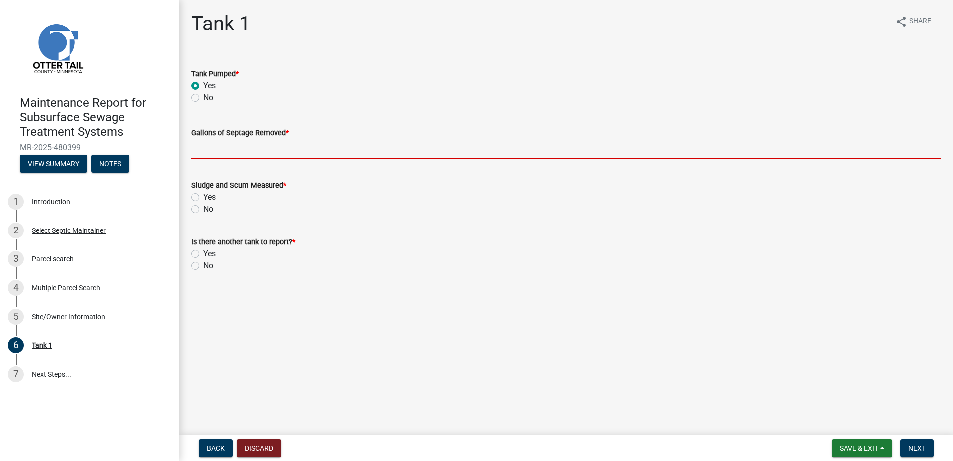
click at [202, 148] on input "Gallons of Septage Removed *" at bounding box center [566, 149] width 750 height 20
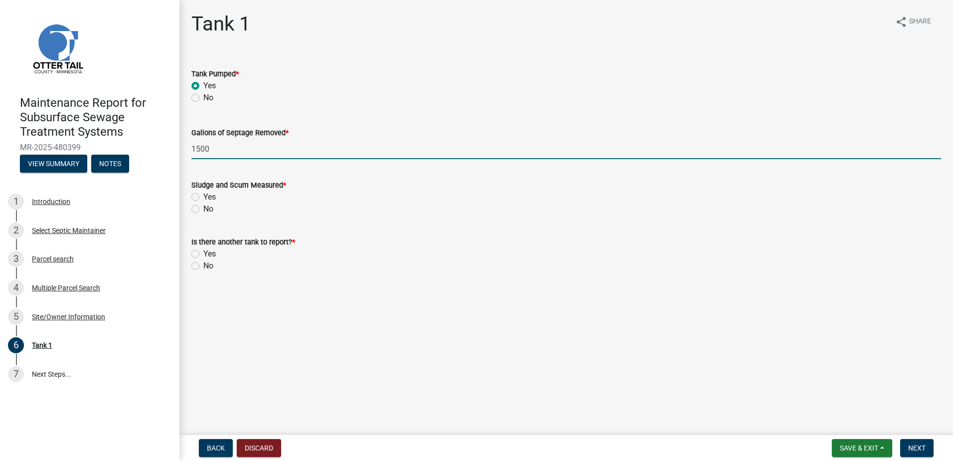
click at [203, 211] on label "No" at bounding box center [208, 209] width 10 height 12
click at [203, 209] on input "No" at bounding box center [206, 206] width 6 height 6
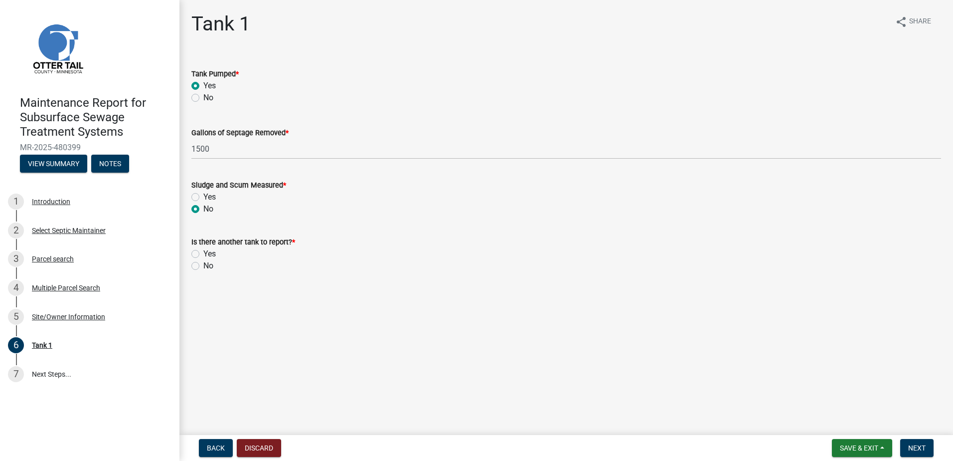
click at [203, 266] on label "No" at bounding box center [208, 266] width 10 height 12
click at [203, 266] on input "No" at bounding box center [206, 263] width 6 height 6
click at [915, 443] on button "Next" at bounding box center [917, 448] width 33 height 18
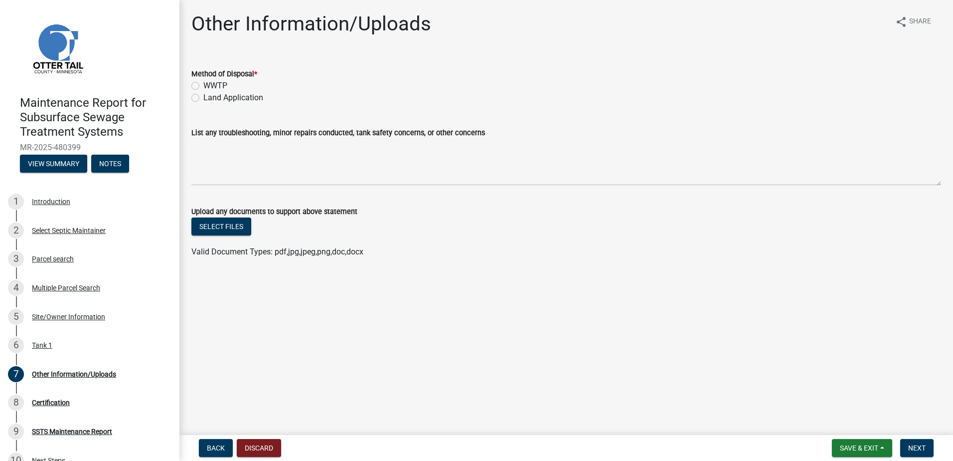
click at [203, 94] on label "Land Application" at bounding box center [233, 98] width 60 height 12
click at [203, 94] on input "Land Application" at bounding box center [206, 95] width 6 height 6
click at [919, 445] on span "Next" at bounding box center [917, 448] width 17 height 8
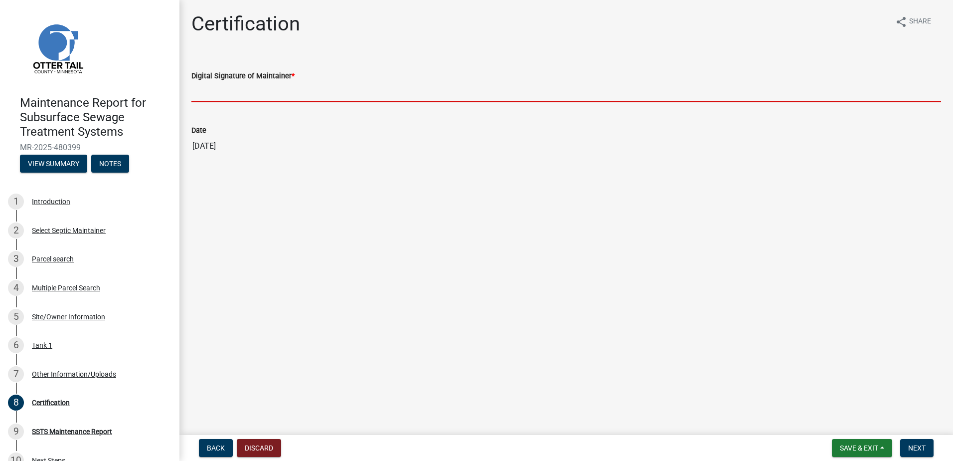
click at [238, 98] on input "Digital Signature of Maintainer *" at bounding box center [566, 92] width 750 height 20
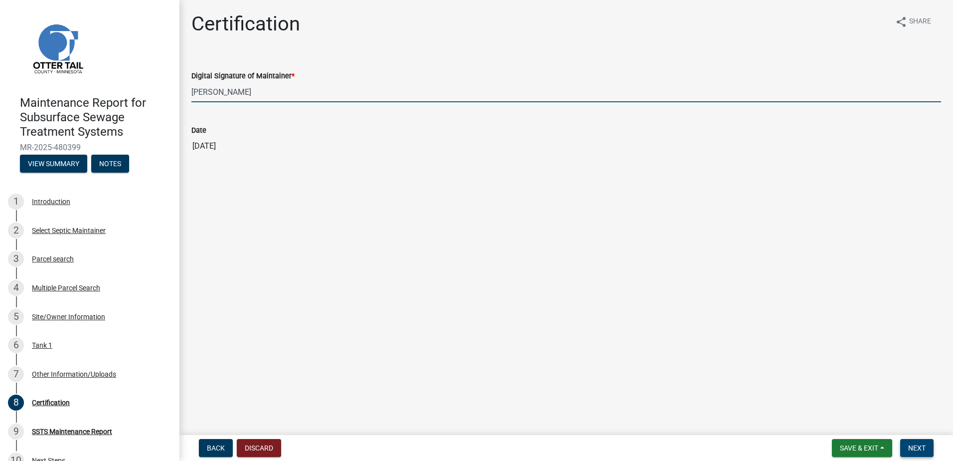
click at [919, 444] on span "Next" at bounding box center [917, 448] width 17 height 8
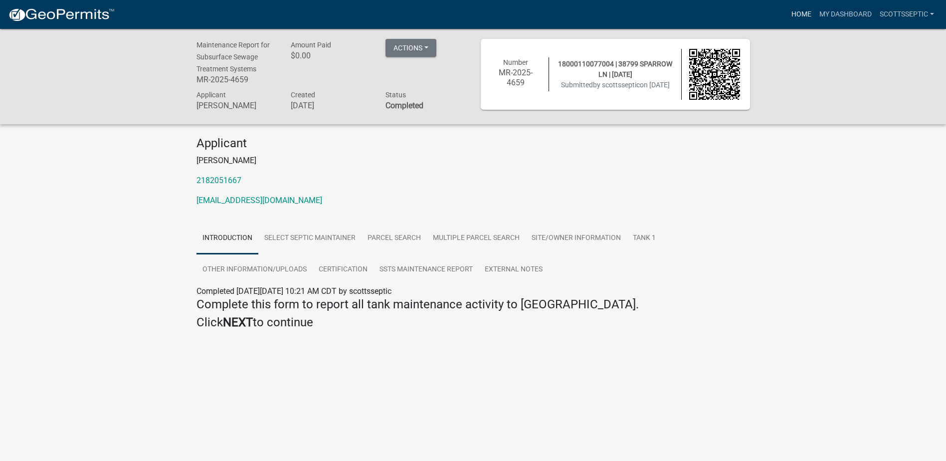
click at [794, 20] on link "Home" at bounding box center [801, 14] width 28 height 19
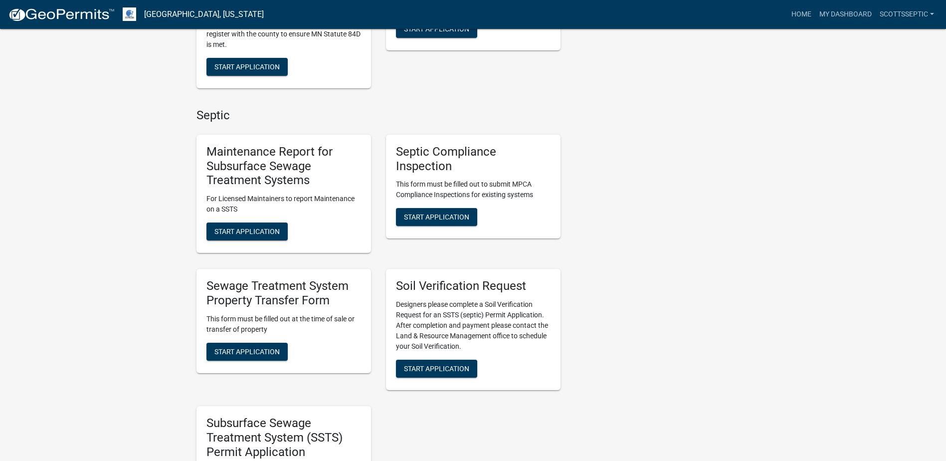
scroll to position [598, 0]
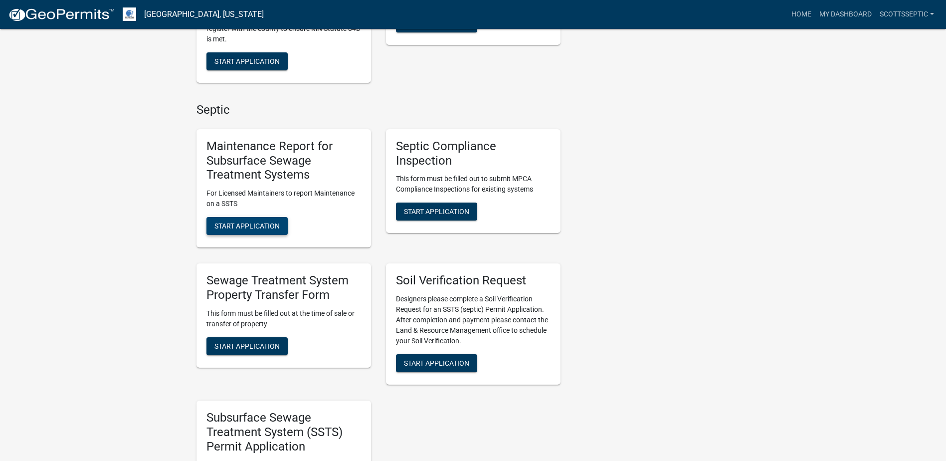
click at [225, 223] on span "Start Application" at bounding box center [246, 226] width 65 height 8
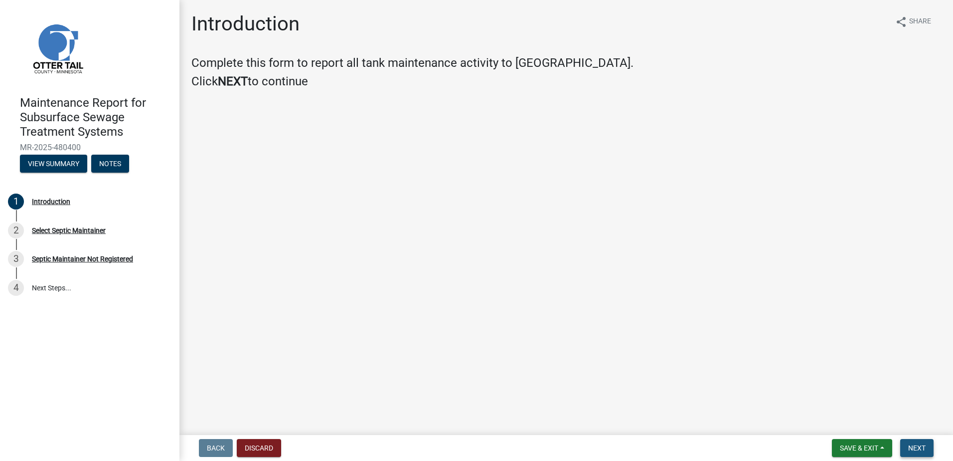
drag, startPoint x: 927, startPoint y: 449, endPoint x: 925, endPoint y: 440, distance: 8.6
click at [927, 449] on button "Next" at bounding box center [917, 448] width 33 height 18
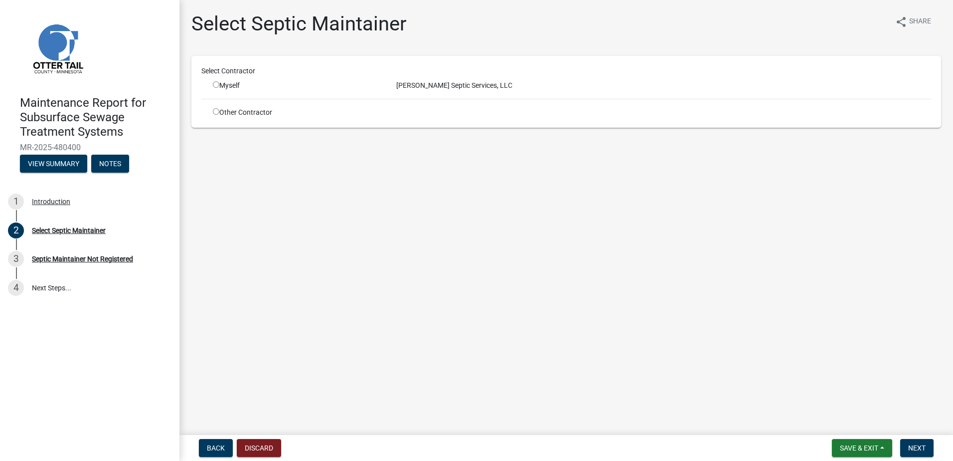
click at [214, 84] on input "radio" at bounding box center [216, 84] width 6 height 6
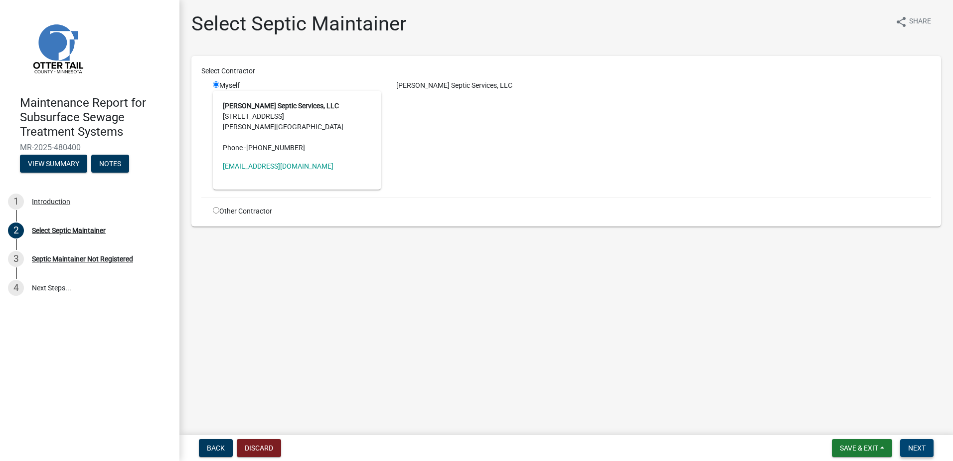
click at [918, 452] on span "Next" at bounding box center [917, 448] width 17 height 8
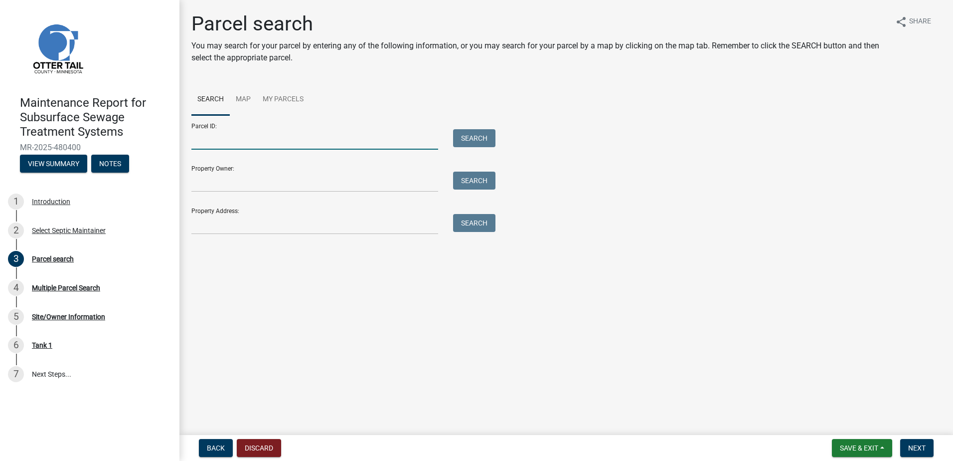
click at [223, 140] on input "Parcel ID:" at bounding box center [314, 139] width 247 height 20
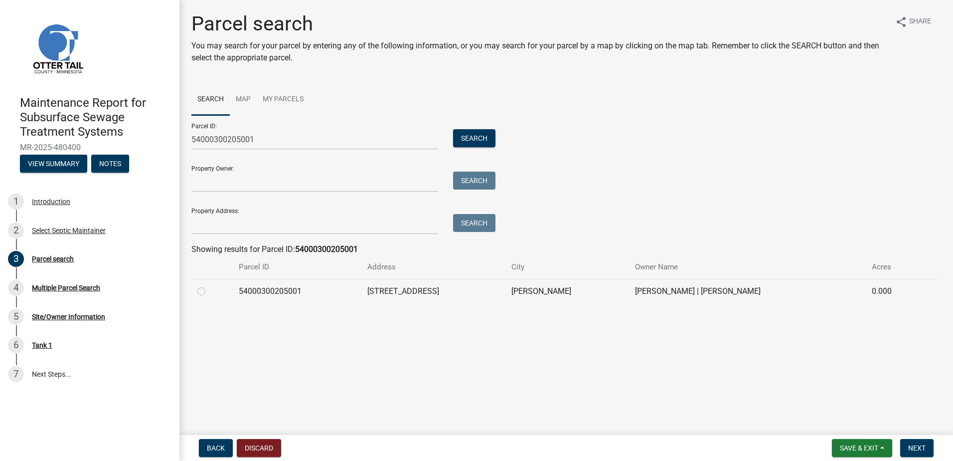
click at [209, 285] on label at bounding box center [209, 285] width 0 height 0
click at [209, 291] on input "radio" at bounding box center [212, 288] width 6 height 6
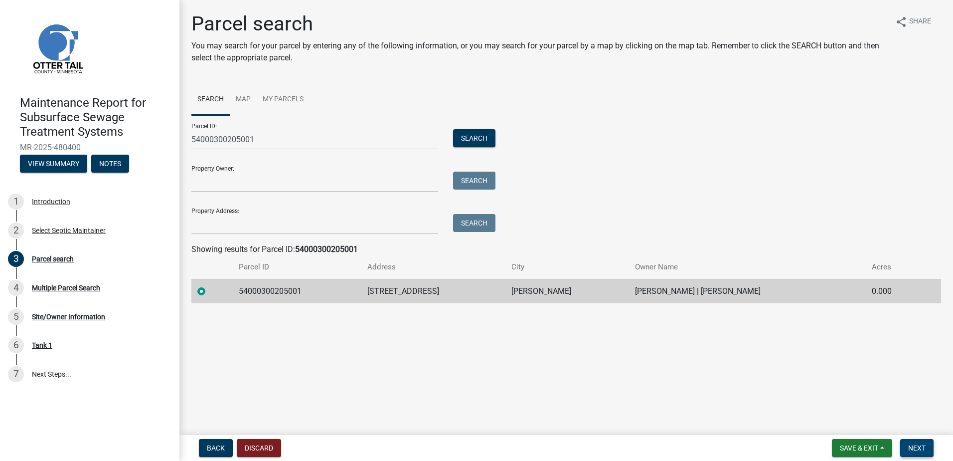
click at [911, 448] on span "Next" at bounding box center [917, 448] width 17 height 8
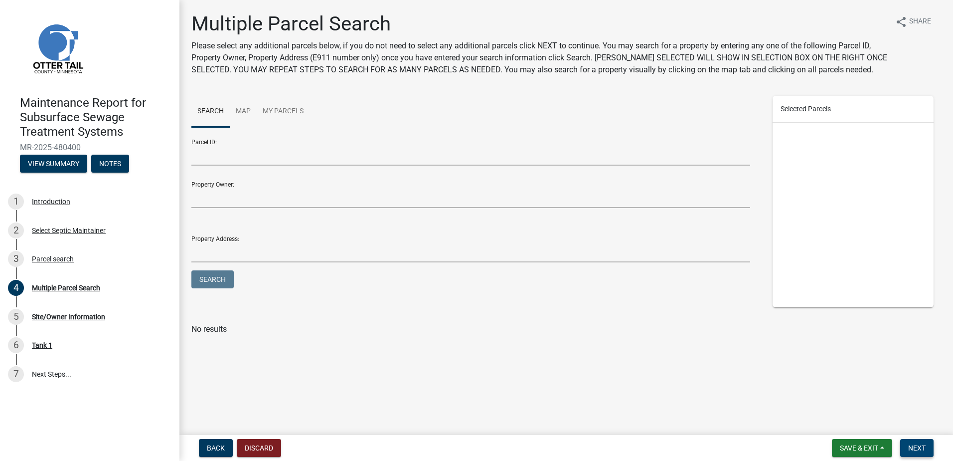
click at [902, 446] on button "Next" at bounding box center [917, 448] width 33 height 18
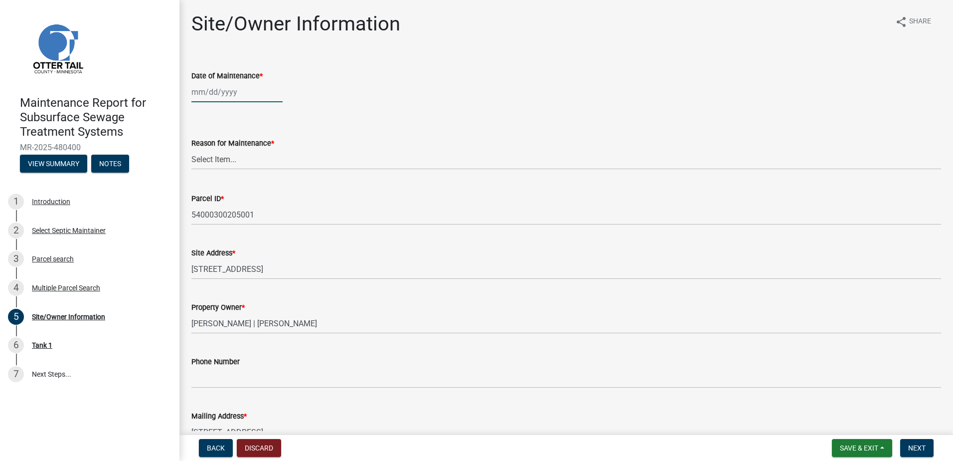
click at [218, 94] on div at bounding box center [236, 92] width 91 height 20
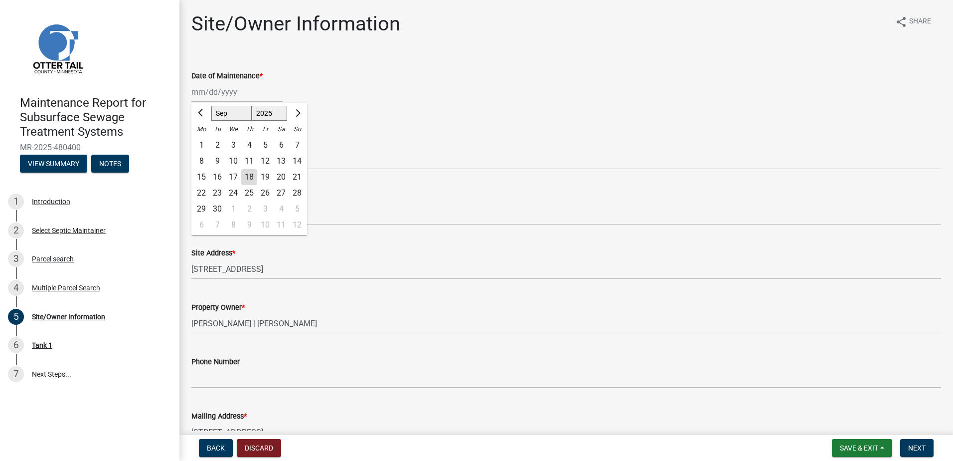
click at [204, 177] on div "15" at bounding box center [201, 177] width 16 height 16
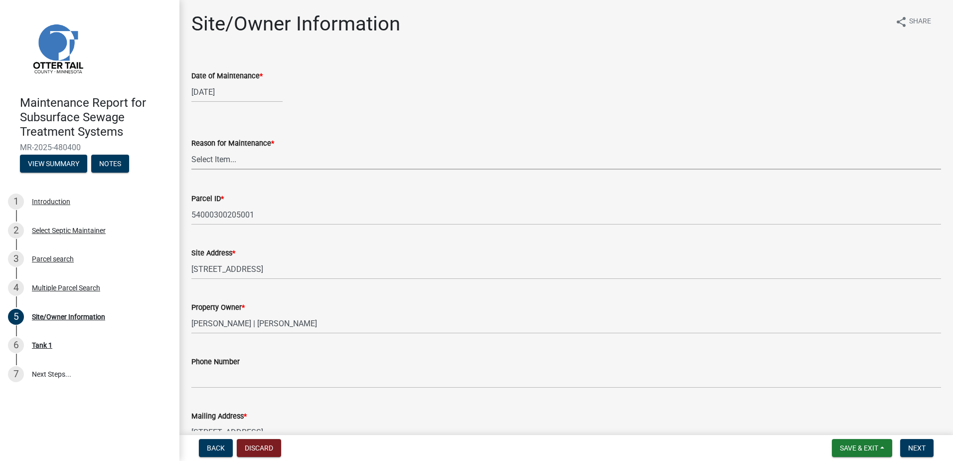
click at [222, 156] on select "Select Item... Called Routine Other" at bounding box center [566, 159] width 750 height 20
click at [191, 149] on select "Select Item... Called Routine Other" at bounding box center [566, 159] width 750 height 20
click at [910, 446] on span "Next" at bounding box center [917, 448] width 17 height 8
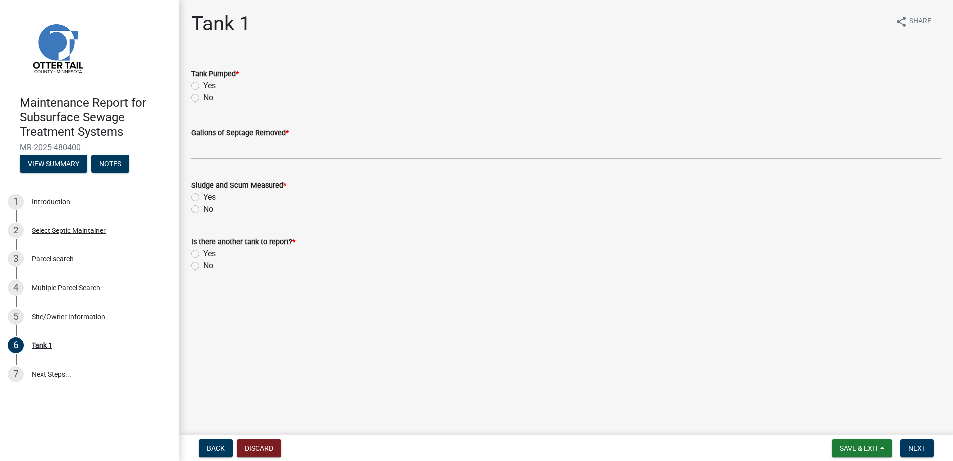
click at [203, 82] on label "Yes" at bounding box center [209, 86] width 12 height 12
click at [203, 82] on input "Yes" at bounding box center [206, 83] width 6 height 6
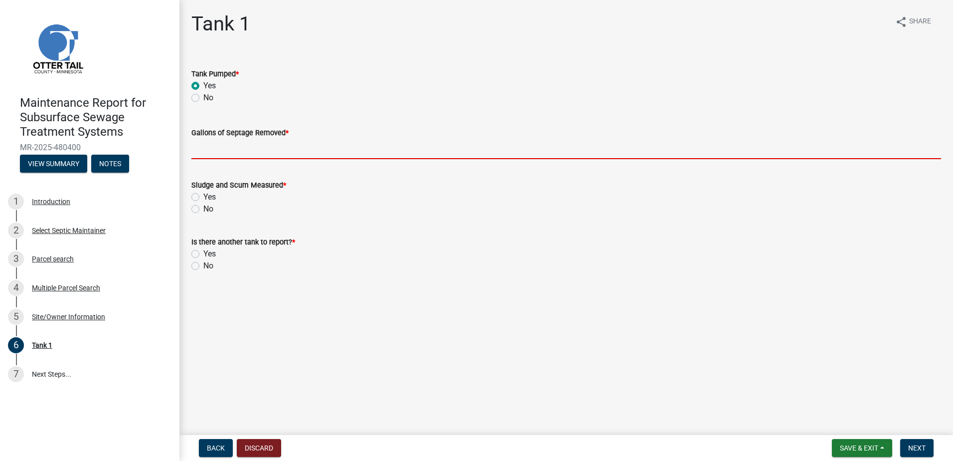
click at [220, 147] on input "Gallons of Septage Removed *" at bounding box center [566, 149] width 750 height 20
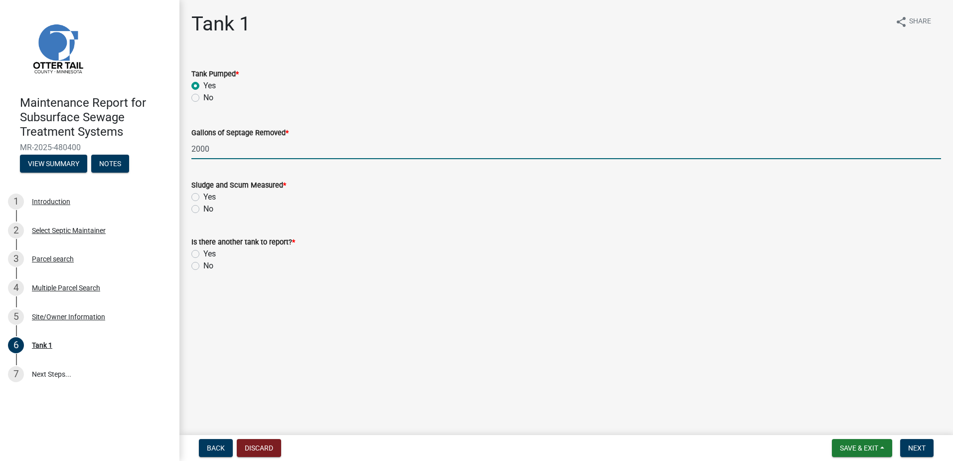
click at [193, 213] on div "No" at bounding box center [566, 209] width 750 height 12
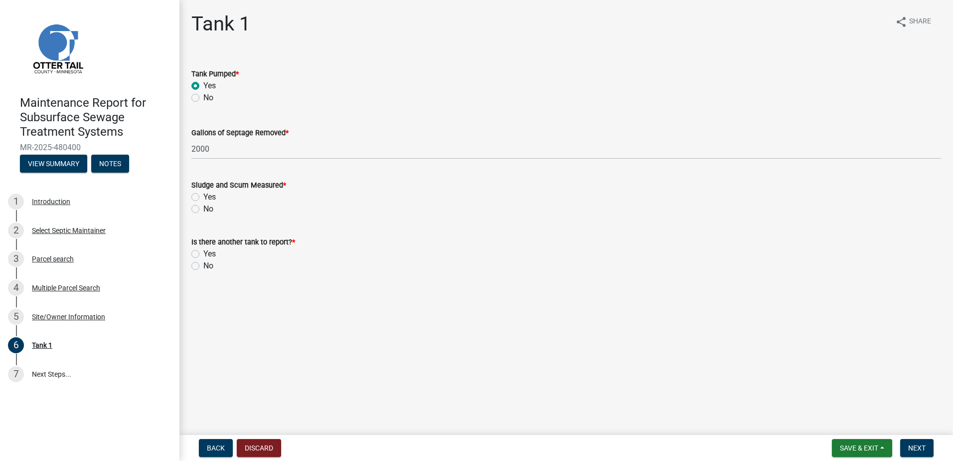
click at [203, 212] on label "No" at bounding box center [208, 209] width 10 height 12
click at [203, 209] on input "No" at bounding box center [206, 206] width 6 height 6
click at [203, 264] on label "No" at bounding box center [208, 266] width 10 height 12
click at [203, 264] on input "No" at bounding box center [206, 263] width 6 height 6
click at [917, 446] on span "Next" at bounding box center [917, 448] width 17 height 8
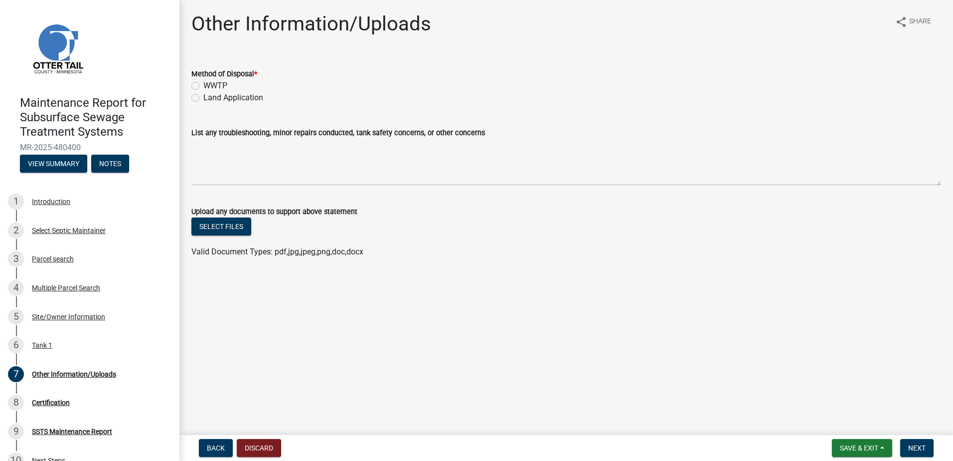
click at [254, 97] on label "Land Application" at bounding box center [233, 98] width 60 height 12
click at [210, 97] on input "Land Application" at bounding box center [206, 95] width 6 height 6
click at [904, 443] on button "Next" at bounding box center [917, 448] width 33 height 18
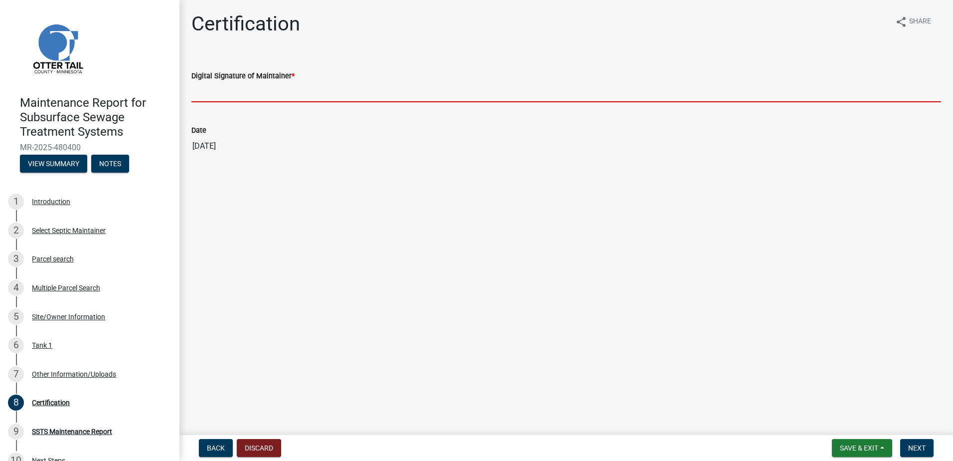
click at [275, 96] on input "Digital Signature of Maintainer *" at bounding box center [566, 92] width 750 height 20
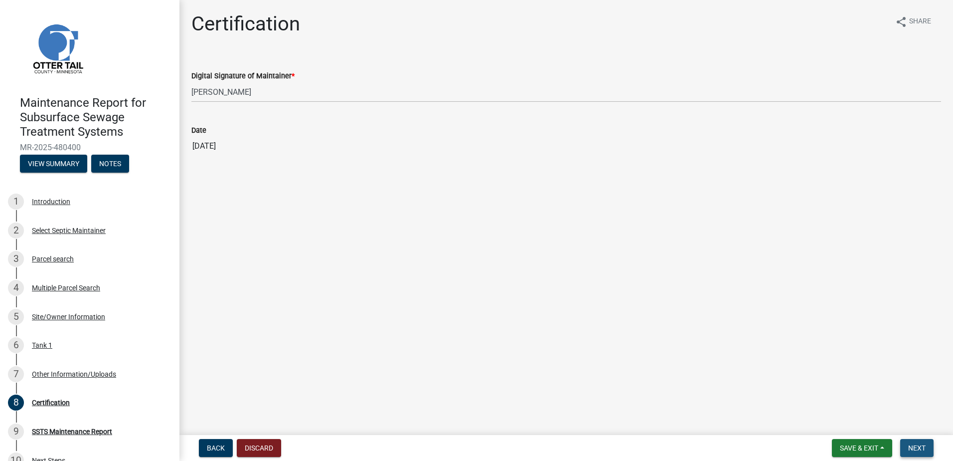
click at [926, 447] on span "Next" at bounding box center [917, 448] width 17 height 8
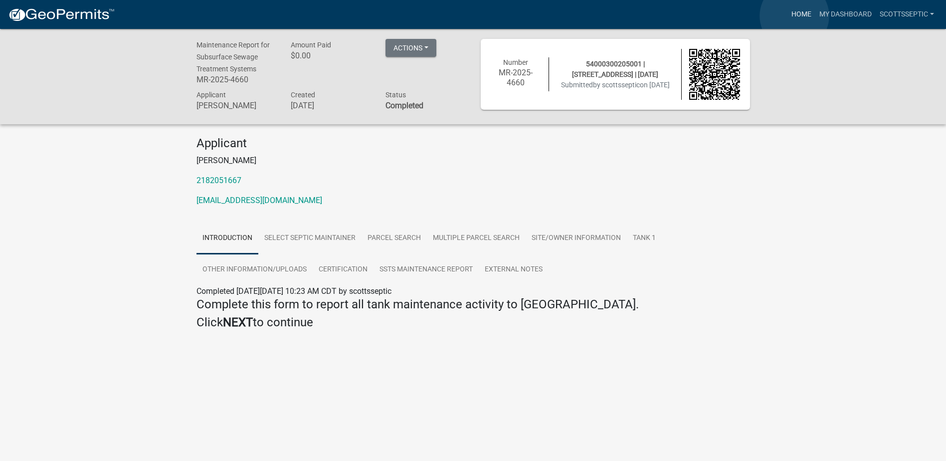
click at [794, 16] on link "Home" at bounding box center [801, 14] width 28 height 19
